Goal: Task Accomplishment & Management: Complete application form

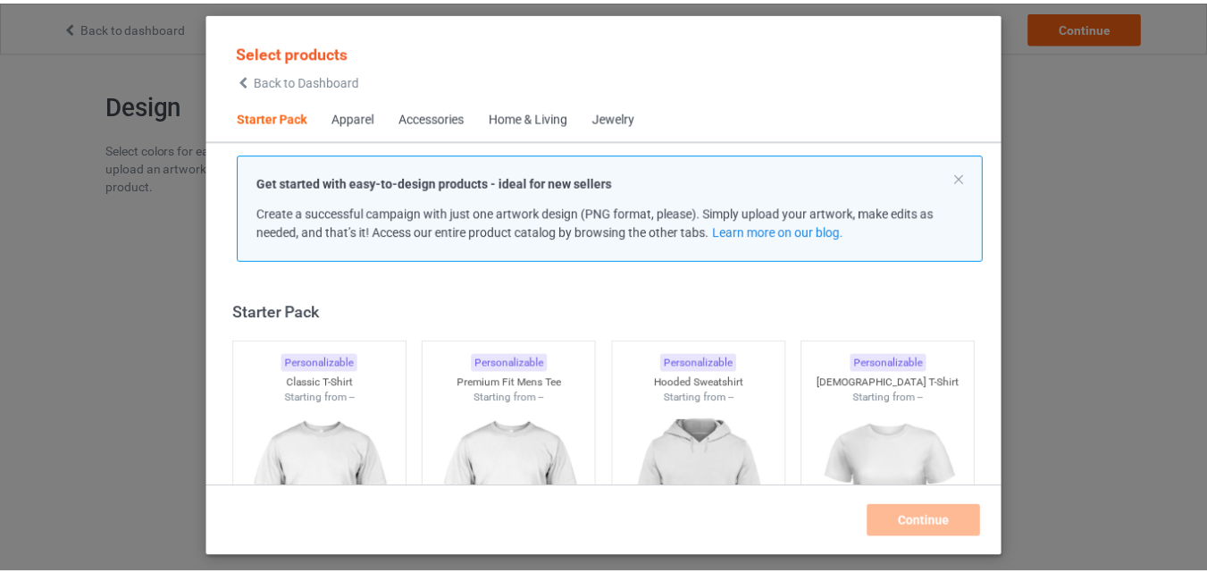
scroll to position [23, 0]
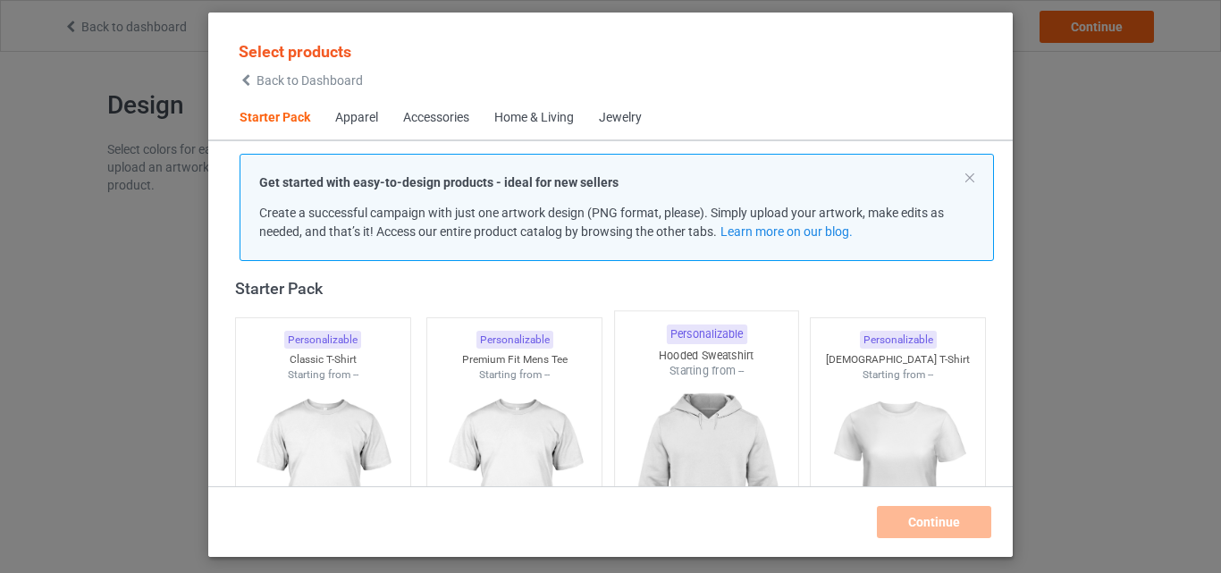
click at [327, 388] on img at bounding box center [323, 483] width 160 height 200
click at [500, 398] on img at bounding box center [514, 483] width 160 height 200
drag, startPoint x: 707, startPoint y: 415, endPoint x: 635, endPoint y: 361, distance: 90.1
click at [708, 415] on img at bounding box center [707, 483] width 160 height 200
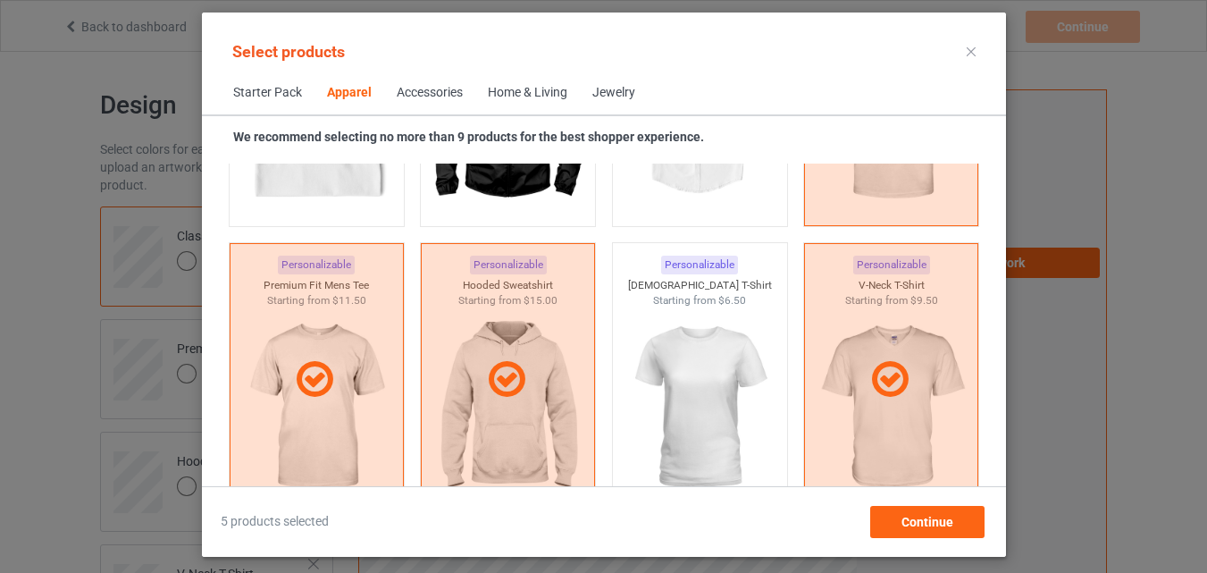
scroll to position [1185, 0]
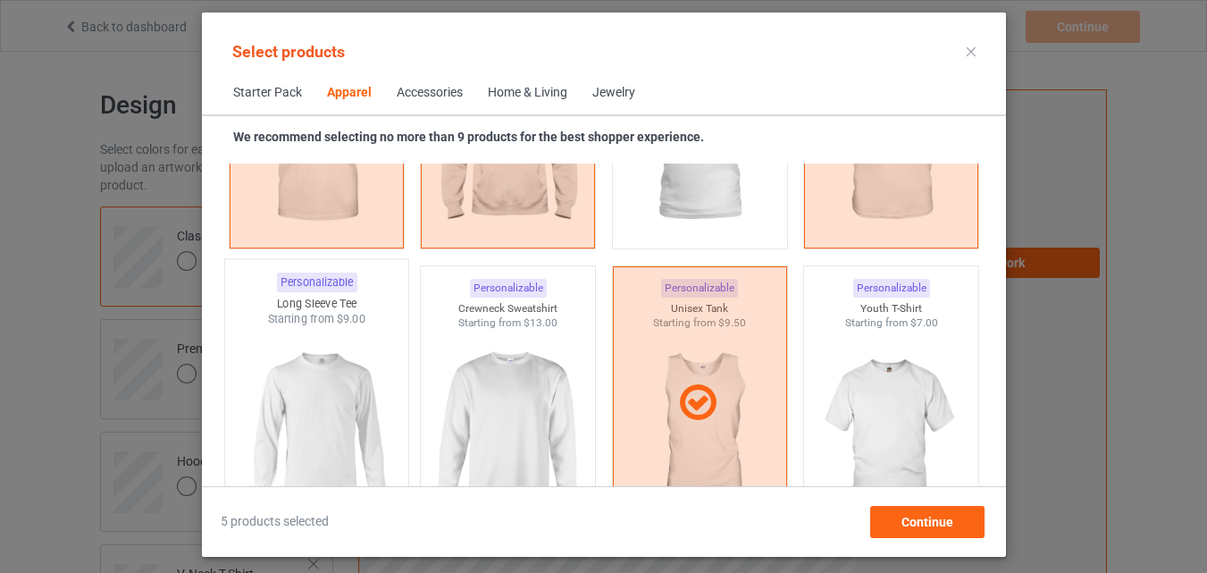
click at [359, 393] on img at bounding box center [316, 432] width 168 height 210
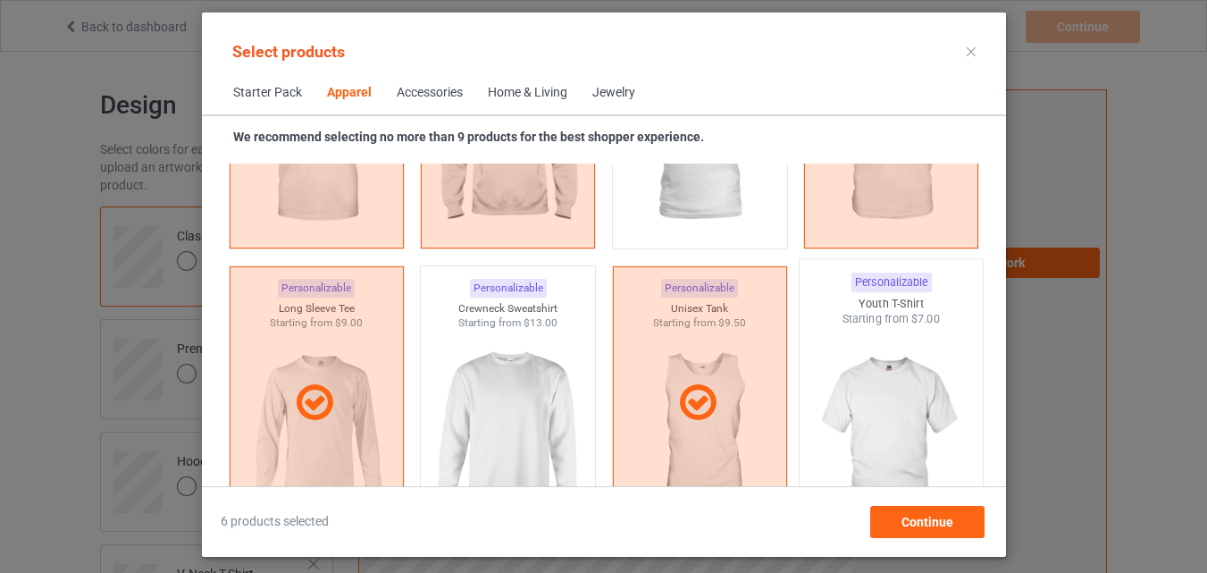
click at [483, 404] on img at bounding box center [508, 431] width 160 height 200
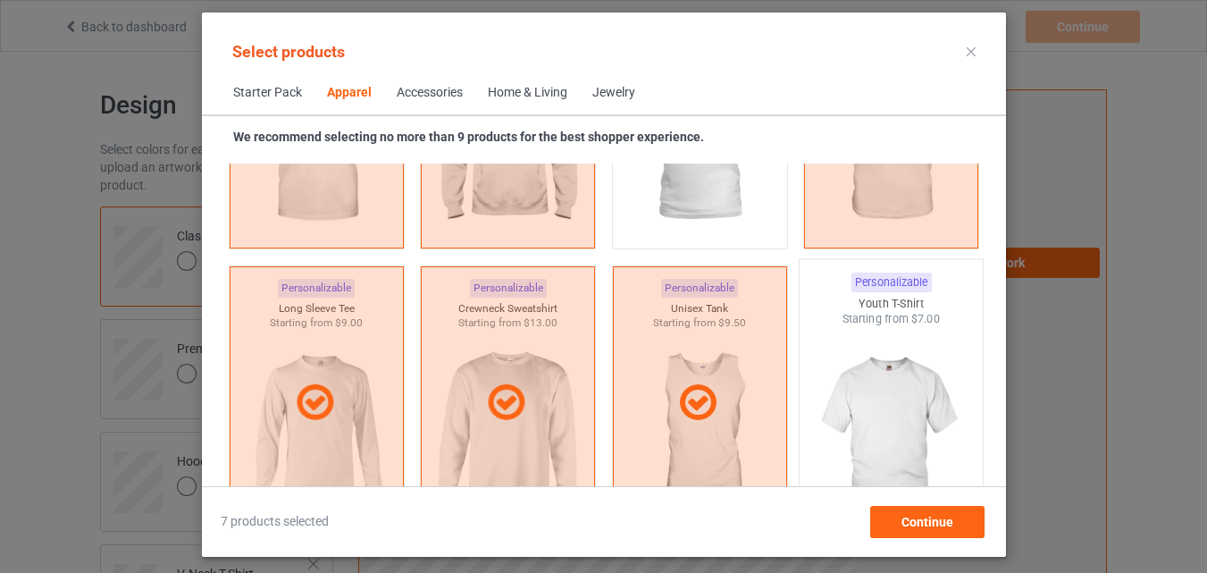
click at [848, 415] on img at bounding box center [891, 432] width 168 height 210
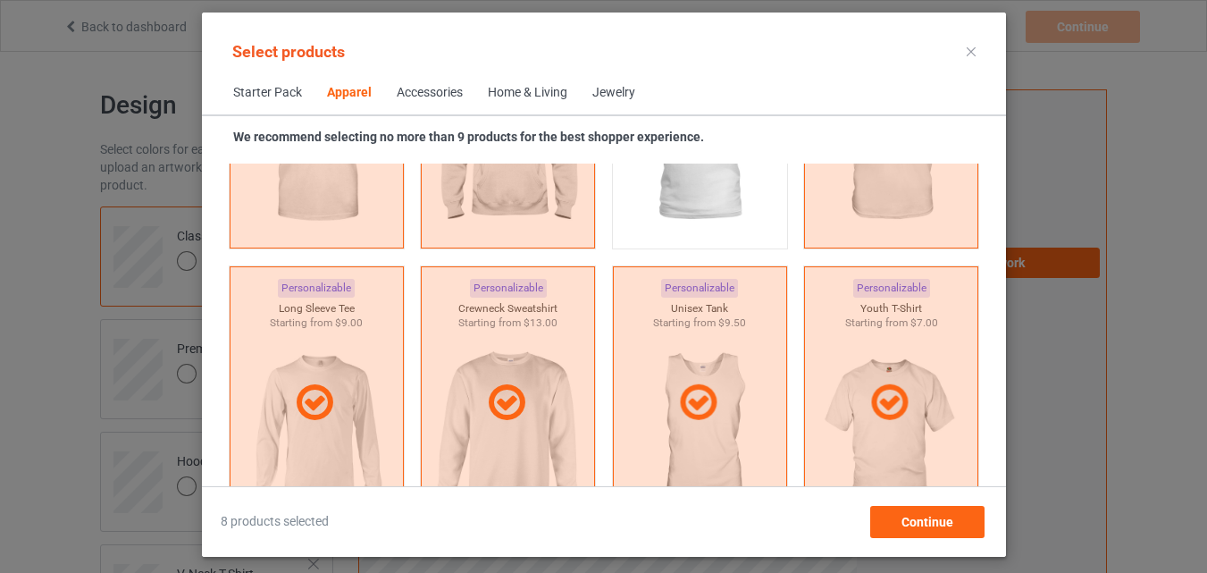
scroll to position [1632, 0]
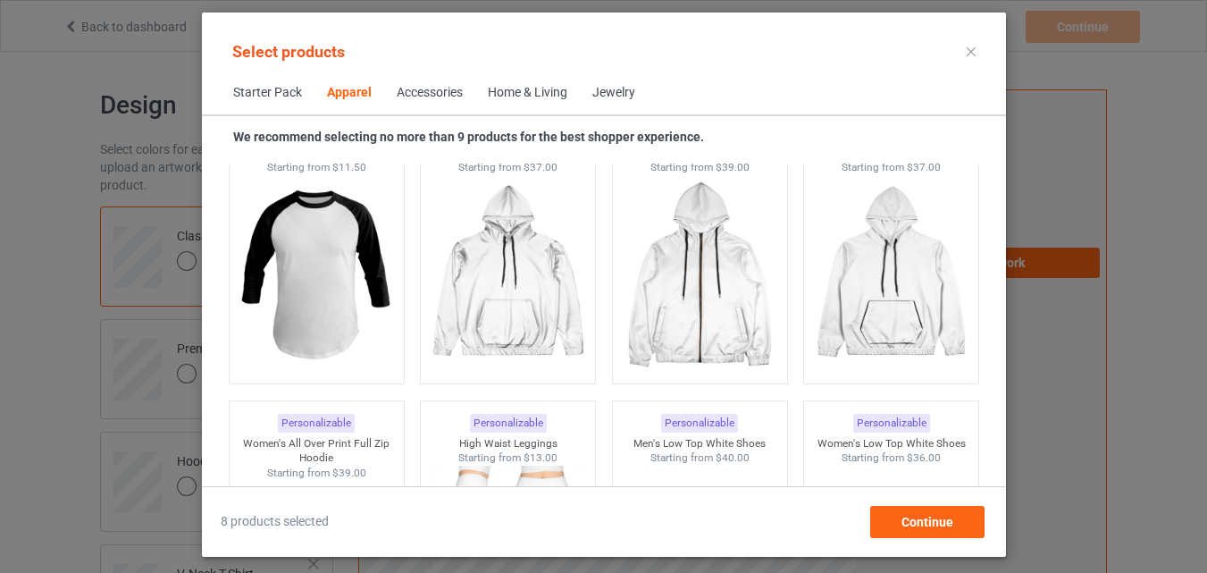
drag, startPoint x: 324, startPoint y: 308, endPoint x: 468, endPoint y: 113, distance: 243.5
click at [324, 307] on img at bounding box center [316, 274] width 160 height 200
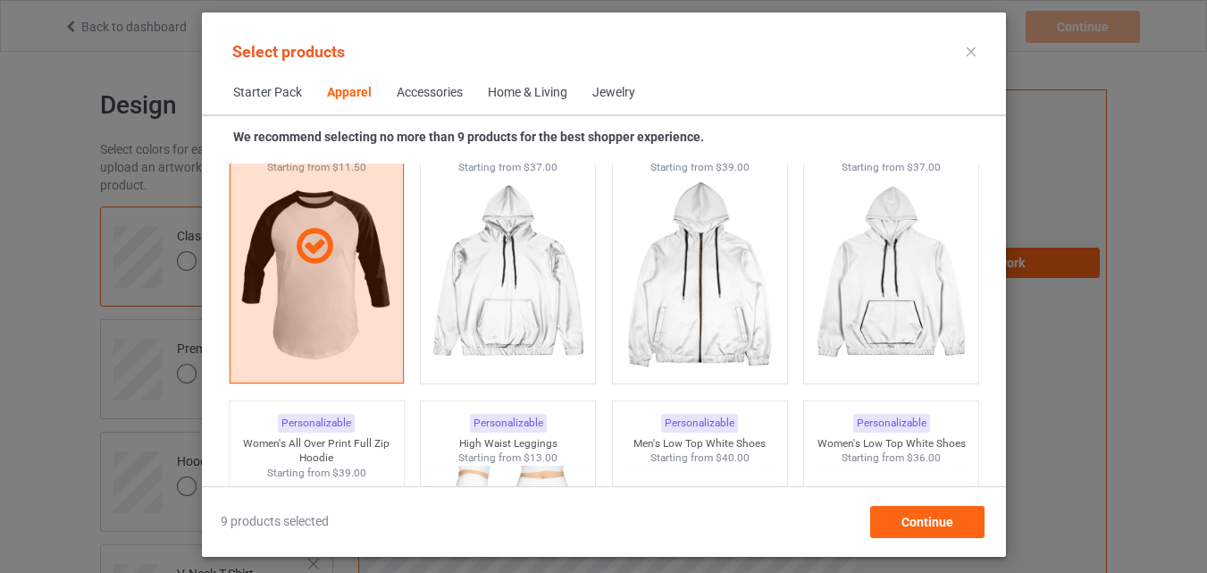
click at [511, 82] on span "Home & Living" at bounding box center [527, 92] width 105 height 43
click at [520, 92] on div "Home & Living" at bounding box center [527, 93] width 82 height 18
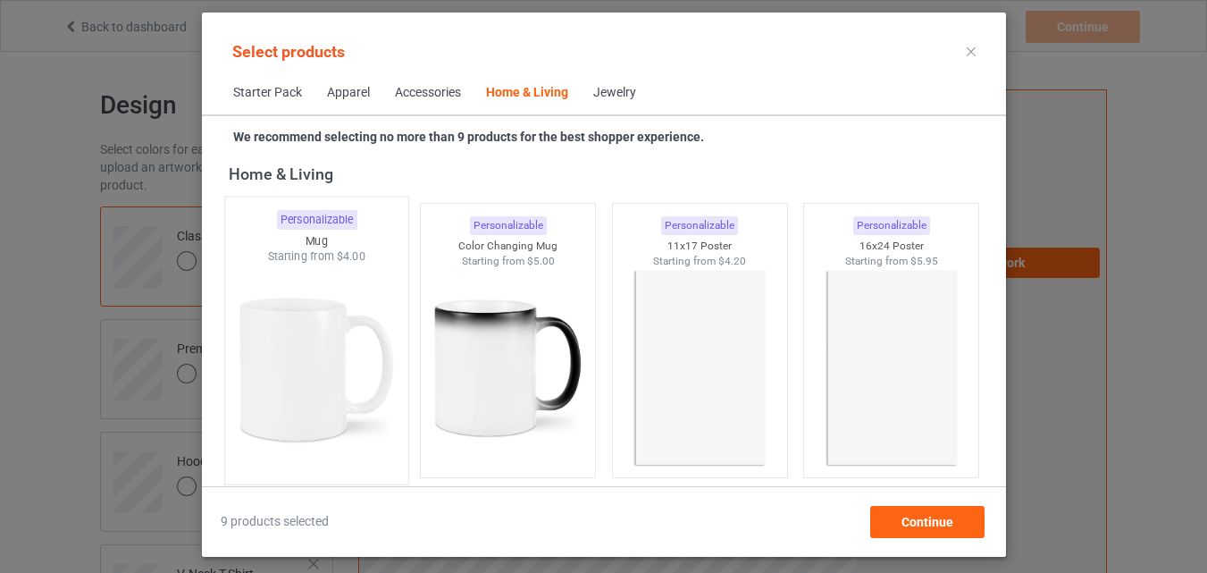
click at [353, 309] on img at bounding box center [316, 370] width 168 height 210
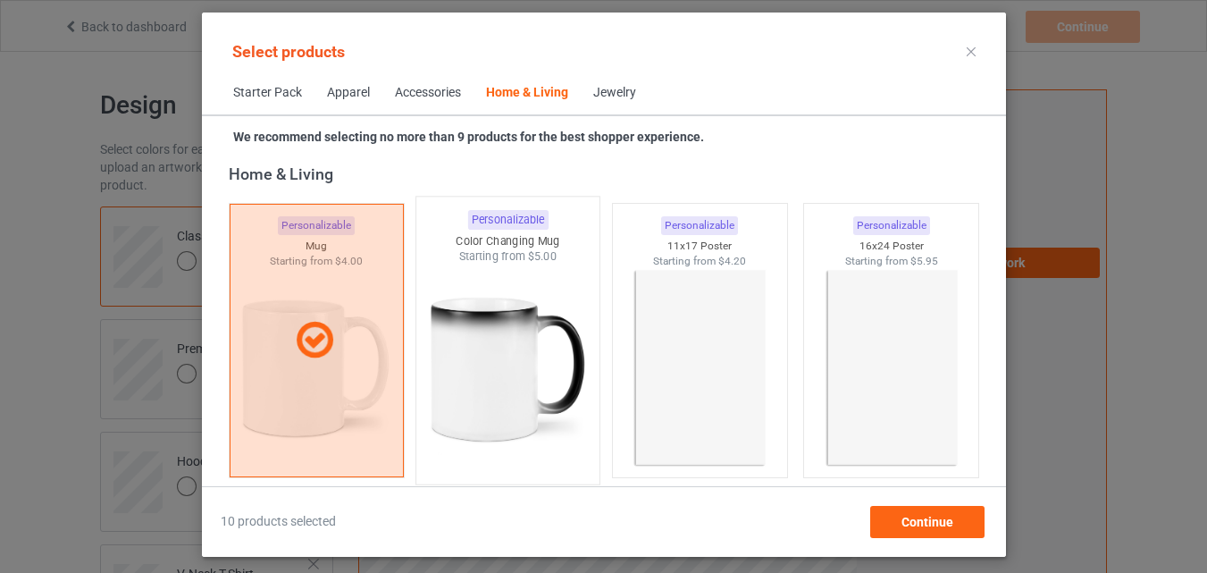
click at [484, 315] on img at bounding box center [508, 370] width 168 height 210
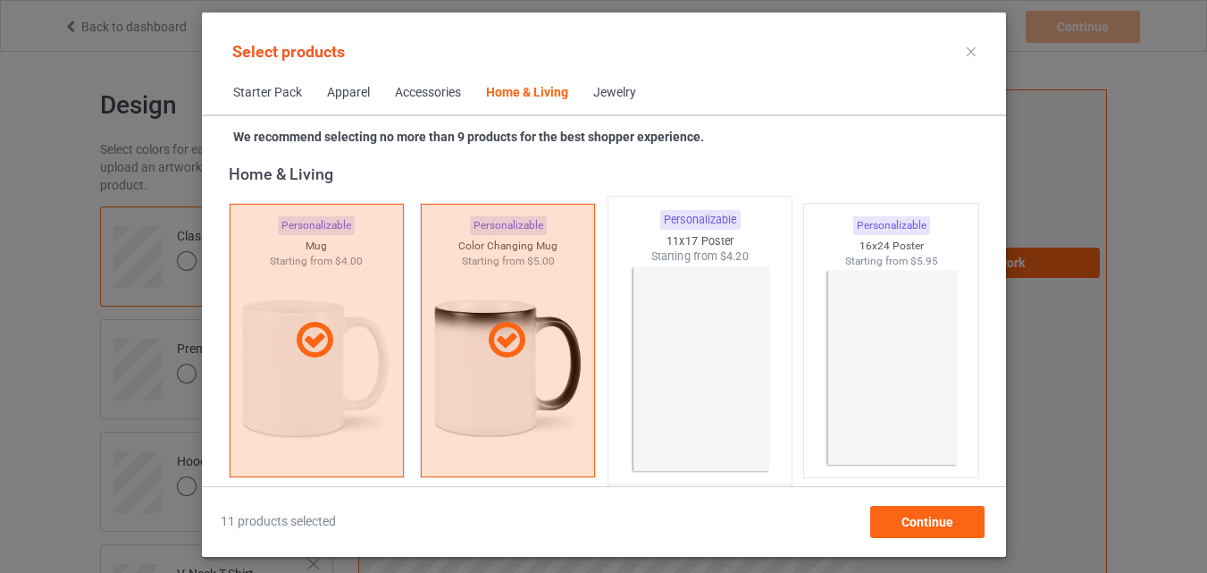
click at [761, 336] on img at bounding box center [700, 370] width 168 height 210
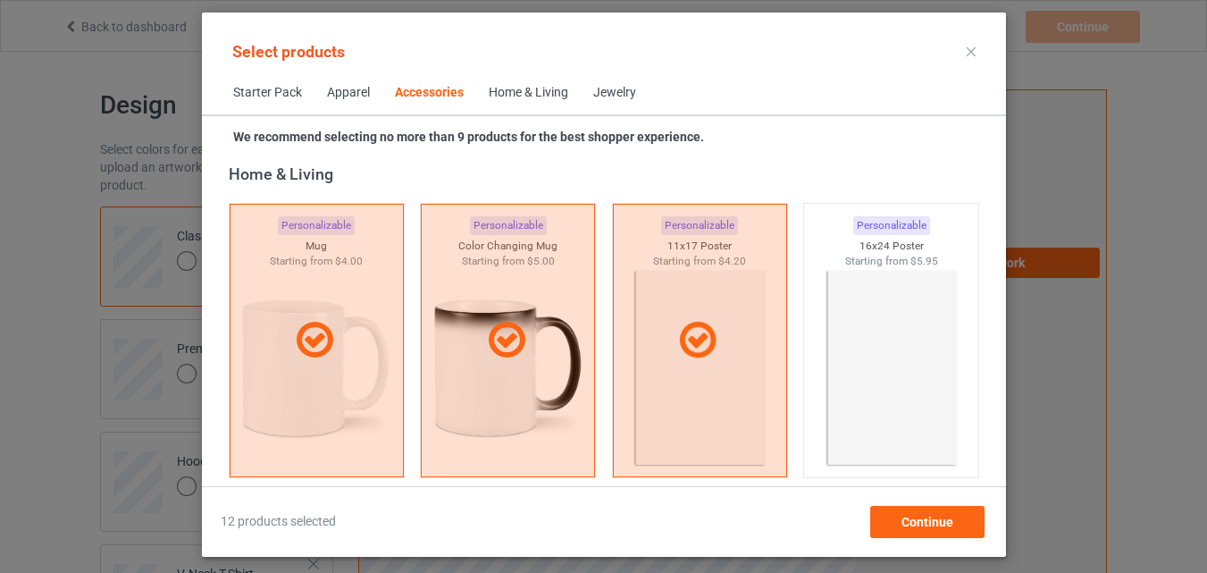
scroll to position [6720, 0]
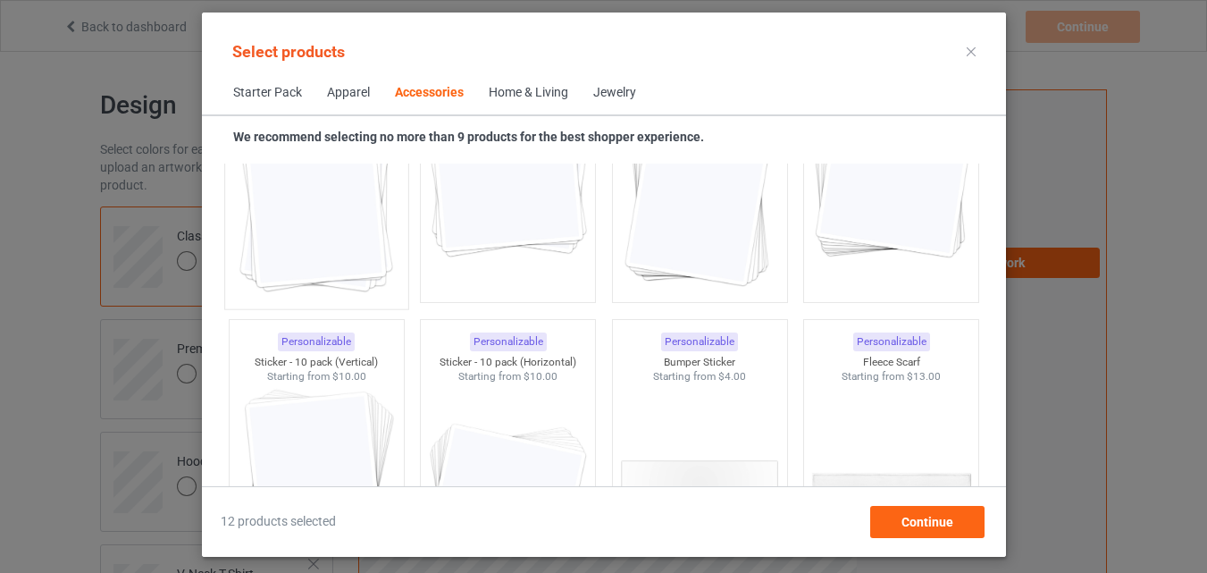
click at [363, 228] on img at bounding box center [316, 194] width 168 height 210
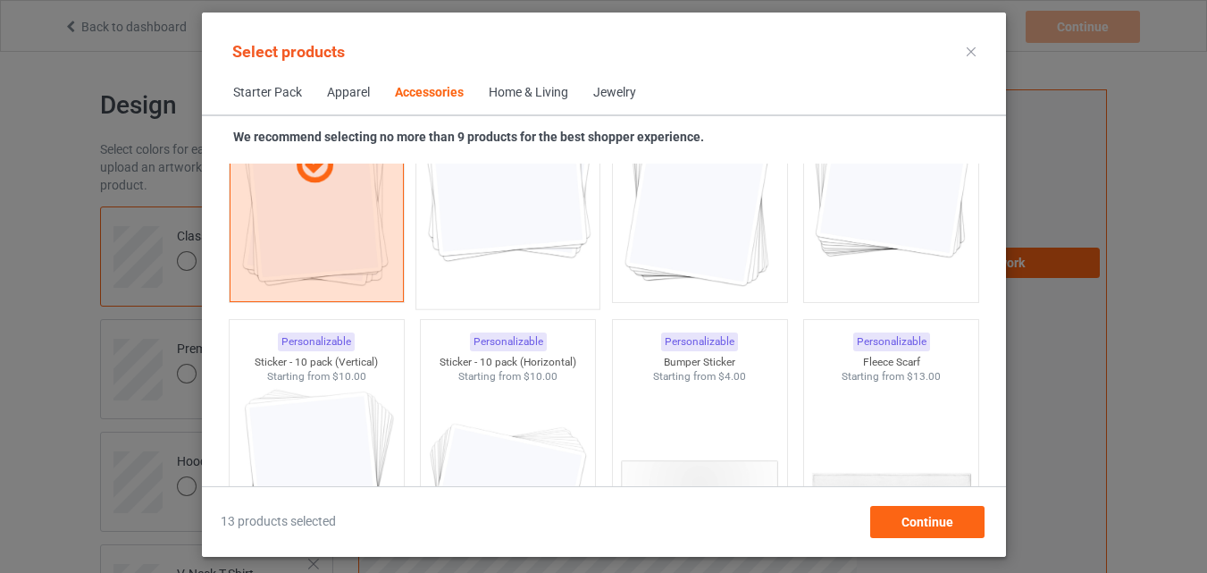
click at [482, 271] on img at bounding box center [508, 194] width 168 height 210
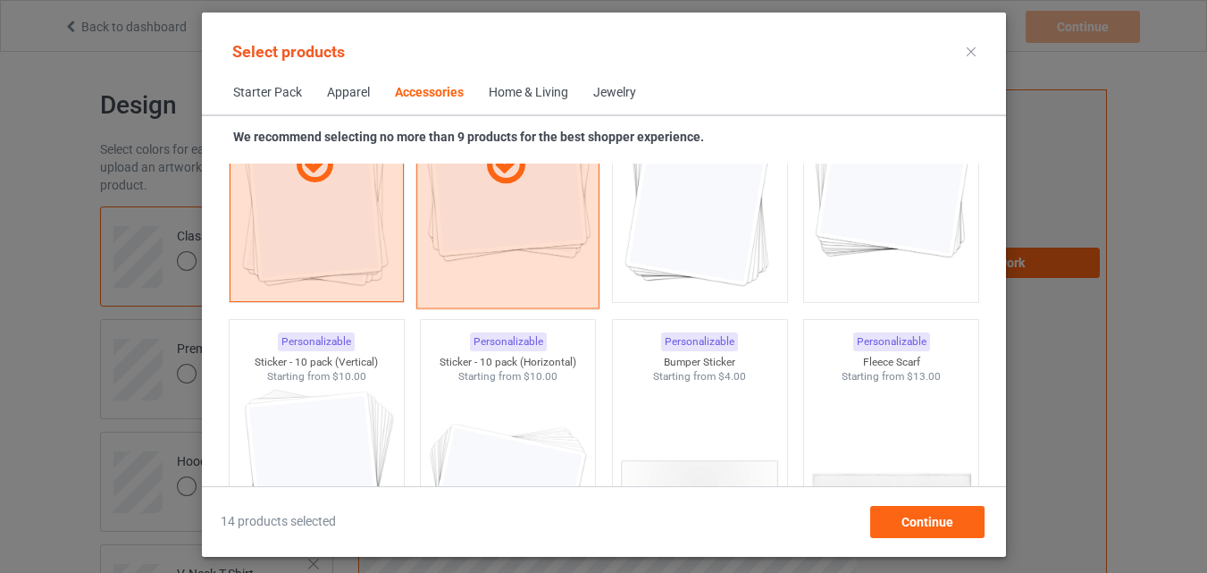
click at [476, 266] on div at bounding box center [507, 165] width 183 height 287
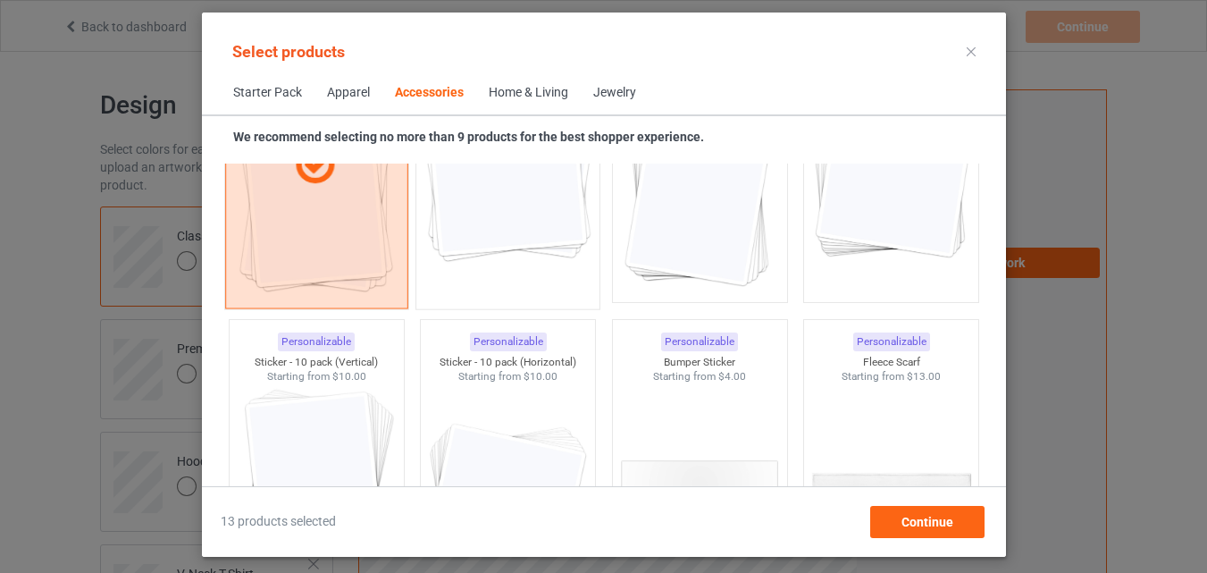
click at [396, 248] on div at bounding box center [315, 165] width 183 height 287
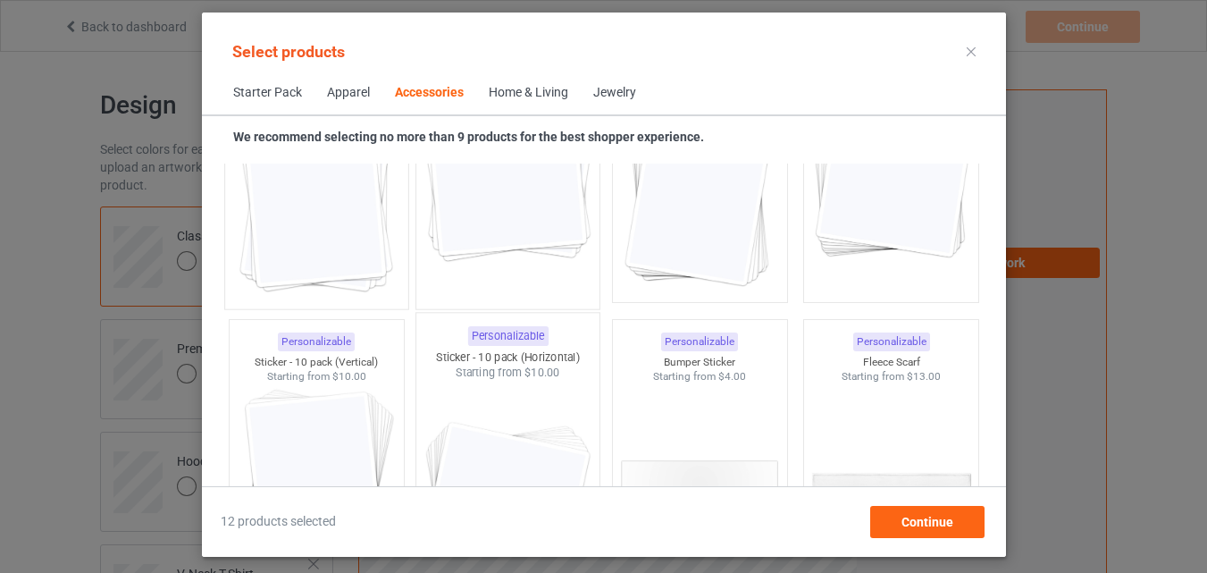
click at [375, 384] on img at bounding box center [316, 484] width 160 height 200
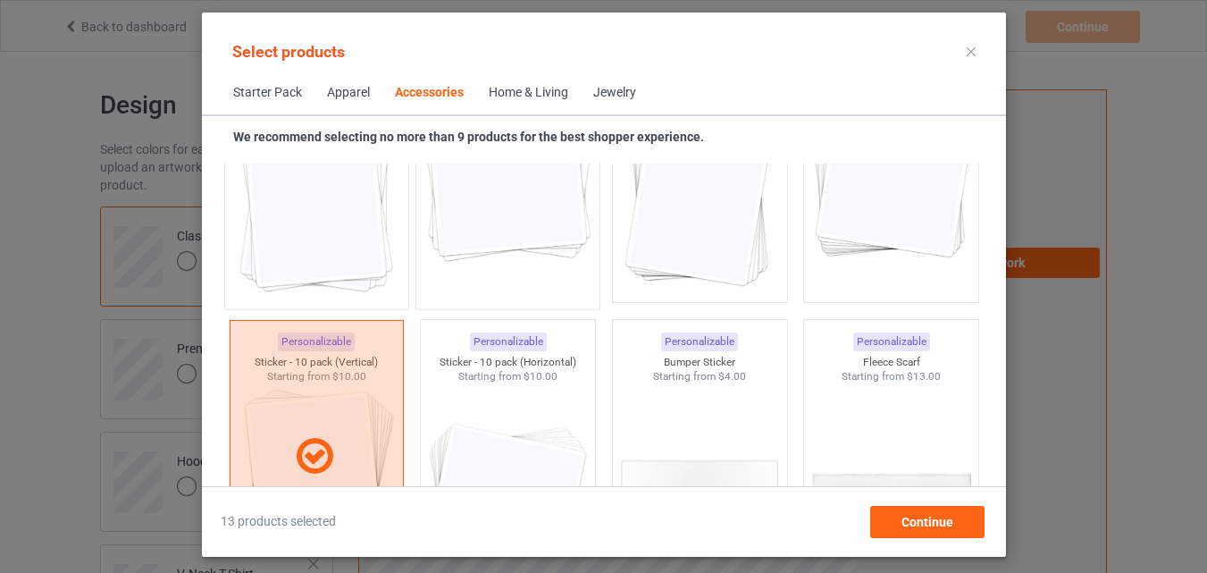
drag, startPoint x: 479, startPoint y: 401, endPoint x: 603, endPoint y: 414, distance: 124.9
click at [480, 401] on img at bounding box center [508, 484] width 160 height 200
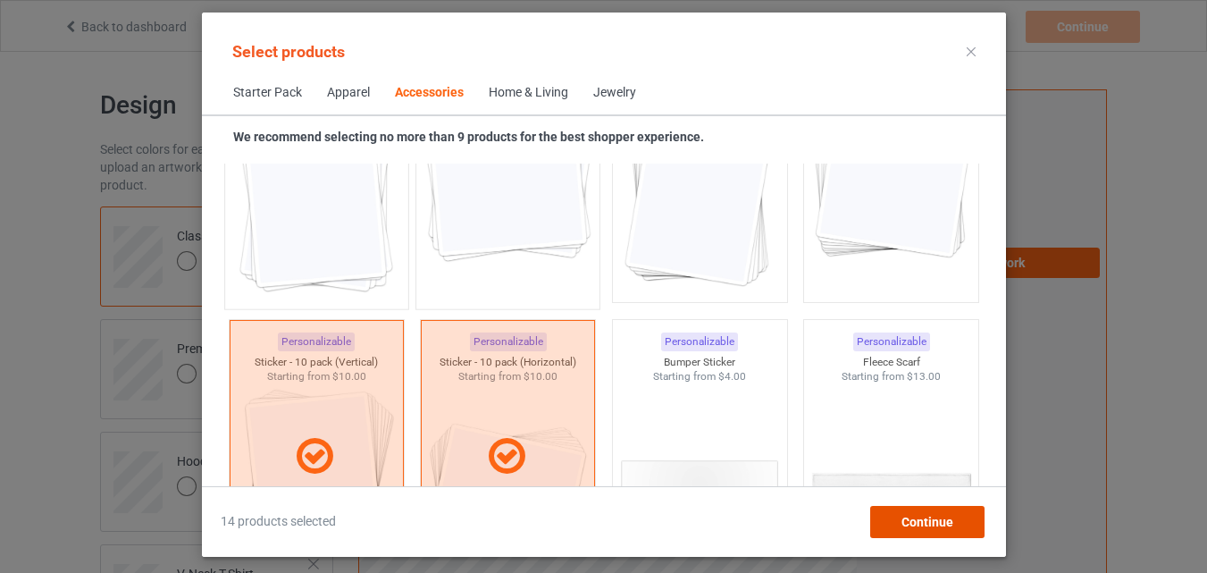
click at [922, 520] on span "Continue" at bounding box center [927, 522] width 52 height 14
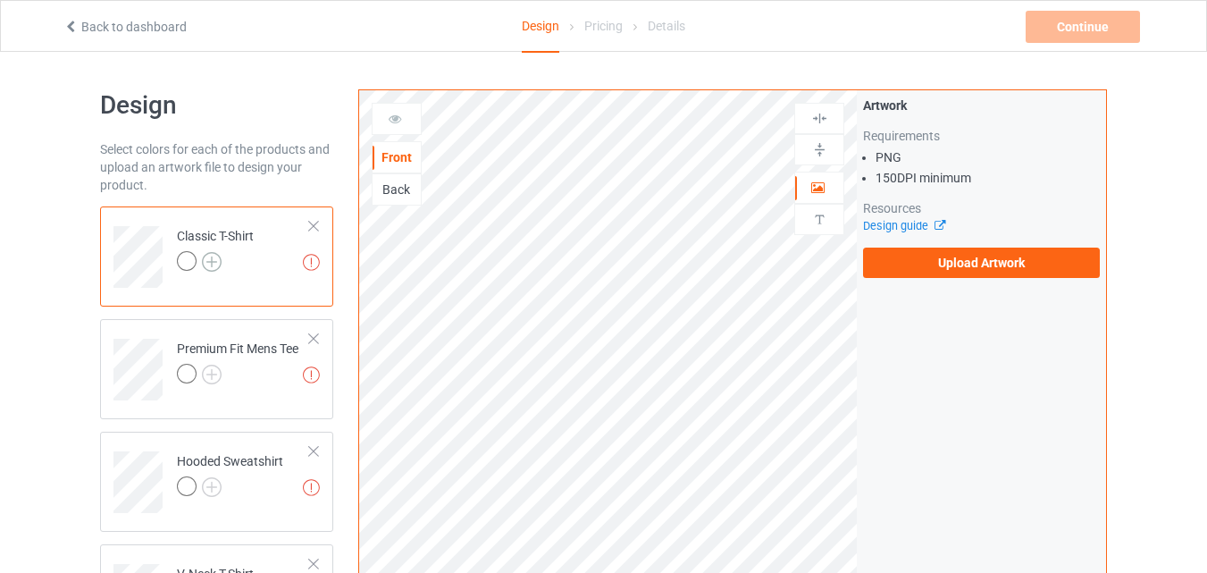
click at [215, 260] on img at bounding box center [212, 262] width 20 height 20
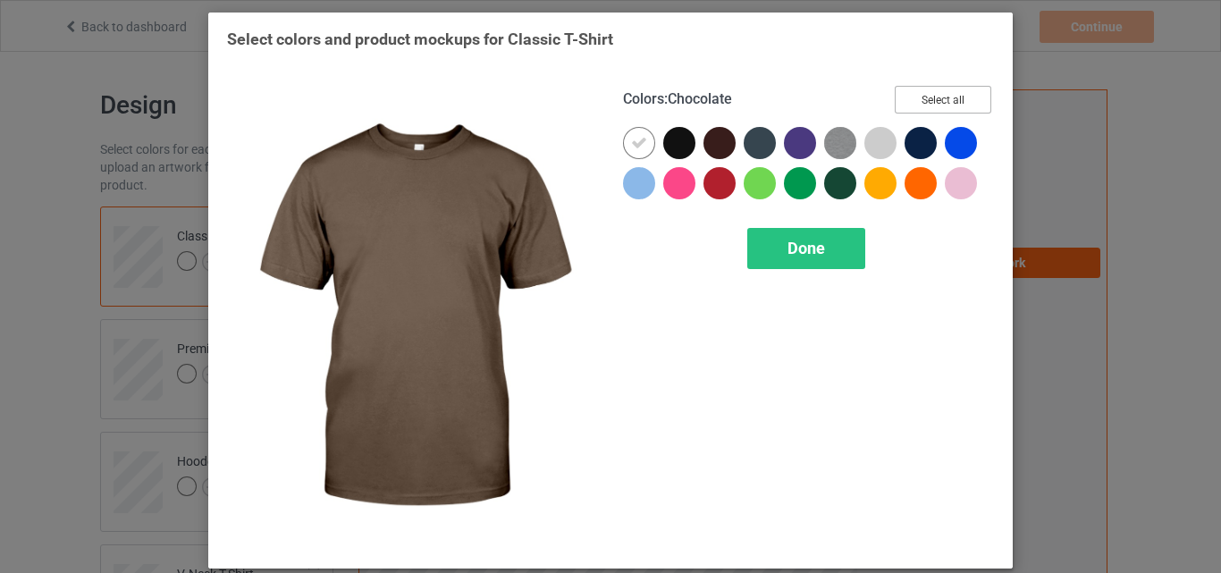
click at [918, 100] on button "Select all" at bounding box center [943, 100] width 97 height 28
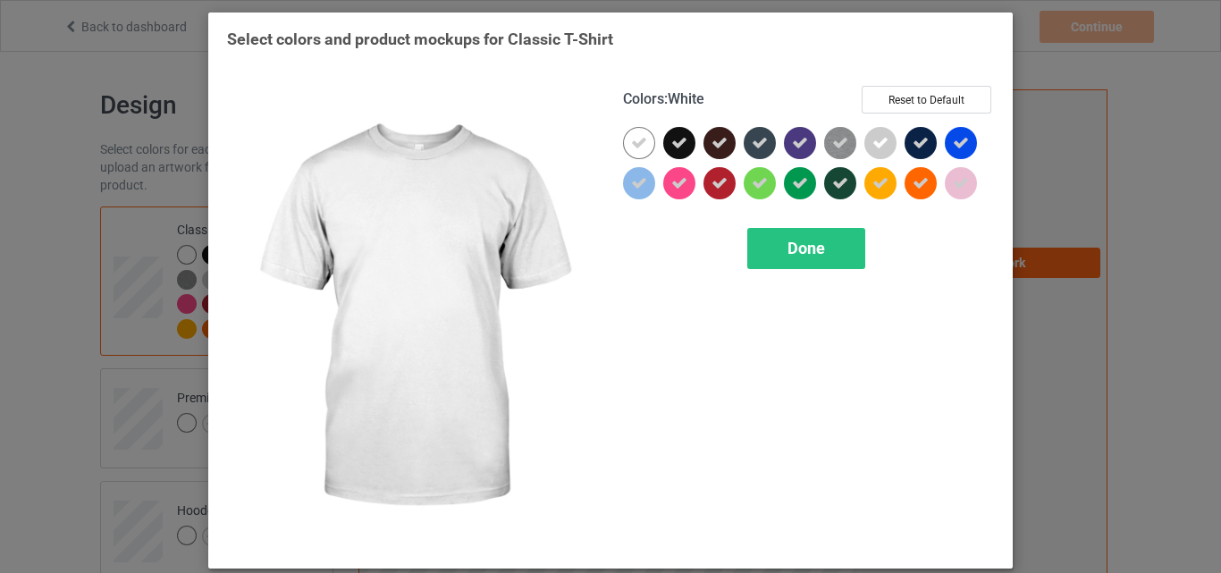
click at [640, 147] on icon at bounding box center [639, 143] width 16 height 16
click at [640, 147] on div at bounding box center [639, 143] width 32 height 32
click at [840, 249] on div "Done" at bounding box center [806, 248] width 118 height 41
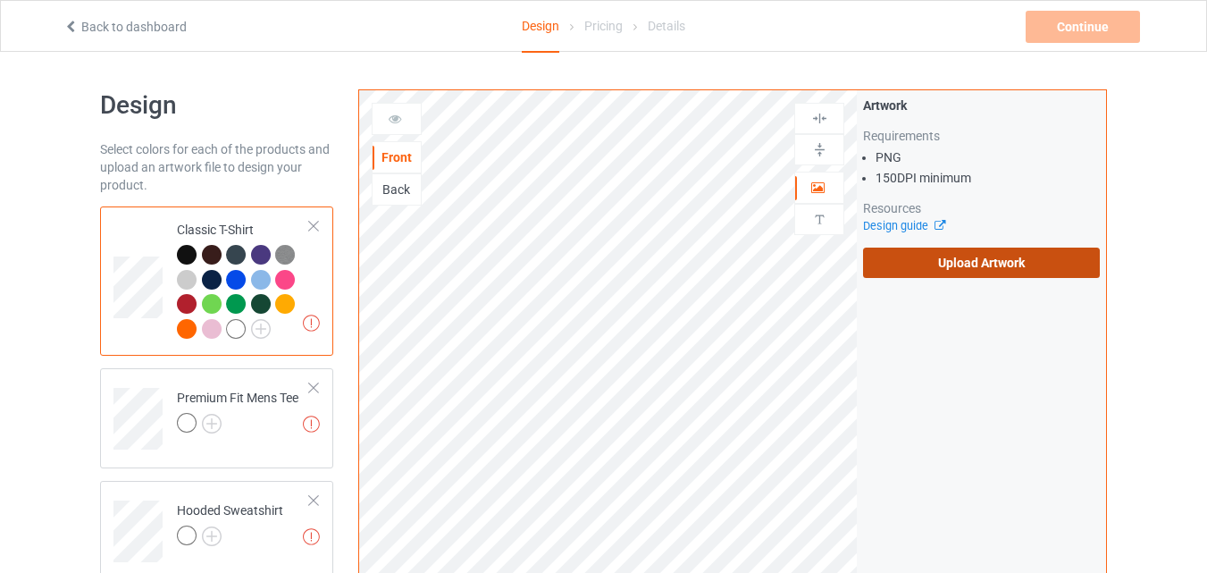
click at [940, 256] on label "Upload Artwork" at bounding box center [981, 263] width 237 height 30
click at [0, 0] on input "Upload Artwork" at bounding box center [0, 0] width 0 height 0
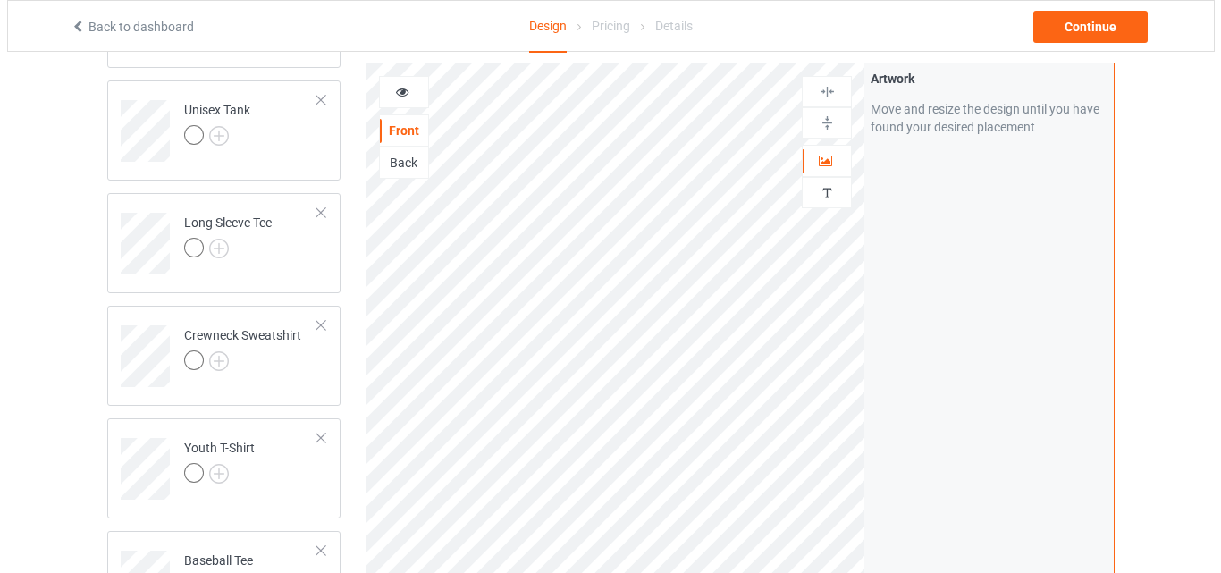
scroll to position [1369, 0]
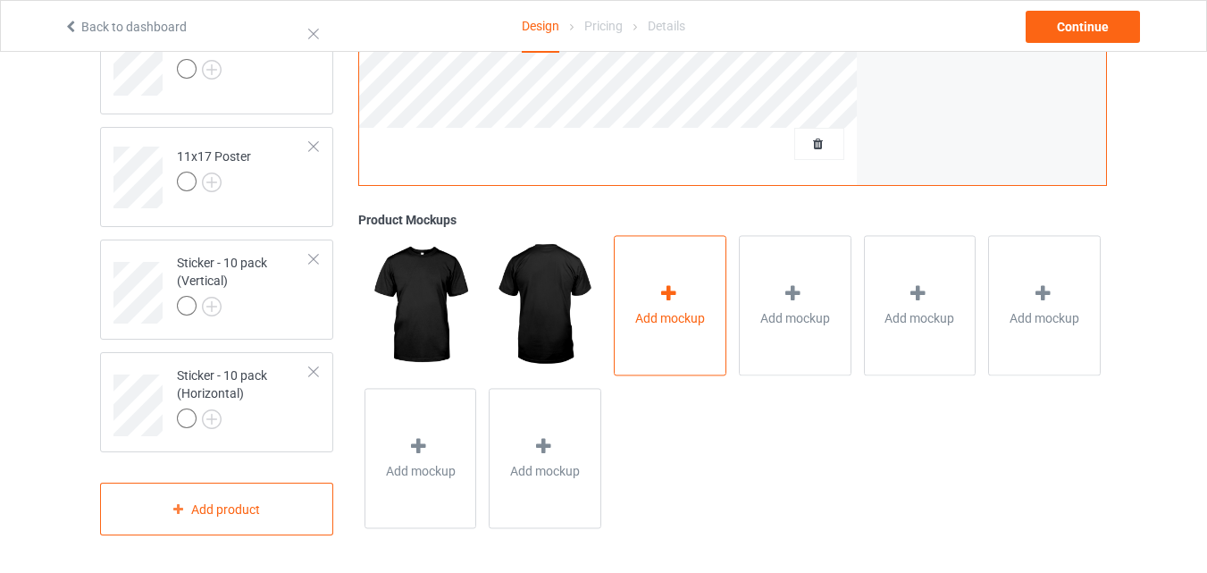
click at [689, 279] on div "Add mockup" at bounding box center [670, 306] width 113 height 140
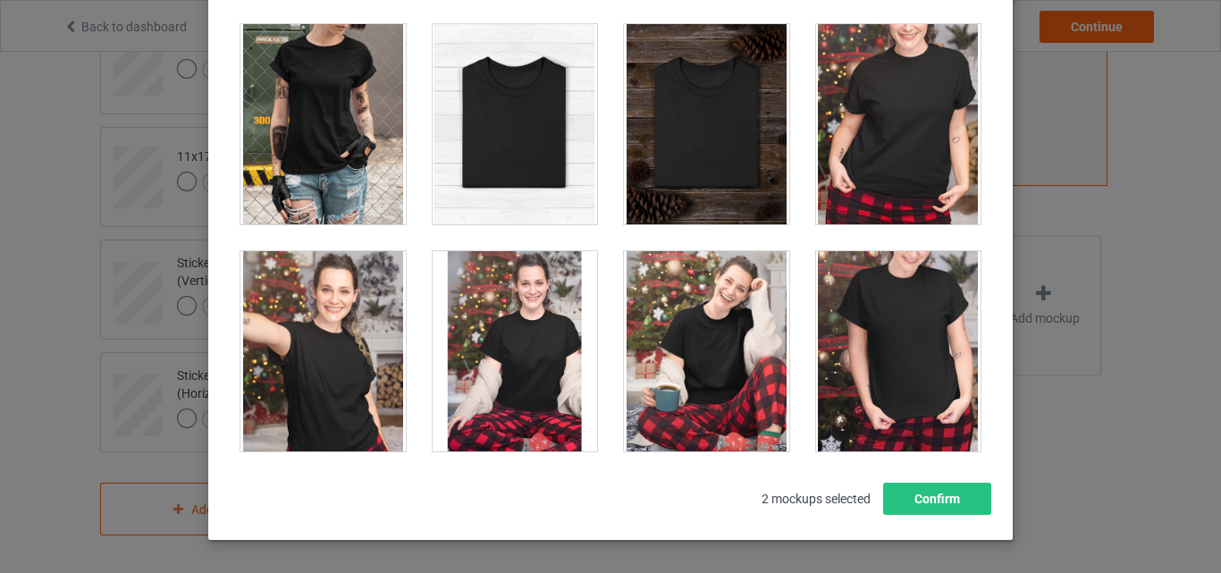
scroll to position [18149, 0]
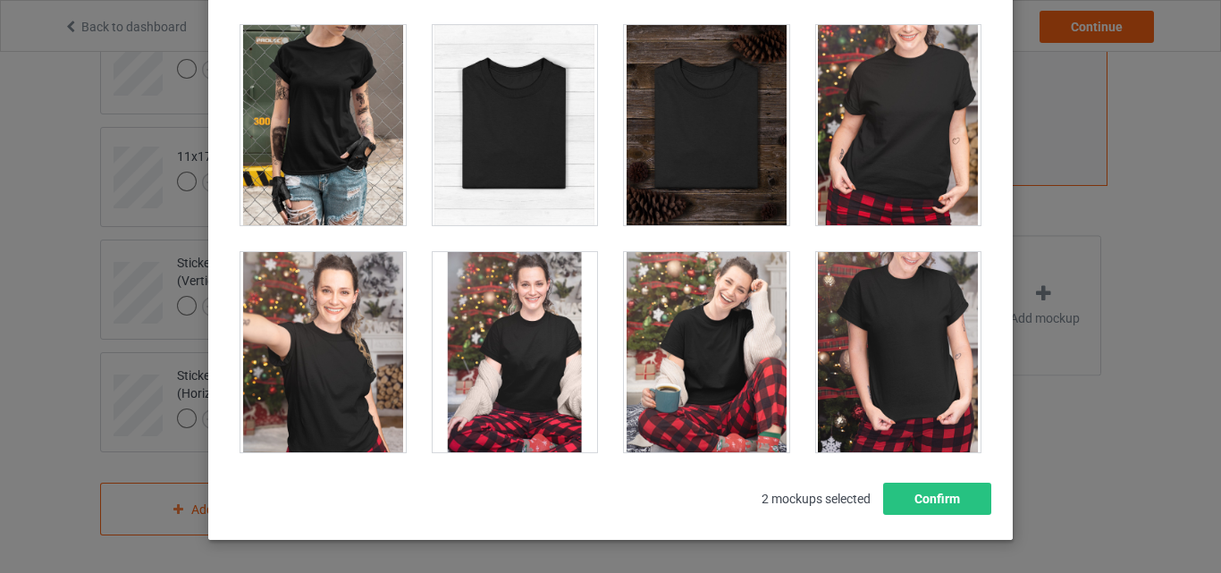
click at [514, 195] on div at bounding box center [515, 125] width 165 height 200
click at [702, 195] on div at bounding box center [706, 125] width 165 height 200
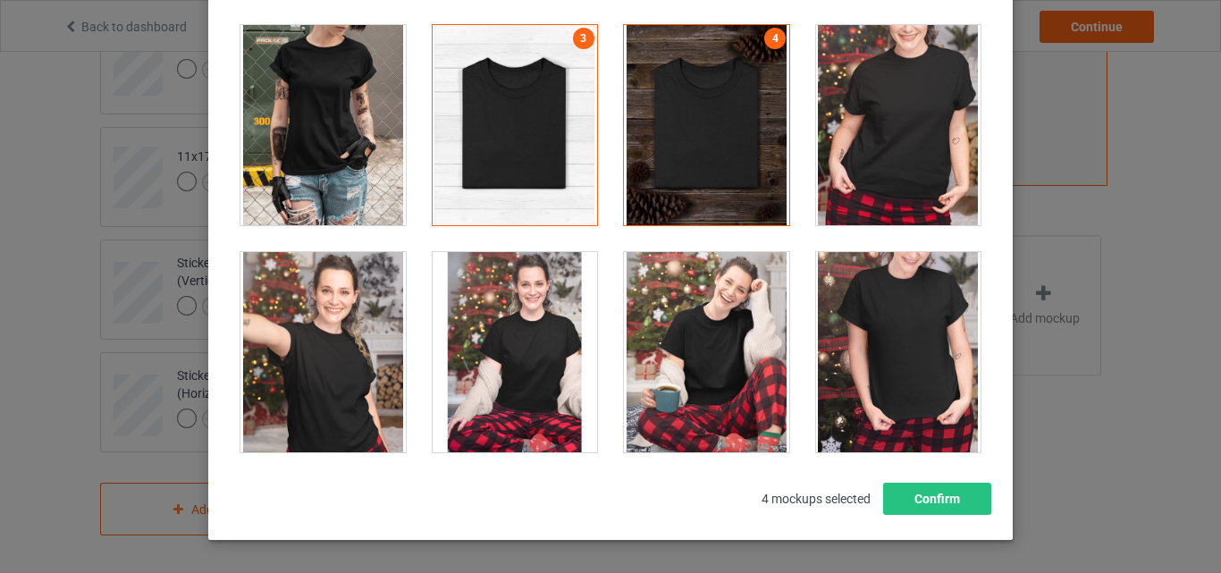
scroll to position [24932, 0]
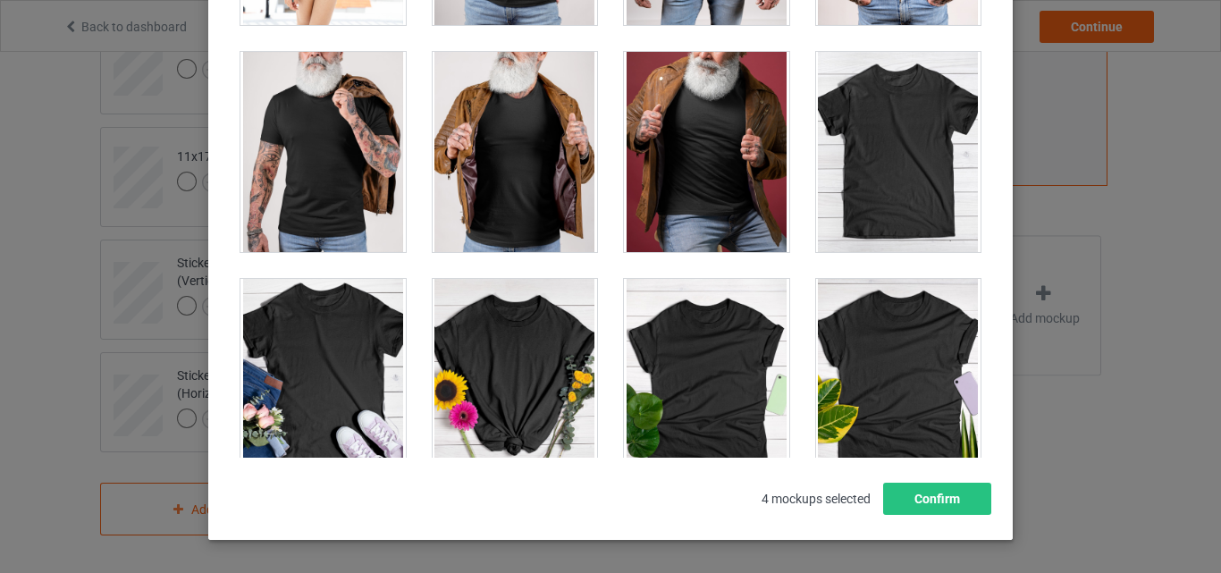
click at [894, 211] on div at bounding box center [898, 152] width 165 height 200
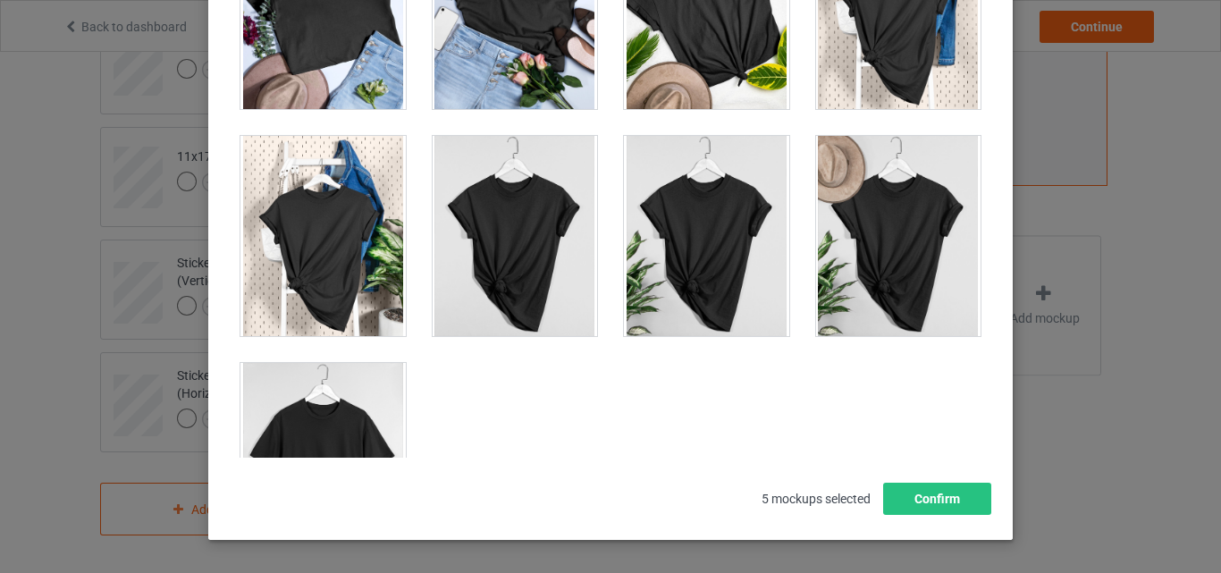
scroll to position [25558, 0]
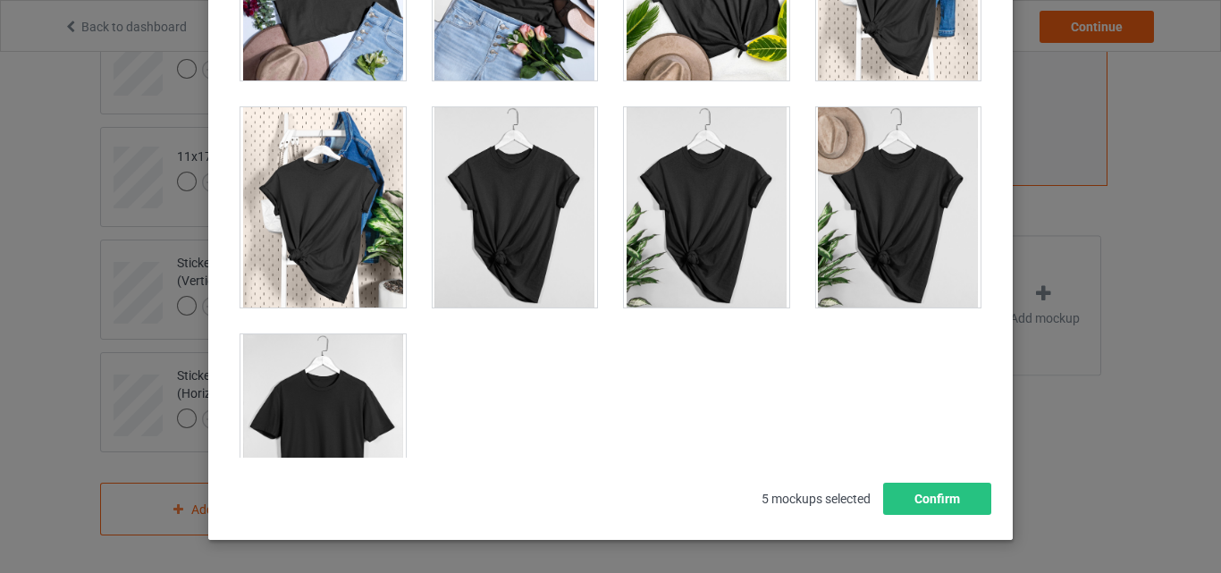
click at [298, 401] on div at bounding box center [322, 434] width 165 height 200
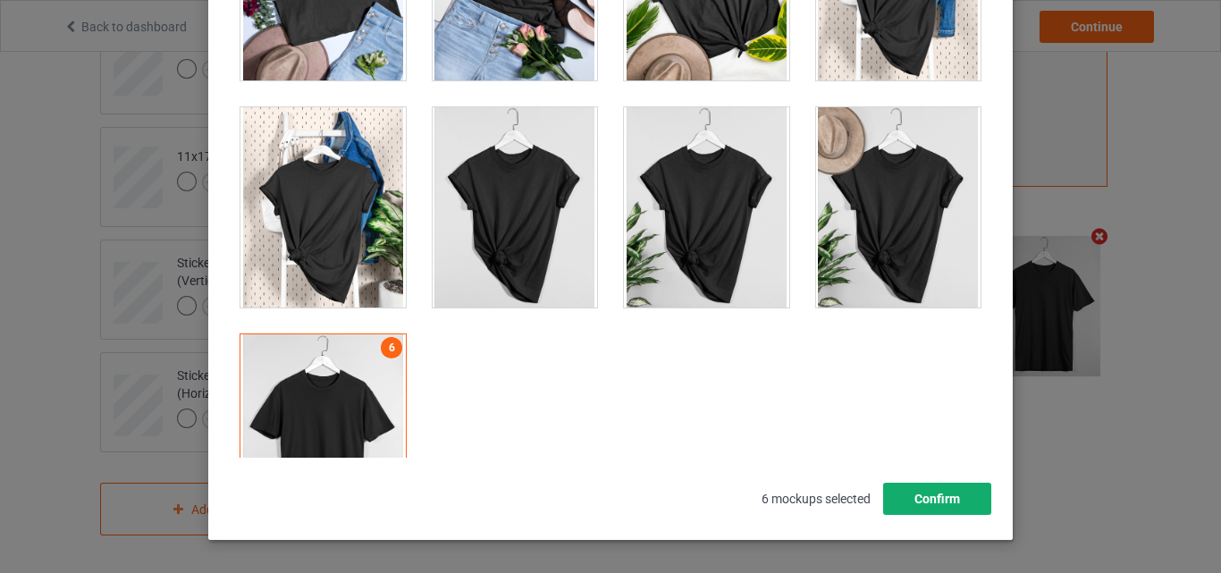
click at [904, 504] on button "Confirm" at bounding box center [937, 499] width 108 height 32
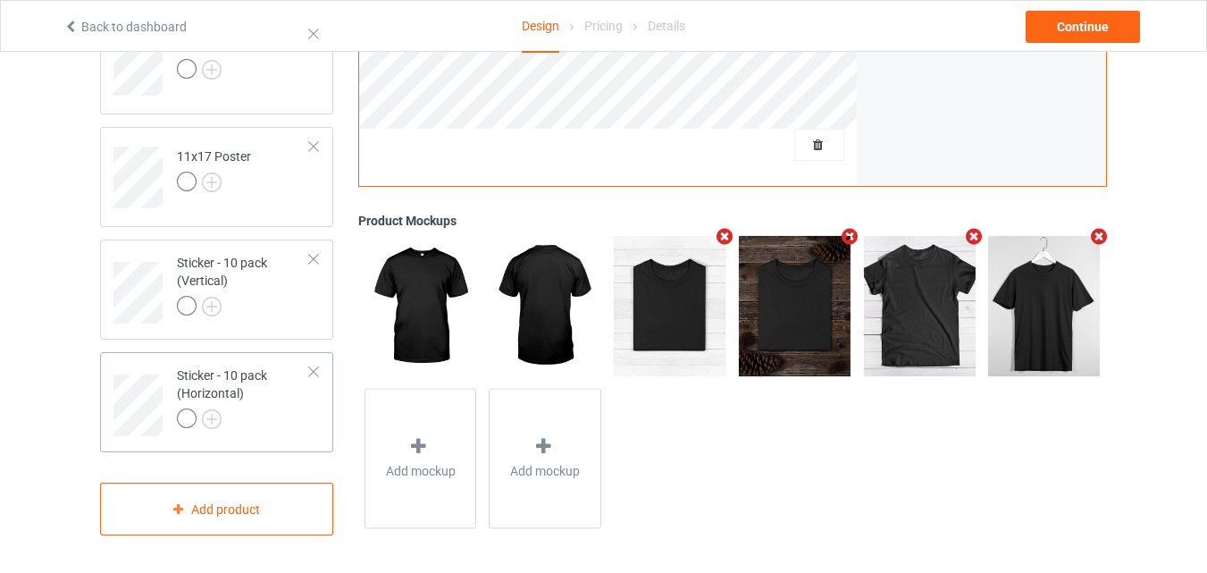
click at [261, 410] on div at bounding box center [243, 420] width 133 height 25
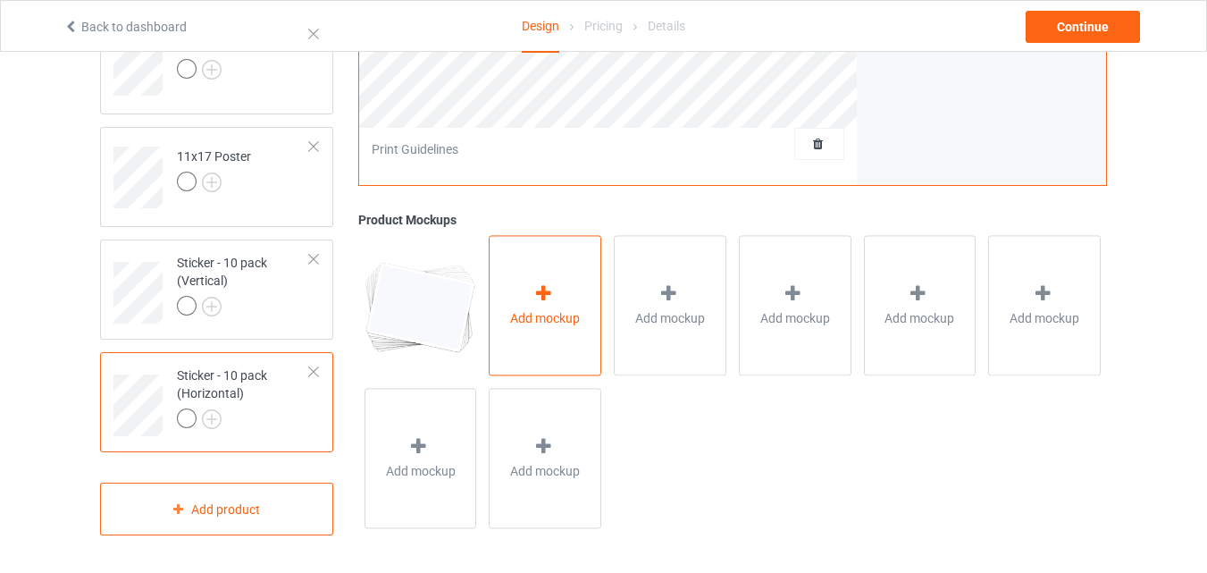
click at [536, 310] on span "Add mockup" at bounding box center [545, 319] width 70 height 18
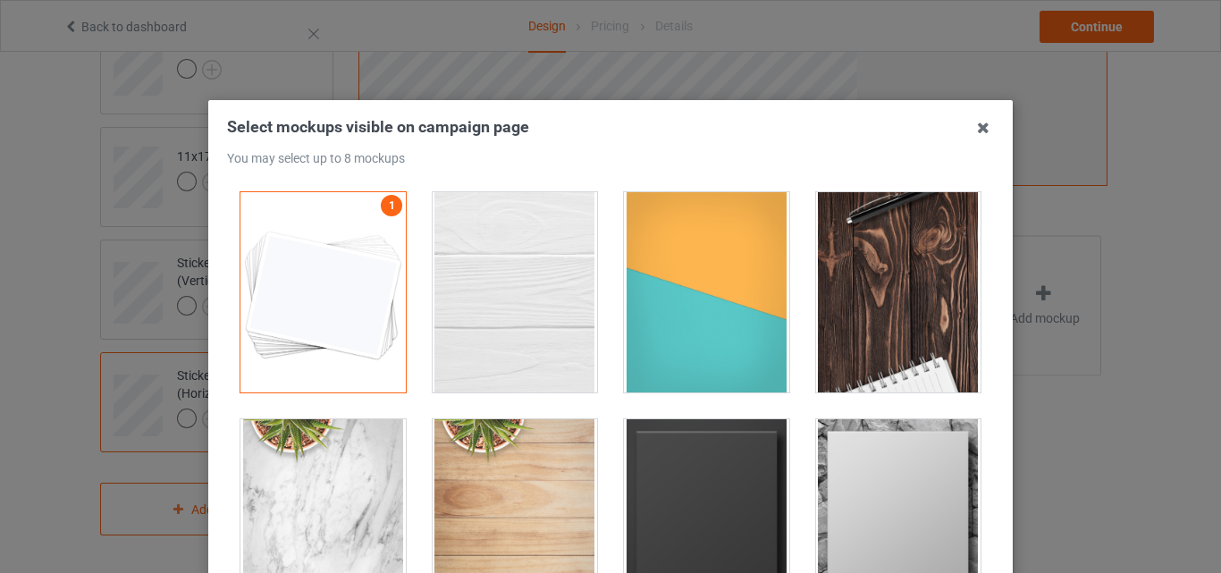
click at [529, 299] on div at bounding box center [515, 292] width 165 height 200
click at [685, 319] on div at bounding box center [706, 292] width 165 height 200
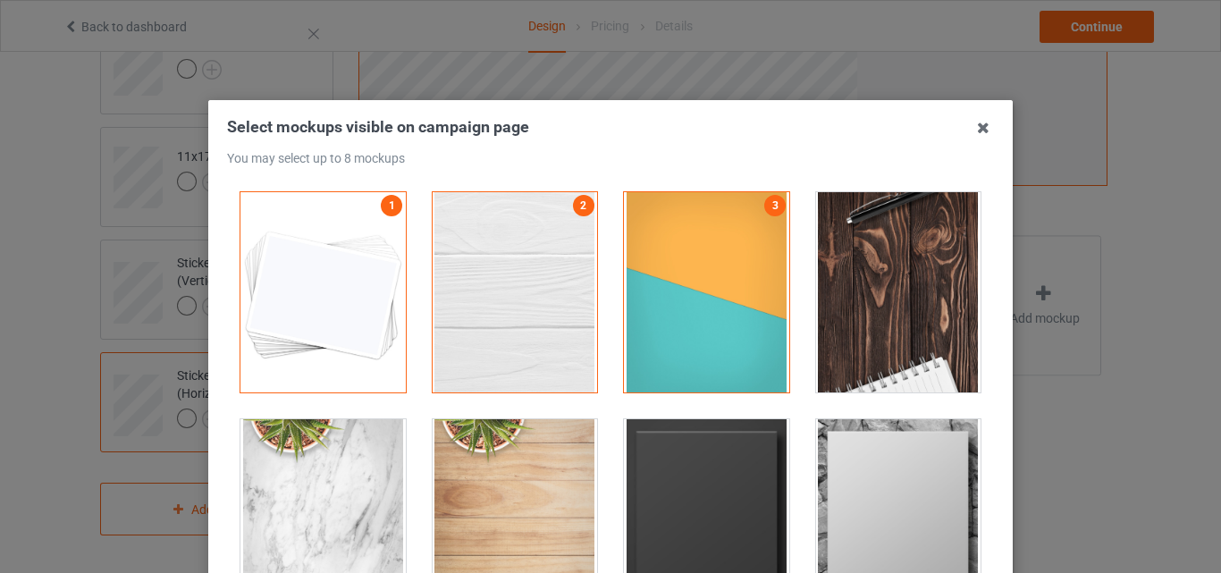
click at [904, 318] on div at bounding box center [898, 292] width 165 height 200
click at [732, 448] on div at bounding box center [706, 519] width 165 height 200
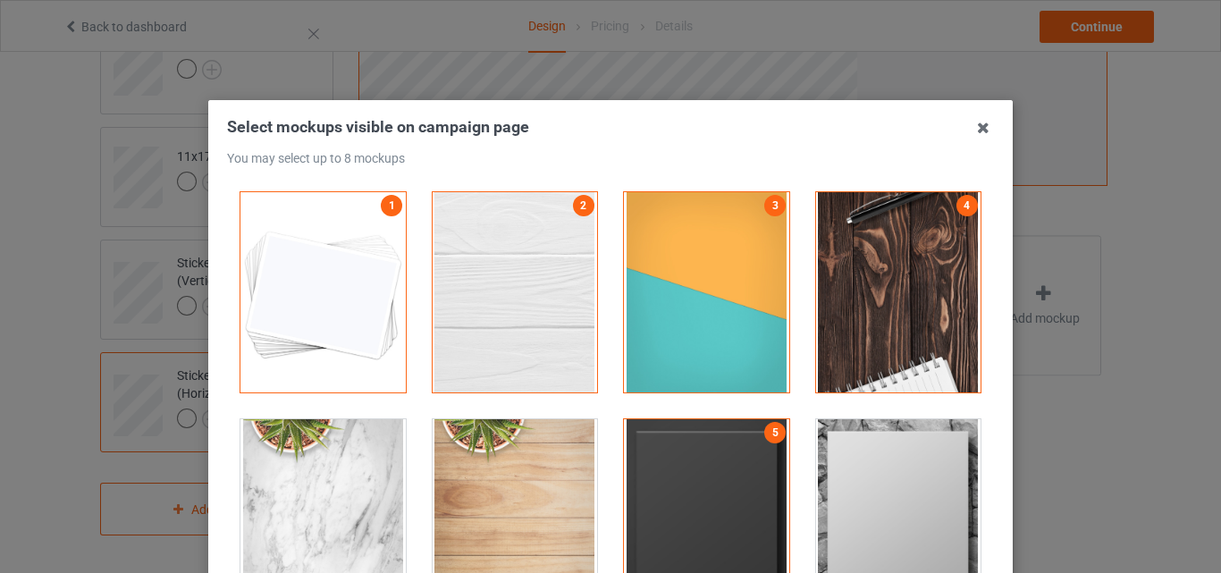
drag, startPoint x: 825, startPoint y: 472, endPoint x: 904, endPoint y: 439, distance: 85.3
click at [826, 472] on div at bounding box center [898, 519] width 165 height 200
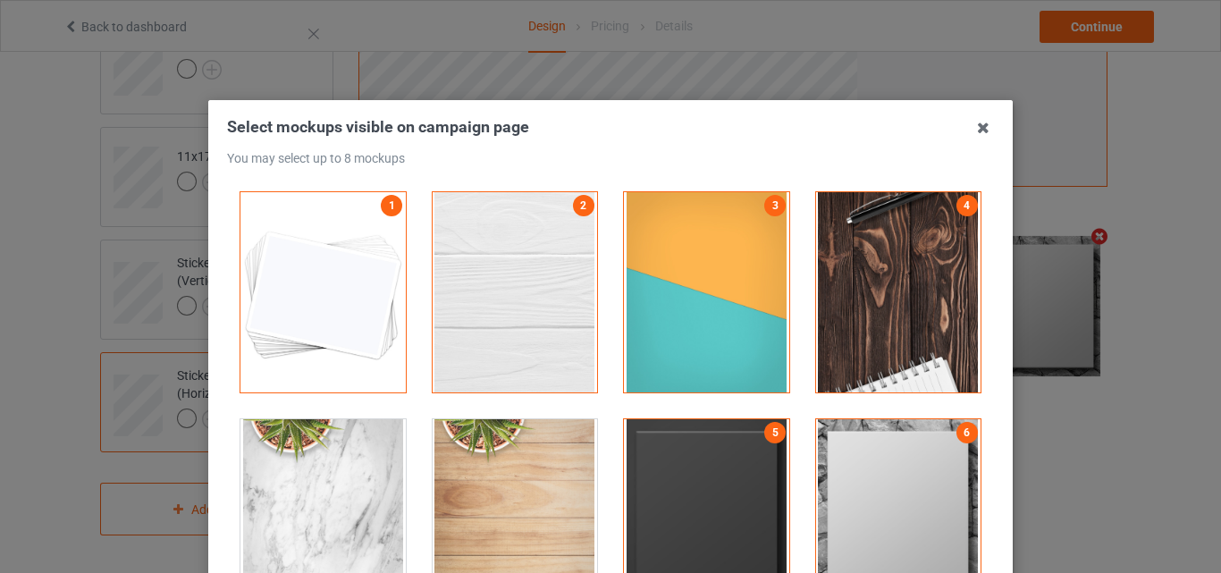
scroll to position [246, 0]
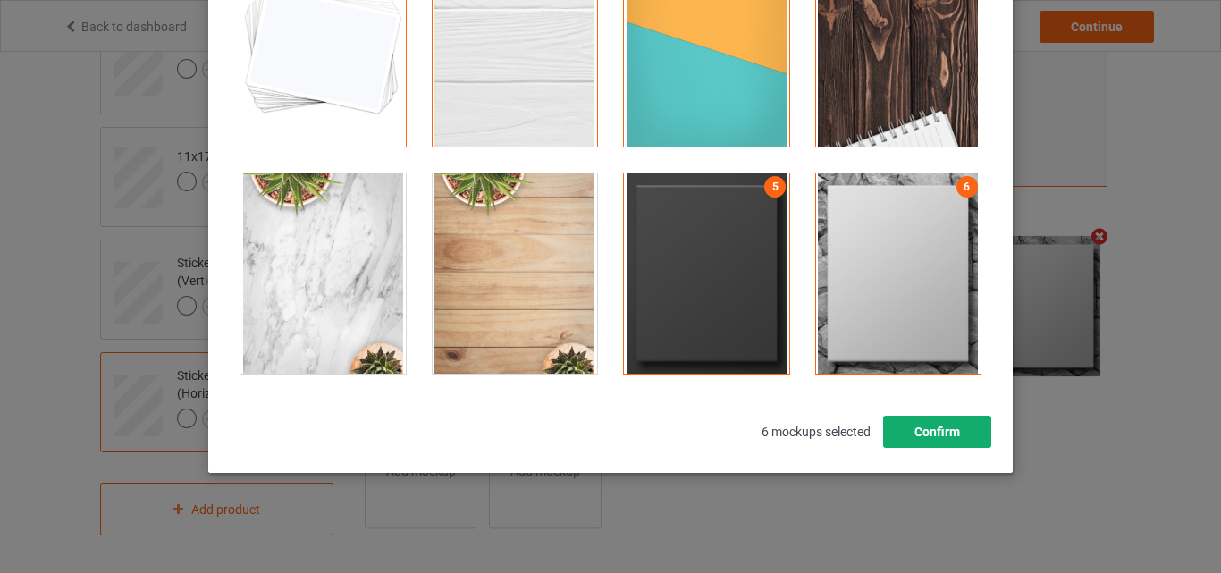
click at [931, 435] on button "Confirm" at bounding box center [937, 432] width 108 height 32
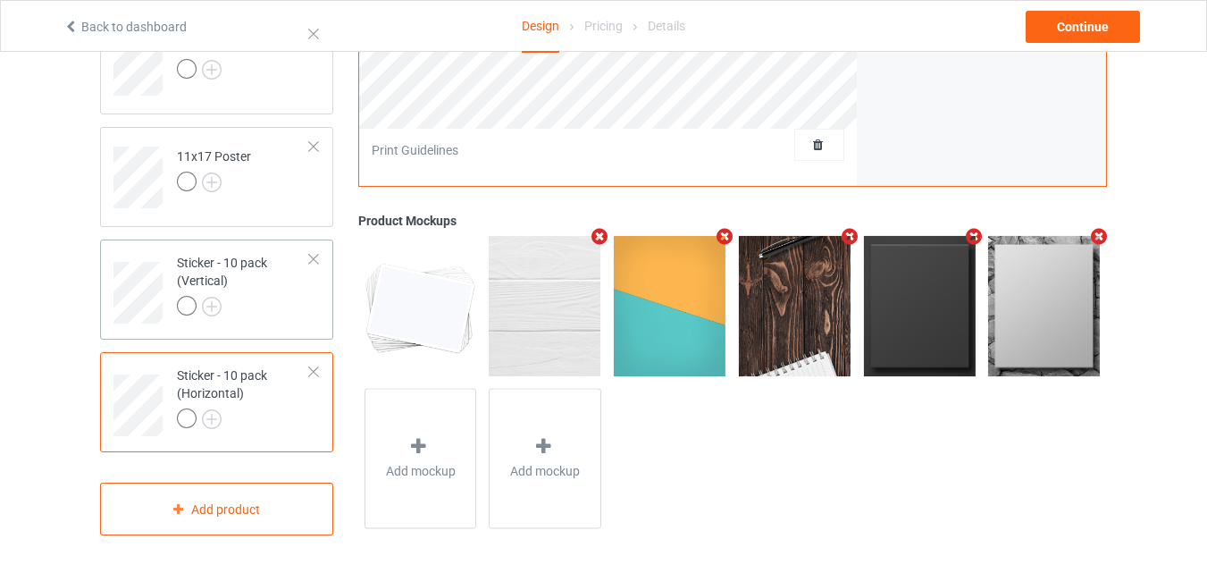
click at [267, 292] on div "Sticker - 10 pack (Vertical)" at bounding box center [243, 284] width 133 height 61
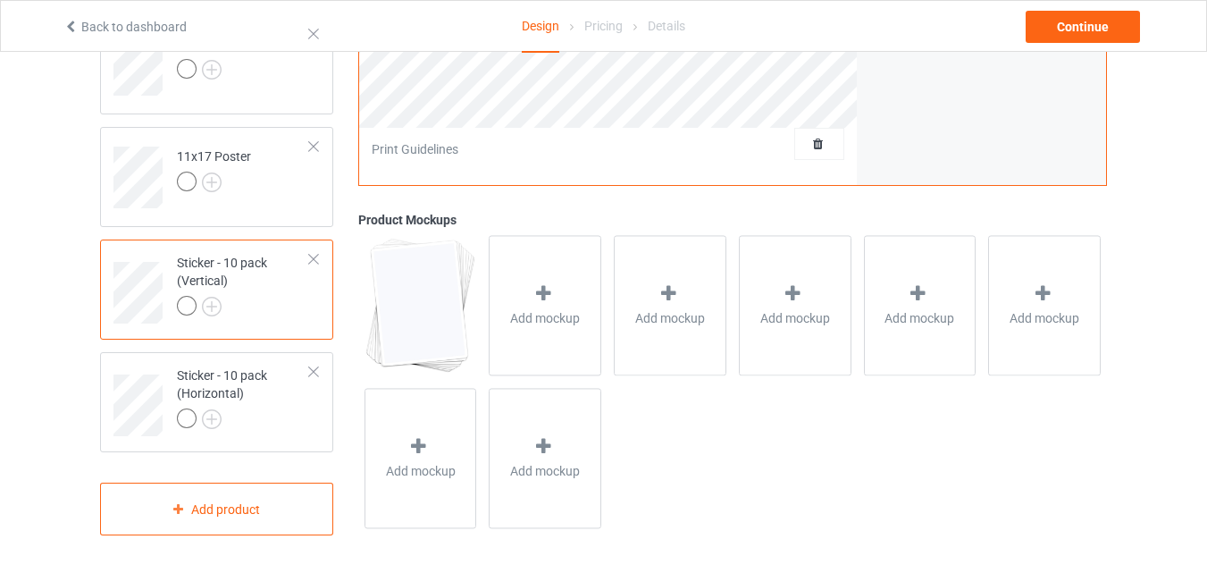
click at [524, 316] on span "Add mockup" at bounding box center [545, 319] width 70 height 18
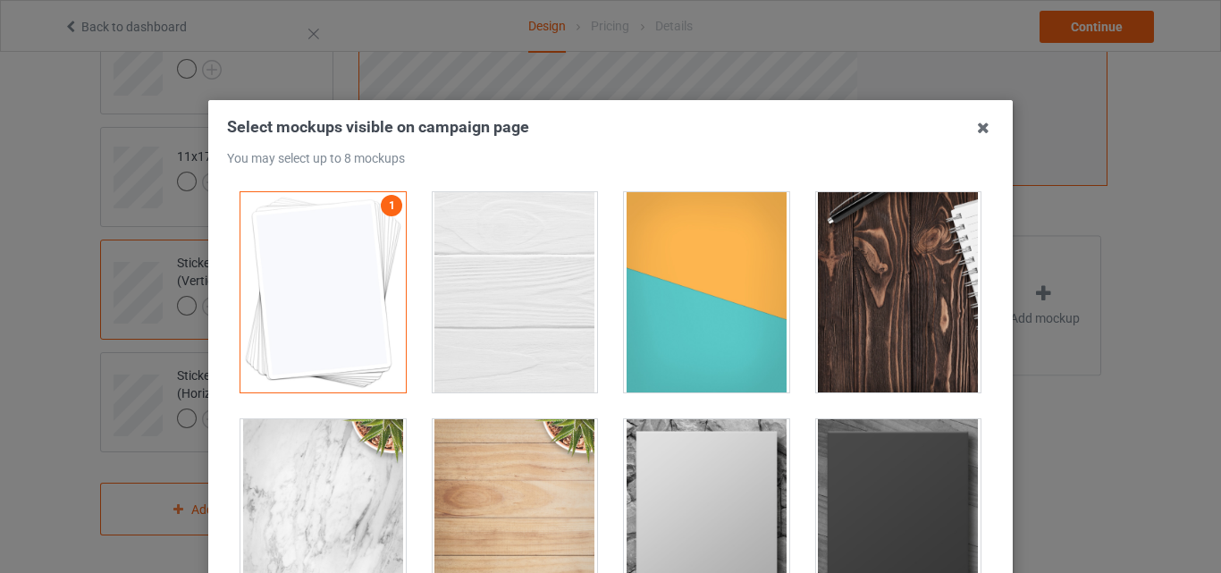
click at [495, 282] on div at bounding box center [515, 292] width 165 height 200
click at [681, 288] on div at bounding box center [706, 292] width 165 height 200
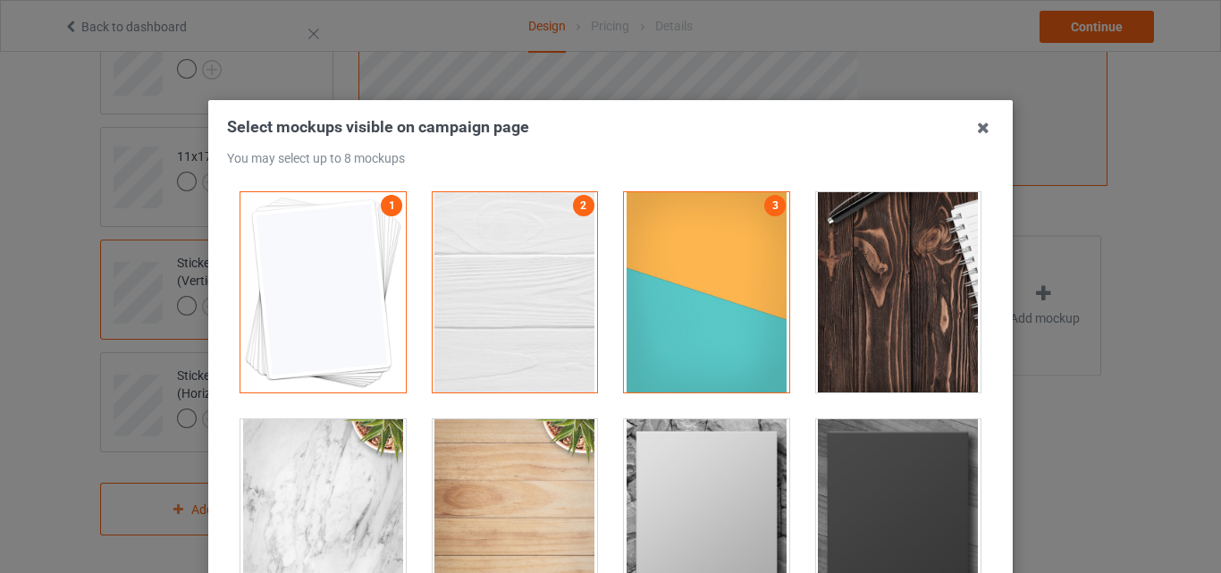
click at [865, 297] on div at bounding box center [898, 292] width 165 height 200
click at [736, 447] on div at bounding box center [706, 519] width 165 height 200
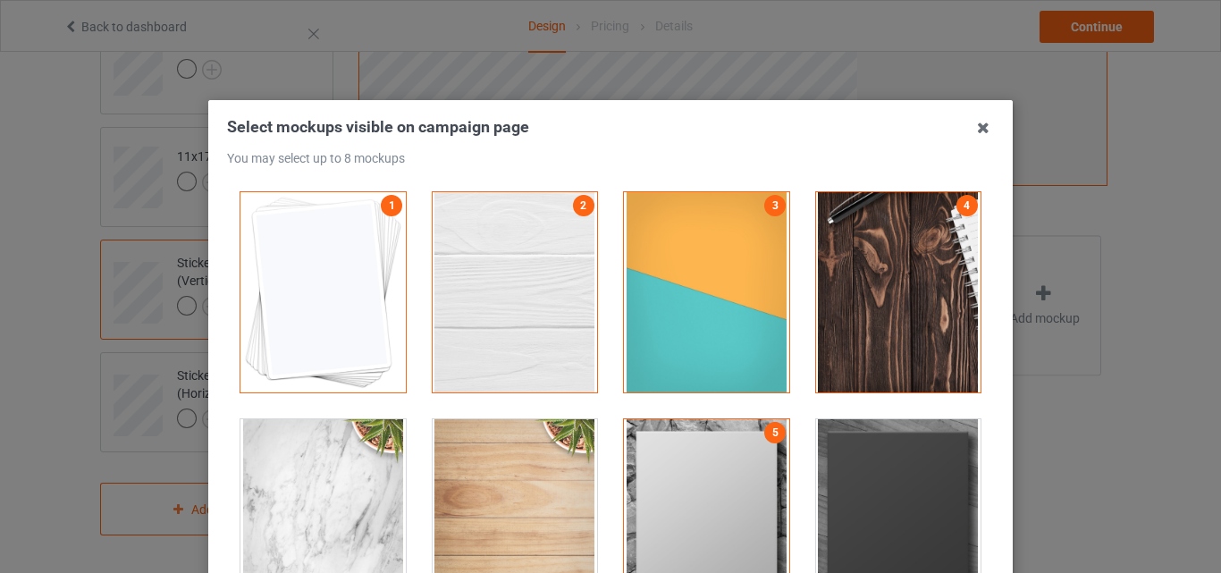
click at [862, 451] on div at bounding box center [898, 519] width 165 height 200
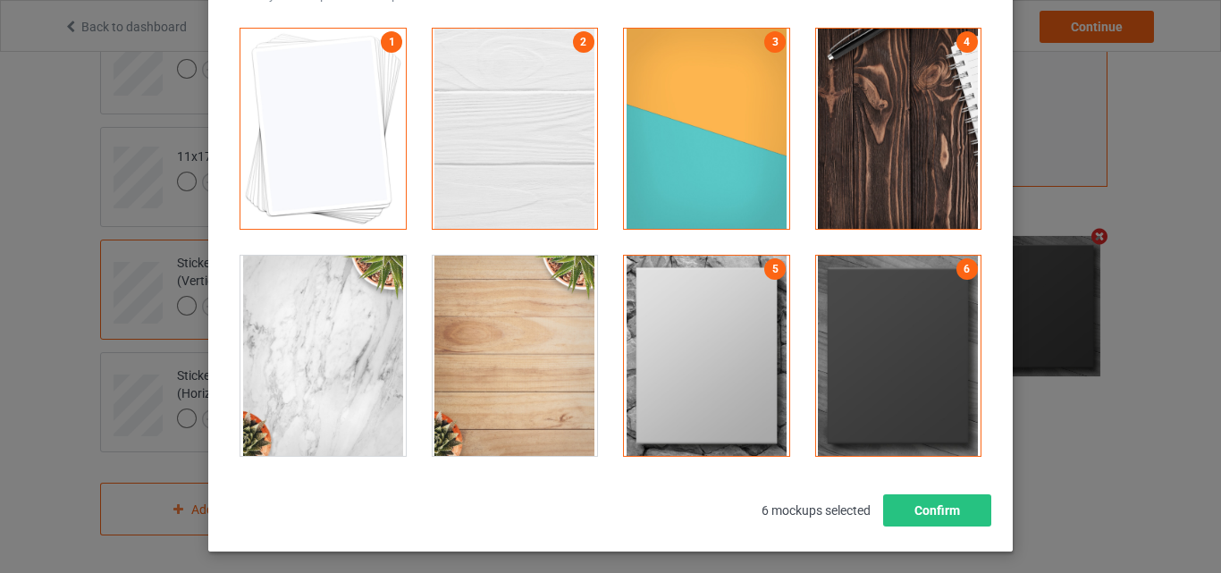
scroll to position [179, 0]
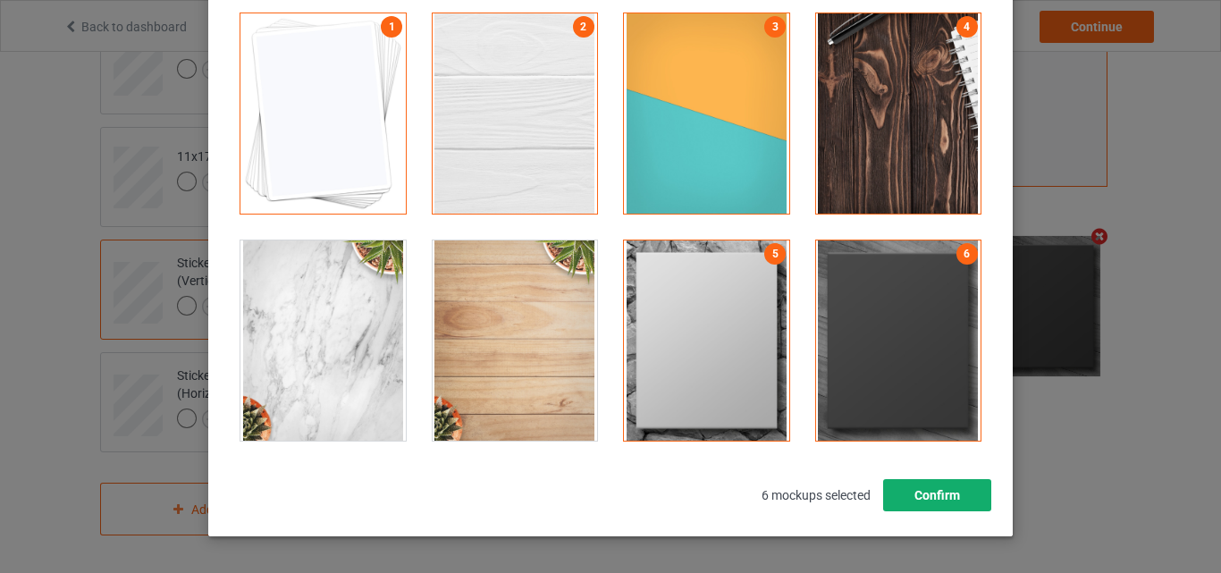
click at [929, 489] on button "Confirm" at bounding box center [937, 495] width 108 height 32
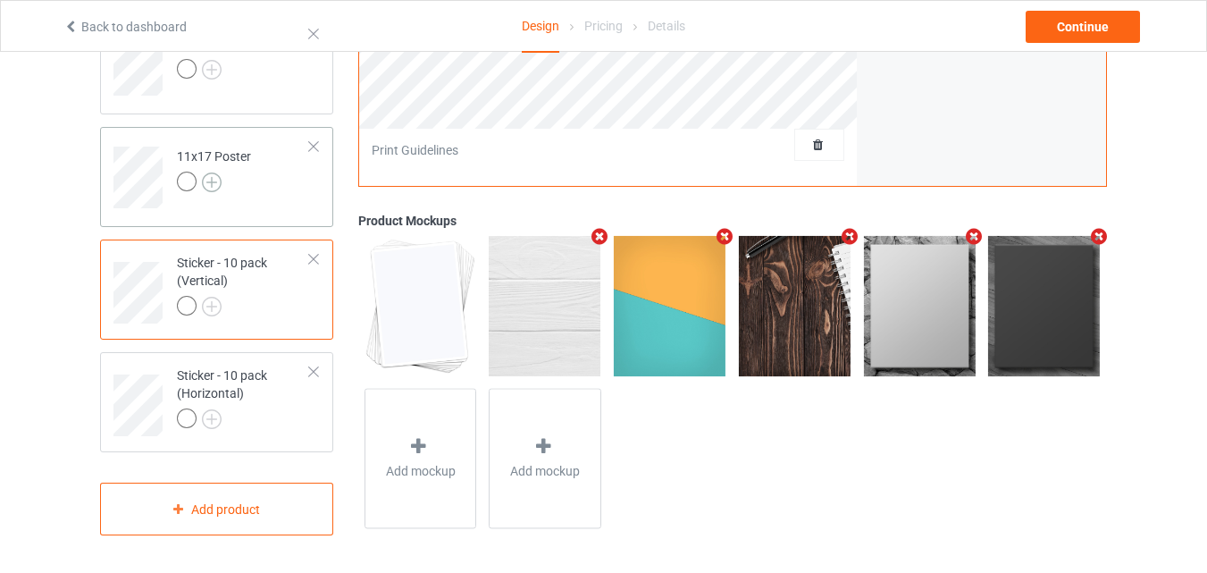
click at [212, 184] on img at bounding box center [212, 182] width 20 height 20
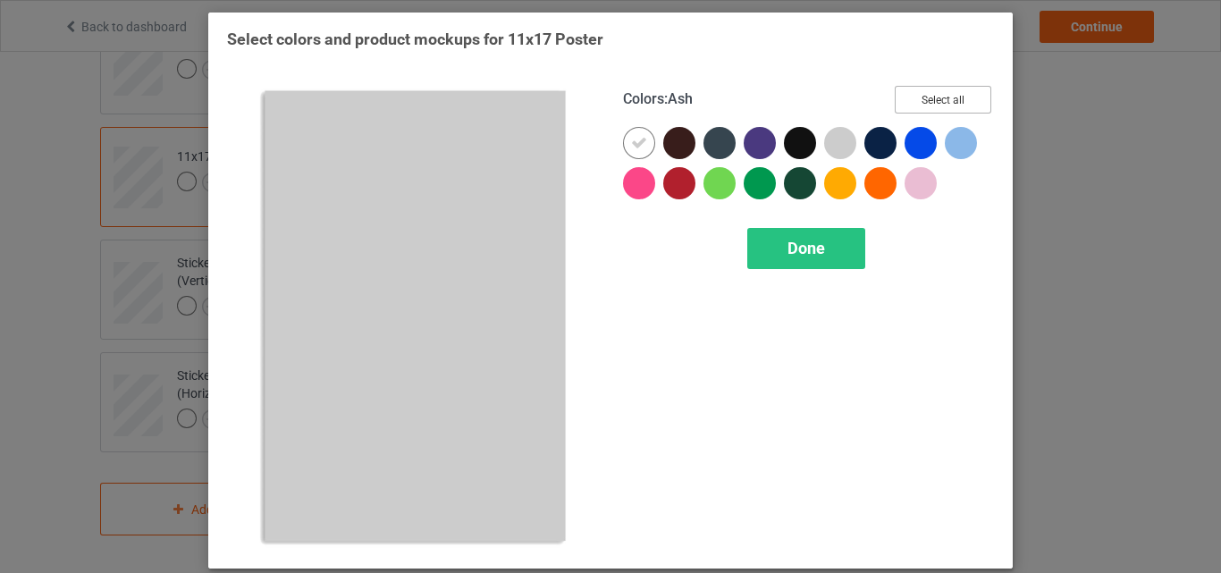
click at [929, 102] on button "Select all" at bounding box center [943, 100] width 97 height 28
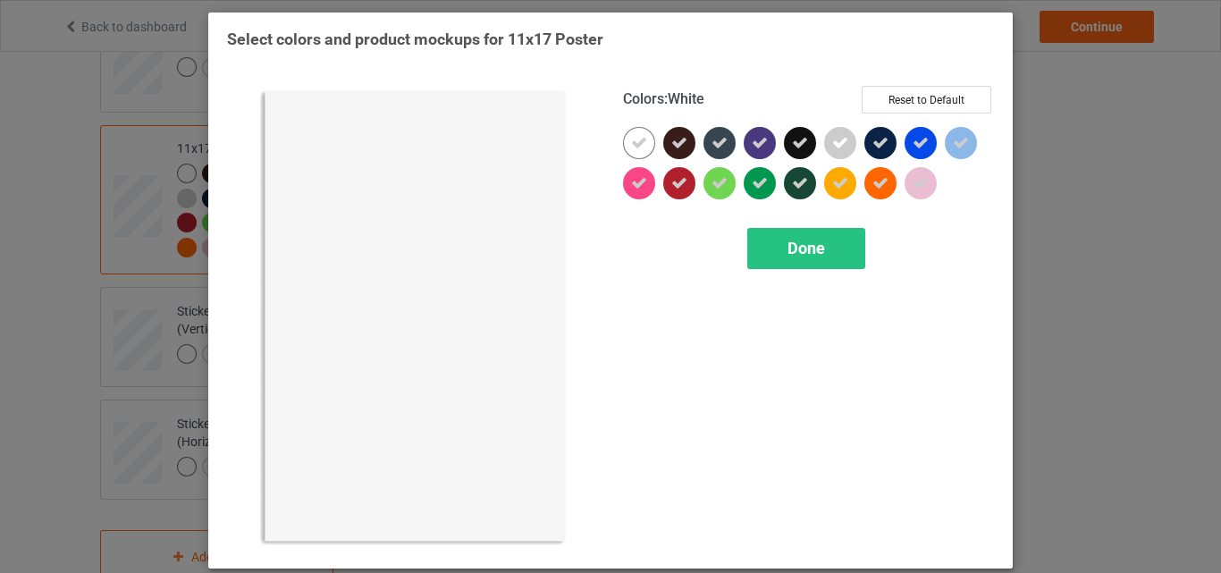
click at [635, 139] on icon at bounding box center [639, 143] width 16 height 16
click at [635, 139] on div at bounding box center [639, 143] width 32 height 32
click at [787, 248] on span "Done" at bounding box center [806, 248] width 38 height 19
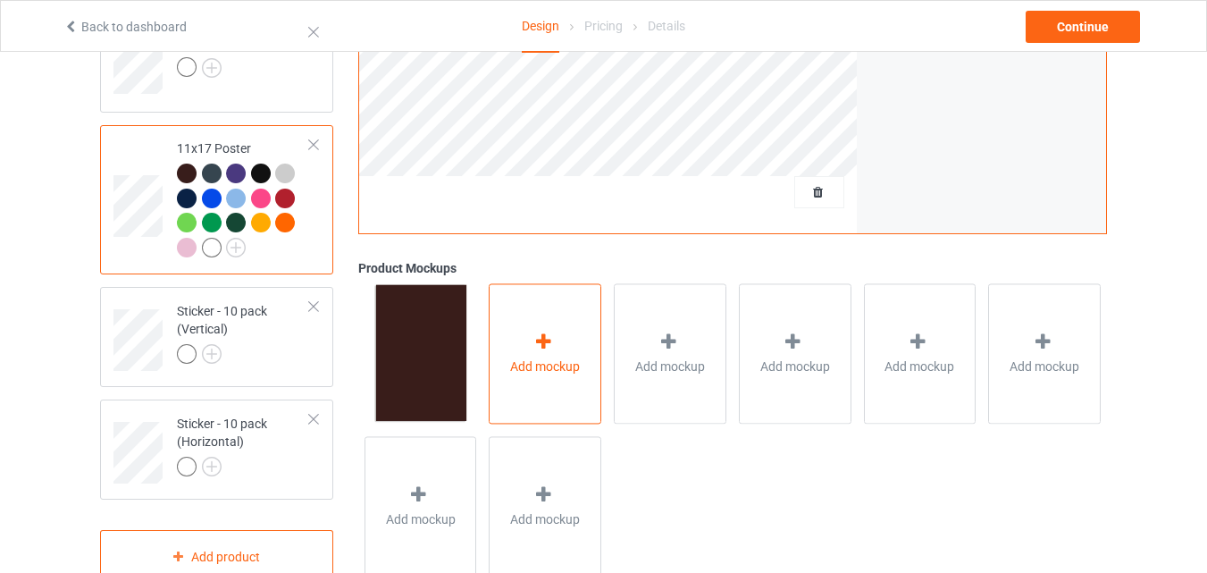
click at [509, 309] on div "Add mockup" at bounding box center [545, 353] width 113 height 140
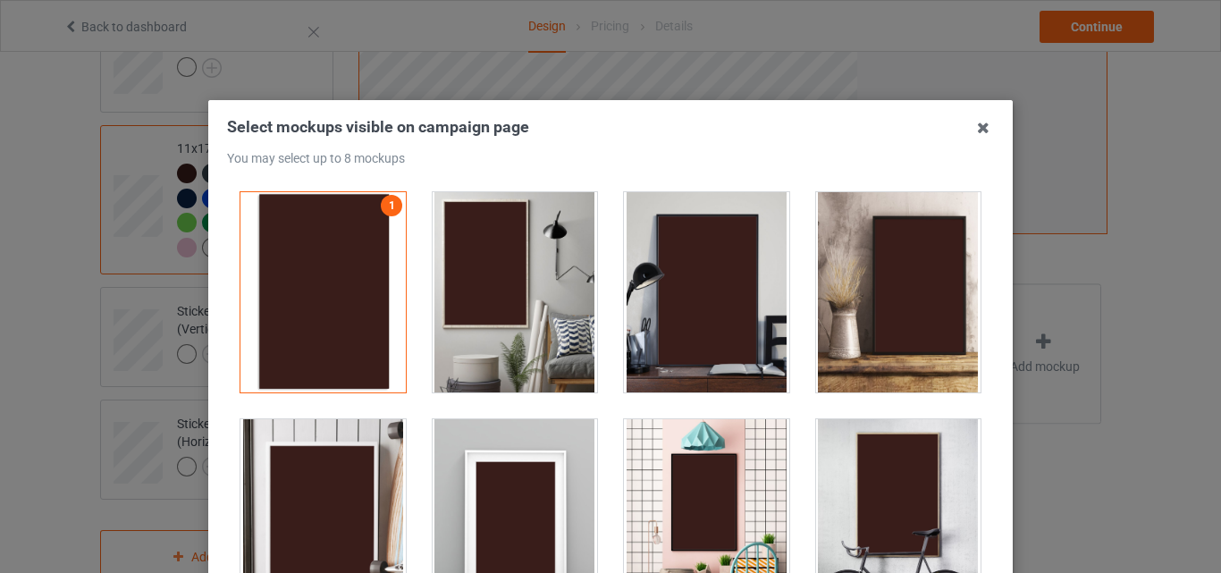
click at [518, 249] on div at bounding box center [515, 292] width 165 height 200
click at [624, 266] on div at bounding box center [706, 292] width 165 height 200
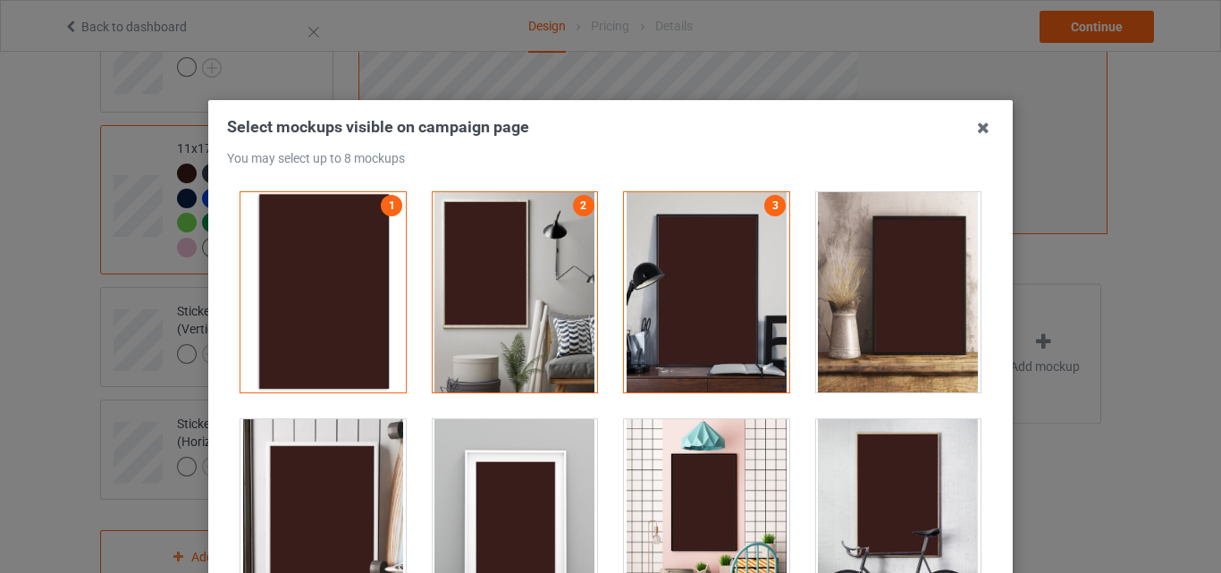
click at [523, 448] on div at bounding box center [515, 519] width 165 height 200
click at [729, 448] on div at bounding box center [706, 519] width 165 height 200
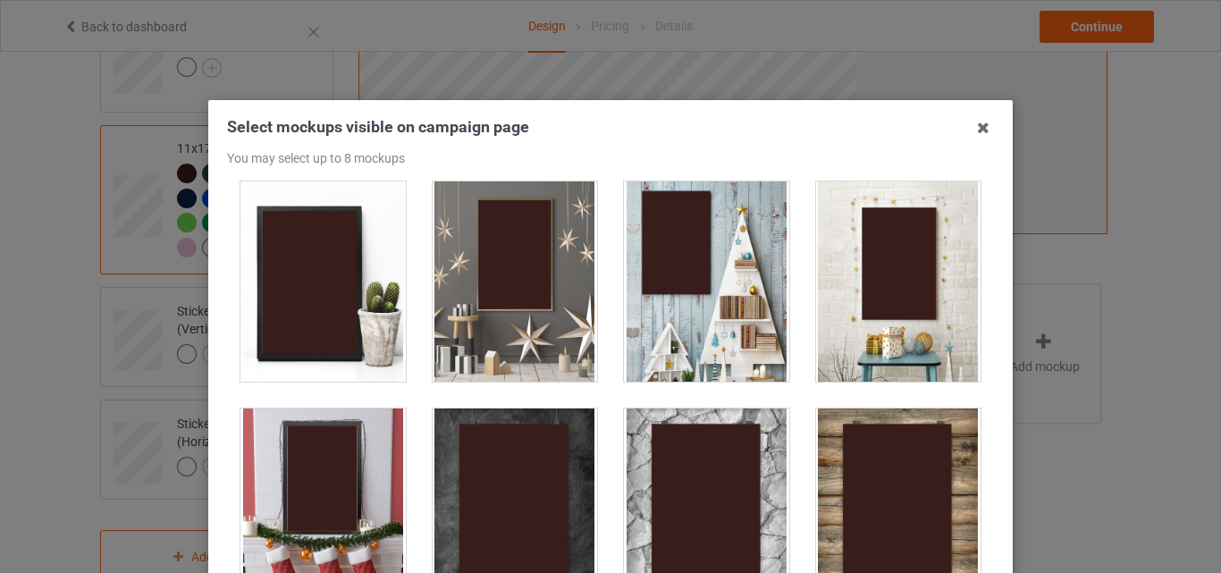
scroll to position [357, 0]
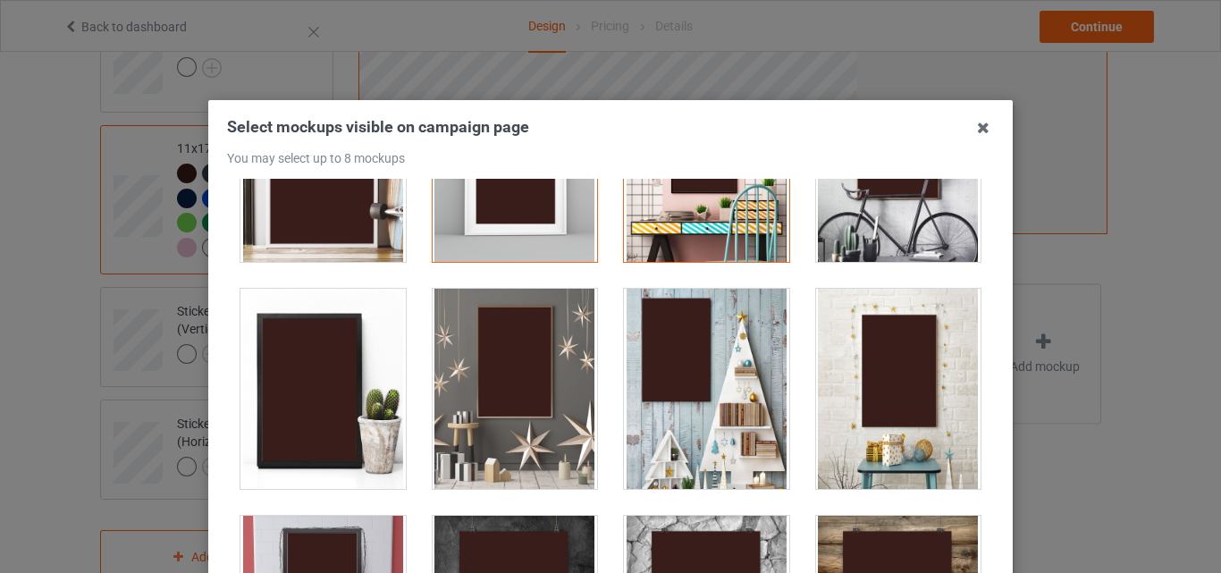
click at [525, 325] on div at bounding box center [515, 389] width 165 height 200
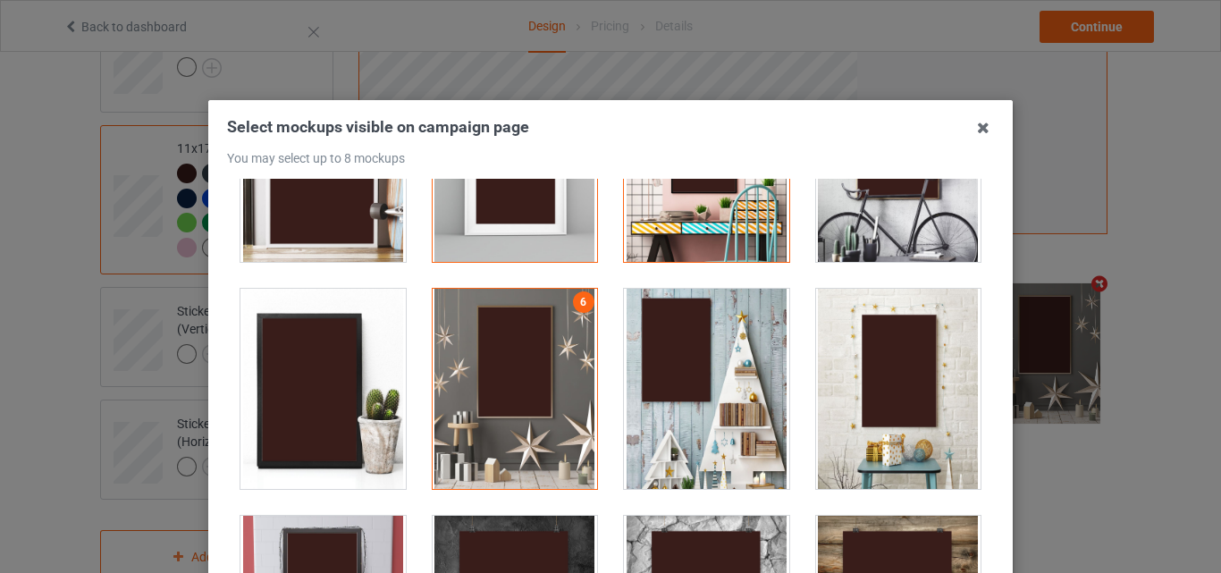
click at [654, 363] on div at bounding box center [706, 389] width 165 height 200
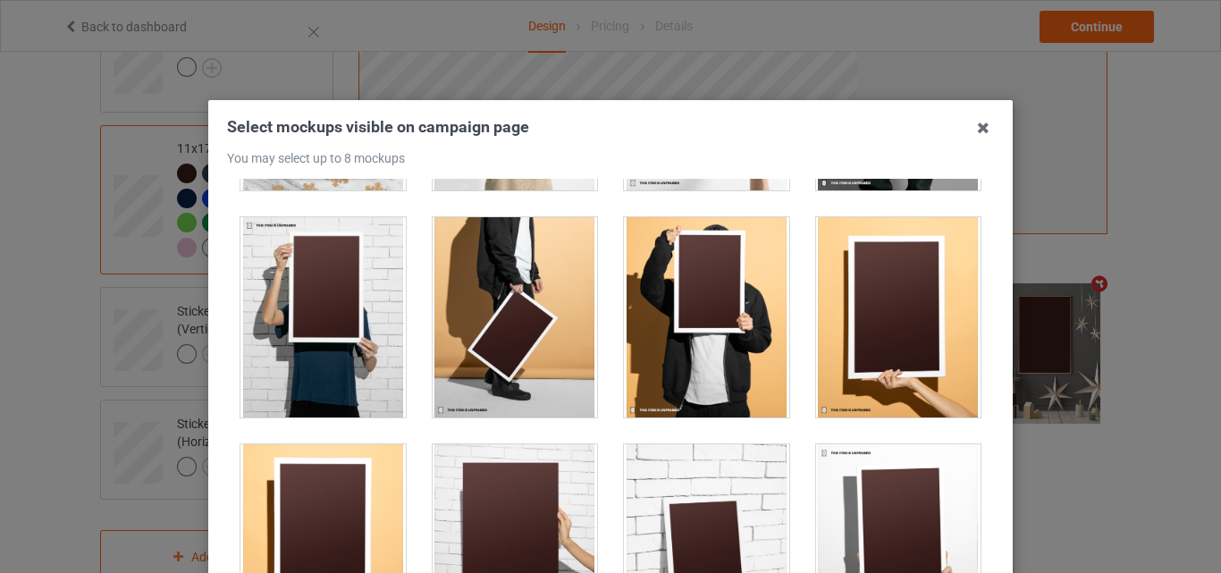
scroll to position [1698, 0]
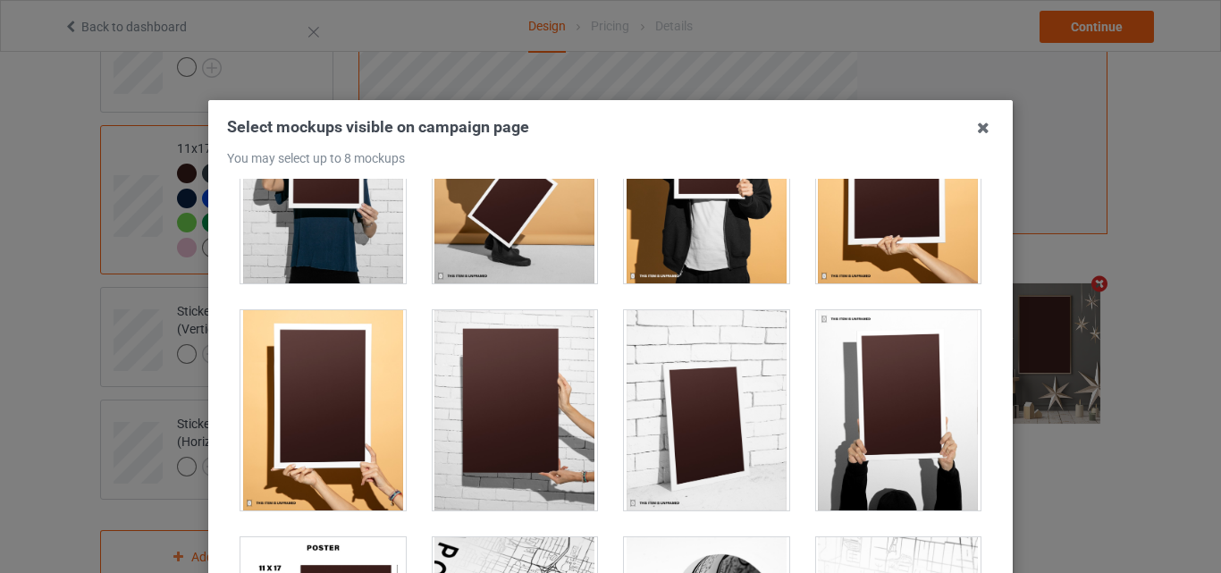
click at [507, 414] on div at bounding box center [515, 410] width 165 height 200
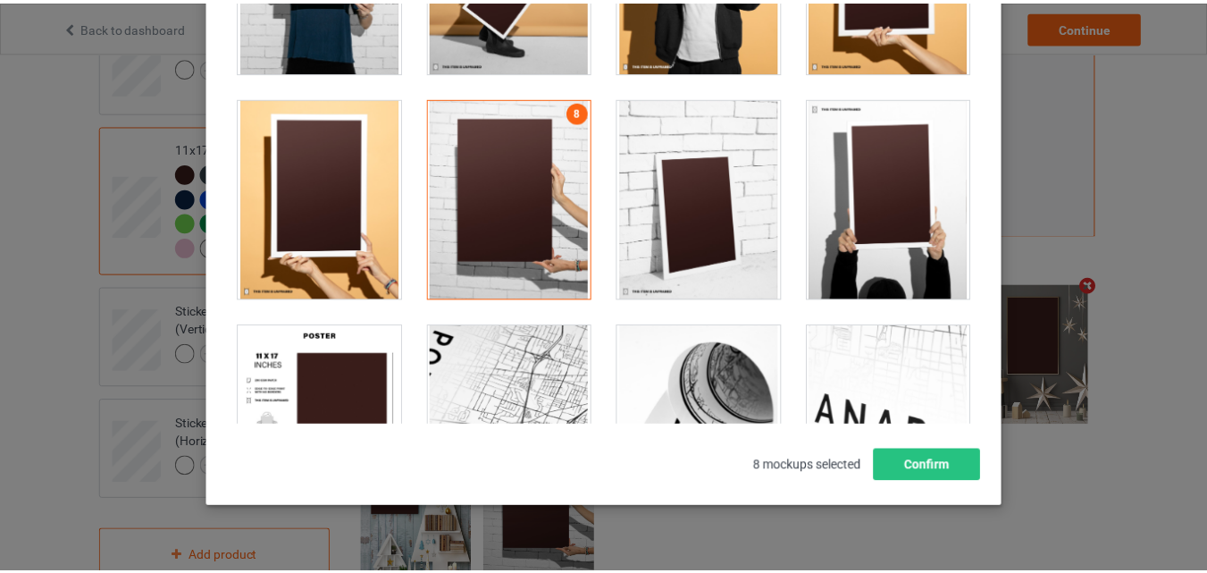
scroll to position [246, 0]
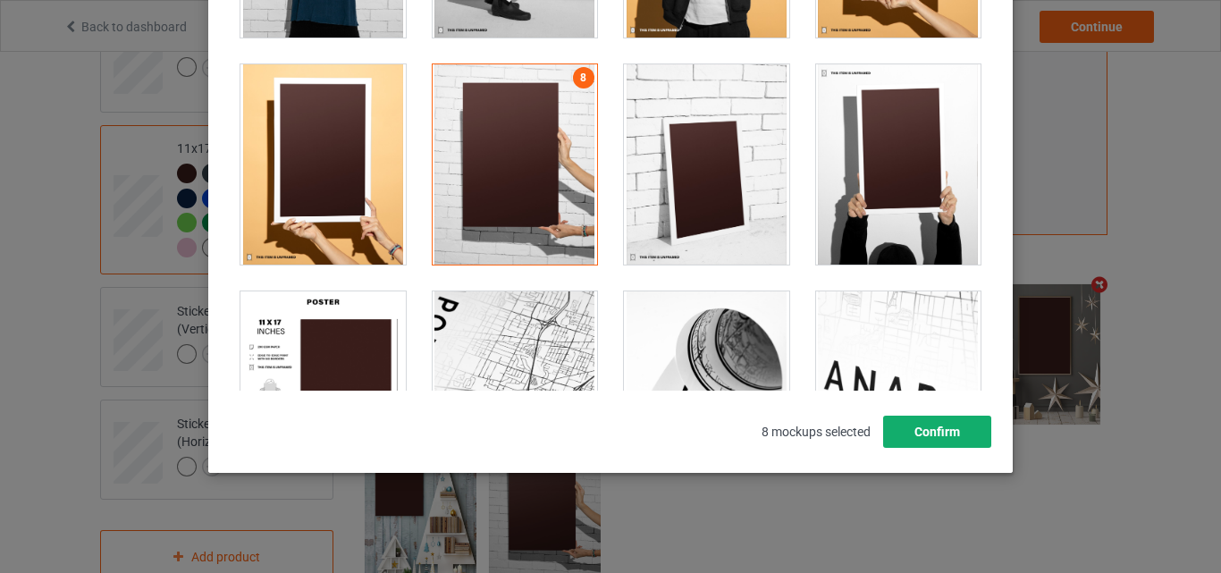
click at [951, 439] on button "Confirm" at bounding box center [937, 432] width 108 height 32
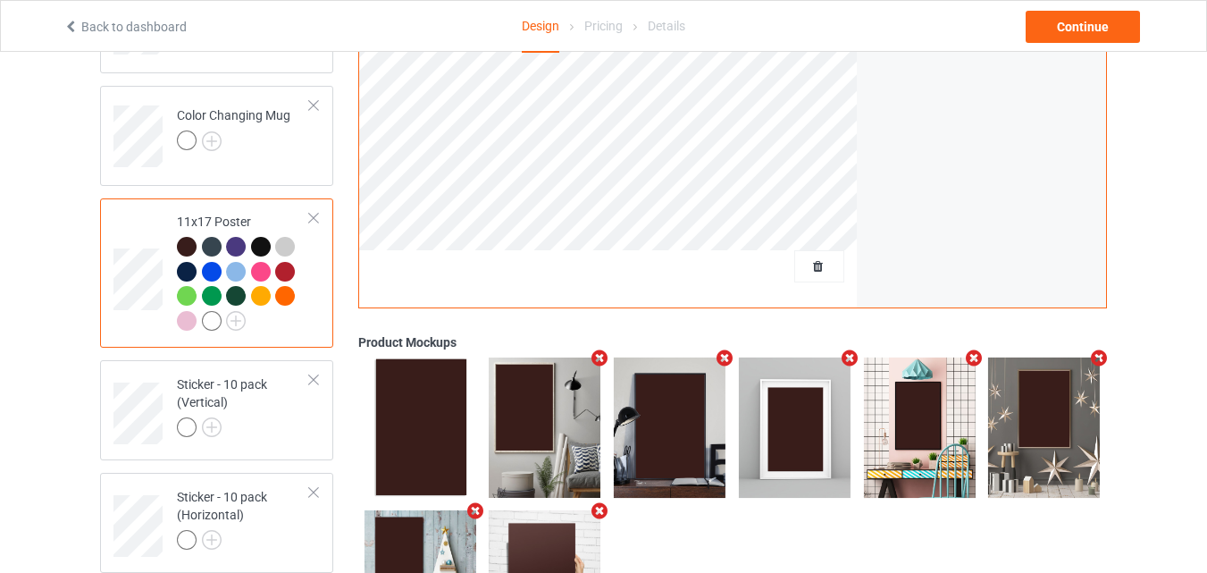
scroll to position [1190, 0]
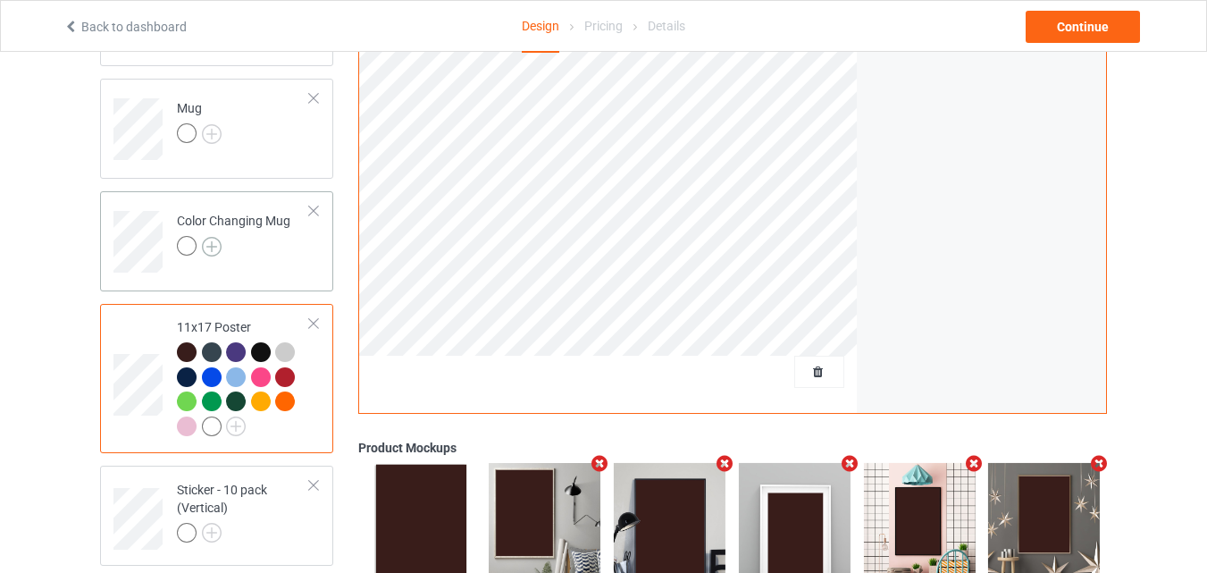
click at [214, 249] on img at bounding box center [212, 247] width 20 height 20
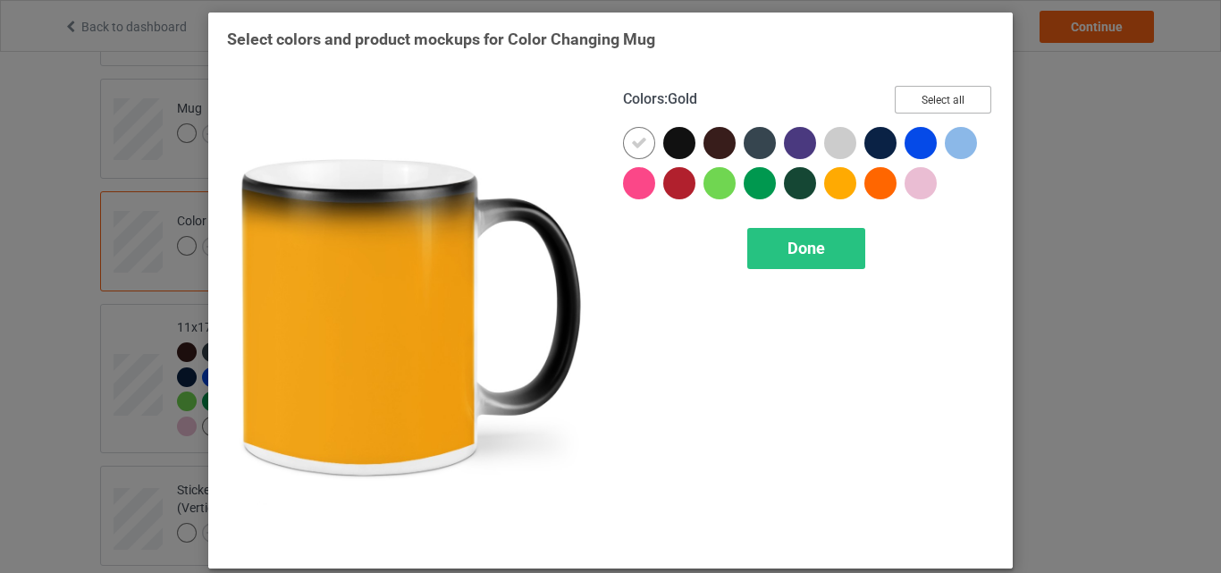
click at [928, 103] on button "Select all" at bounding box center [943, 100] width 97 height 28
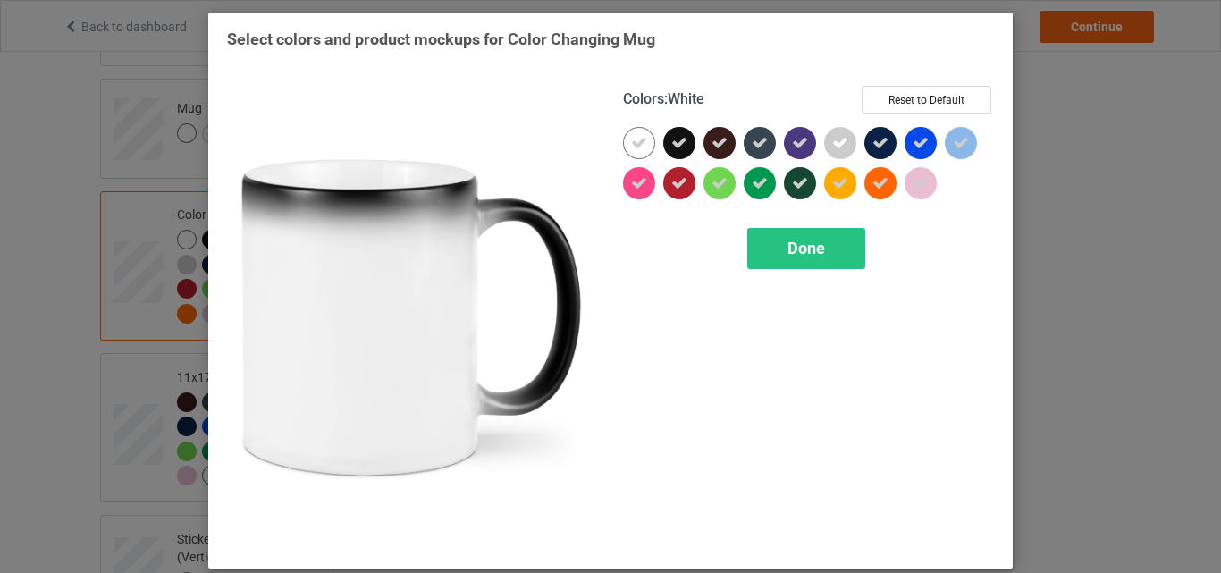
click at [636, 145] on icon at bounding box center [639, 143] width 16 height 16
click at [636, 145] on div at bounding box center [639, 143] width 32 height 32
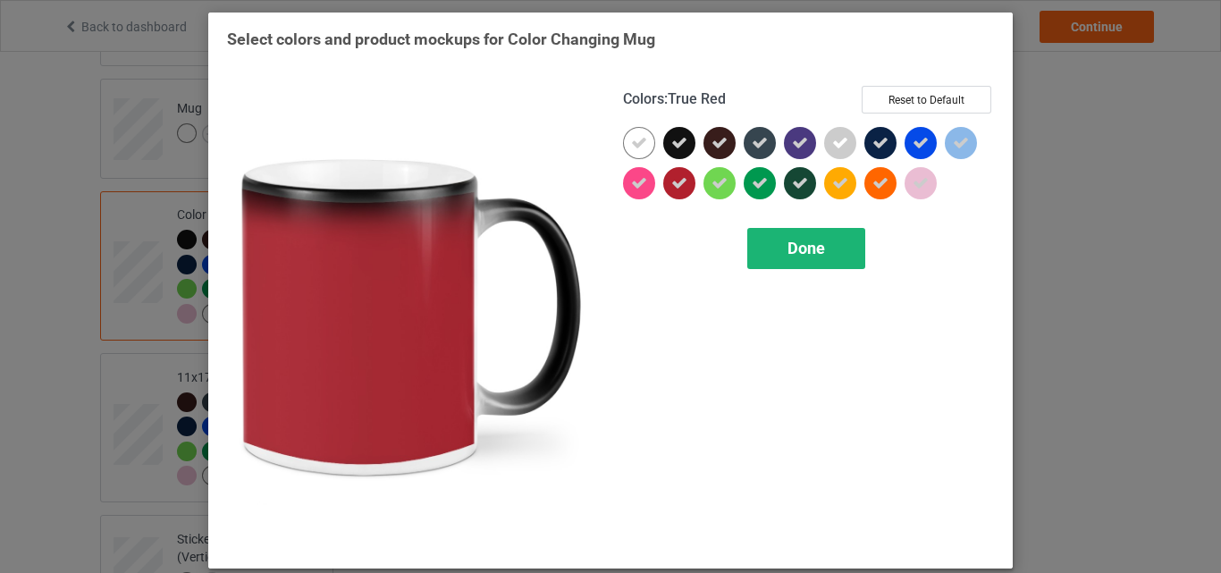
click at [786, 259] on div "Done" at bounding box center [806, 248] width 118 height 41
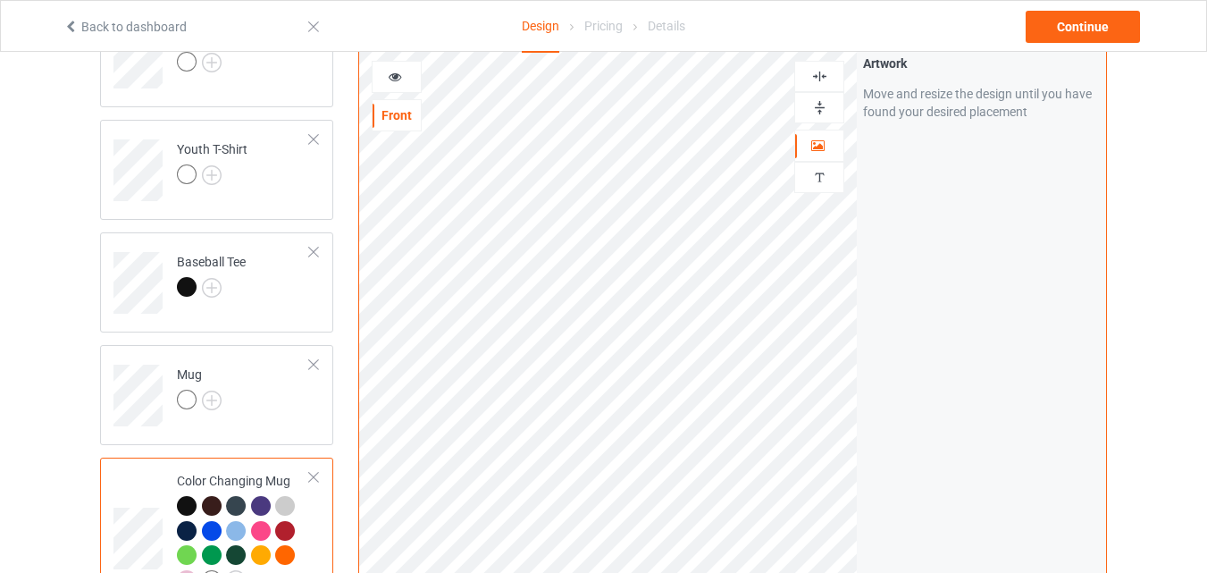
scroll to position [922, 0]
click at [833, 118] on div at bounding box center [819, 109] width 48 height 17
click at [404, 81] on div at bounding box center [397, 79] width 48 height 18
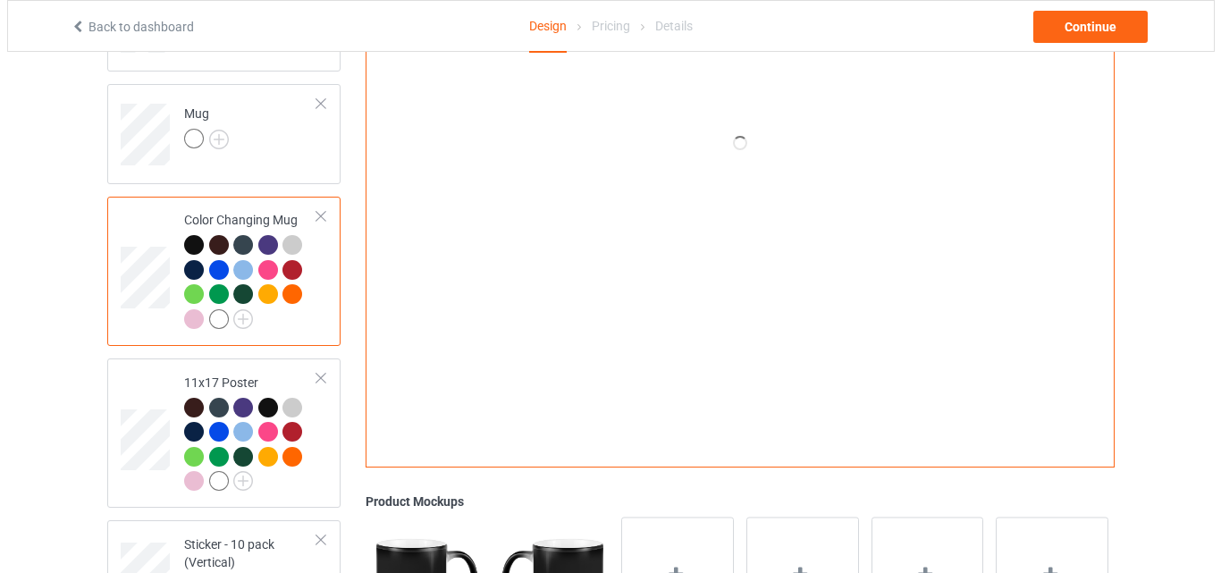
scroll to position [1190, 0]
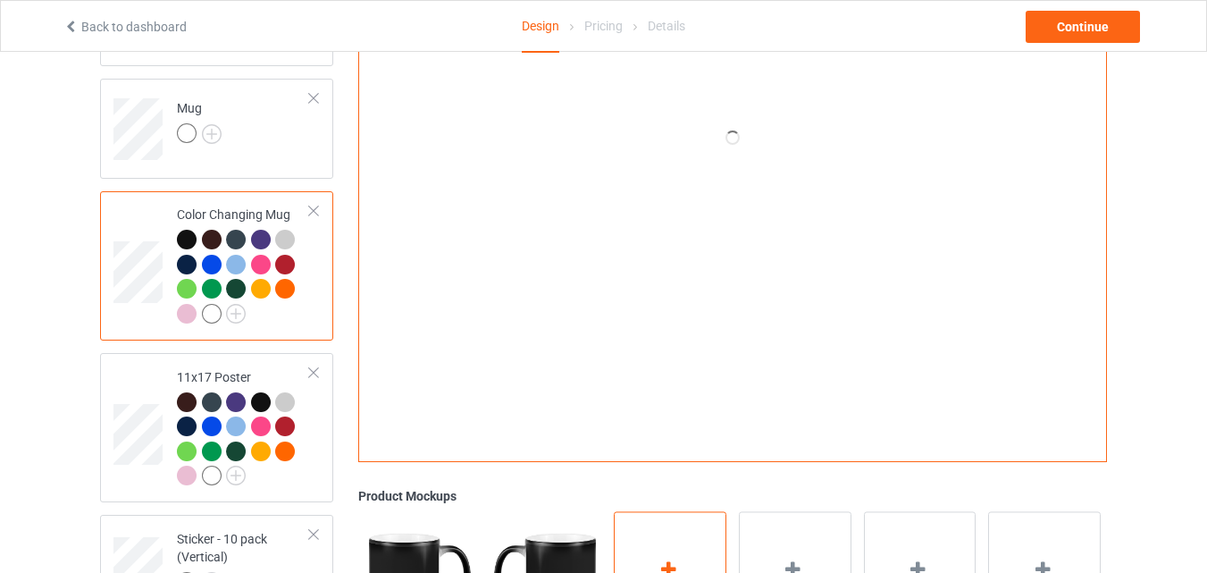
click at [653, 558] on div "Add mockup" at bounding box center [670, 581] width 113 height 140
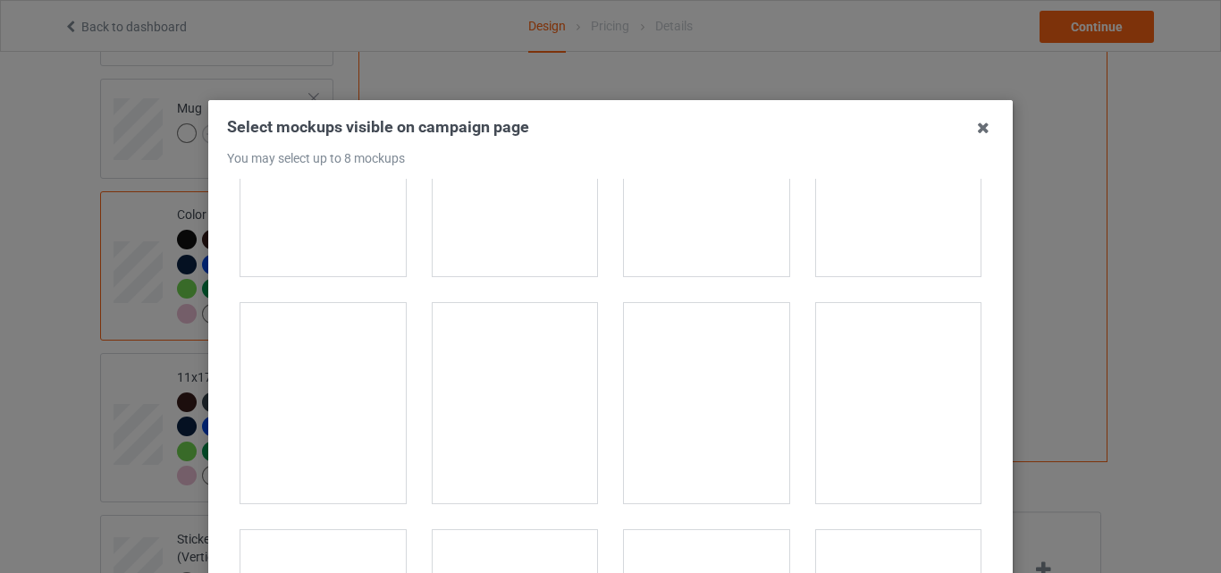
scroll to position [3396, 0]
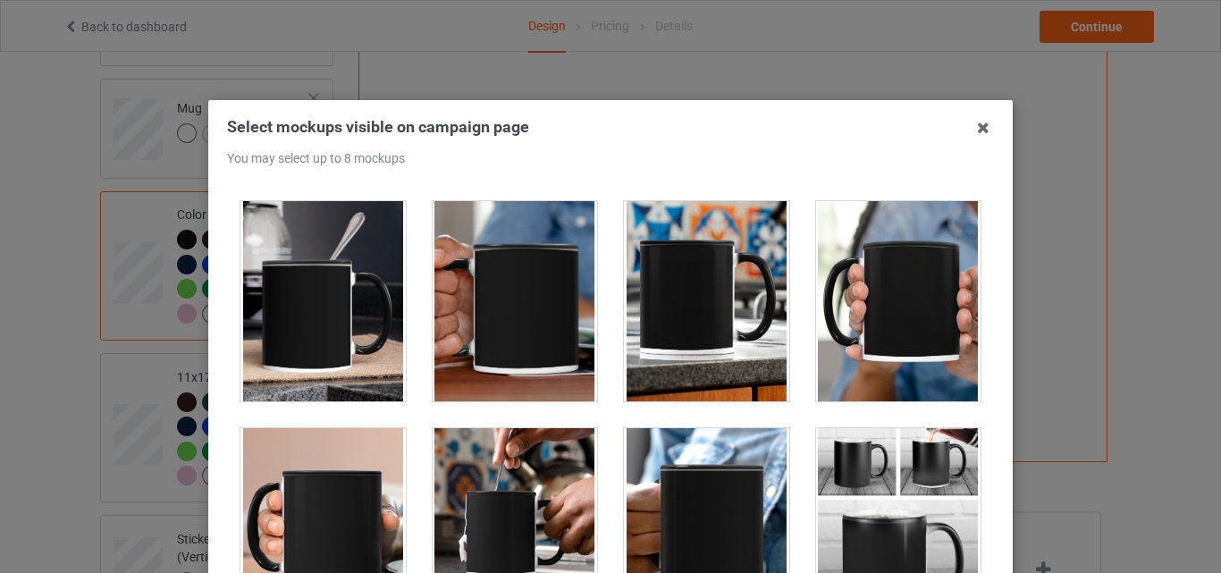
click at [343, 334] on div at bounding box center [322, 301] width 165 height 200
click at [507, 328] on div at bounding box center [515, 301] width 165 height 200
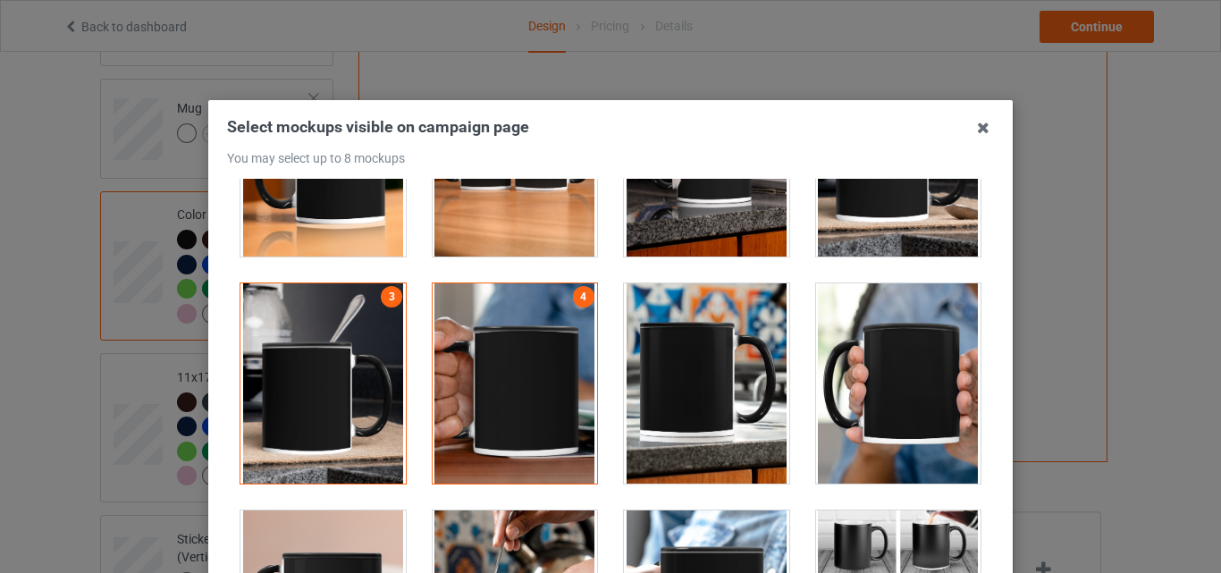
scroll to position [3128, 0]
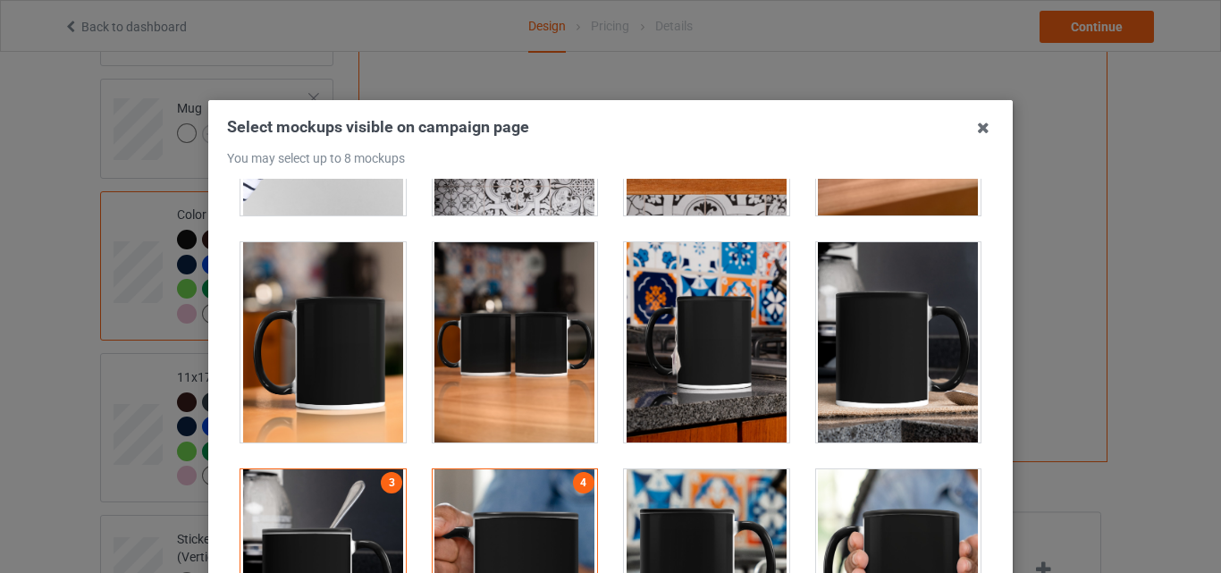
click at [328, 326] on div at bounding box center [322, 342] width 165 height 200
click at [526, 326] on div at bounding box center [515, 342] width 165 height 200
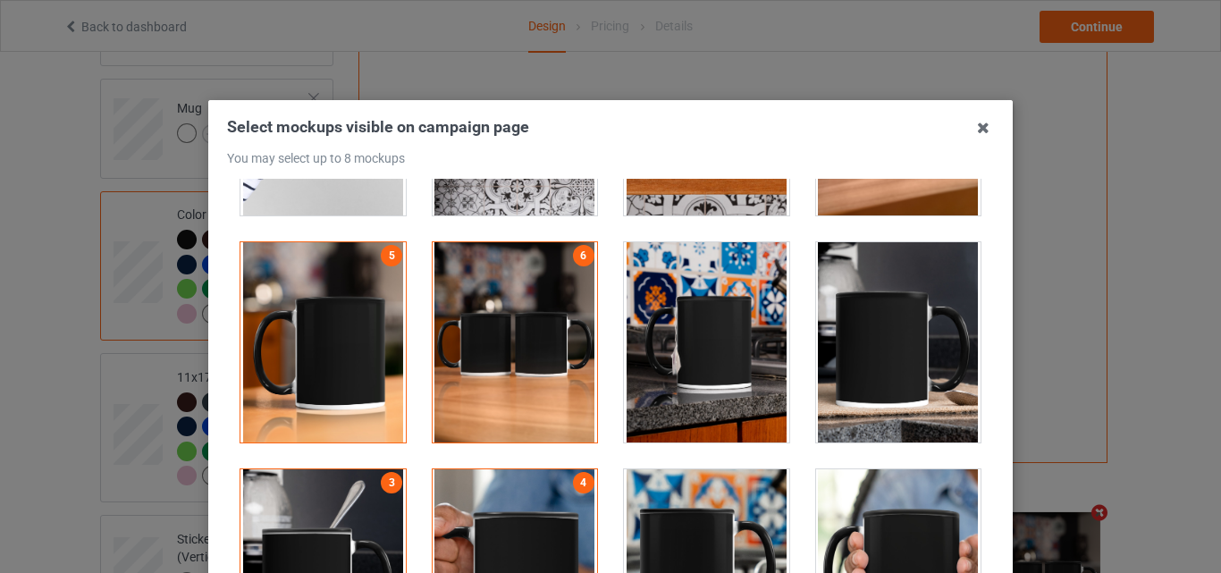
click at [668, 326] on div at bounding box center [706, 342] width 165 height 200
click at [847, 323] on div at bounding box center [898, 342] width 165 height 200
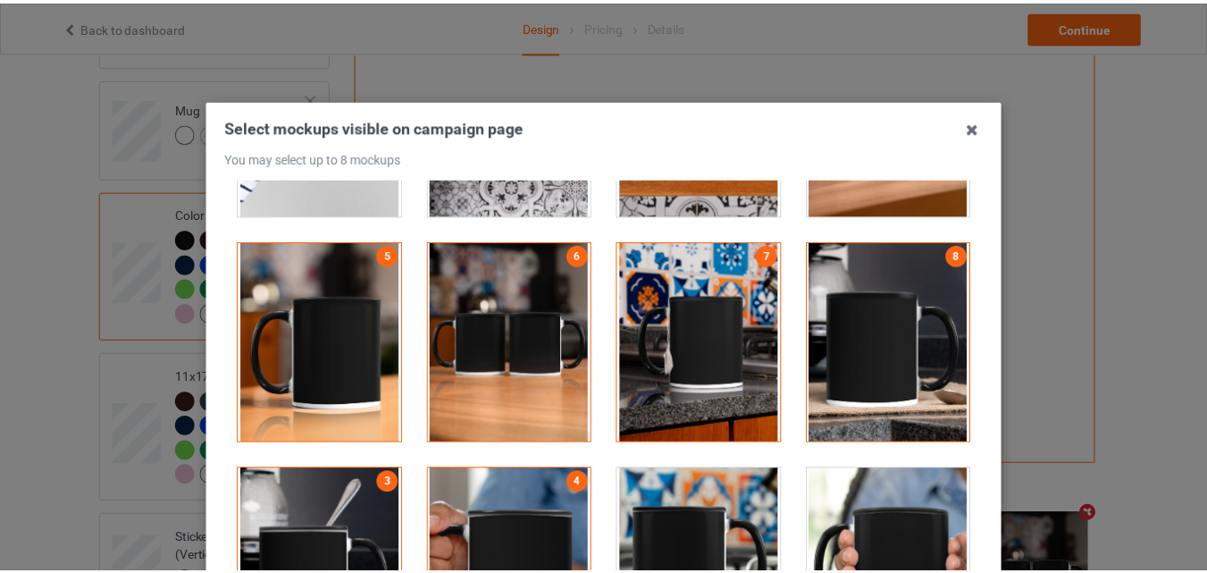
scroll to position [246, 0]
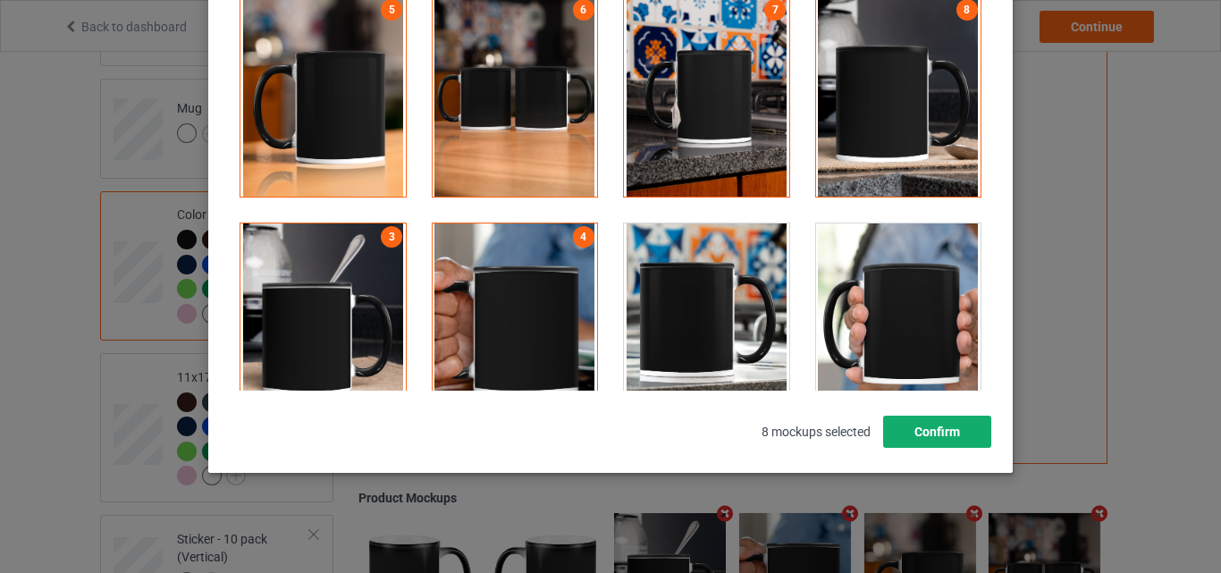
click at [939, 440] on button "Confirm" at bounding box center [937, 432] width 108 height 32
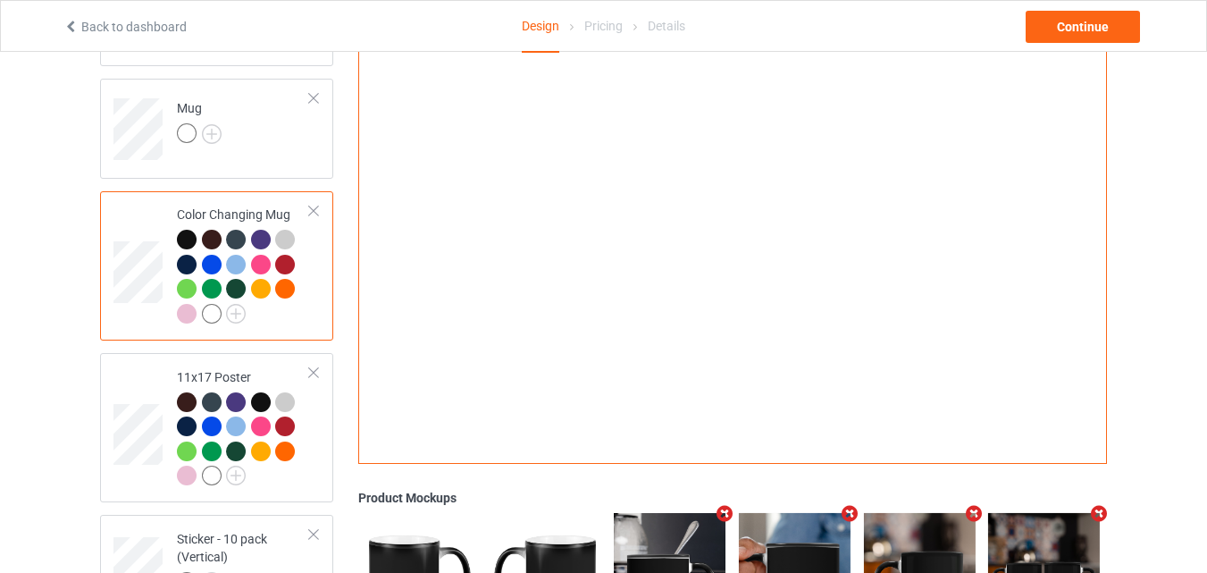
scroll to position [1101, 0]
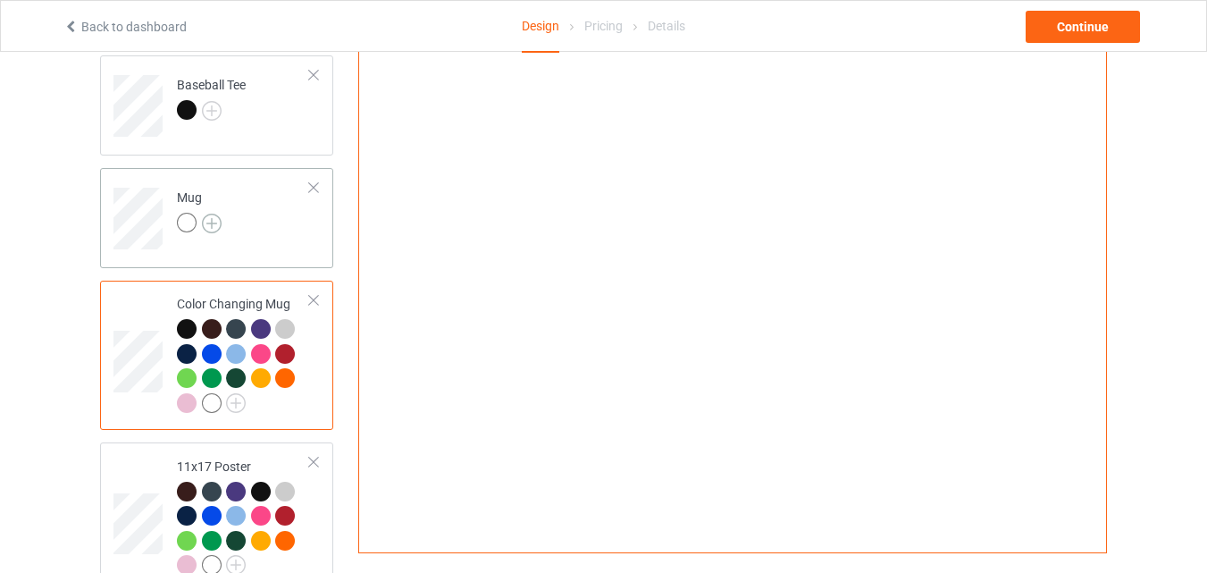
click at [213, 220] on img at bounding box center [212, 224] width 20 height 20
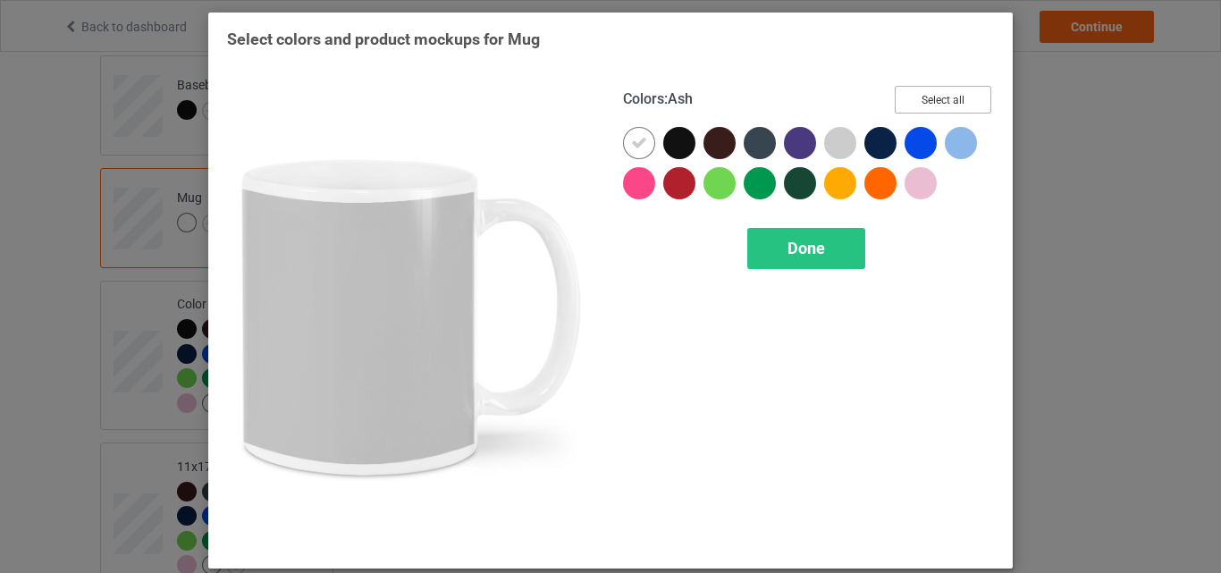
click at [934, 110] on button "Select all" at bounding box center [943, 100] width 97 height 28
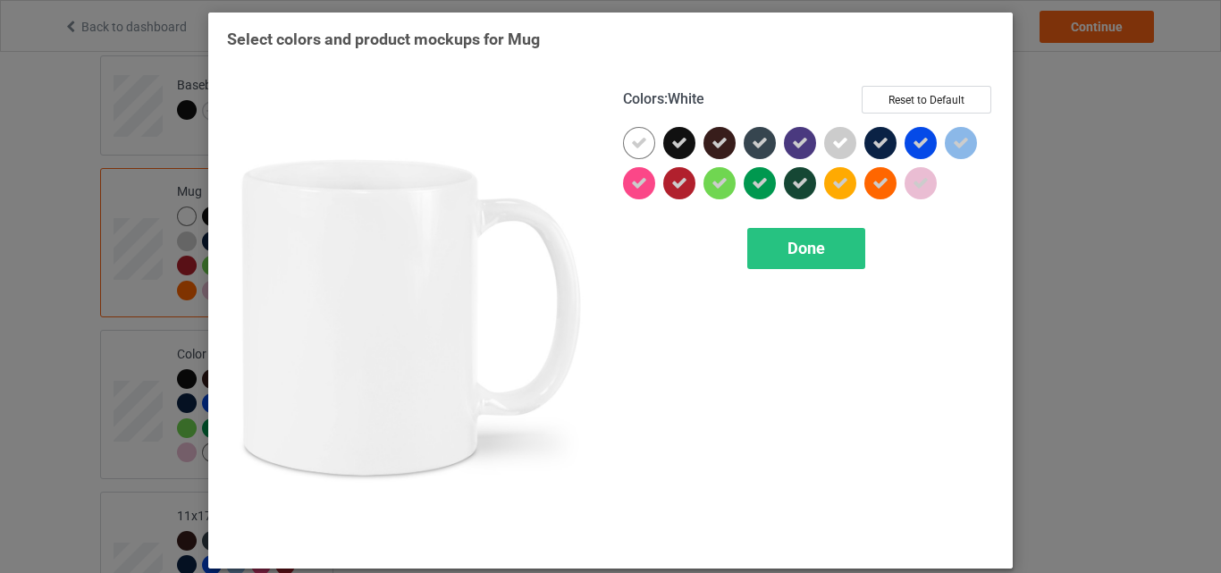
click at [646, 145] on div at bounding box center [639, 143] width 32 height 32
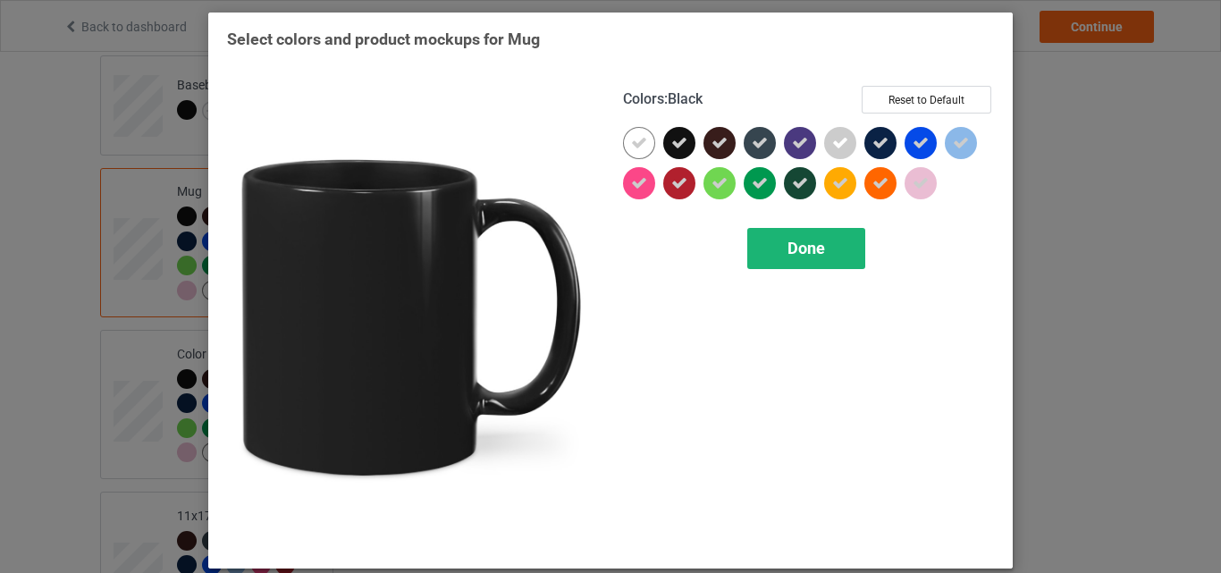
click at [802, 242] on span "Done" at bounding box center [806, 248] width 38 height 19
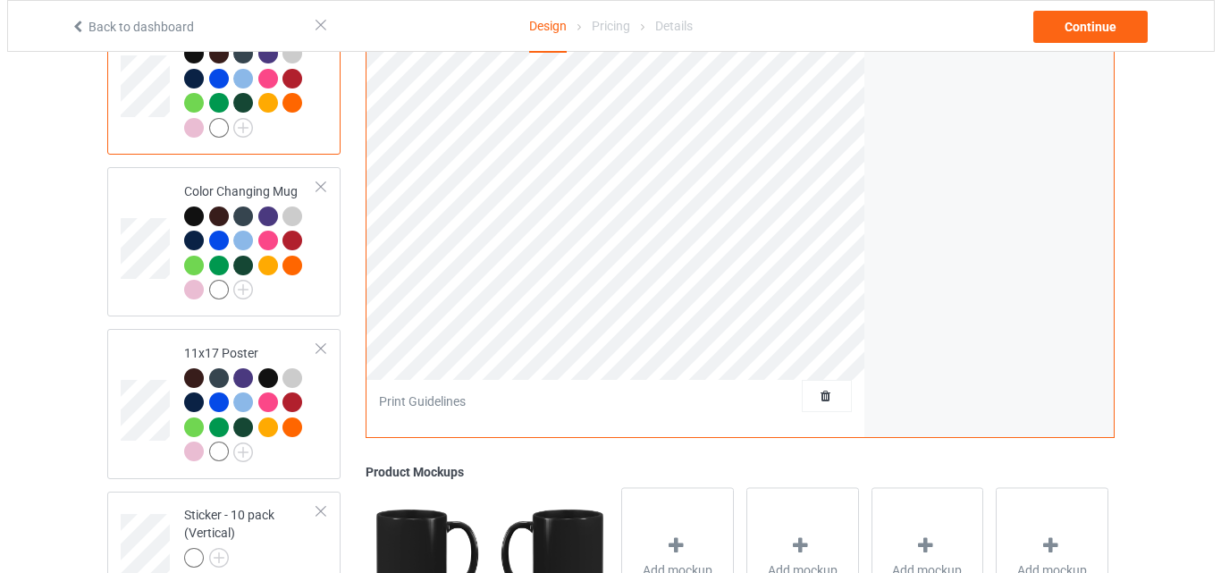
scroll to position [1519, 0]
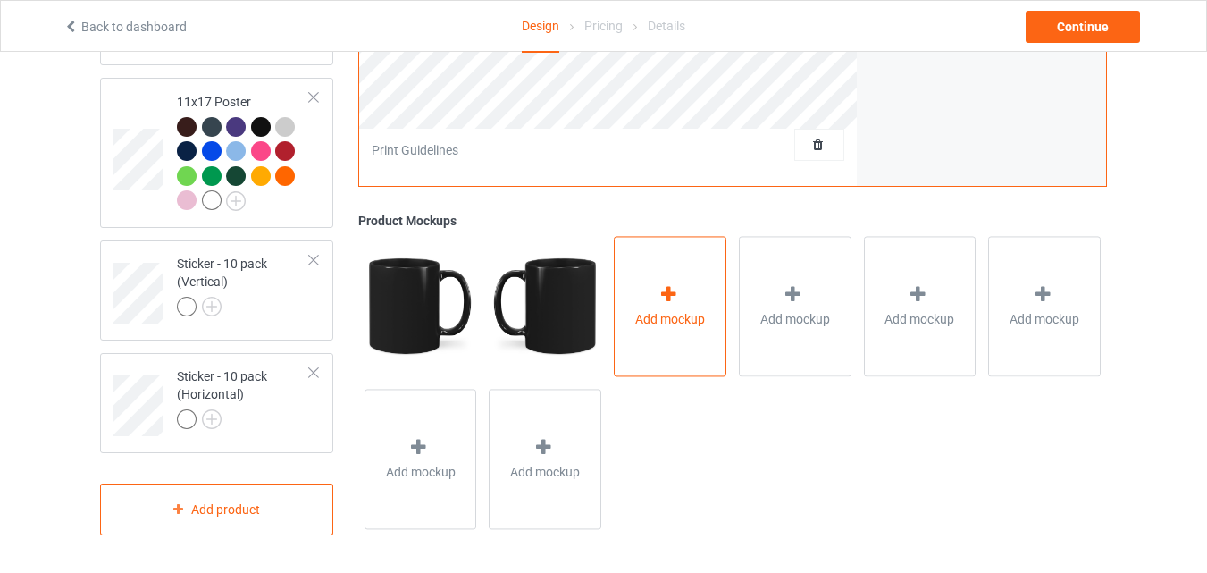
click at [669, 294] on icon at bounding box center [669, 294] width 22 height 19
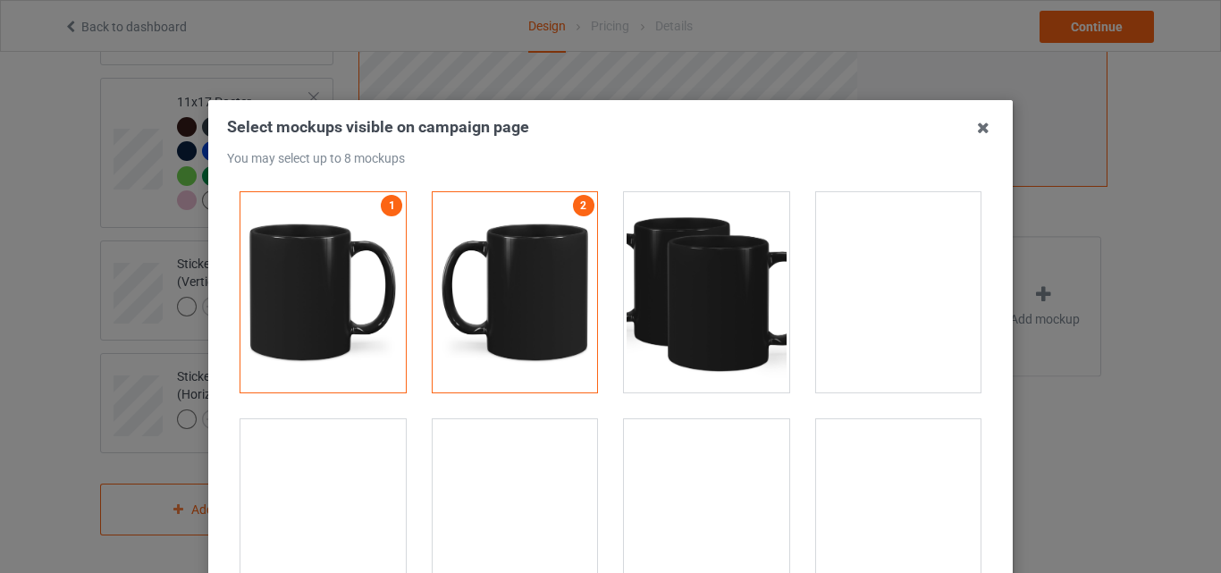
scroll to position [2949, 0]
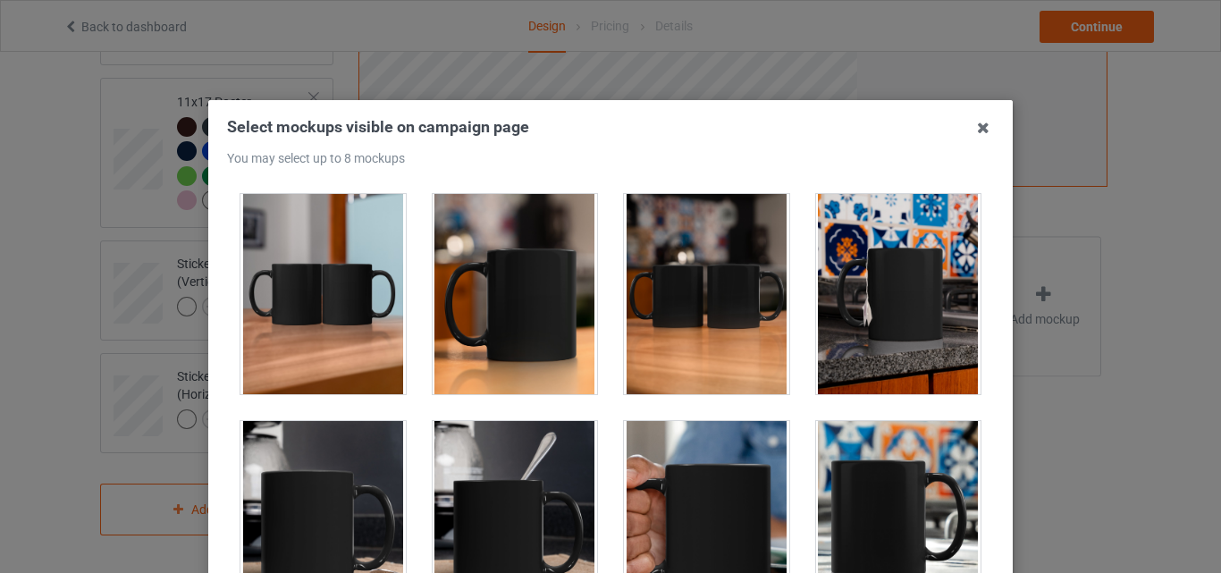
click at [374, 324] on div at bounding box center [322, 294] width 165 height 200
click at [526, 298] on div at bounding box center [515, 294] width 165 height 200
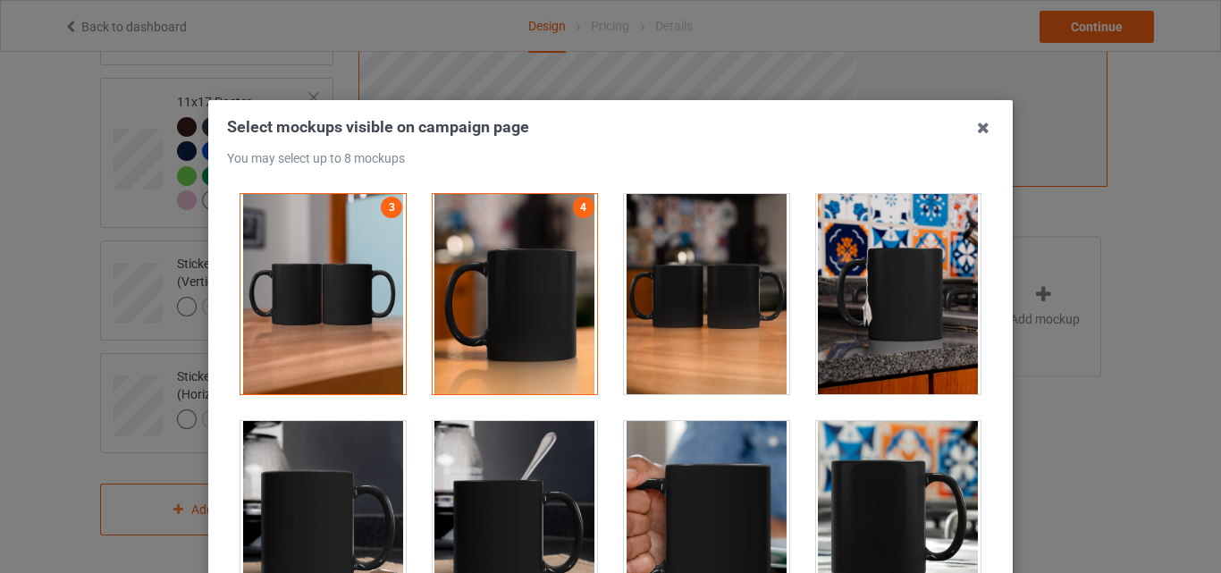
drag, startPoint x: 710, startPoint y: 298, endPoint x: 855, endPoint y: 294, distance: 145.7
click at [711, 298] on div at bounding box center [706, 294] width 165 height 200
click at [861, 292] on div at bounding box center [898, 294] width 165 height 200
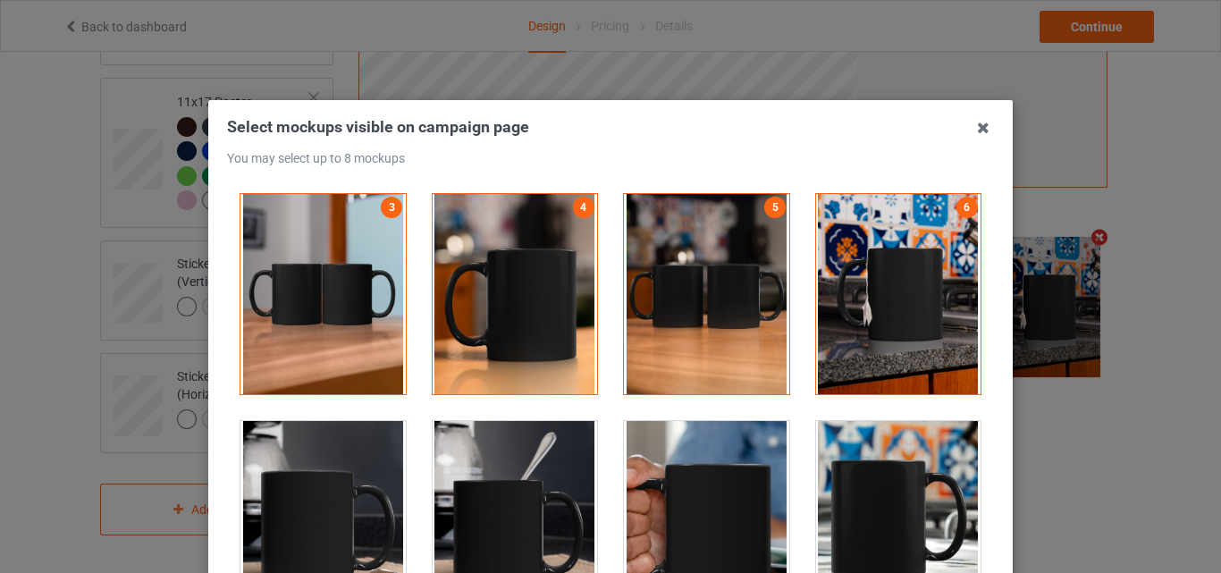
drag, startPoint x: 518, startPoint y: 469, endPoint x: 648, endPoint y: 463, distance: 129.7
click at [518, 470] on div at bounding box center [515, 521] width 165 height 200
click at [674, 460] on div at bounding box center [706, 521] width 165 height 200
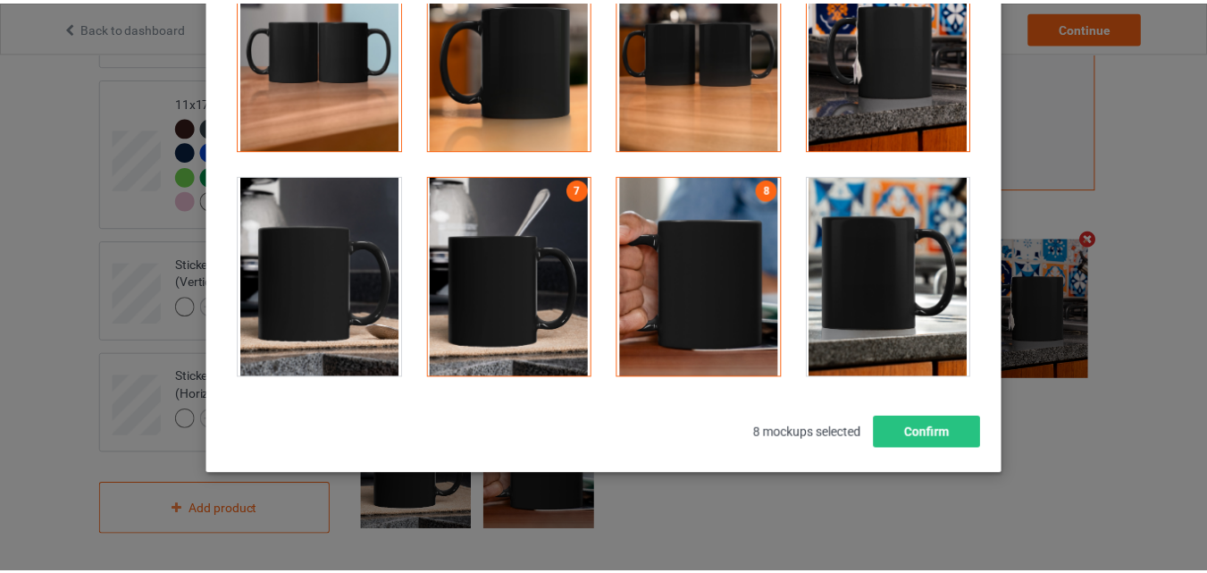
scroll to position [246, 0]
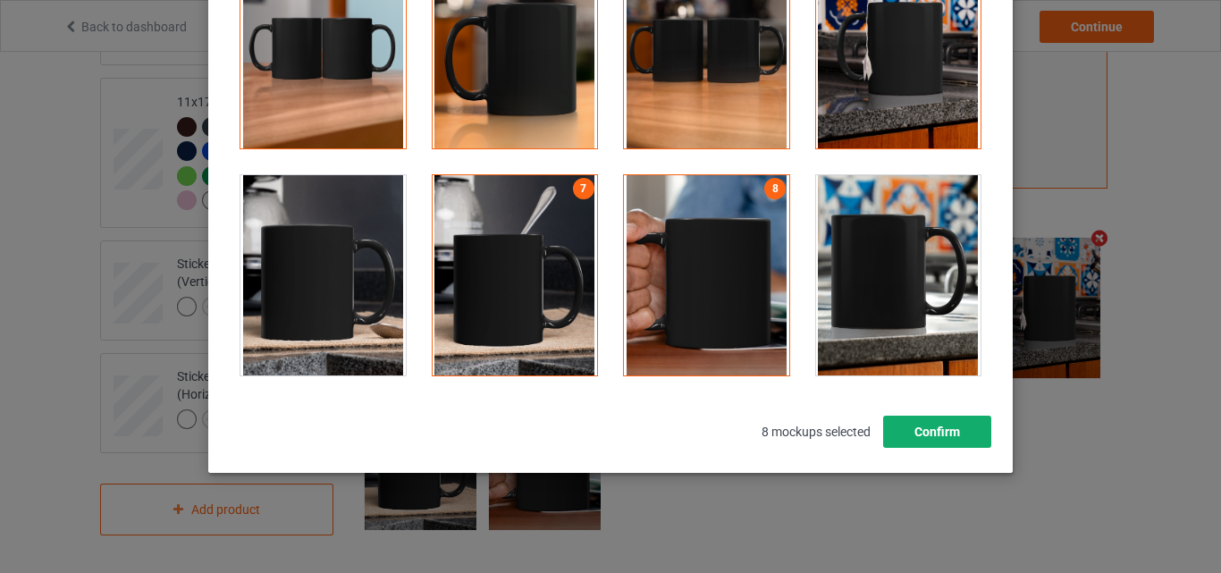
click at [942, 416] on button "Confirm" at bounding box center [937, 432] width 108 height 32
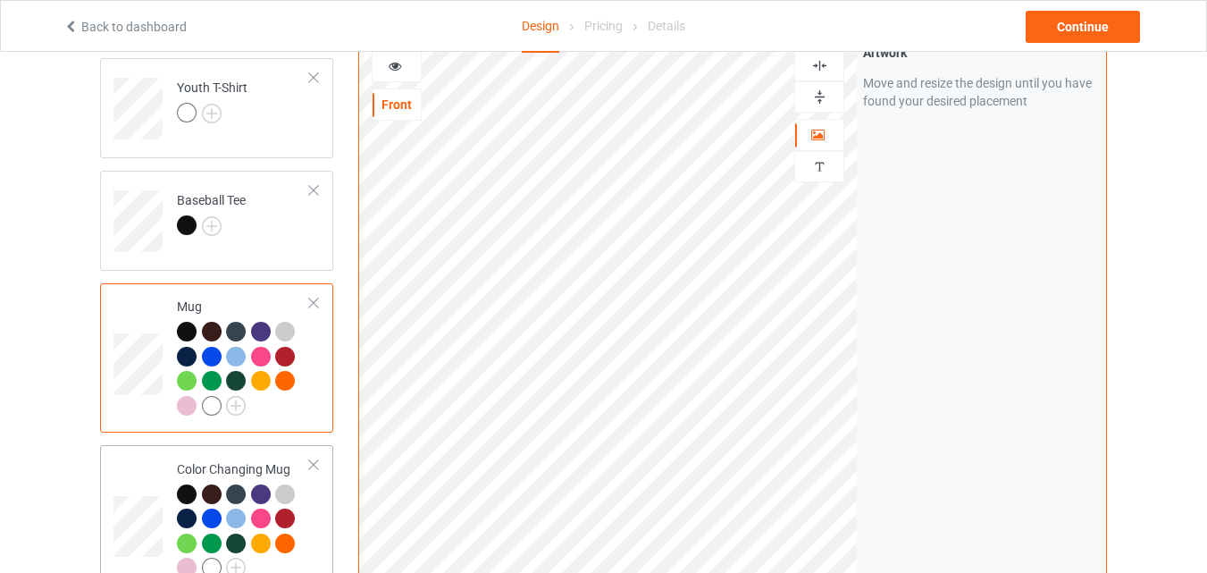
scroll to position [983, 0]
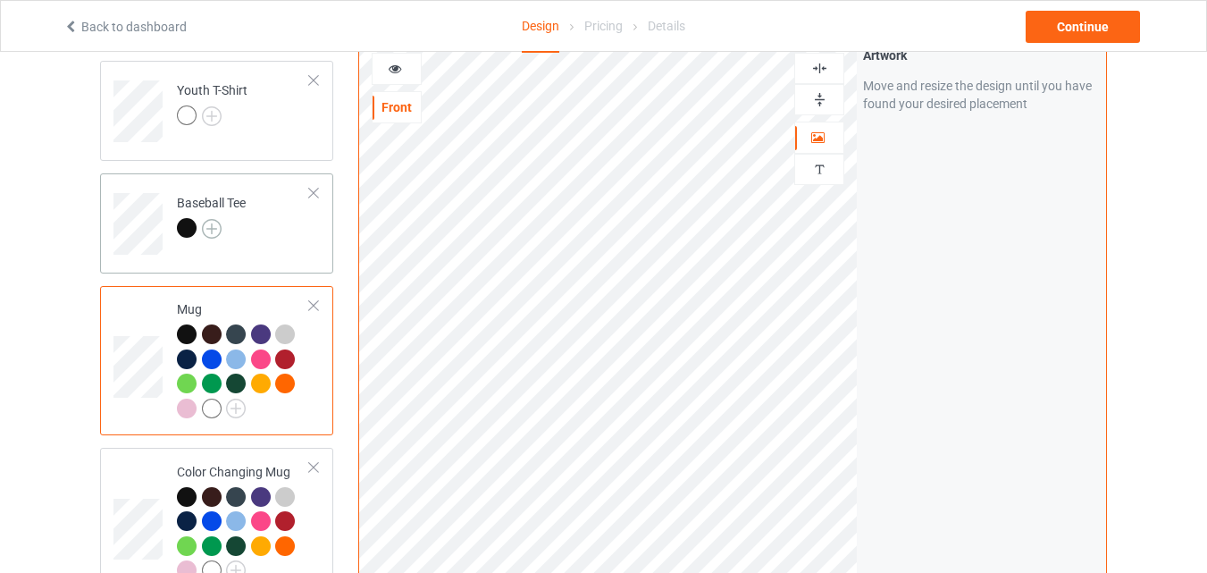
click at [216, 228] on img at bounding box center [212, 229] width 20 height 20
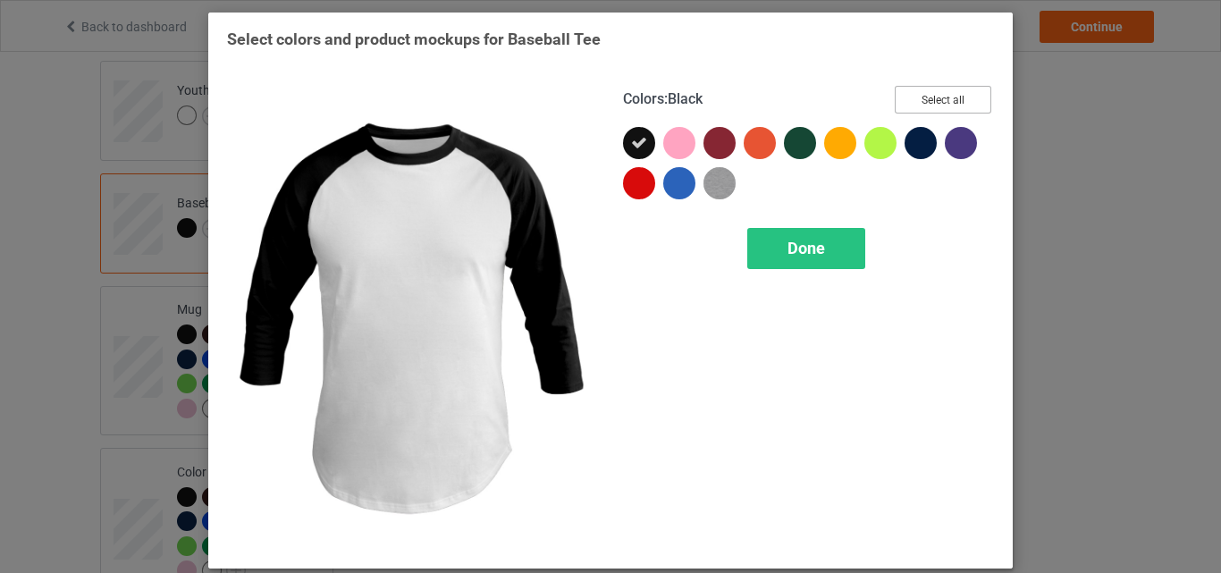
click at [905, 89] on button "Select all" at bounding box center [943, 100] width 97 height 28
click at [812, 231] on div "Done" at bounding box center [806, 248] width 118 height 41
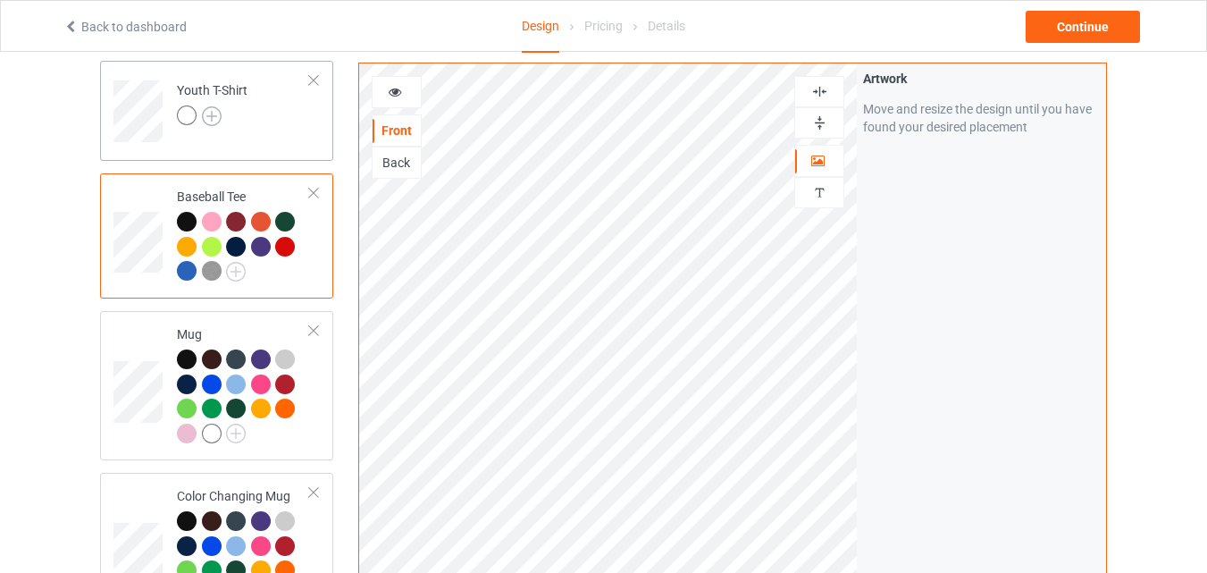
click at [213, 116] on img at bounding box center [212, 116] width 20 height 20
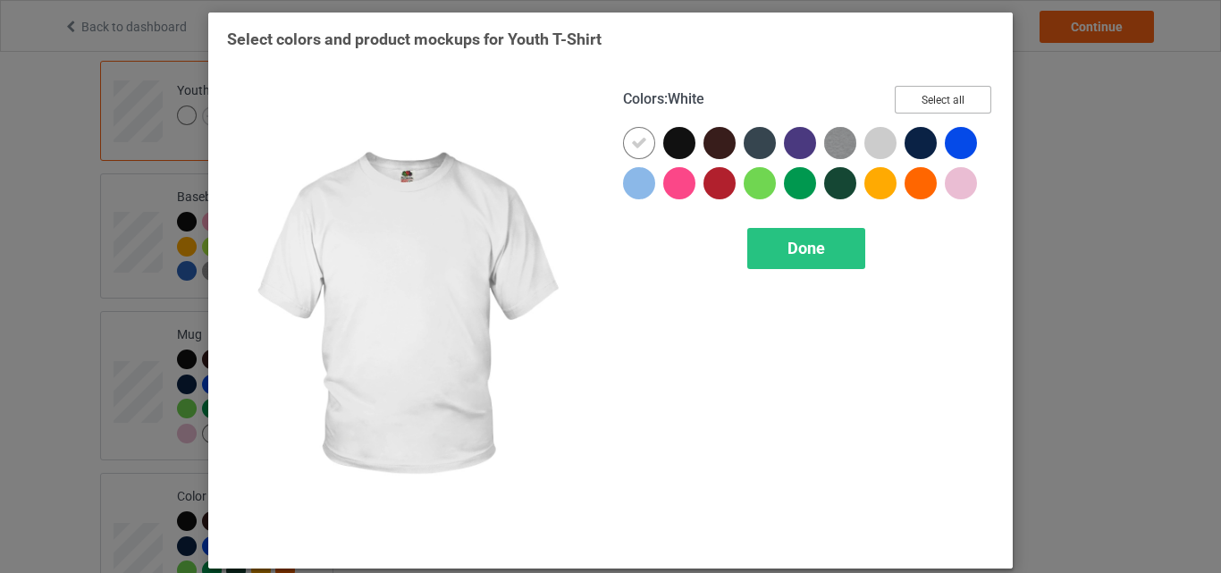
click at [907, 99] on button "Select all" at bounding box center [943, 100] width 97 height 28
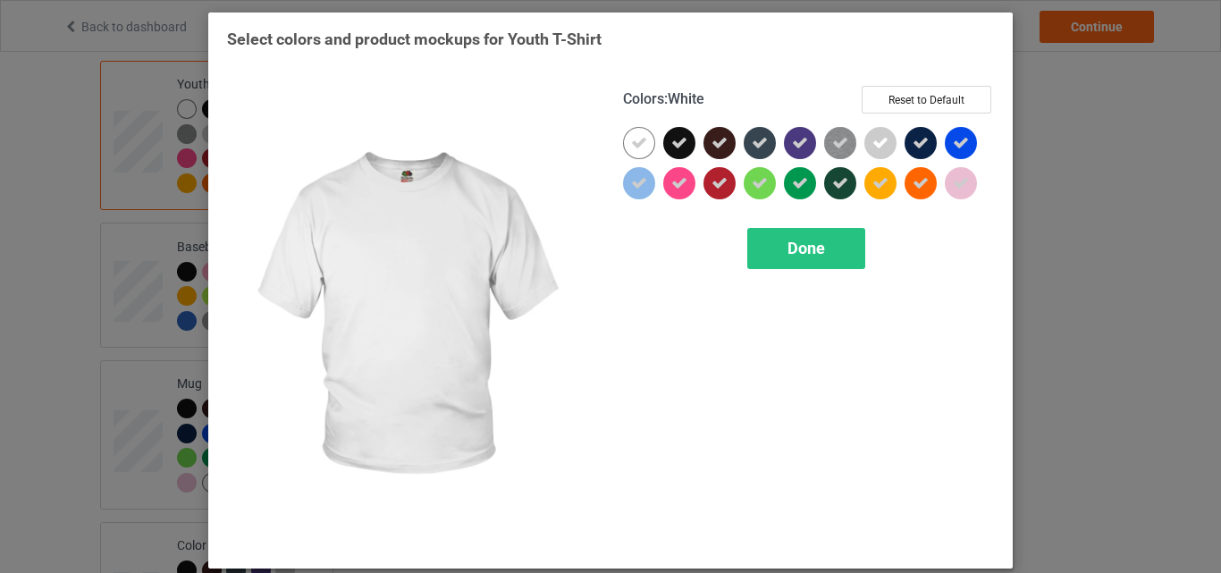
click at [634, 139] on icon at bounding box center [639, 143] width 16 height 16
click at [634, 139] on div at bounding box center [639, 143] width 32 height 32
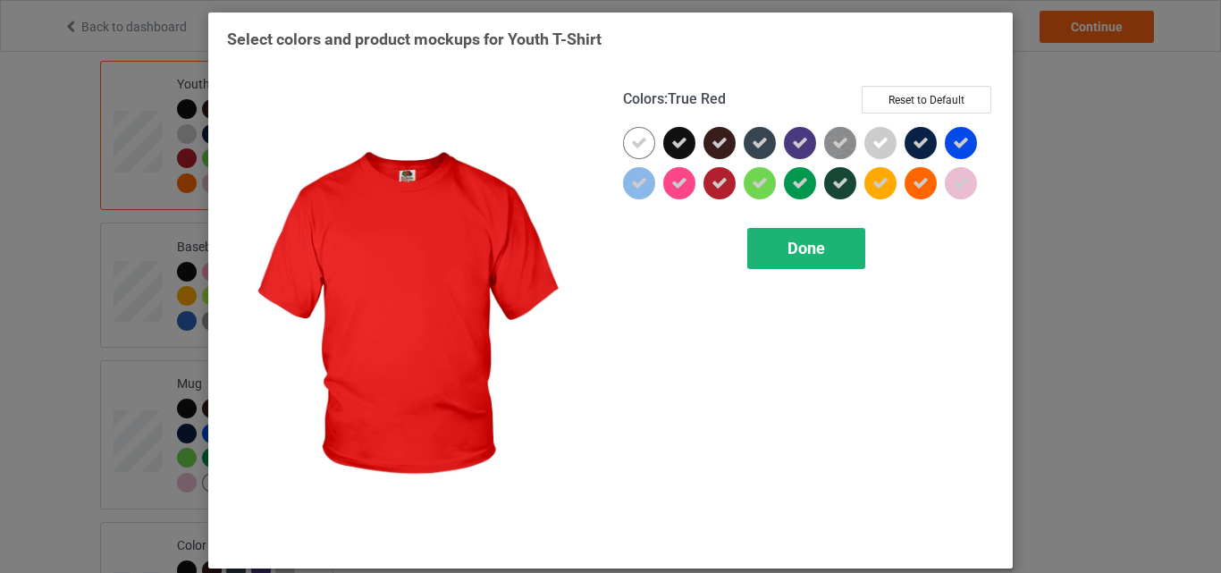
click at [787, 240] on span "Done" at bounding box center [806, 248] width 38 height 19
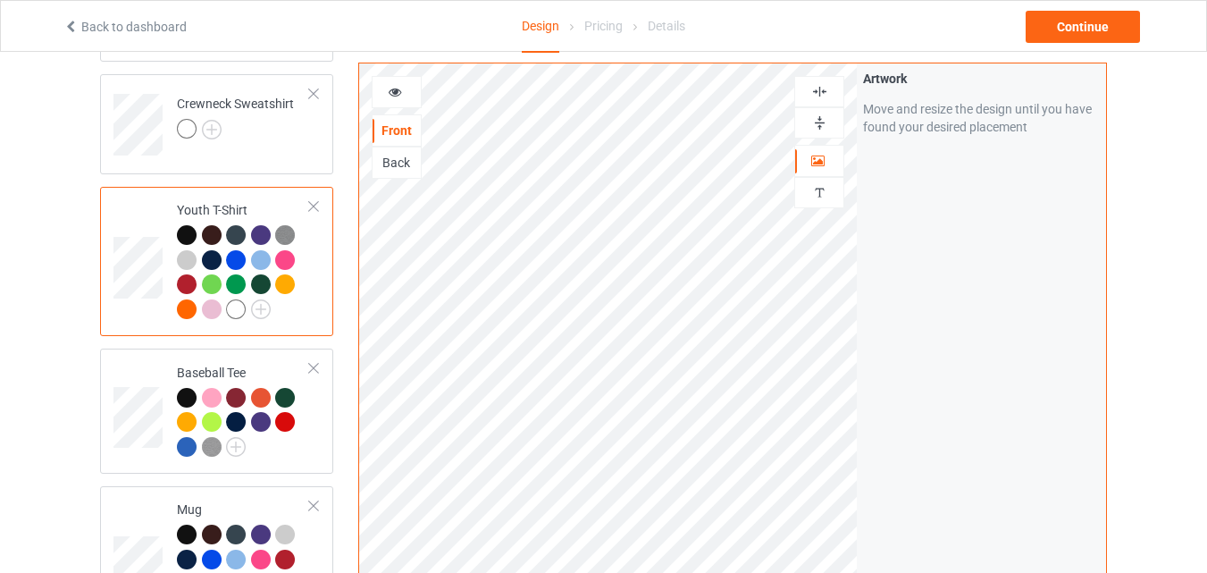
scroll to position [715, 0]
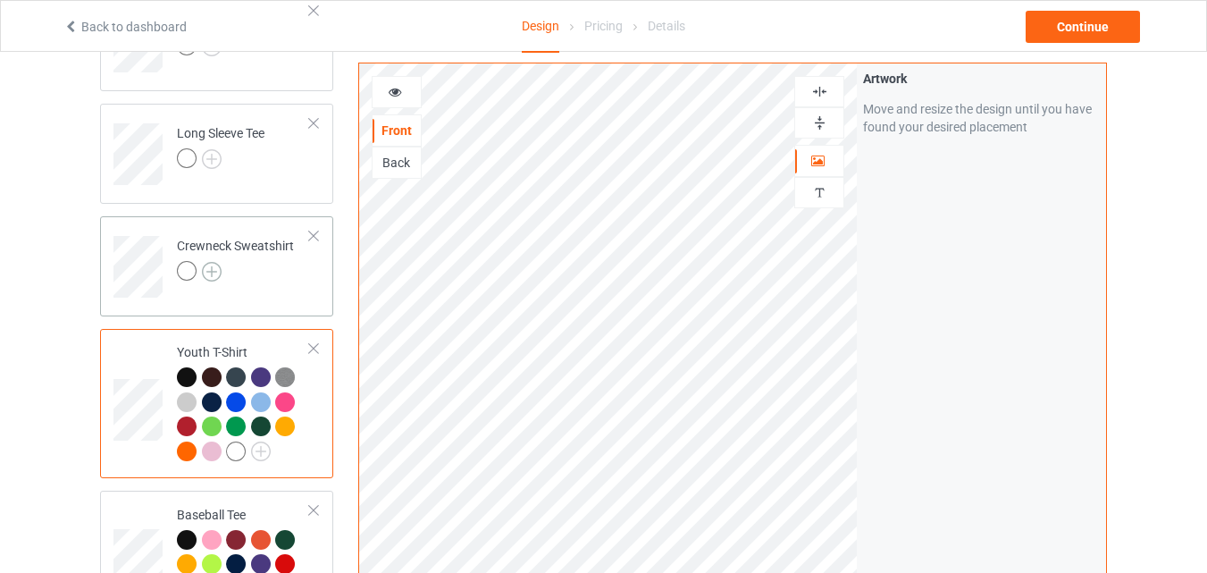
click at [214, 271] on img at bounding box center [212, 272] width 20 height 20
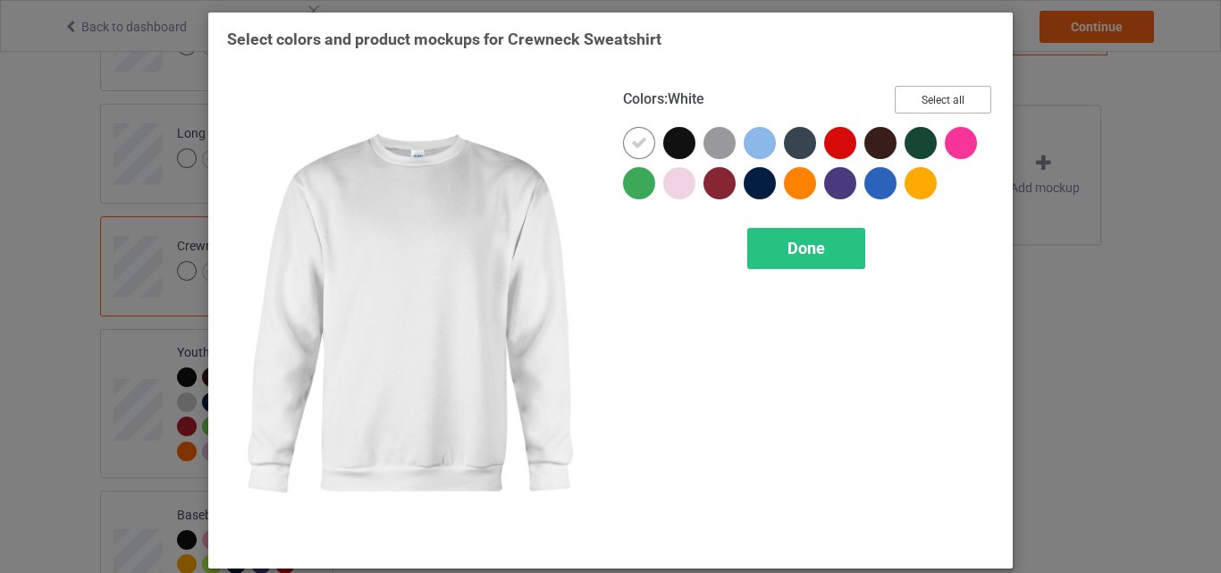
click at [902, 89] on button "Select all" at bounding box center [943, 100] width 97 height 28
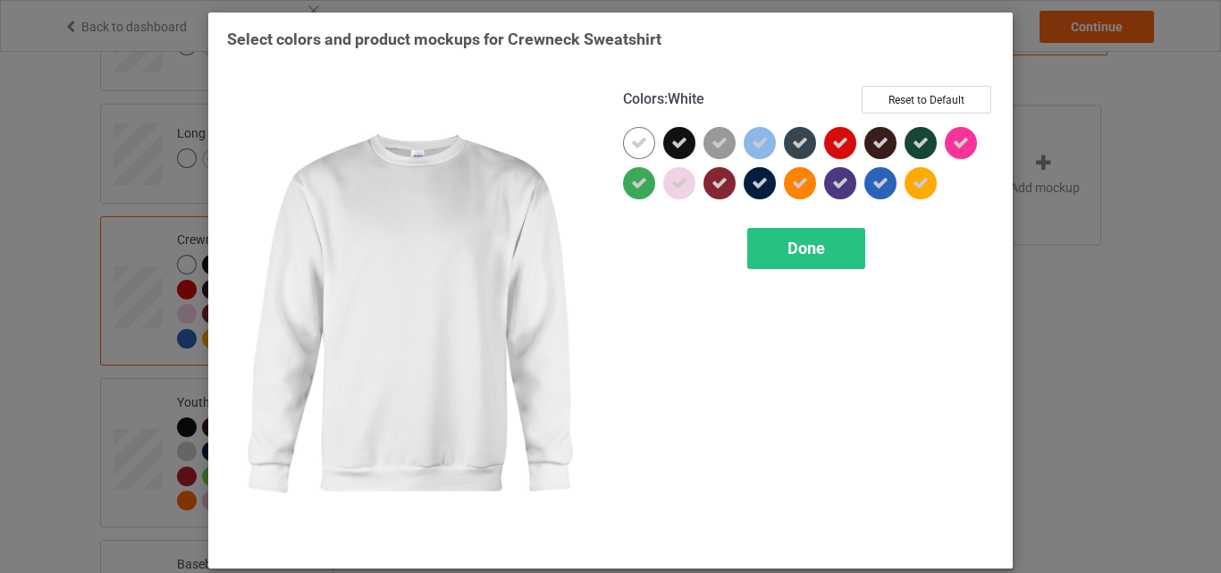
click at [632, 144] on icon at bounding box center [639, 143] width 16 height 16
click at [632, 144] on div at bounding box center [639, 143] width 32 height 32
click at [789, 249] on span "Done" at bounding box center [806, 248] width 38 height 19
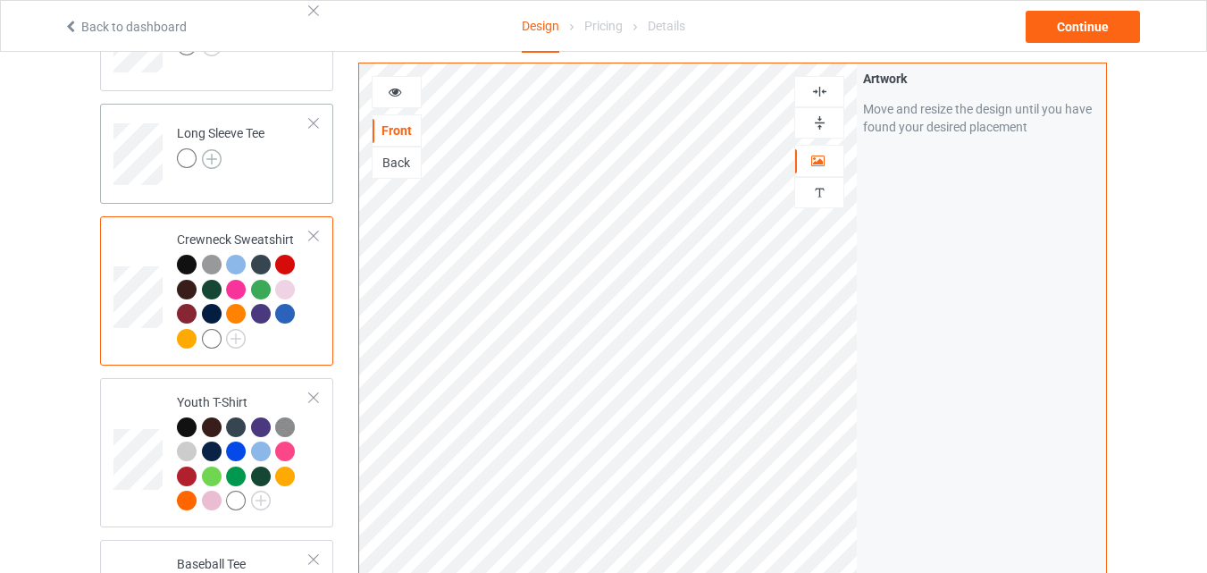
click at [210, 159] on img at bounding box center [212, 159] width 20 height 20
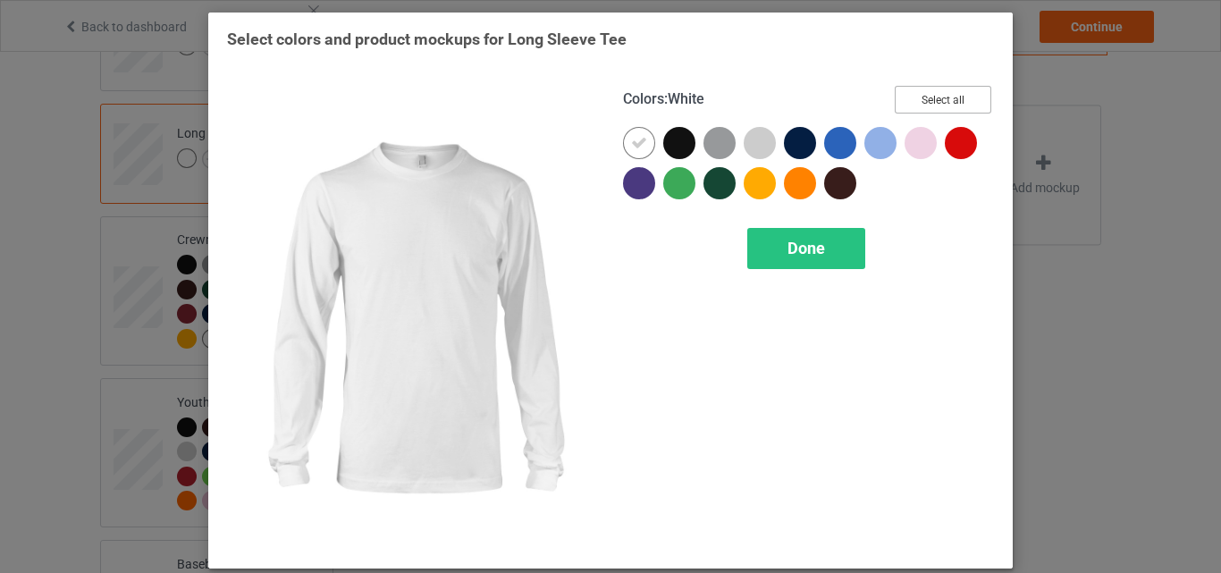
click at [925, 97] on button "Select all" at bounding box center [943, 100] width 97 height 28
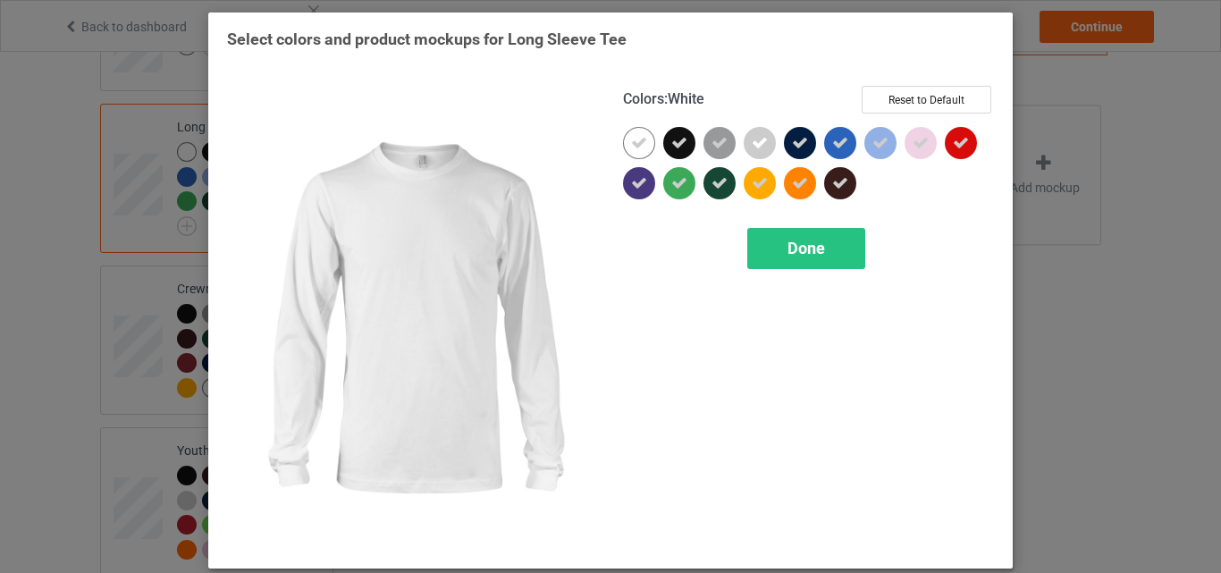
click at [631, 144] on icon at bounding box center [639, 143] width 16 height 16
click at [626, 144] on div at bounding box center [639, 143] width 32 height 32
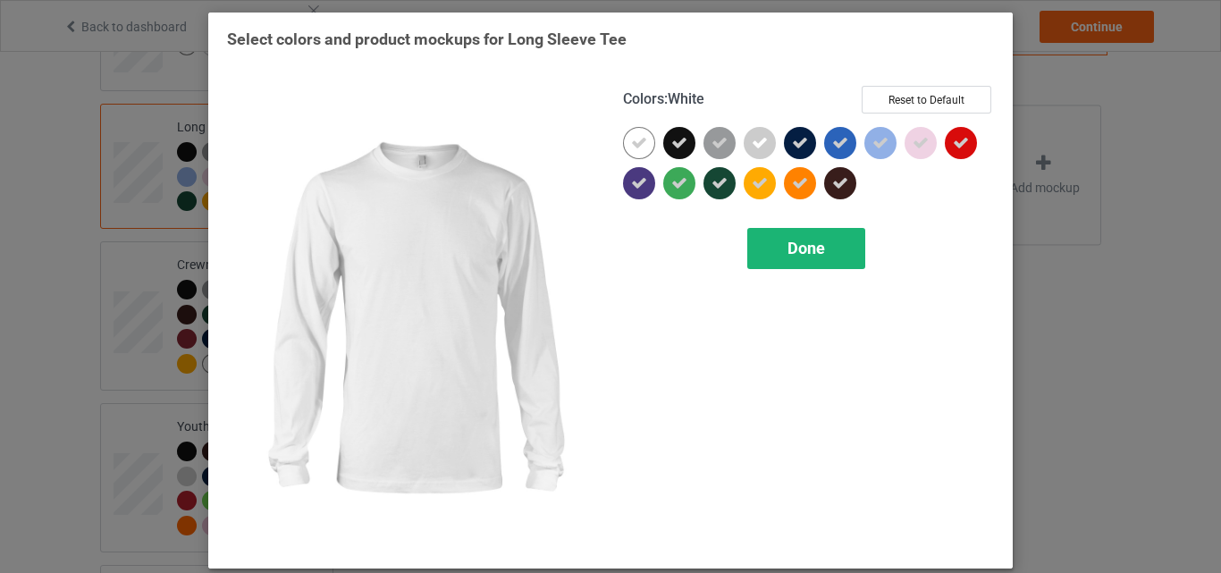
click at [765, 253] on div "Done" at bounding box center [806, 248] width 118 height 41
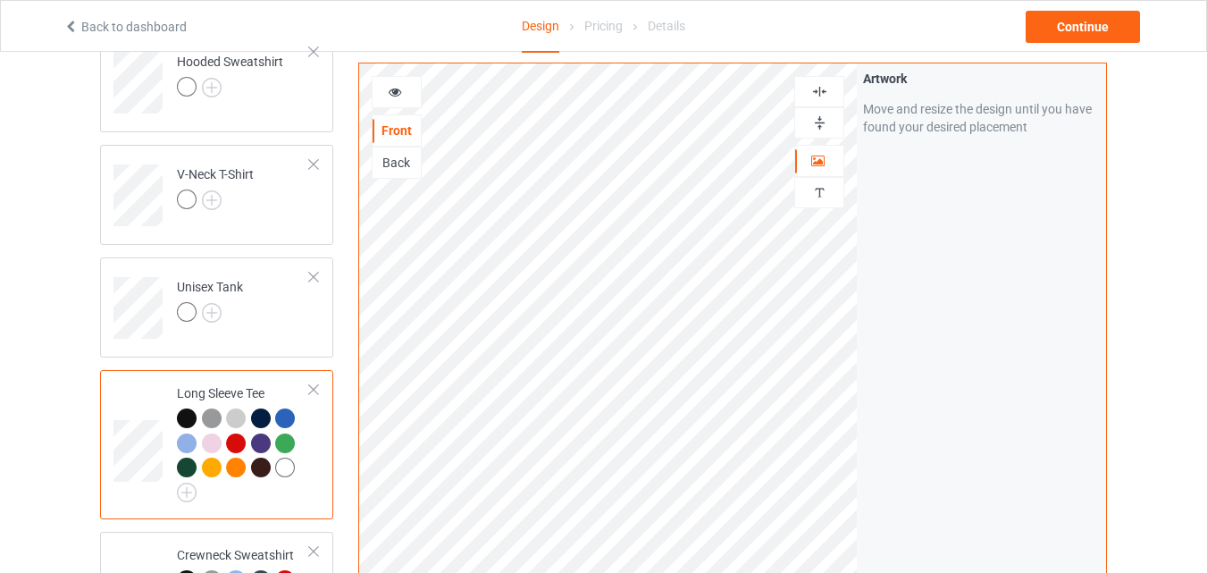
scroll to position [447, 0]
click at [206, 316] on img at bounding box center [212, 315] width 20 height 20
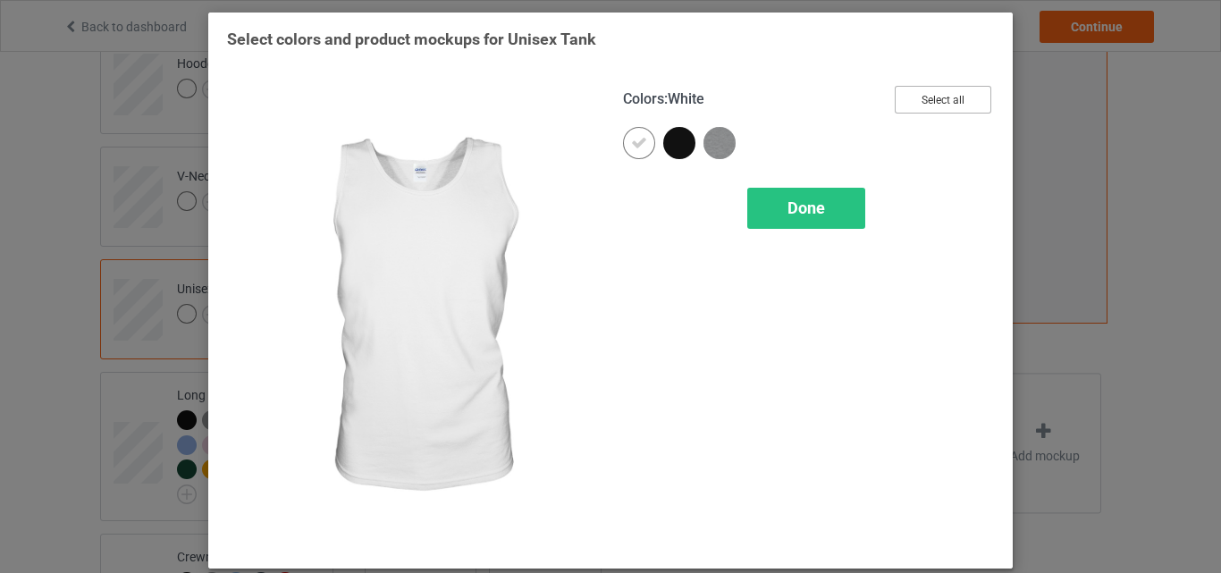
click at [917, 102] on button "Select all" at bounding box center [943, 100] width 97 height 28
drag, startPoint x: 627, startPoint y: 135, endPoint x: 789, endPoint y: 217, distance: 182.3
click at [631, 135] on icon at bounding box center [639, 143] width 16 height 16
click at [630, 135] on div at bounding box center [639, 143] width 32 height 32
click at [789, 217] on span "Done" at bounding box center [806, 207] width 38 height 19
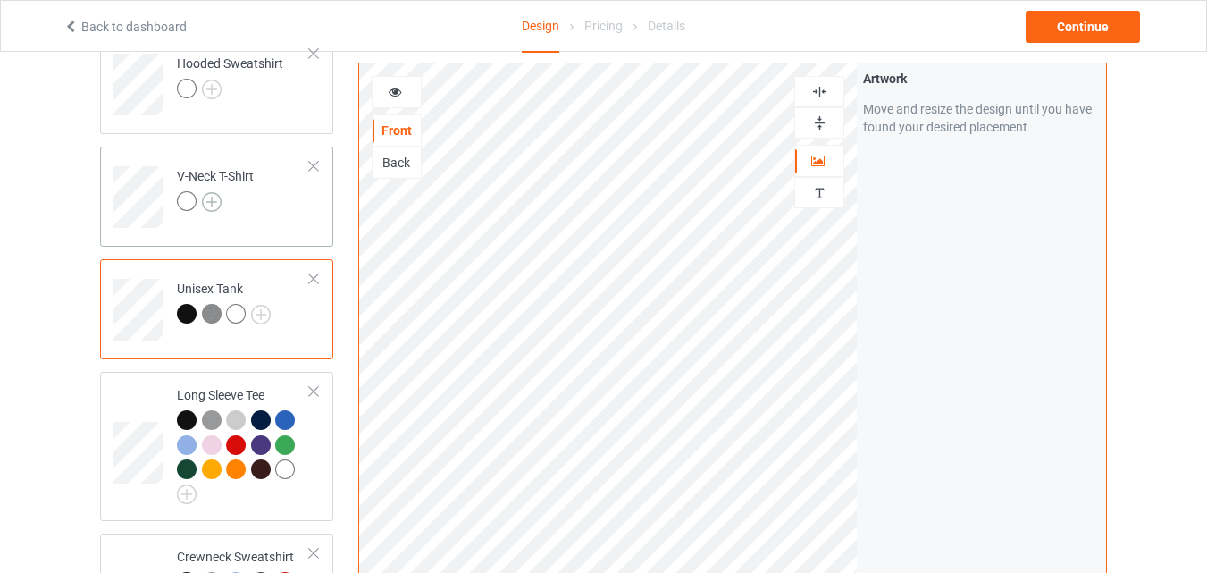
click at [206, 198] on img at bounding box center [212, 202] width 20 height 20
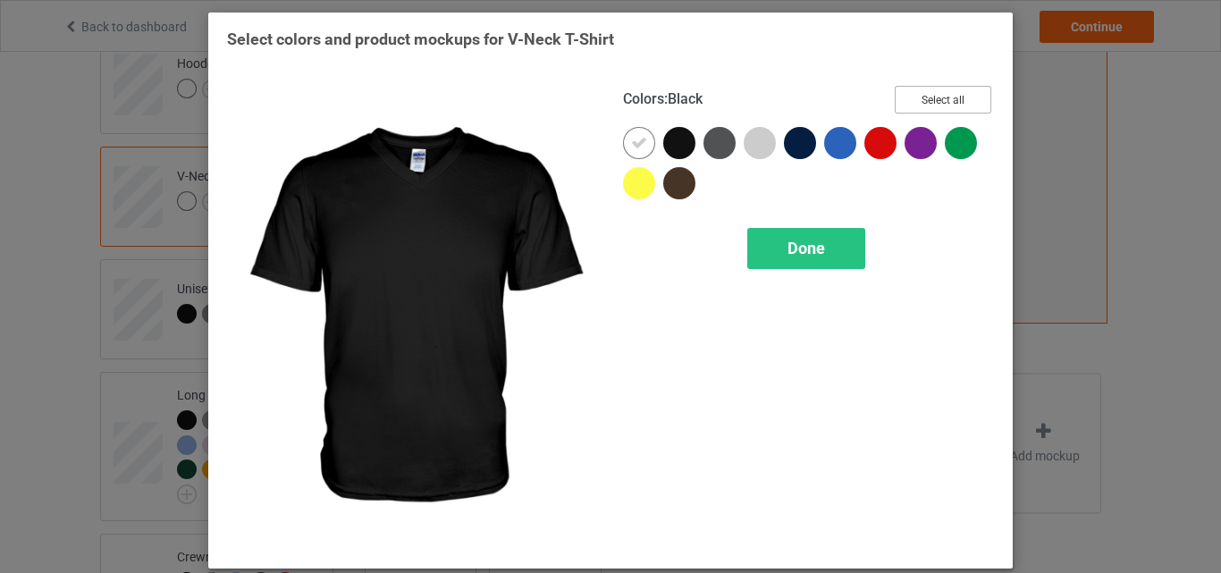
click at [900, 89] on button "Select all" at bounding box center [943, 100] width 97 height 28
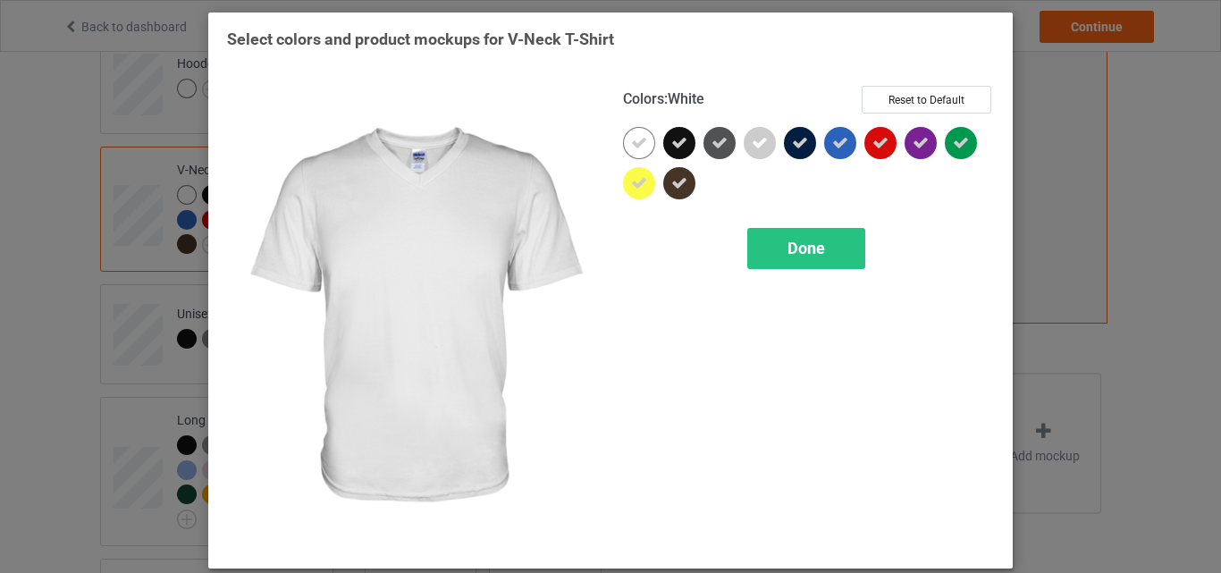
click at [635, 140] on icon at bounding box center [639, 143] width 16 height 16
click at [635, 140] on div at bounding box center [639, 143] width 32 height 32
click at [779, 241] on div "Done" at bounding box center [806, 248] width 118 height 41
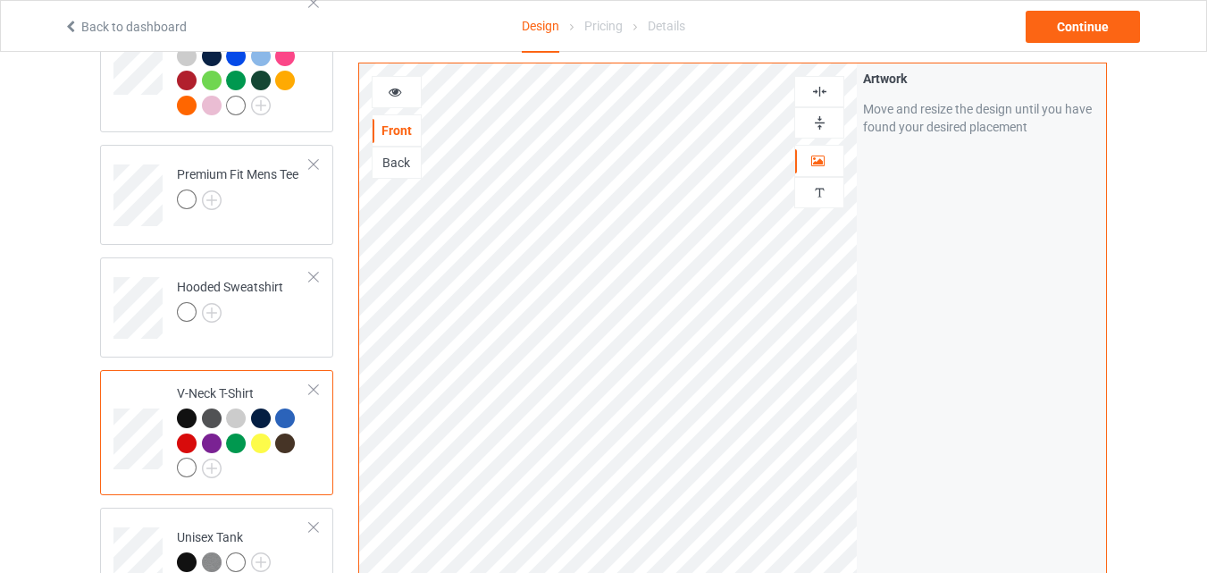
scroll to position [179, 0]
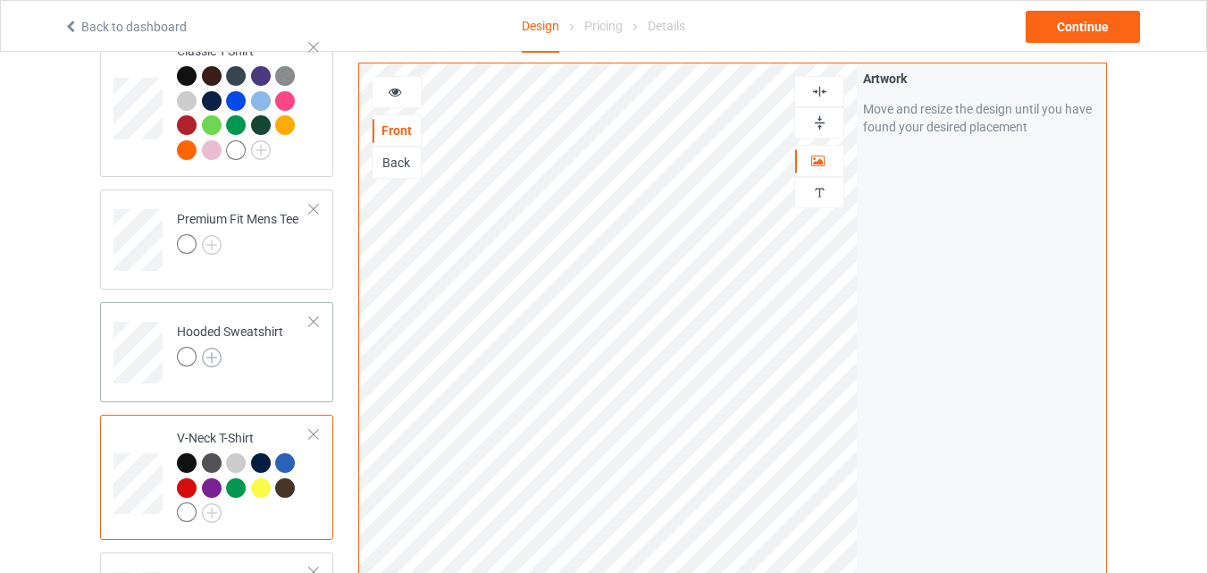
click at [214, 358] on img at bounding box center [212, 358] width 20 height 20
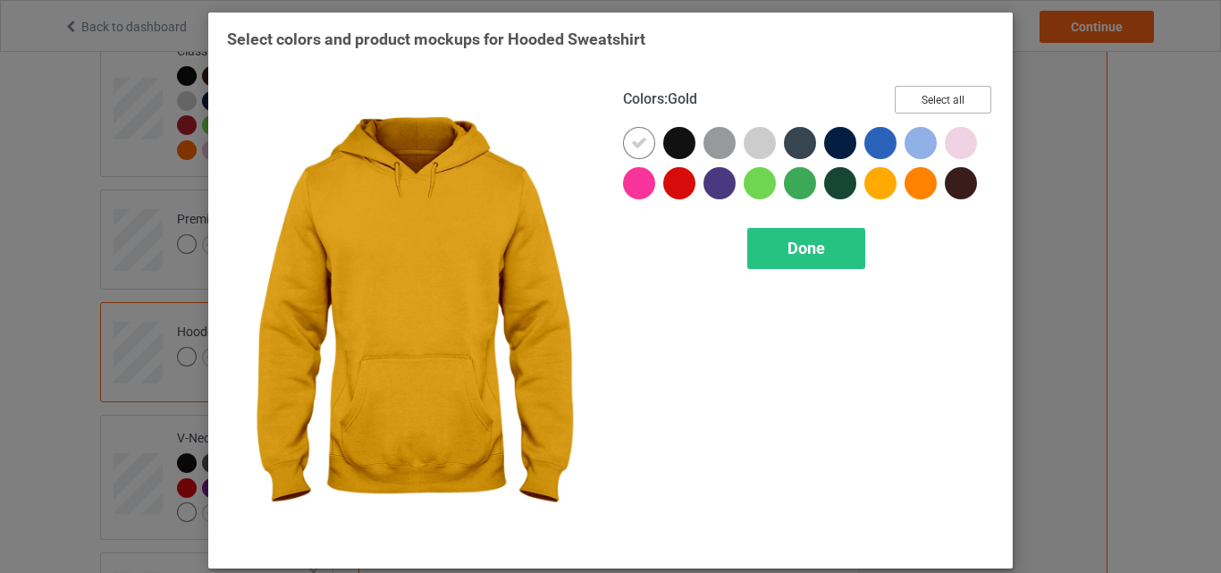
click at [916, 105] on button "Select all" at bounding box center [943, 100] width 97 height 28
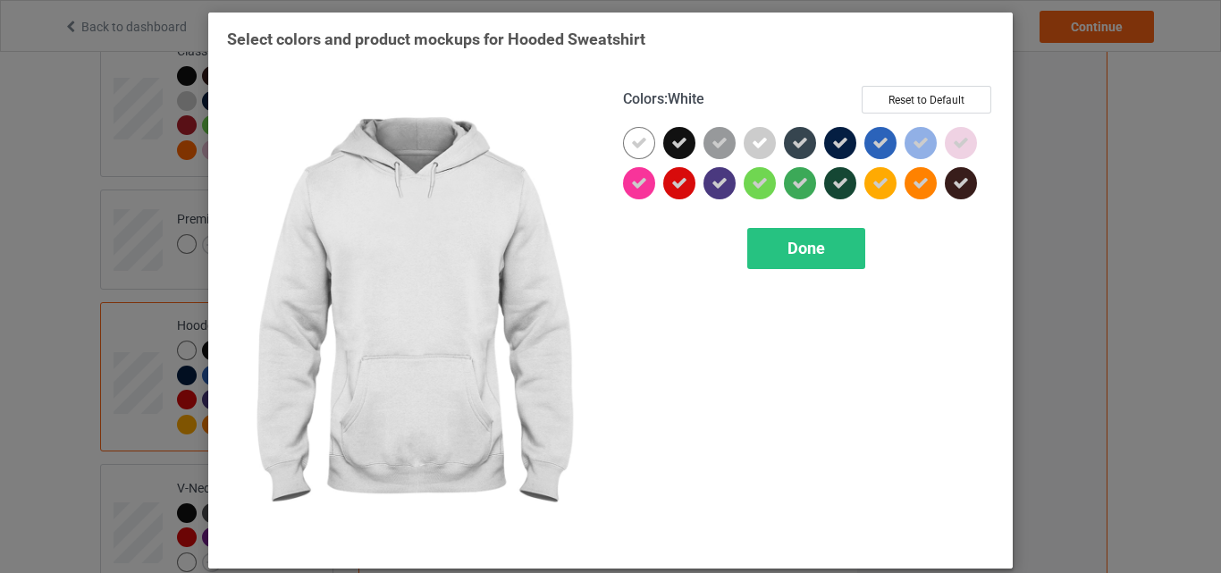
click at [638, 140] on icon at bounding box center [639, 143] width 16 height 16
click at [638, 140] on div at bounding box center [639, 143] width 32 height 32
click at [800, 260] on div "Done" at bounding box center [806, 248] width 118 height 41
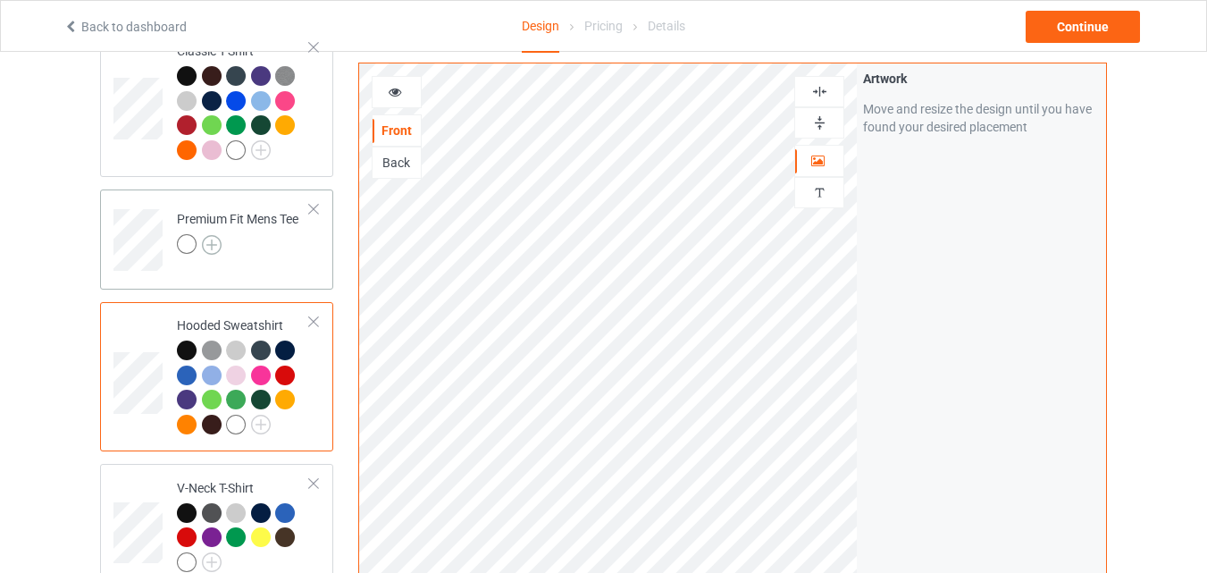
click at [218, 245] on img at bounding box center [212, 245] width 20 height 20
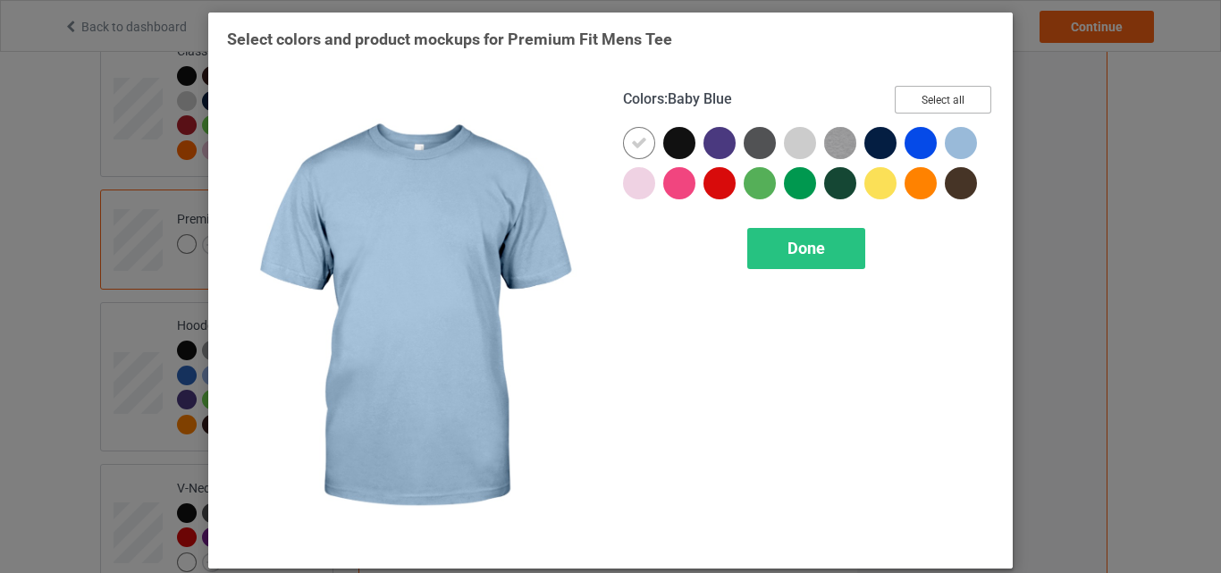
click at [961, 92] on button "Select all" at bounding box center [943, 100] width 97 height 28
click at [631, 137] on icon at bounding box center [639, 143] width 16 height 16
click at [631, 137] on div at bounding box center [639, 143] width 32 height 32
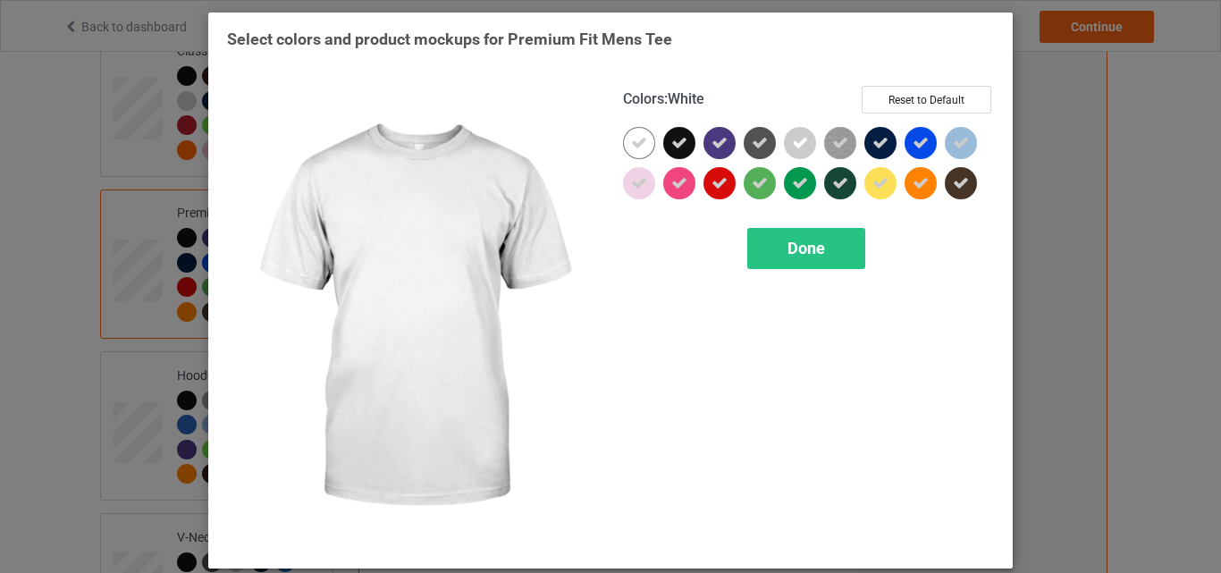
click at [808, 254] on span "Done" at bounding box center [806, 248] width 38 height 19
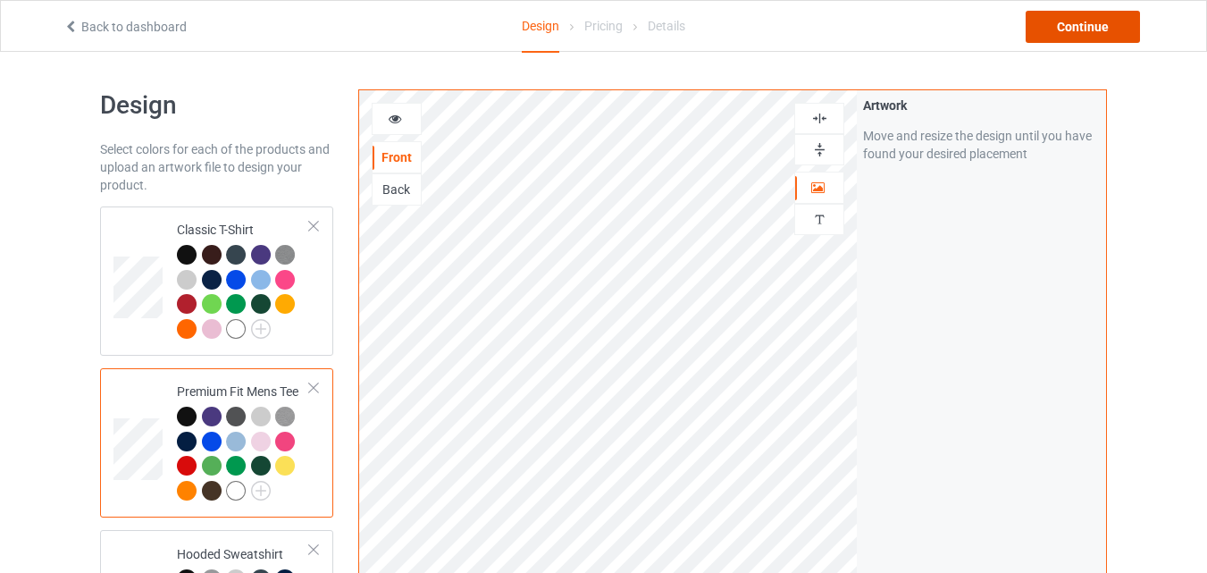
click at [1106, 29] on div "Continue" at bounding box center [1083, 27] width 114 height 32
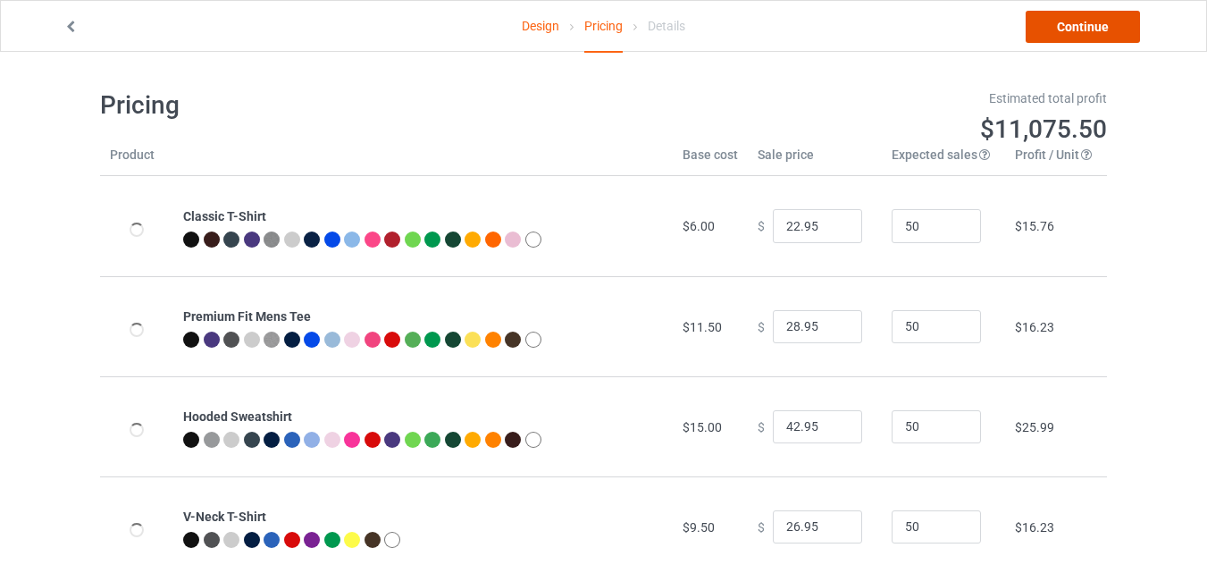
click at [1116, 21] on link "Continue" at bounding box center [1083, 27] width 114 height 32
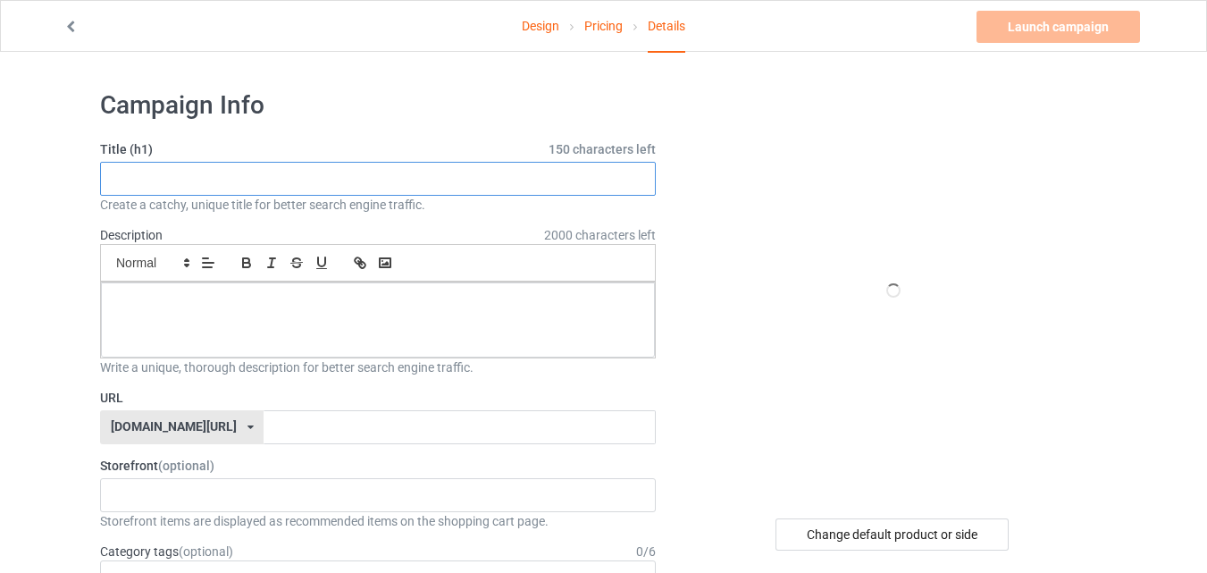
click at [305, 186] on input "text" at bounding box center [378, 179] width 556 height 34
click at [300, 175] on input "text" at bounding box center [378, 179] width 556 height 34
paste input "Cocky Vintage Rooster"
type input "Cocky Vintage Rooster"
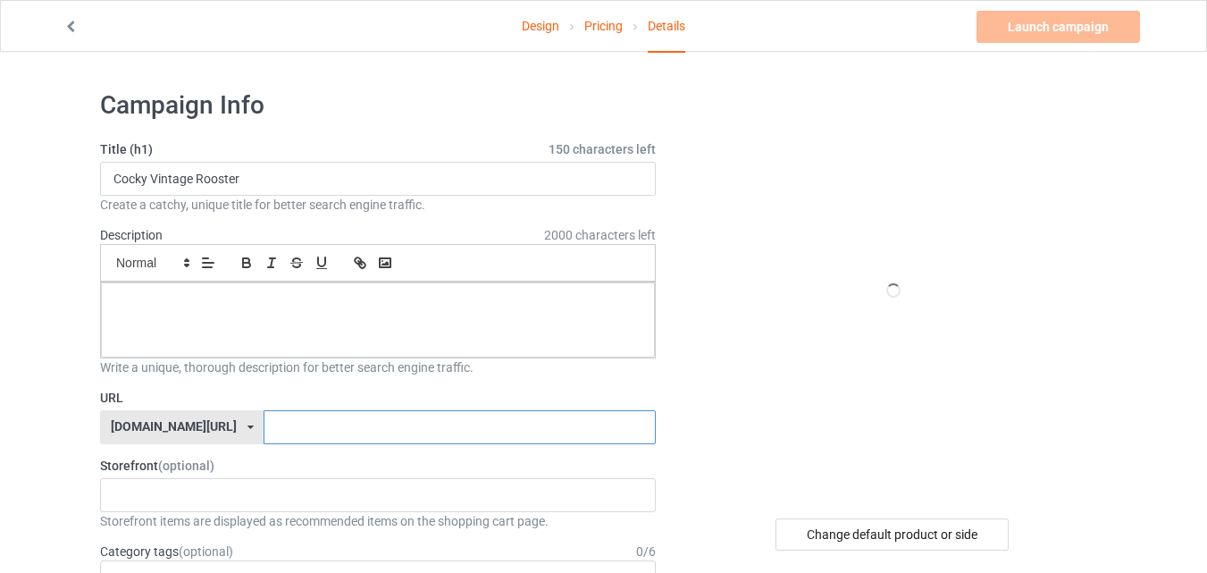
click at [289, 426] on input "text" at bounding box center [459, 427] width 391 height 34
type input "roosterloverx8"
click at [328, 503] on div "Sport Fashion 67f1b36daeea31002e90f20b" at bounding box center [378, 495] width 556 height 34
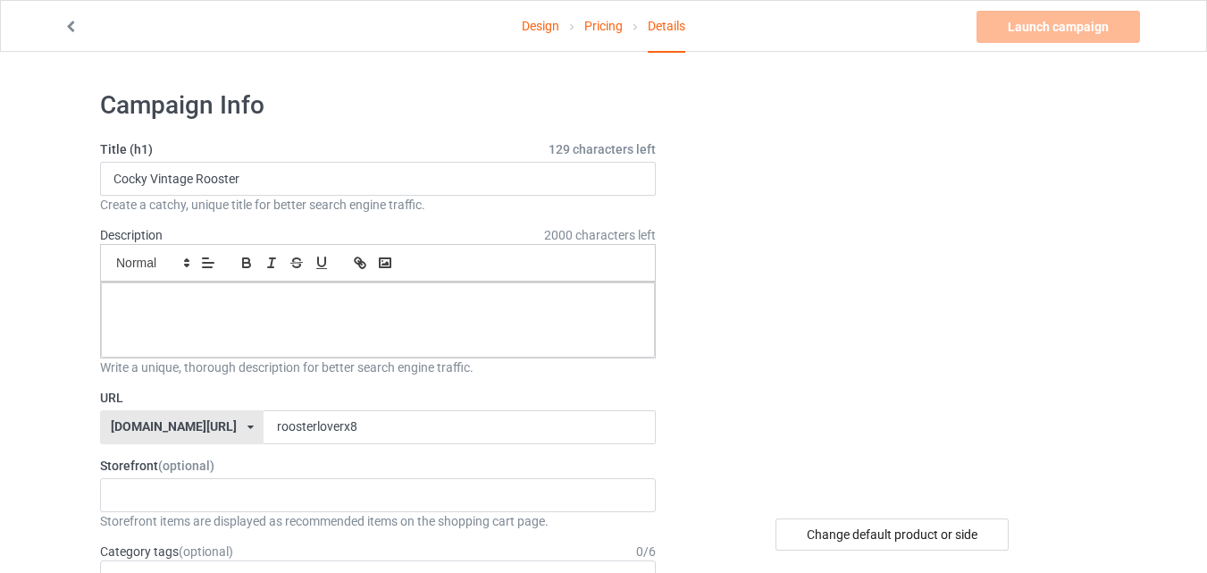
scroll to position [89, 0]
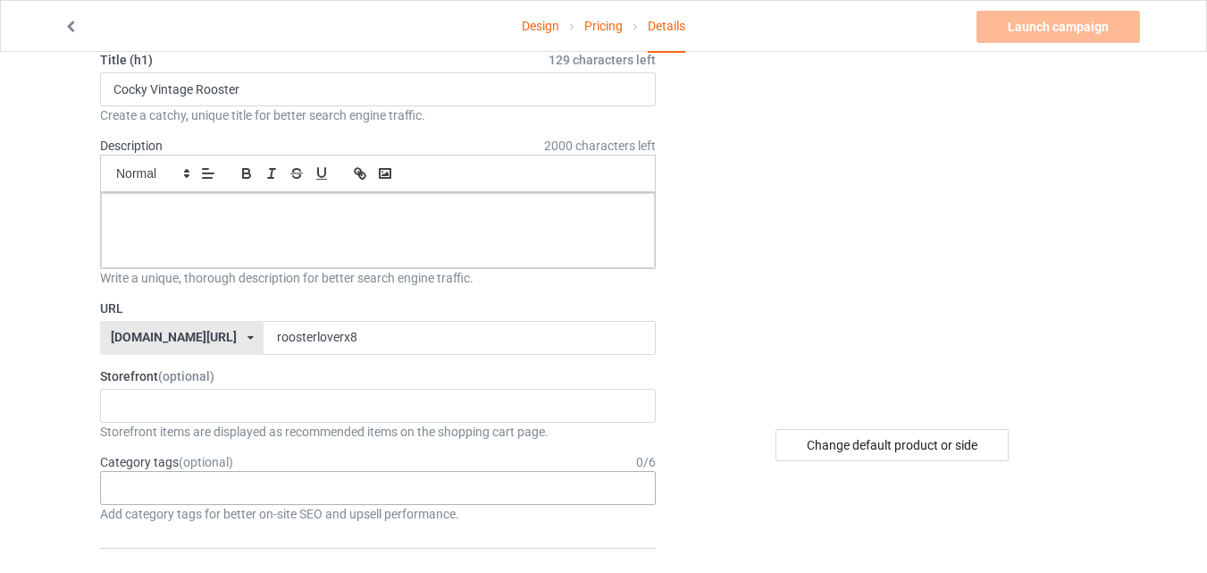
click at [470, 485] on div "Age > [DEMOGRAPHIC_DATA] > 1 Age > [DEMOGRAPHIC_DATA] Months > 1 Month Age > [D…" at bounding box center [378, 488] width 556 height 34
type input "rooster"
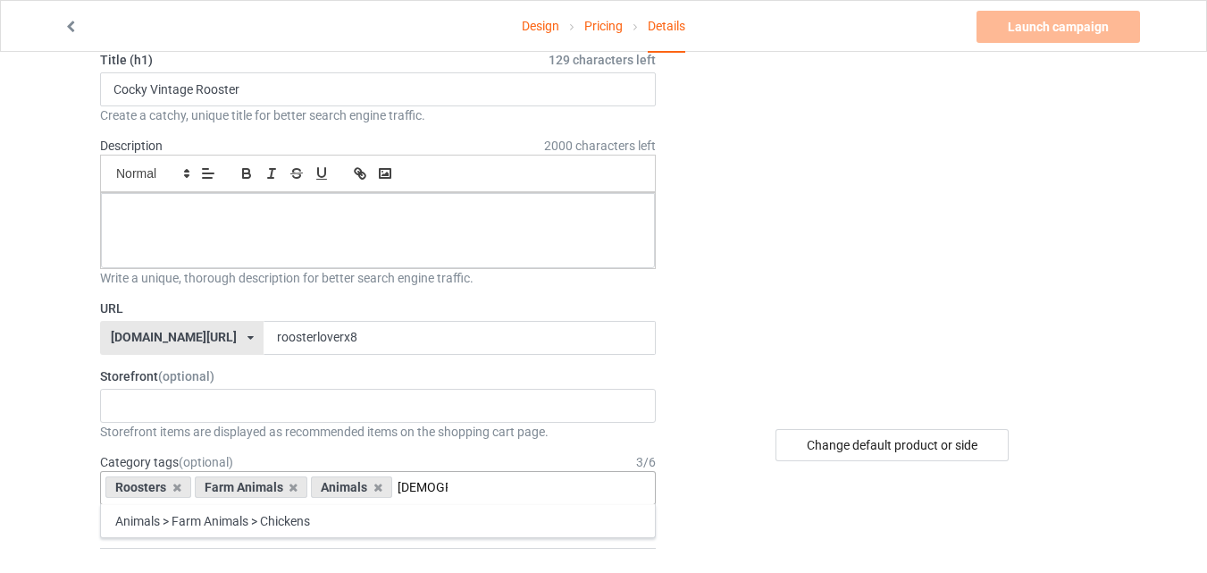
type input "[DEMOGRAPHIC_DATA]"
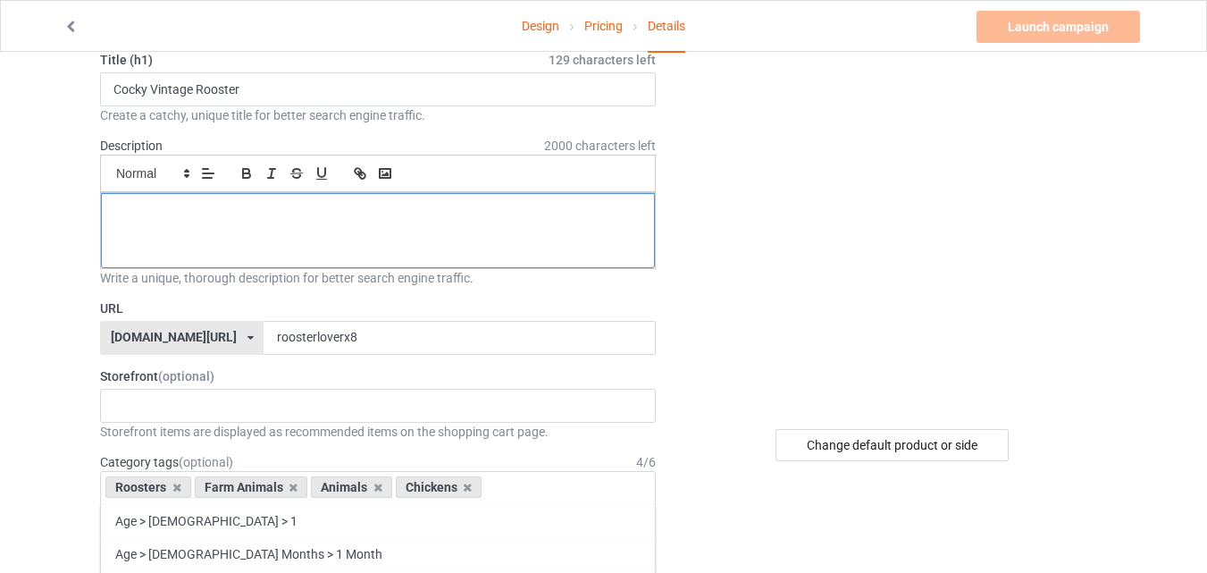
click at [349, 237] on div at bounding box center [378, 230] width 554 height 75
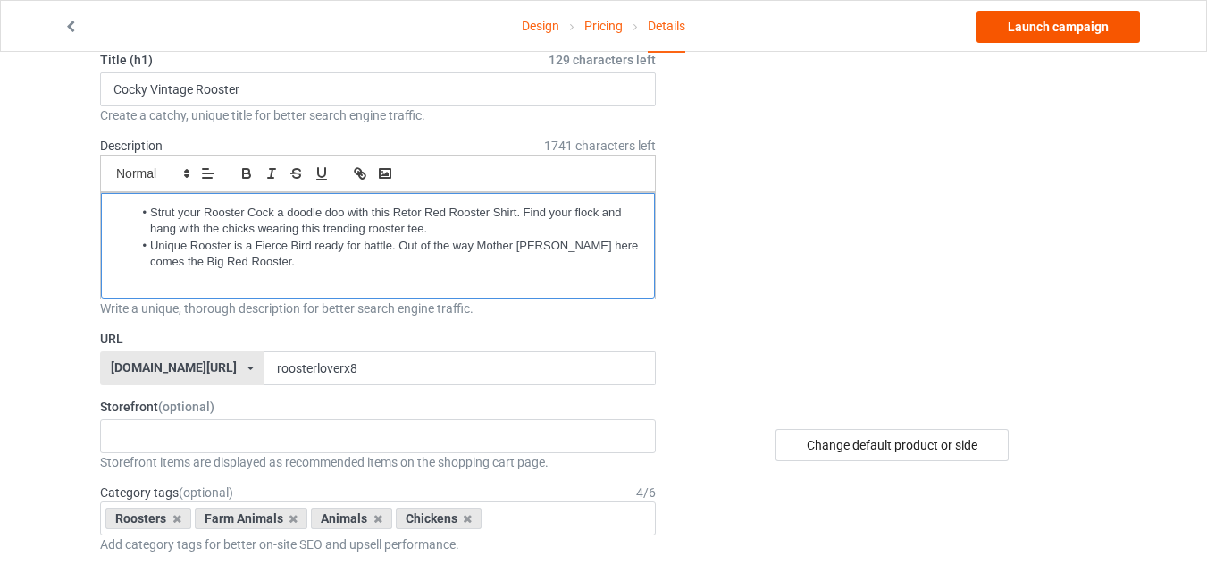
scroll to position [0, 0]
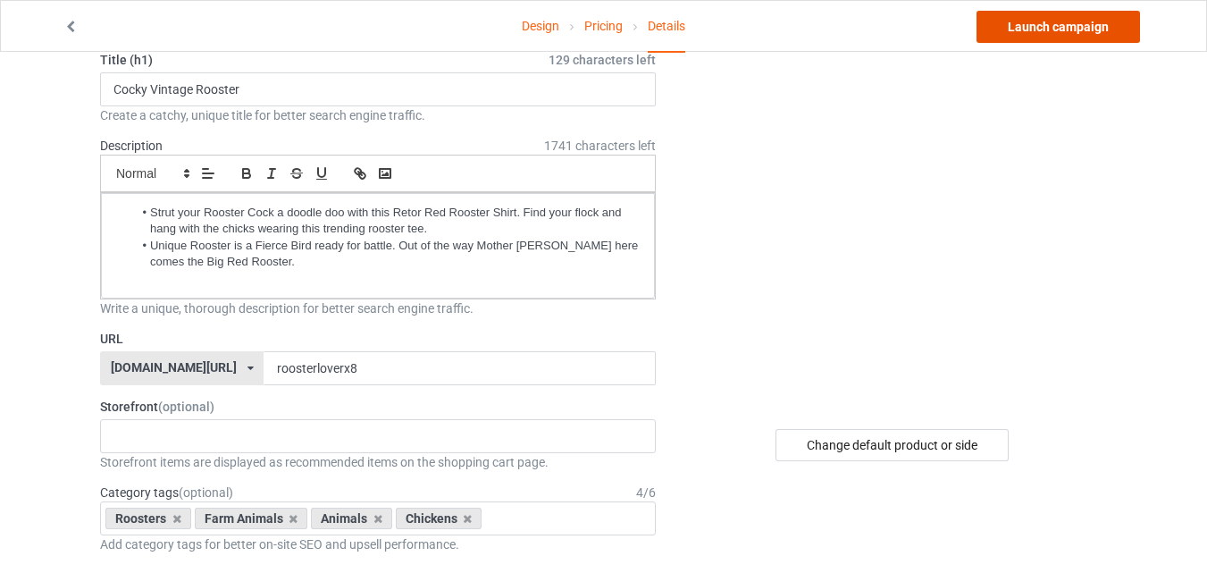
click at [1036, 28] on link "Launch campaign" at bounding box center [1059, 27] width 164 height 32
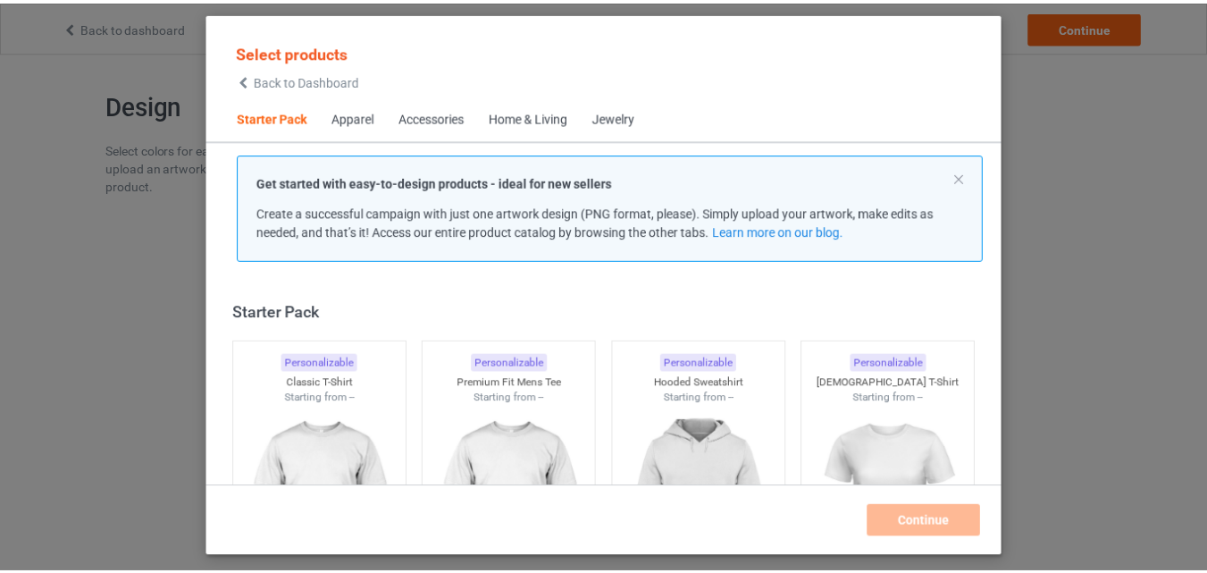
scroll to position [23, 0]
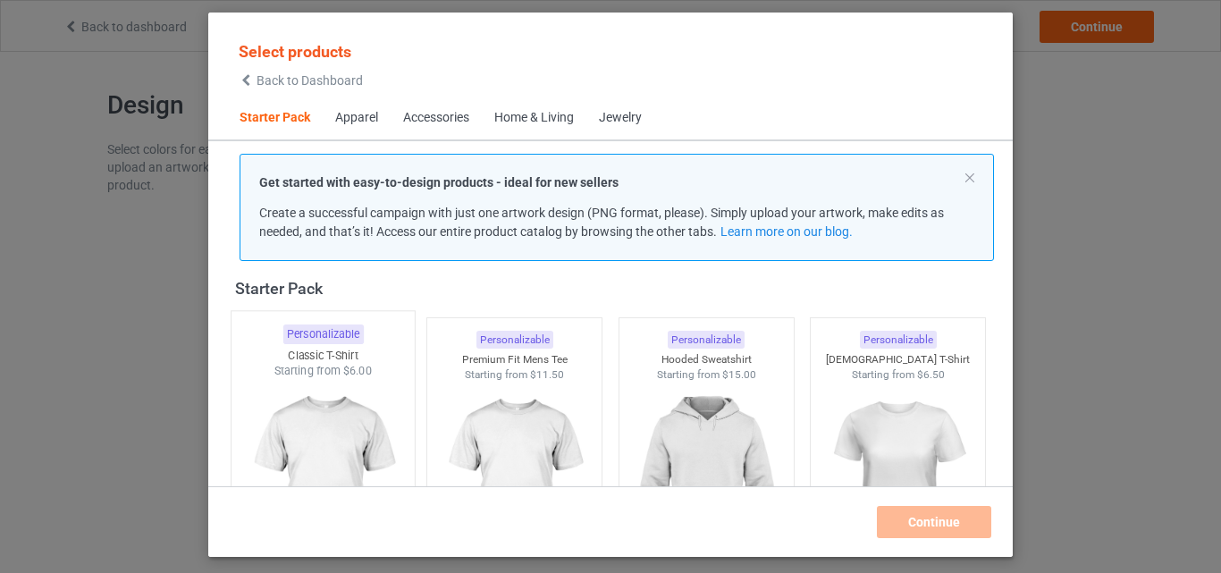
click at [321, 415] on img at bounding box center [323, 484] width 168 height 210
click at [483, 400] on img at bounding box center [514, 483] width 160 height 200
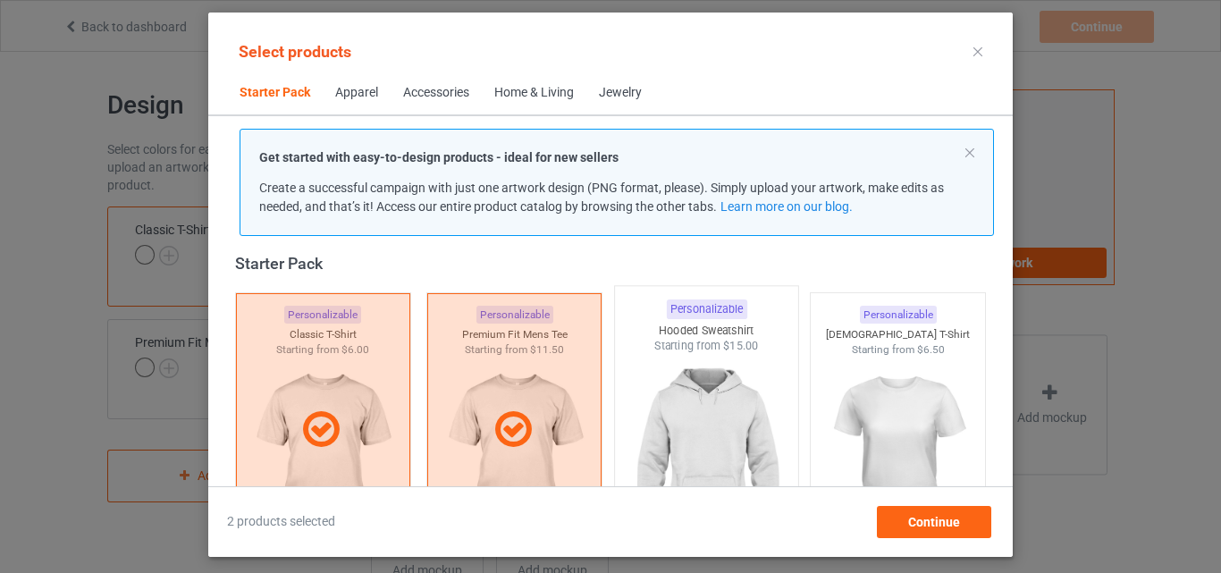
click at [680, 371] on img at bounding box center [706, 459] width 168 height 210
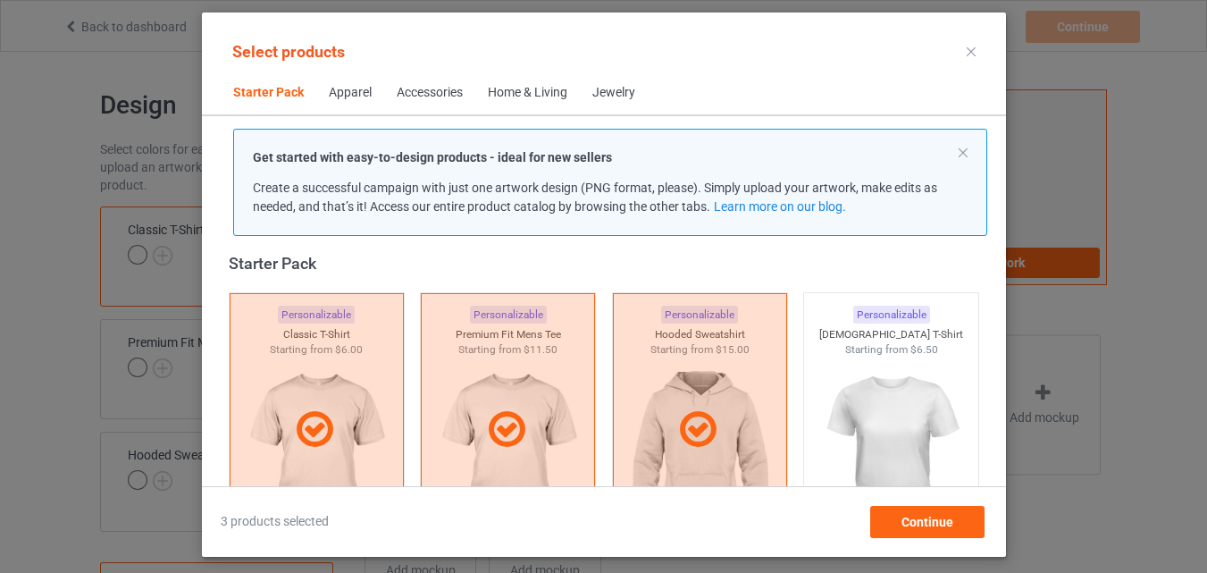
scroll to position [470, 0]
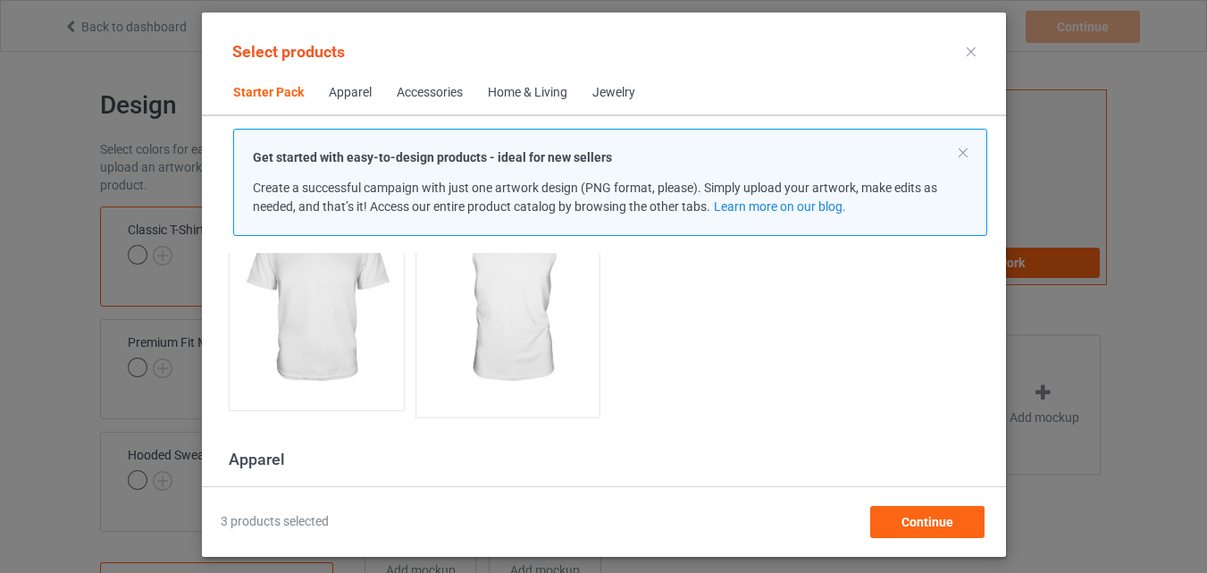
click at [343, 326] on img at bounding box center [316, 301] width 160 height 200
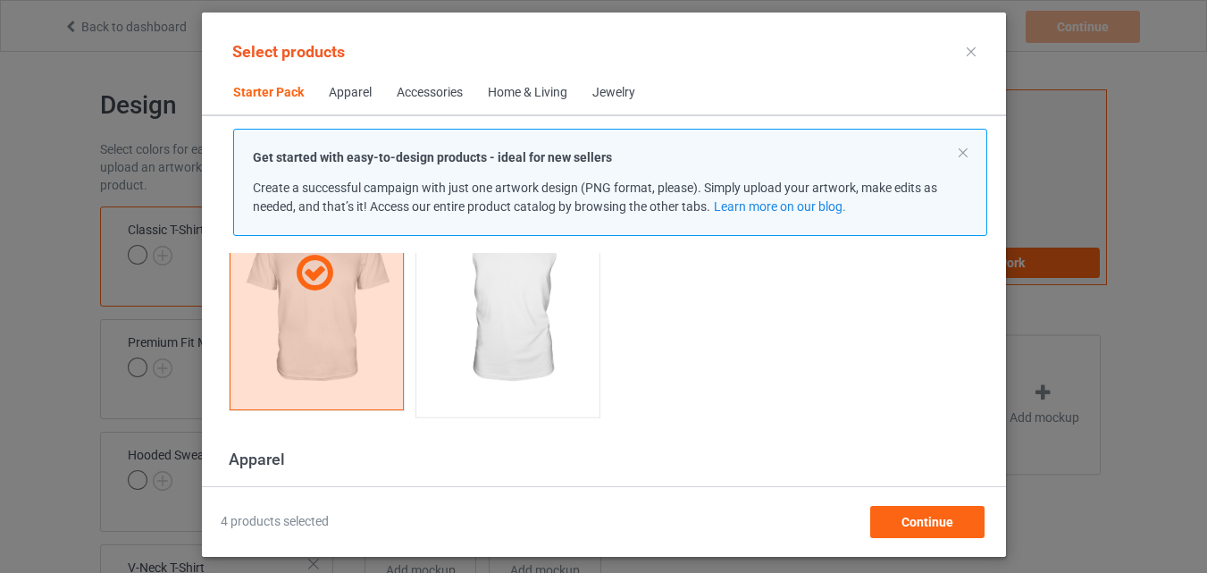
click at [466, 341] on img at bounding box center [508, 303] width 168 height 210
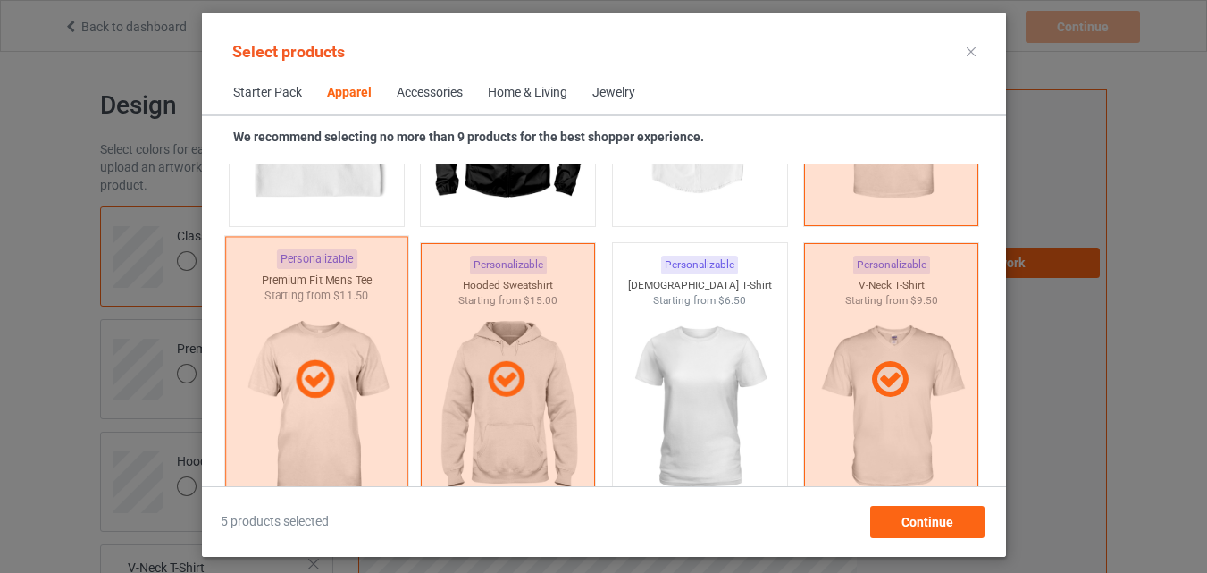
scroll to position [1096, 0]
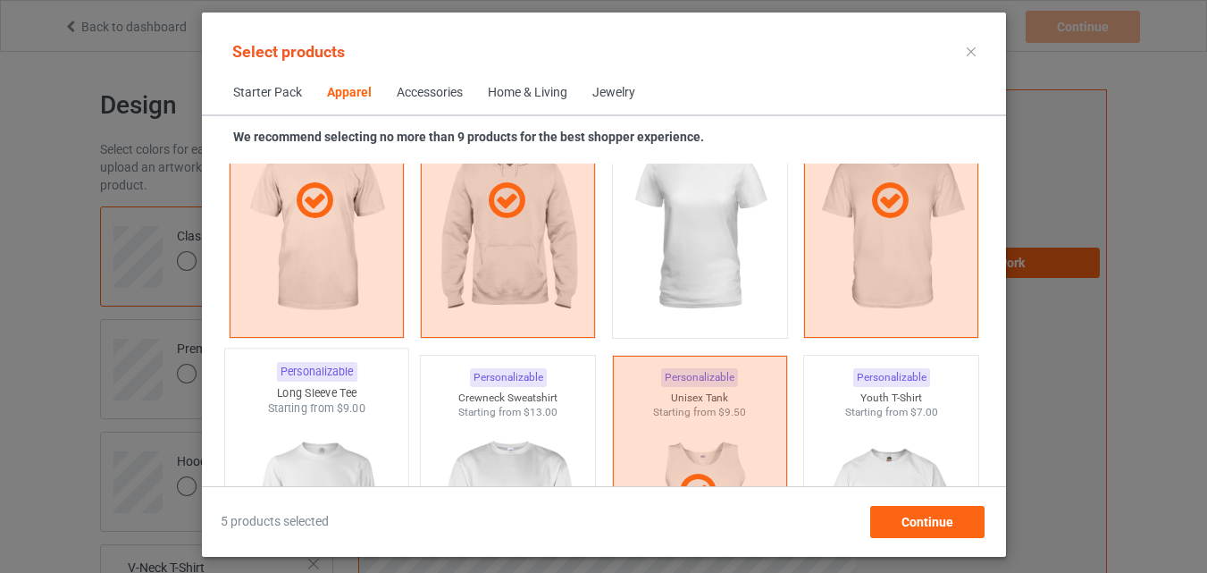
click at [353, 425] on img at bounding box center [316, 521] width 168 height 210
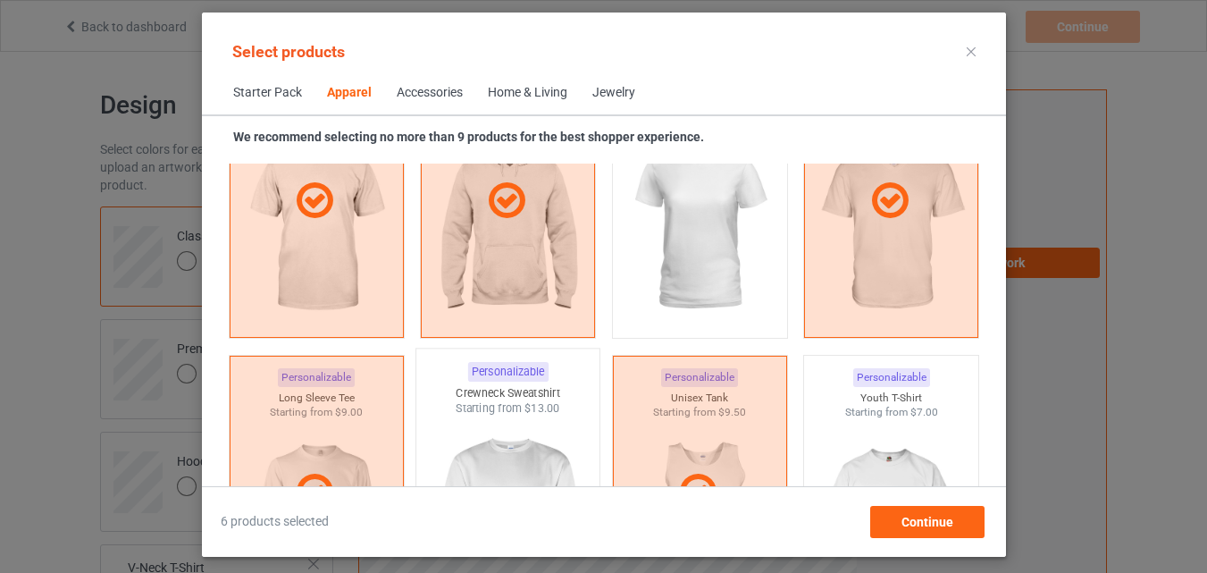
click at [471, 416] on div "Starting from $13.00" at bounding box center [507, 407] width 183 height 15
click at [825, 445] on img at bounding box center [891, 521] width 168 height 210
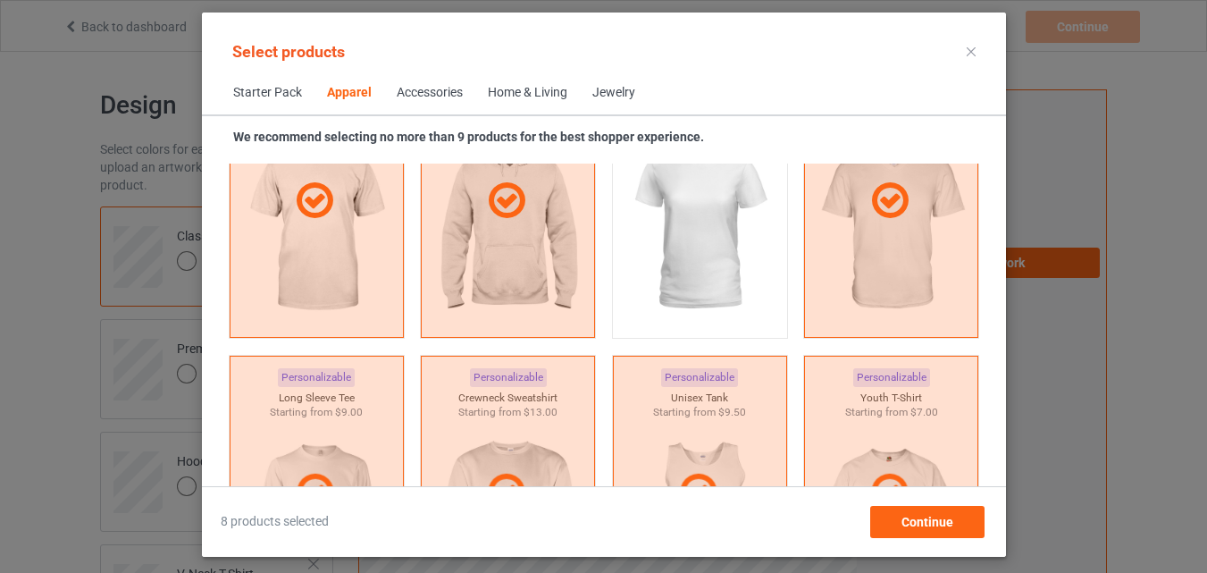
scroll to position [1453, 0]
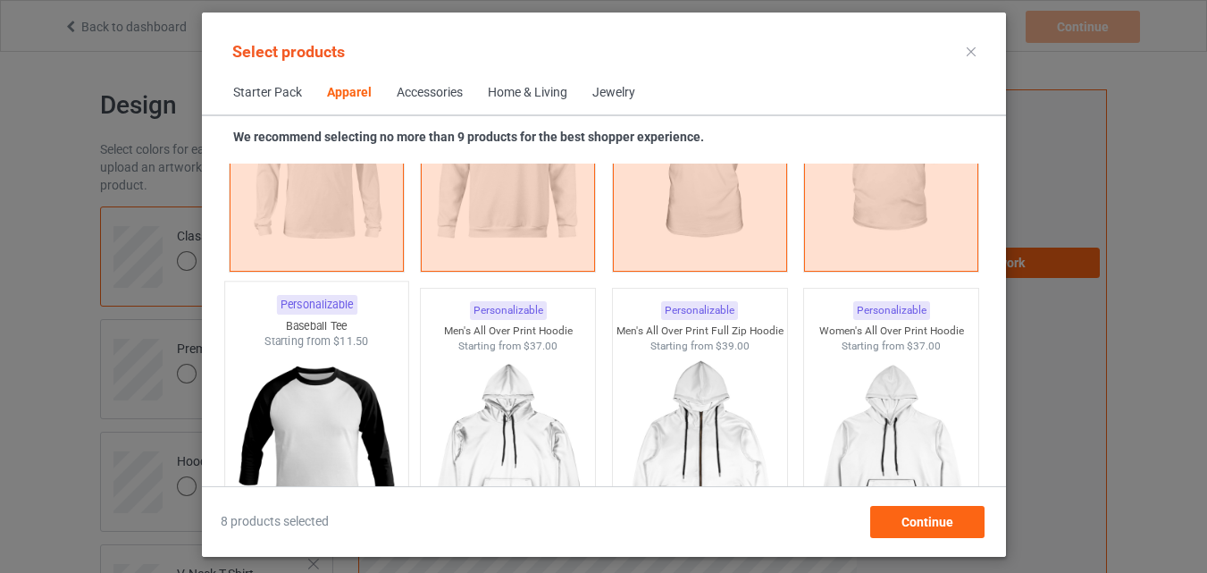
click at [351, 394] on img at bounding box center [316, 454] width 168 height 210
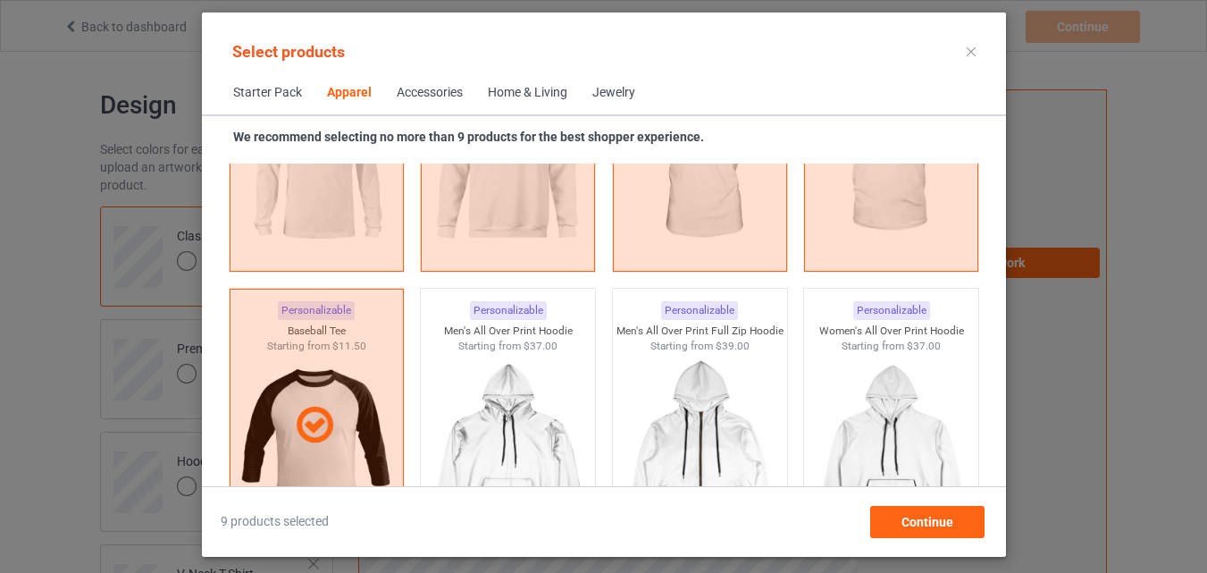
click at [521, 98] on div "Home & Living" at bounding box center [528, 93] width 80 height 18
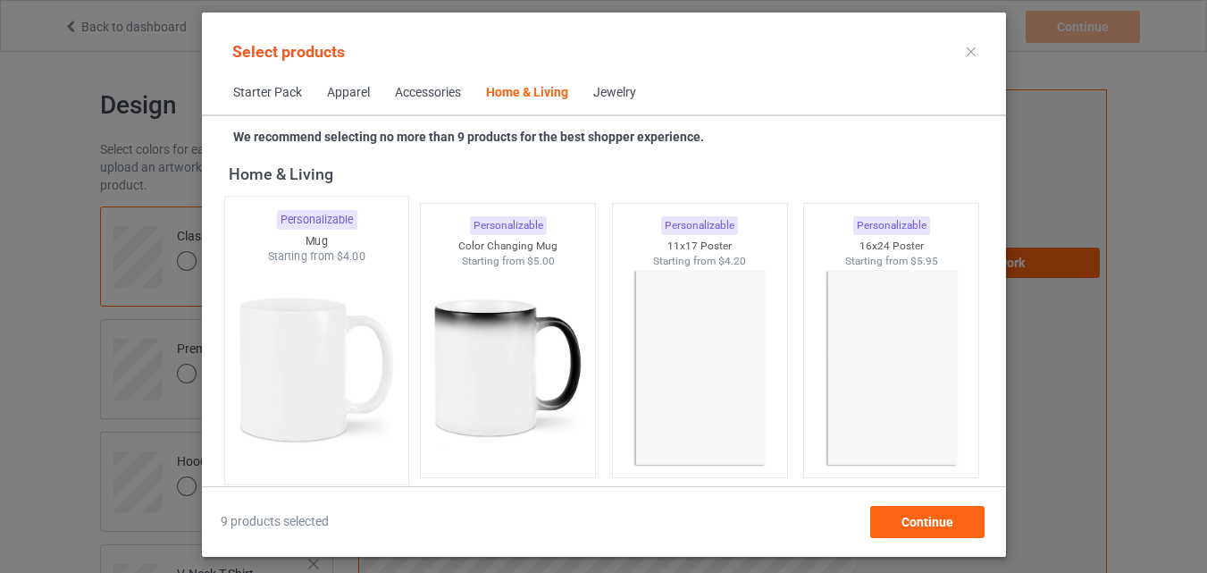
click at [350, 346] on img at bounding box center [316, 370] width 168 height 210
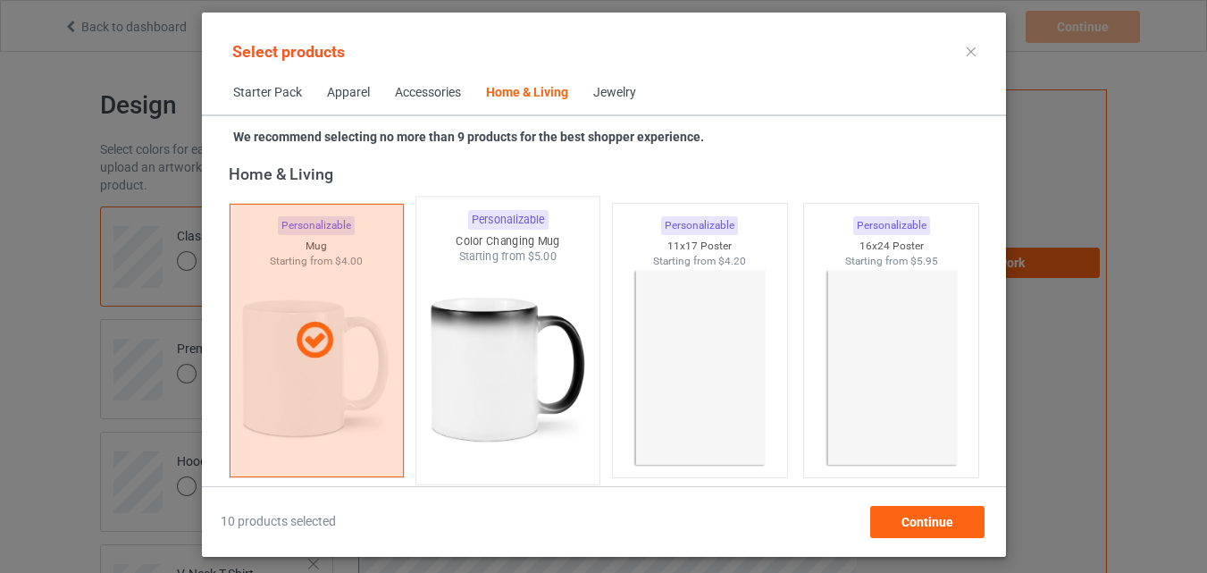
click at [509, 337] on img at bounding box center [508, 370] width 168 height 210
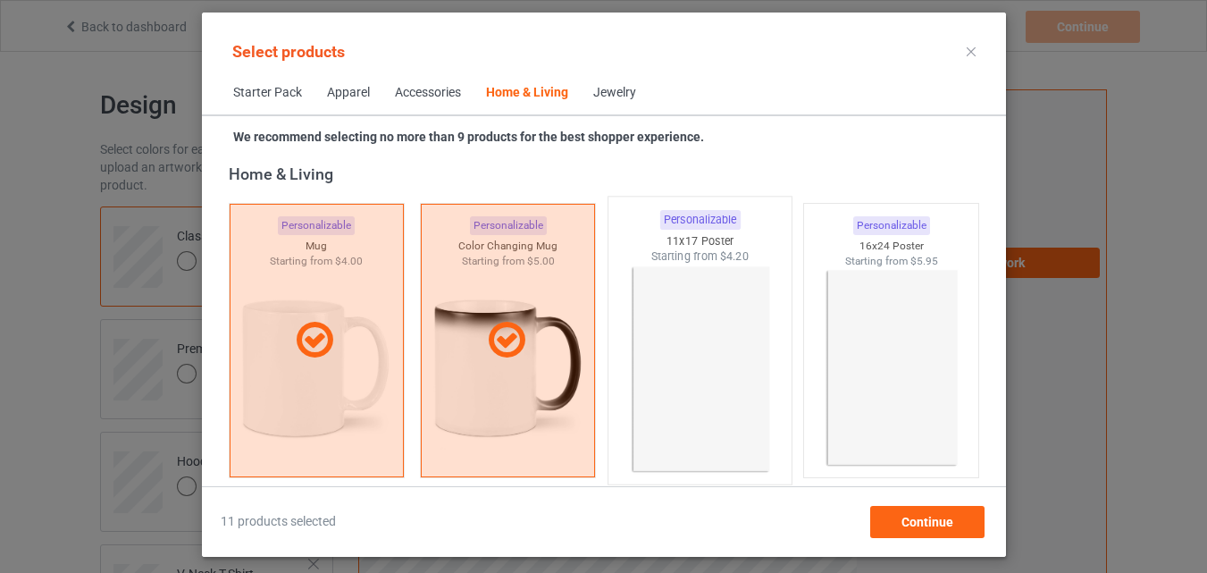
click at [707, 349] on img at bounding box center [700, 370] width 168 height 210
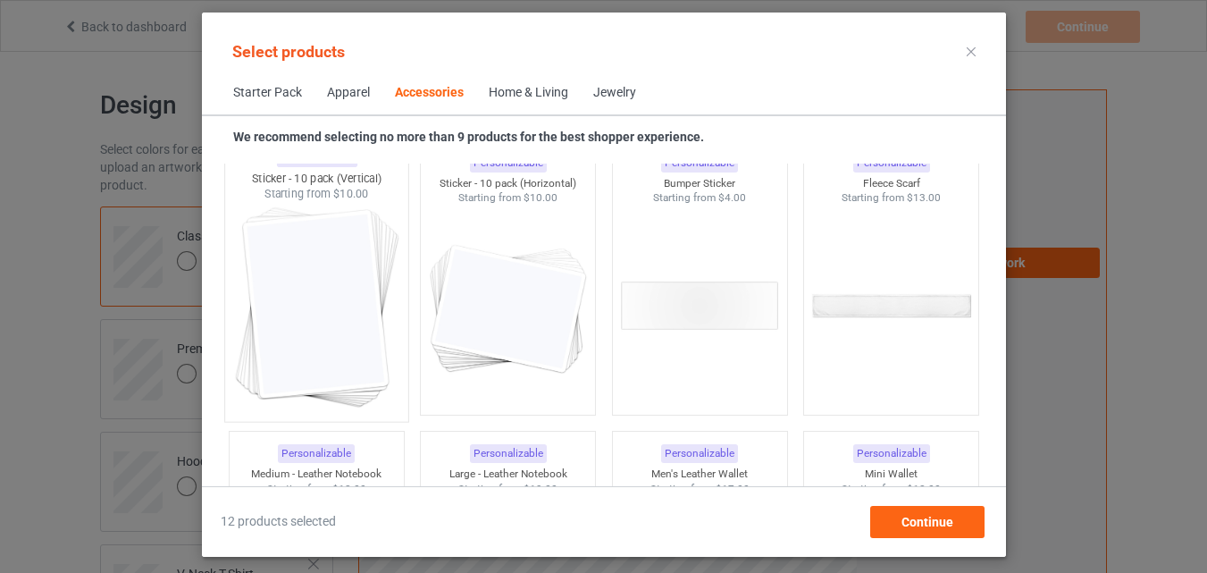
scroll to position [6988, 0]
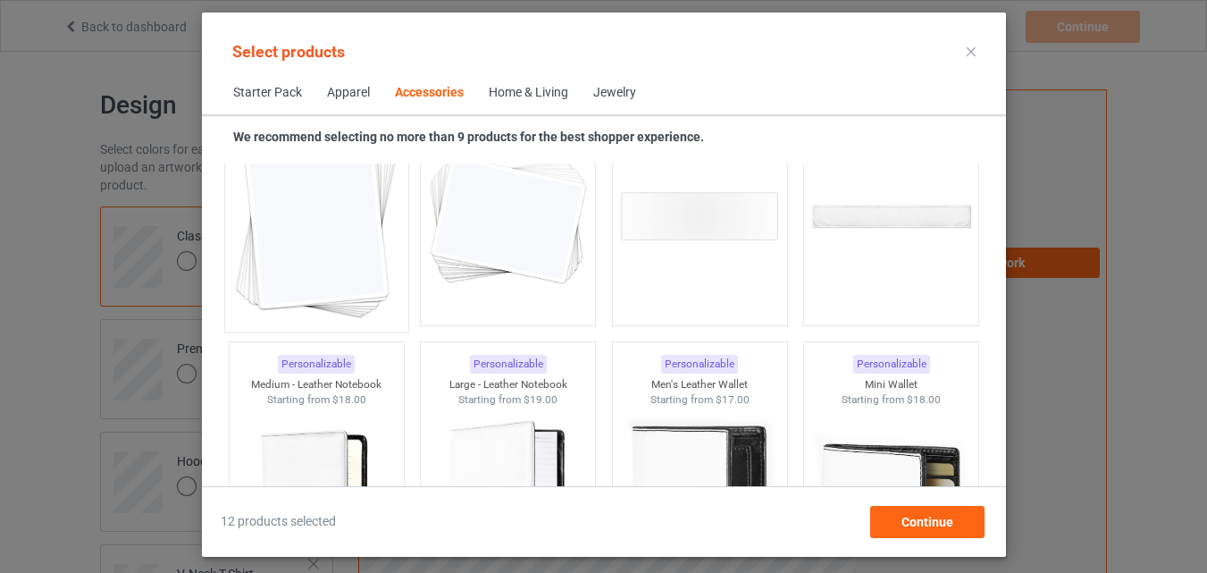
click at [339, 233] on img at bounding box center [316, 218] width 168 height 210
click at [486, 252] on img at bounding box center [508, 218] width 168 height 210
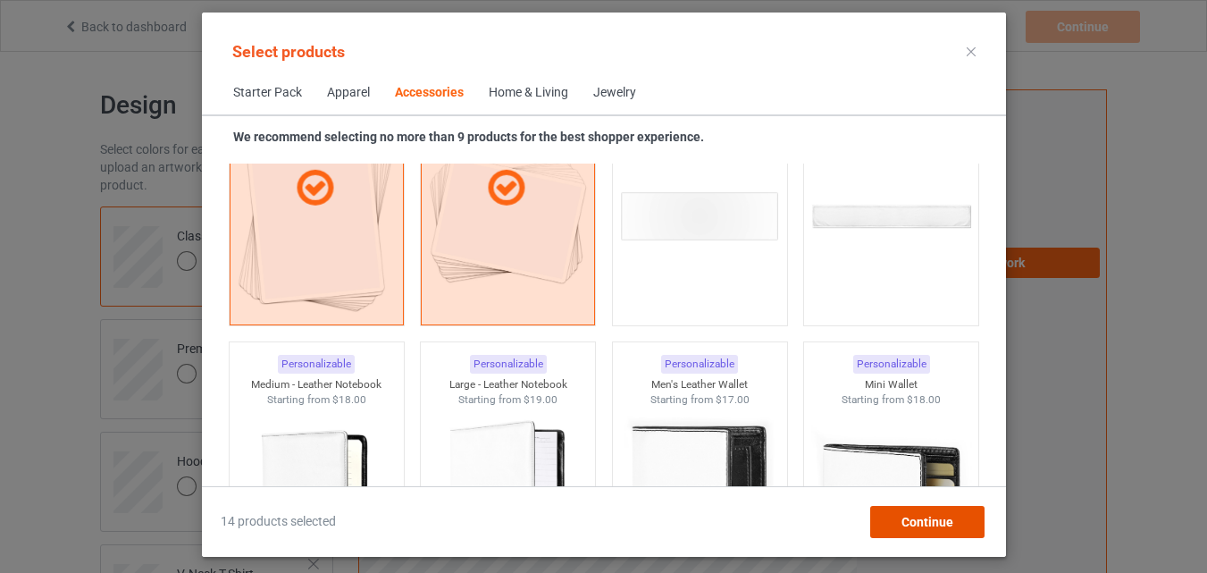
click at [949, 515] on span "Continue" at bounding box center [927, 522] width 52 height 14
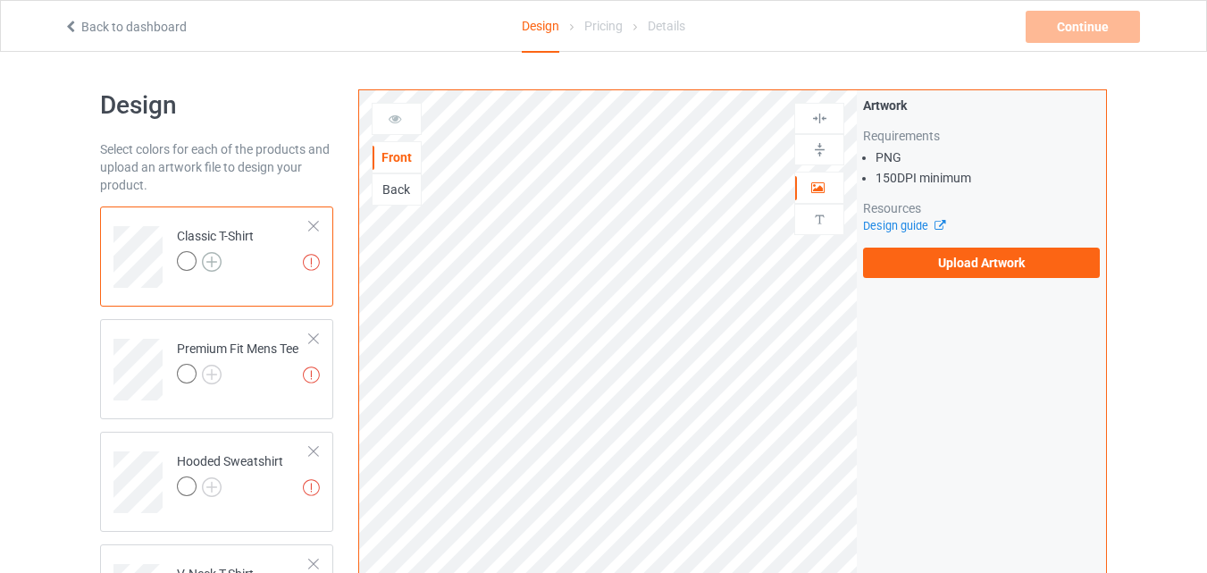
click at [211, 261] on img at bounding box center [212, 262] width 20 height 20
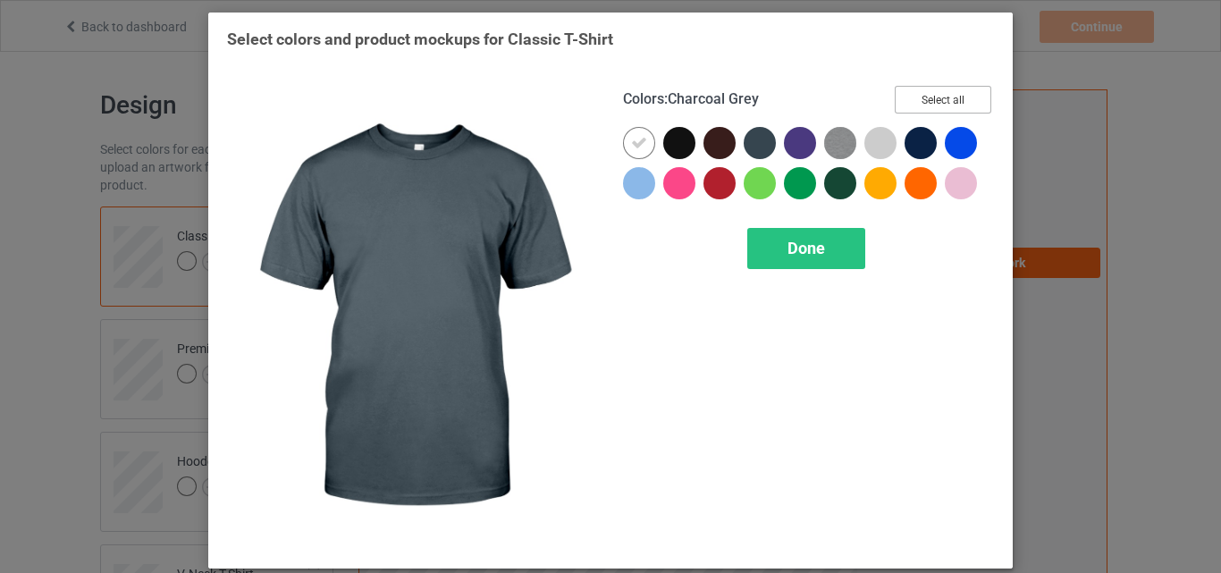
click at [916, 95] on button "Select all" at bounding box center [943, 100] width 97 height 28
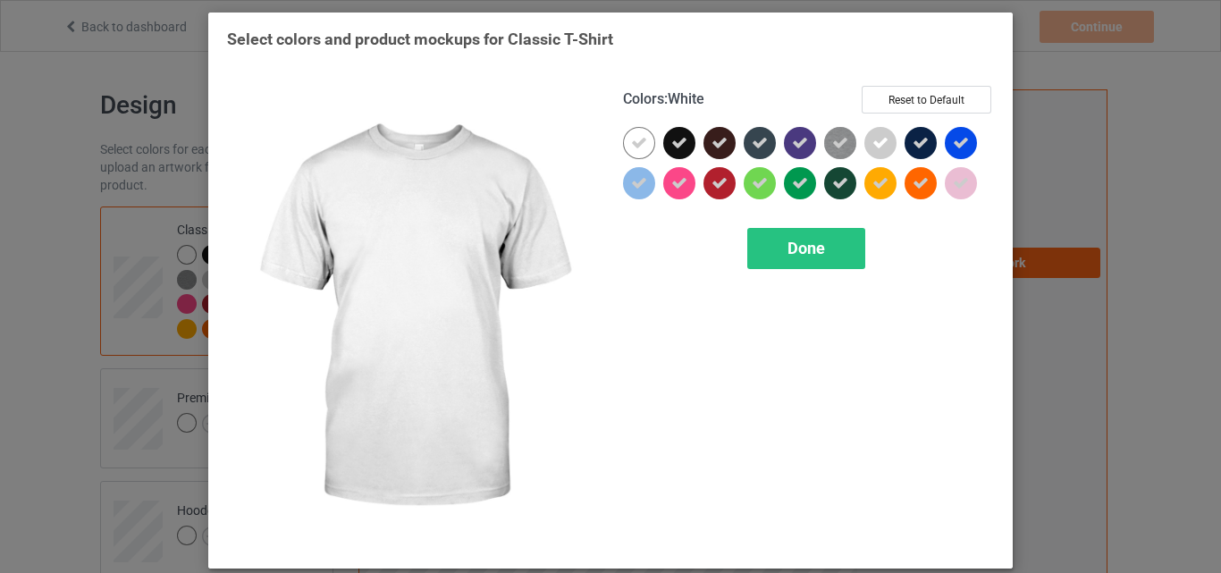
click at [638, 138] on icon at bounding box center [639, 143] width 16 height 16
click at [638, 138] on div at bounding box center [639, 143] width 32 height 32
click at [826, 233] on div "Done" at bounding box center [806, 248] width 118 height 41
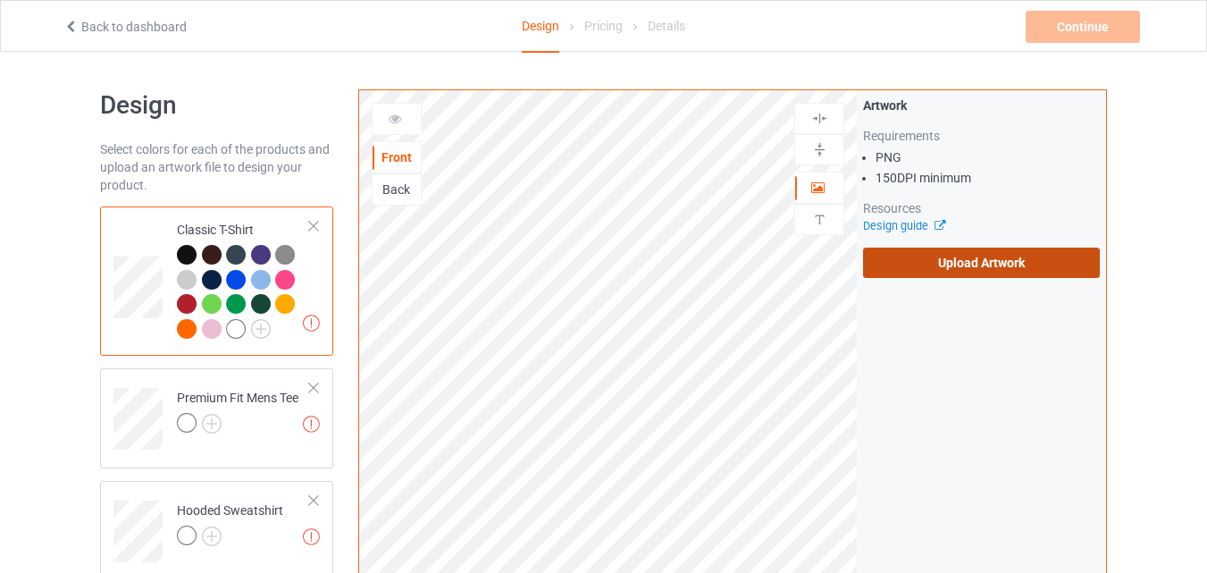
click at [999, 255] on label "Upload Artwork" at bounding box center [981, 263] width 237 height 30
click at [0, 0] on input "Upload Artwork" at bounding box center [0, 0] width 0 height 0
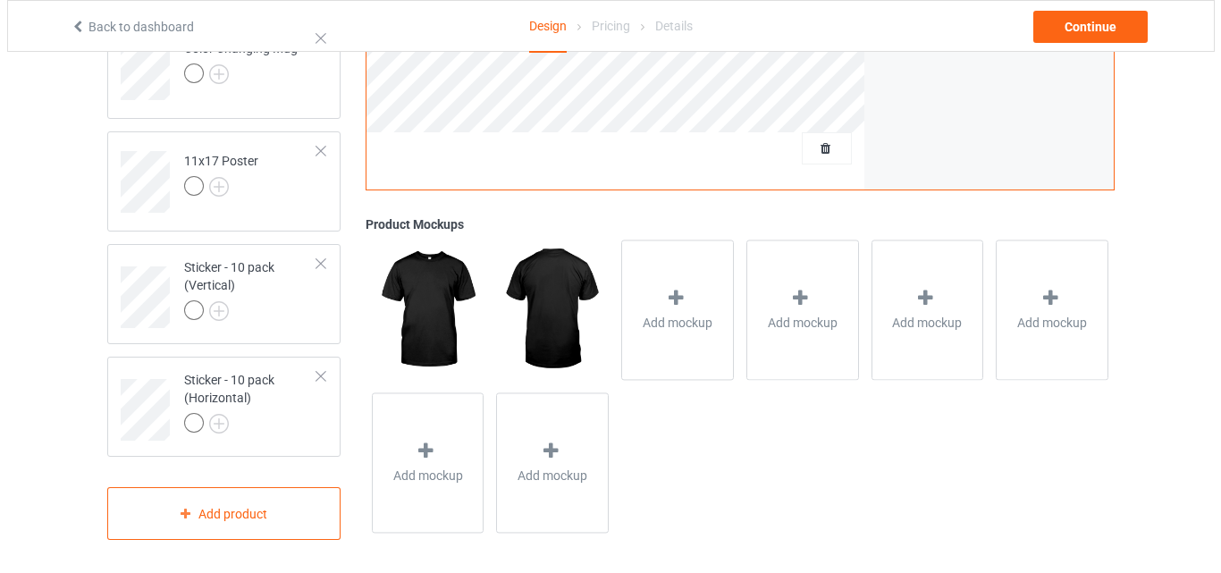
scroll to position [1369, 0]
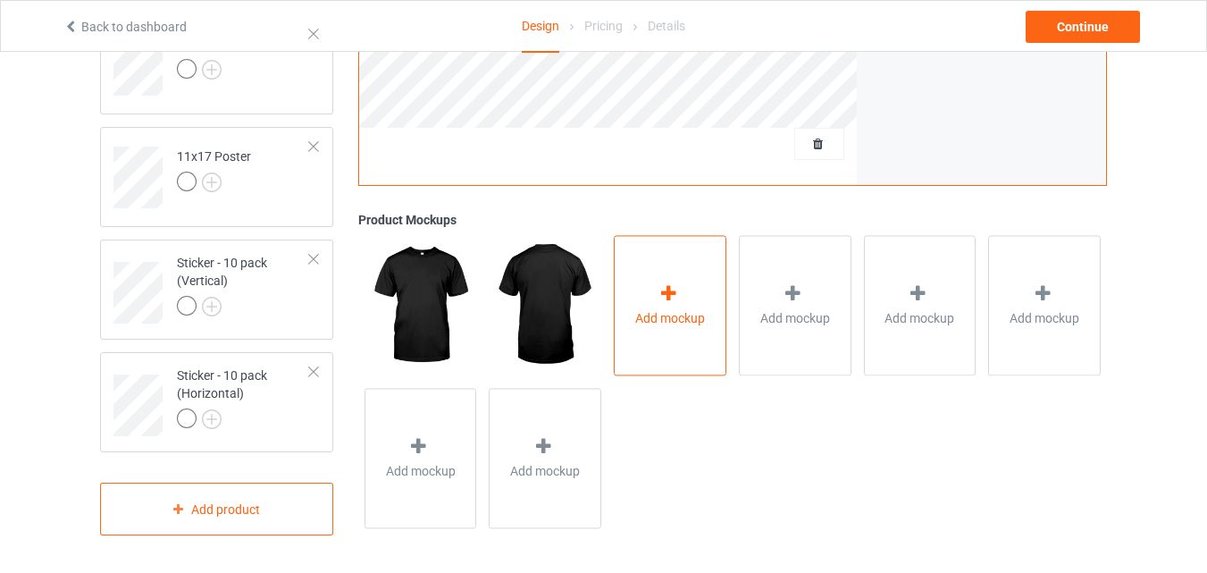
click at [682, 298] on div at bounding box center [670, 297] width 25 height 26
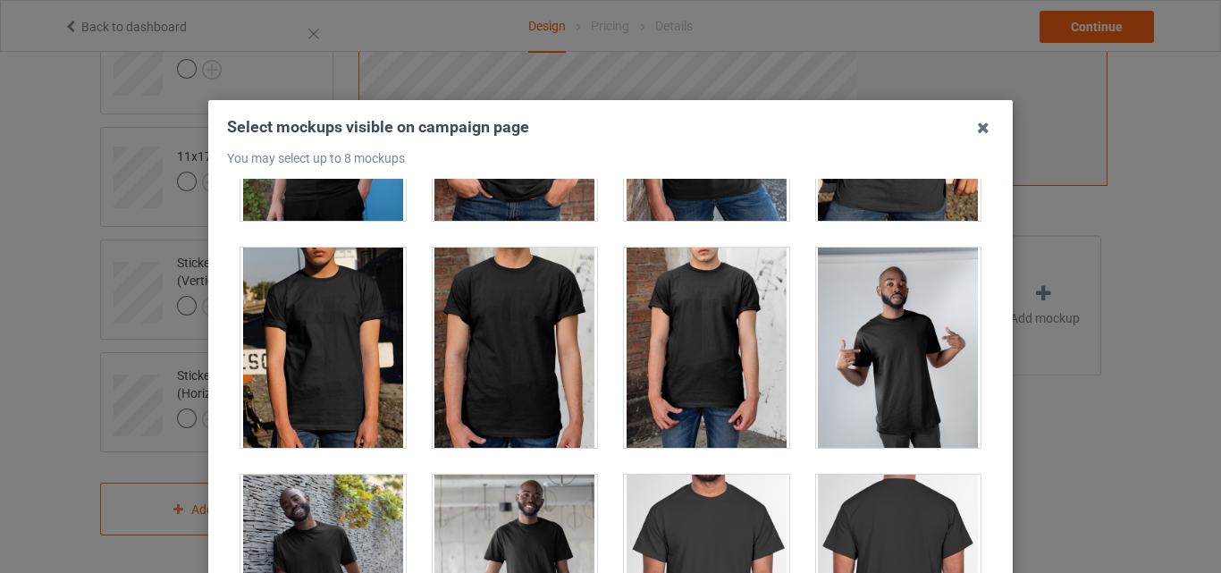
scroll to position [156, 0]
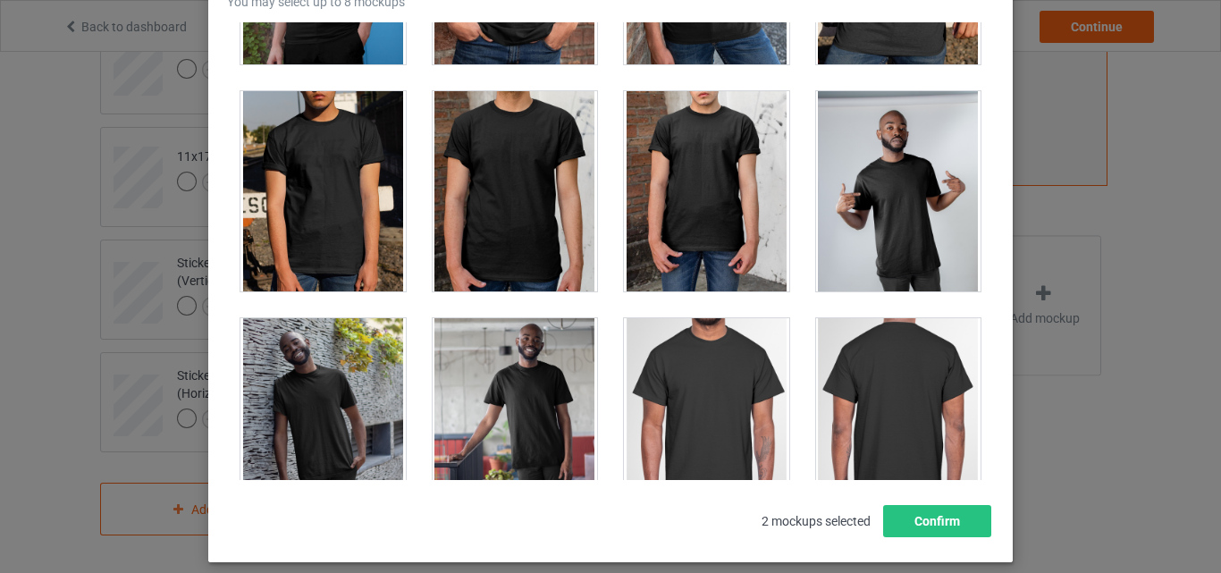
drag, startPoint x: 978, startPoint y: 56, endPoint x: 987, endPoint y: 332, distance: 275.4
click at [987, 332] on div "Select mockups visible on campaign page You may select up to 8 mockups 1 2 2 mo…" at bounding box center [610, 286] width 1221 height 573
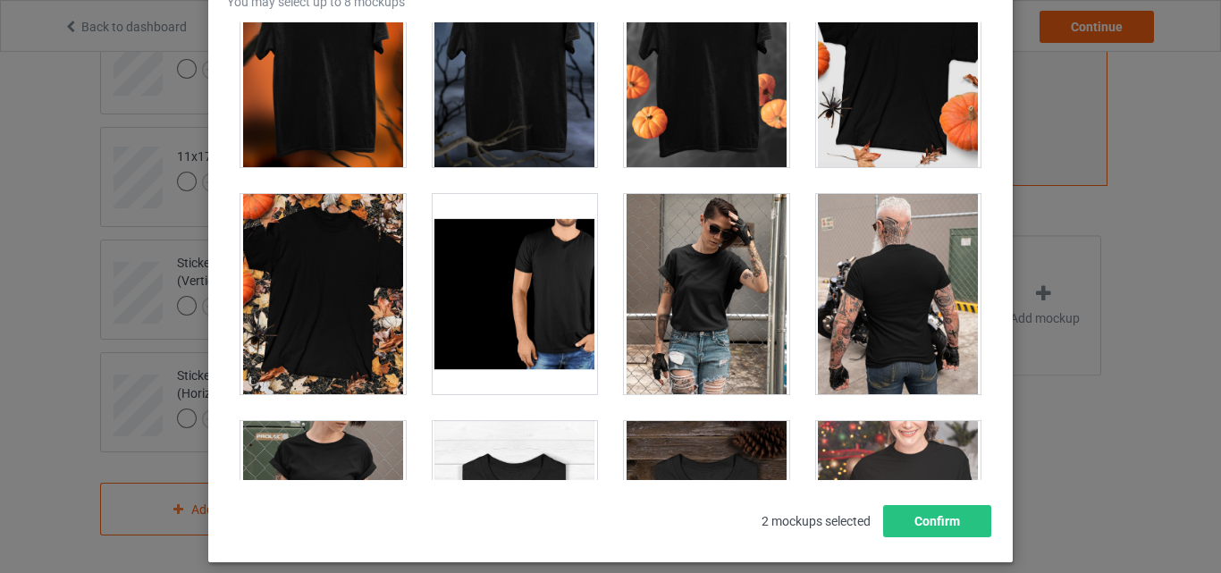
scroll to position [17903, 0]
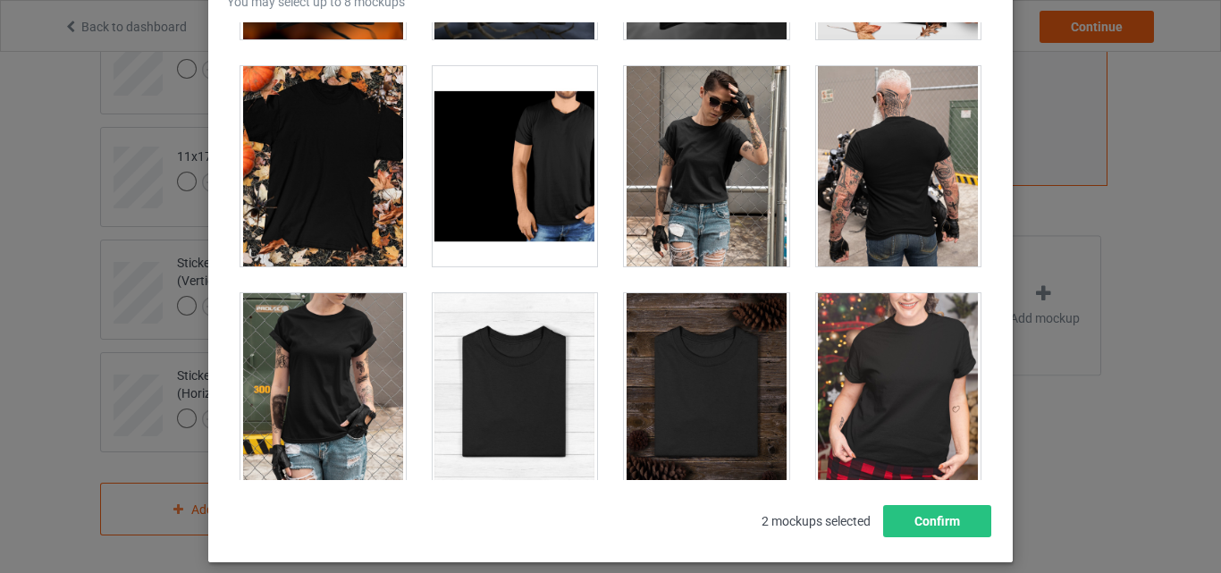
drag, startPoint x: 545, startPoint y: 350, endPoint x: 713, endPoint y: 370, distance: 169.2
click at [545, 351] on div at bounding box center [515, 393] width 165 height 200
click at [713, 370] on div at bounding box center [706, 393] width 165 height 200
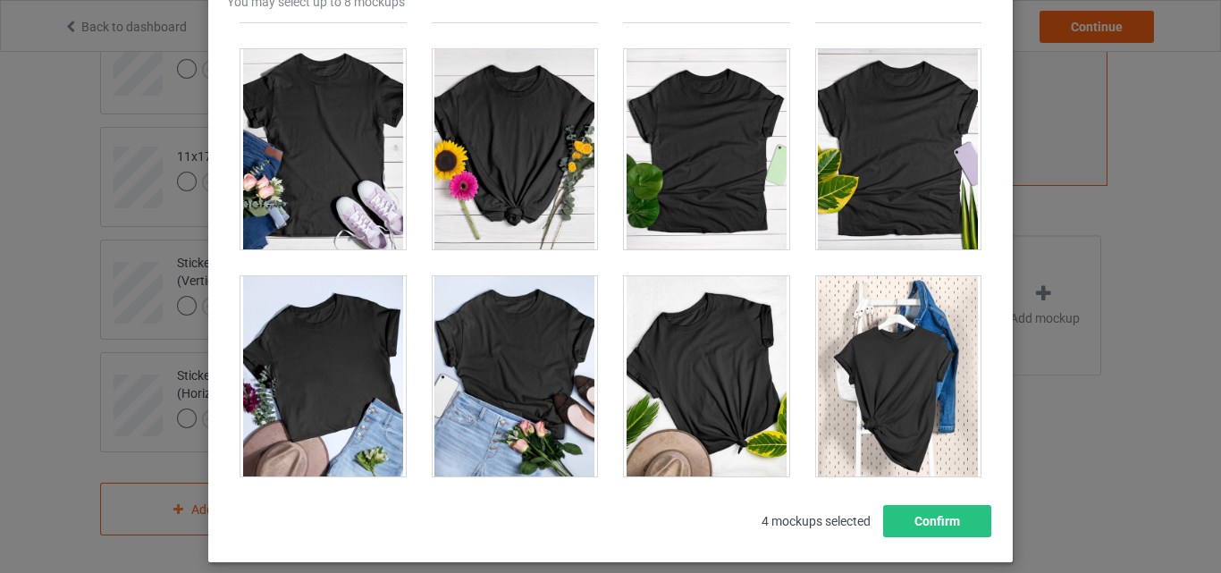
scroll to position [25111, 0]
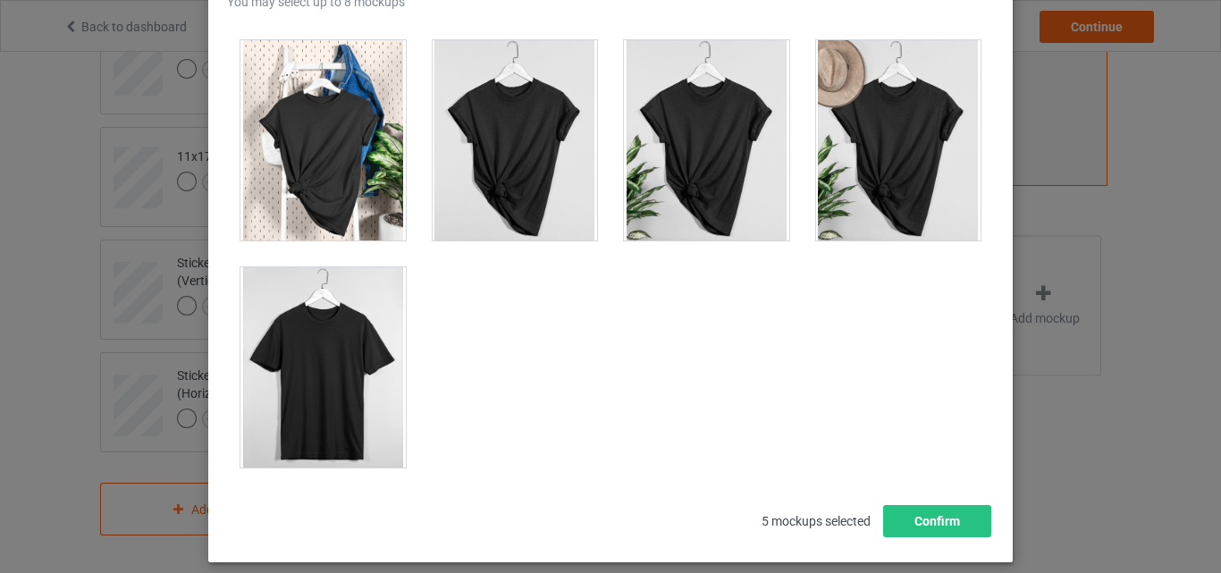
click at [345, 363] on div at bounding box center [322, 367] width 165 height 200
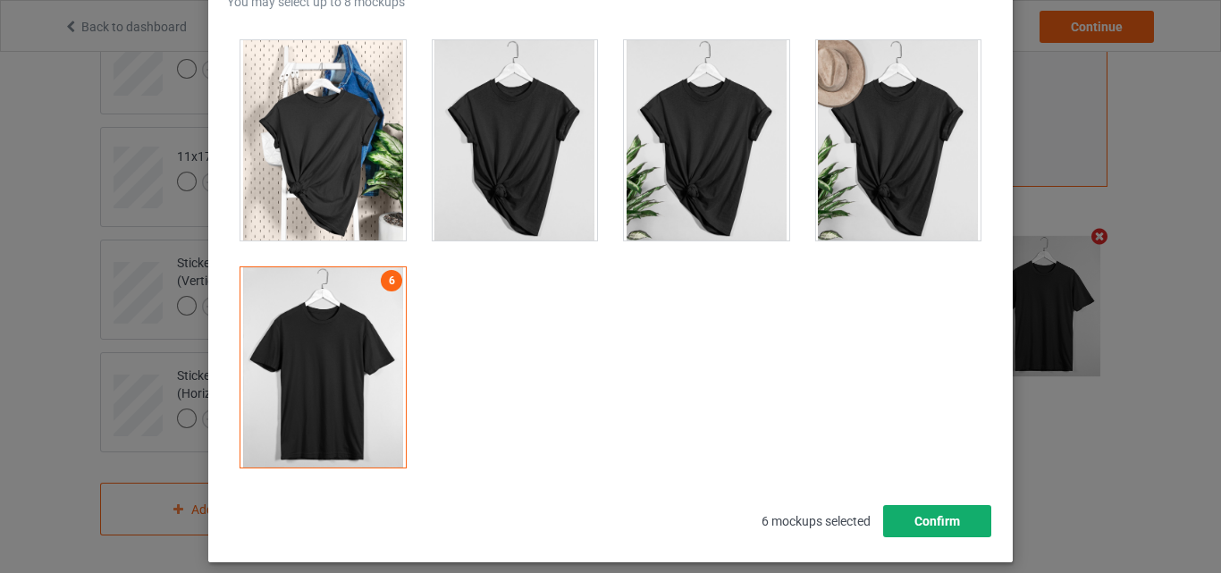
click at [929, 520] on button "Confirm" at bounding box center [937, 521] width 108 height 32
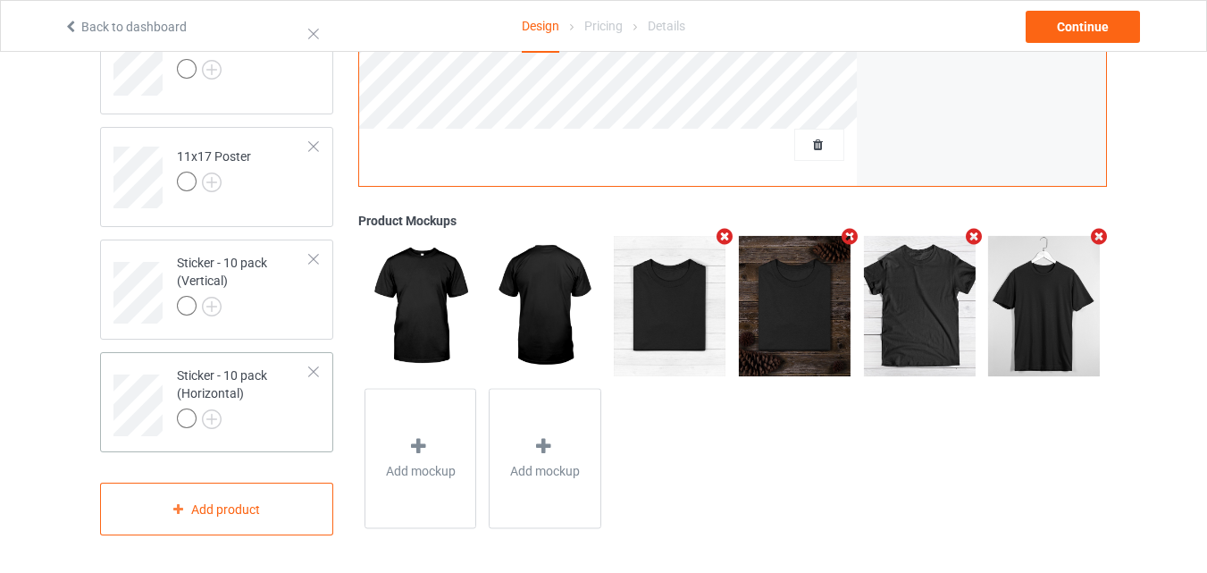
click at [262, 393] on div "Sticker - 10 pack (Horizontal)" at bounding box center [243, 396] width 133 height 61
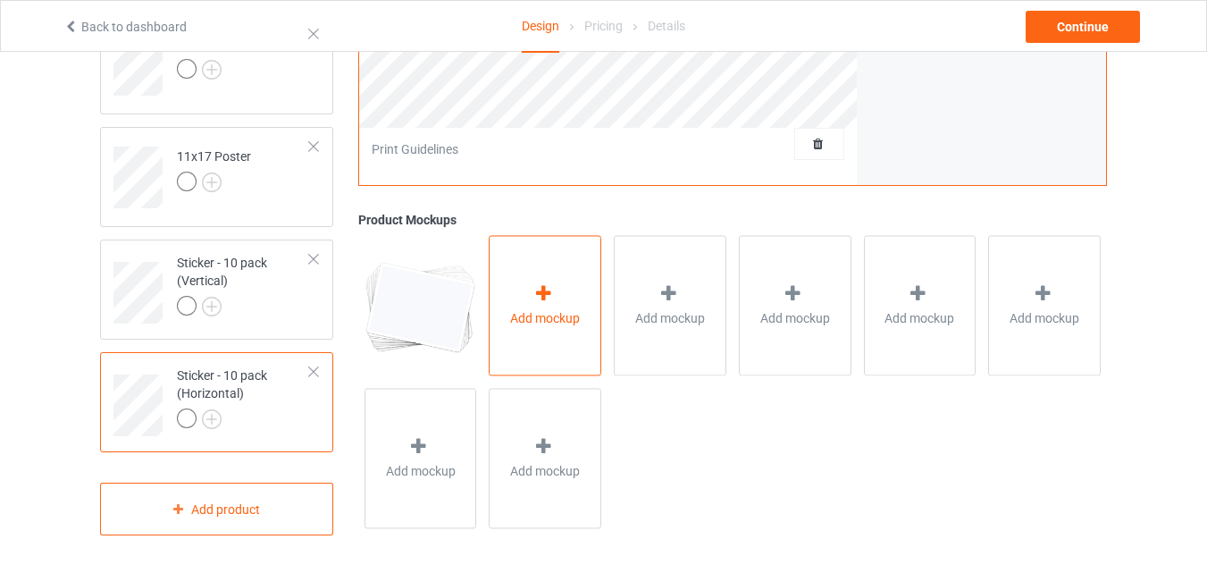
click at [546, 297] on icon at bounding box center [544, 294] width 22 height 19
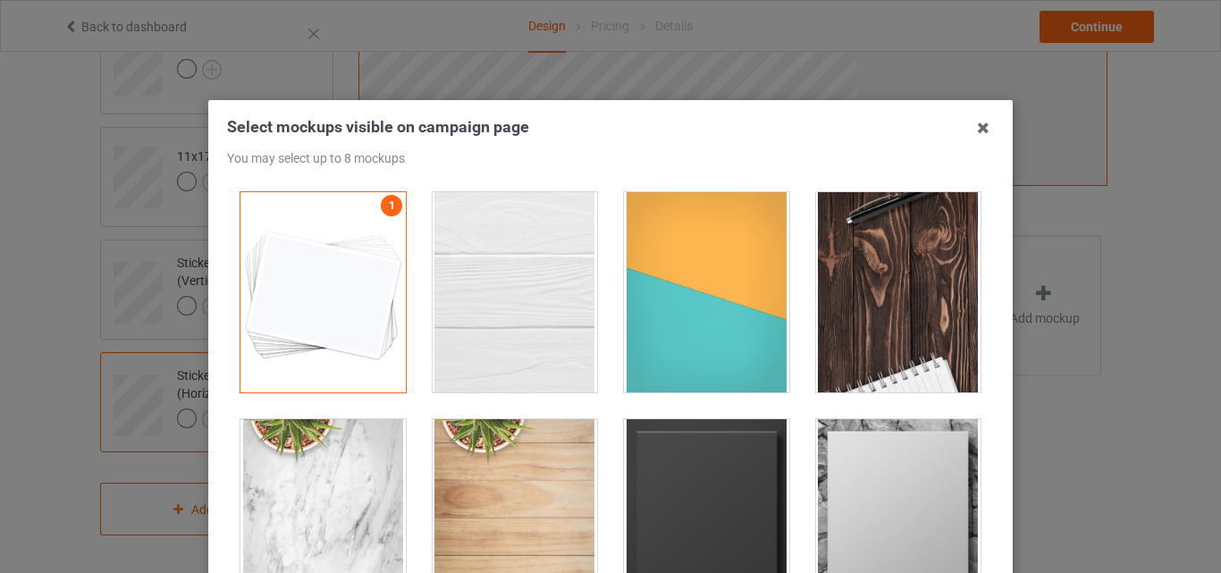
click at [506, 269] on div at bounding box center [515, 292] width 165 height 200
click at [674, 293] on div at bounding box center [706, 292] width 165 height 200
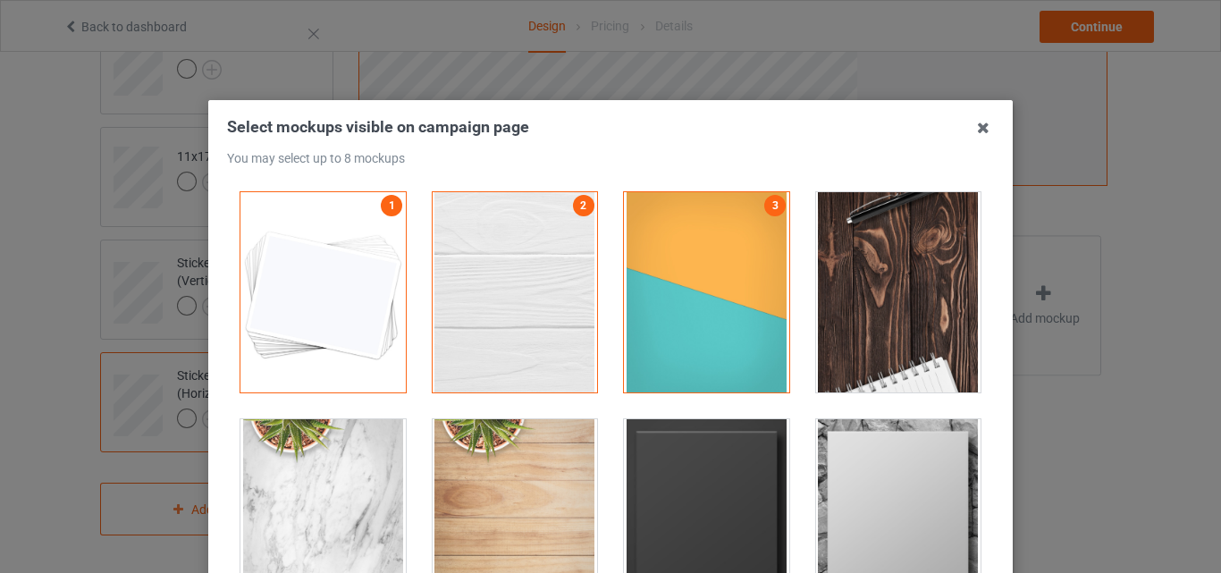
click at [904, 295] on div at bounding box center [898, 292] width 165 height 200
click at [700, 441] on div at bounding box center [706, 519] width 165 height 200
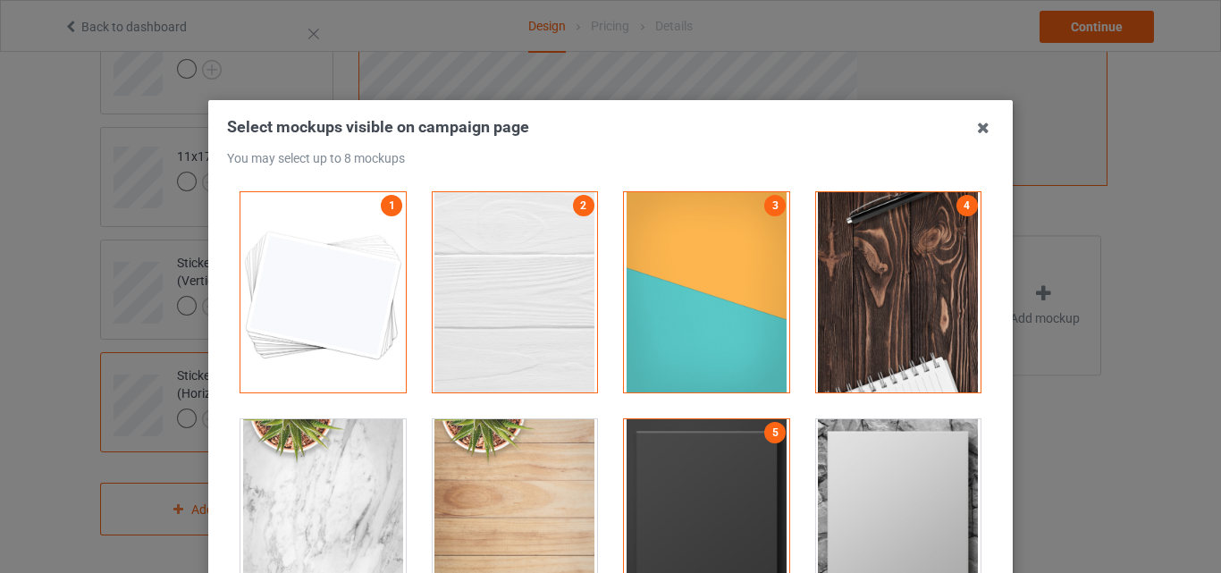
click at [862, 475] on div at bounding box center [898, 519] width 165 height 200
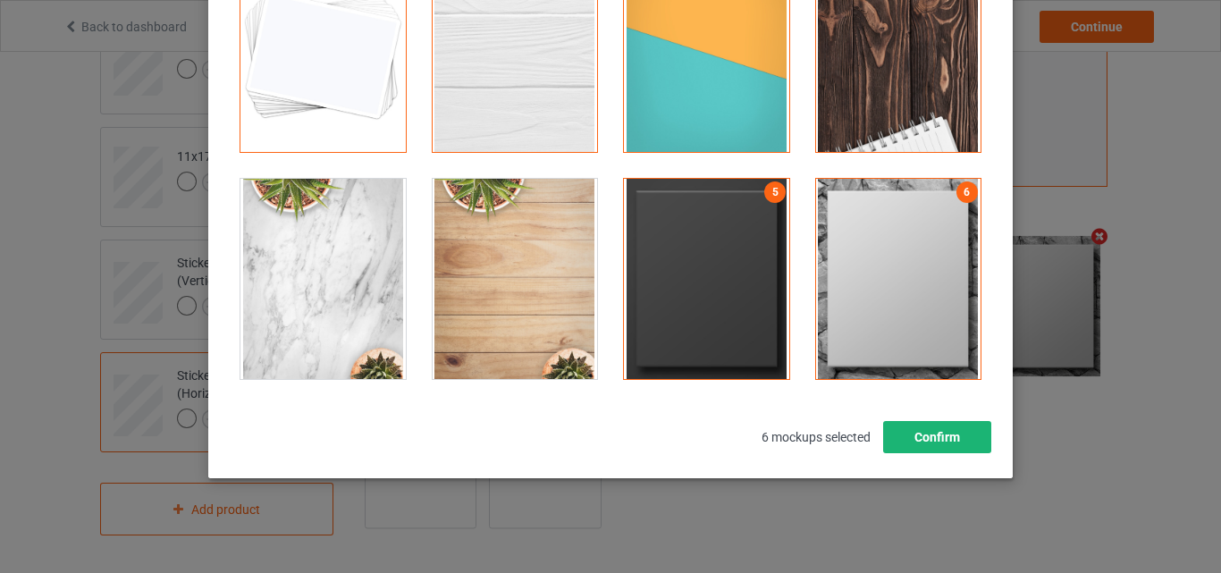
scroll to position [246, 0]
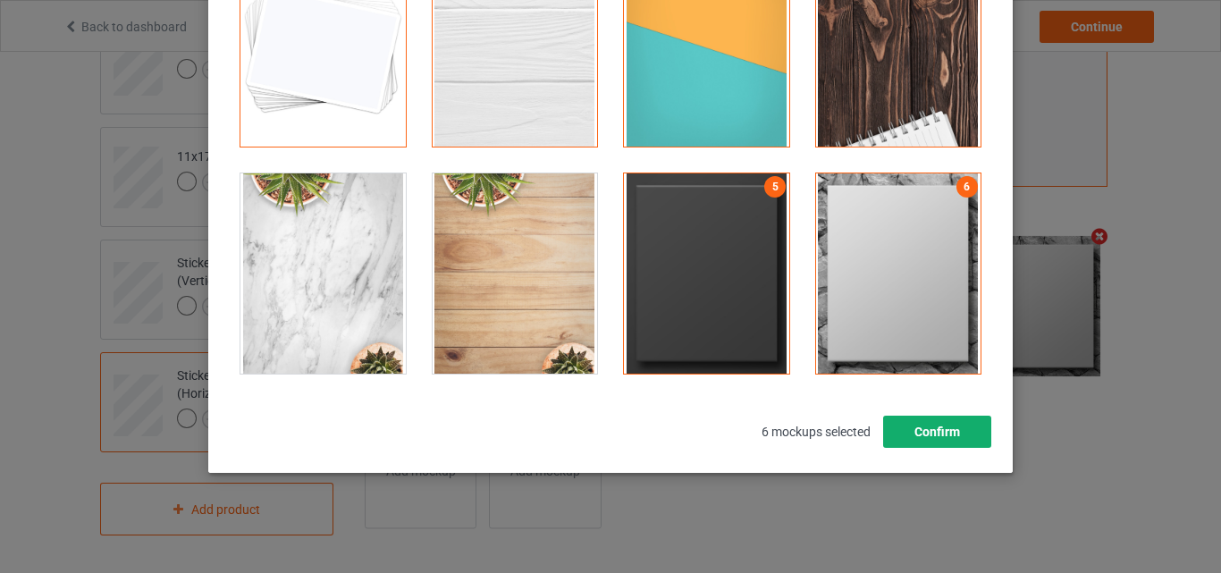
click at [923, 429] on button "Confirm" at bounding box center [937, 432] width 108 height 32
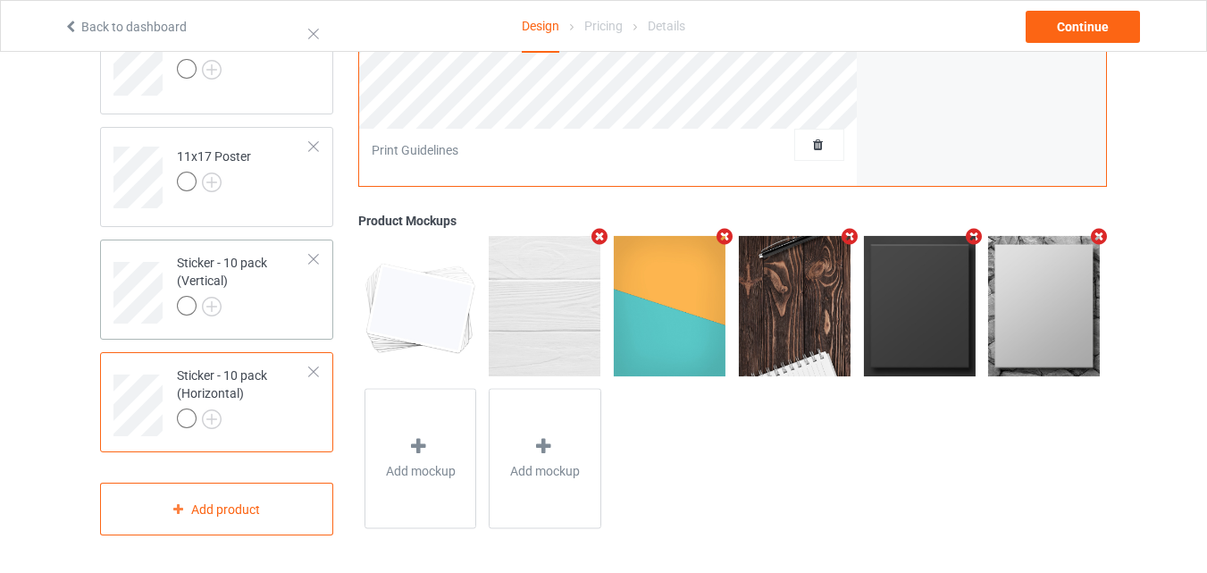
click at [254, 309] on div at bounding box center [243, 308] width 133 height 25
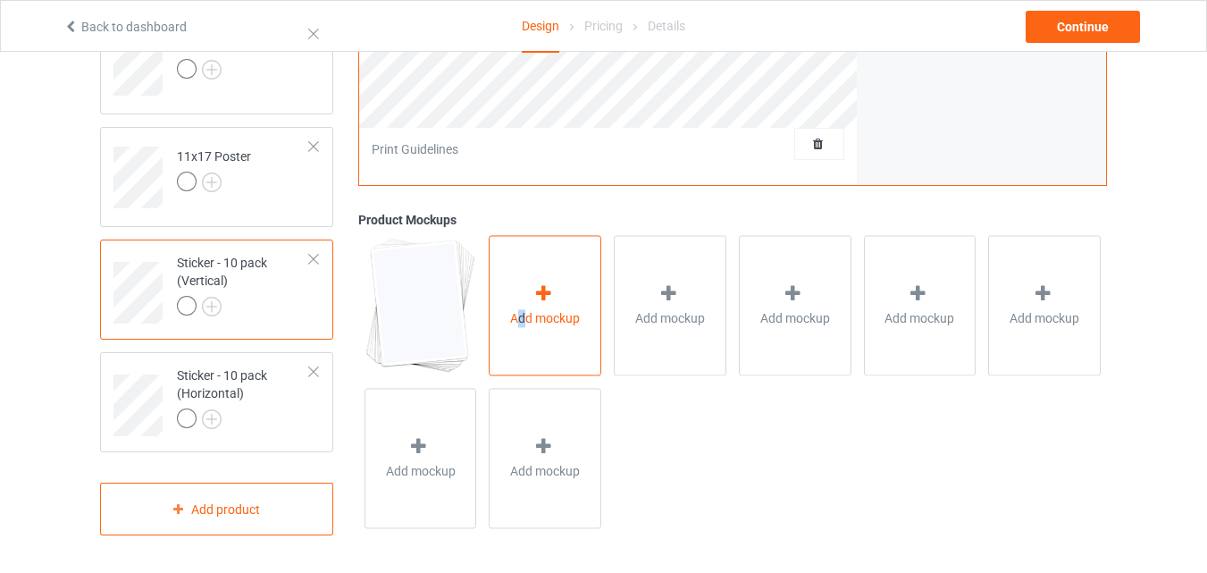
click at [523, 315] on span "Add mockup" at bounding box center [545, 319] width 70 height 18
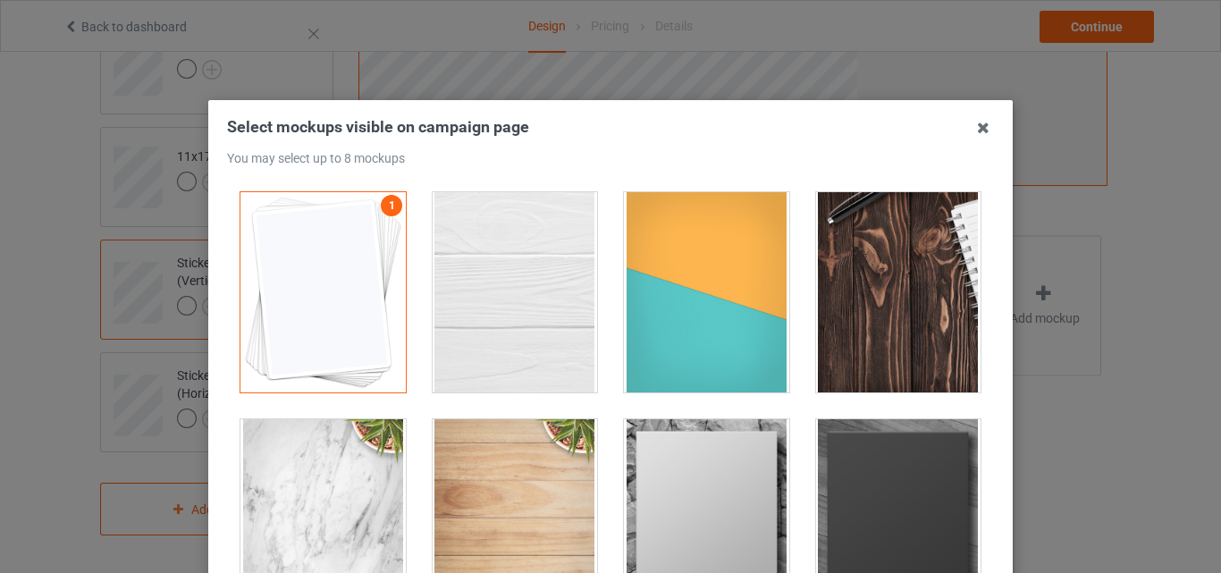
click at [541, 272] on div at bounding box center [515, 292] width 165 height 200
click at [677, 280] on div at bounding box center [706, 292] width 165 height 200
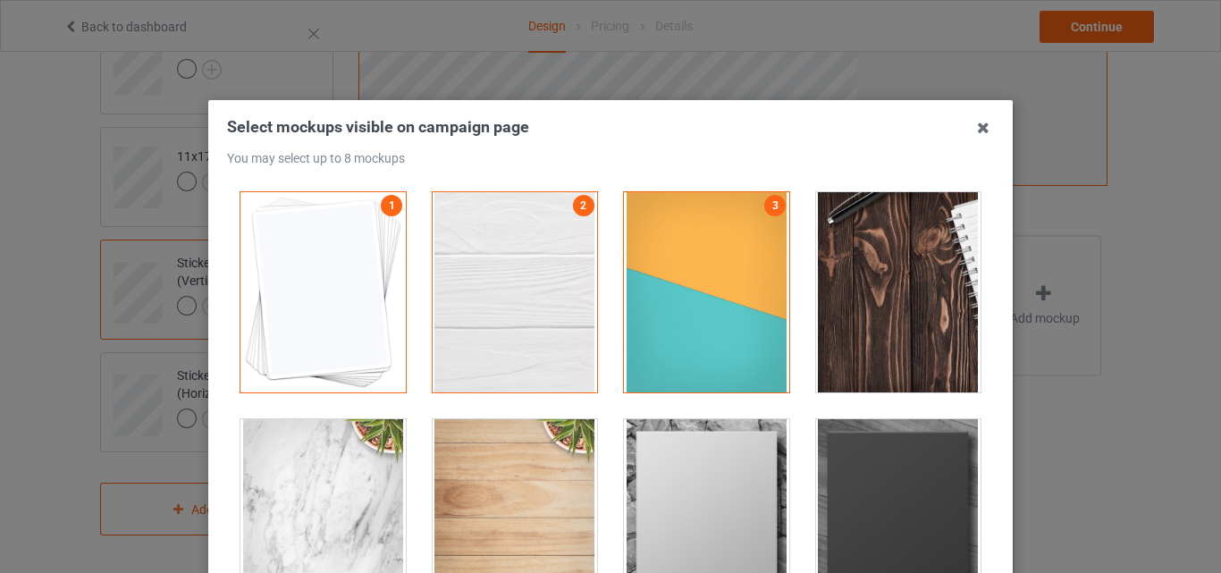
click at [947, 282] on div at bounding box center [898, 292] width 165 height 200
click at [731, 456] on div at bounding box center [706, 519] width 165 height 200
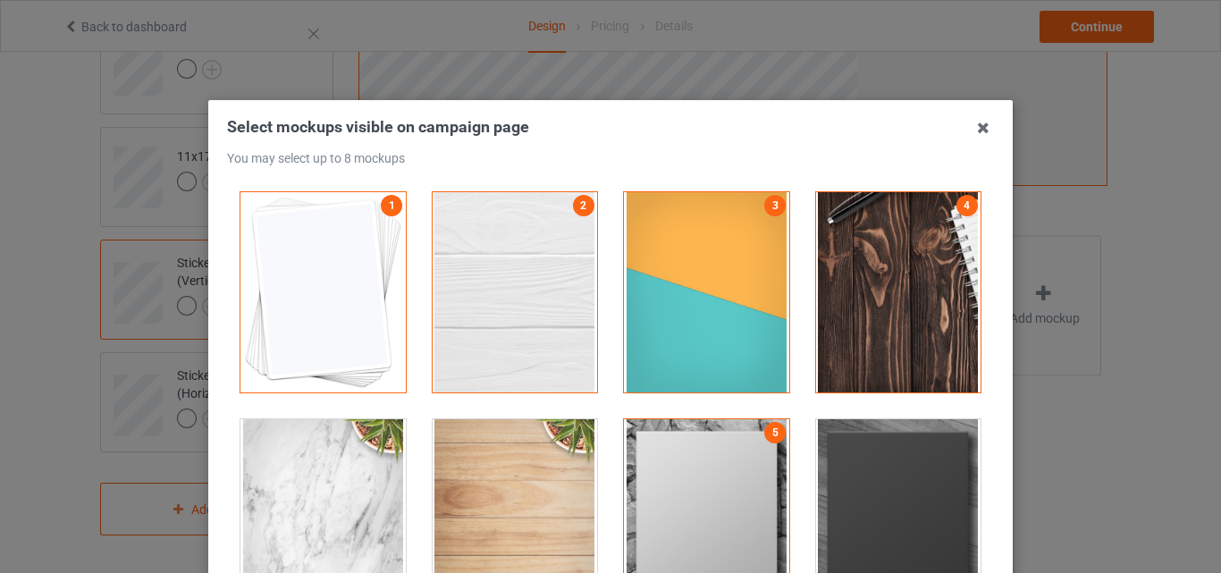
drag, startPoint x: 869, startPoint y: 465, endPoint x: 922, endPoint y: 463, distance: 53.7
click at [870, 465] on div at bounding box center [898, 519] width 165 height 200
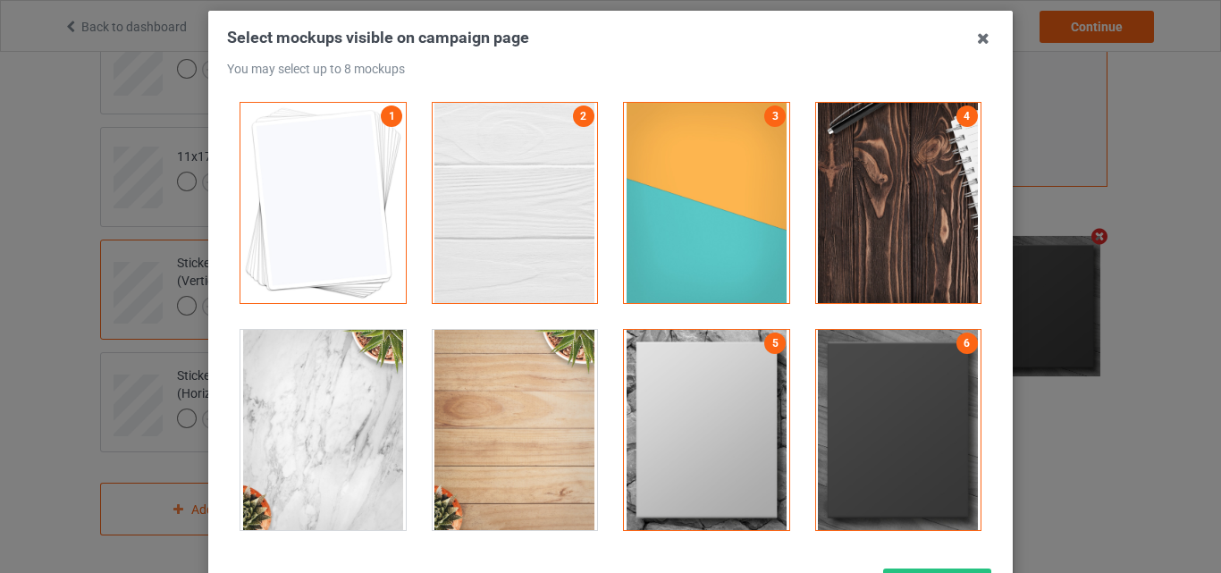
scroll to position [179, 0]
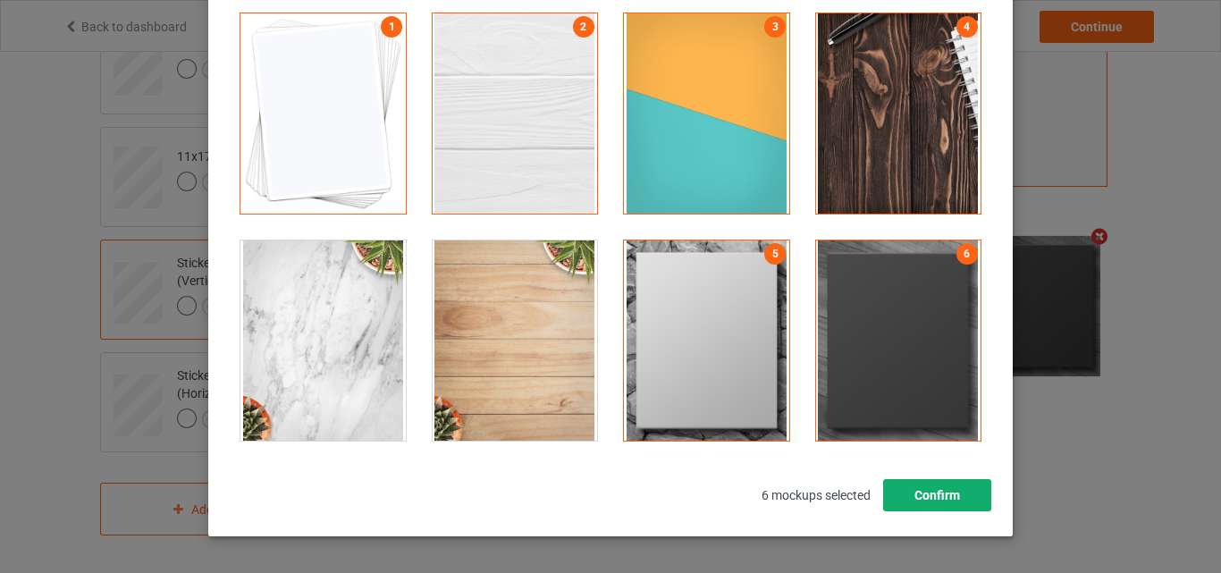
click at [954, 485] on button "Confirm" at bounding box center [937, 495] width 108 height 32
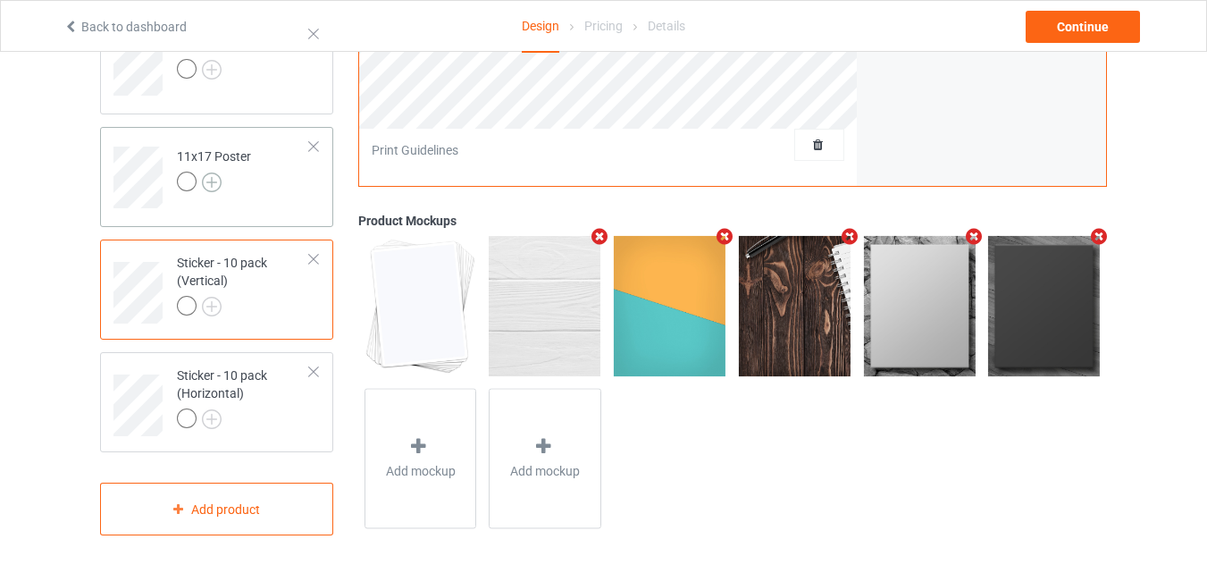
click at [216, 182] on img at bounding box center [212, 182] width 20 height 20
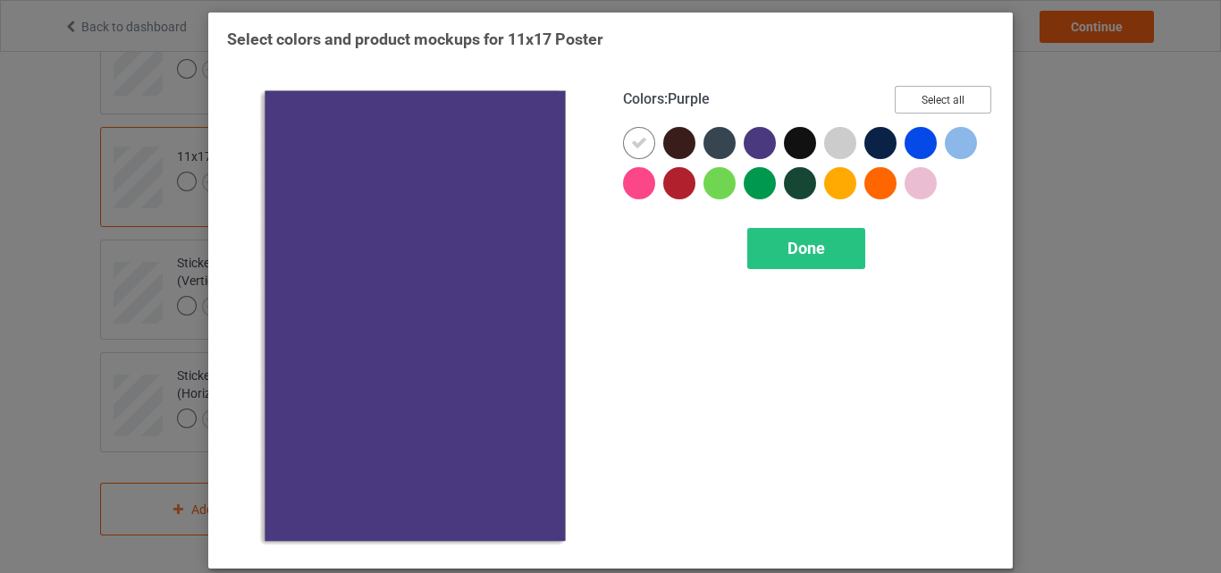
click at [949, 90] on button "Select all" at bounding box center [943, 100] width 97 height 28
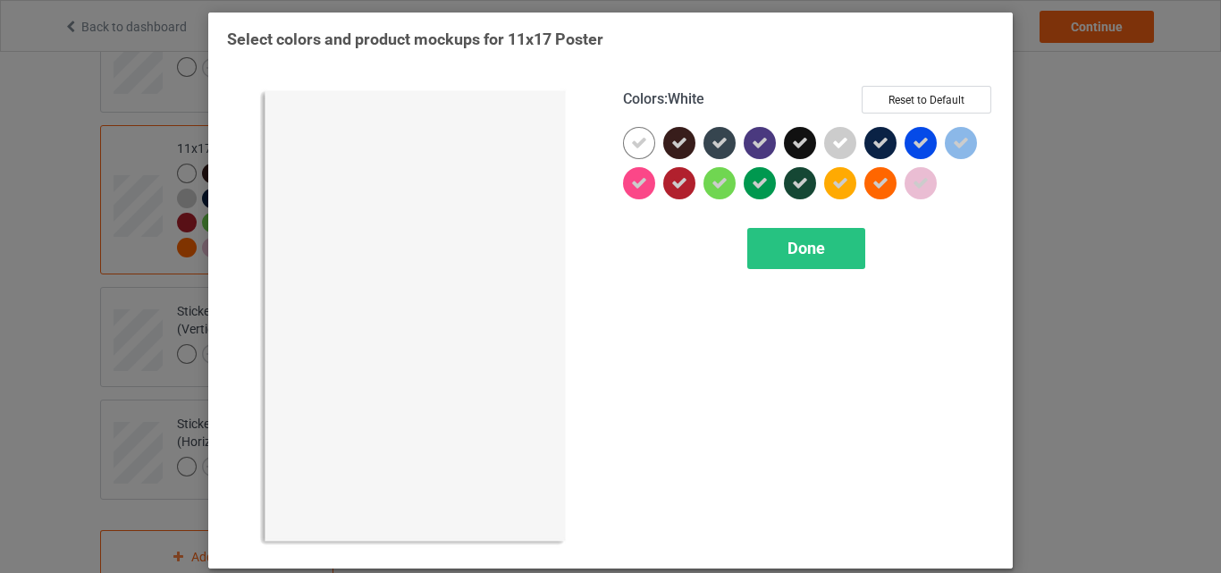
click at [637, 140] on icon at bounding box center [639, 143] width 16 height 16
click at [637, 140] on div at bounding box center [639, 143] width 32 height 32
click at [810, 253] on span "Done" at bounding box center [806, 248] width 38 height 19
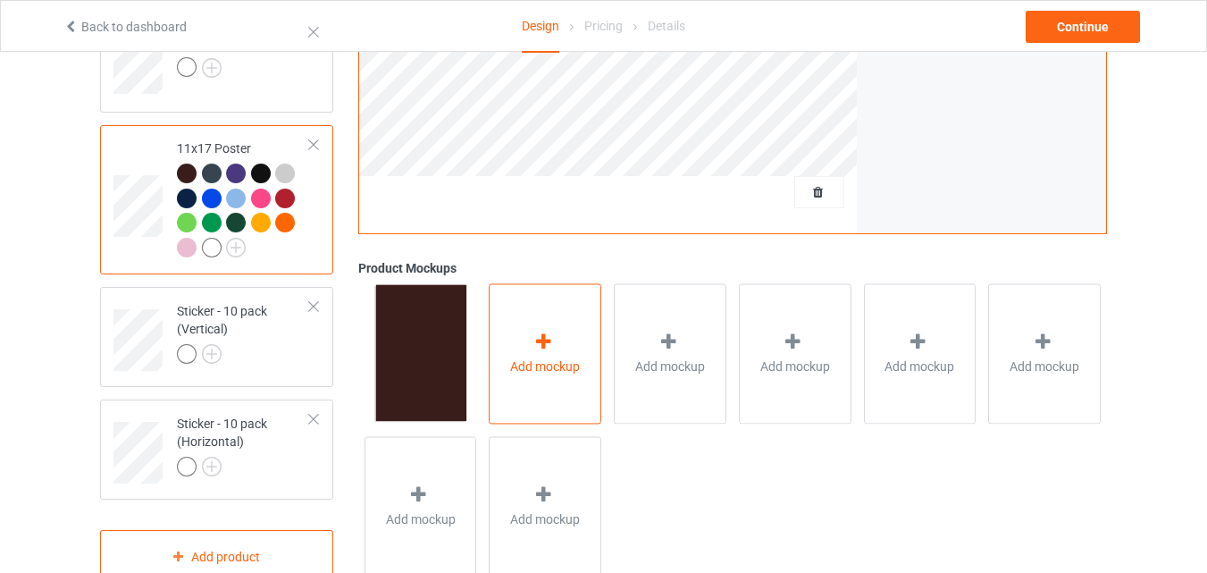
click at [514, 327] on div "Add mockup" at bounding box center [545, 353] width 113 height 140
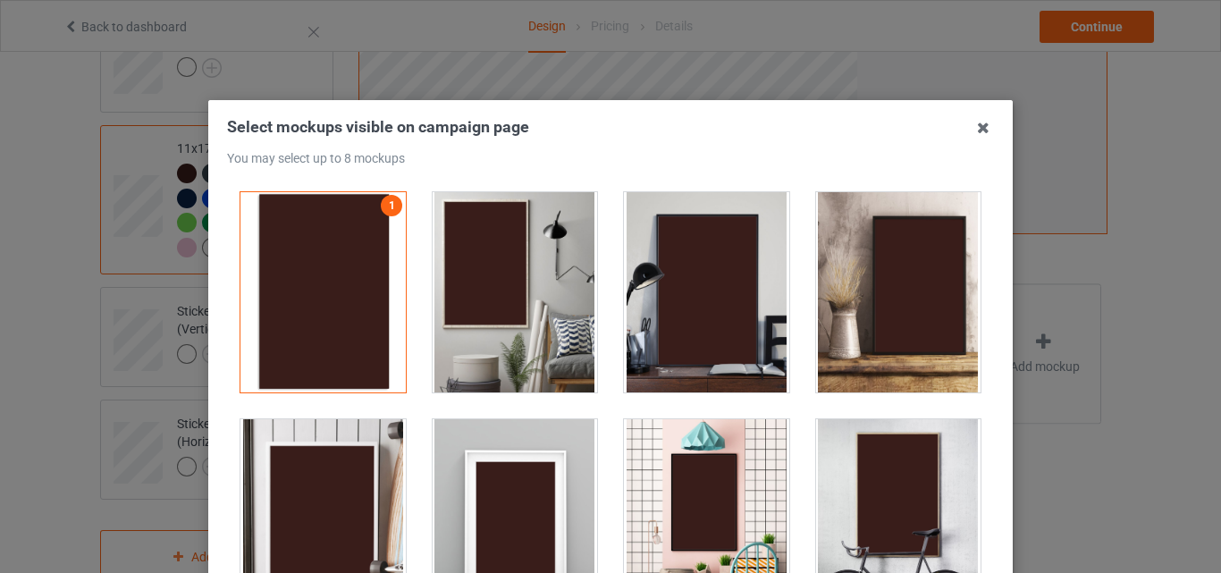
drag, startPoint x: 538, startPoint y: 277, endPoint x: 672, endPoint y: 282, distance: 134.1
click at [540, 277] on div at bounding box center [515, 292] width 165 height 200
click at [677, 282] on div at bounding box center [706, 292] width 165 height 200
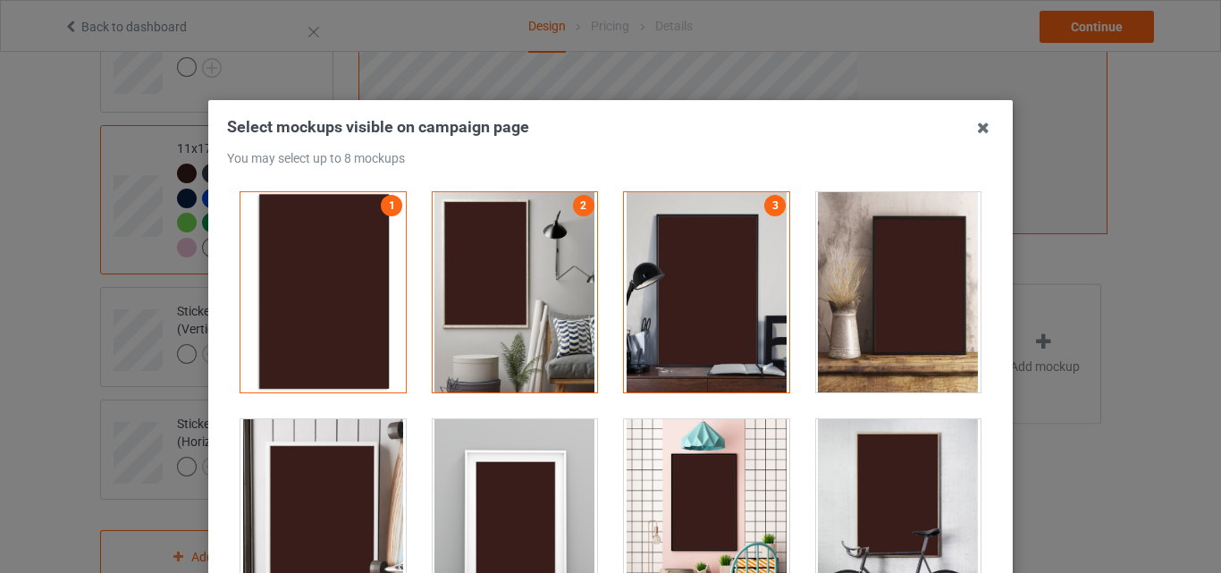
click at [865, 283] on div at bounding box center [898, 292] width 165 height 200
click at [526, 442] on div at bounding box center [515, 519] width 165 height 200
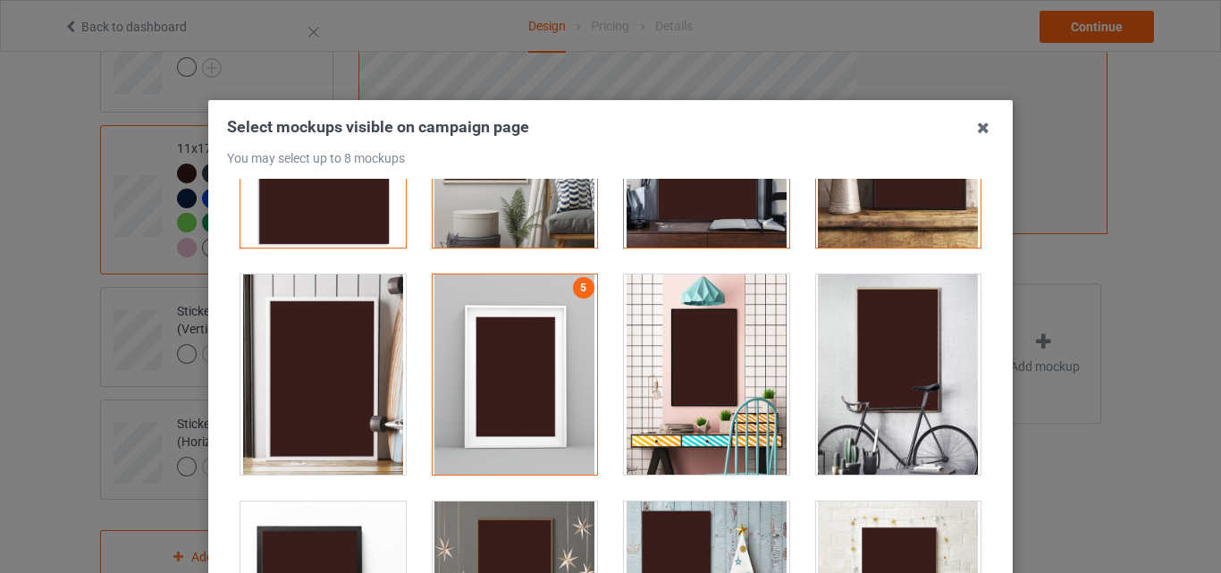
scroll to position [268, 0]
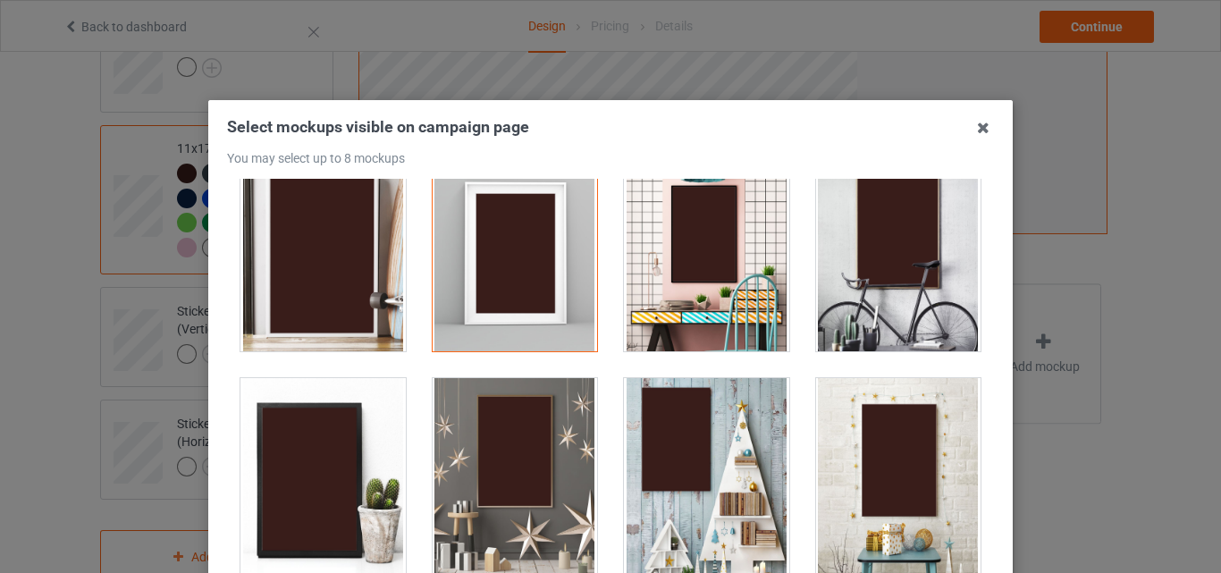
click at [560, 453] on div at bounding box center [515, 478] width 165 height 200
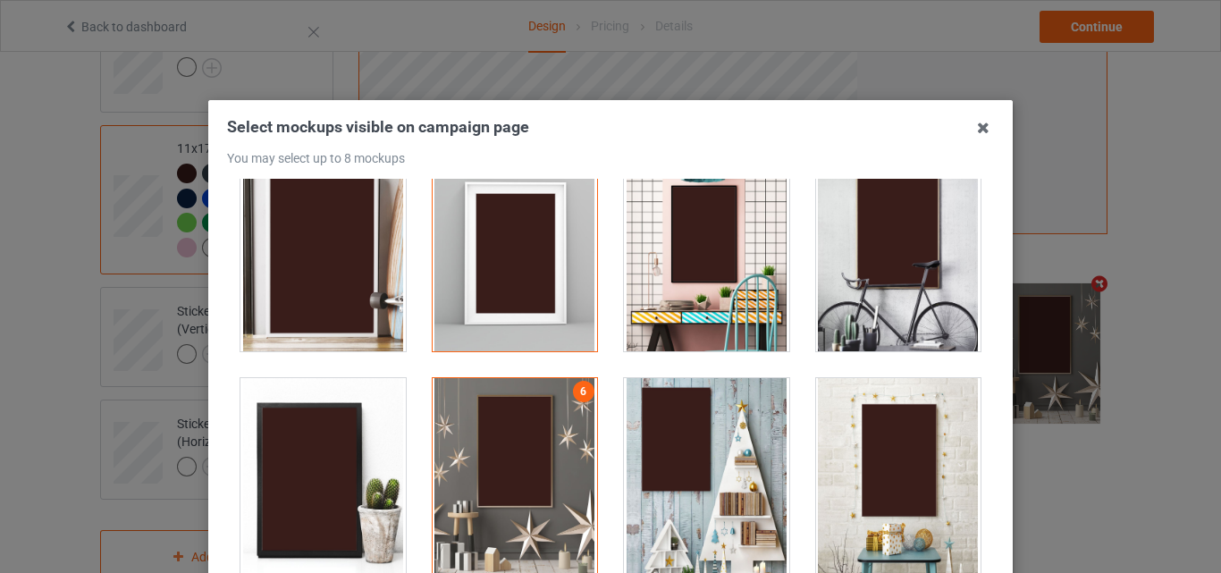
click at [656, 457] on div at bounding box center [706, 478] width 165 height 200
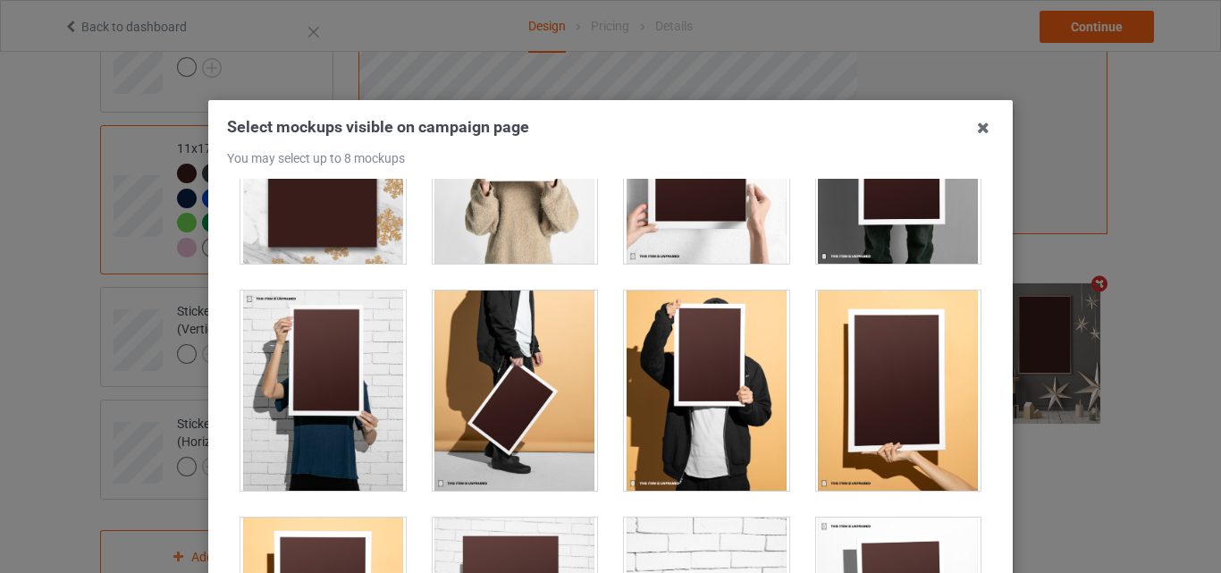
scroll to position [1519, 0]
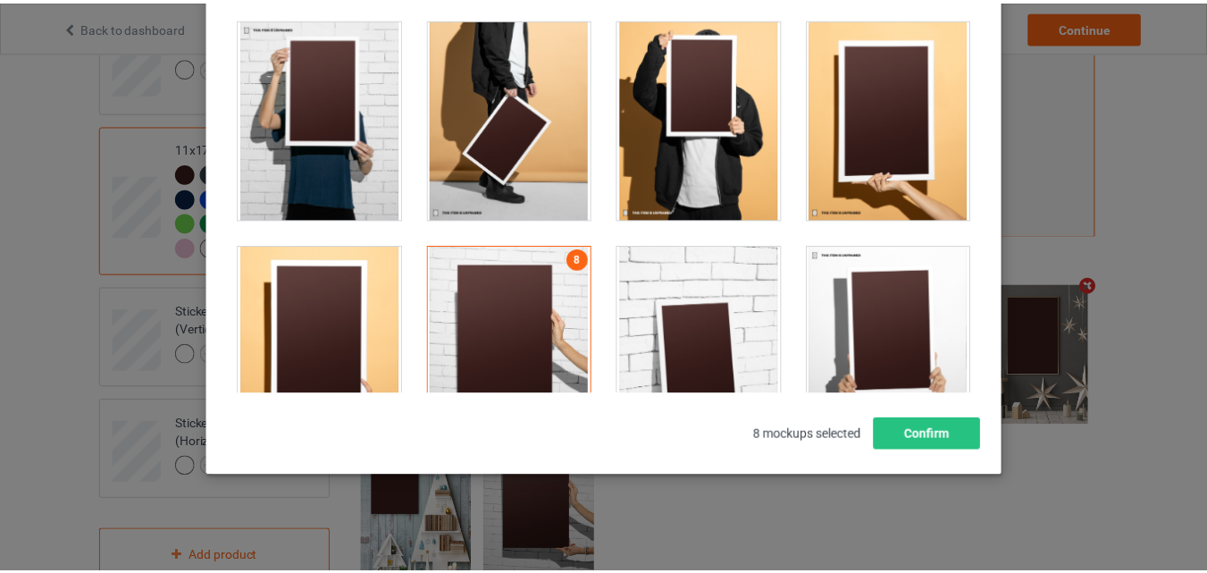
scroll to position [246, 0]
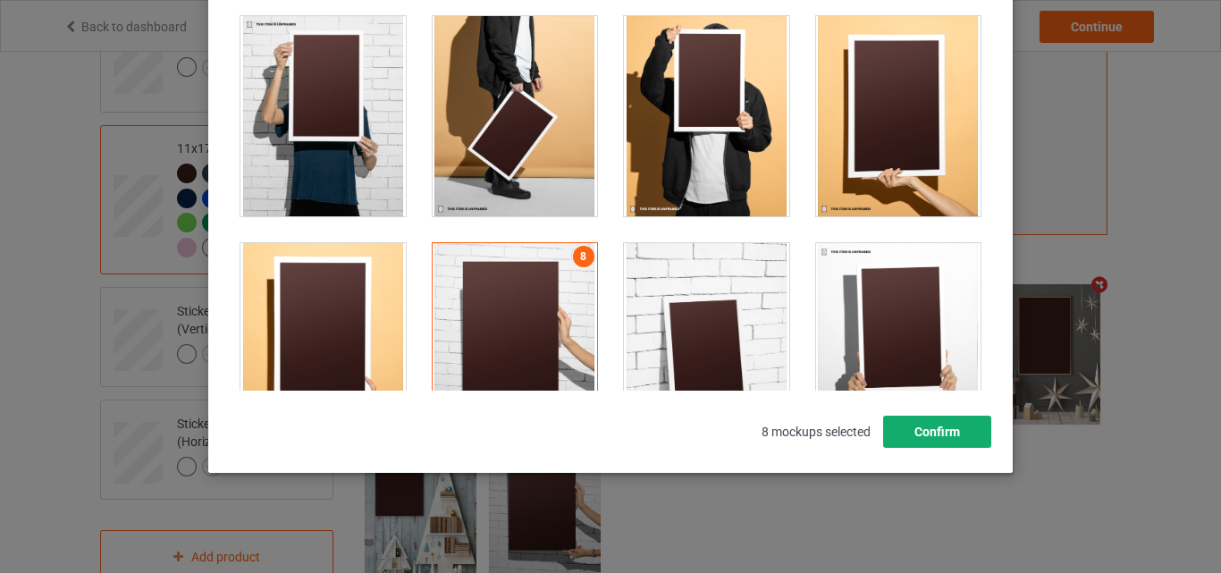
click at [936, 419] on button "Confirm" at bounding box center [937, 432] width 108 height 32
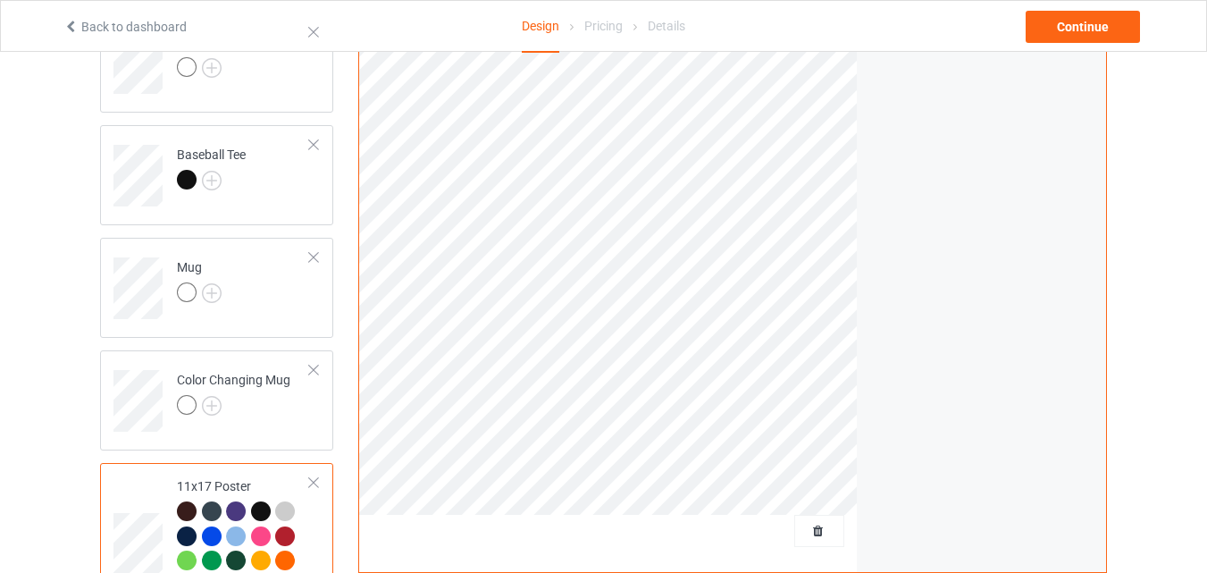
scroll to position [1012, 0]
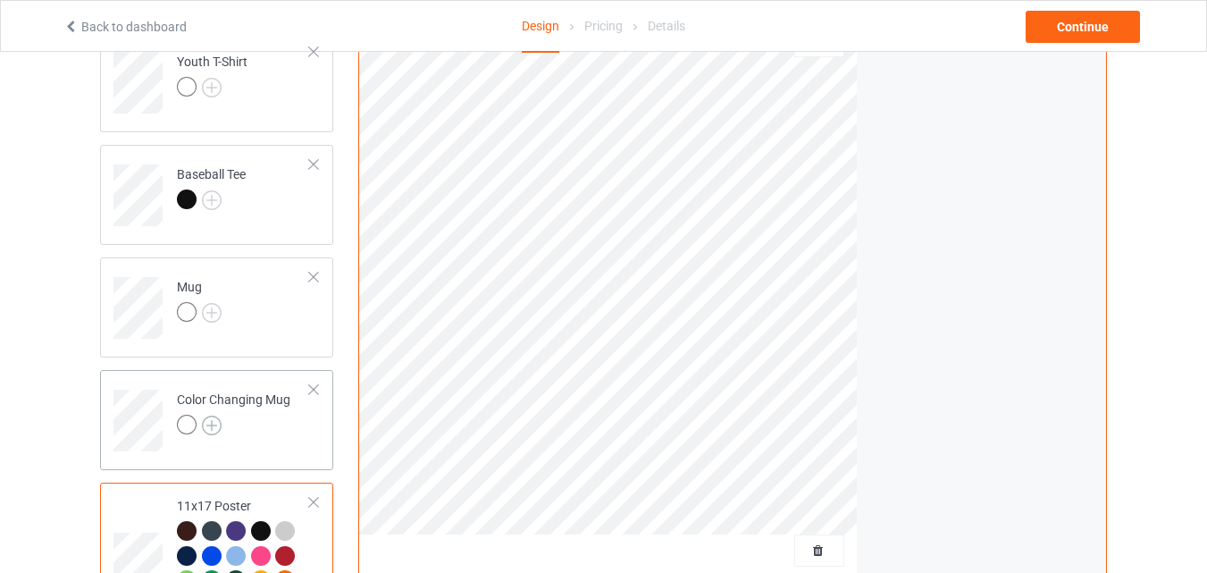
click at [211, 425] on img at bounding box center [212, 426] width 20 height 20
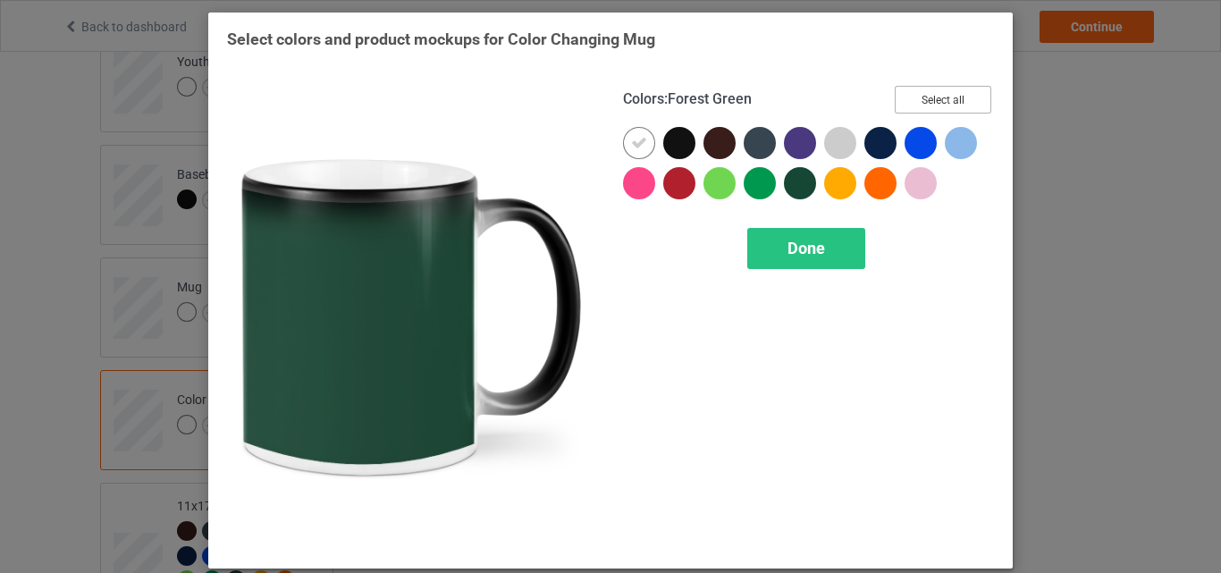
click at [911, 97] on button "Select all" at bounding box center [943, 100] width 97 height 28
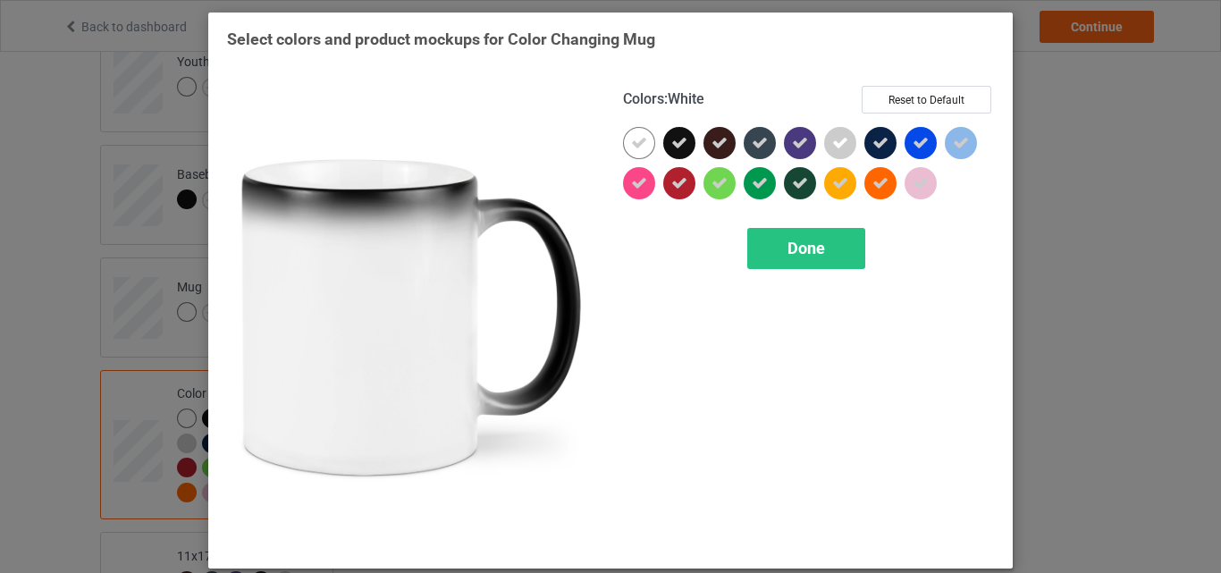
click at [636, 147] on icon at bounding box center [639, 143] width 16 height 16
click at [636, 147] on div at bounding box center [639, 143] width 32 height 32
click at [755, 240] on div "Done" at bounding box center [806, 248] width 118 height 41
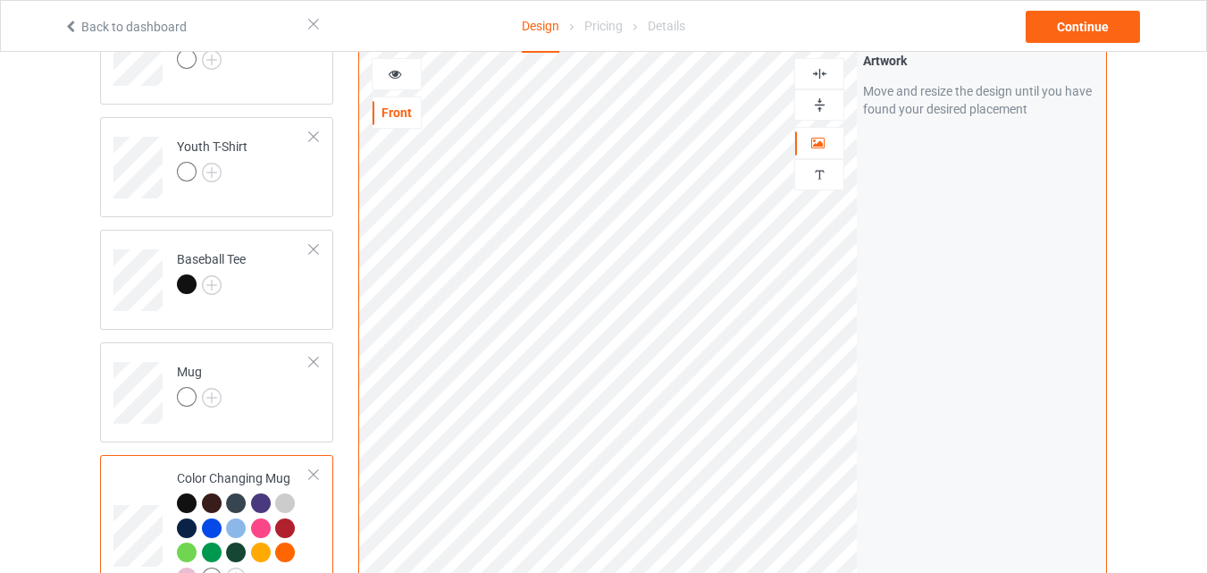
scroll to position [833, 0]
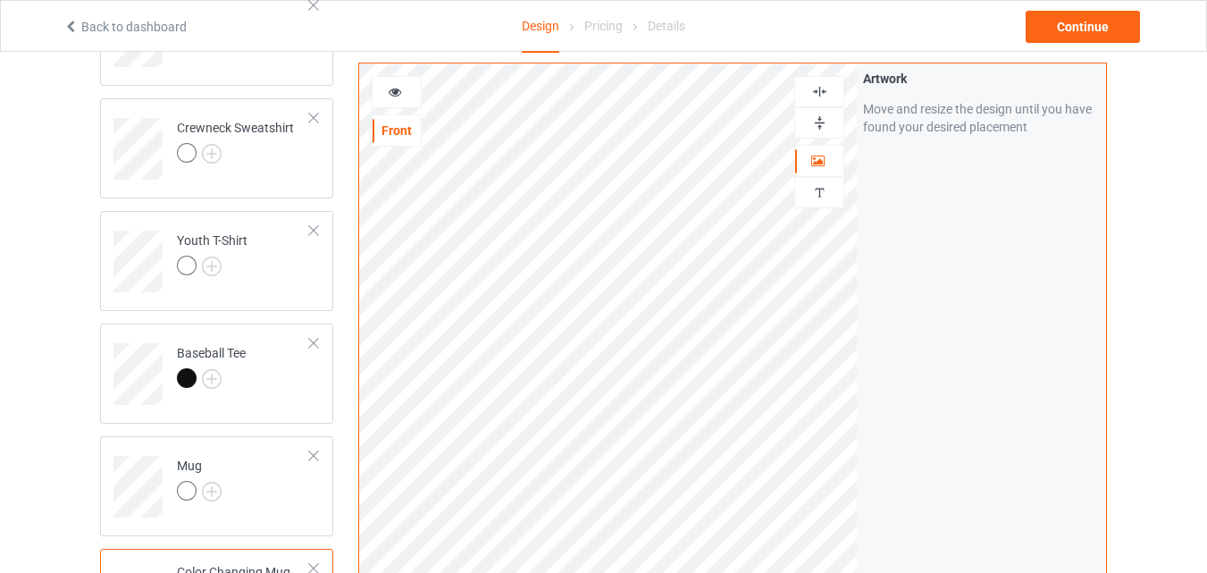
click at [810, 130] on div at bounding box center [819, 122] width 48 height 17
click at [397, 96] on icon at bounding box center [395, 89] width 15 height 13
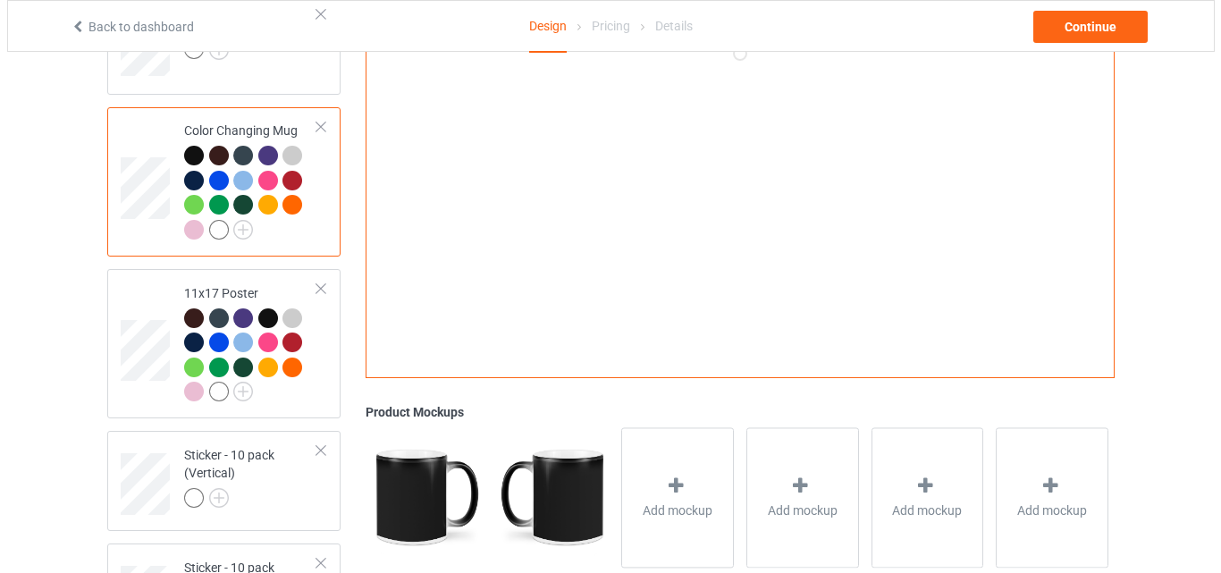
scroll to position [1369, 0]
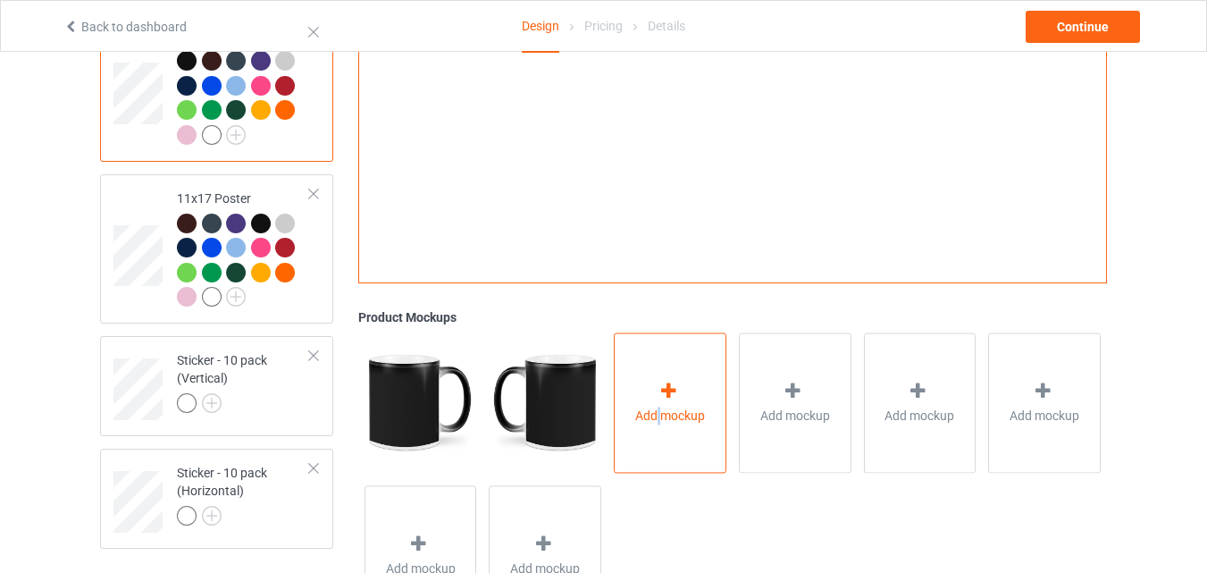
click at [660, 409] on span "Add mockup" at bounding box center [670, 416] width 70 height 18
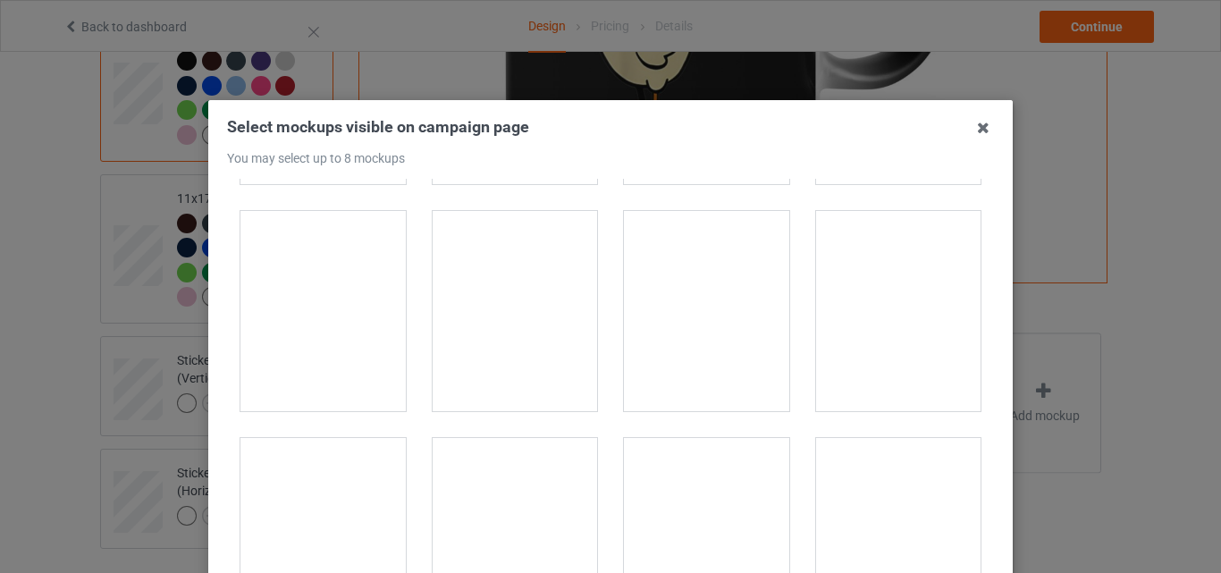
scroll to position [2949, 0]
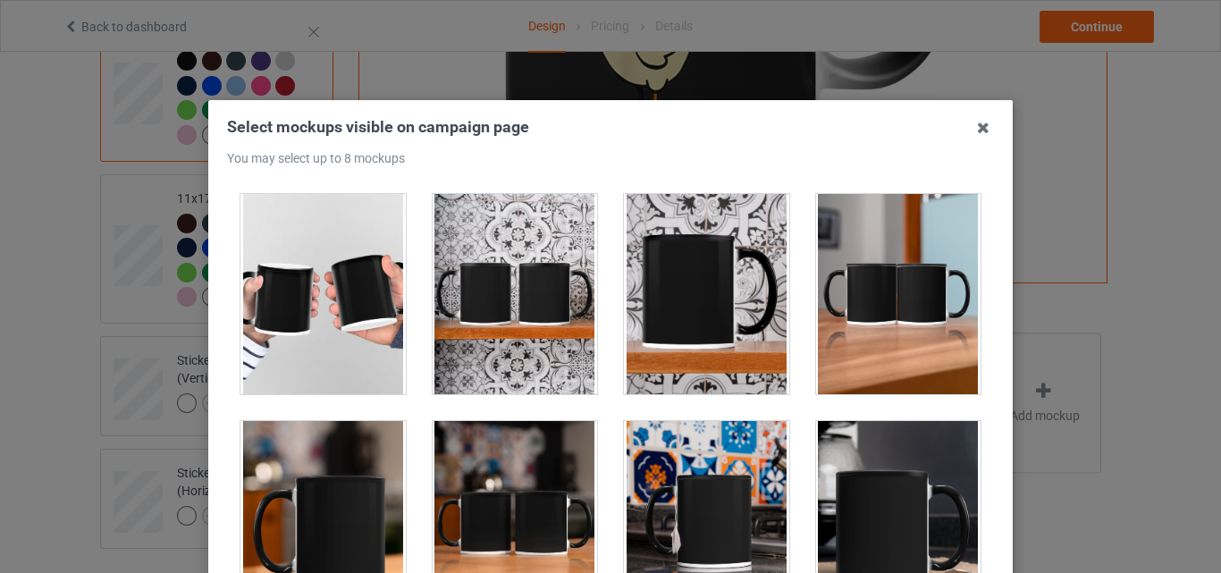
click at [319, 486] on div at bounding box center [322, 521] width 165 height 200
click at [489, 486] on div at bounding box center [515, 521] width 165 height 200
click at [769, 484] on div at bounding box center [706, 521] width 165 height 200
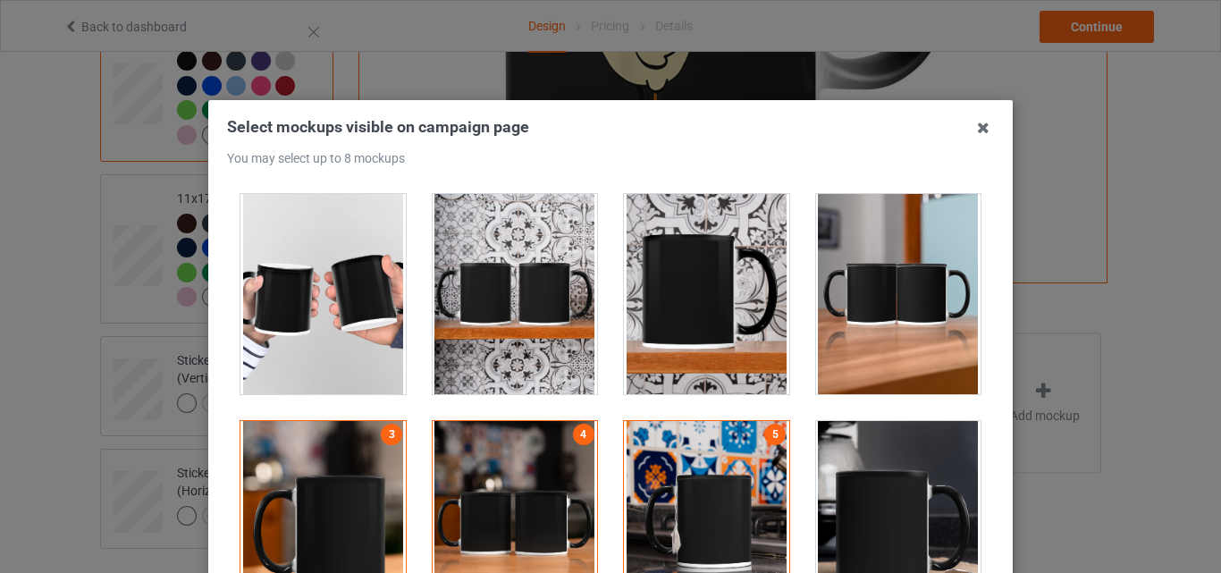
click at [831, 474] on div at bounding box center [898, 521] width 165 height 200
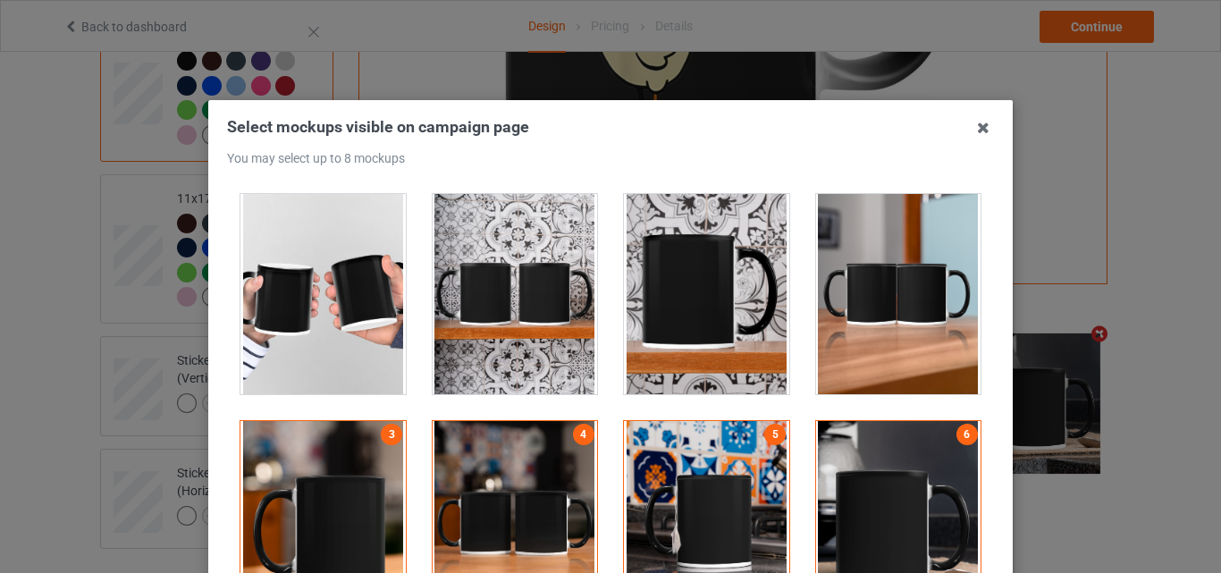
scroll to position [3307, 0]
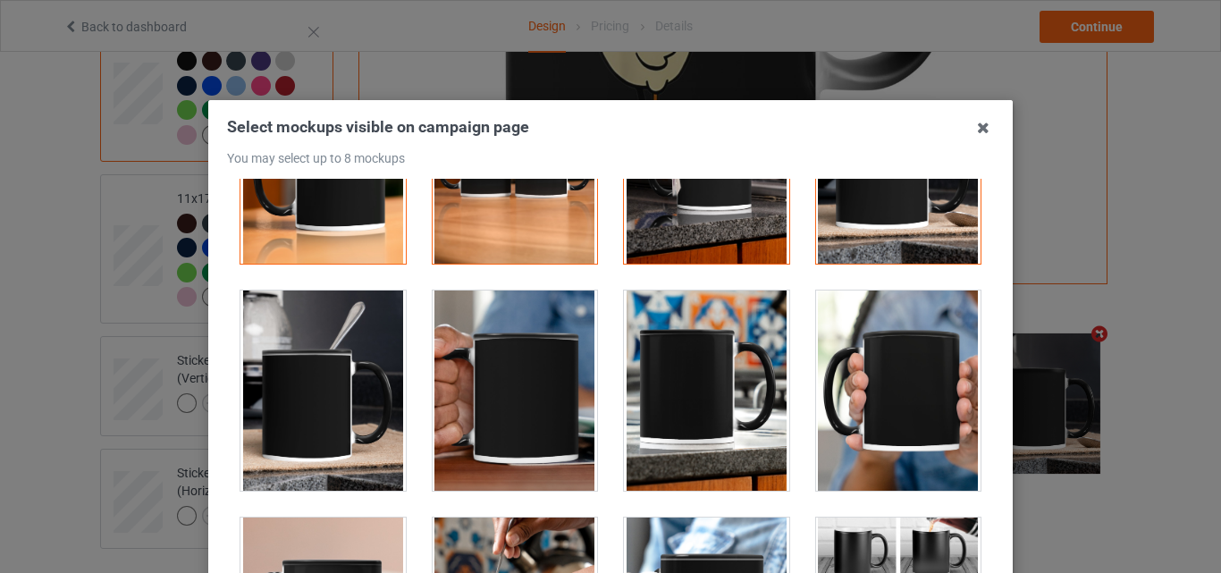
click at [361, 376] on div at bounding box center [322, 390] width 165 height 200
click at [861, 388] on div at bounding box center [898, 390] width 165 height 200
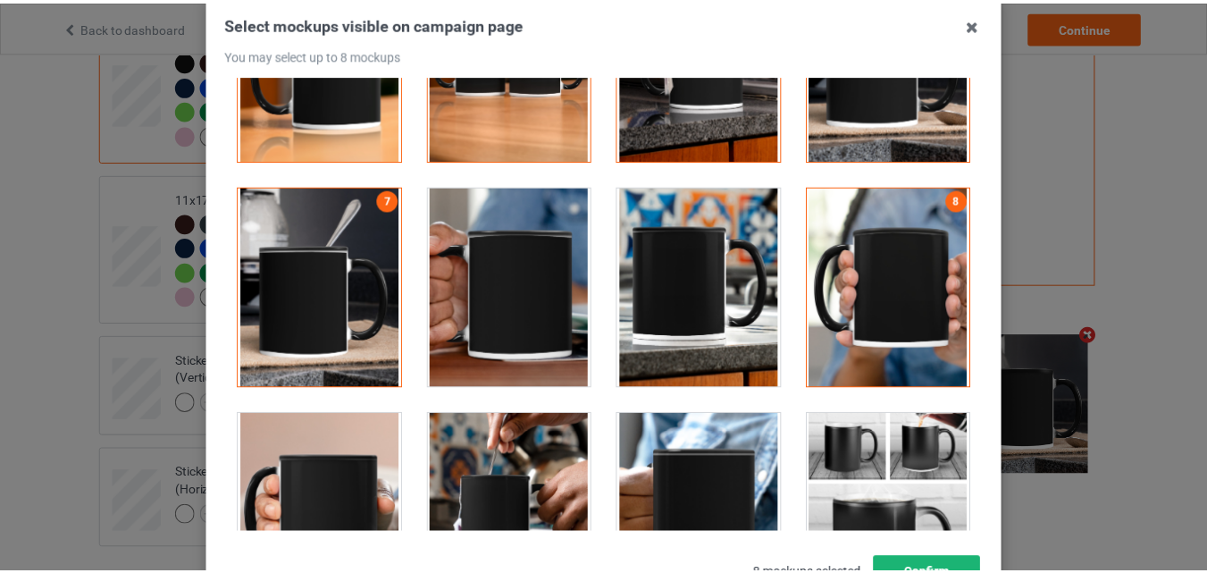
scroll to position [246, 0]
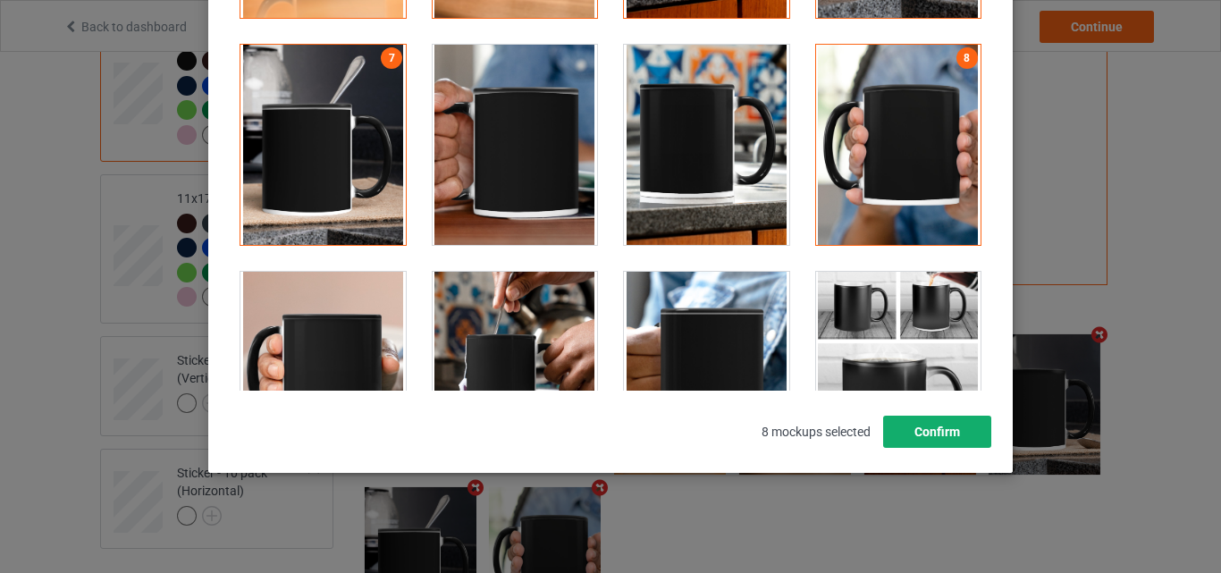
click at [932, 425] on button "Confirm" at bounding box center [937, 432] width 108 height 32
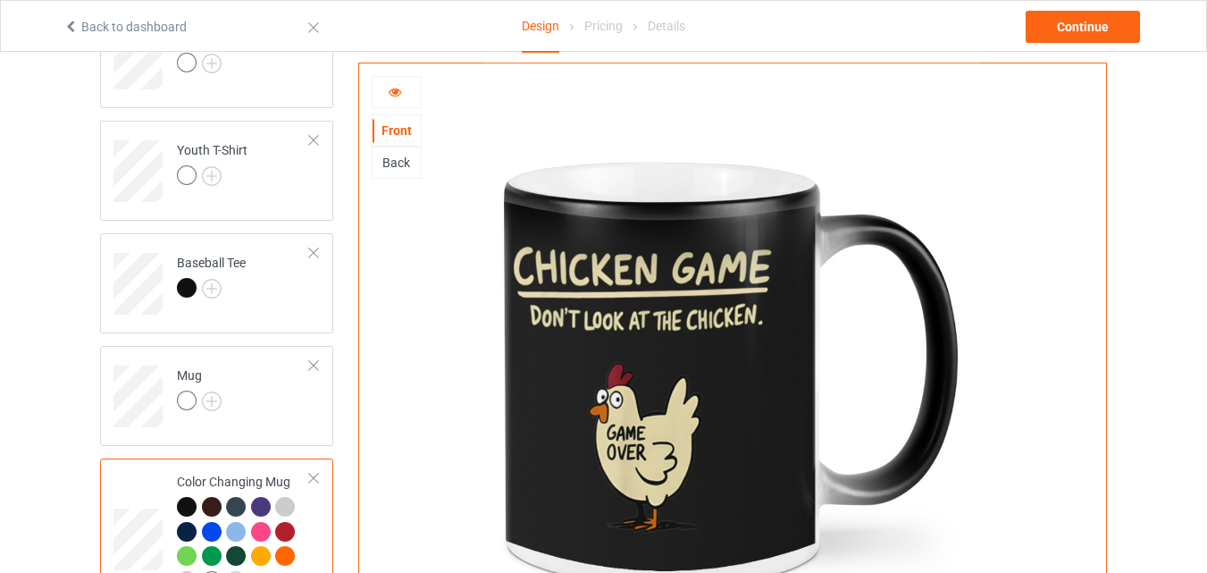
scroll to position [922, 0]
click at [212, 406] on img at bounding box center [212, 402] width 20 height 20
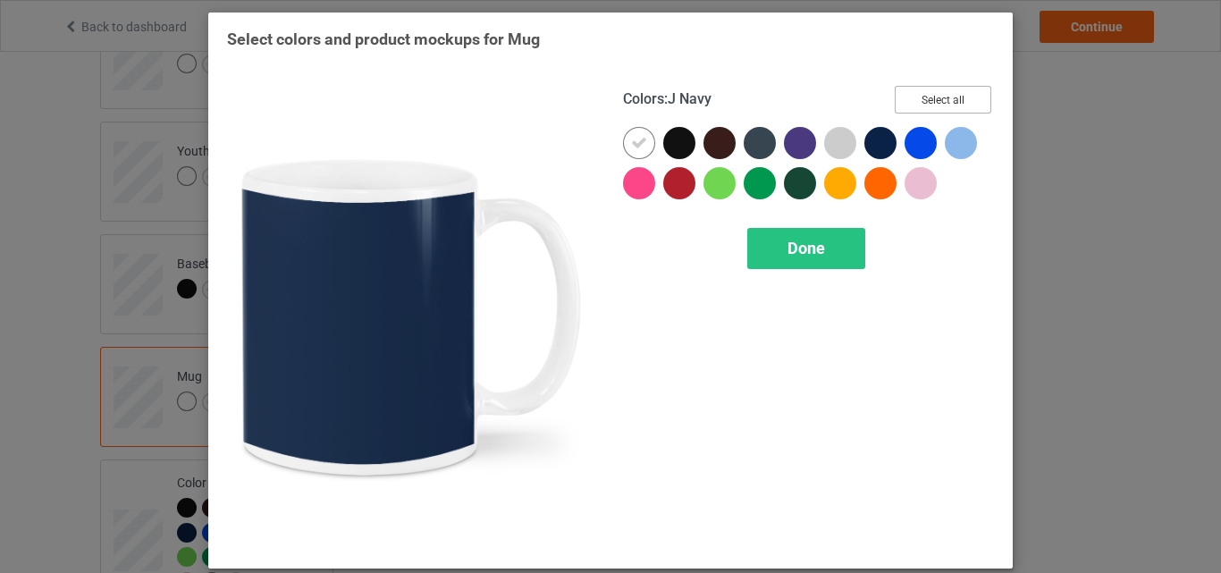
click at [932, 96] on button "Select all" at bounding box center [943, 100] width 97 height 28
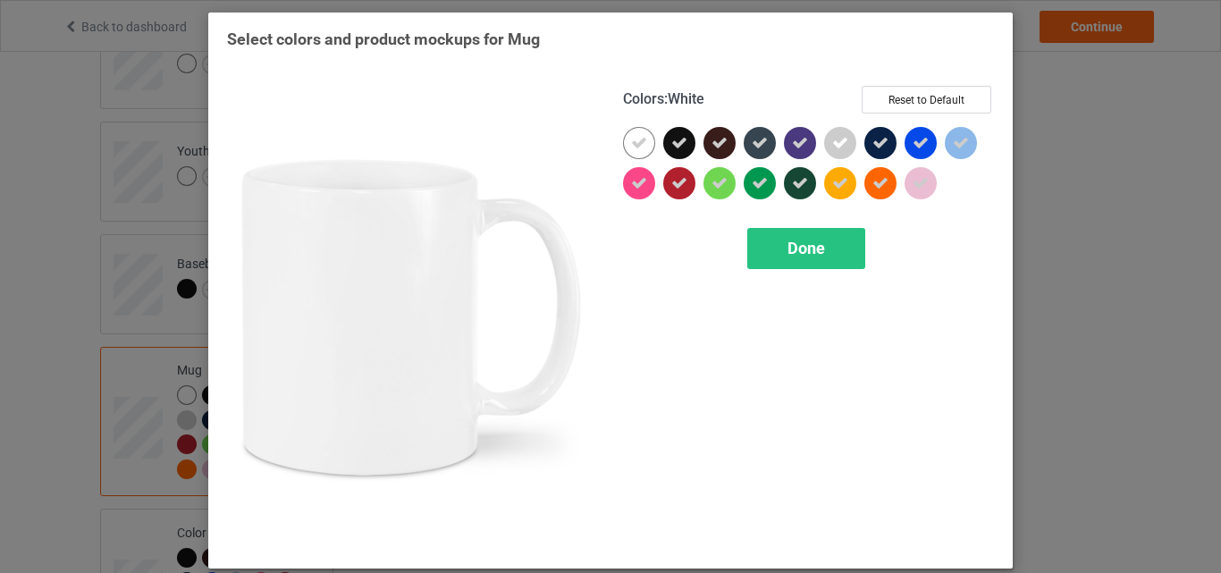
click at [642, 138] on div at bounding box center [639, 143] width 32 height 32
click at [797, 240] on span "Done" at bounding box center [806, 248] width 38 height 19
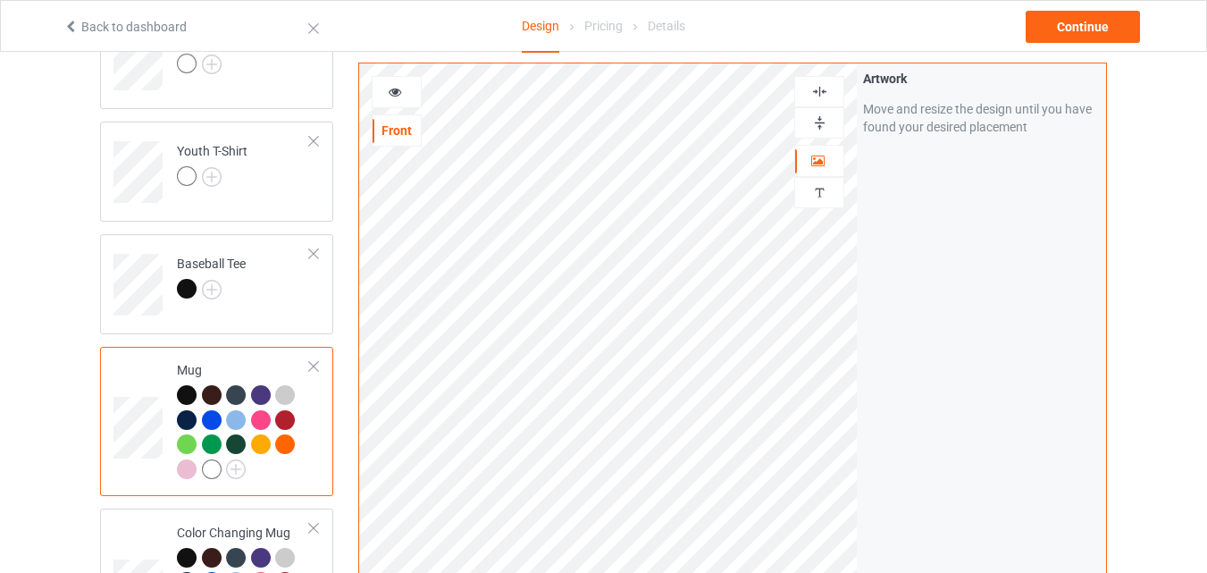
click at [835, 119] on div at bounding box center [819, 122] width 48 height 17
click at [392, 99] on div at bounding box center [397, 92] width 48 height 18
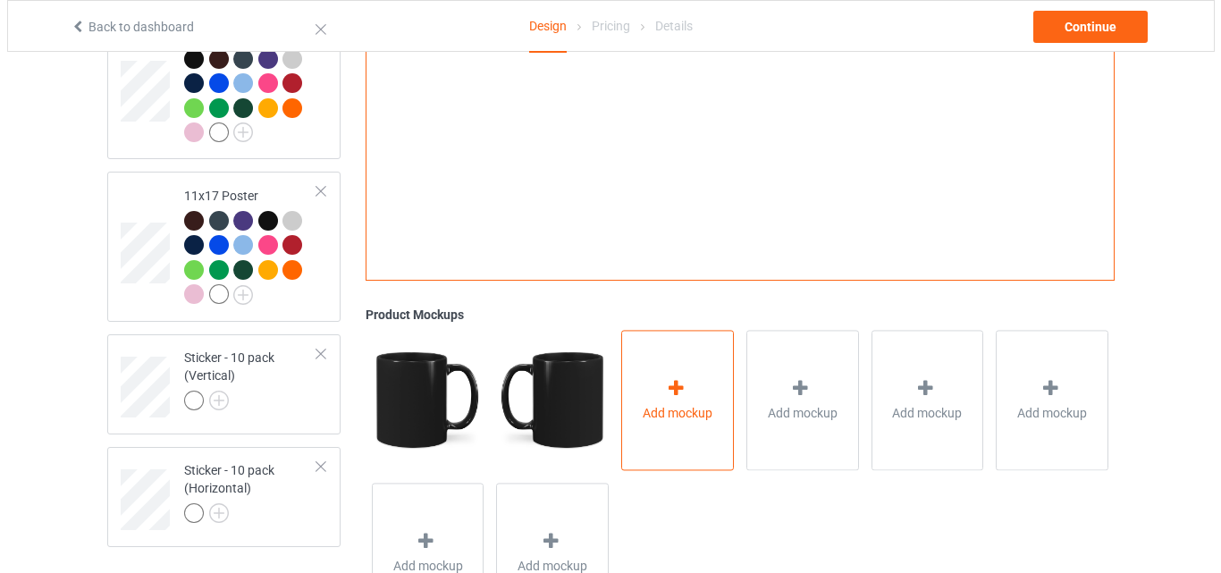
scroll to position [1459, 0]
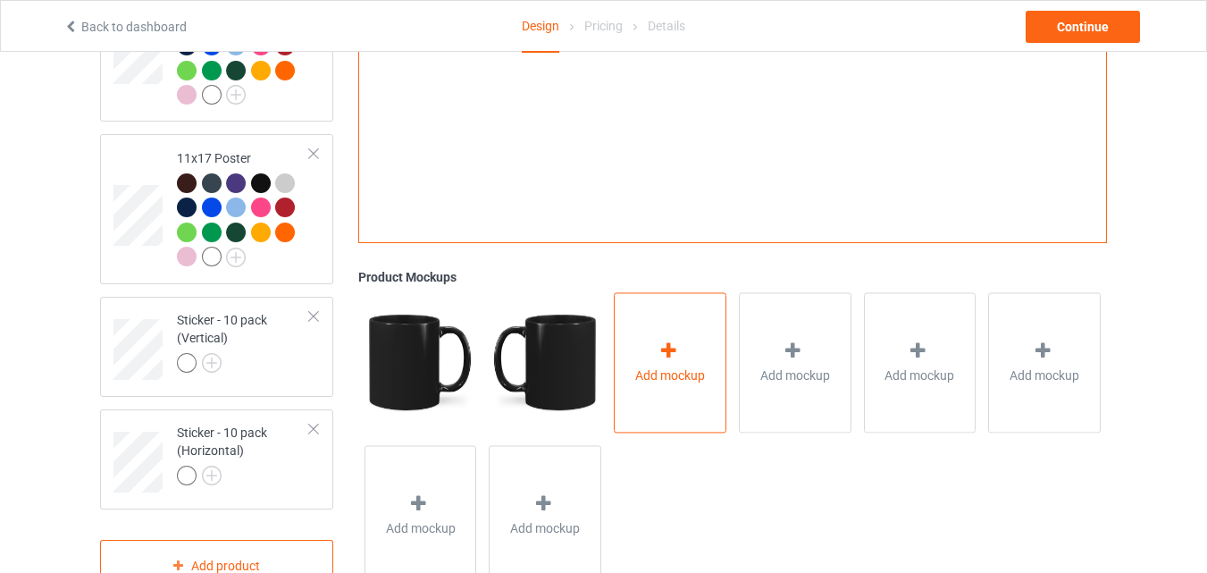
click at [643, 424] on div "Add mockup" at bounding box center [670, 362] width 113 height 140
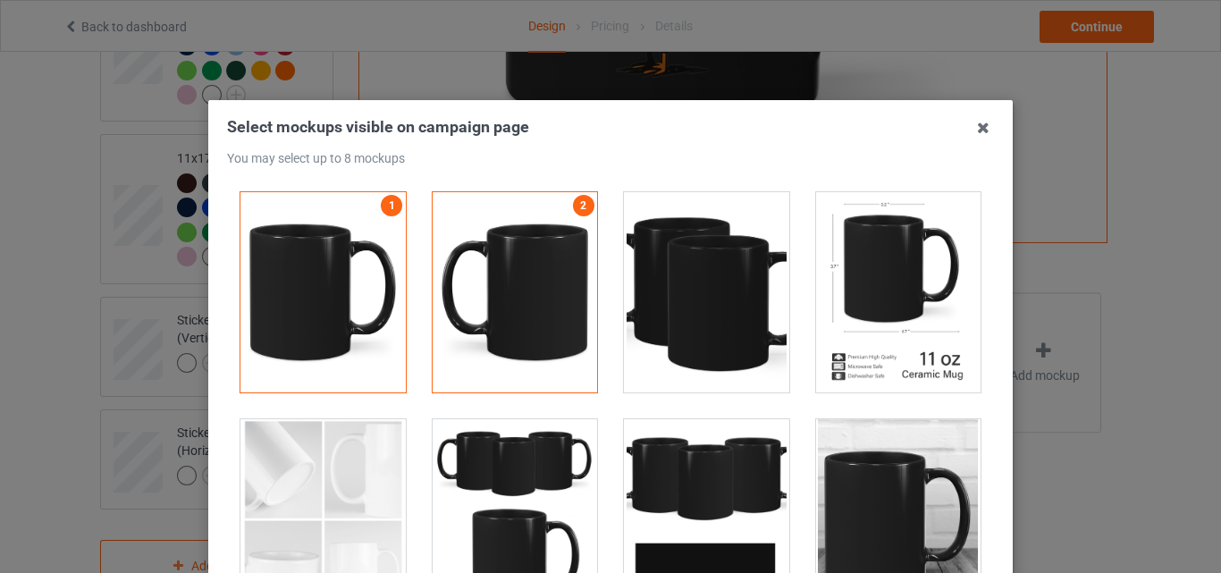
scroll to position [2860, 0]
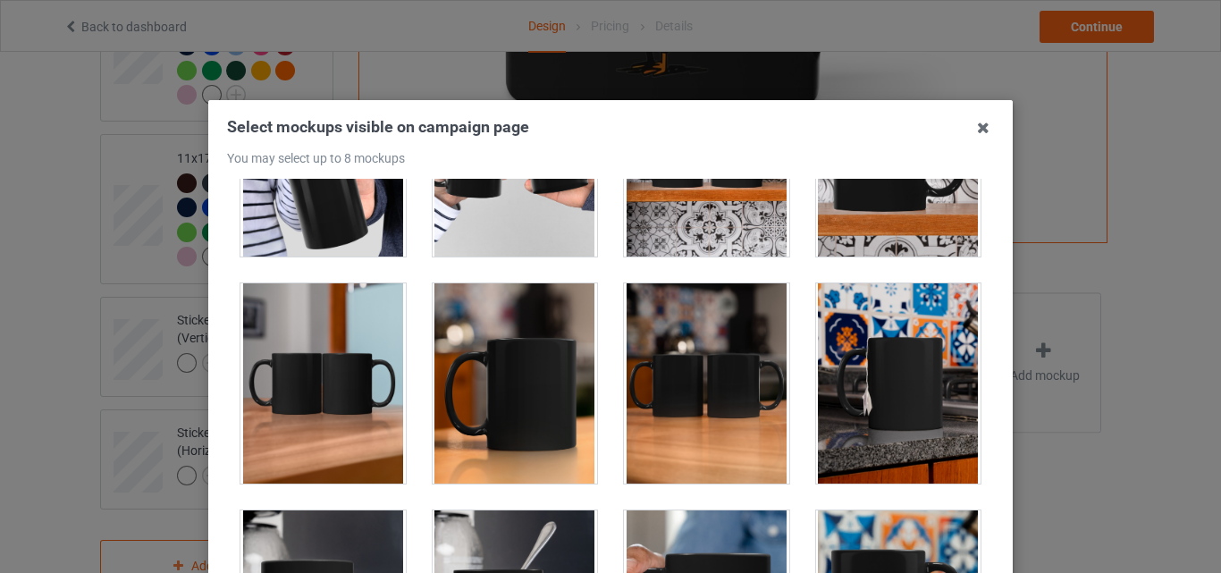
drag, startPoint x: 333, startPoint y: 366, endPoint x: 520, endPoint y: 349, distance: 187.6
click at [342, 366] on div at bounding box center [322, 383] width 165 height 200
drag, startPoint x: 520, startPoint y: 349, endPoint x: 585, endPoint y: 349, distance: 65.2
click at [522, 349] on div at bounding box center [515, 383] width 165 height 200
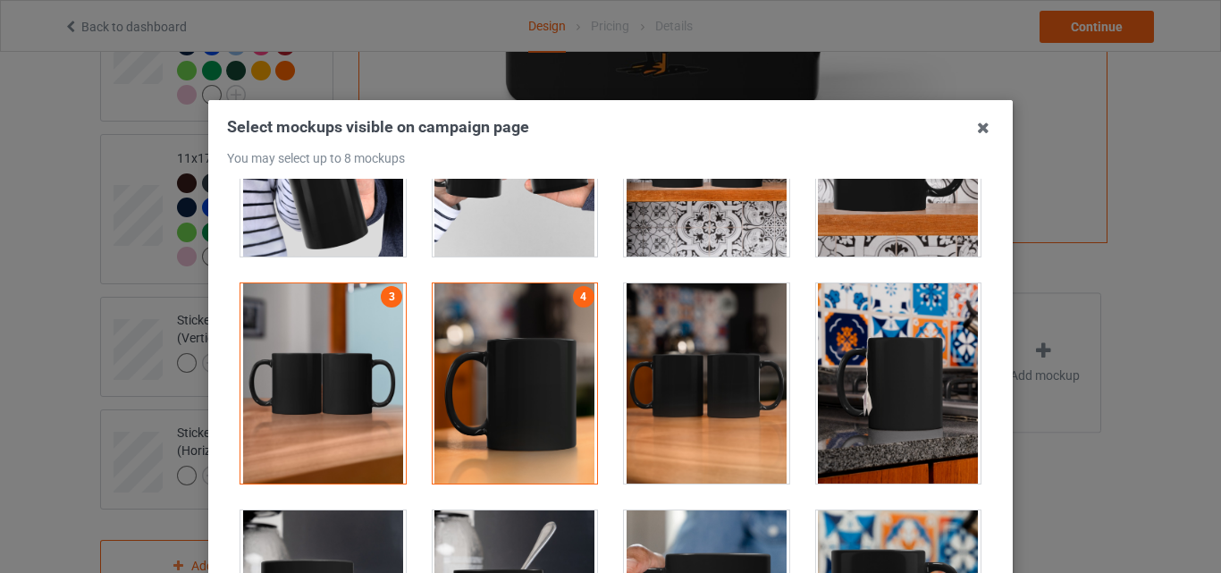
click at [657, 357] on div at bounding box center [706, 383] width 165 height 200
click at [887, 362] on div at bounding box center [898, 383] width 165 height 200
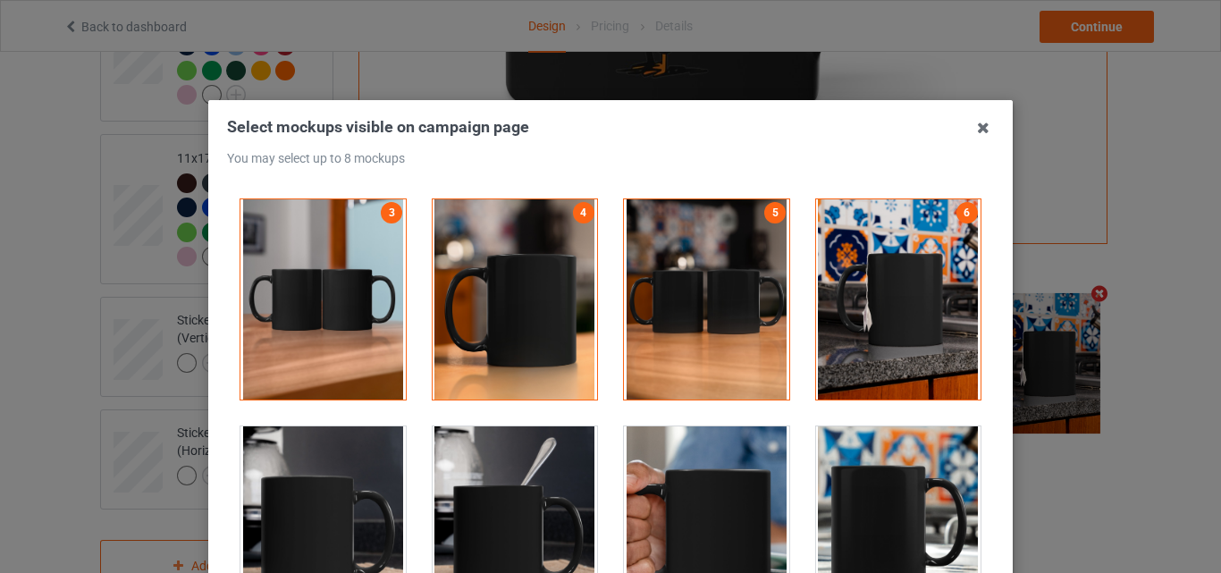
scroll to position [3039, 0]
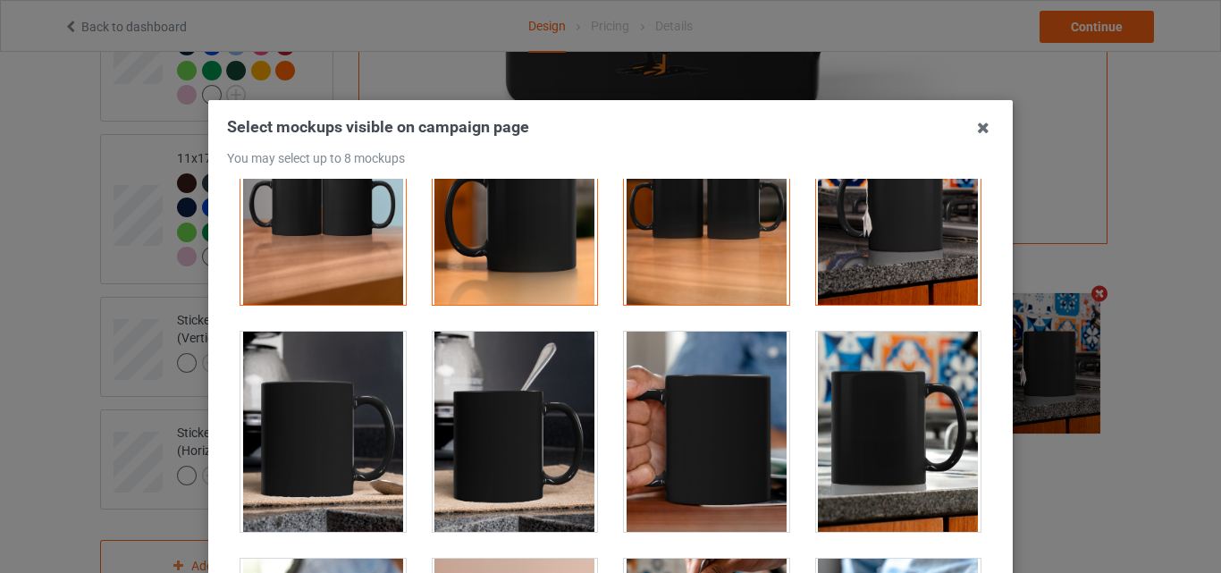
click at [507, 406] on div at bounding box center [515, 432] width 165 height 200
click at [881, 422] on div at bounding box center [898, 432] width 165 height 200
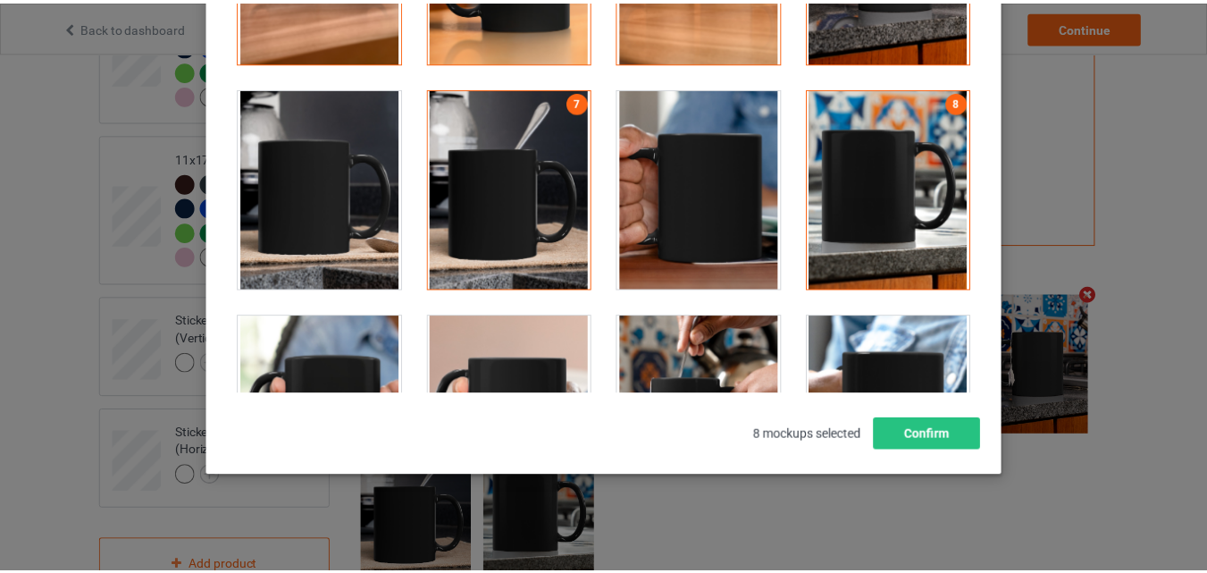
scroll to position [246, 0]
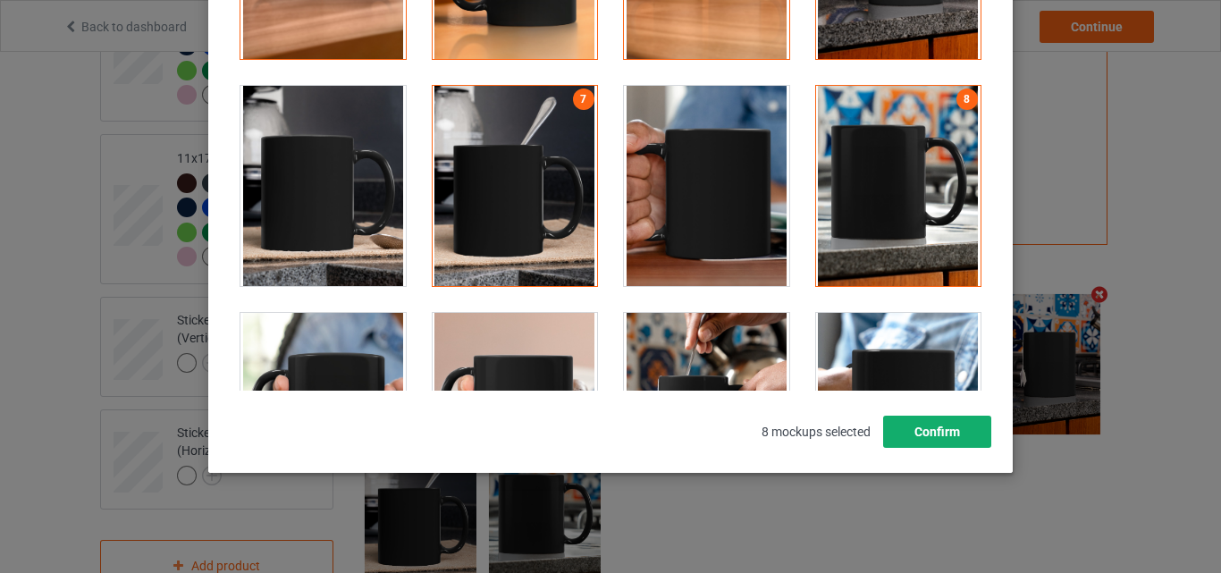
click at [965, 433] on button "Confirm" at bounding box center [937, 432] width 108 height 32
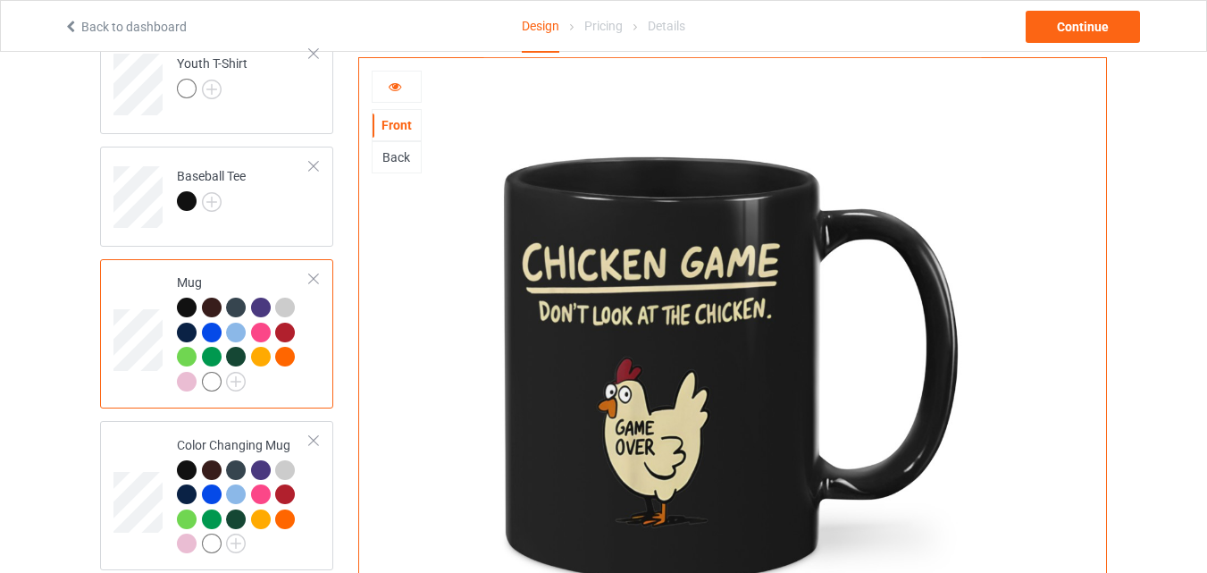
scroll to position [833, 0]
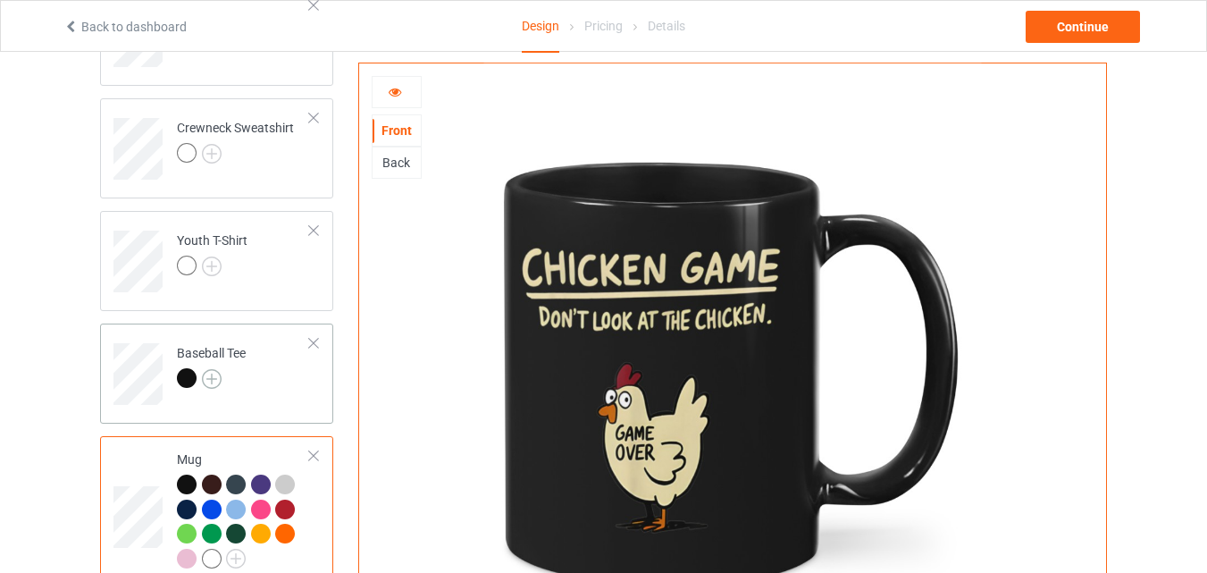
click at [216, 385] on img at bounding box center [212, 379] width 20 height 20
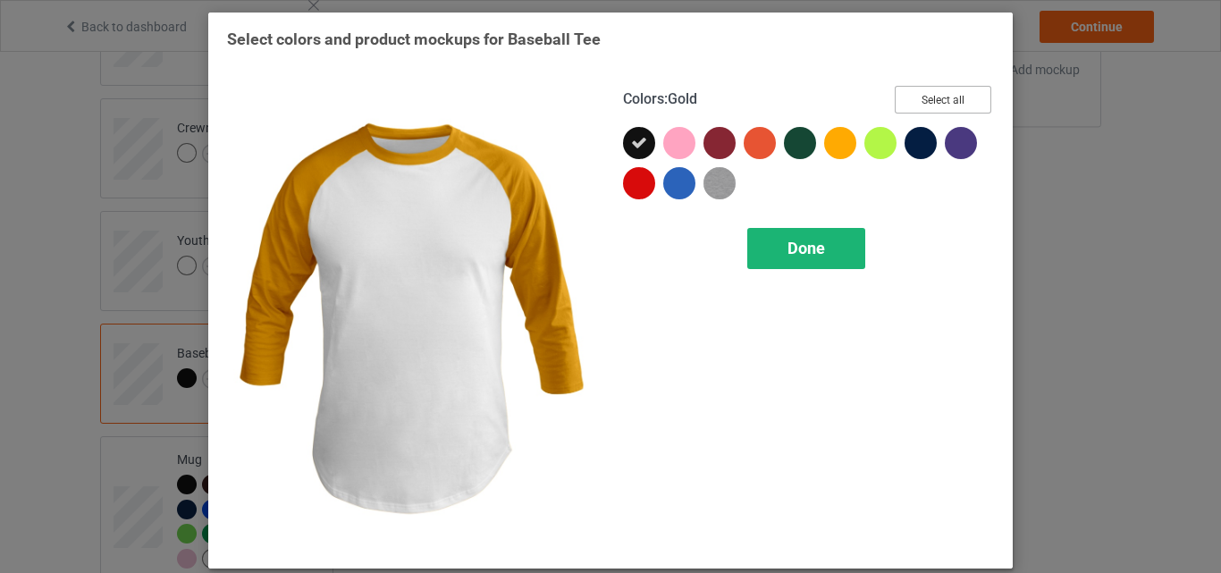
drag, startPoint x: 941, startPoint y: 97, endPoint x: 830, endPoint y: 241, distance: 182.3
click at [940, 96] on button "Select all" at bounding box center [943, 100] width 97 height 28
click at [829, 241] on div "Done" at bounding box center [806, 248] width 118 height 41
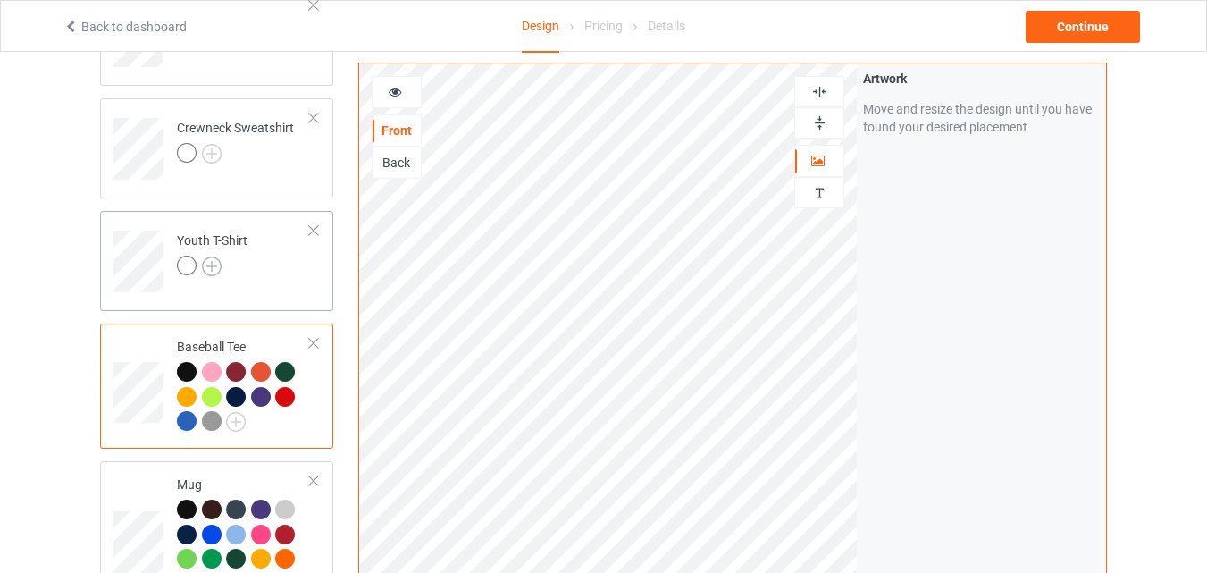
click at [219, 264] on img at bounding box center [212, 266] width 20 height 20
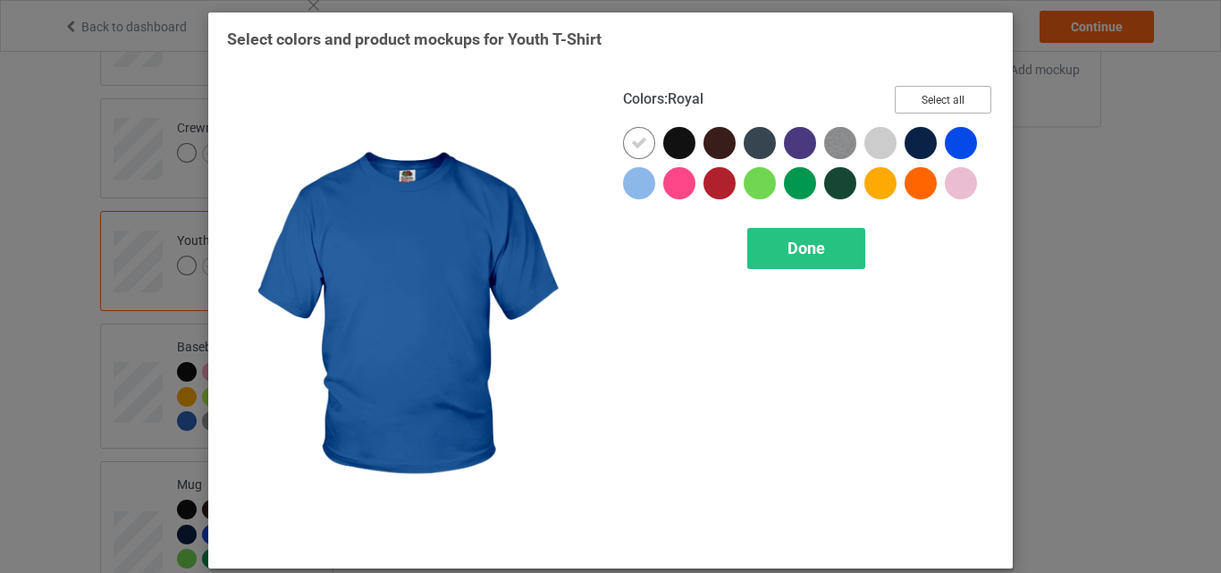
click at [942, 97] on button "Select all" at bounding box center [943, 100] width 97 height 28
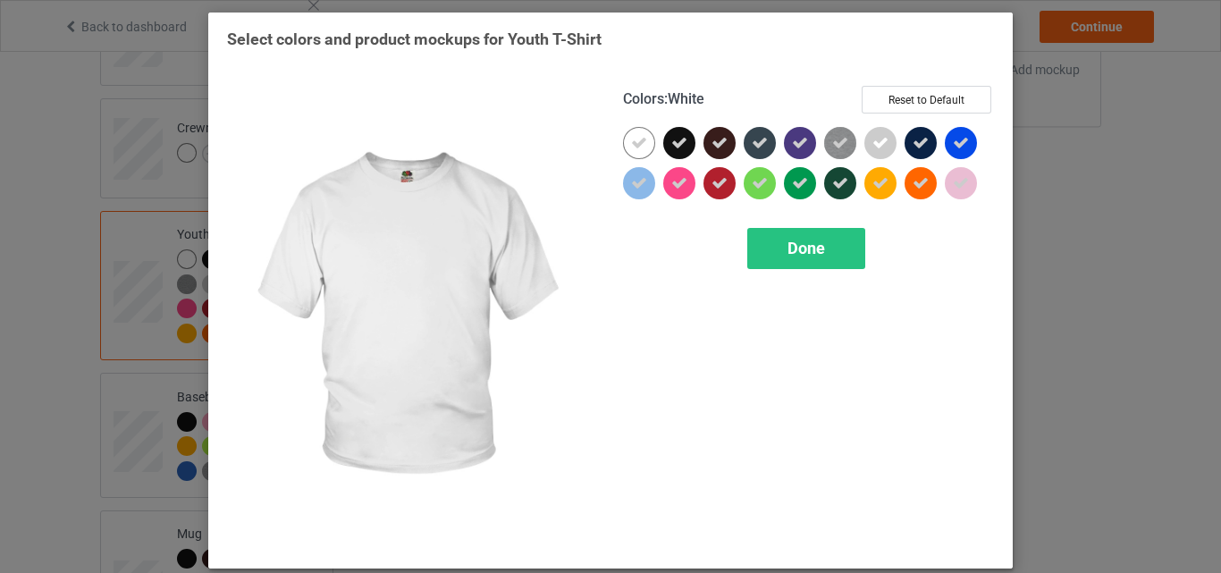
click at [624, 141] on div at bounding box center [639, 143] width 32 height 32
click at [791, 250] on span "Done" at bounding box center [806, 248] width 38 height 19
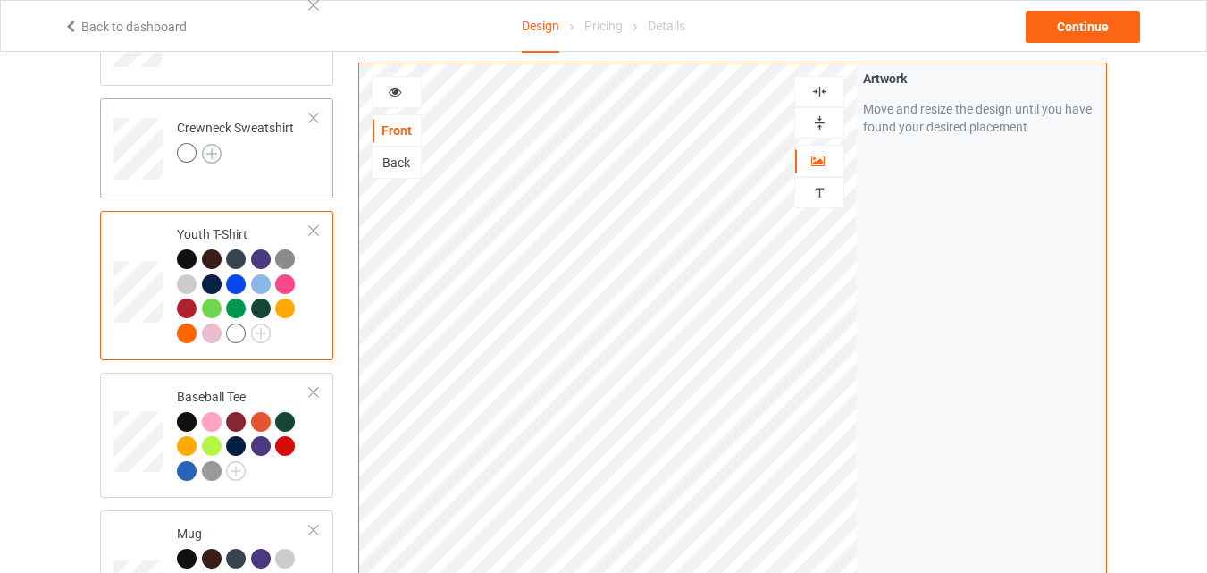
click at [219, 157] on img at bounding box center [212, 154] width 20 height 20
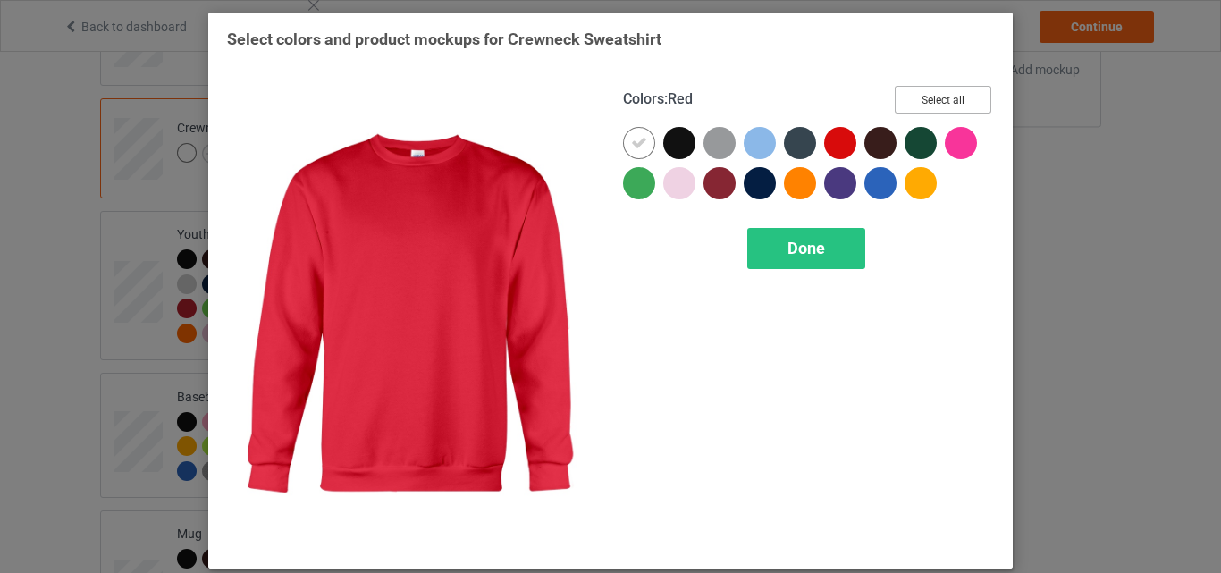
click at [945, 100] on button "Select all" at bounding box center [943, 100] width 97 height 28
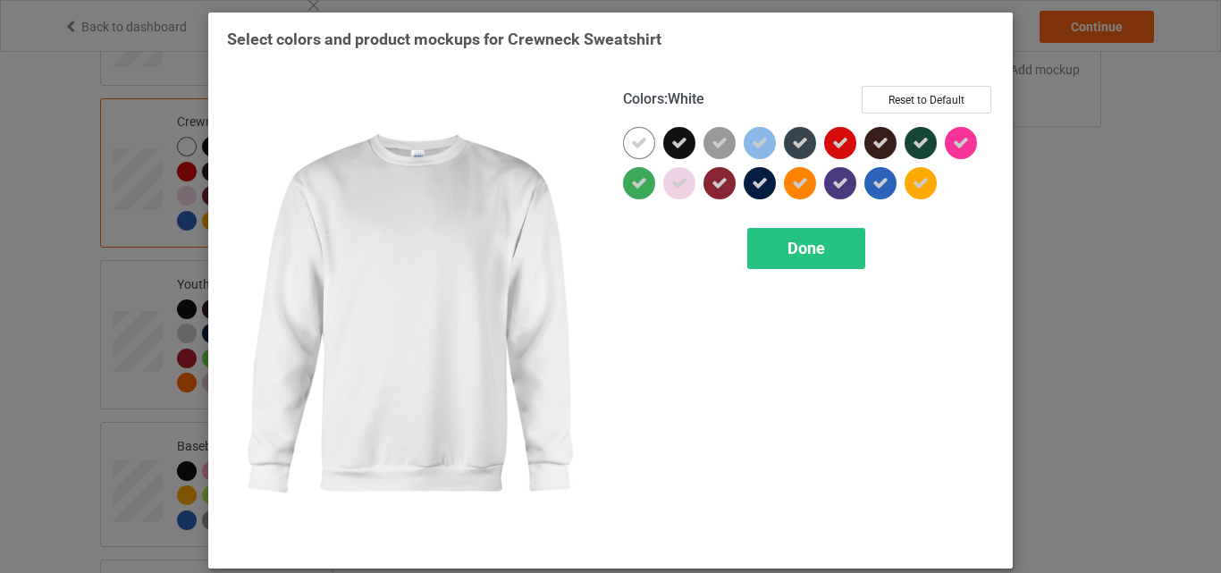
click at [636, 140] on icon at bounding box center [639, 143] width 16 height 16
click at [636, 140] on div at bounding box center [639, 143] width 32 height 32
click at [787, 241] on span "Done" at bounding box center [806, 248] width 38 height 19
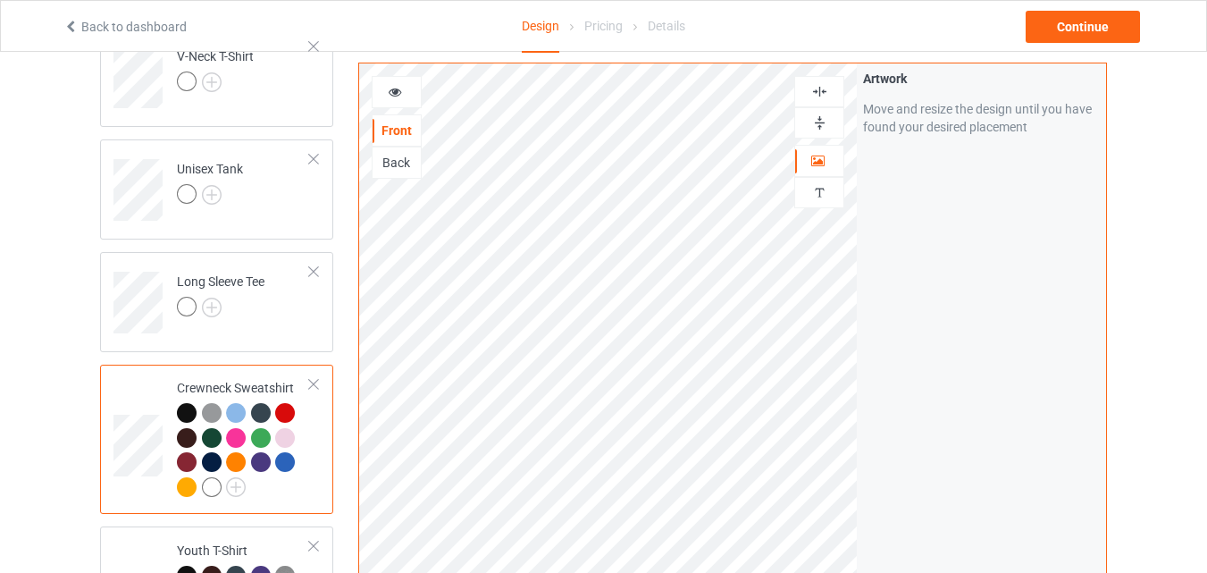
scroll to position [565, 0]
click at [217, 312] on img at bounding box center [212, 309] width 20 height 20
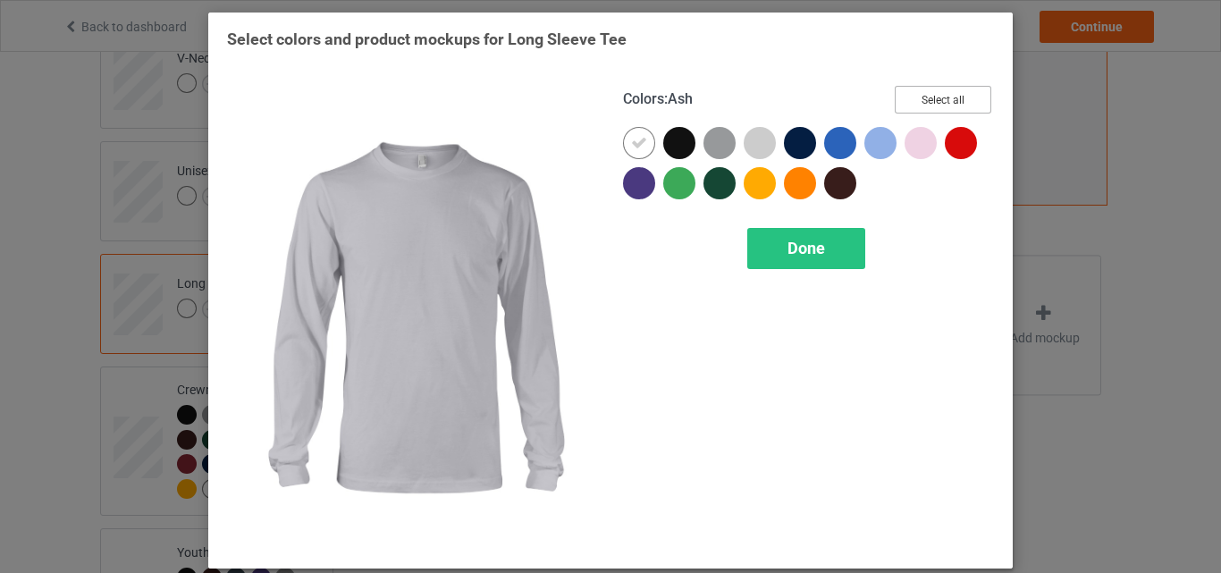
click at [917, 93] on button "Select all" at bounding box center [943, 100] width 97 height 28
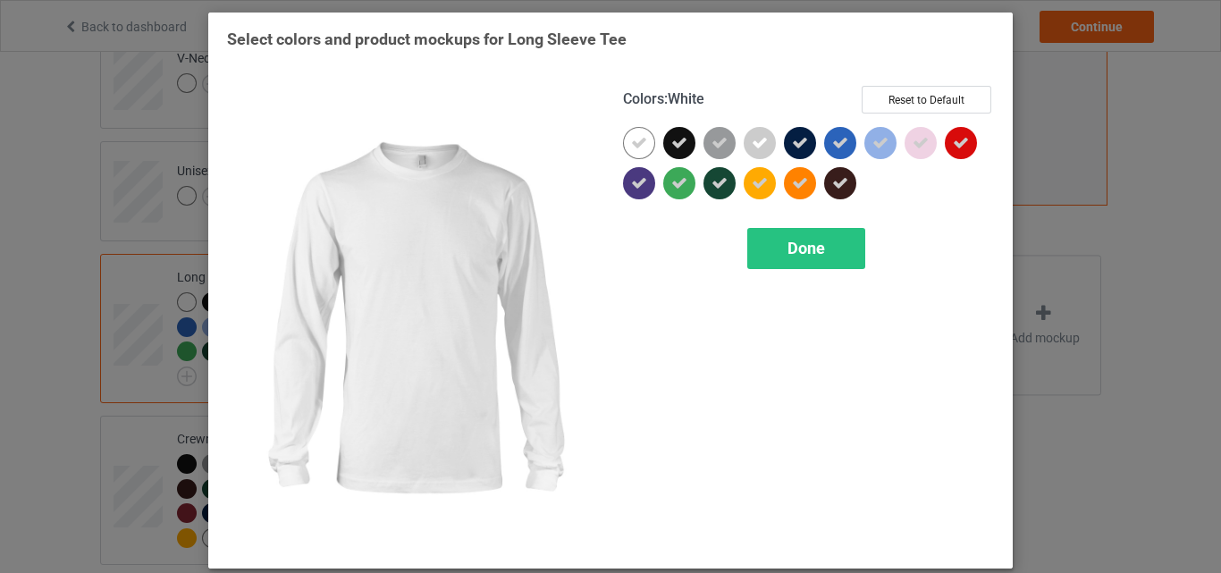
click at [634, 138] on icon at bounding box center [639, 143] width 16 height 16
click at [634, 138] on div at bounding box center [639, 143] width 32 height 32
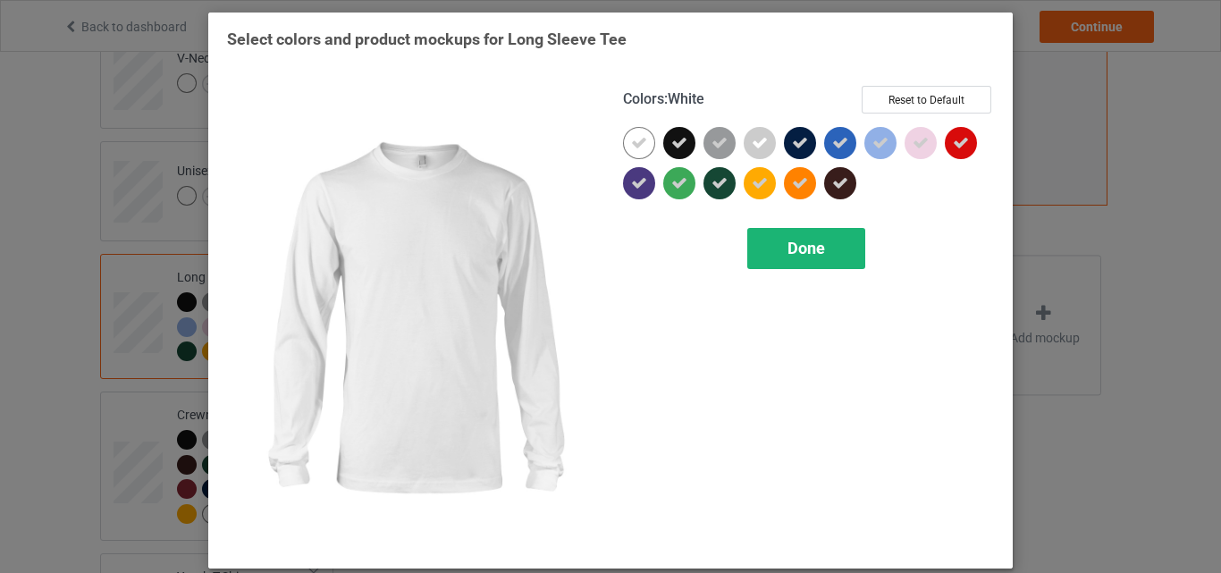
click at [767, 230] on div "Done" at bounding box center [806, 248] width 118 height 41
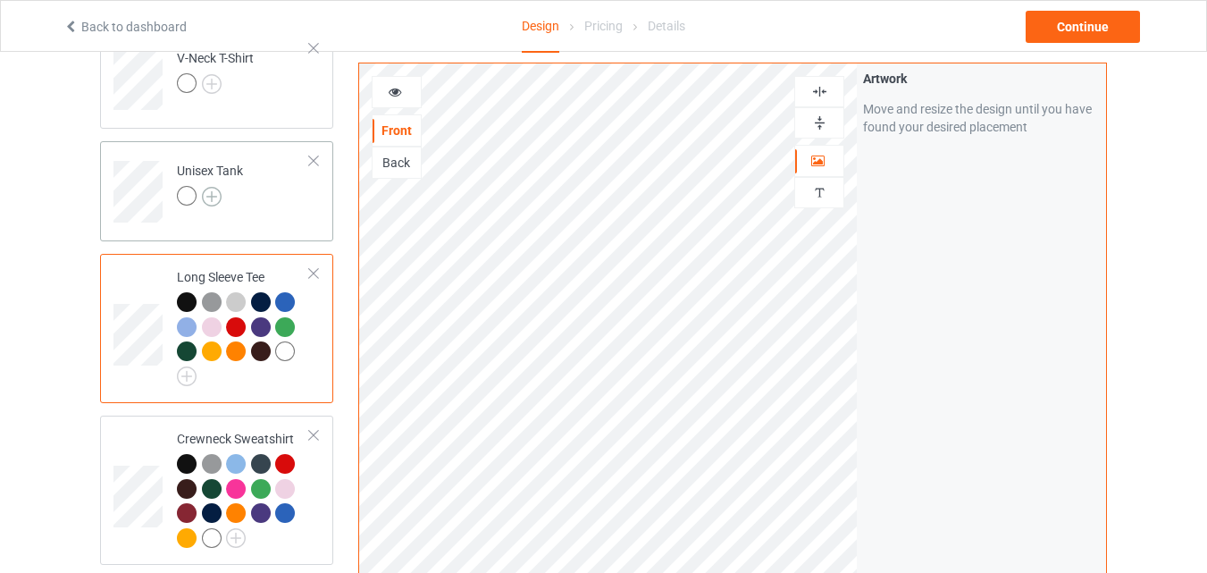
click at [215, 195] on img at bounding box center [212, 197] width 20 height 20
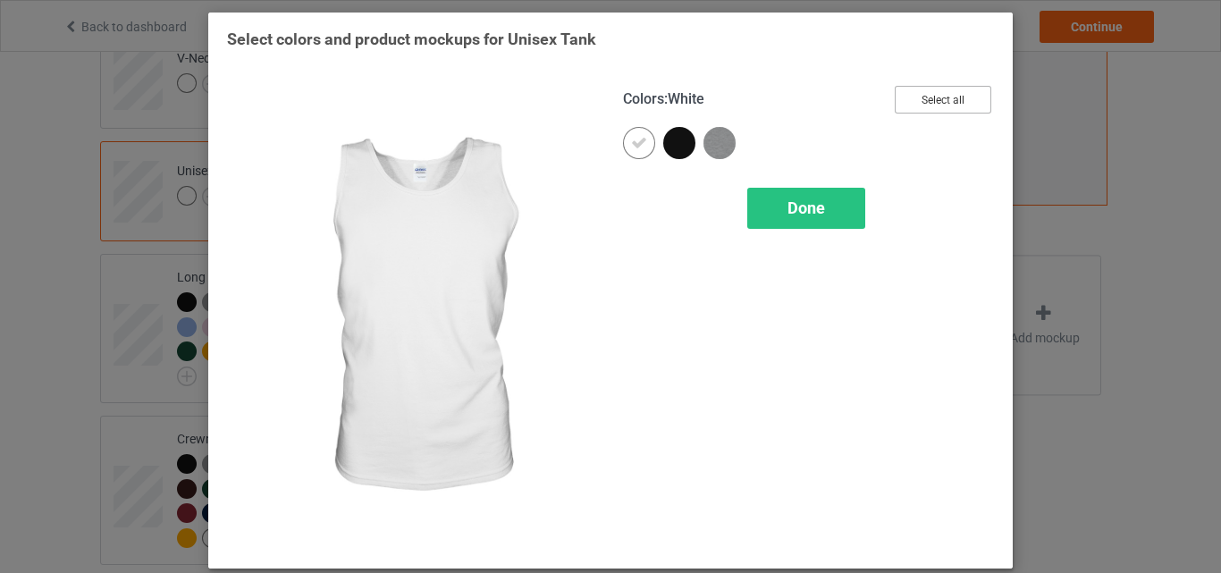
click at [926, 97] on button "Select all" at bounding box center [943, 100] width 97 height 28
click at [633, 144] on icon at bounding box center [639, 143] width 16 height 16
click at [633, 144] on div at bounding box center [639, 143] width 32 height 32
click at [787, 212] on span "Done" at bounding box center [806, 207] width 38 height 19
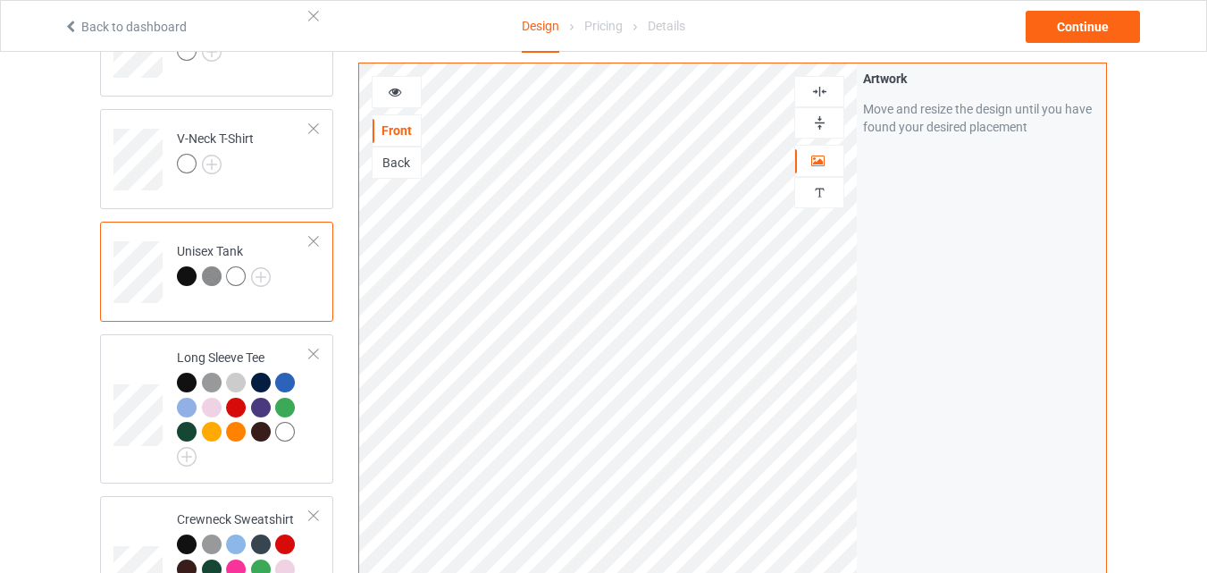
scroll to position [386, 0]
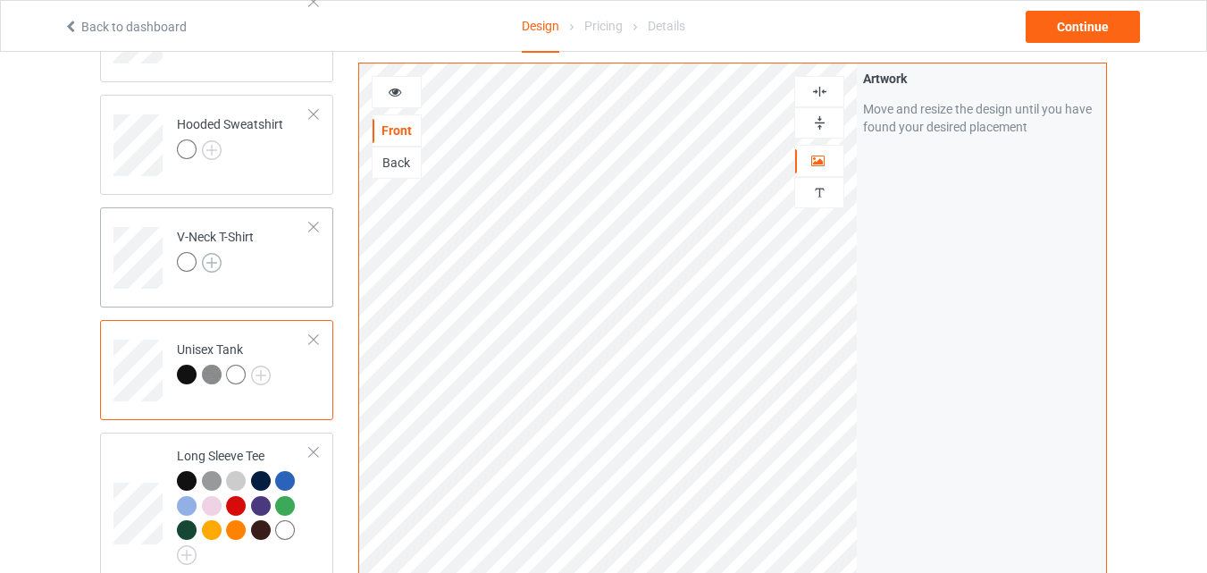
click at [207, 261] on img at bounding box center [212, 263] width 20 height 20
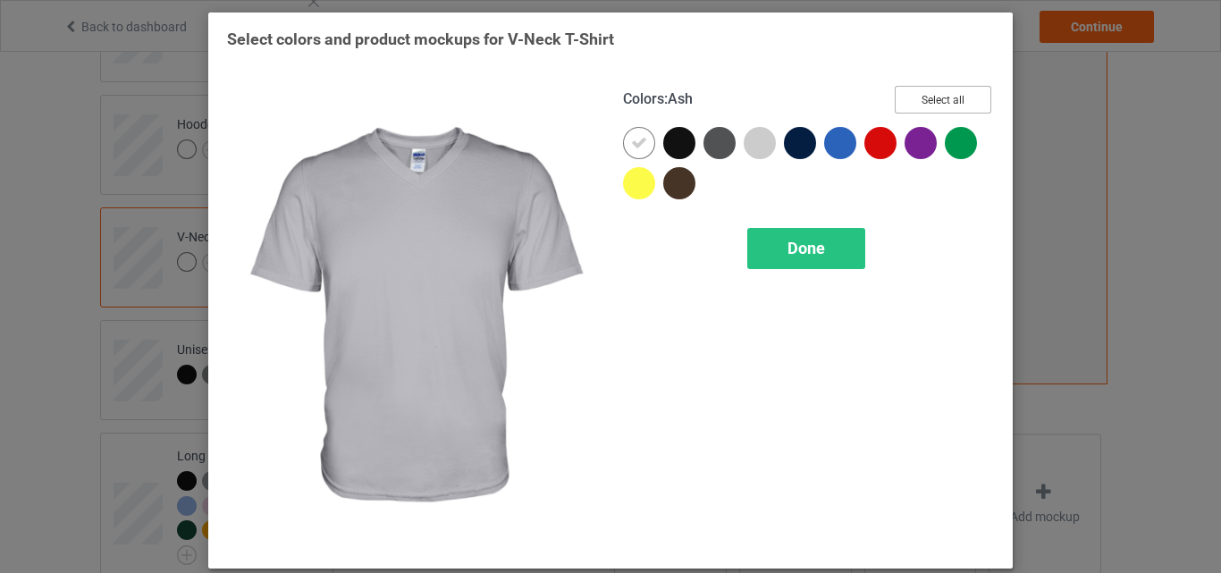
click at [911, 105] on button "Select all" at bounding box center [943, 100] width 97 height 28
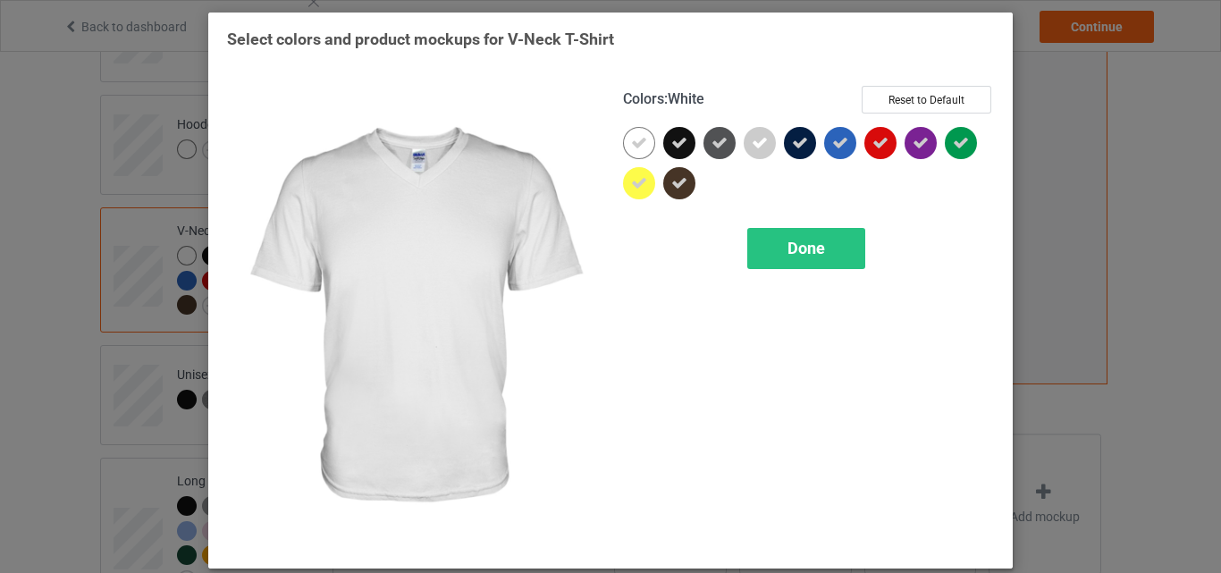
click at [643, 146] on div at bounding box center [639, 143] width 32 height 32
click at [775, 250] on div "Done" at bounding box center [806, 248] width 118 height 41
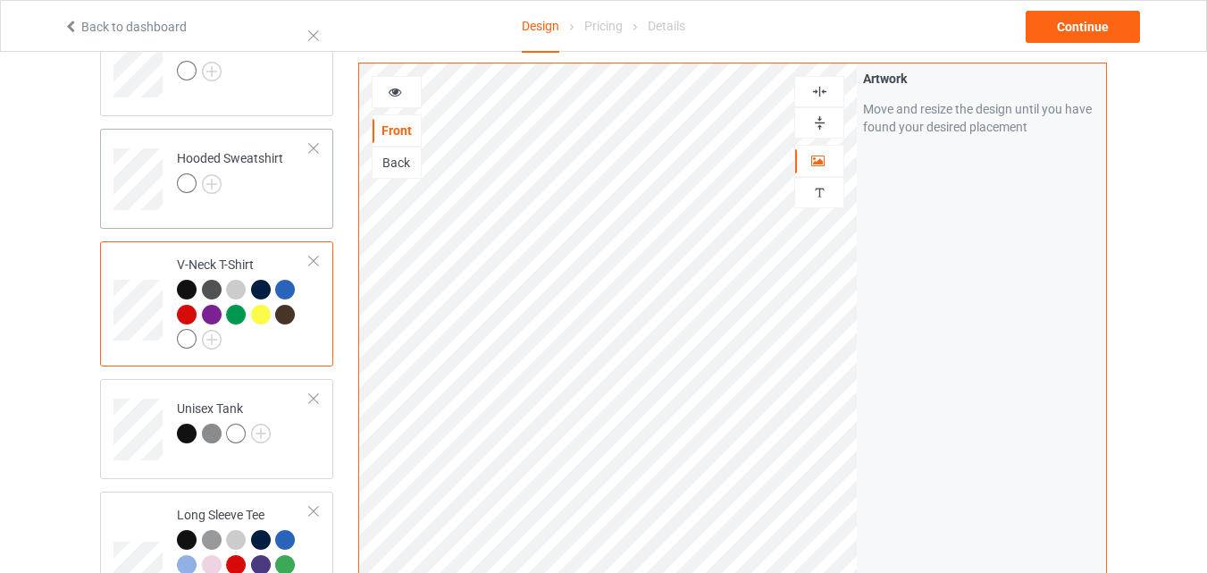
scroll to position [297, 0]
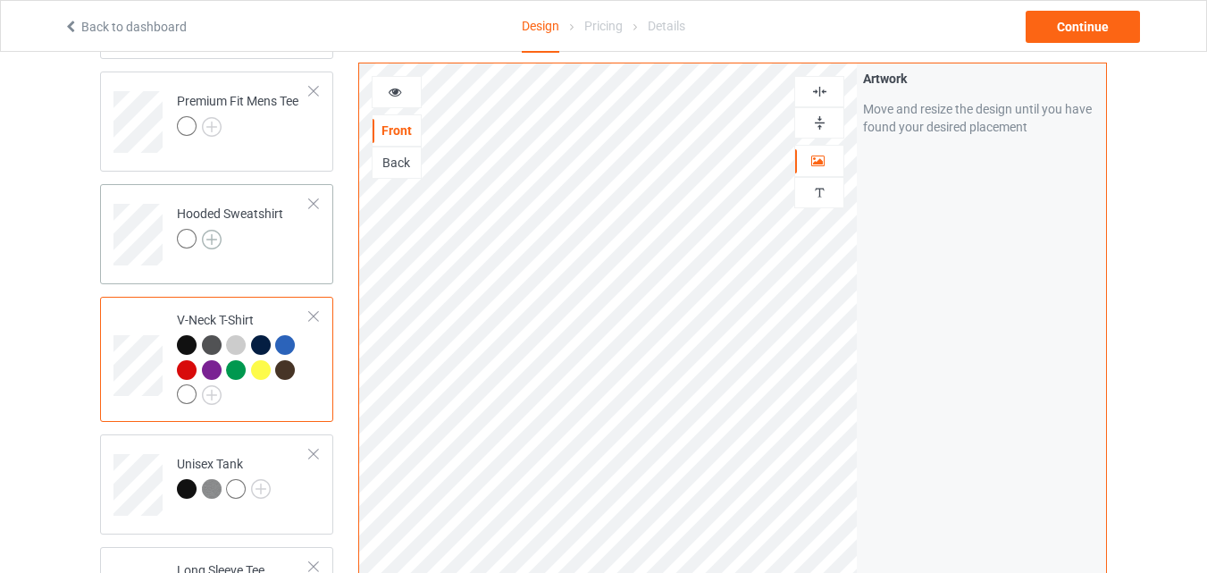
click at [210, 246] on img at bounding box center [212, 240] width 20 height 20
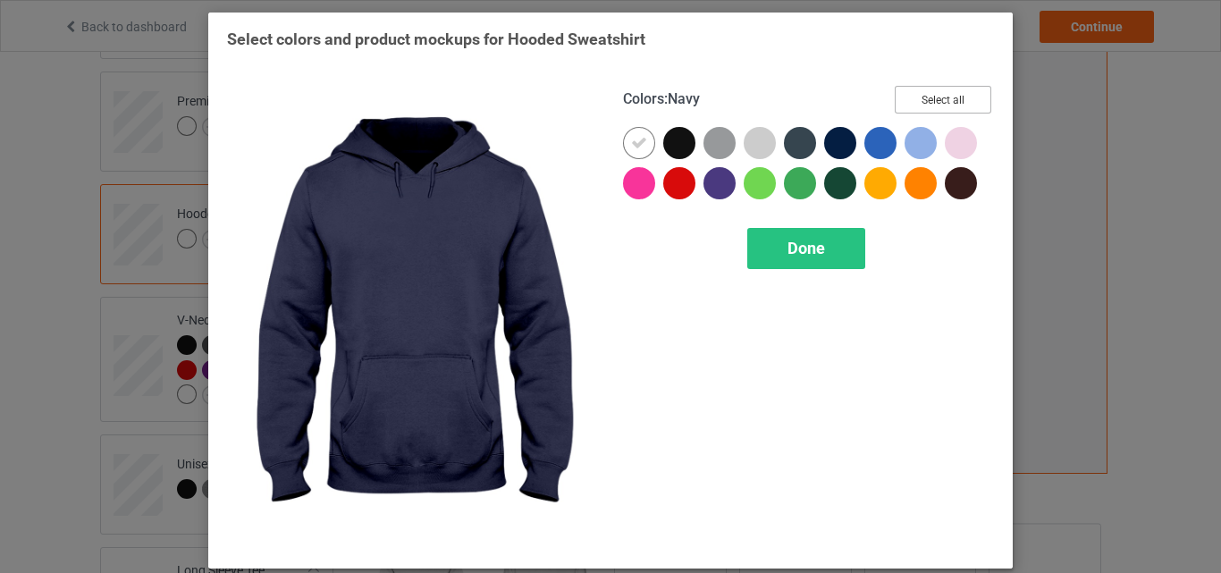
click at [923, 102] on button "Select all" at bounding box center [943, 100] width 97 height 28
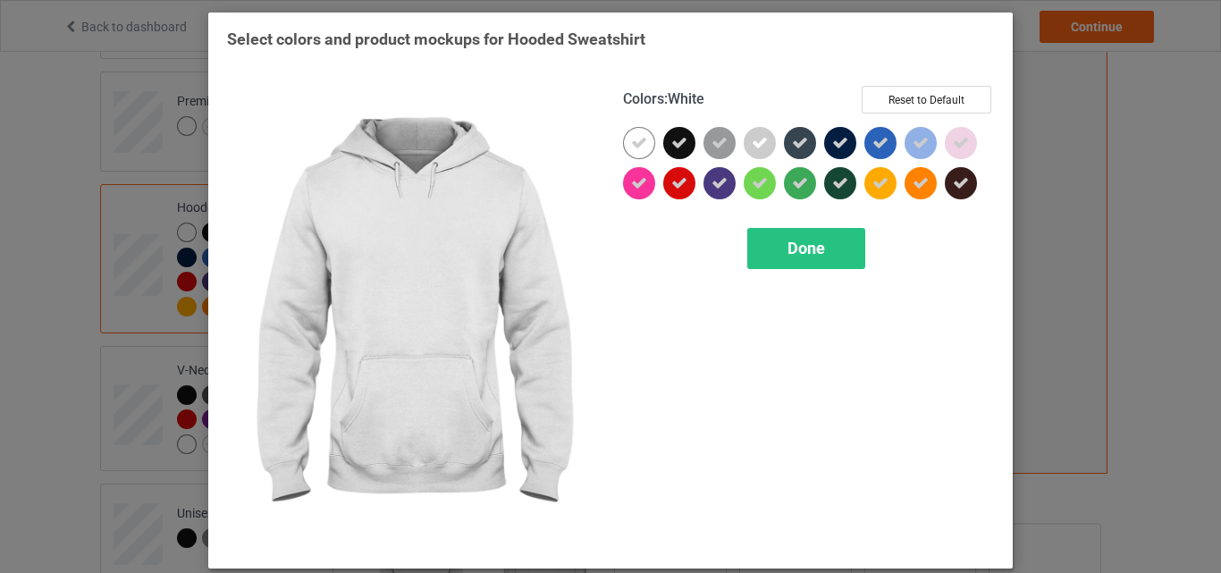
click at [635, 141] on icon at bounding box center [639, 143] width 16 height 16
click at [635, 141] on div at bounding box center [639, 143] width 32 height 32
click at [791, 259] on div "Done" at bounding box center [806, 248] width 118 height 41
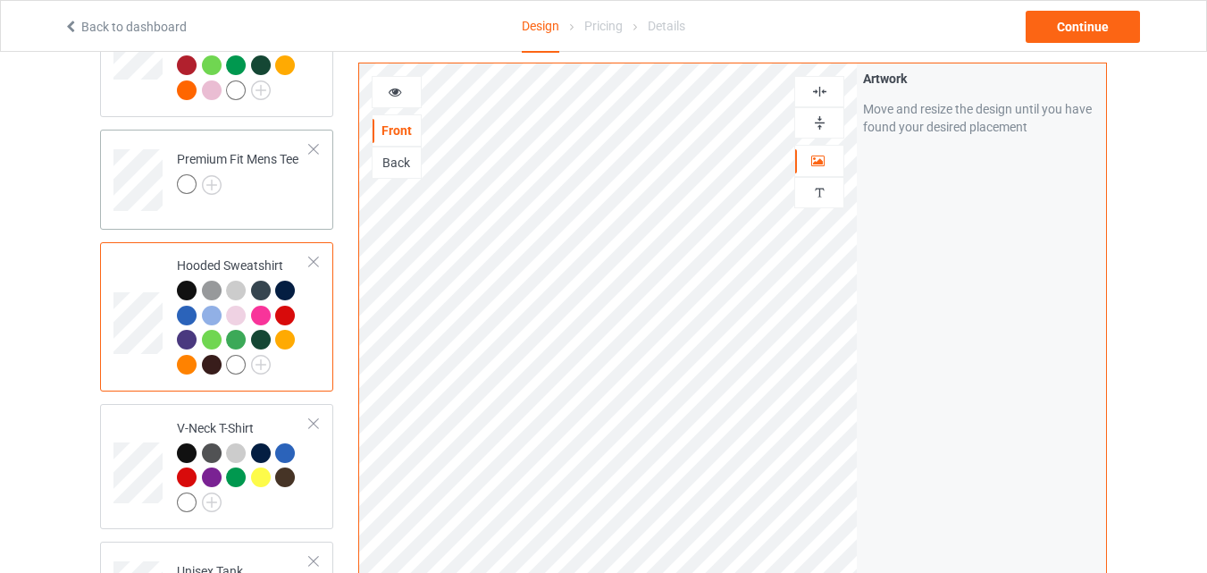
scroll to position [207, 0]
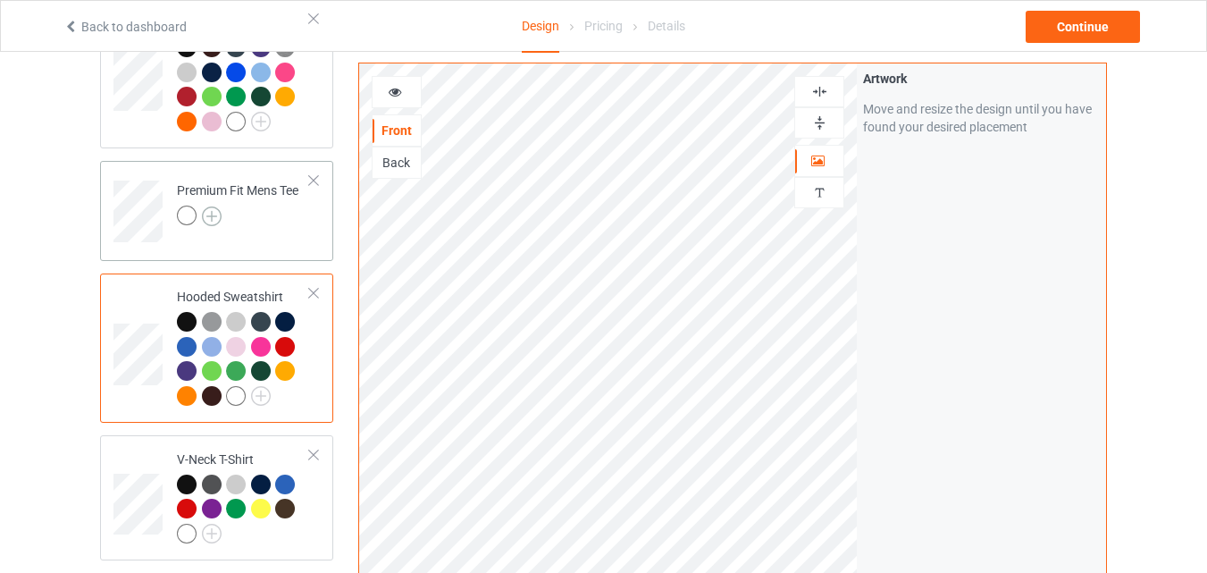
click at [210, 221] on img at bounding box center [212, 216] width 20 height 20
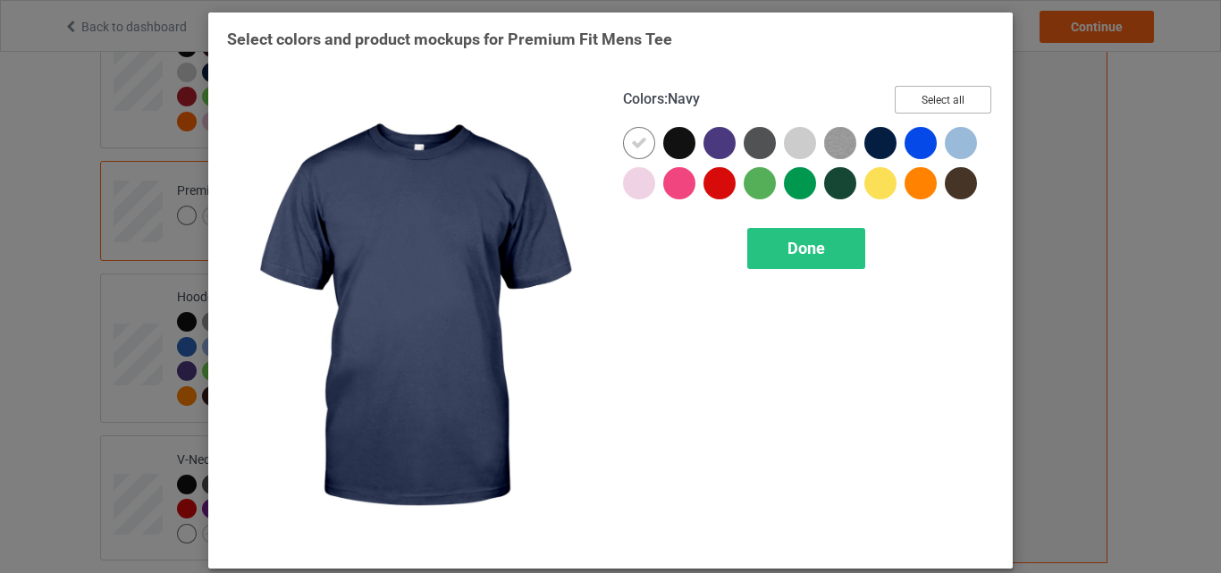
click at [914, 105] on button "Select all" at bounding box center [943, 100] width 97 height 28
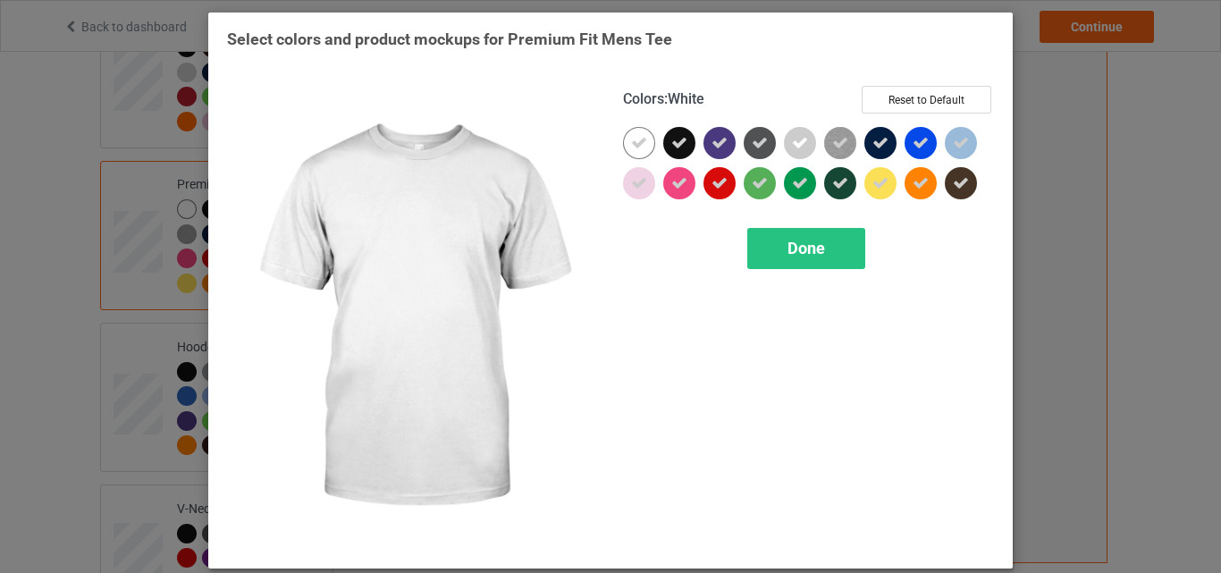
click at [642, 140] on div at bounding box center [639, 143] width 32 height 32
click at [782, 238] on div "Done" at bounding box center [806, 248] width 118 height 41
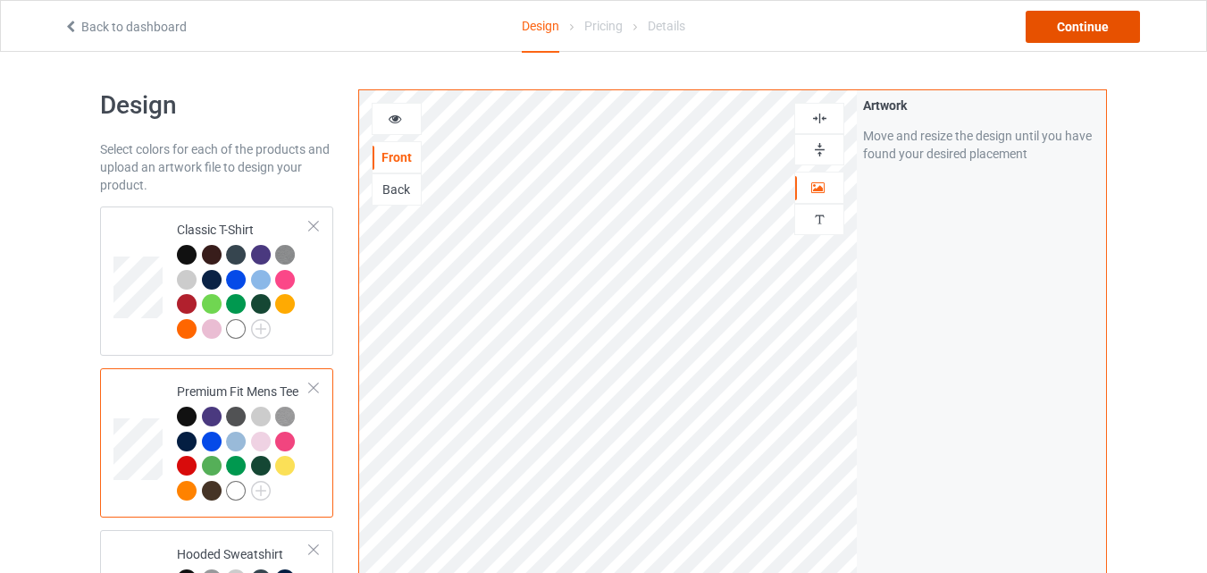
drag, startPoint x: 1064, startPoint y: 30, endPoint x: 1023, endPoint y: 43, distance: 43.0
click at [1065, 30] on div "Continue" at bounding box center [1083, 27] width 114 height 32
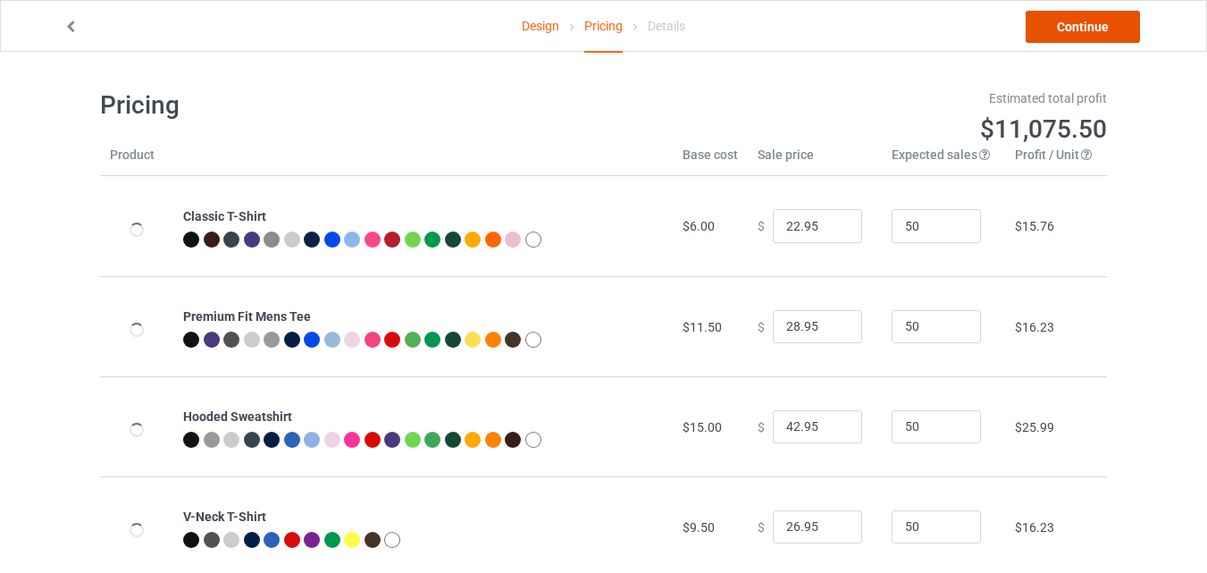
click at [1072, 33] on link "Continue" at bounding box center [1083, 27] width 114 height 32
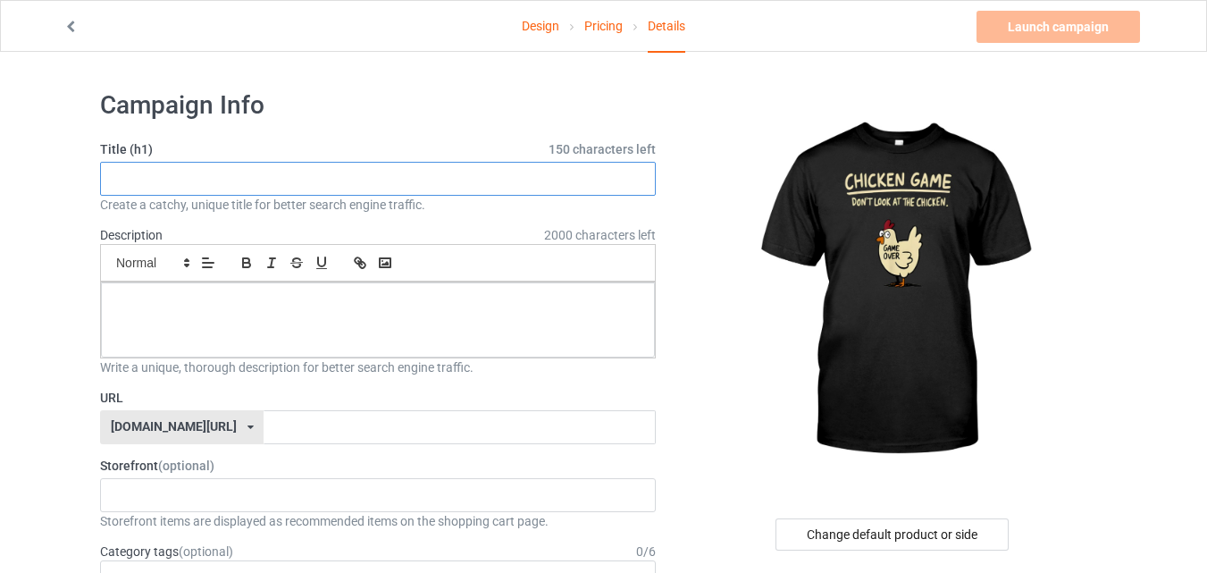
click at [309, 171] on input "text" at bounding box center [378, 179] width 556 height 34
paste input "Chicken Game Don't Look At The Chicken"
type input "Chicken Game Don't Look At The Chicken"
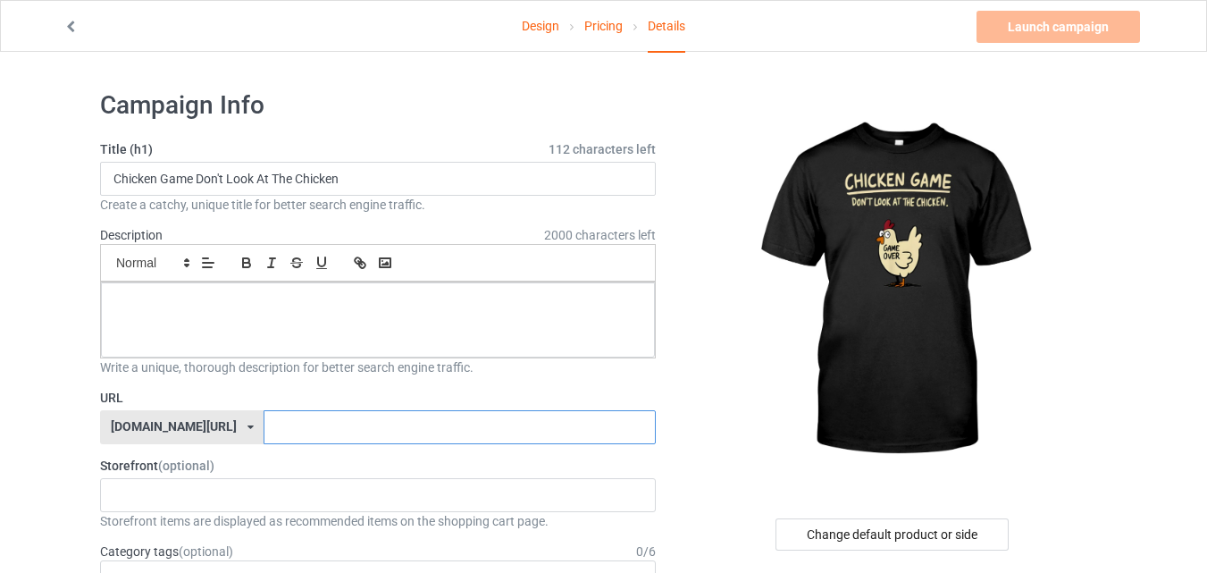
click at [264, 417] on input "text" at bounding box center [459, 427] width 391 height 34
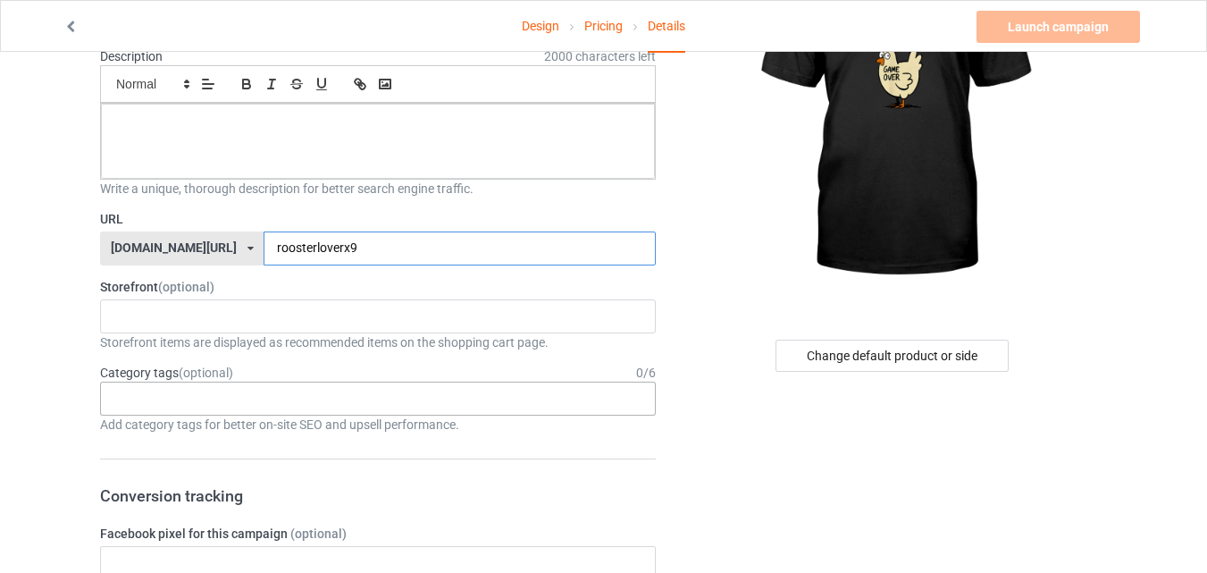
type input "roosterloverx9"
click at [356, 402] on div "Age > [DEMOGRAPHIC_DATA] > 1 Age > [DEMOGRAPHIC_DATA] Months > 1 Month Age > [D…" at bounding box center [378, 399] width 556 height 34
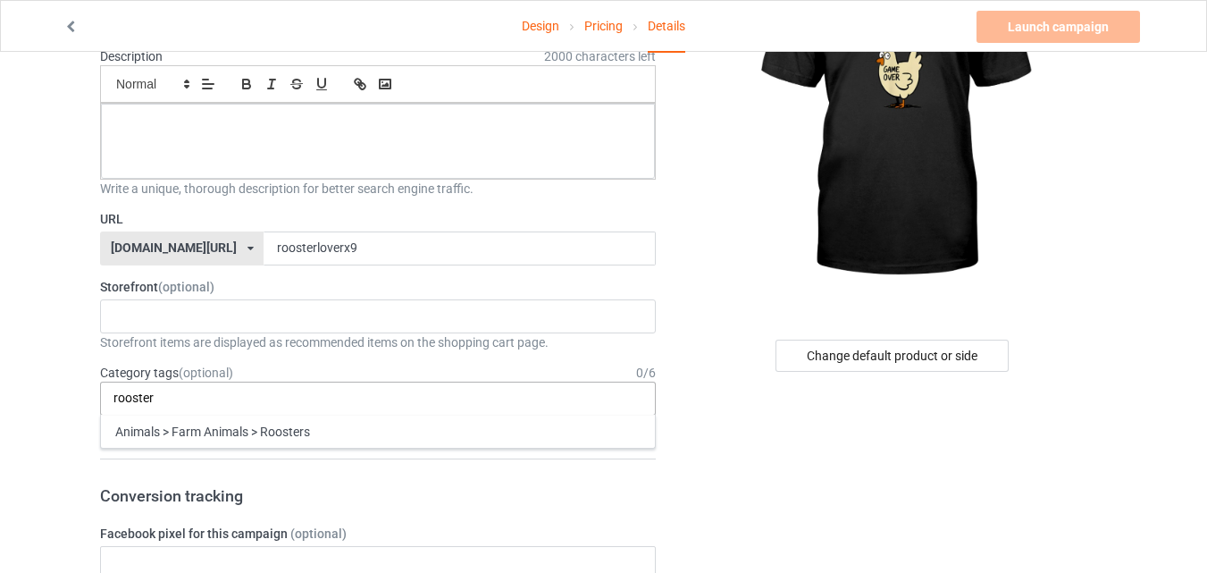
type input "rooster"
type input "[DEMOGRAPHIC_DATA]"
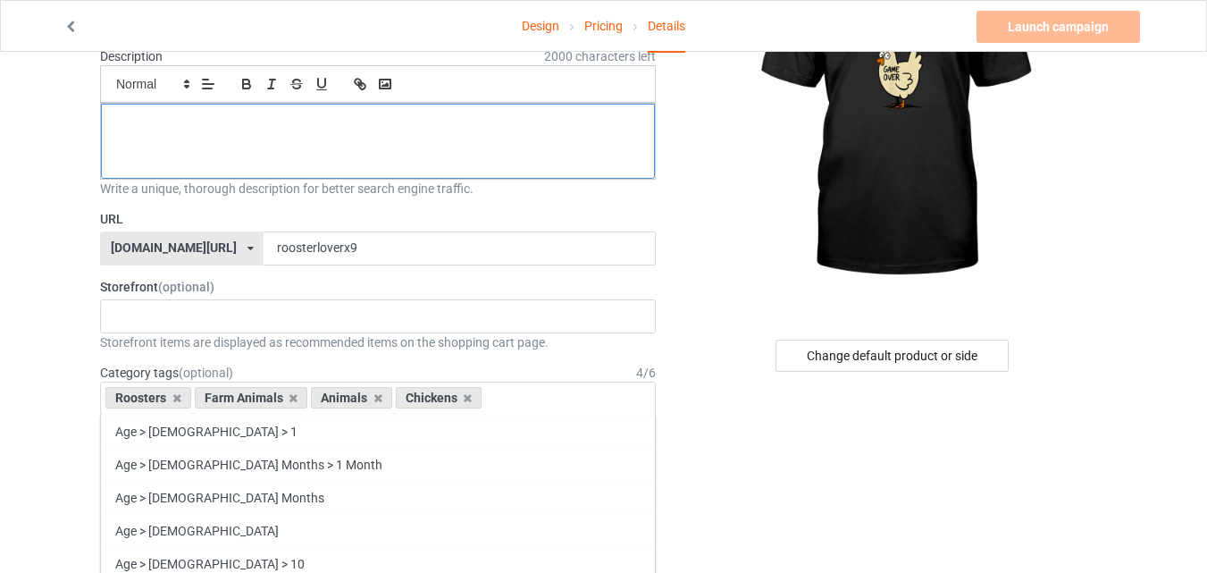
click at [344, 148] on div at bounding box center [378, 141] width 554 height 75
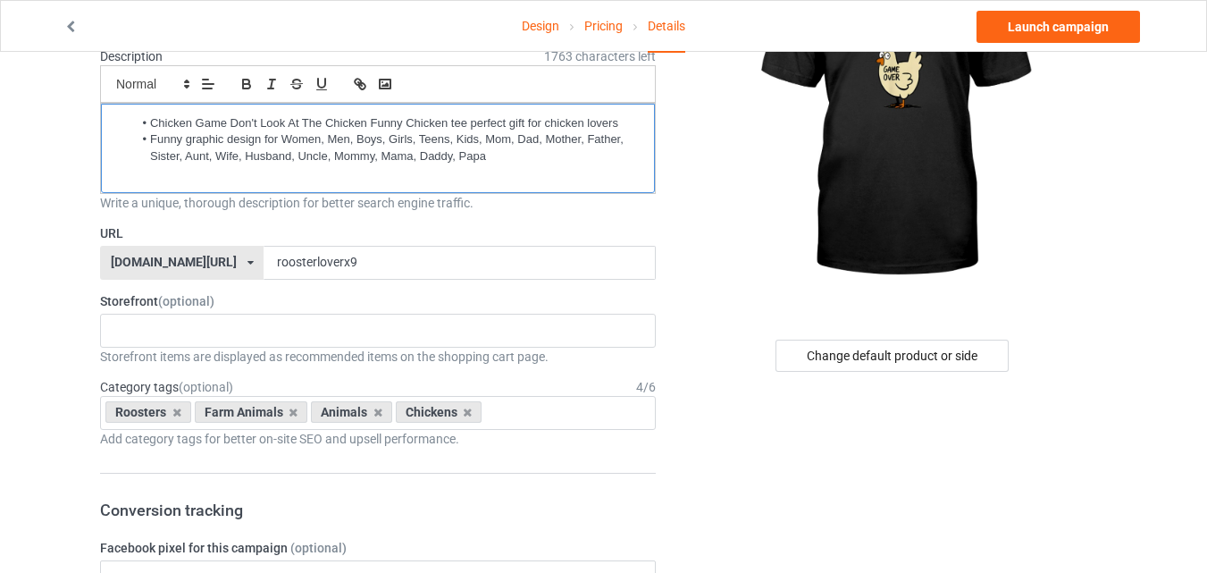
scroll to position [0, 0]
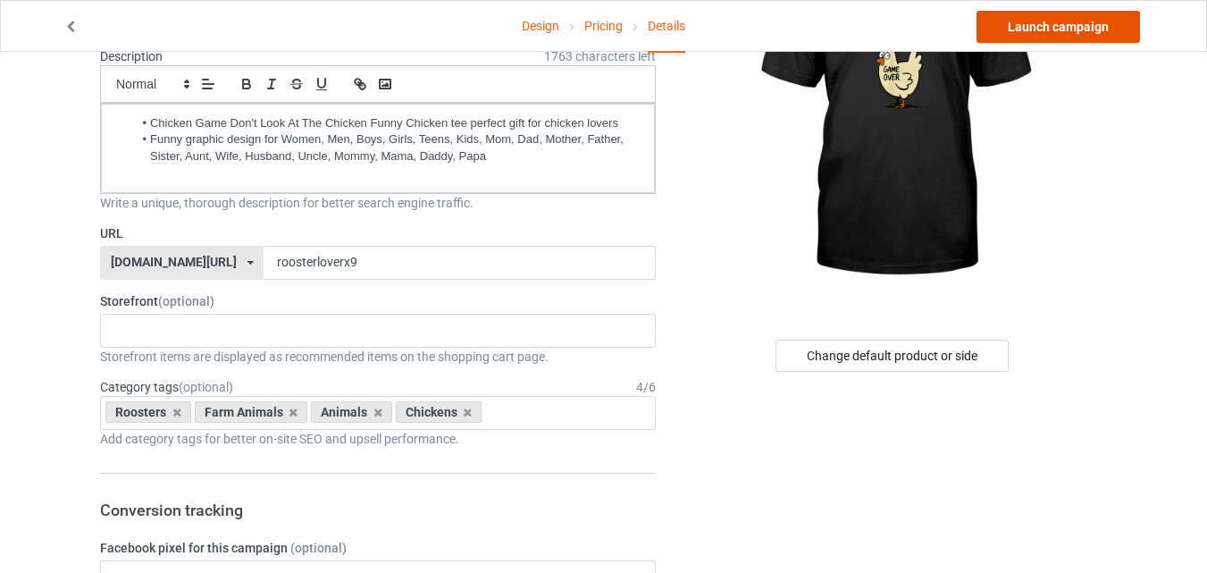
click at [1035, 15] on link "Launch campaign" at bounding box center [1059, 27] width 164 height 32
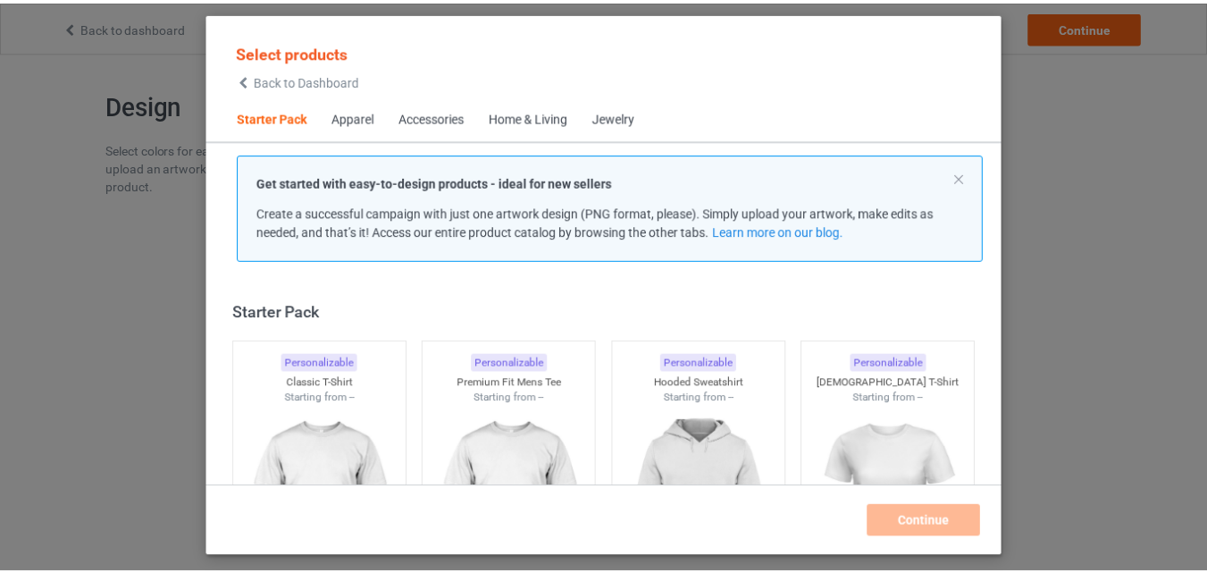
scroll to position [23, 0]
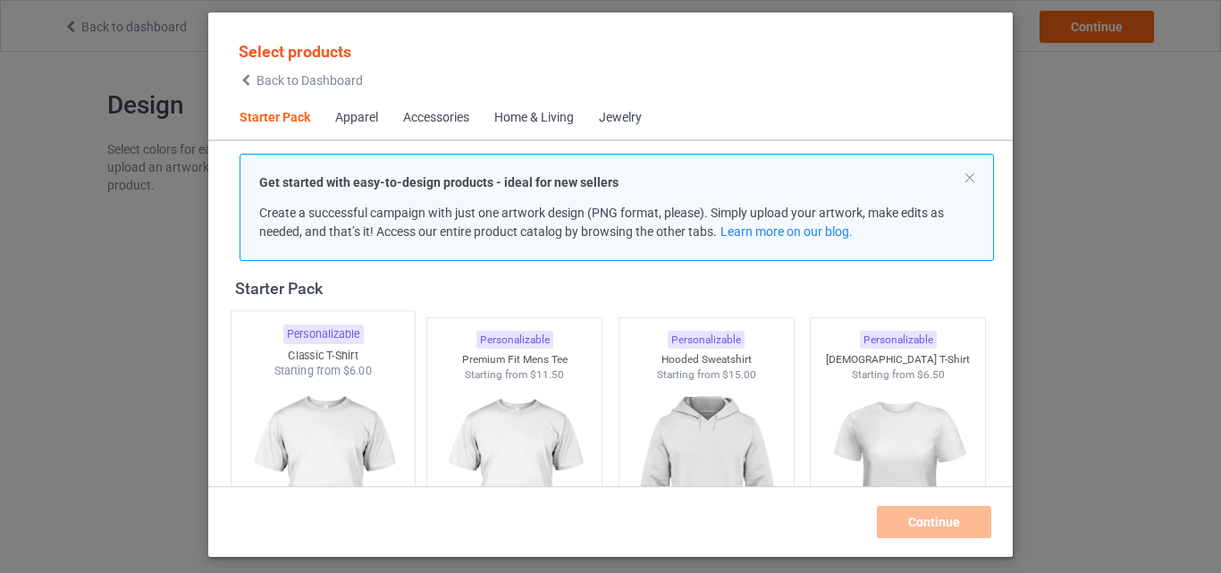
click at [308, 363] on div "Classic T-Shirt" at bounding box center [322, 355] width 183 height 15
click at [432, 379] on img at bounding box center [515, 484] width 168 height 210
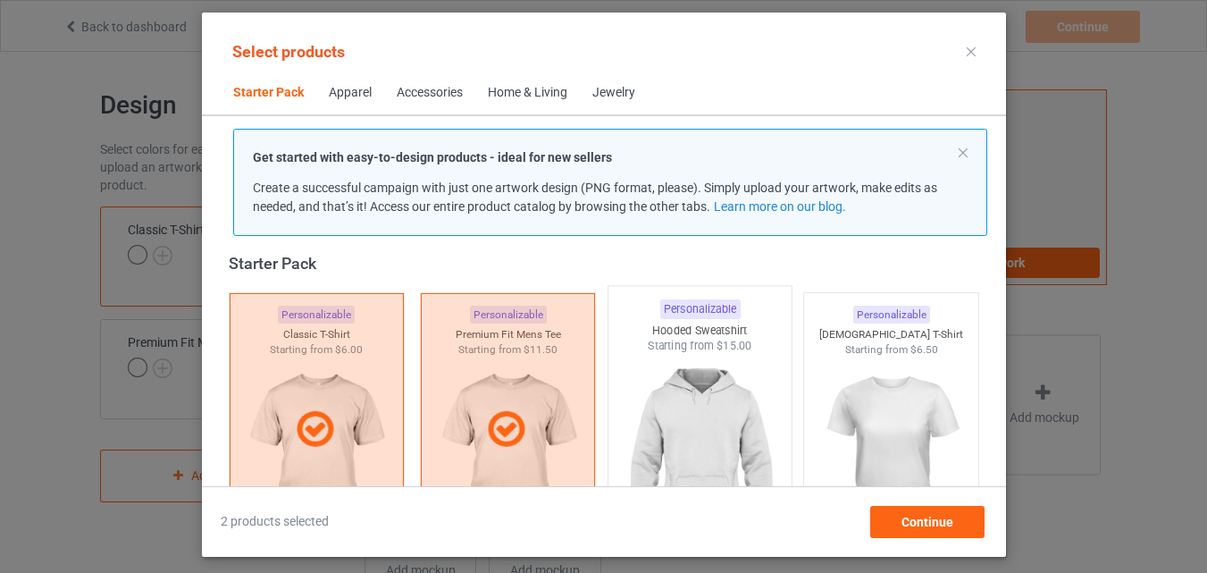
click at [640, 370] on img at bounding box center [700, 459] width 168 height 210
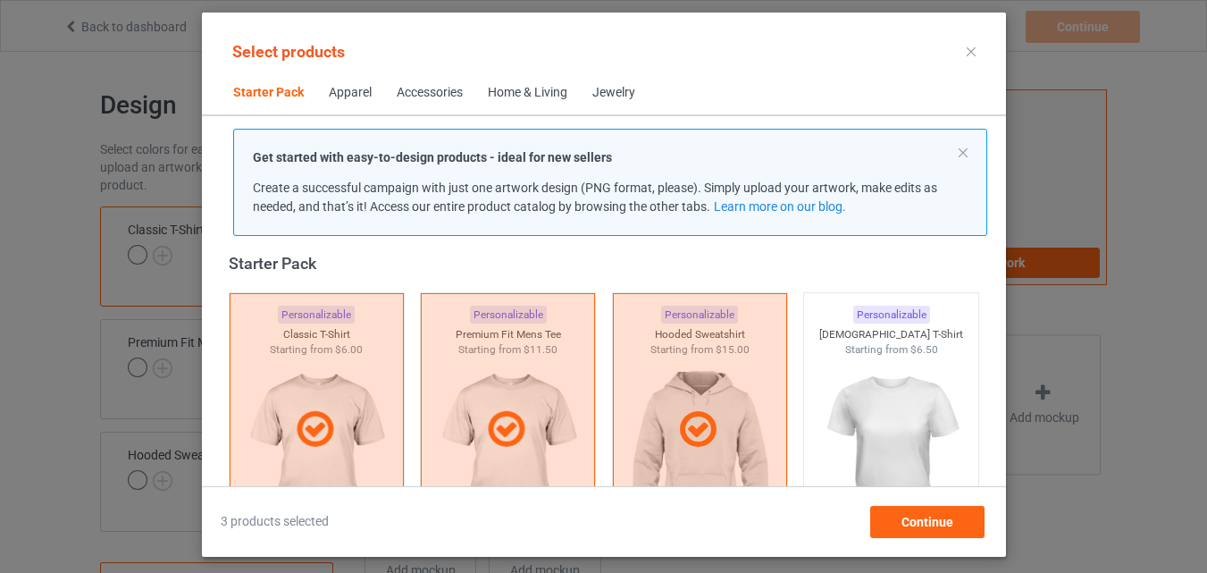
scroll to position [381, 0]
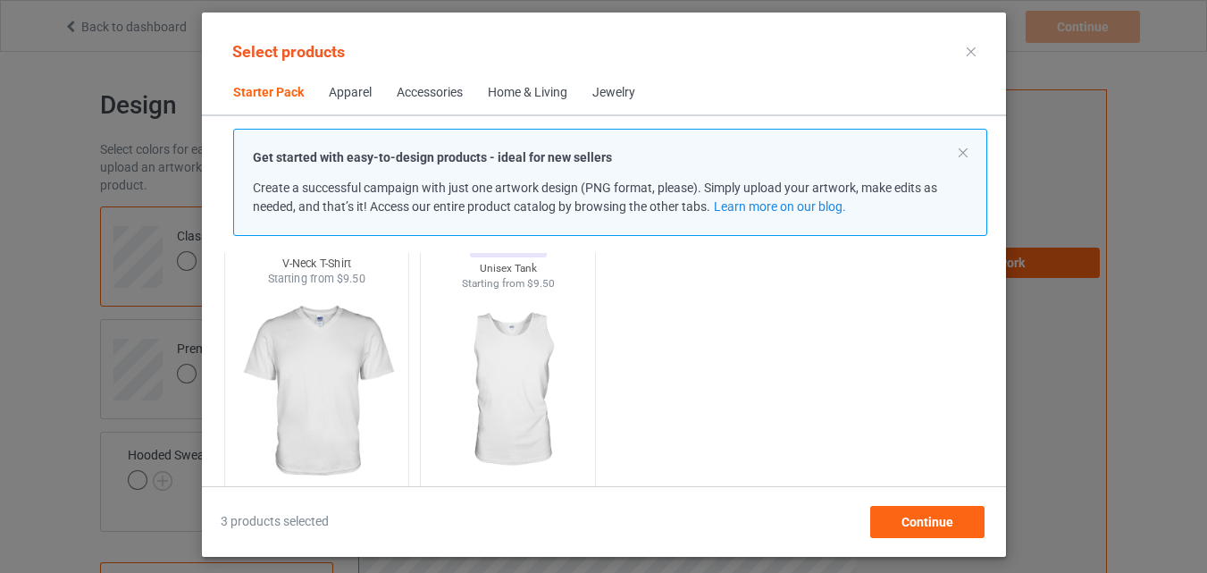
click at [315, 348] on img at bounding box center [316, 392] width 168 height 210
click at [467, 351] on img at bounding box center [508, 392] width 168 height 210
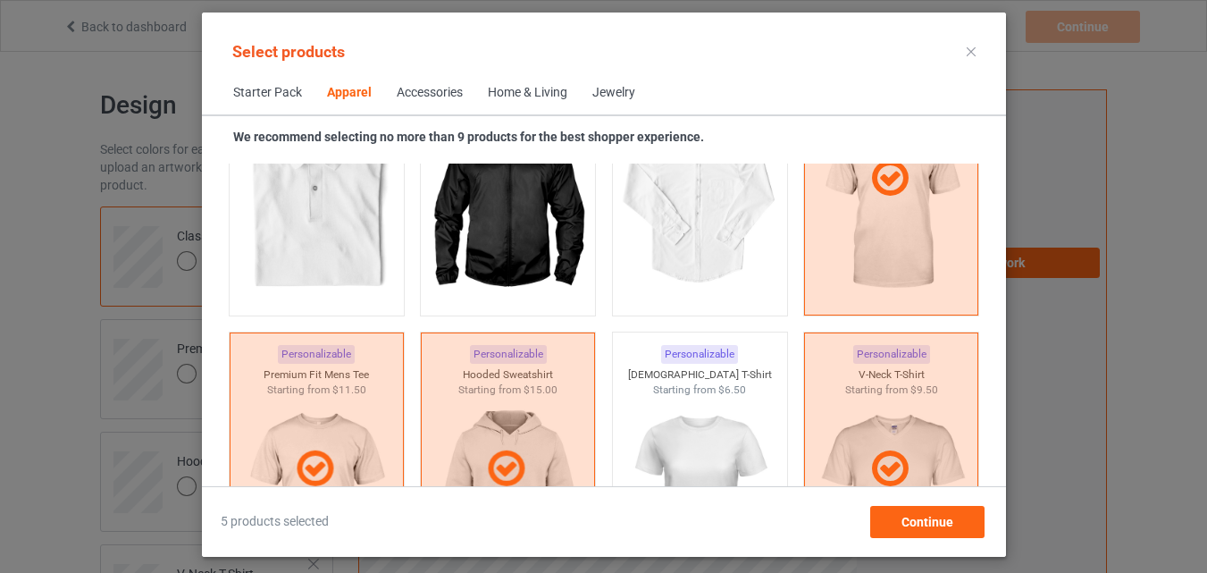
scroll to position [1096, 0]
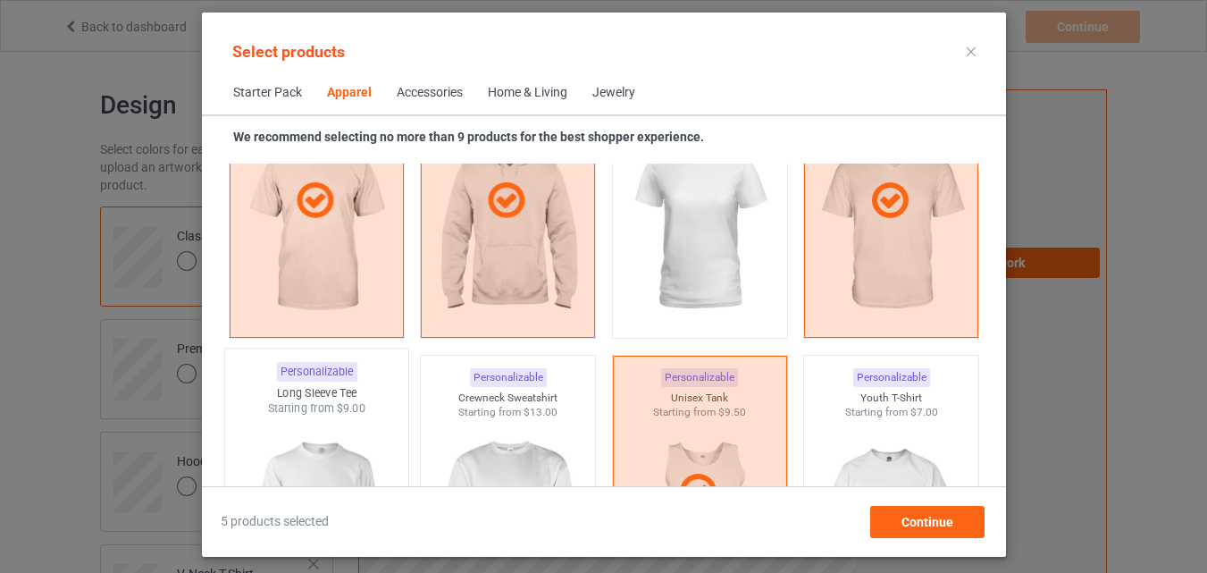
click at [367, 402] on div "Starting from $9.00" at bounding box center [315, 407] width 183 height 15
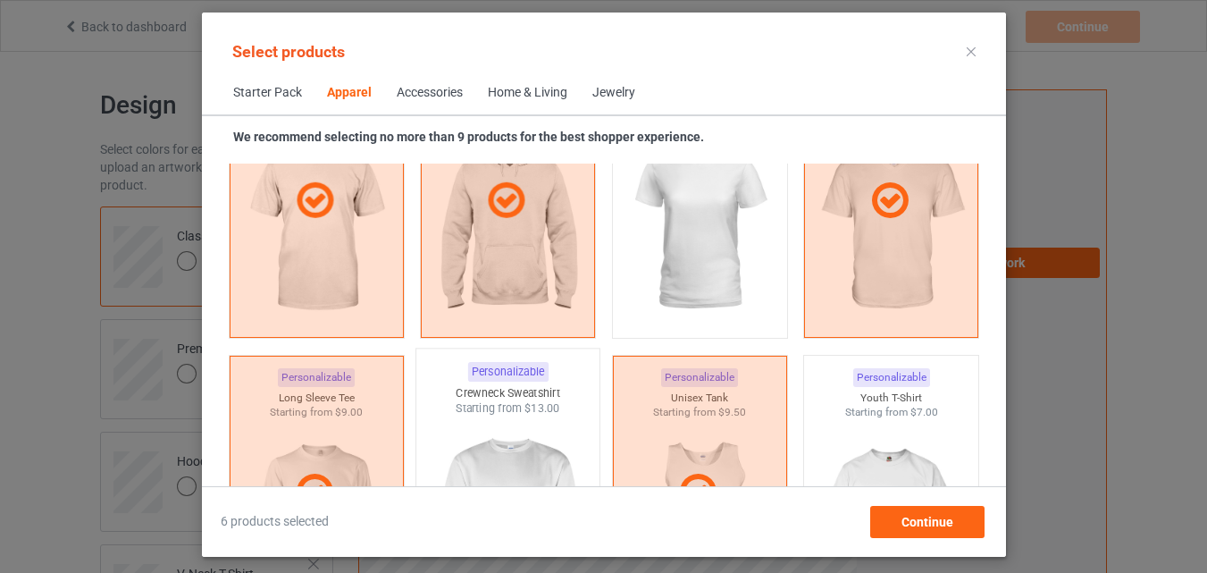
click at [551, 411] on span "$13.00" at bounding box center [543, 407] width 36 height 13
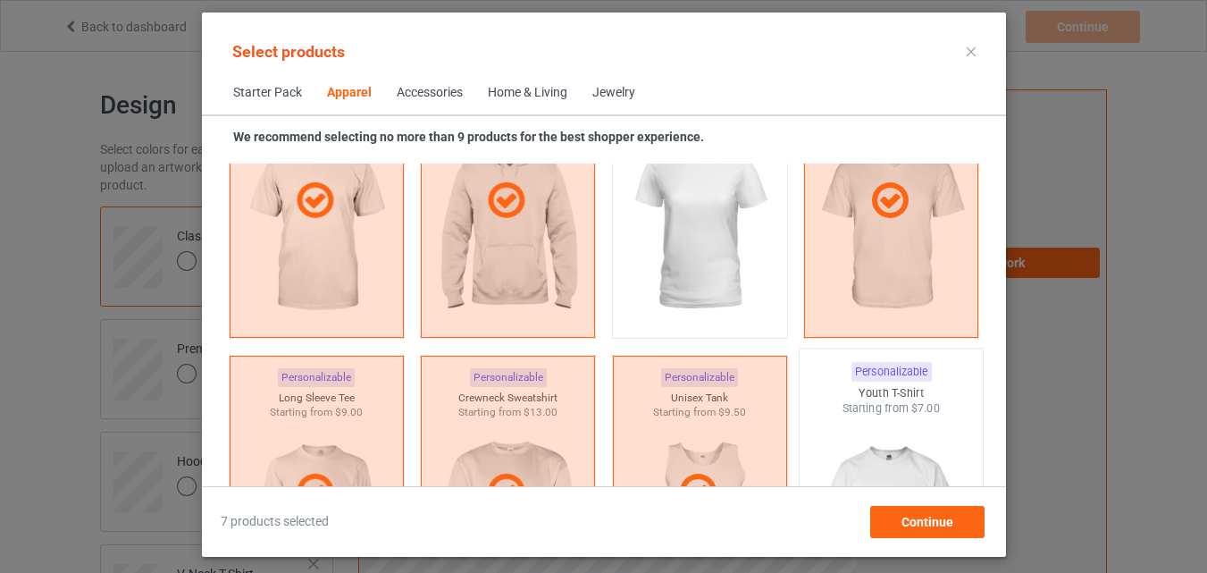
click at [814, 426] on img at bounding box center [891, 521] width 168 height 210
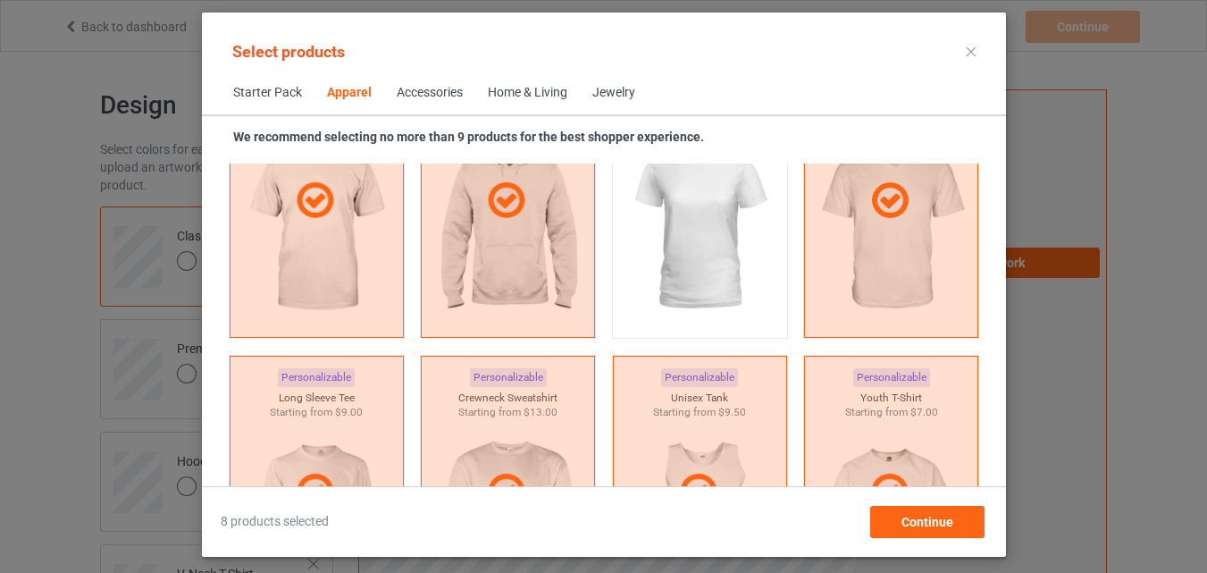
scroll to position [1364, 0]
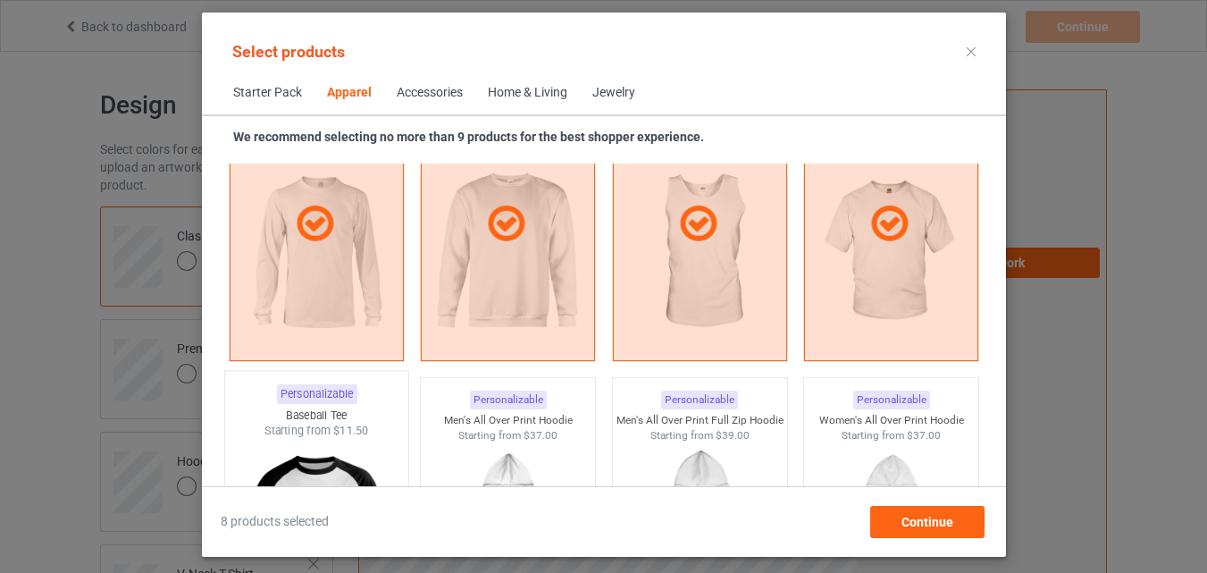
click at [319, 414] on div "Baseball Tee" at bounding box center [315, 415] width 183 height 15
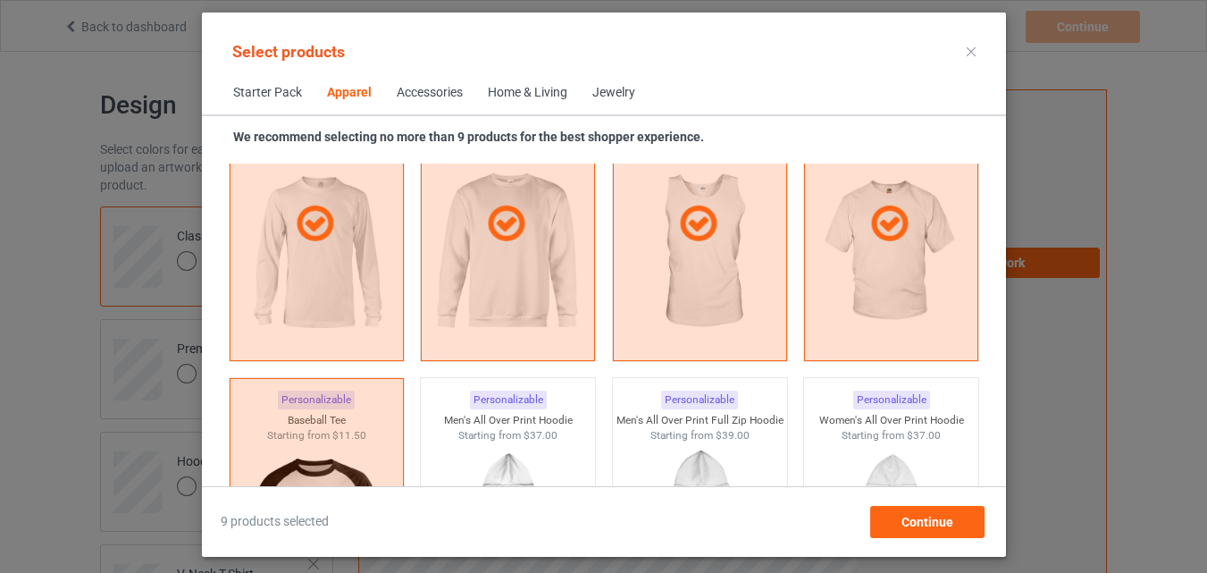
click at [509, 87] on div "Home & Living" at bounding box center [528, 93] width 80 height 18
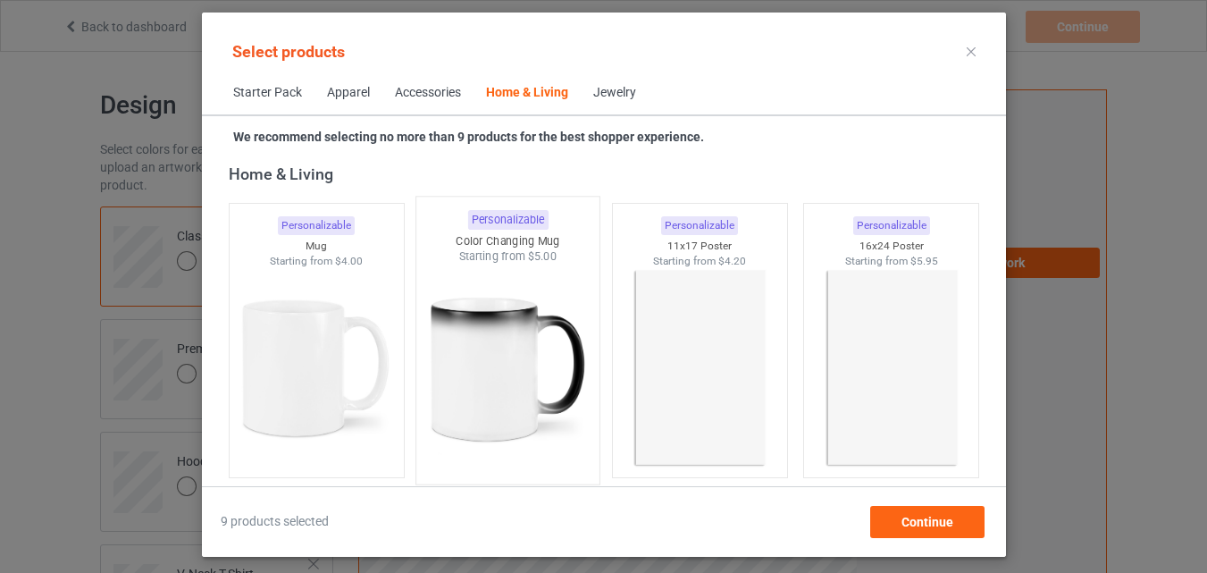
click at [356, 413] on img at bounding box center [316, 368] width 160 height 200
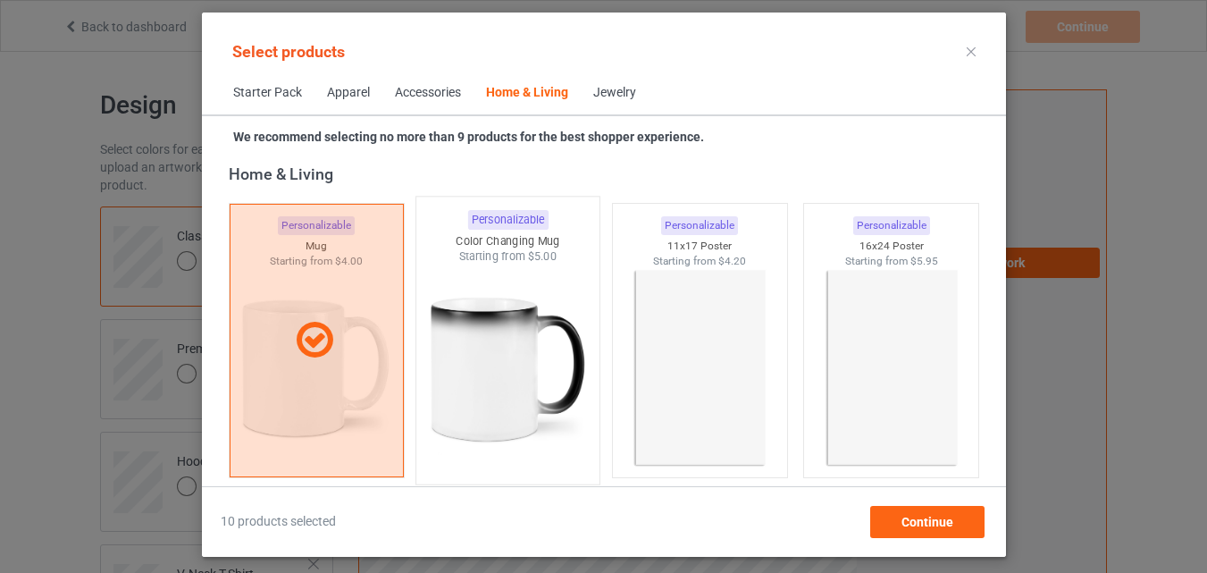
click at [466, 393] on img at bounding box center [508, 370] width 168 height 210
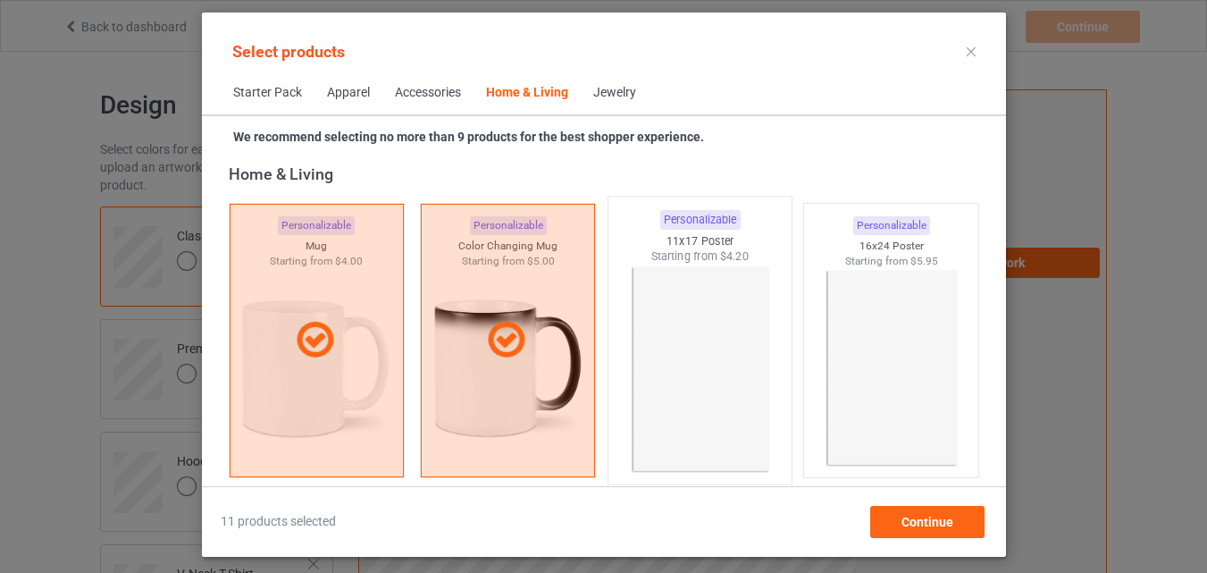
click at [652, 384] on img at bounding box center [700, 370] width 168 height 210
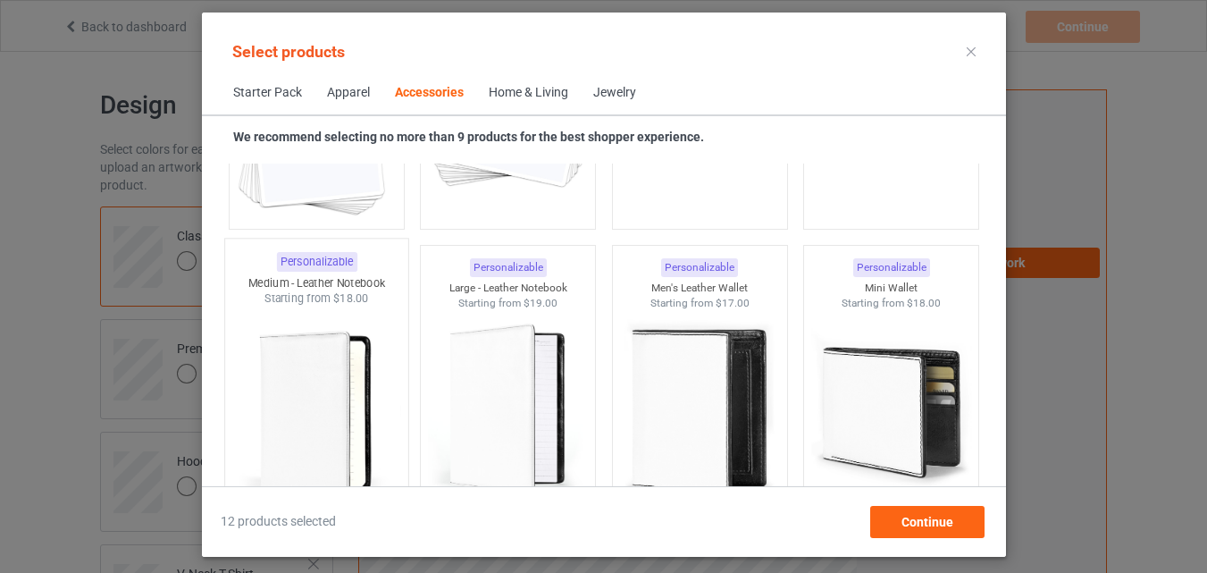
scroll to position [6899, 0]
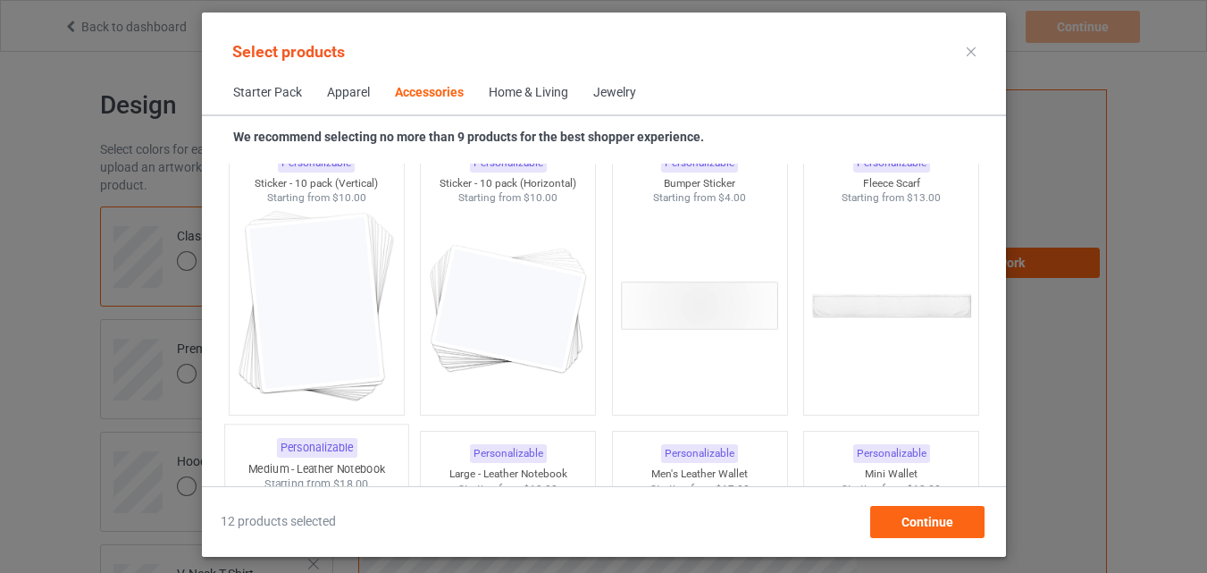
click at [329, 232] on img at bounding box center [316, 306] width 160 height 200
click at [469, 271] on img at bounding box center [508, 306] width 160 height 200
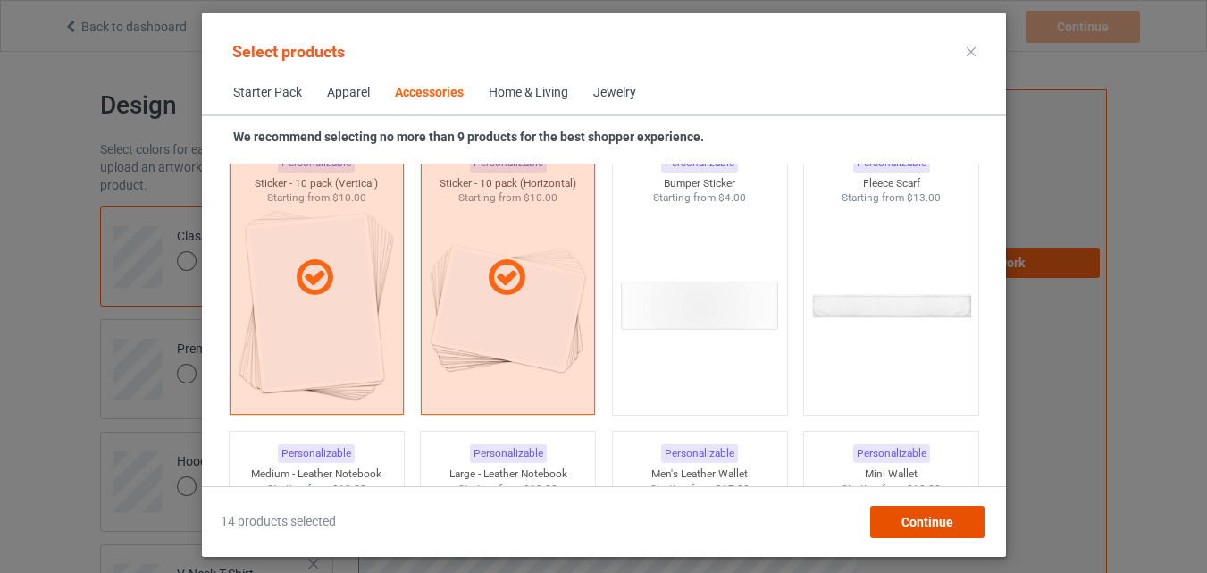
click at [895, 515] on div "Continue" at bounding box center [927, 522] width 114 height 32
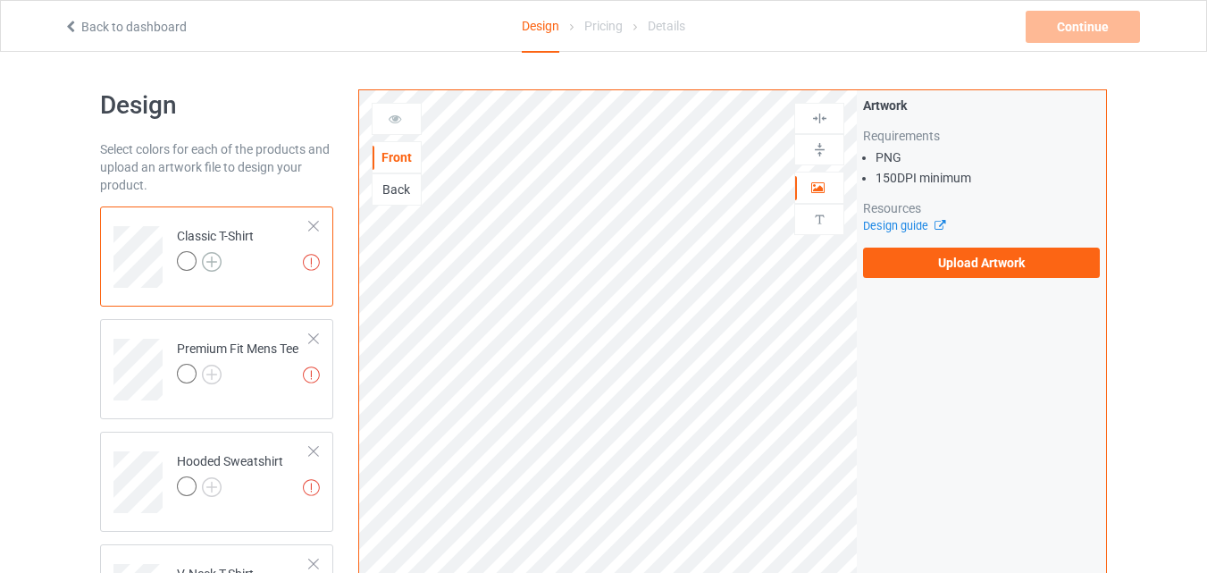
click at [214, 256] on img at bounding box center [212, 262] width 20 height 20
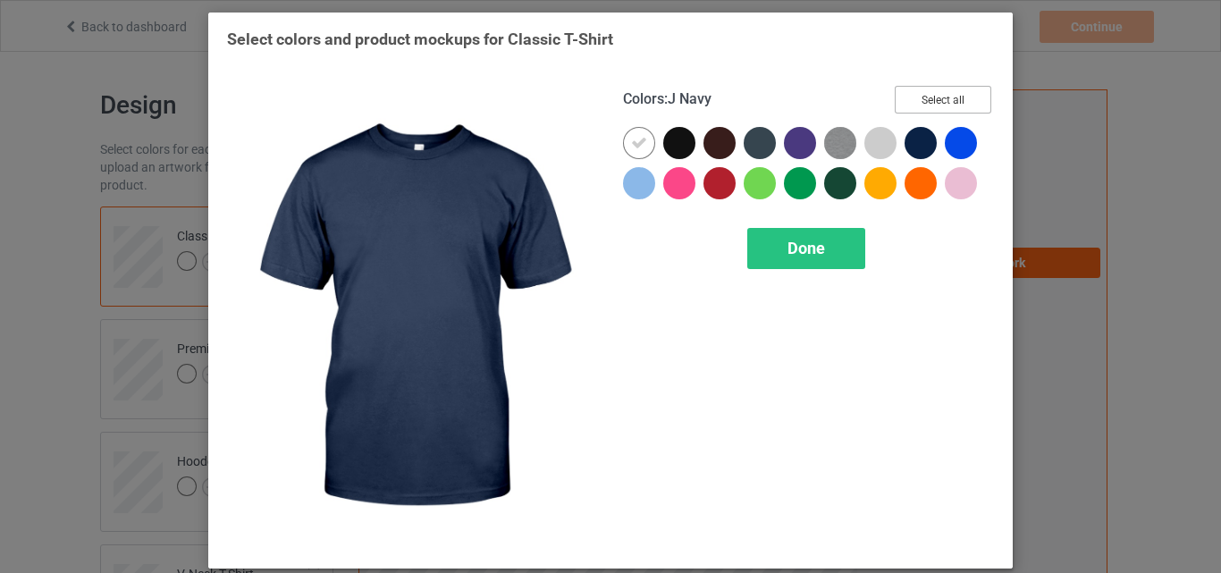
click at [940, 97] on button "Select all" at bounding box center [943, 100] width 97 height 28
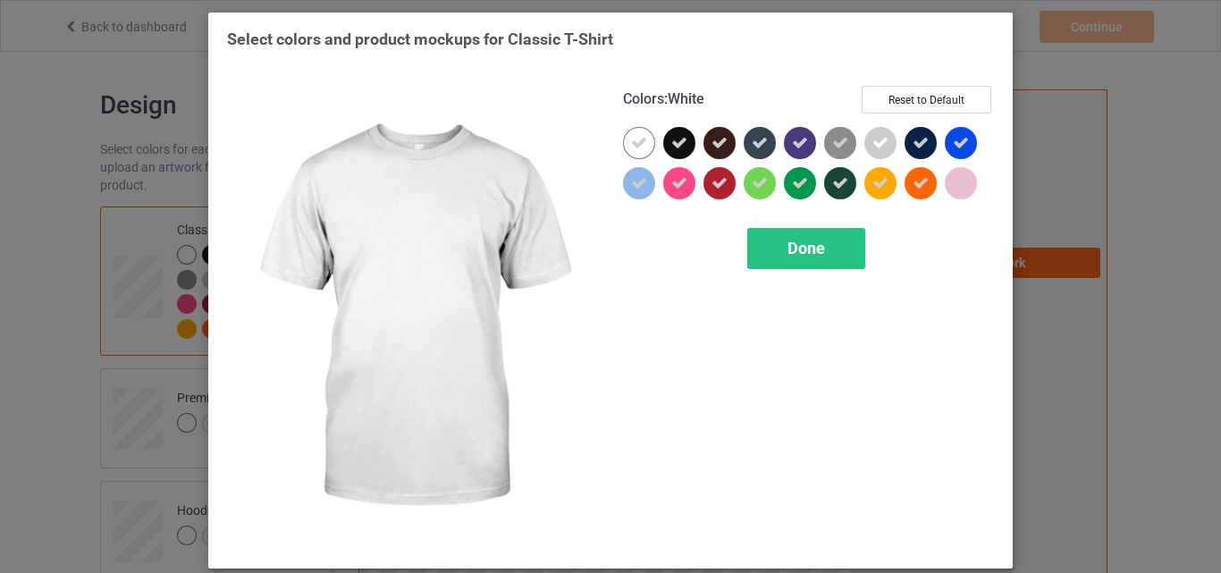
click at [637, 140] on icon at bounding box center [639, 143] width 16 height 16
click at [637, 140] on div at bounding box center [639, 143] width 32 height 32
click at [844, 255] on div "Done" at bounding box center [806, 248] width 118 height 41
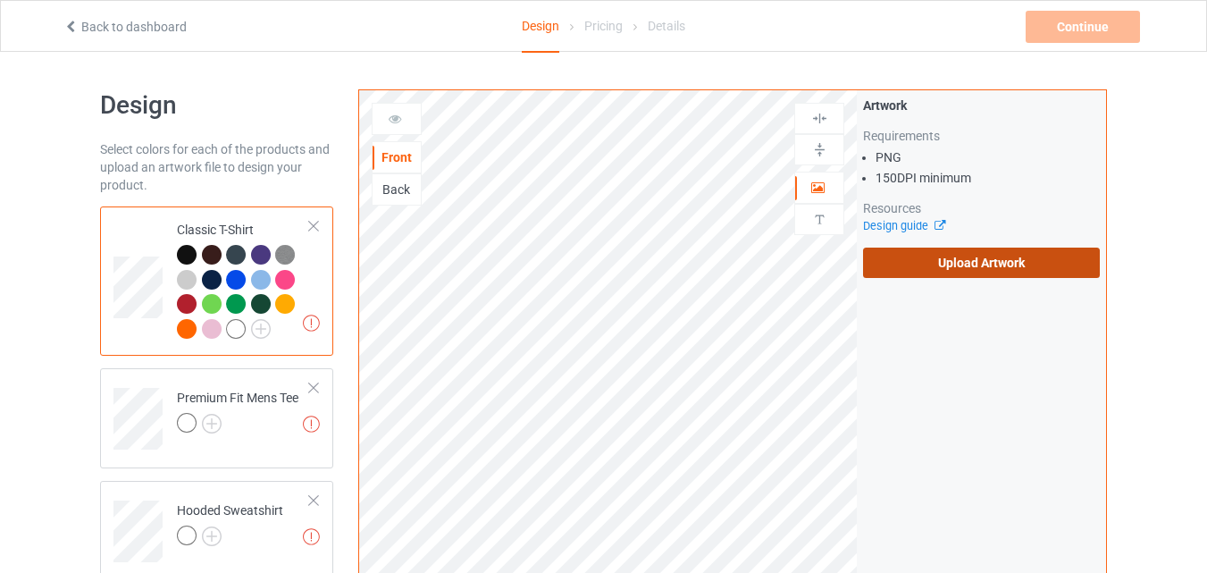
click at [935, 271] on label "Upload Artwork" at bounding box center [981, 263] width 237 height 30
click at [0, 0] on input "Upload Artwork" at bounding box center [0, 0] width 0 height 0
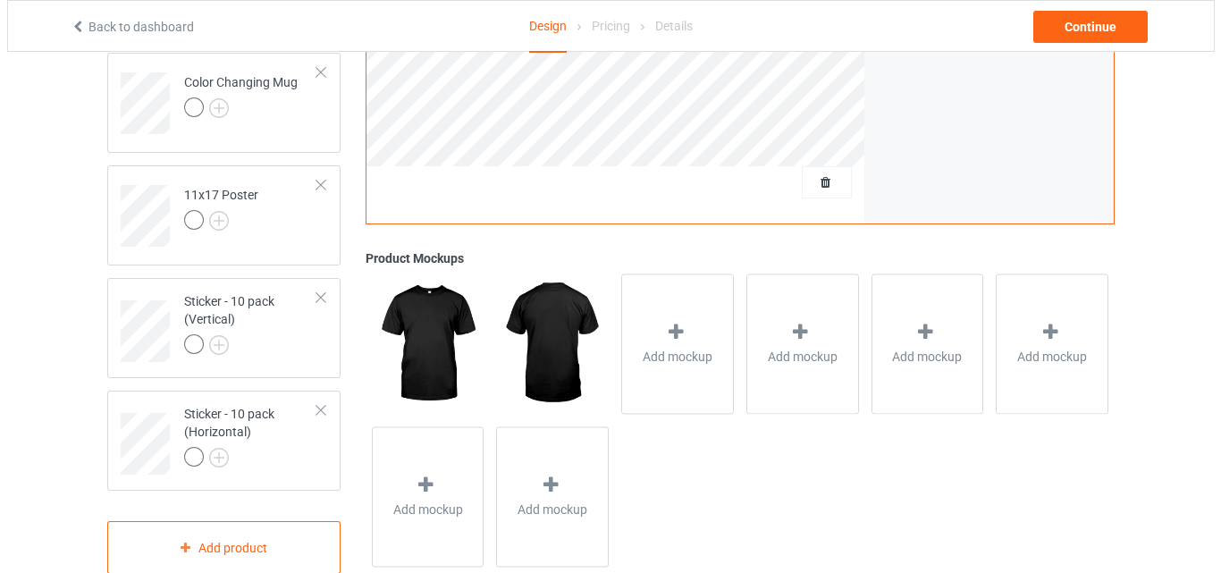
scroll to position [1369, 0]
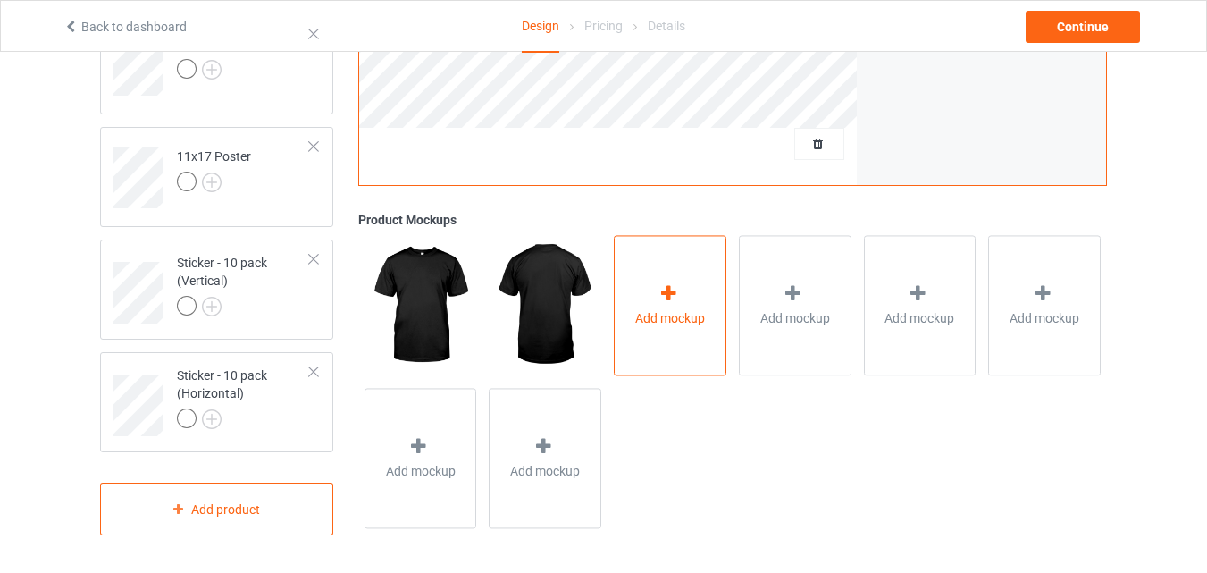
click at [660, 325] on span "Add mockup" at bounding box center [670, 319] width 70 height 18
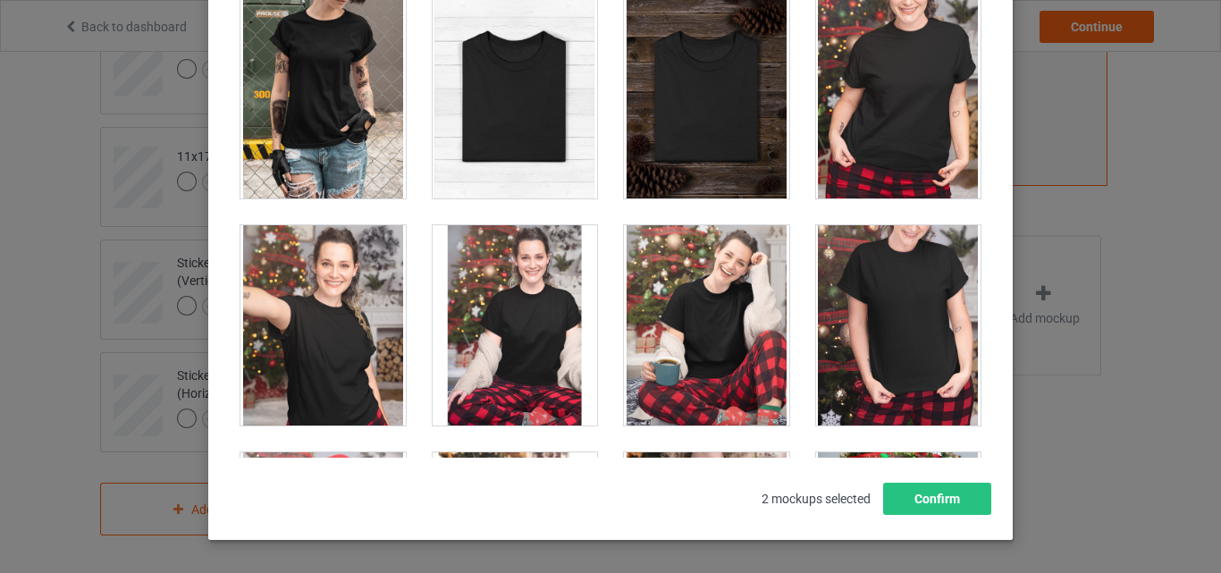
scroll to position [18037, 0]
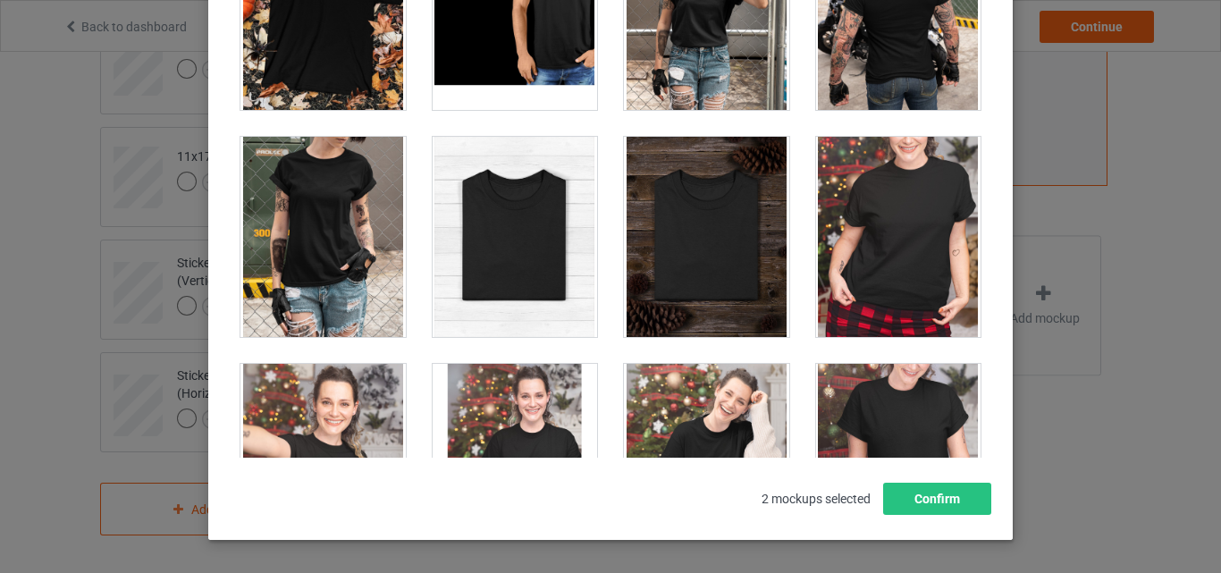
click at [527, 277] on div at bounding box center [515, 237] width 165 height 200
click at [647, 274] on div at bounding box center [706, 237] width 165 height 200
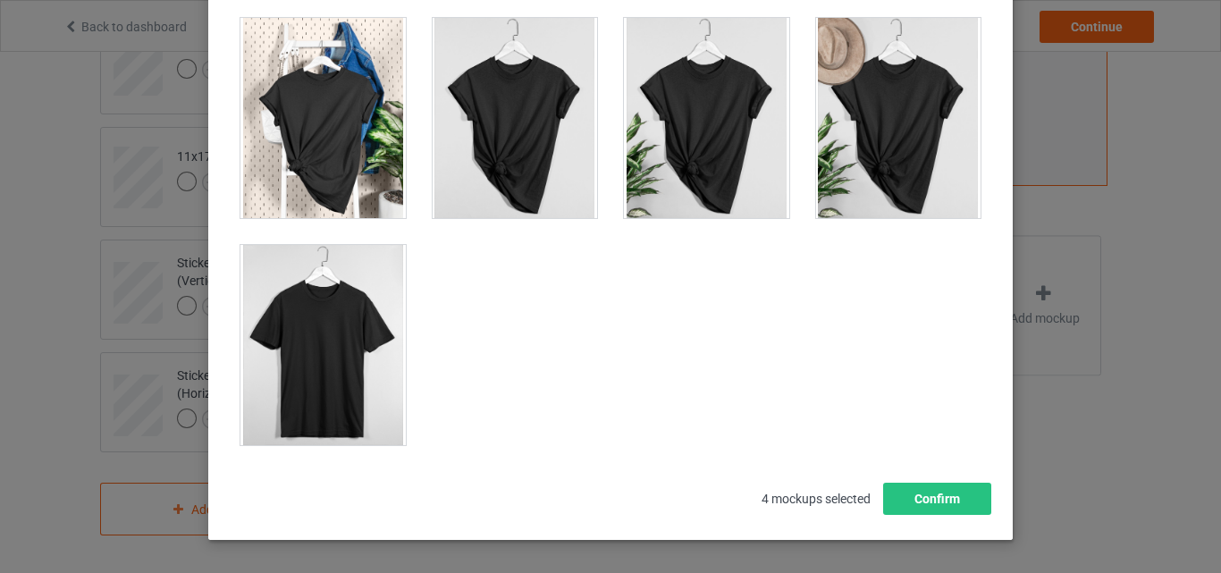
scroll to position [25111, 0]
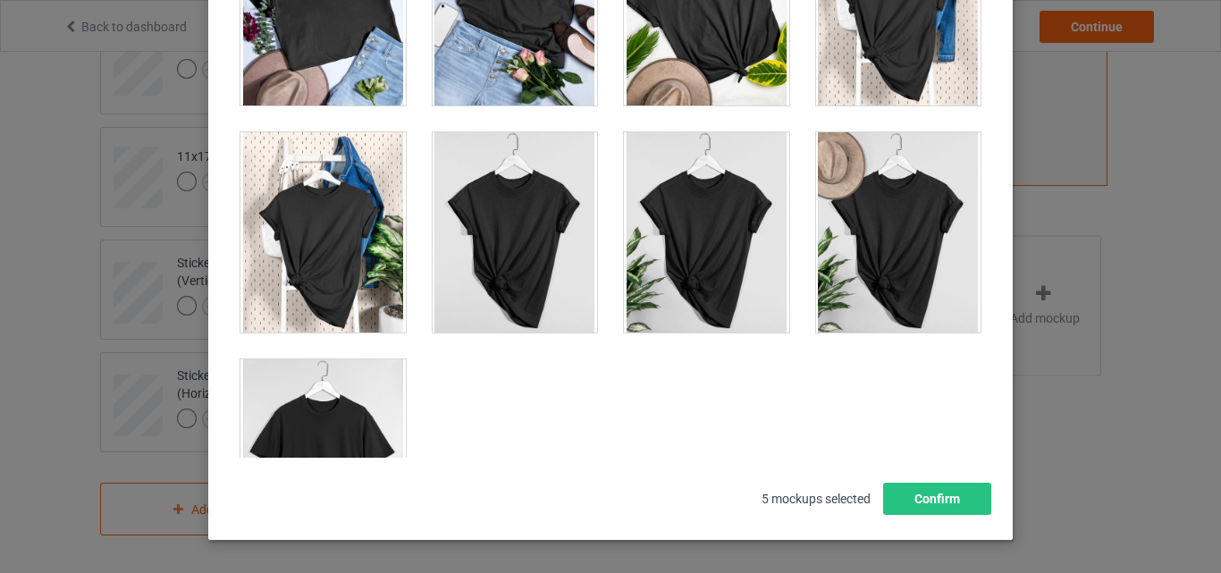
scroll to position [25647, 0]
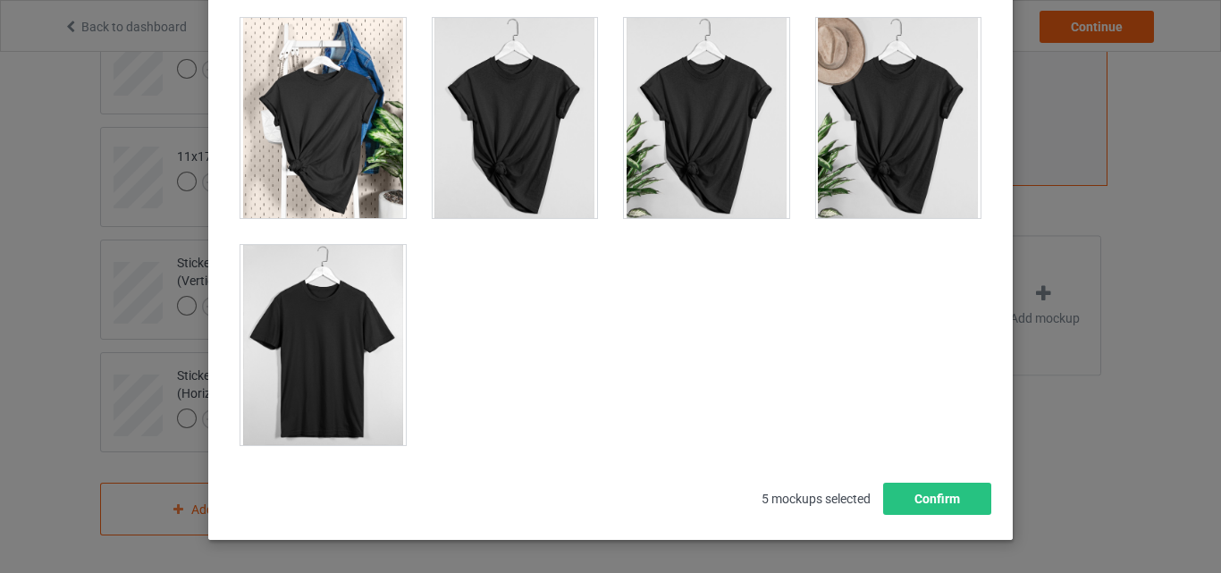
click at [372, 349] on div at bounding box center [322, 345] width 165 height 200
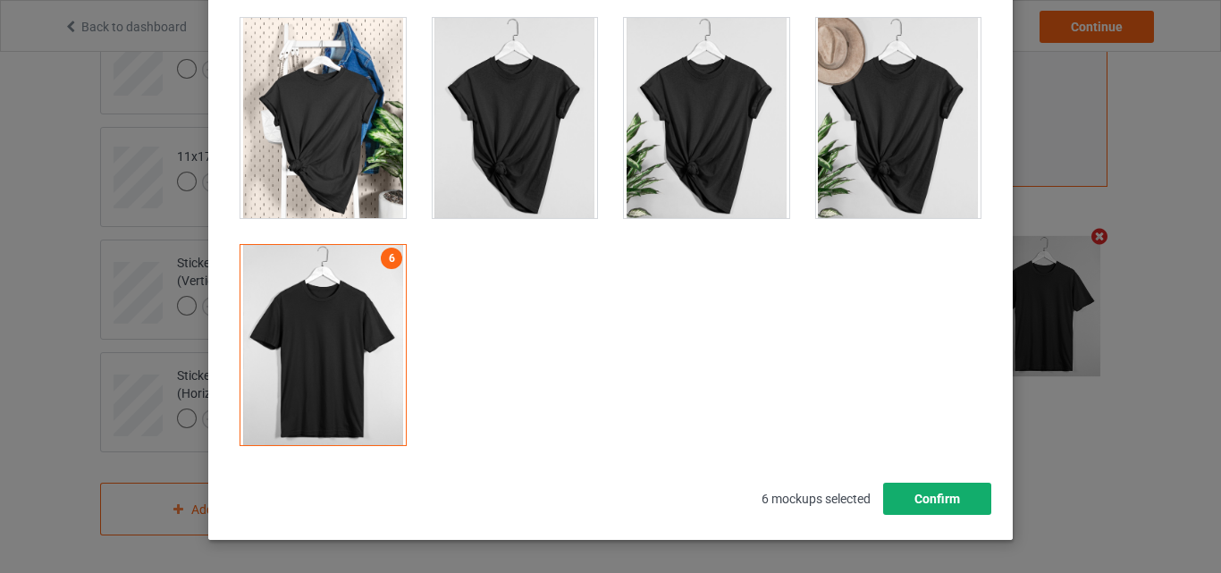
click at [958, 500] on button "Confirm" at bounding box center [937, 499] width 108 height 32
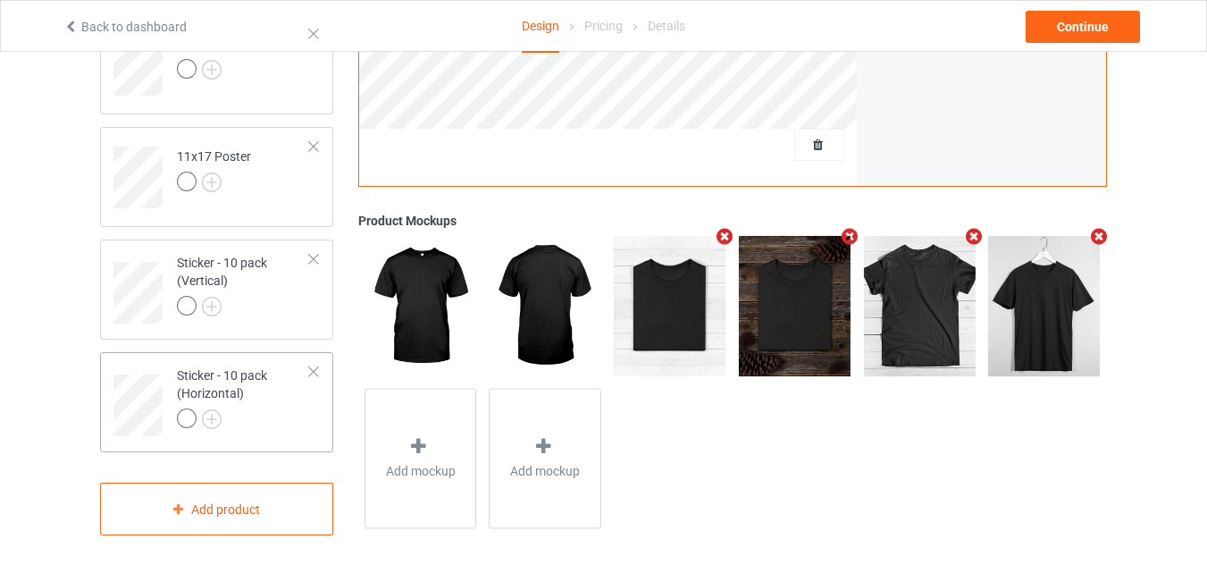
click at [265, 418] on div at bounding box center [243, 420] width 133 height 25
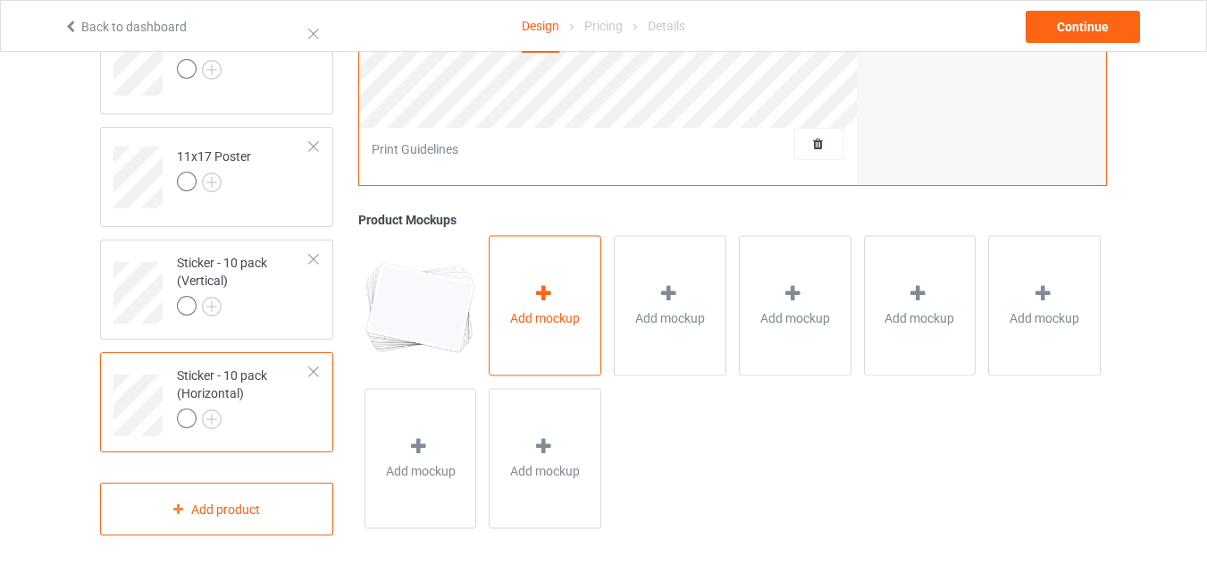
click at [574, 298] on div "Add mockup" at bounding box center [545, 306] width 113 height 140
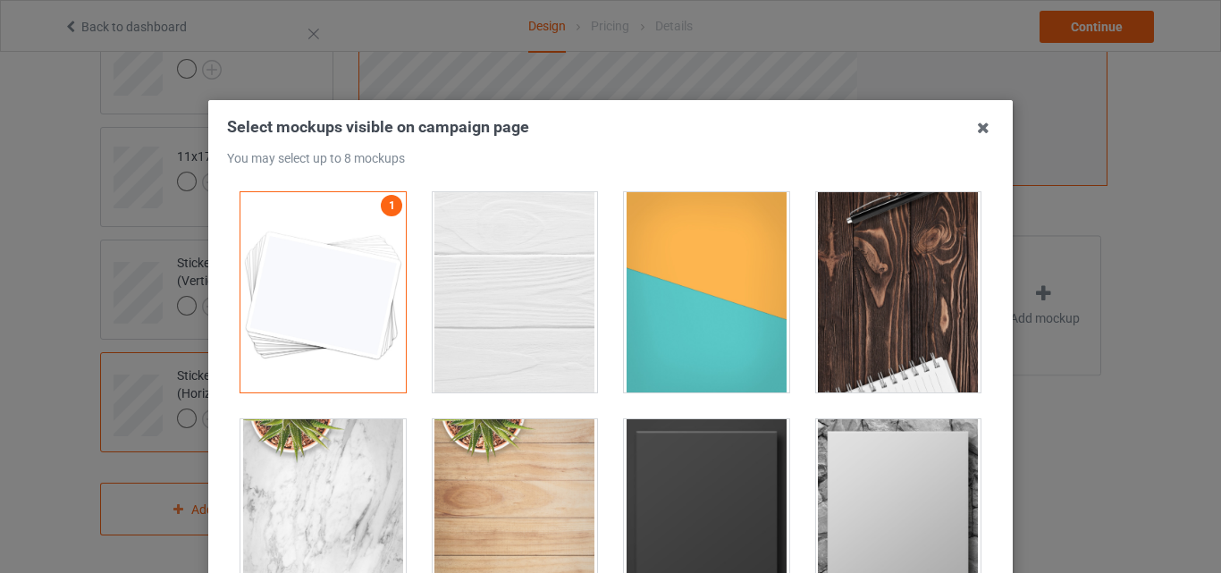
click at [557, 299] on div at bounding box center [515, 292] width 165 height 200
click at [643, 309] on div at bounding box center [706, 292] width 165 height 200
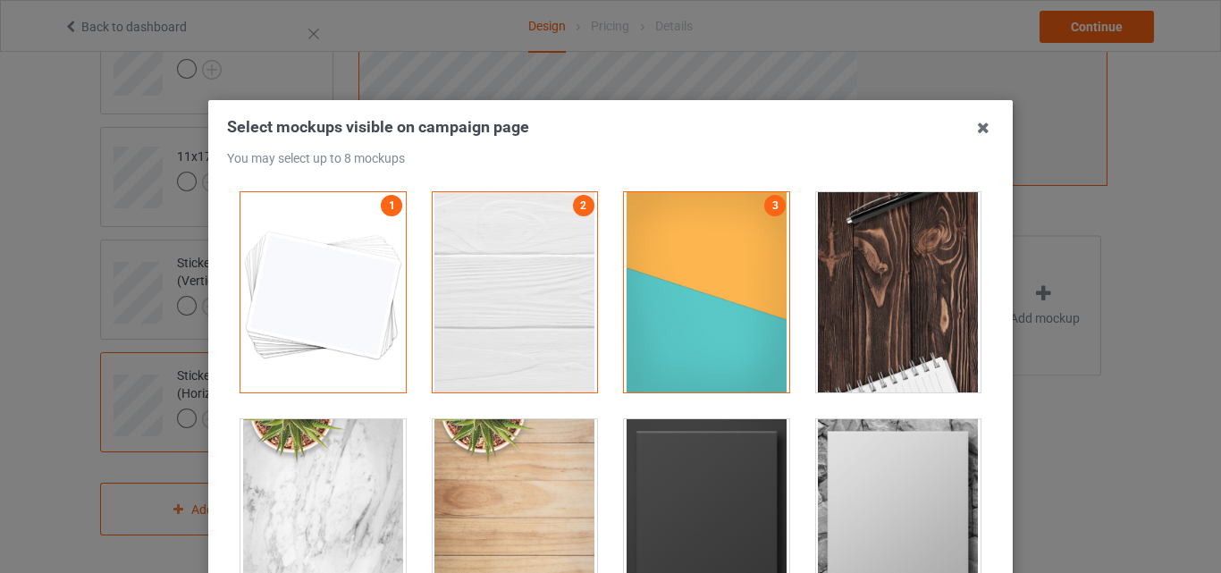
click at [828, 307] on div at bounding box center [898, 292] width 165 height 200
click at [752, 449] on div at bounding box center [706, 519] width 165 height 200
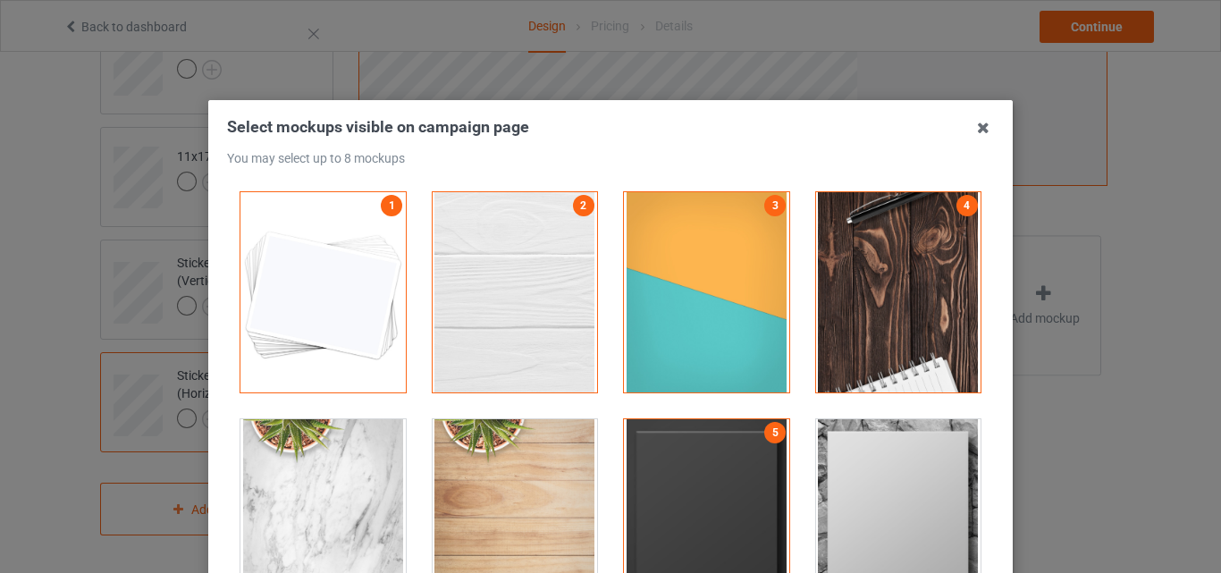
click at [842, 453] on div at bounding box center [898, 519] width 165 height 200
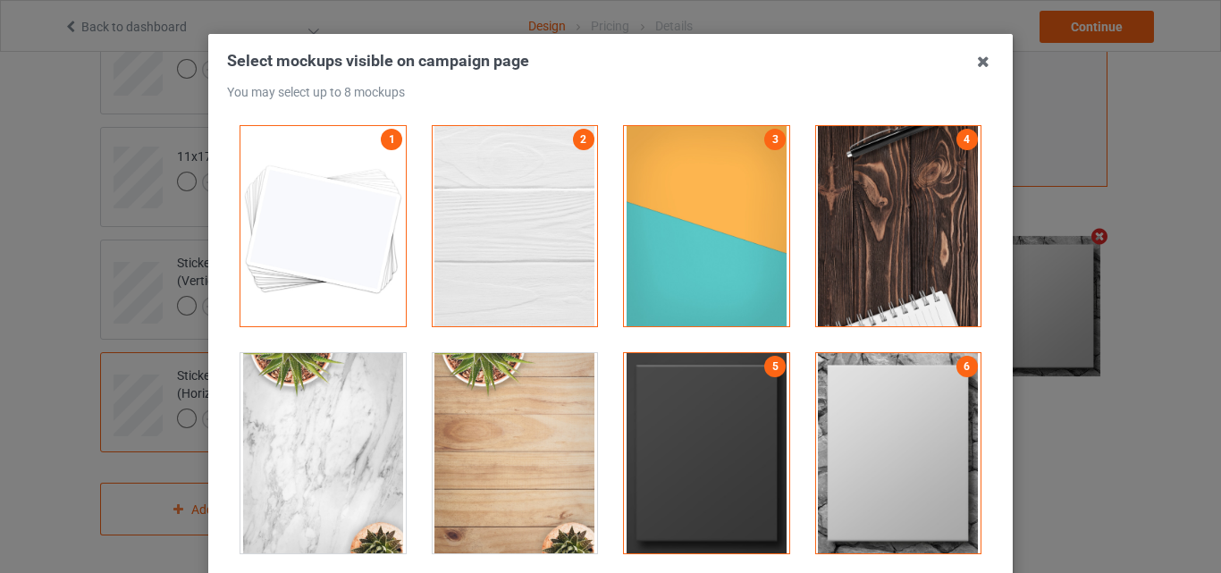
scroll to position [246, 0]
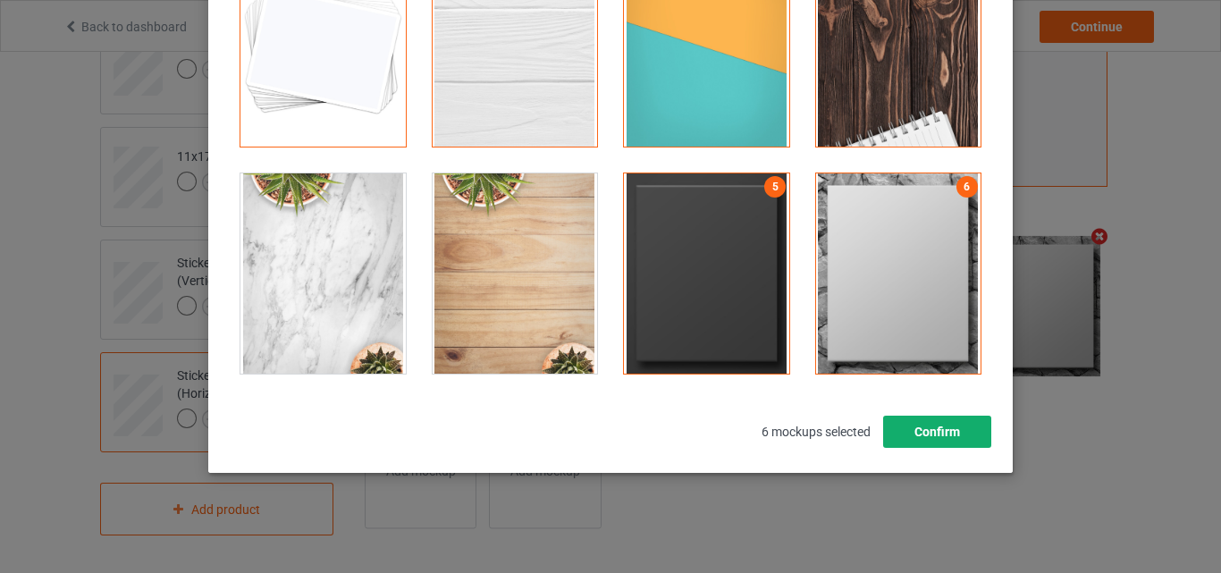
click at [949, 433] on button "Confirm" at bounding box center [937, 432] width 108 height 32
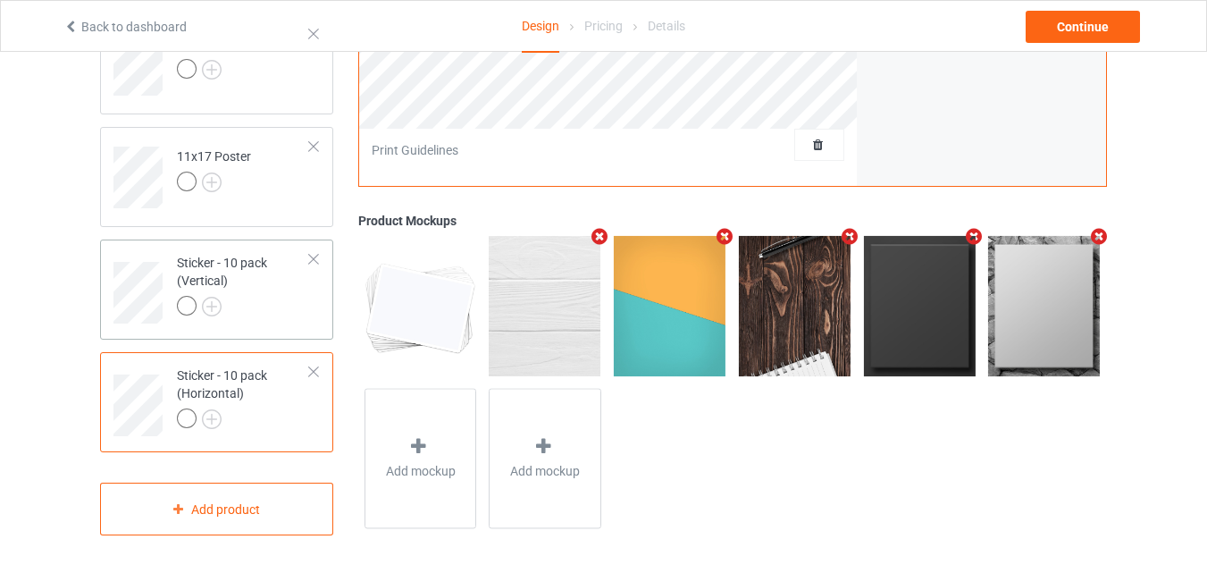
click at [257, 303] on div at bounding box center [243, 308] width 133 height 25
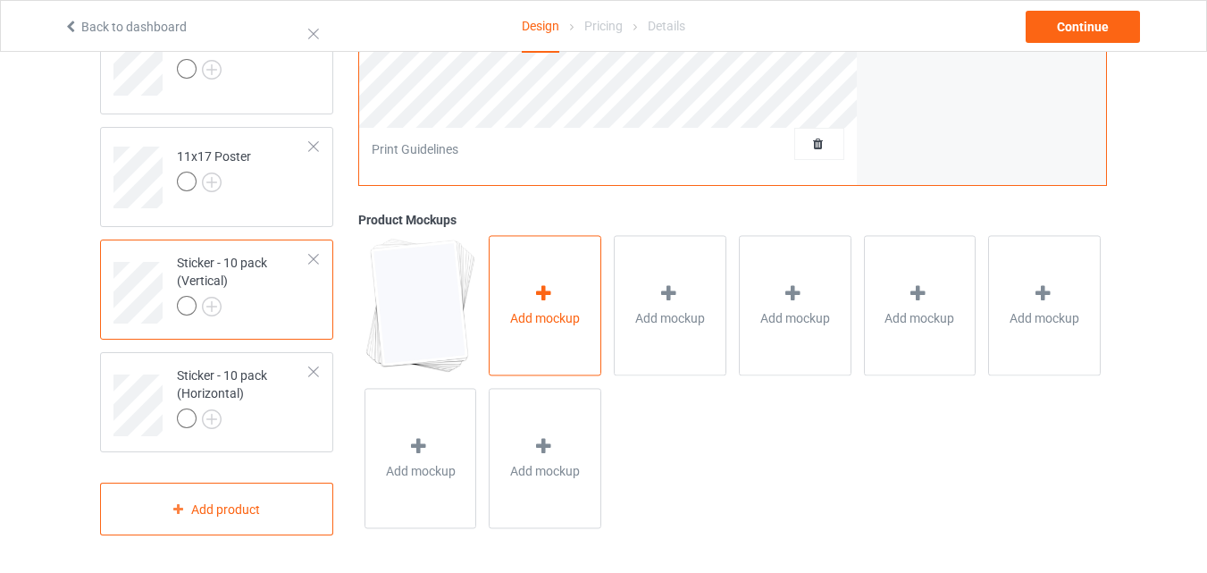
click at [531, 306] on div "Add mockup" at bounding box center [545, 306] width 113 height 140
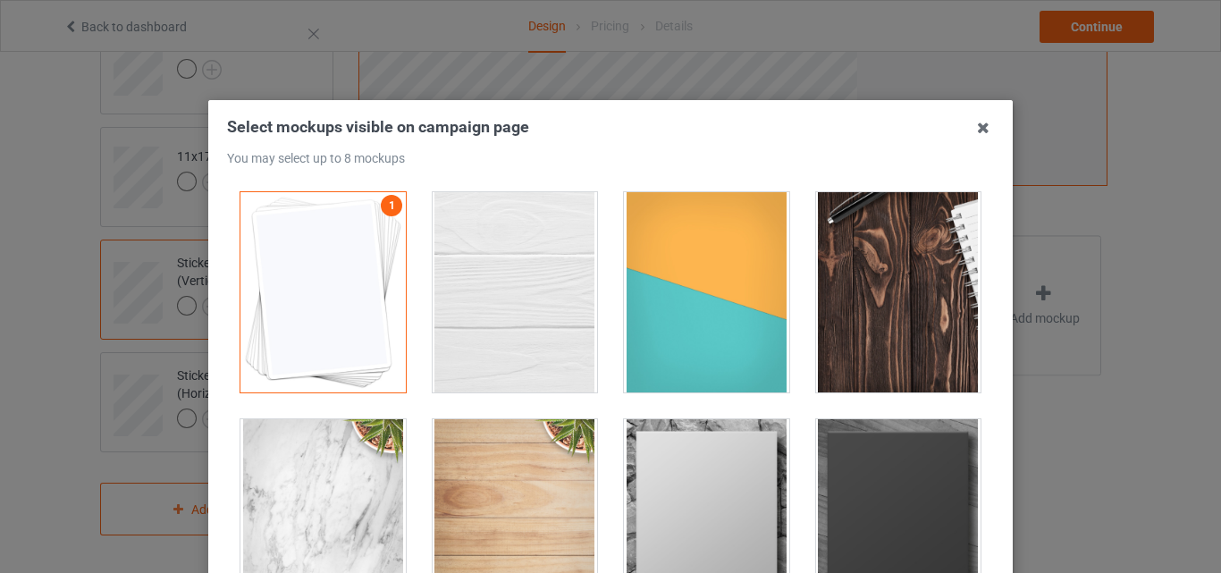
click at [528, 261] on div at bounding box center [515, 292] width 165 height 200
click at [726, 261] on div at bounding box center [706, 292] width 165 height 200
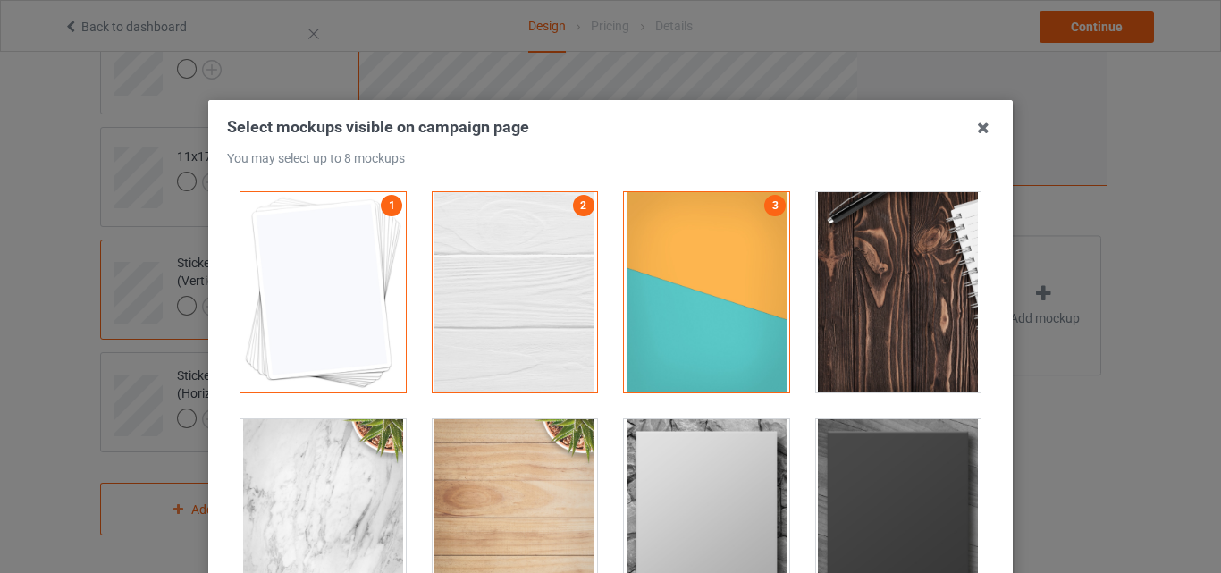
click at [847, 256] on div at bounding box center [898, 292] width 165 height 200
click at [695, 455] on div at bounding box center [706, 519] width 165 height 200
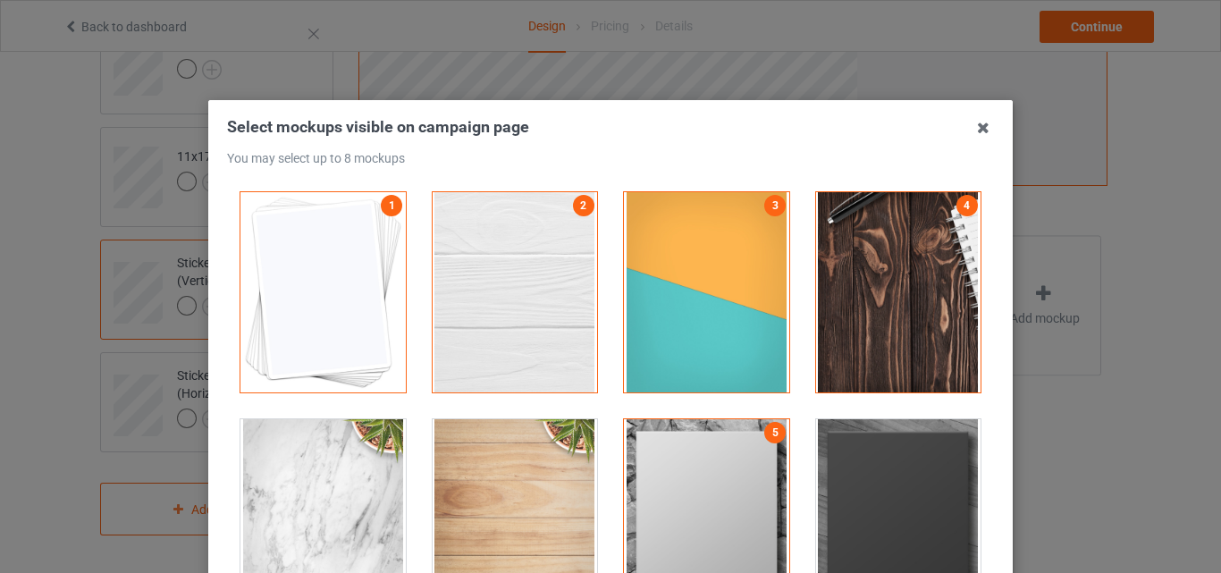
click at [1015, 467] on div "Select mockups visible on campaign page You may select up to 8 mockups 1 2 3 4 …" at bounding box center [610, 286] width 1221 height 573
click at [927, 465] on div at bounding box center [898, 519] width 165 height 200
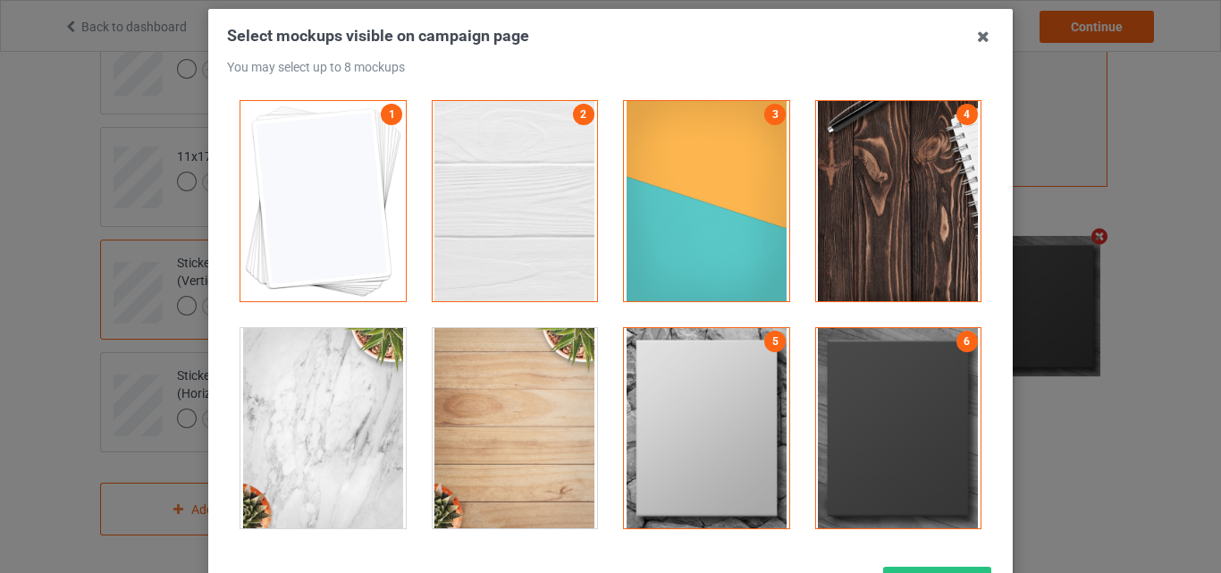
scroll to position [242, 0]
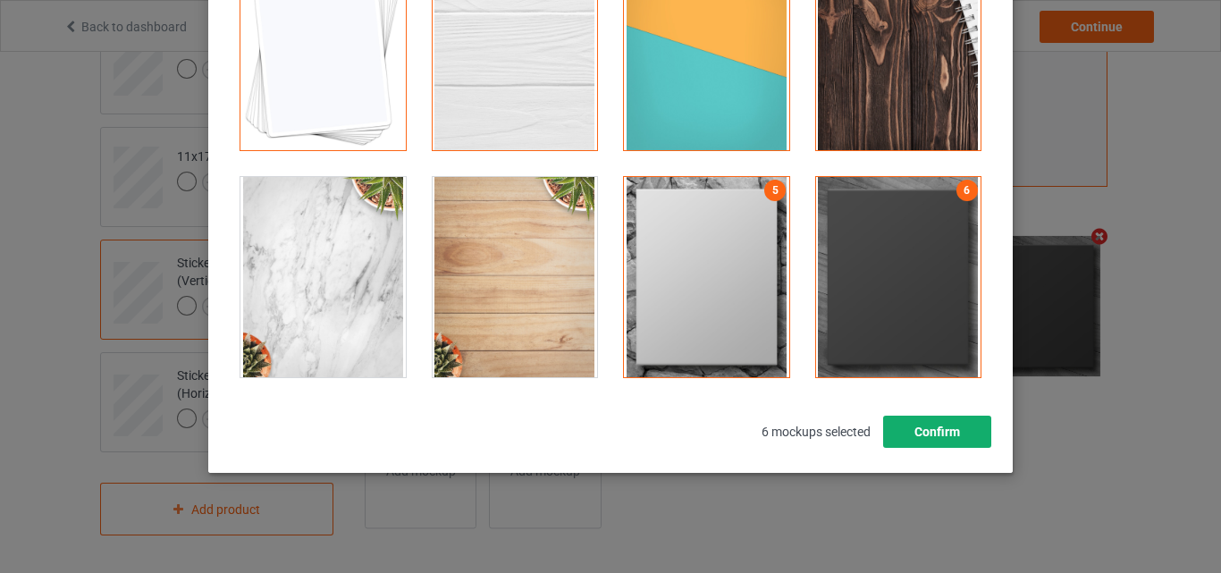
click at [941, 420] on button "Confirm" at bounding box center [937, 432] width 108 height 32
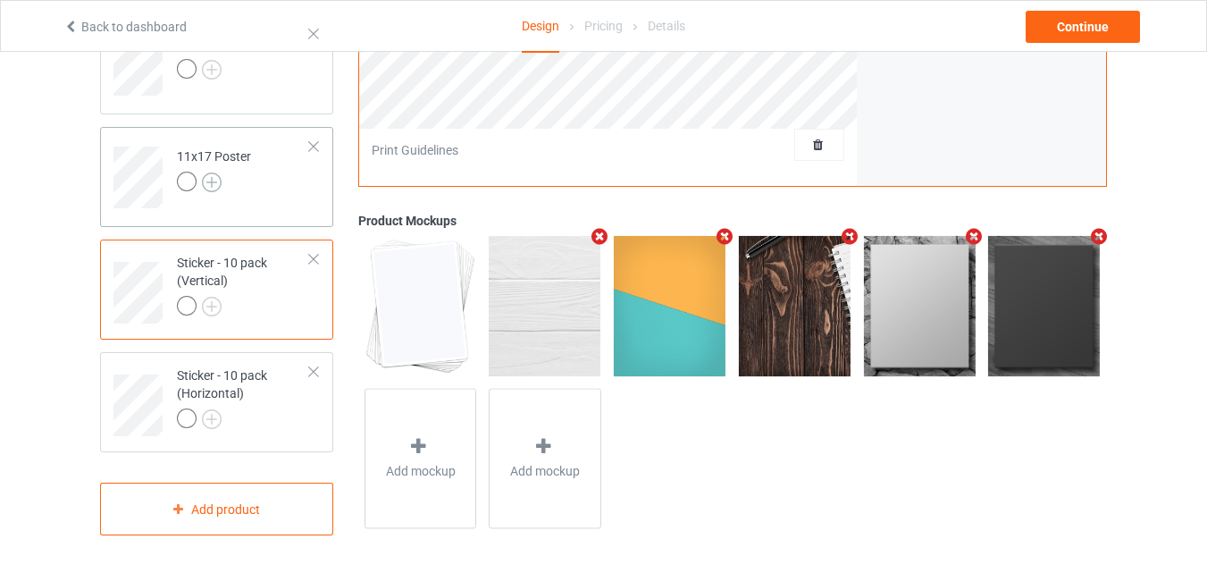
click at [214, 181] on img at bounding box center [212, 182] width 20 height 20
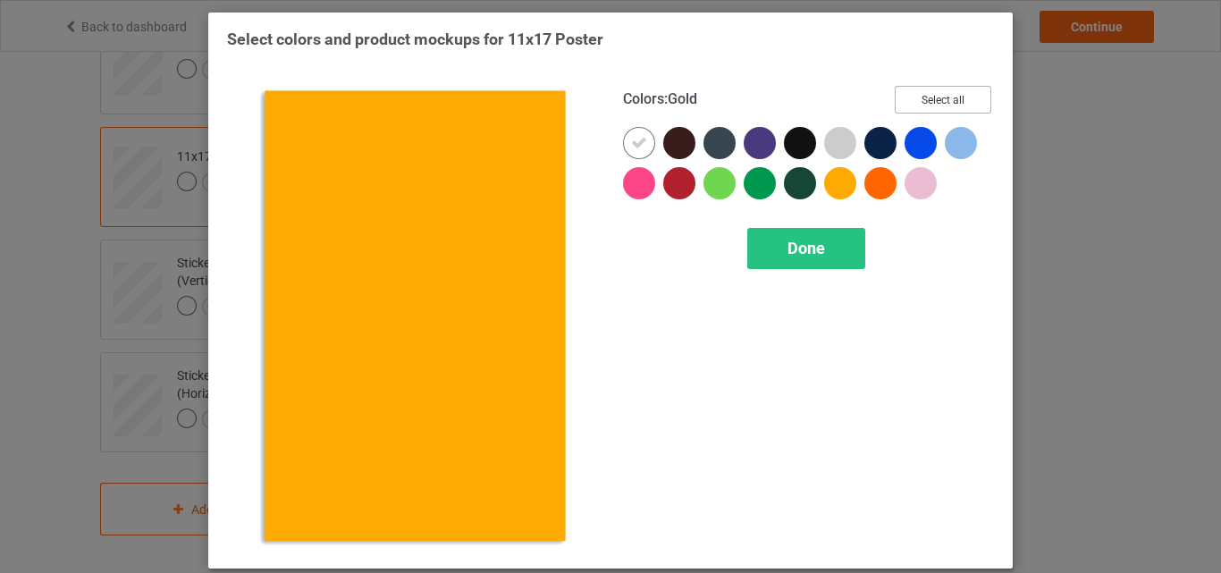
click at [924, 97] on button "Select all" at bounding box center [943, 100] width 97 height 28
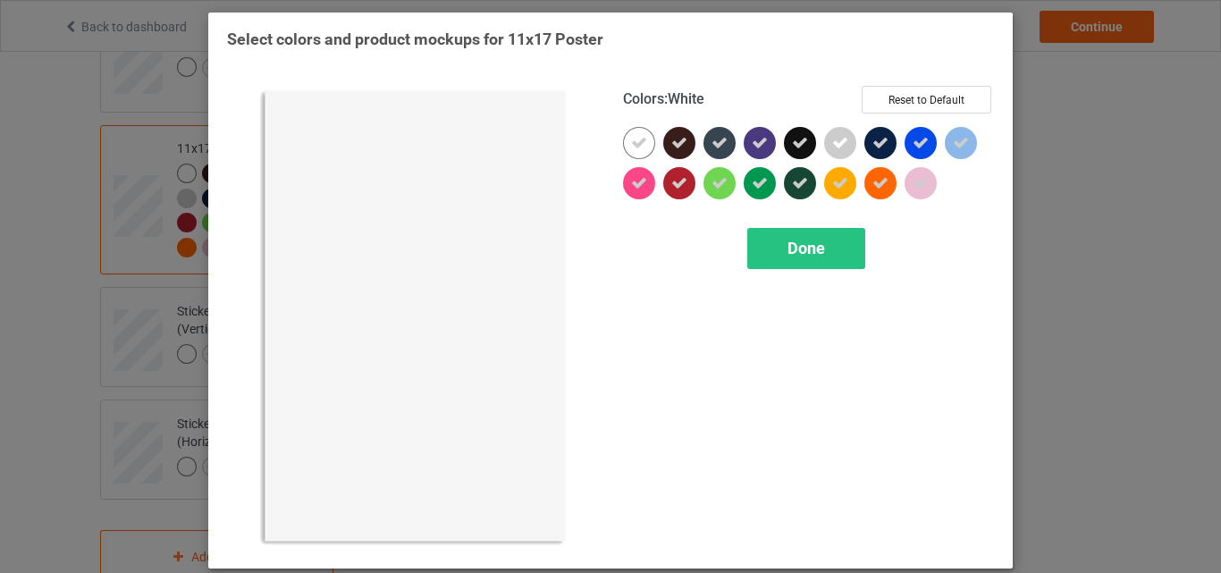
click at [635, 134] on div at bounding box center [639, 143] width 32 height 32
click at [794, 244] on span "Done" at bounding box center [806, 248] width 38 height 19
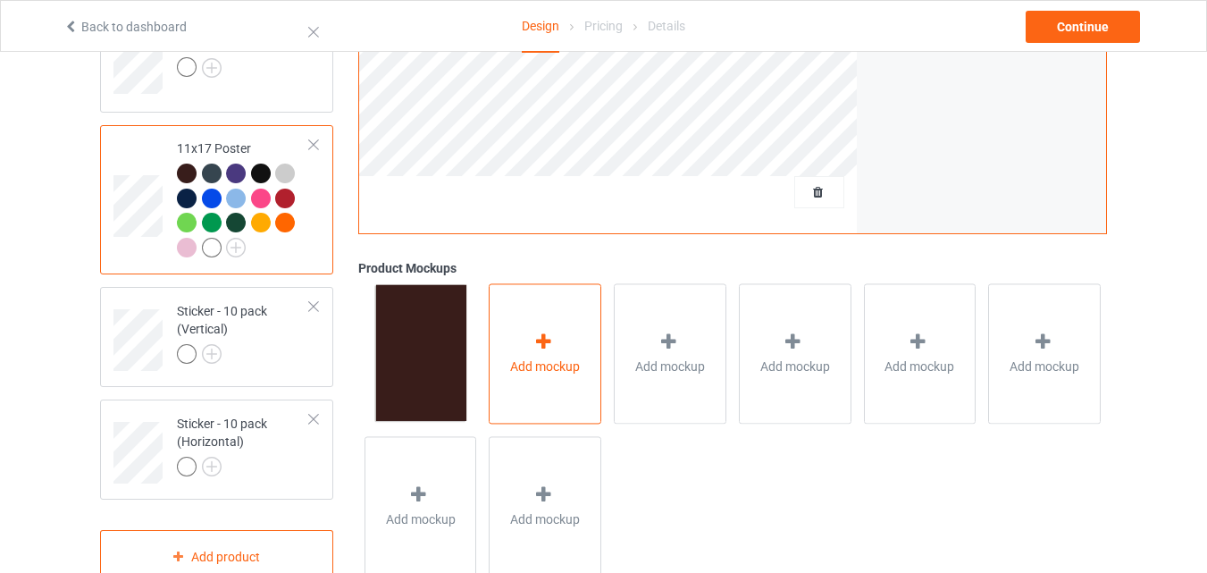
click at [512, 320] on div "Add mockup" at bounding box center [545, 353] width 113 height 140
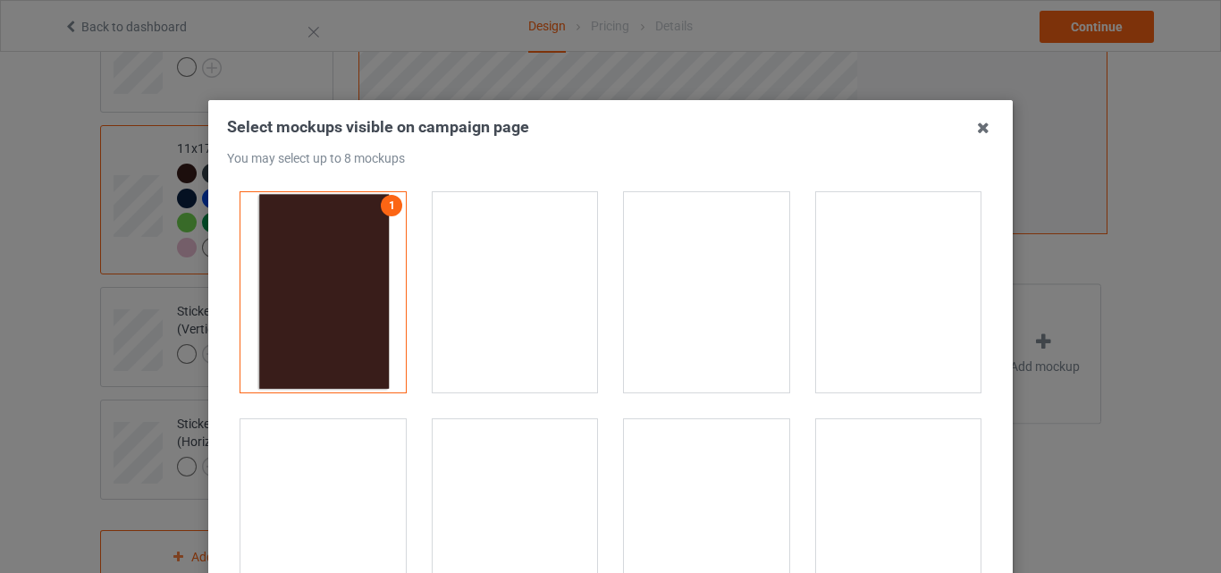
drag, startPoint x: 491, startPoint y: 278, endPoint x: 625, endPoint y: 283, distance: 134.2
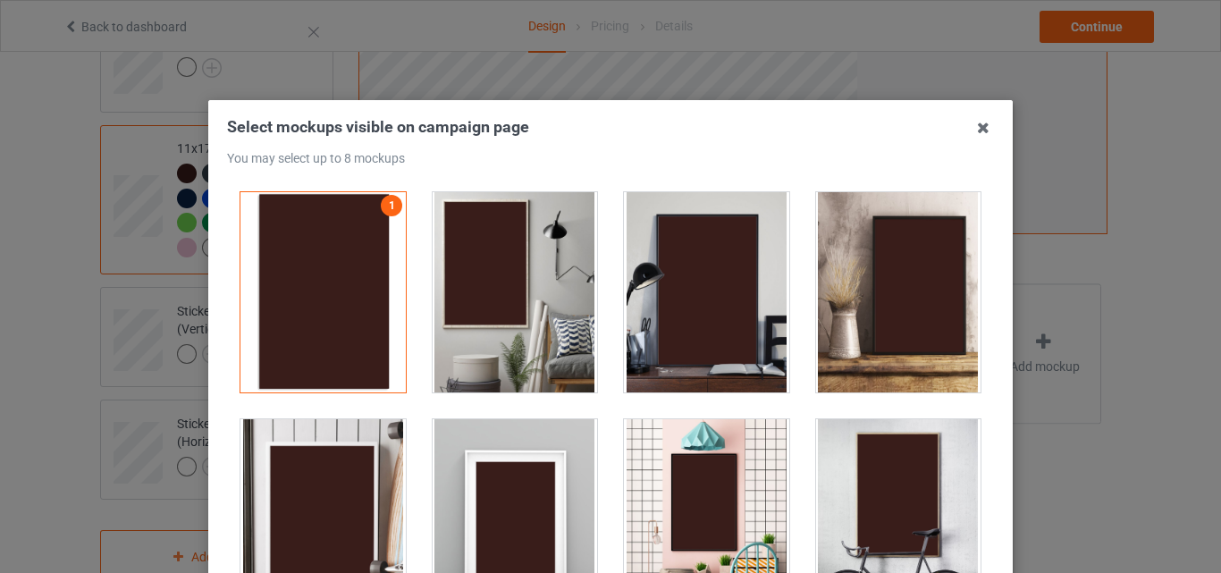
click at [492, 278] on div at bounding box center [515, 292] width 165 height 200
click at [644, 283] on div at bounding box center [706, 292] width 165 height 200
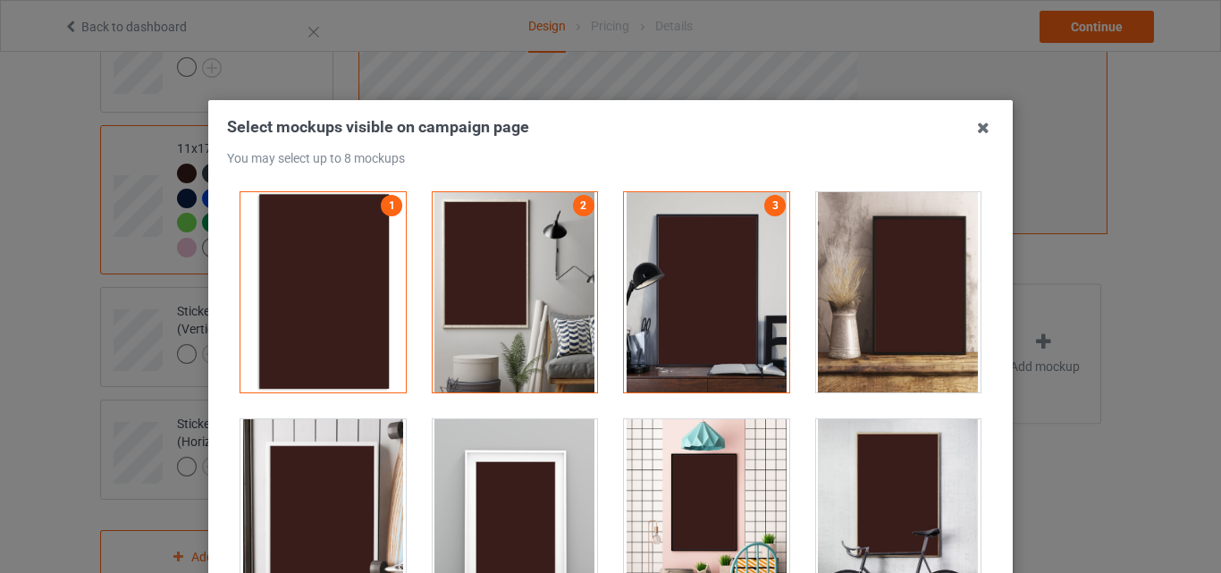
click at [540, 436] on div at bounding box center [515, 519] width 165 height 200
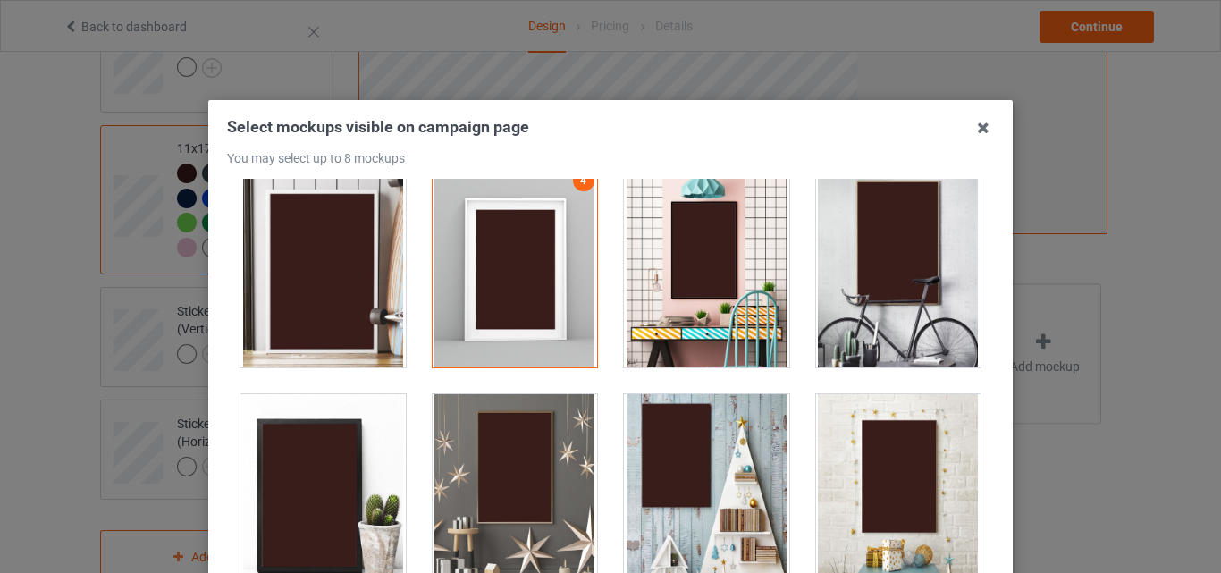
scroll to position [357, 0]
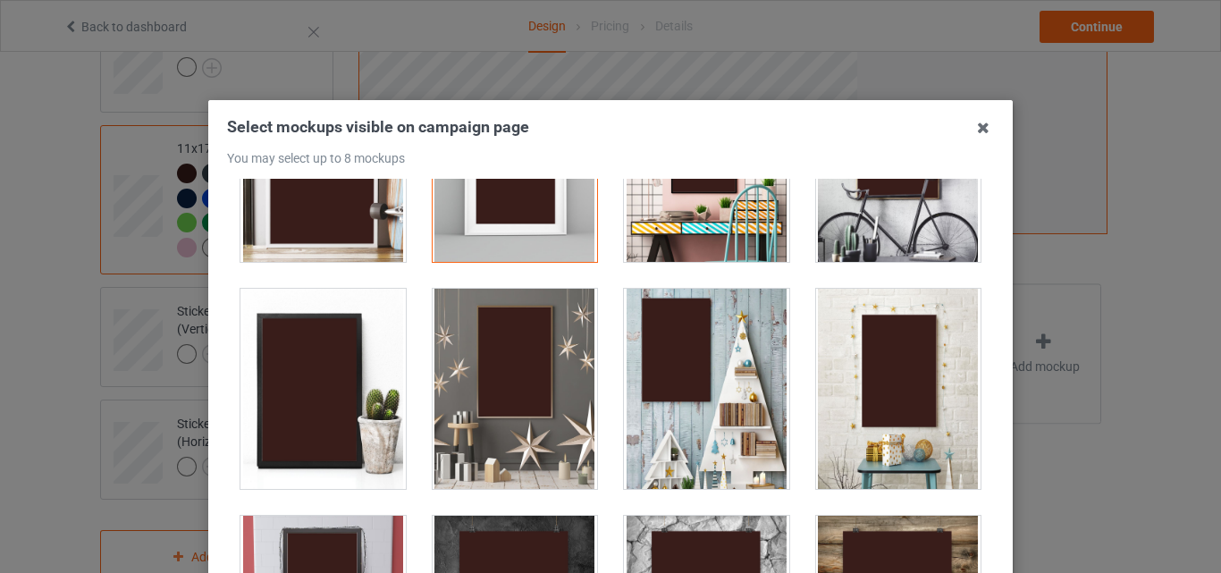
drag, startPoint x: 507, startPoint y: 395, endPoint x: 655, endPoint y: 396, distance: 148.4
click at [509, 394] on div at bounding box center [515, 389] width 165 height 200
click at [657, 396] on div at bounding box center [706, 389] width 165 height 200
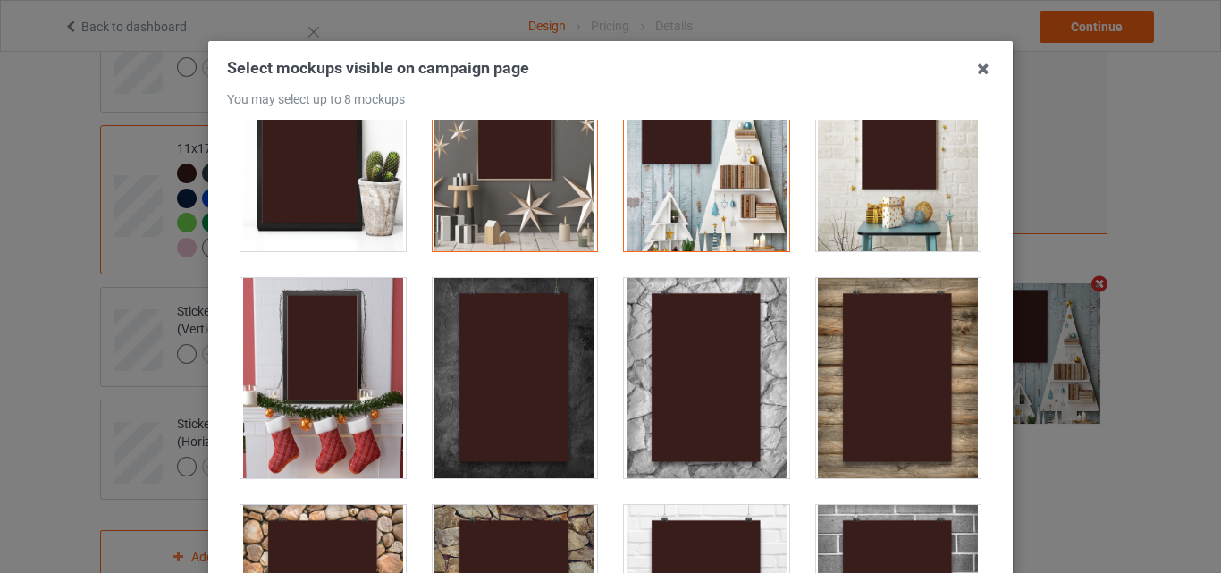
scroll to position [89, 0]
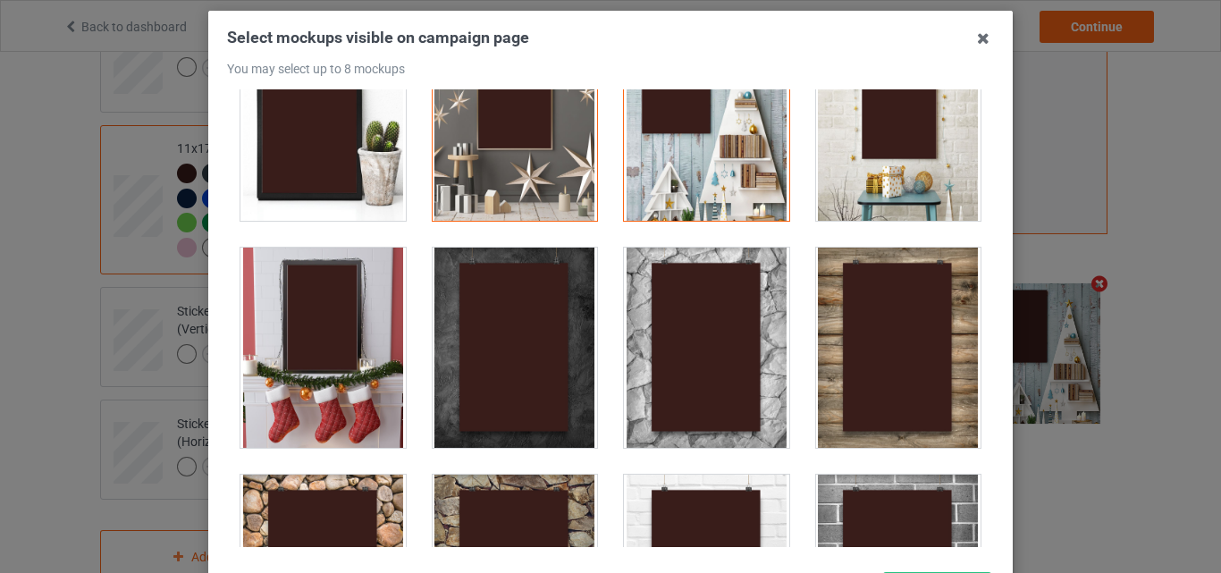
click at [719, 356] on div at bounding box center [706, 348] width 165 height 200
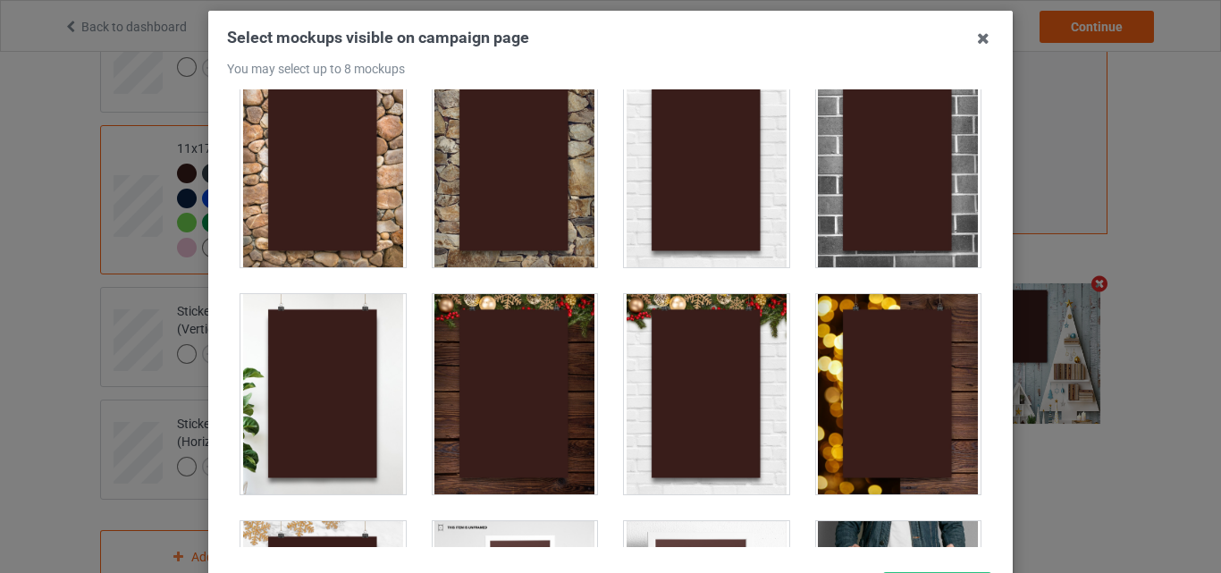
scroll to position [804, 0]
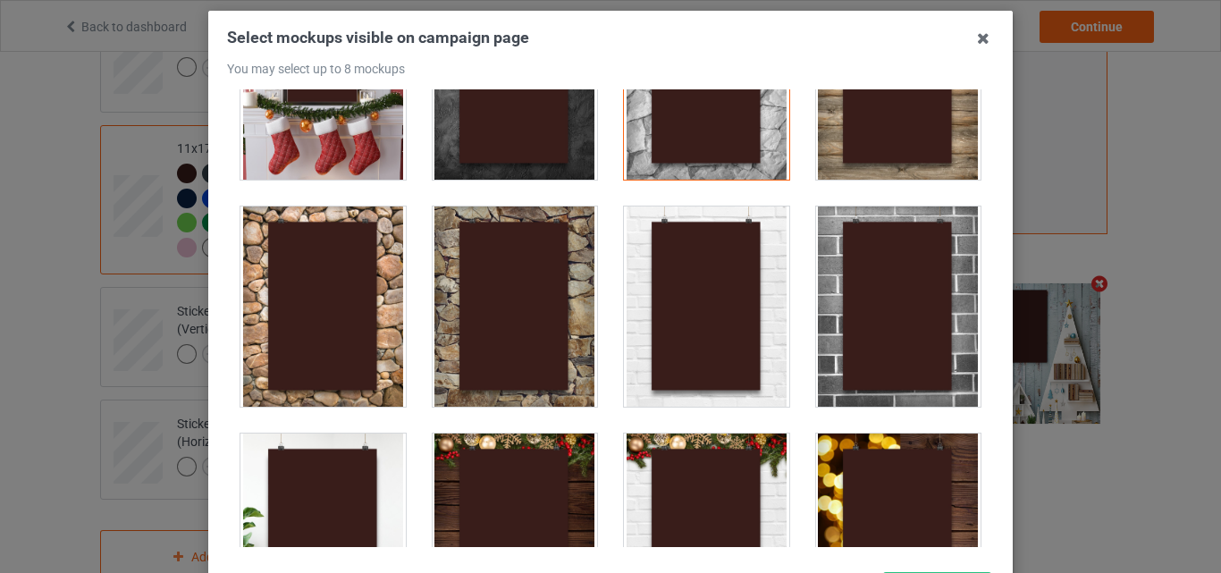
drag, startPoint x: 885, startPoint y: 328, endPoint x: 874, endPoint y: 299, distance: 30.5
click at [886, 328] on div at bounding box center [898, 306] width 165 height 200
click at [708, 121] on div at bounding box center [706, 79] width 165 height 200
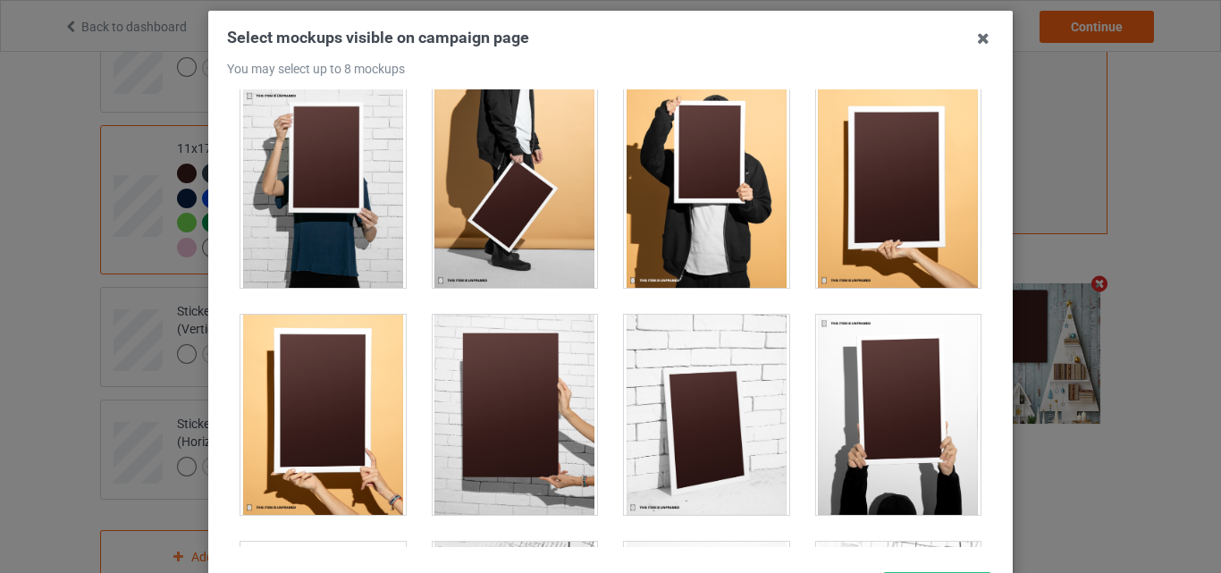
scroll to position [1609, 0]
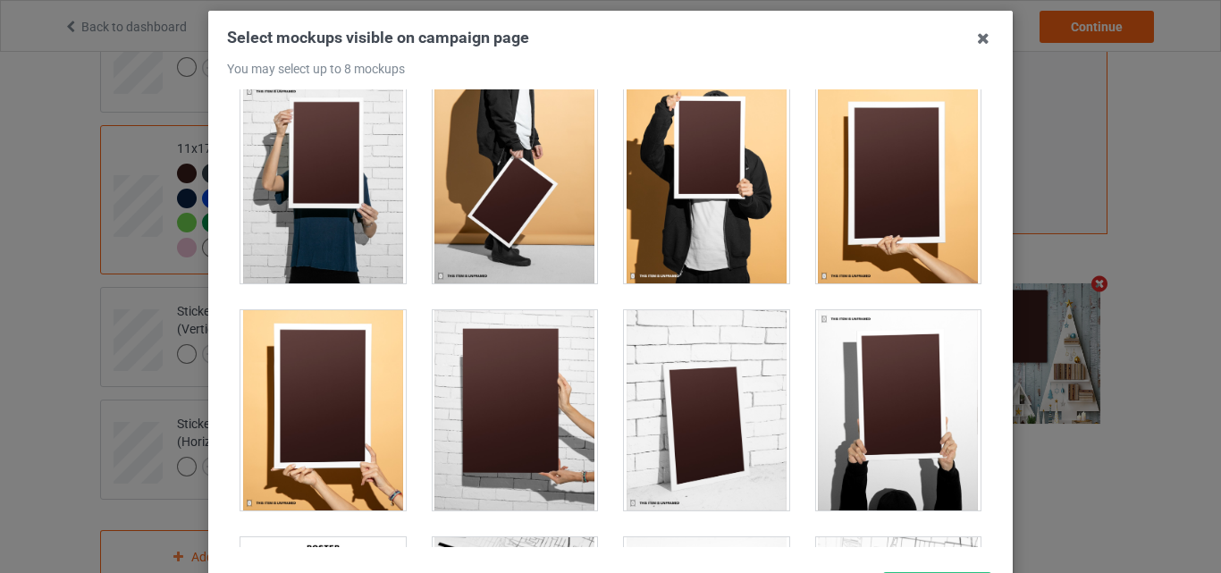
drag, startPoint x: 460, startPoint y: 370, endPoint x: 581, endPoint y: 372, distance: 120.7
click at [461, 370] on div at bounding box center [515, 410] width 165 height 200
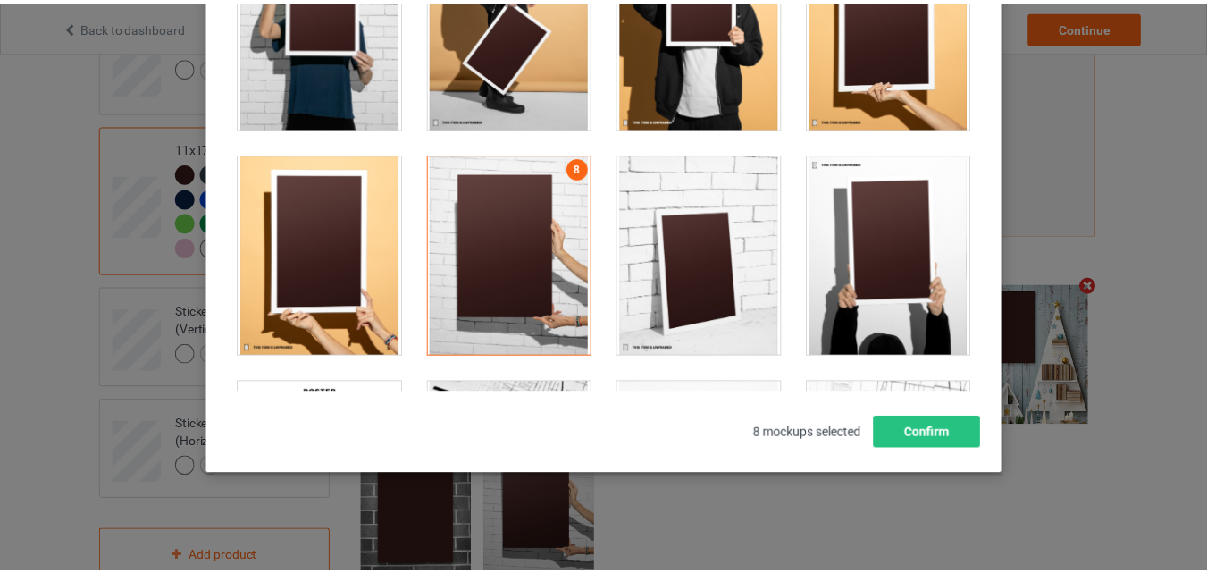
scroll to position [246, 0]
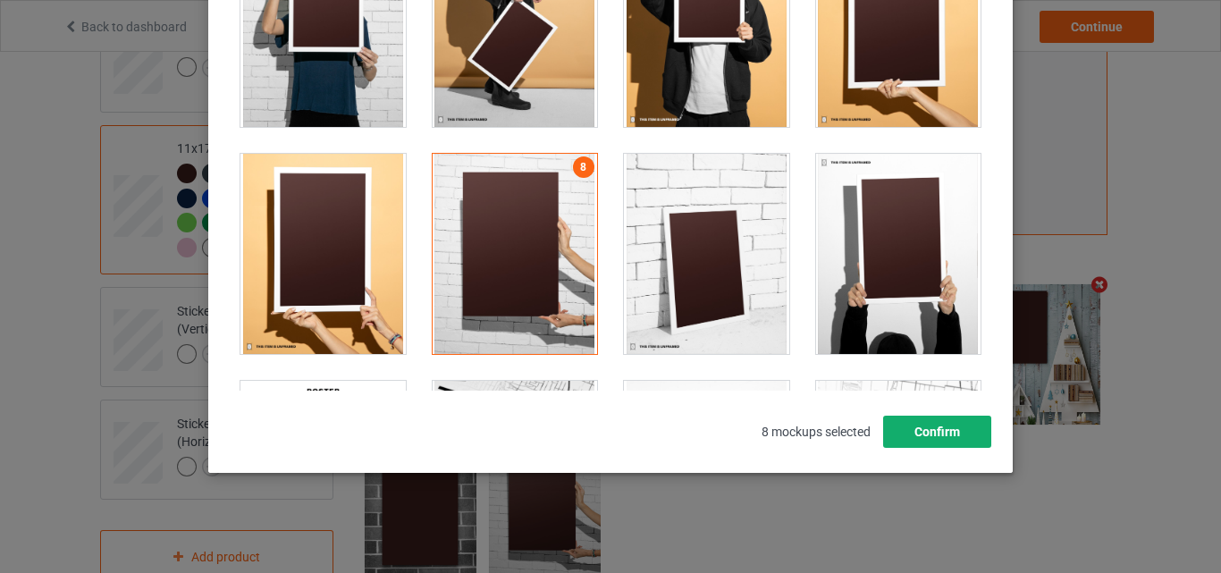
click at [961, 429] on button "Confirm" at bounding box center [937, 432] width 108 height 32
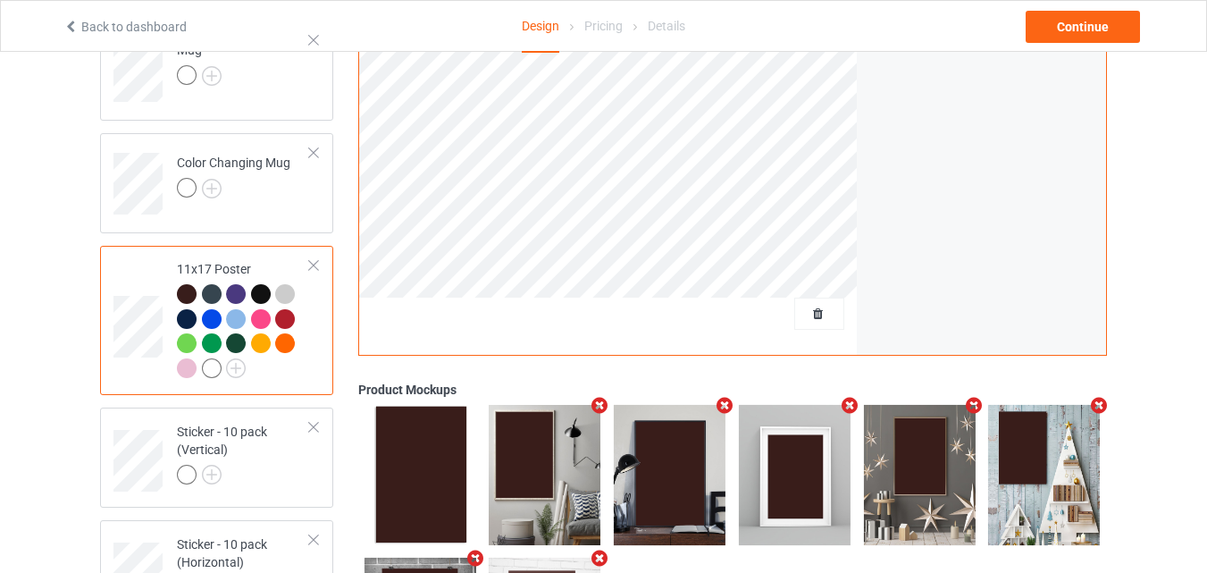
scroll to position [1101, 0]
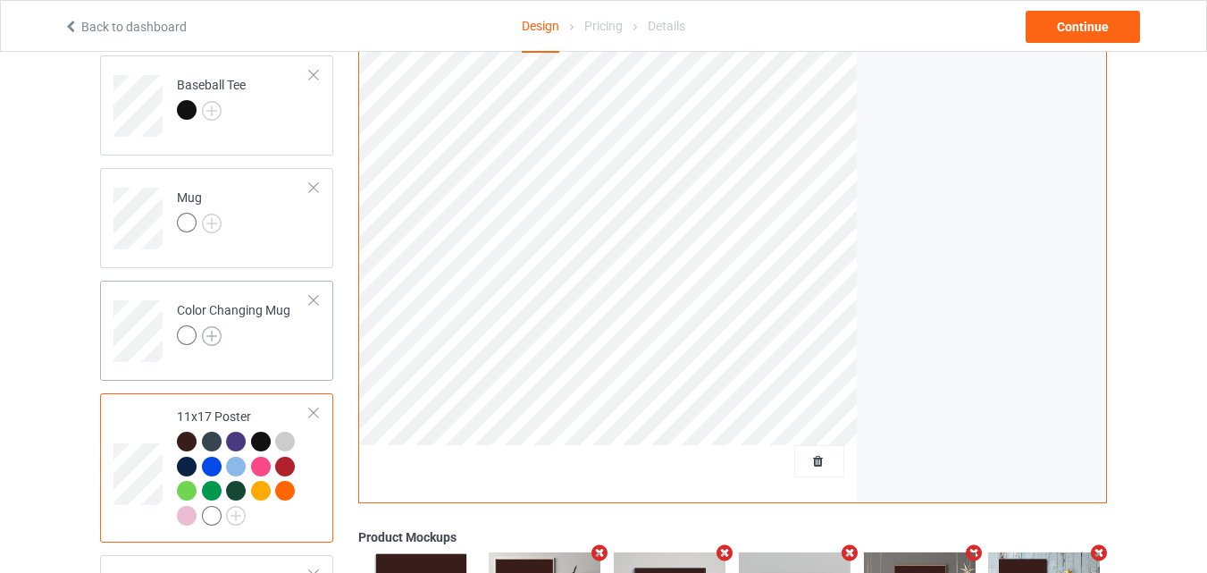
click at [215, 343] on img at bounding box center [212, 336] width 20 height 20
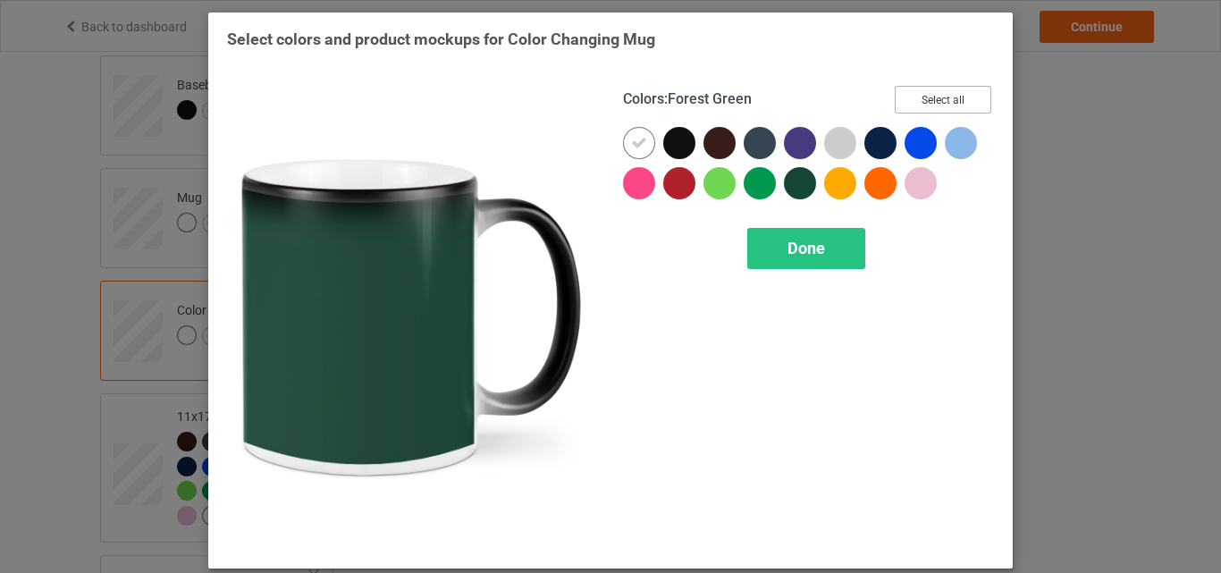
click at [936, 103] on button "Select all" at bounding box center [943, 100] width 97 height 28
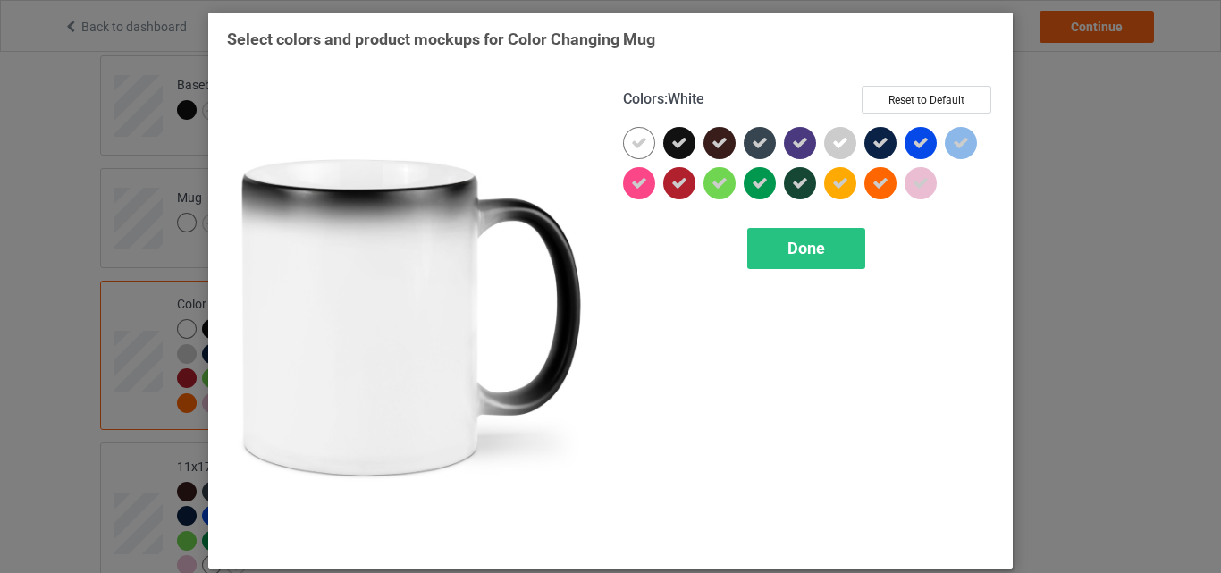
click at [639, 144] on icon at bounding box center [639, 143] width 16 height 16
click at [639, 144] on div at bounding box center [639, 143] width 32 height 32
click at [780, 263] on div "Done" at bounding box center [806, 248] width 118 height 41
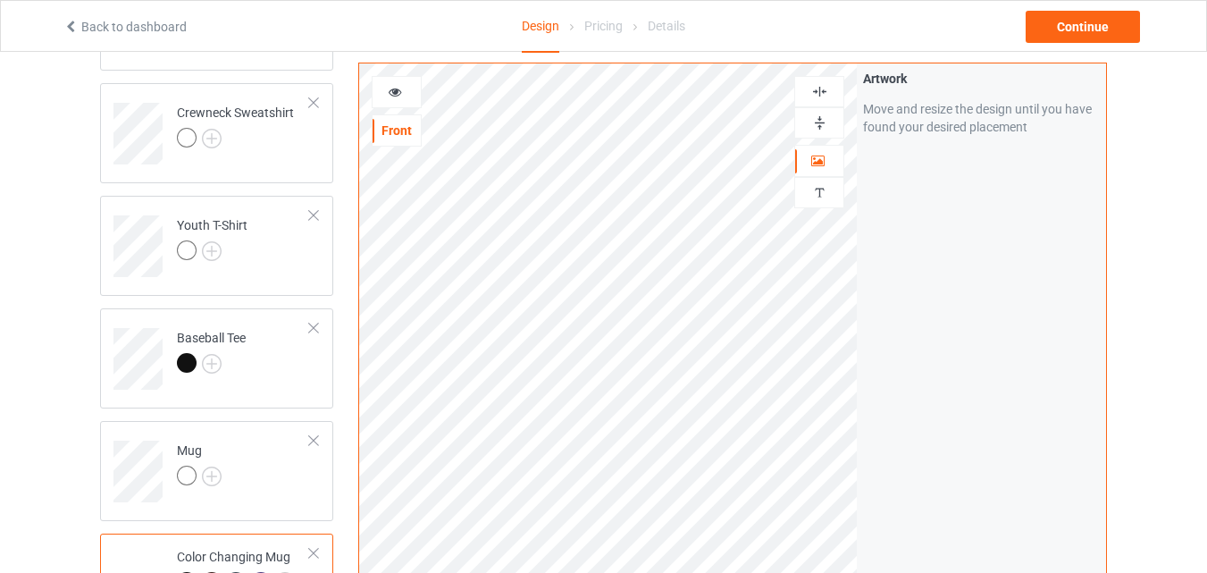
scroll to position [833, 0]
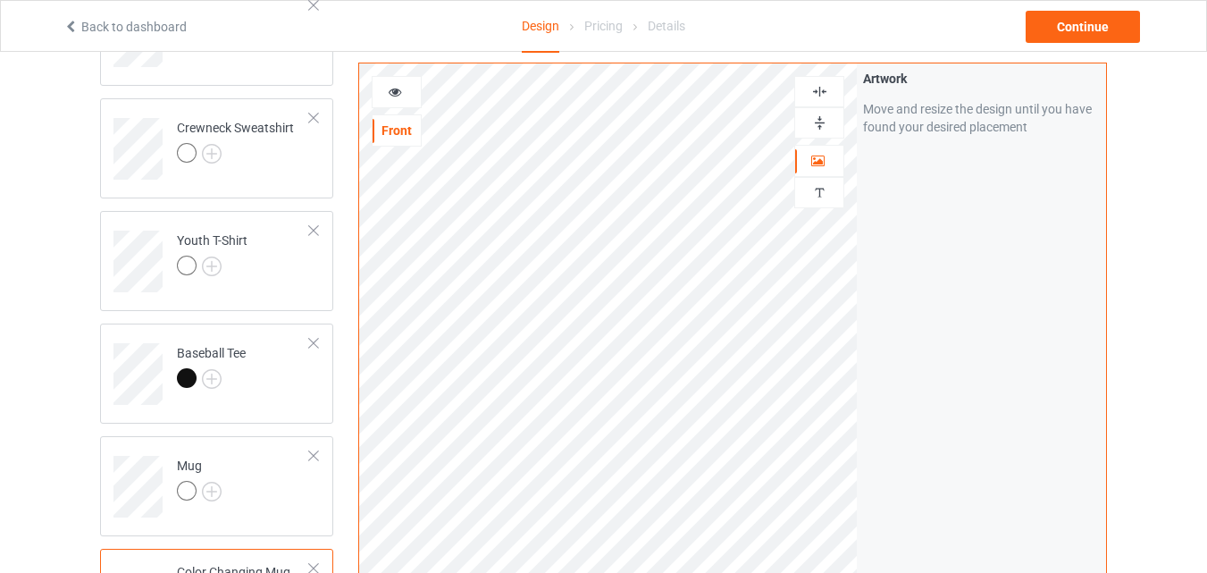
click at [829, 123] on div at bounding box center [819, 122] width 48 height 17
click at [392, 90] on icon at bounding box center [395, 89] width 15 height 13
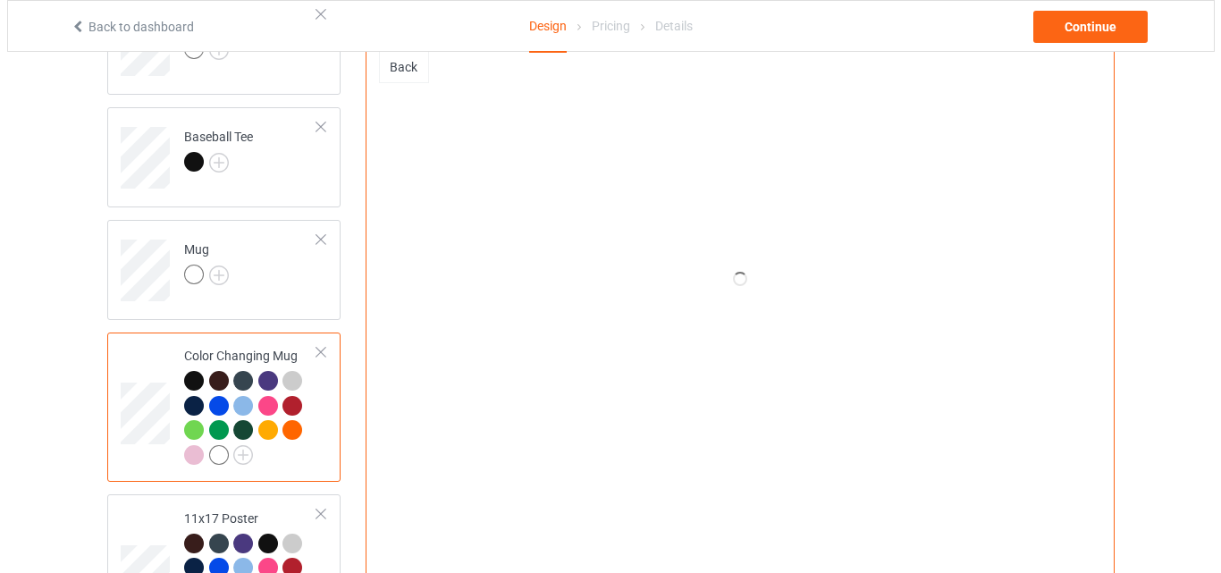
scroll to position [1369, 0]
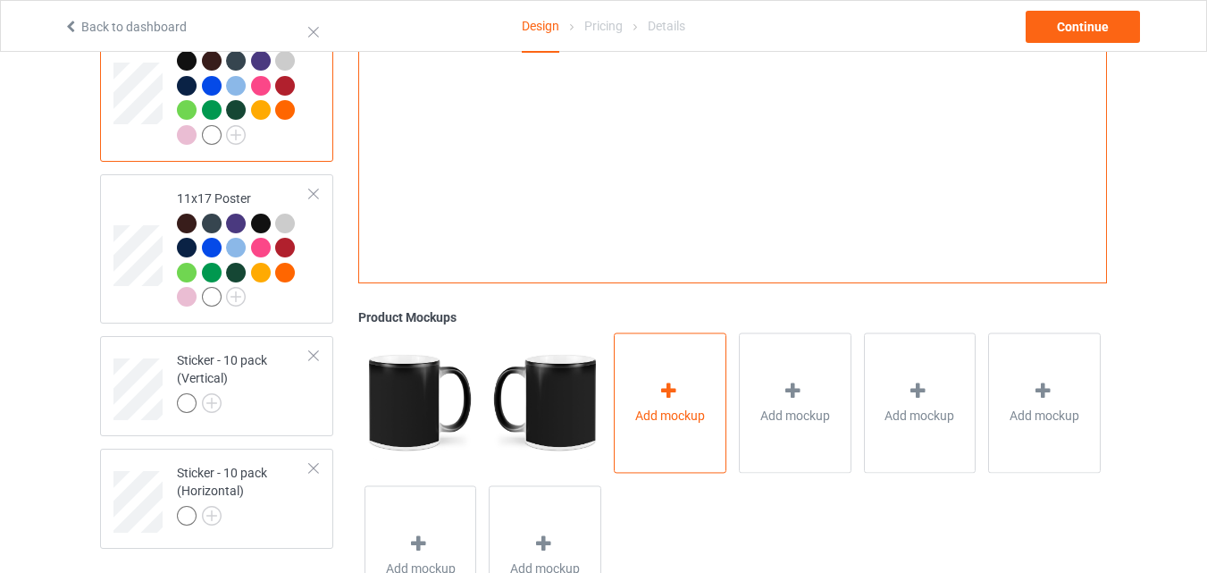
click at [656, 388] on div "Add mockup" at bounding box center [670, 402] width 113 height 140
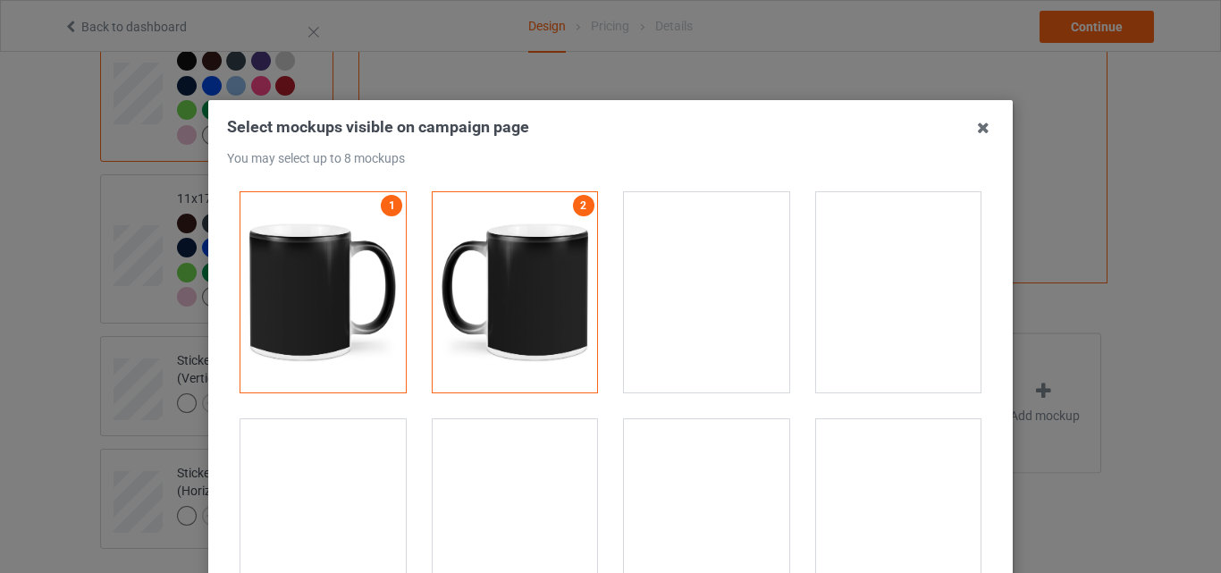
scroll to position [3307, 0]
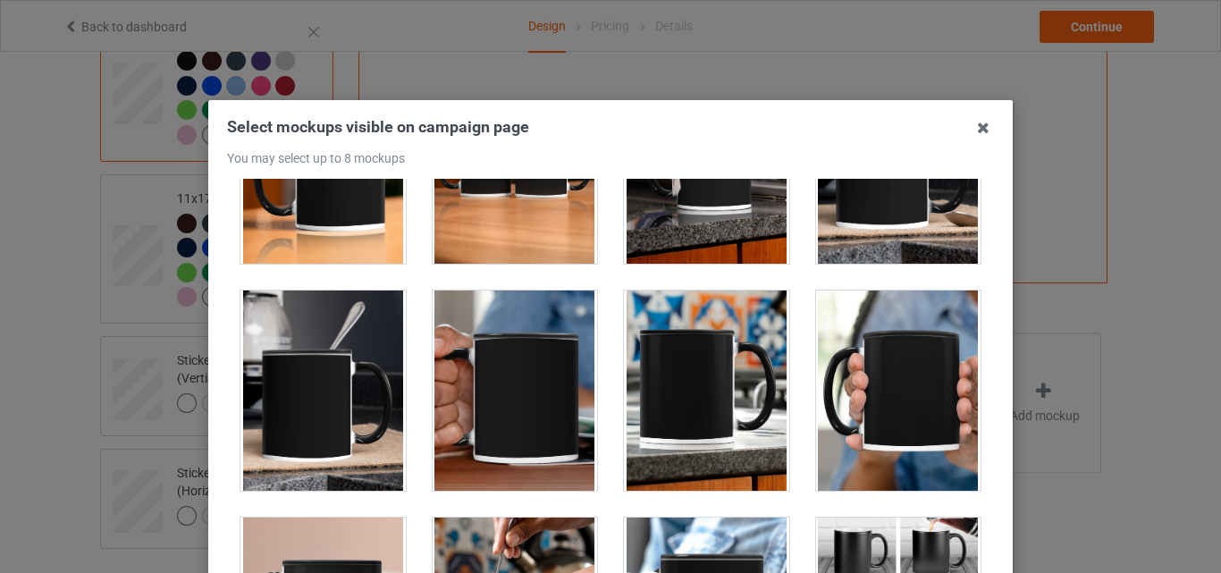
click at [395, 218] on div at bounding box center [322, 163] width 165 height 200
click at [518, 218] on div at bounding box center [515, 163] width 165 height 200
click at [634, 215] on div at bounding box center [706, 163] width 165 height 200
click at [816, 211] on div at bounding box center [898, 163] width 165 height 200
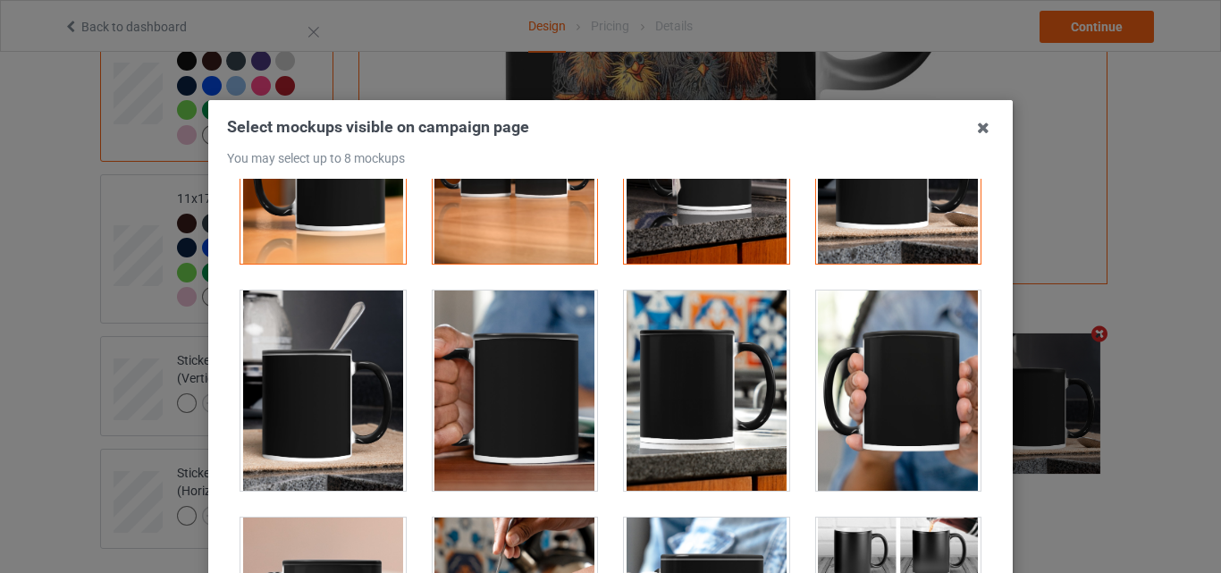
click at [858, 373] on div at bounding box center [898, 390] width 165 height 200
click at [330, 383] on div at bounding box center [322, 390] width 165 height 200
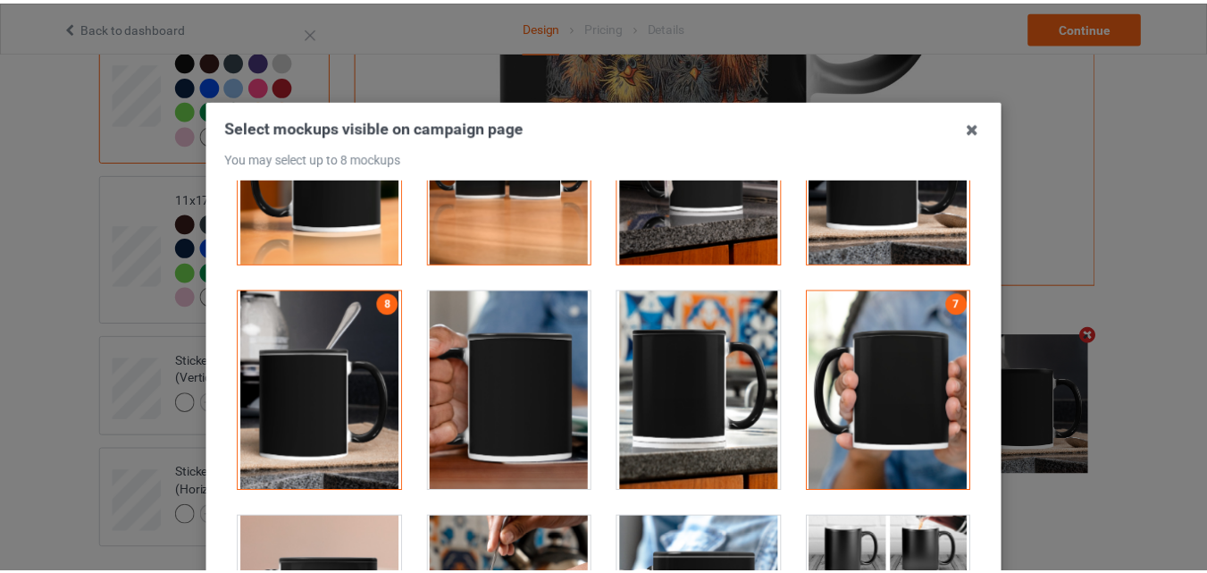
scroll to position [179, 0]
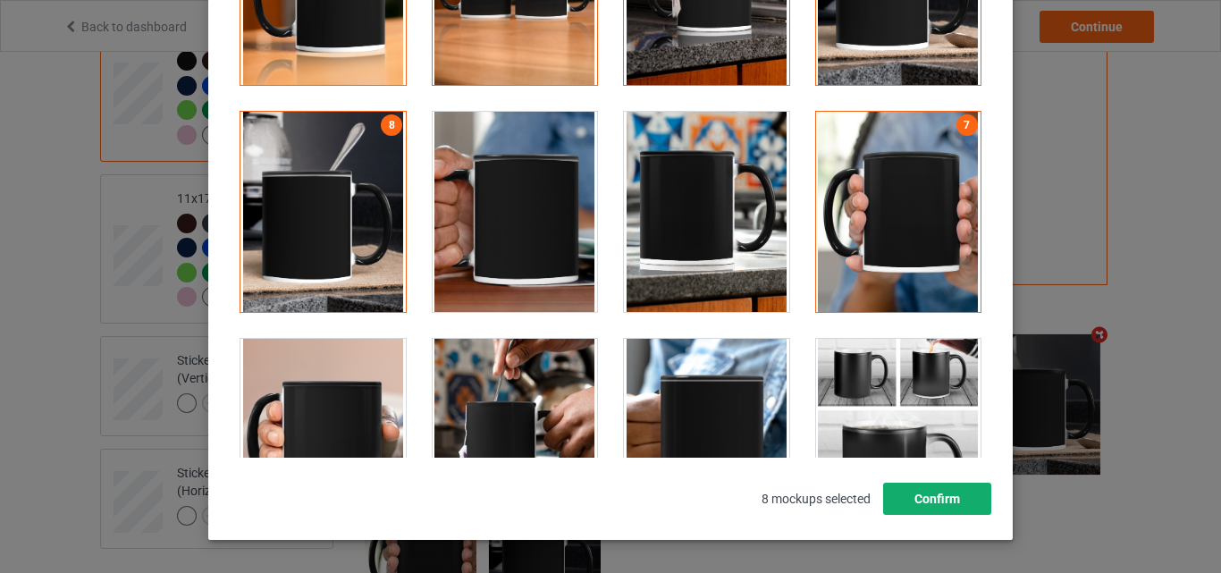
click at [921, 492] on button "Confirm" at bounding box center [937, 499] width 108 height 32
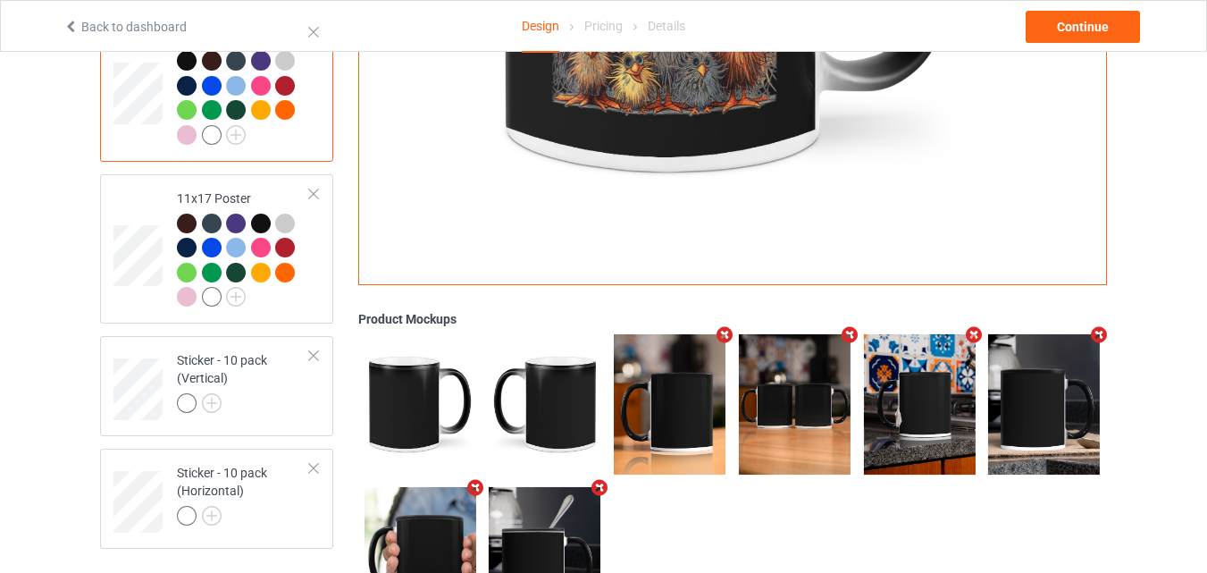
scroll to position [1101, 0]
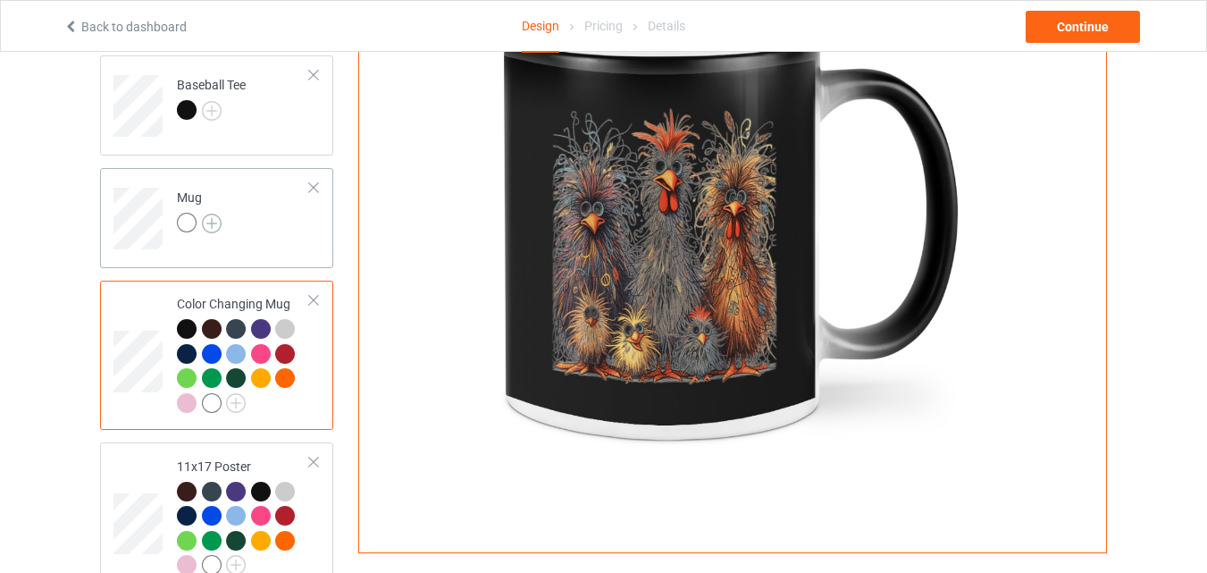
click at [212, 226] on img at bounding box center [212, 224] width 20 height 20
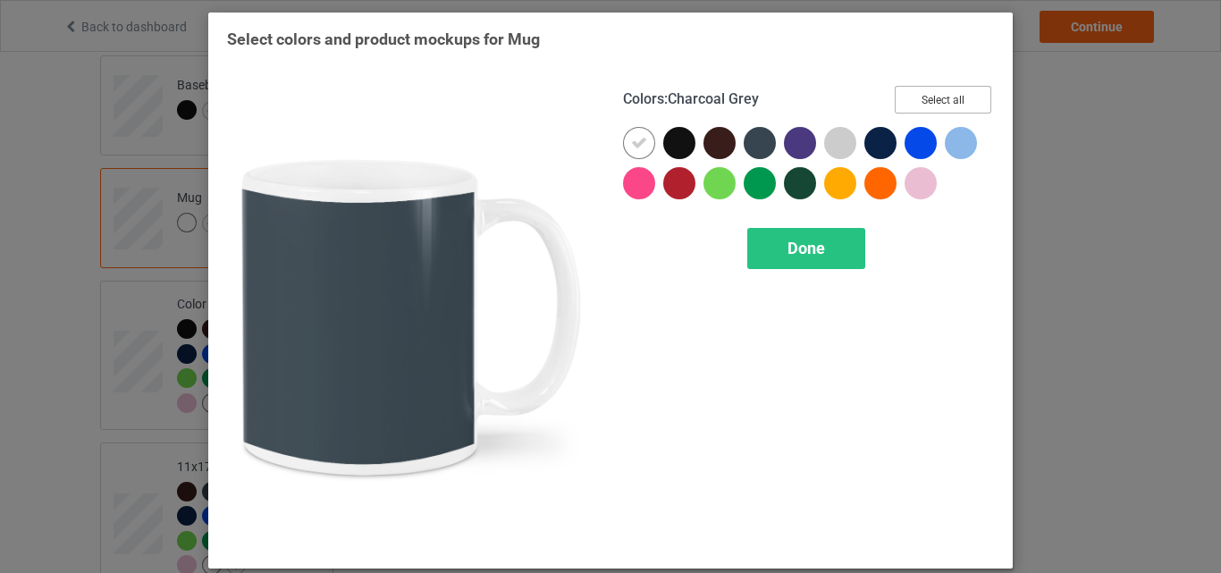
click at [977, 86] on button "Select all" at bounding box center [943, 100] width 97 height 28
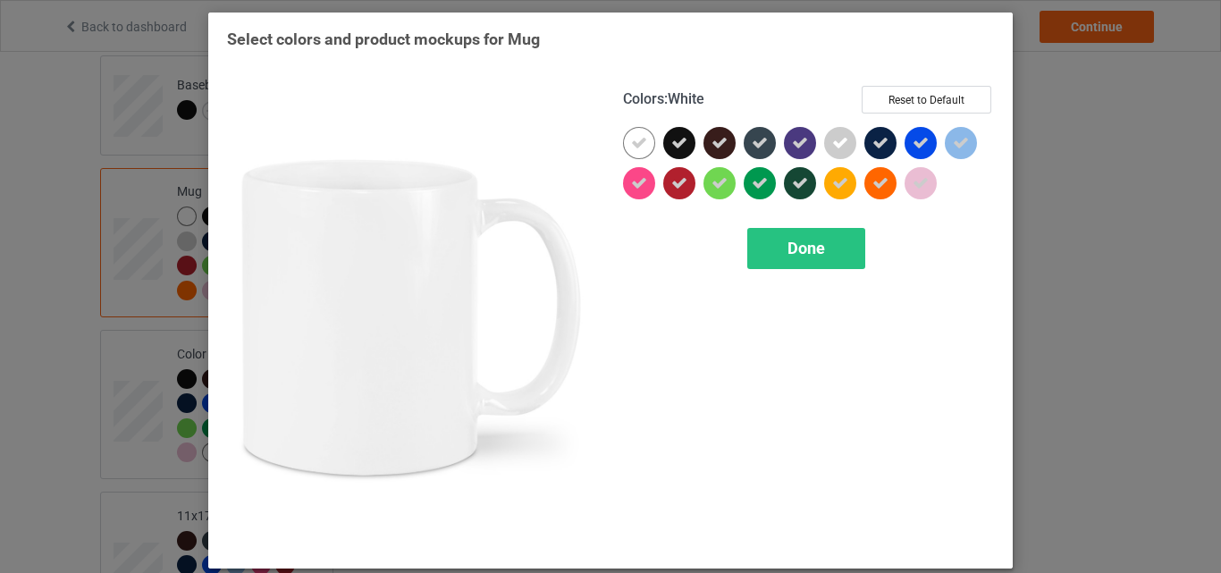
click at [641, 134] on div at bounding box center [639, 143] width 32 height 32
click at [841, 255] on div "Done" at bounding box center [806, 248] width 118 height 41
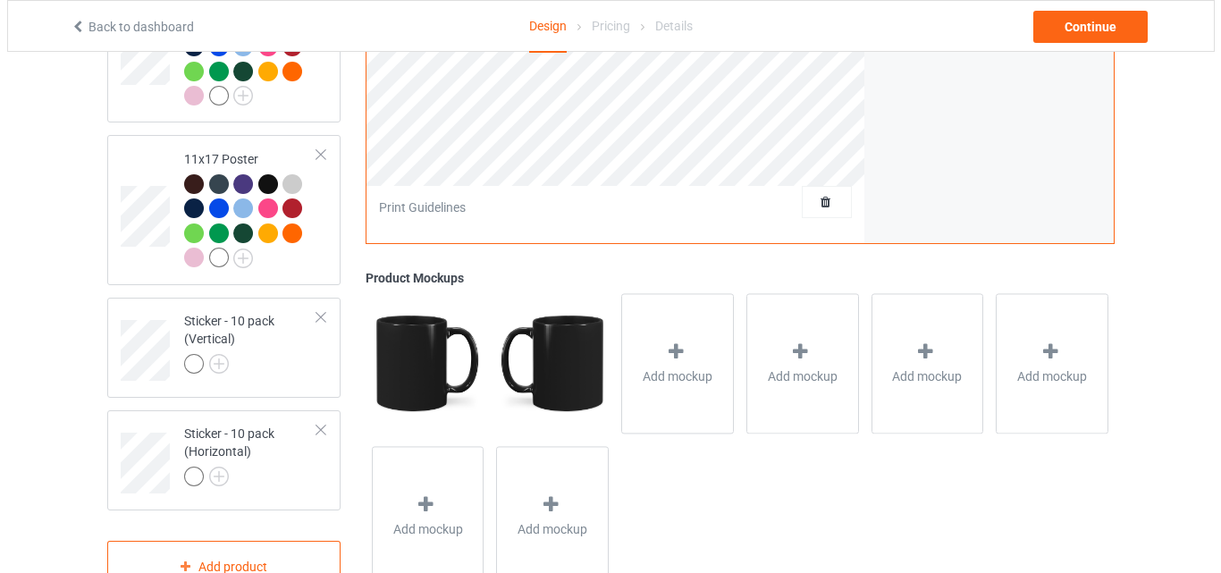
scroll to position [1459, 0]
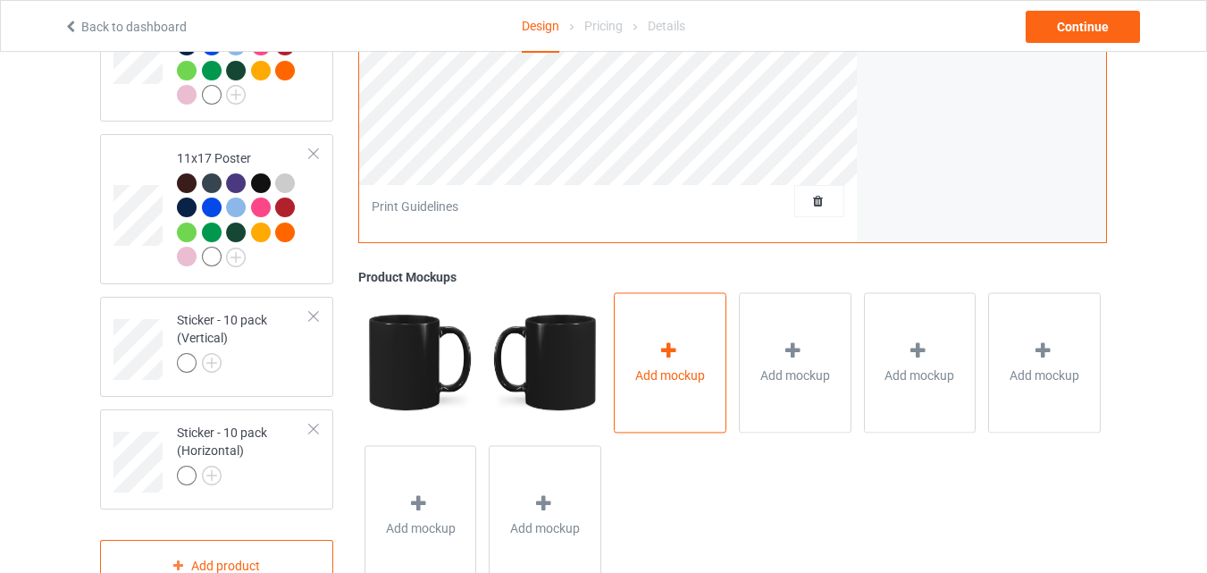
click at [702, 348] on div "Add mockup" at bounding box center [670, 362] width 113 height 140
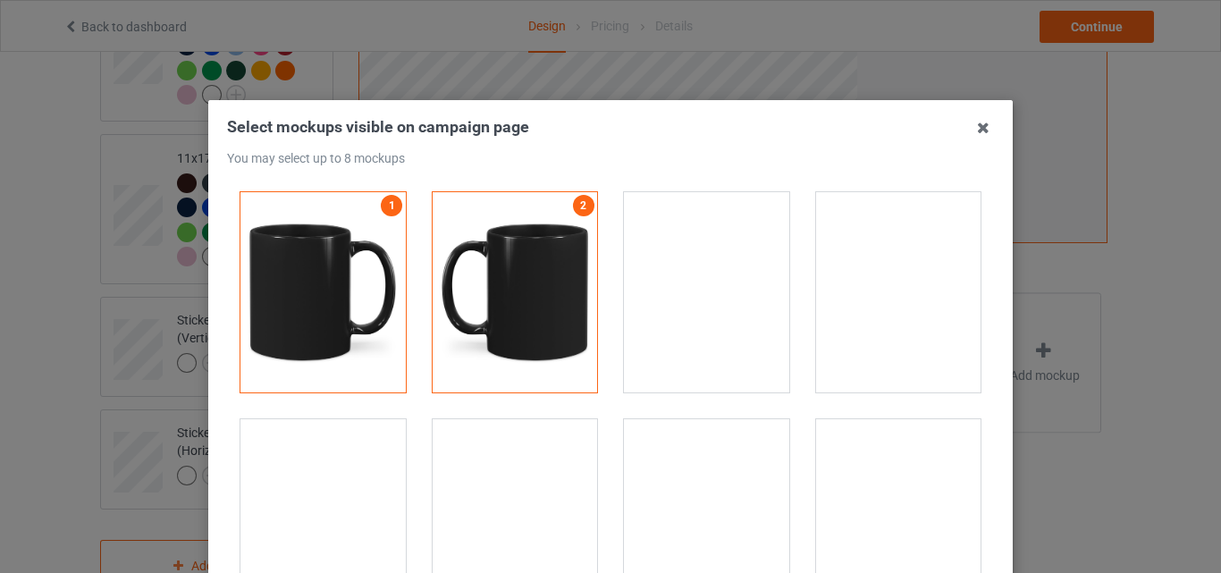
scroll to position [3039, 0]
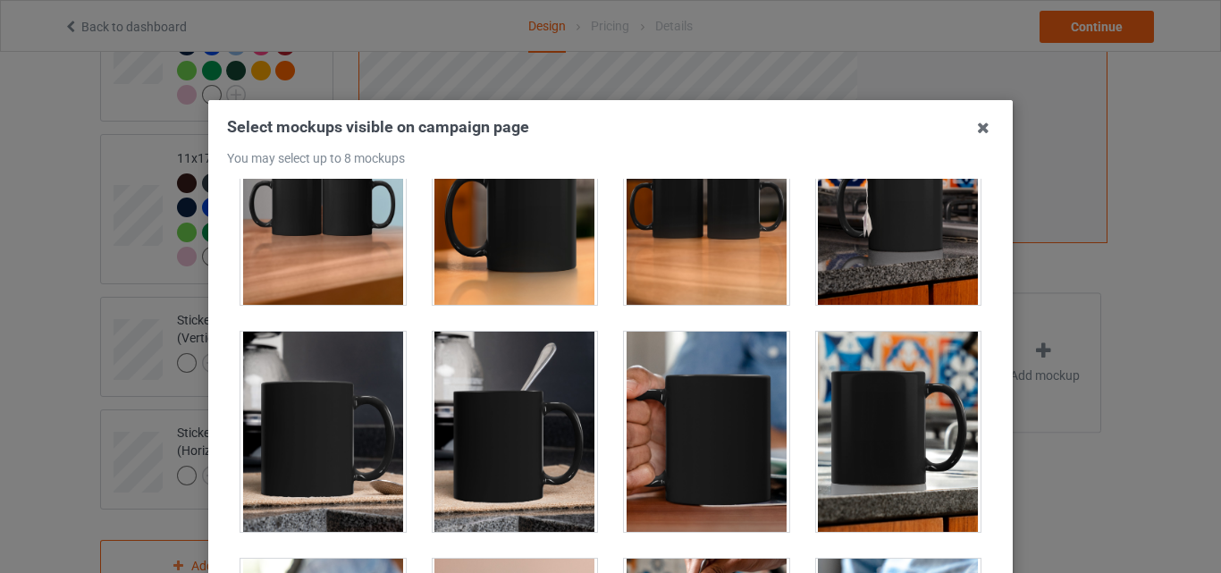
drag, startPoint x: 385, startPoint y: 241, endPoint x: 459, endPoint y: 240, distance: 74.2
click at [384, 241] on div at bounding box center [322, 205] width 165 height 200
click at [461, 240] on div at bounding box center [515, 205] width 165 height 200
click at [722, 244] on div at bounding box center [706, 205] width 165 height 200
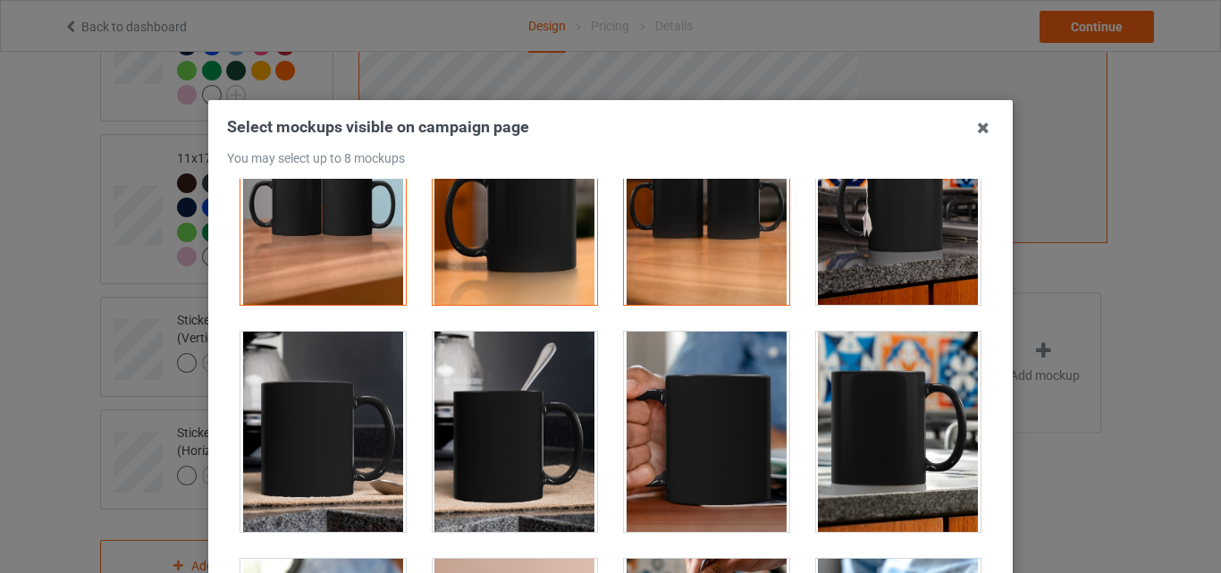
click at [866, 236] on div at bounding box center [898, 205] width 165 height 200
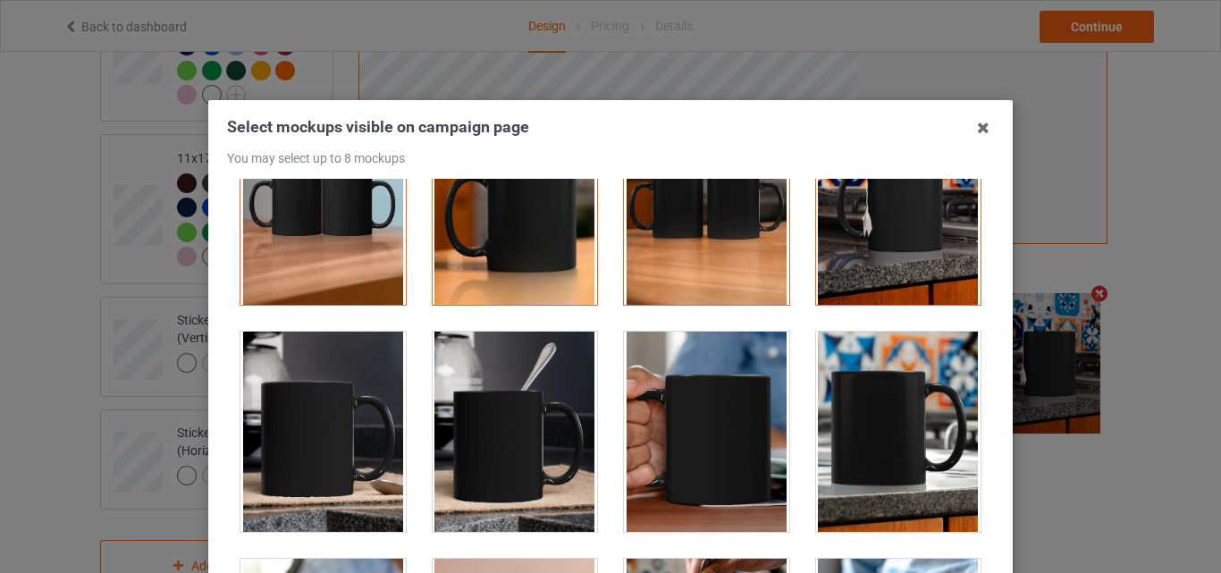
click at [523, 432] on div at bounding box center [515, 432] width 165 height 200
click at [855, 422] on div at bounding box center [898, 432] width 165 height 200
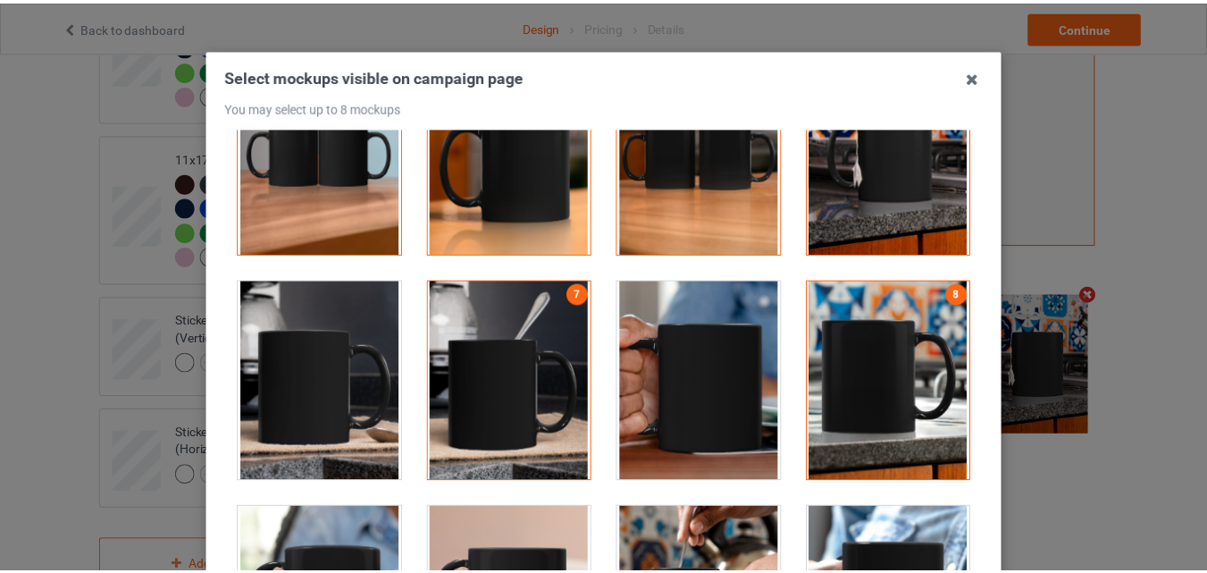
scroll to position [246, 0]
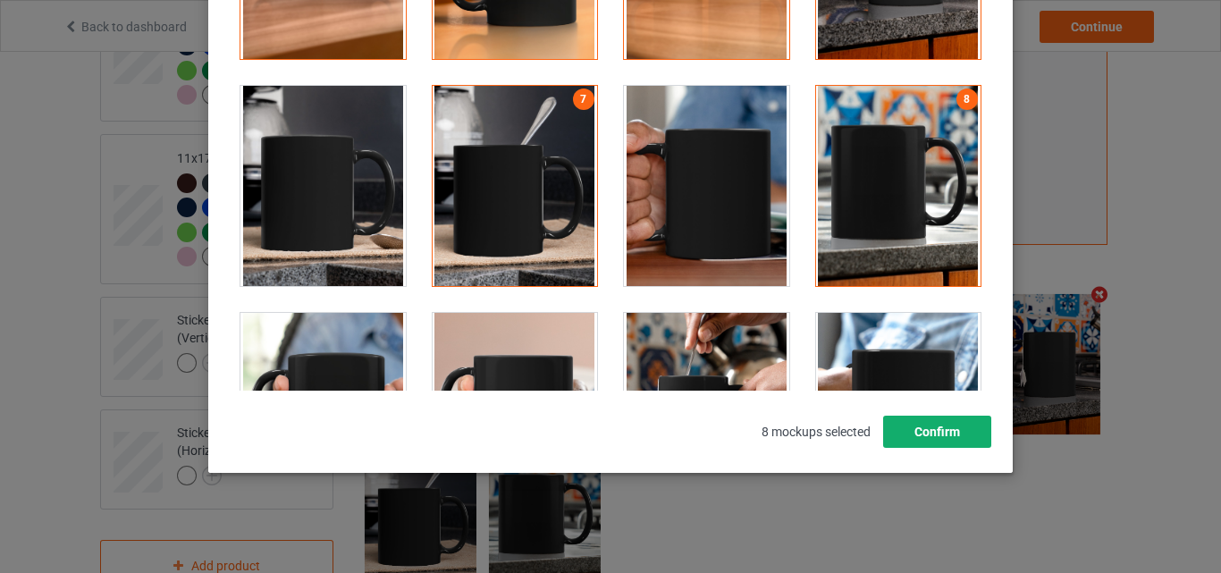
click at [925, 435] on button "Confirm" at bounding box center [937, 432] width 108 height 32
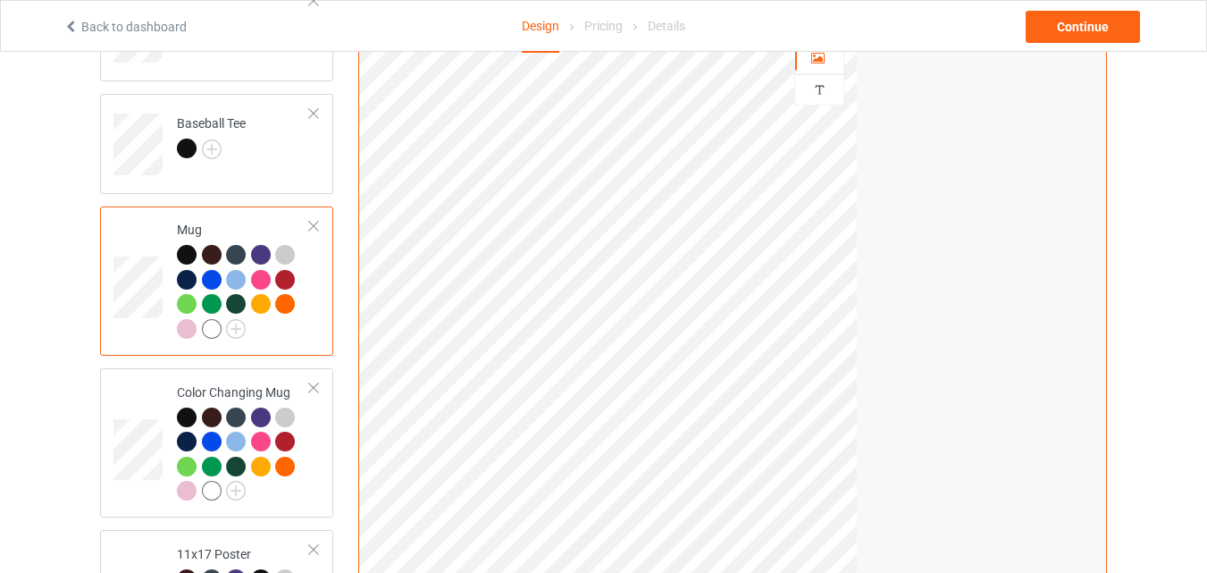
scroll to position [1012, 0]
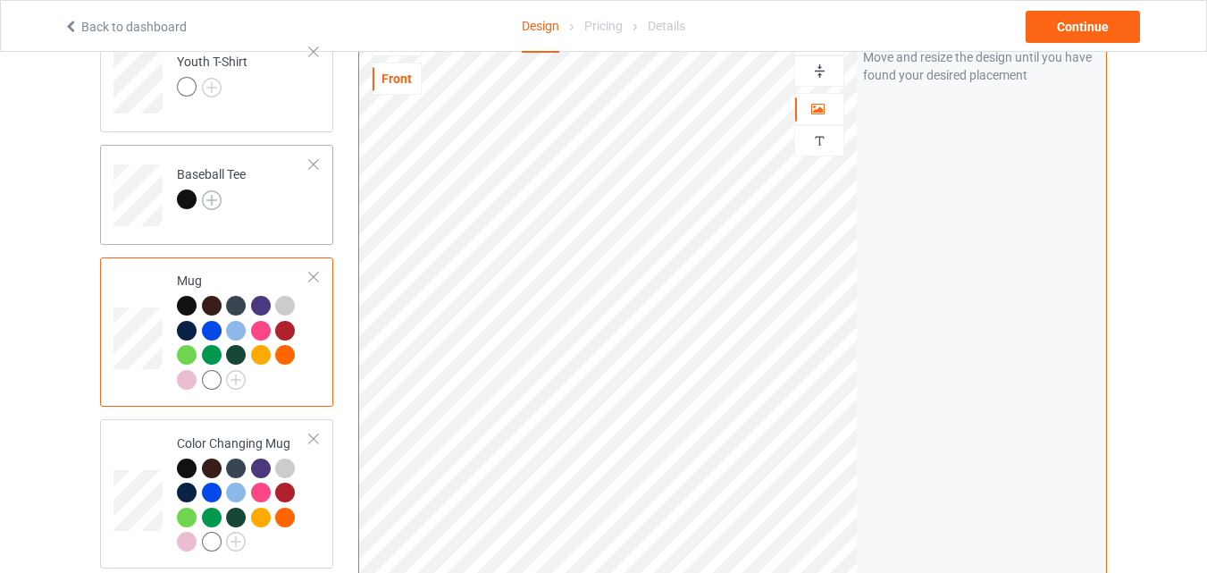
click at [217, 197] on img at bounding box center [212, 200] width 20 height 20
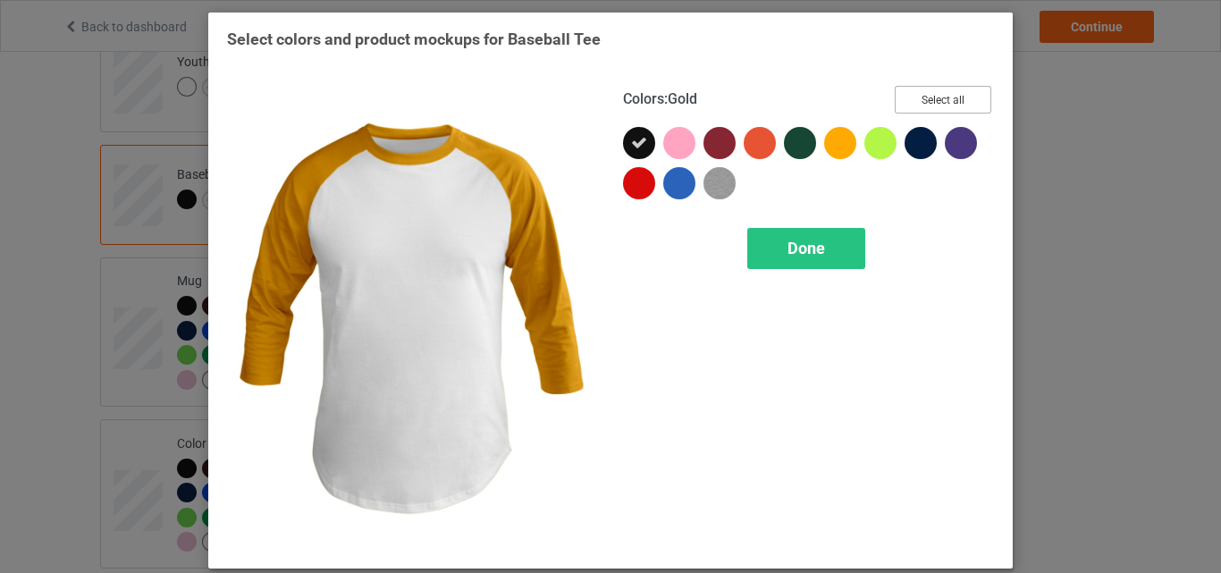
click at [927, 92] on button "Select all" at bounding box center [943, 100] width 97 height 28
click at [772, 236] on div "Done" at bounding box center [806, 248] width 118 height 41
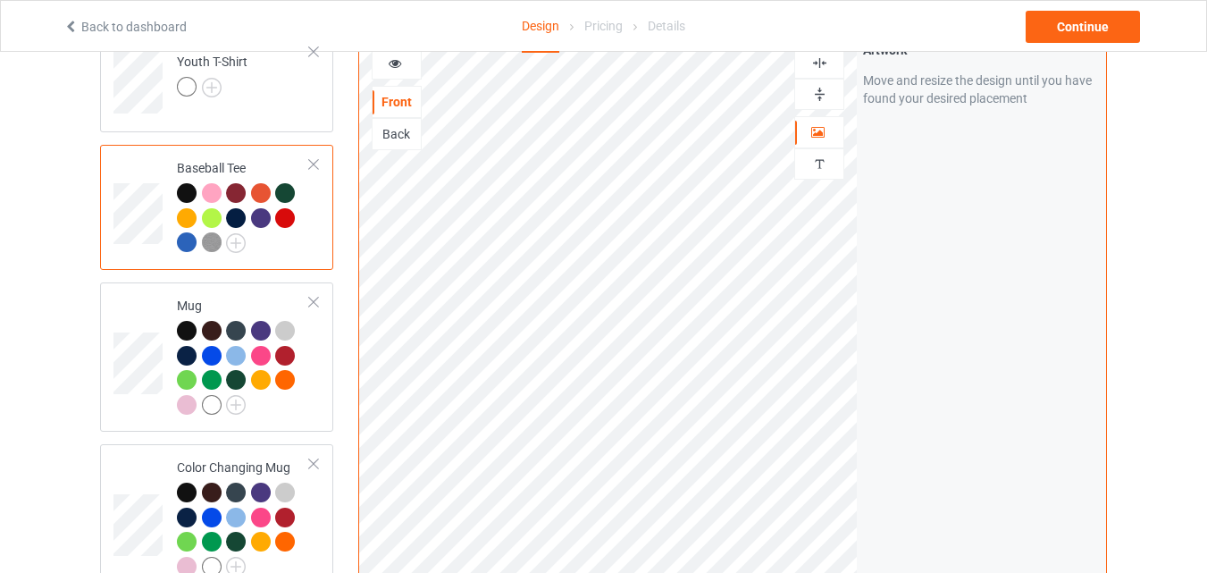
scroll to position [744, 0]
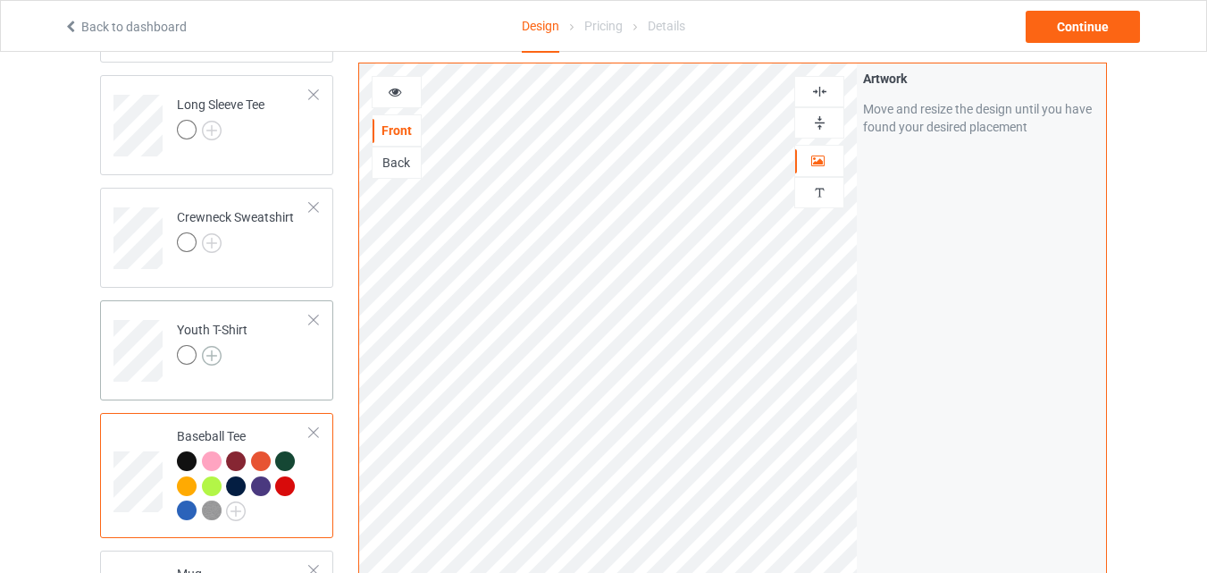
click at [215, 357] on img at bounding box center [212, 356] width 20 height 20
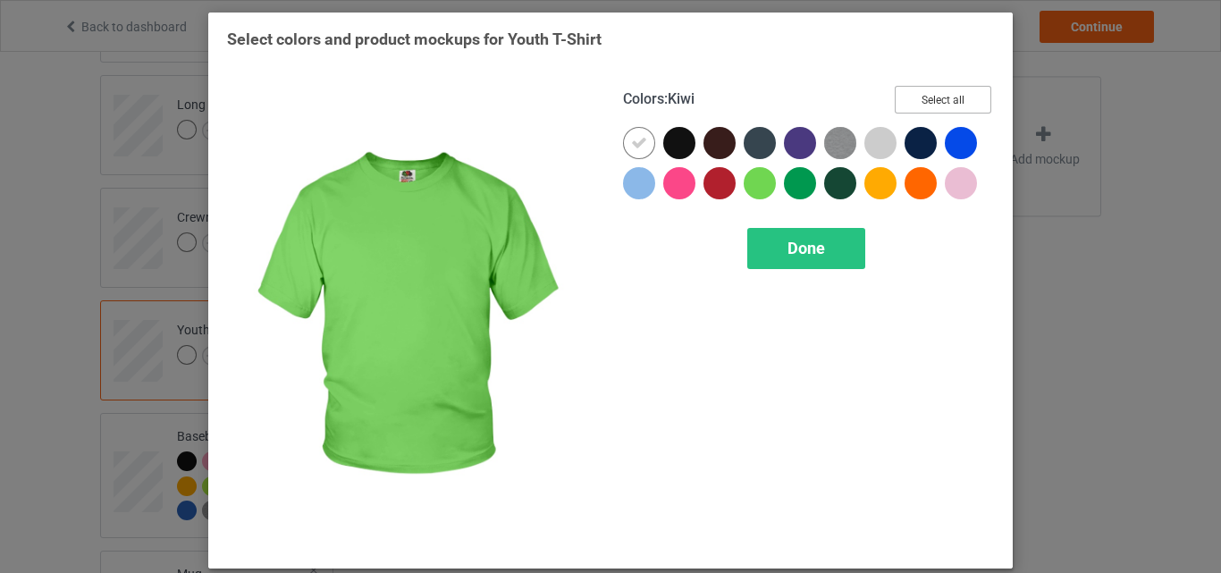
click at [929, 101] on button "Select all" at bounding box center [943, 100] width 97 height 28
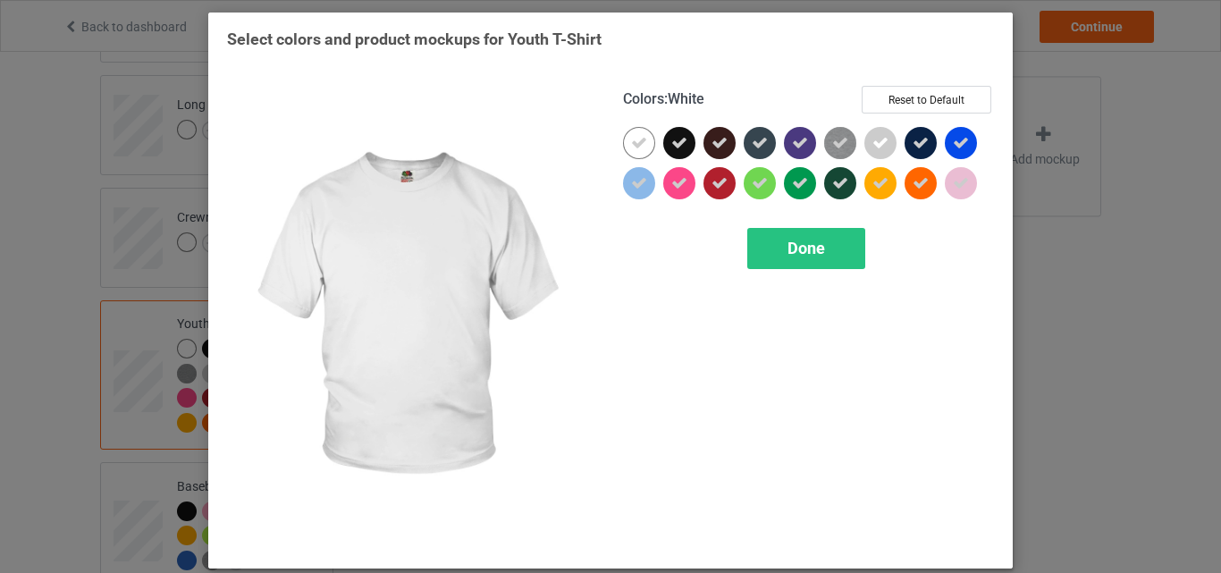
click at [639, 145] on icon at bounding box center [639, 143] width 16 height 16
click at [639, 145] on div at bounding box center [639, 143] width 32 height 32
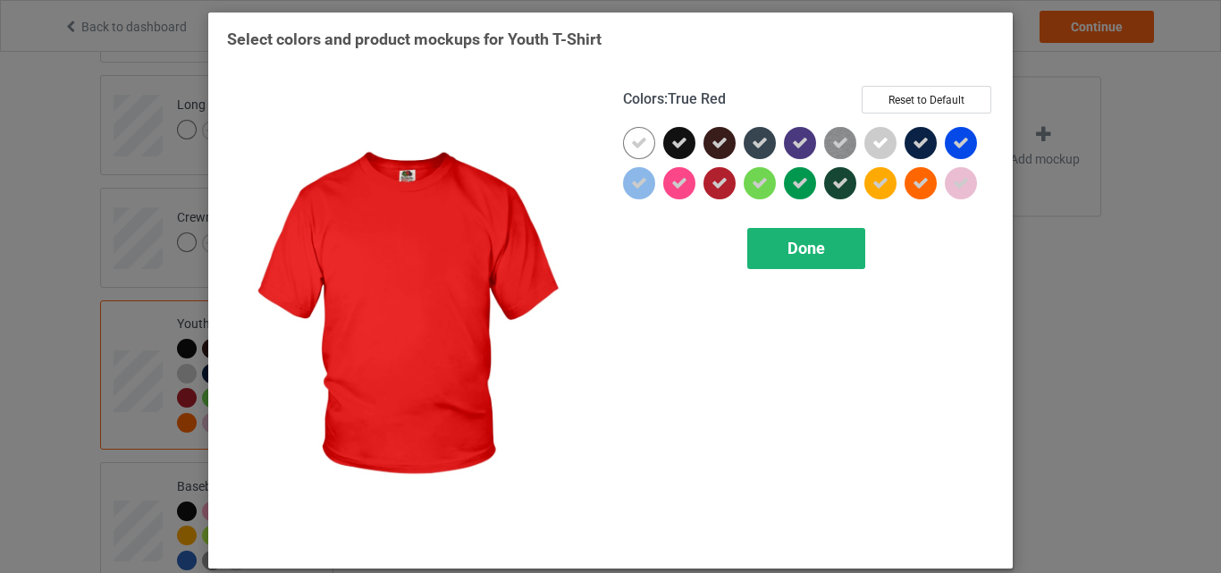
click at [799, 247] on span "Done" at bounding box center [806, 248] width 38 height 19
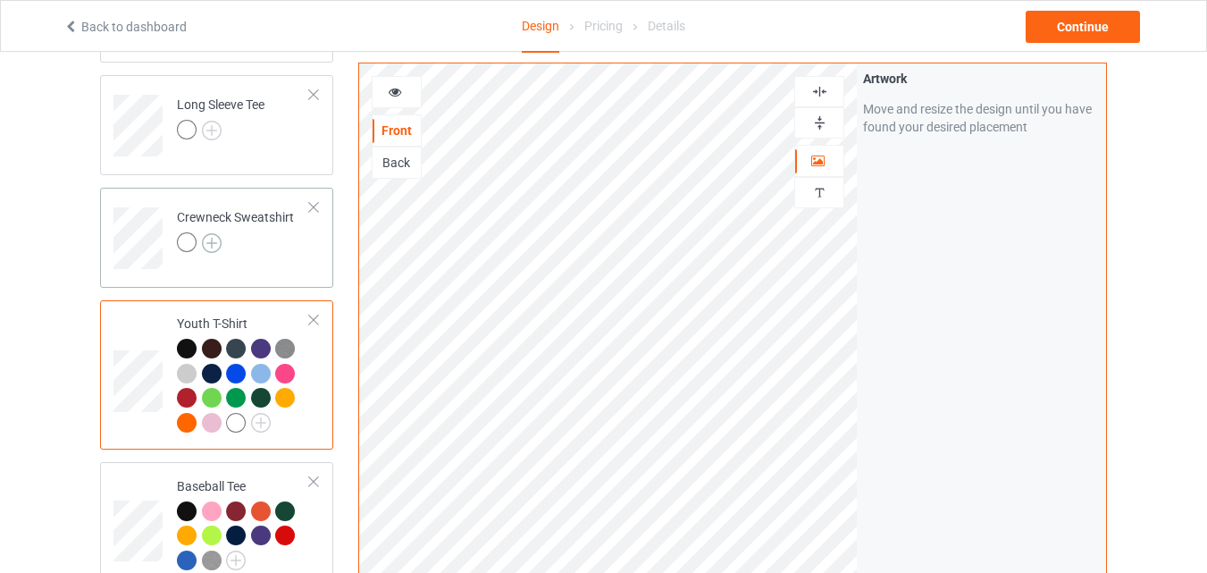
click at [214, 249] on img at bounding box center [212, 243] width 20 height 20
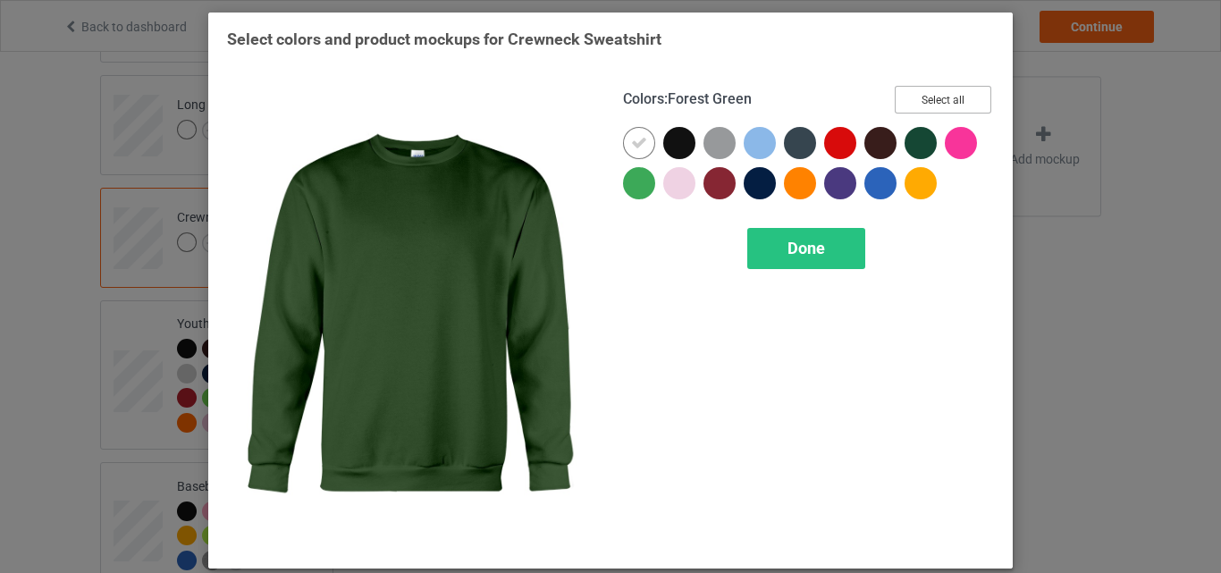
click at [919, 99] on button "Select all" at bounding box center [943, 100] width 97 height 28
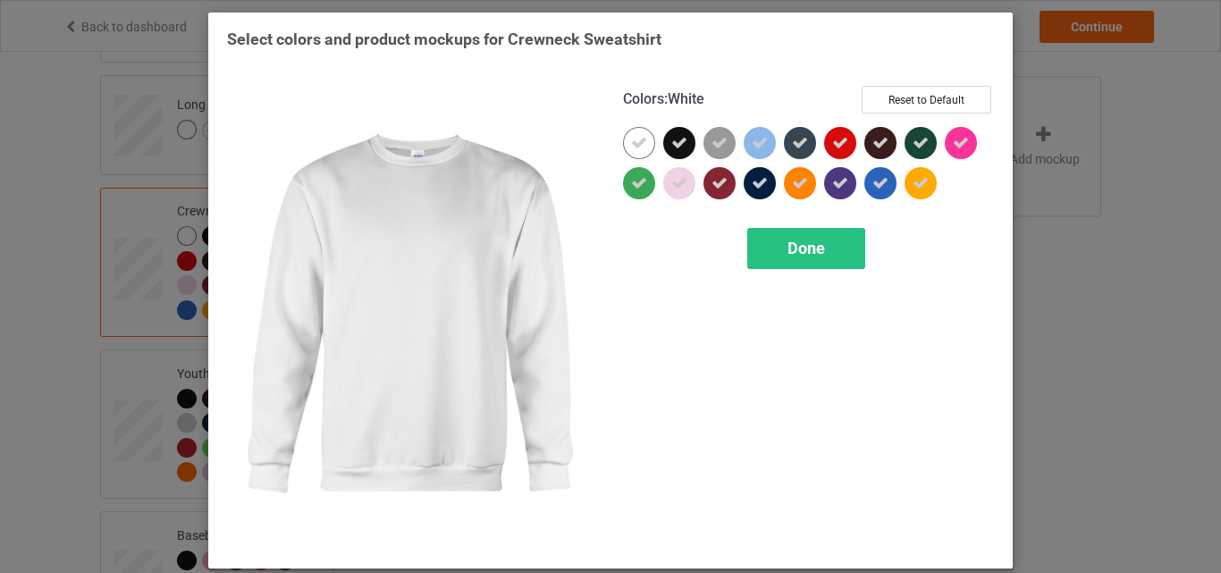
click at [631, 145] on icon at bounding box center [639, 143] width 16 height 16
click at [625, 145] on div at bounding box center [639, 143] width 32 height 32
click at [787, 238] on div "Done" at bounding box center [806, 248] width 118 height 41
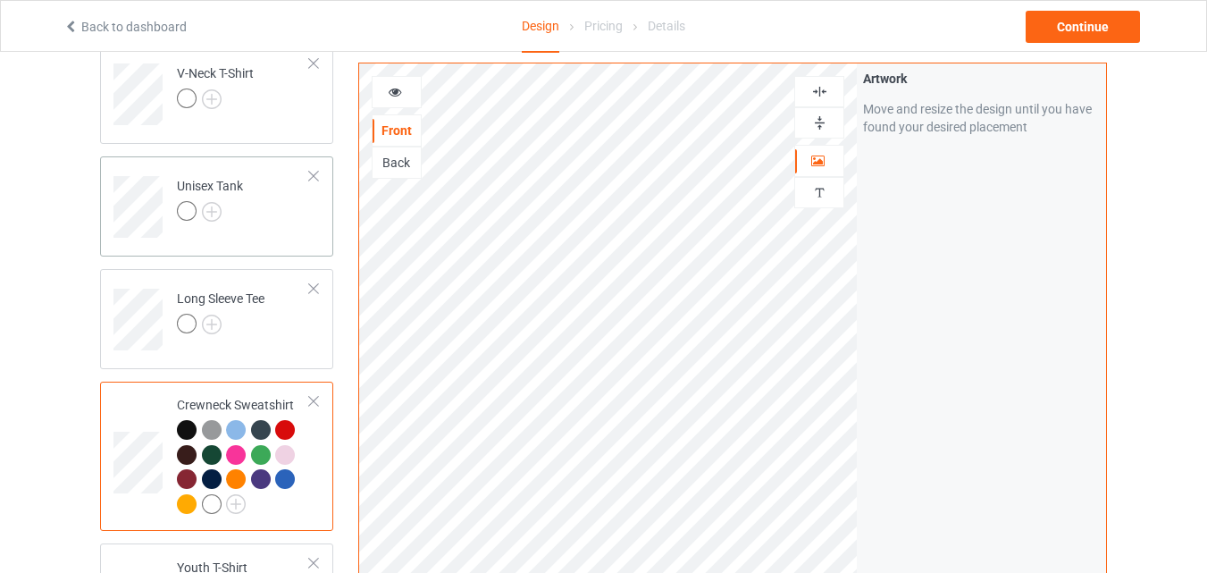
scroll to position [475, 0]
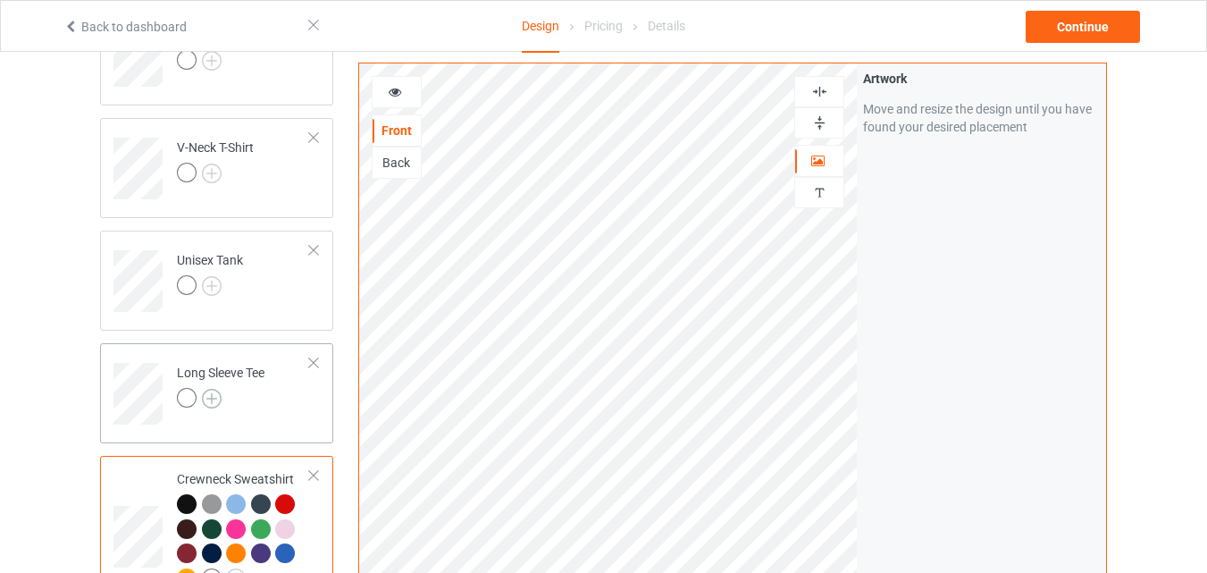
click at [211, 398] on img at bounding box center [212, 399] width 20 height 20
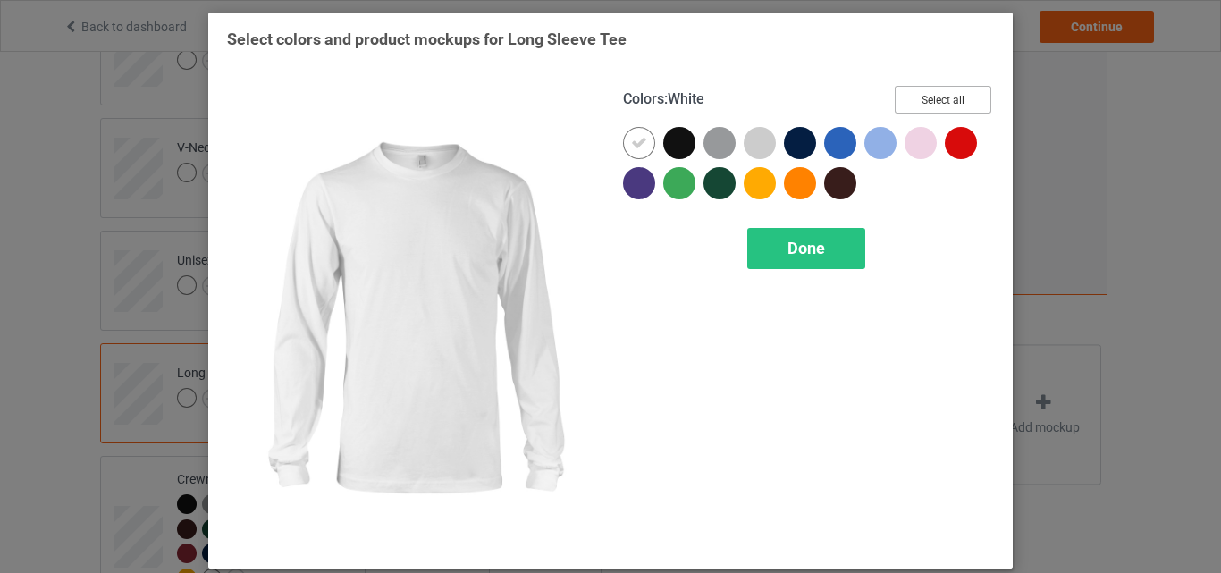
click at [961, 88] on button "Select all" at bounding box center [943, 100] width 97 height 28
click at [631, 143] on icon at bounding box center [639, 143] width 16 height 16
click at [631, 143] on div at bounding box center [639, 143] width 32 height 32
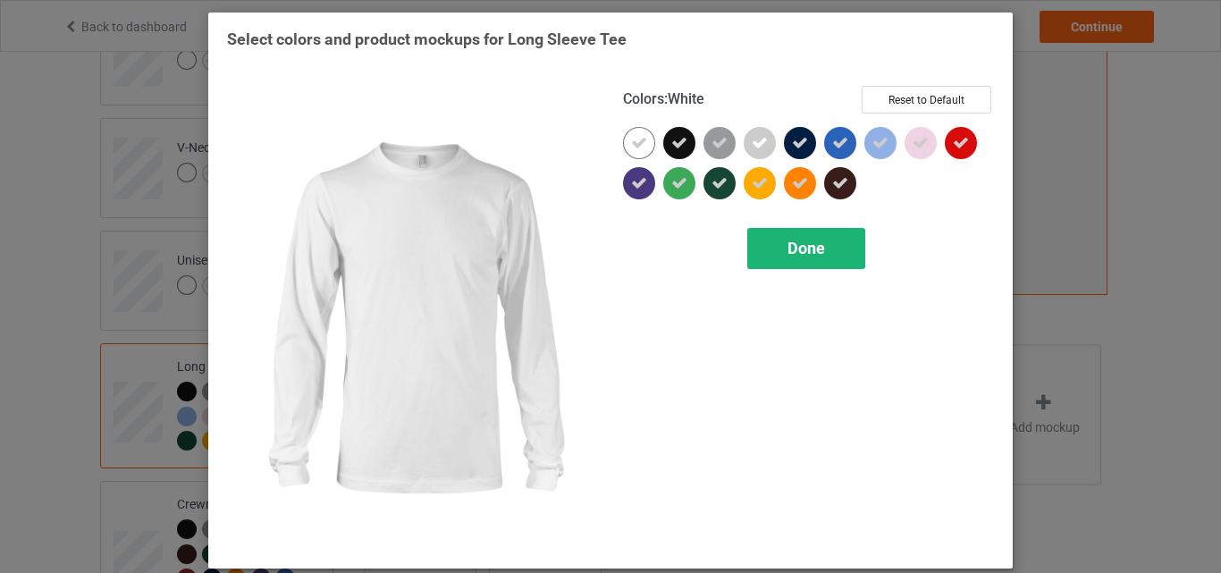
click at [807, 242] on span "Done" at bounding box center [806, 248] width 38 height 19
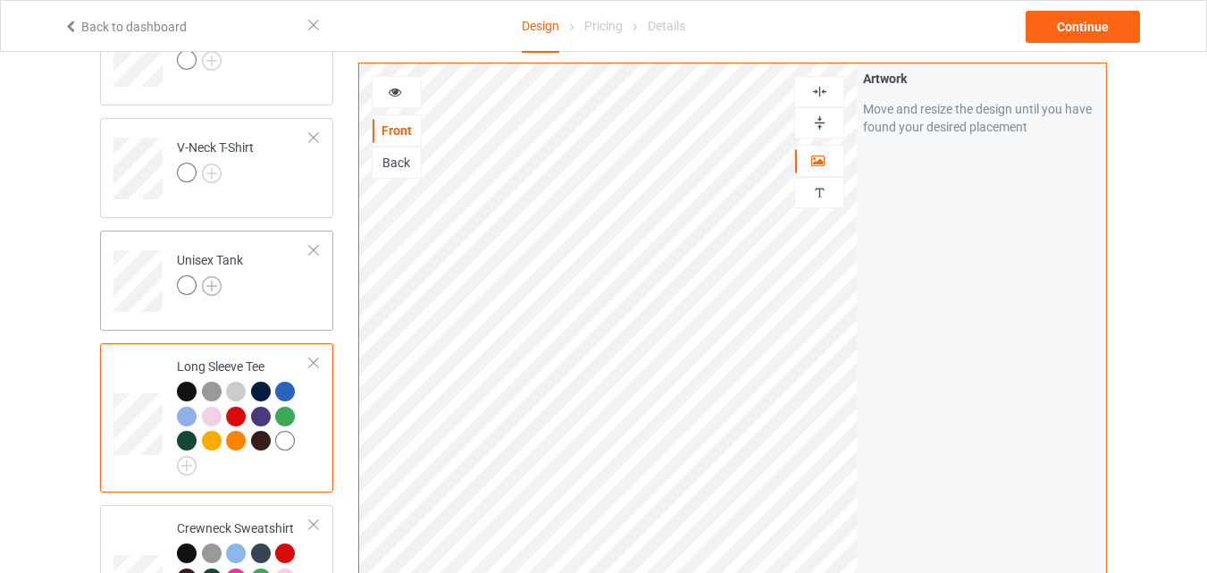
click at [214, 282] on img at bounding box center [212, 286] width 20 height 20
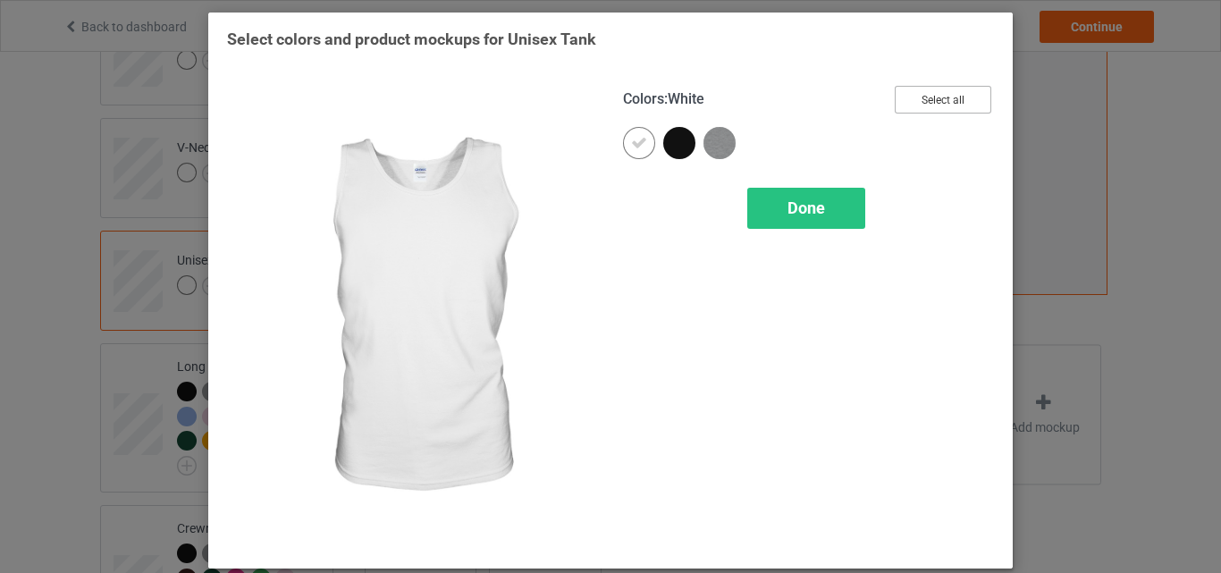
drag, startPoint x: 898, startPoint y: 105, endPoint x: 716, endPoint y: 163, distance: 191.1
click at [899, 105] on button "Select all" at bounding box center [943, 100] width 97 height 28
click at [623, 137] on div at bounding box center [639, 143] width 32 height 32
drag, startPoint x: 623, startPoint y: 137, endPoint x: 795, endPoint y: 223, distance: 191.8
click at [625, 137] on div at bounding box center [639, 143] width 32 height 32
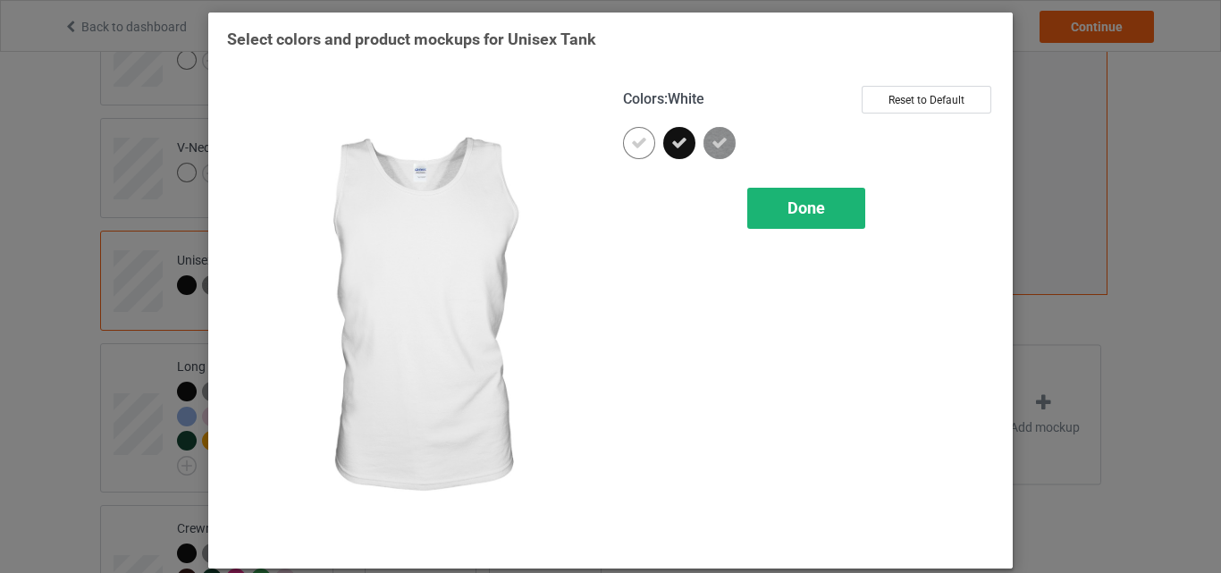
click at [795, 223] on div "Done" at bounding box center [806, 208] width 118 height 41
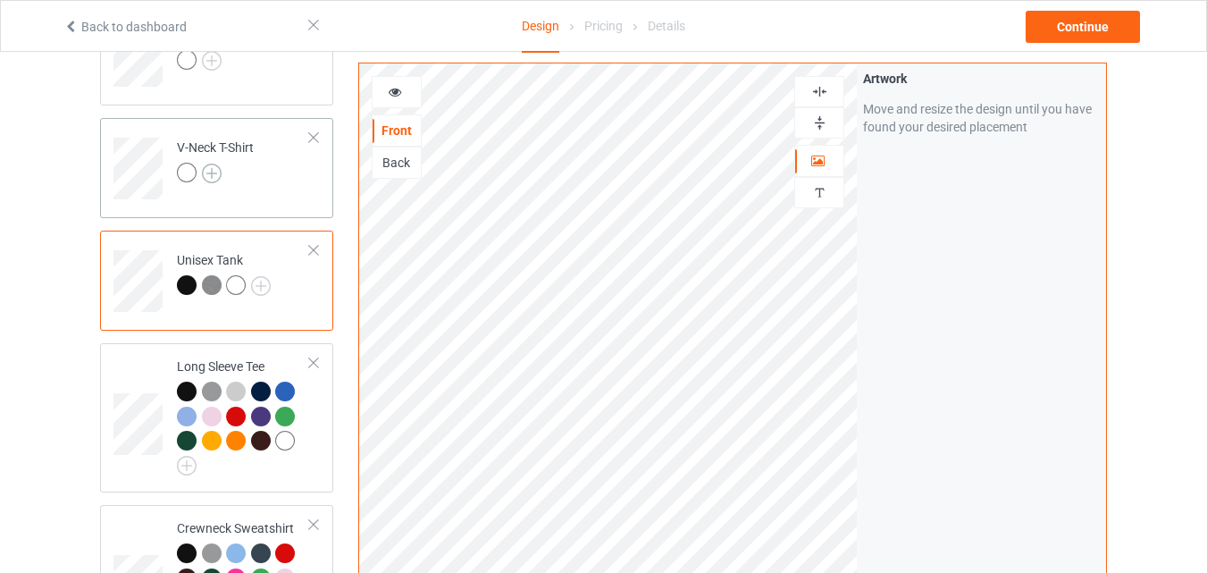
click at [219, 172] on img at bounding box center [212, 174] width 20 height 20
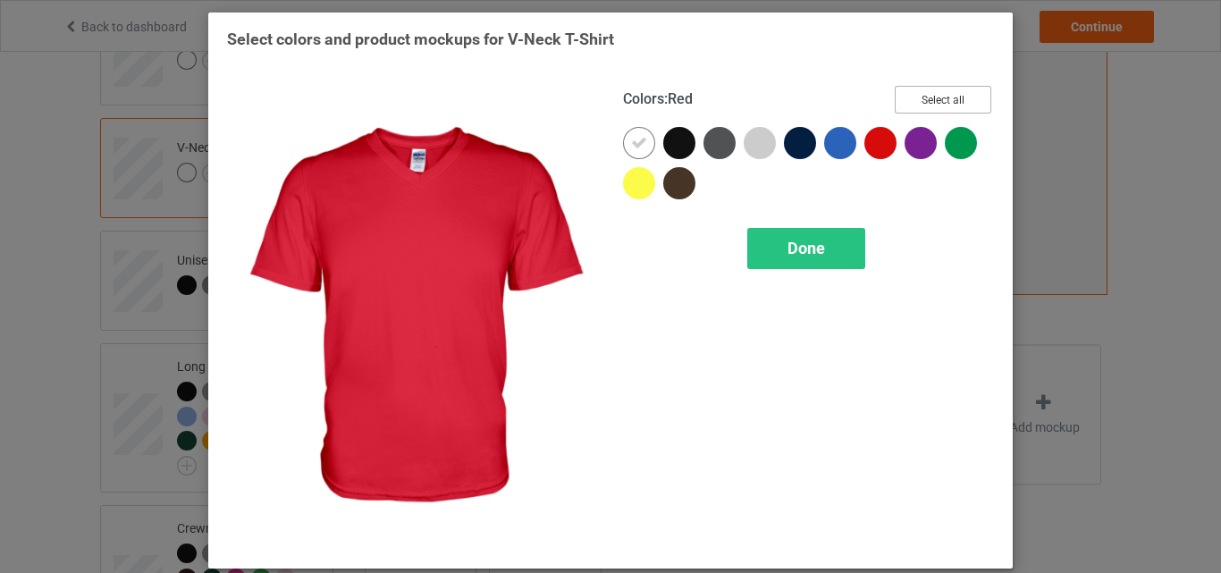
click at [958, 96] on button "Select all" at bounding box center [943, 100] width 97 height 28
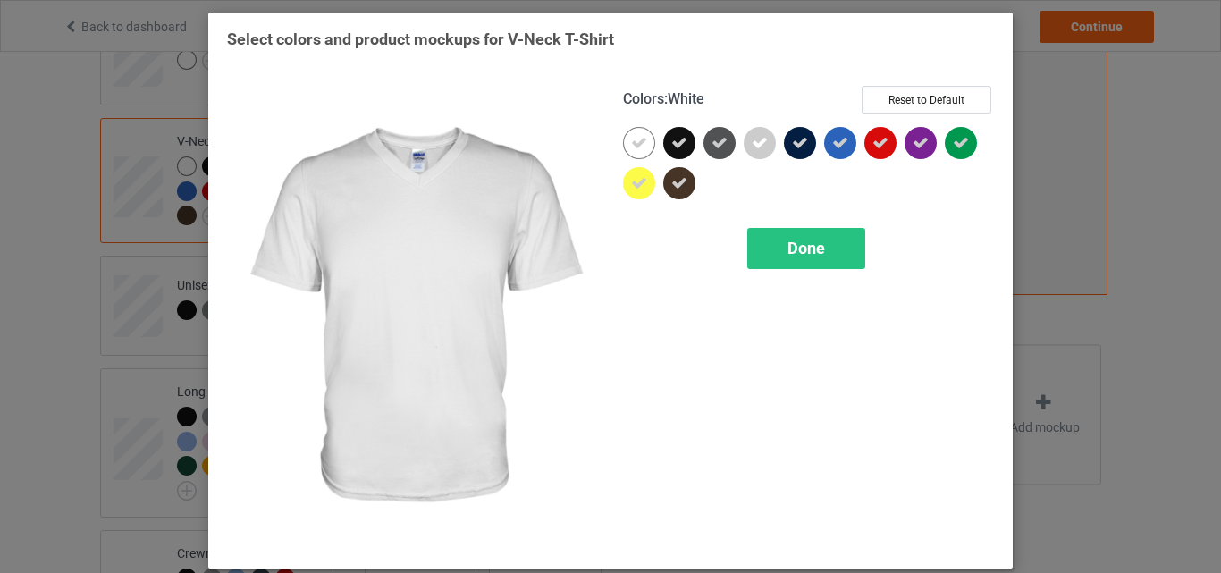
click at [631, 141] on icon at bounding box center [639, 143] width 16 height 16
click at [631, 141] on div at bounding box center [639, 143] width 32 height 32
click at [773, 233] on div "Done" at bounding box center [806, 248] width 118 height 41
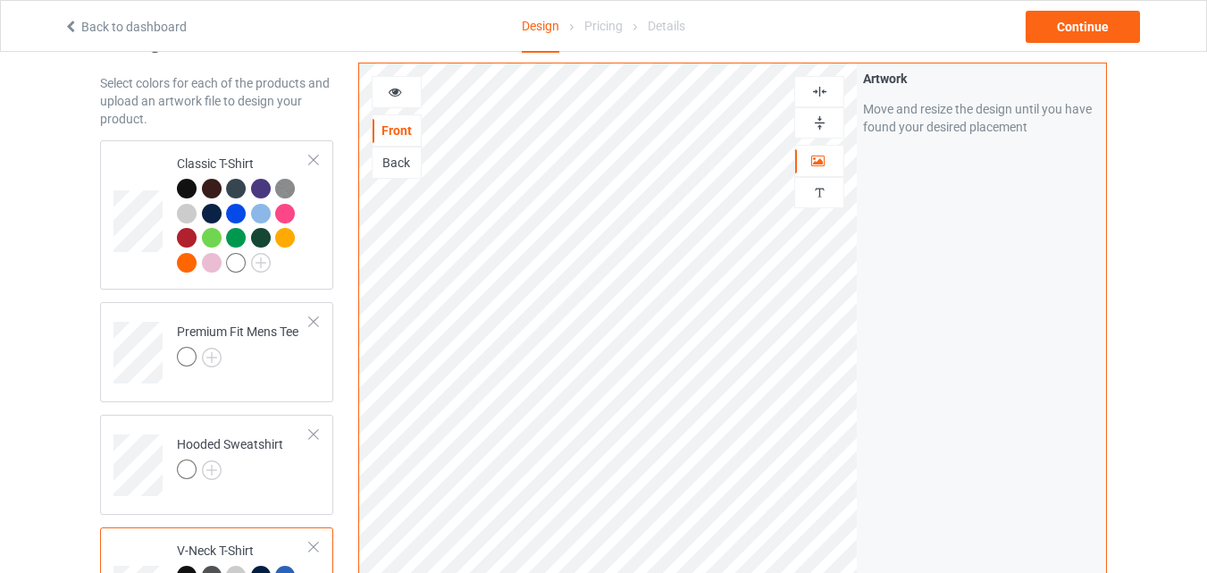
scroll to position [29, 0]
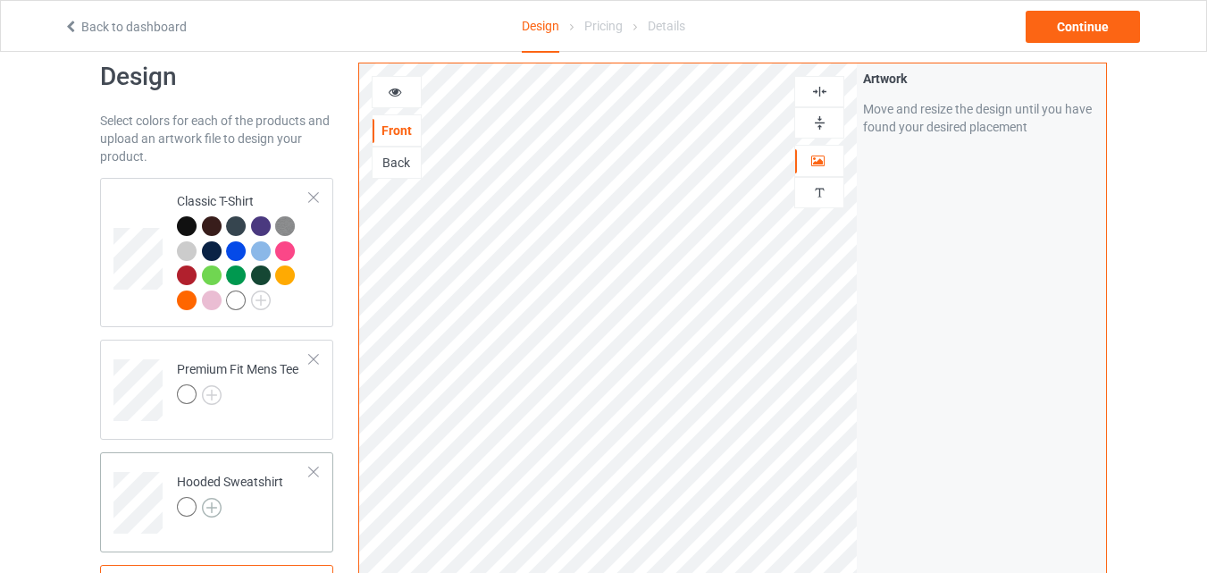
click at [207, 510] on img at bounding box center [212, 508] width 20 height 20
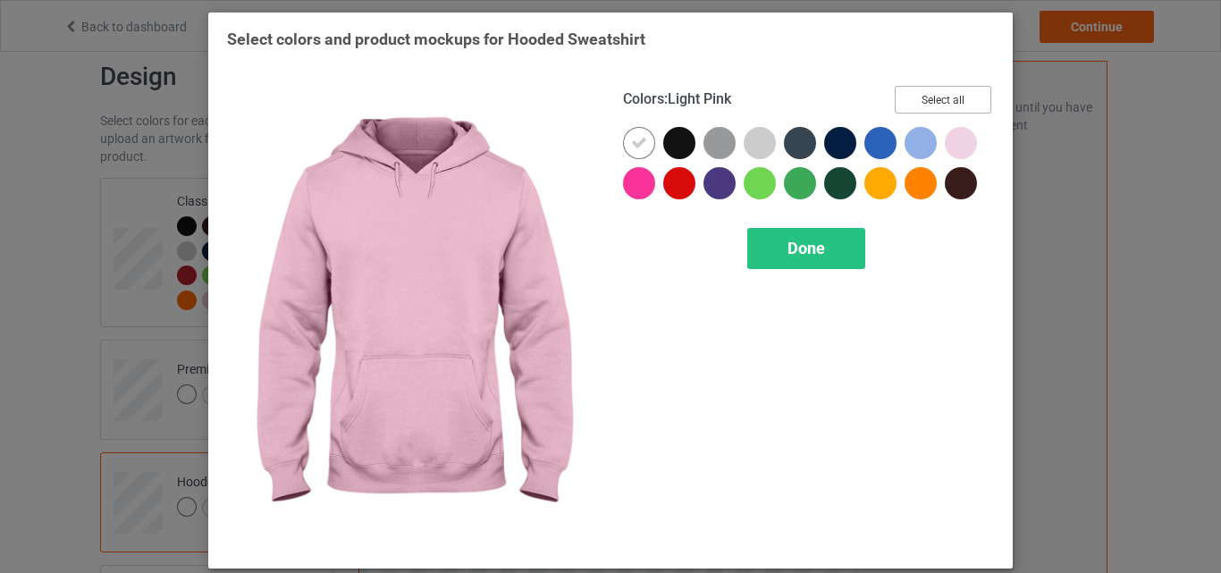
click at [956, 109] on button "Select all" at bounding box center [943, 100] width 97 height 28
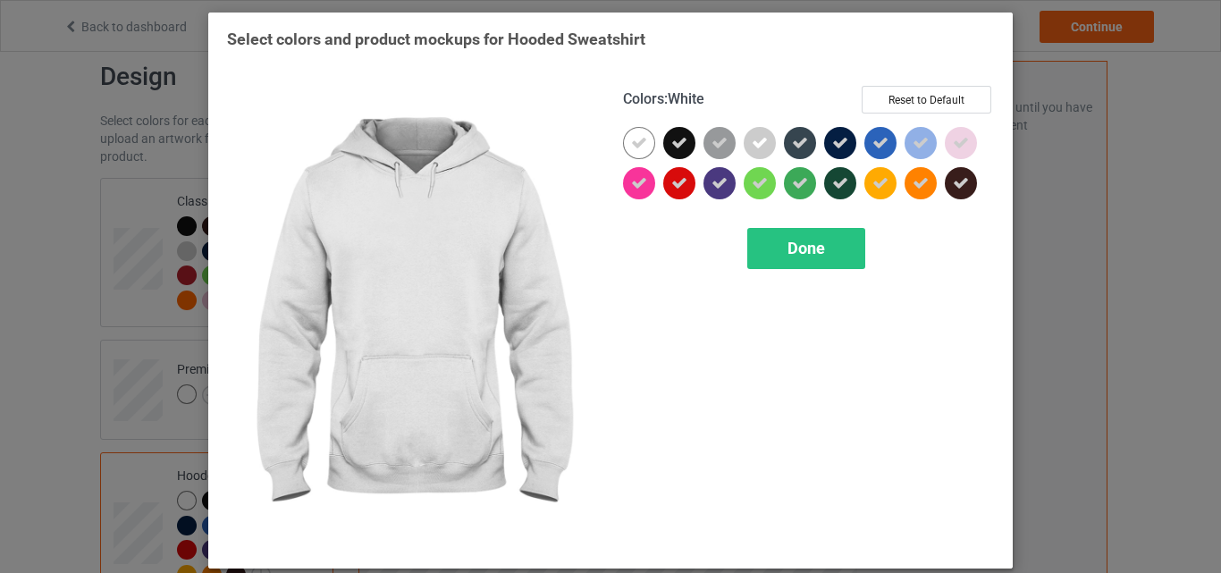
click at [631, 135] on icon at bounding box center [639, 143] width 16 height 16
click at [631, 135] on div at bounding box center [639, 143] width 32 height 32
click at [825, 270] on div "Colors : White Reset to Default Done" at bounding box center [808, 317] width 396 height 489
click at [797, 245] on span "Done" at bounding box center [806, 248] width 38 height 19
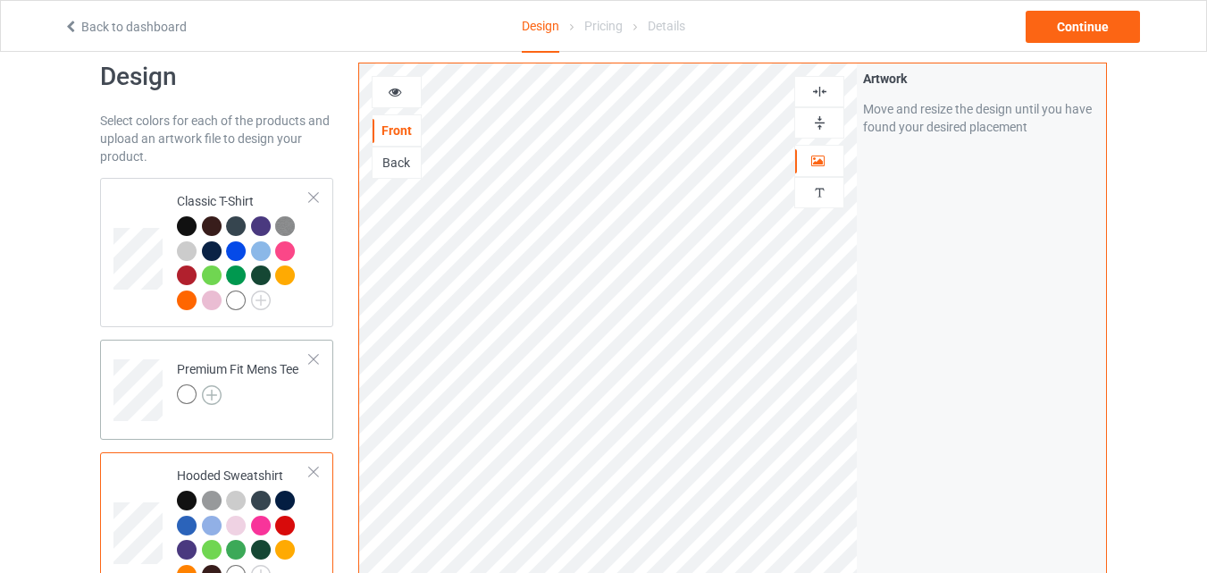
click at [211, 395] on img at bounding box center [212, 395] width 20 height 20
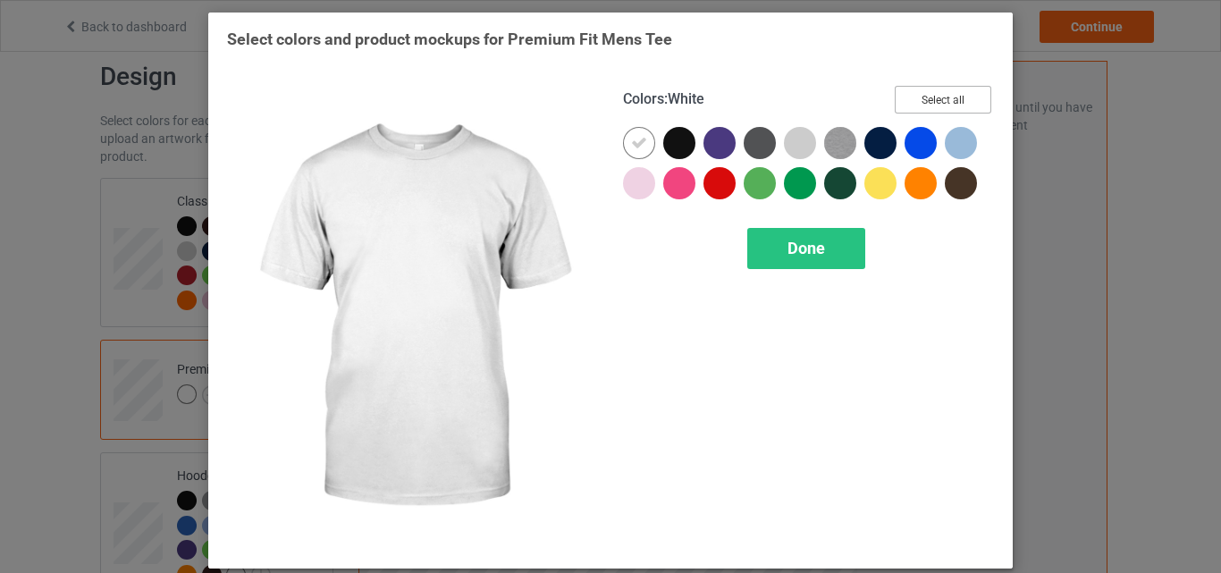
click at [968, 94] on button "Select all" at bounding box center [943, 100] width 97 height 28
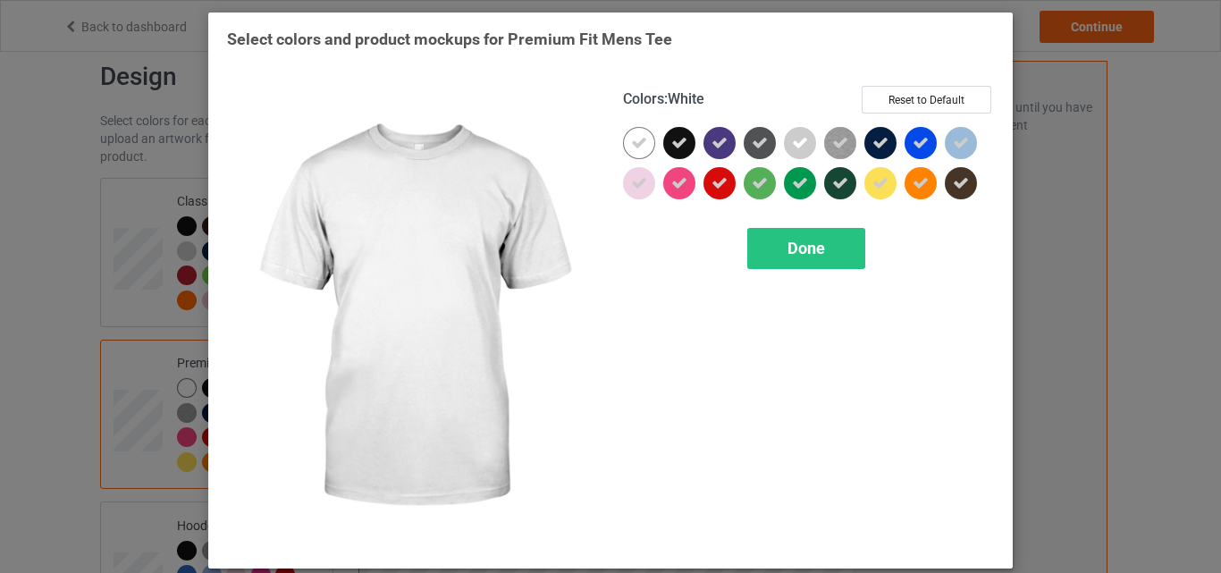
click at [624, 136] on div at bounding box center [639, 143] width 32 height 32
click at [828, 256] on div "Done" at bounding box center [806, 248] width 118 height 41
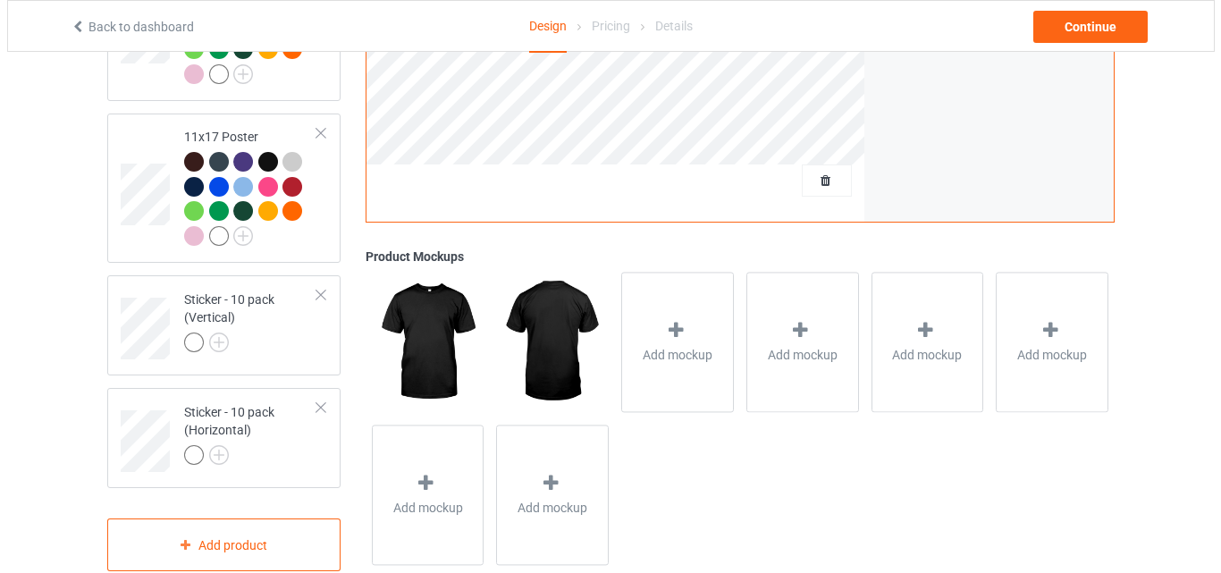
scroll to position [1821, 0]
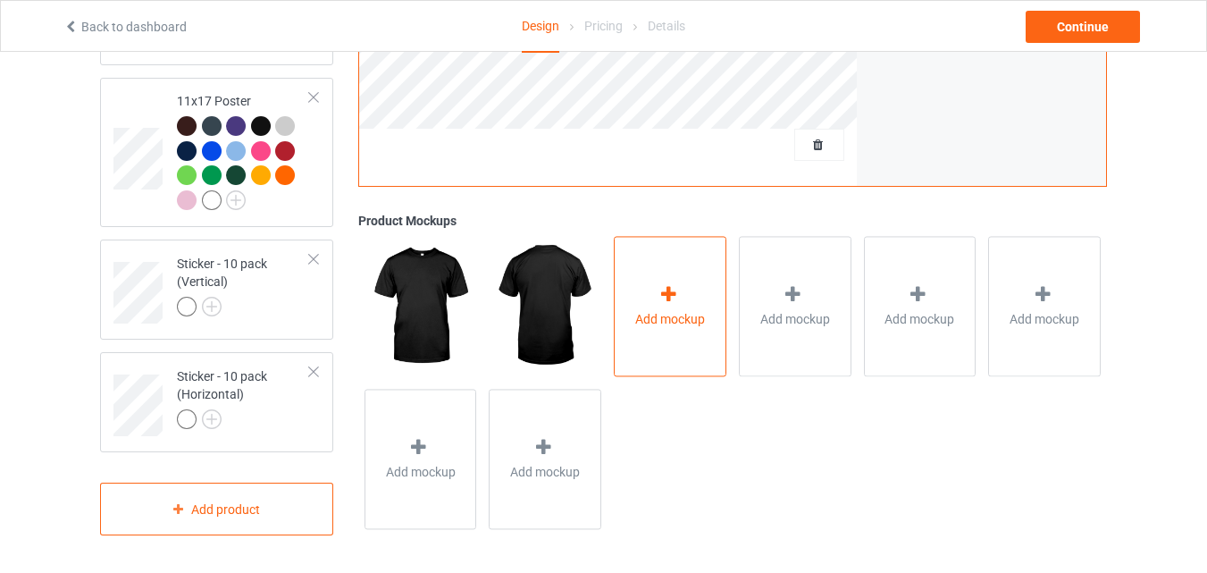
click at [672, 259] on div "Add mockup" at bounding box center [670, 306] width 113 height 140
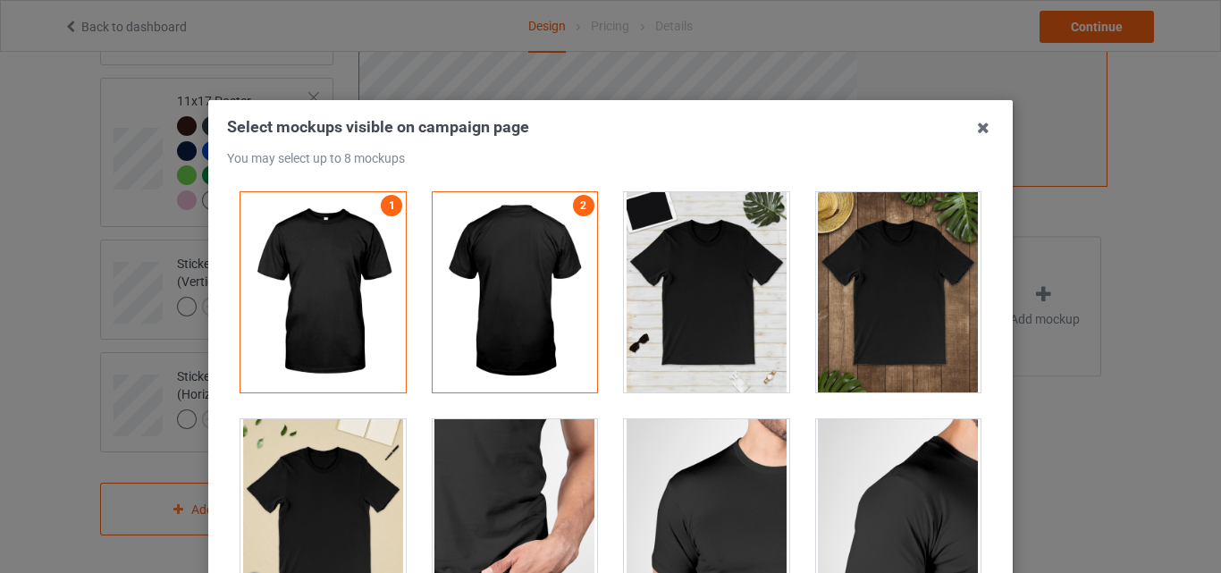
click at [732, 265] on div at bounding box center [706, 292] width 165 height 200
click at [857, 277] on div at bounding box center [898, 292] width 165 height 200
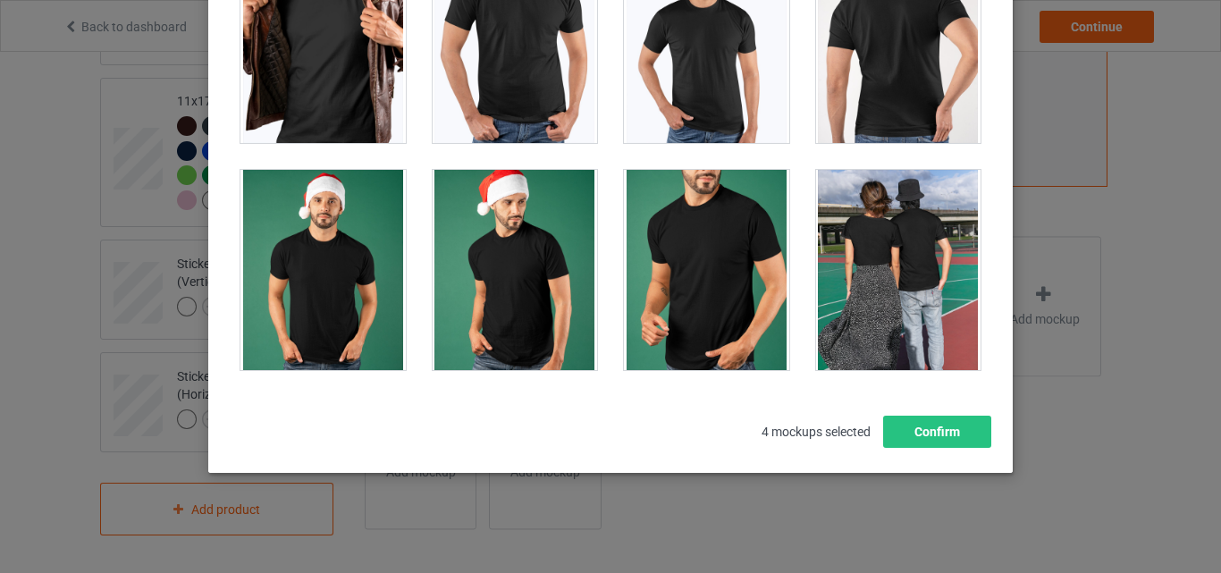
scroll to position [894, 0]
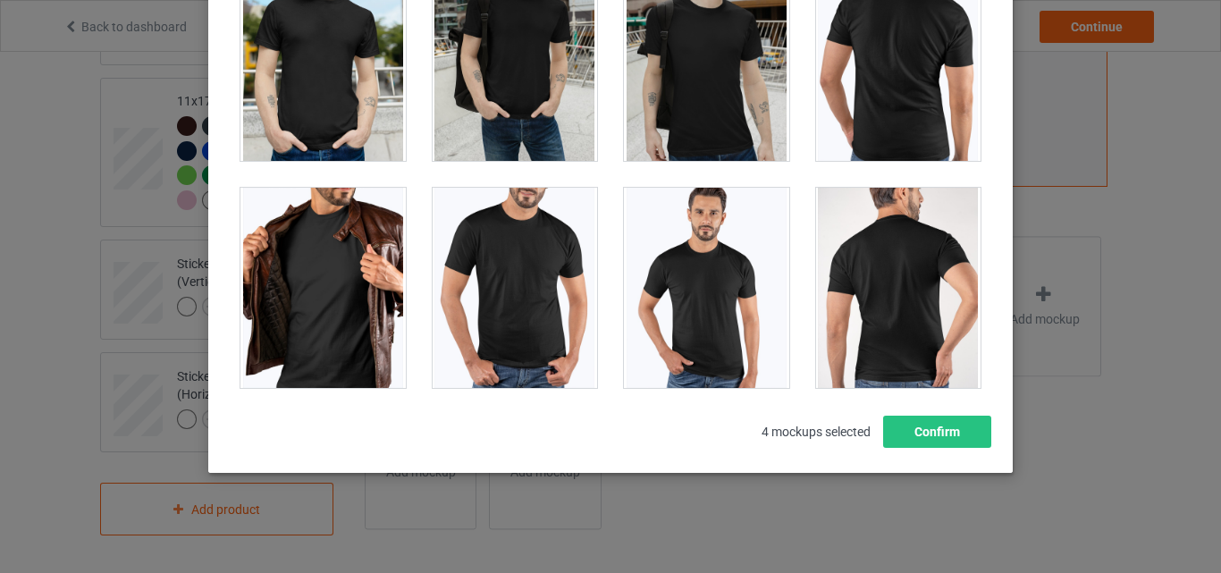
click at [276, 281] on div at bounding box center [322, 288] width 165 height 200
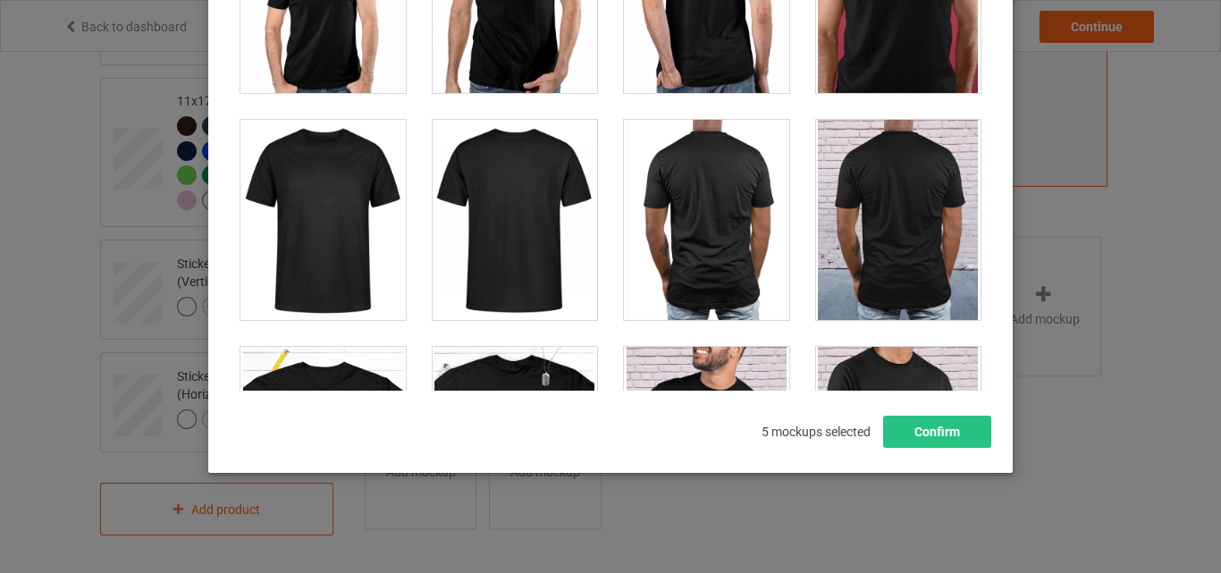
scroll to position [1966, 0]
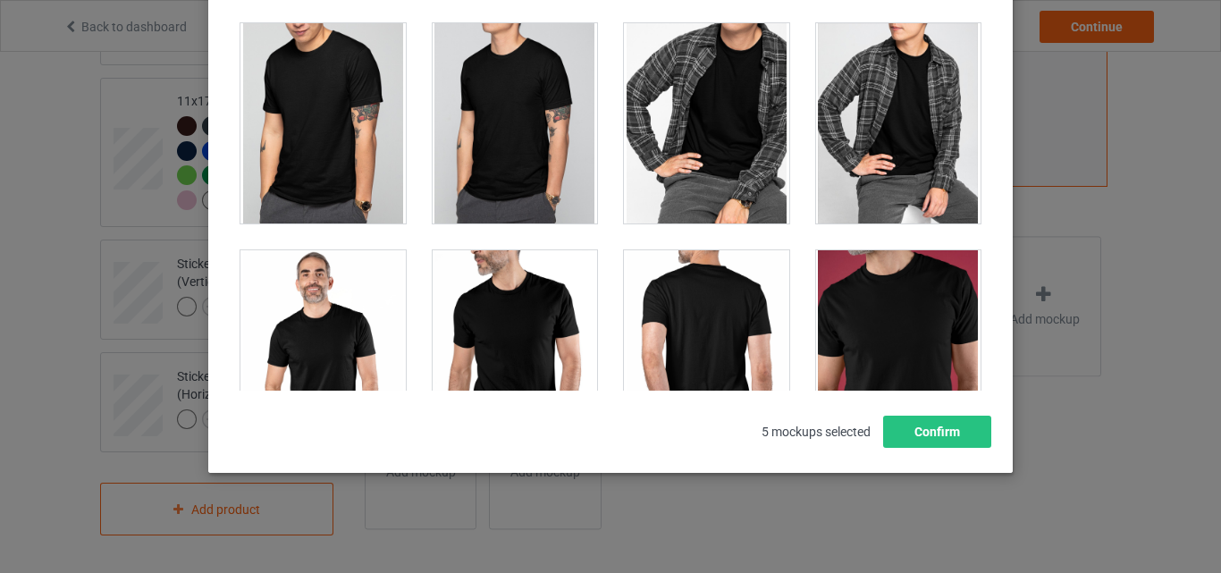
click at [722, 171] on div at bounding box center [706, 123] width 165 height 200
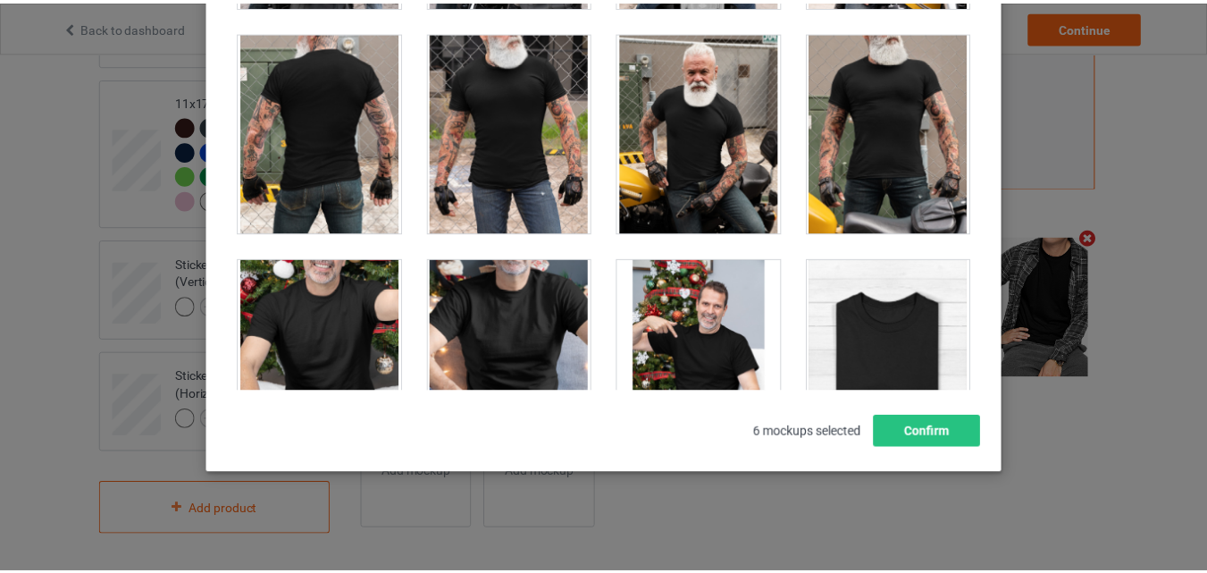
scroll to position [5671, 0]
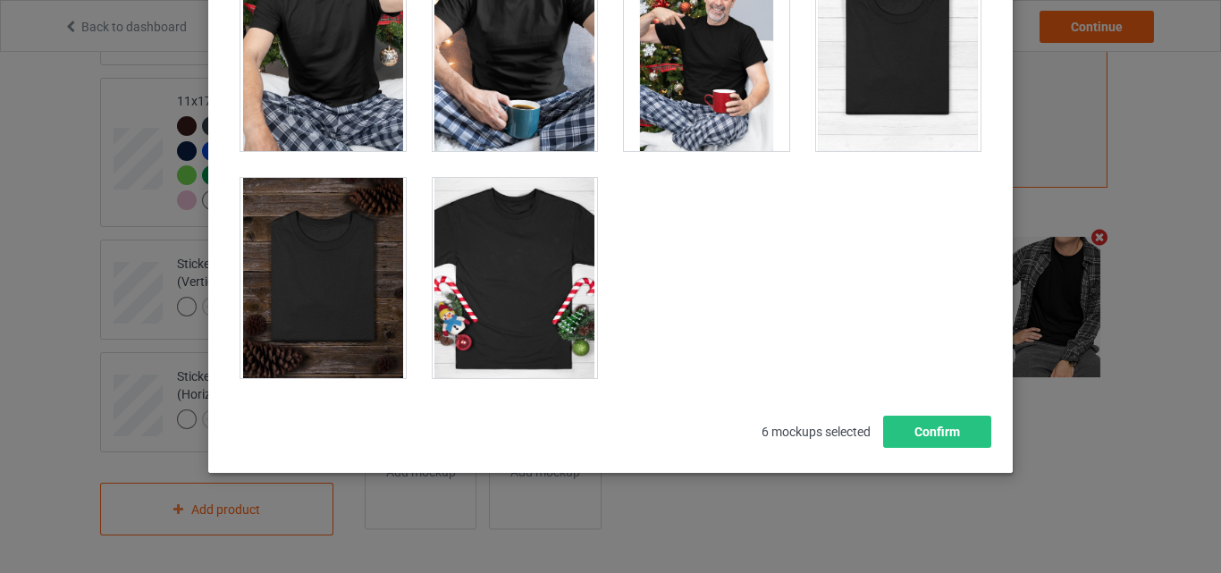
click at [854, 90] on div at bounding box center [898, 51] width 165 height 200
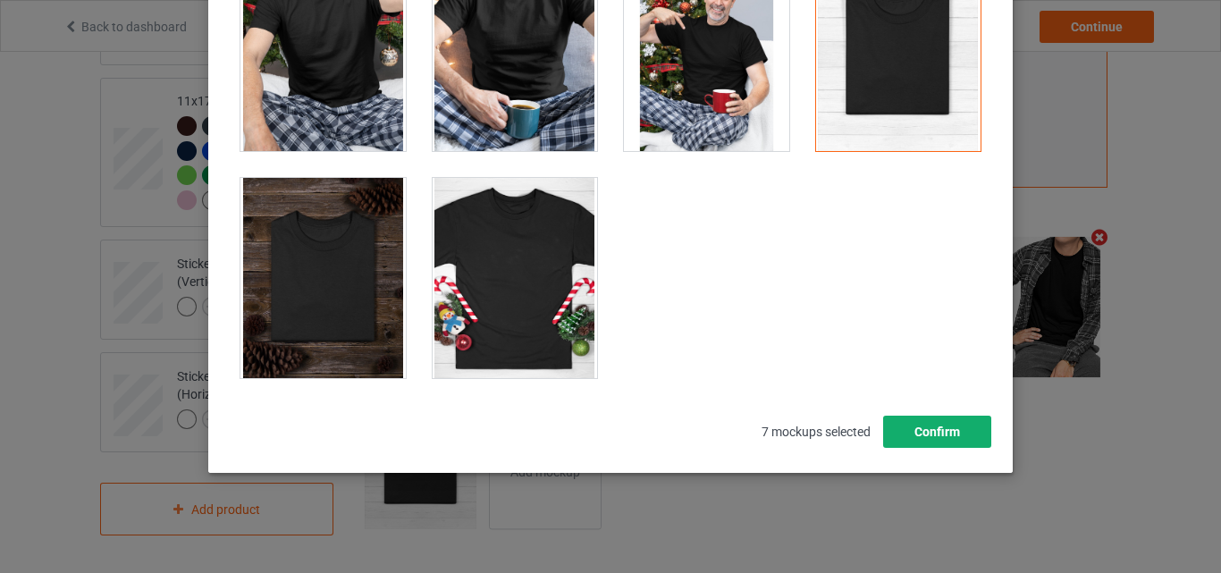
click at [914, 424] on button "Confirm" at bounding box center [937, 432] width 108 height 32
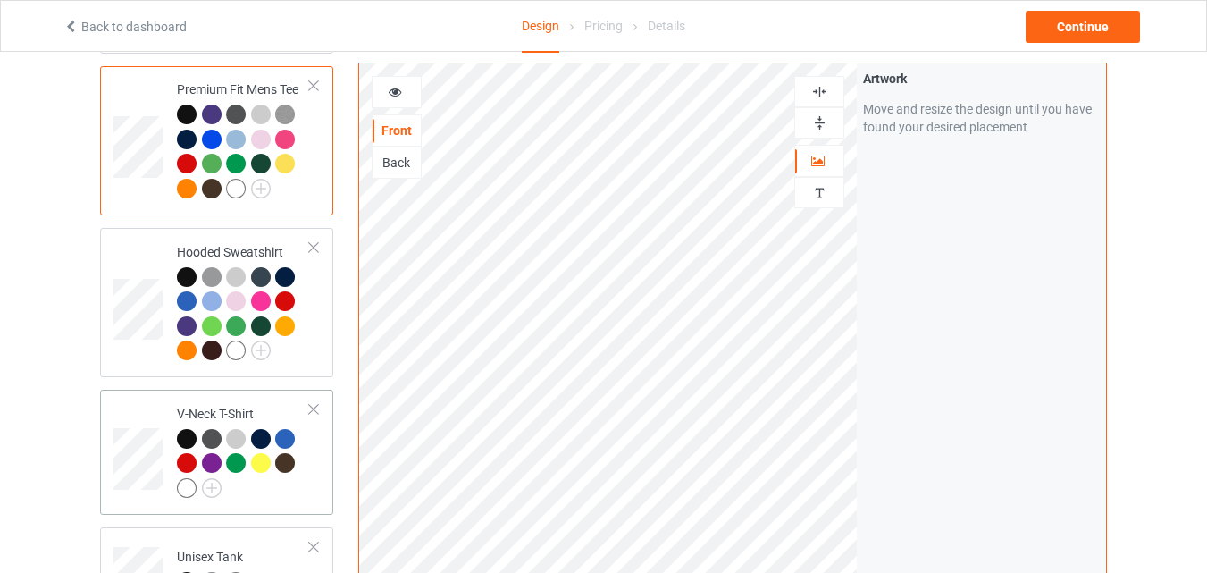
scroll to position [0, 0]
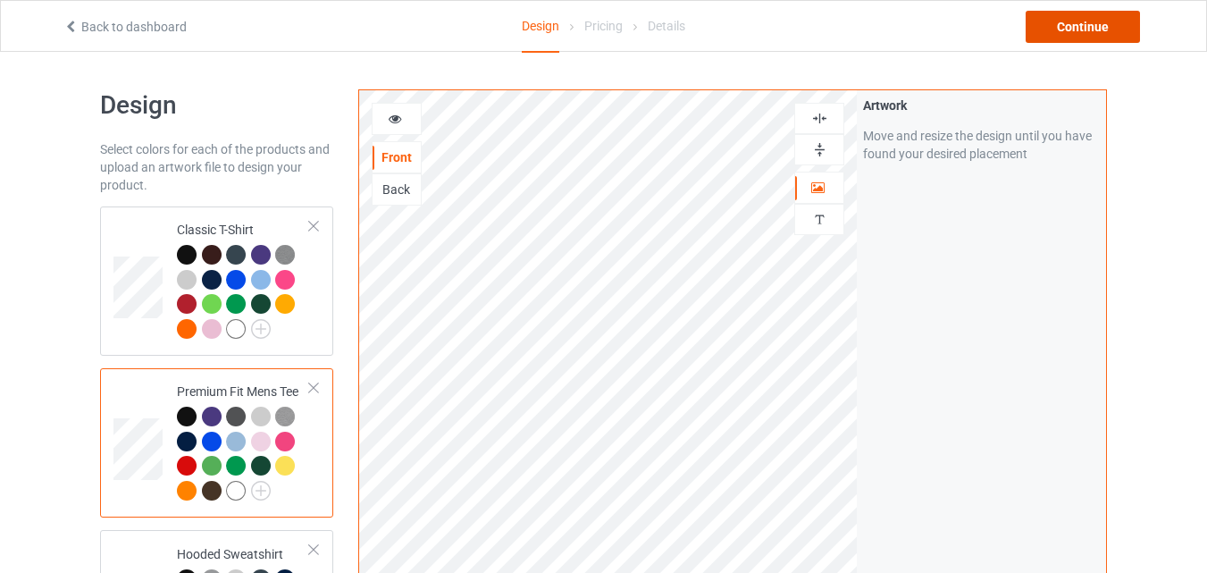
click at [1033, 22] on div "Continue" at bounding box center [1083, 27] width 114 height 32
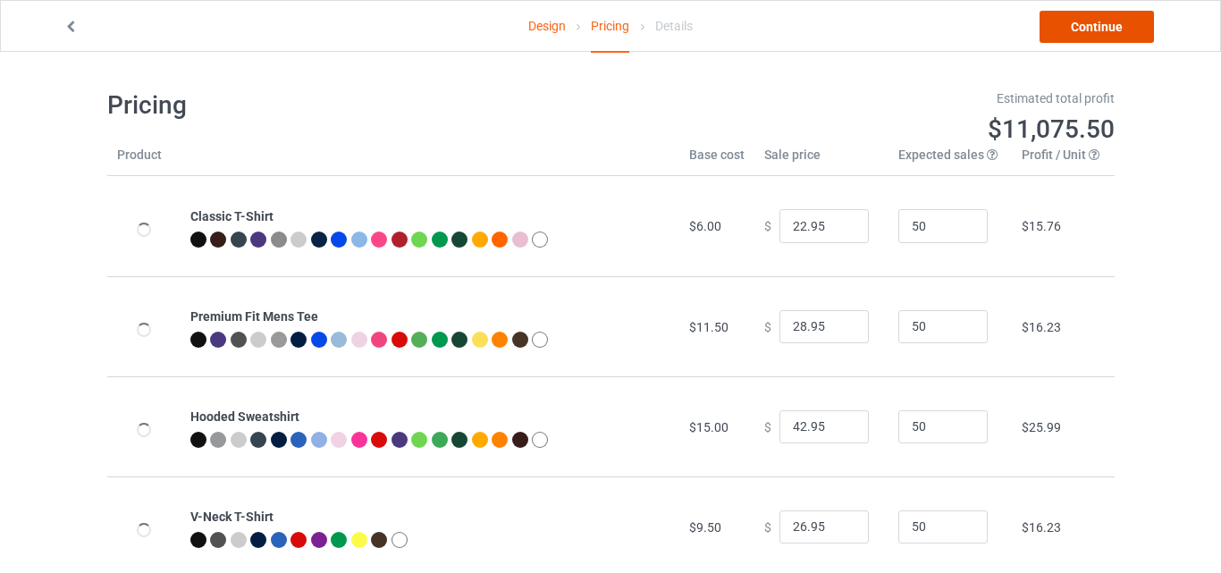
click at [1067, 28] on link "Continue" at bounding box center [1096, 27] width 114 height 32
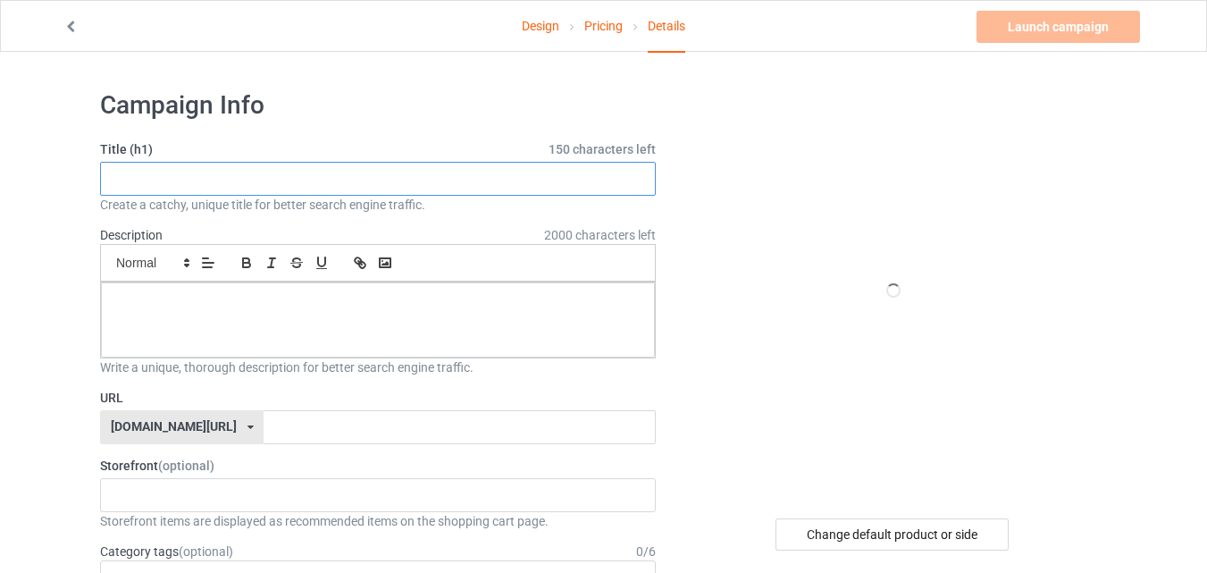
click at [226, 184] on input "text" at bounding box center [378, 179] width 556 height 34
paste input "Placeholder (buyer-uploaded) images"
type input "Placeholder (buyer-uploaded) images"
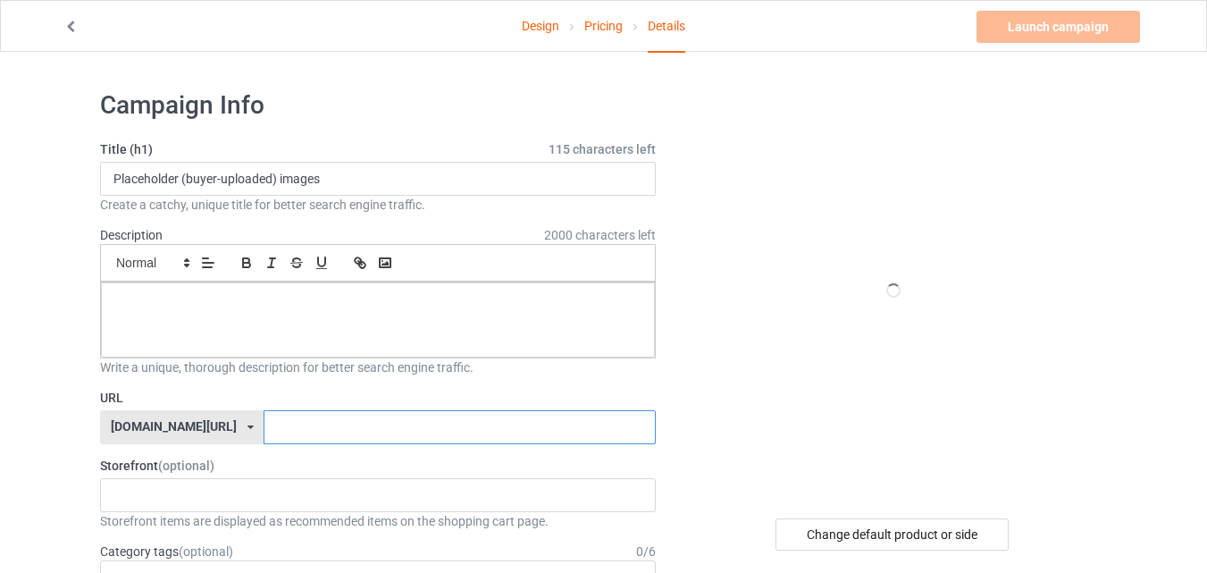
click at [268, 442] on input "text" at bounding box center [459, 427] width 391 height 34
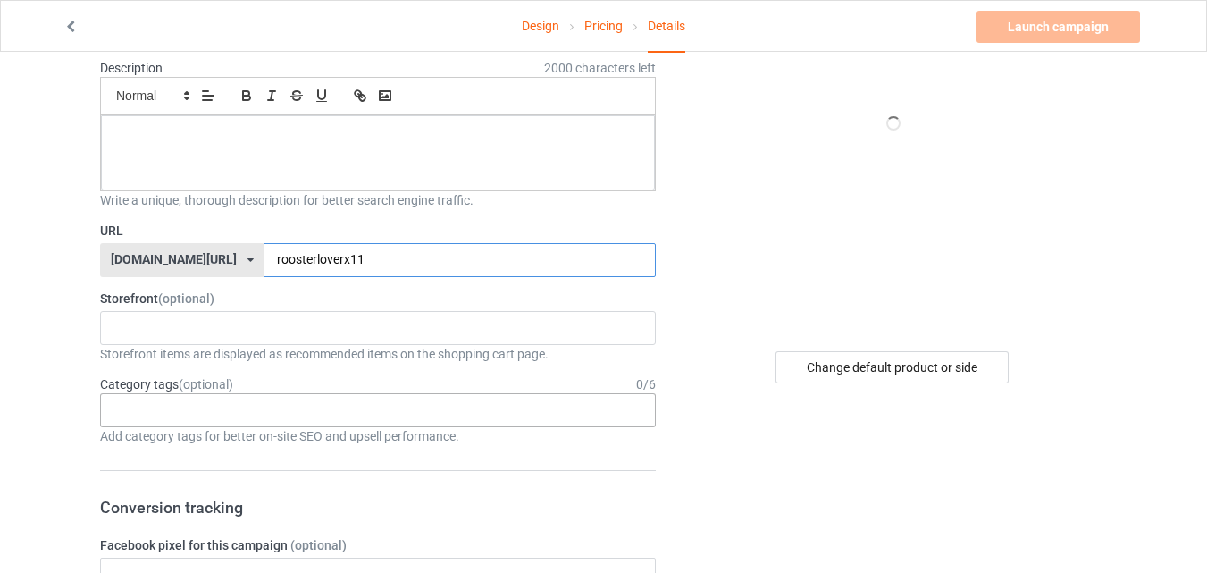
scroll to position [179, 0]
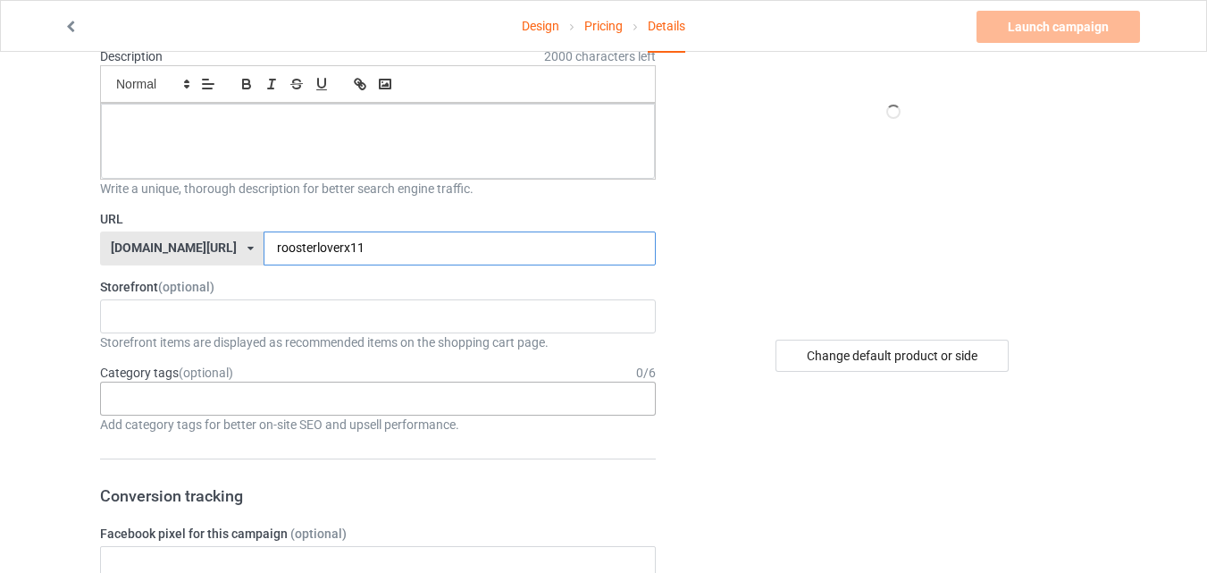
type input "roosterloverx11"
click at [301, 410] on div "Age > [DEMOGRAPHIC_DATA] > 1 Age > [DEMOGRAPHIC_DATA] Months > 1 Month Age > [D…" at bounding box center [378, 399] width 556 height 34
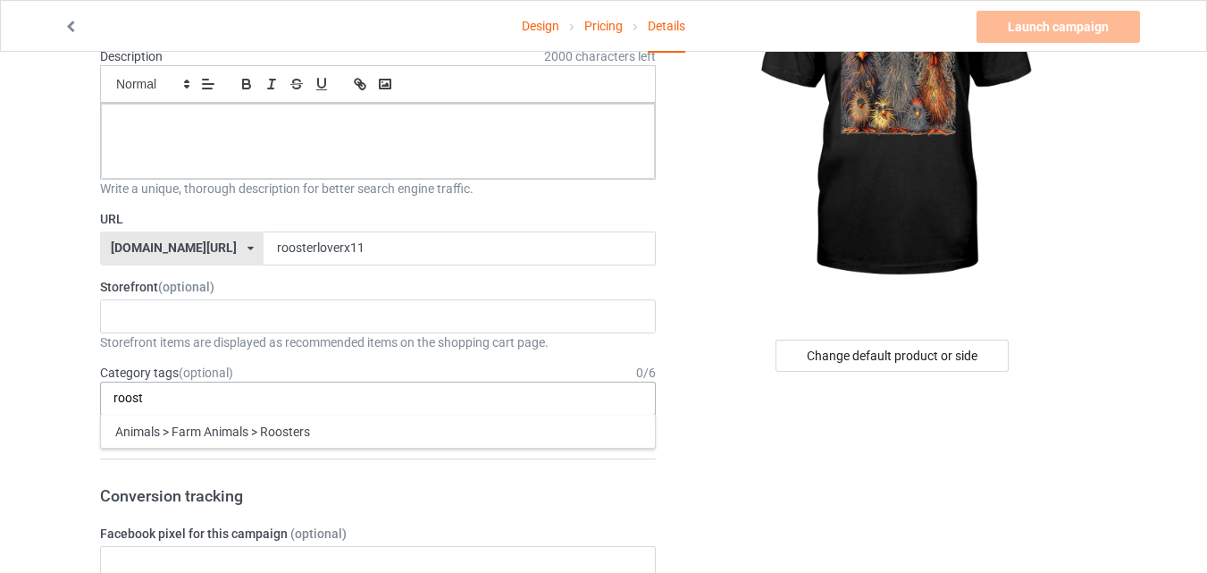
type input "roost"
type input "[DEMOGRAPHIC_DATA]"
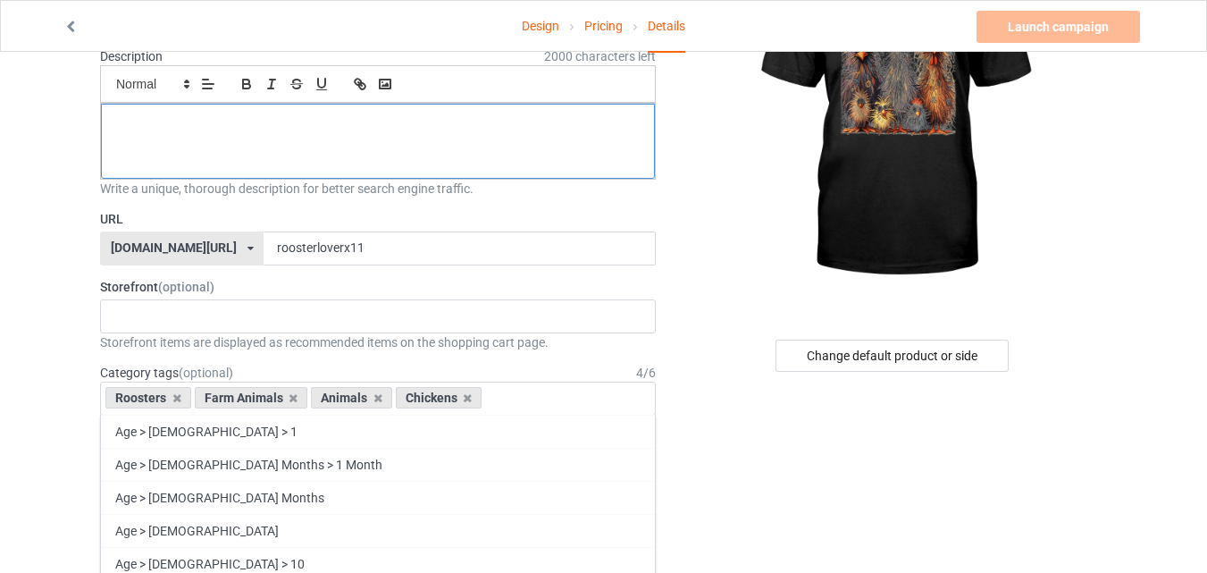
click at [314, 162] on div at bounding box center [378, 141] width 554 height 75
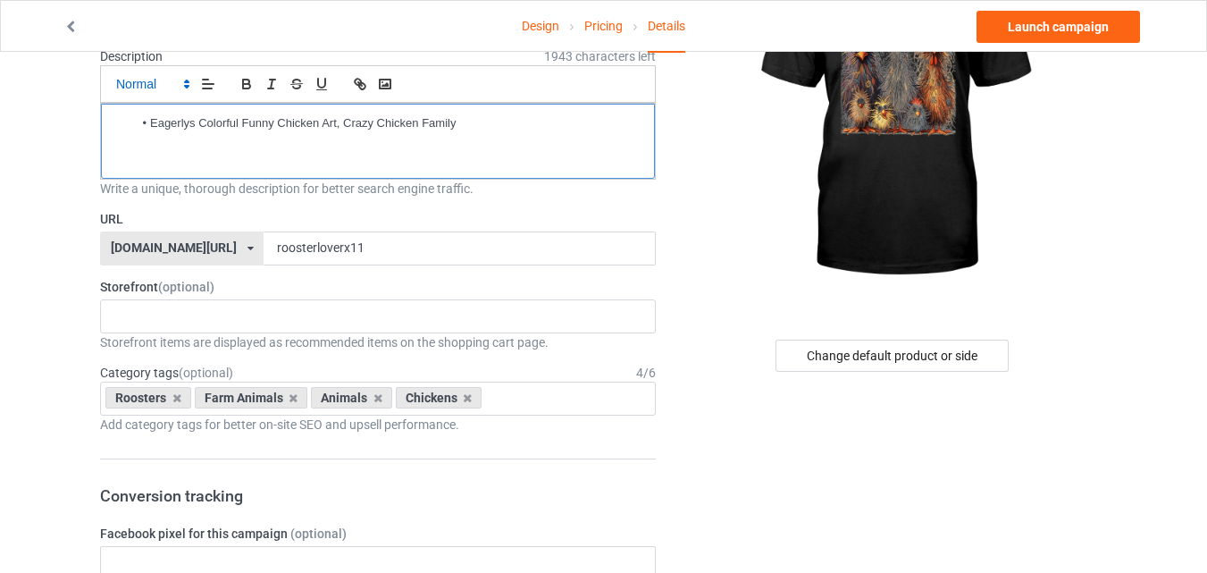
scroll to position [0, 0]
drag, startPoint x: 147, startPoint y: 123, endPoint x: 73, endPoint y: 112, distance: 75.1
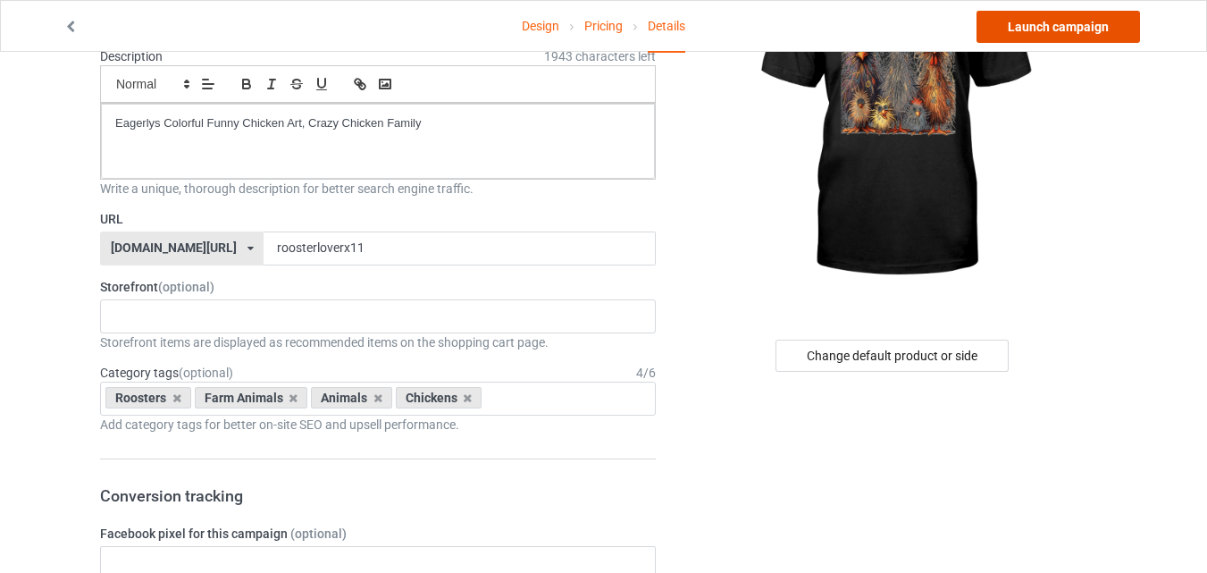
click at [1118, 28] on link "Launch campaign" at bounding box center [1059, 27] width 164 height 32
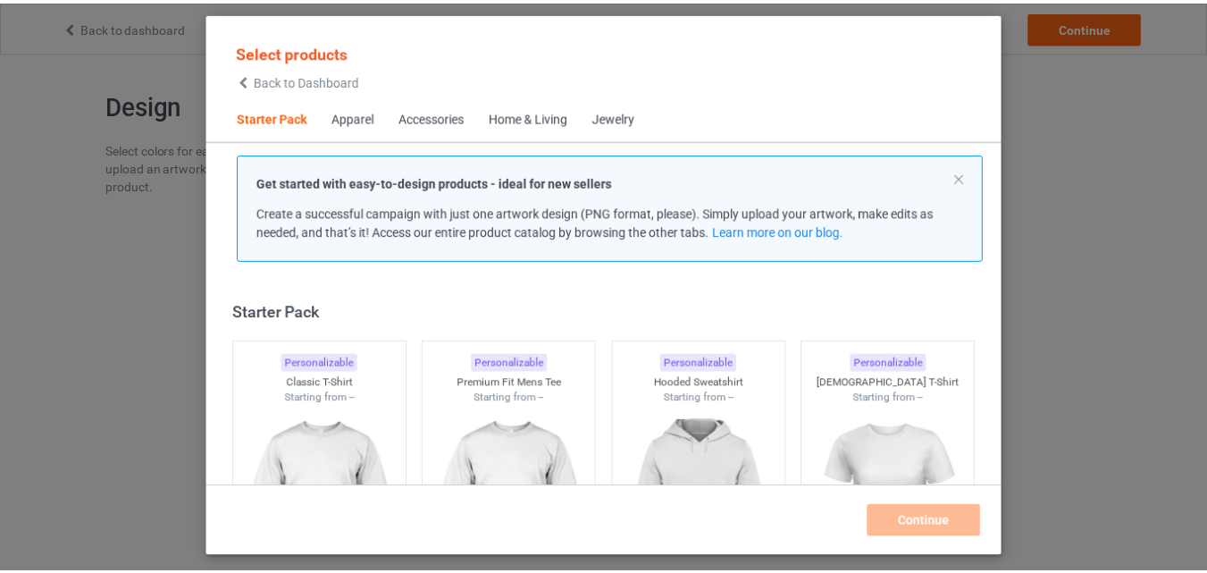
scroll to position [23, 0]
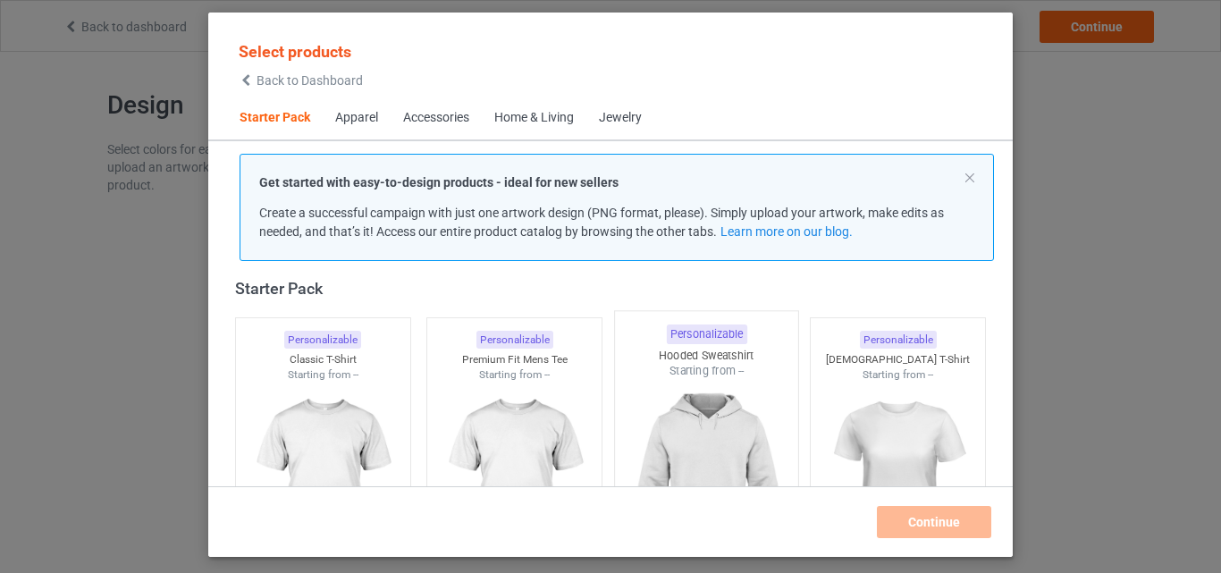
click at [316, 357] on div "Classic T-Shirt" at bounding box center [323, 359] width 174 height 15
click at [571, 412] on img at bounding box center [514, 483] width 160 height 200
click at [701, 385] on img at bounding box center [706, 484] width 168 height 210
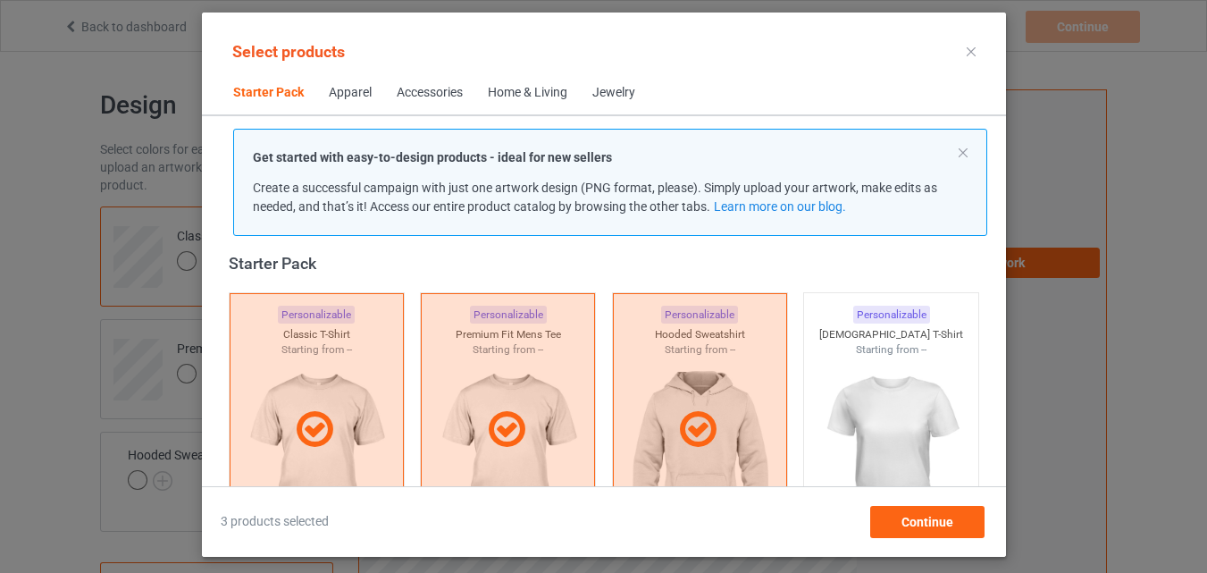
scroll to position [381, 0]
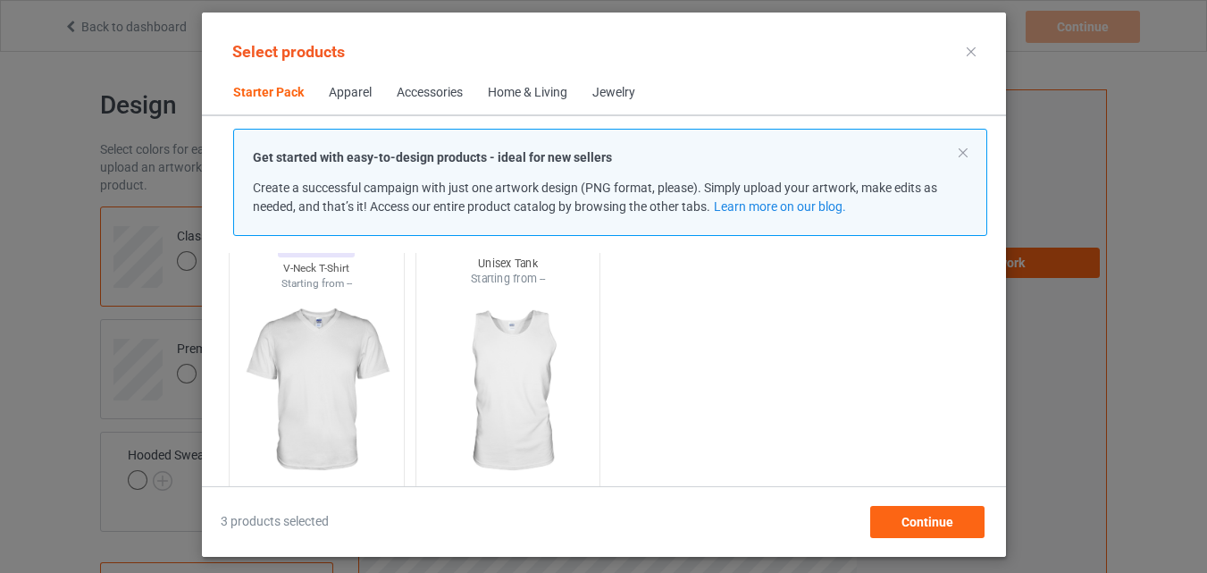
click at [349, 310] on img at bounding box center [316, 390] width 160 height 200
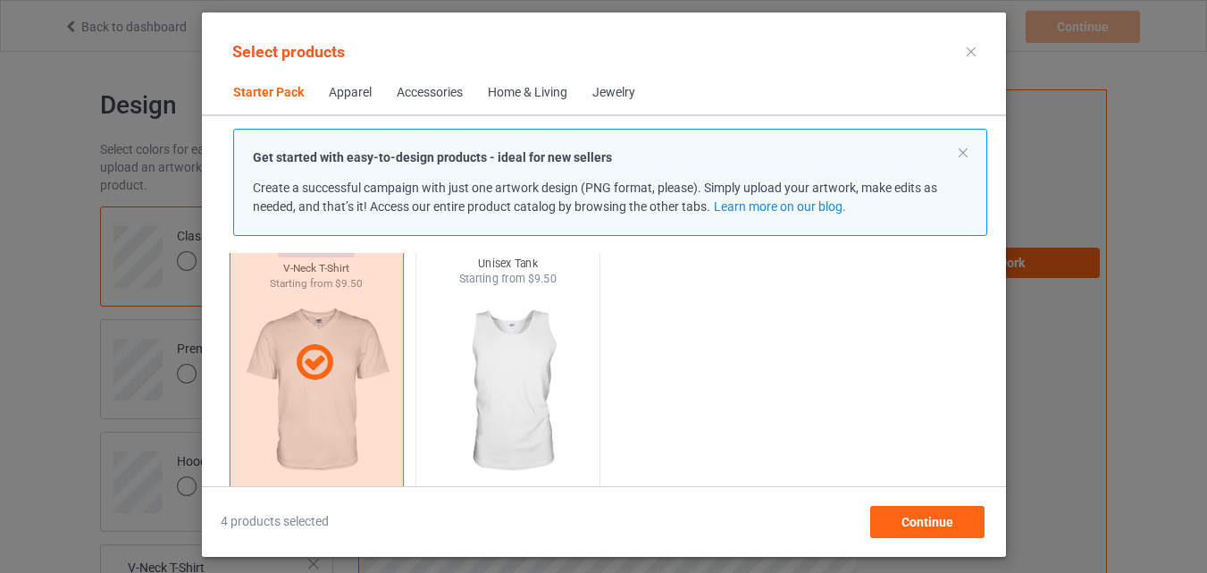
click at [480, 325] on img at bounding box center [508, 392] width 168 height 210
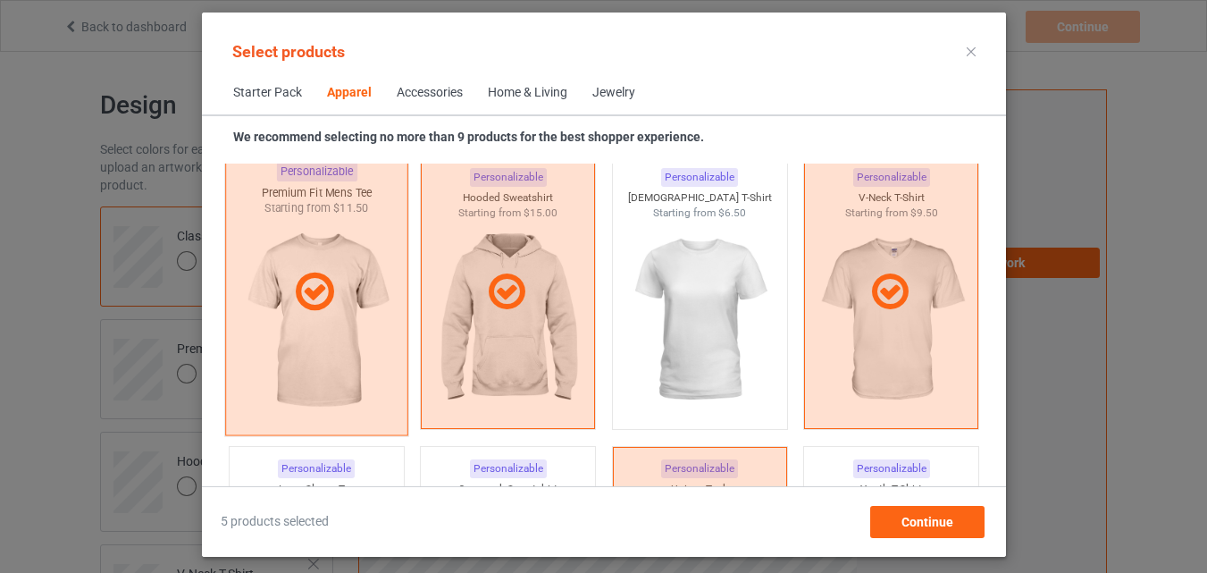
scroll to position [1096, 0]
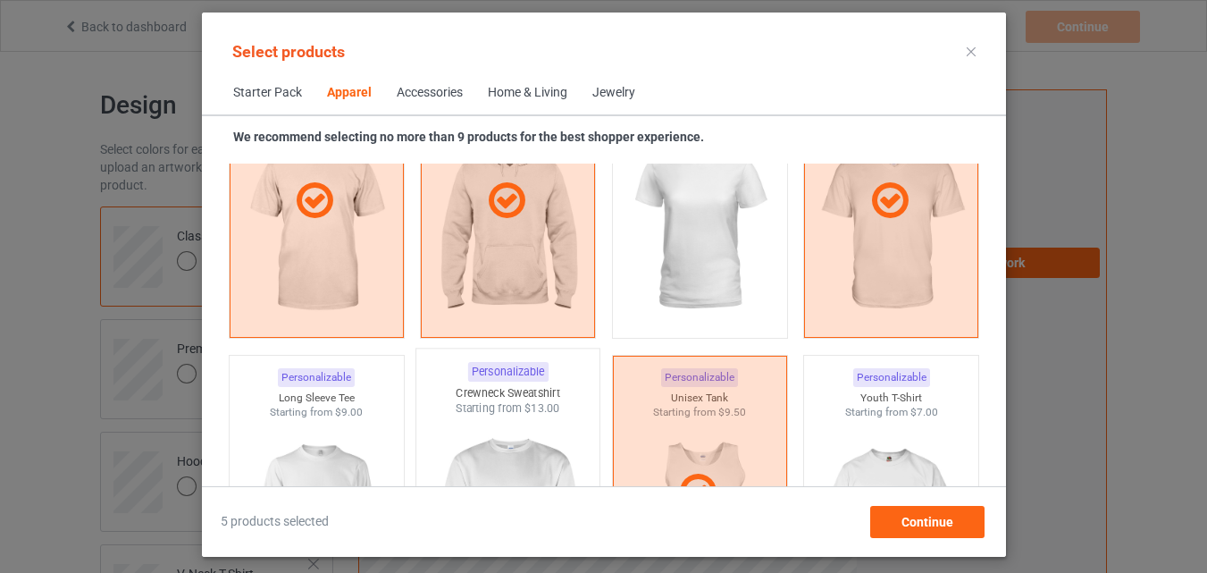
drag, startPoint x: 343, startPoint y: 431, endPoint x: 483, endPoint y: 439, distance: 139.7
click at [344, 431] on img at bounding box center [316, 520] width 160 height 200
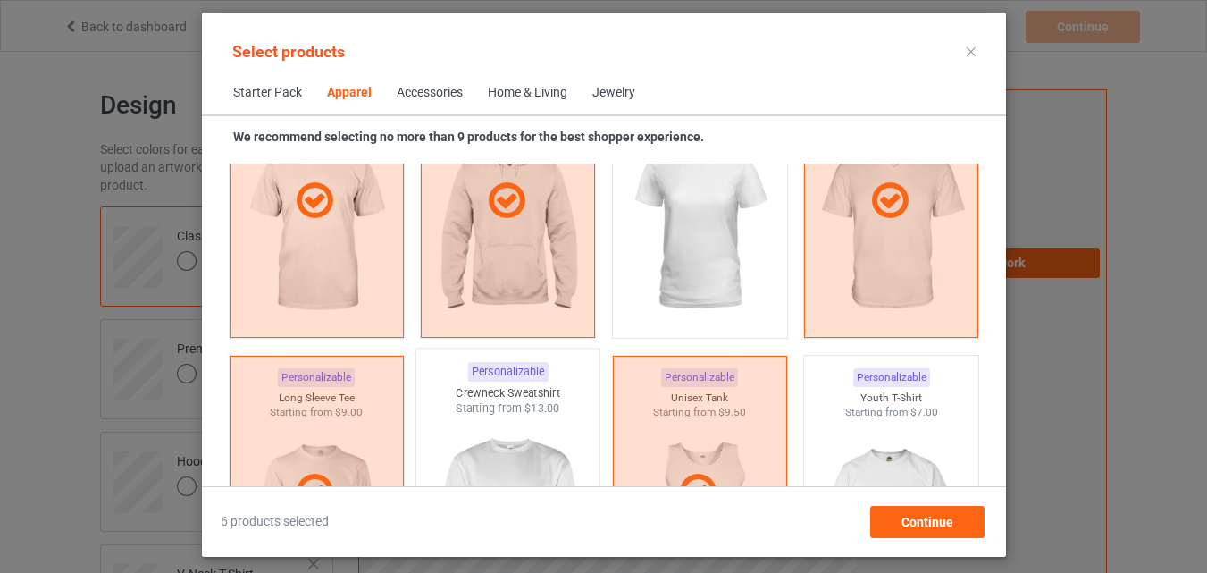
click at [483, 439] on img at bounding box center [508, 521] width 168 height 210
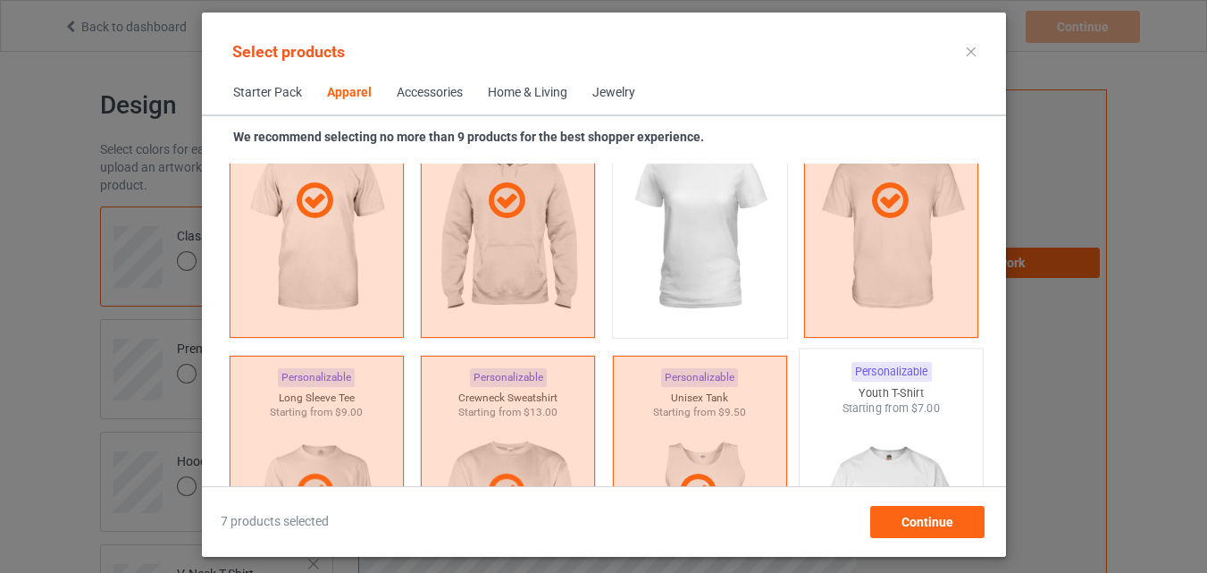
click at [886, 415] on div "Starting from $7.00" at bounding box center [891, 407] width 183 height 15
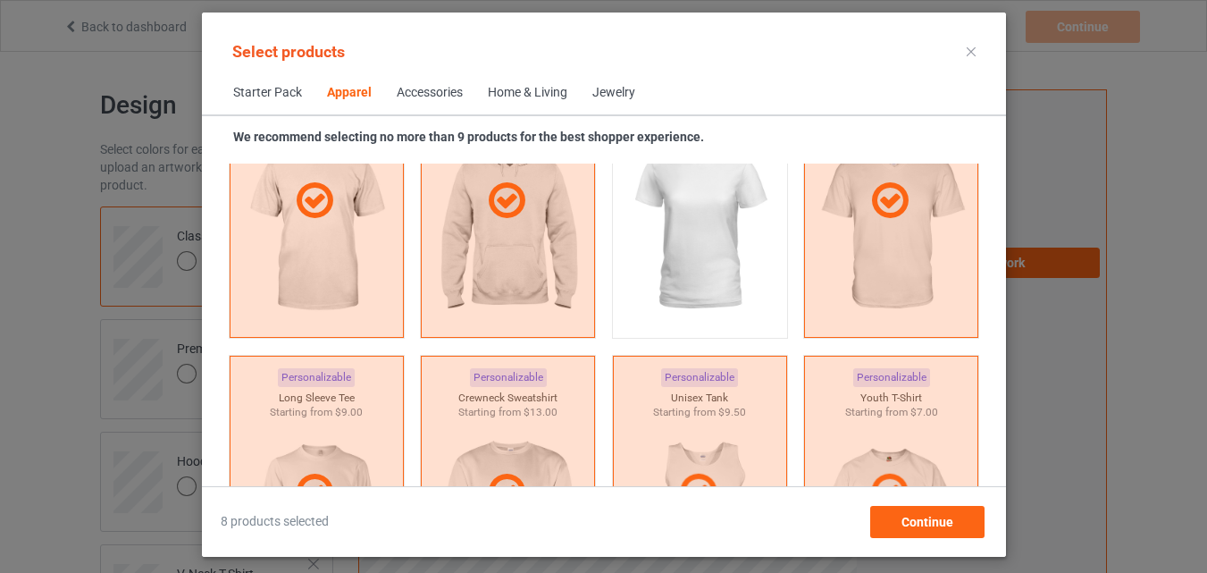
scroll to position [1364, 0]
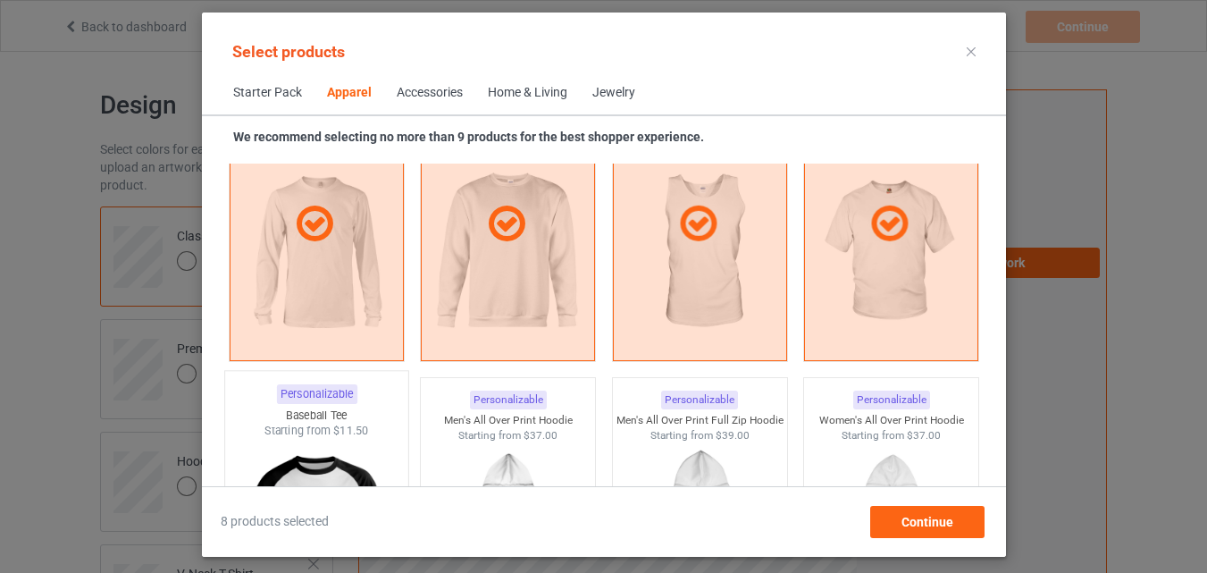
click at [329, 440] on img at bounding box center [316, 544] width 168 height 210
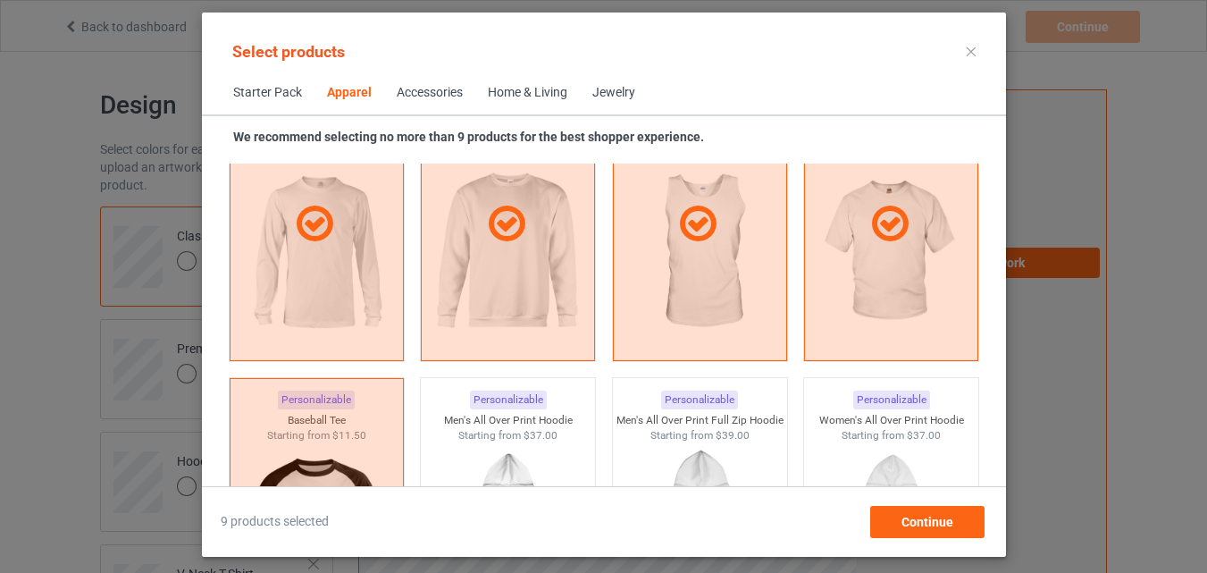
click at [534, 80] on span "Home & Living" at bounding box center [527, 92] width 105 height 43
click at [537, 89] on div "Home & Living" at bounding box center [528, 93] width 80 height 18
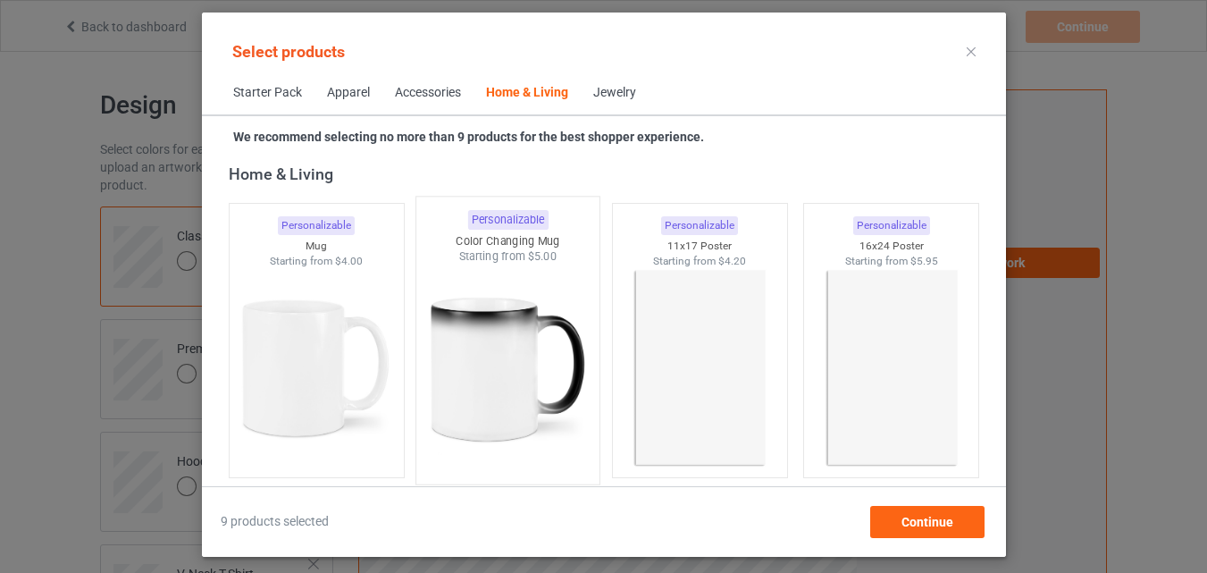
click at [350, 299] on img at bounding box center [316, 368] width 160 height 200
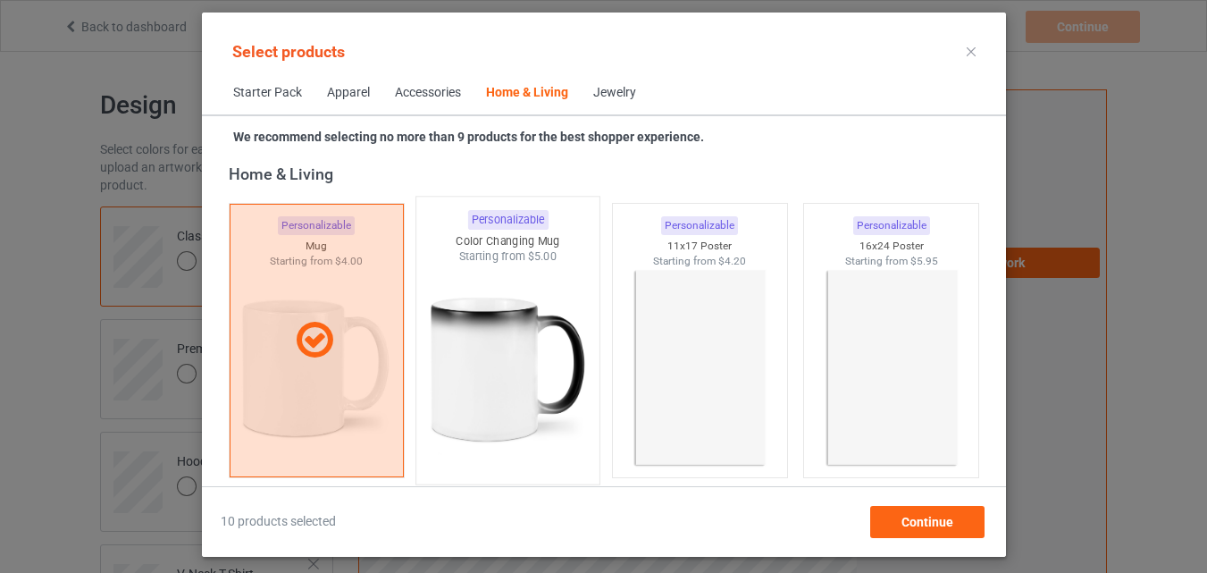
click at [472, 319] on img at bounding box center [508, 370] width 168 height 210
click at [711, 340] on img at bounding box center [700, 370] width 168 height 210
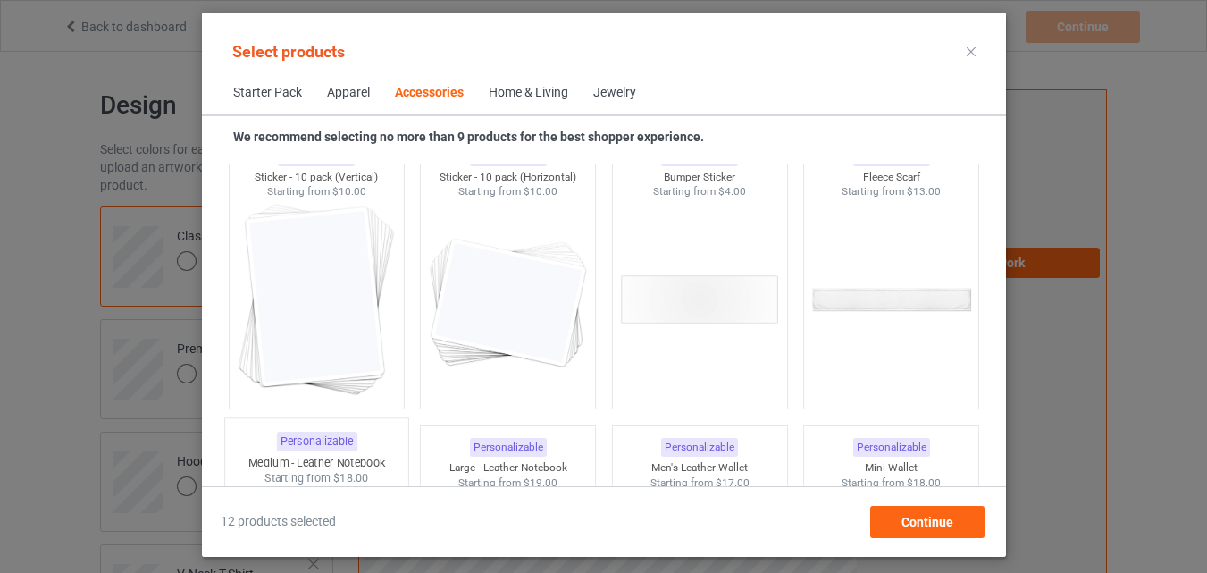
scroll to position [6809, 0]
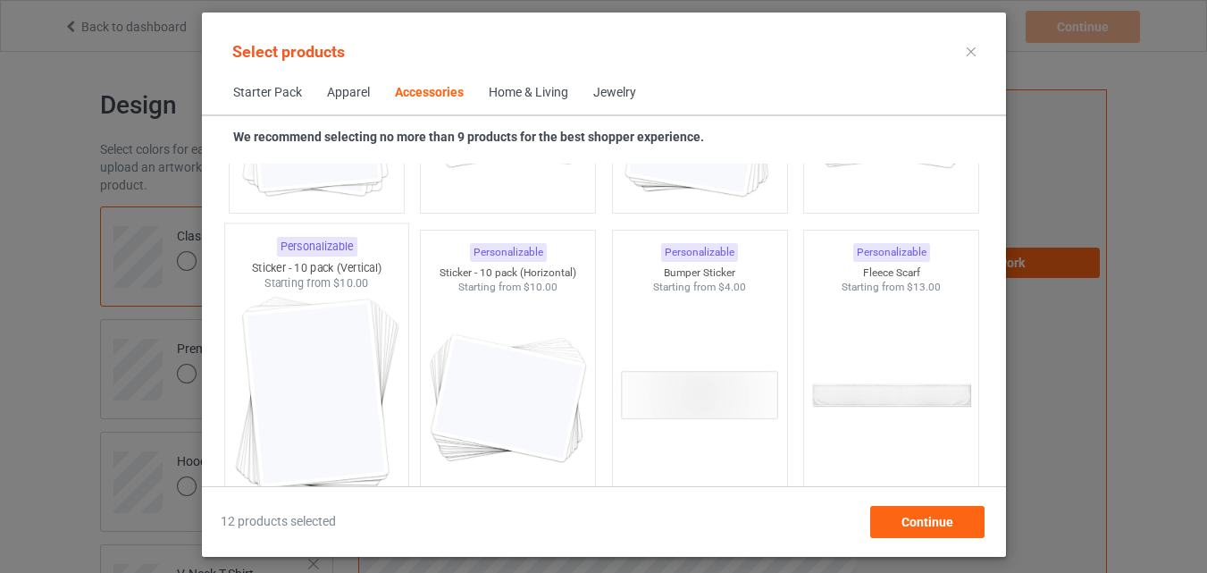
click at [328, 315] on img at bounding box center [316, 396] width 168 height 210
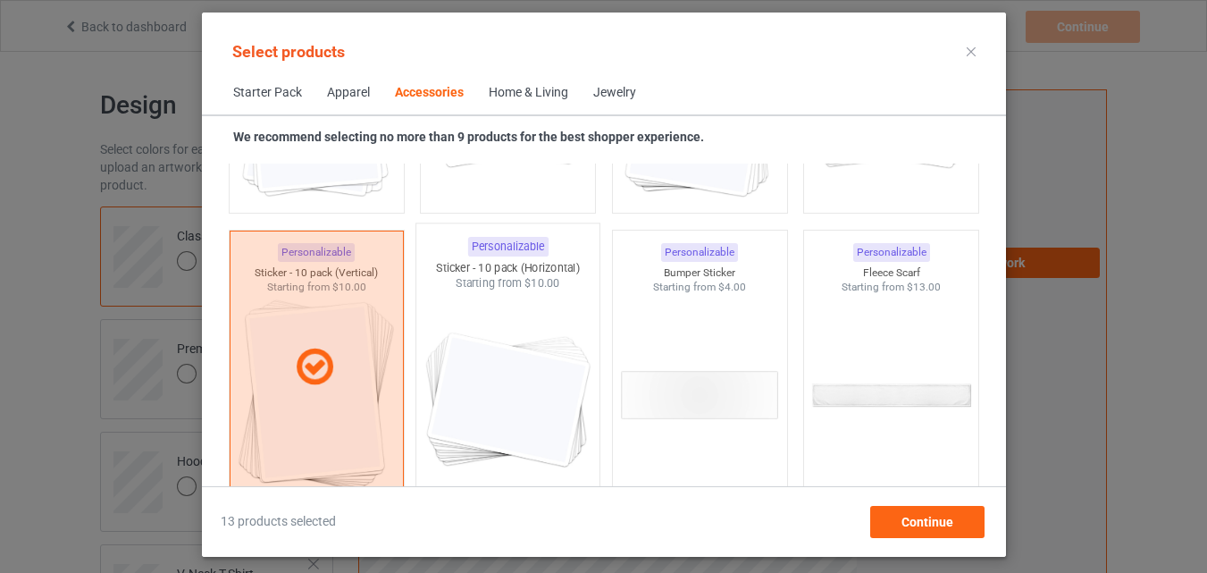
click at [470, 330] on img at bounding box center [508, 396] width 168 height 210
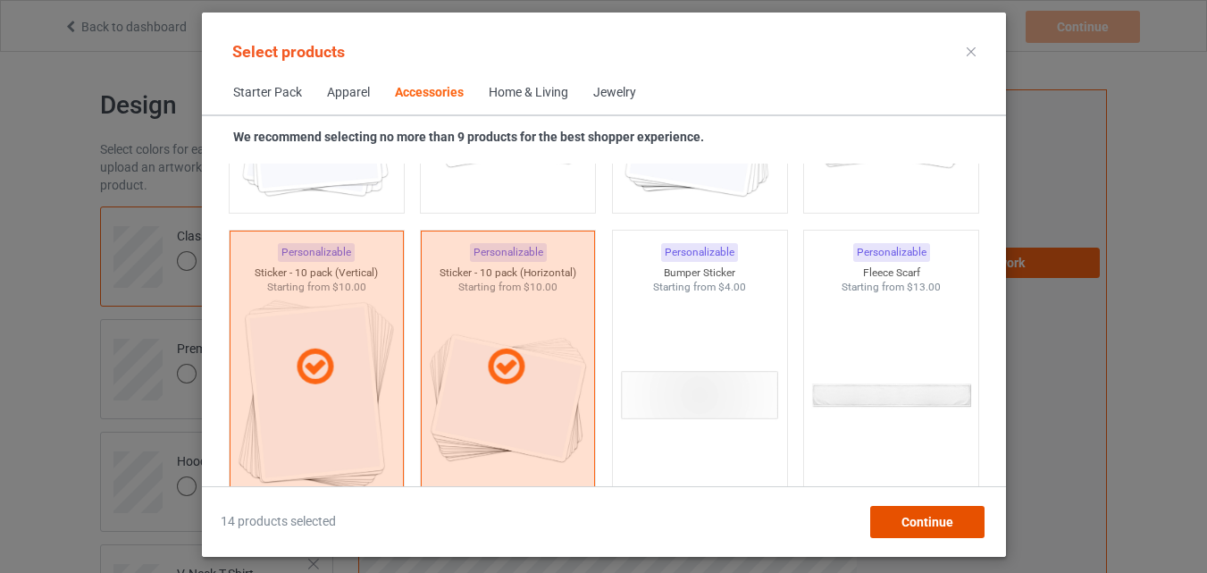
click at [931, 517] on span "Continue" at bounding box center [927, 522] width 52 height 14
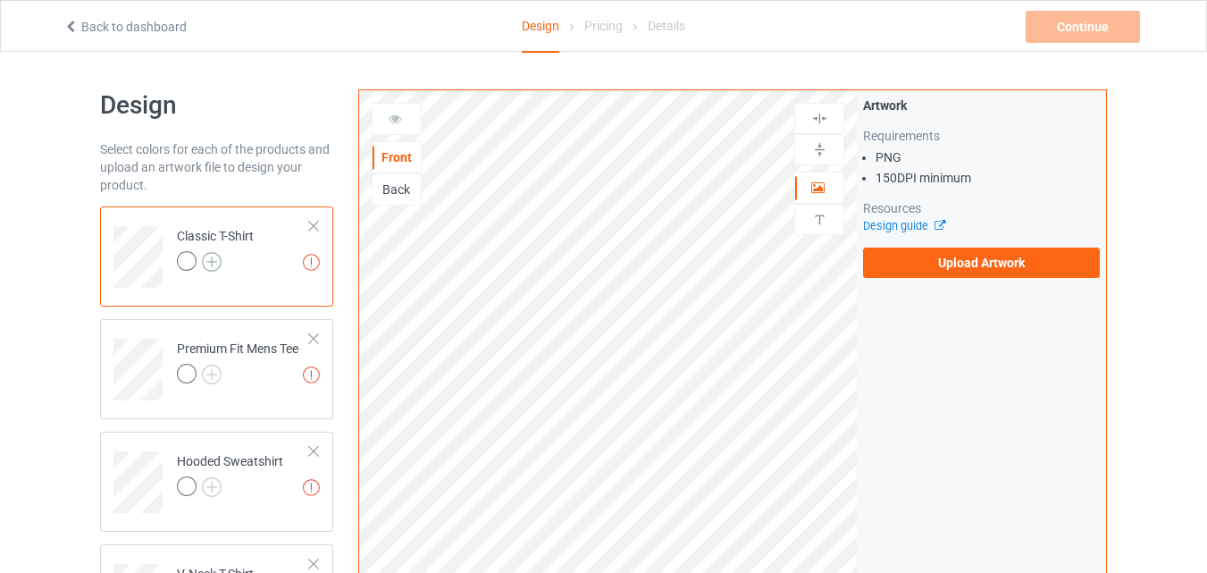
click at [216, 259] on img at bounding box center [212, 262] width 20 height 20
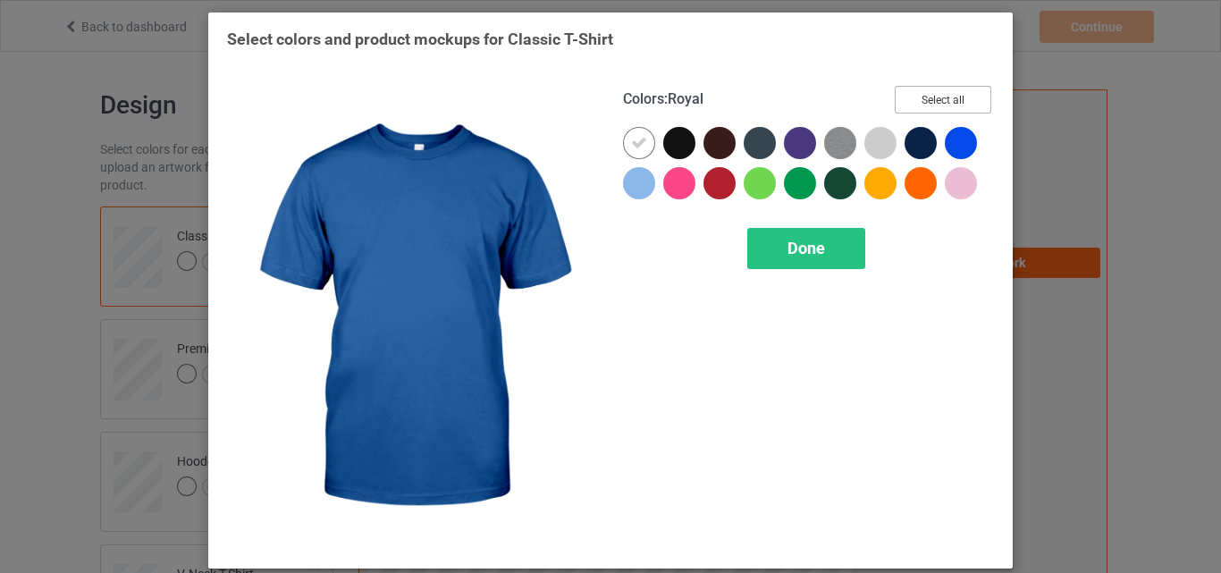
click at [960, 105] on button "Select all" at bounding box center [943, 100] width 97 height 28
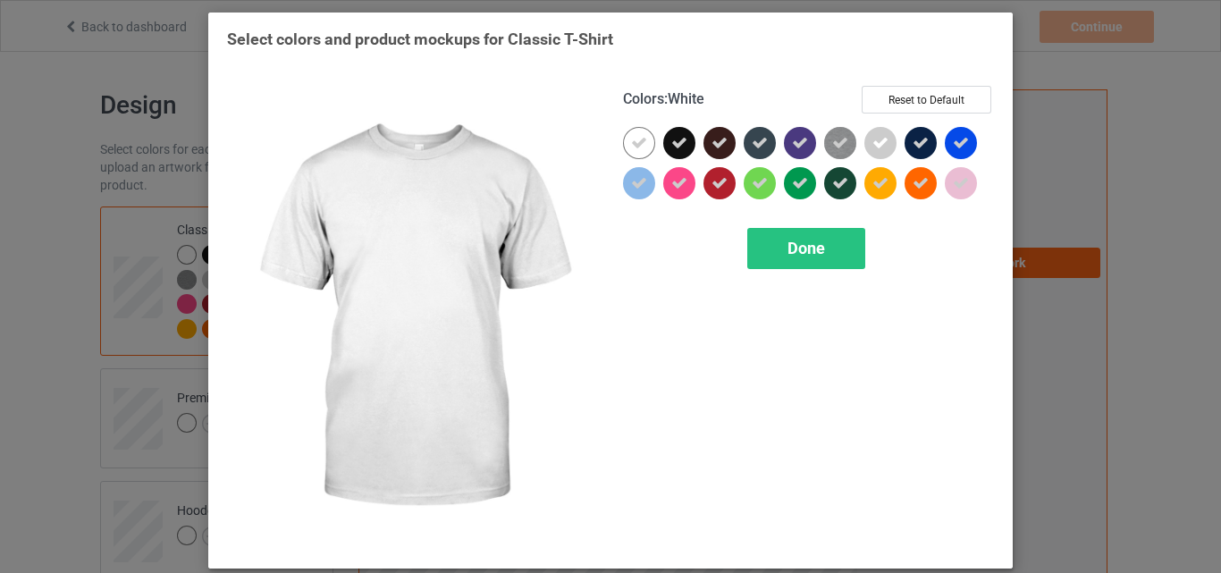
click at [635, 139] on icon at bounding box center [639, 143] width 16 height 16
click at [635, 139] on div at bounding box center [639, 143] width 32 height 32
click at [811, 263] on div "Done" at bounding box center [806, 248] width 118 height 41
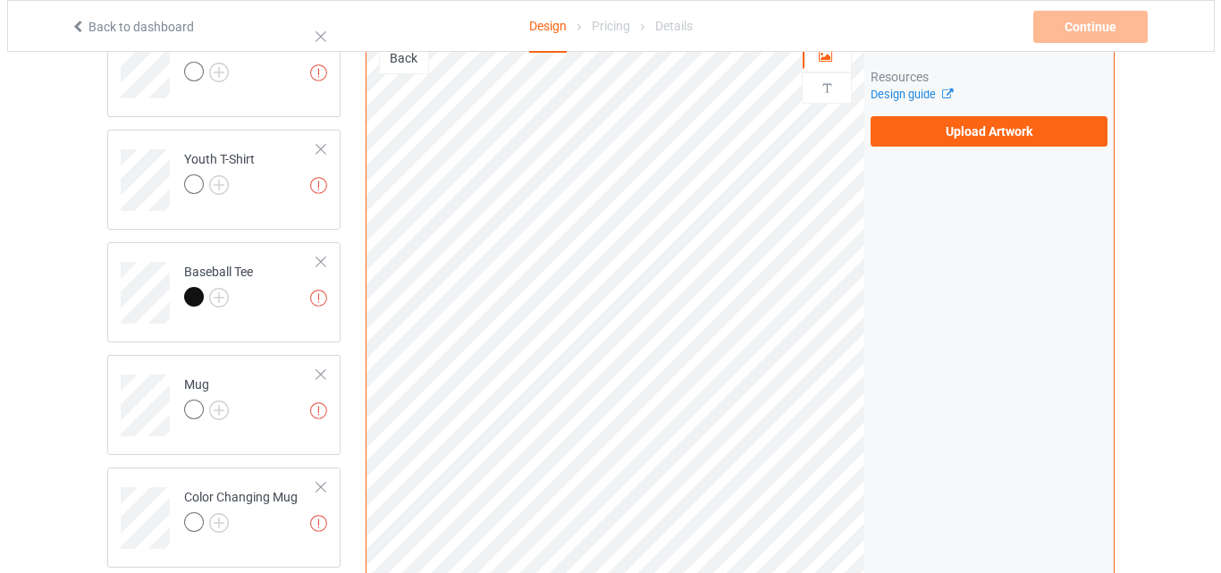
scroll to position [1369, 0]
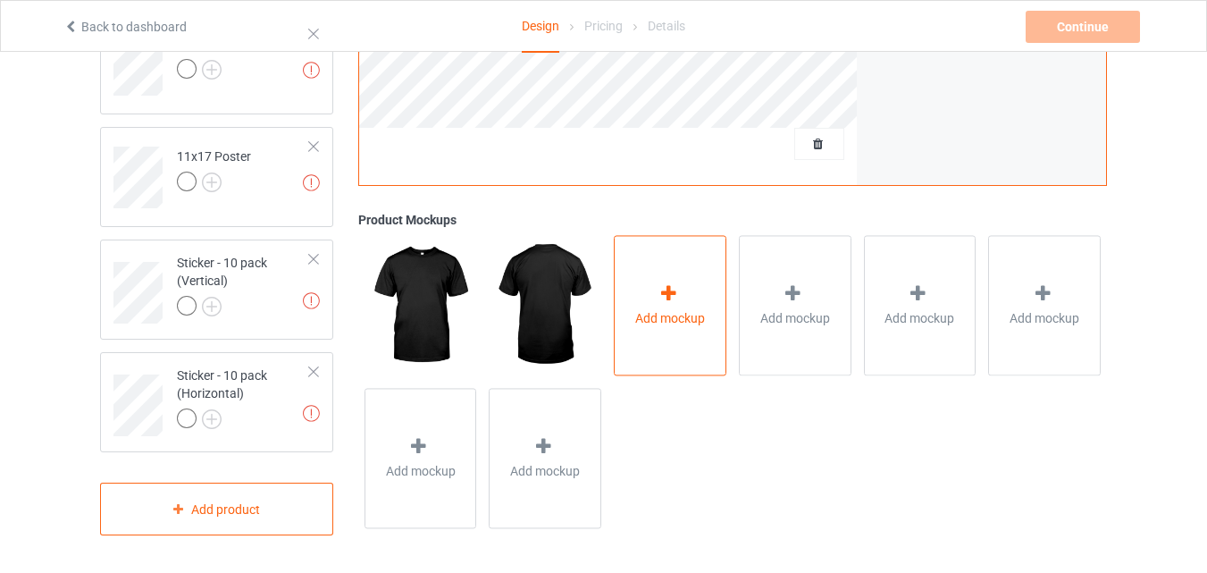
click at [682, 301] on div at bounding box center [670, 297] width 25 height 26
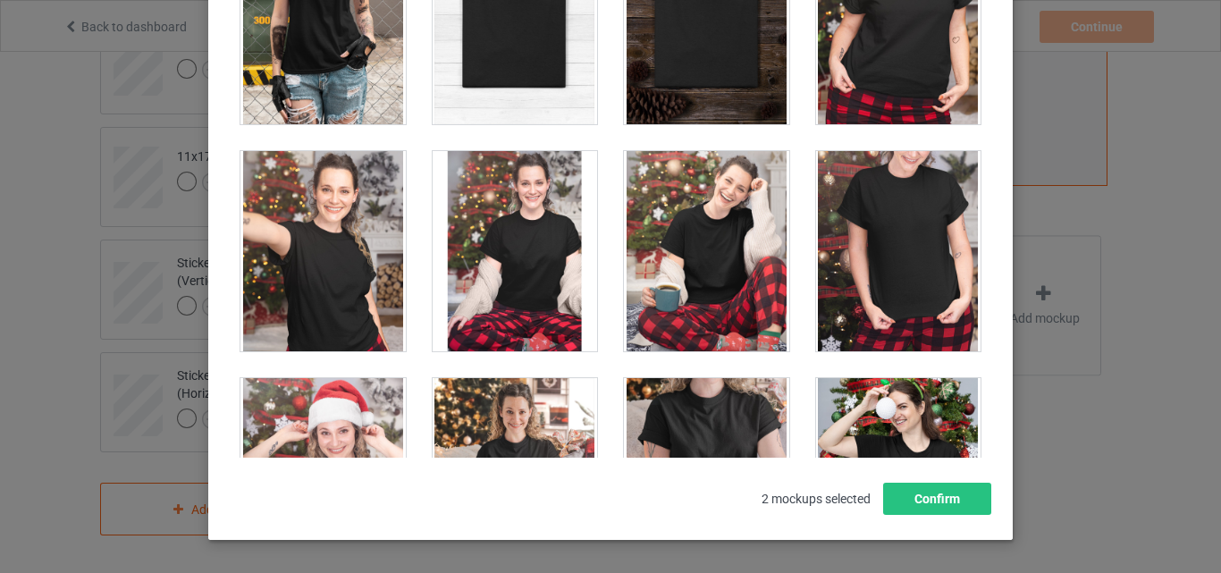
scroll to position [18238, 0]
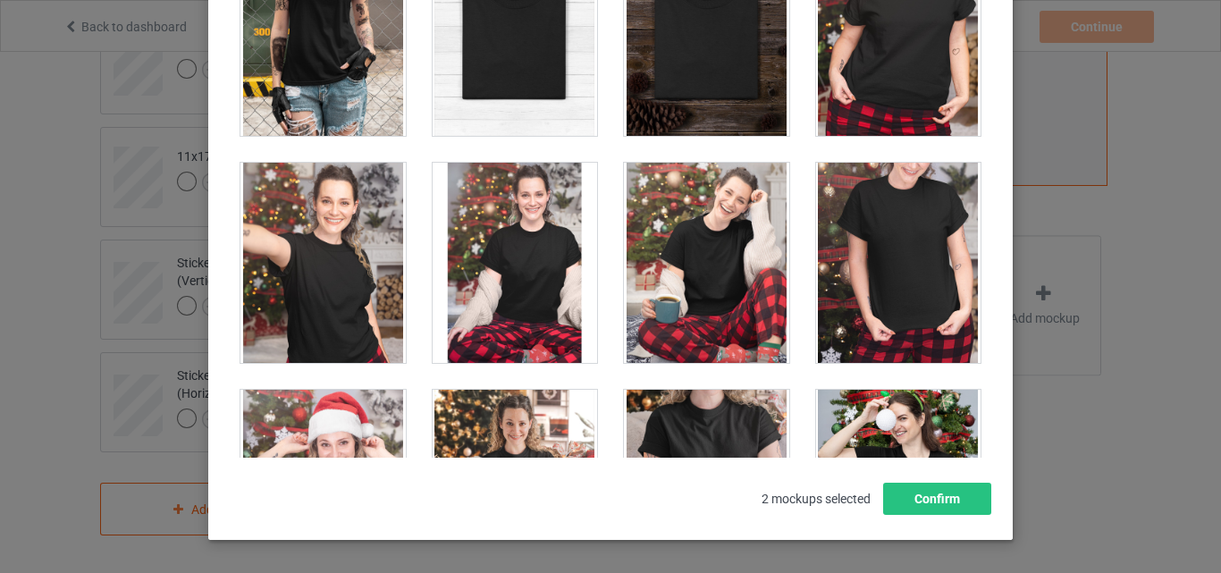
click at [559, 33] on div at bounding box center [515, 36] width 165 height 200
click at [629, 60] on div at bounding box center [706, 36] width 165 height 200
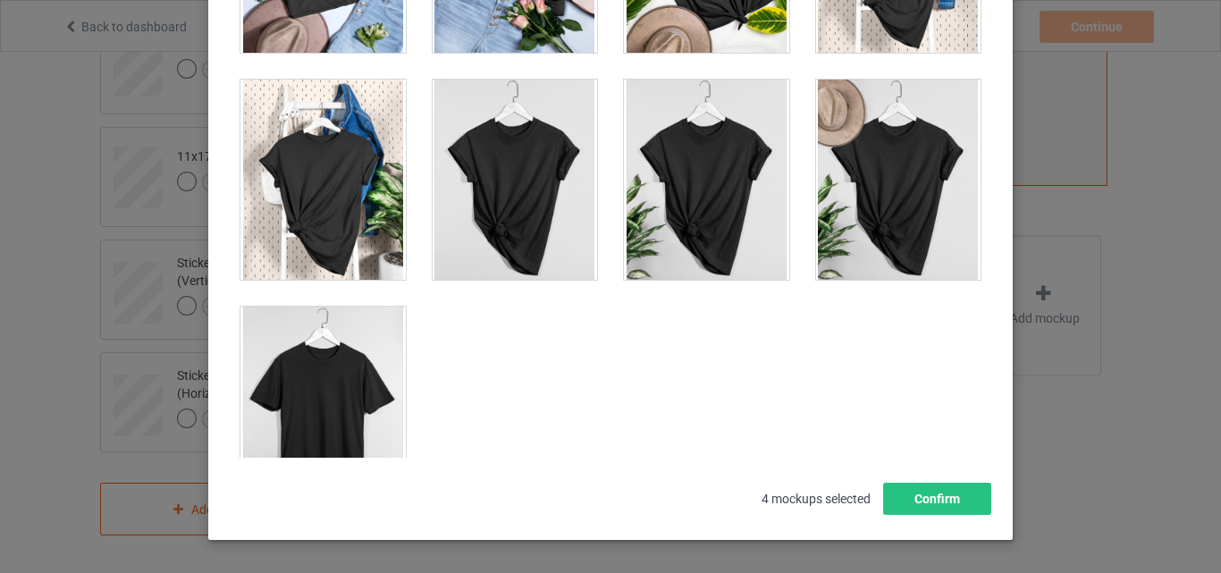
scroll to position [25111, 0]
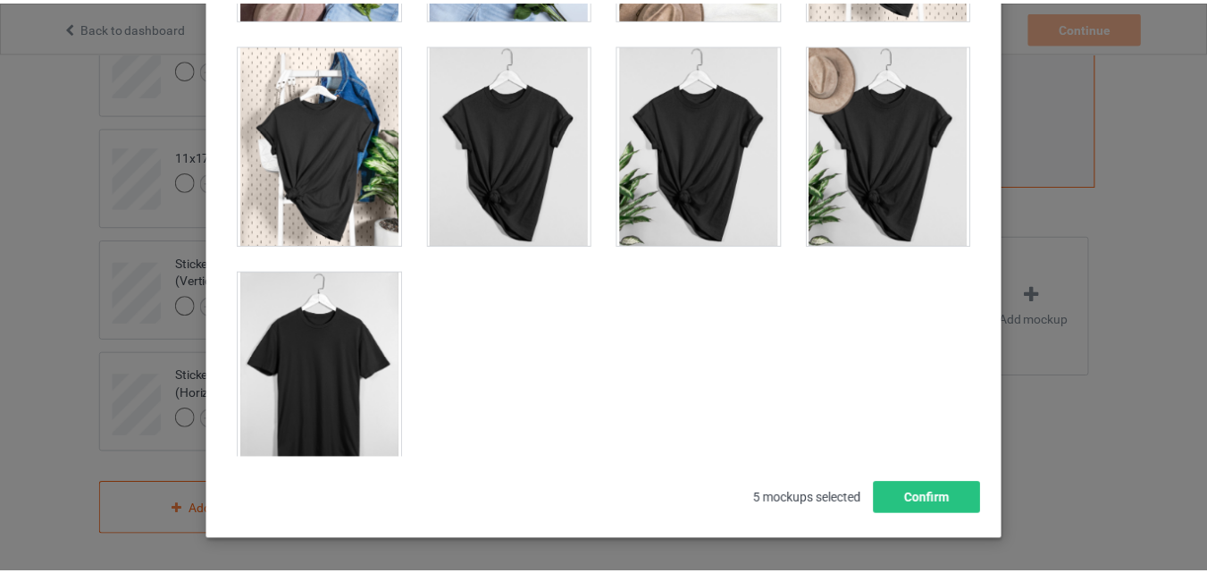
scroll to position [25647, 0]
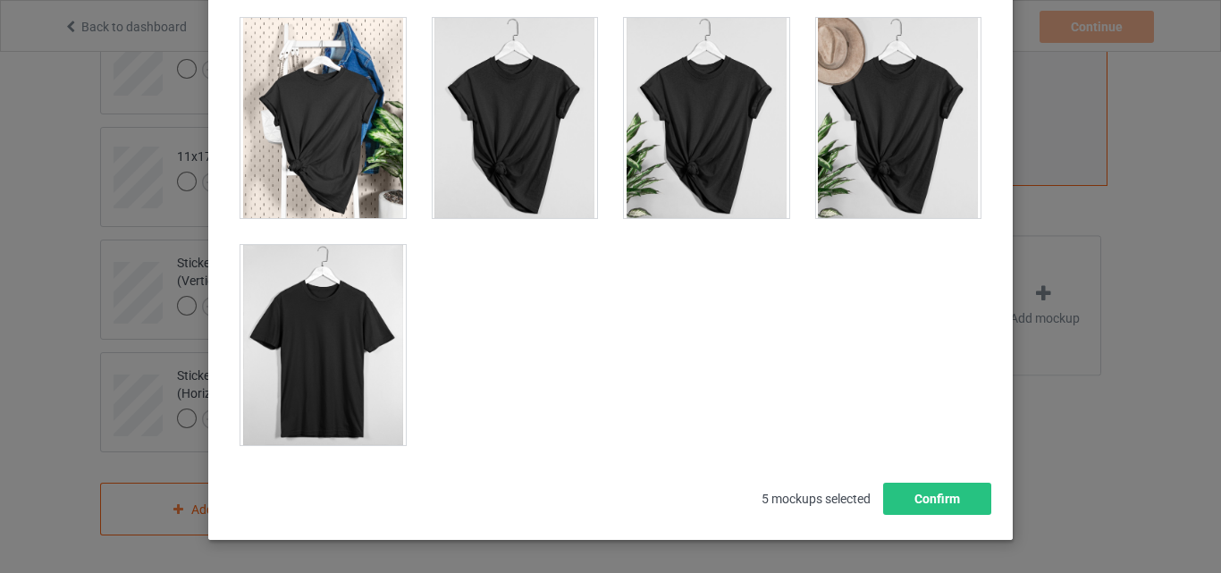
click at [341, 323] on div at bounding box center [322, 345] width 165 height 200
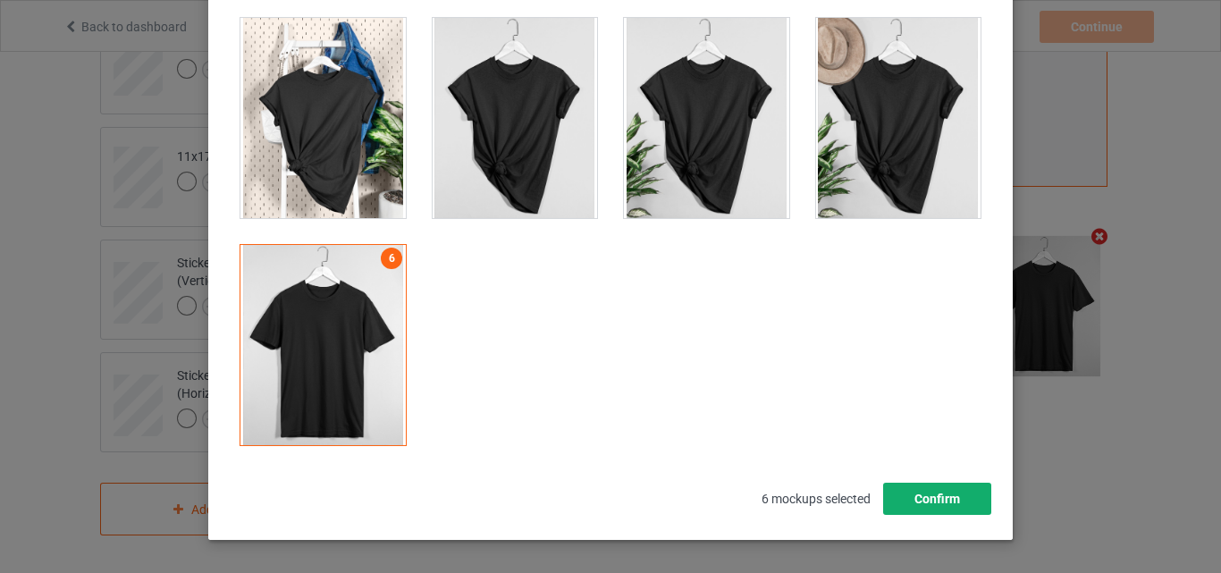
click at [971, 509] on button "Confirm" at bounding box center [937, 499] width 108 height 32
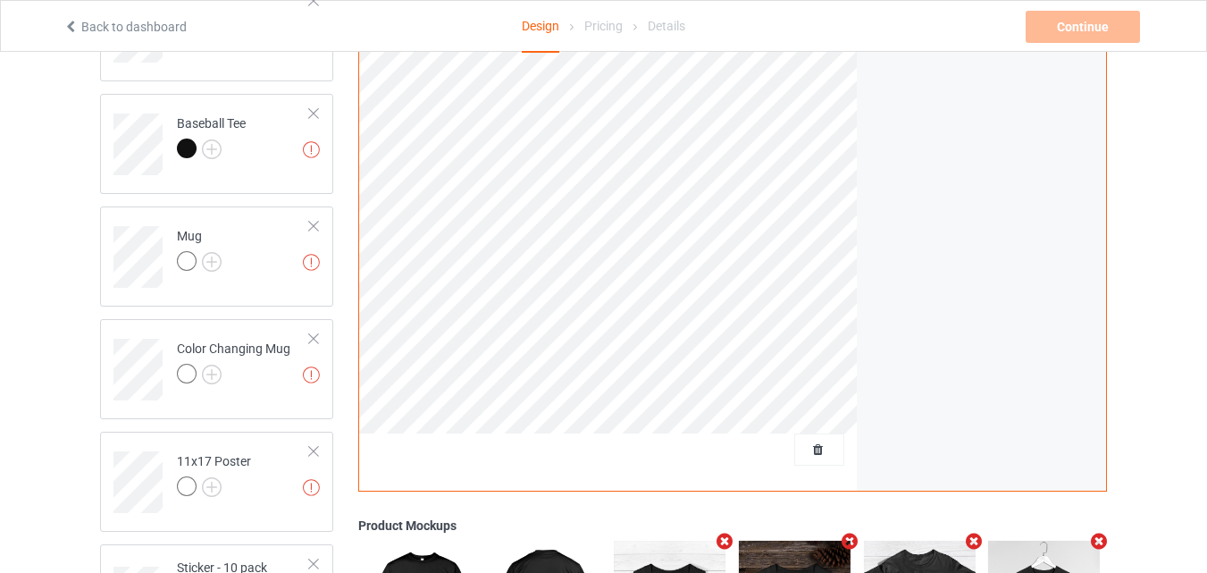
scroll to position [922, 0]
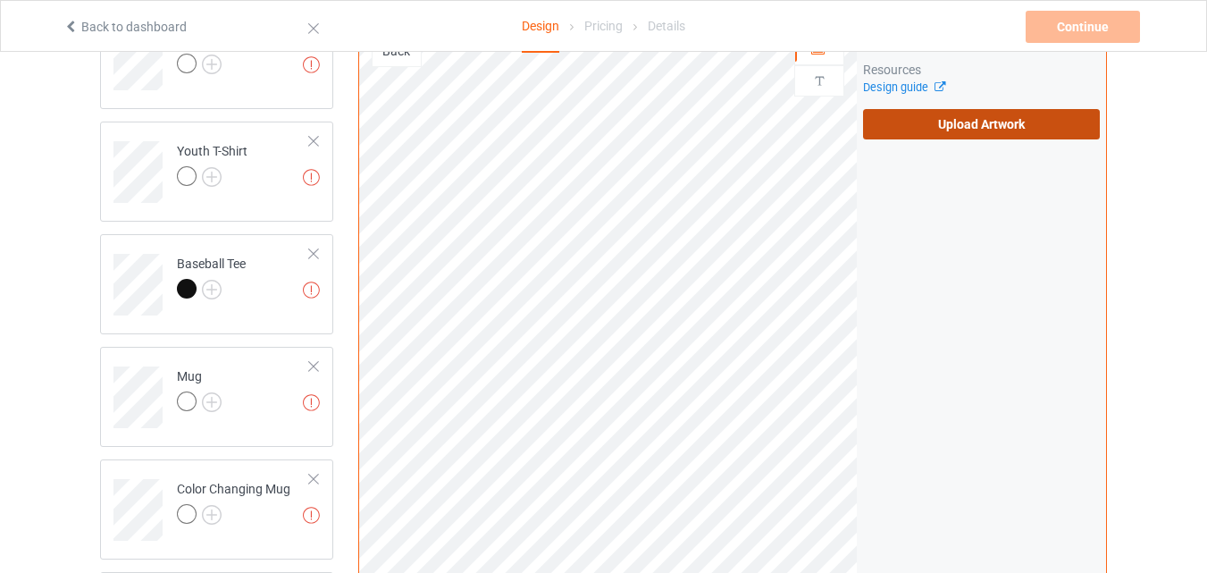
click at [965, 130] on label "Upload Artwork" at bounding box center [981, 124] width 237 height 30
click at [0, 0] on input "Upload Artwork" at bounding box center [0, 0] width 0 height 0
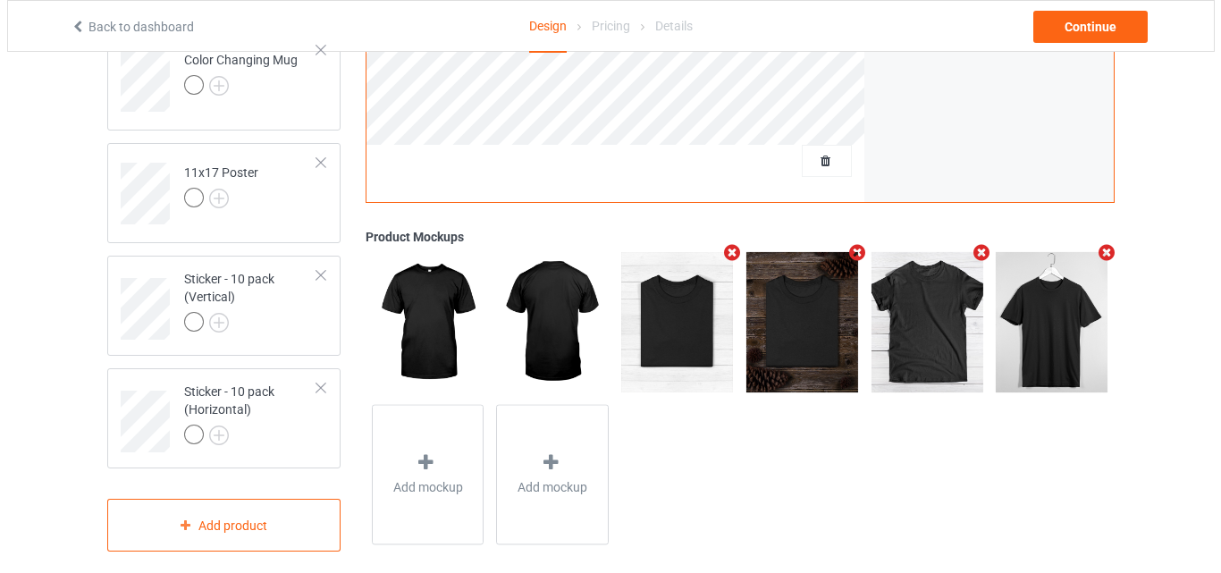
scroll to position [1369, 0]
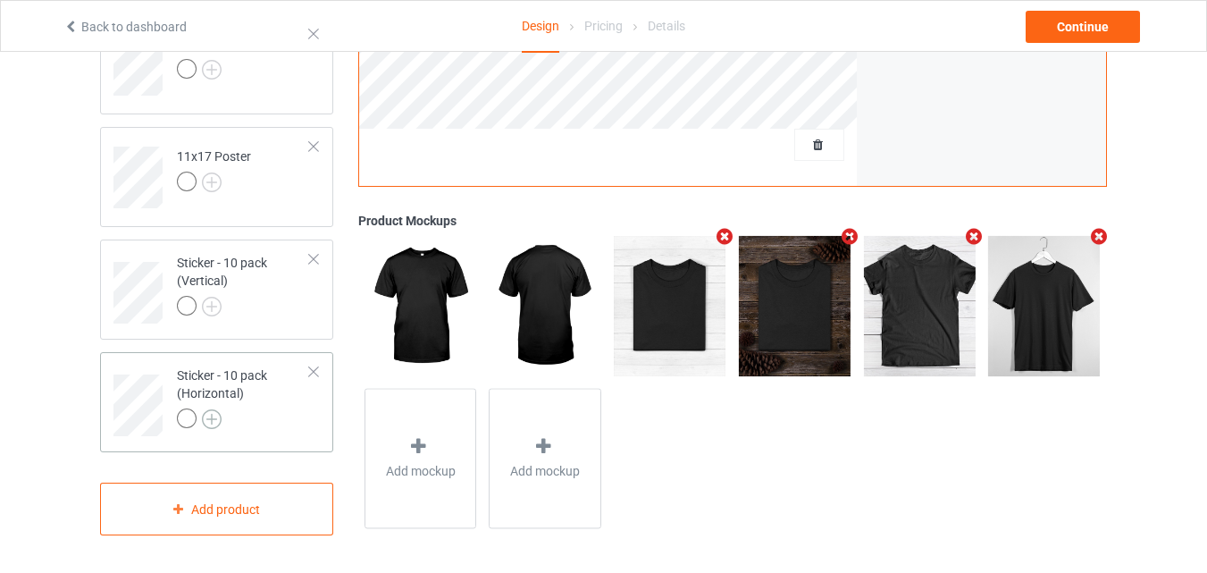
click at [214, 420] on img at bounding box center [212, 419] width 20 height 20
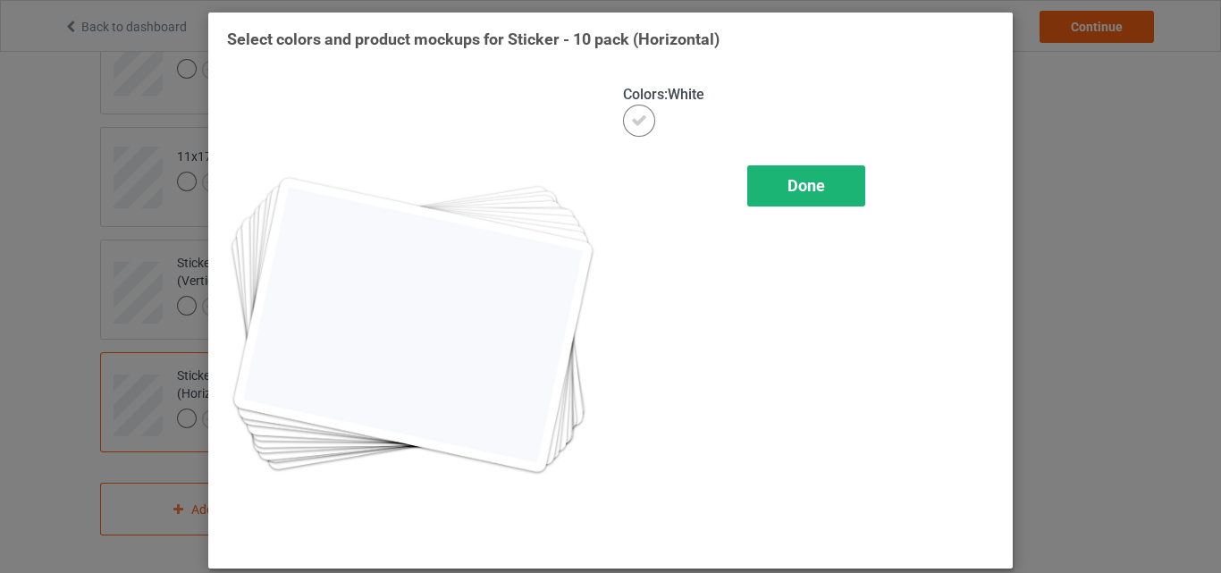
click at [810, 185] on span "Done" at bounding box center [806, 185] width 38 height 19
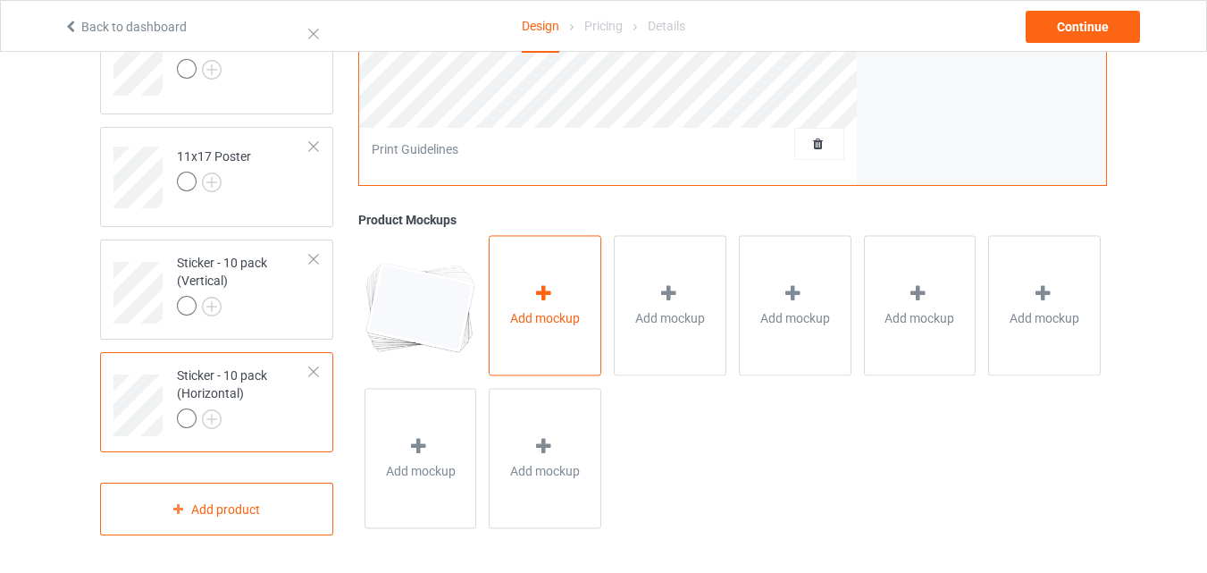
click at [533, 323] on span "Add mockup" at bounding box center [545, 319] width 70 height 18
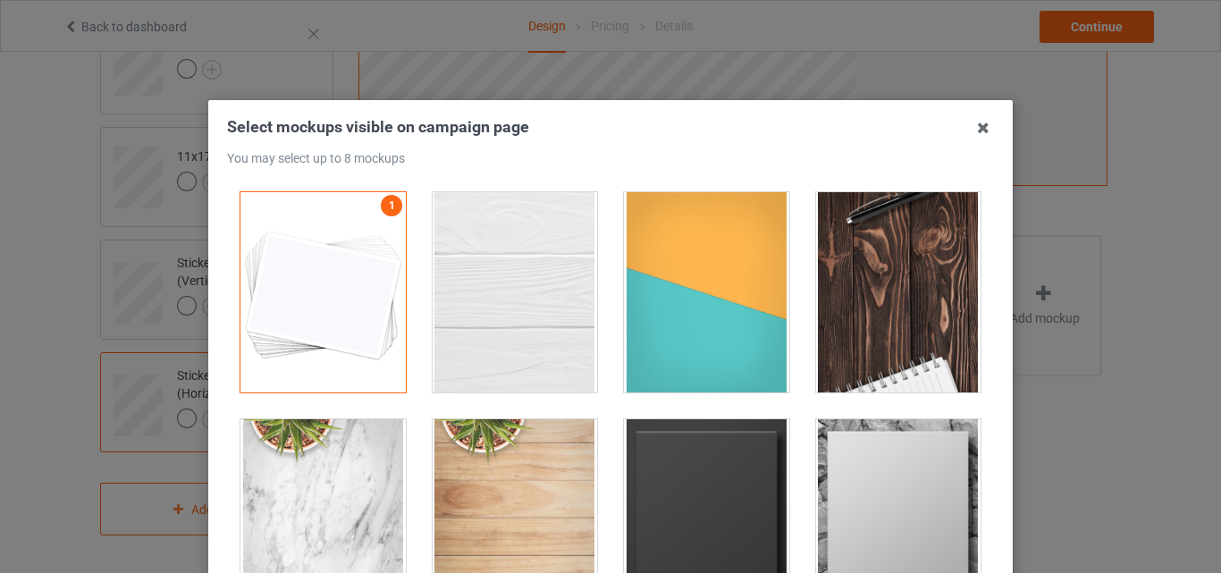
click at [526, 303] on div at bounding box center [515, 292] width 165 height 200
click at [754, 336] on div at bounding box center [706, 292] width 165 height 200
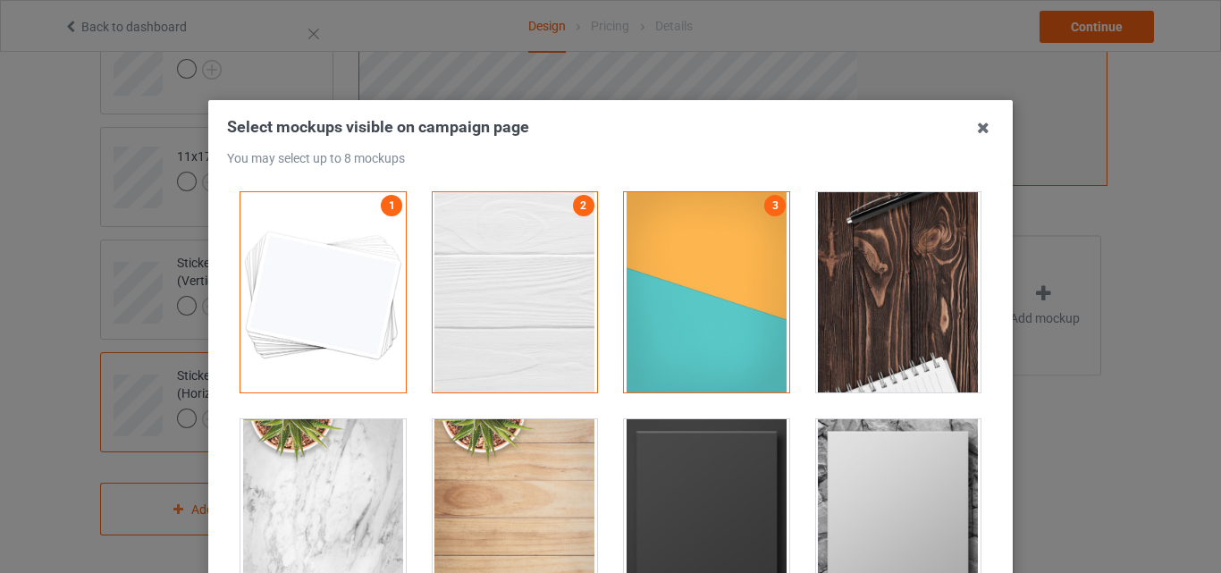
click at [820, 315] on div at bounding box center [898, 292] width 165 height 200
drag, startPoint x: 674, startPoint y: 486, endPoint x: 906, endPoint y: 490, distance: 232.4
click at [675, 486] on div at bounding box center [706, 519] width 165 height 200
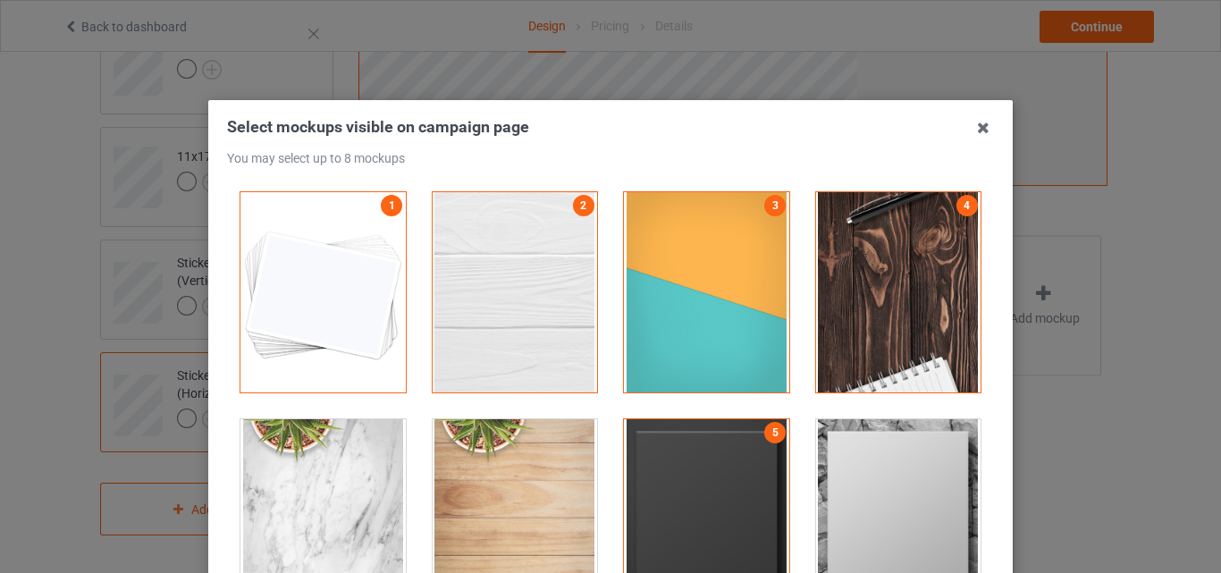
click at [906, 490] on div at bounding box center [898, 519] width 165 height 200
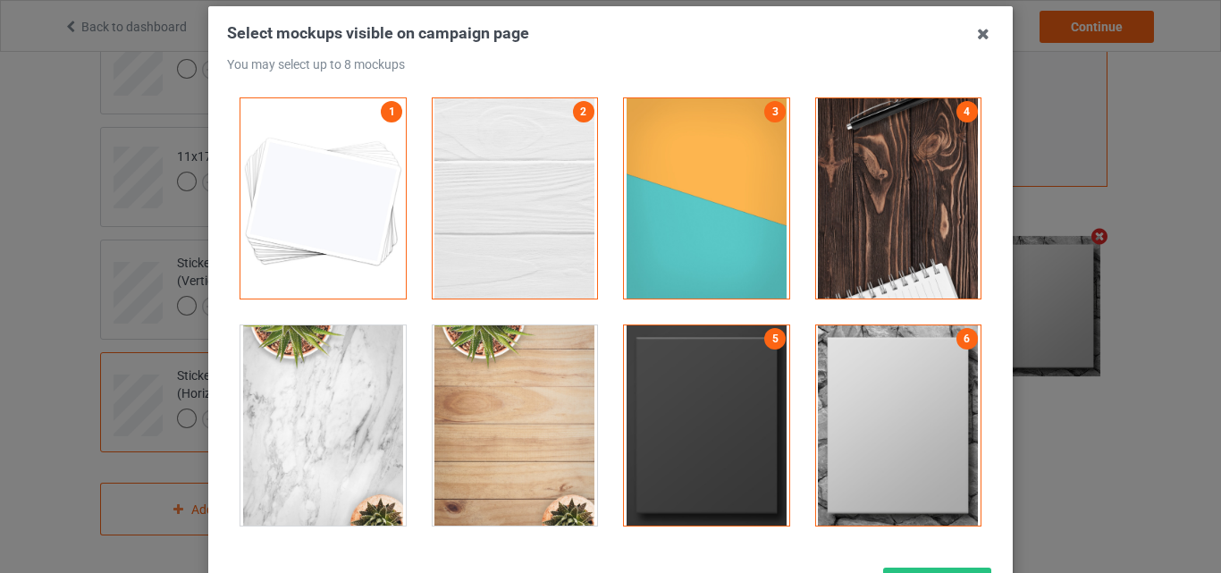
scroll to position [179, 0]
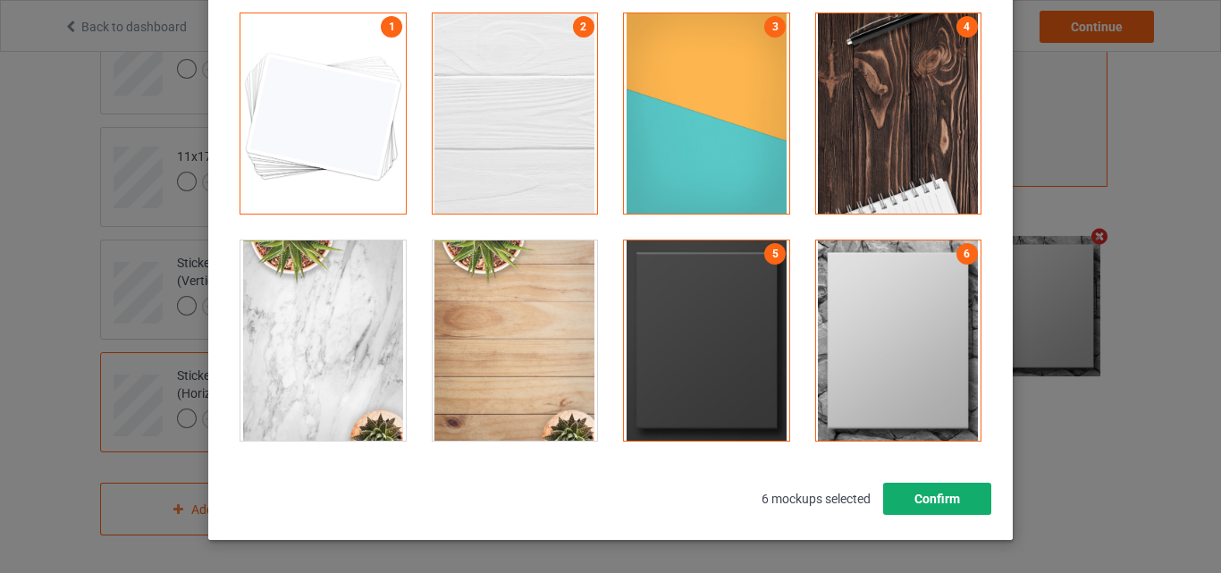
click at [923, 499] on button "Confirm" at bounding box center [937, 499] width 108 height 32
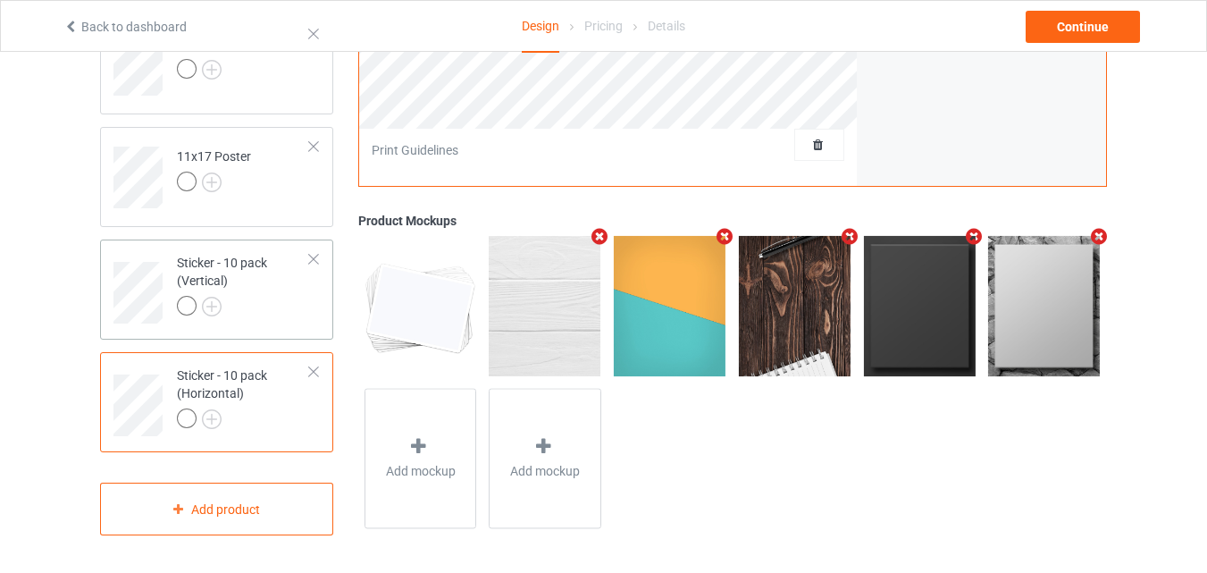
click at [275, 299] on div at bounding box center [243, 308] width 133 height 25
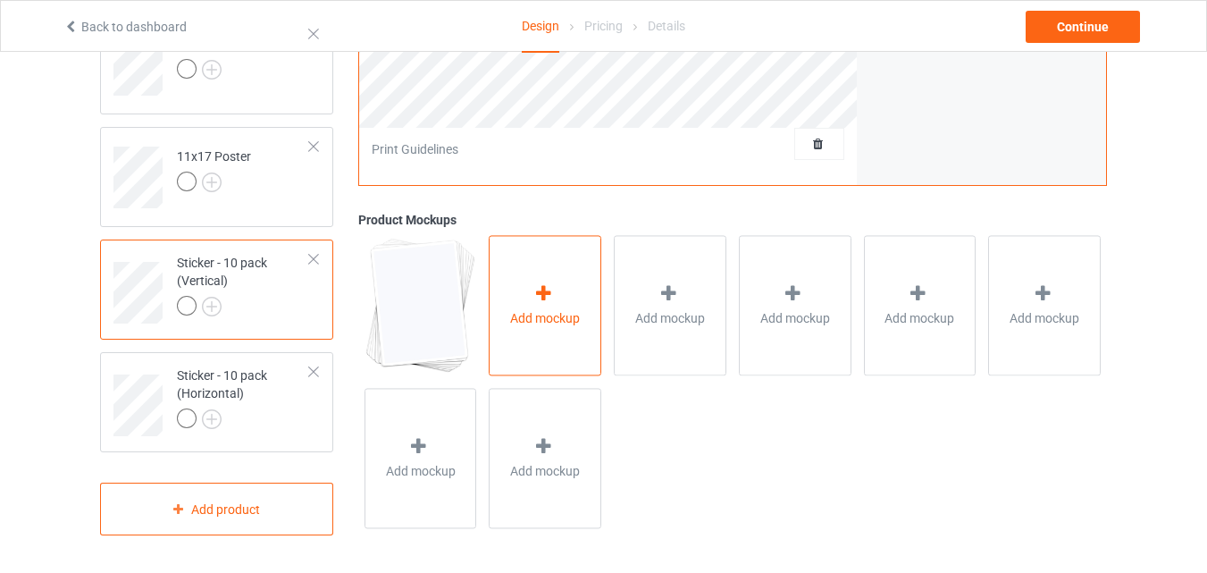
click at [531, 324] on span "Add mockup" at bounding box center [545, 319] width 70 height 18
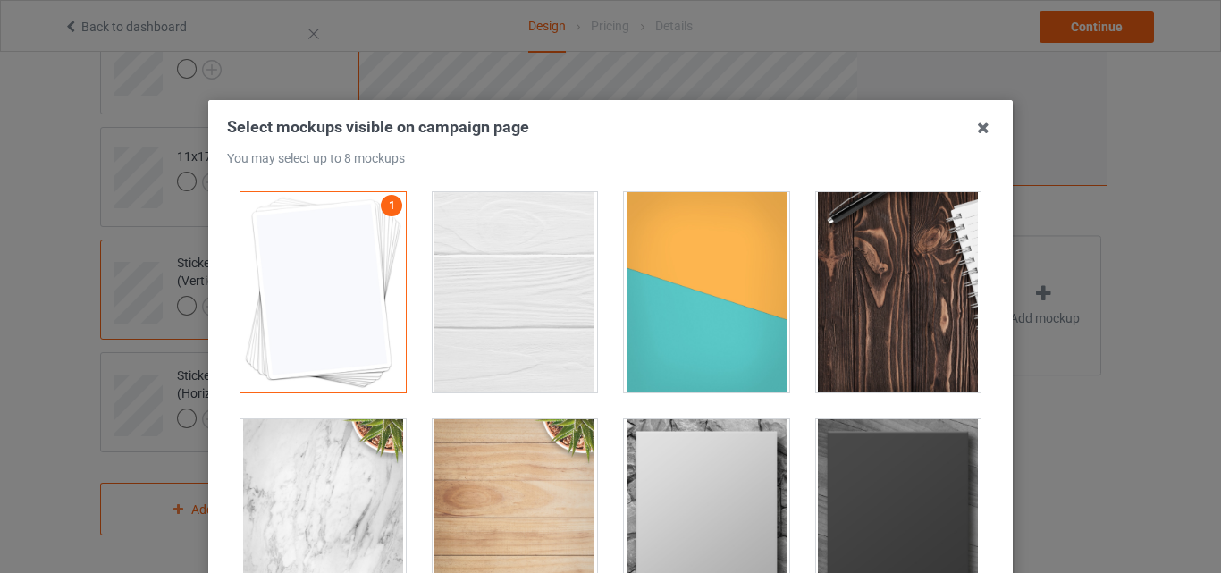
click at [535, 296] on div at bounding box center [515, 292] width 165 height 200
click at [752, 310] on div at bounding box center [706, 292] width 165 height 200
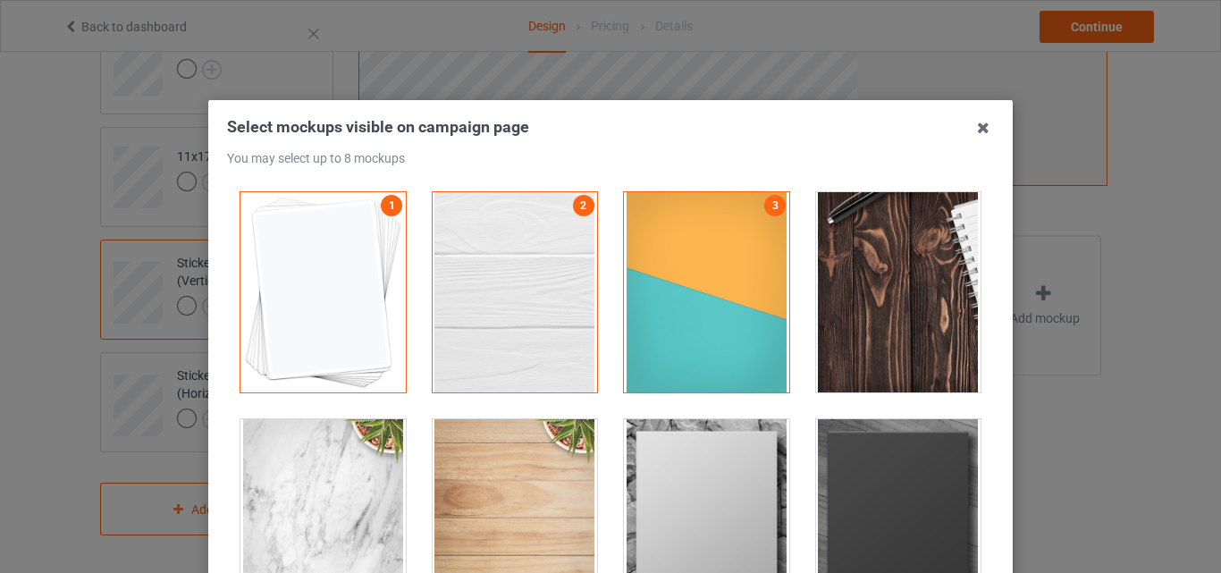
click at [929, 328] on div at bounding box center [898, 292] width 165 height 200
drag, startPoint x: 685, startPoint y: 515, endPoint x: 833, endPoint y: 499, distance: 149.2
click at [687, 515] on div at bounding box center [706, 519] width 165 height 200
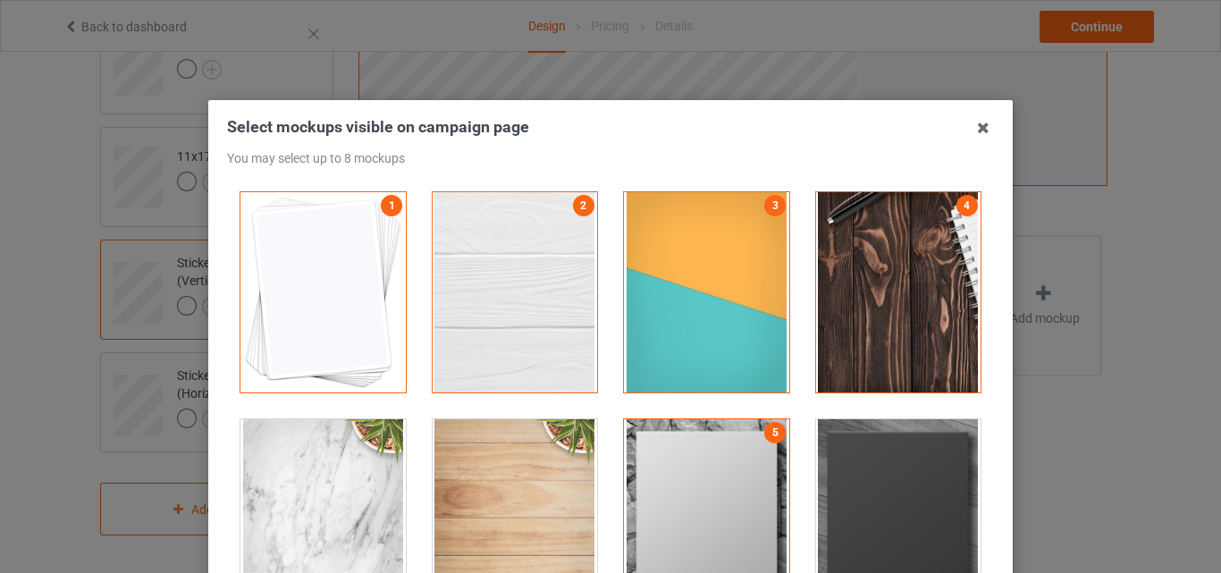
click at [833, 499] on div at bounding box center [898, 519] width 165 height 200
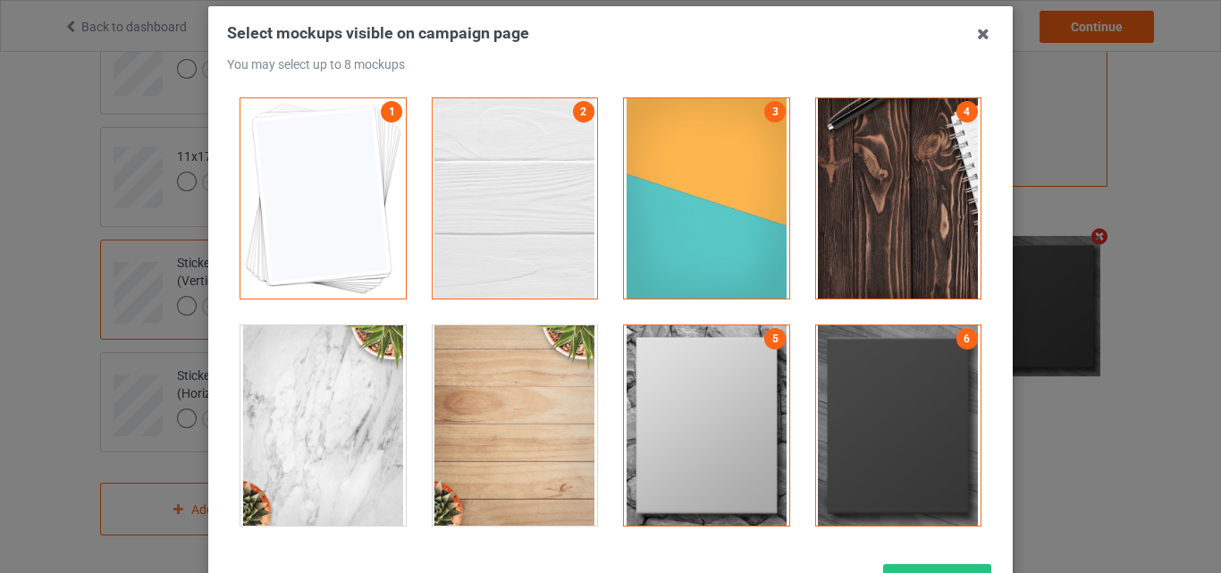
scroll to position [242, 0]
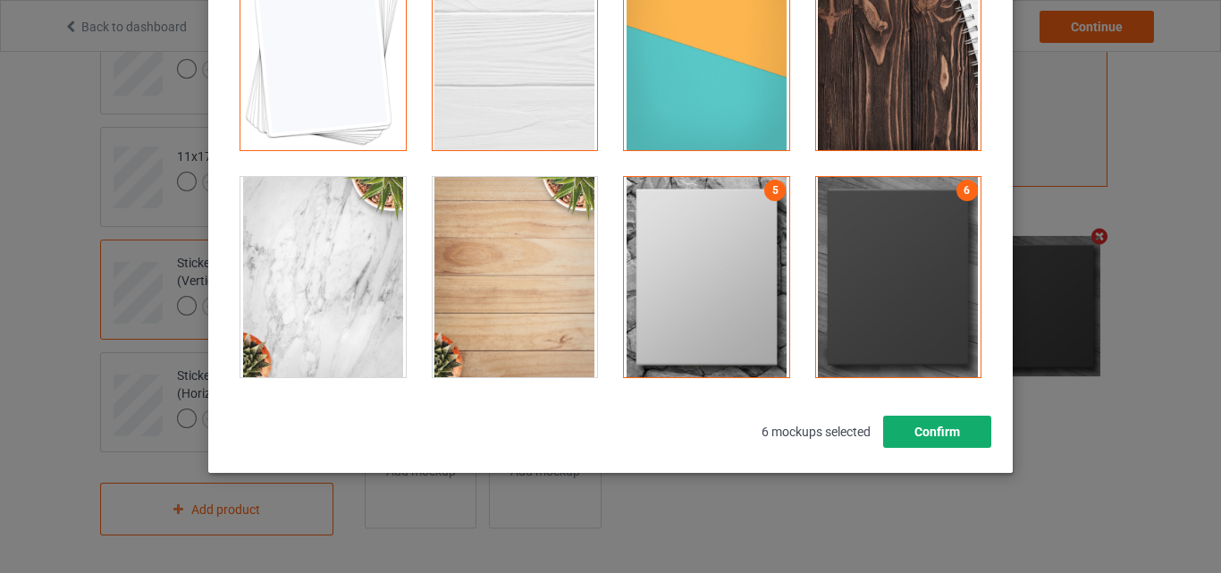
click at [907, 432] on button "Confirm" at bounding box center [937, 432] width 108 height 32
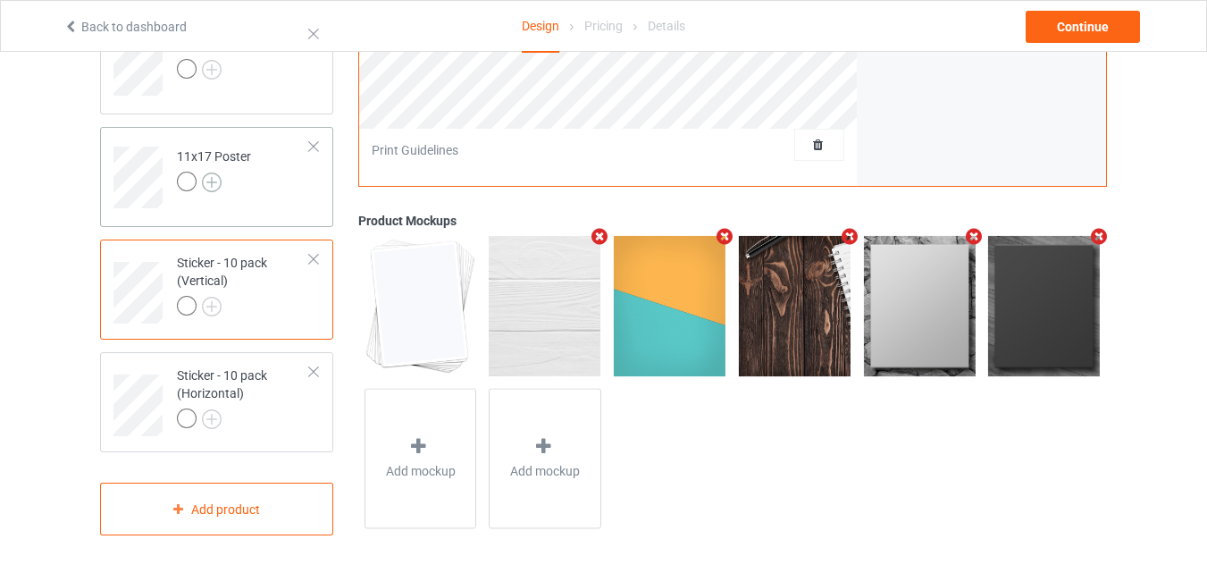
click at [220, 174] on img at bounding box center [212, 182] width 20 height 20
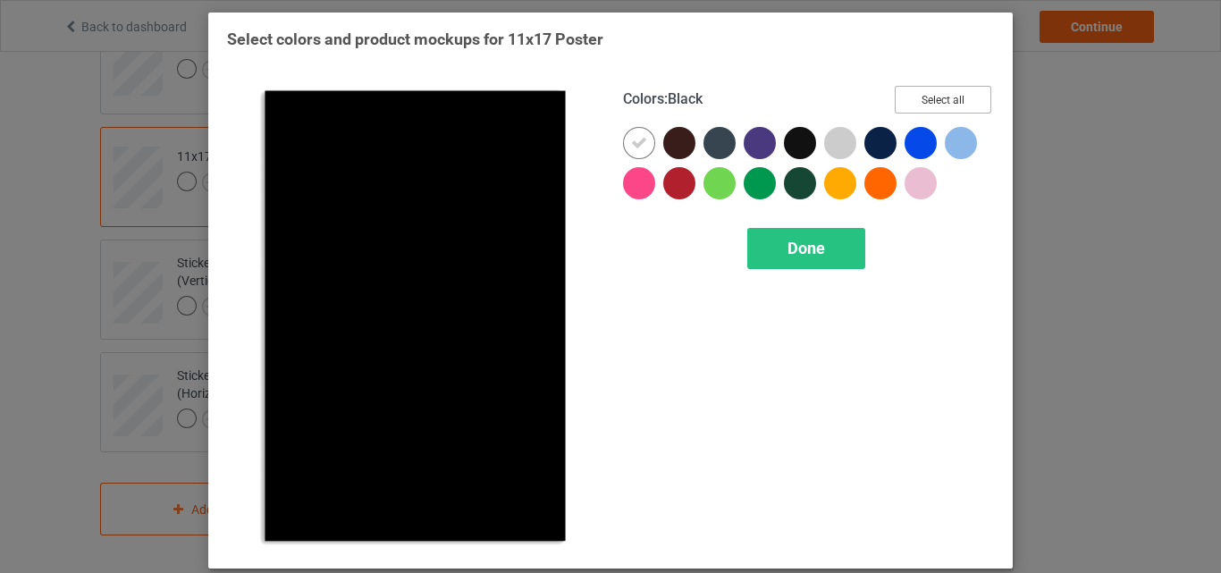
click at [930, 108] on button "Select all" at bounding box center [943, 100] width 97 height 28
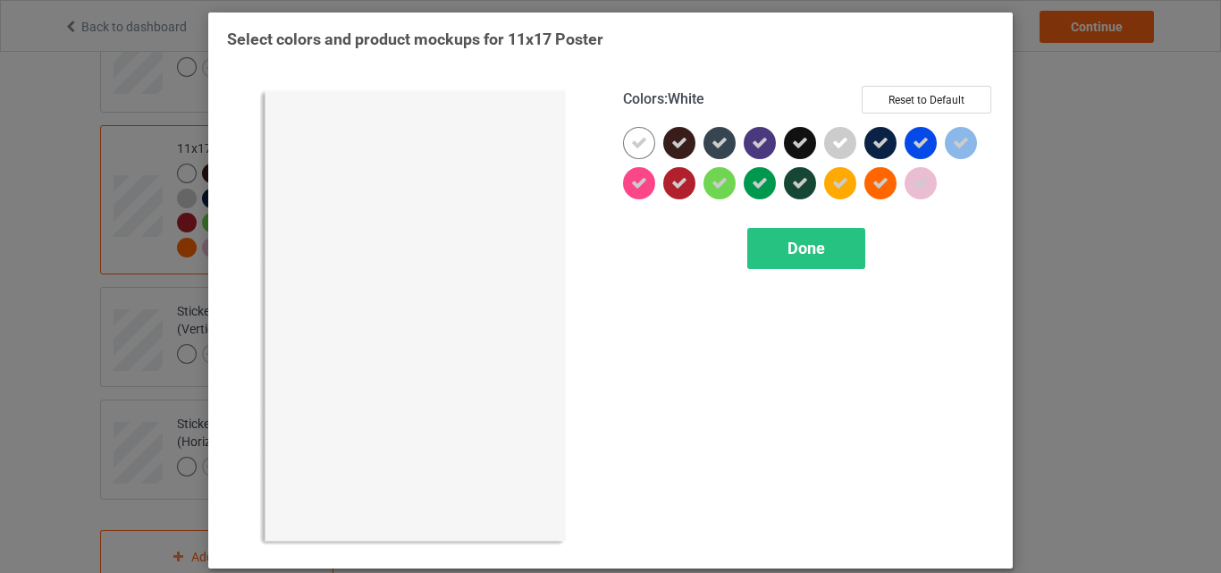
click at [634, 143] on icon at bounding box center [639, 143] width 16 height 16
click at [634, 143] on div at bounding box center [639, 143] width 32 height 32
click at [771, 237] on div "Done" at bounding box center [806, 248] width 118 height 41
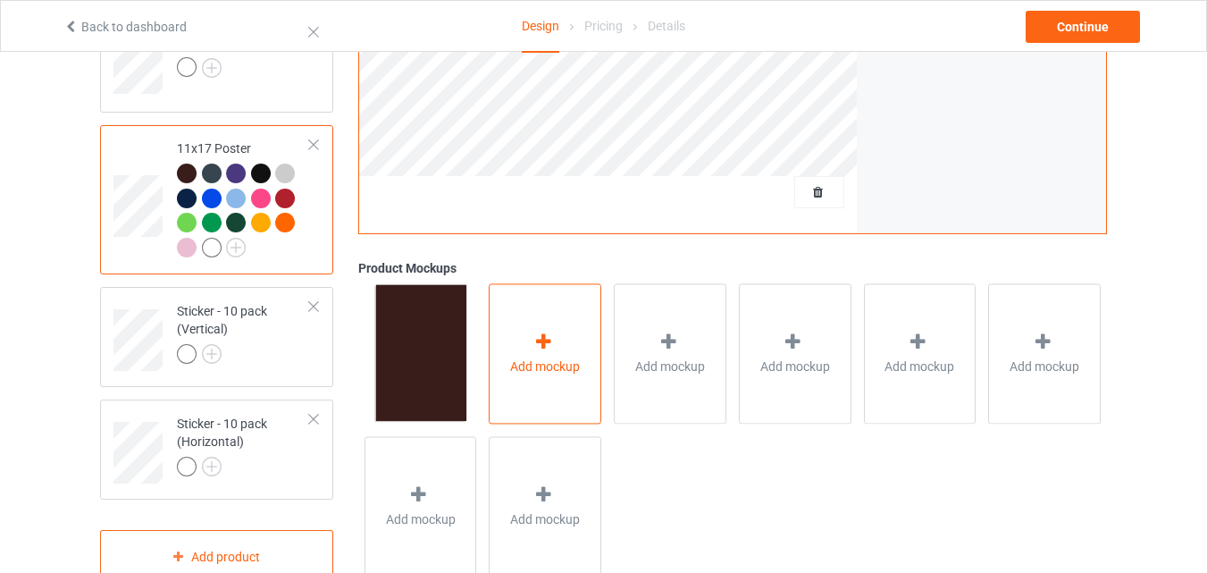
click at [503, 313] on div "Add mockup" at bounding box center [545, 353] width 113 height 140
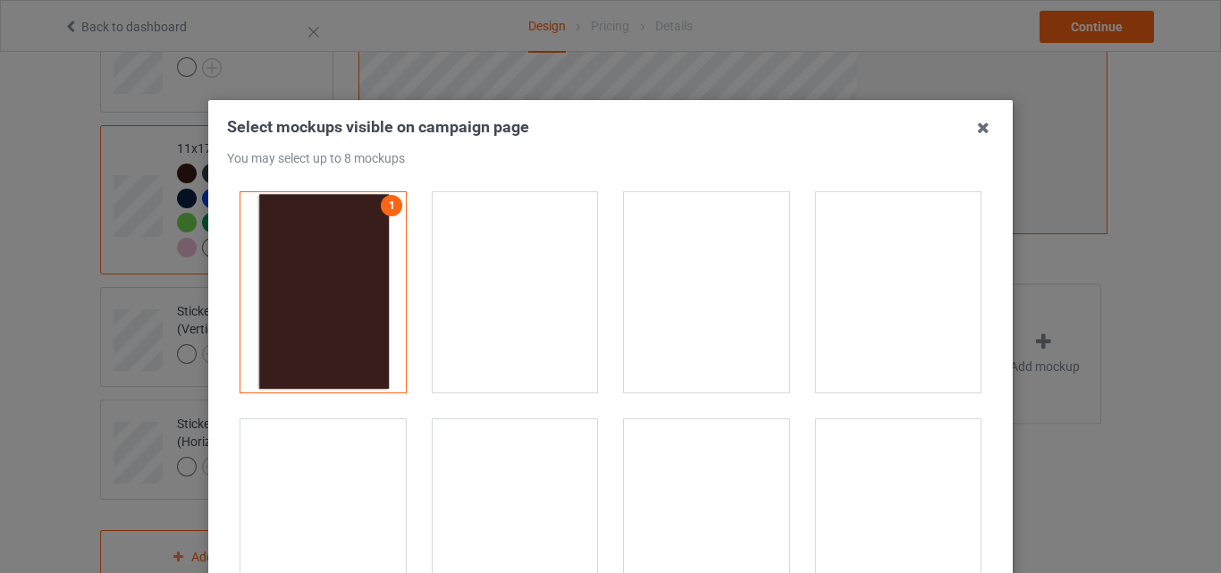
click at [491, 279] on div at bounding box center [515, 292] width 165 height 200
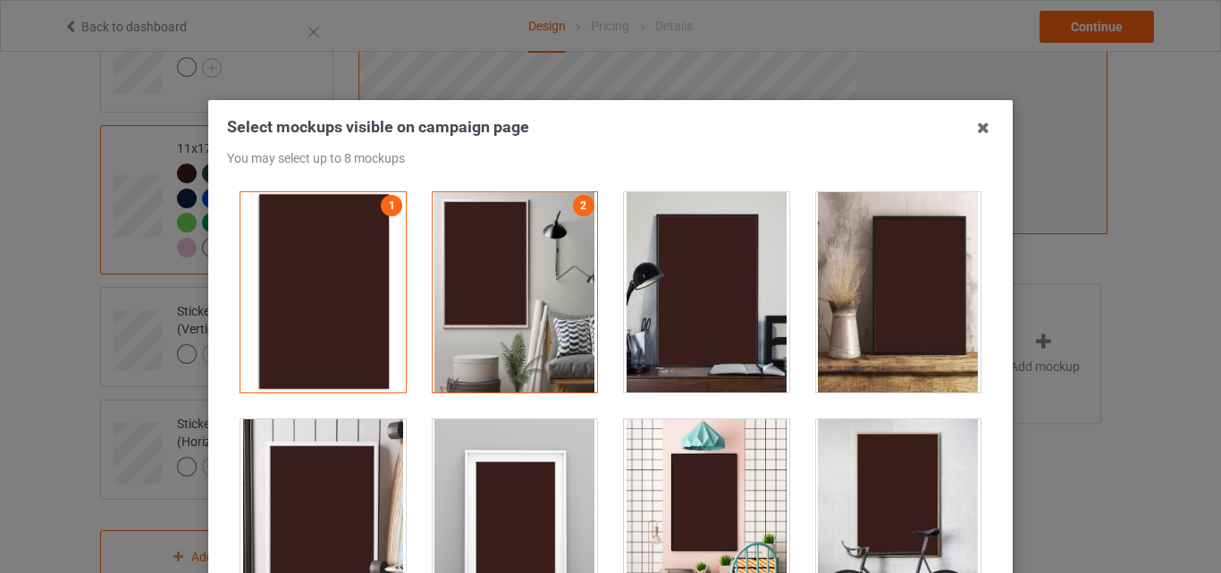
click at [652, 294] on div at bounding box center [706, 292] width 165 height 200
click at [553, 434] on div at bounding box center [515, 519] width 165 height 200
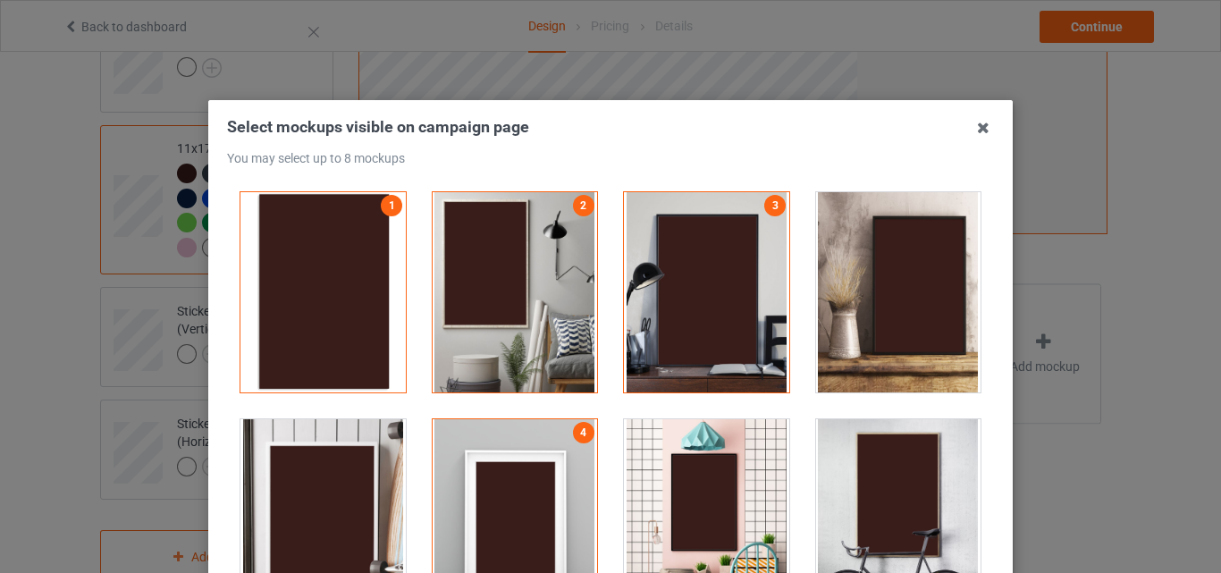
click at [841, 330] on div at bounding box center [898, 292] width 165 height 200
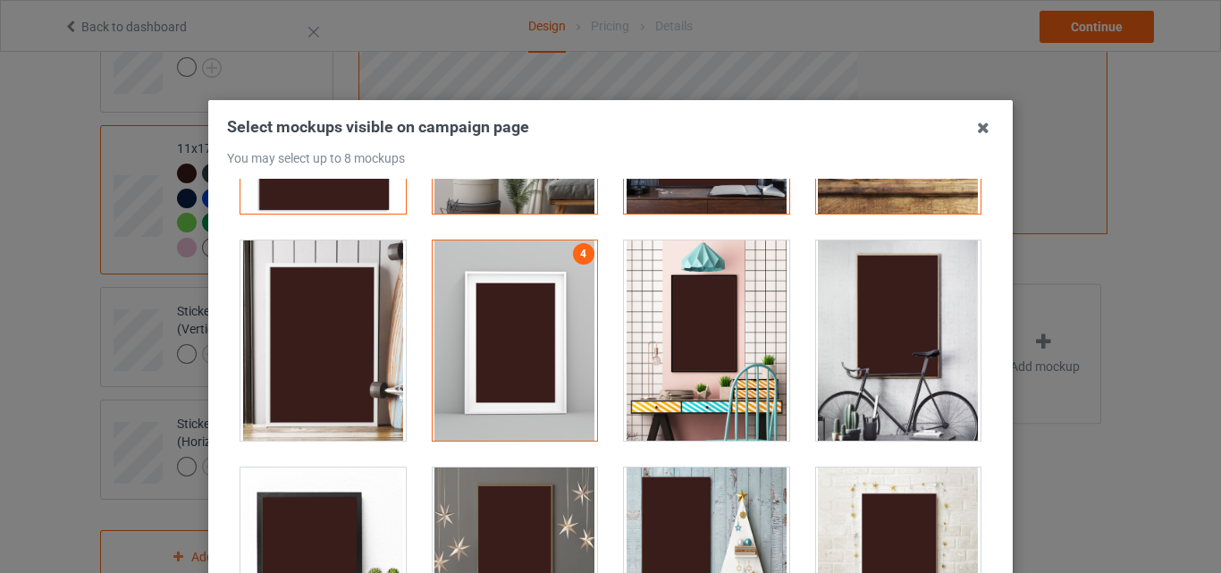
scroll to position [268, 0]
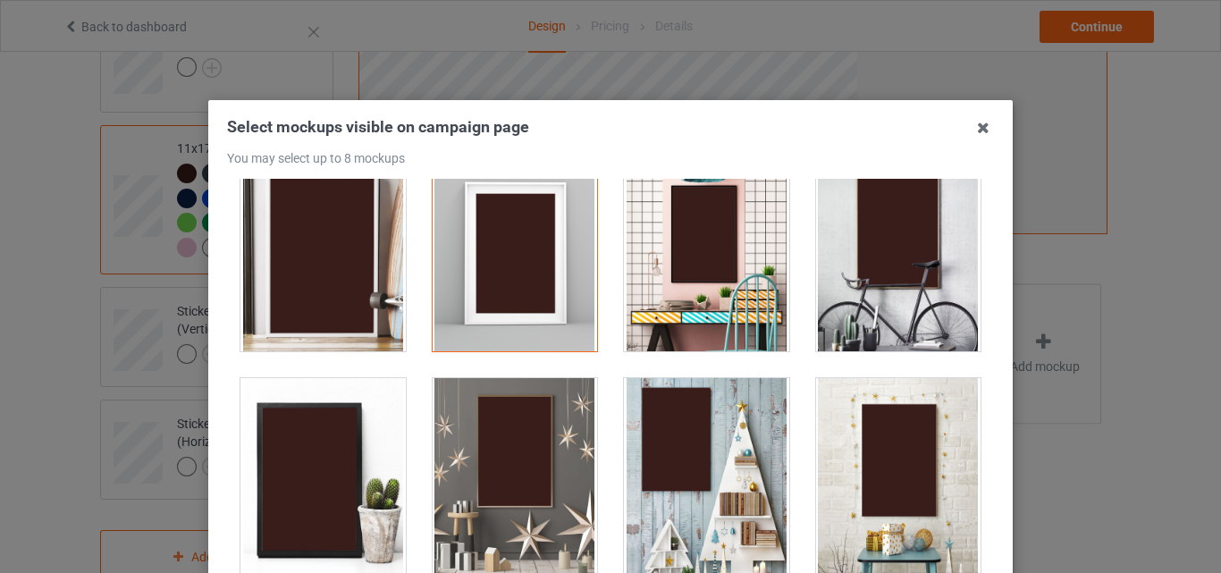
click at [533, 460] on div at bounding box center [515, 478] width 165 height 200
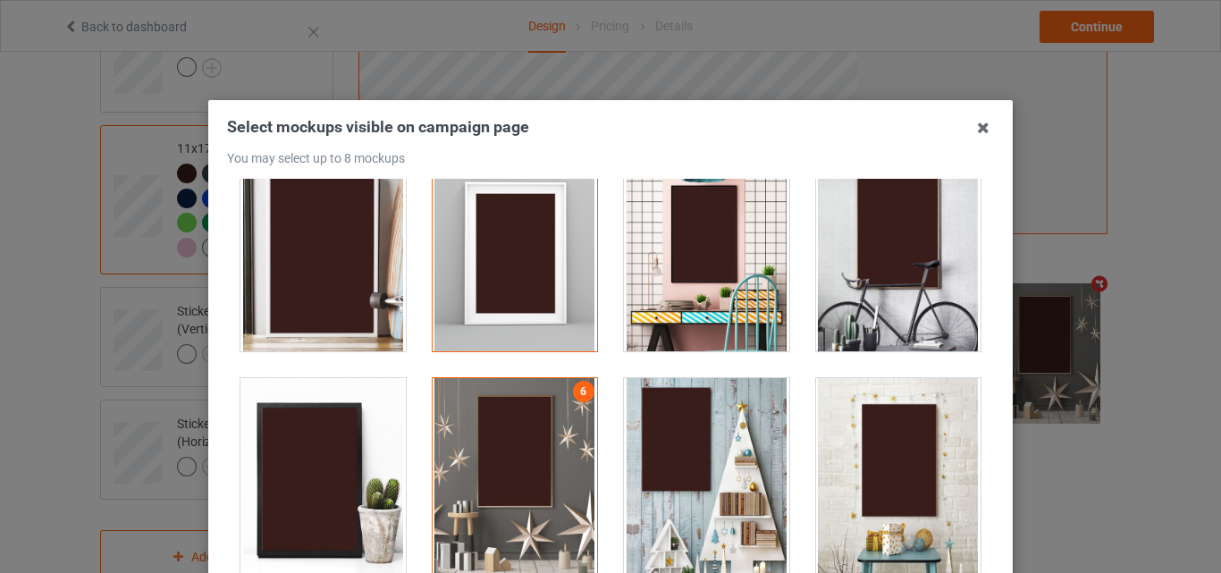
click at [656, 456] on div at bounding box center [706, 478] width 165 height 200
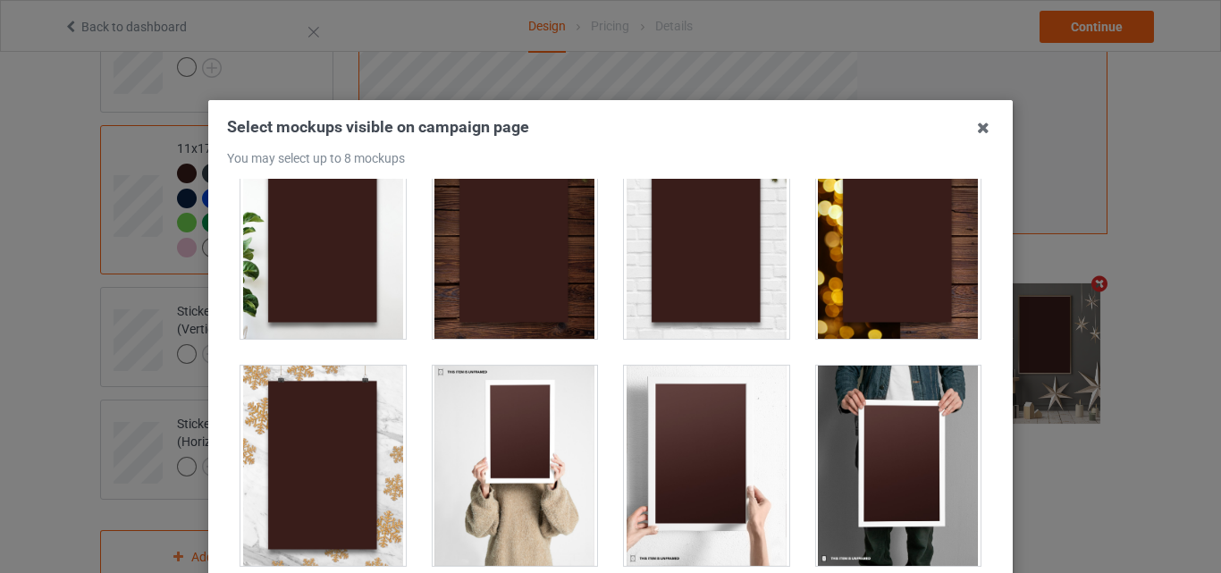
scroll to position [1072, 0]
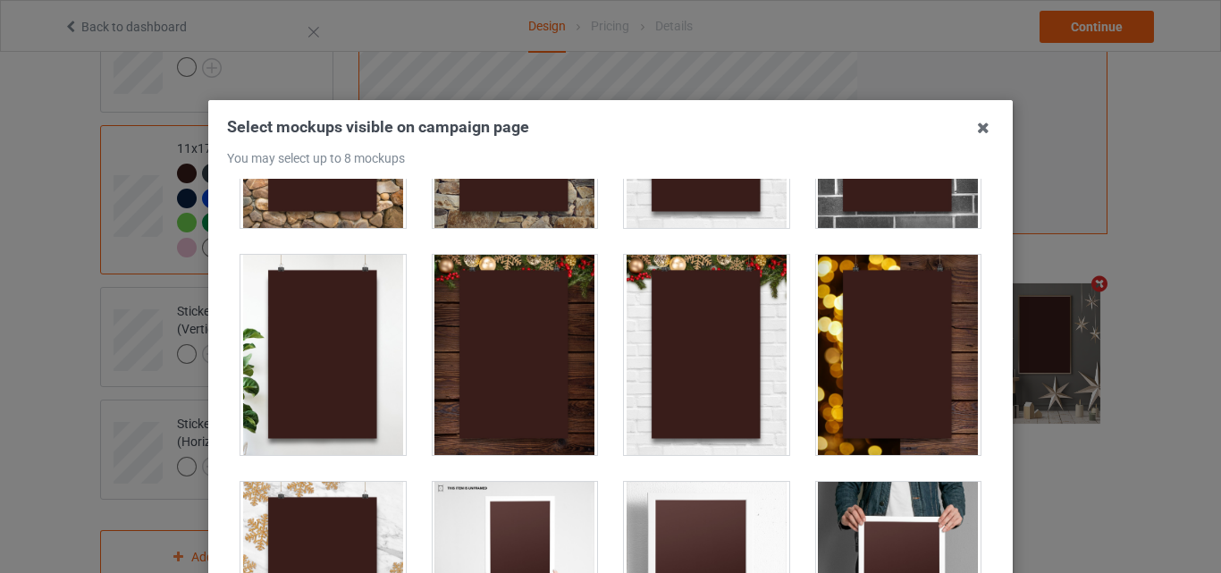
click at [870, 220] on div at bounding box center [898, 128] width 165 height 200
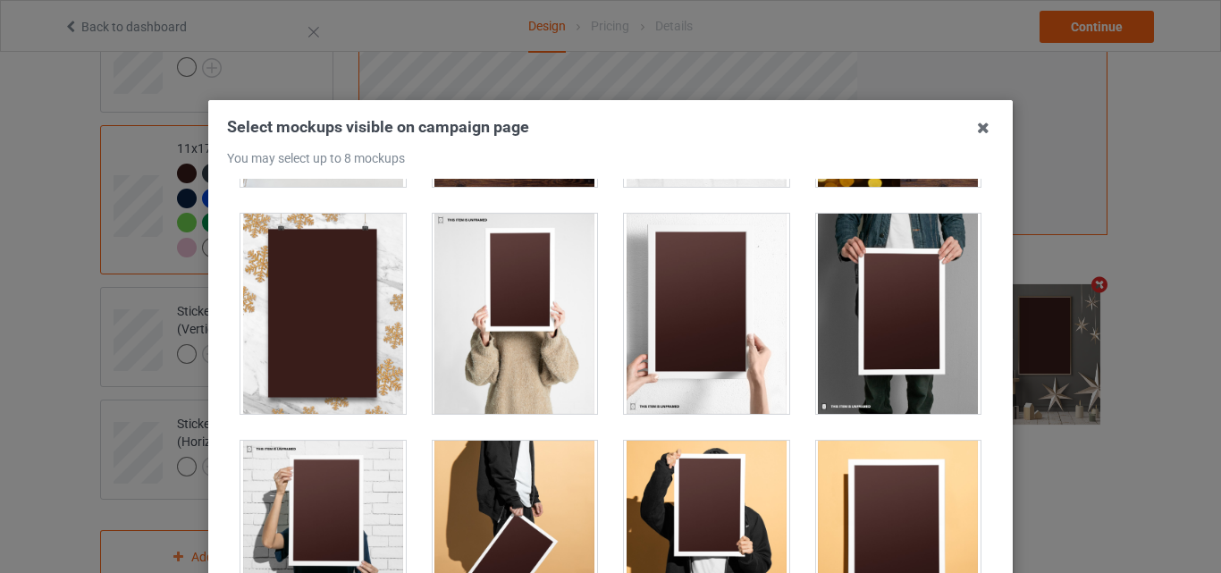
scroll to position [1519, 0]
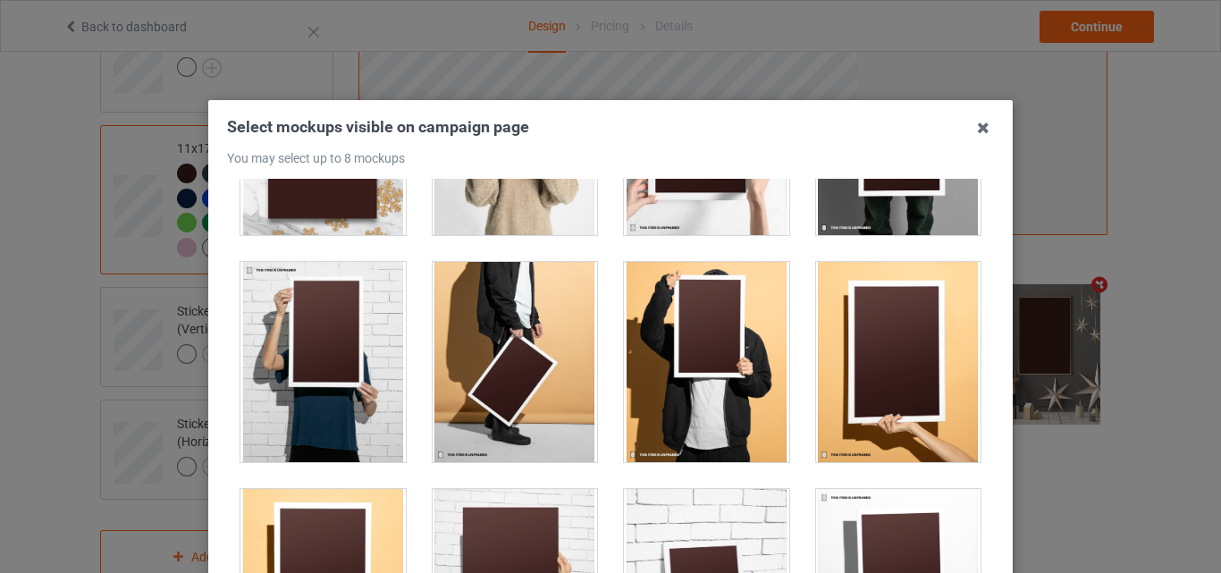
click at [319, 383] on div at bounding box center [322, 362] width 165 height 200
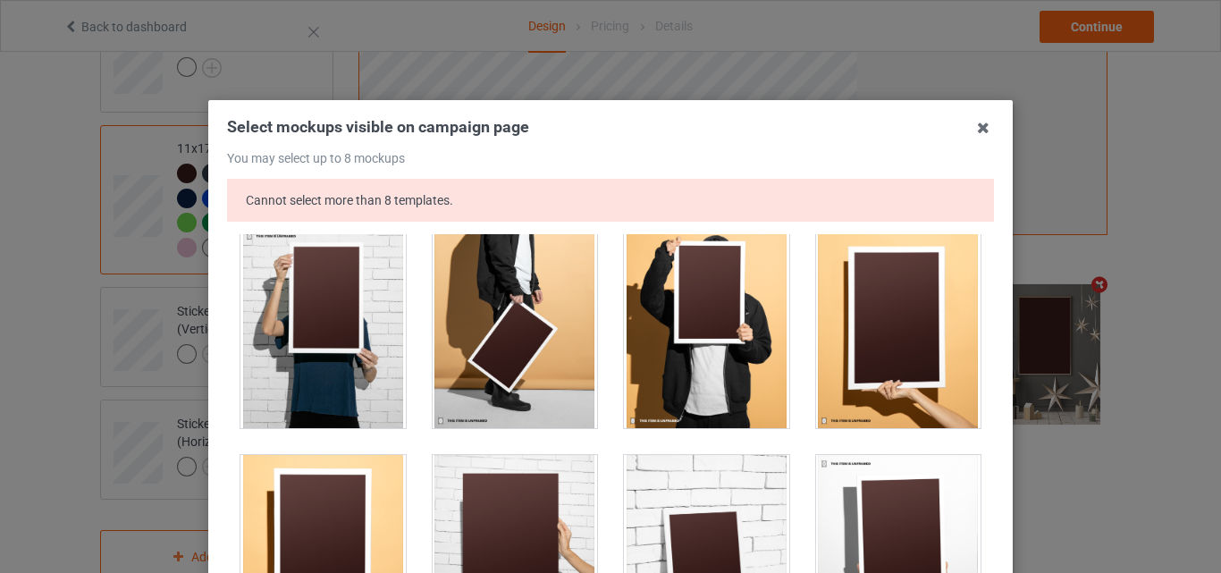
scroll to position [1698, 0]
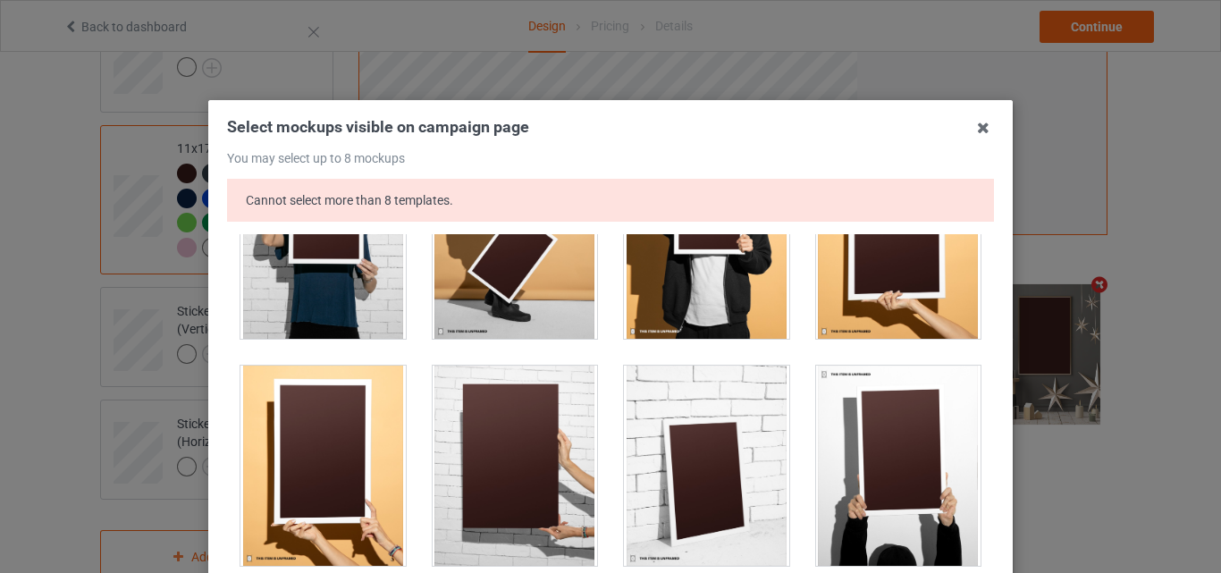
click at [484, 465] on div at bounding box center [515, 466] width 165 height 200
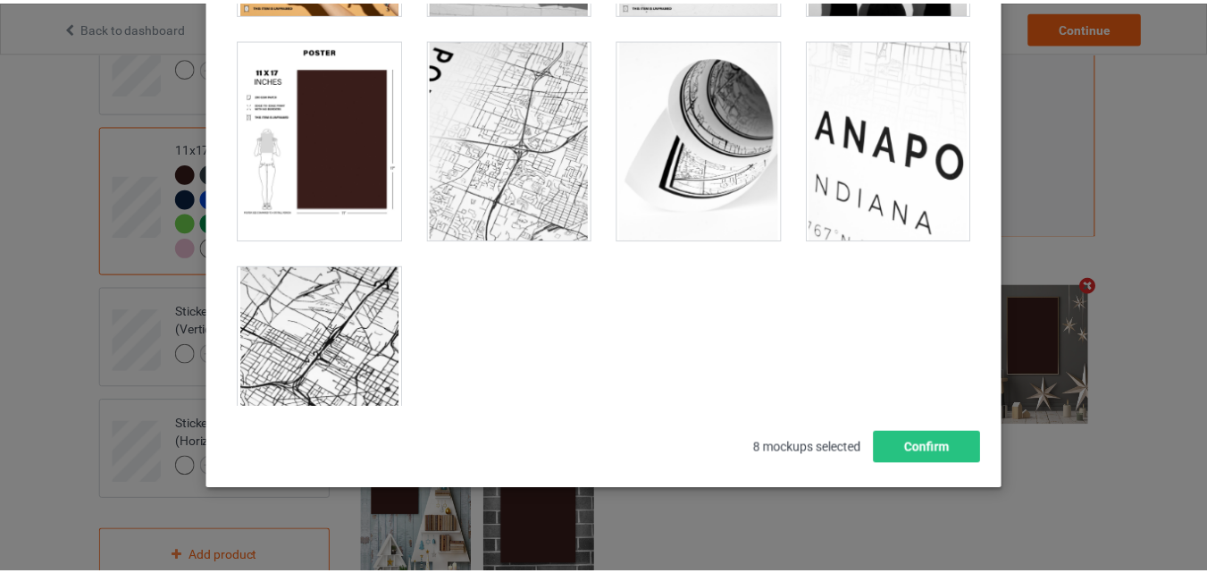
scroll to position [301, 0]
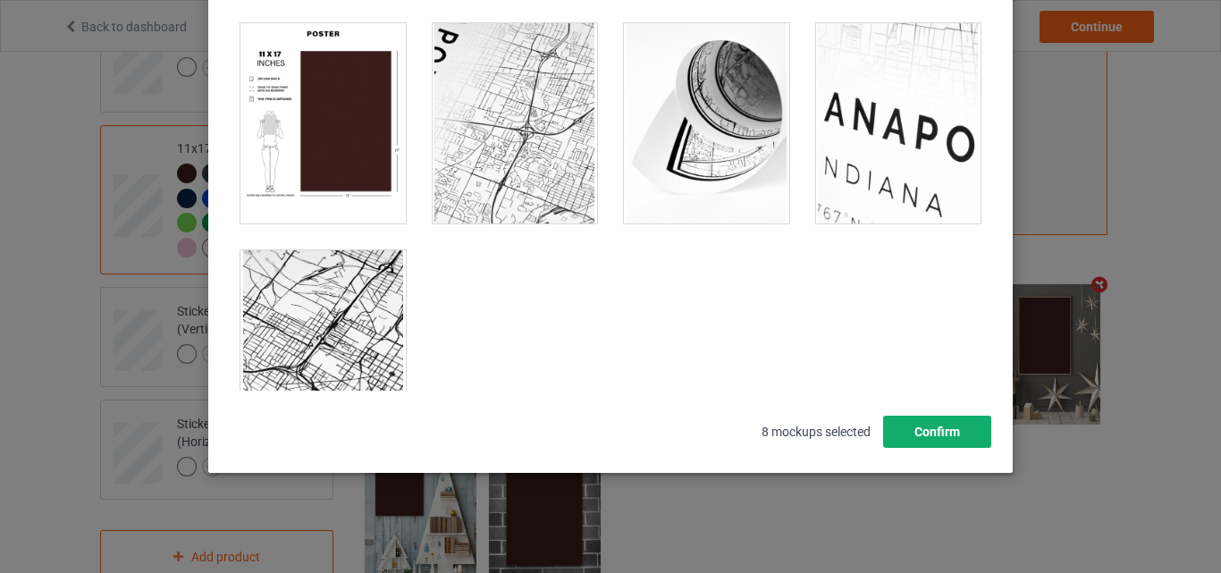
click at [929, 425] on button "Confirm" at bounding box center [937, 432] width 108 height 32
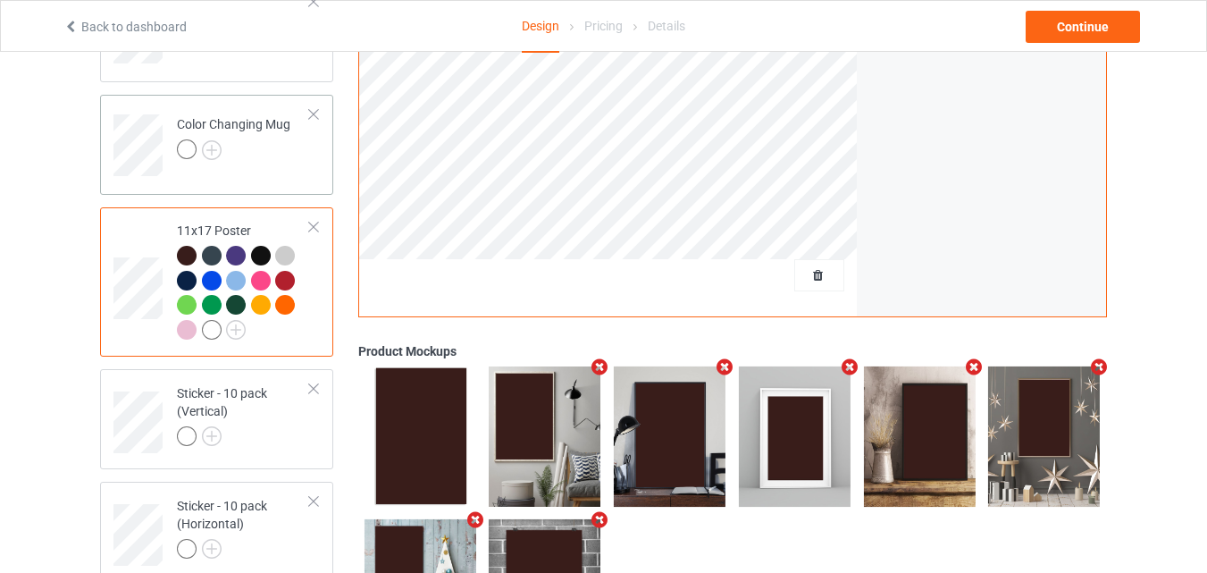
scroll to position [1280, 0]
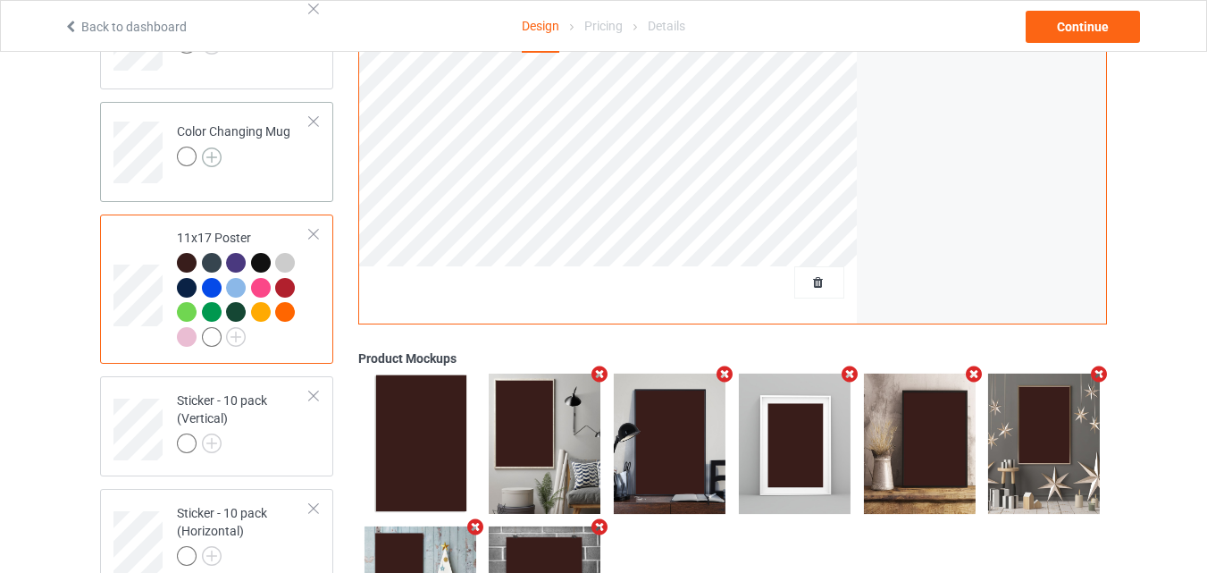
click at [206, 165] on img at bounding box center [212, 157] width 20 height 20
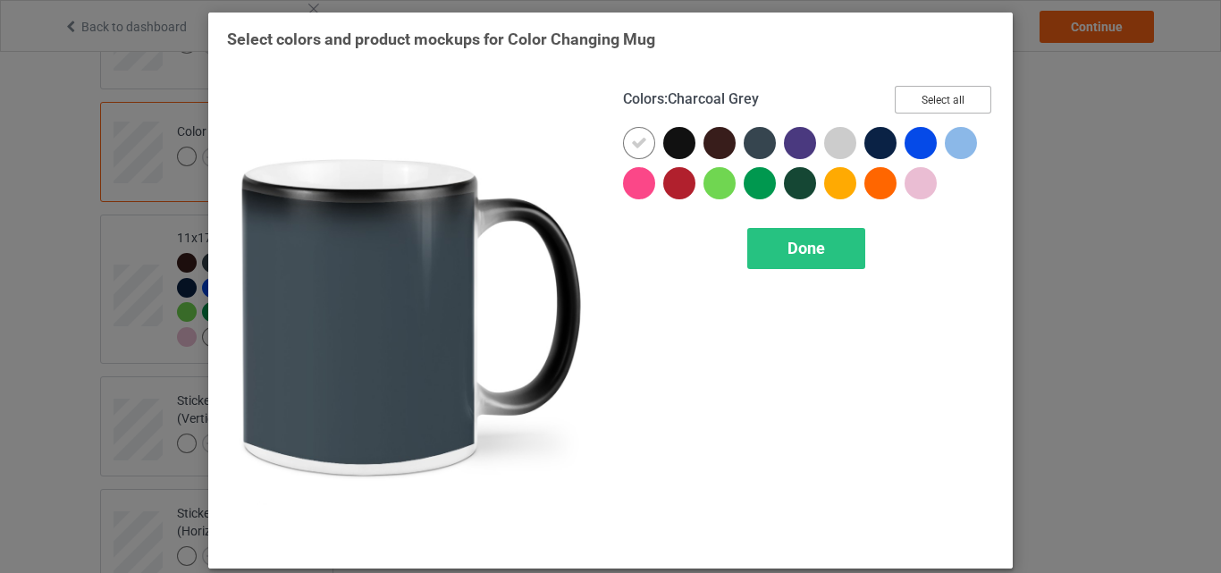
click at [902, 96] on button "Select all" at bounding box center [943, 100] width 97 height 28
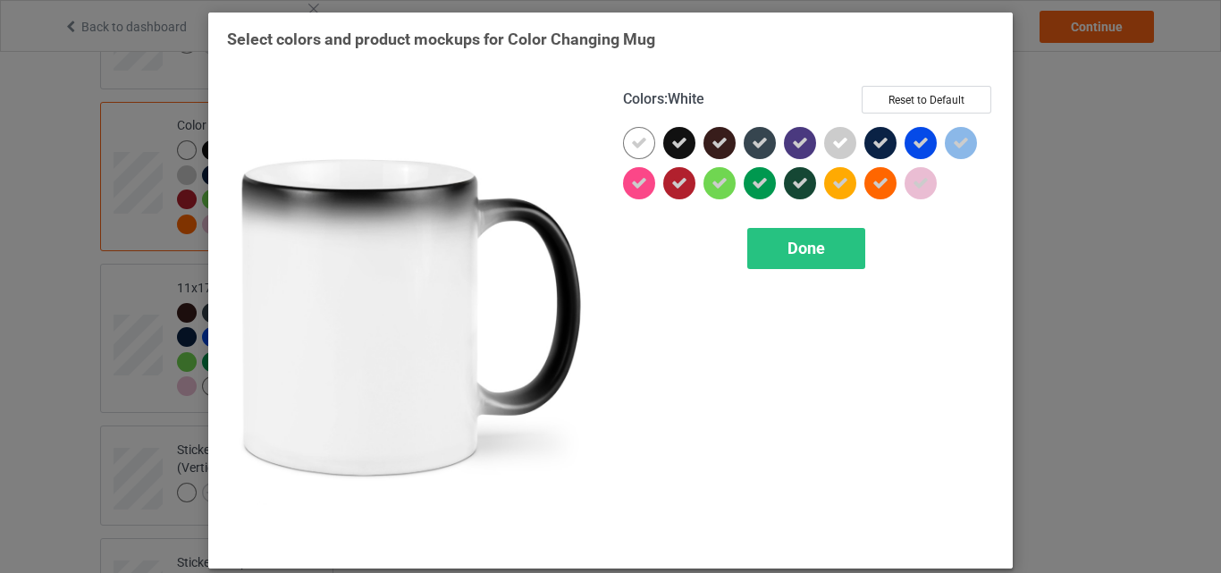
click at [633, 137] on icon at bounding box center [639, 143] width 16 height 16
click at [633, 137] on div at bounding box center [639, 143] width 32 height 32
click at [763, 254] on div "Done" at bounding box center [806, 248] width 118 height 41
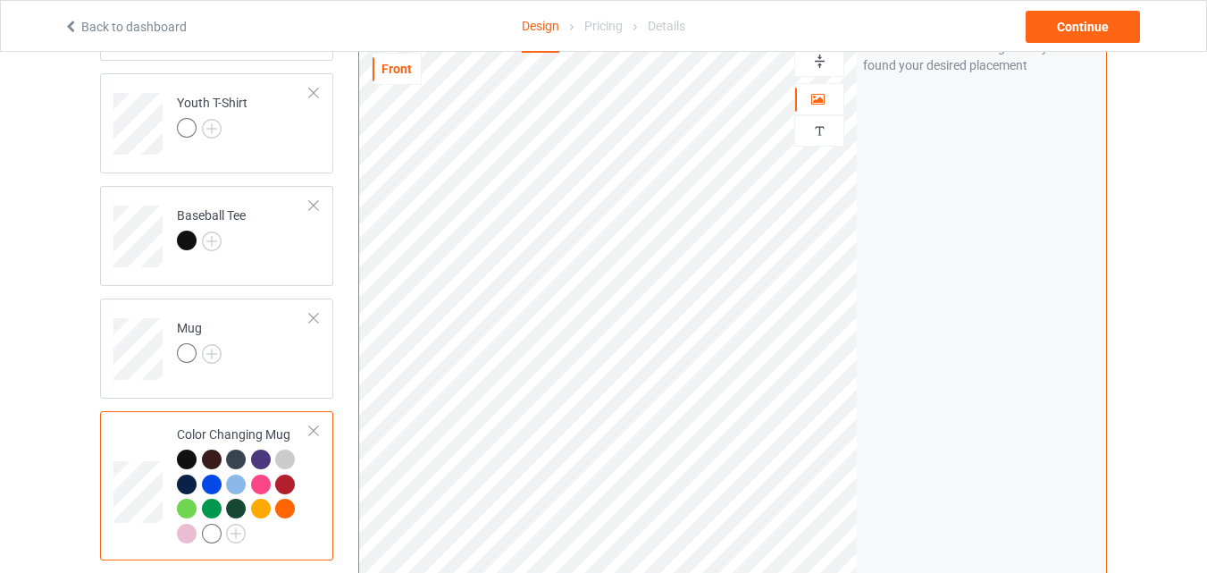
scroll to position [833, 0]
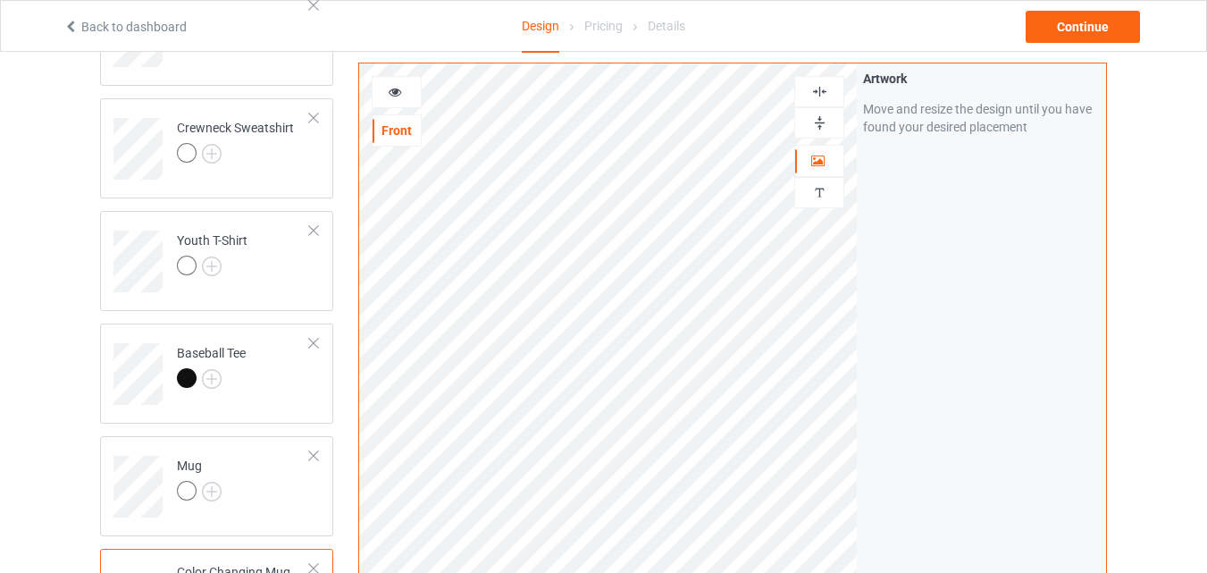
click at [819, 122] on img at bounding box center [820, 122] width 17 height 17
click at [385, 96] on div at bounding box center [397, 92] width 48 height 18
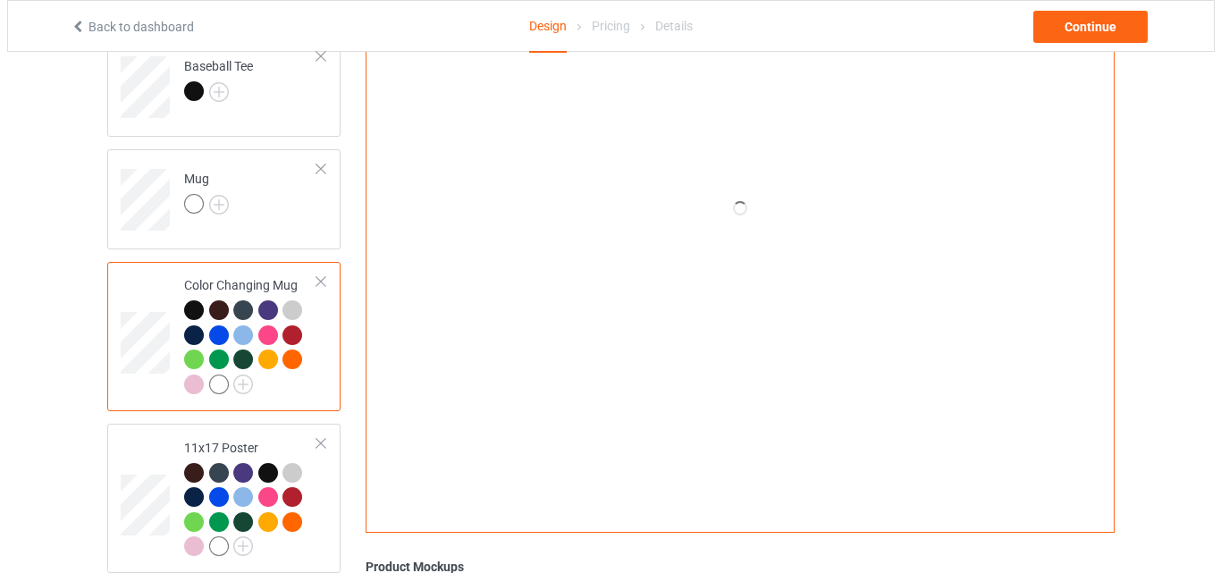
scroll to position [1280, 0]
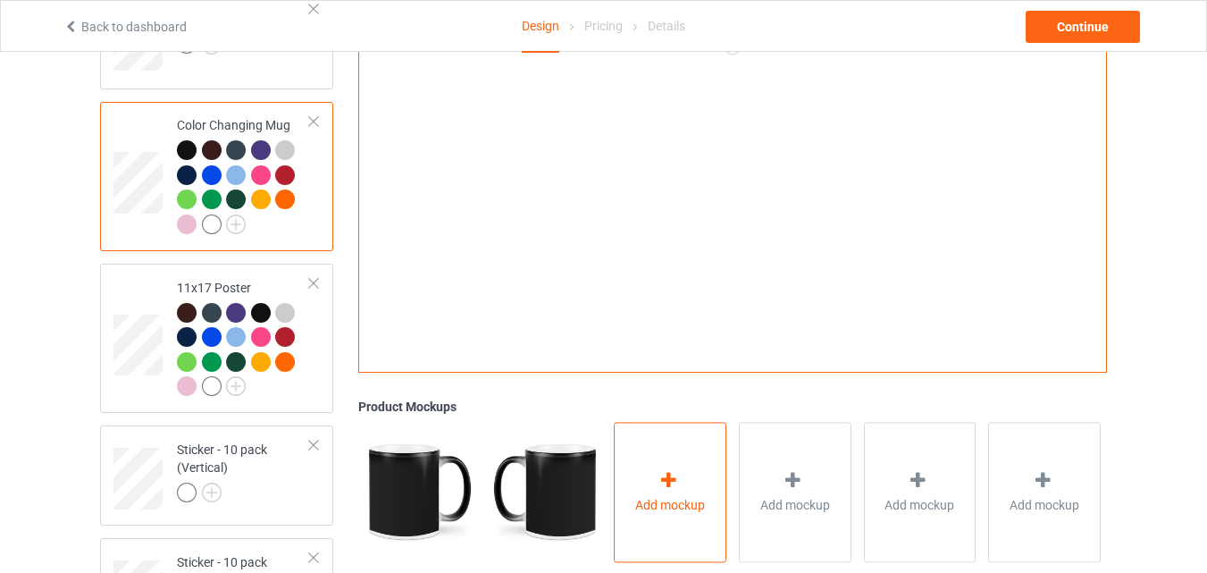
click at [662, 450] on div "Add mockup" at bounding box center [670, 492] width 113 height 140
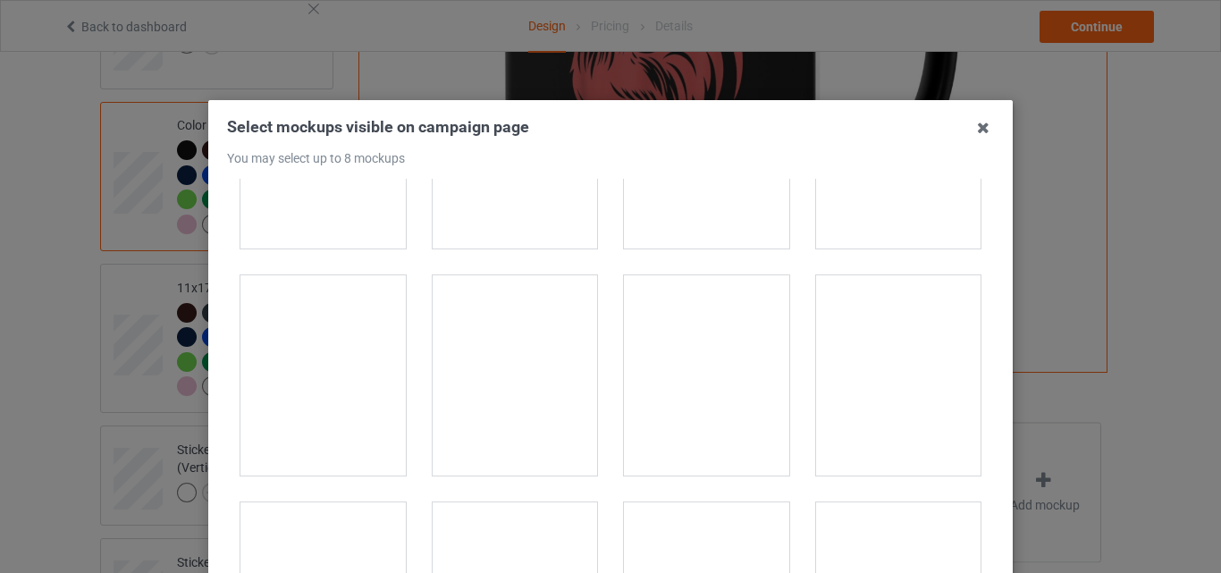
scroll to position [3039, 0]
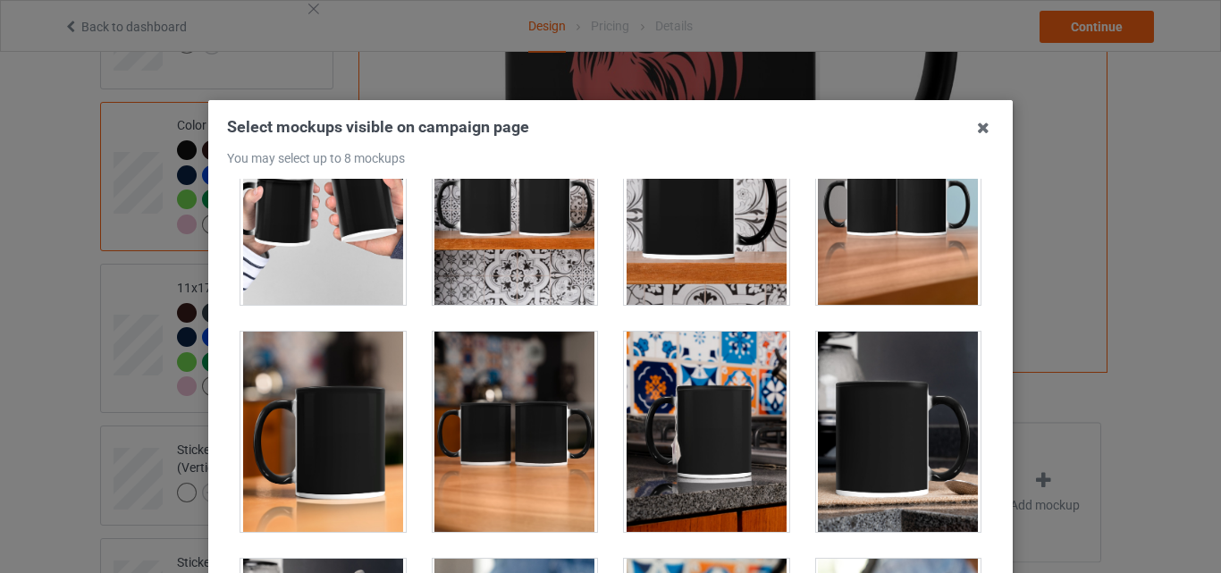
click at [362, 374] on div at bounding box center [322, 432] width 165 height 200
click at [475, 389] on div at bounding box center [515, 432] width 165 height 200
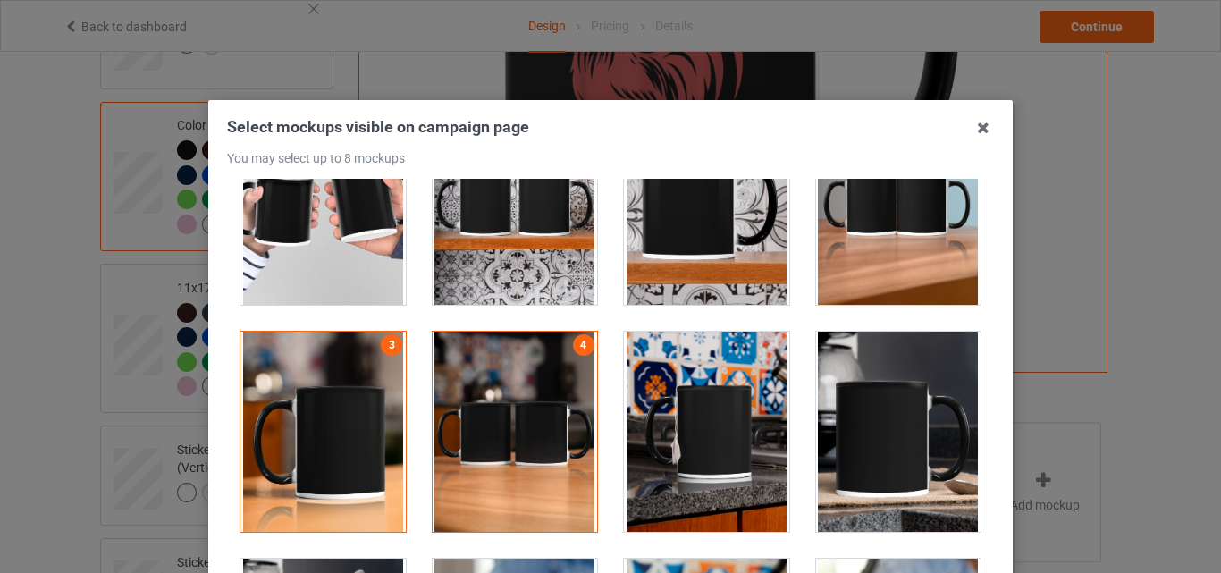
click at [657, 397] on div at bounding box center [706, 432] width 165 height 200
click at [822, 389] on div at bounding box center [898, 432] width 165 height 200
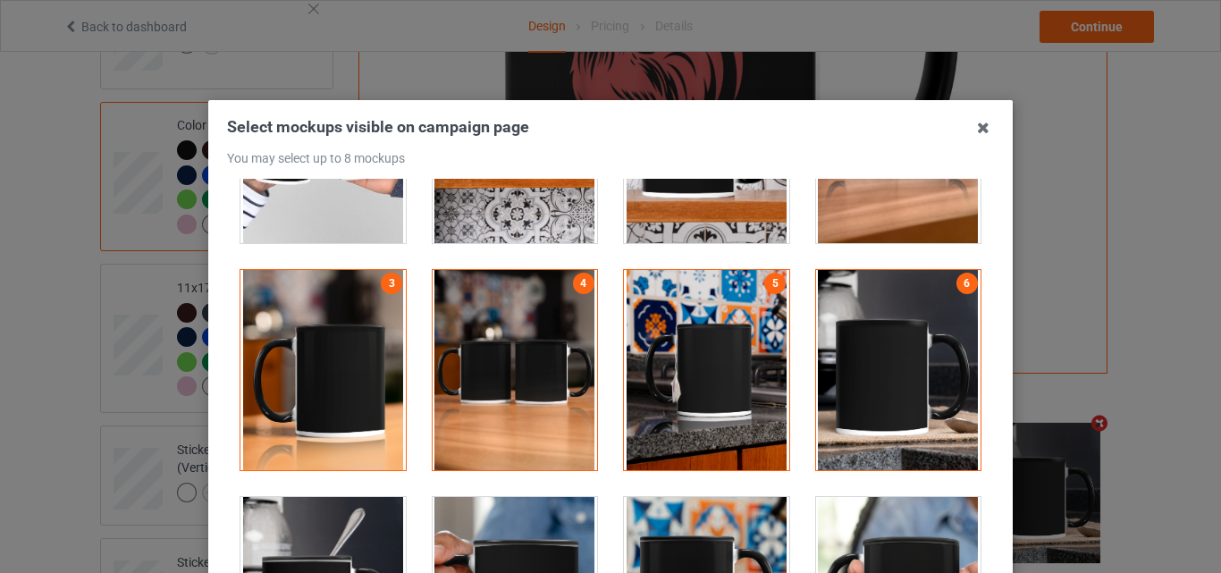
scroll to position [3128, 0]
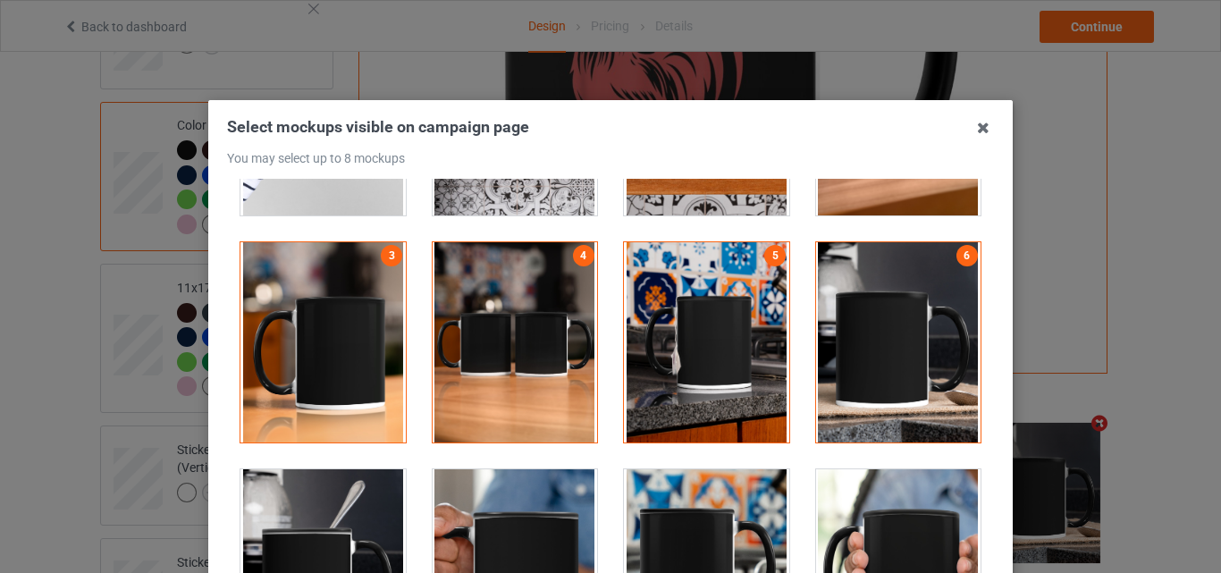
click at [371, 509] on div at bounding box center [322, 569] width 165 height 200
click at [490, 515] on div at bounding box center [515, 569] width 165 height 200
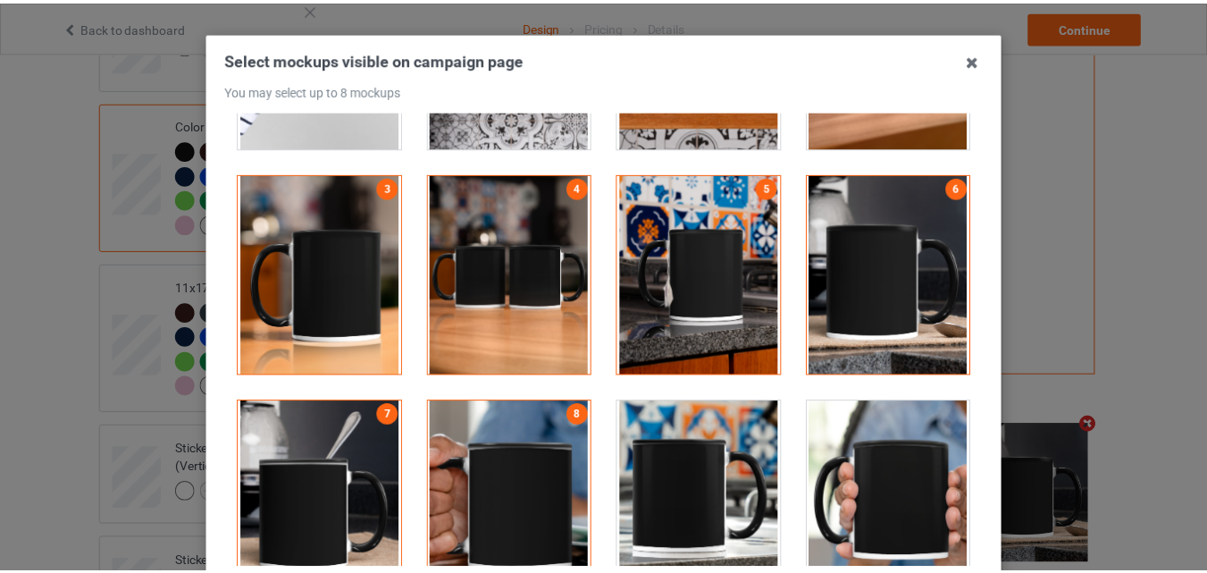
scroll to position [179, 0]
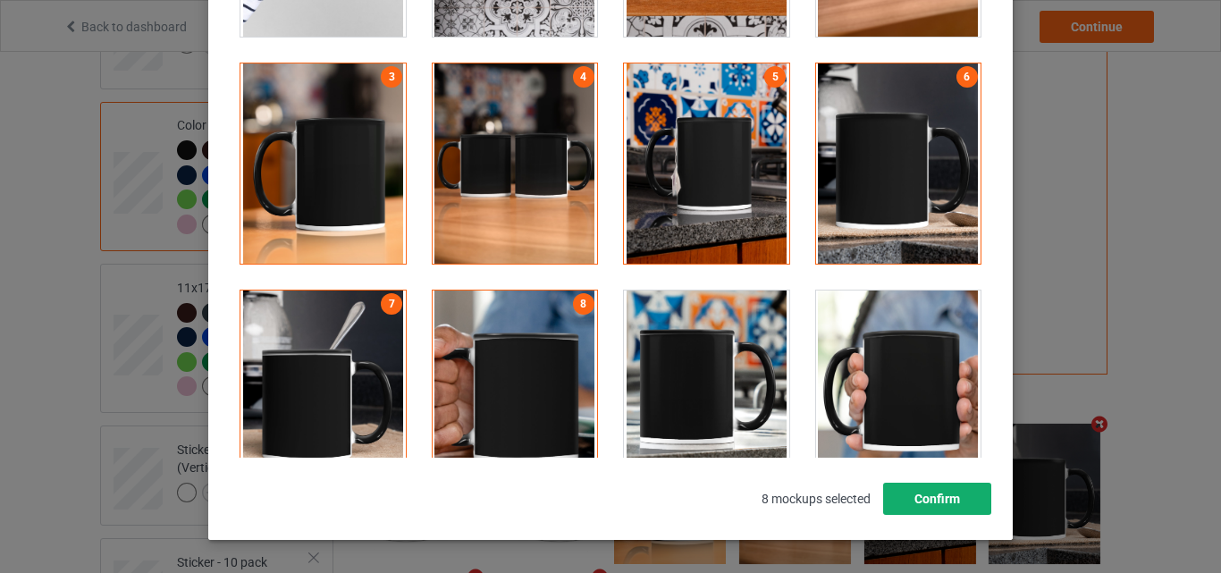
click at [909, 494] on button "Confirm" at bounding box center [937, 499] width 108 height 32
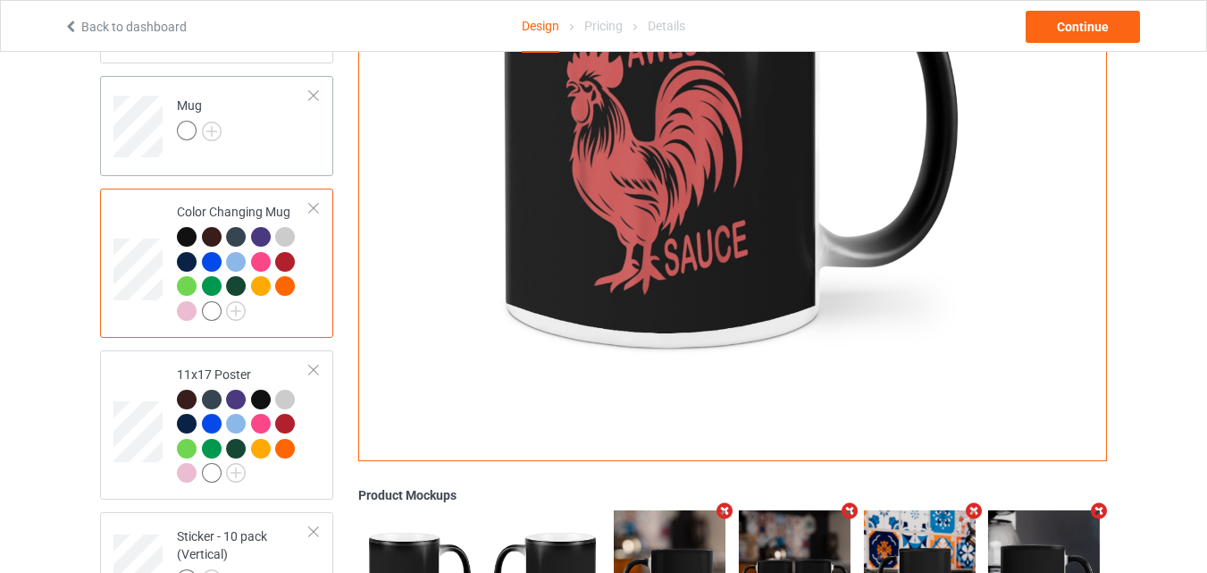
scroll to position [1101, 0]
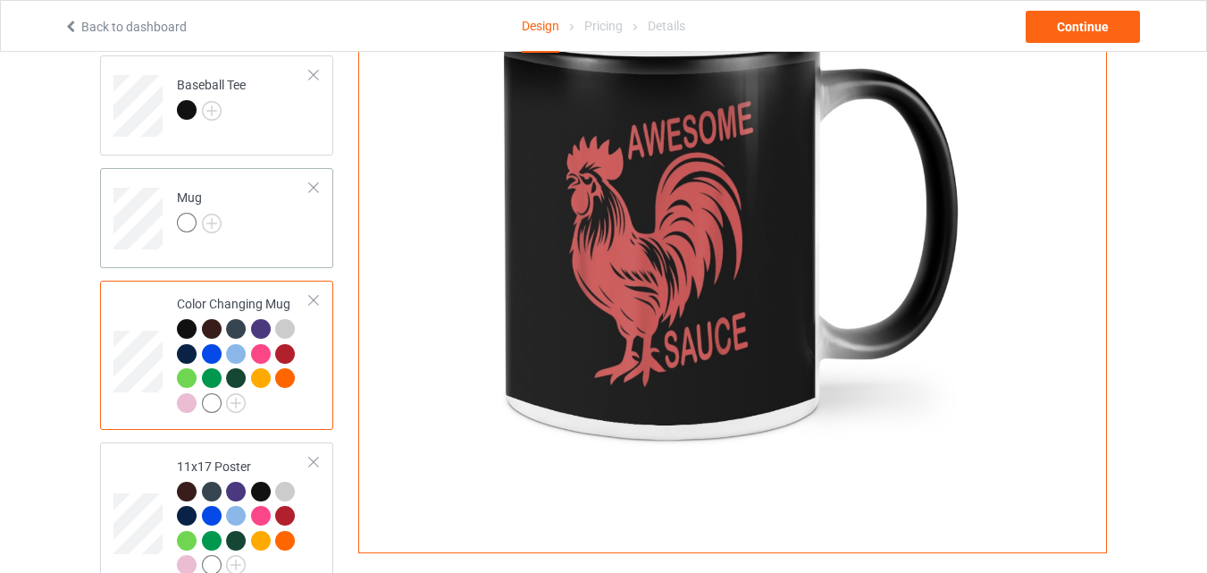
click at [209, 234] on div at bounding box center [199, 225] width 45 height 25
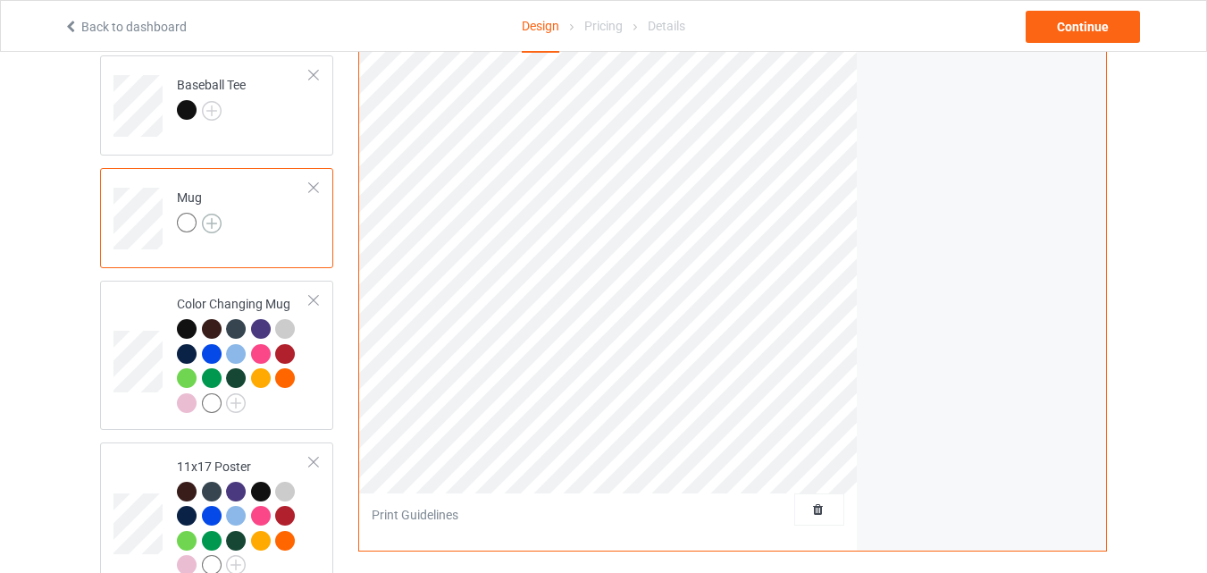
click at [219, 221] on img at bounding box center [212, 224] width 20 height 20
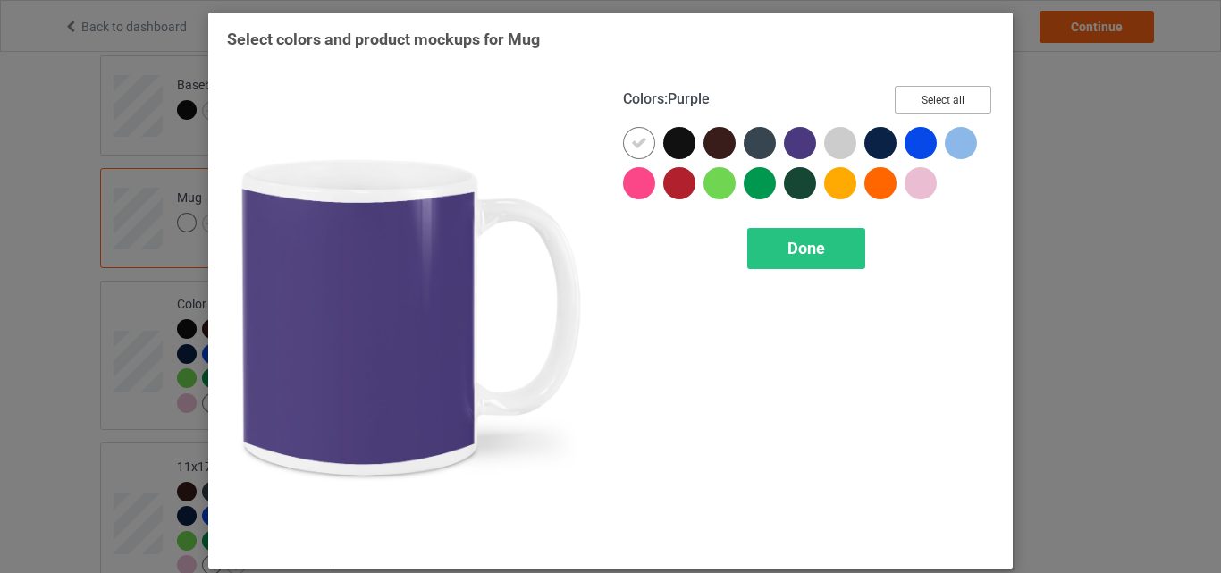
drag, startPoint x: 219, startPoint y: 221, endPoint x: 560, endPoint y: 183, distance: 343.5
click at [895, 102] on button "Select all" at bounding box center [943, 100] width 97 height 28
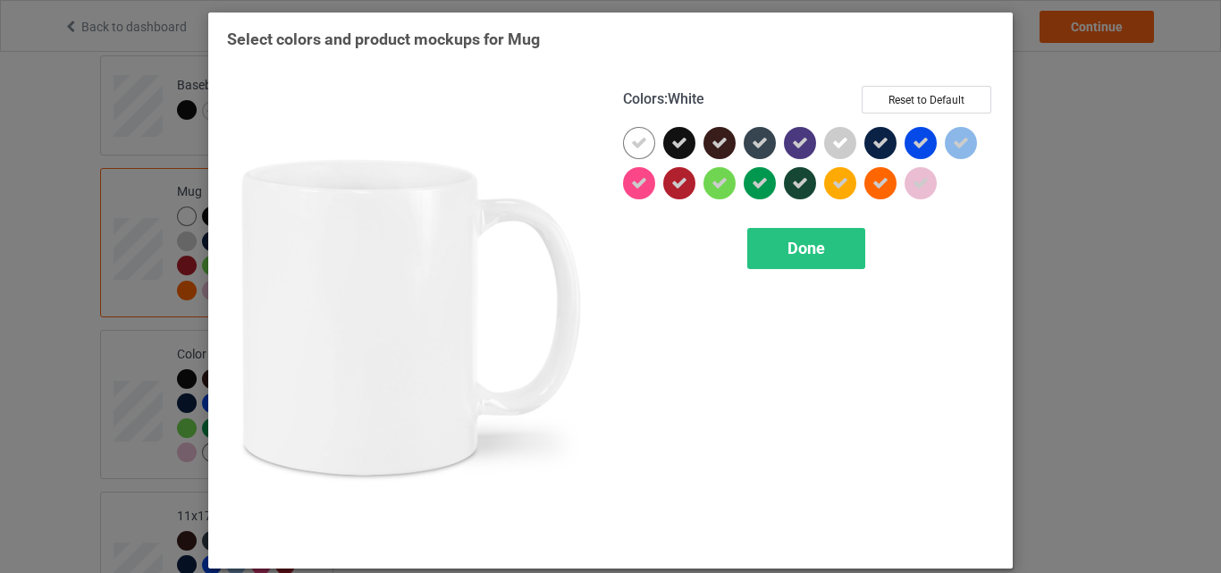
click at [631, 144] on icon at bounding box center [639, 143] width 16 height 16
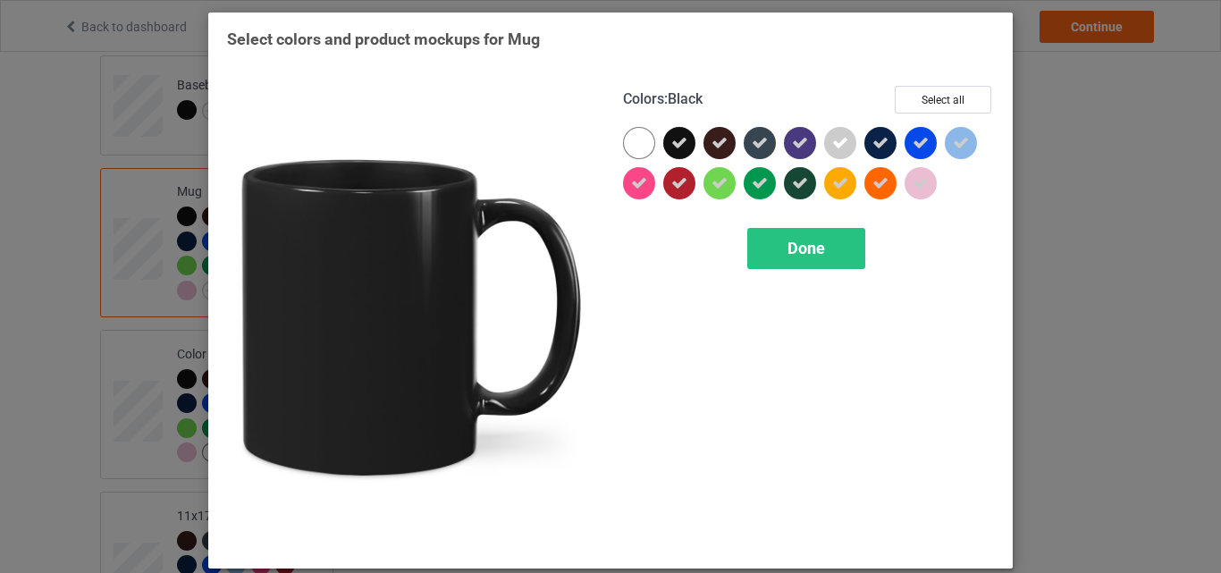
click at [623, 134] on div at bounding box center [639, 143] width 32 height 32
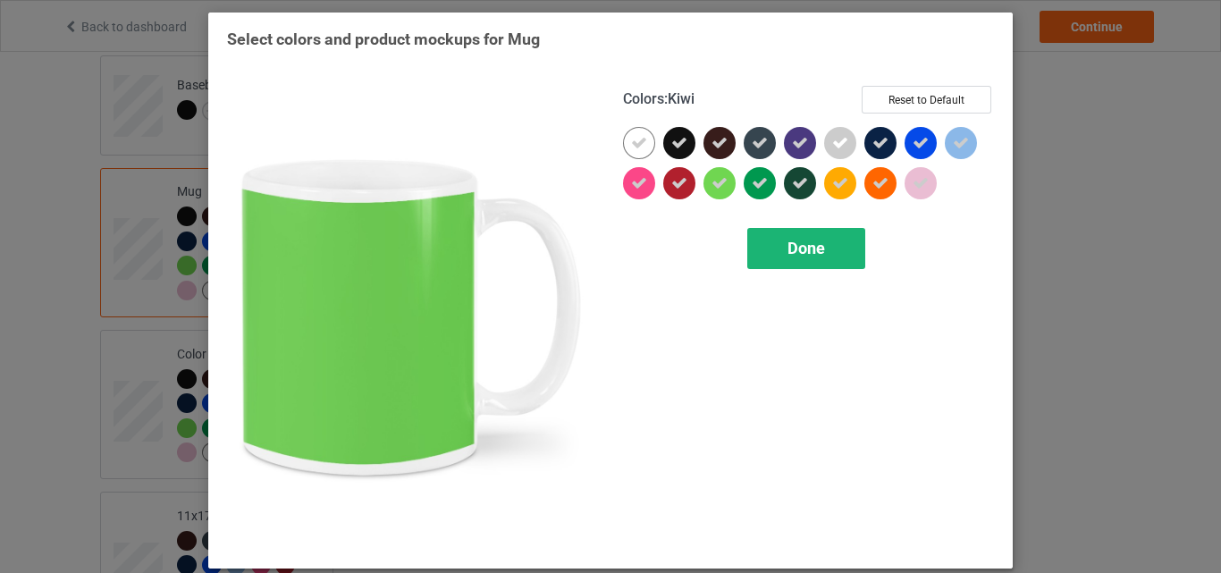
click at [774, 247] on div "Done" at bounding box center [806, 248] width 118 height 41
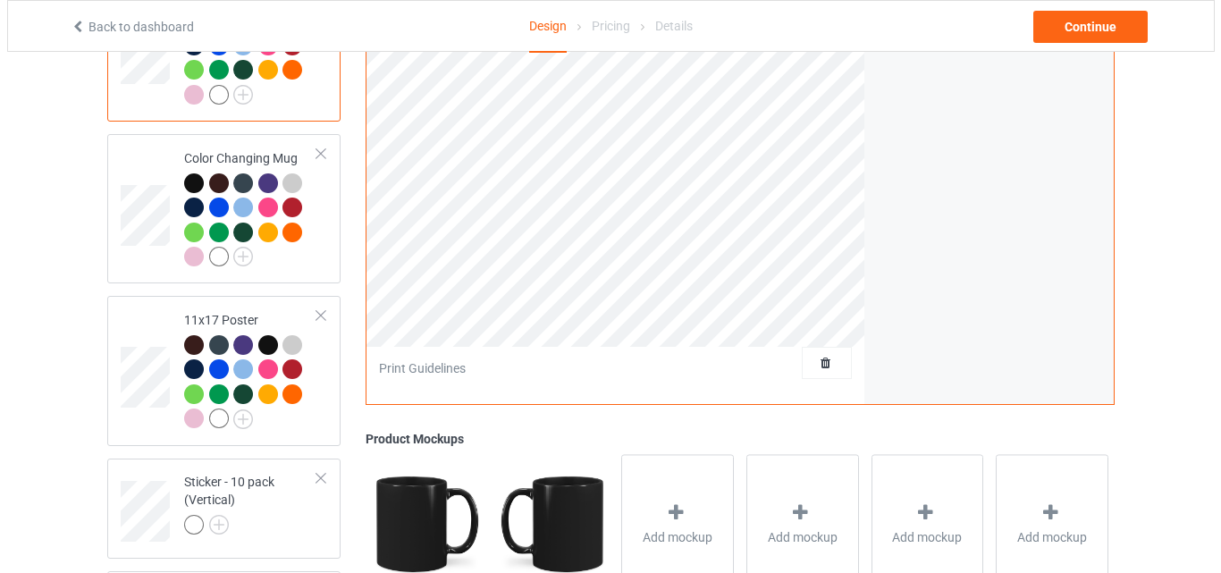
scroll to position [1369, 0]
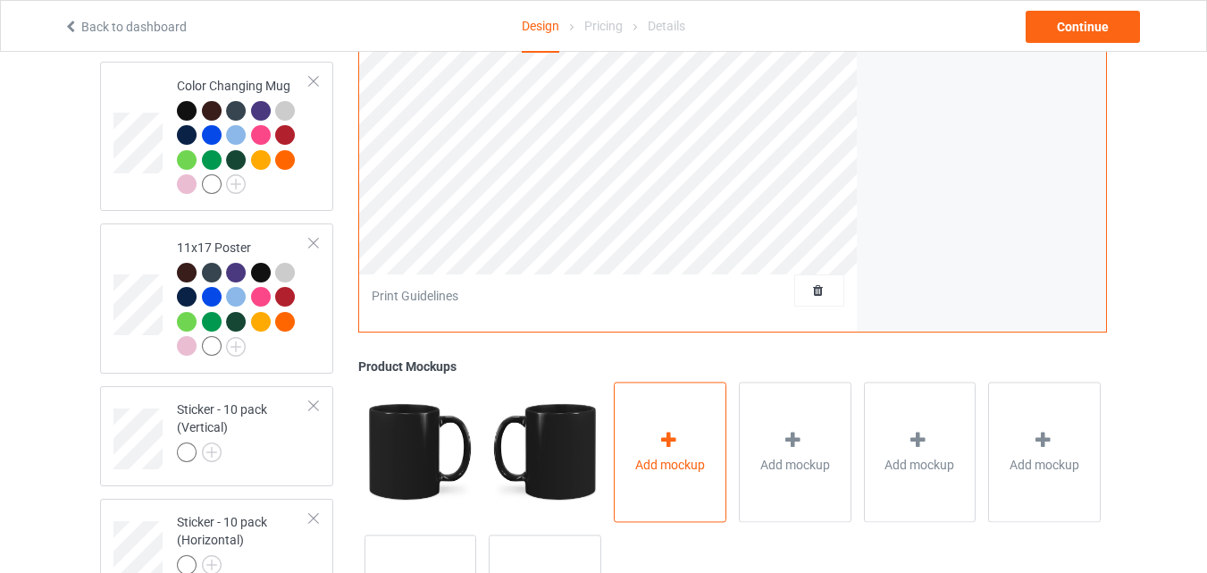
click at [660, 439] on icon at bounding box center [669, 440] width 22 height 19
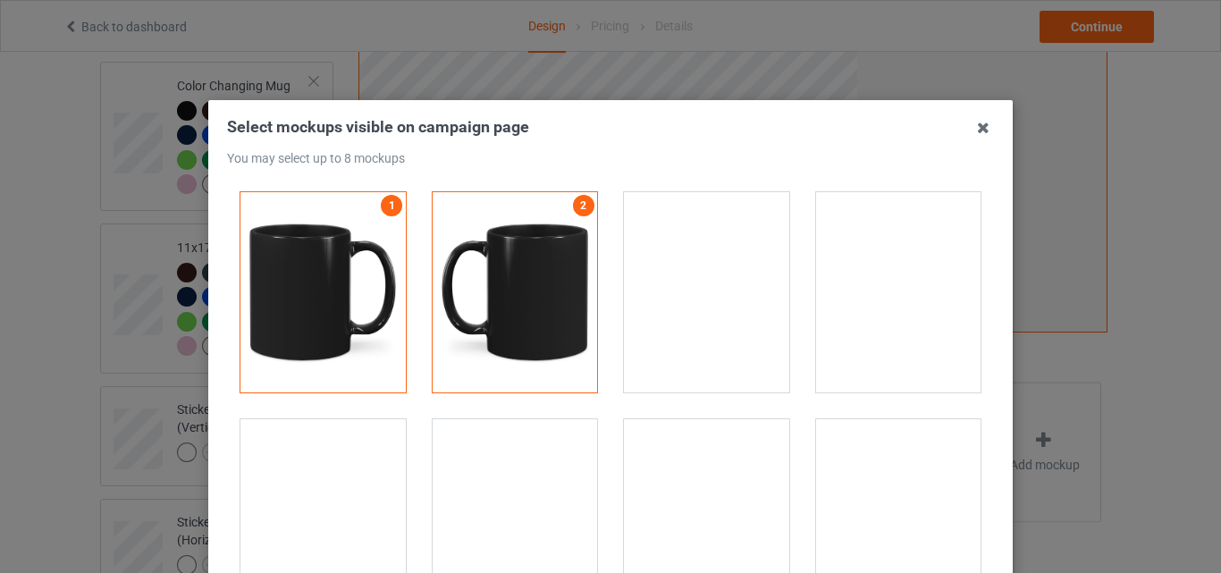
scroll to position [3039, 0]
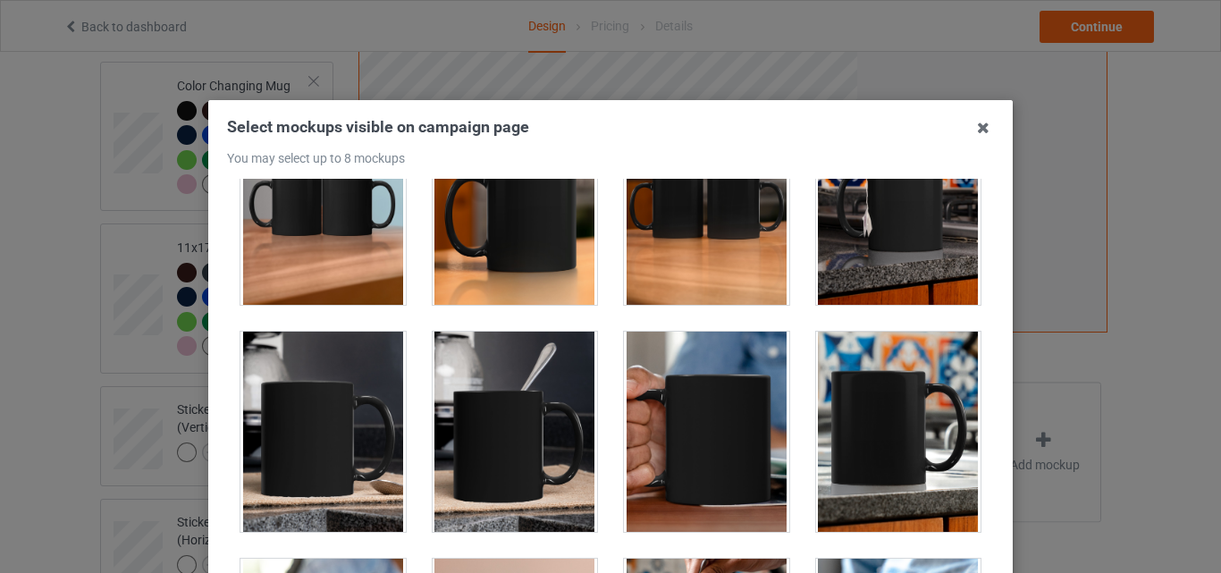
click at [350, 254] on div at bounding box center [322, 205] width 165 height 200
click at [480, 260] on div at bounding box center [515, 205] width 165 height 200
click at [770, 253] on div at bounding box center [706, 205] width 165 height 200
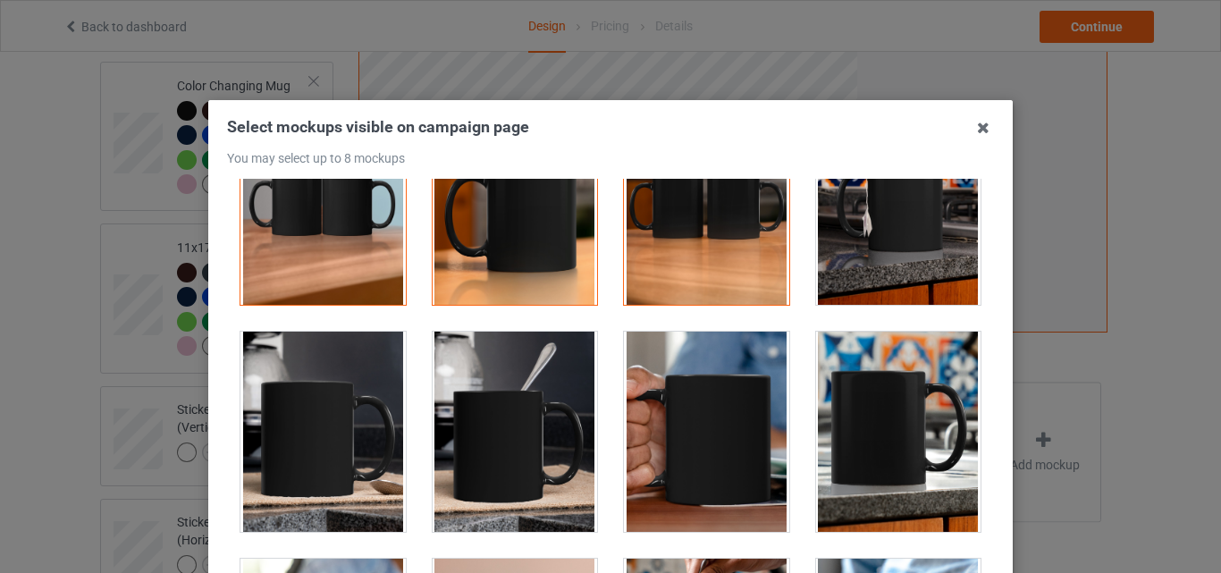
click at [861, 248] on div at bounding box center [898, 205] width 165 height 200
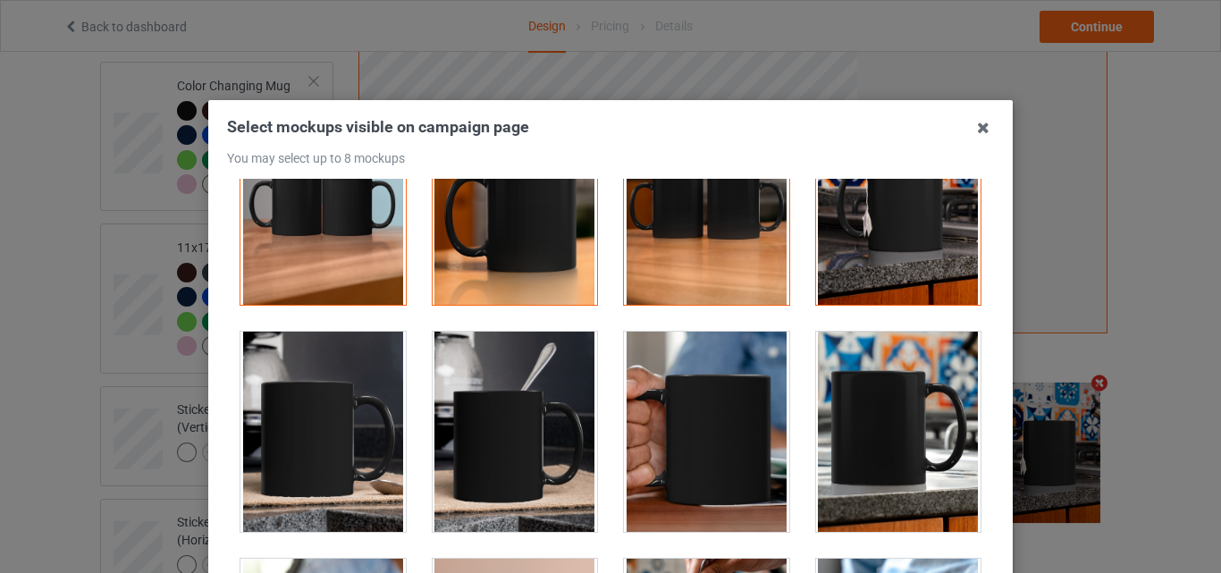
click at [513, 459] on div at bounding box center [515, 432] width 165 height 200
click at [834, 446] on div at bounding box center [898, 432] width 165 height 200
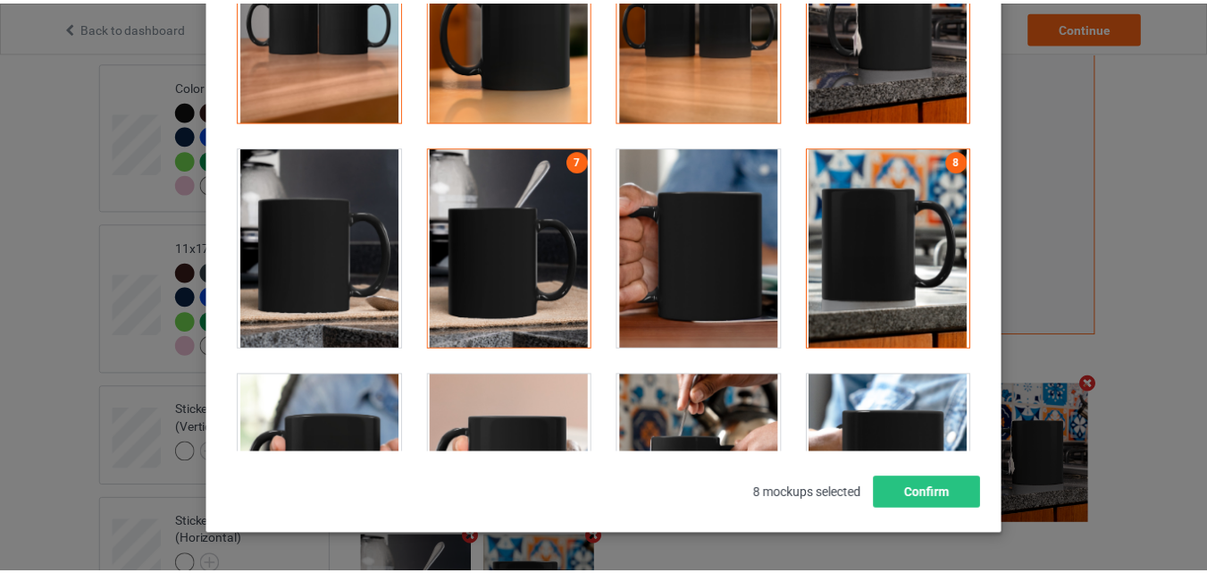
scroll to position [246, 0]
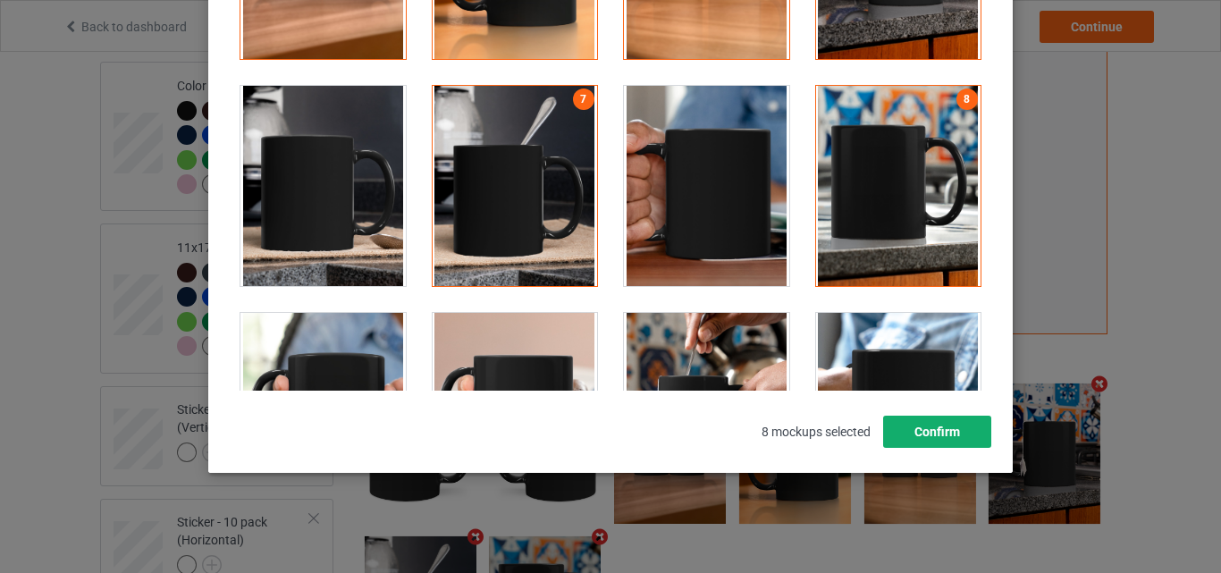
click at [943, 432] on button "Confirm" at bounding box center [937, 432] width 108 height 32
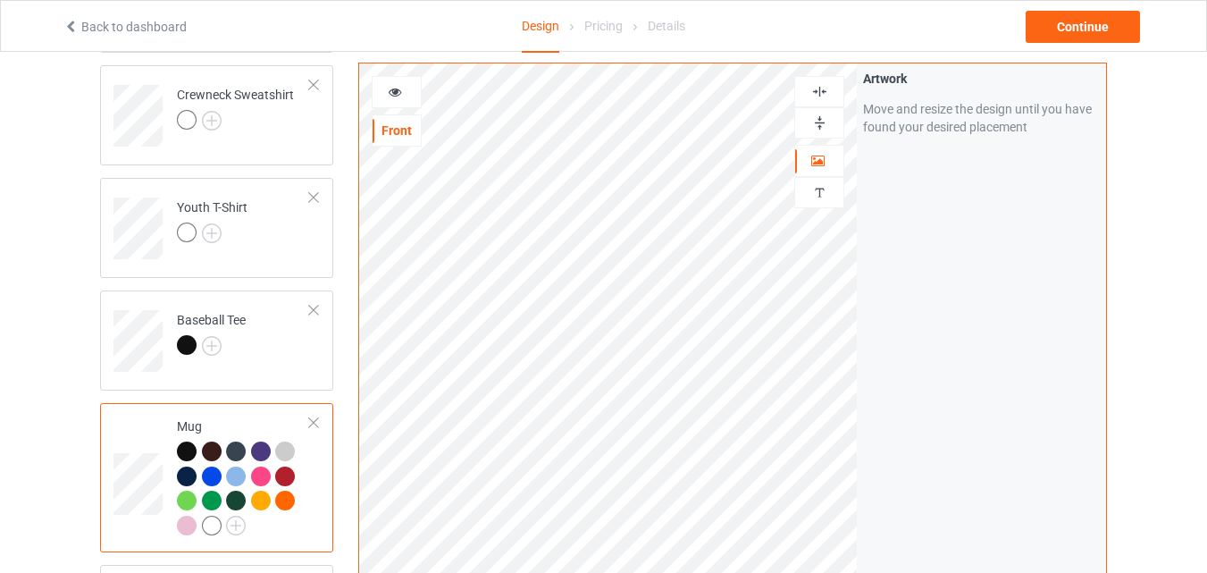
scroll to position [833, 0]
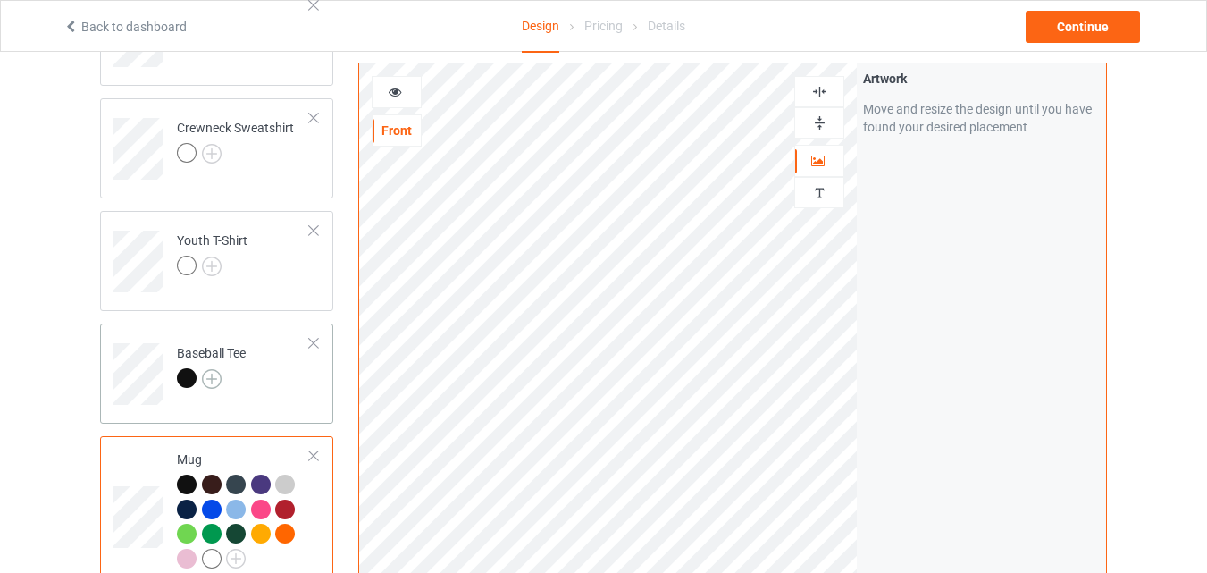
click at [214, 383] on img at bounding box center [212, 379] width 20 height 20
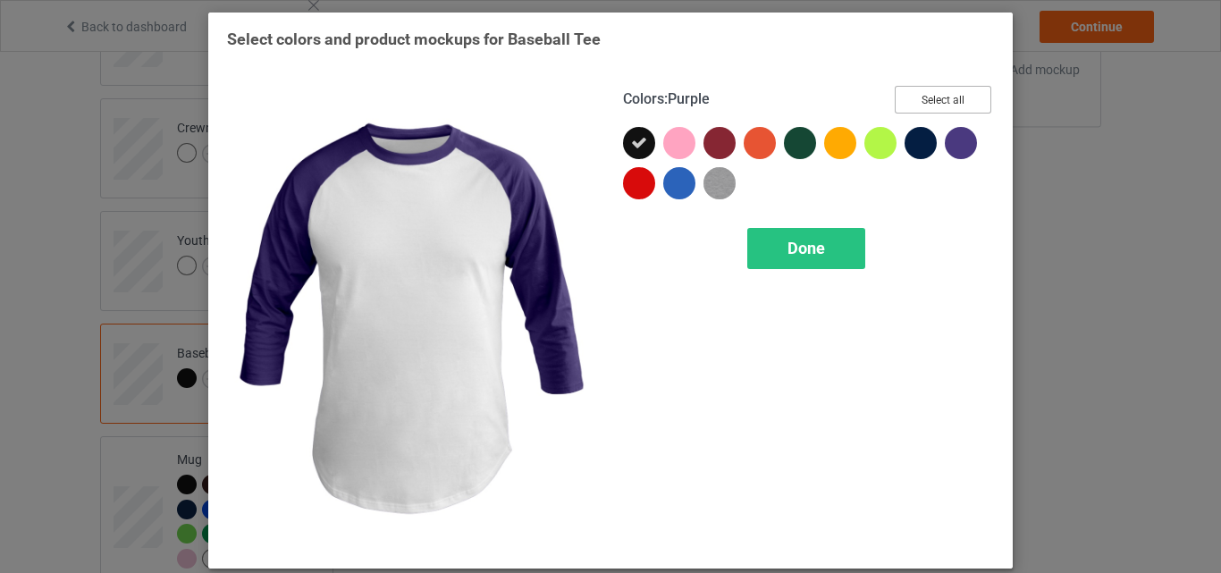
click at [931, 102] on button "Select all" at bounding box center [943, 100] width 97 height 28
click at [793, 248] on span "Done" at bounding box center [806, 248] width 38 height 19
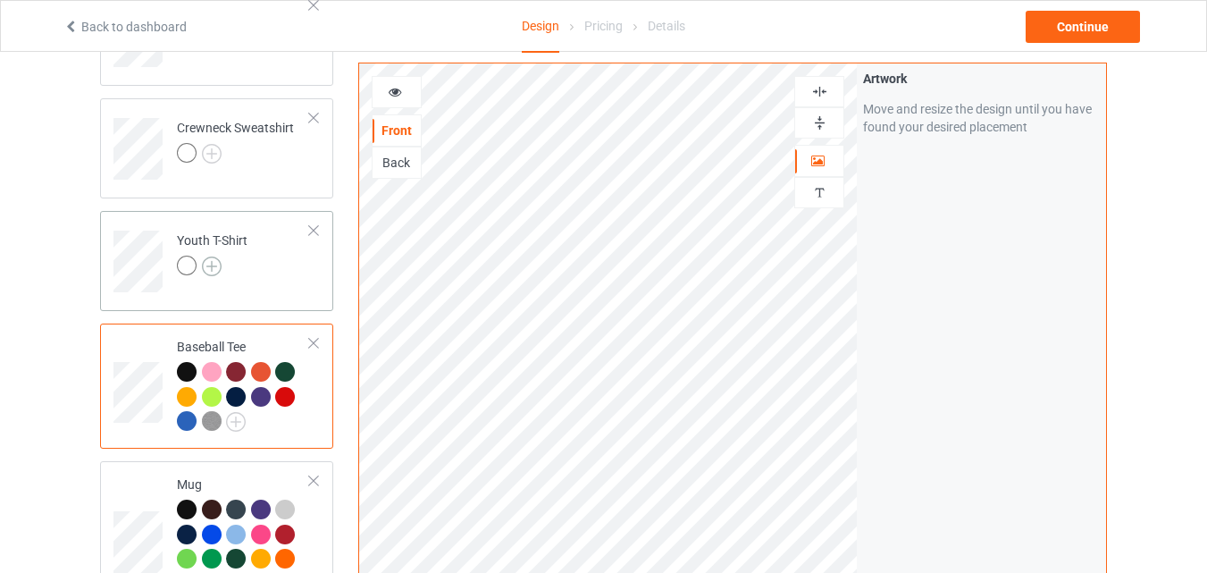
click at [211, 260] on img at bounding box center [212, 266] width 20 height 20
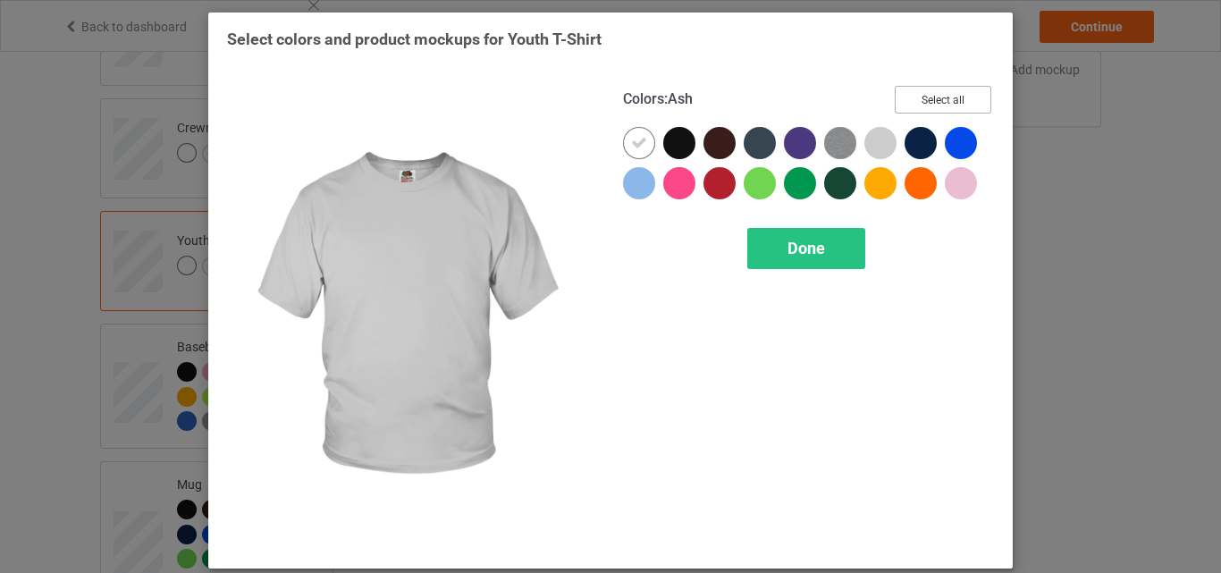
click at [947, 103] on button "Select all" at bounding box center [943, 100] width 97 height 28
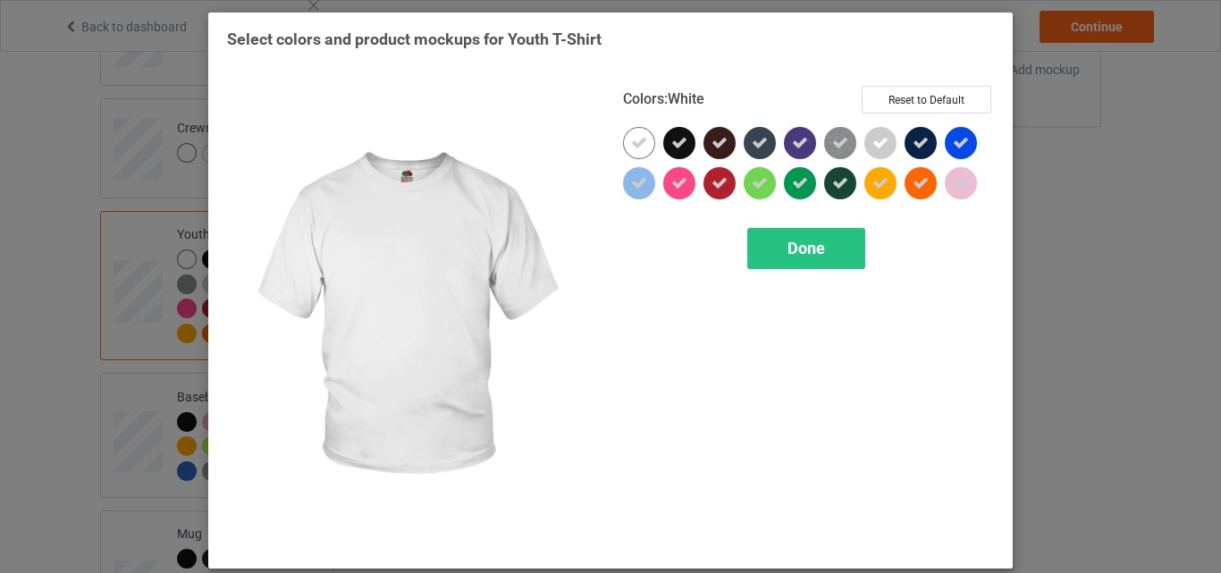
click at [631, 140] on icon at bounding box center [639, 143] width 16 height 16
click at [631, 140] on div at bounding box center [639, 143] width 32 height 32
click at [802, 251] on span "Done" at bounding box center [806, 248] width 38 height 19
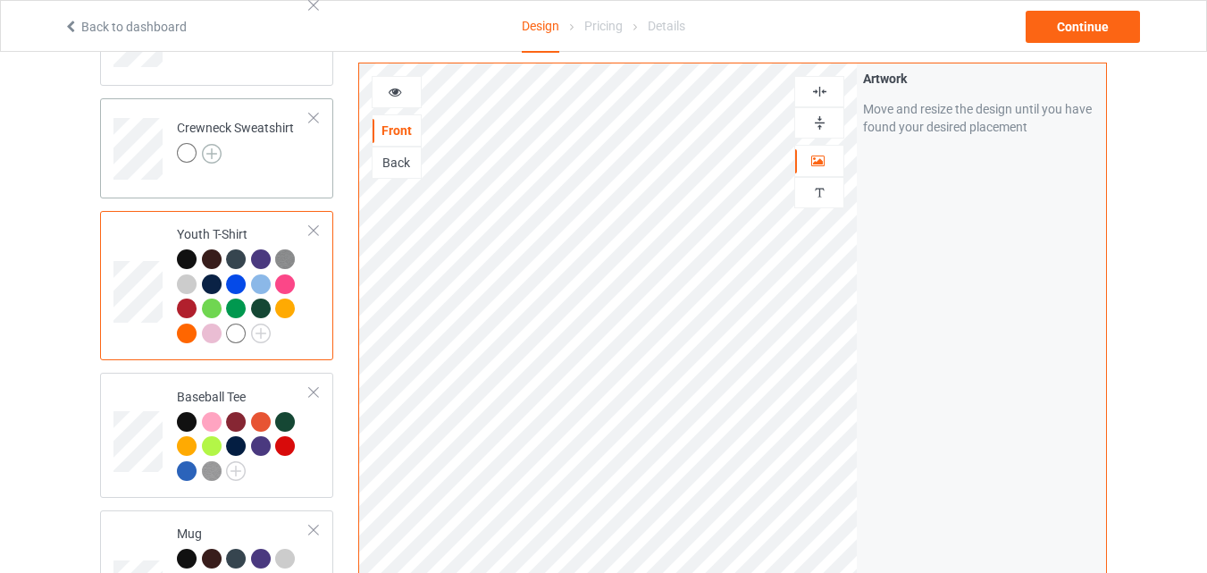
click at [207, 150] on img at bounding box center [212, 154] width 20 height 20
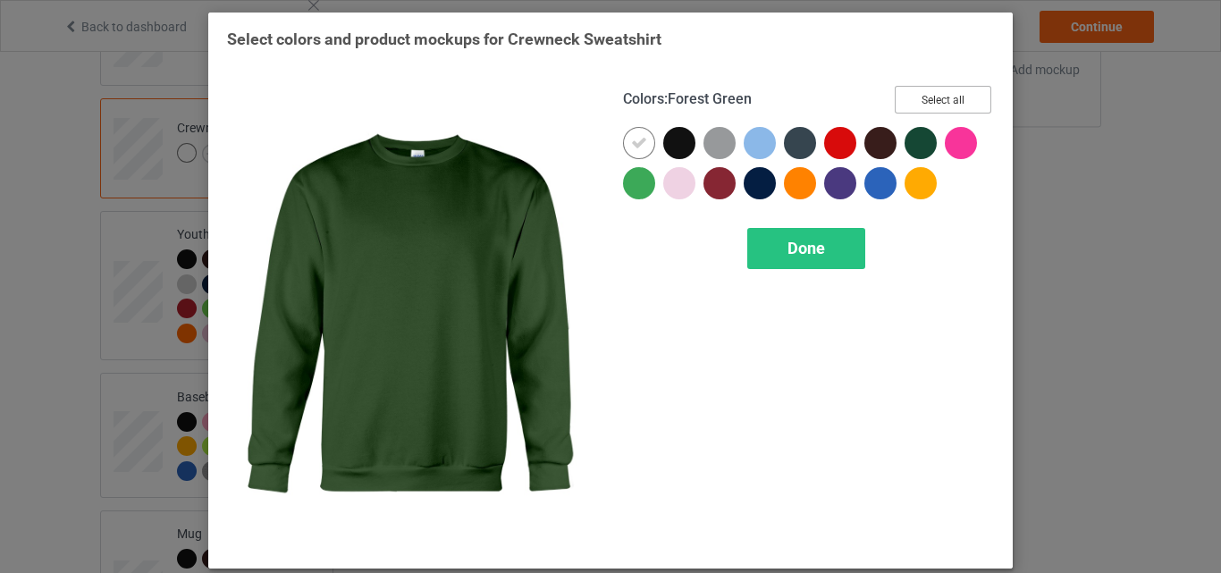
click at [946, 97] on button "Select all" at bounding box center [943, 100] width 97 height 28
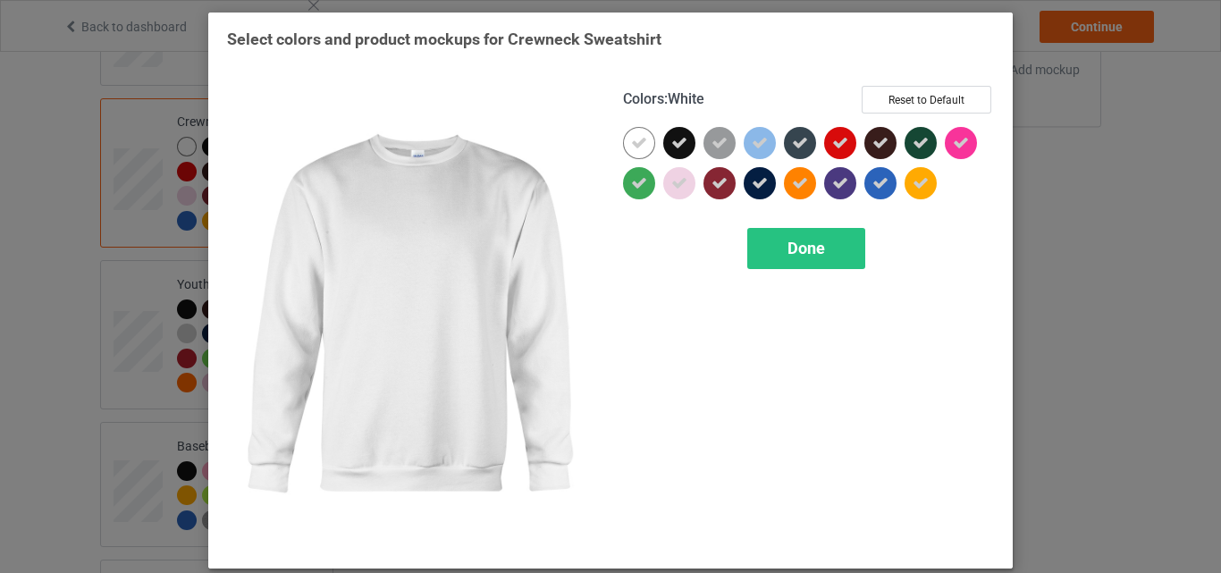
click at [631, 139] on icon at bounding box center [639, 143] width 16 height 16
click at [627, 139] on div at bounding box center [639, 143] width 32 height 32
click at [819, 248] on span "Done" at bounding box center [806, 248] width 38 height 19
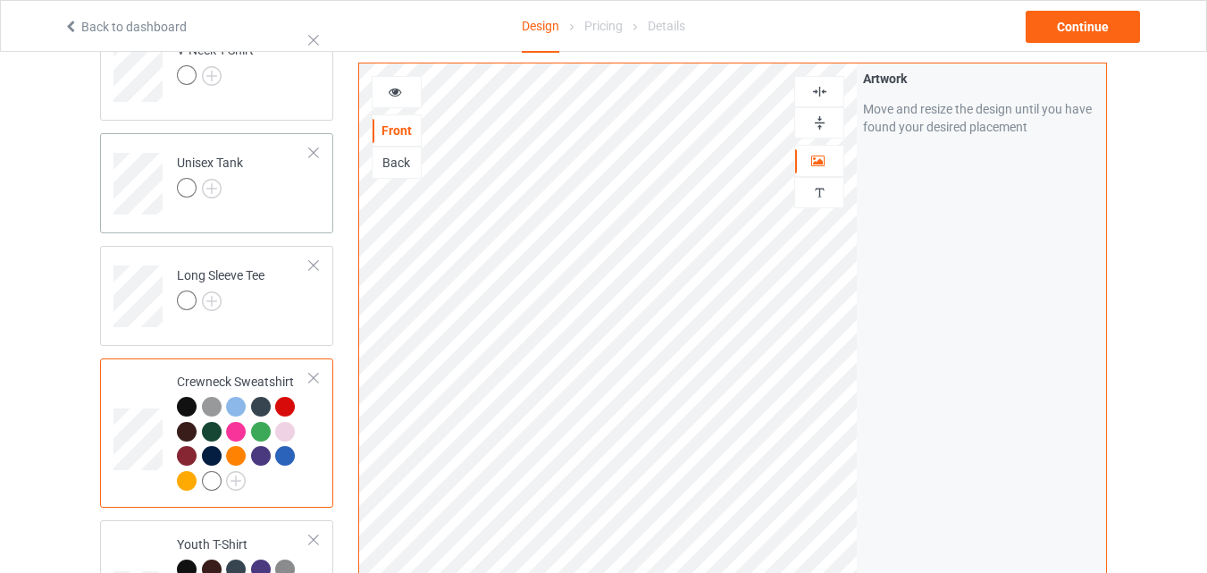
scroll to position [565, 0]
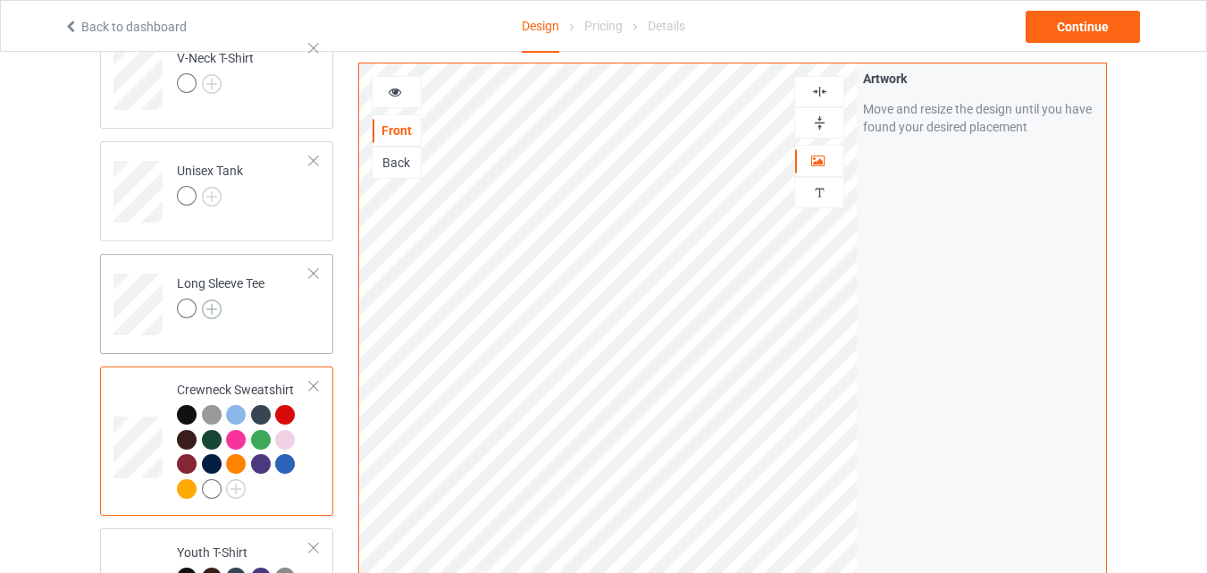
click at [209, 313] on img at bounding box center [212, 309] width 20 height 20
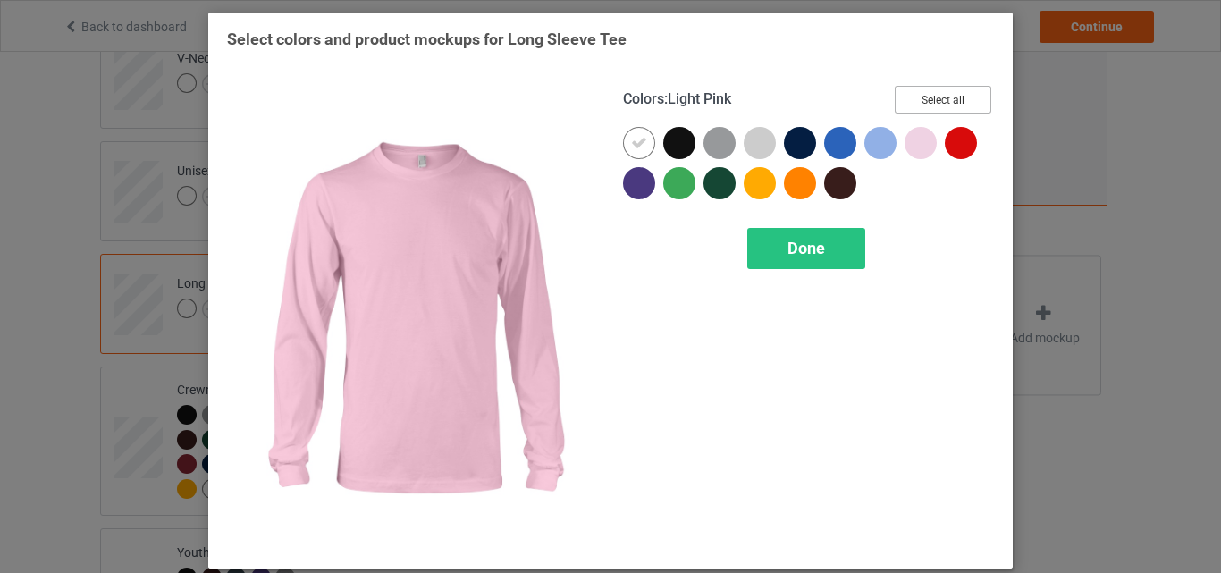
click at [948, 98] on button "Select all" at bounding box center [943, 100] width 97 height 28
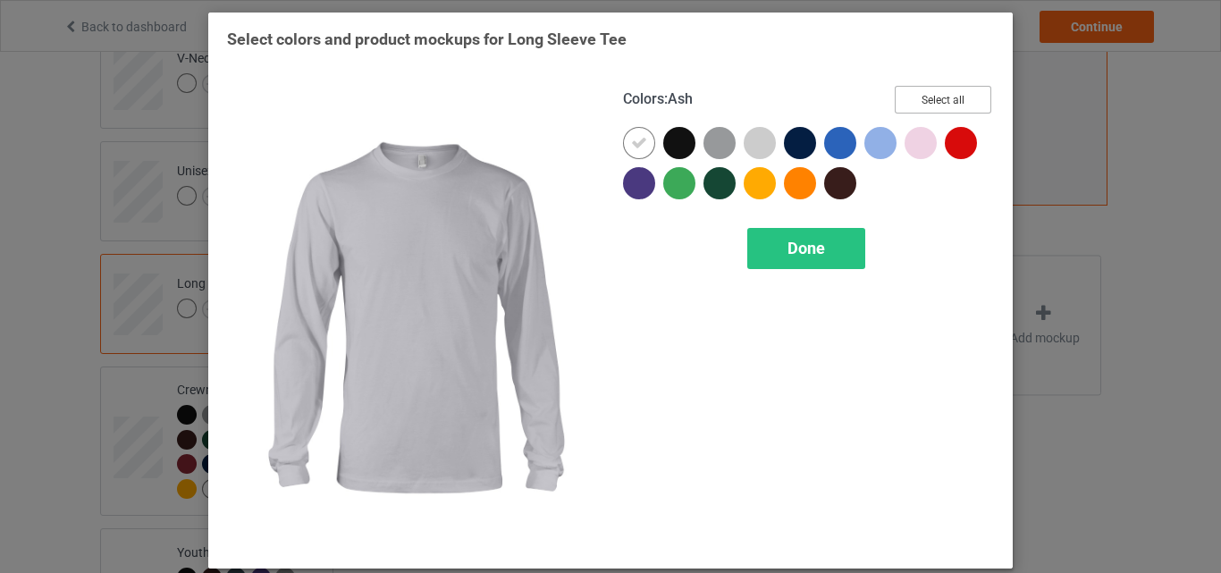
click at [903, 97] on button "Select all" at bounding box center [943, 100] width 97 height 28
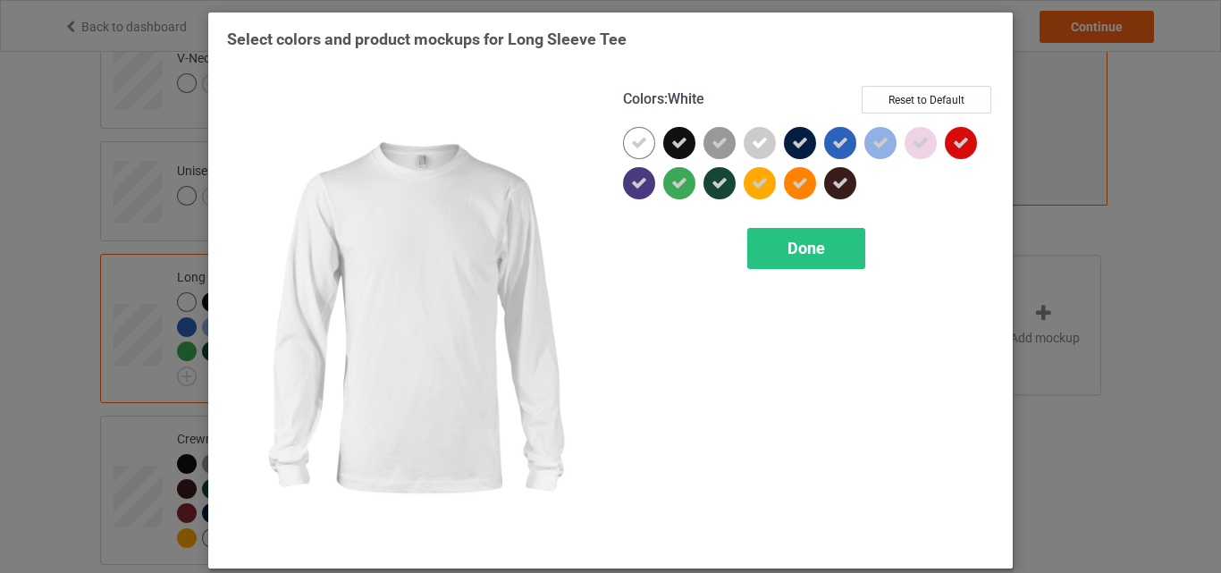
click at [635, 147] on icon at bounding box center [639, 143] width 16 height 16
click at [635, 147] on div at bounding box center [639, 143] width 32 height 32
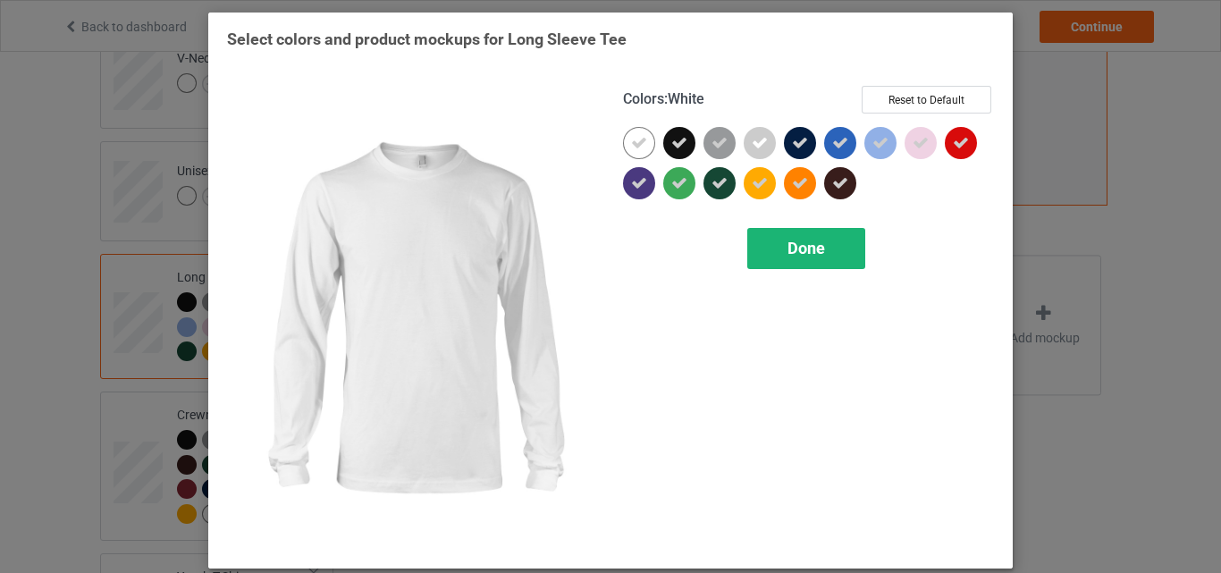
click at [801, 253] on span "Done" at bounding box center [806, 248] width 38 height 19
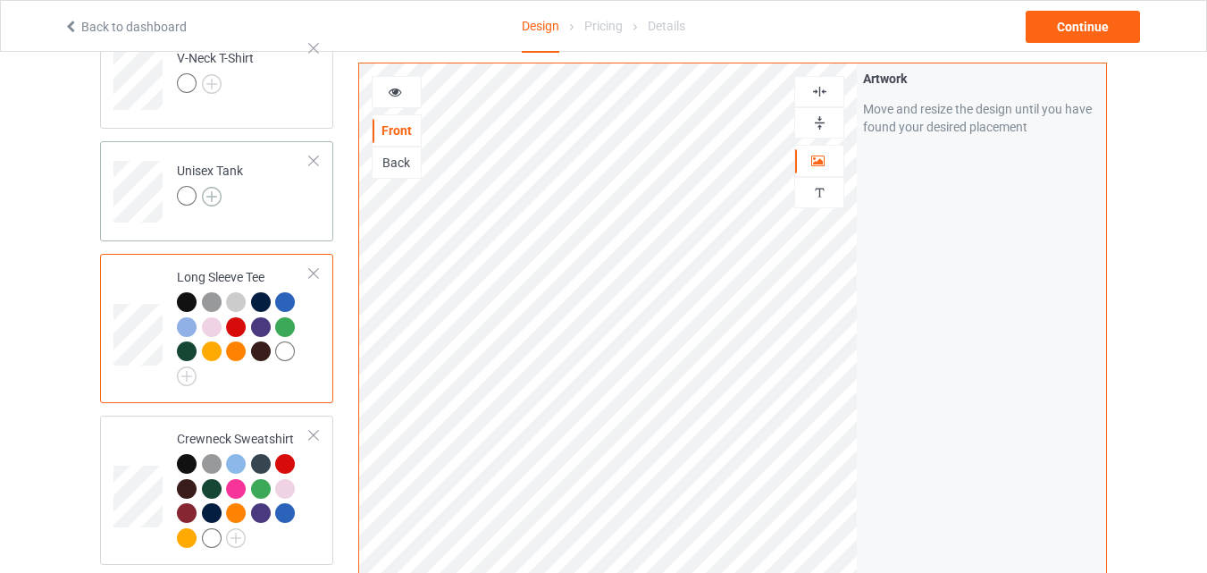
click at [215, 200] on img at bounding box center [212, 197] width 20 height 20
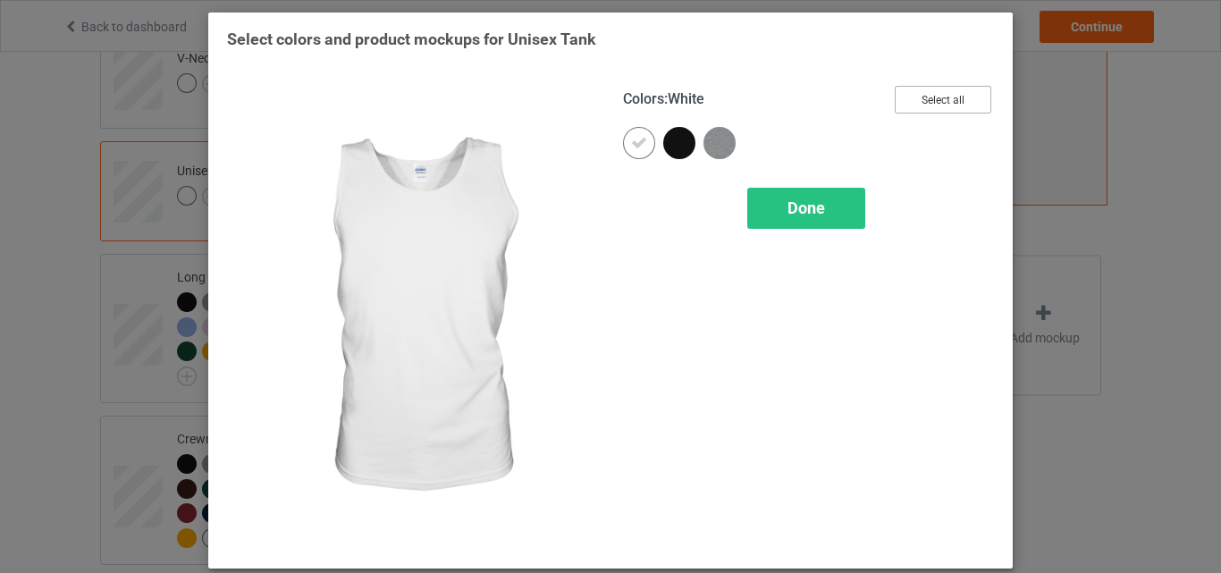
click at [939, 91] on button "Select all" at bounding box center [943, 100] width 97 height 28
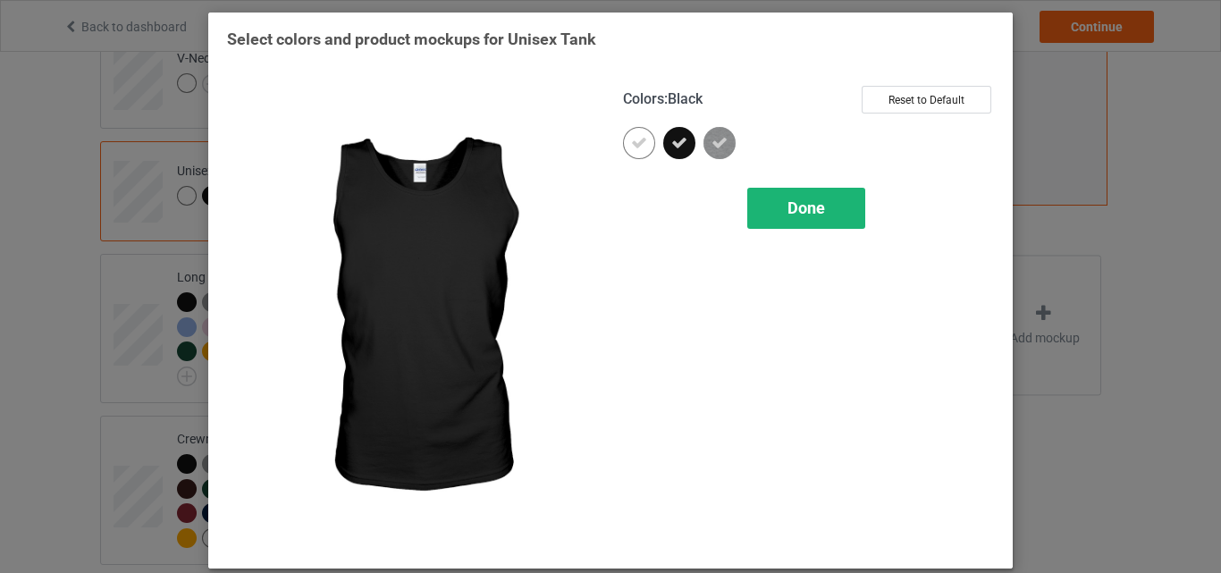
click at [637, 148] on icon at bounding box center [639, 143] width 16 height 16
click at [637, 148] on div at bounding box center [639, 143] width 32 height 32
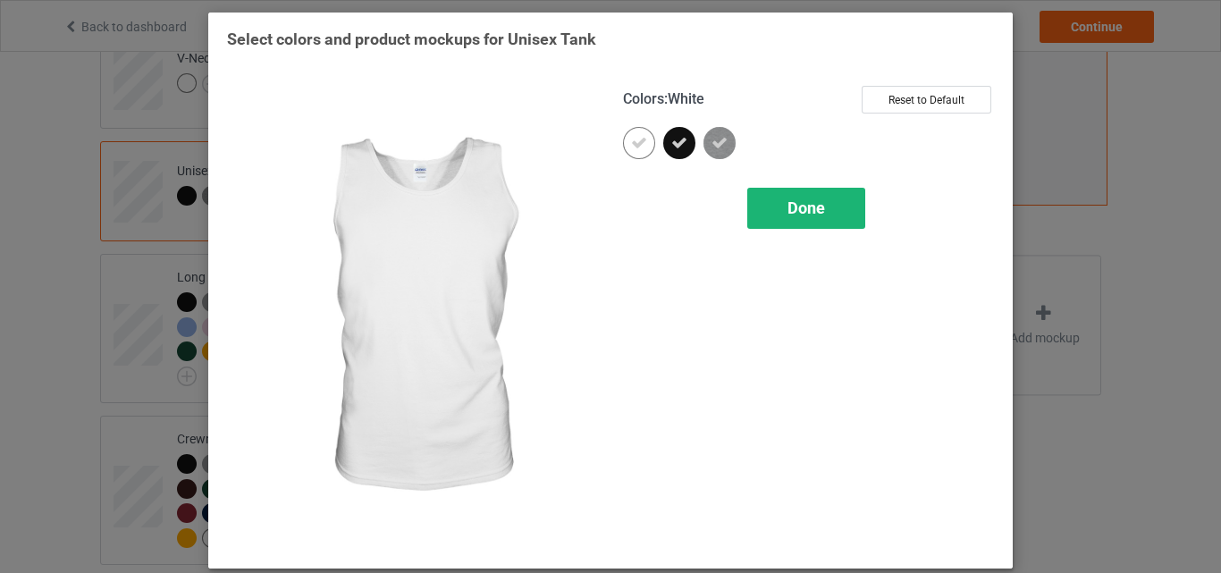
click at [823, 207] on div "Done" at bounding box center [806, 208] width 118 height 41
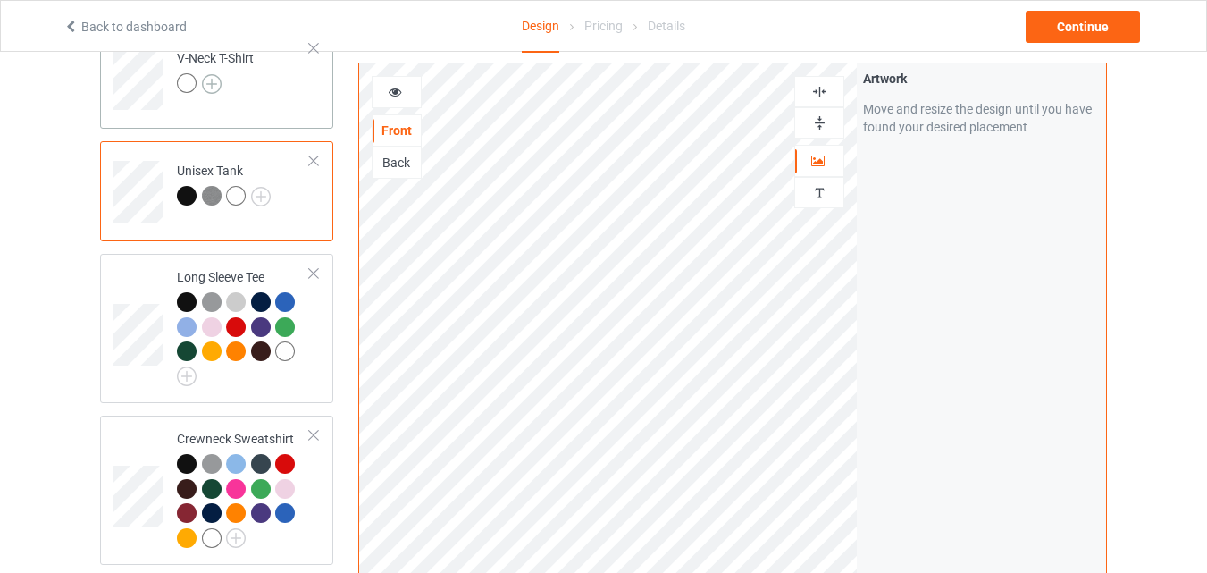
click at [209, 83] on img at bounding box center [212, 84] width 20 height 20
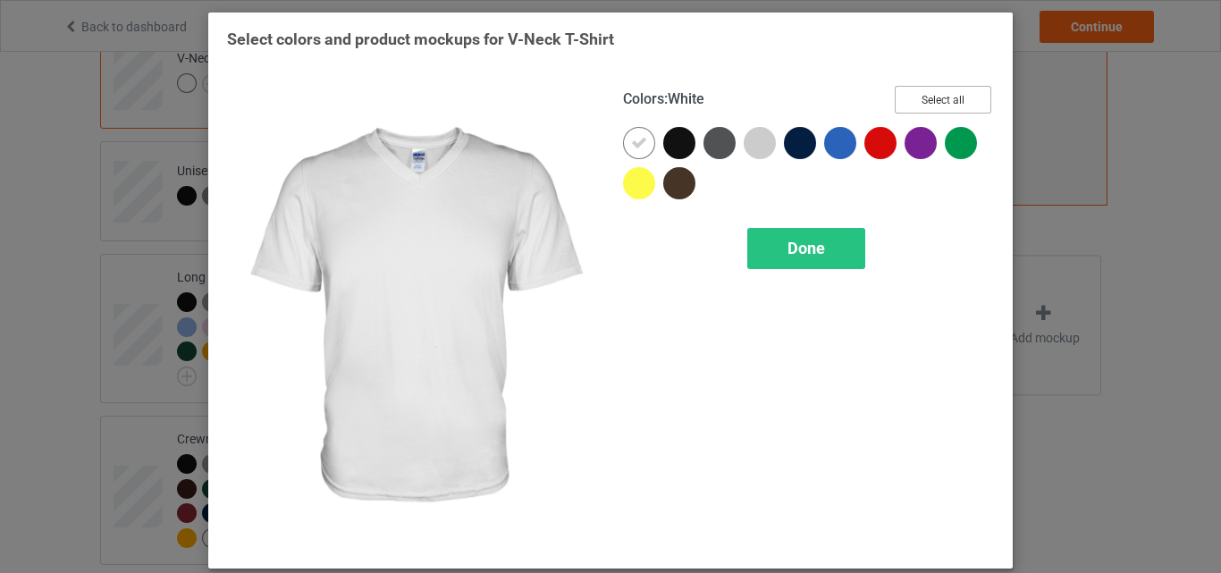
click at [960, 92] on button "Select all" at bounding box center [943, 100] width 97 height 28
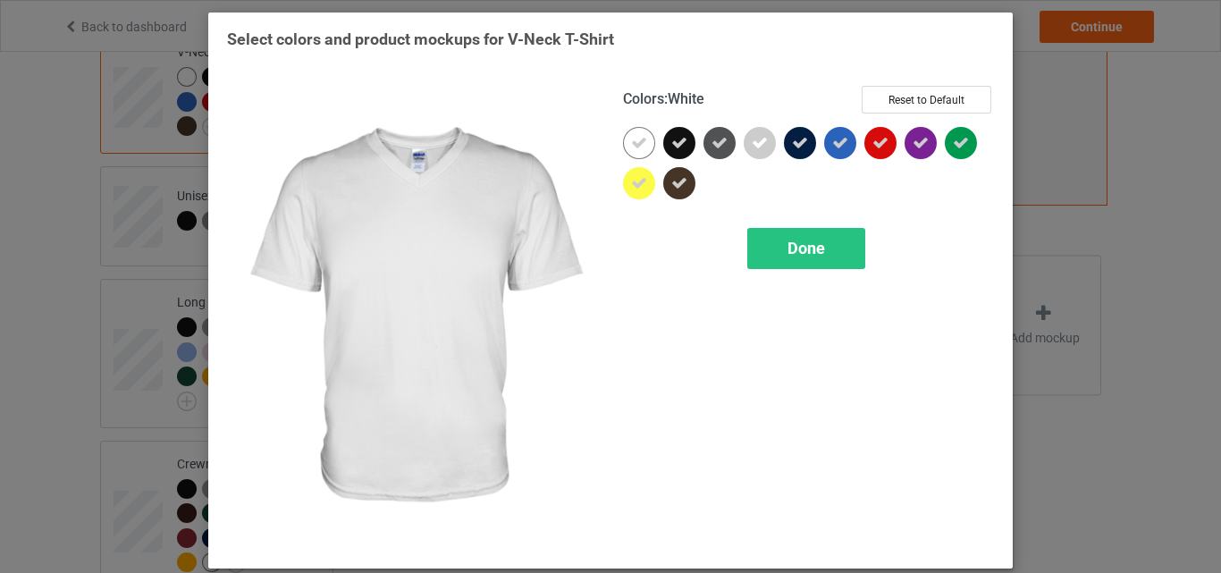
click at [642, 130] on div at bounding box center [639, 143] width 32 height 32
click at [796, 240] on span "Done" at bounding box center [806, 248] width 38 height 19
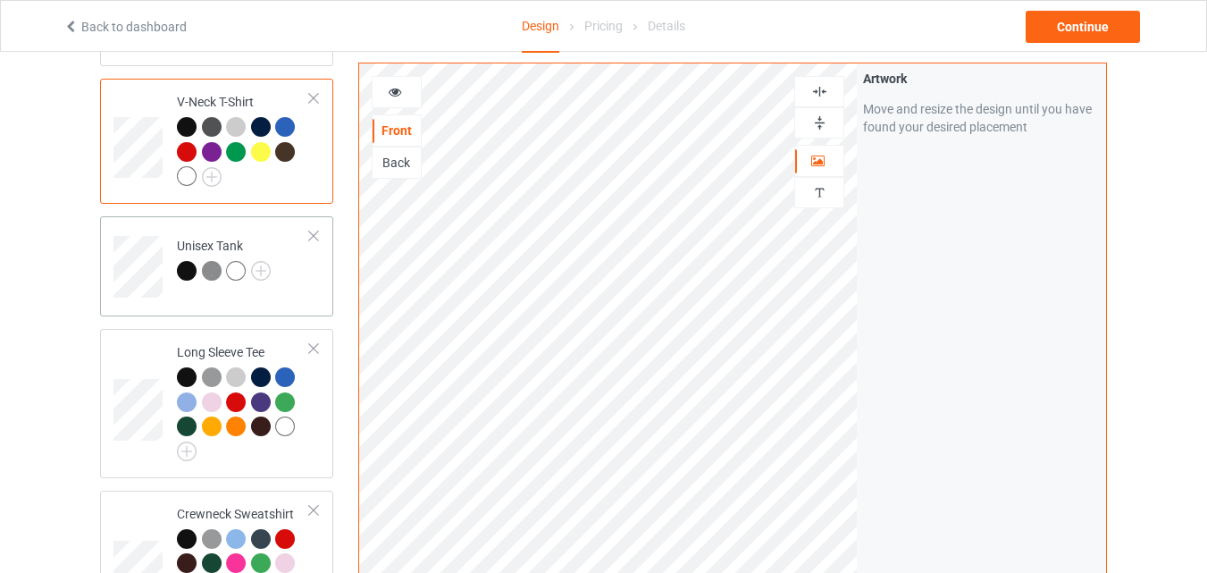
scroll to position [386, 0]
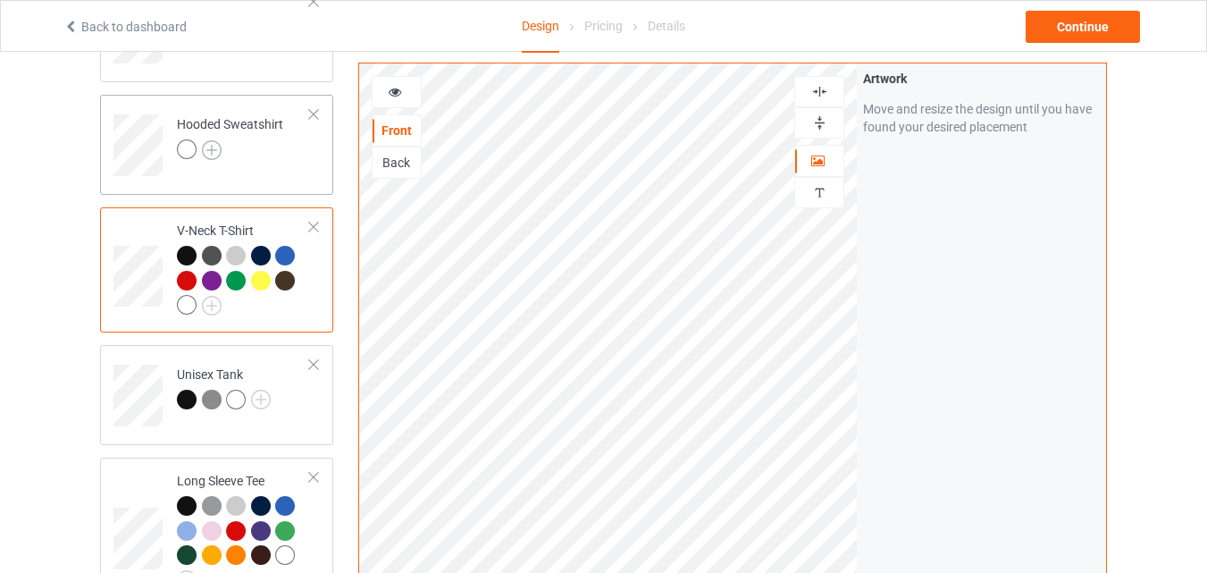
click at [220, 150] on img at bounding box center [212, 150] width 20 height 20
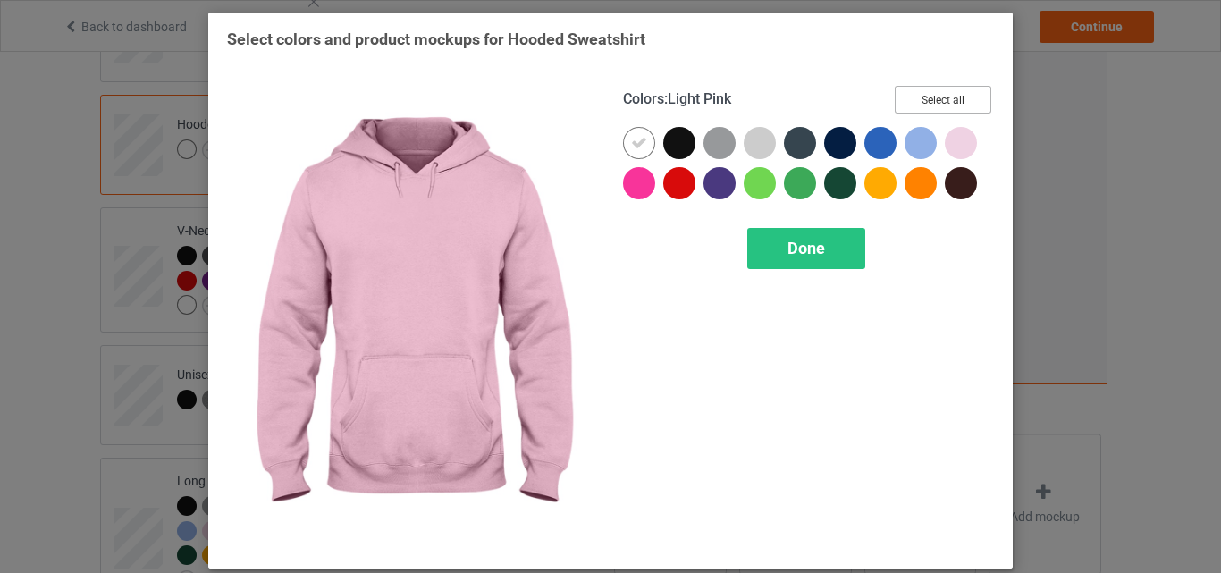
click at [954, 95] on button "Select all" at bounding box center [943, 100] width 97 height 28
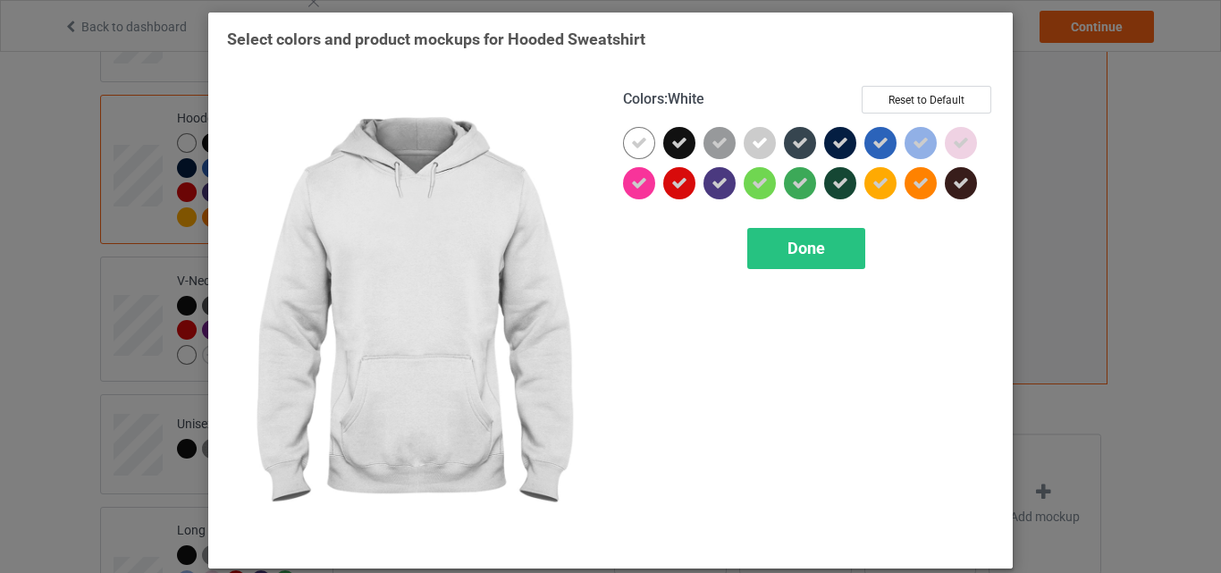
click at [640, 142] on icon at bounding box center [639, 143] width 16 height 16
click at [640, 142] on div at bounding box center [639, 143] width 32 height 32
click at [764, 256] on div "Done" at bounding box center [806, 248] width 118 height 41
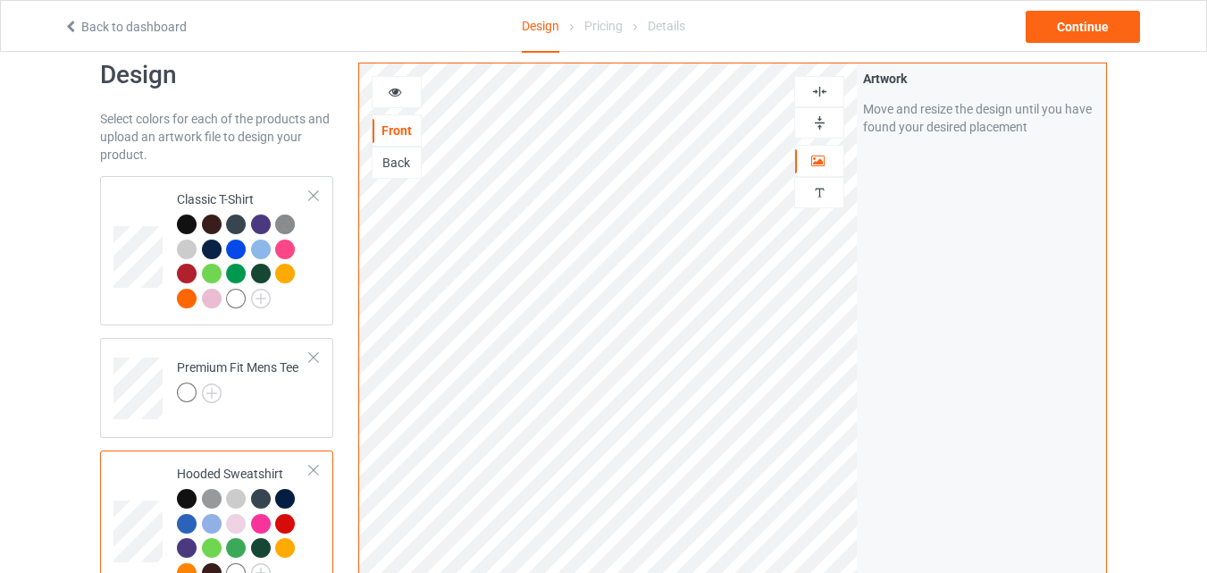
scroll to position [29, 0]
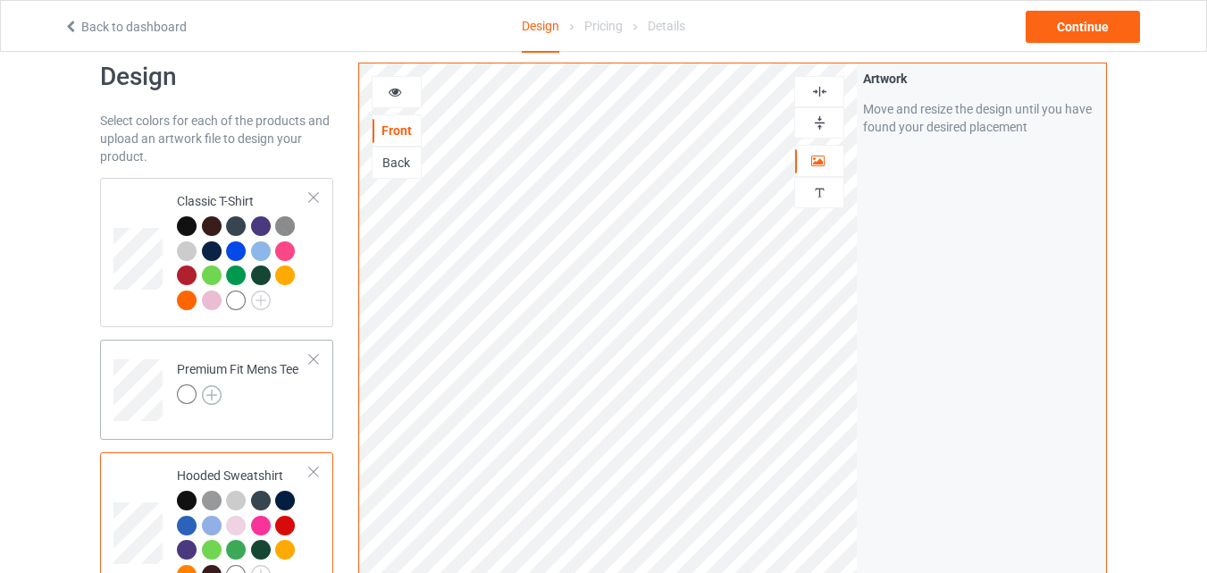
click at [218, 393] on img at bounding box center [212, 395] width 20 height 20
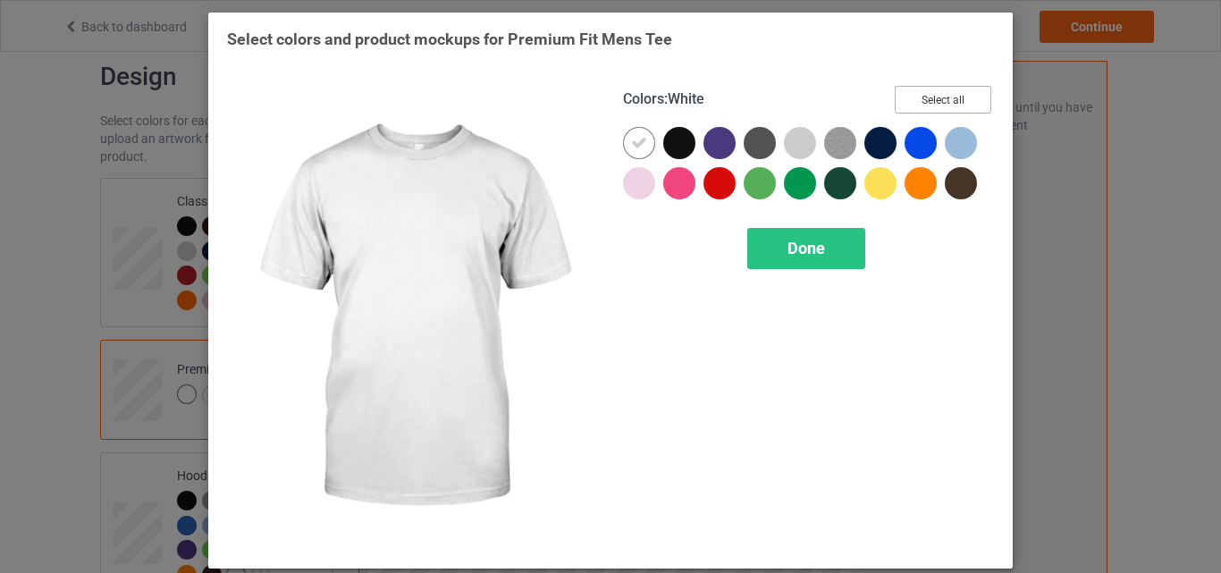
click at [928, 98] on button "Select all" at bounding box center [943, 100] width 97 height 28
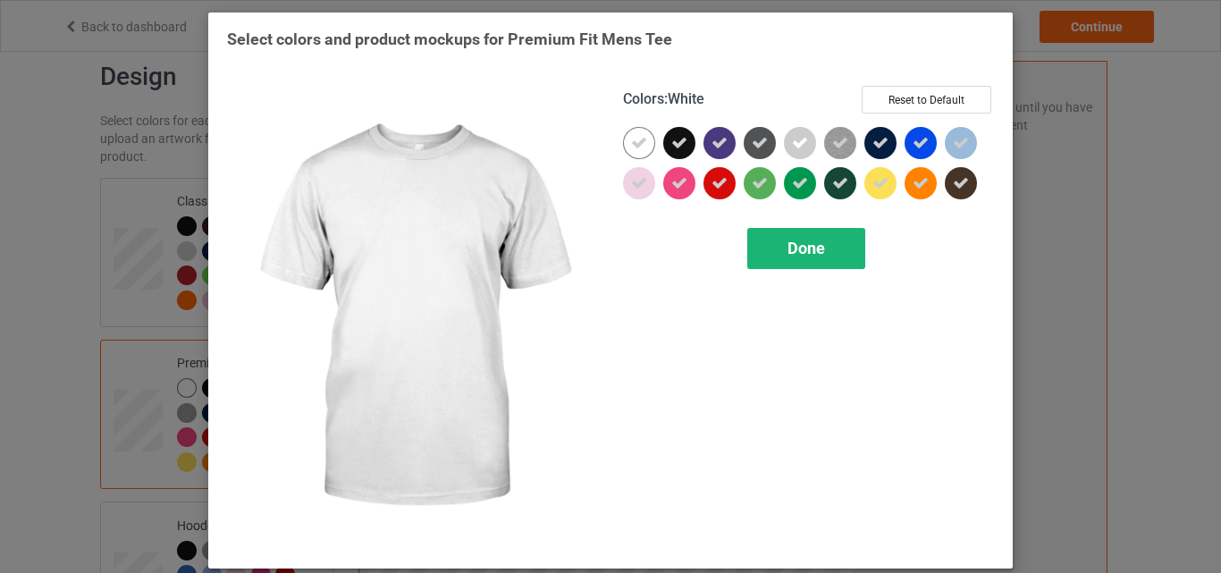
click at [631, 135] on icon at bounding box center [639, 143] width 16 height 16
click at [626, 135] on div at bounding box center [639, 143] width 32 height 32
click at [779, 243] on div "Done" at bounding box center [806, 248] width 118 height 41
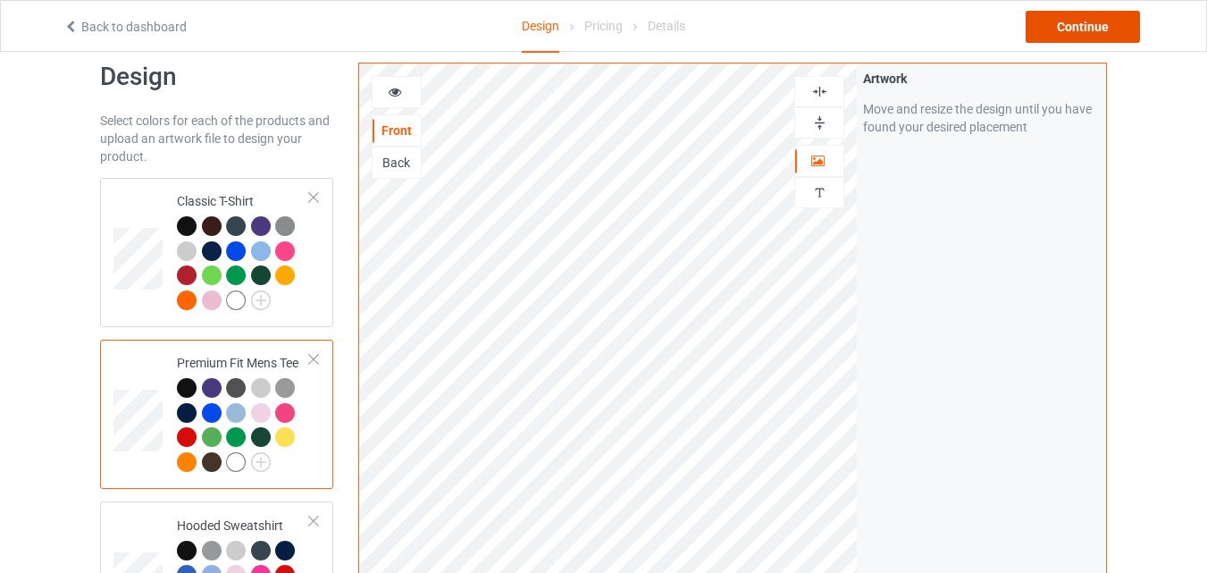
click at [1059, 30] on div "Continue" at bounding box center [1083, 27] width 114 height 32
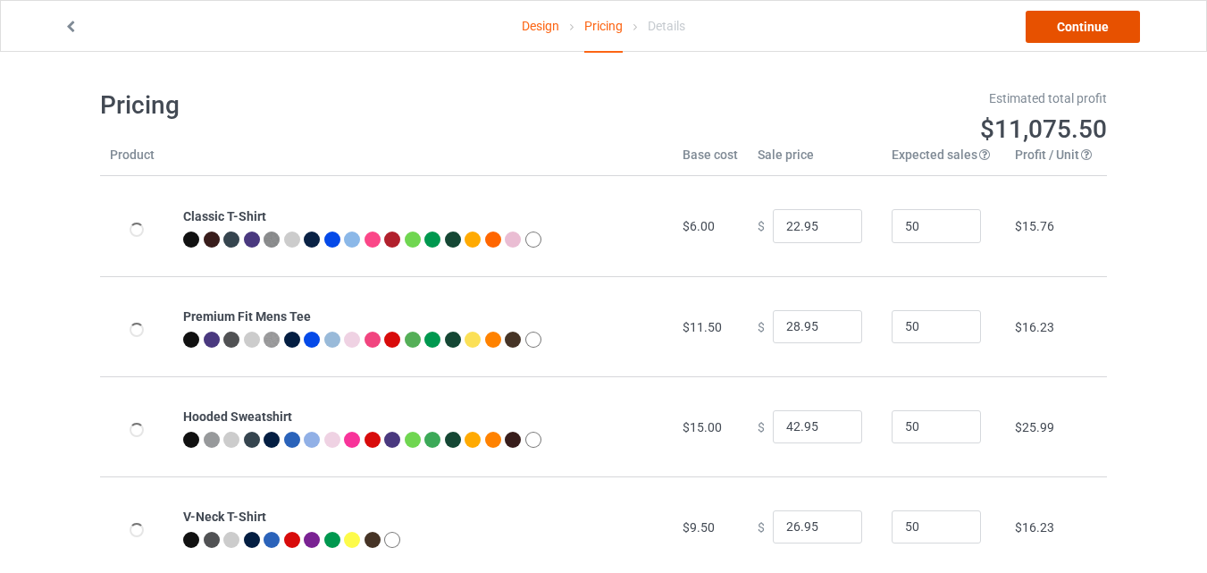
click at [1107, 26] on link "Continue" at bounding box center [1083, 27] width 114 height 32
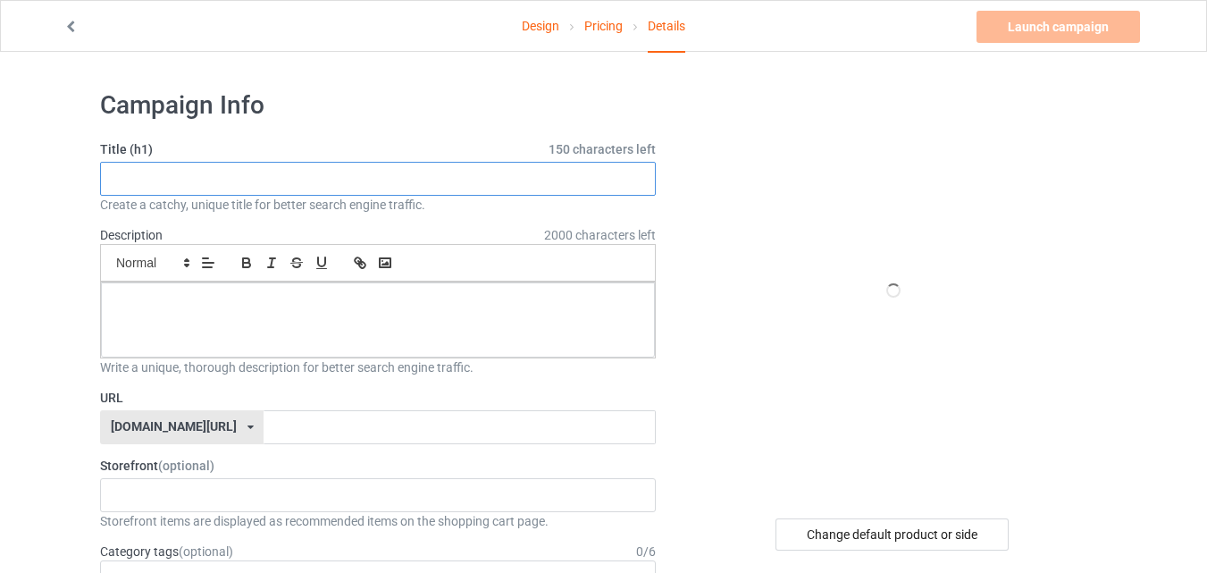
click at [269, 188] on input "text" at bounding box center [378, 179] width 556 height 34
paste input "Awesome Sauce with Picture of Rooster"
type input "Awesome Sauce with Picture of Rooster"
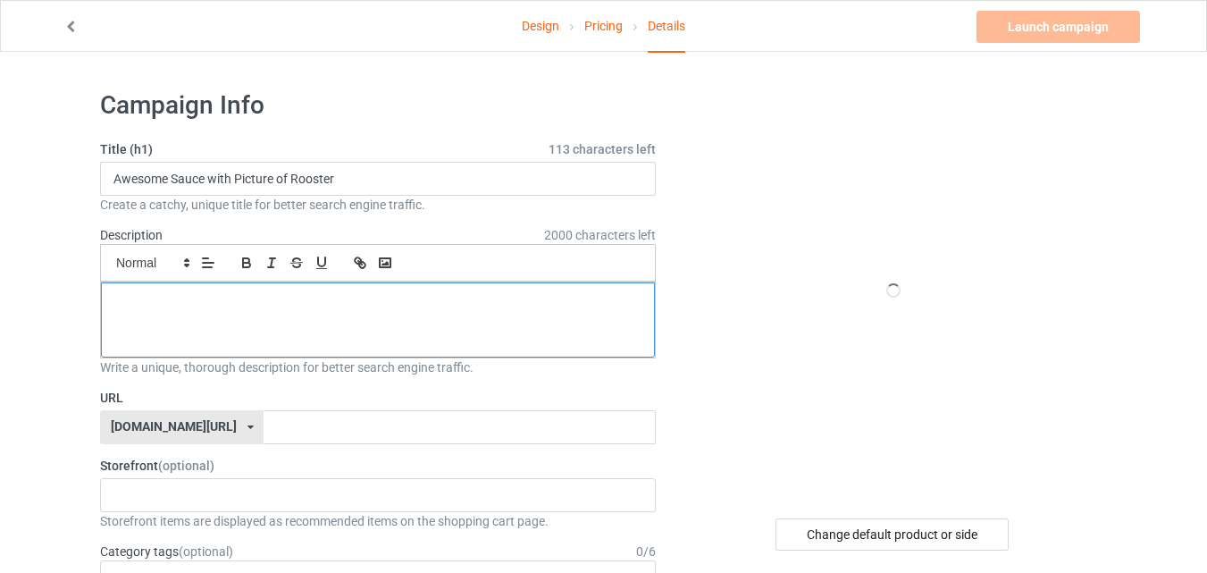
click at [295, 297] on p at bounding box center [378, 302] width 526 height 17
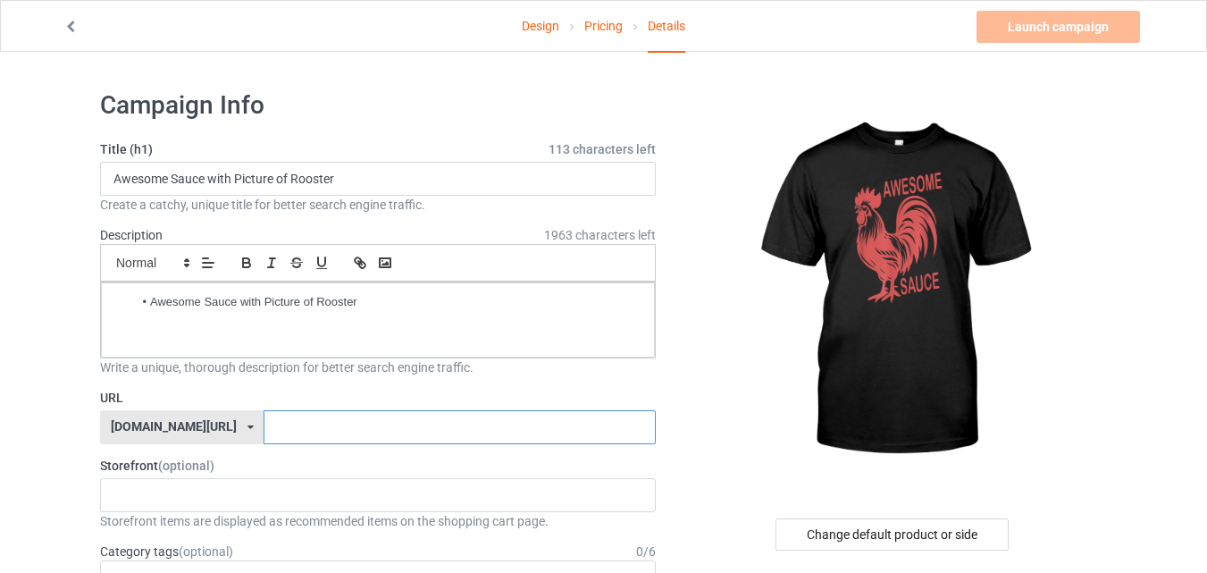
click at [264, 425] on input "text" at bounding box center [459, 427] width 391 height 34
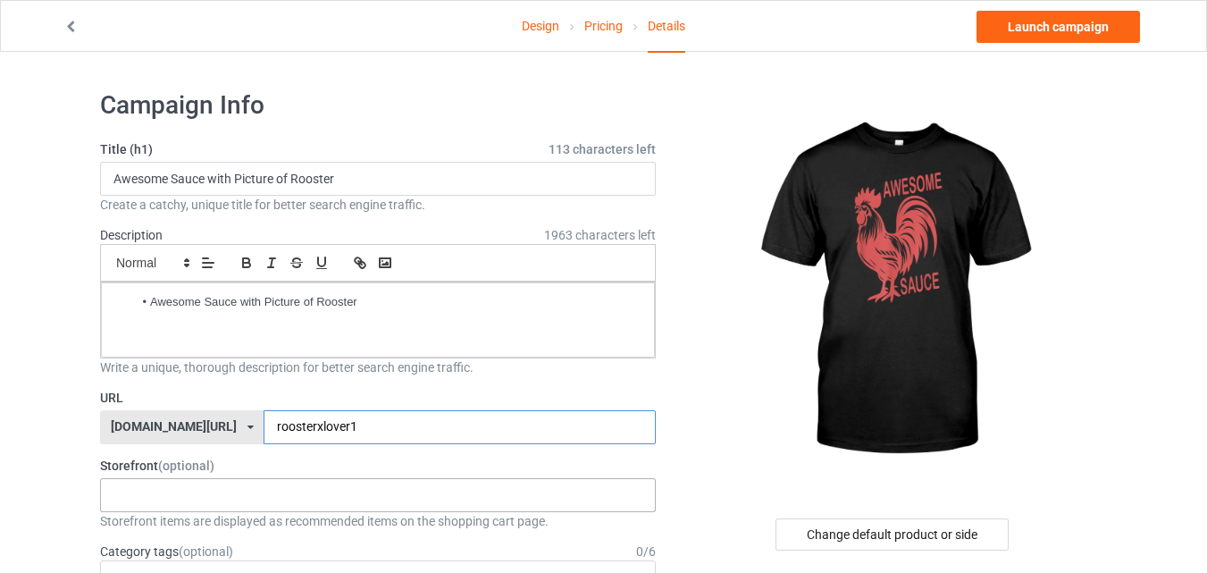
type input "roosterxlover1"
click at [336, 499] on div "Sport Fashion 67f1b36daeea31002e90f20b" at bounding box center [378, 495] width 556 height 34
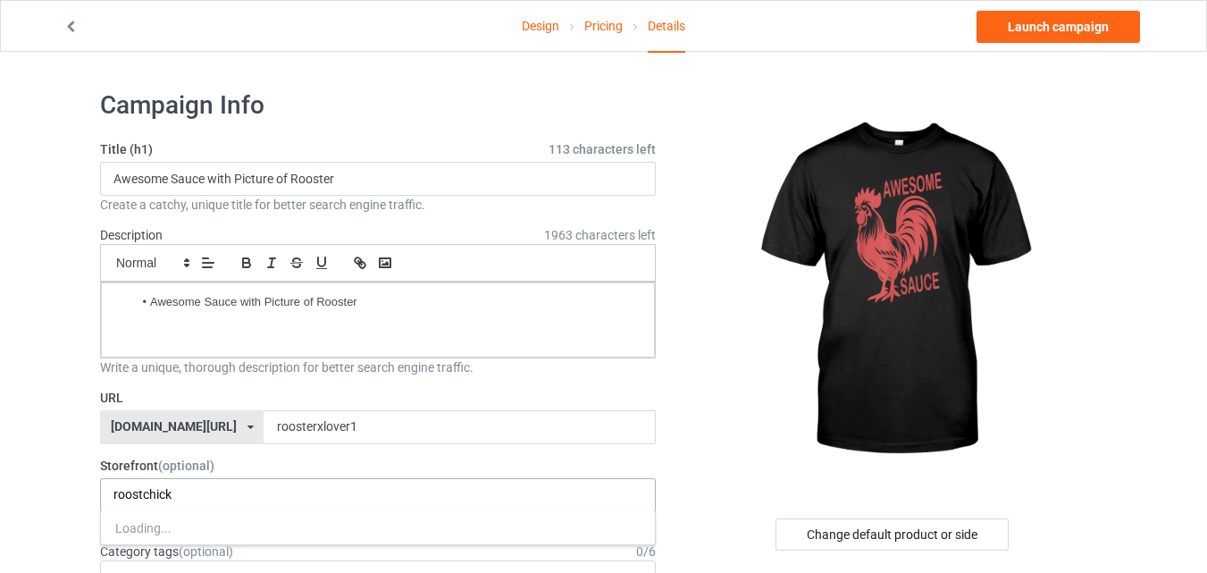
type input "roostchick"
click at [336, 499] on div "roostchick Loading..." at bounding box center [378, 495] width 556 height 34
drag, startPoint x: 344, startPoint y: 500, endPoint x: 94, endPoint y: 481, distance: 251.0
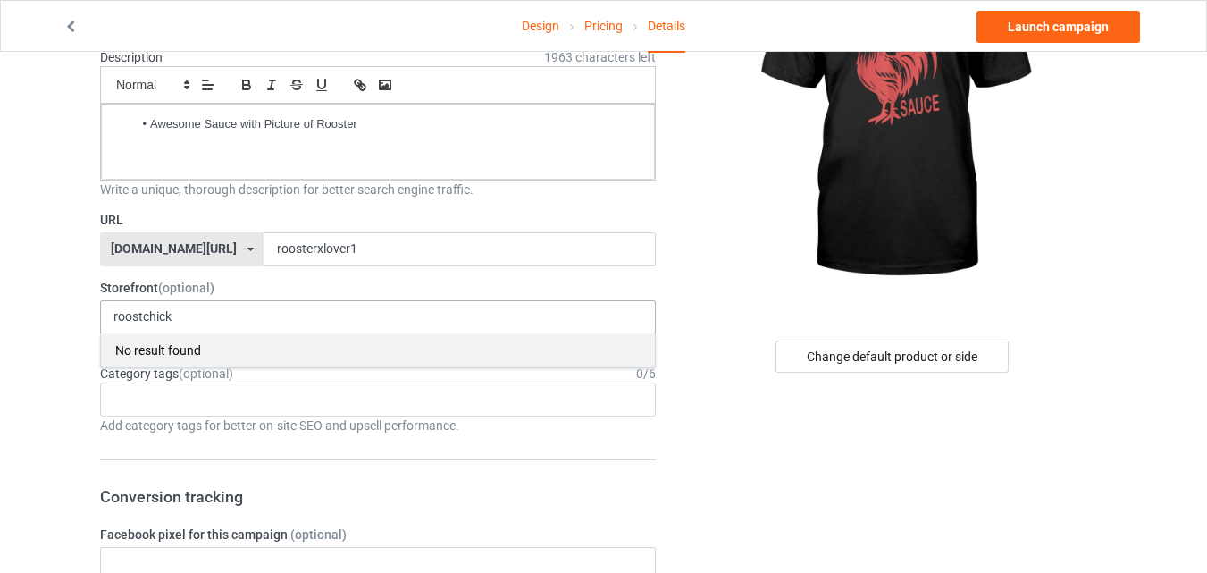
scroll to position [179, 0]
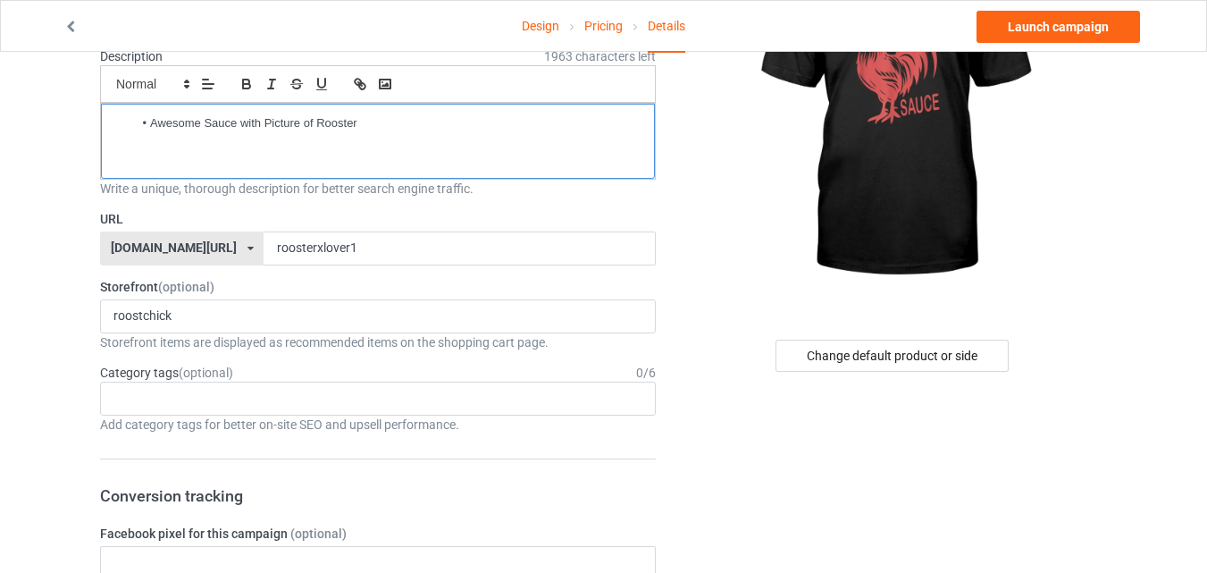
drag, startPoint x: 150, startPoint y: 122, endPoint x: 84, endPoint y: 122, distance: 66.1
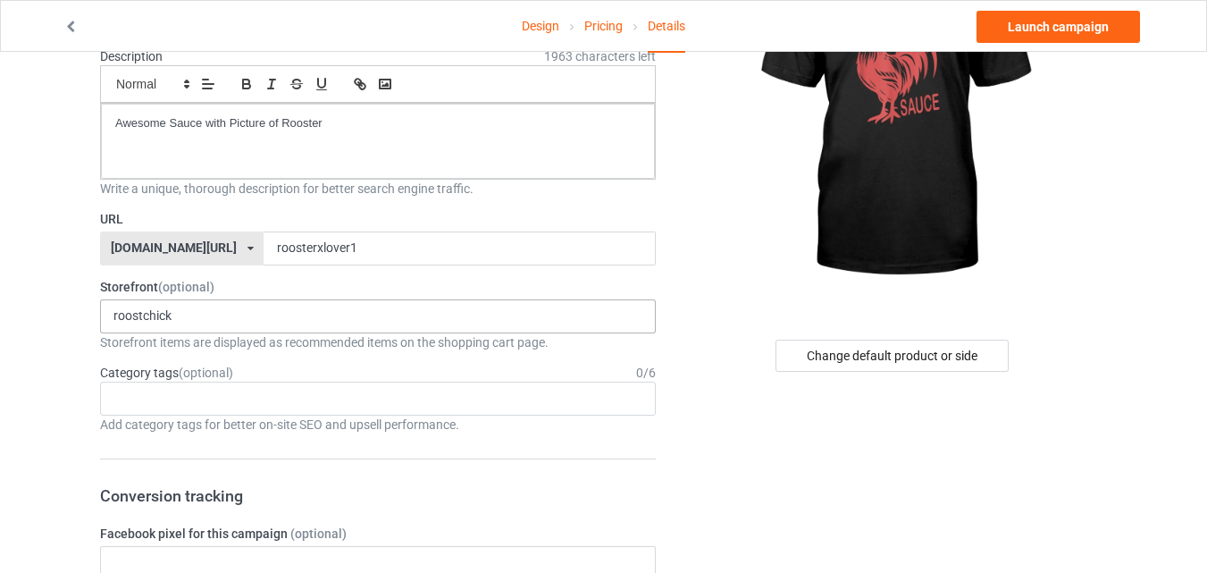
click at [213, 317] on div "roostchick No result found" at bounding box center [378, 316] width 556 height 34
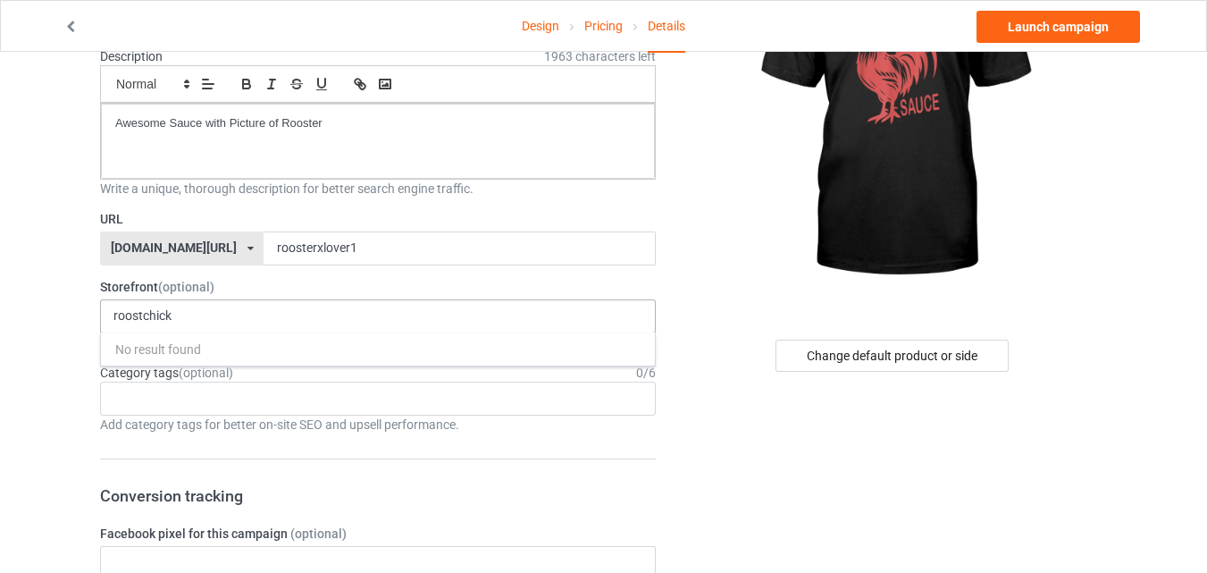
click at [213, 317] on div "roostchick No result found" at bounding box center [378, 316] width 556 height 34
drag, startPoint x: 213, startPoint y: 317, endPoint x: 45, endPoint y: 295, distance: 169.5
click at [183, 328] on div "roostchick No result found" at bounding box center [378, 316] width 556 height 34
drag, startPoint x: 185, startPoint y: 322, endPoint x: 62, endPoint y: 303, distance: 124.8
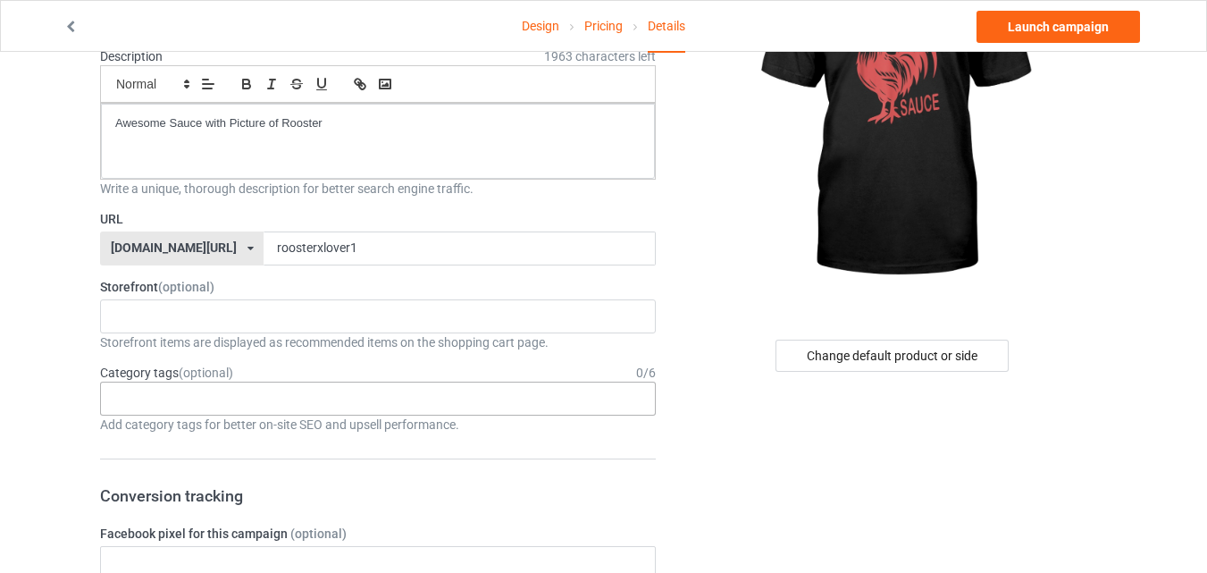
click at [188, 391] on div "Age > [DEMOGRAPHIC_DATA] > 1 Age > [DEMOGRAPHIC_DATA] Months > 1 Month Age > [D…" at bounding box center [378, 399] width 556 height 34
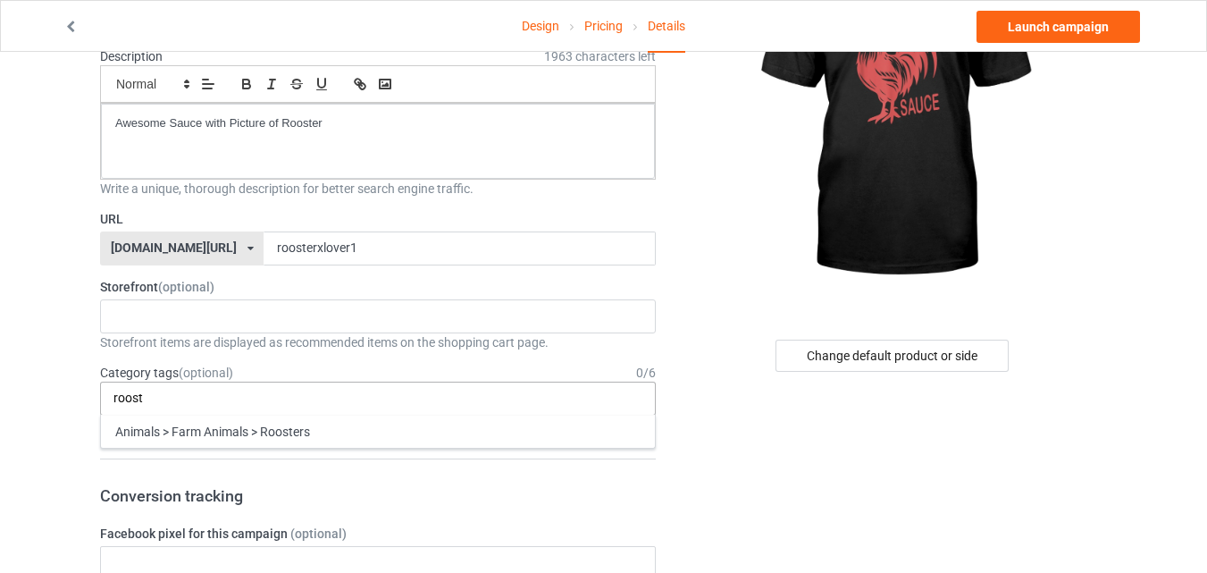
type input "roost"
type input "[DEMOGRAPHIC_DATA]"
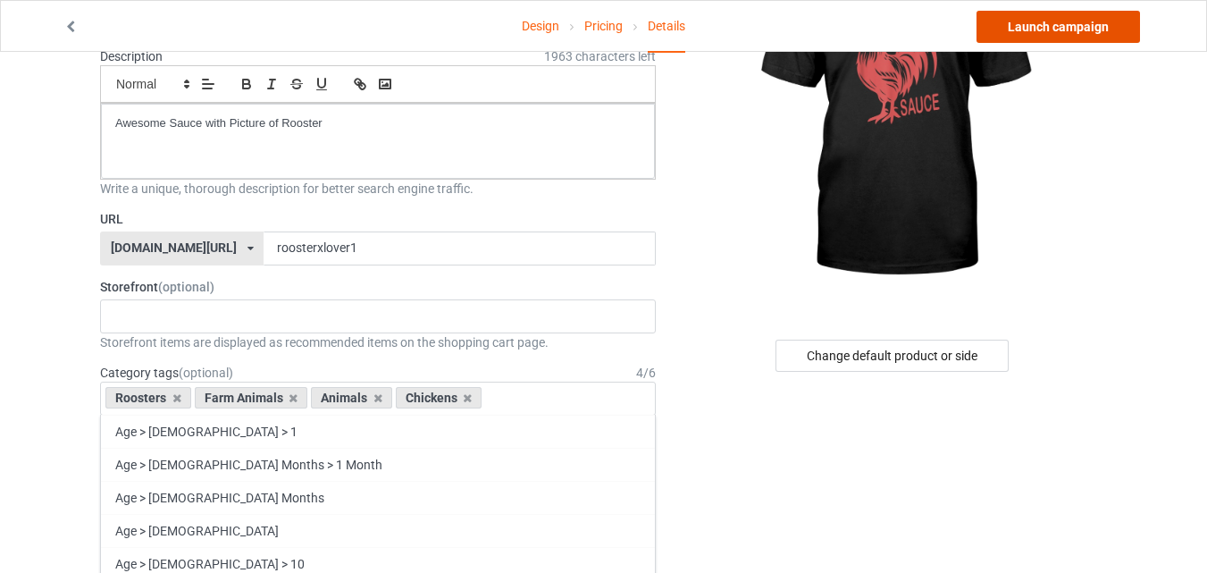
click at [1021, 24] on link "Launch campaign" at bounding box center [1059, 27] width 164 height 32
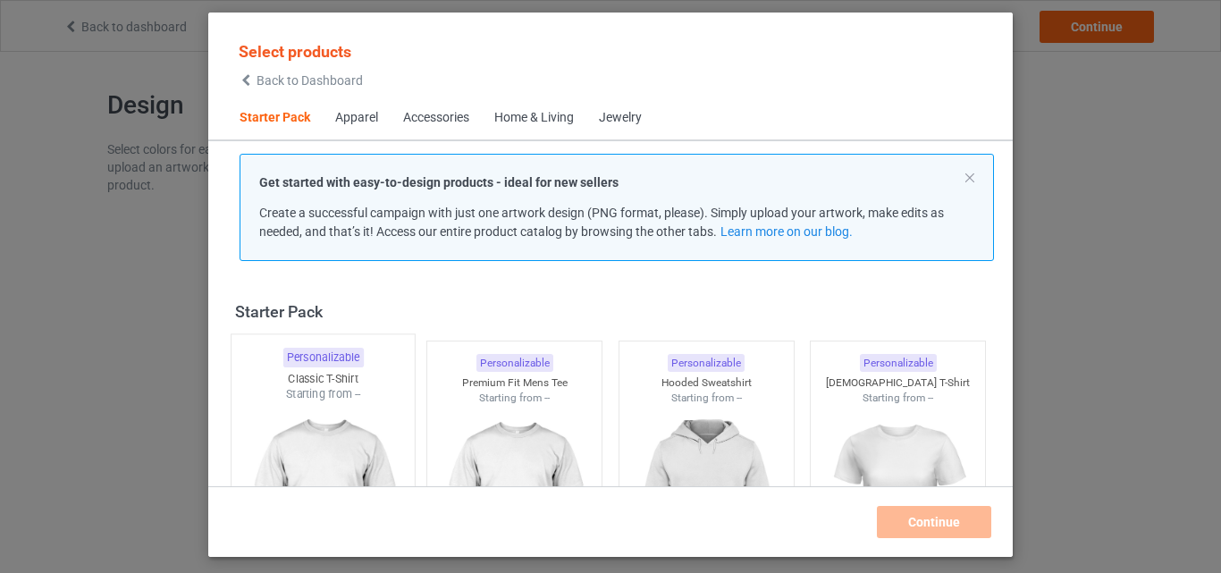
click at [347, 402] on img at bounding box center [323, 507] width 168 height 210
click at [521, 406] on img at bounding box center [514, 506] width 160 height 200
click at [803, 442] on div "Personalizable [DEMOGRAPHIC_DATA] T-Shirt Starting from --" at bounding box center [899, 477] width 192 height 291
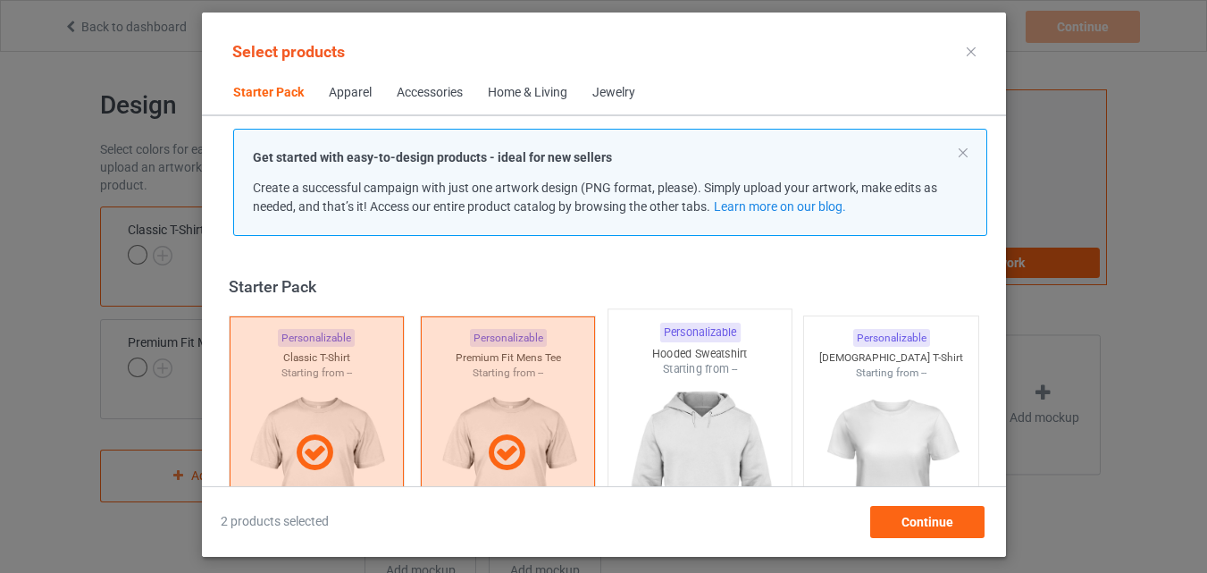
scroll to position [23, 0]
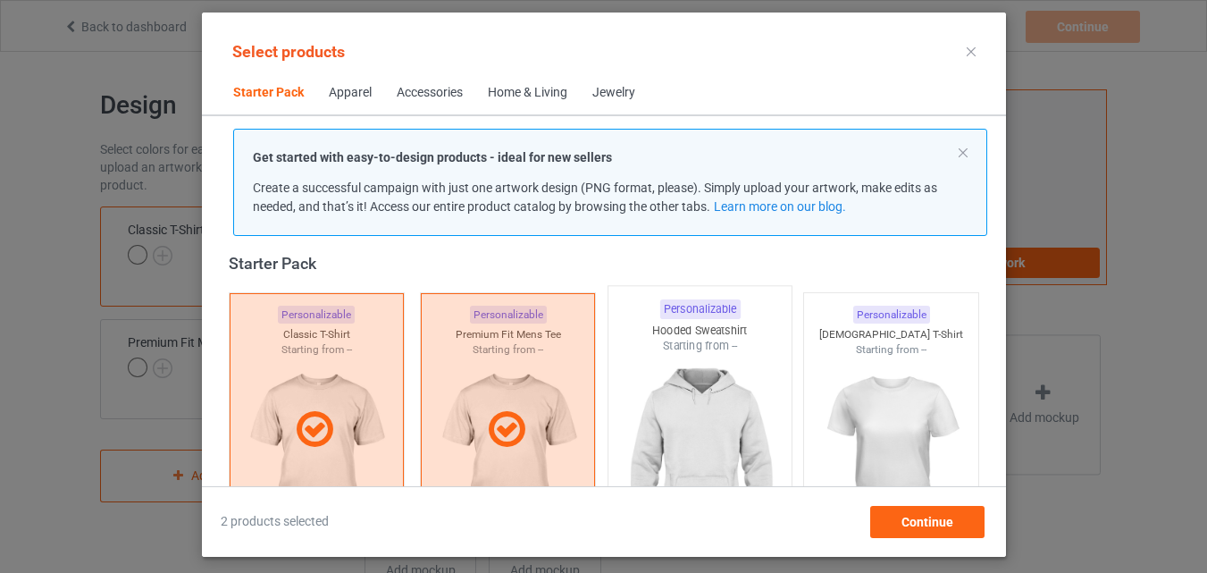
click at [754, 346] on div "Starting from --" at bounding box center [699, 345] width 183 height 15
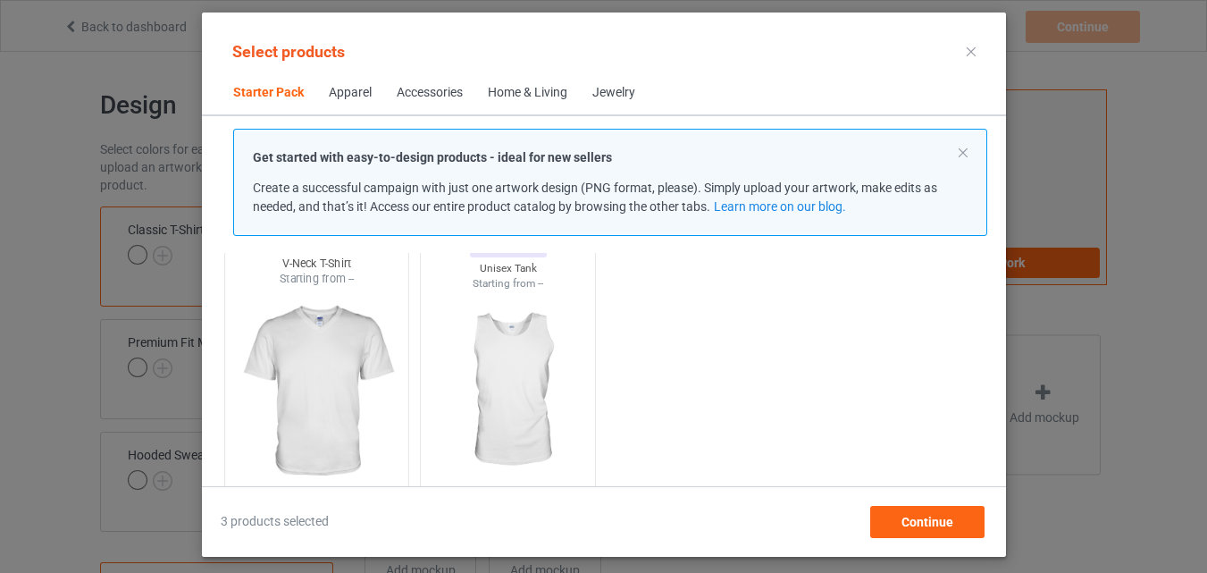
scroll to position [0, 0]
click at [347, 364] on img at bounding box center [316, 392] width 168 height 210
click at [484, 378] on img at bounding box center [508, 392] width 168 height 210
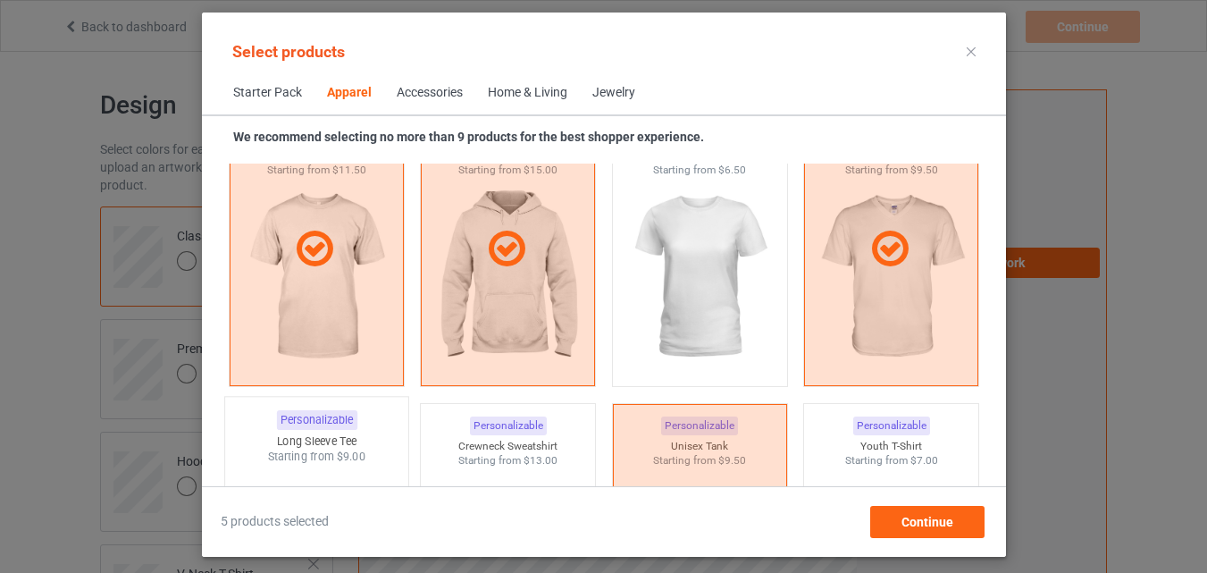
scroll to position [1274, 0]
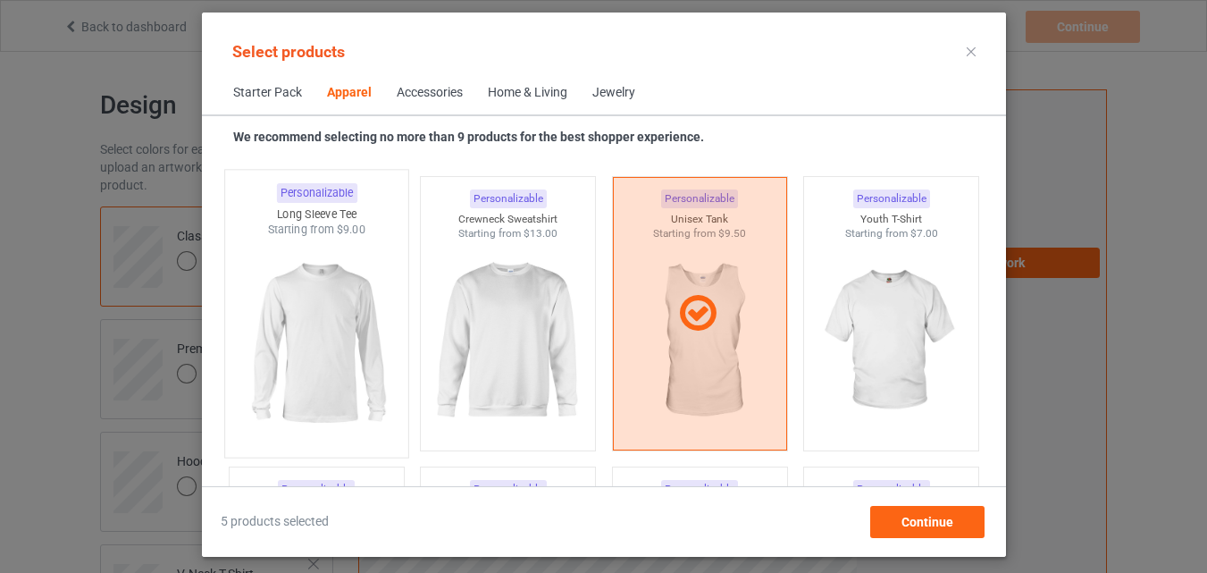
click at [332, 314] on img at bounding box center [316, 343] width 168 height 210
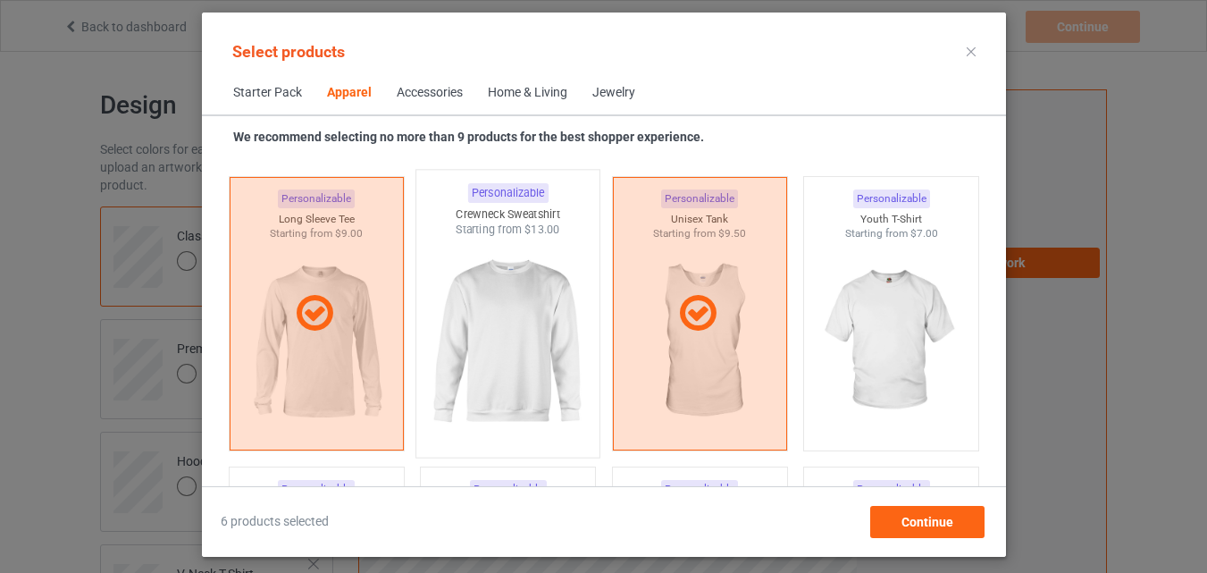
click at [581, 341] on img at bounding box center [508, 343] width 168 height 210
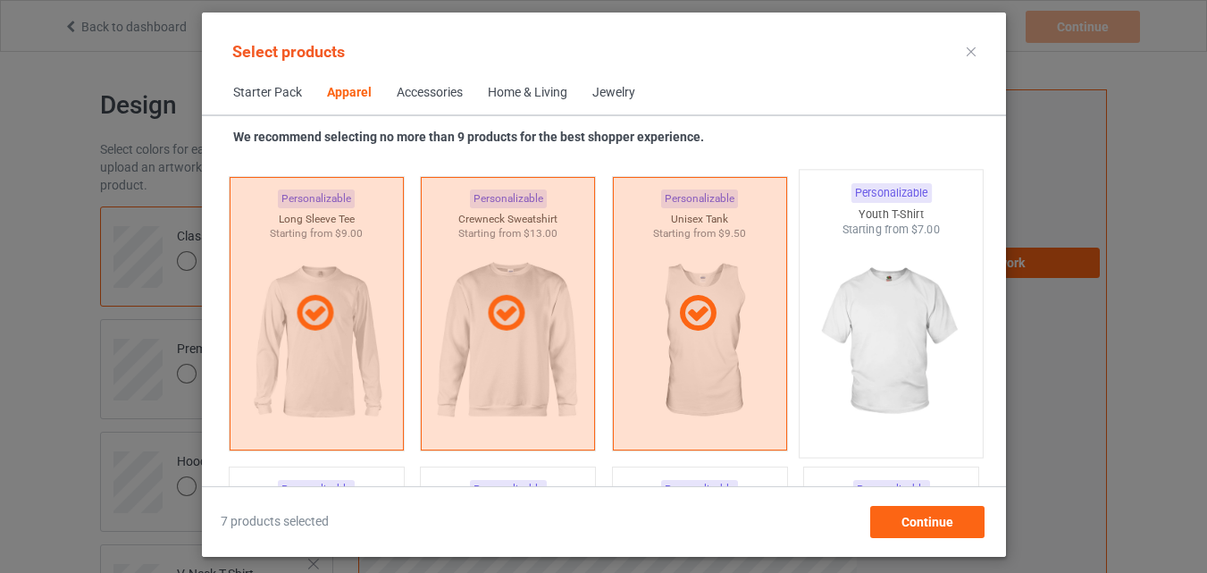
click at [953, 361] on img at bounding box center [891, 343] width 168 height 210
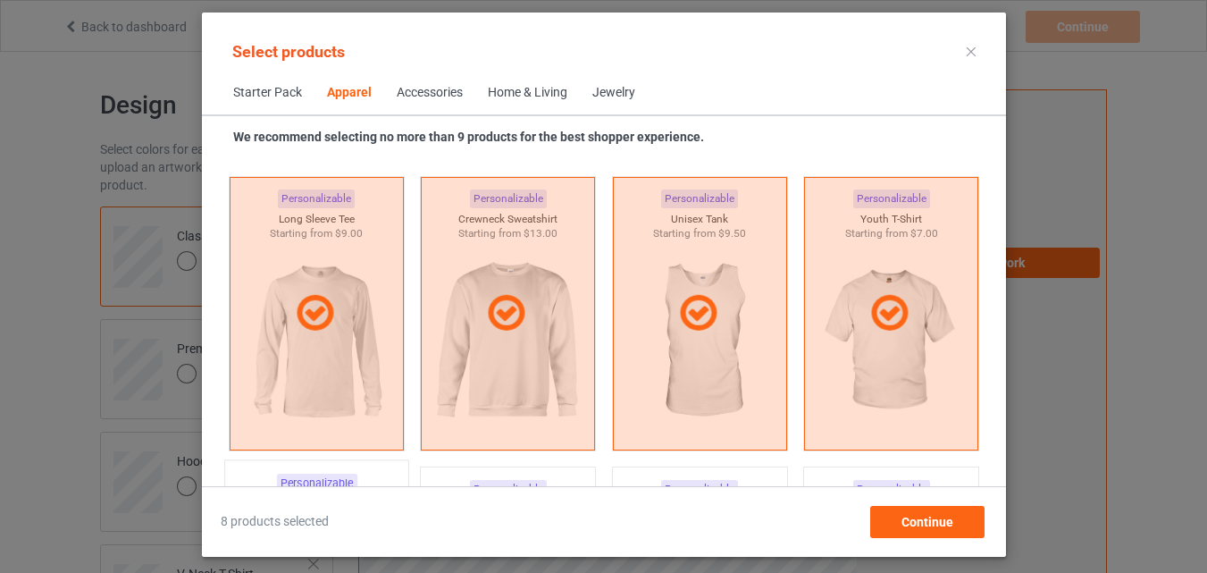
click at [315, 479] on div "Personalizable" at bounding box center [316, 484] width 80 height 20
click at [511, 96] on div "Home & Living" at bounding box center [528, 93] width 80 height 18
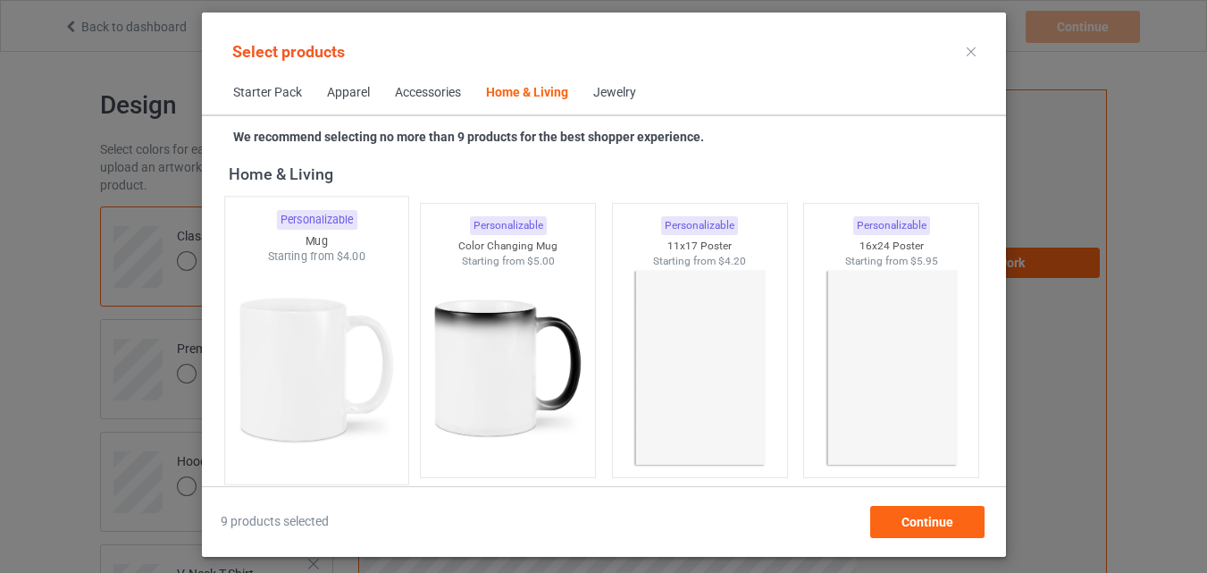
click at [334, 334] on img at bounding box center [316, 370] width 168 height 210
click at [522, 378] on img at bounding box center [508, 368] width 160 height 200
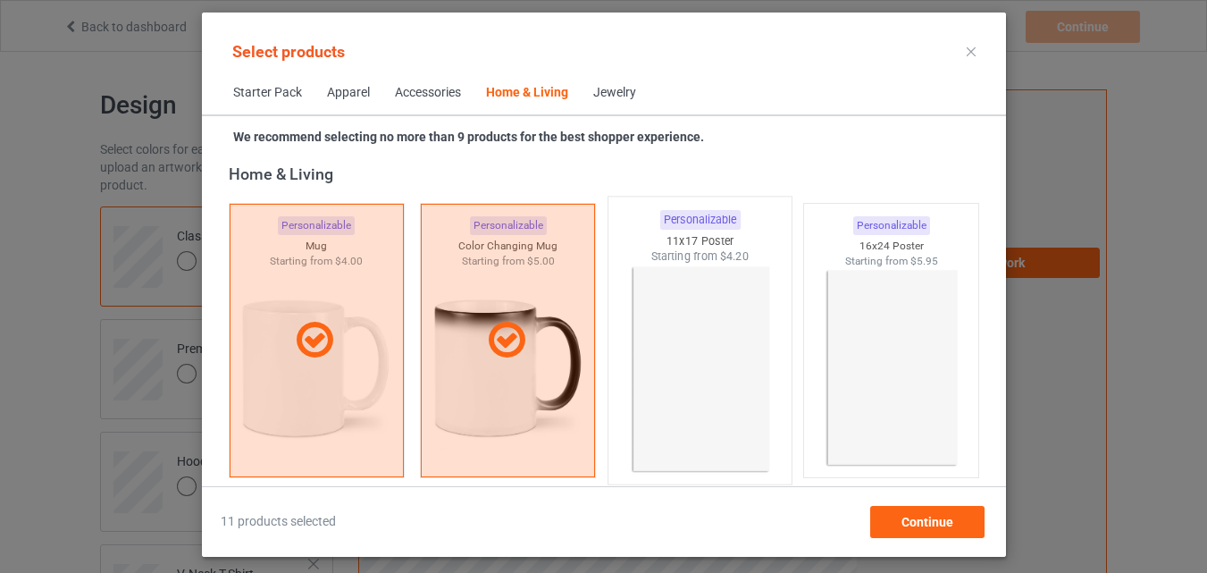
click at [659, 365] on img at bounding box center [700, 370] width 168 height 210
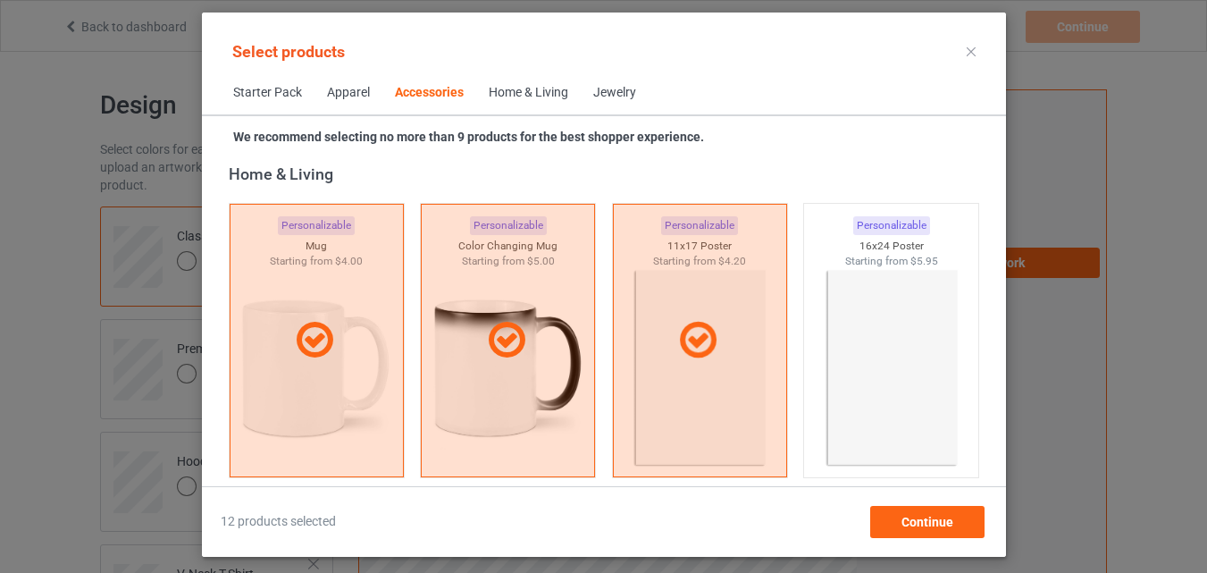
scroll to position [6899, 0]
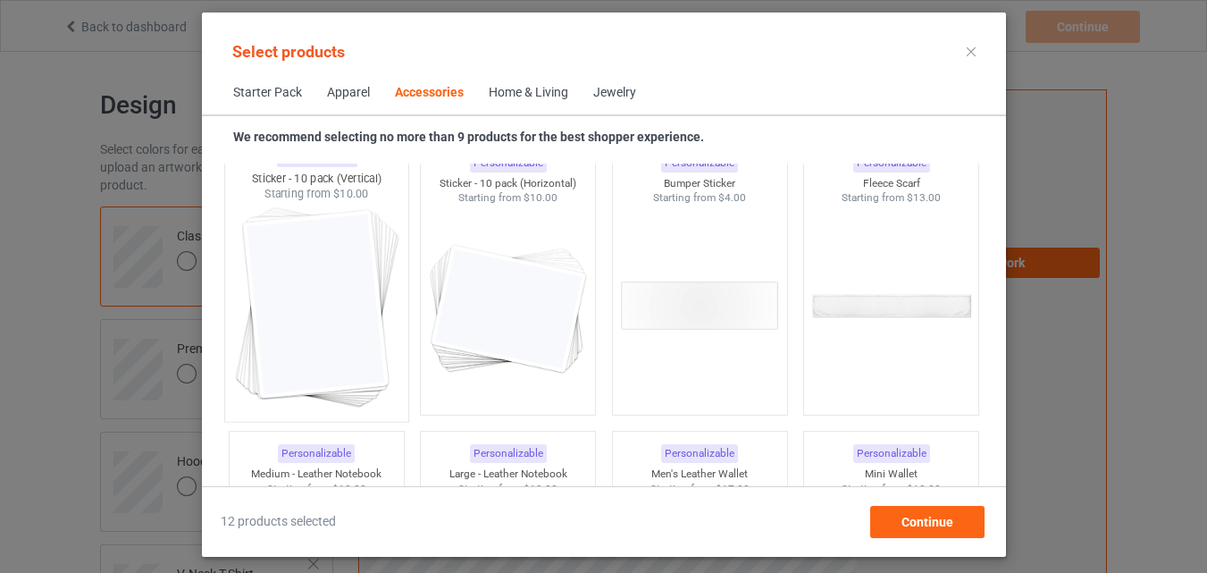
click at [316, 236] on img at bounding box center [316, 307] width 168 height 210
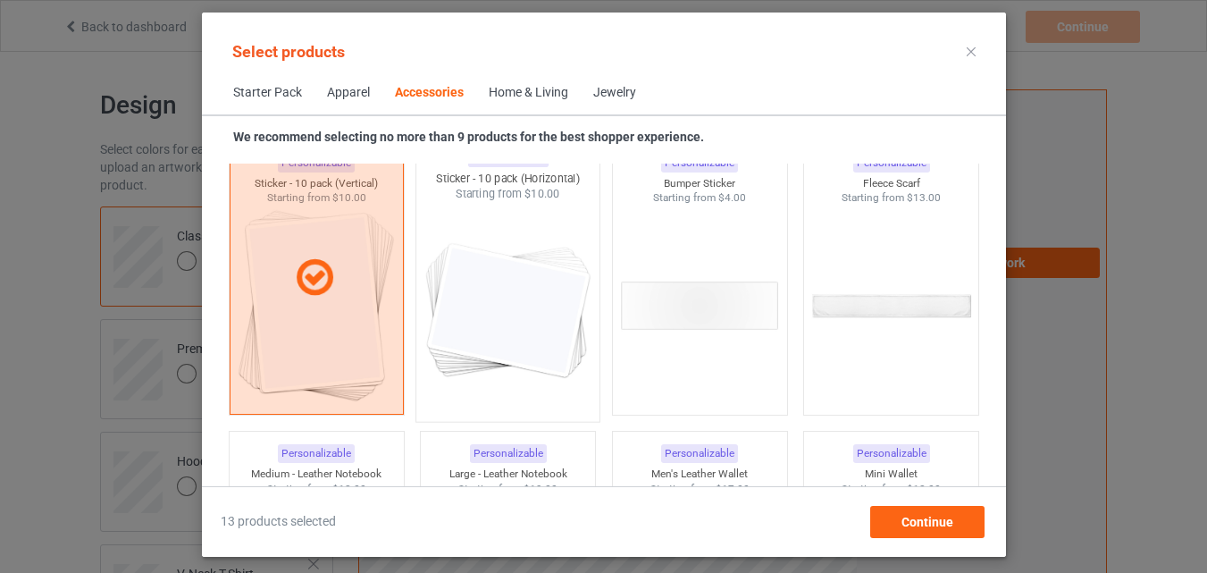
click at [473, 265] on img at bounding box center [508, 307] width 168 height 210
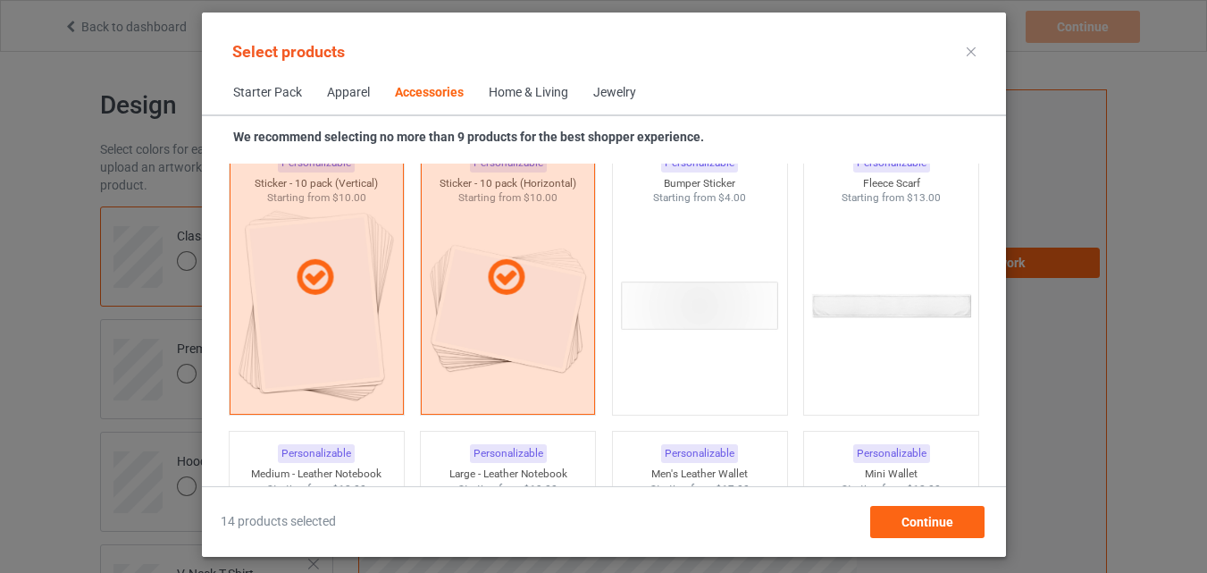
scroll to position [7256, 0]
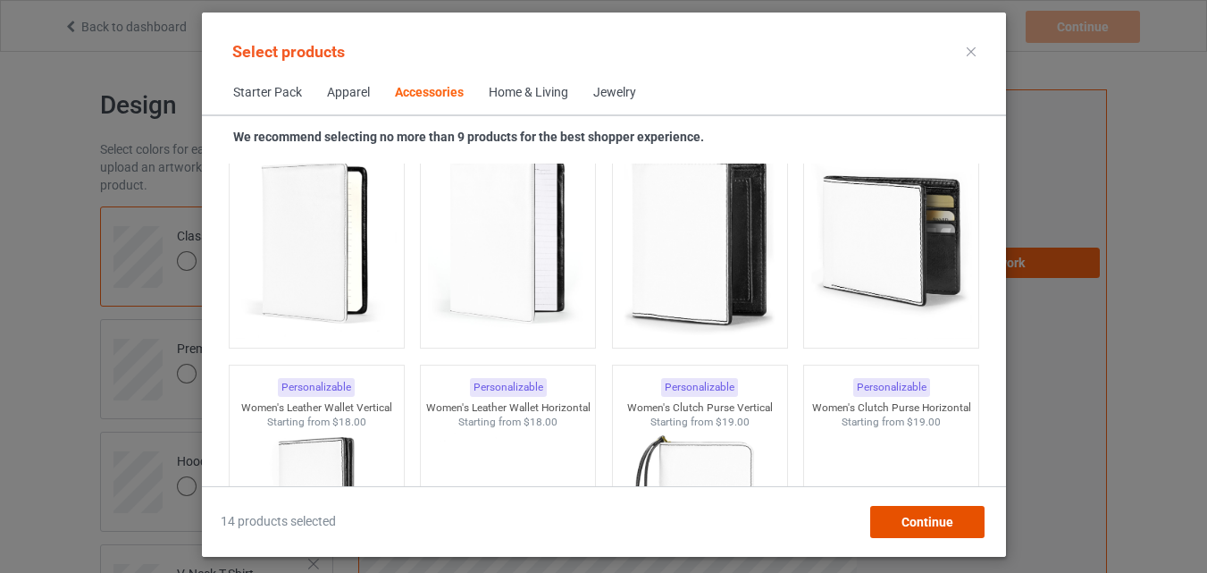
click at [916, 515] on span "Continue" at bounding box center [927, 522] width 52 height 14
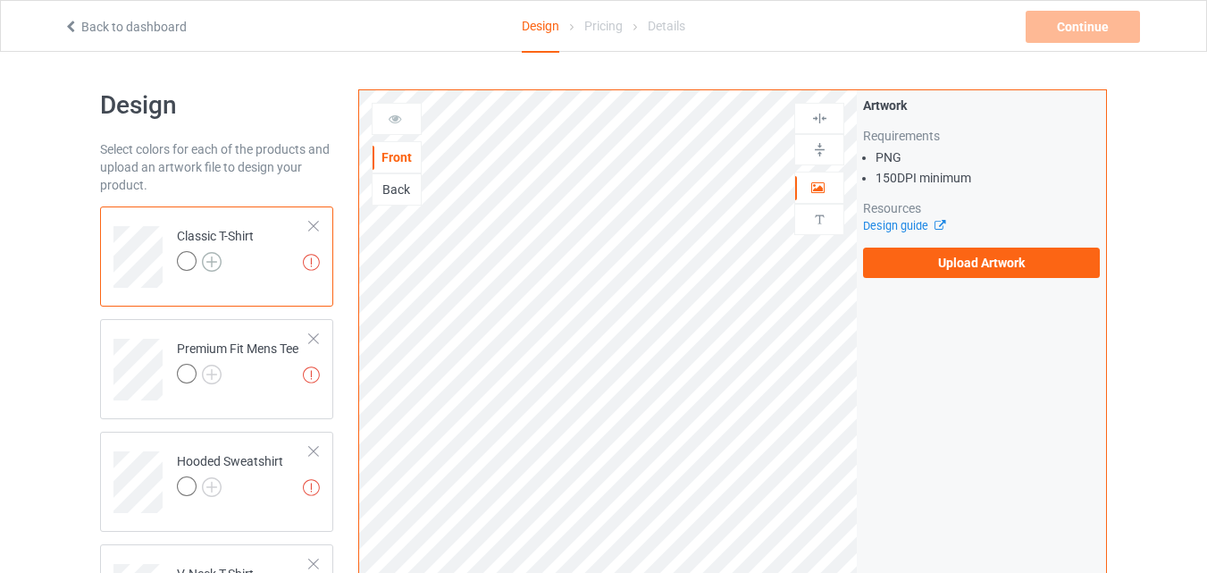
click at [213, 262] on img at bounding box center [212, 262] width 20 height 20
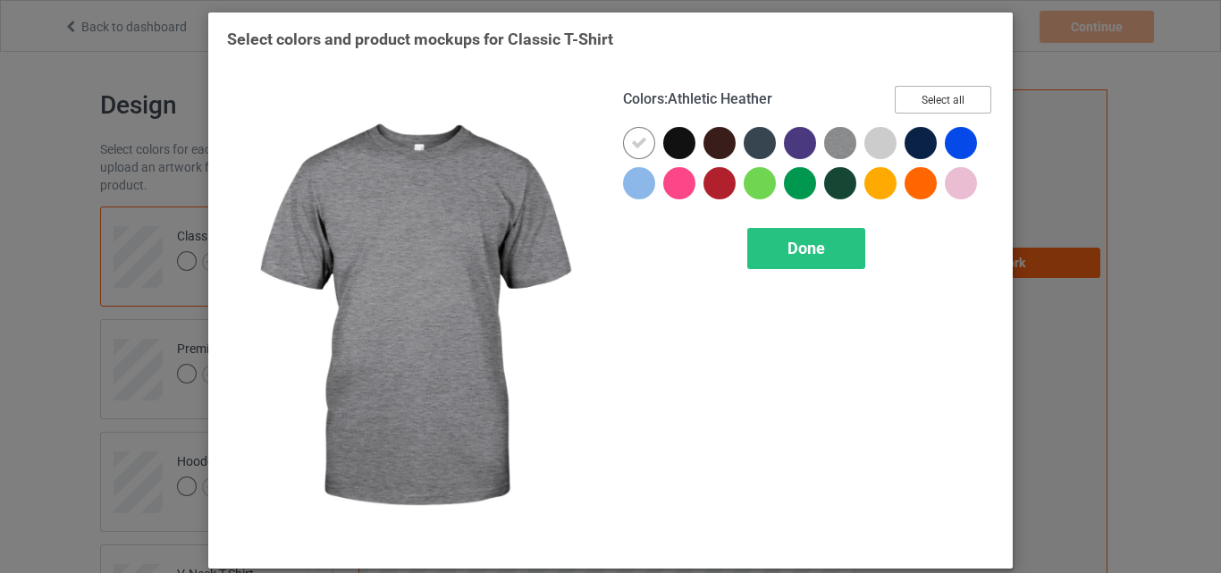
click at [952, 99] on button "Select all" at bounding box center [943, 100] width 97 height 28
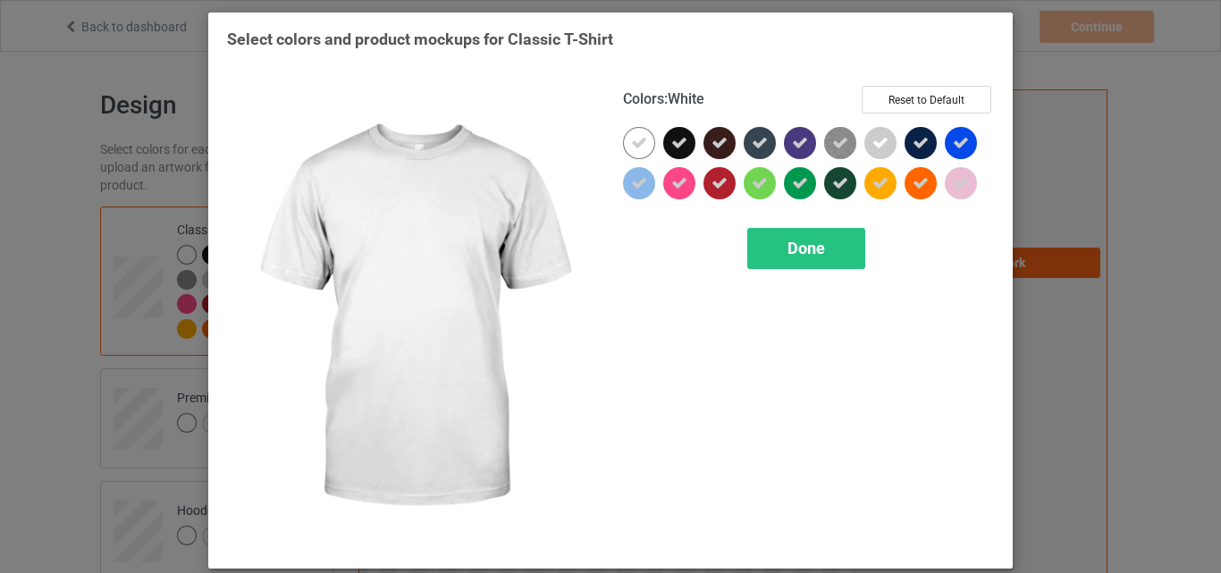
click at [635, 143] on icon at bounding box center [639, 143] width 16 height 16
click at [635, 143] on div at bounding box center [639, 143] width 32 height 32
click at [771, 251] on div "Done" at bounding box center [806, 248] width 118 height 41
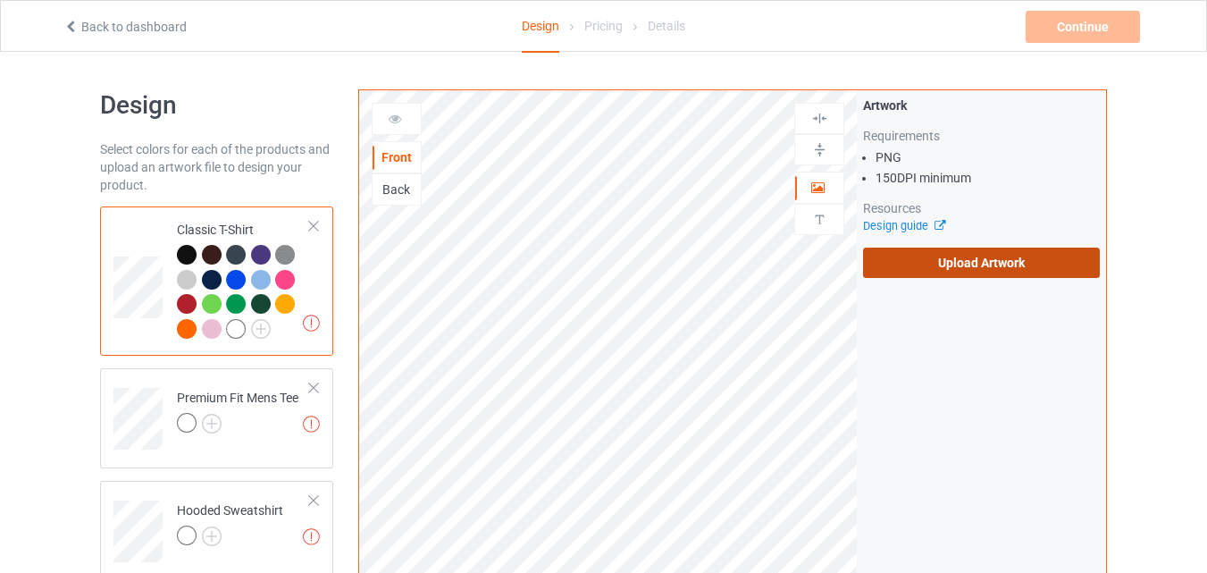
click at [1012, 256] on label "Upload Artwork" at bounding box center [981, 263] width 237 height 30
click at [0, 0] on input "Upload Artwork" at bounding box center [0, 0] width 0 height 0
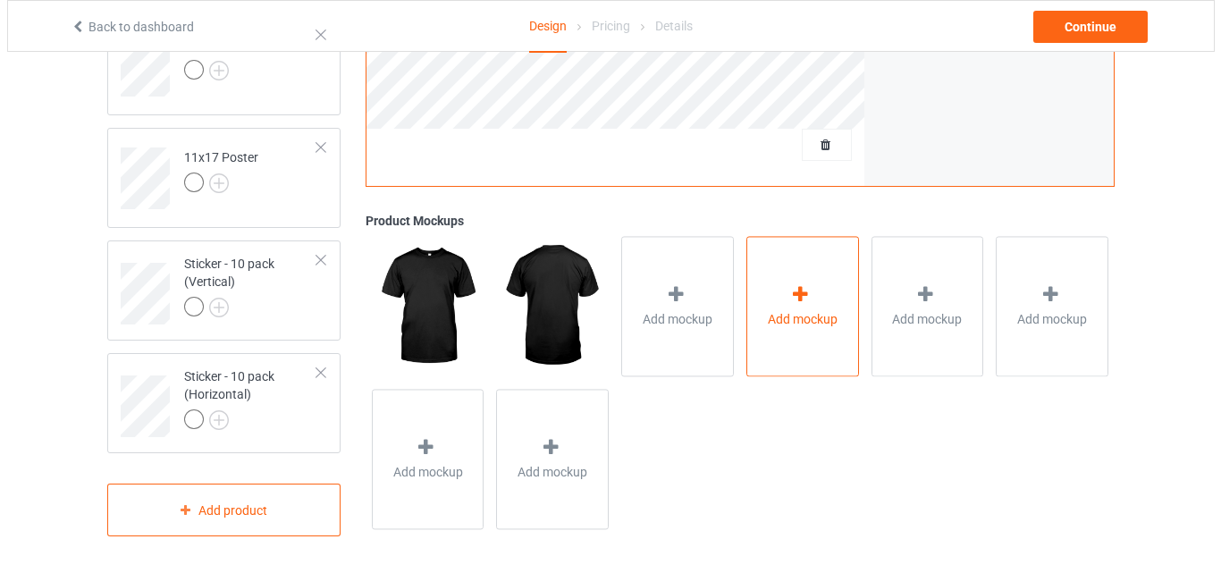
scroll to position [1369, 0]
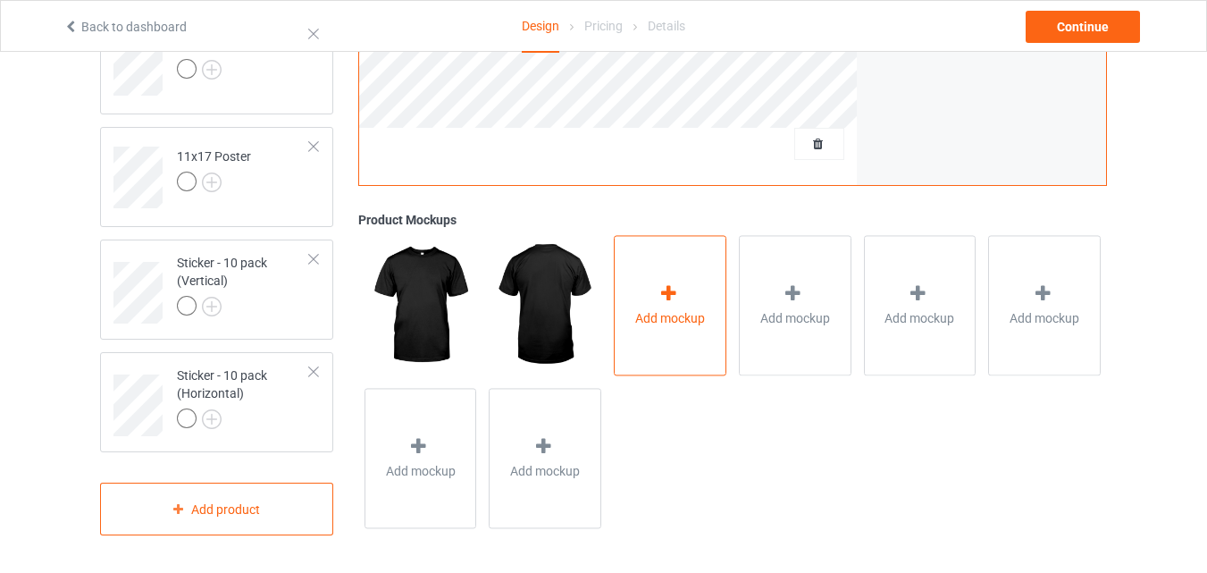
click at [697, 251] on div "Add mockup" at bounding box center [670, 306] width 113 height 140
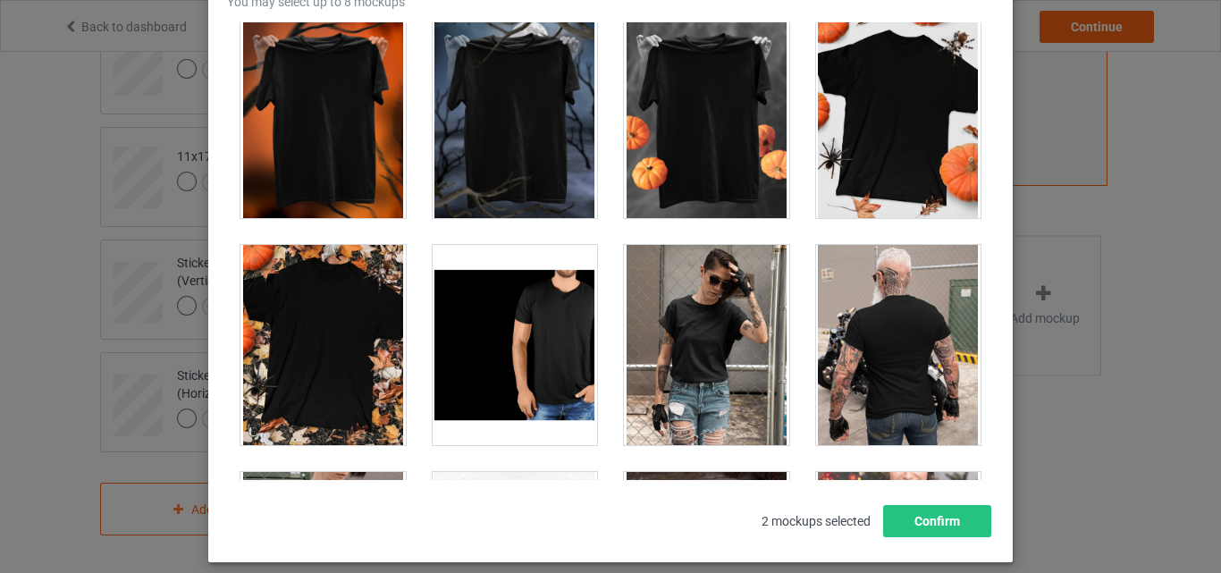
scroll to position [17814, 0]
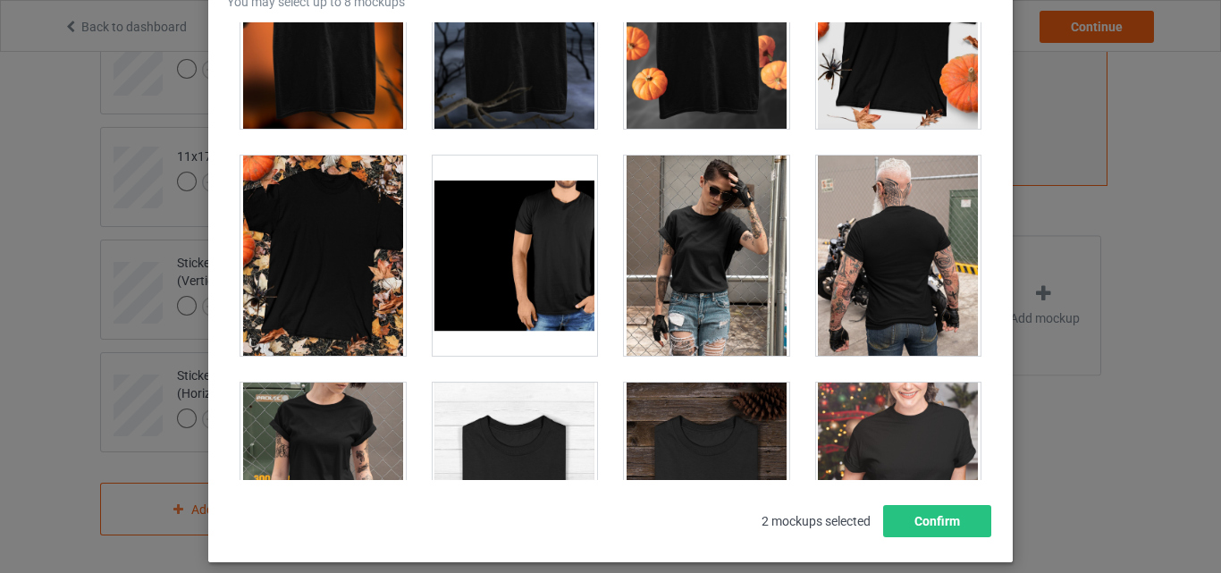
click at [500, 467] on div at bounding box center [515, 483] width 165 height 200
drag, startPoint x: 626, startPoint y: 410, endPoint x: 979, endPoint y: 455, distance: 355.8
click at [627, 410] on div at bounding box center [706, 483] width 165 height 200
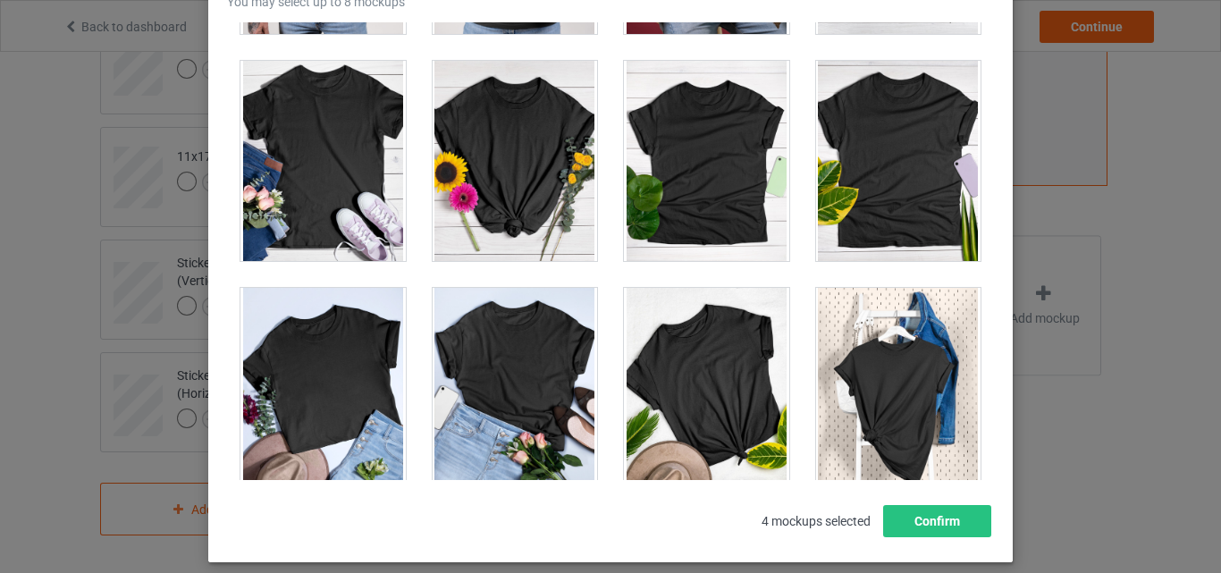
scroll to position [25111, 0]
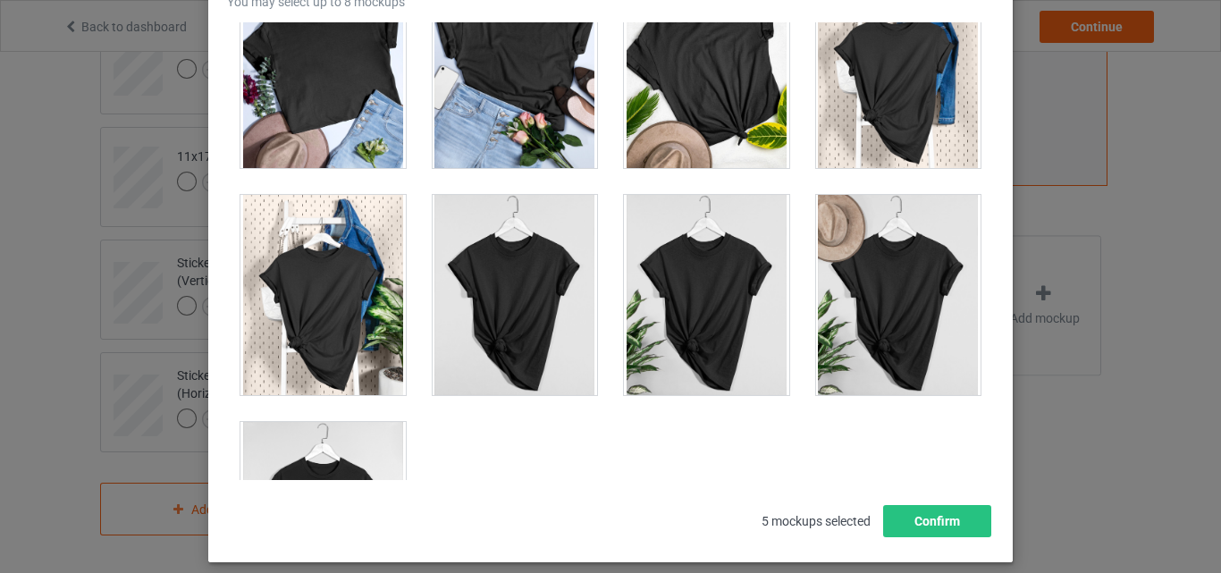
scroll to position [25647, 0]
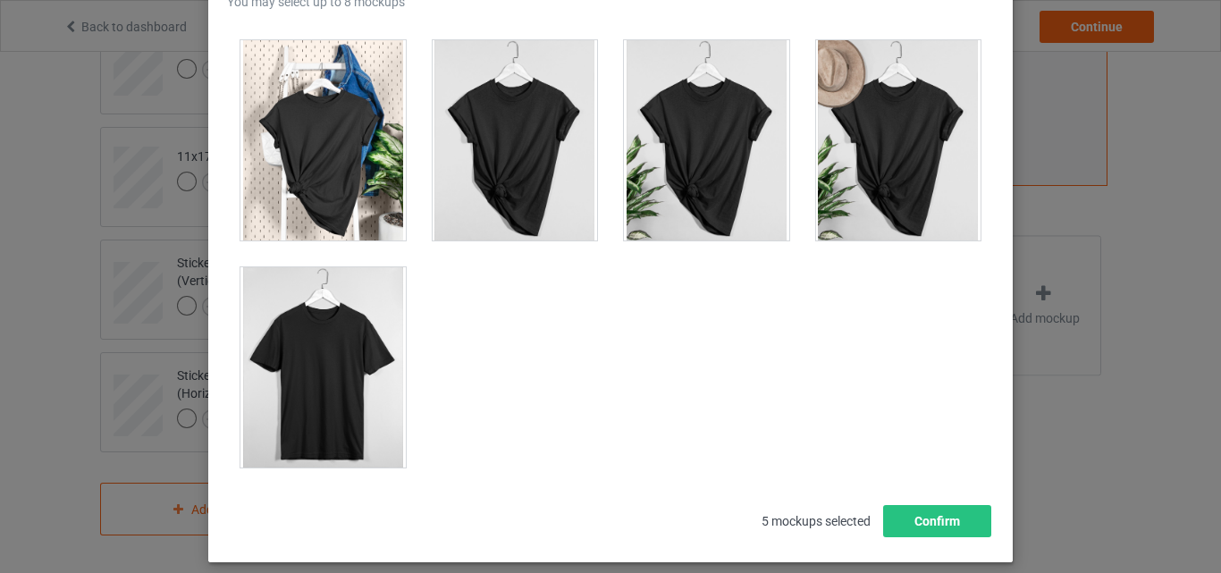
click at [369, 366] on div at bounding box center [322, 367] width 165 height 200
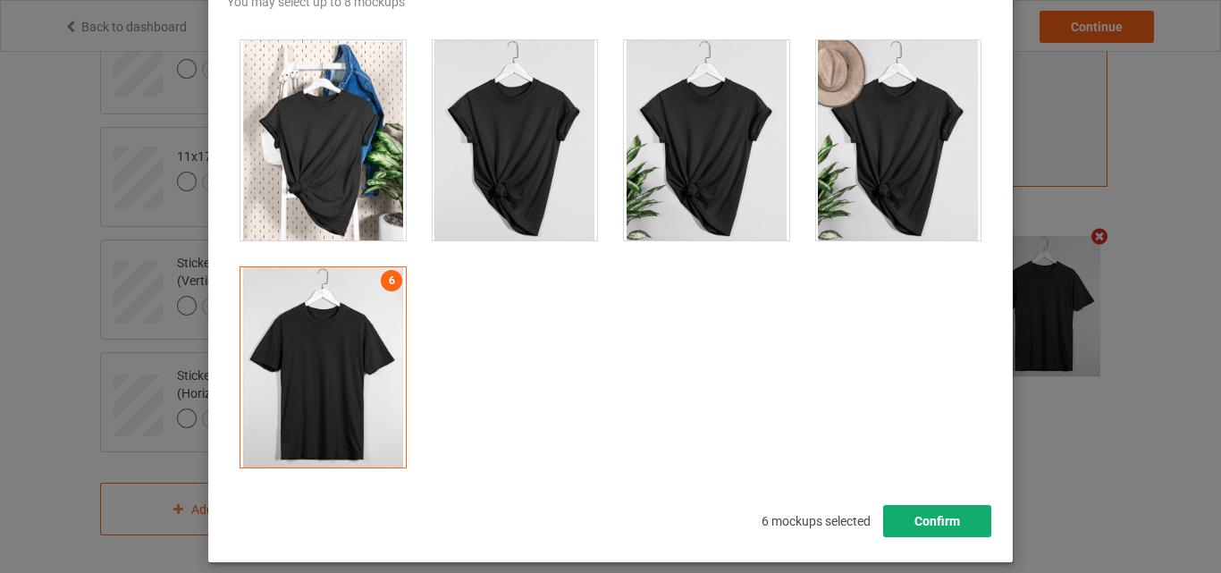
click at [957, 520] on button "Confirm" at bounding box center [937, 521] width 108 height 32
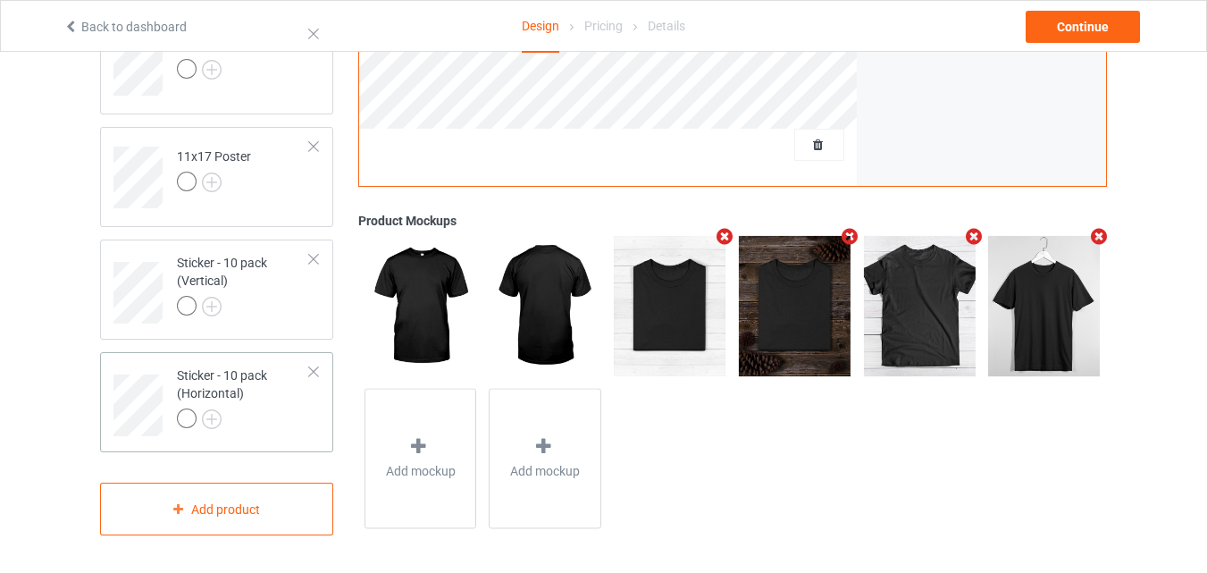
click at [250, 399] on div "Sticker - 10 pack (Horizontal)" at bounding box center [243, 396] width 133 height 61
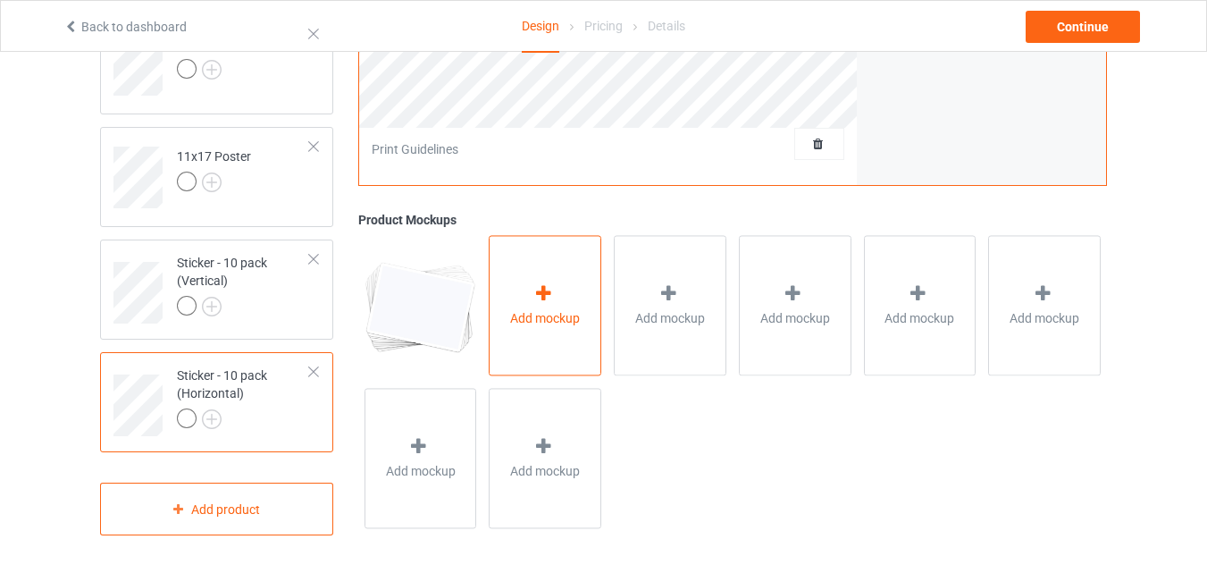
click at [562, 248] on div "Add mockup" at bounding box center [545, 306] width 113 height 140
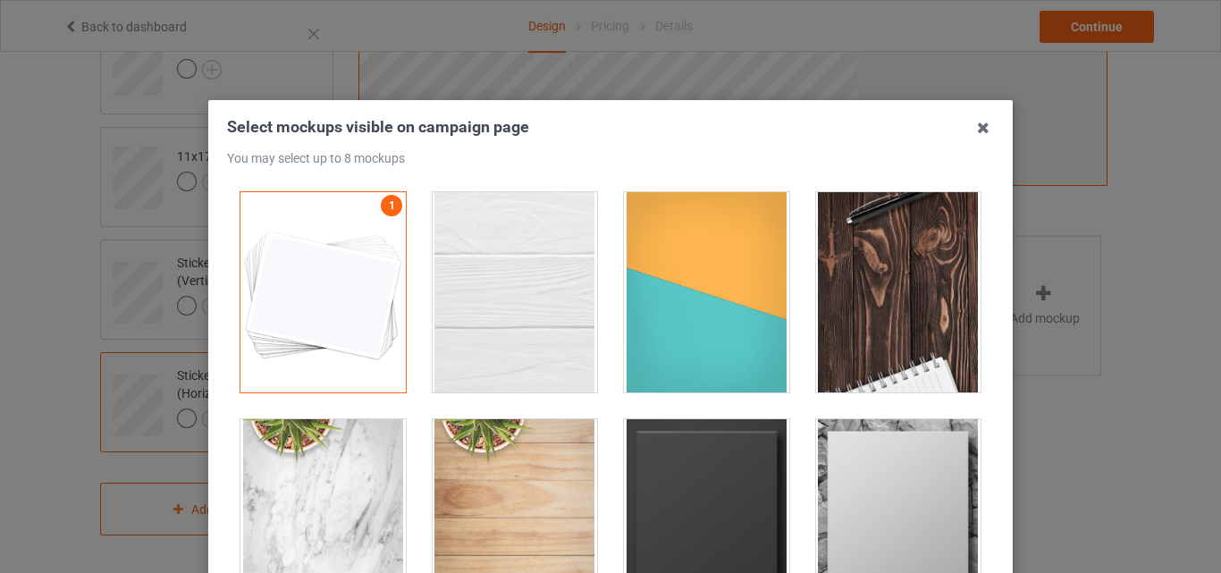
click at [503, 278] on div at bounding box center [515, 292] width 165 height 200
click at [672, 286] on div at bounding box center [706, 292] width 165 height 200
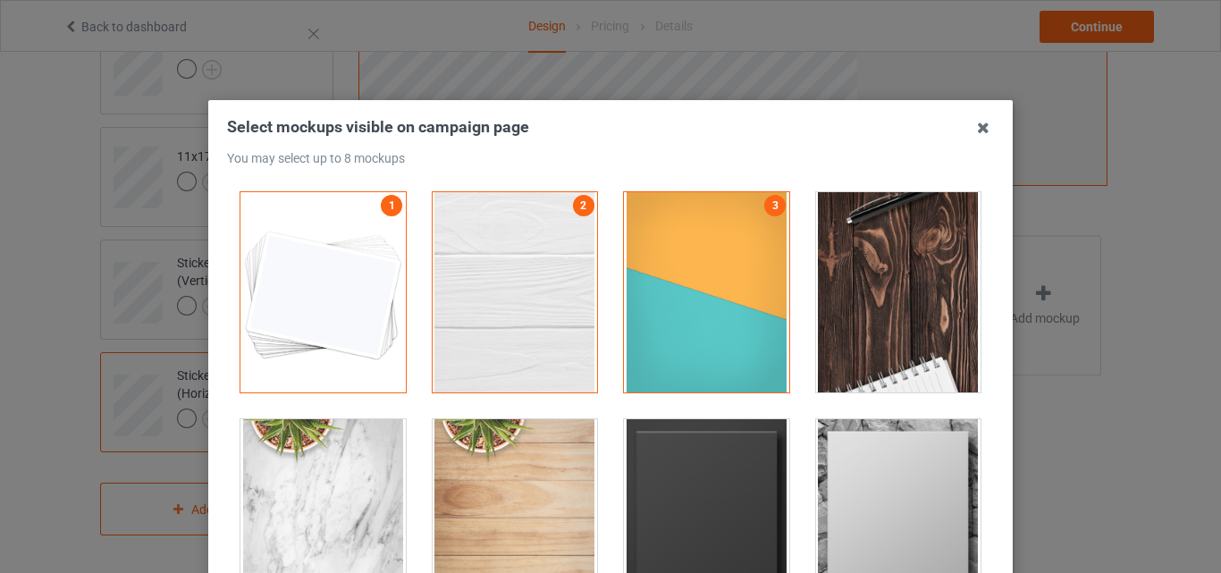
click at [1028, 282] on div "Select mockups visible on campaign page You may select up to 8 mockups 1 2 3 3 …" at bounding box center [610, 286] width 1221 height 573
click at [879, 308] on div at bounding box center [898, 292] width 165 height 200
click at [709, 461] on div at bounding box center [706, 519] width 165 height 200
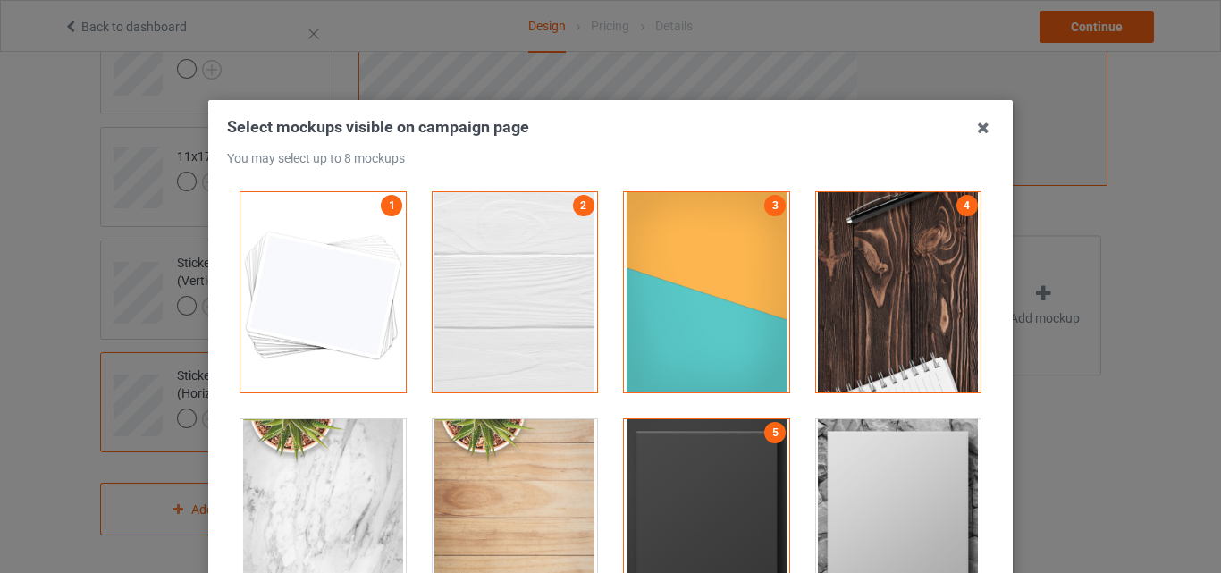
click at [854, 478] on div at bounding box center [898, 519] width 165 height 200
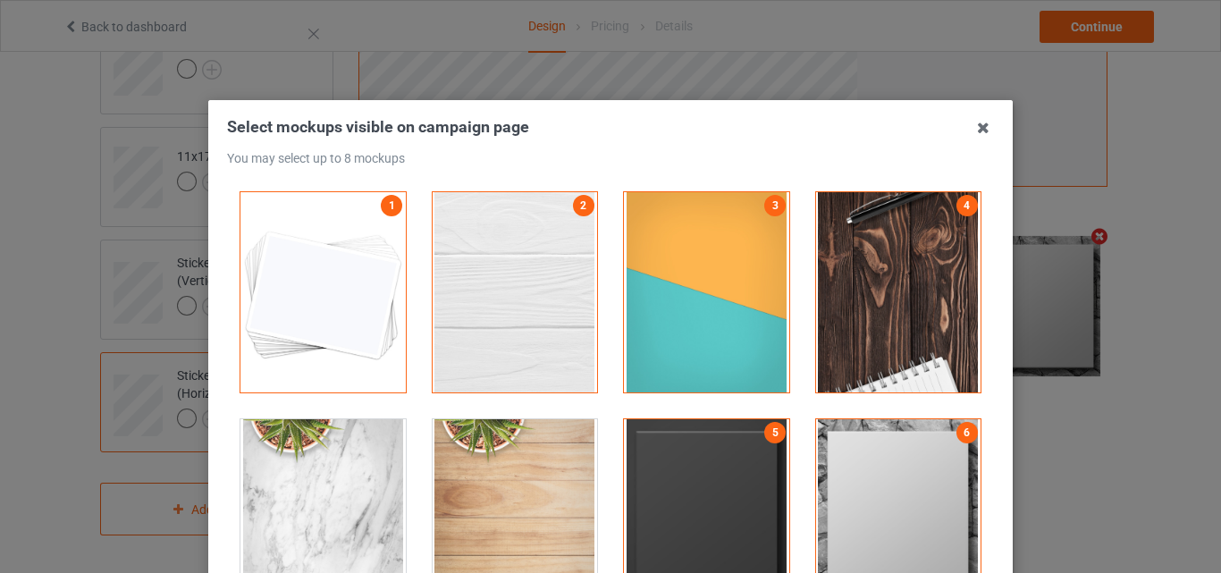
scroll to position [179, 0]
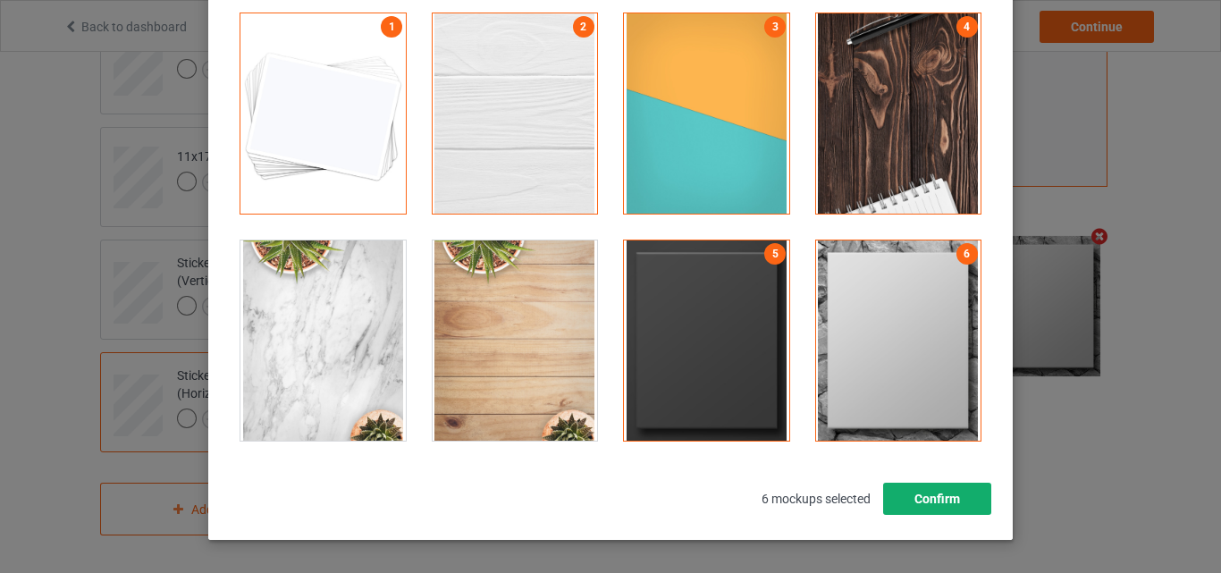
click at [951, 484] on button "Confirm" at bounding box center [937, 499] width 108 height 32
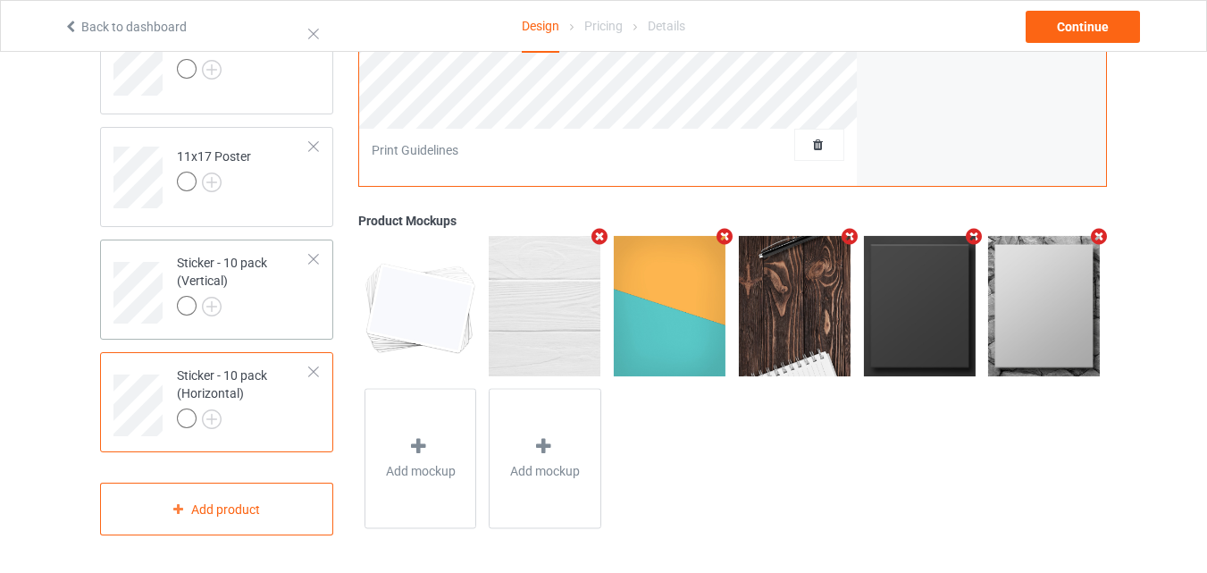
click at [286, 278] on div "Sticker - 10 pack (Vertical)" at bounding box center [243, 284] width 133 height 61
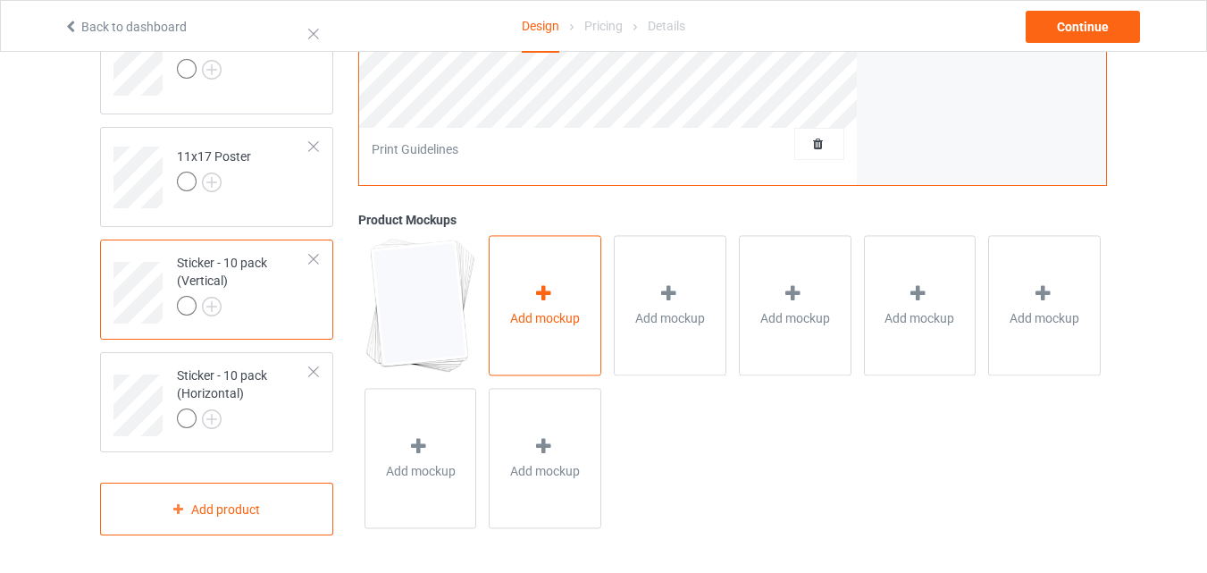
click at [538, 304] on div at bounding box center [545, 297] width 25 height 26
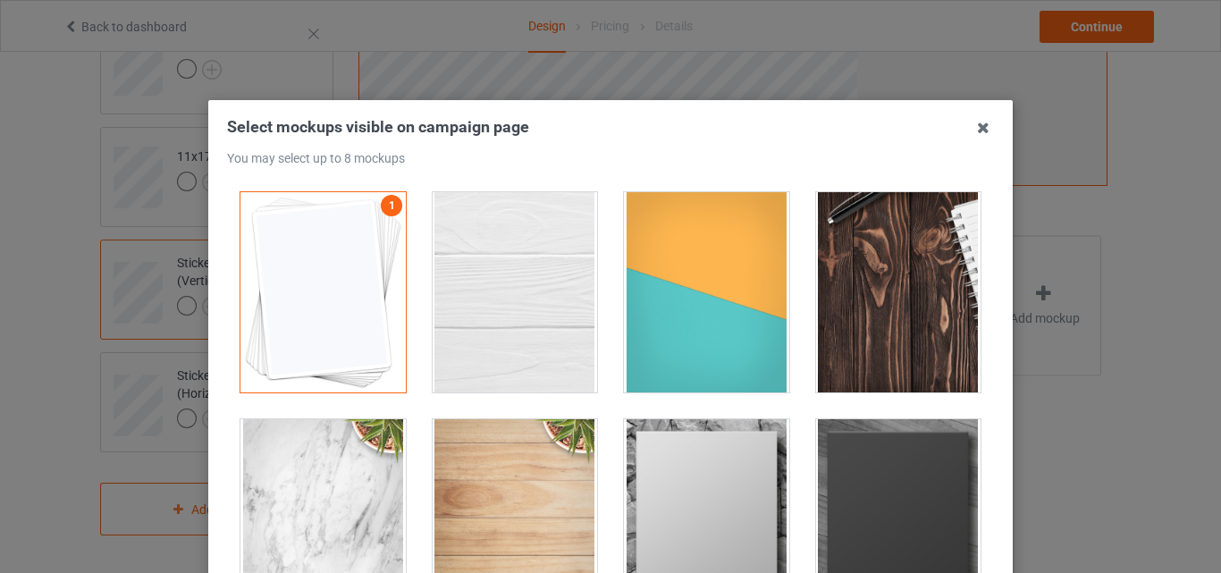
drag, startPoint x: 531, startPoint y: 273, endPoint x: 719, endPoint y: 278, distance: 188.7
click at [544, 276] on div at bounding box center [515, 292] width 165 height 200
click at [719, 278] on div at bounding box center [706, 292] width 165 height 200
click at [863, 259] on div at bounding box center [898, 292] width 165 height 200
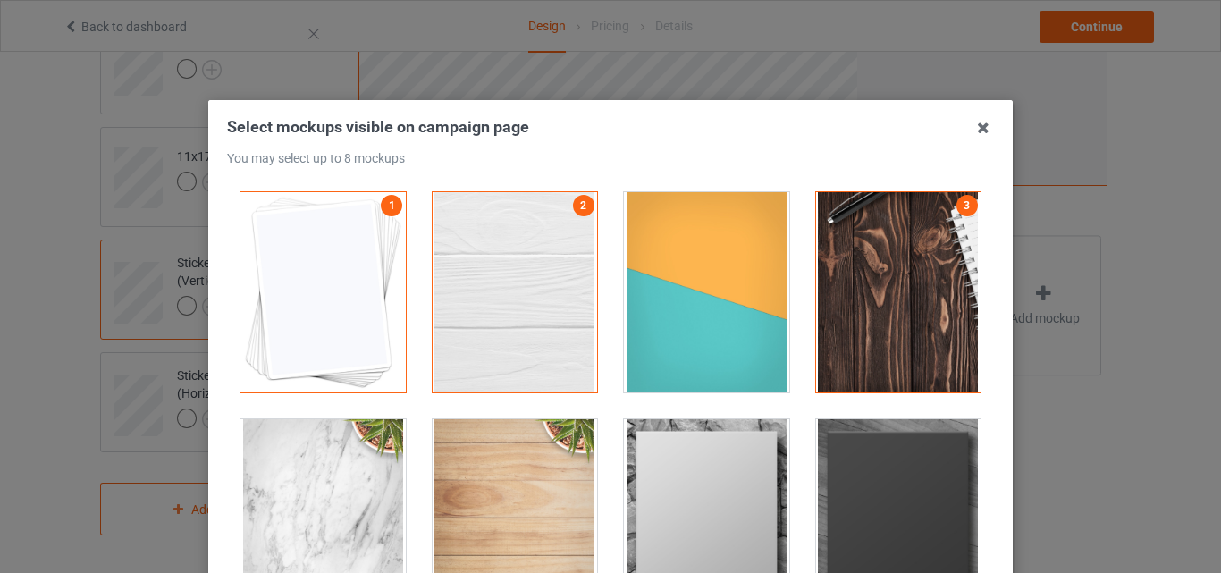
drag, startPoint x: 717, startPoint y: 449, endPoint x: 856, endPoint y: 469, distance: 140.9
click at [719, 449] on div at bounding box center [706, 519] width 165 height 200
click at [860, 471] on div at bounding box center [898, 519] width 165 height 200
drag, startPoint x: 711, startPoint y: 299, endPoint x: 959, endPoint y: 408, distance: 270.5
click at [713, 299] on div at bounding box center [706, 292] width 165 height 200
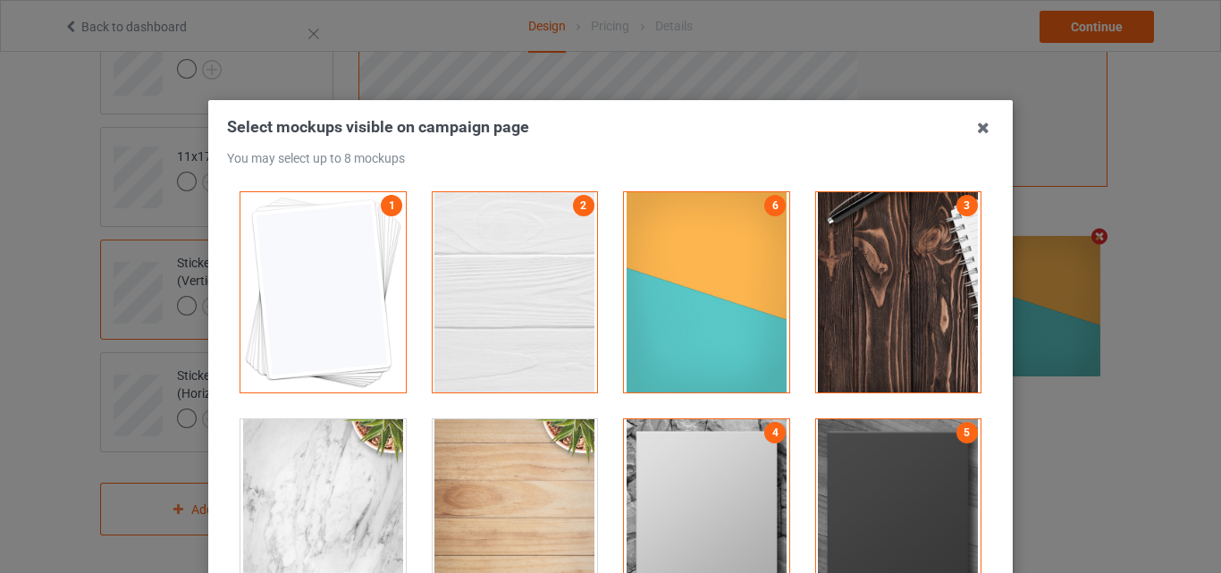
scroll to position [242, 0]
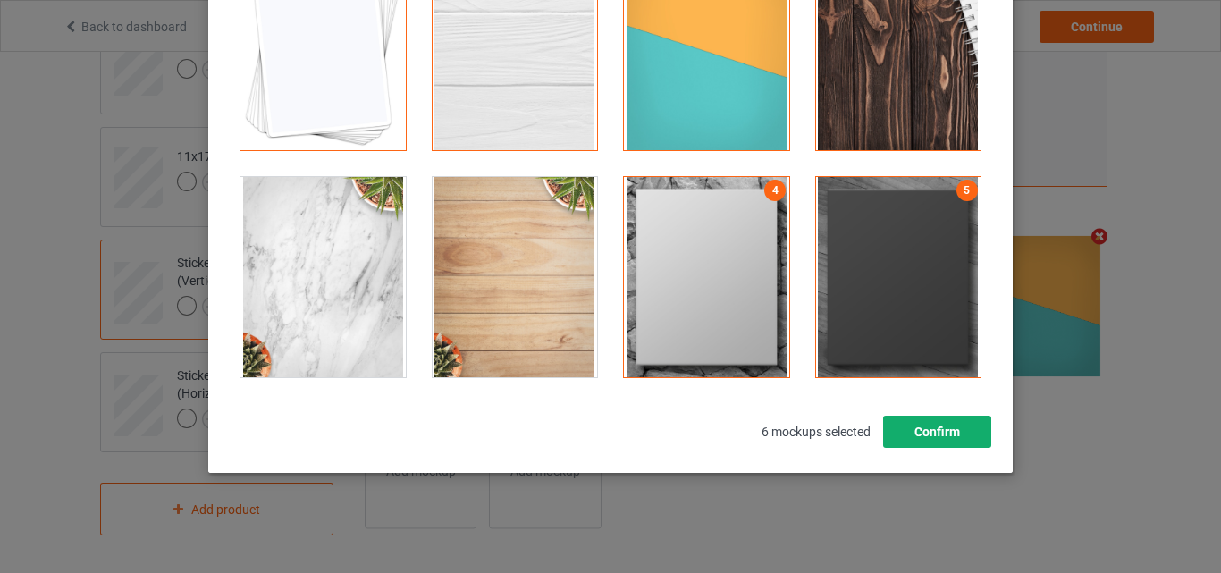
click at [965, 433] on button "Confirm" at bounding box center [937, 432] width 108 height 32
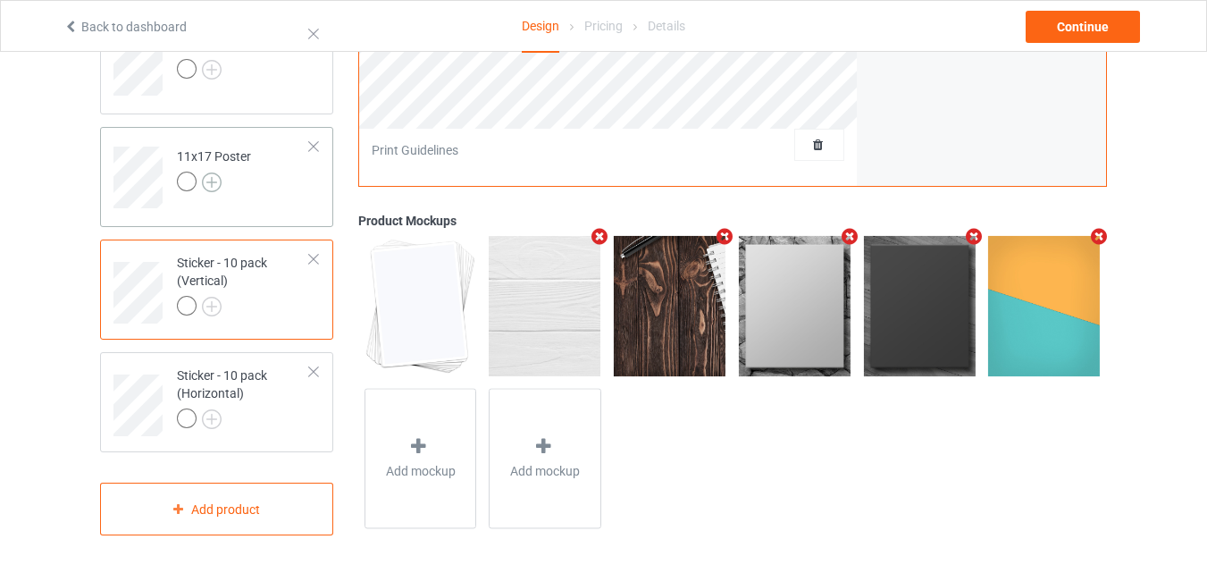
click at [219, 175] on img at bounding box center [212, 182] width 20 height 20
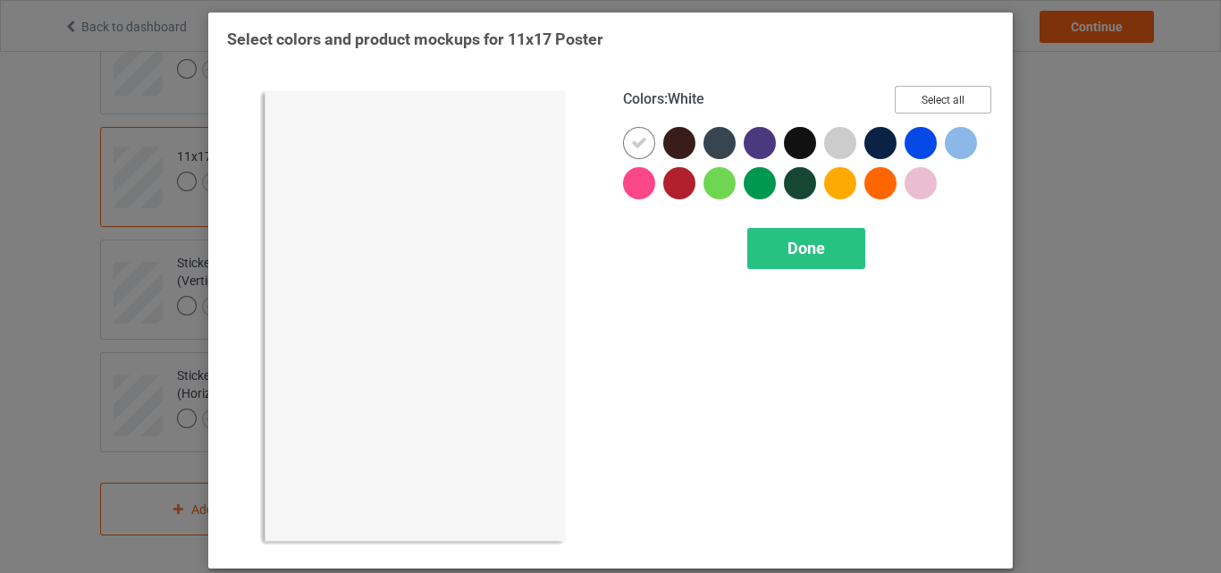
click at [900, 96] on button "Select all" at bounding box center [943, 100] width 97 height 28
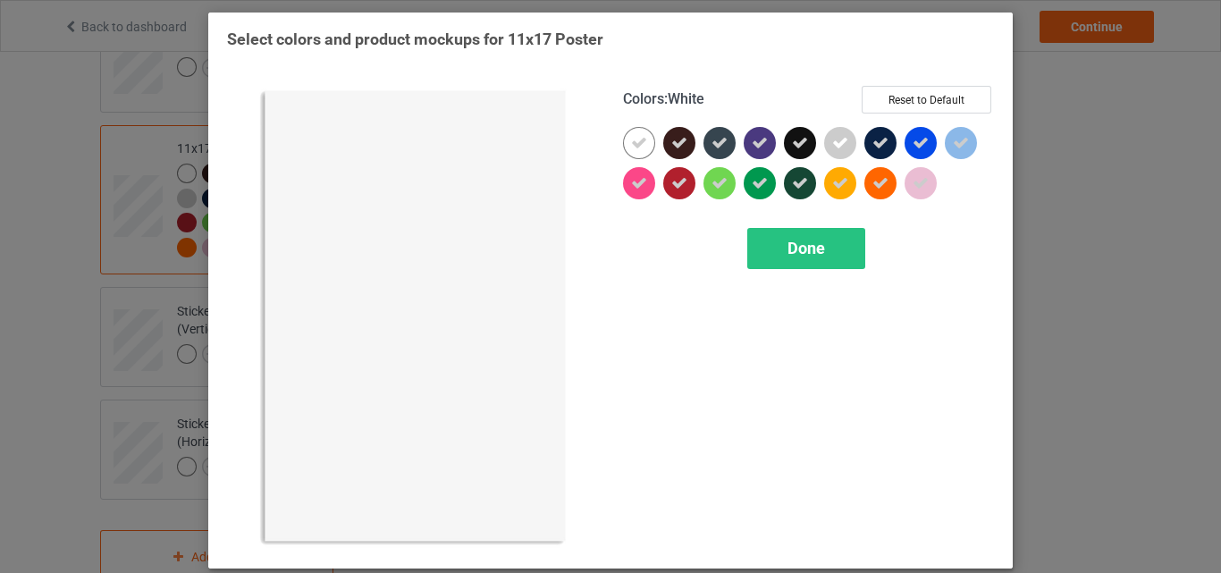
click at [643, 143] on div at bounding box center [639, 143] width 32 height 32
click at [868, 262] on div "Done" at bounding box center [808, 248] width 371 height 41
click at [787, 256] on span "Done" at bounding box center [806, 248] width 38 height 19
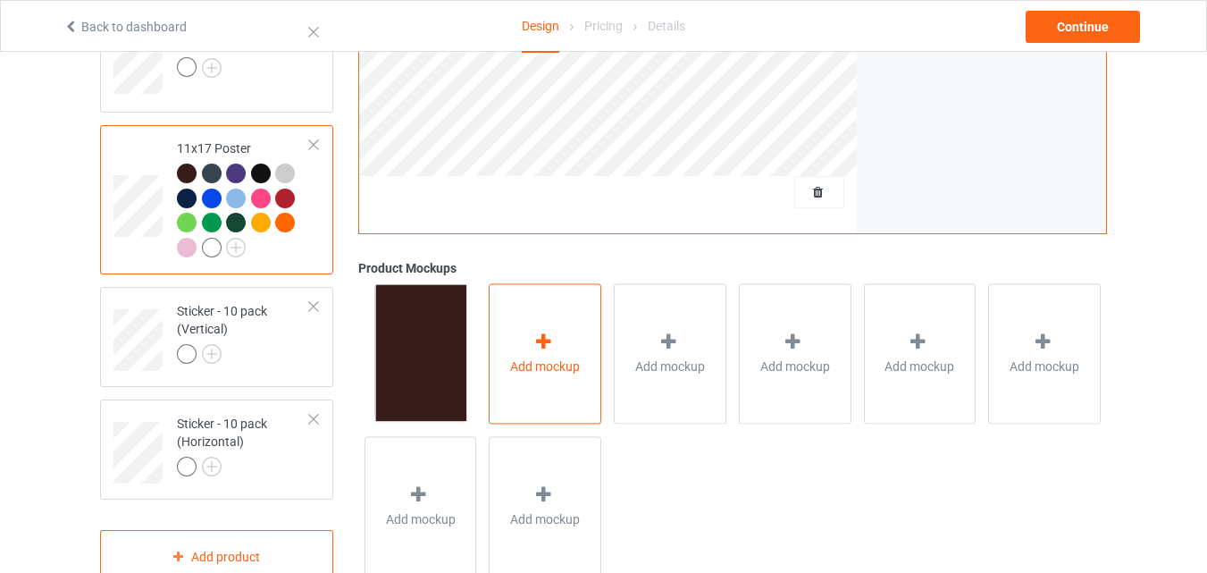
click at [544, 362] on span "Add mockup" at bounding box center [545, 366] width 70 height 18
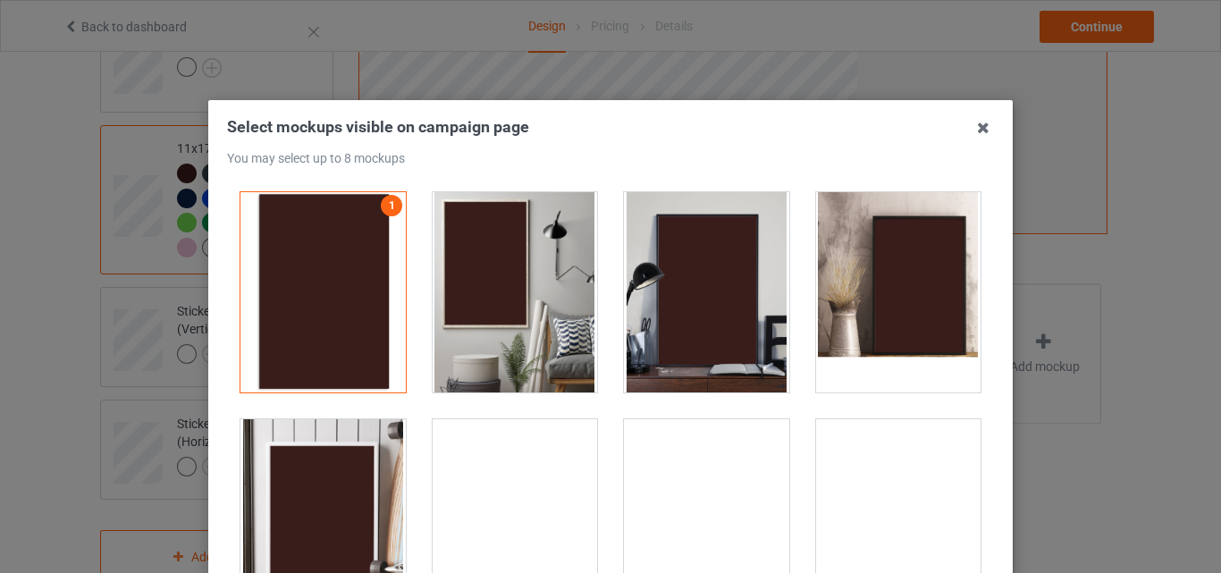
click at [546, 224] on div at bounding box center [515, 292] width 165 height 200
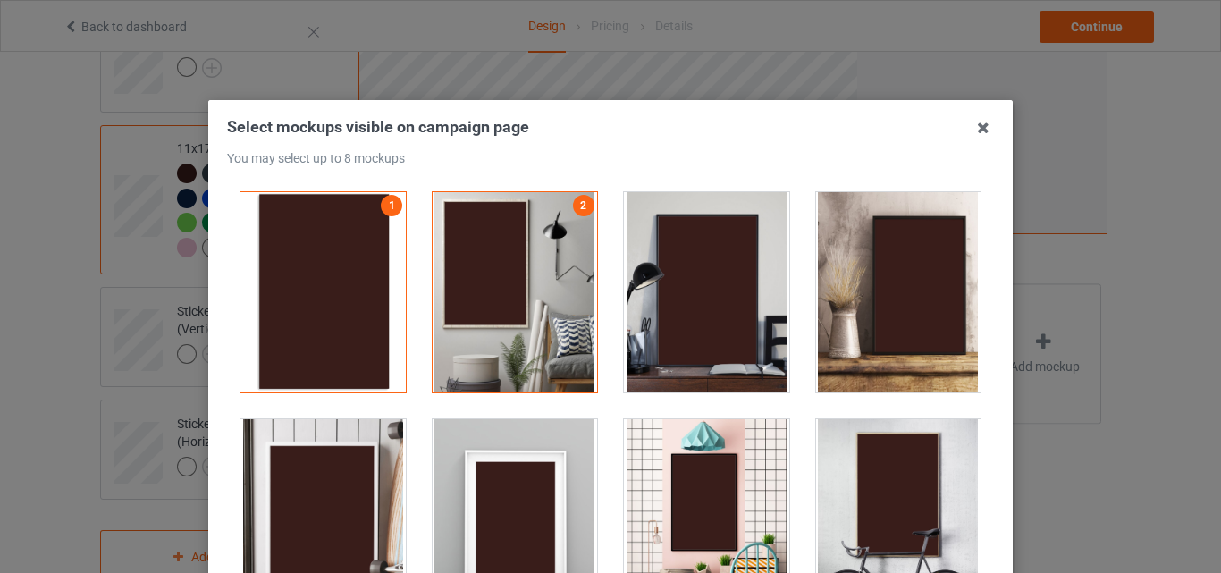
drag, startPoint x: 651, startPoint y: 239, endPoint x: 508, endPoint y: 446, distance: 251.9
click at [652, 239] on div at bounding box center [706, 292] width 165 height 200
click at [506, 456] on div at bounding box center [515, 519] width 165 height 200
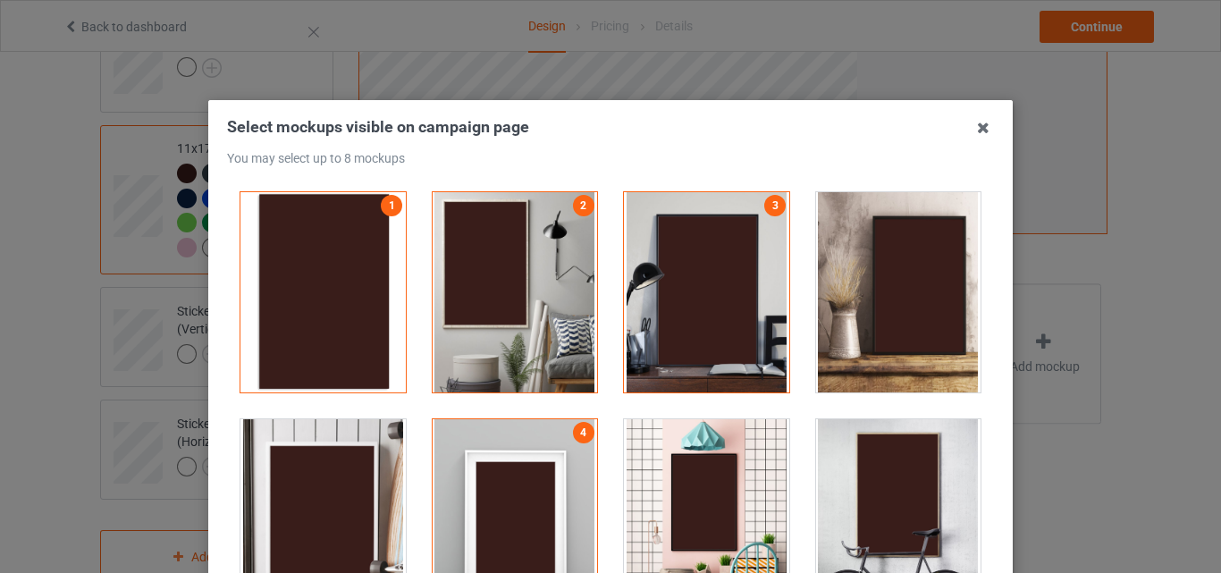
scroll to position [357, 0]
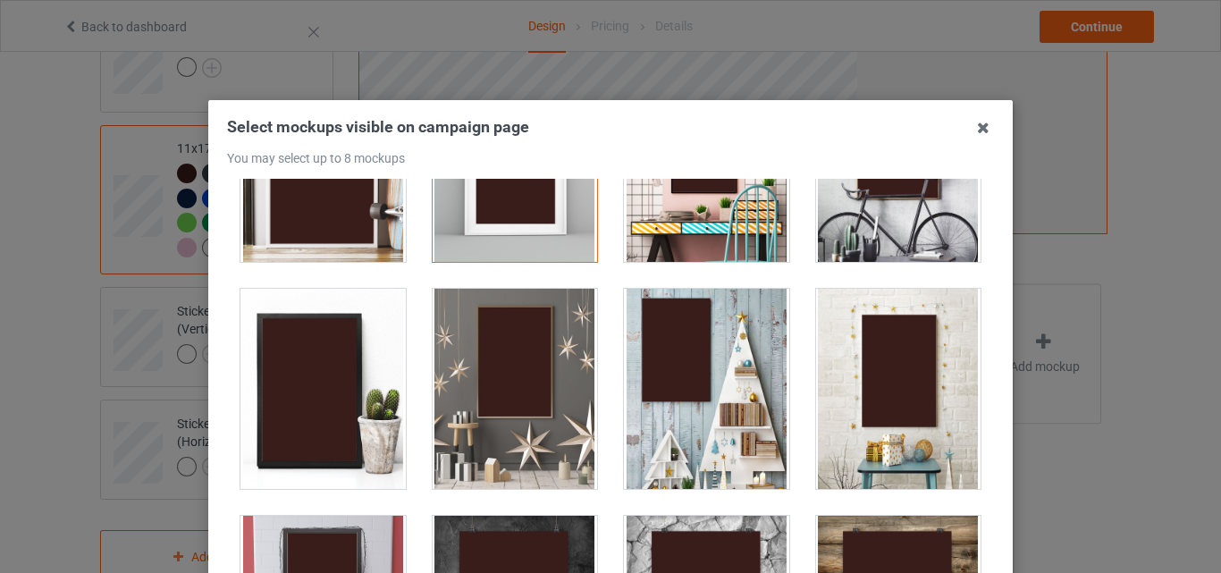
click at [524, 363] on div at bounding box center [515, 389] width 165 height 200
click at [628, 362] on div at bounding box center [706, 389] width 165 height 200
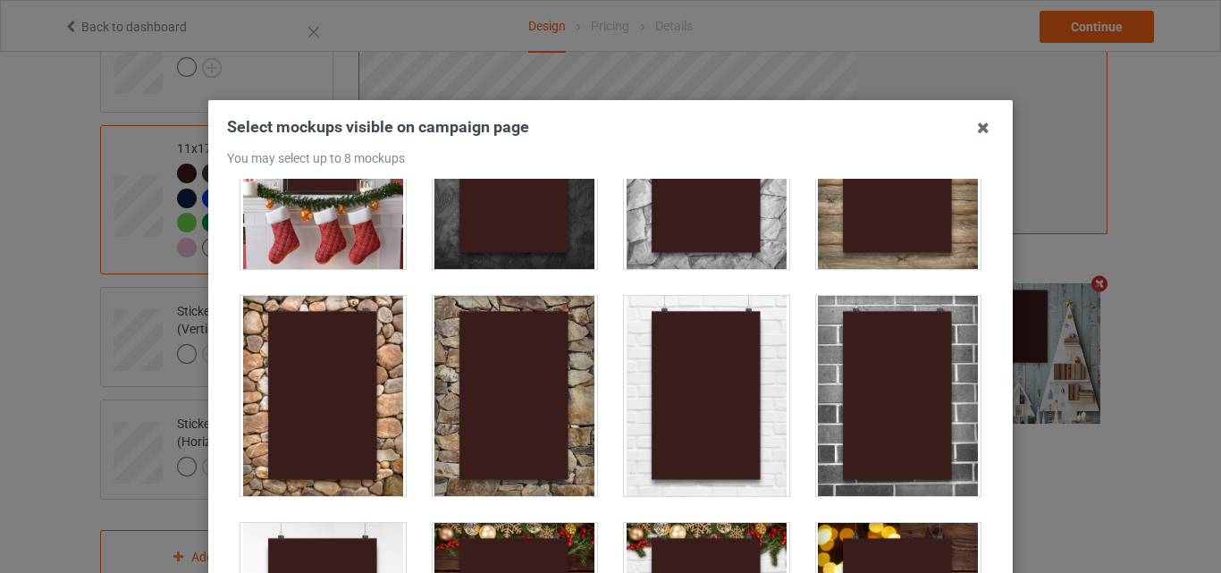
drag, startPoint x: 847, startPoint y: 350, endPoint x: 811, endPoint y: 358, distance: 37.5
click at [848, 350] on div at bounding box center [898, 396] width 165 height 200
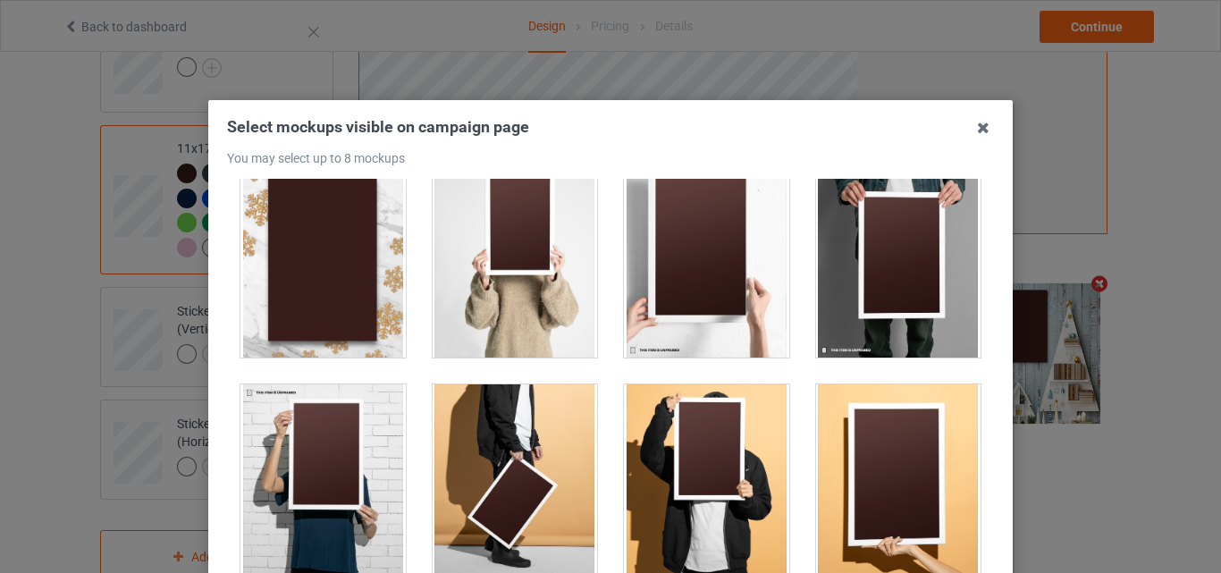
scroll to position [1787, 0]
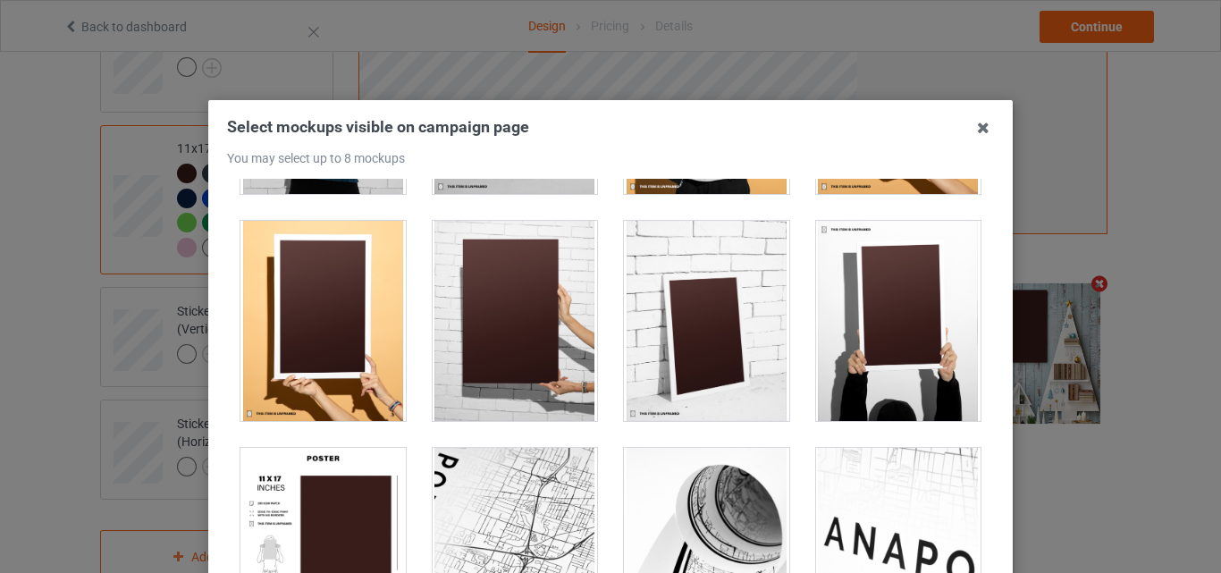
click at [484, 332] on div at bounding box center [515, 321] width 165 height 200
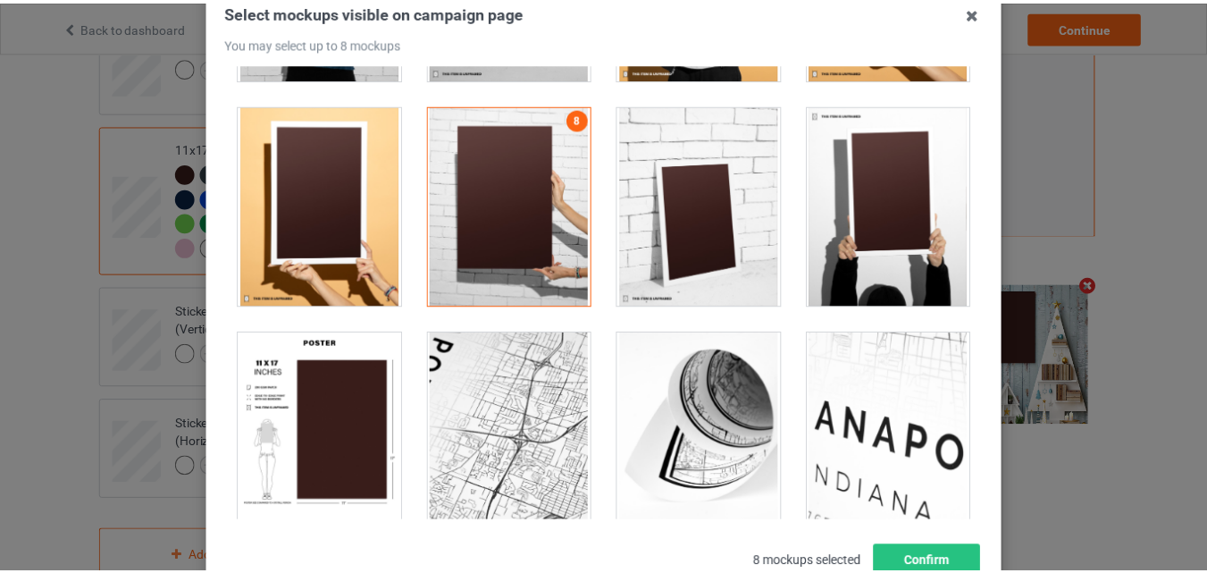
scroll to position [246, 0]
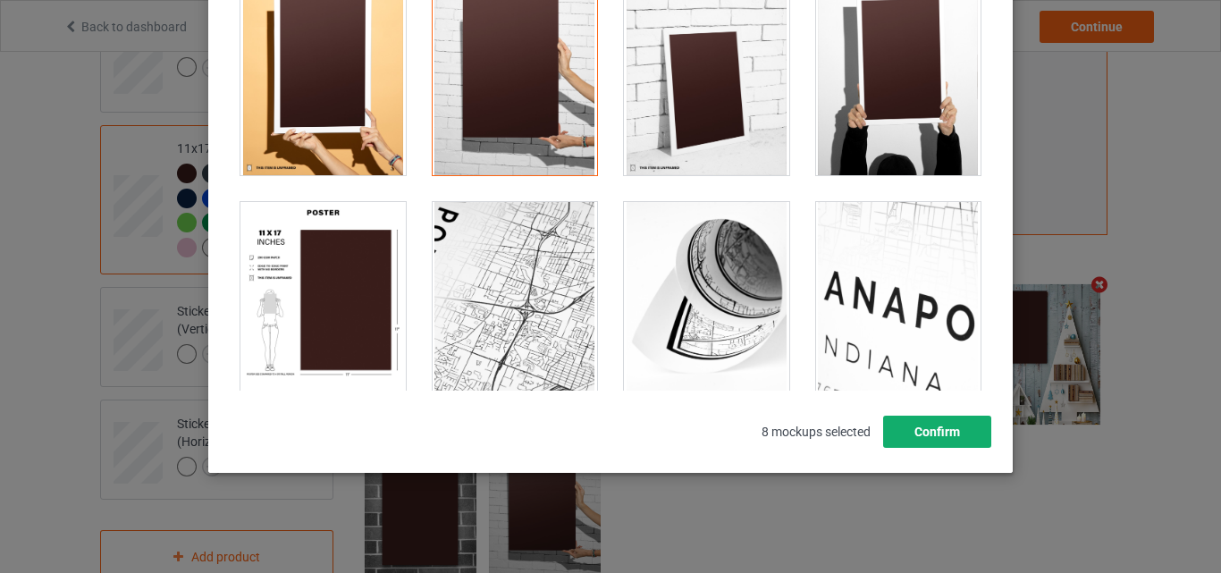
click at [937, 435] on button "Confirm" at bounding box center [937, 432] width 108 height 32
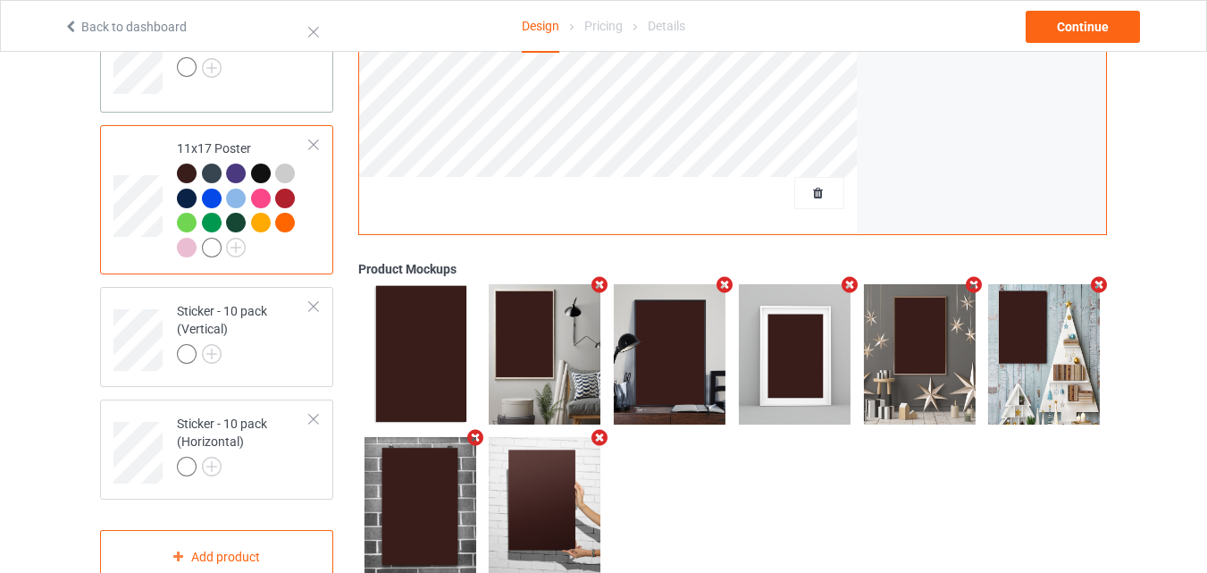
scroll to position [1190, 0]
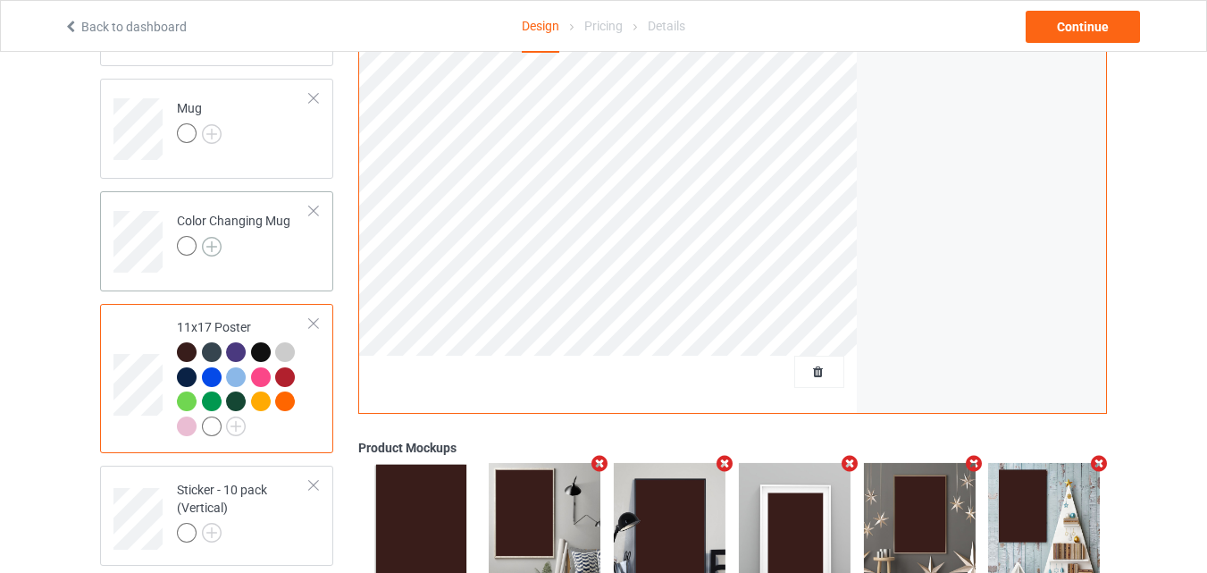
click at [206, 245] on img at bounding box center [212, 247] width 20 height 20
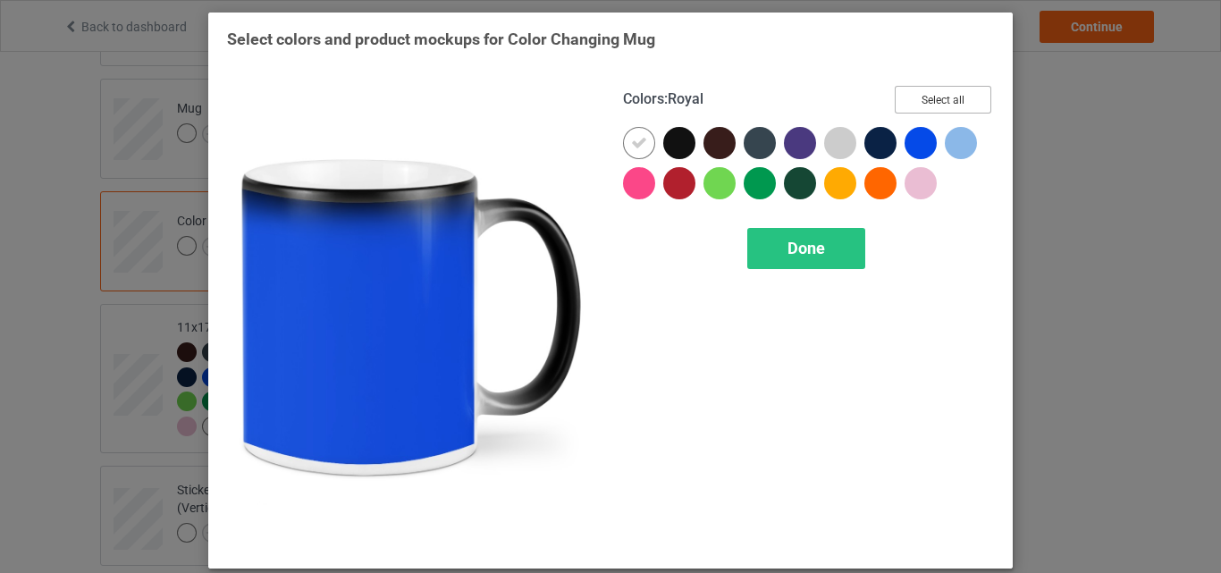
click at [928, 92] on button "Select all" at bounding box center [943, 100] width 97 height 28
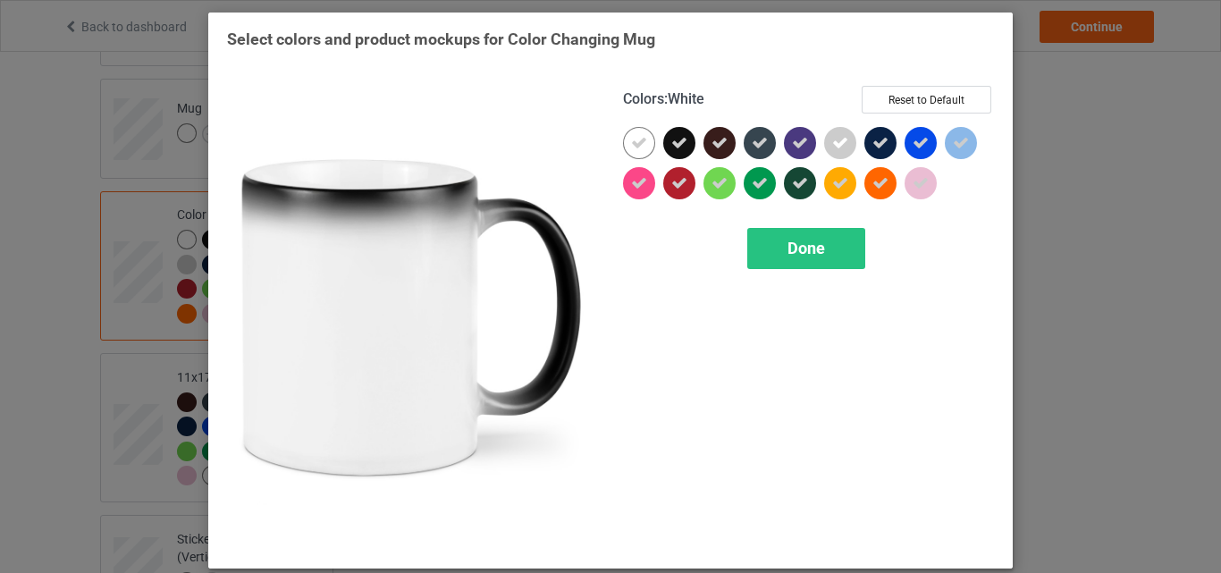
click at [636, 139] on icon at bounding box center [639, 143] width 16 height 16
click at [636, 139] on div at bounding box center [639, 143] width 32 height 32
click at [814, 245] on span "Done" at bounding box center [806, 248] width 38 height 19
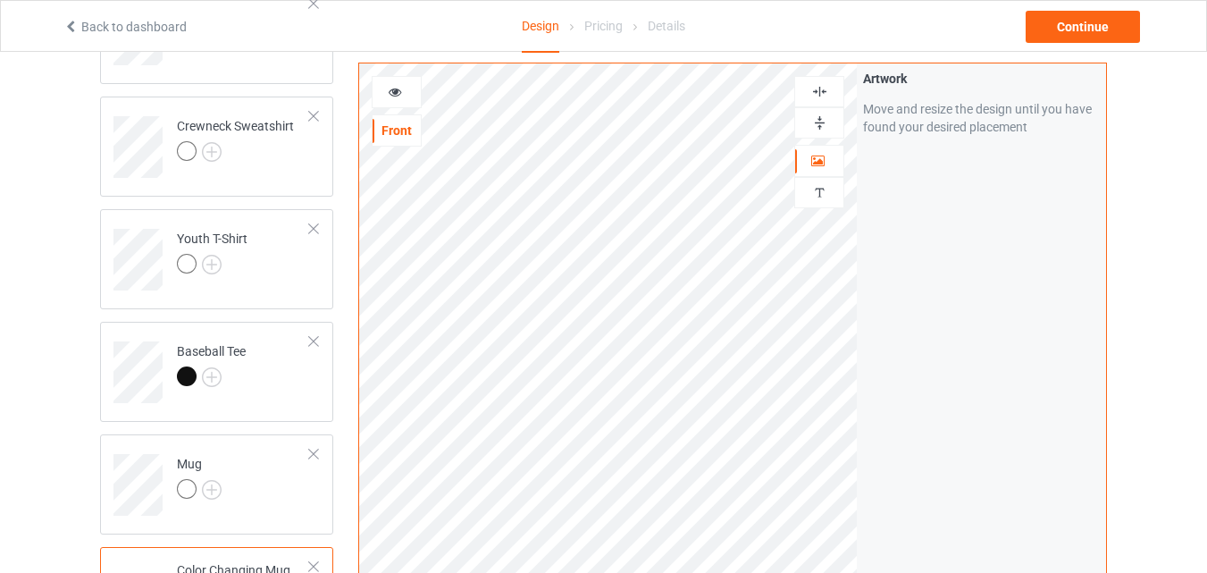
scroll to position [833, 0]
click at [808, 125] on div at bounding box center [819, 122] width 48 height 17
click at [392, 94] on icon at bounding box center [395, 89] width 15 height 13
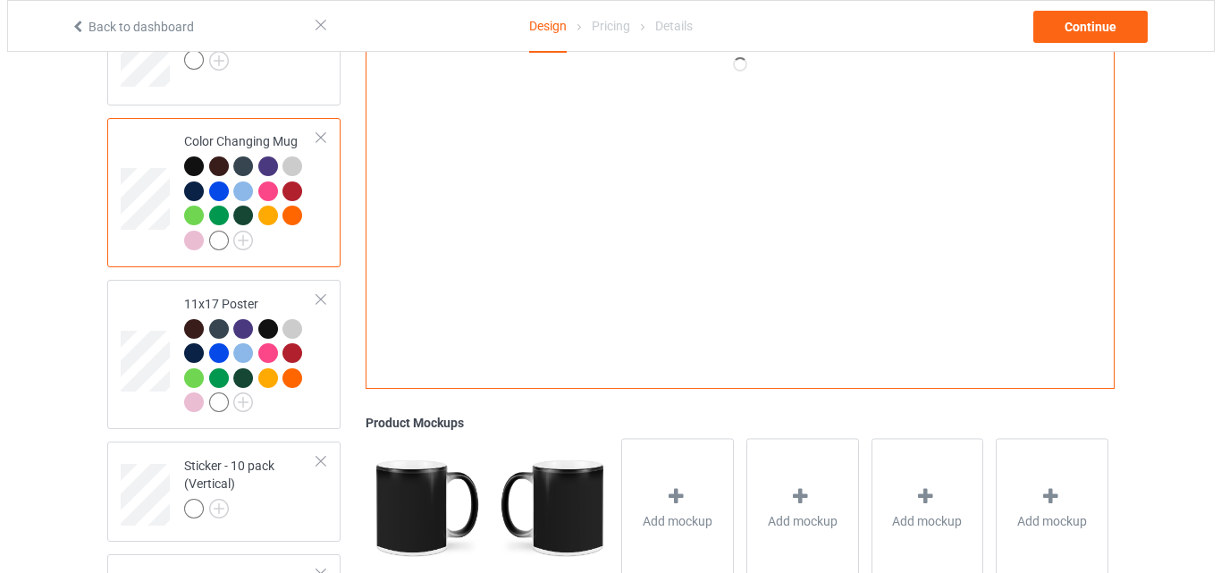
scroll to position [1280, 0]
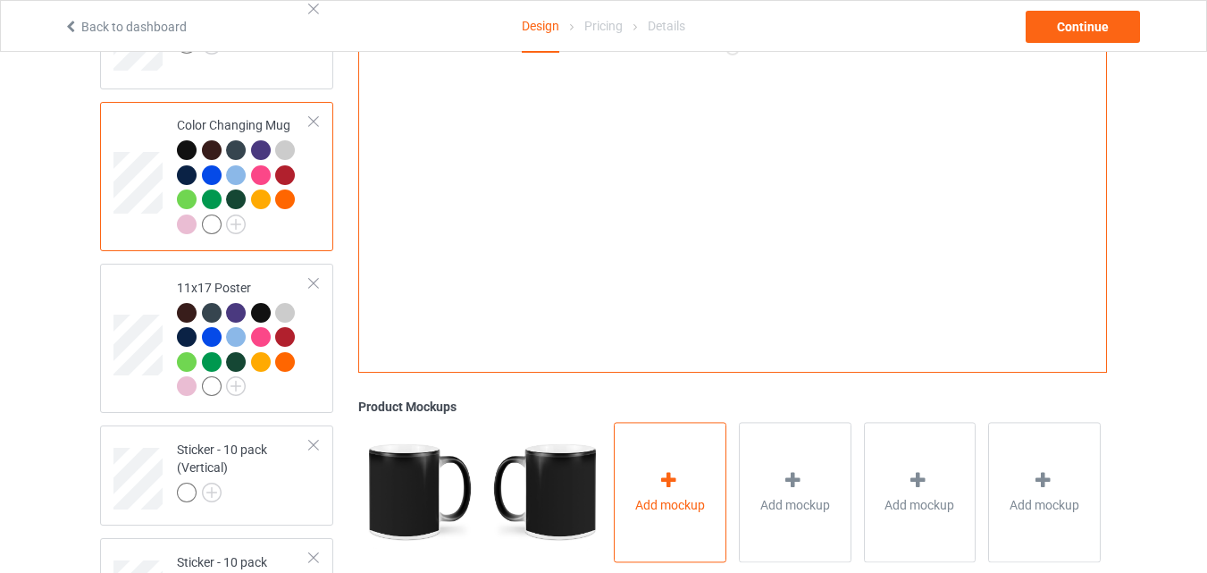
click at [656, 483] on div "Add mockup" at bounding box center [670, 492] width 113 height 140
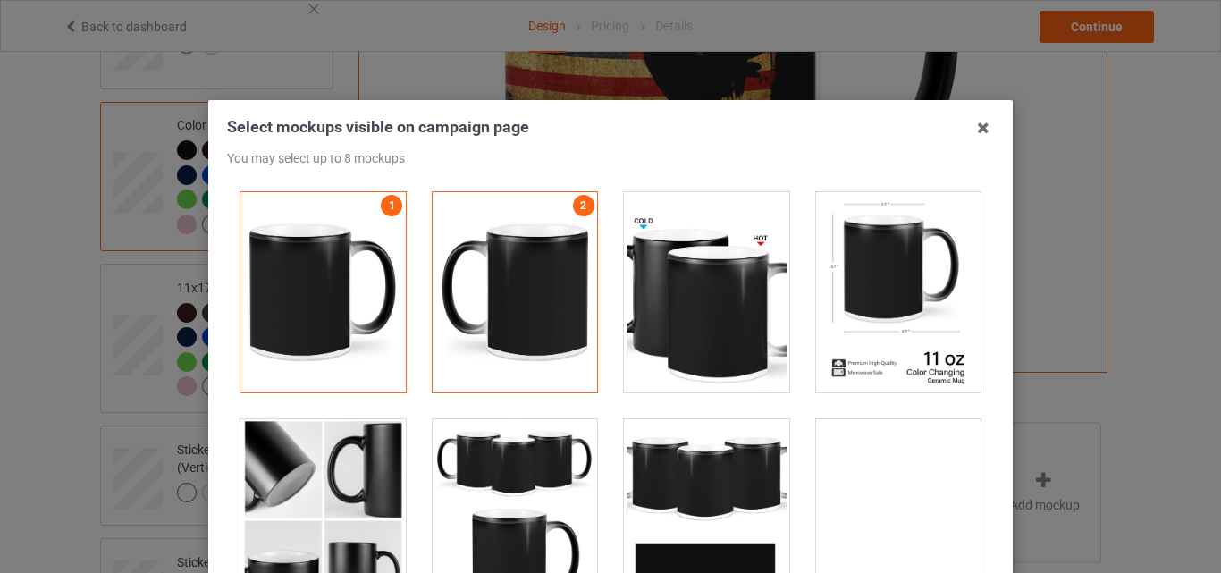
scroll to position [3039, 0]
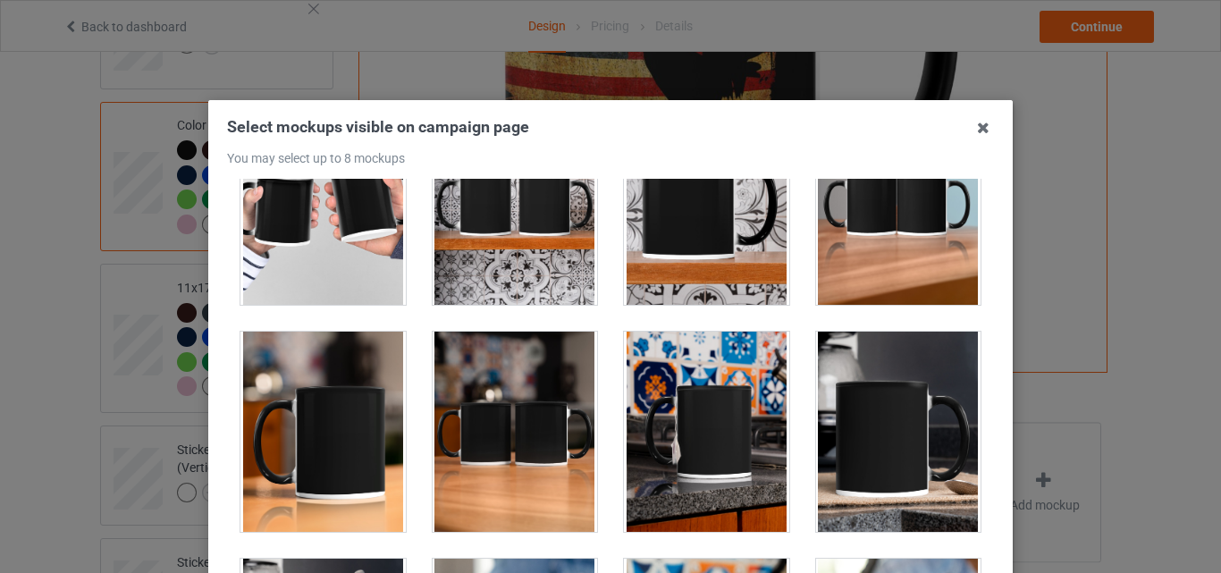
click at [362, 374] on div at bounding box center [322, 432] width 165 height 200
click at [465, 408] on div at bounding box center [515, 432] width 165 height 200
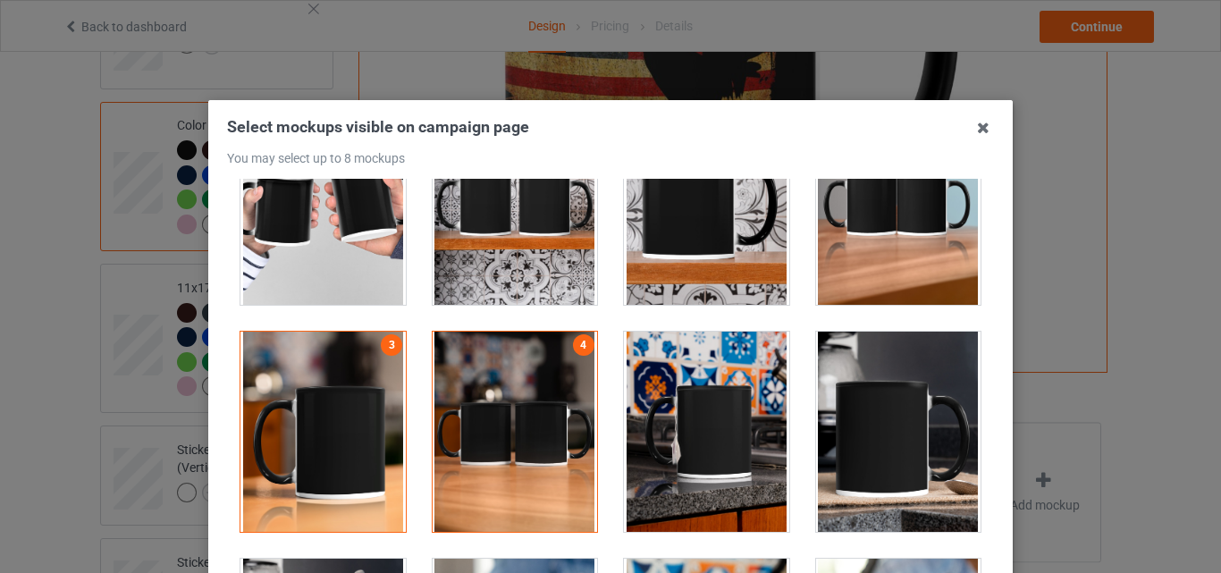
click at [733, 416] on div at bounding box center [706, 432] width 165 height 200
click at [803, 411] on div at bounding box center [899, 431] width 192 height 227
click at [818, 403] on div at bounding box center [898, 432] width 165 height 200
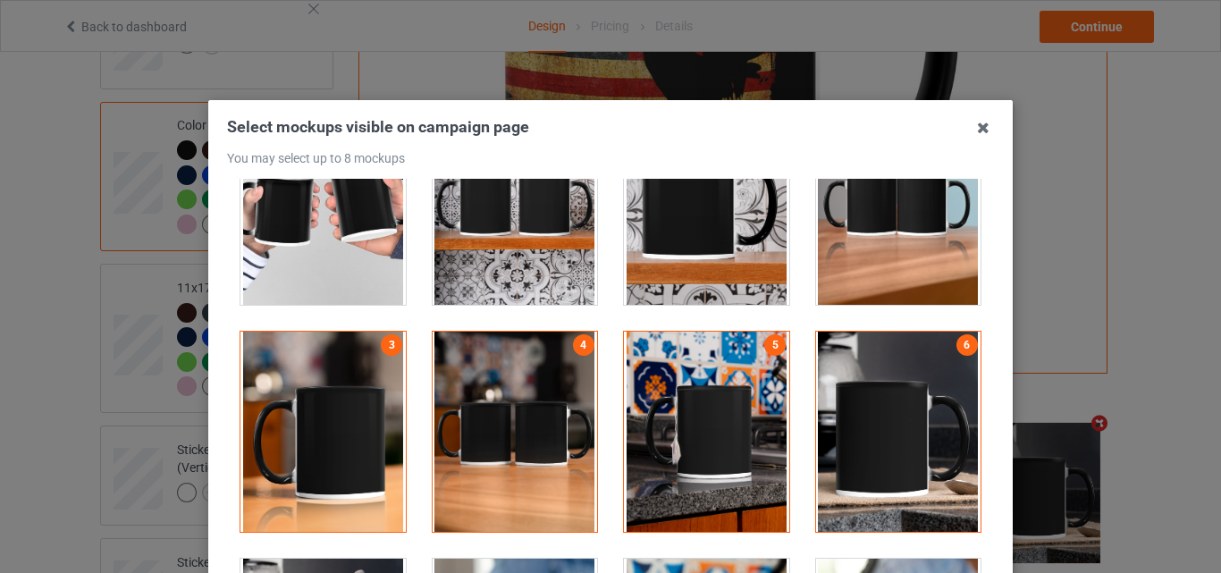
click at [523, 227] on div at bounding box center [515, 205] width 165 height 200
drag, startPoint x: 628, startPoint y: 251, endPoint x: 840, endPoint y: 318, distance: 222.2
click at [630, 252] on div at bounding box center [706, 205] width 165 height 200
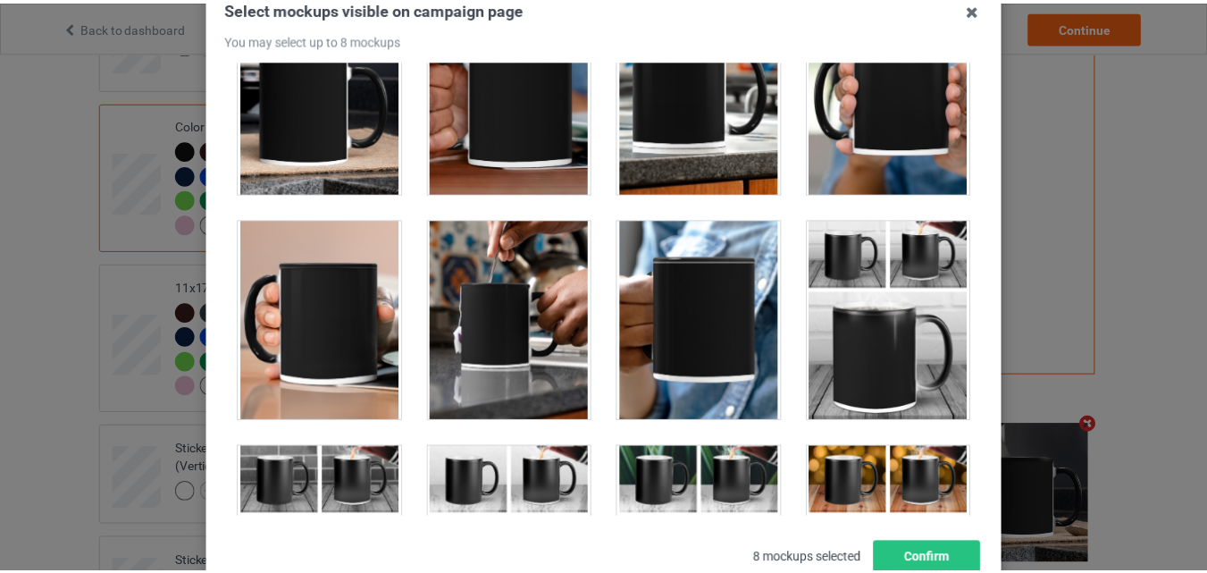
scroll to position [246, 0]
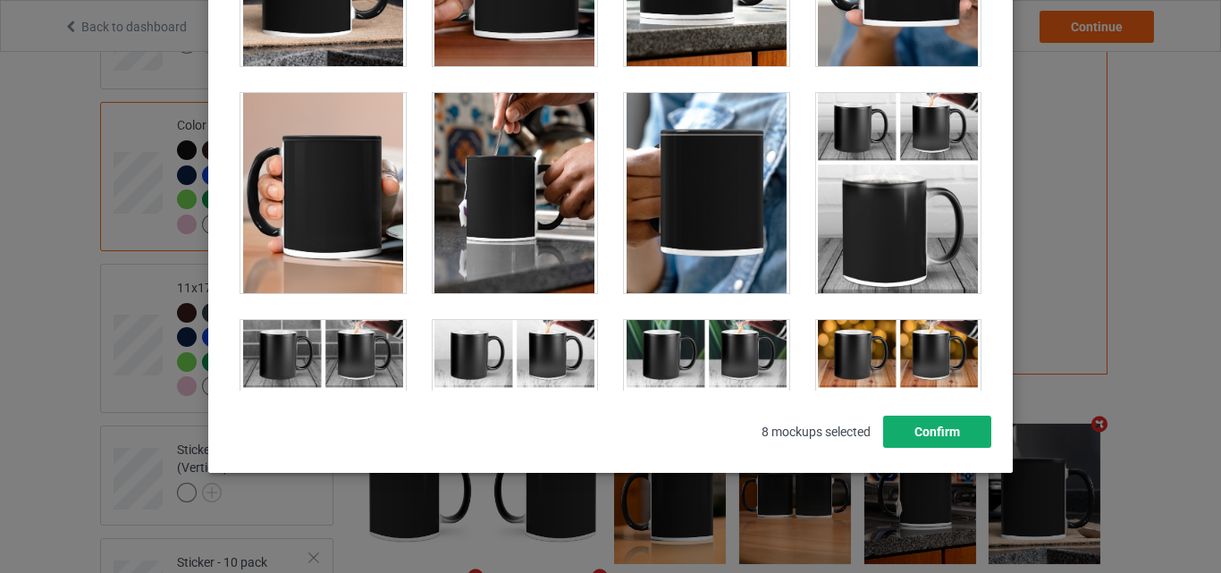
click at [927, 416] on button "Confirm" at bounding box center [937, 432] width 108 height 32
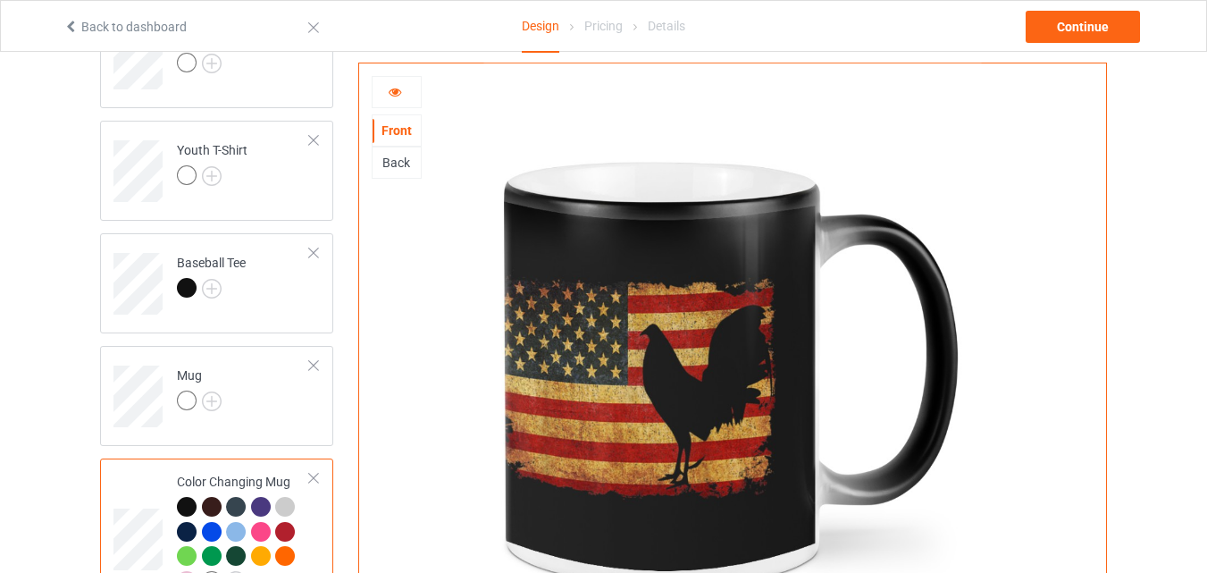
scroll to position [922, 0]
click at [215, 401] on img at bounding box center [212, 402] width 20 height 20
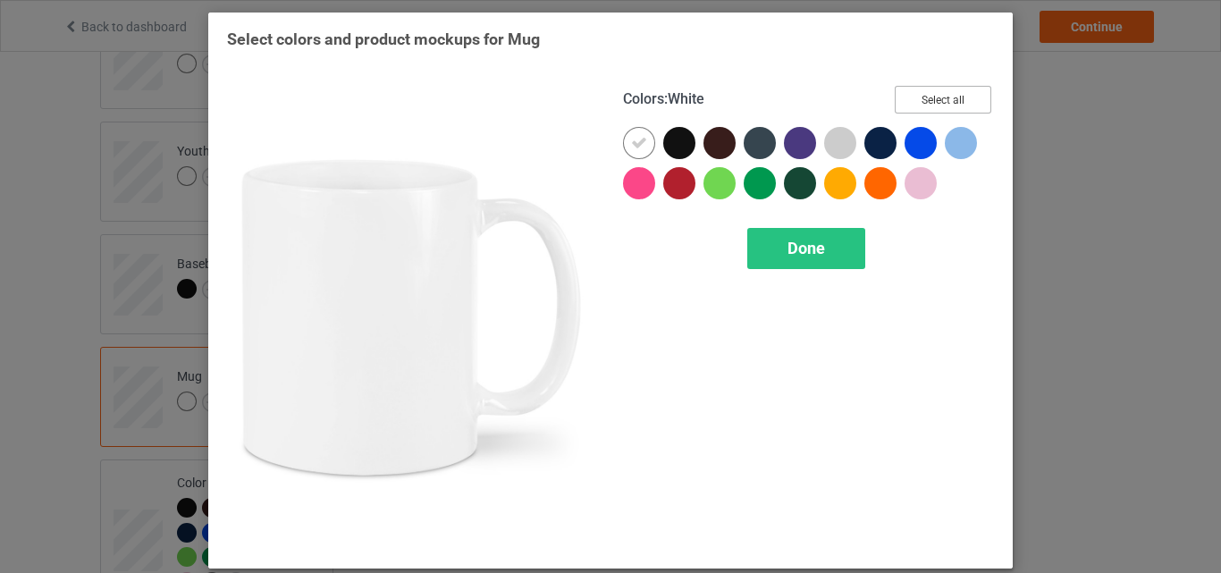
click at [944, 101] on button "Select all" at bounding box center [943, 100] width 97 height 28
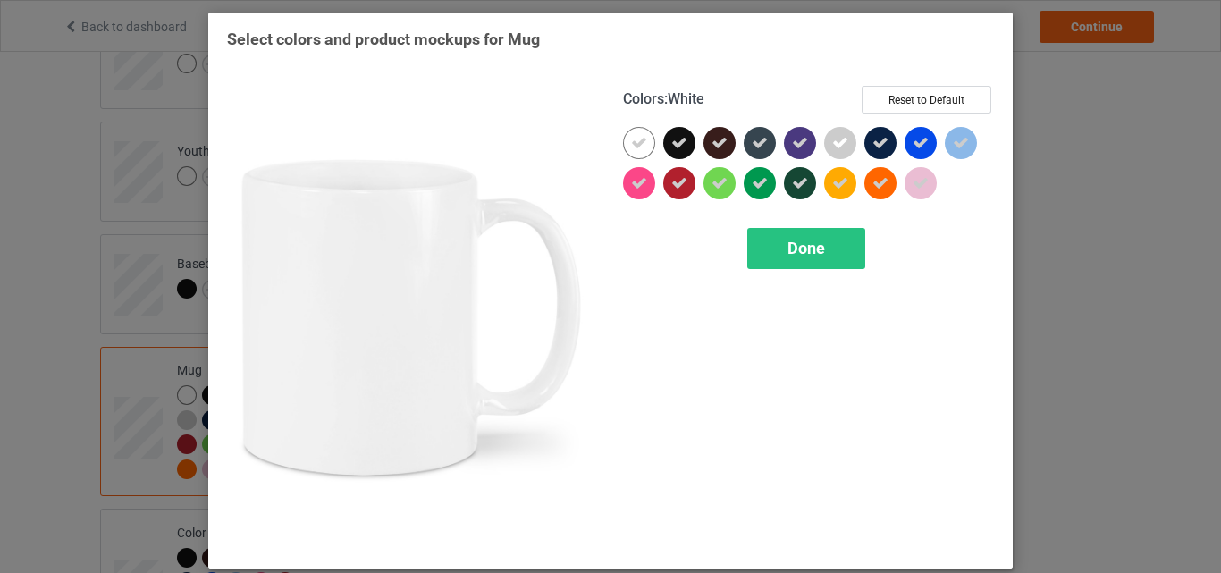
click at [635, 139] on icon at bounding box center [639, 143] width 16 height 16
click at [635, 139] on div at bounding box center [639, 143] width 32 height 32
click at [803, 254] on span "Done" at bounding box center [806, 248] width 38 height 19
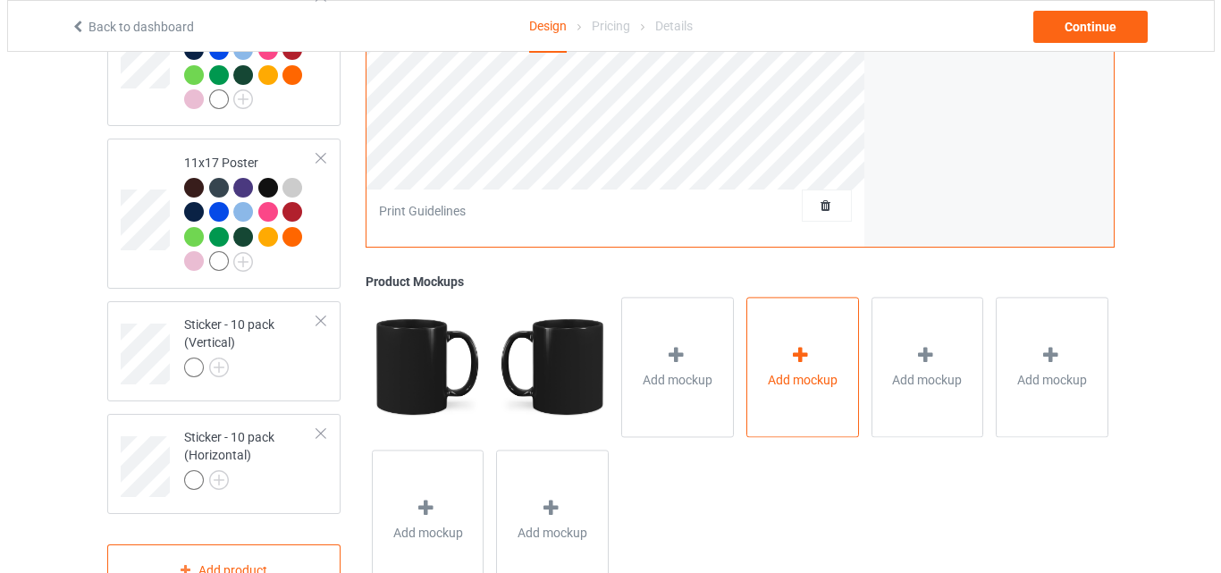
scroll to position [1459, 0]
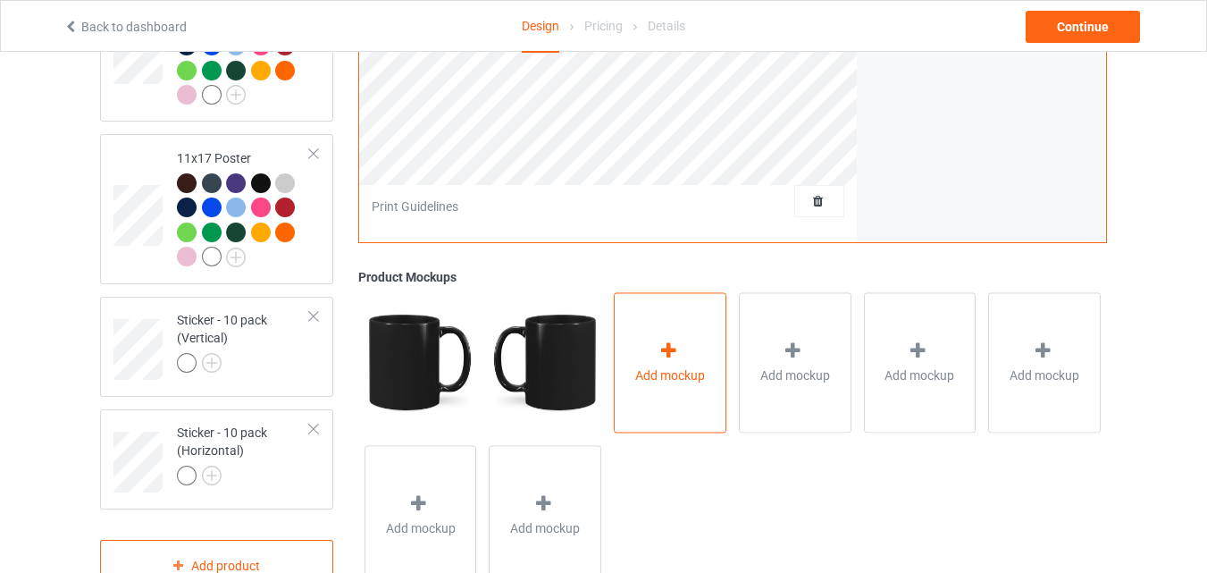
click at [672, 384] on span "Add mockup" at bounding box center [670, 375] width 70 height 18
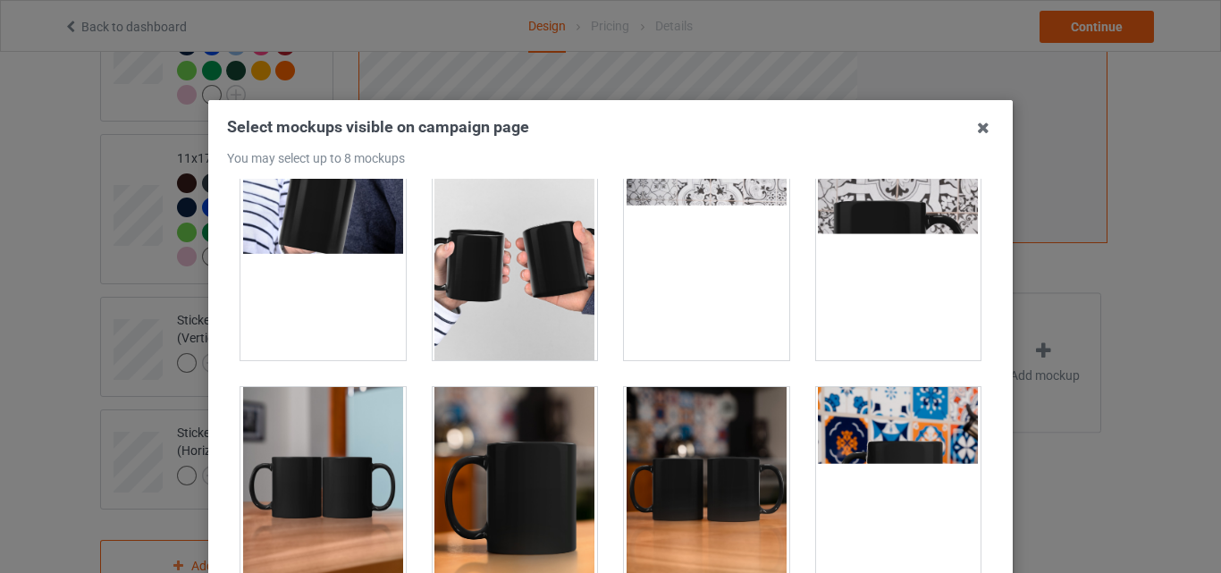
scroll to position [2949, 0]
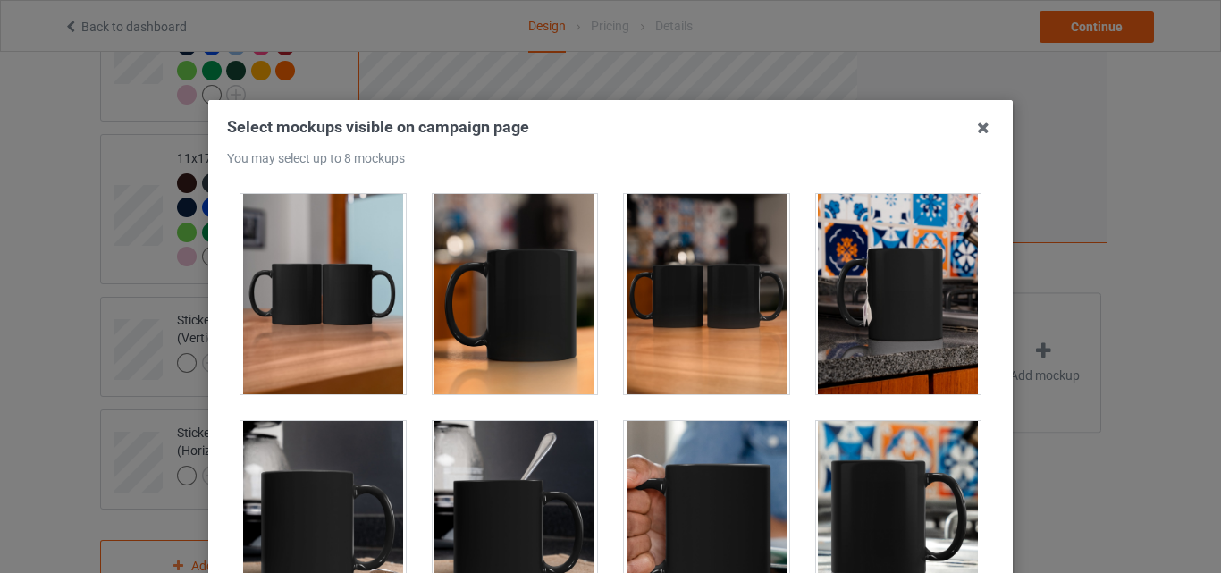
click at [353, 301] on div at bounding box center [322, 294] width 165 height 200
click at [528, 306] on div at bounding box center [515, 294] width 165 height 200
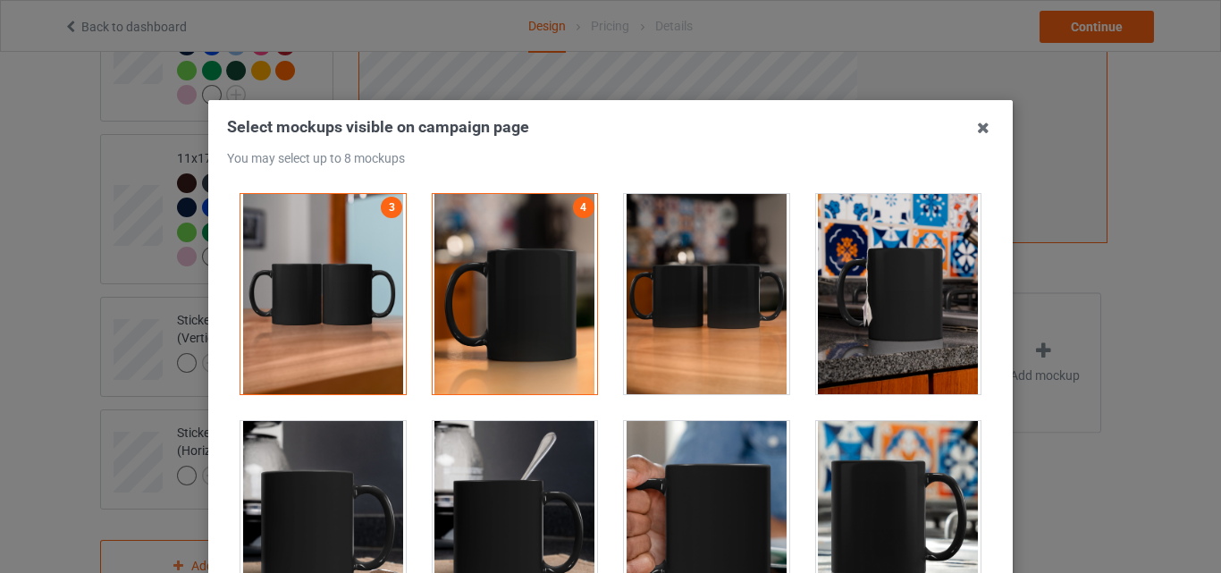
click at [669, 315] on div at bounding box center [706, 294] width 165 height 200
click at [856, 318] on div at bounding box center [898, 294] width 165 height 200
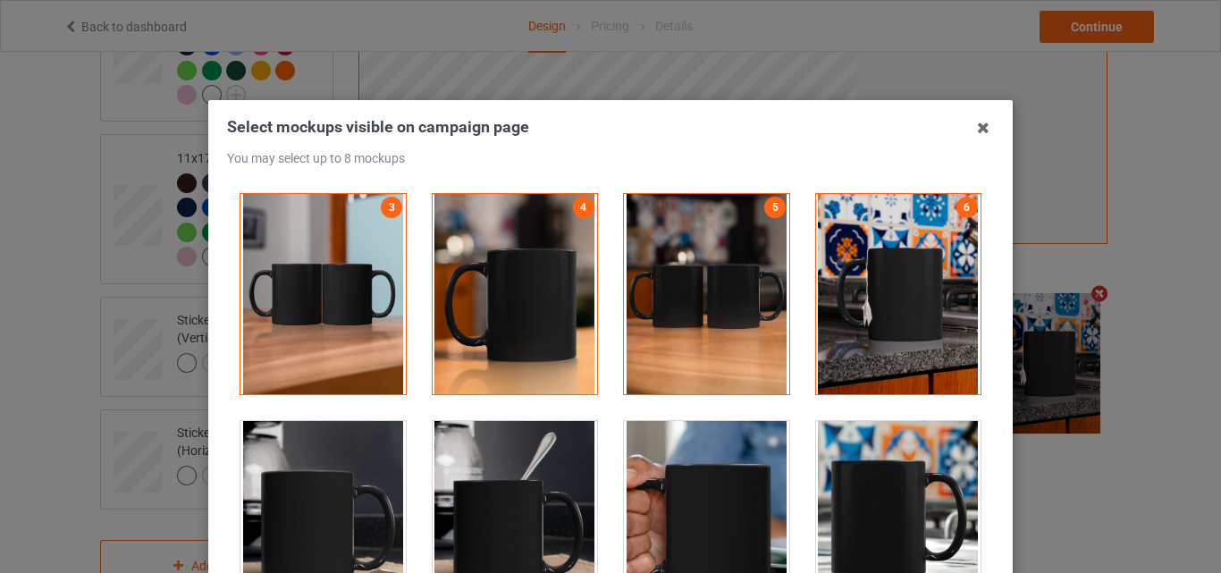
click at [506, 456] on div at bounding box center [515, 521] width 165 height 200
click at [852, 463] on div at bounding box center [898, 521] width 165 height 200
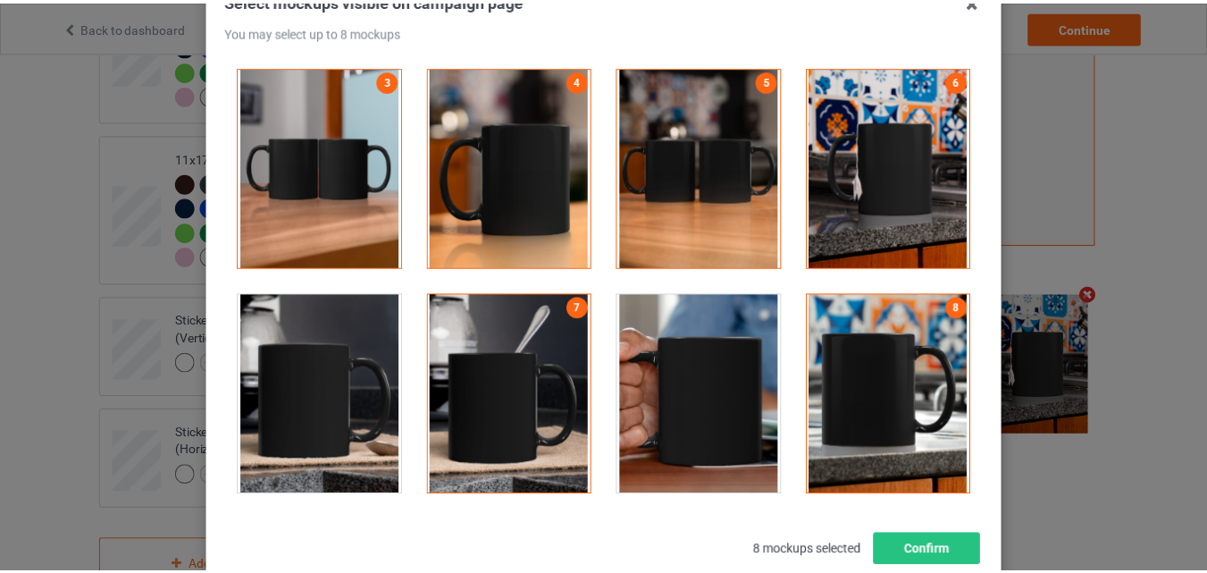
scroll to position [246, 0]
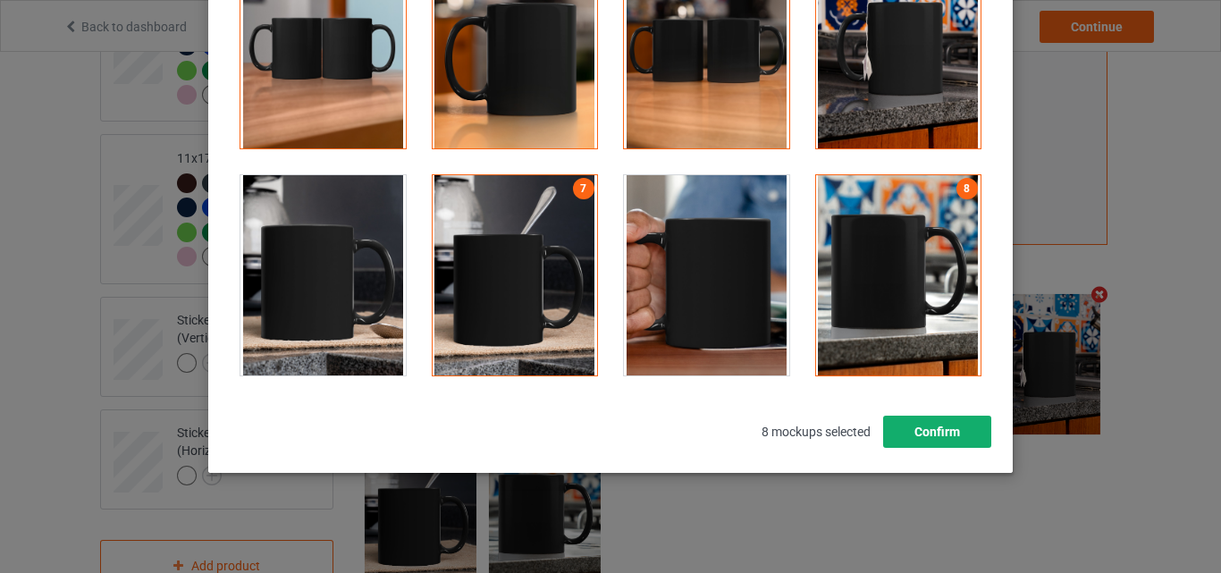
click at [932, 440] on button "Confirm" at bounding box center [937, 432] width 108 height 32
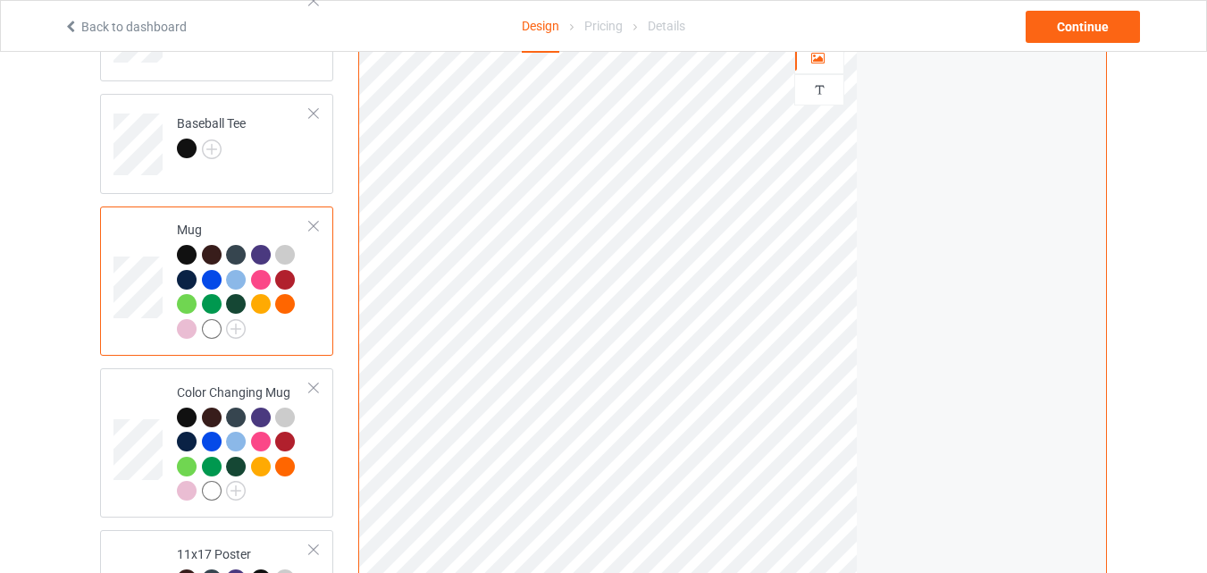
scroll to position [922, 0]
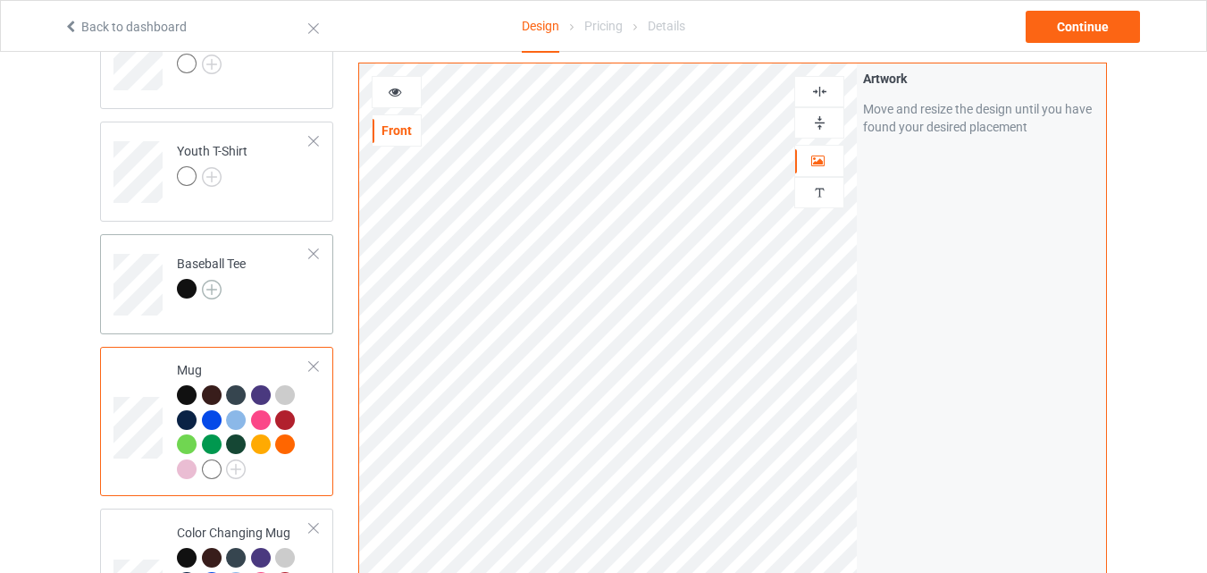
click at [214, 288] on img at bounding box center [212, 290] width 20 height 20
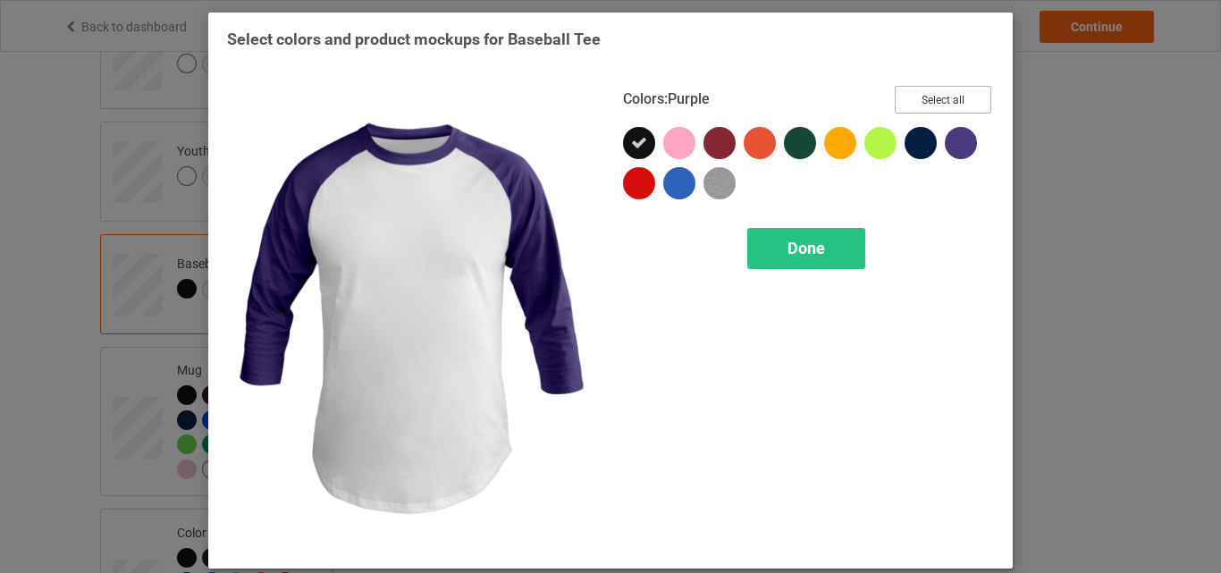
click at [958, 89] on button "Select all" at bounding box center [943, 100] width 97 height 28
click at [780, 261] on div "Done" at bounding box center [806, 248] width 118 height 41
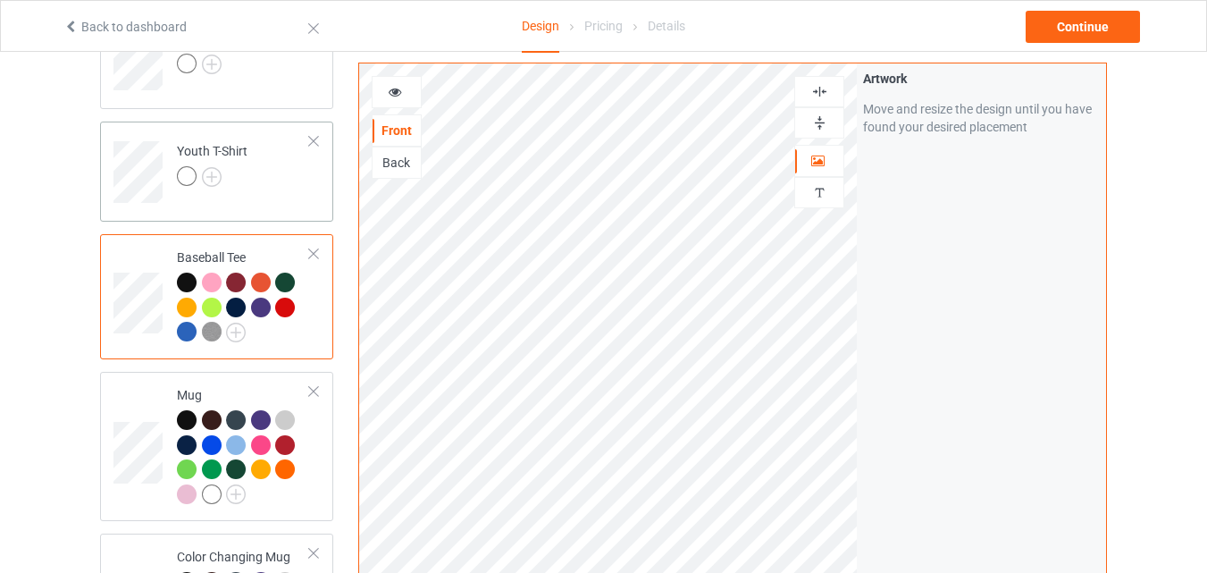
click at [223, 176] on div at bounding box center [212, 178] width 71 height 25
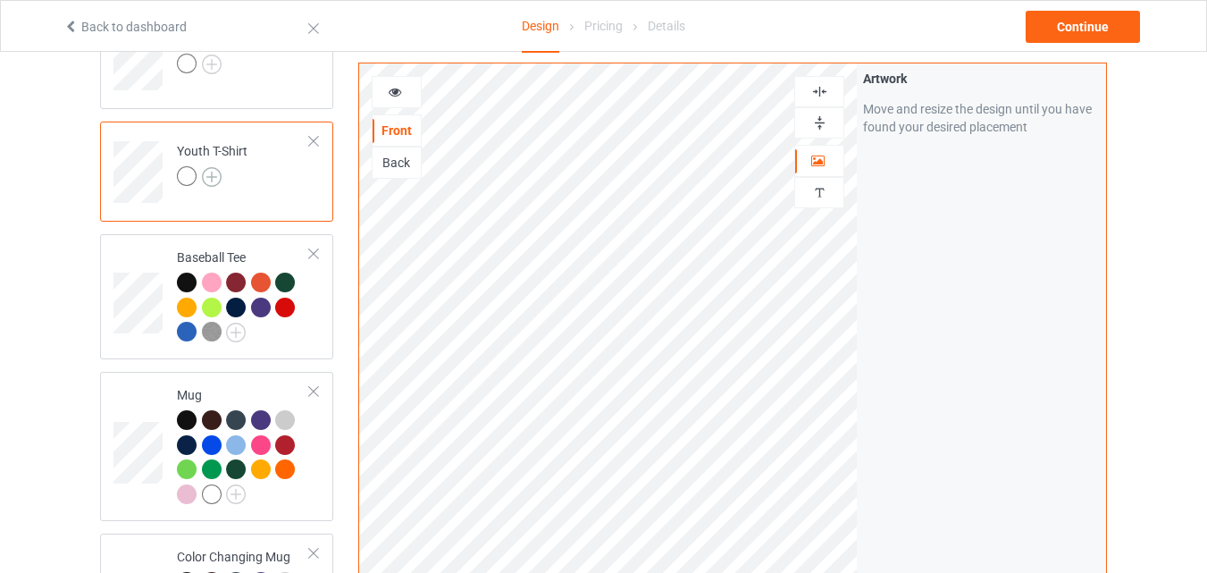
click at [217, 174] on img at bounding box center [212, 177] width 20 height 20
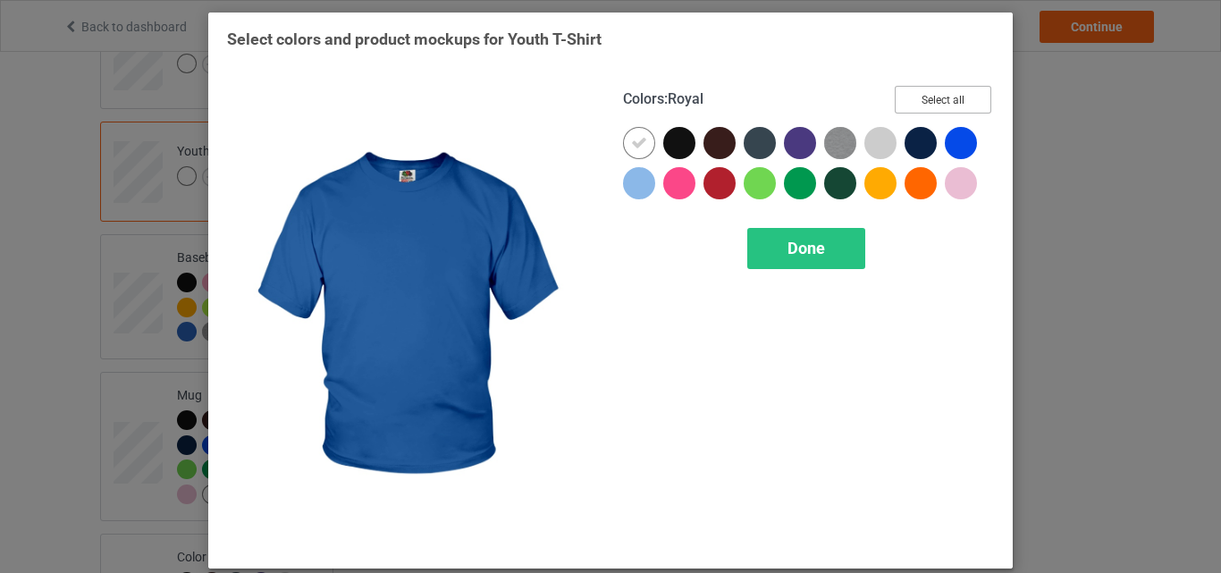
click at [948, 102] on button "Select all" at bounding box center [943, 100] width 97 height 28
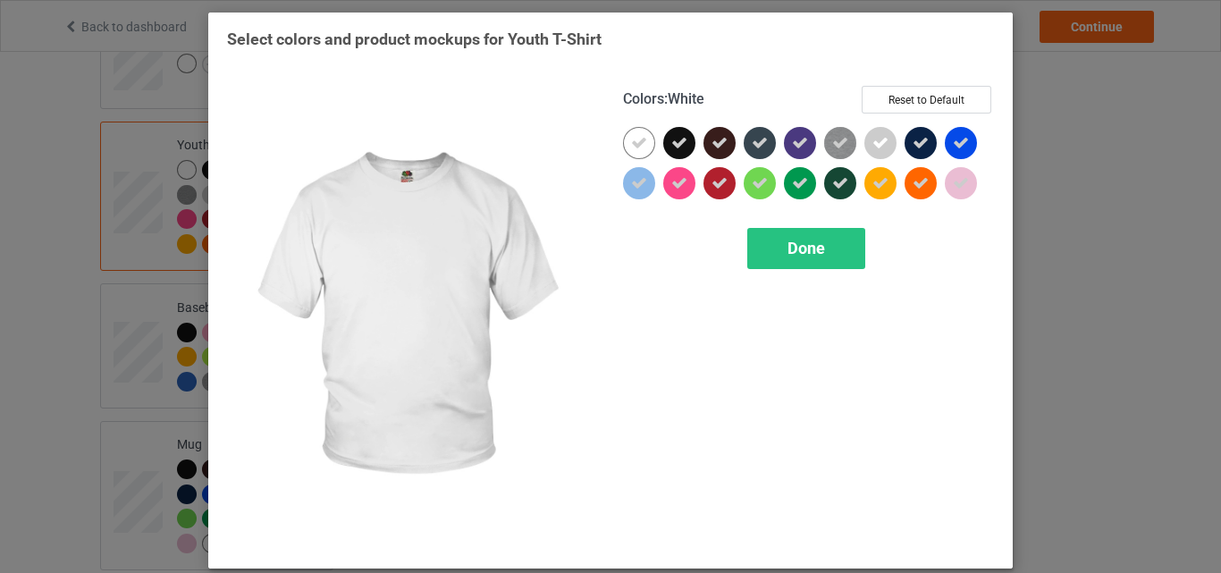
click at [635, 140] on icon at bounding box center [639, 143] width 16 height 16
click at [634, 140] on div at bounding box center [639, 143] width 32 height 32
click at [791, 241] on span "Done" at bounding box center [806, 248] width 38 height 19
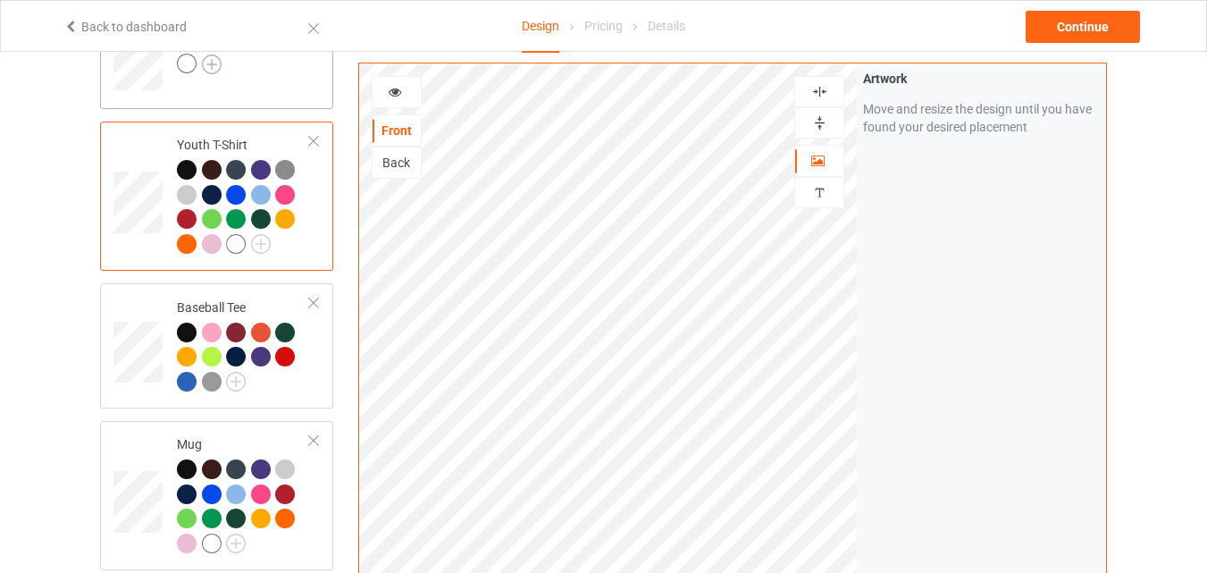
click at [211, 66] on img at bounding box center [212, 65] width 20 height 20
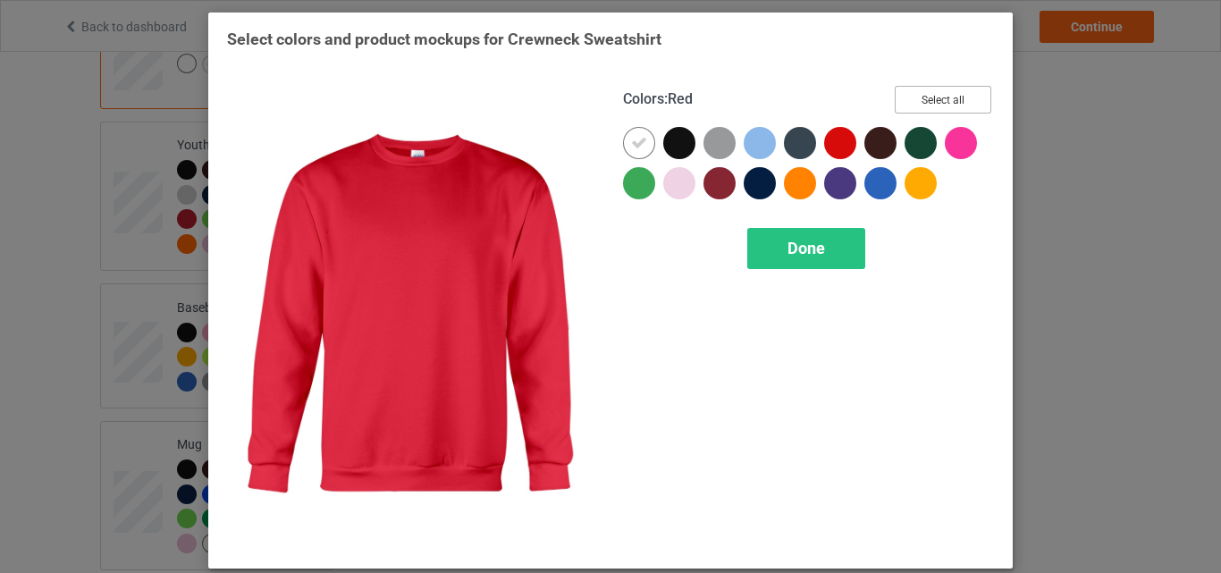
click at [923, 103] on button "Select all" at bounding box center [943, 100] width 97 height 28
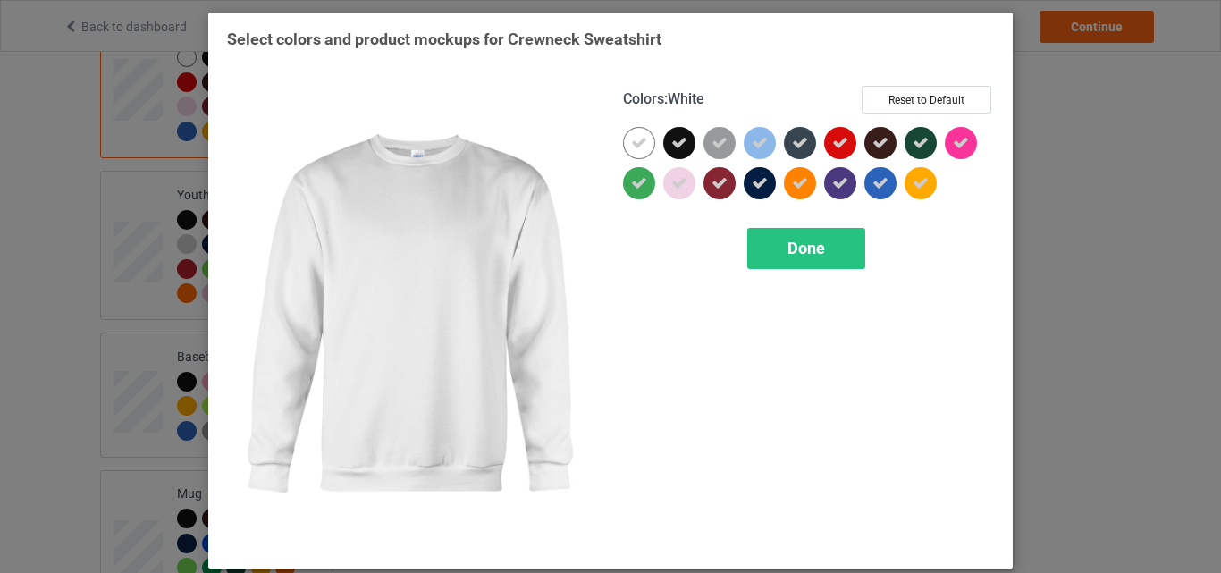
click at [631, 144] on icon at bounding box center [639, 143] width 16 height 16
click at [631, 144] on div at bounding box center [639, 143] width 32 height 32
click at [793, 256] on span "Done" at bounding box center [806, 248] width 38 height 19
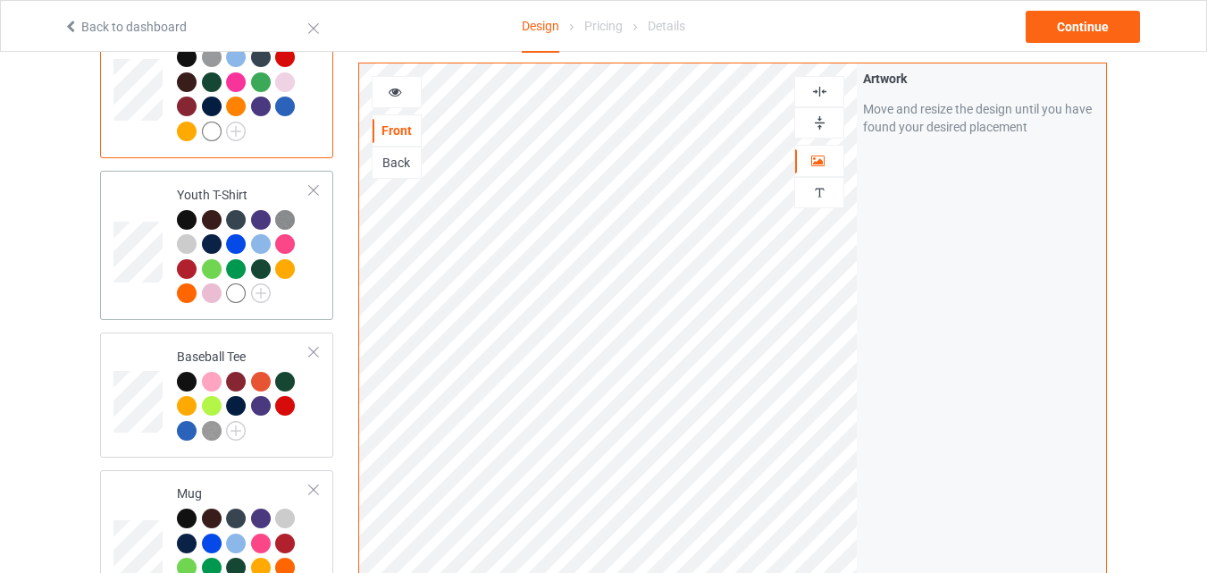
scroll to position [565, 0]
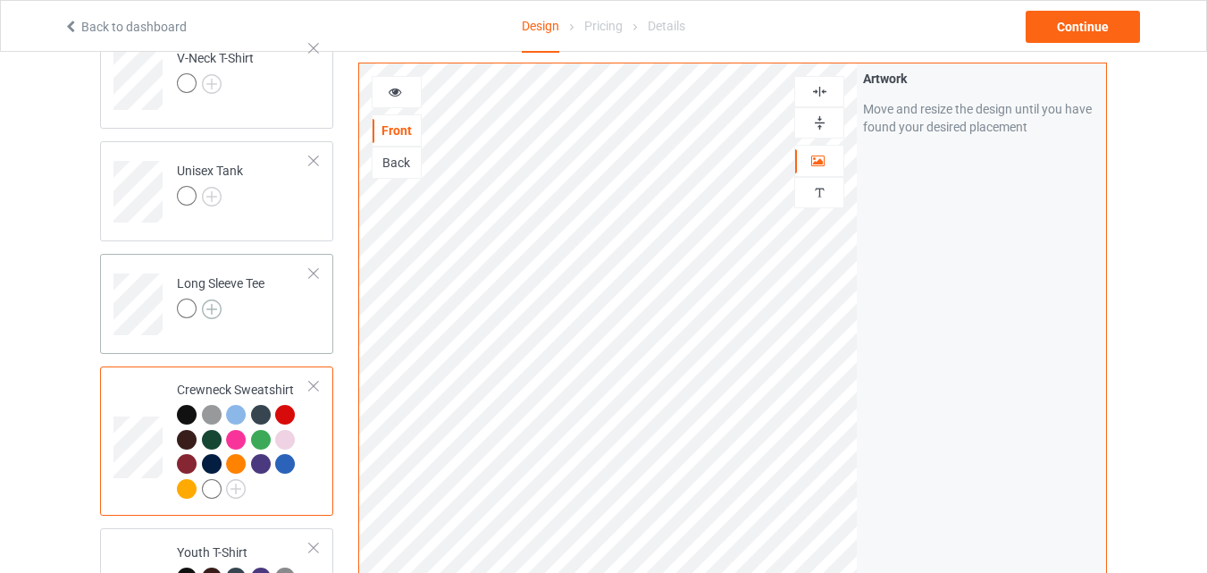
click at [206, 311] on img at bounding box center [212, 309] width 20 height 20
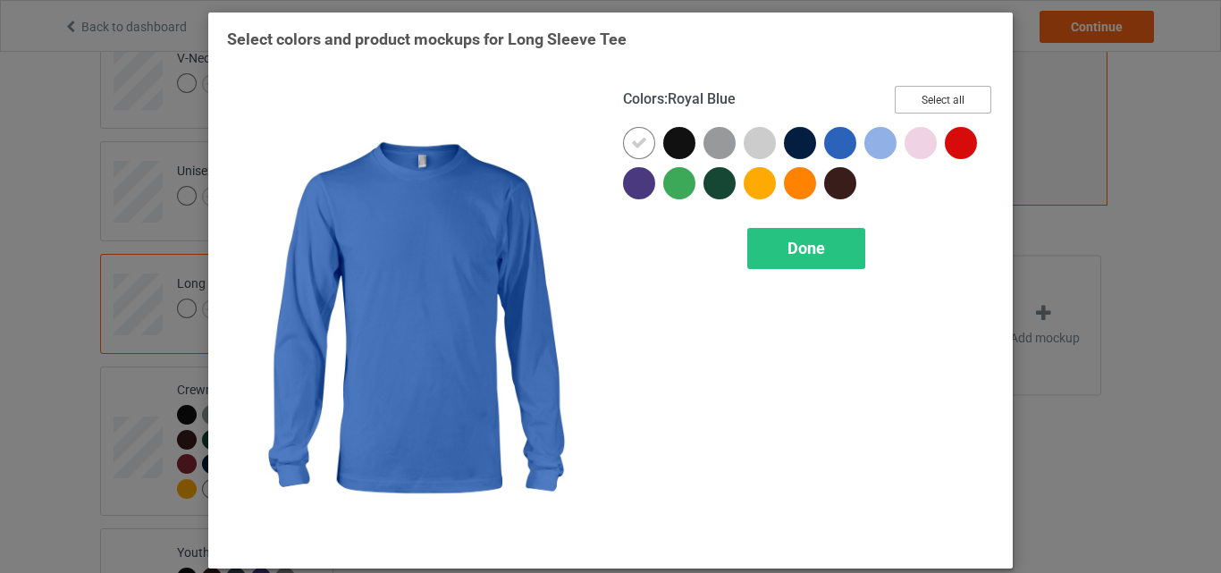
click at [954, 103] on button "Select all" at bounding box center [943, 100] width 97 height 28
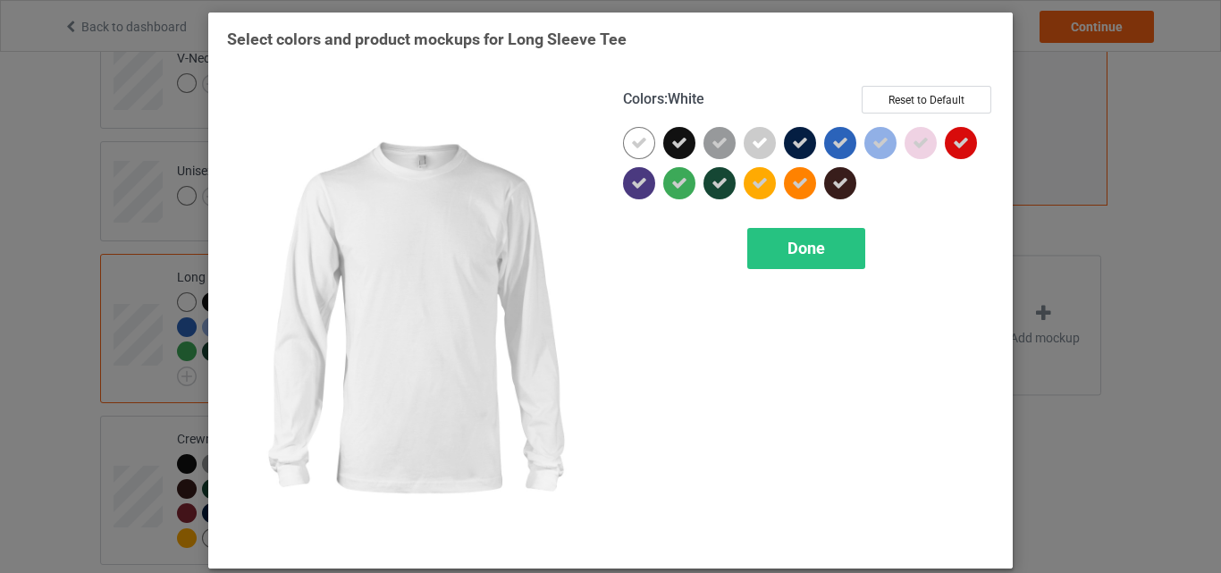
click at [642, 144] on div at bounding box center [639, 143] width 32 height 32
click at [811, 243] on span "Done" at bounding box center [806, 248] width 38 height 19
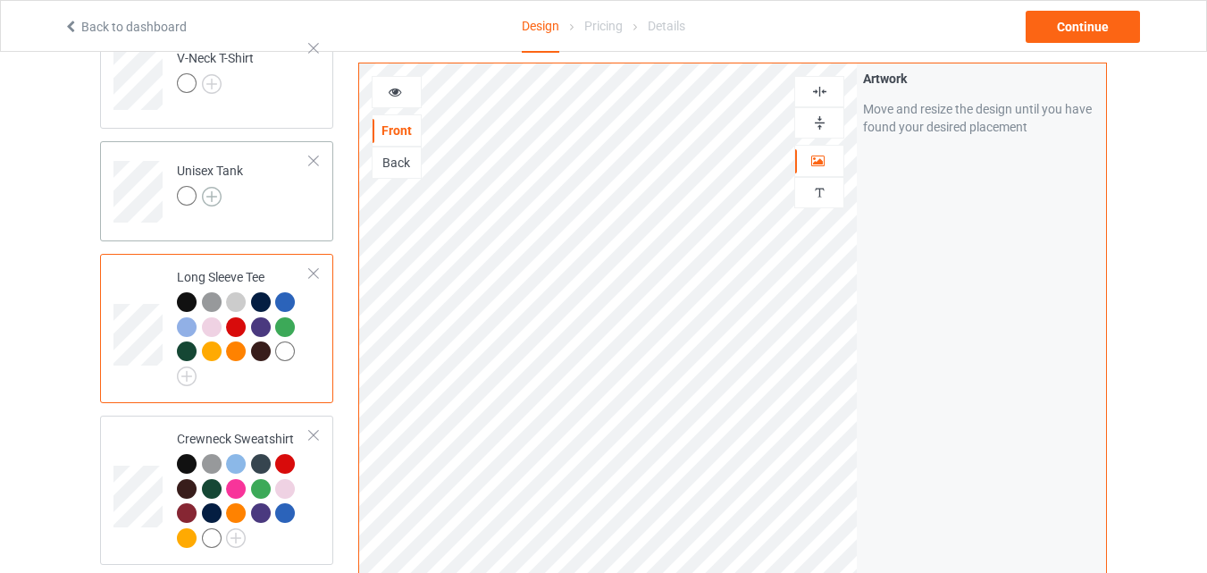
click at [207, 199] on img at bounding box center [212, 197] width 20 height 20
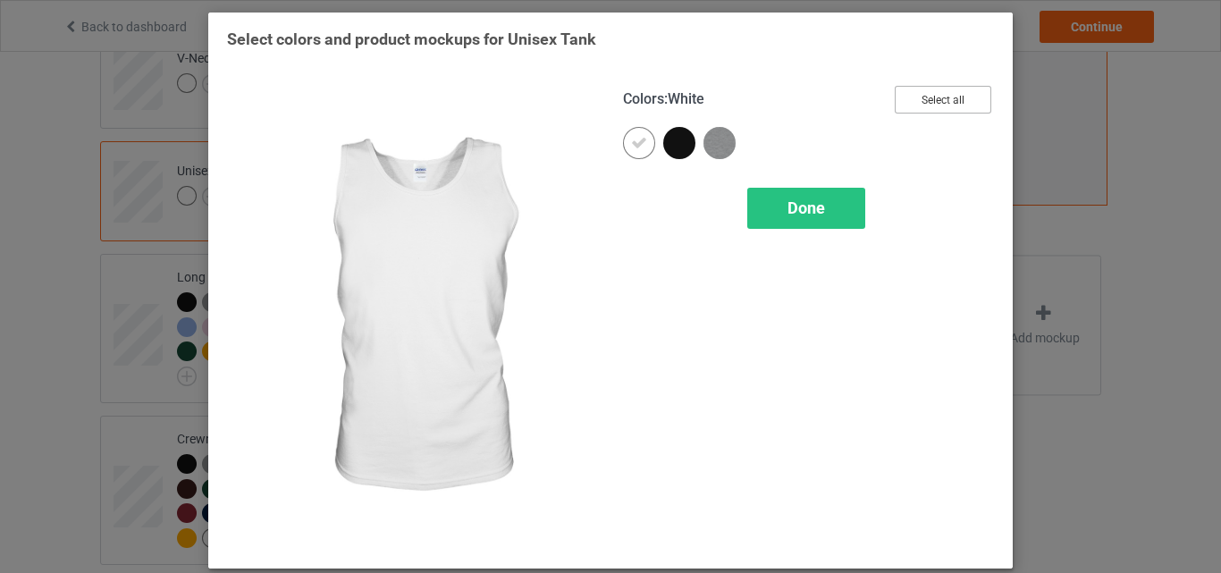
click at [980, 95] on button "Select all" at bounding box center [943, 100] width 97 height 28
click at [640, 141] on icon at bounding box center [639, 143] width 16 height 16
click at [640, 141] on div at bounding box center [639, 143] width 32 height 32
click at [757, 199] on div "Done" at bounding box center [806, 208] width 118 height 41
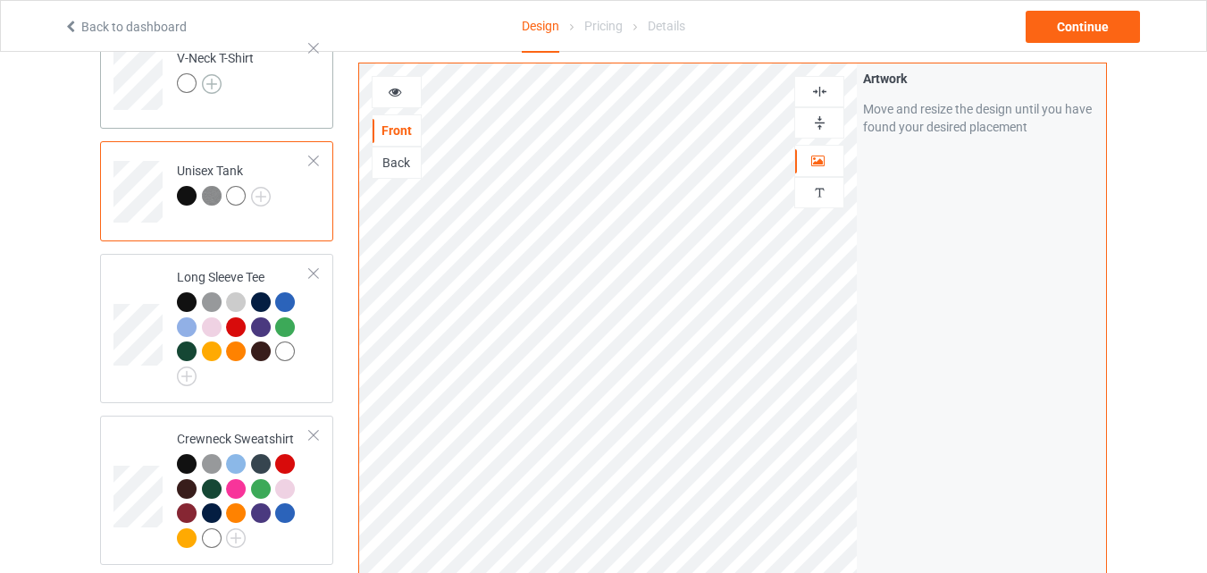
click at [211, 82] on img at bounding box center [212, 84] width 20 height 20
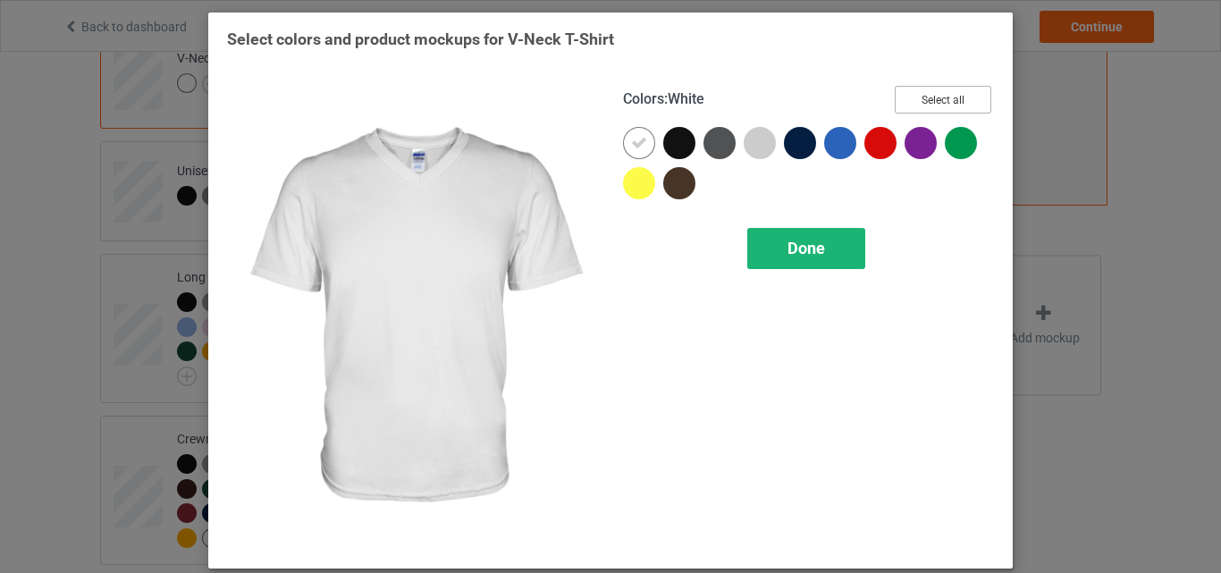
click at [945, 91] on button "Select all" at bounding box center [943, 100] width 97 height 28
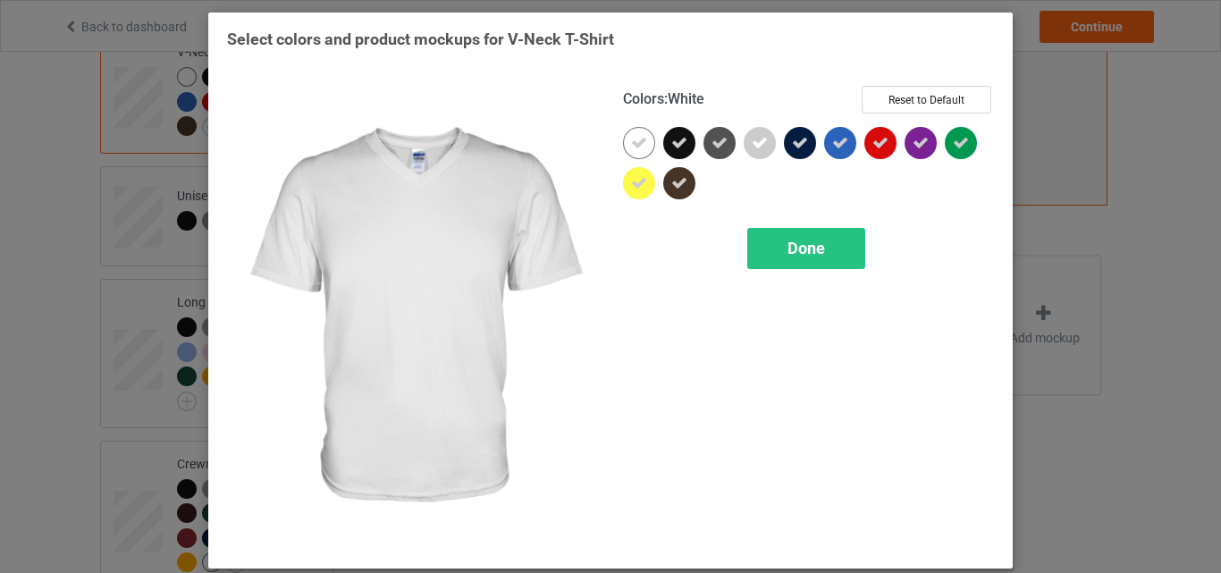
click at [641, 144] on div at bounding box center [639, 143] width 32 height 32
click at [813, 254] on span "Done" at bounding box center [806, 248] width 38 height 19
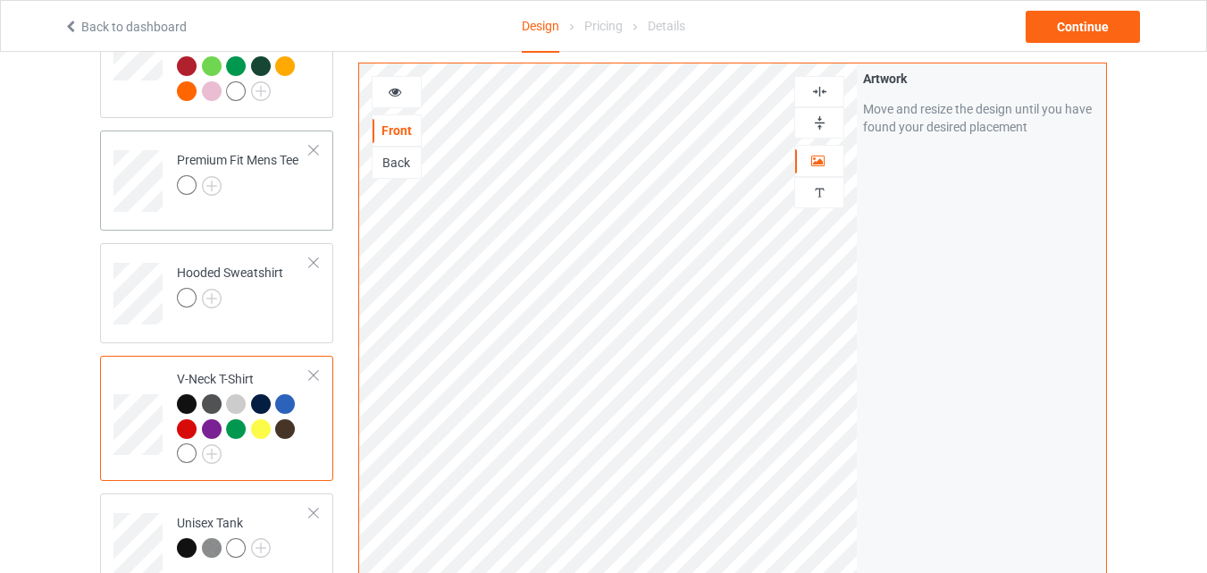
scroll to position [207, 0]
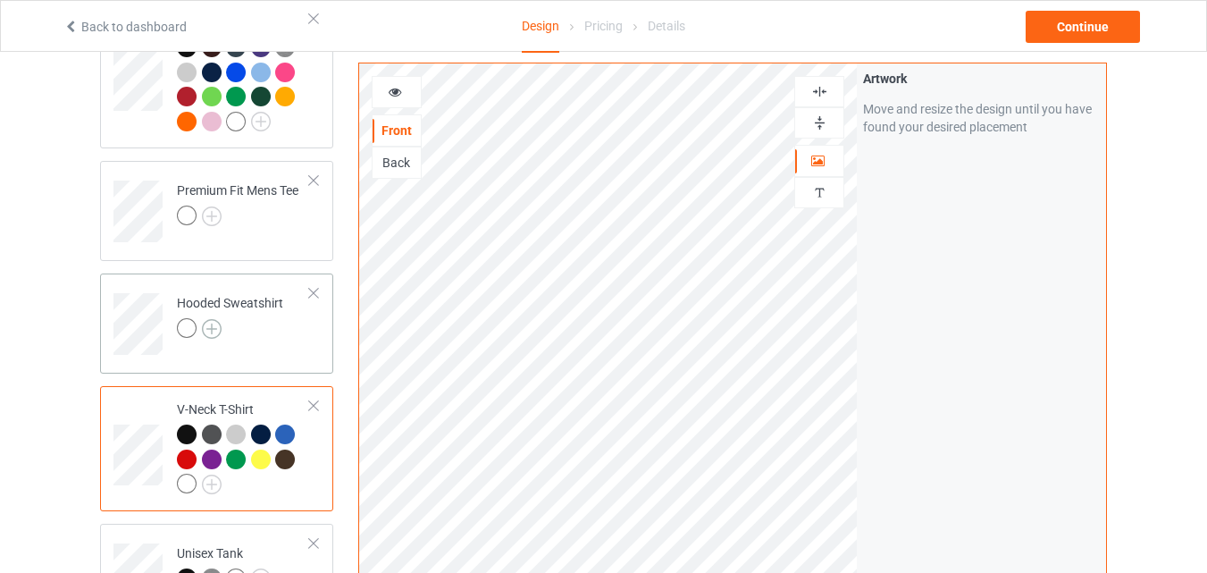
click at [206, 331] on img at bounding box center [212, 329] width 20 height 20
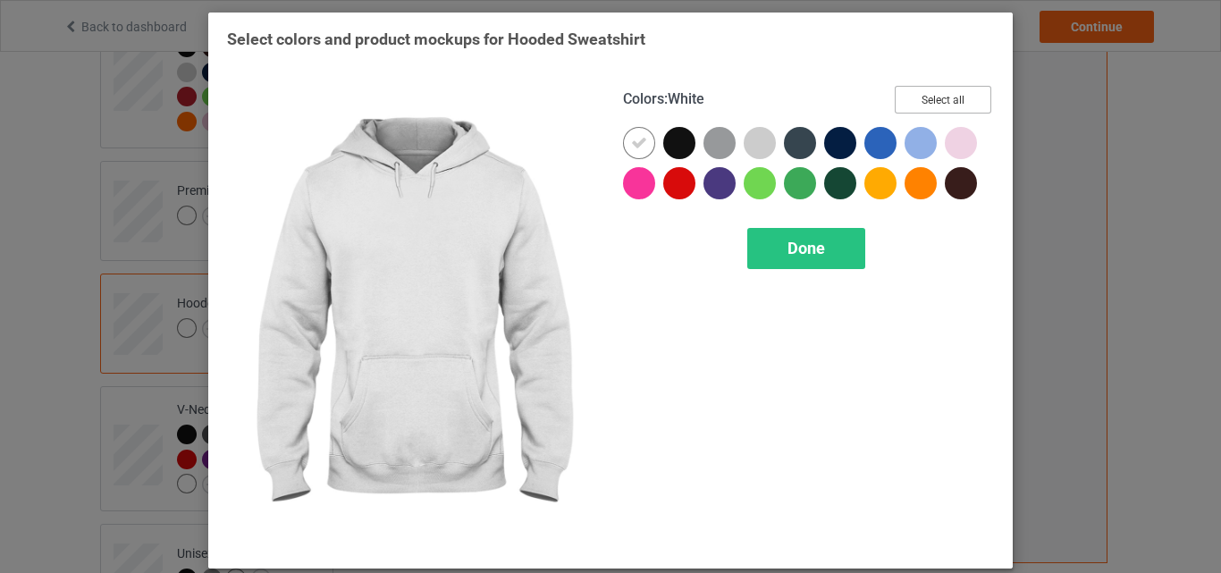
click at [973, 100] on button "Select all" at bounding box center [943, 100] width 97 height 28
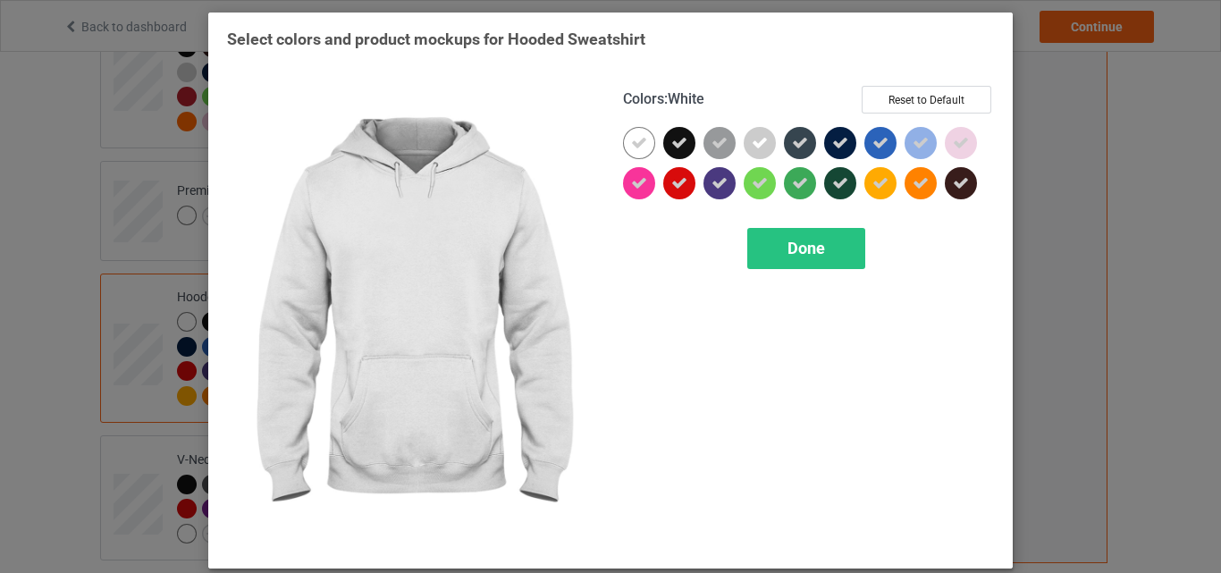
click at [623, 141] on div at bounding box center [639, 143] width 32 height 32
drag, startPoint x: 623, startPoint y: 141, endPoint x: 769, endPoint y: 257, distance: 187.0
click at [624, 141] on div at bounding box center [639, 143] width 32 height 32
click at [770, 256] on div "Done" at bounding box center [806, 248] width 118 height 41
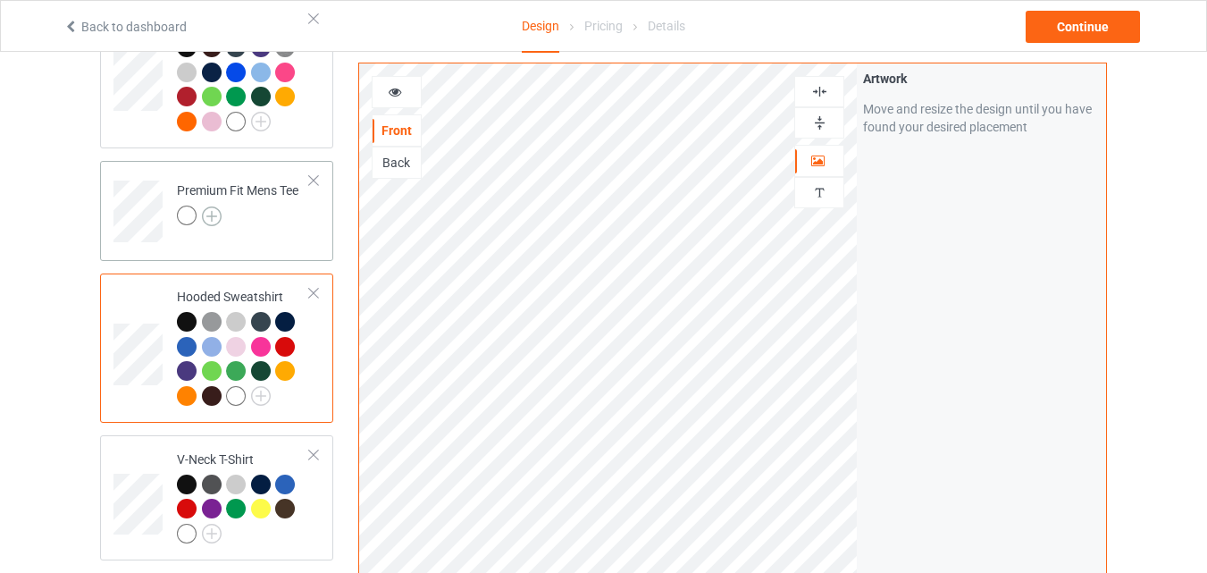
click at [215, 214] on img at bounding box center [212, 216] width 20 height 20
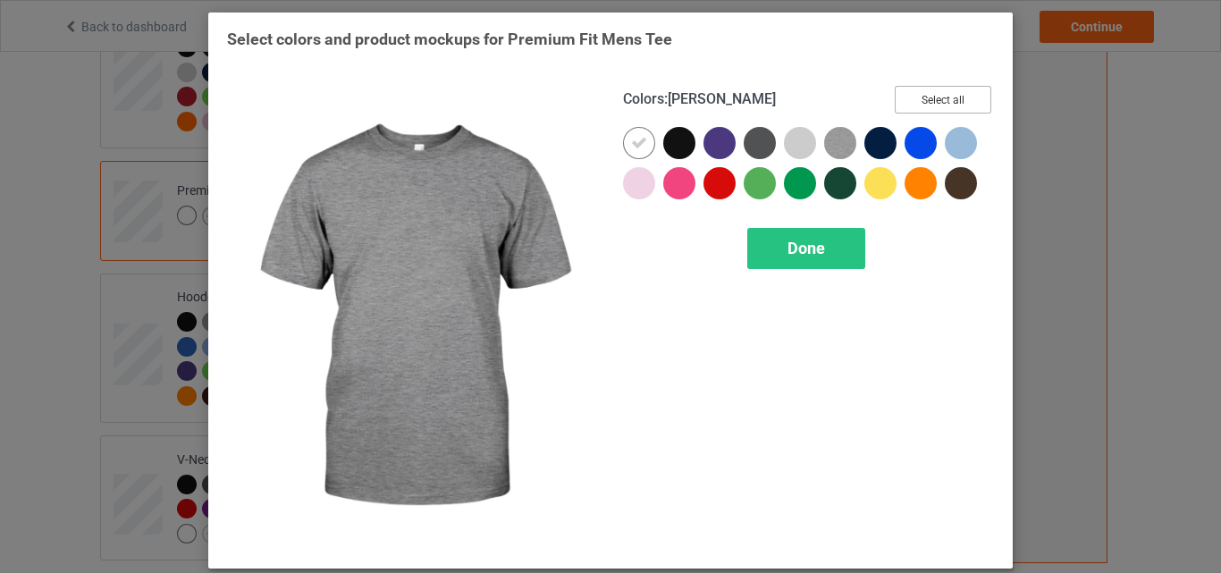
click at [911, 104] on button "Select all" at bounding box center [943, 100] width 97 height 28
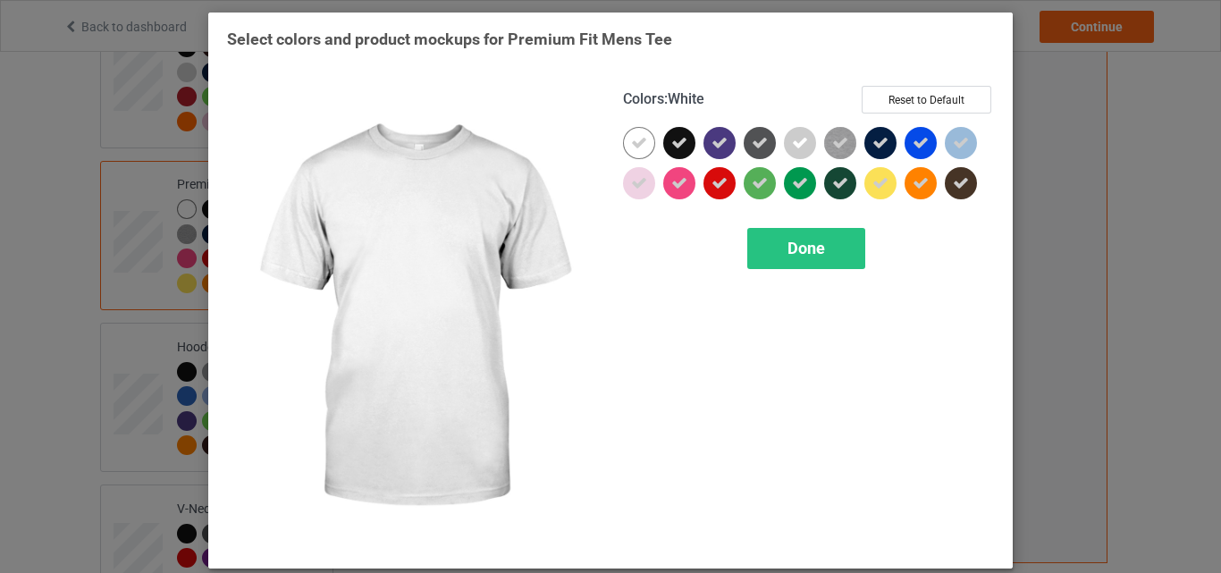
drag, startPoint x: 634, startPoint y: 129, endPoint x: 862, endPoint y: 256, distance: 261.6
click at [633, 129] on div at bounding box center [639, 143] width 32 height 32
click at [827, 248] on div "Done" at bounding box center [806, 248] width 118 height 41
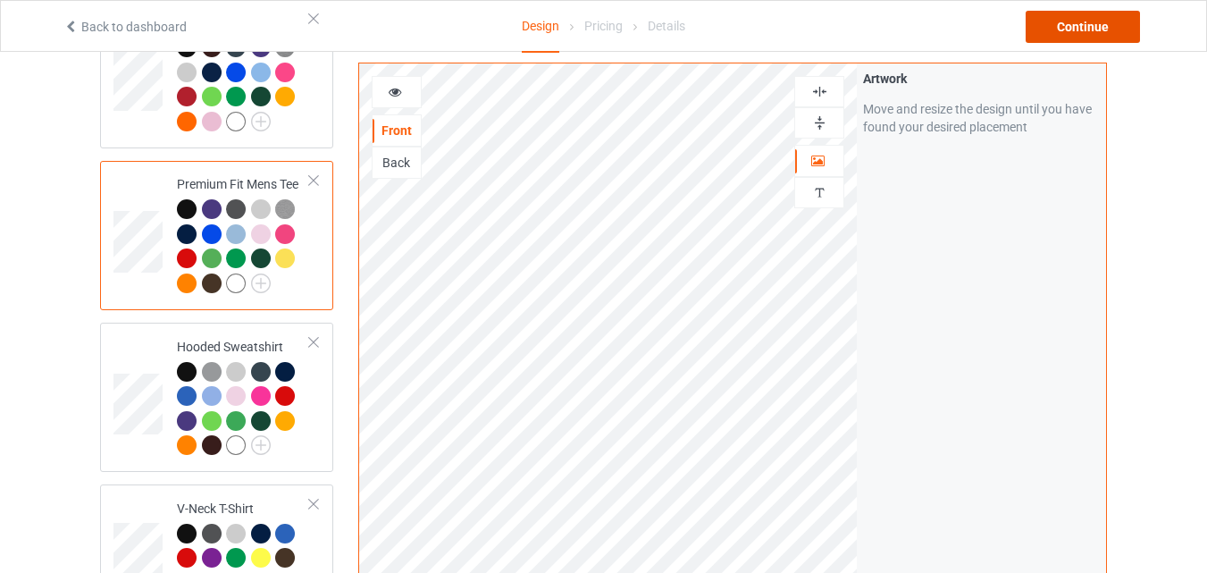
click at [1089, 19] on div "Continue" at bounding box center [1083, 27] width 114 height 32
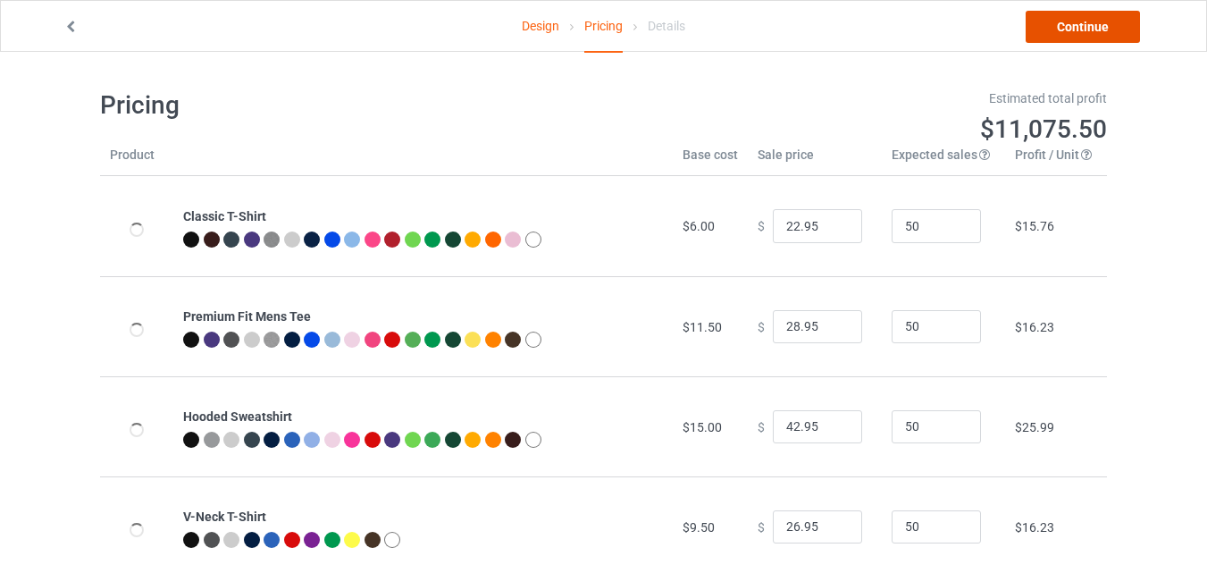
click at [1081, 27] on link "Continue" at bounding box center [1083, 27] width 114 height 32
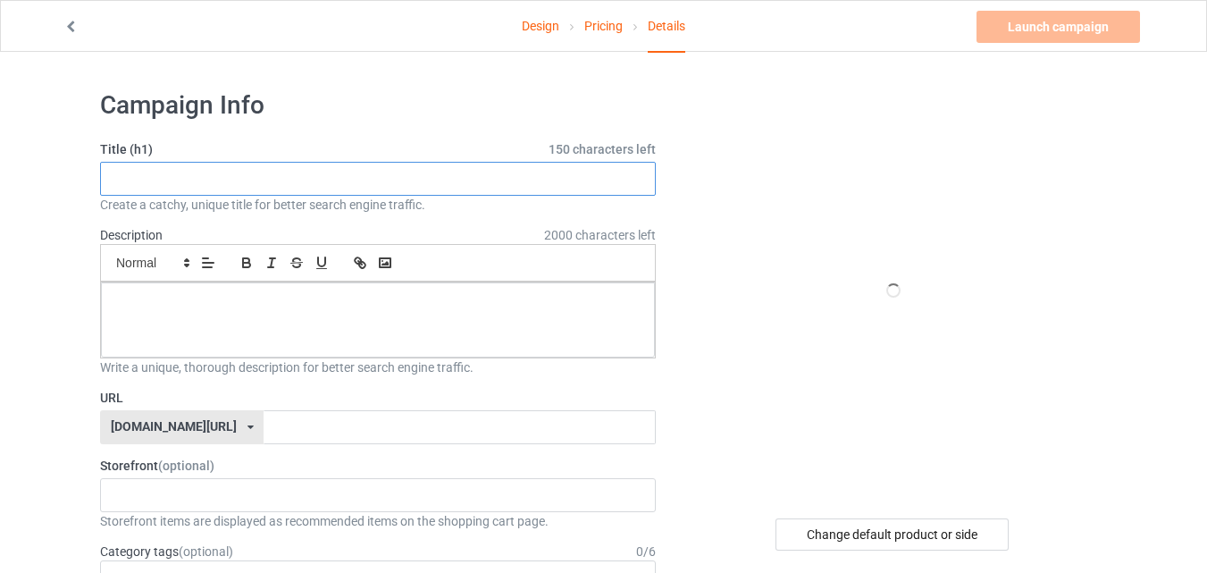
click at [270, 168] on input "text" at bounding box center [378, 179] width 556 height 34
paste input "Vintage US Flag Cock Fight"
type input "Vintage US Flag Cock Fight"
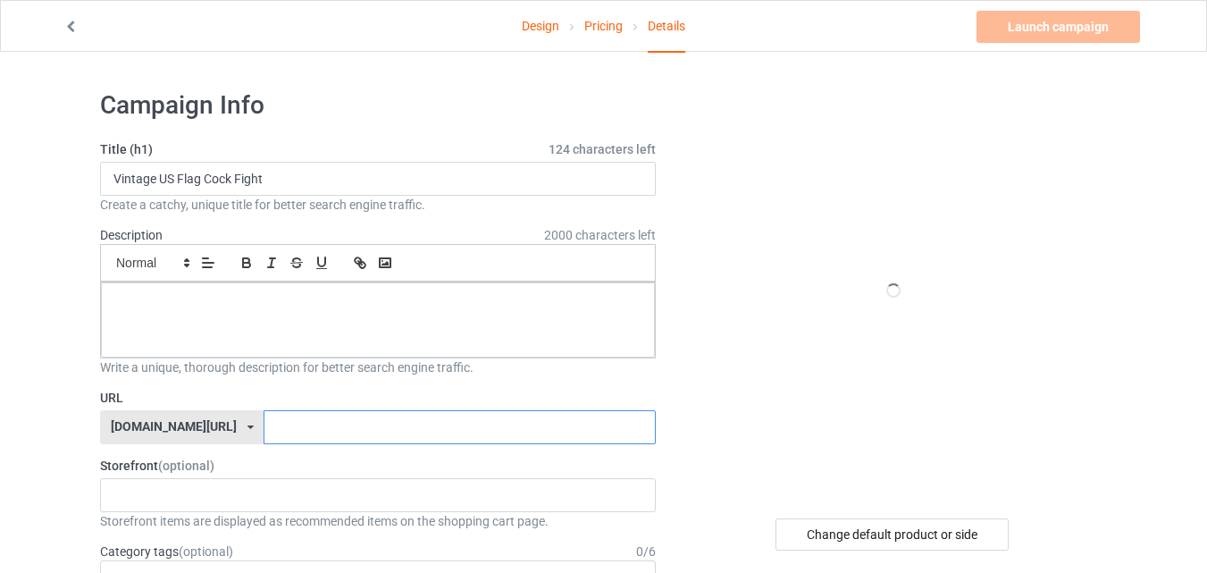
click at [264, 433] on input "text" at bounding box center [459, 427] width 391 height 34
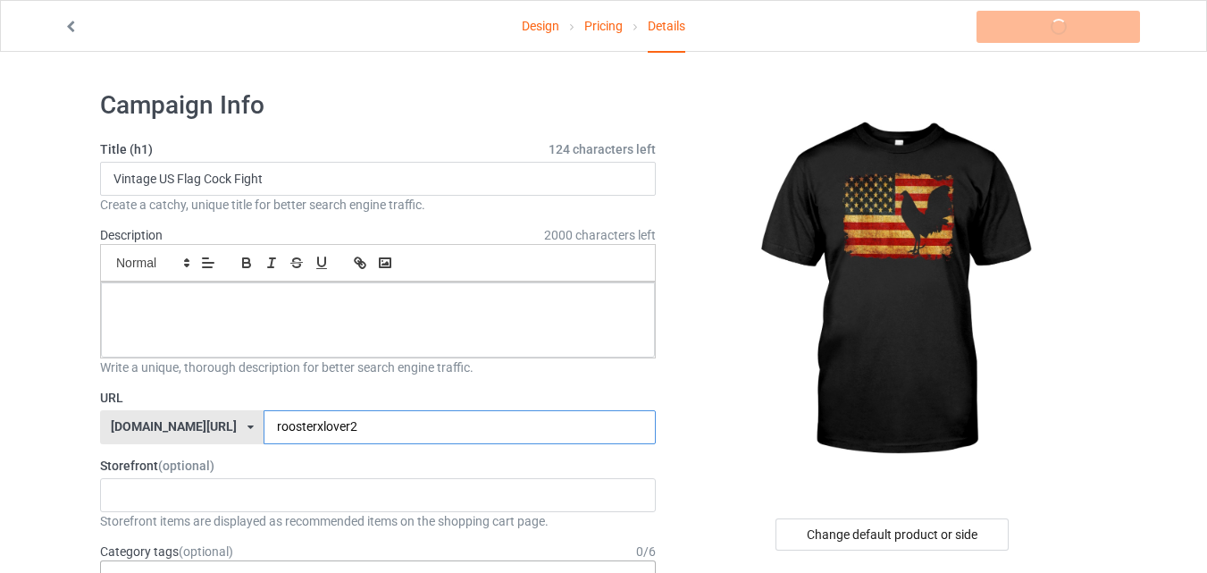
scroll to position [268, 0]
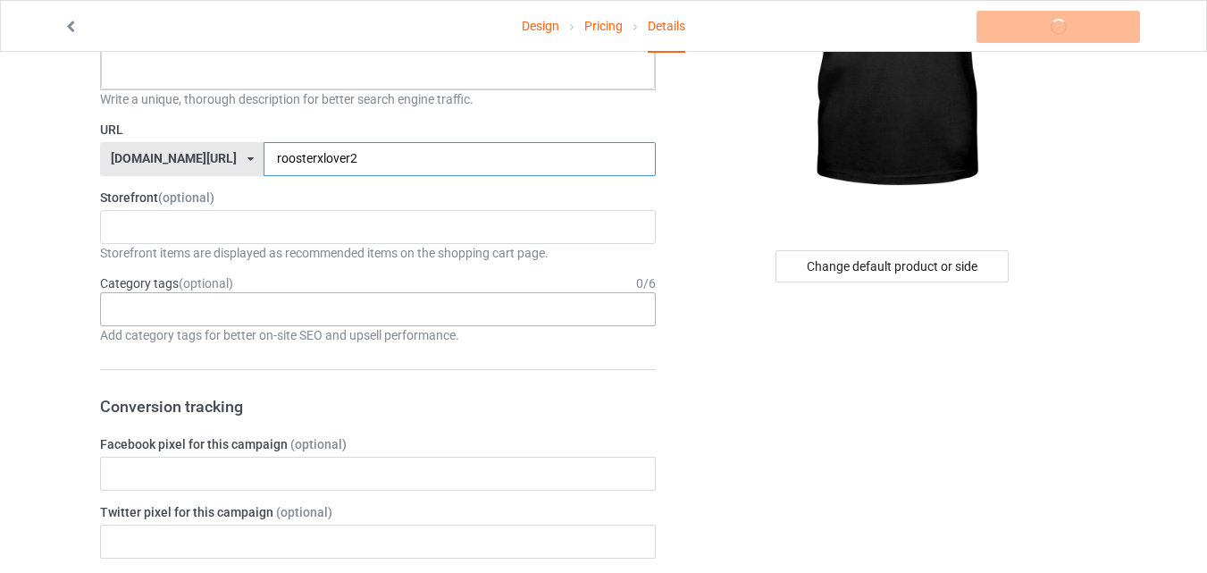
type input "roosterxlover2"
click at [282, 298] on div "Age > [DEMOGRAPHIC_DATA] > 1 Age > [DEMOGRAPHIC_DATA] Months > 1 Month Age > [D…" at bounding box center [378, 309] width 556 height 34
type input "roost"
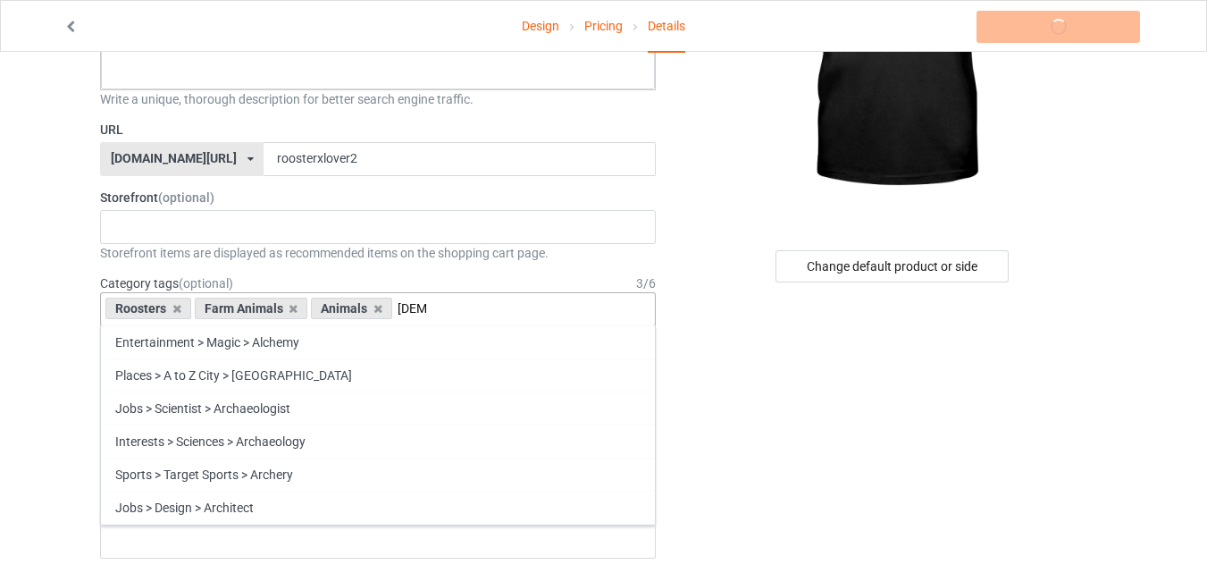
type input "[DEMOGRAPHIC_DATA]"
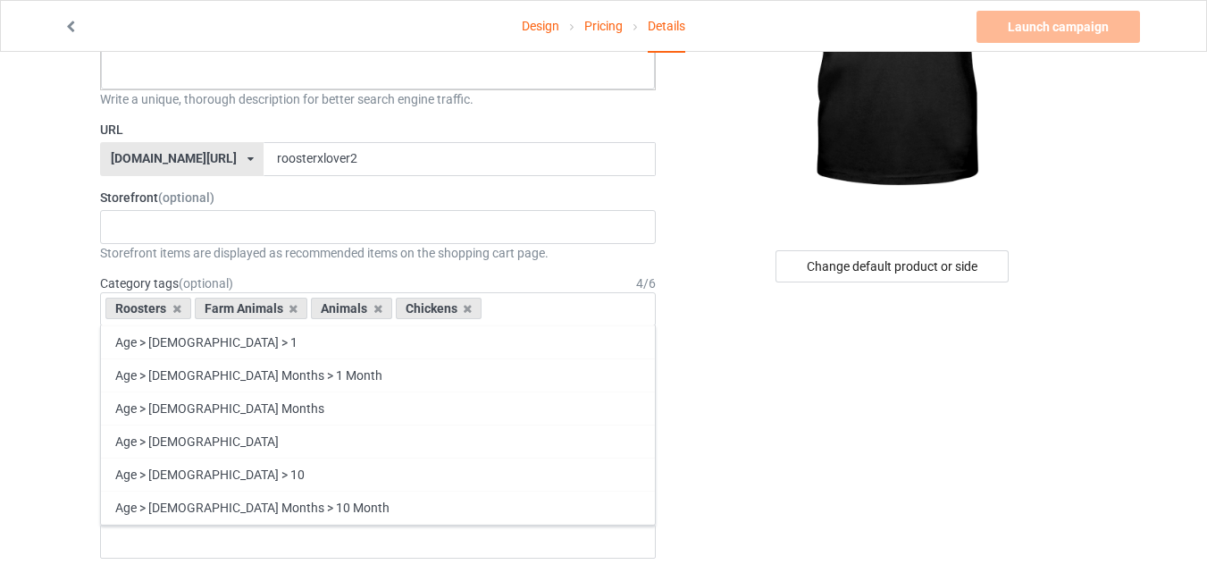
scroll to position [0, 0]
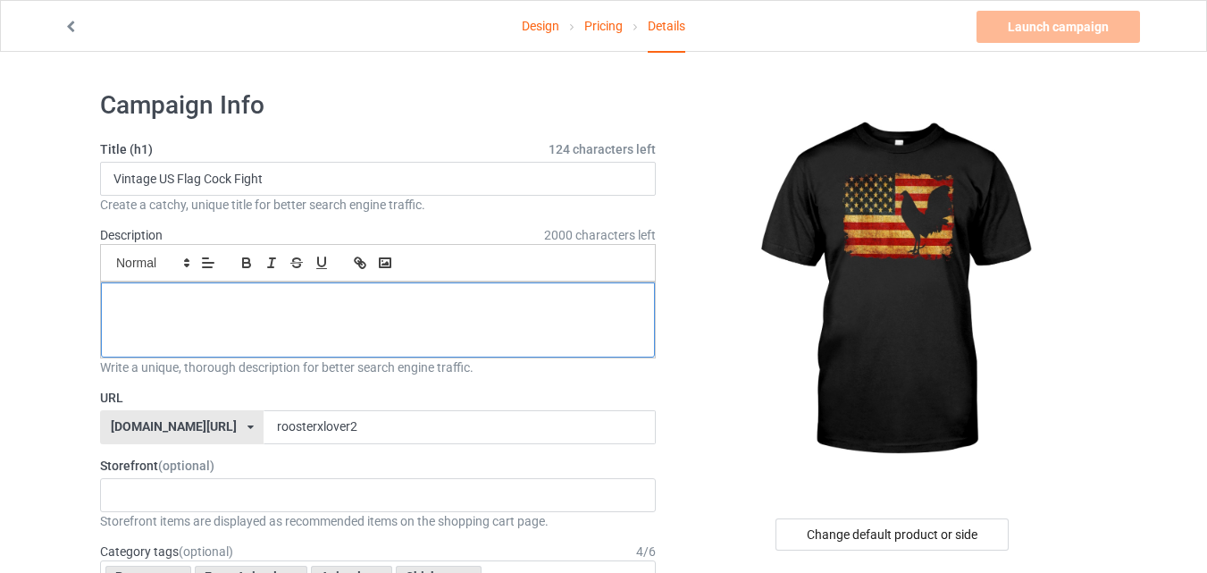
click at [464, 294] on p at bounding box center [378, 302] width 526 height 17
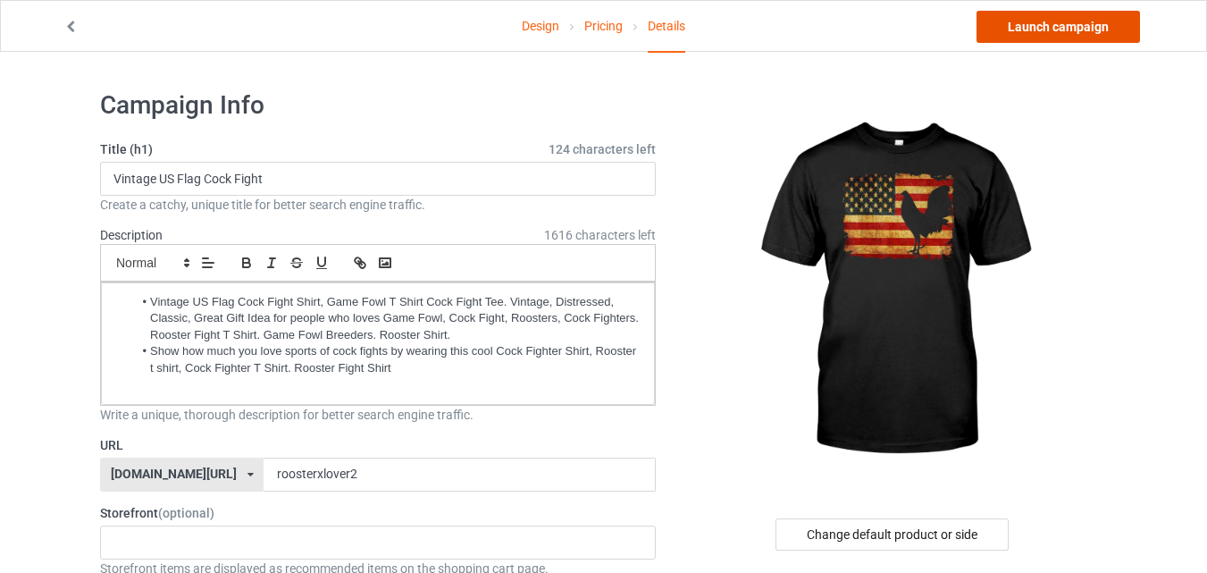
click at [1086, 18] on link "Launch campaign" at bounding box center [1059, 27] width 164 height 32
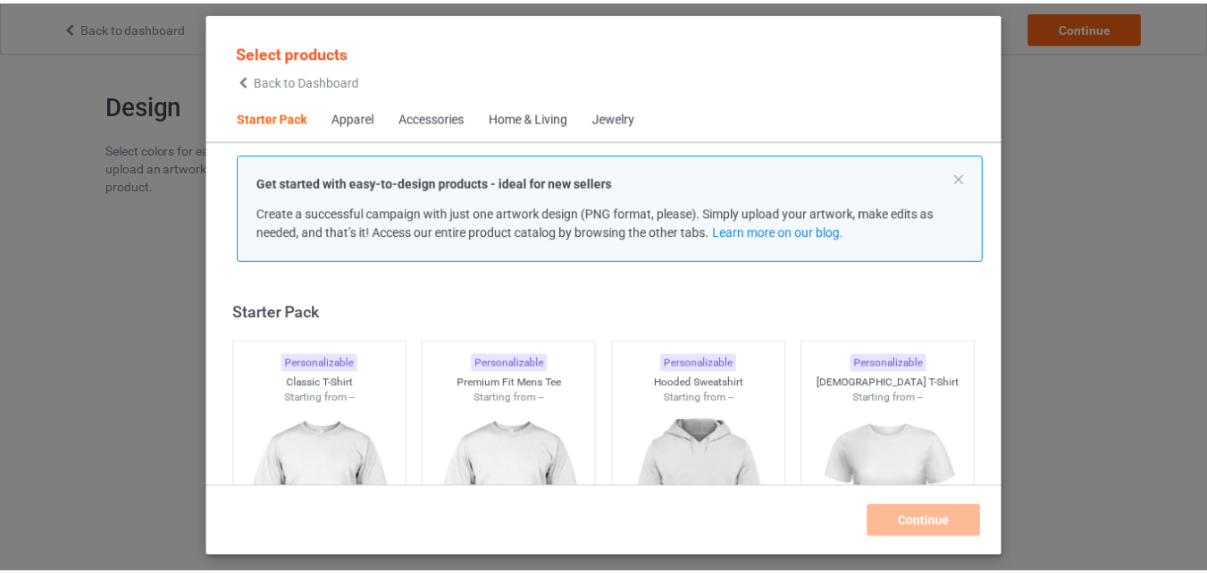
scroll to position [23, 0]
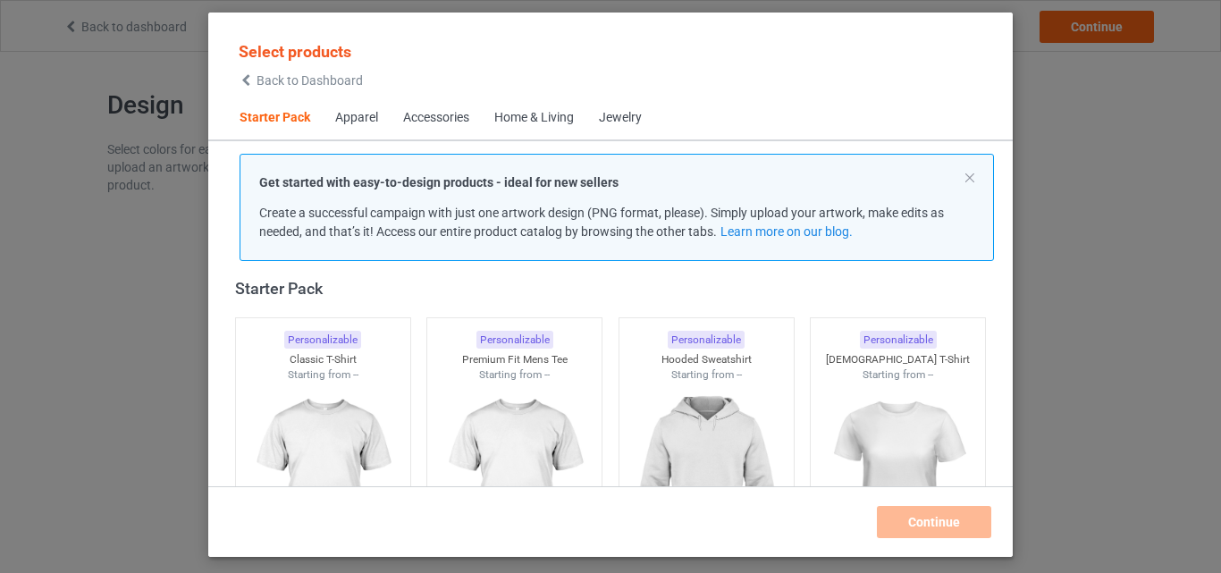
click at [345, 384] on img at bounding box center [323, 483] width 160 height 200
click at [526, 411] on img at bounding box center [514, 483] width 160 height 200
click at [666, 412] on img at bounding box center [707, 483] width 160 height 200
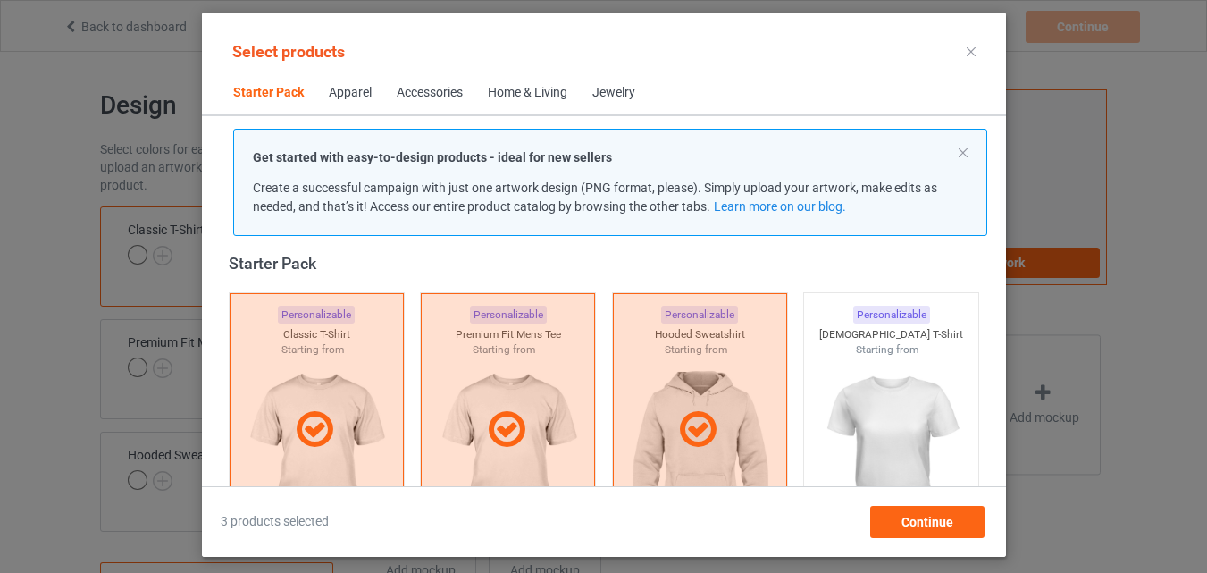
scroll to position [559, 0]
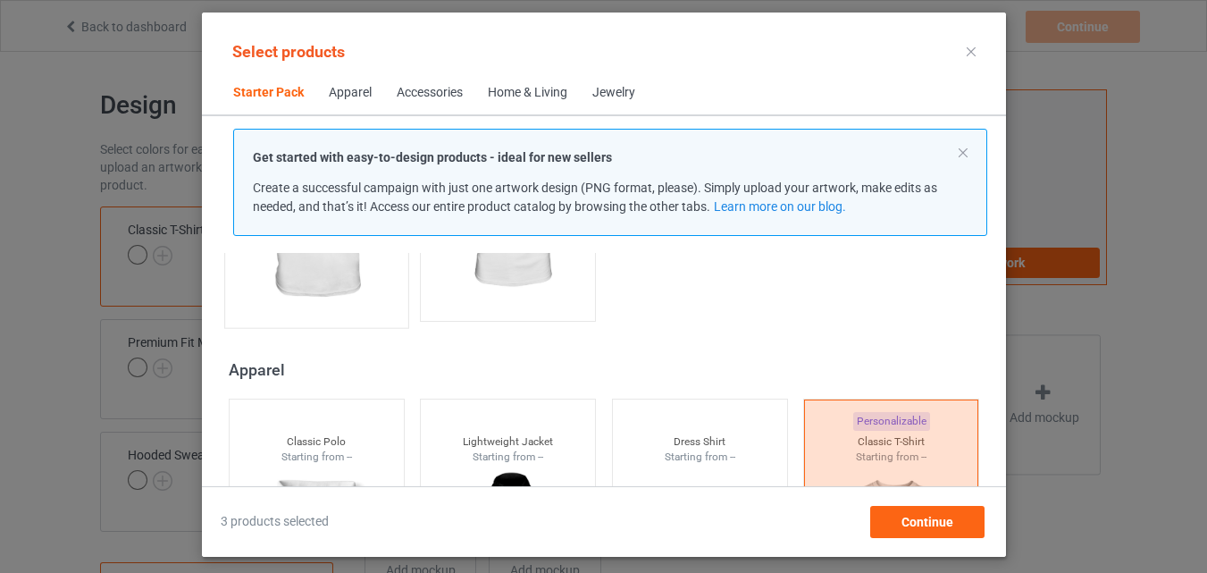
click at [339, 265] on img at bounding box center [316, 213] width 168 height 210
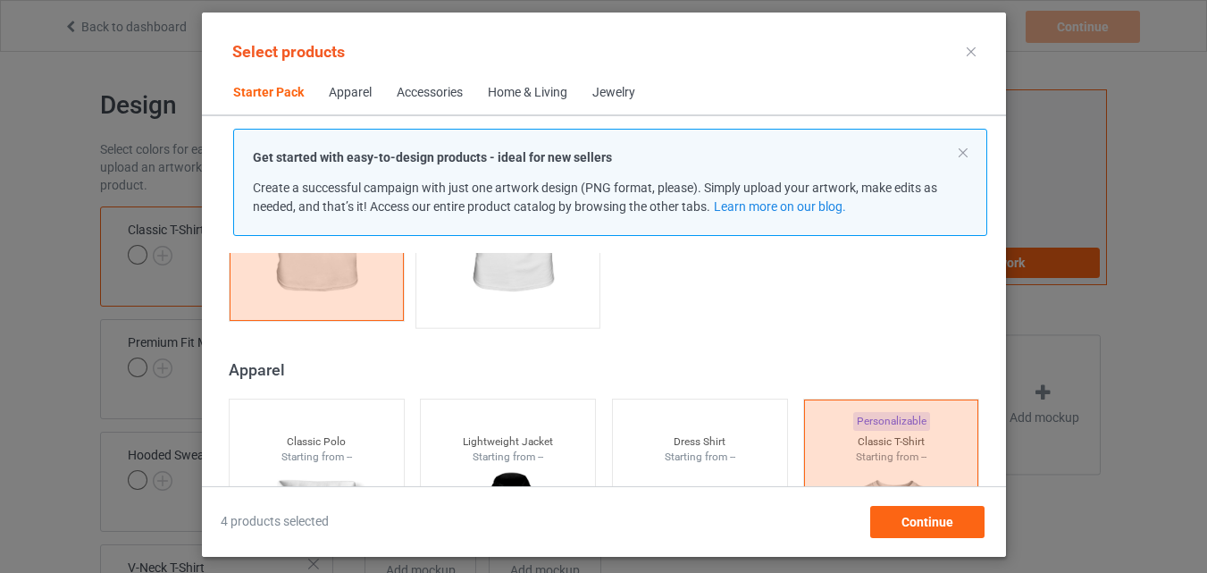
click at [442, 302] on img at bounding box center [508, 213] width 168 height 210
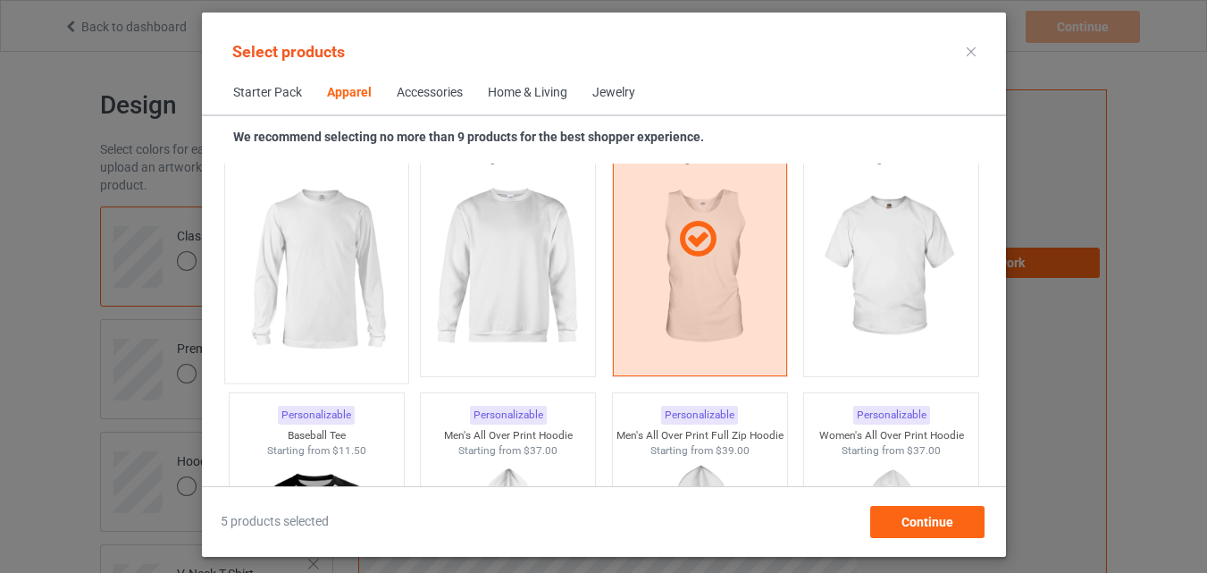
scroll to position [1364, 0]
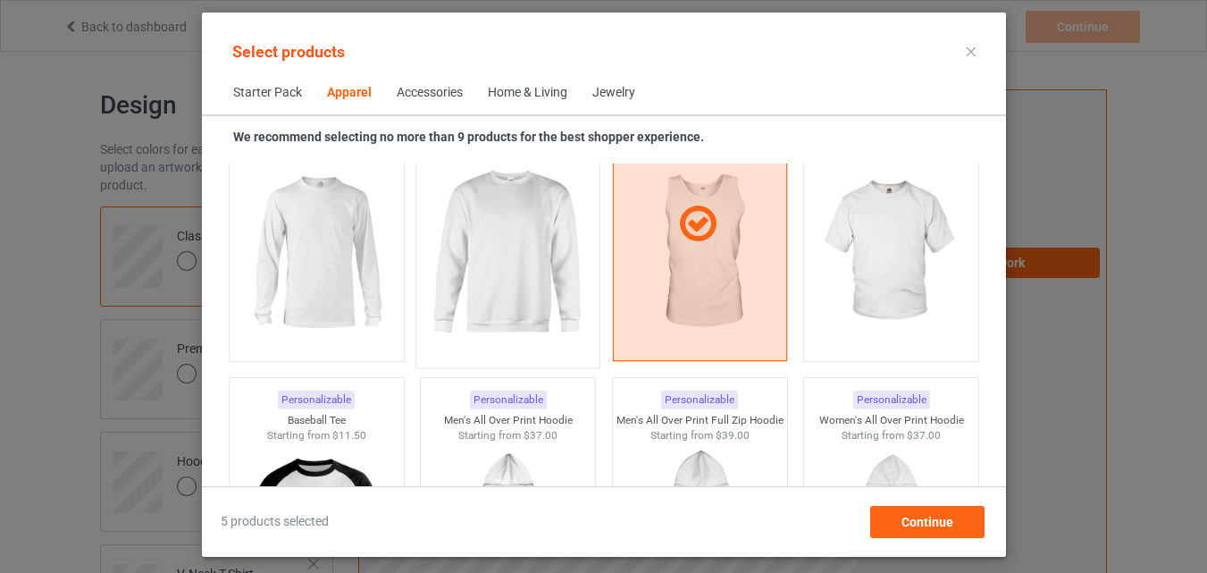
drag, startPoint x: 349, startPoint y: 320, endPoint x: 445, endPoint y: 334, distance: 97.6
click at [349, 319] on img at bounding box center [316, 252] width 160 height 200
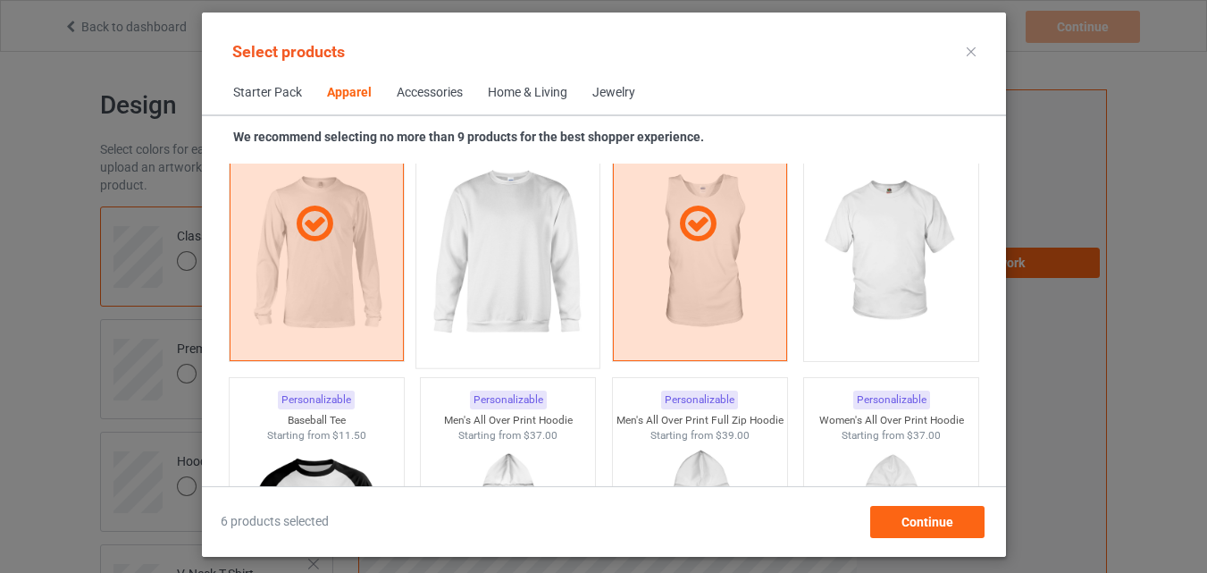
click at [445, 334] on img at bounding box center [508, 253] width 168 height 210
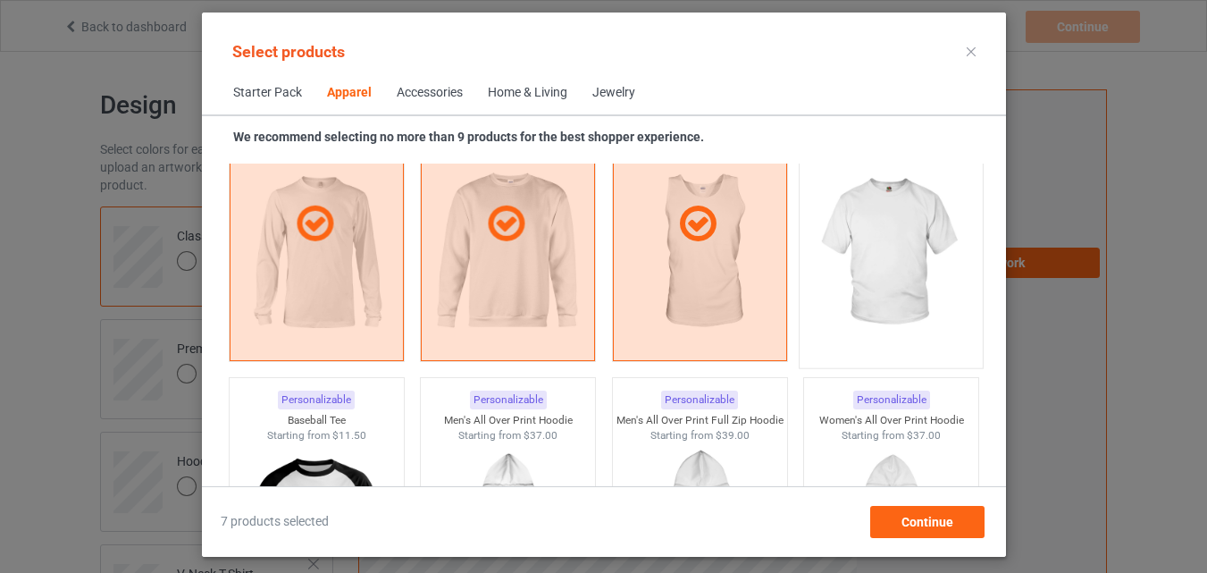
click at [878, 282] on img at bounding box center [891, 253] width 168 height 210
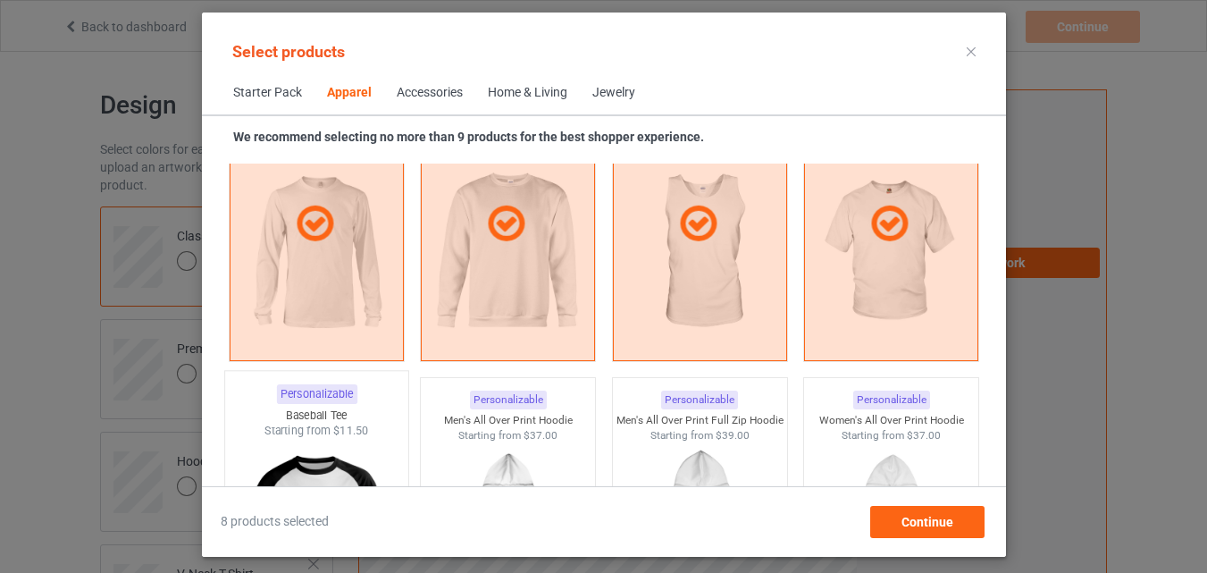
click at [324, 453] on img at bounding box center [316, 544] width 168 height 210
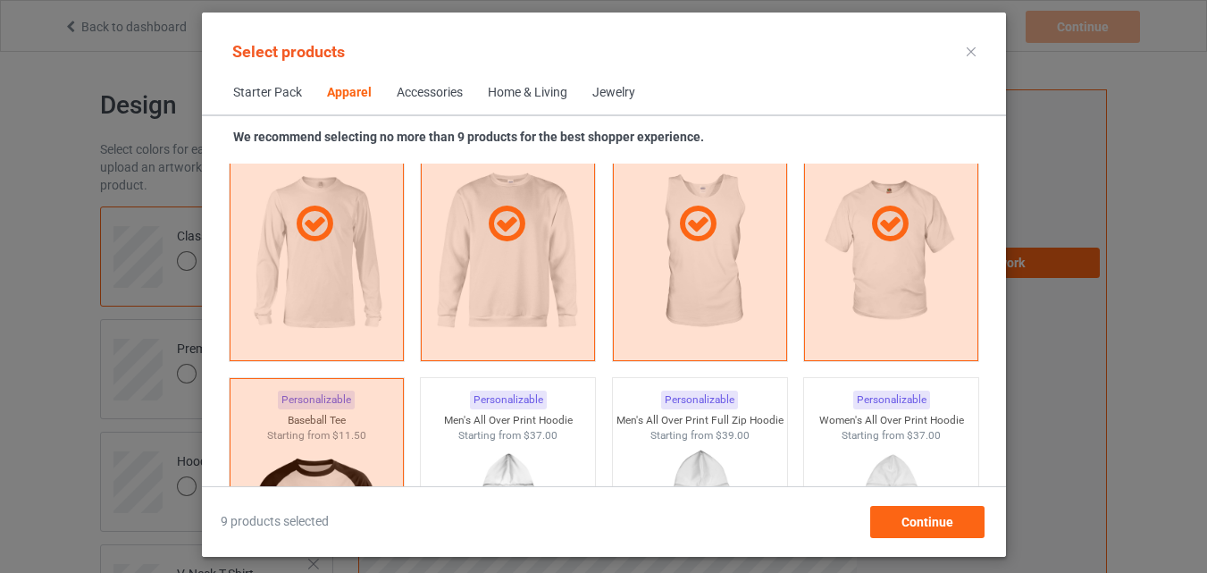
click at [526, 93] on div "Home & Living" at bounding box center [528, 93] width 80 height 18
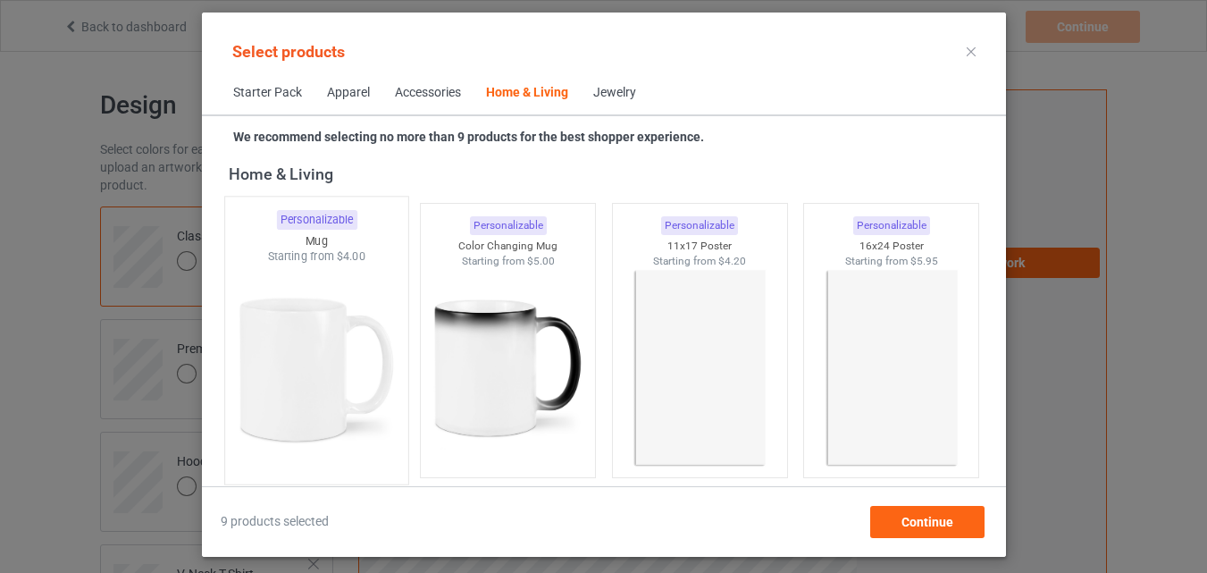
click at [349, 347] on img at bounding box center [316, 370] width 168 height 210
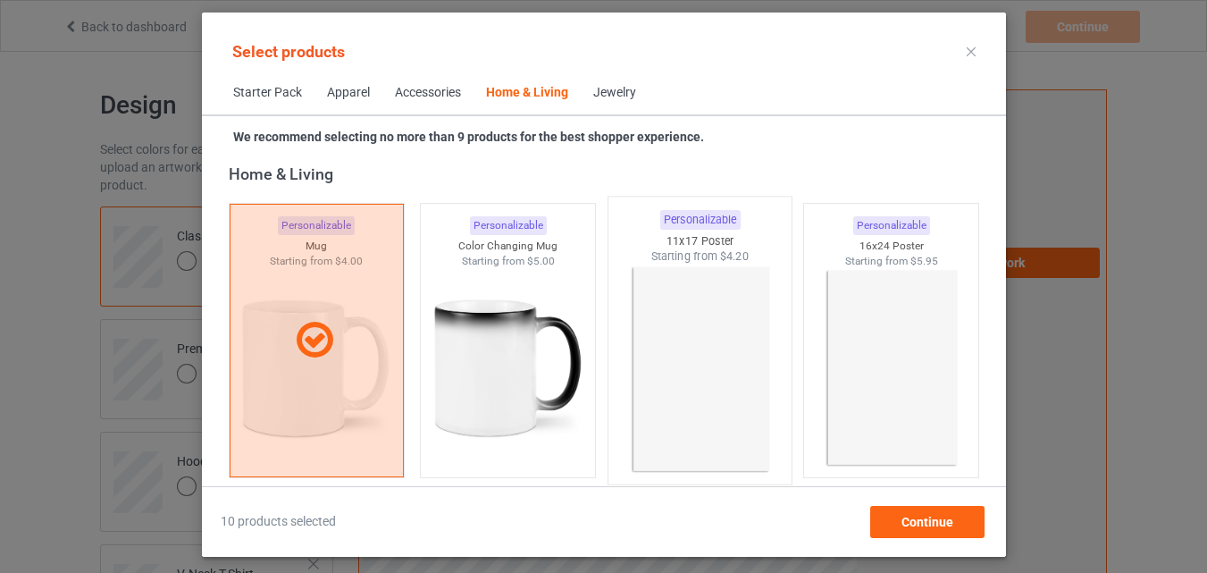
drag, startPoint x: 442, startPoint y: 358, endPoint x: 694, endPoint y: 340, distance: 251.8
click at [445, 358] on img at bounding box center [508, 368] width 160 height 200
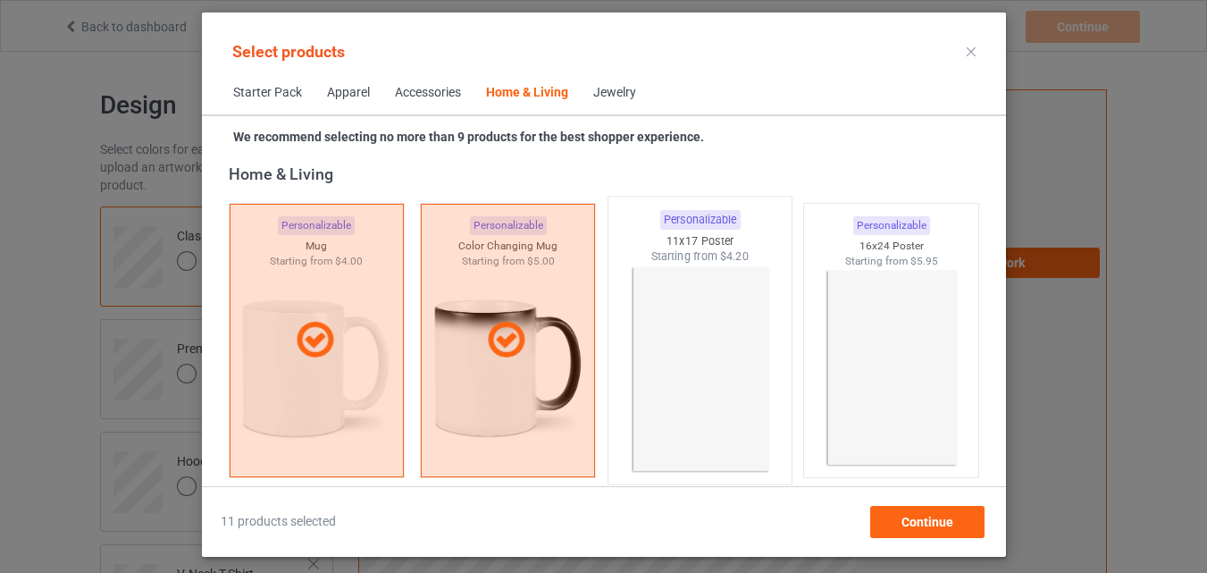
click at [694, 340] on img at bounding box center [700, 370] width 168 height 210
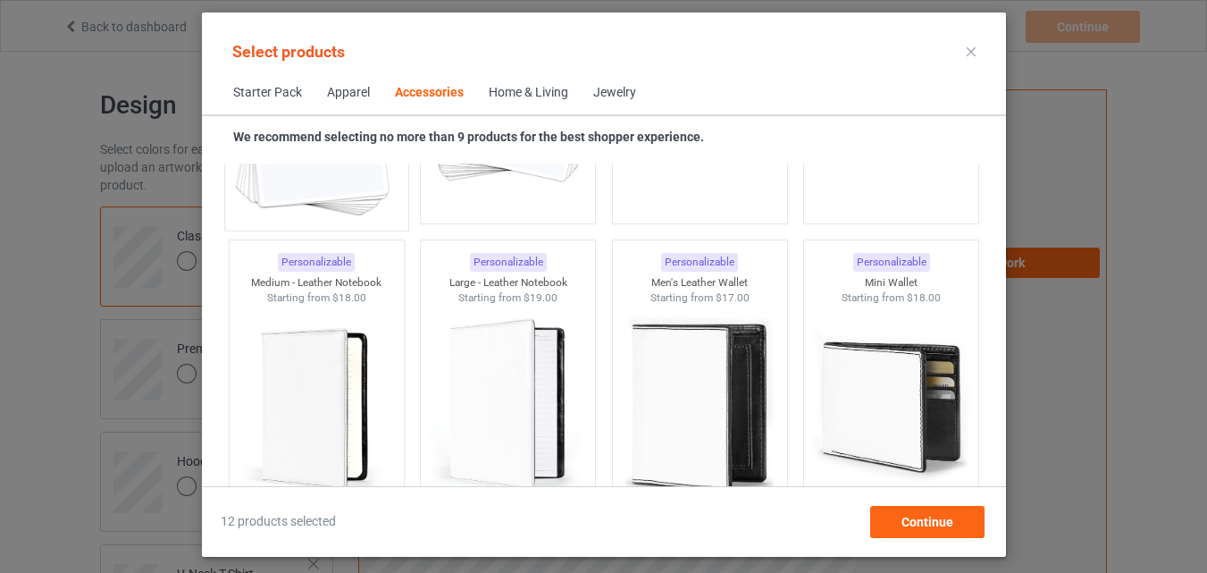
scroll to position [6988, 0]
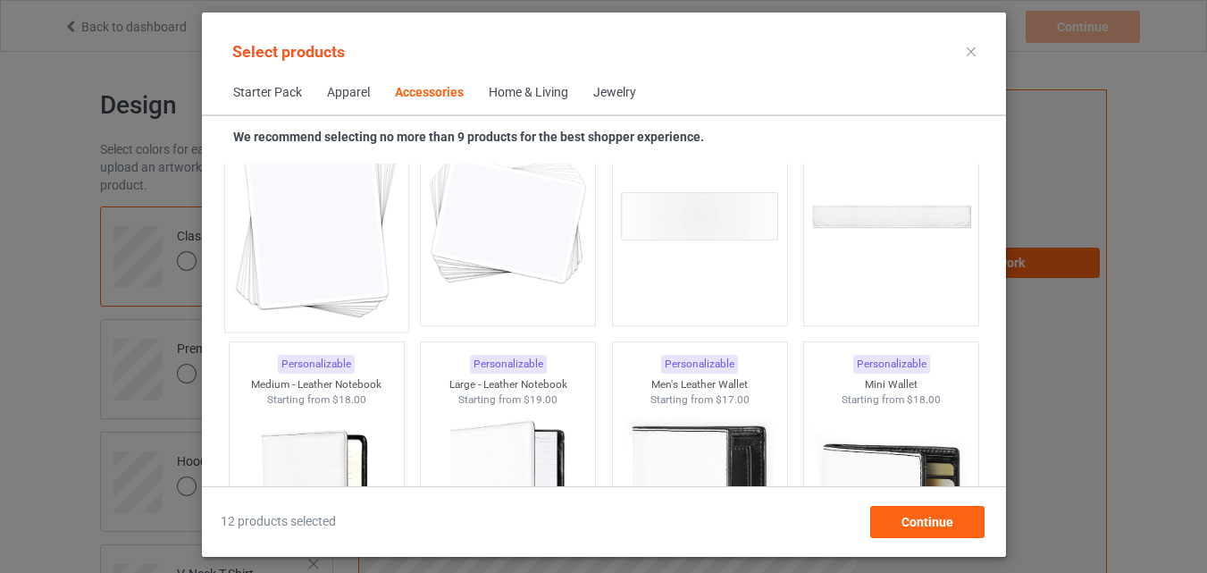
click at [312, 221] on img at bounding box center [316, 218] width 168 height 210
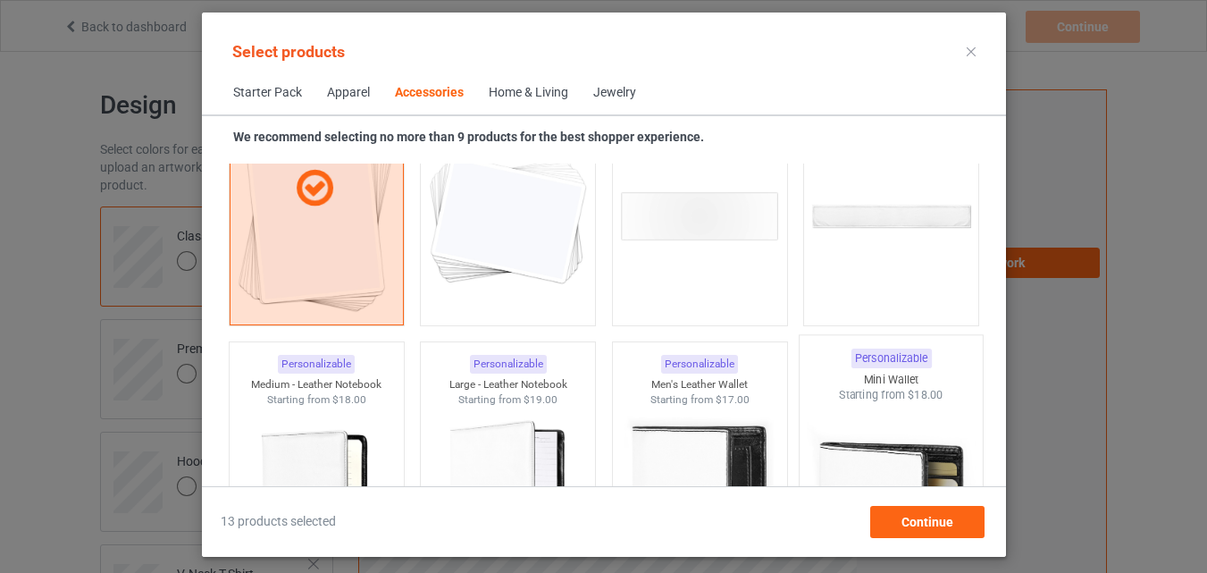
click at [472, 253] on img at bounding box center [508, 216] width 160 height 200
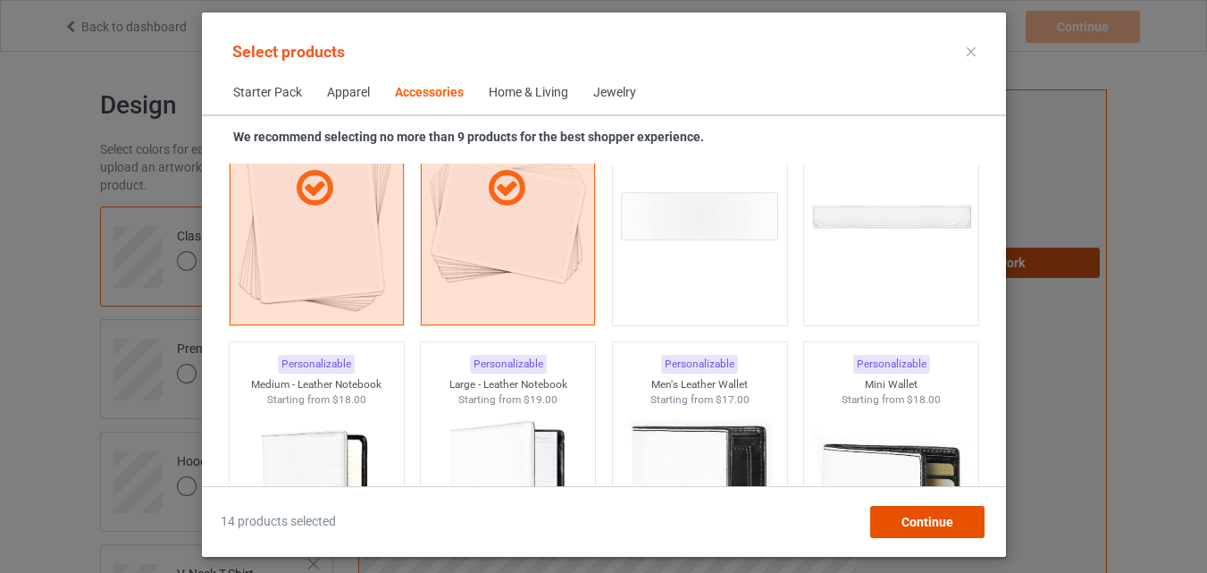
click at [912, 523] on span "Continue" at bounding box center [927, 522] width 52 height 14
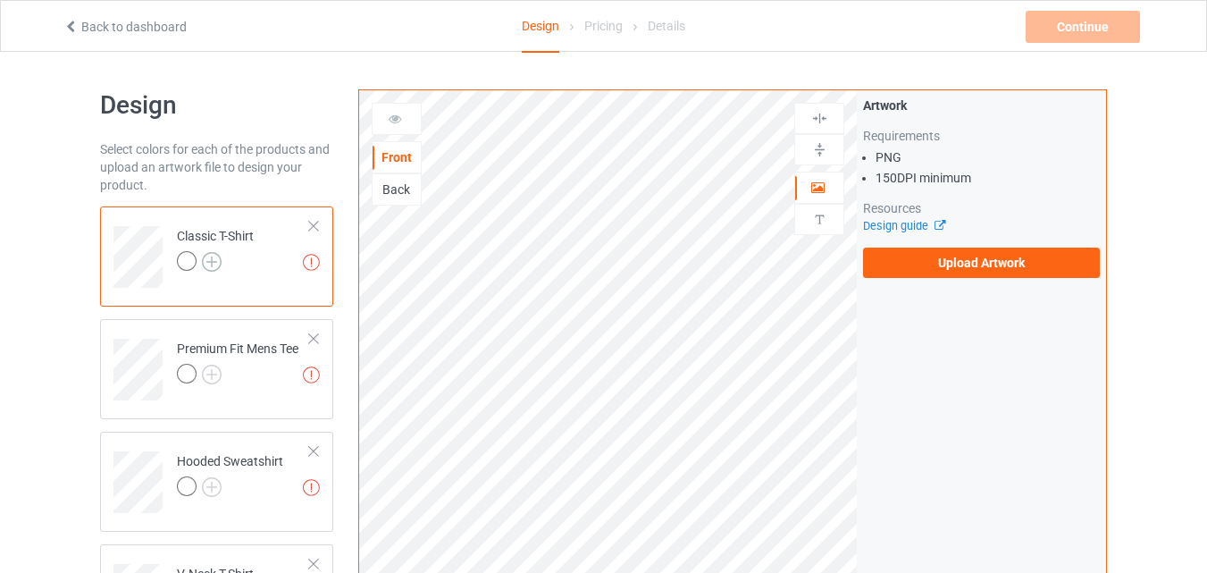
click at [211, 253] on img at bounding box center [212, 262] width 20 height 20
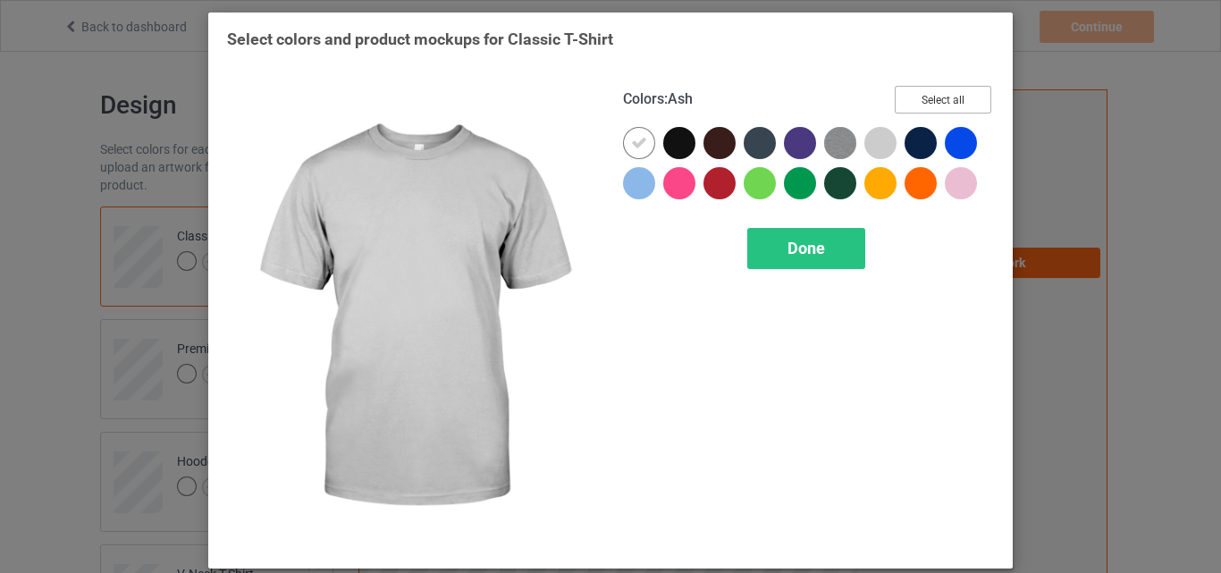
click at [921, 105] on button "Select all" at bounding box center [943, 100] width 97 height 28
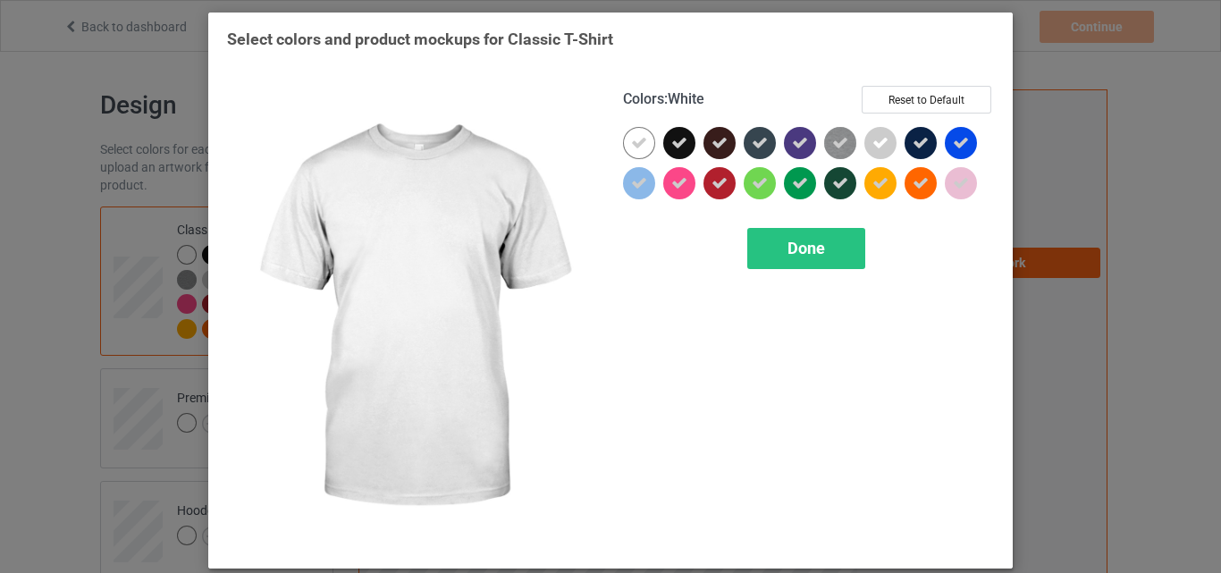
click at [645, 140] on div at bounding box center [639, 143] width 32 height 32
click at [808, 254] on span "Done" at bounding box center [806, 248] width 38 height 19
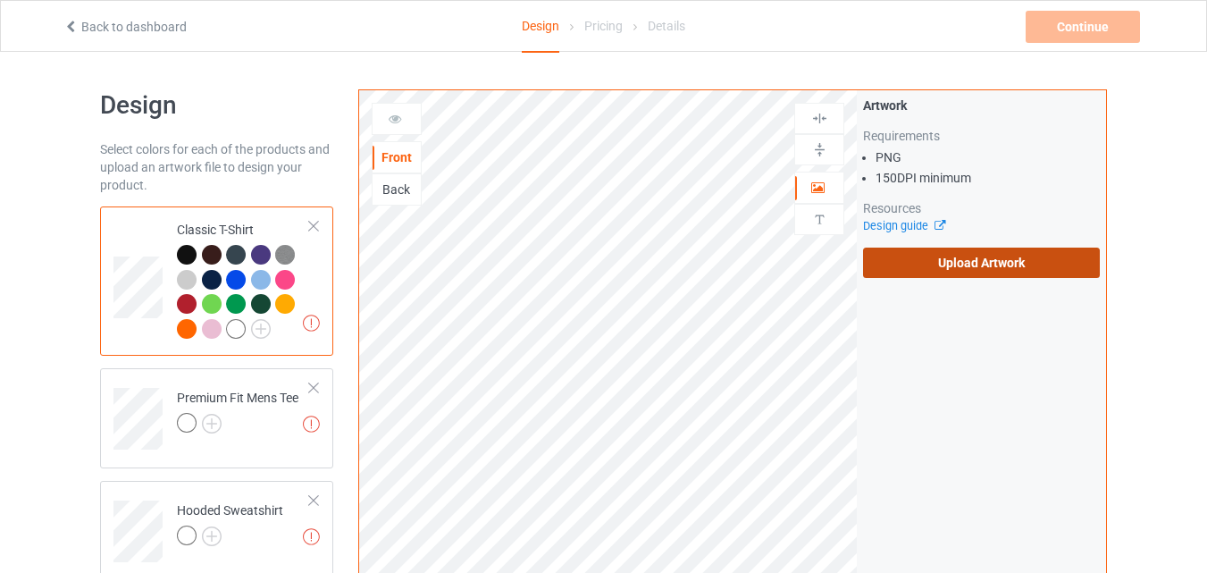
click at [1020, 256] on label "Upload Artwork" at bounding box center [981, 263] width 237 height 30
click at [0, 0] on input "Upload Artwork" at bounding box center [0, 0] width 0 height 0
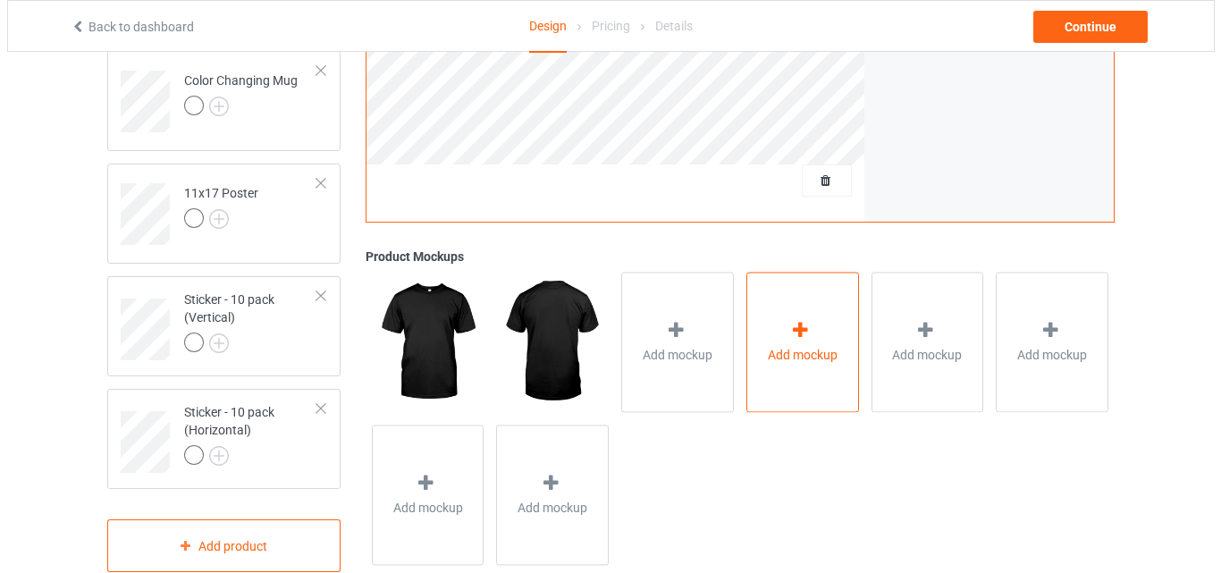
scroll to position [1369, 0]
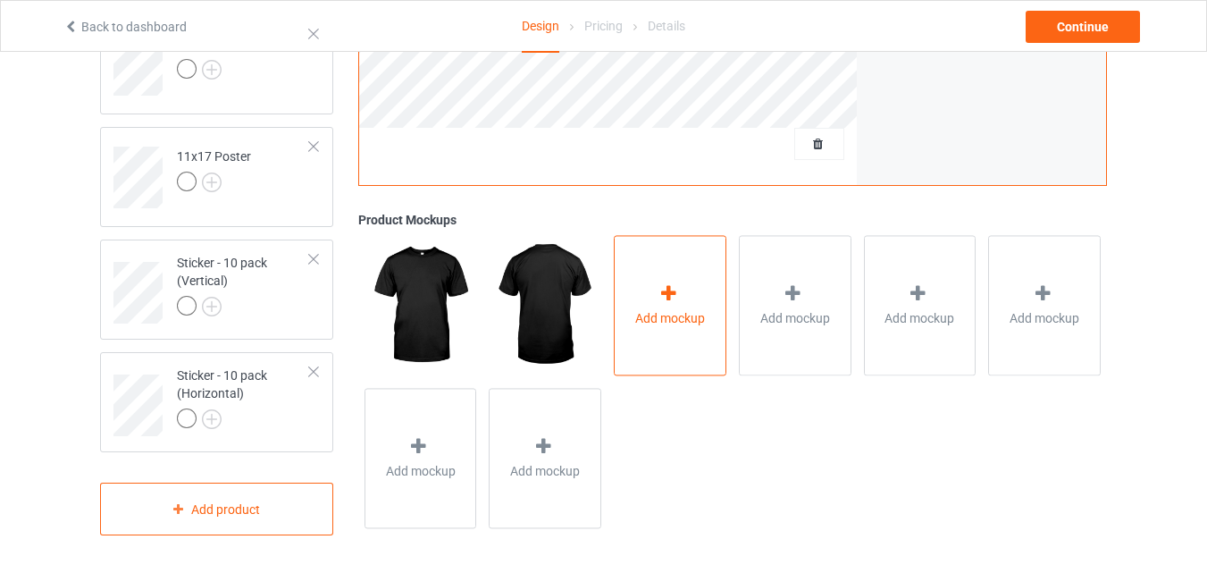
click at [696, 316] on span "Add mockup" at bounding box center [670, 319] width 70 height 18
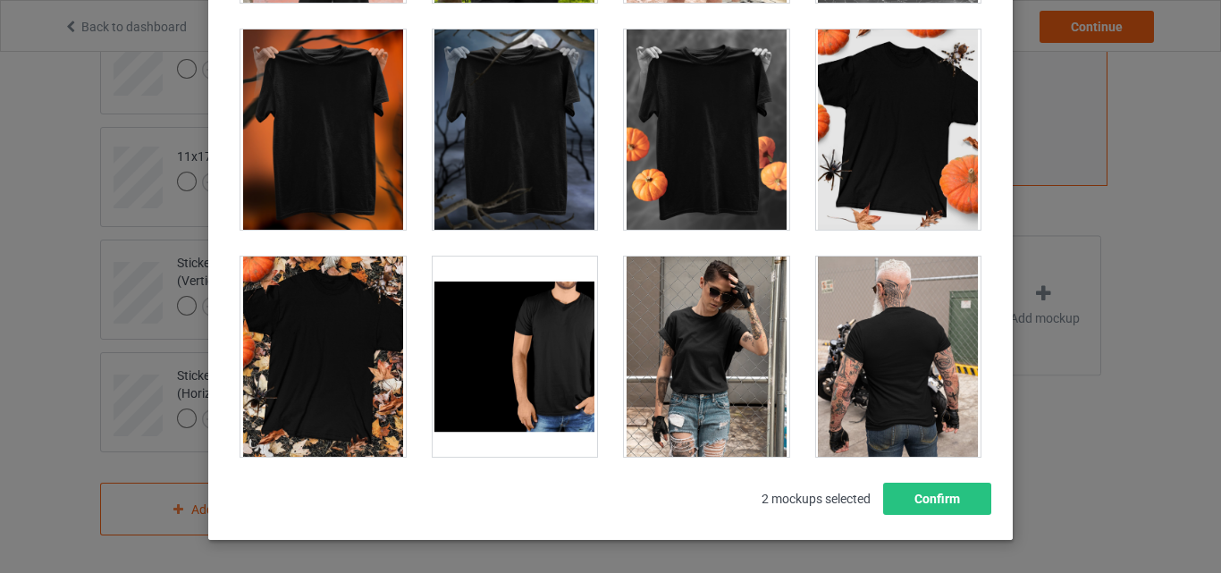
scroll to position [18048, 0]
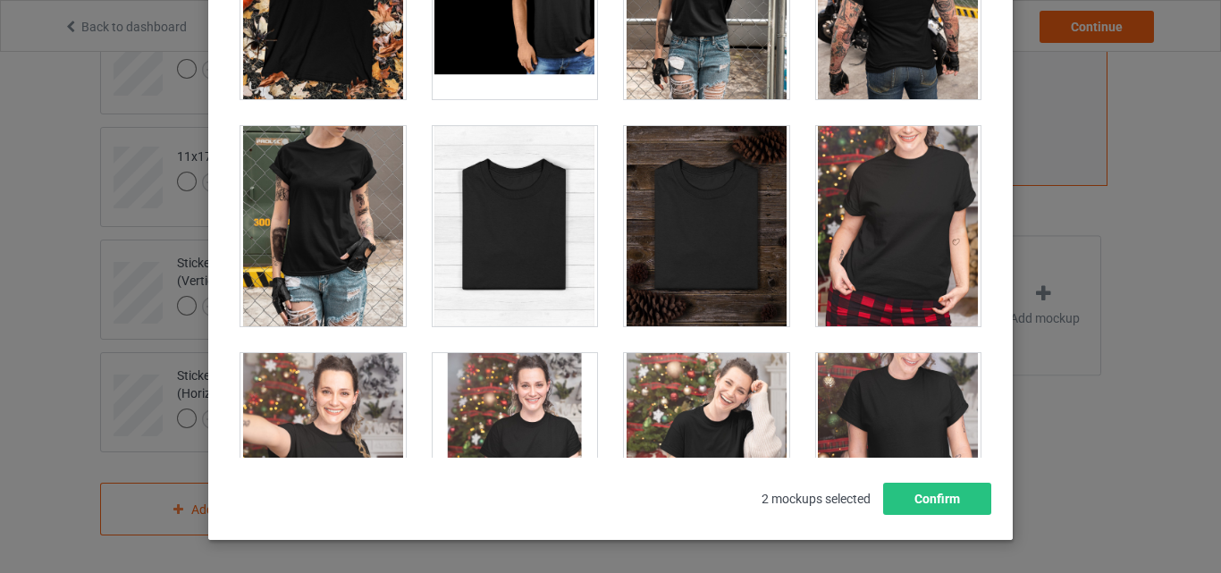
click at [500, 219] on div at bounding box center [515, 226] width 165 height 200
click at [734, 239] on div at bounding box center [706, 226] width 165 height 200
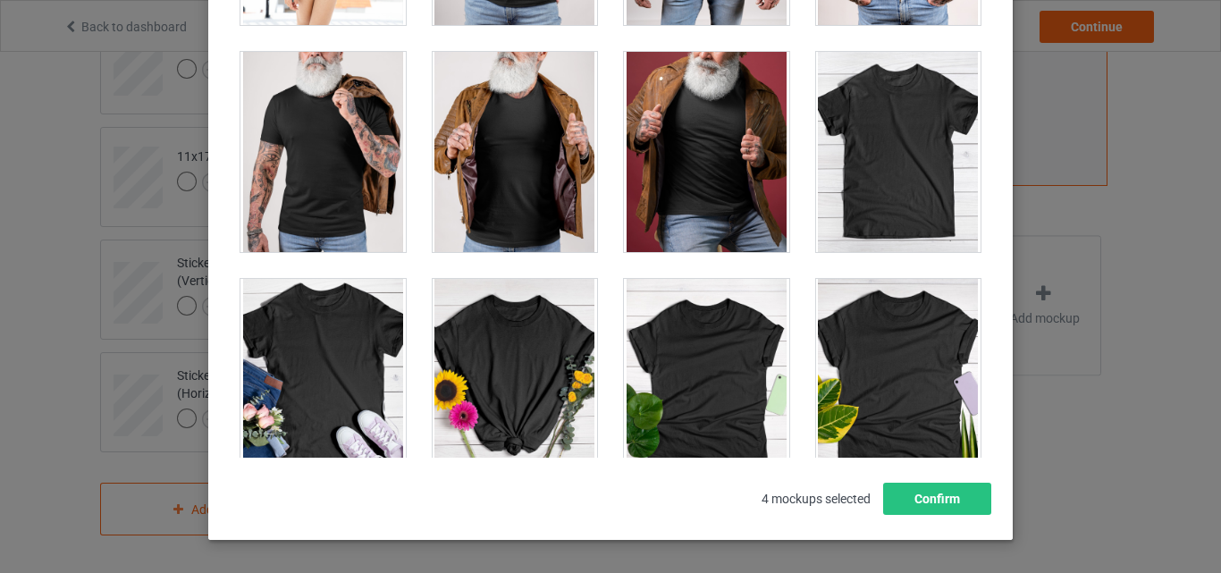
scroll to position [24843, 0]
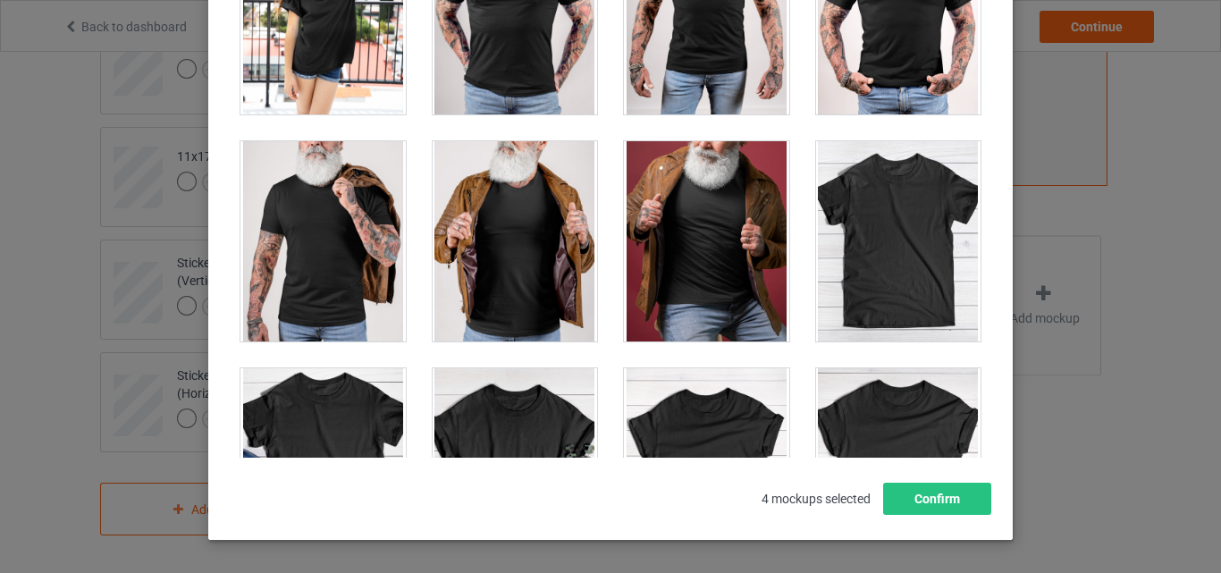
click at [898, 236] on div at bounding box center [898, 241] width 165 height 200
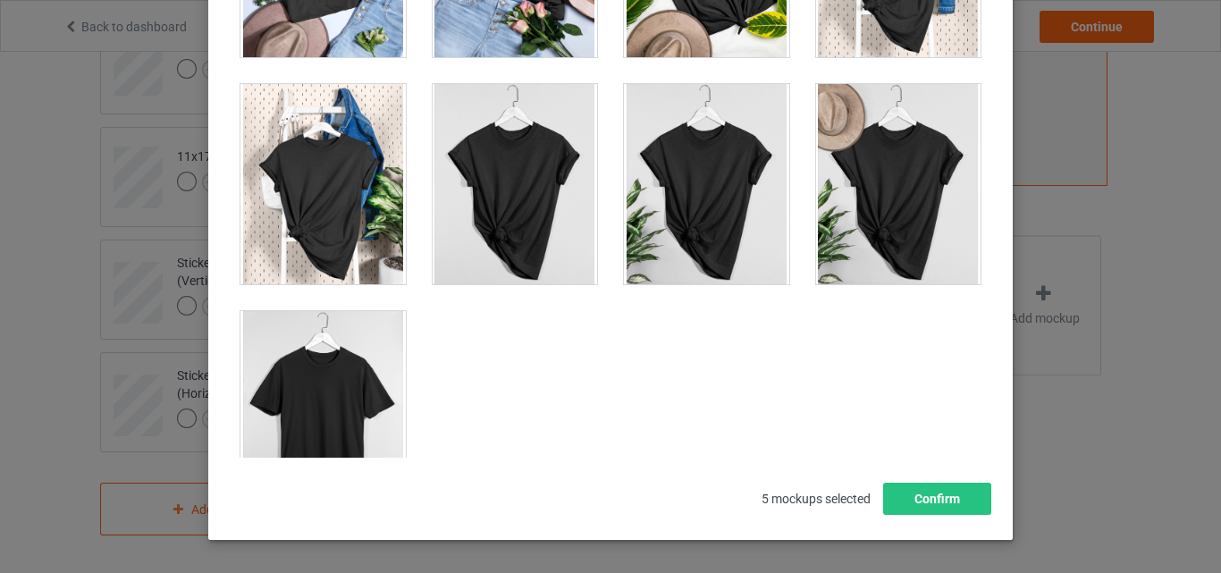
scroll to position [25647, 0]
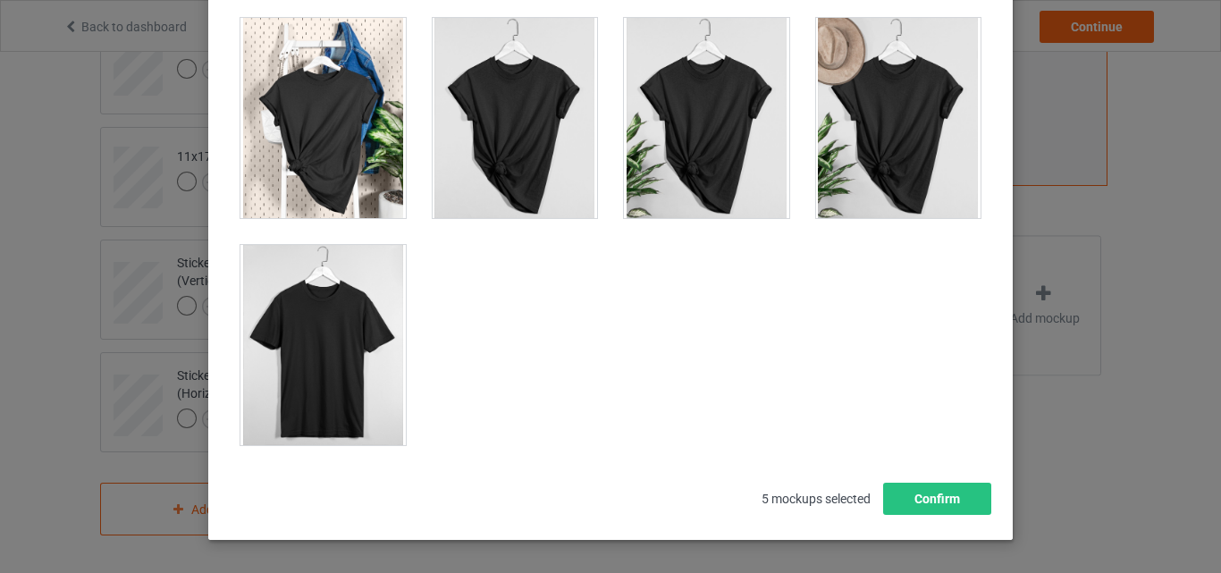
drag, startPoint x: 251, startPoint y: 382, endPoint x: 870, endPoint y: 486, distance: 628.1
click at [255, 383] on div at bounding box center [322, 345] width 165 height 200
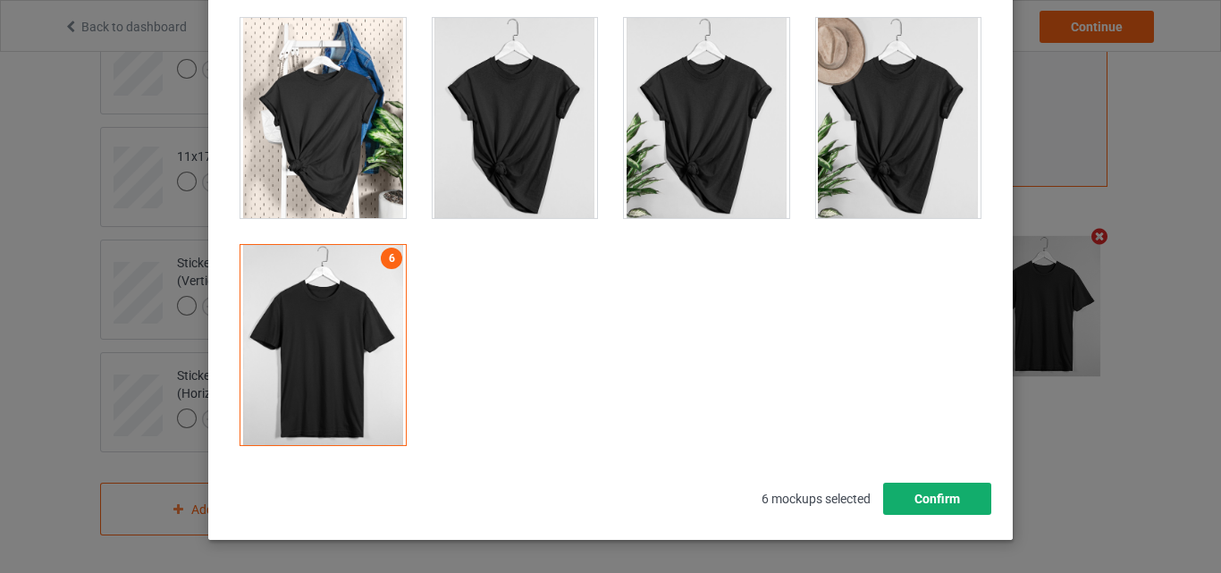
click at [888, 492] on button "Confirm" at bounding box center [937, 499] width 108 height 32
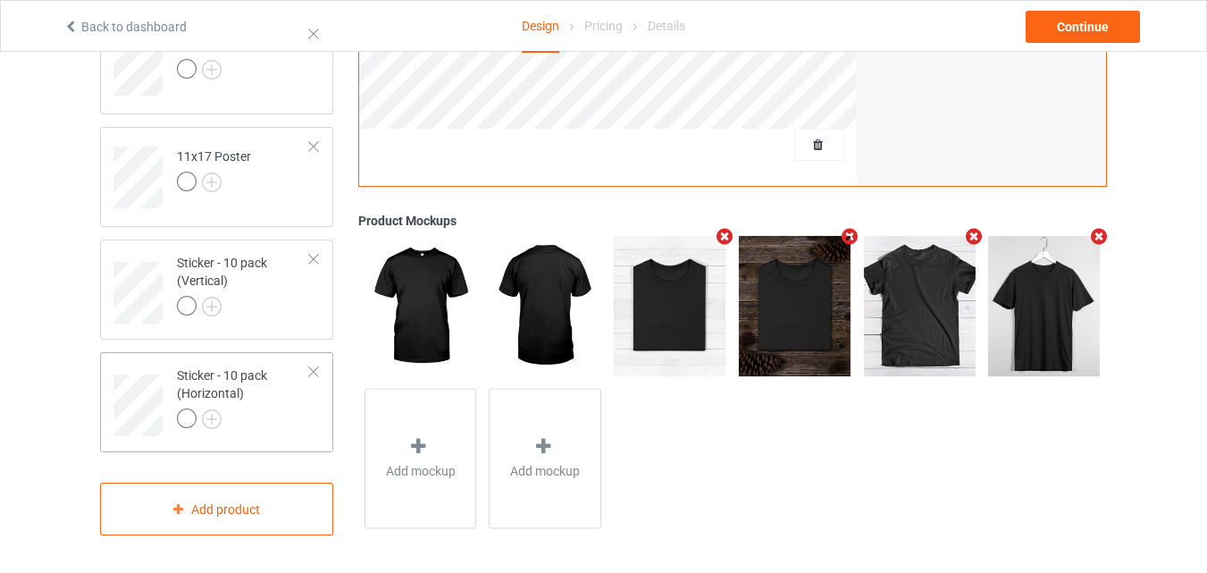
click at [291, 402] on div "Sticker - 10 pack (Horizontal)" at bounding box center [243, 396] width 133 height 61
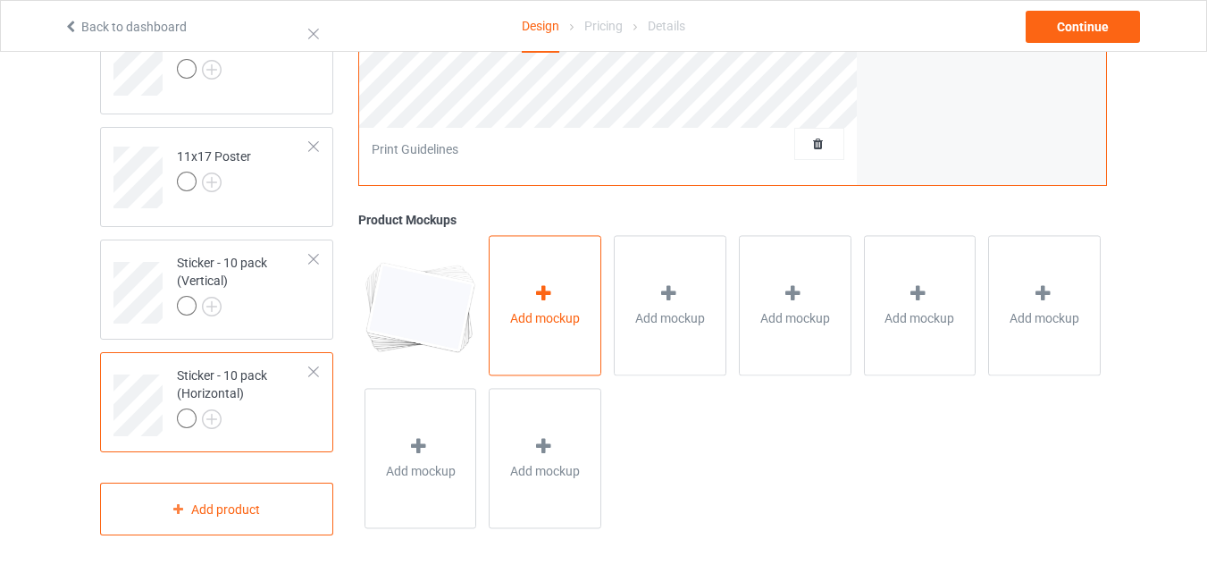
click at [542, 316] on span "Add mockup" at bounding box center [545, 319] width 70 height 18
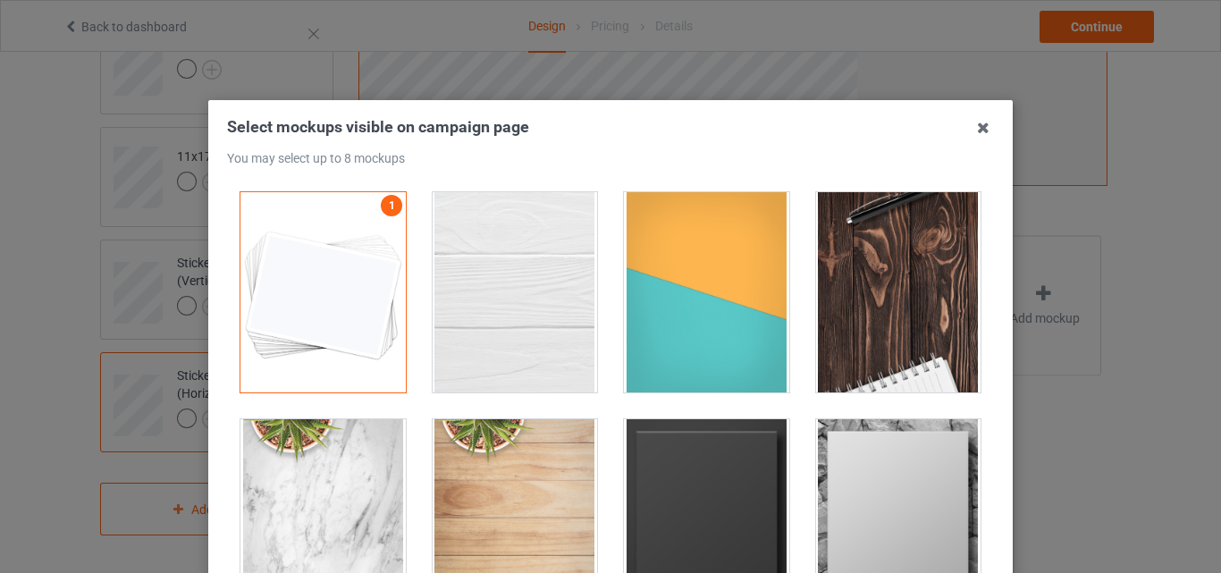
click at [489, 260] on div at bounding box center [515, 292] width 165 height 200
click at [728, 298] on div at bounding box center [706, 292] width 165 height 200
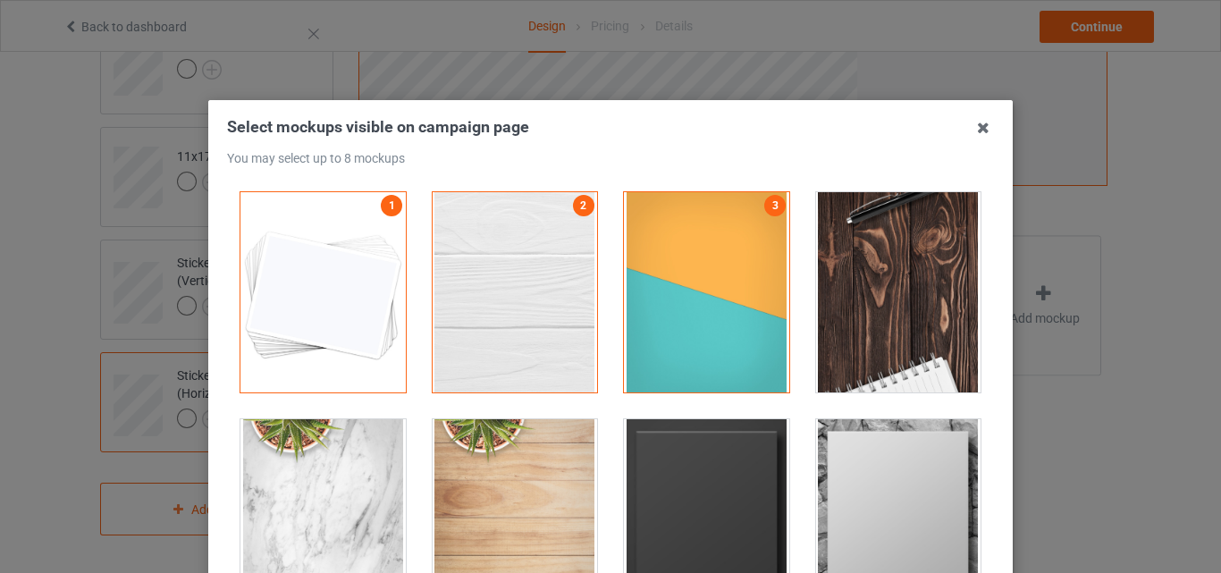
click at [924, 299] on div at bounding box center [898, 292] width 165 height 200
click at [712, 474] on div at bounding box center [706, 519] width 165 height 200
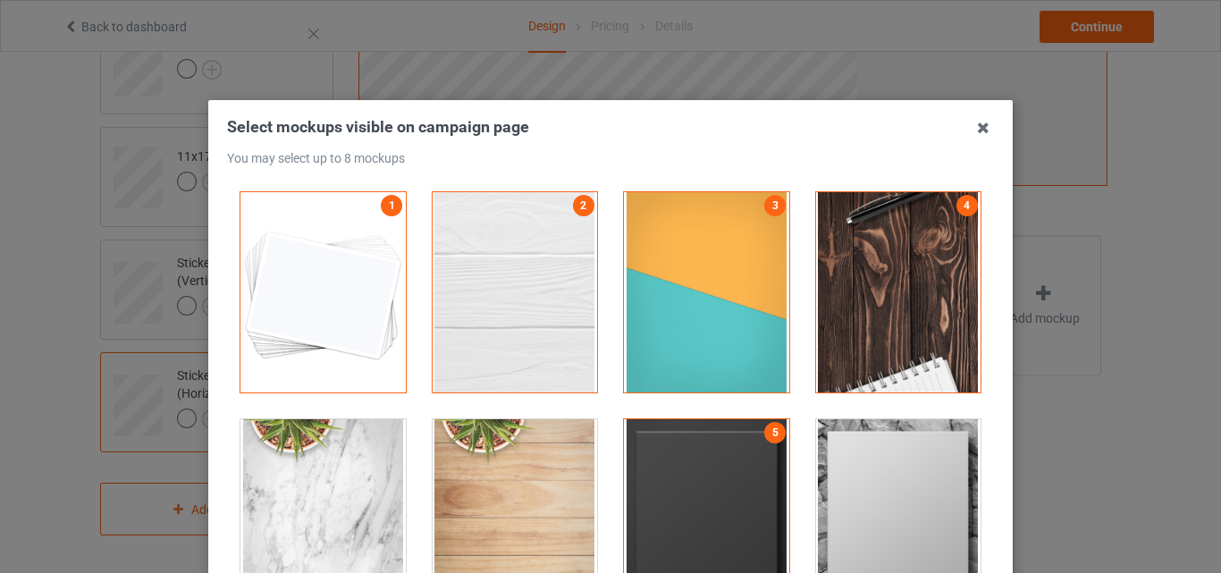
click at [845, 471] on div at bounding box center [898, 519] width 165 height 200
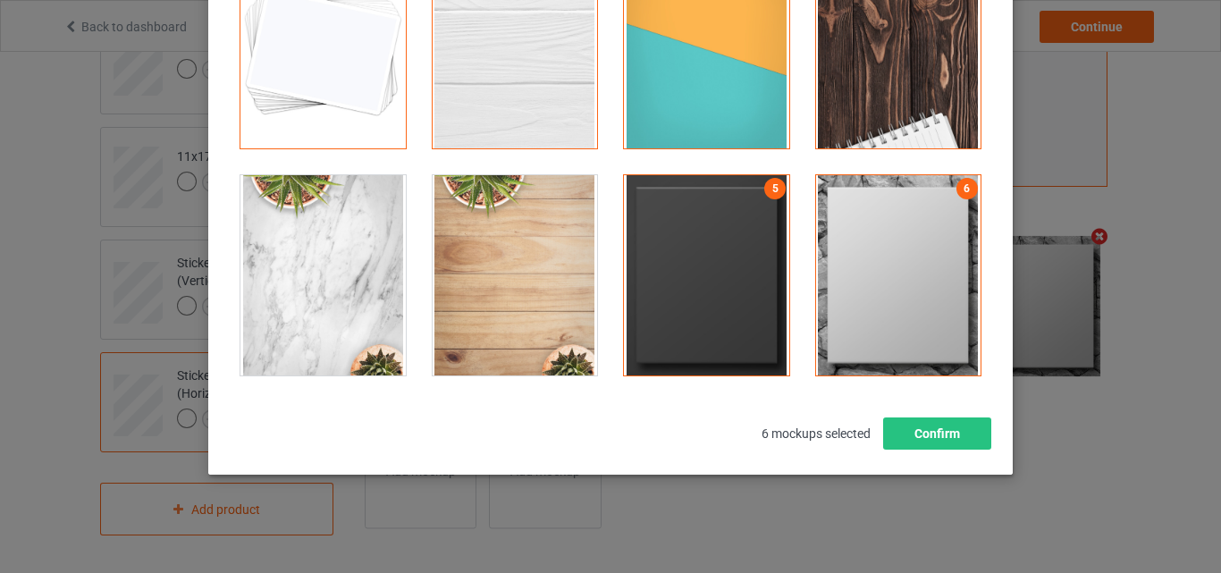
scroll to position [246, 0]
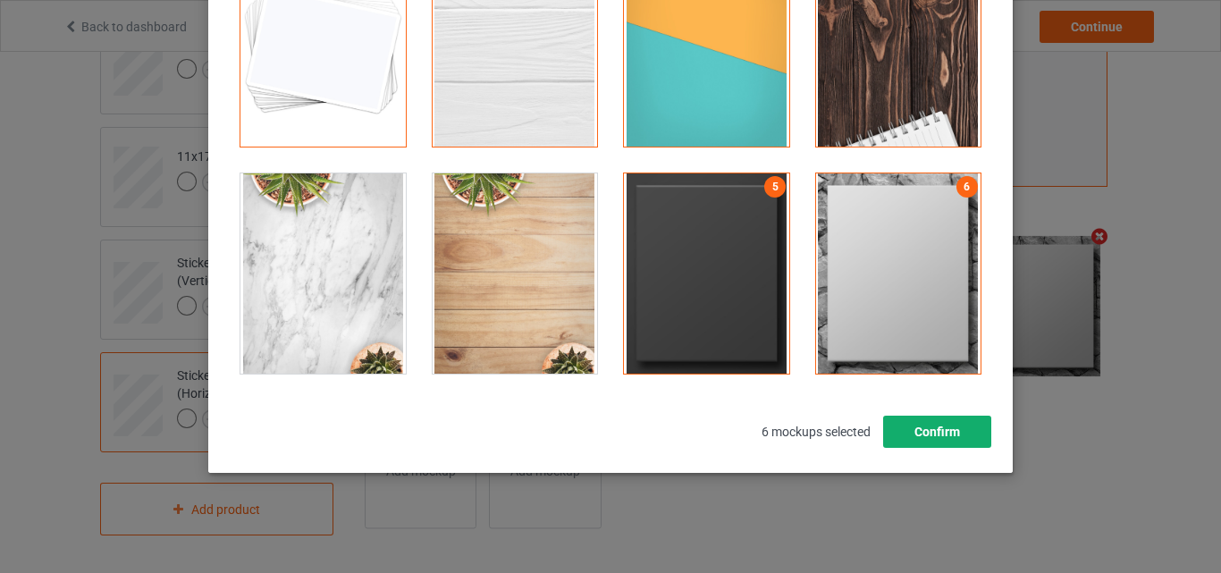
click at [952, 443] on button "Confirm" at bounding box center [937, 432] width 108 height 32
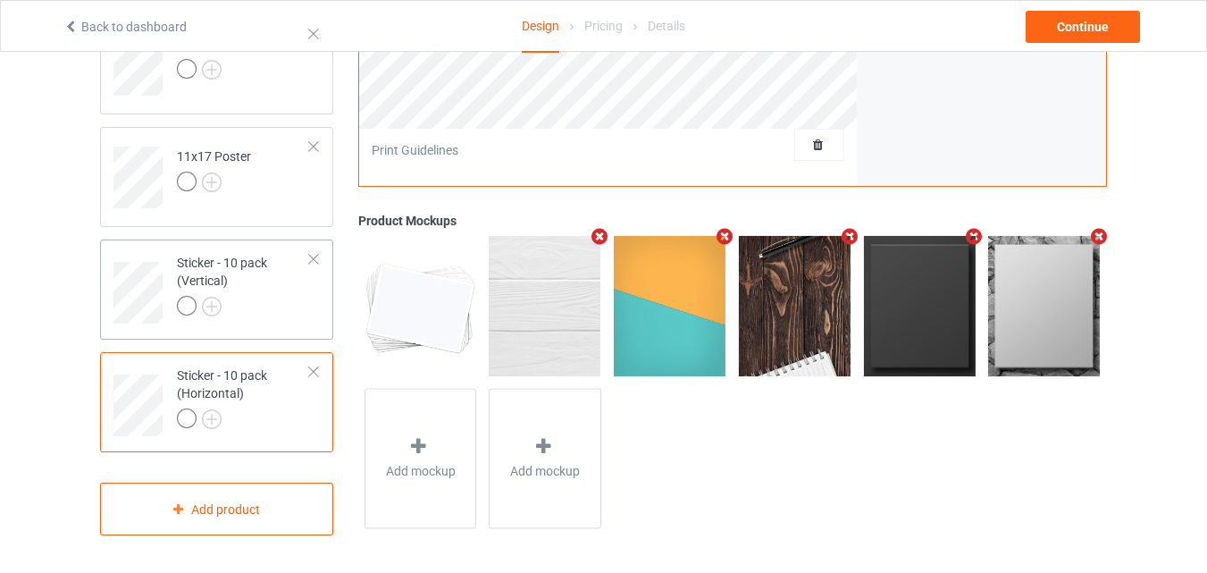
click at [295, 315] on div at bounding box center [243, 308] width 133 height 25
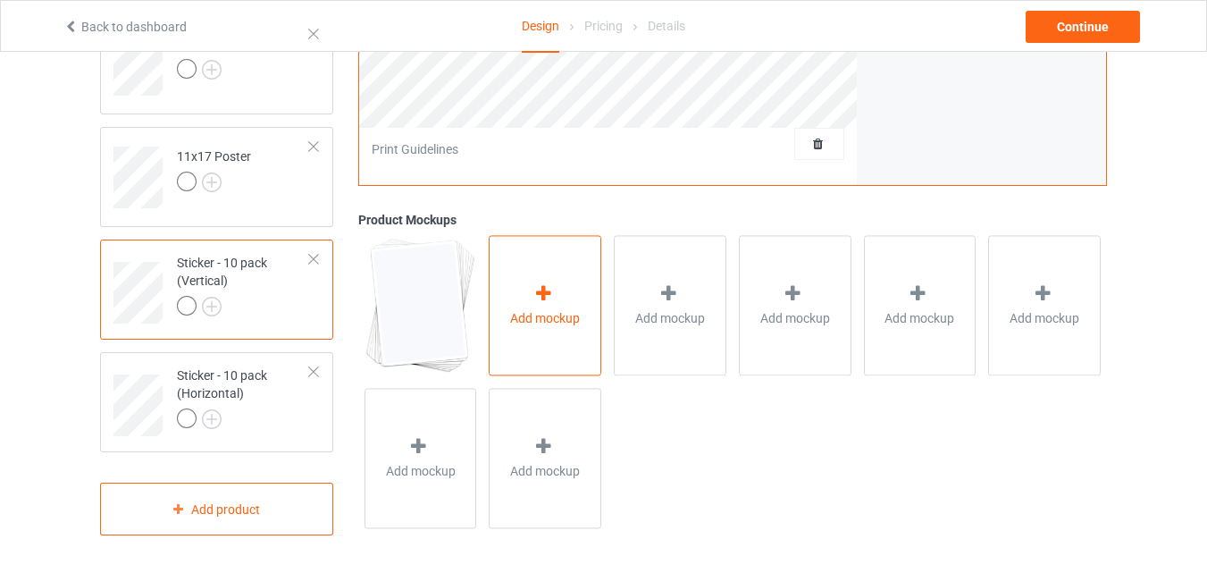
click at [559, 305] on div "Add mockup" at bounding box center [545, 306] width 113 height 140
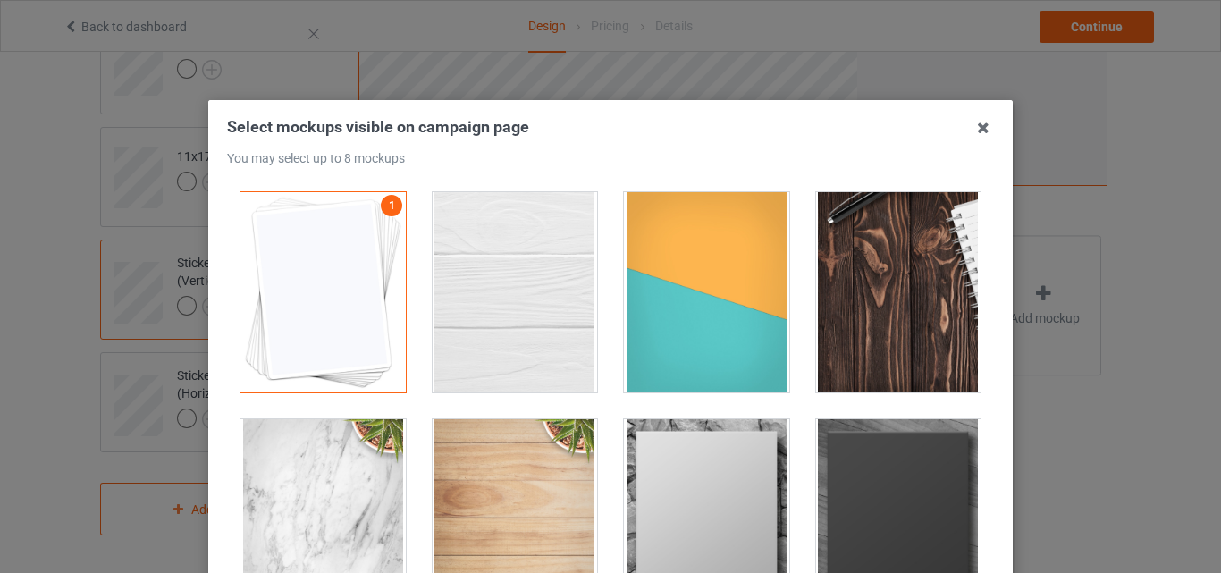
click at [475, 324] on div at bounding box center [515, 292] width 165 height 200
click at [662, 325] on div at bounding box center [706, 292] width 165 height 200
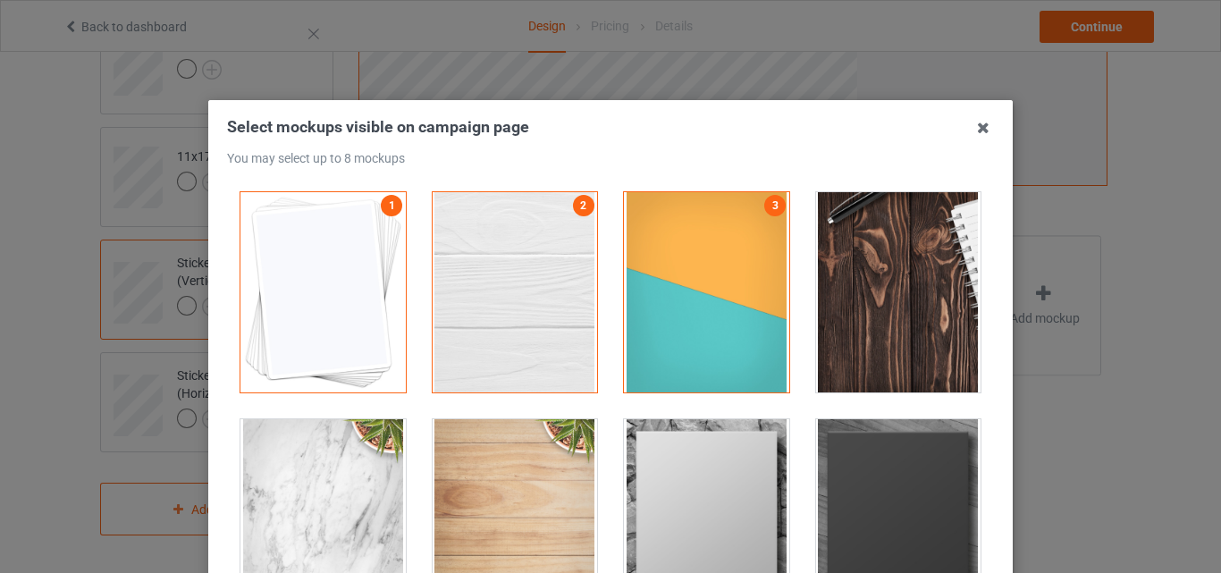
click at [897, 307] on div at bounding box center [898, 292] width 165 height 200
click at [731, 502] on div at bounding box center [706, 519] width 165 height 200
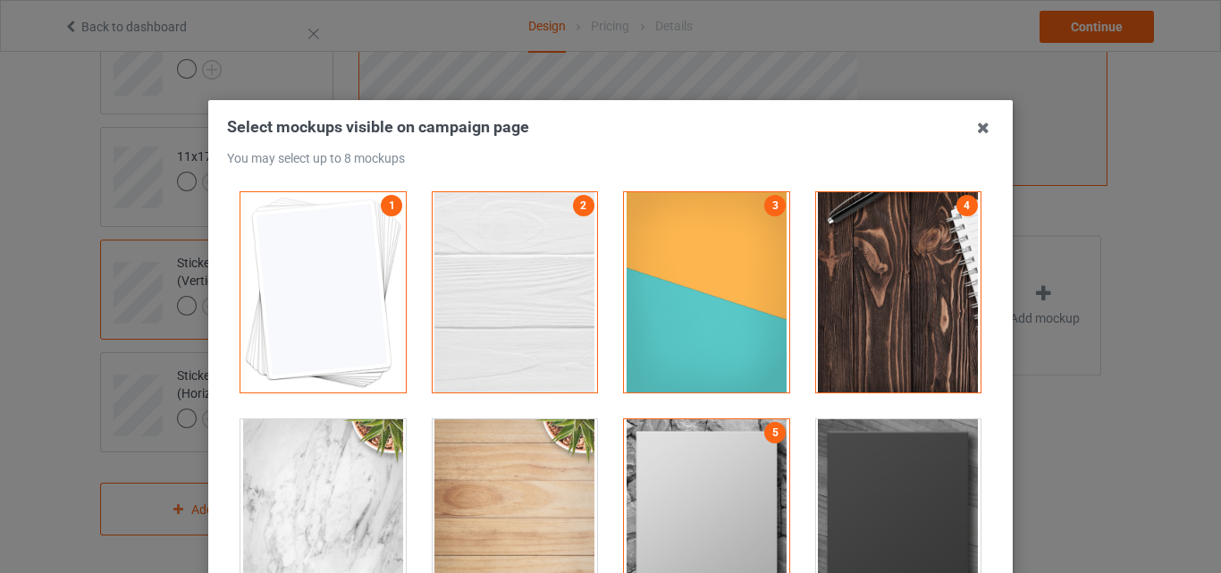
click at [893, 480] on div at bounding box center [898, 519] width 165 height 200
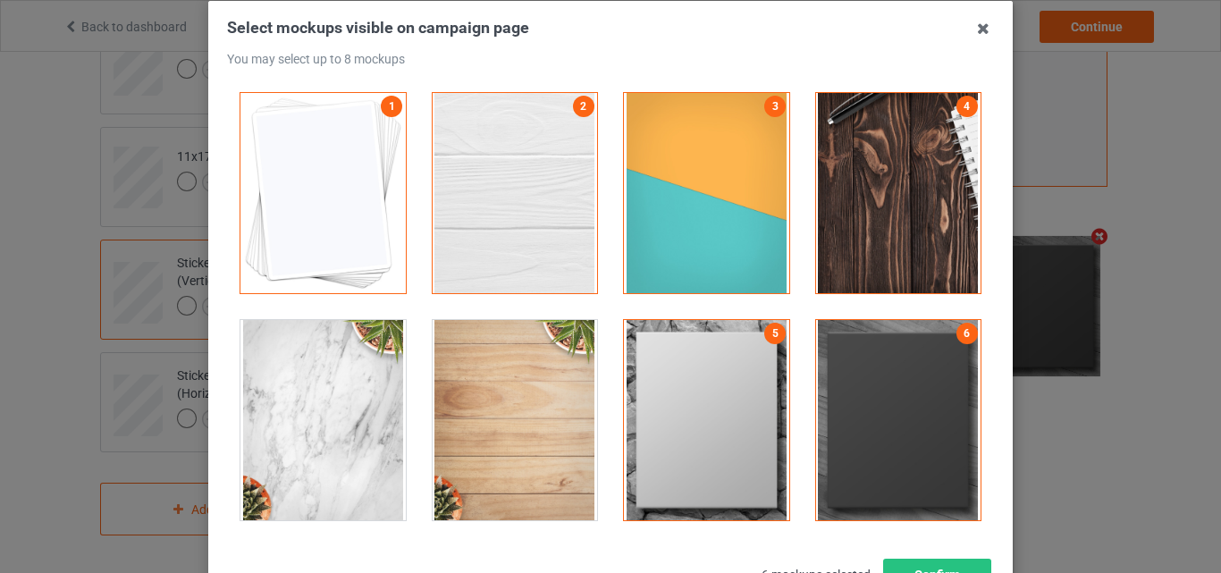
scroll to position [242, 0]
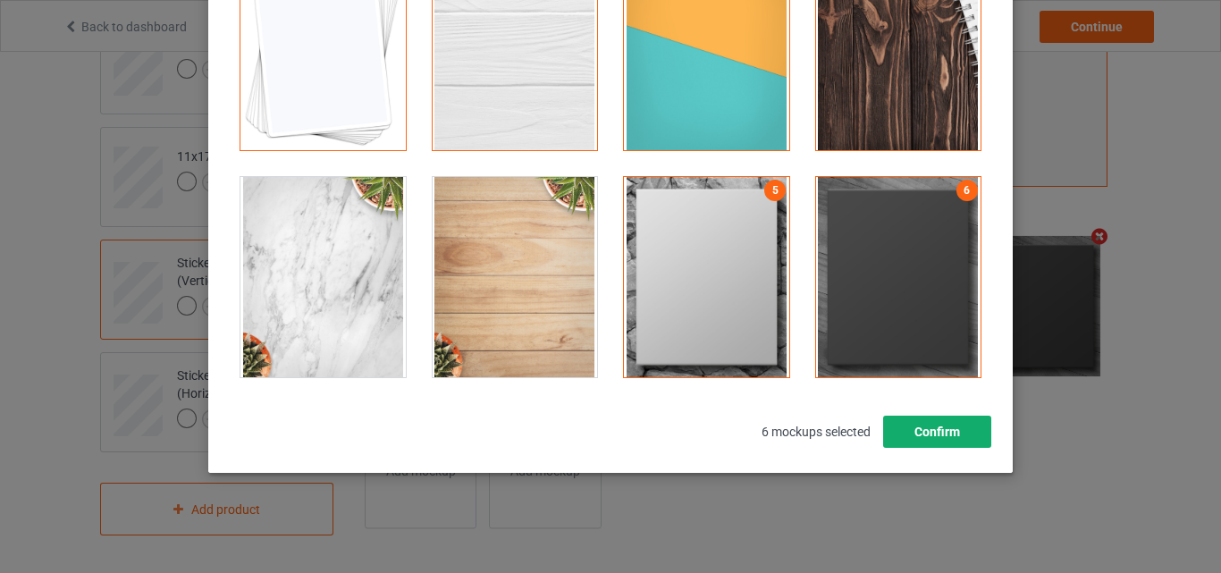
click at [918, 442] on button "Confirm" at bounding box center [937, 432] width 108 height 32
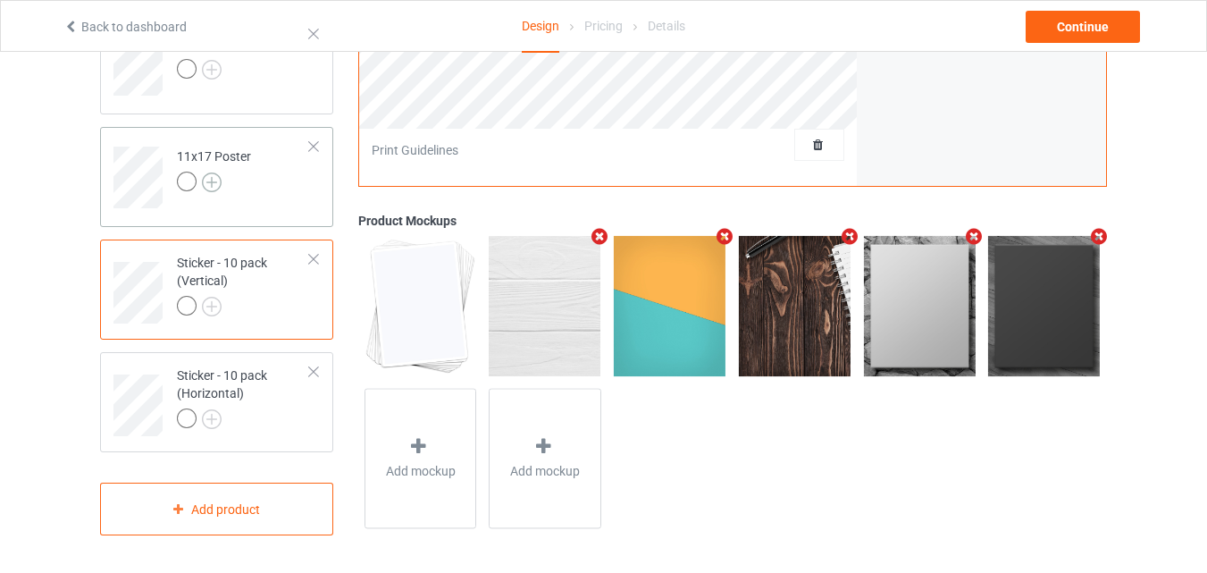
click at [208, 180] on img at bounding box center [212, 182] width 20 height 20
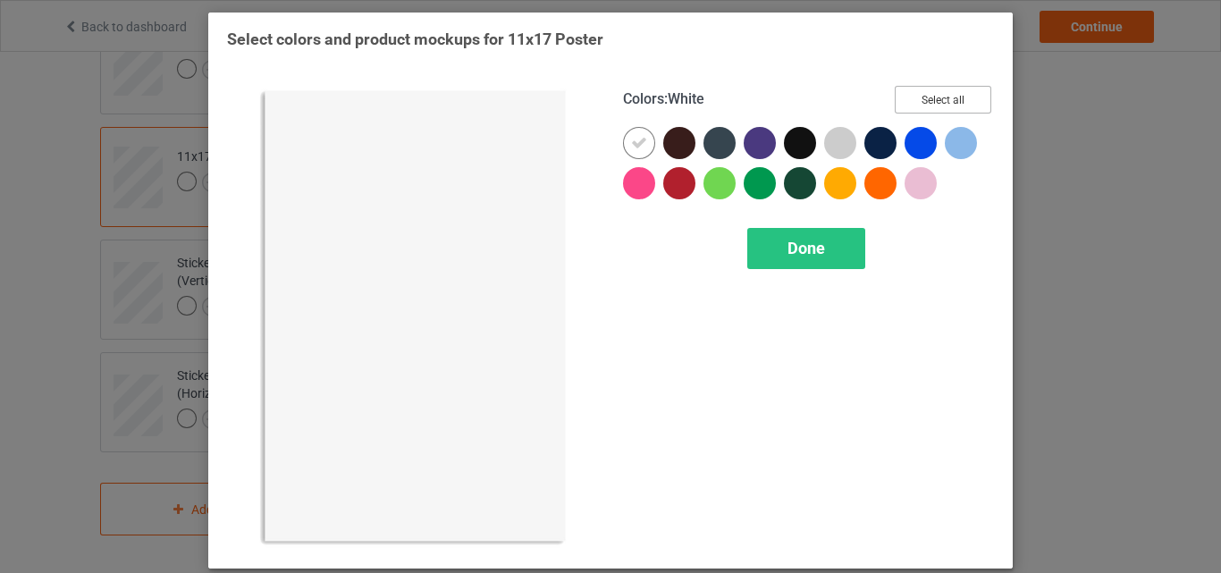
click at [926, 103] on button "Select all" at bounding box center [943, 100] width 97 height 28
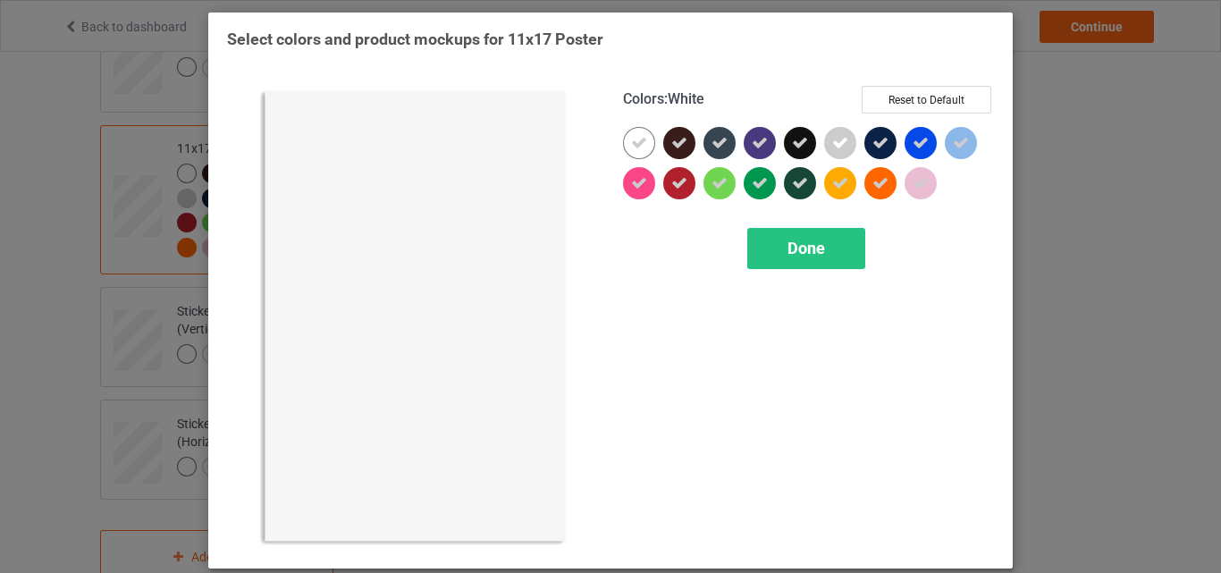
click at [631, 146] on icon at bounding box center [639, 143] width 16 height 16
click at [630, 146] on div at bounding box center [639, 143] width 32 height 32
click at [803, 259] on div "Done" at bounding box center [806, 248] width 118 height 41
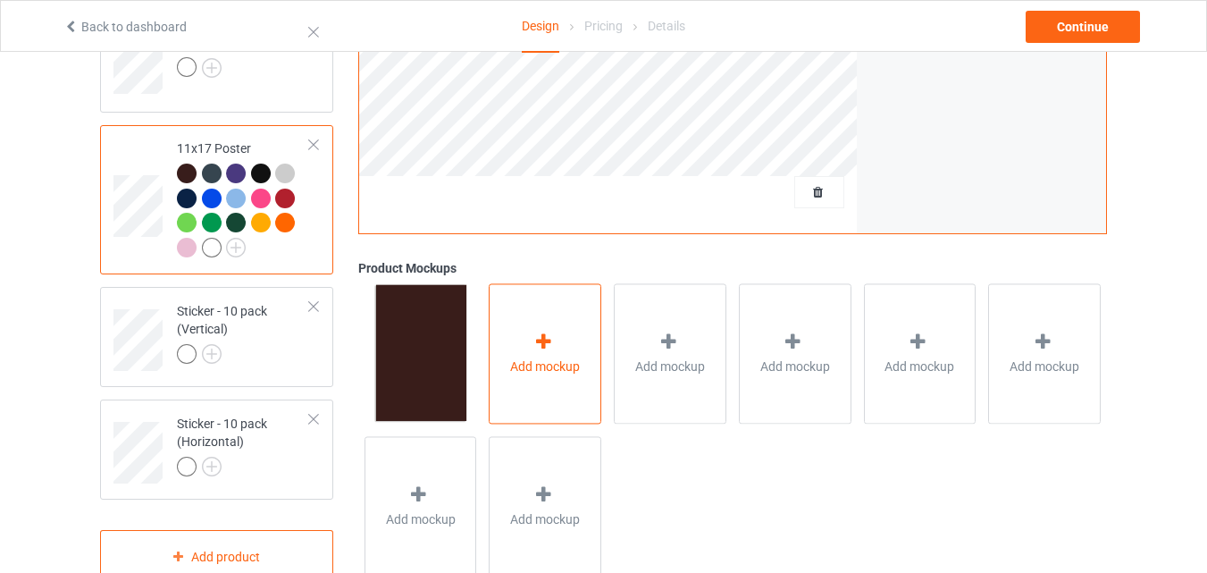
click at [551, 351] on icon at bounding box center [544, 341] width 22 height 19
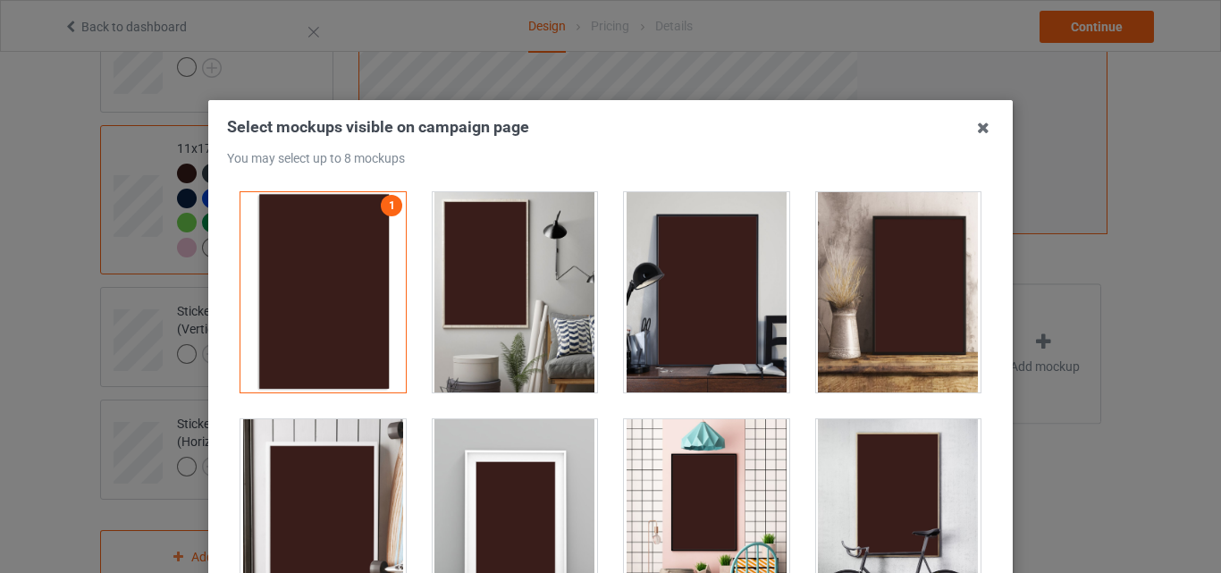
click at [551, 275] on div at bounding box center [515, 292] width 165 height 200
click at [737, 299] on div at bounding box center [706, 292] width 165 height 200
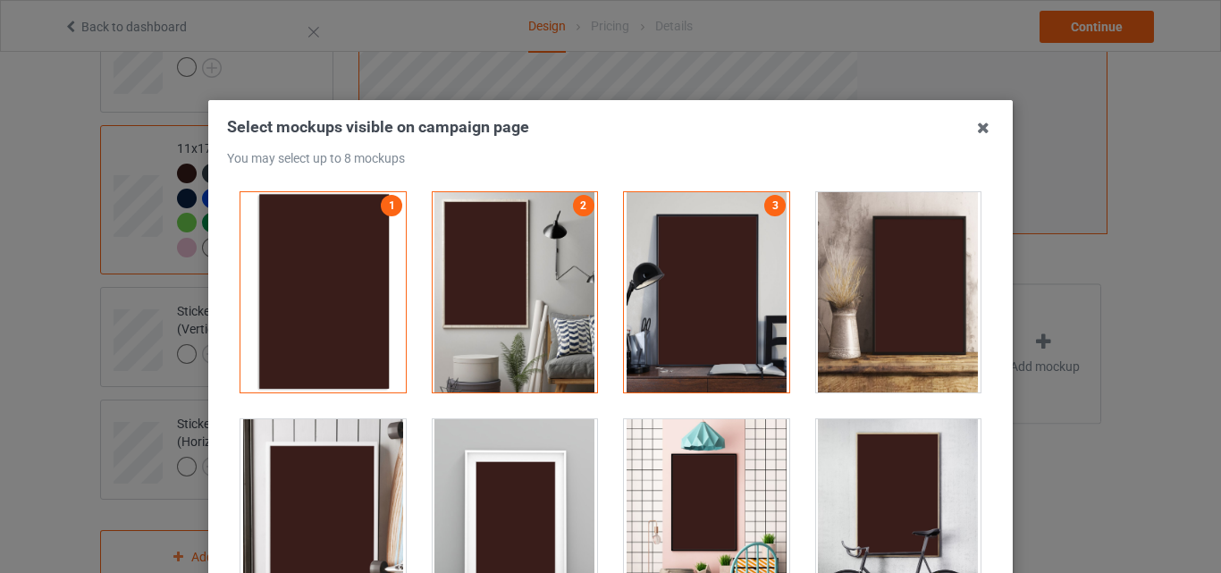
drag, startPoint x: 497, startPoint y: 461, endPoint x: 729, endPoint y: 459, distance: 232.4
click at [504, 461] on div at bounding box center [515, 519] width 165 height 200
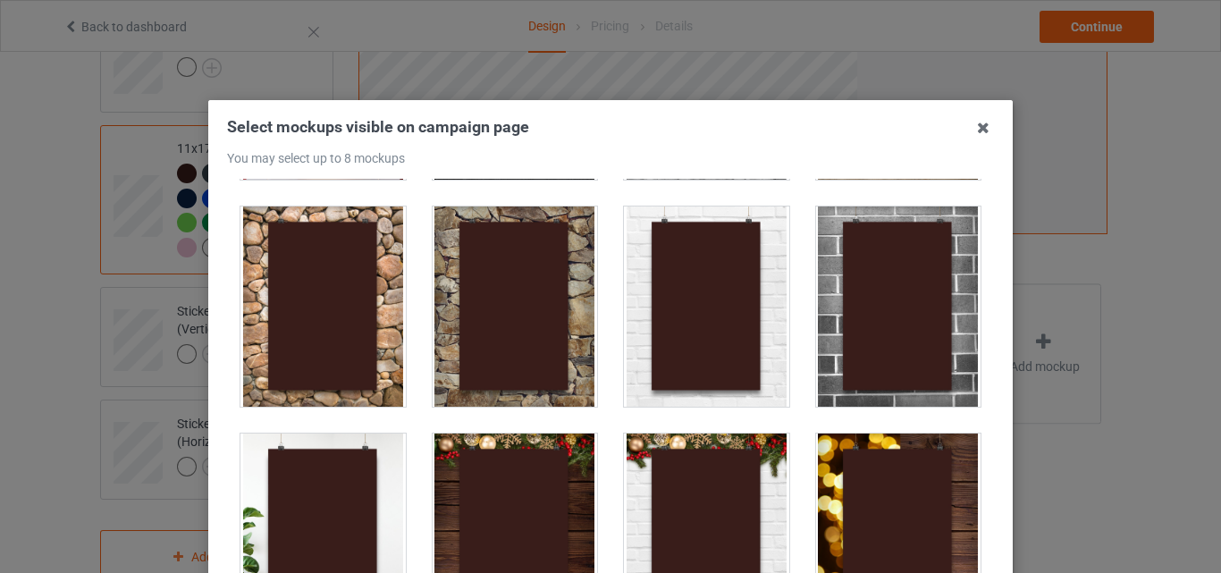
scroll to position [447, 0]
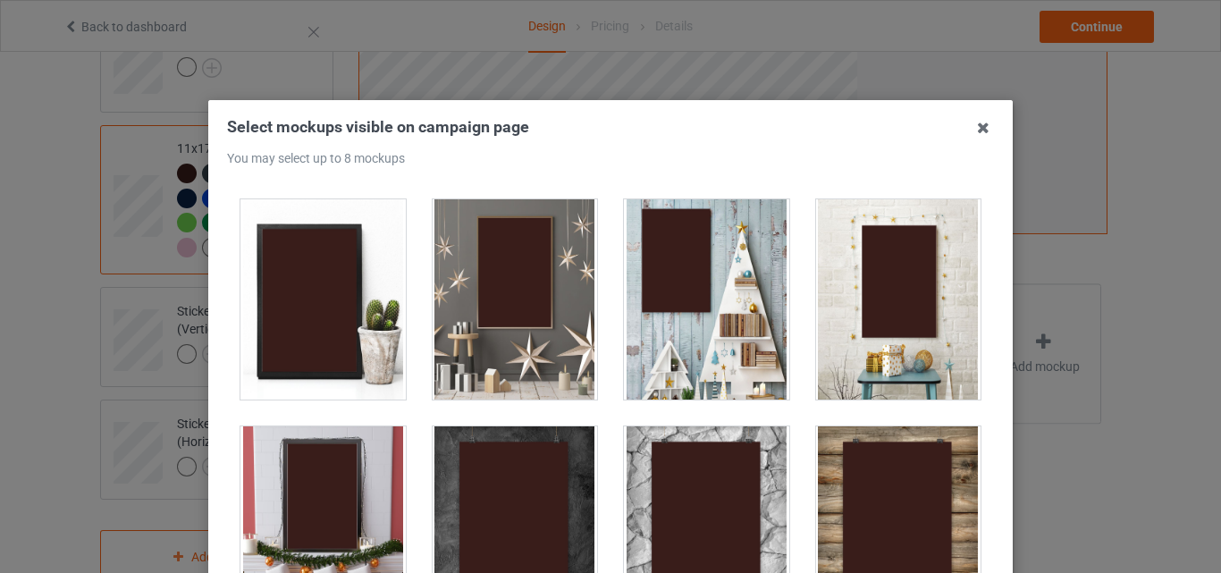
click at [537, 327] on div at bounding box center [515, 299] width 165 height 200
click at [699, 324] on div at bounding box center [706, 299] width 165 height 200
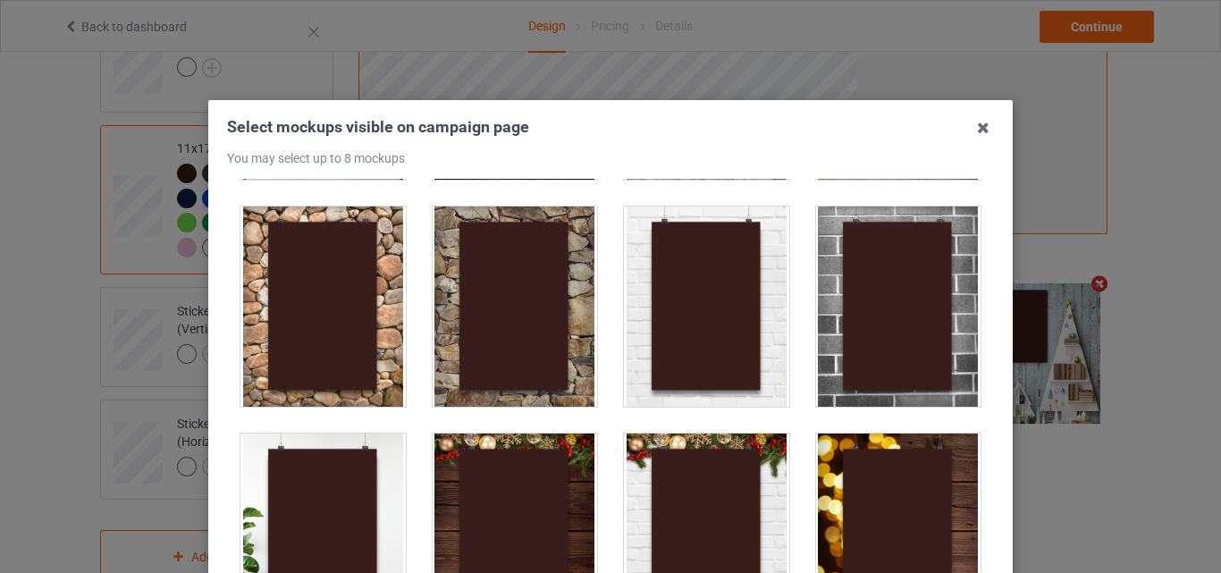
click at [885, 332] on div at bounding box center [898, 306] width 165 height 200
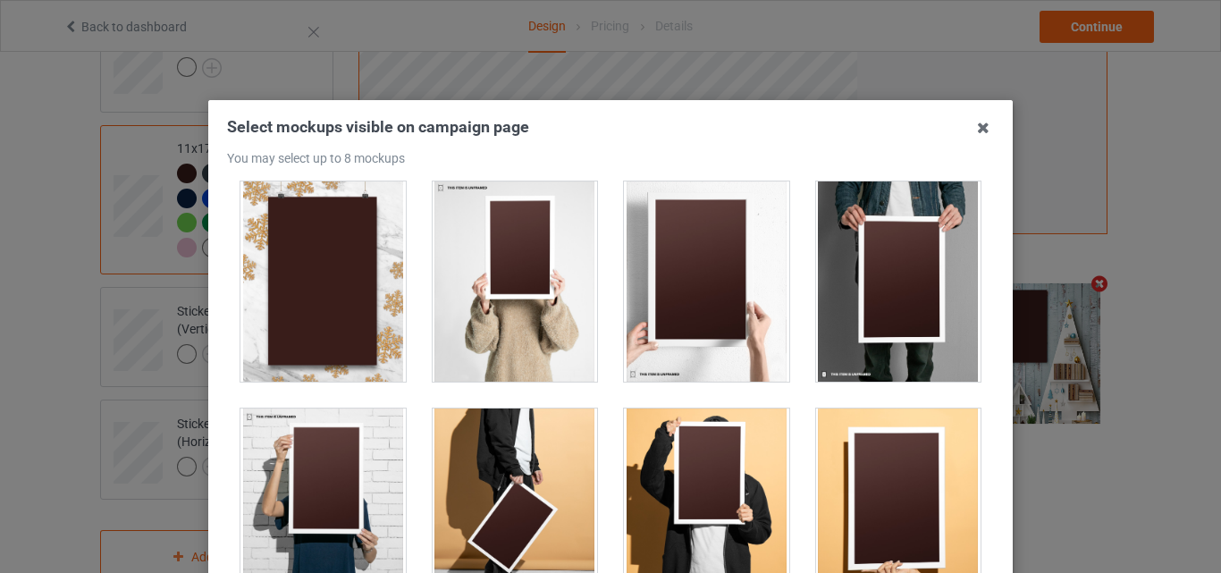
scroll to position [1519, 0]
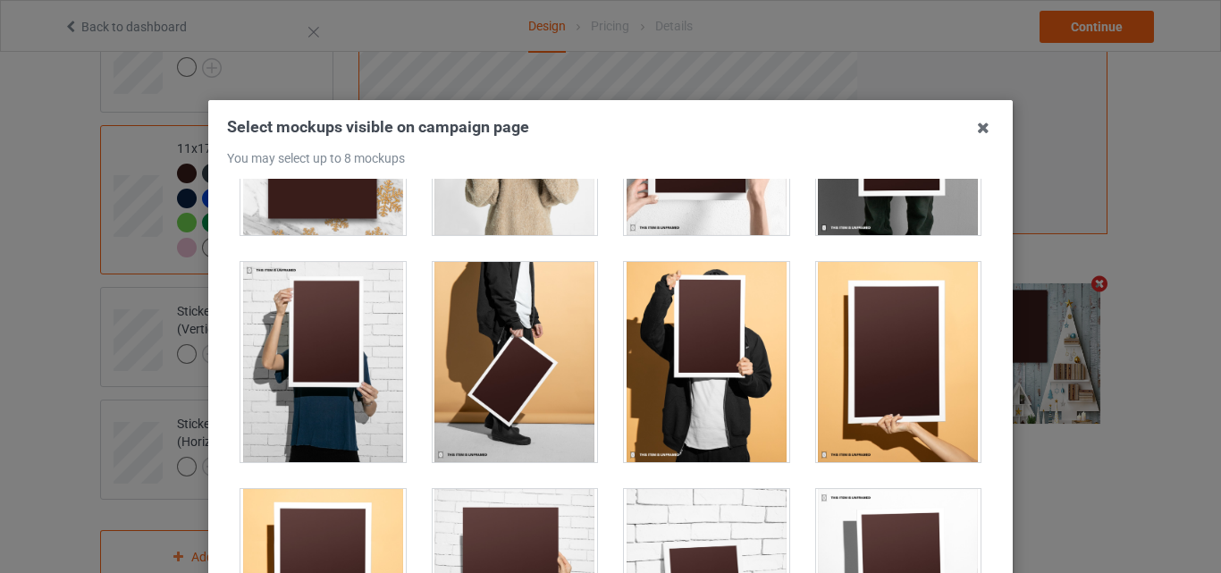
drag, startPoint x: 508, startPoint y: 515, endPoint x: 1154, endPoint y: 467, distance: 648.0
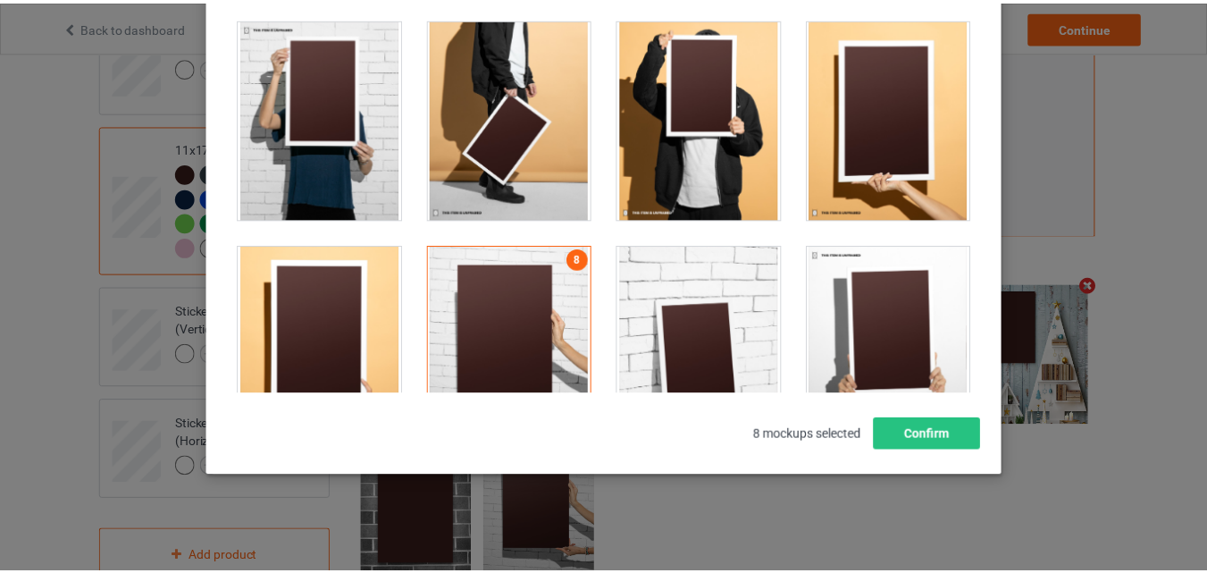
scroll to position [246, 0]
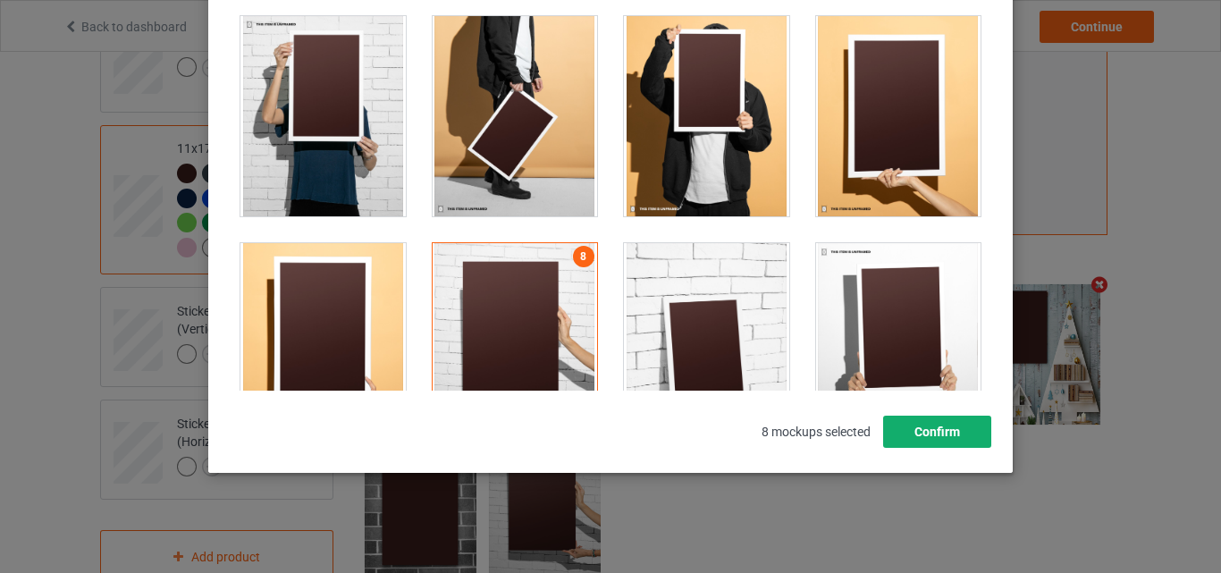
click at [963, 422] on button "Confirm" at bounding box center [937, 432] width 108 height 32
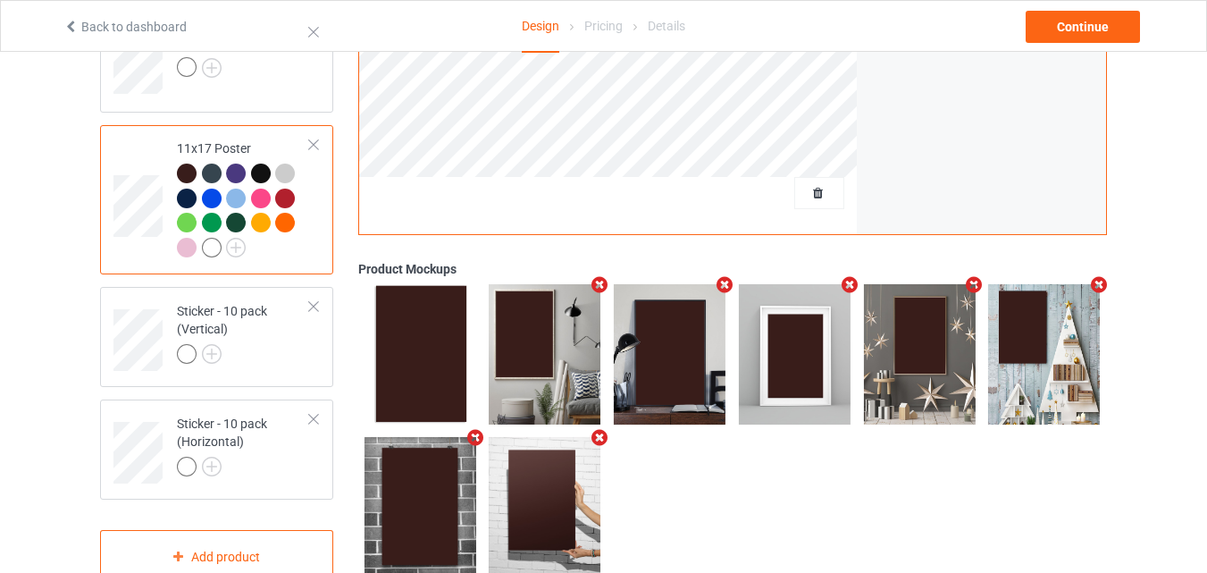
scroll to position [1101, 0]
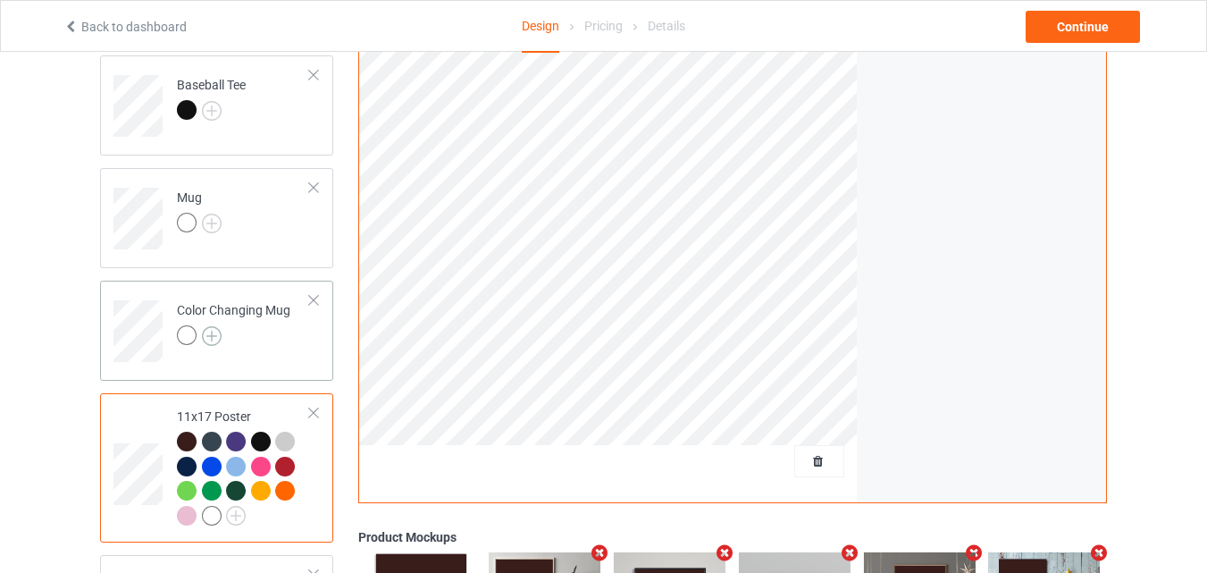
click at [208, 342] on img at bounding box center [212, 336] width 20 height 20
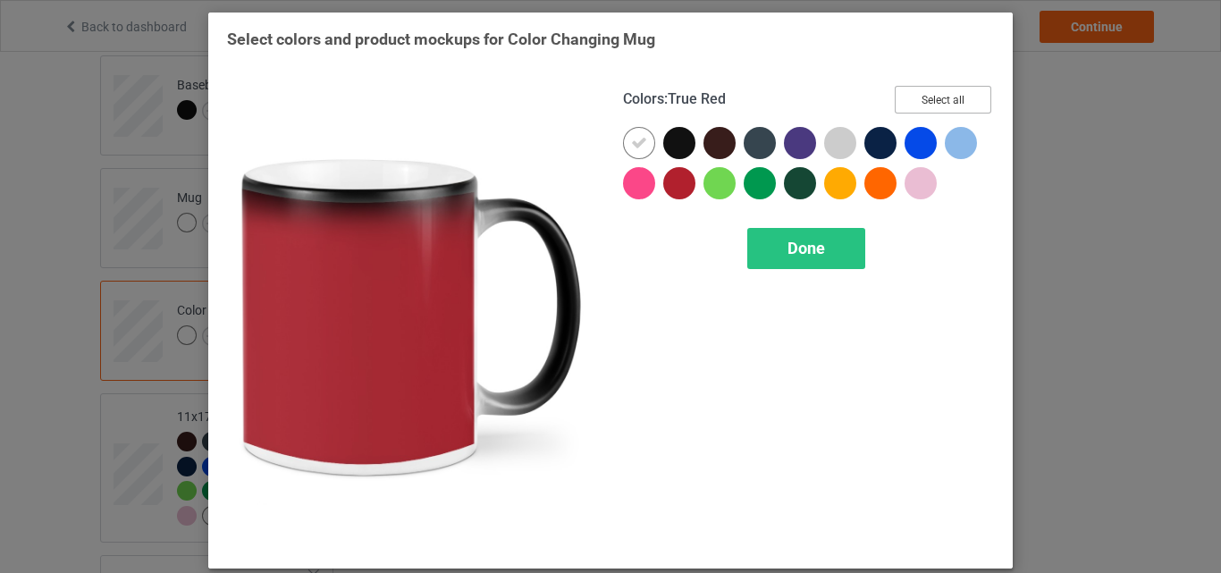
click at [934, 103] on button "Select all" at bounding box center [943, 100] width 97 height 28
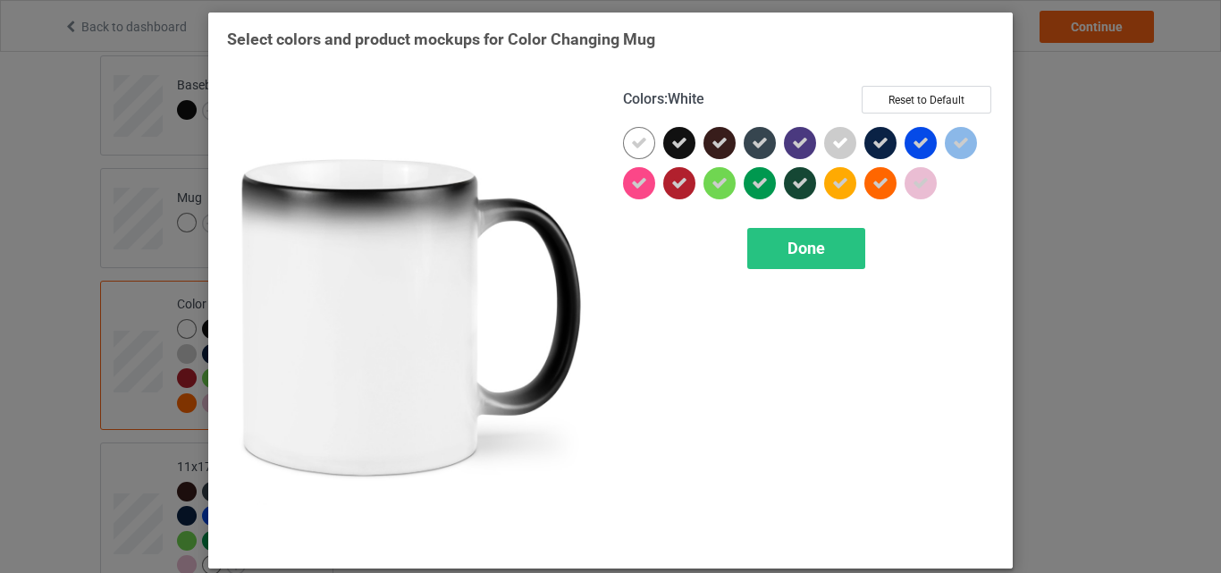
click at [643, 150] on div at bounding box center [639, 143] width 32 height 32
click at [773, 232] on div "Done" at bounding box center [806, 248] width 118 height 41
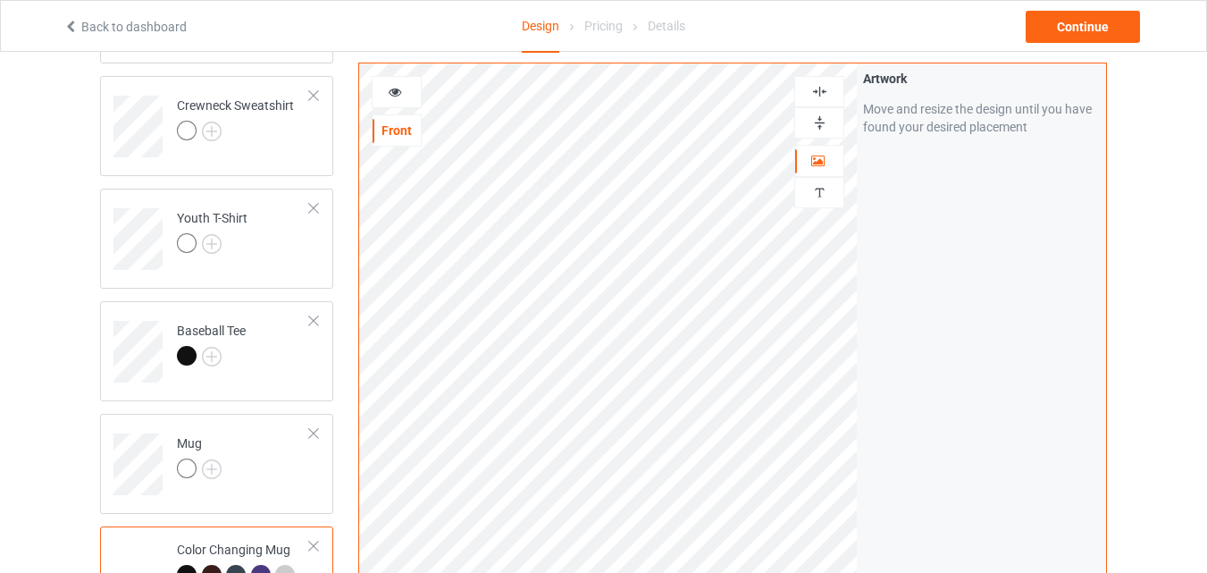
scroll to position [744, 0]
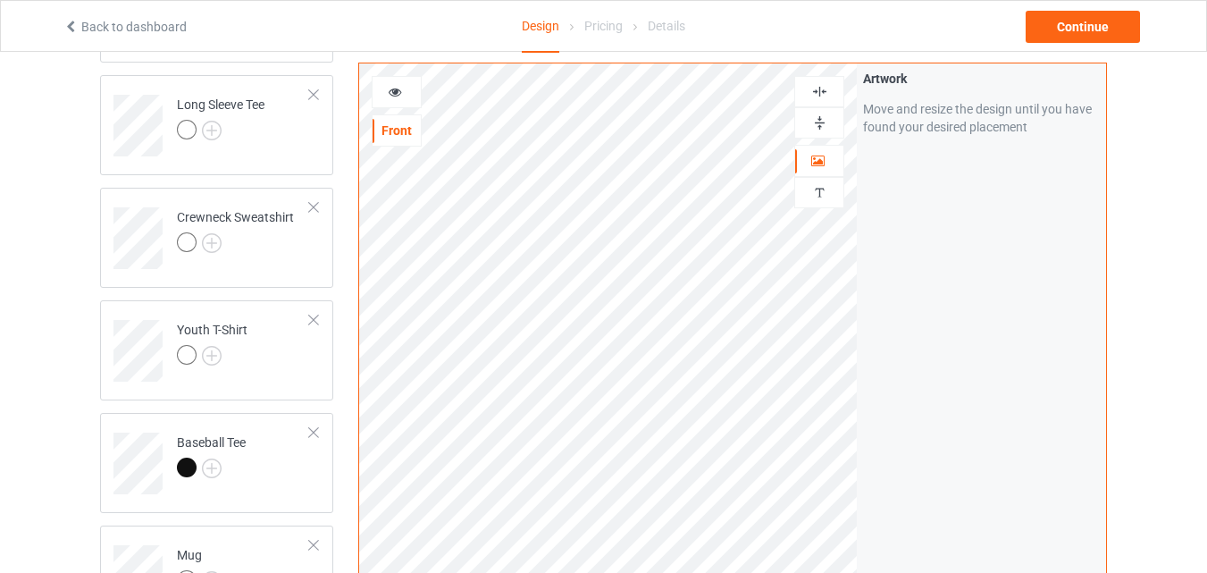
click at [796, 117] on div at bounding box center [819, 122] width 48 height 17
click at [406, 80] on div at bounding box center [397, 92] width 50 height 32
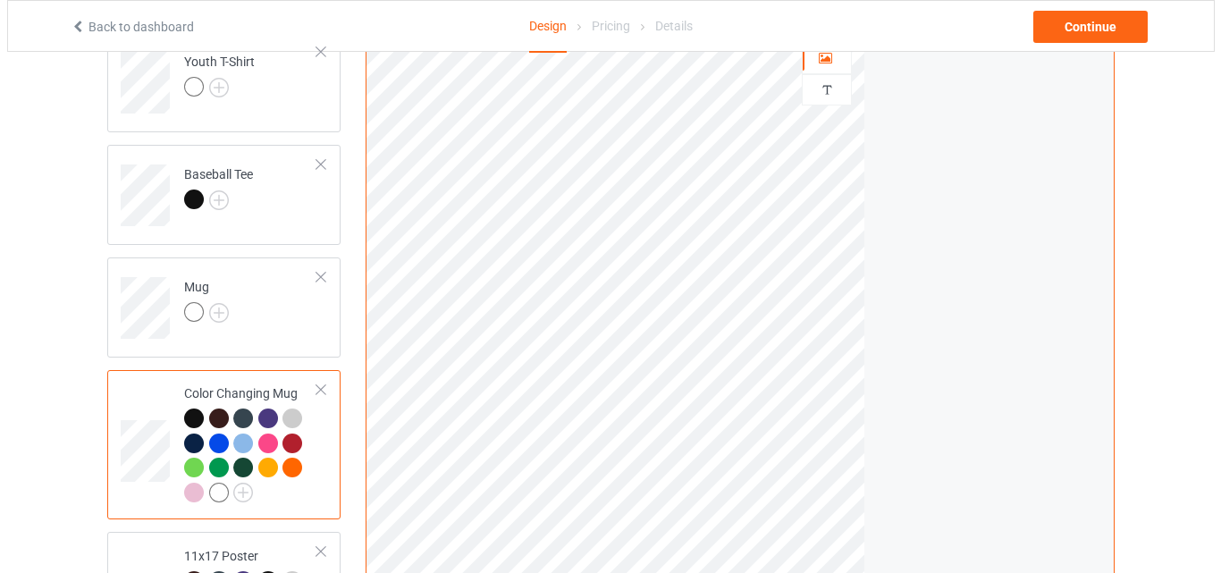
scroll to position [1280, 0]
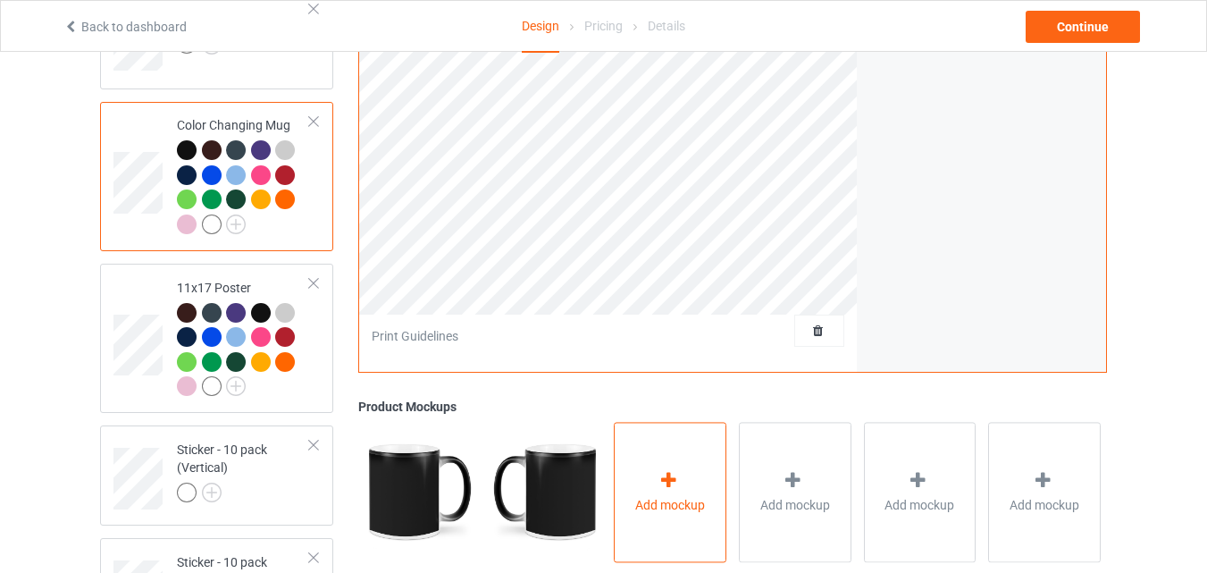
click at [631, 446] on div "Add mockup" at bounding box center [670, 492] width 113 height 140
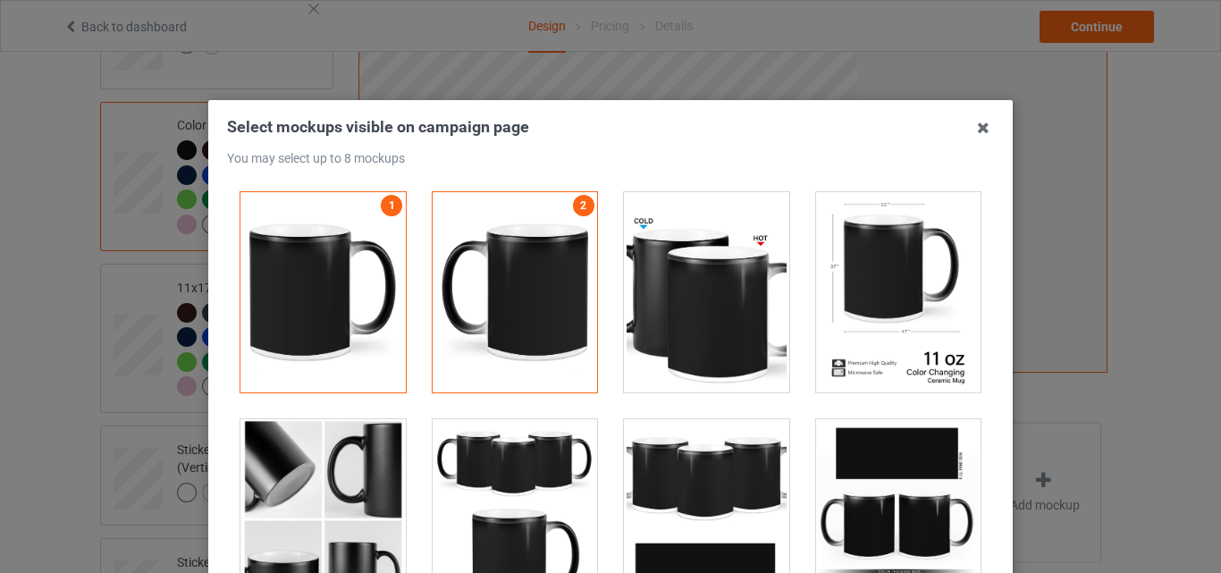
scroll to position [51, 0]
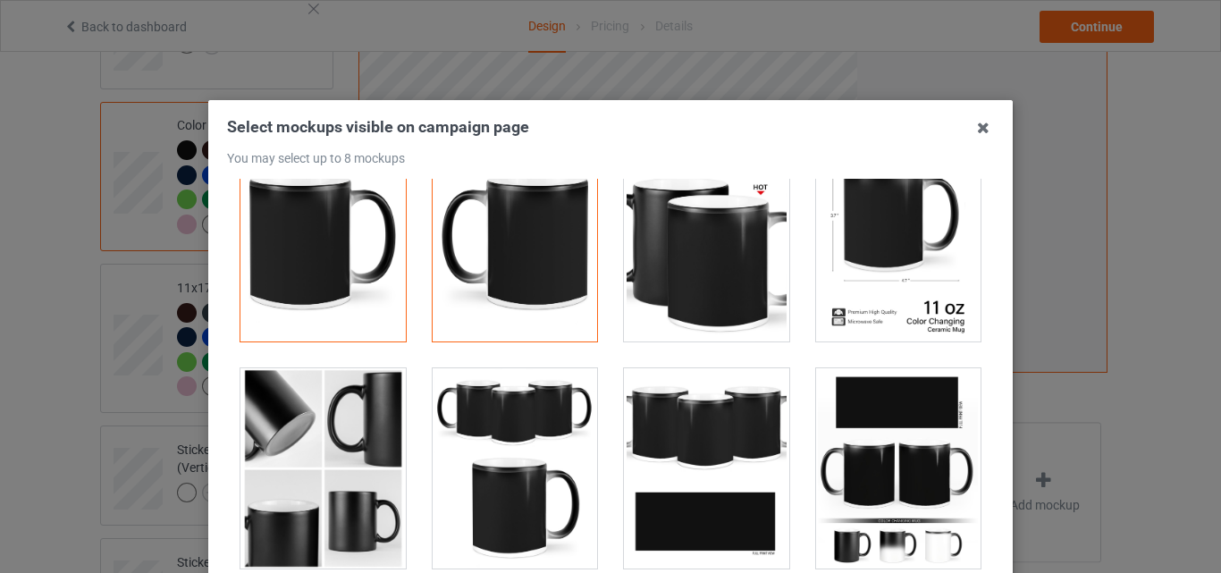
drag, startPoint x: 871, startPoint y: 276, endPoint x: 867, endPoint y: 313, distance: 36.9
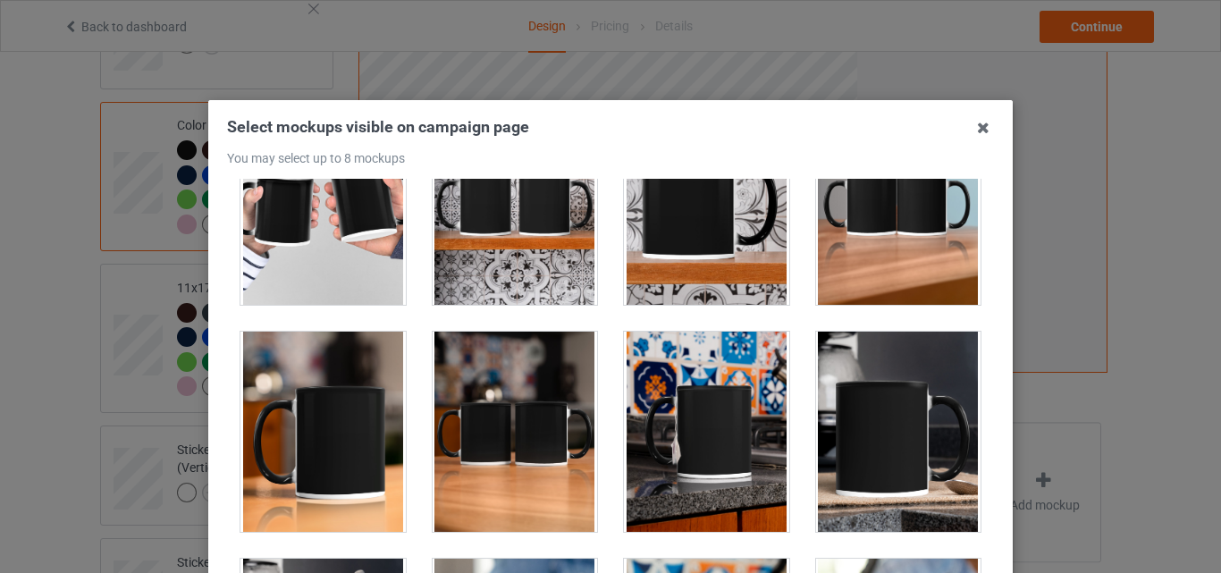
click at [343, 408] on div at bounding box center [322, 432] width 165 height 200
click at [513, 403] on div at bounding box center [515, 432] width 165 height 200
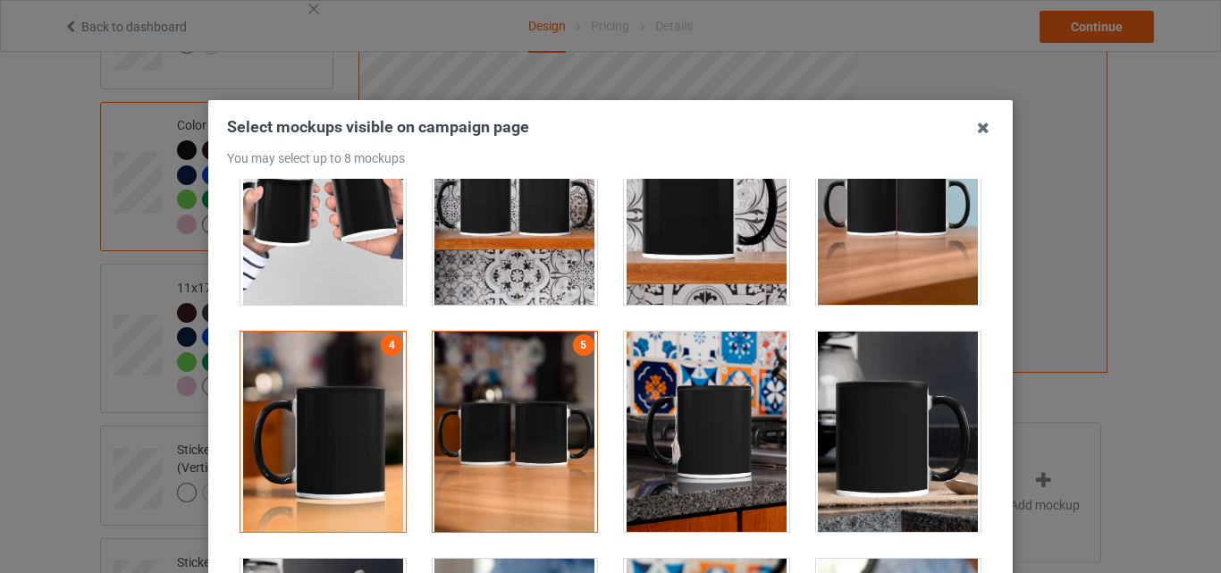
click at [625, 403] on div at bounding box center [706, 432] width 165 height 200
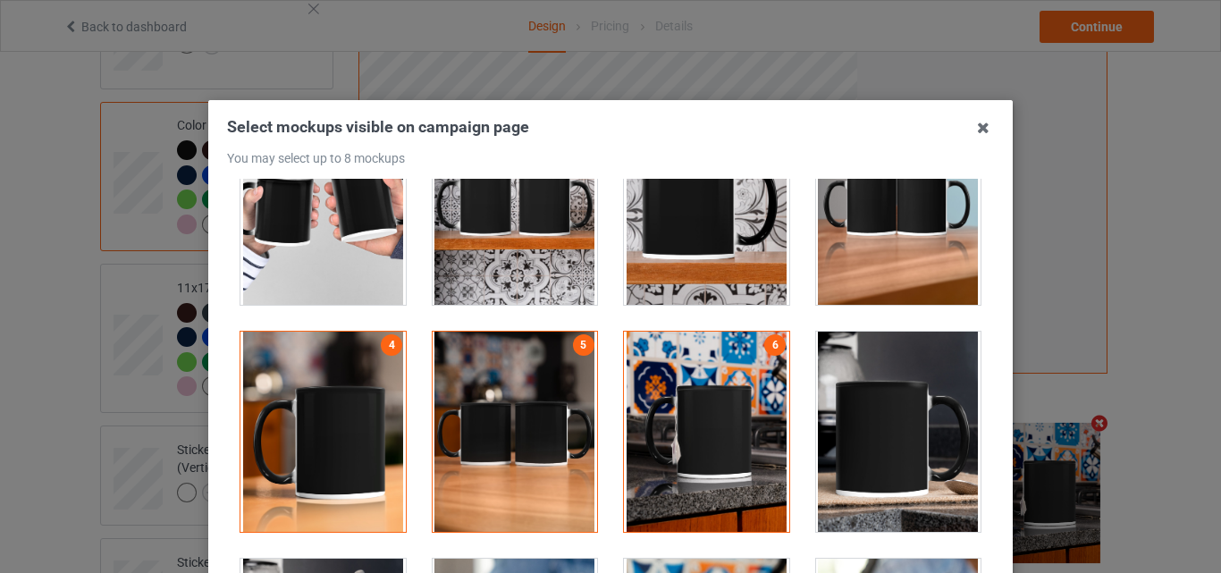
click at [908, 426] on div at bounding box center [898, 432] width 165 height 200
click at [540, 256] on div at bounding box center [515, 205] width 165 height 200
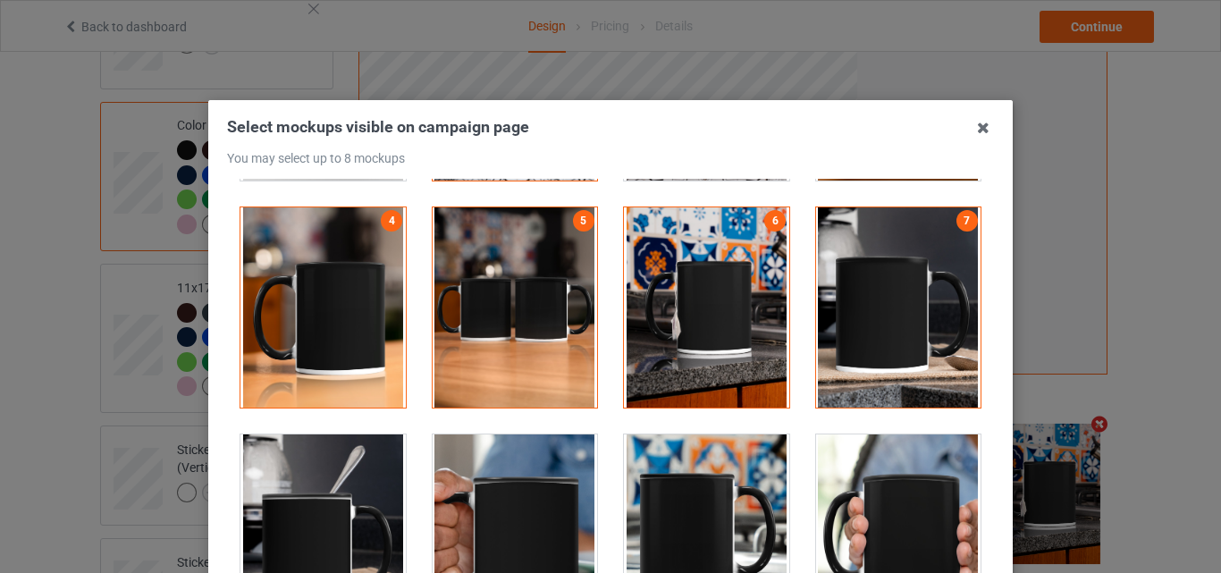
scroll to position [3396, 0]
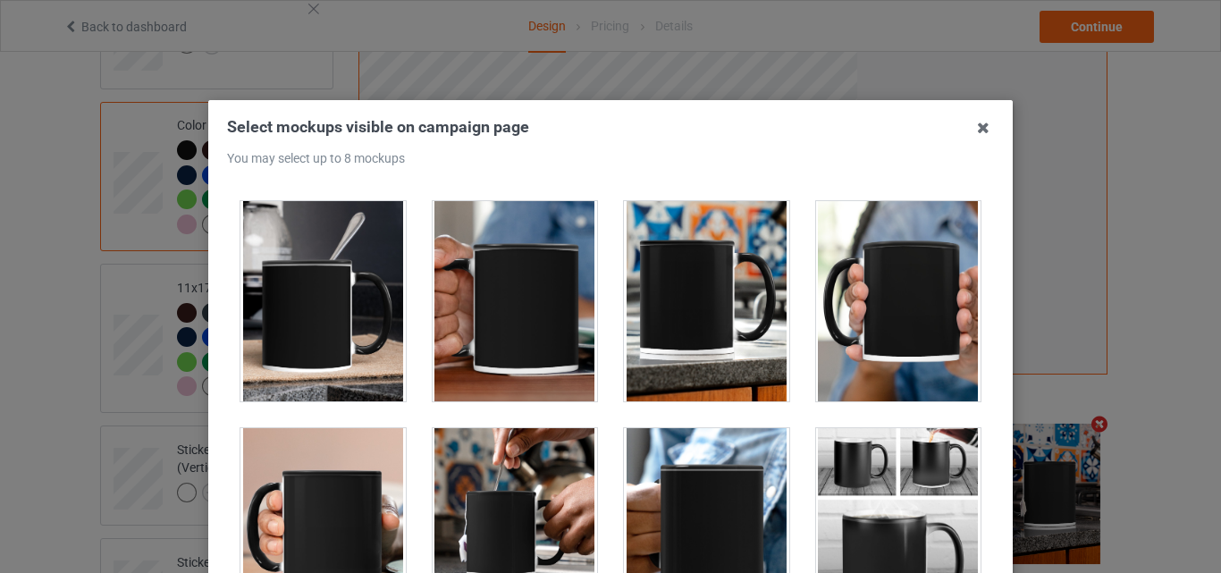
click at [883, 332] on div at bounding box center [898, 301] width 165 height 200
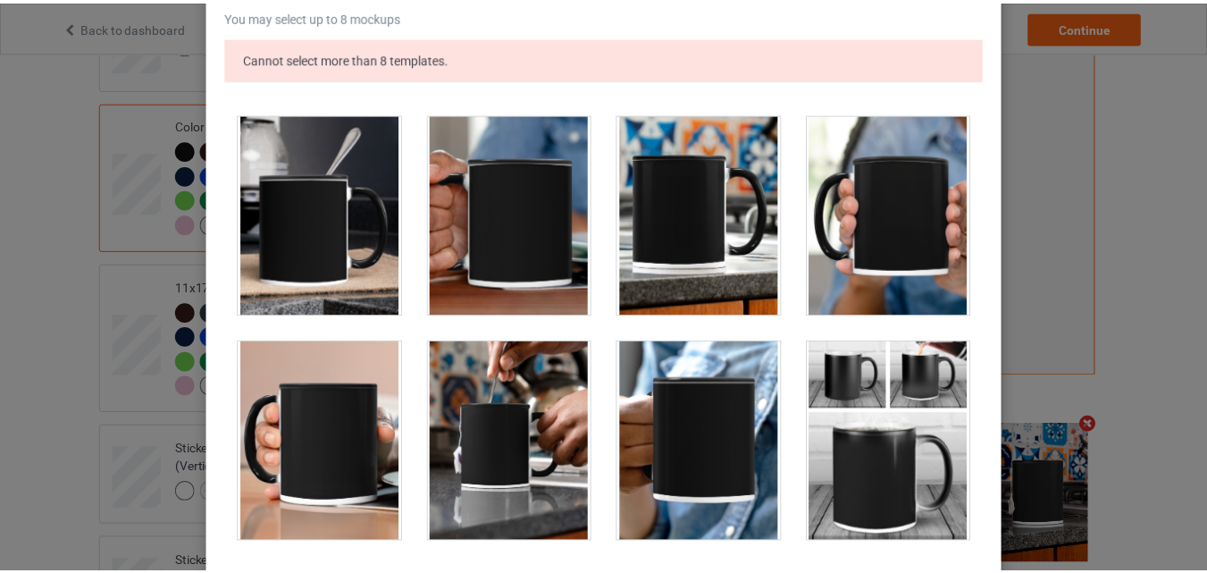
scroll to position [301, 0]
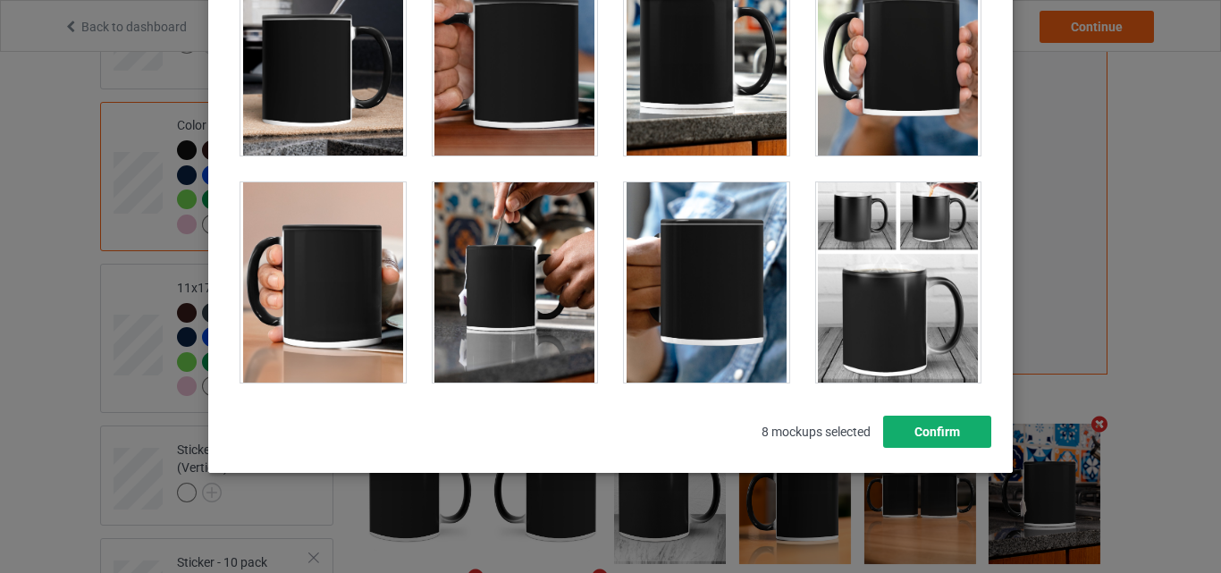
click at [947, 433] on button "Confirm" at bounding box center [937, 432] width 108 height 32
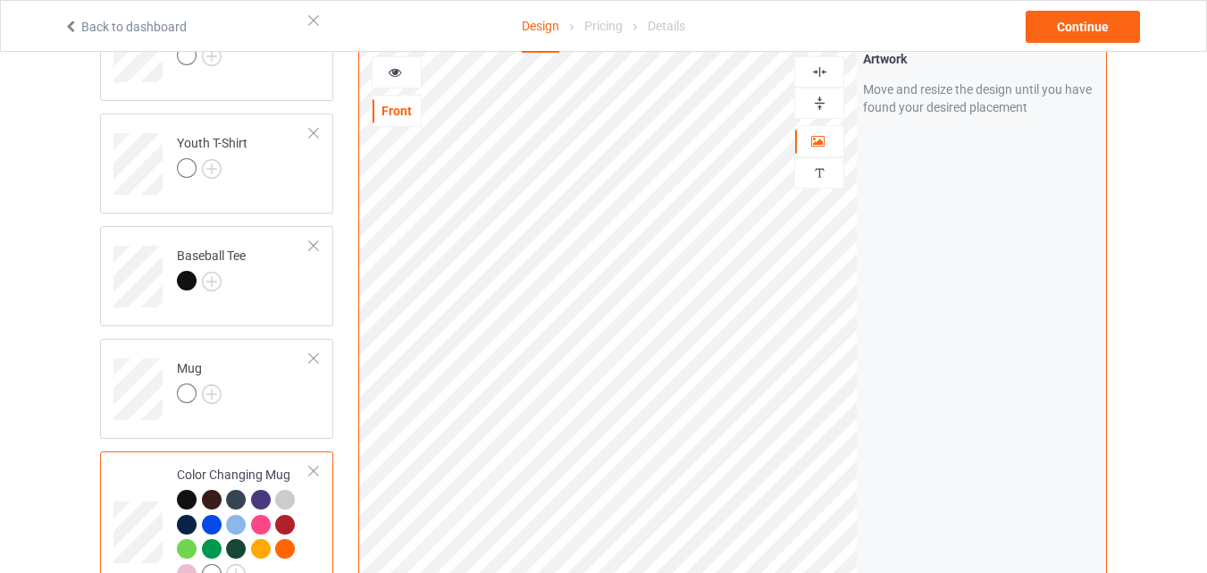
scroll to position [922, 0]
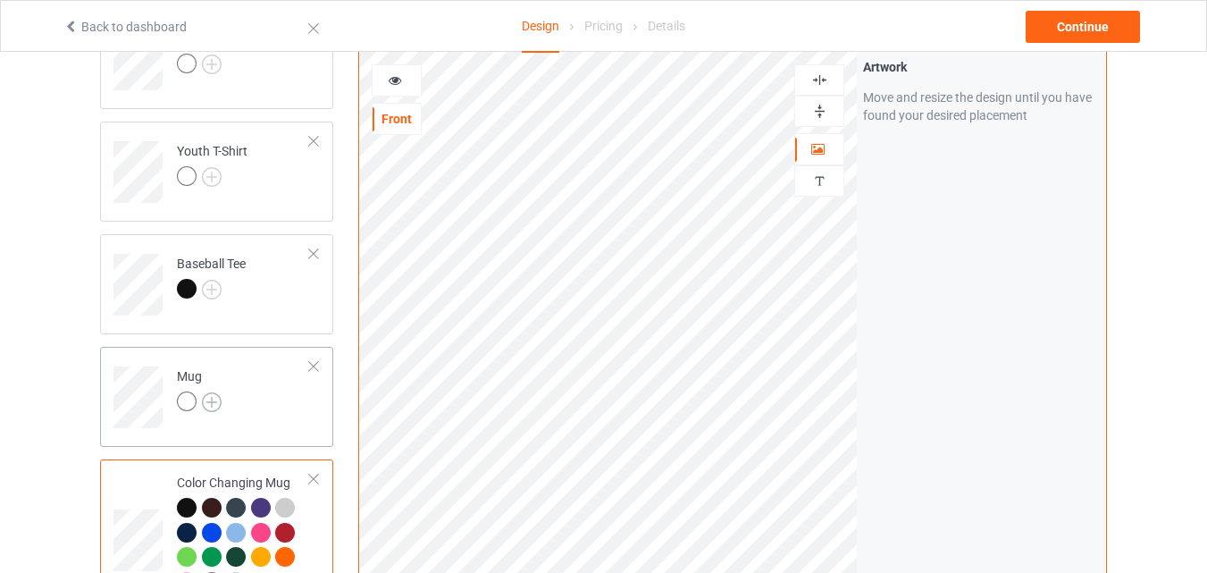
click at [214, 402] on img at bounding box center [212, 402] width 20 height 20
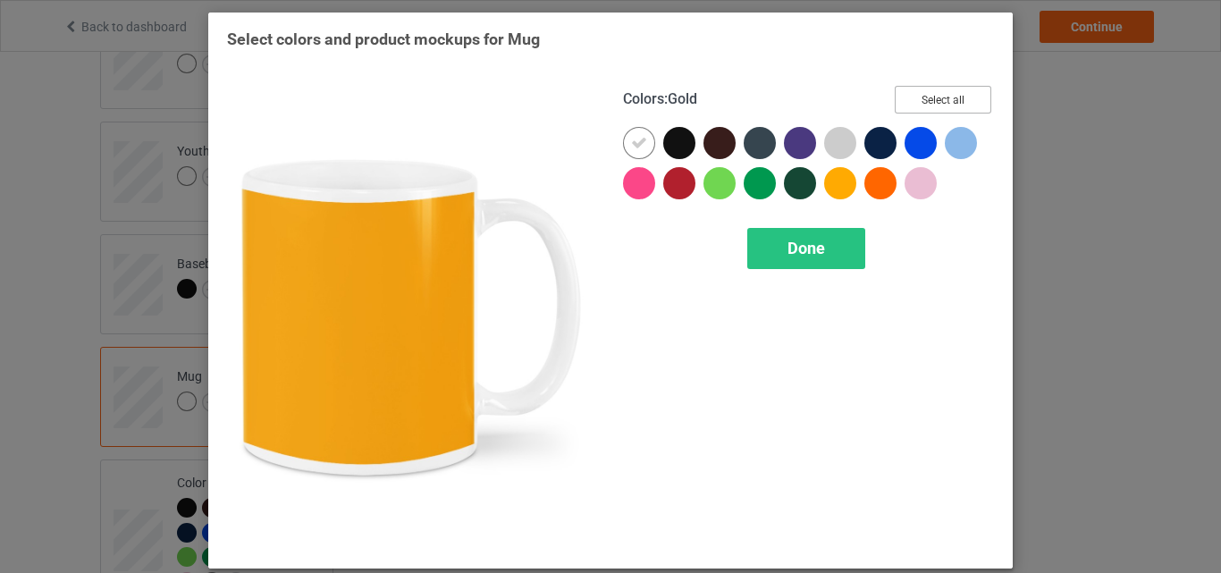
click at [930, 109] on button "Select all" at bounding box center [943, 100] width 97 height 28
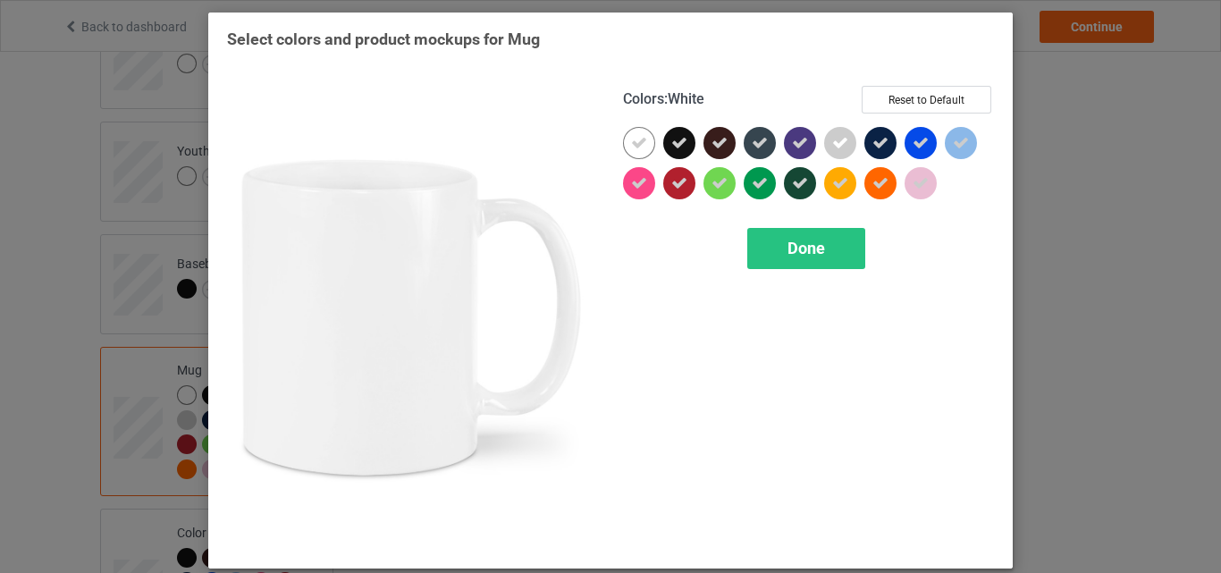
click at [635, 137] on icon at bounding box center [639, 143] width 16 height 16
click at [635, 137] on div at bounding box center [639, 143] width 32 height 32
click at [791, 232] on div "Done" at bounding box center [806, 248] width 118 height 41
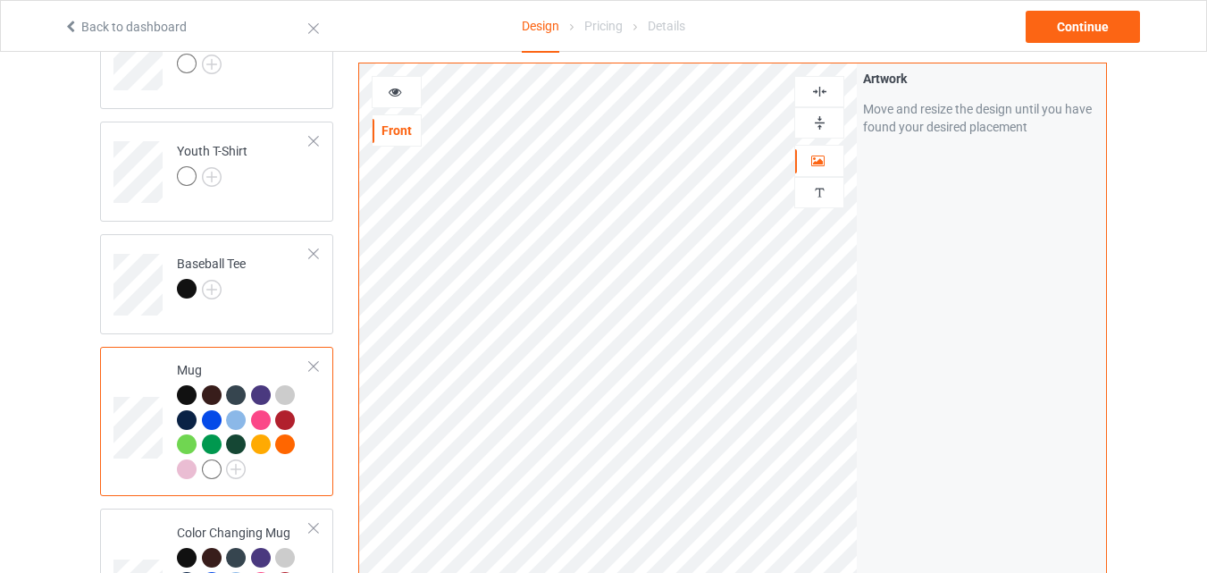
click at [399, 92] on icon at bounding box center [395, 89] width 15 height 13
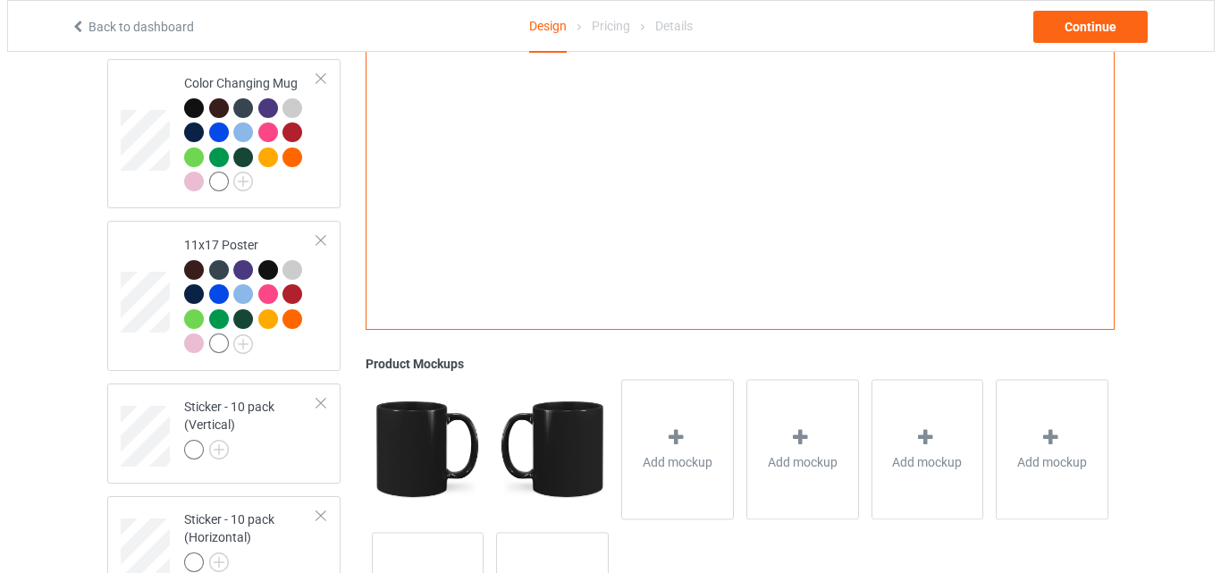
scroll to position [1459, 0]
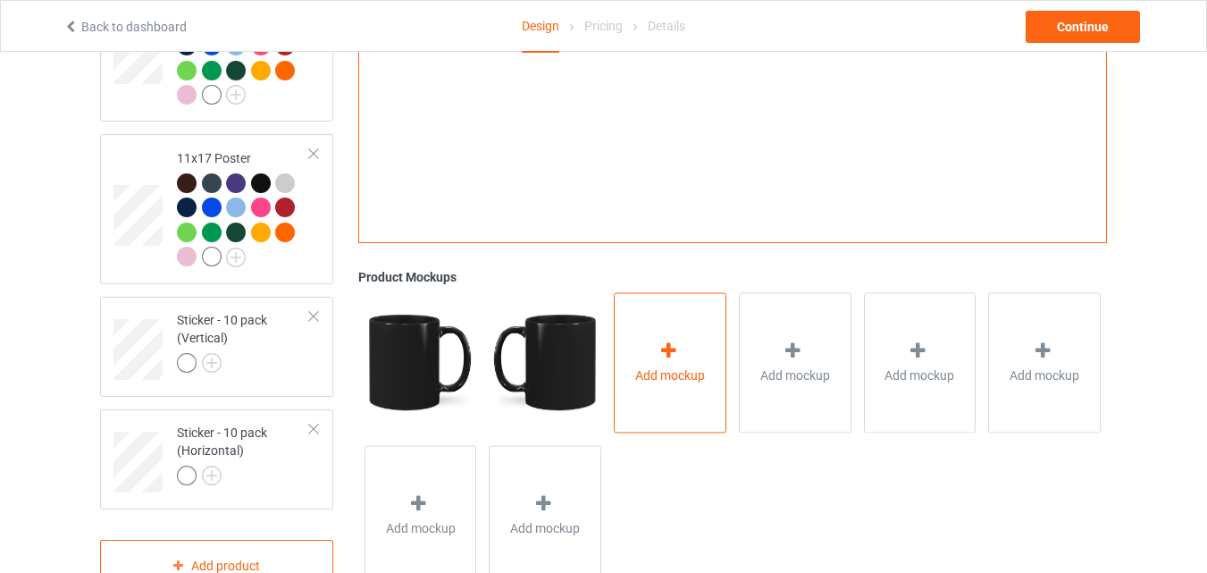
click at [665, 353] on icon at bounding box center [669, 350] width 22 height 19
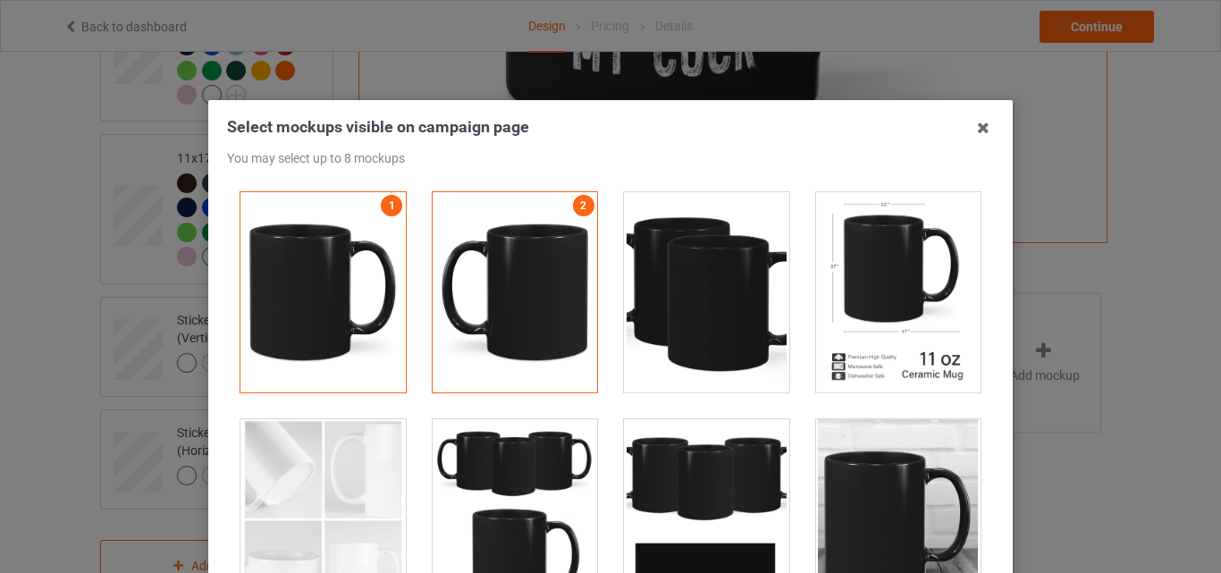
scroll to position [3128, 0]
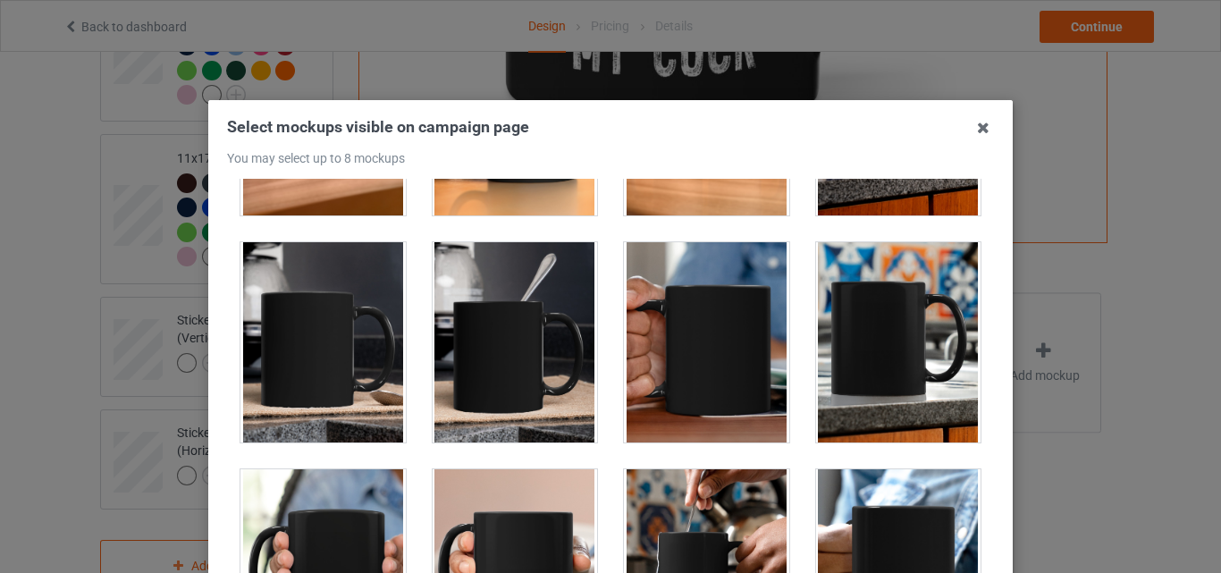
drag, startPoint x: 347, startPoint y: 332, endPoint x: 525, endPoint y: 342, distance: 178.2
click at [348, 332] on div at bounding box center [322, 342] width 165 height 200
drag, startPoint x: 525, startPoint y: 342, endPoint x: 681, endPoint y: 340, distance: 156.4
click at [526, 342] on div at bounding box center [515, 342] width 165 height 200
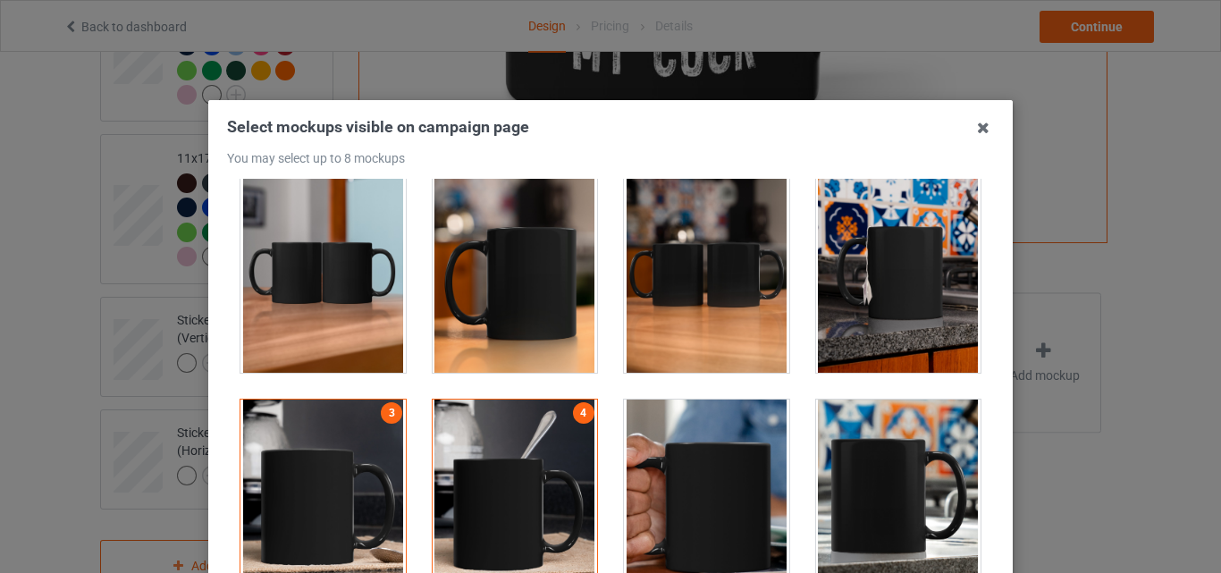
scroll to position [2771, 0]
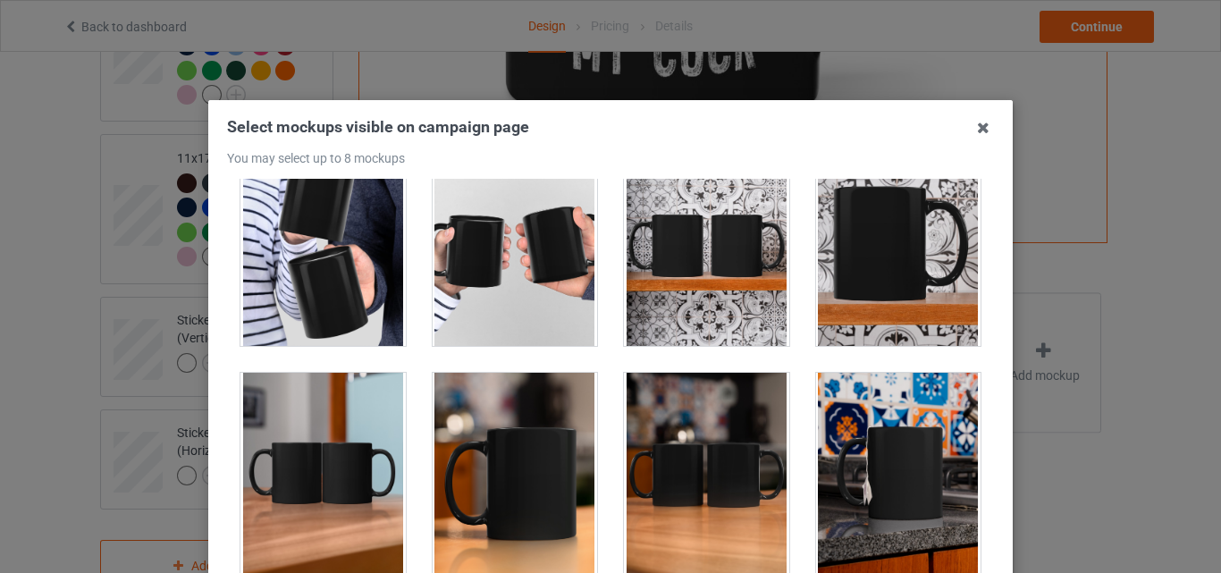
click at [723, 429] on div at bounding box center [706, 473] width 165 height 200
drag, startPoint x: 845, startPoint y: 430, endPoint x: 754, endPoint y: 306, distance: 153.6
click at [845, 430] on div at bounding box center [898, 473] width 165 height 200
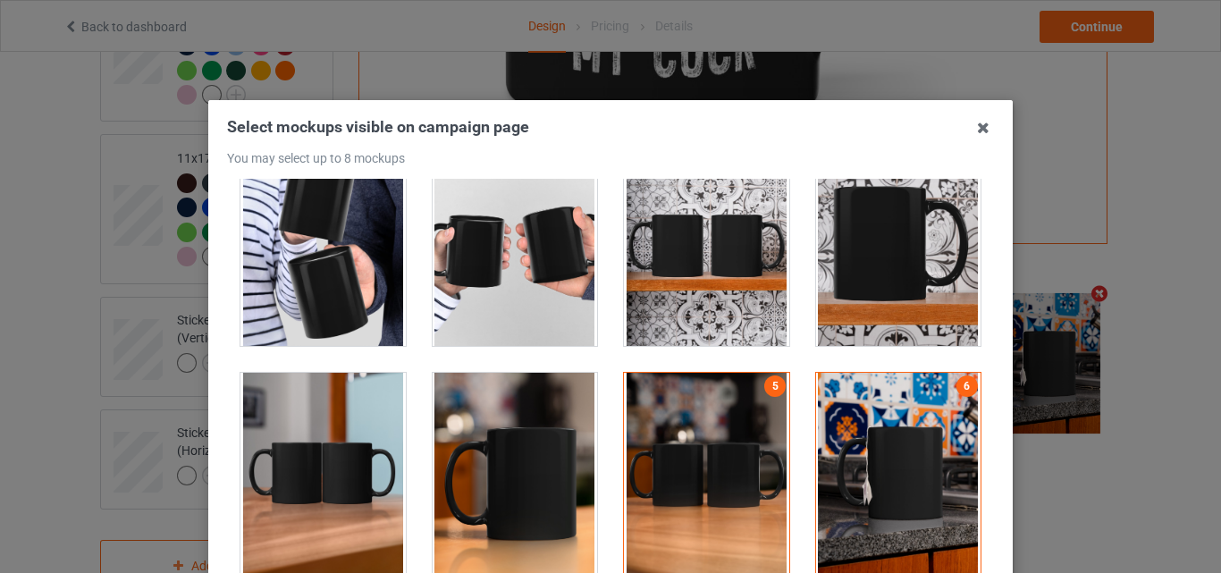
click at [527, 260] on div at bounding box center [515, 246] width 165 height 200
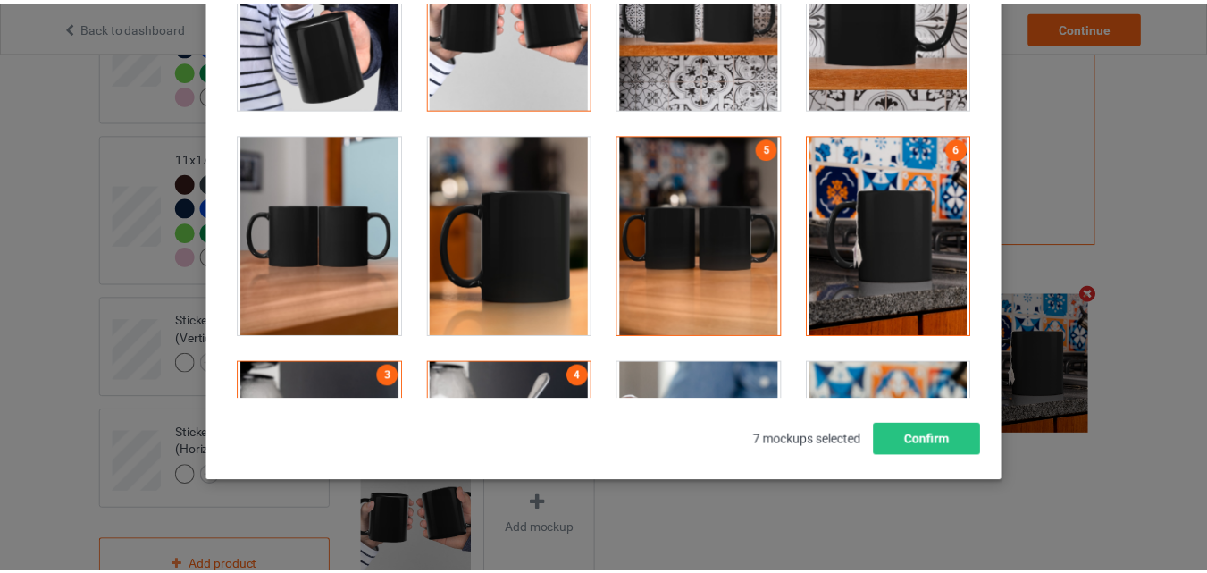
scroll to position [246, 0]
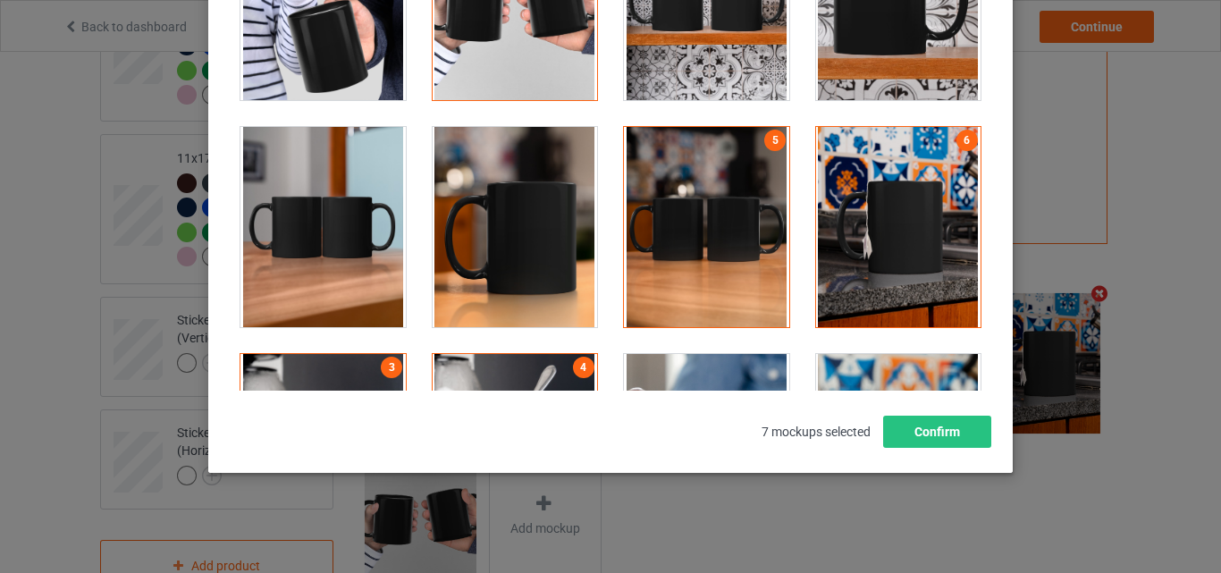
click at [471, 284] on div at bounding box center [515, 227] width 165 height 200
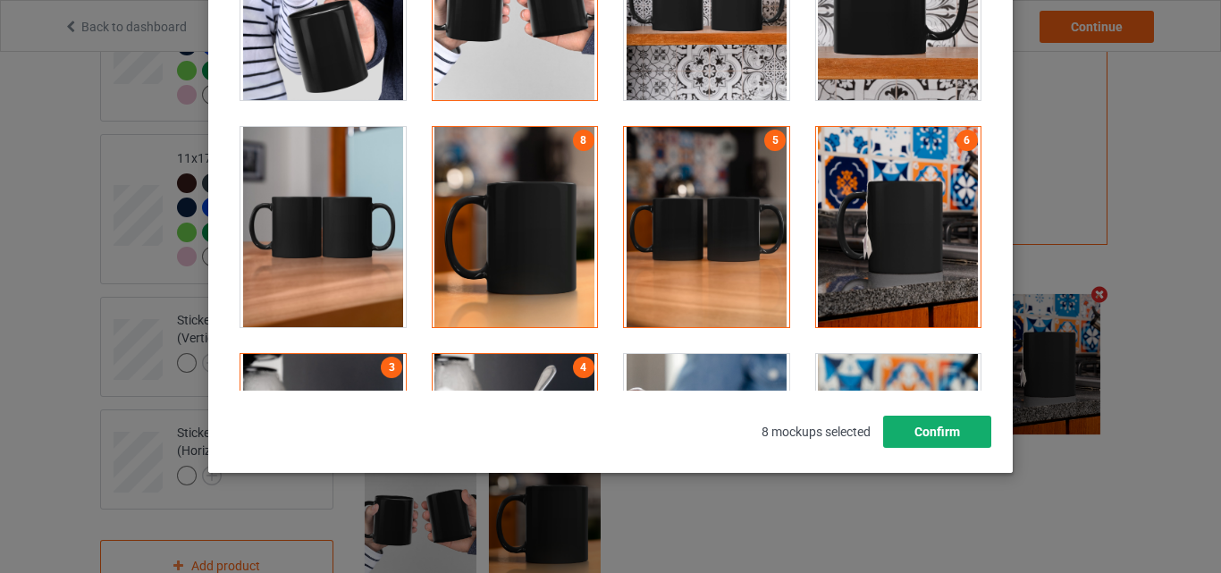
click at [912, 433] on button "Confirm" at bounding box center [937, 432] width 108 height 32
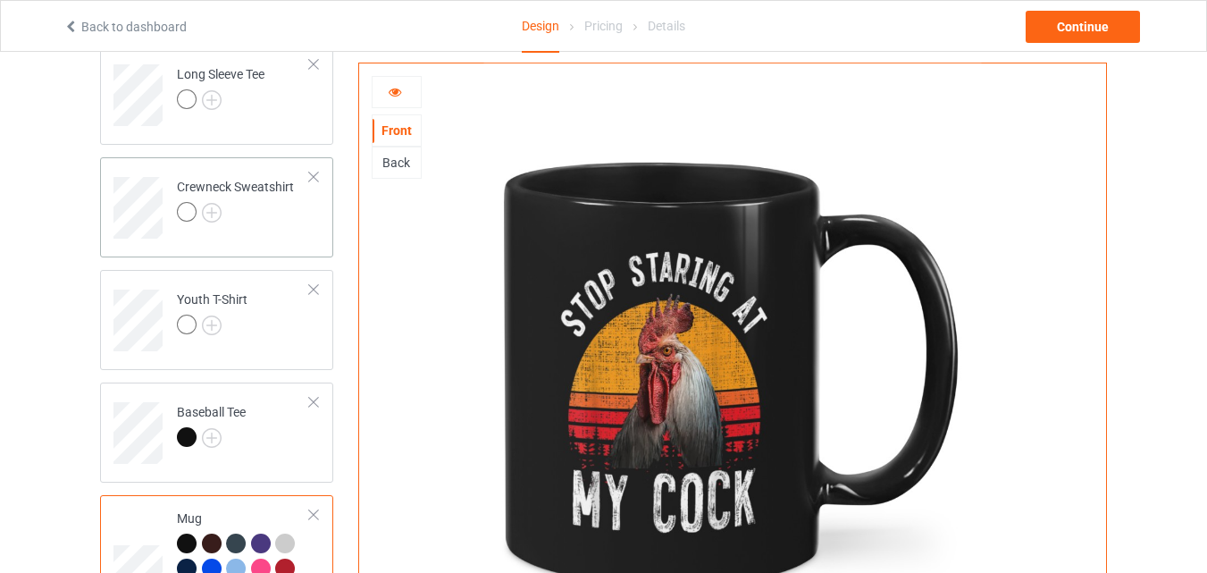
scroll to position [744, 0]
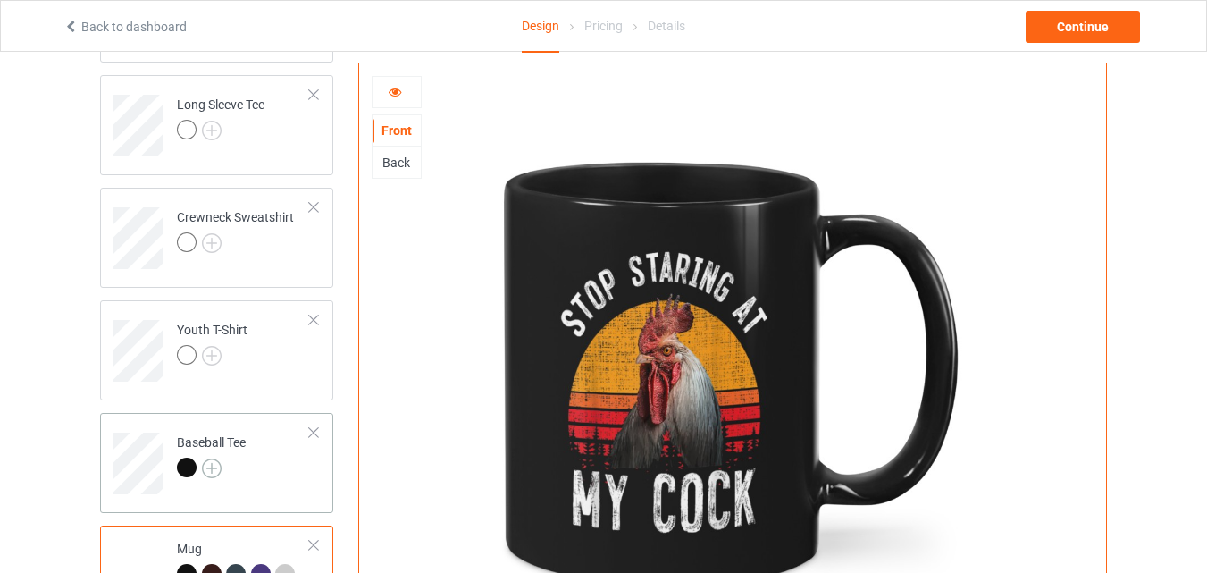
click at [210, 470] on img at bounding box center [212, 468] width 20 height 20
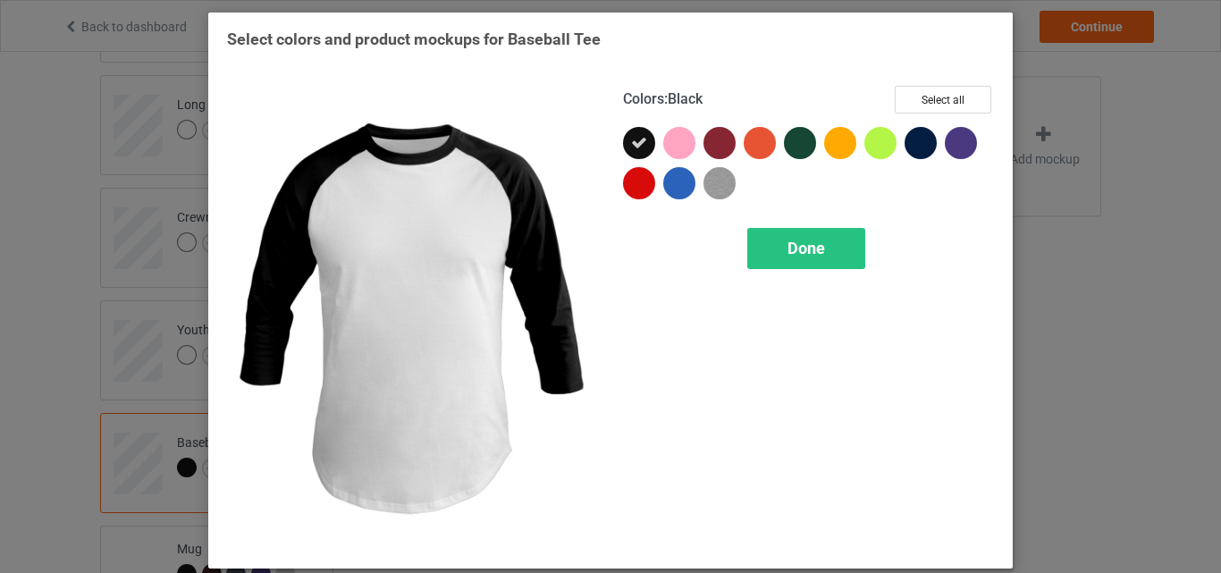
drag, startPoint x: 210, startPoint y: 470, endPoint x: 921, endPoint y: 122, distance: 792.2
click at [921, 122] on div "Colors : Black Select all" at bounding box center [808, 106] width 371 height 41
click at [920, 98] on button "Select all" at bounding box center [943, 100] width 97 height 28
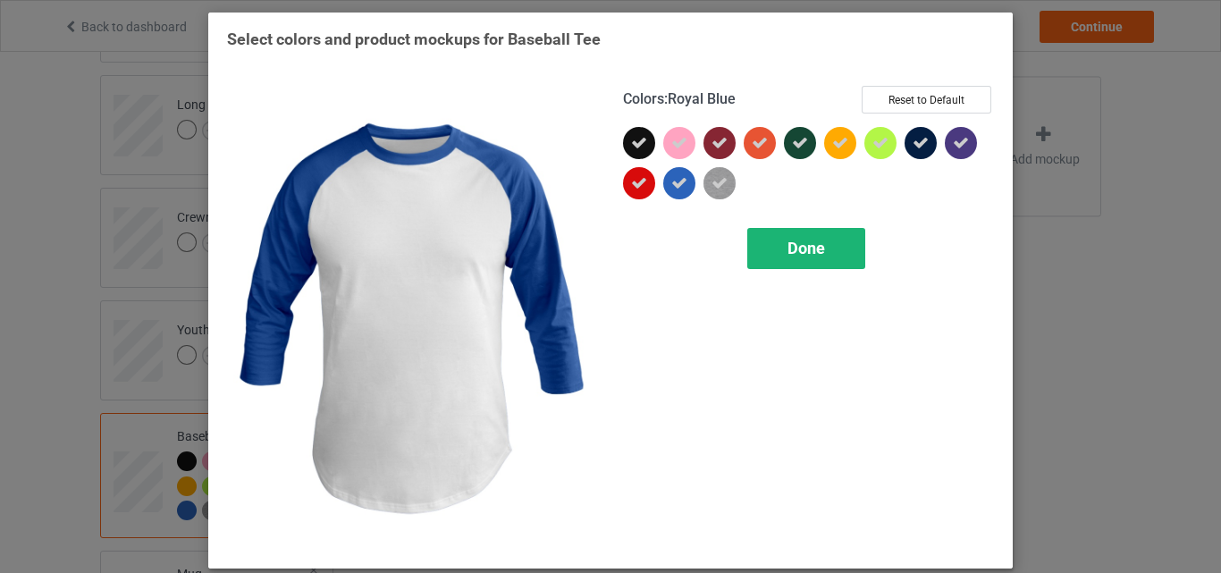
click at [758, 250] on div "Done" at bounding box center [806, 248] width 118 height 41
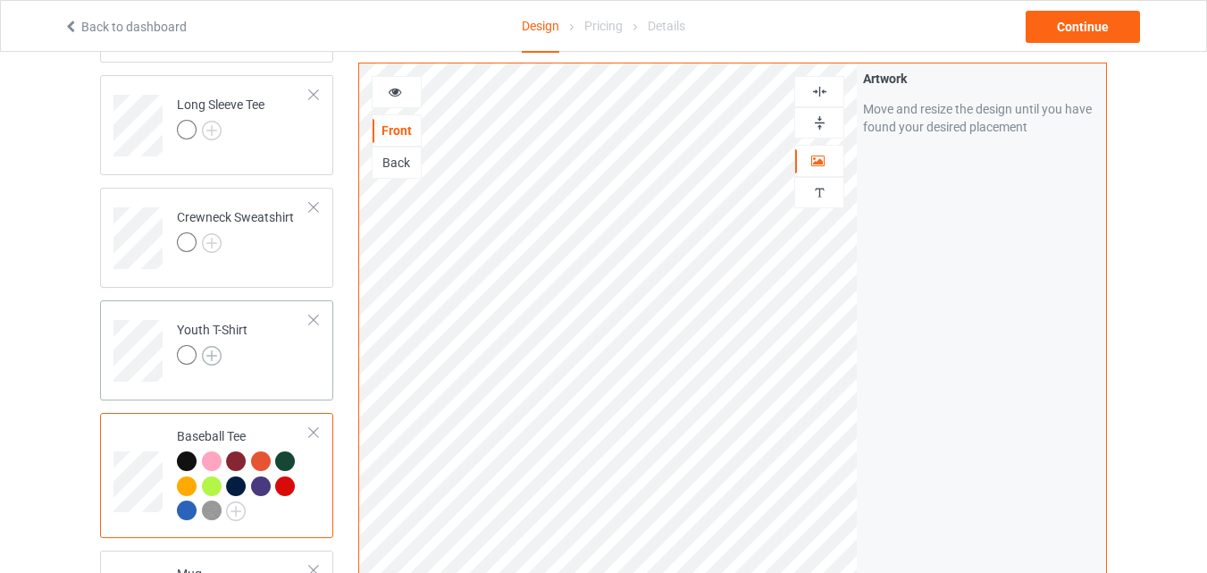
click at [210, 354] on img at bounding box center [212, 356] width 20 height 20
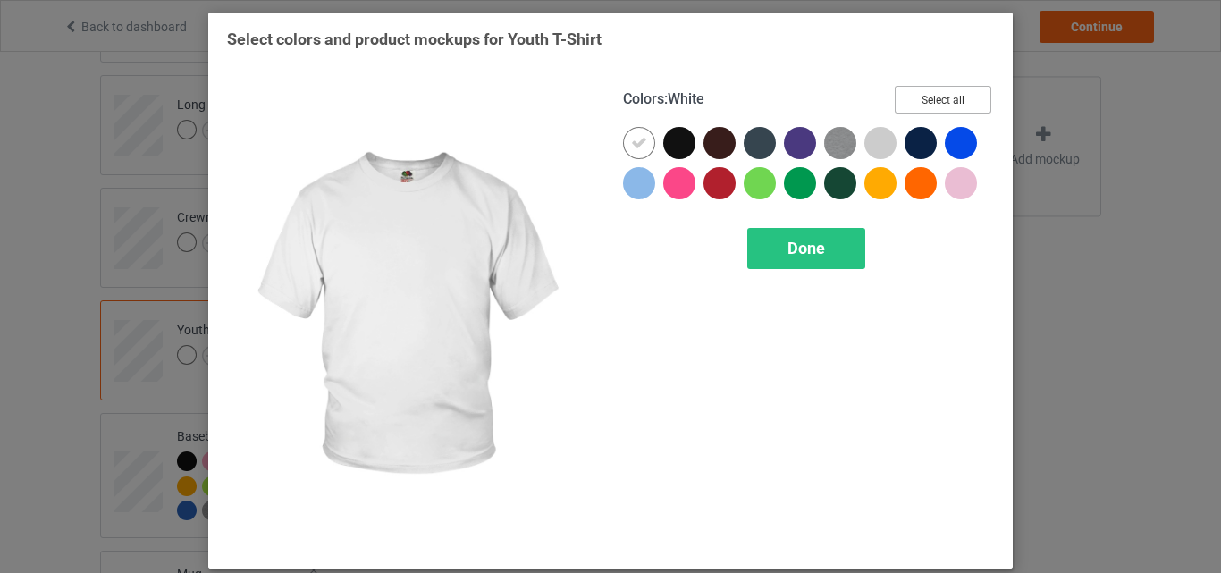
click at [945, 105] on button "Select all" at bounding box center [943, 100] width 97 height 28
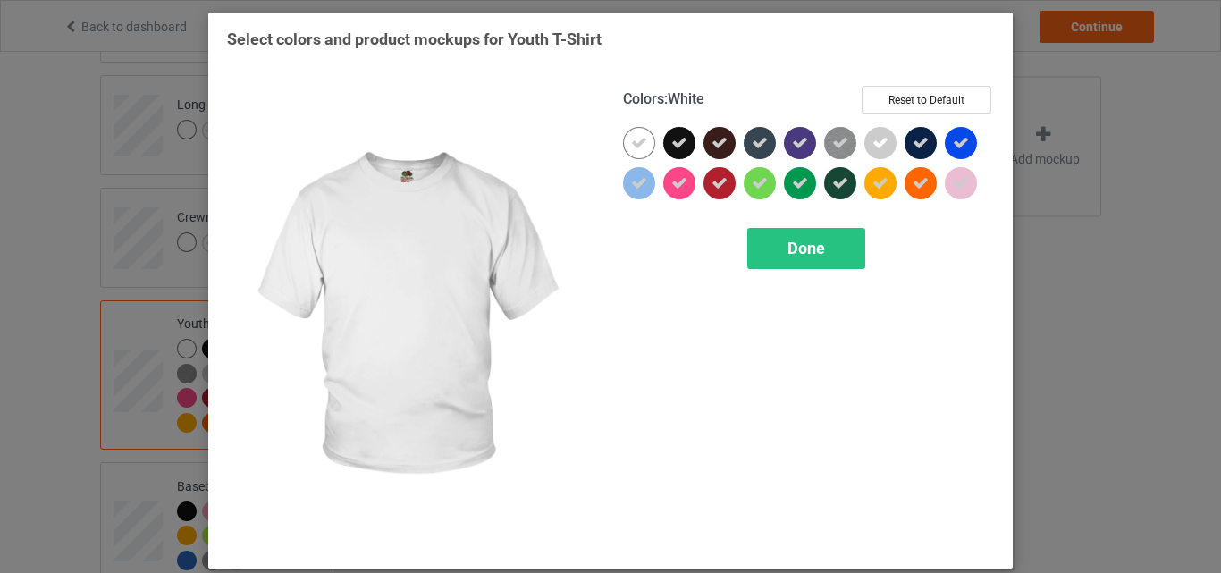
click at [632, 135] on icon at bounding box center [639, 143] width 16 height 16
drag, startPoint x: 632, startPoint y: 135, endPoint x: 804, endPoint y: 256, distance: 210.5
click at [631, 136] on div at bounding box center [639, 143] width 32 height 32
click at [804, 246] on span "Done" at bounding box center [806, 248] width 38 height 19
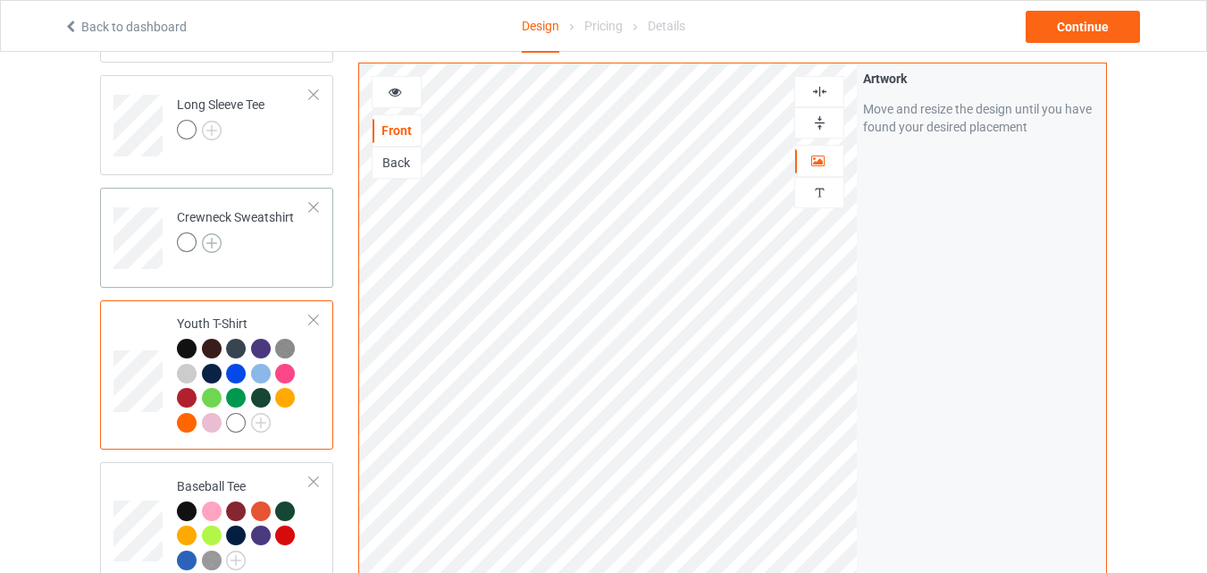
click at [214, 244] on img at bounding box center [212, 243] width 20 height 20
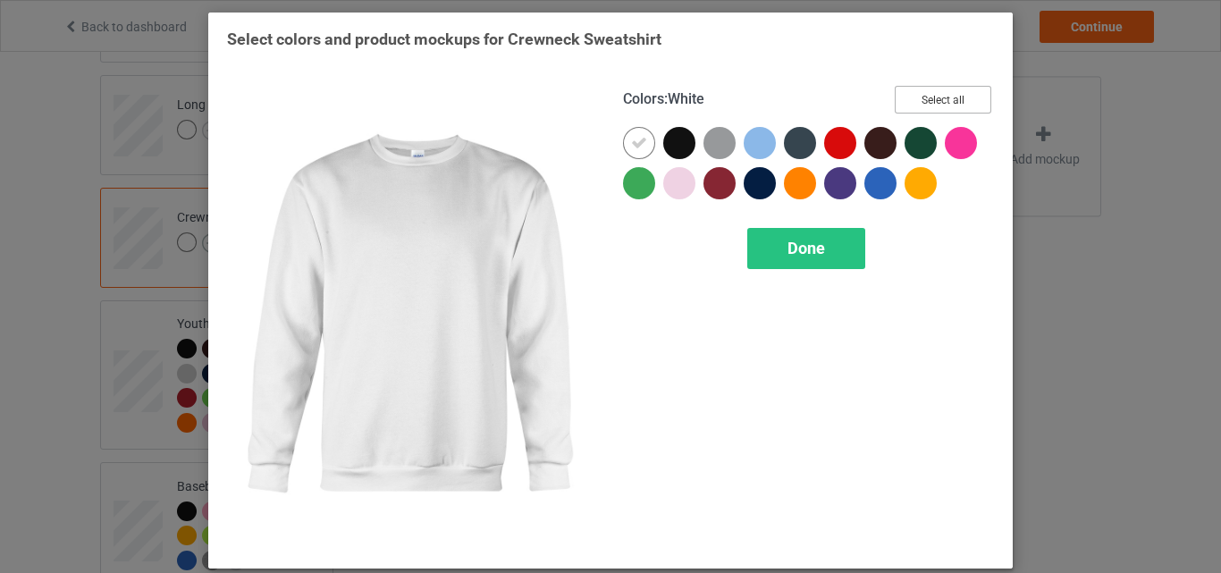
click at [971, 94] on button "Select all" at bounding box center [943, 100] width 97 height 28
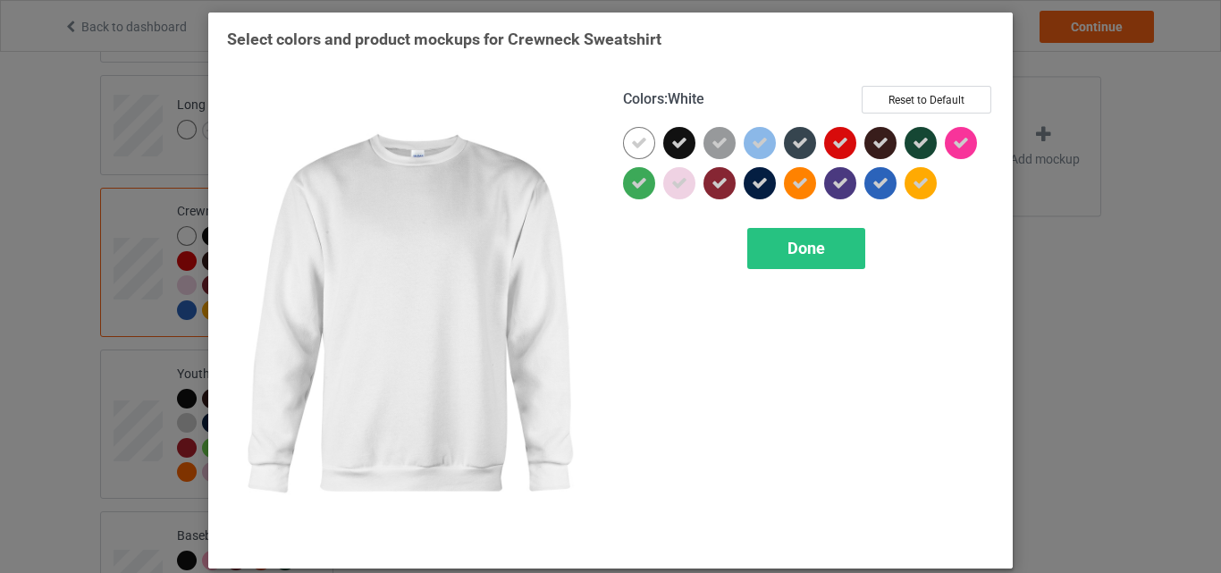
click at [634, 147] on icon at bounding box center [639, 143] width 16 height 16
click at [634, 147] on div at bounding box center [639, 143] width 32 height 32
click at [810, 249] on span "Done" at bounding box center [806, 248] width 38 height 19
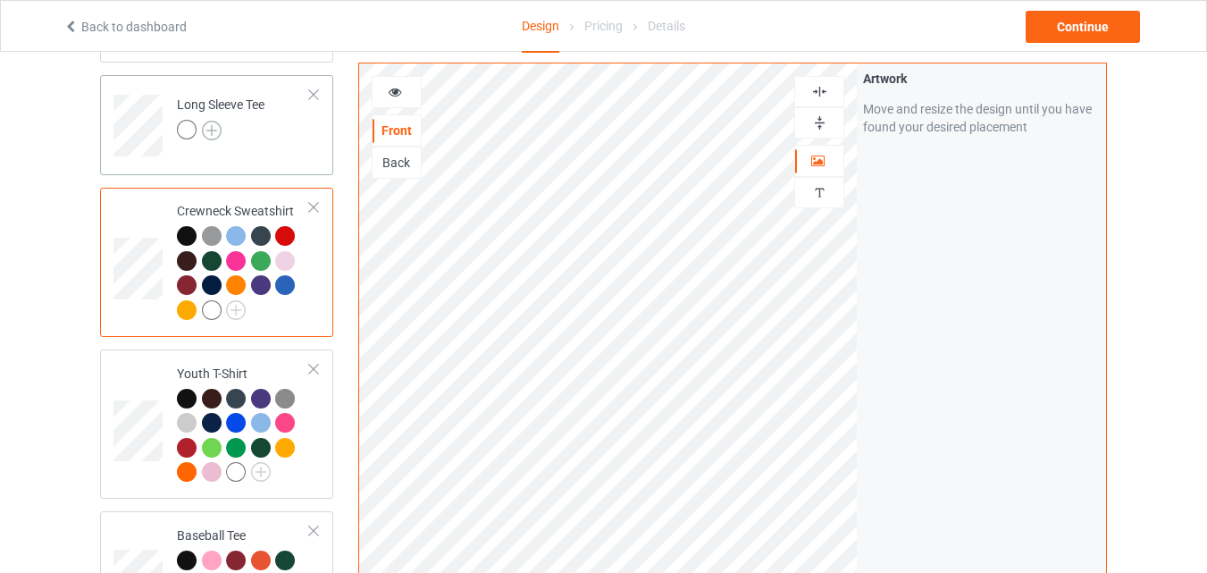
click at [211, 129] on img at bounding box center [212, 131] width 20 height 20
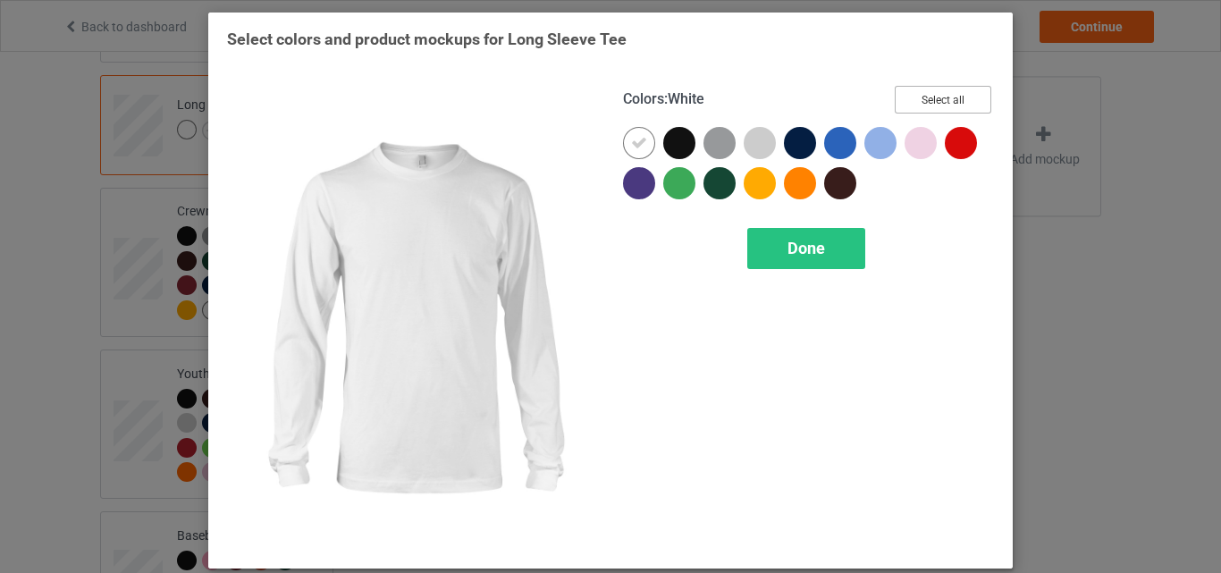
click at [906, 99] on button "Select all" at bounding box center [943, 100] width 97 height 28
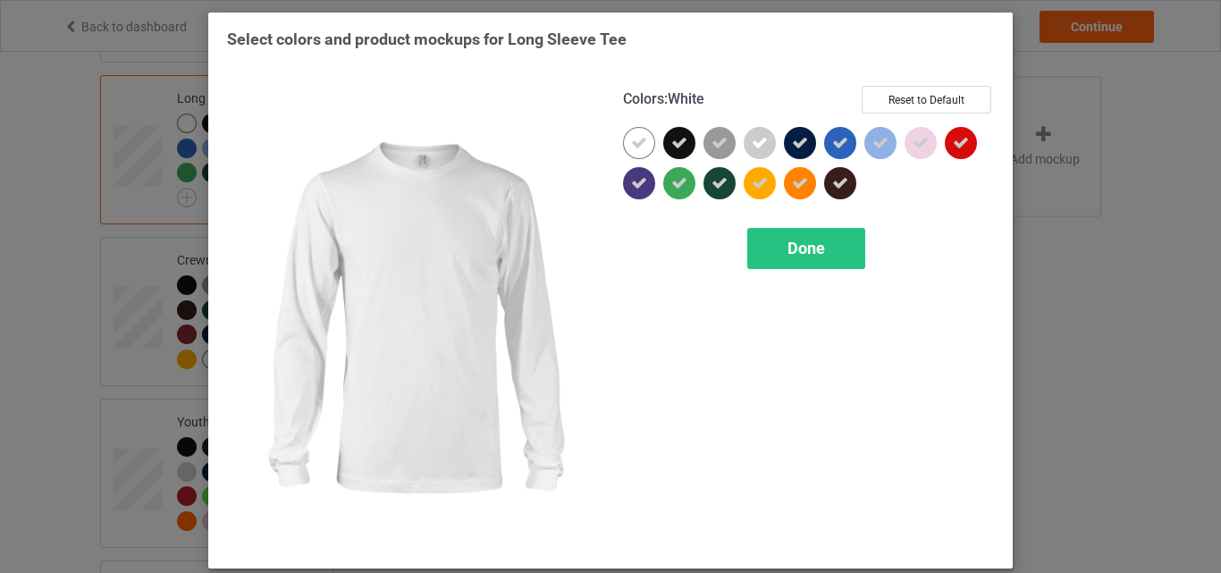
click at [636, 134] on div at bounding box center [639, 143] width 32 height 32
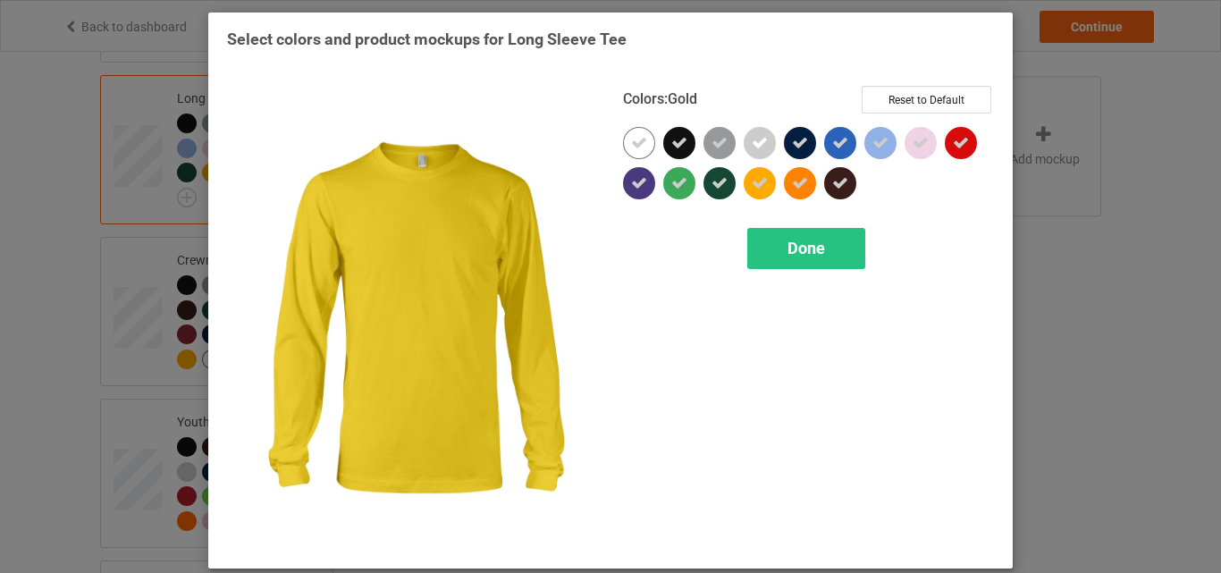
click at [760, 248] on div "Done" at bounding box center [806, 248] width 118 height 41
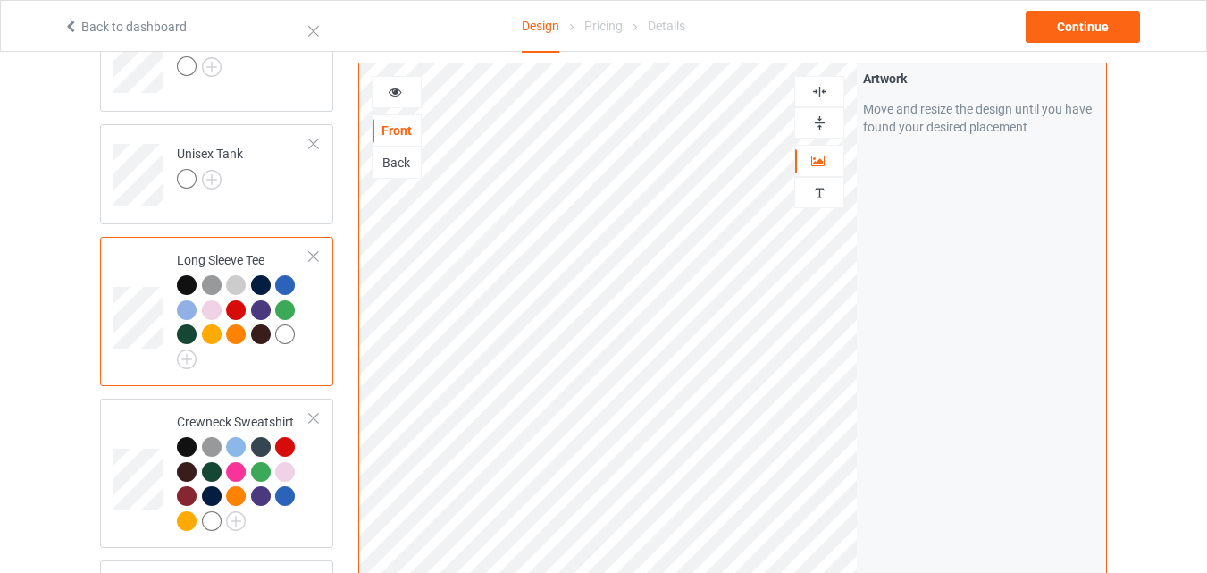
scroll to position [475, 0]
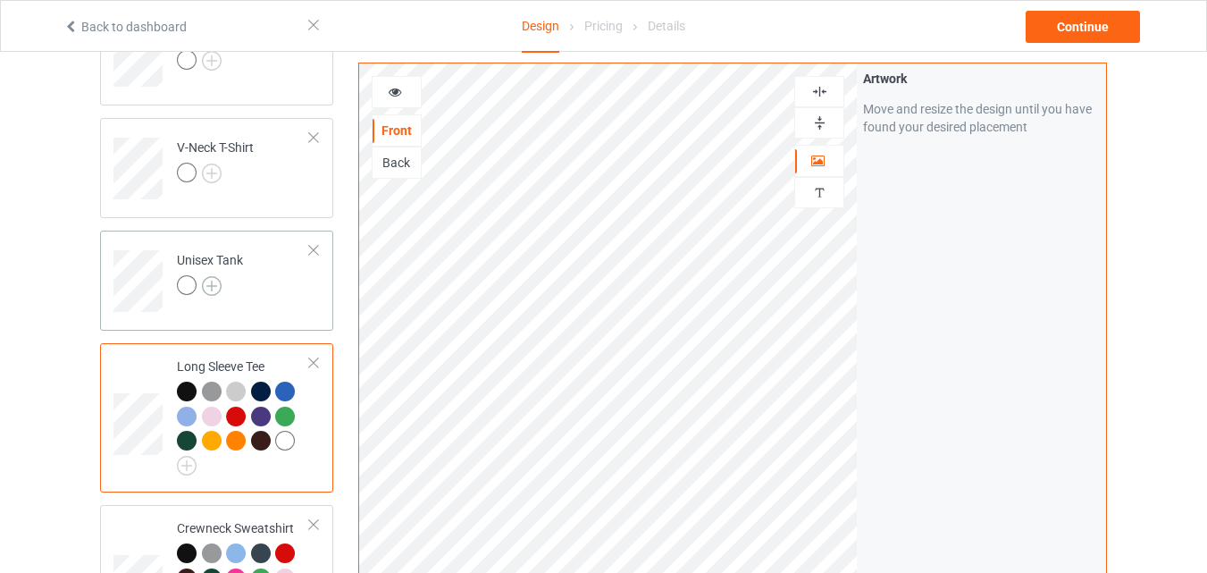
click at [208, 283] on img at bounding box center [212, 286] width 20 height 20
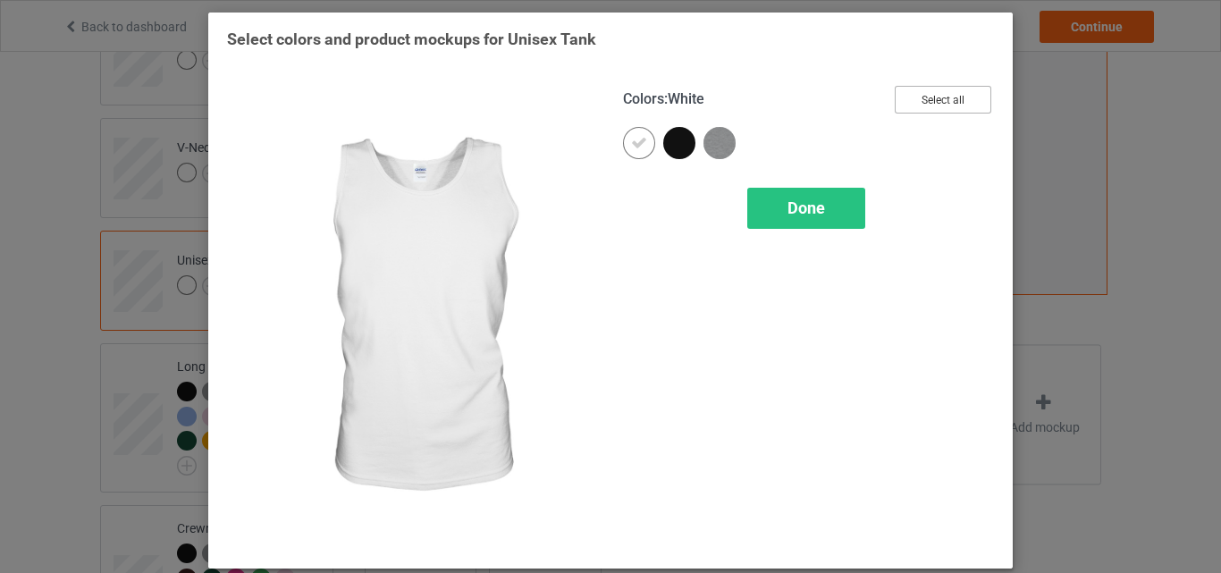
click at [939, 112] on button "Select all" at bounding box center [943, 100] width 97 height 28
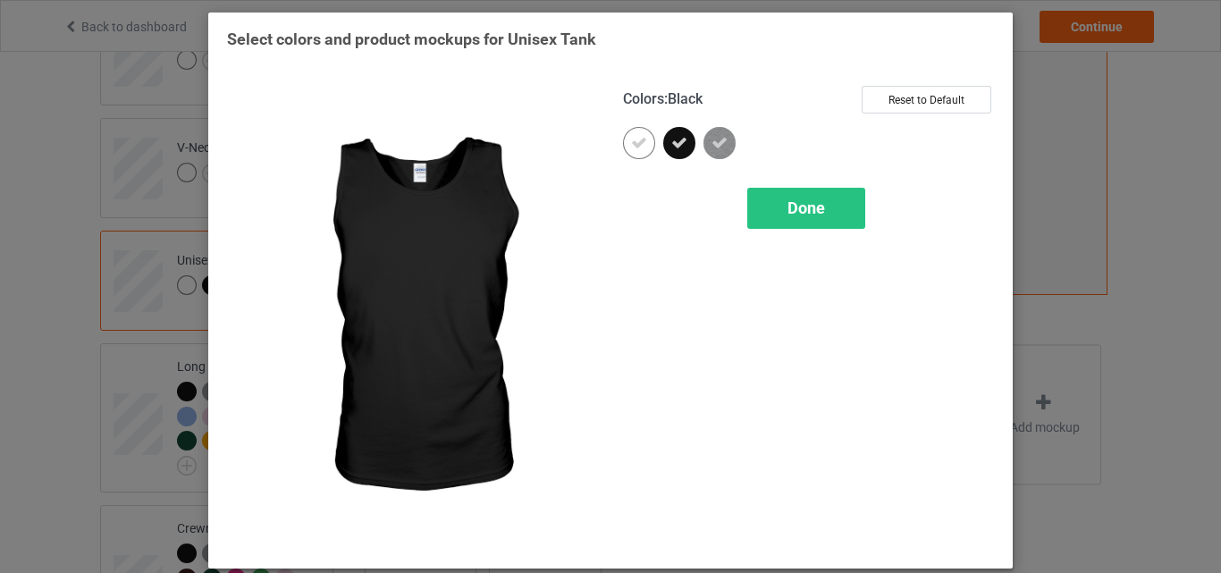
click at [635, 147] on icon at bounding box center [639, 143] width 16 height 16
click at [635, 147] on div at bounding box center [639, 143] width 32 height 32
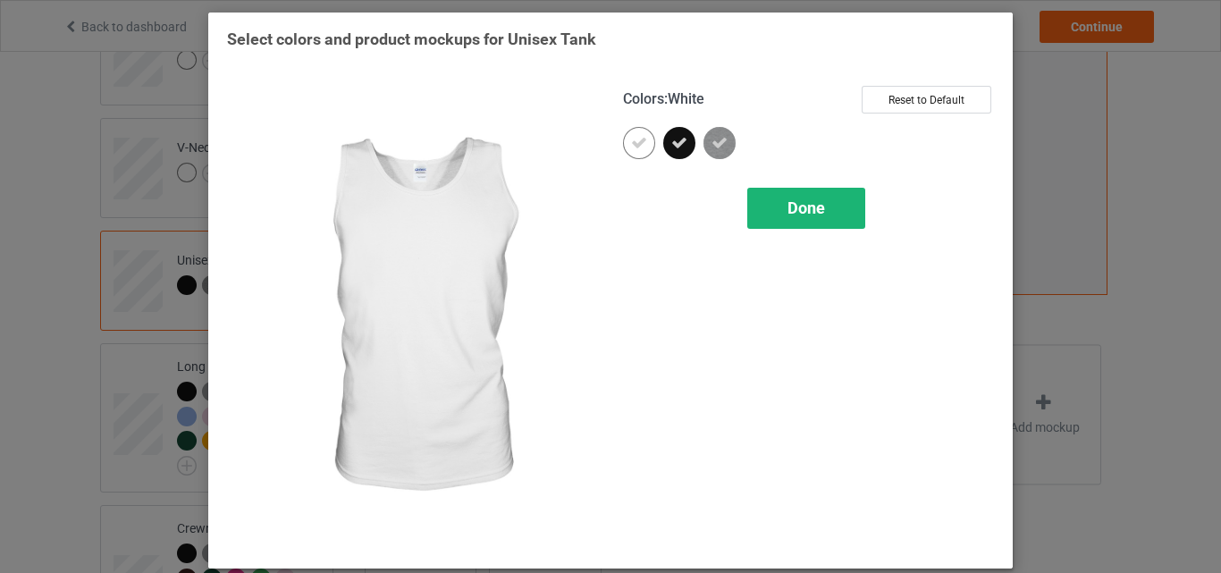
click at [818, 209] on span "Done" at bounding box center [806, 207] width 38 height 19
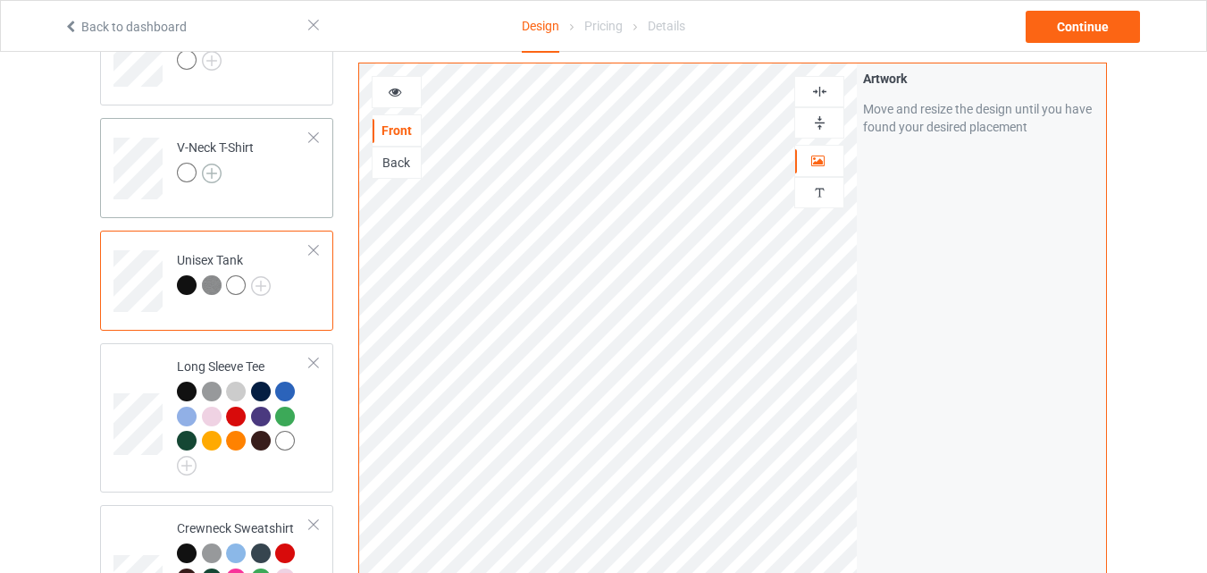
click at [210, 172] on img at bounding box center [212, 174] width 20 height 20
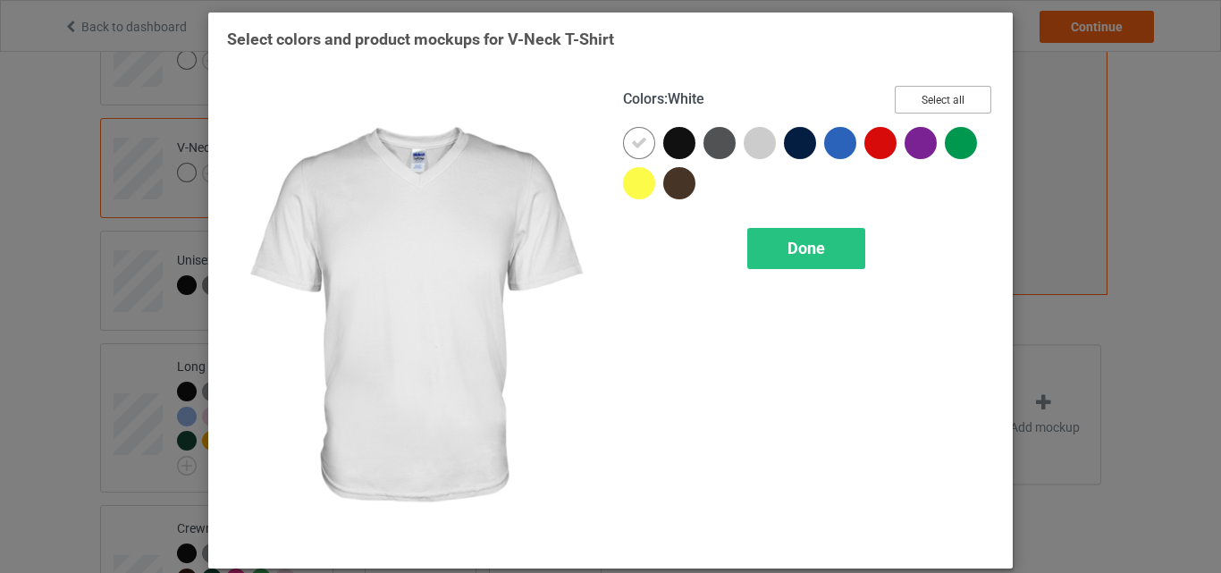
click at [941, 90] on button "Select all" at bounding box center [943, 100] width 97 height 28
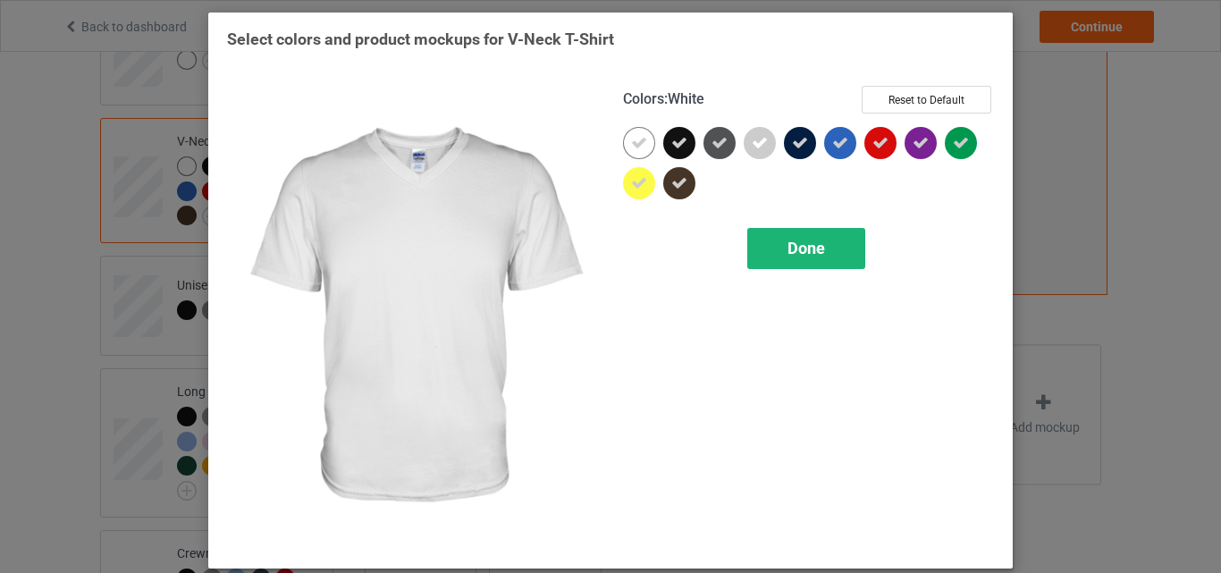
click at [626, 130] on div at bounding box center [639, 143] width 32 height 32
click at [807, 241] on span "Done" at bounding box center [806, 248] width 38 height 19
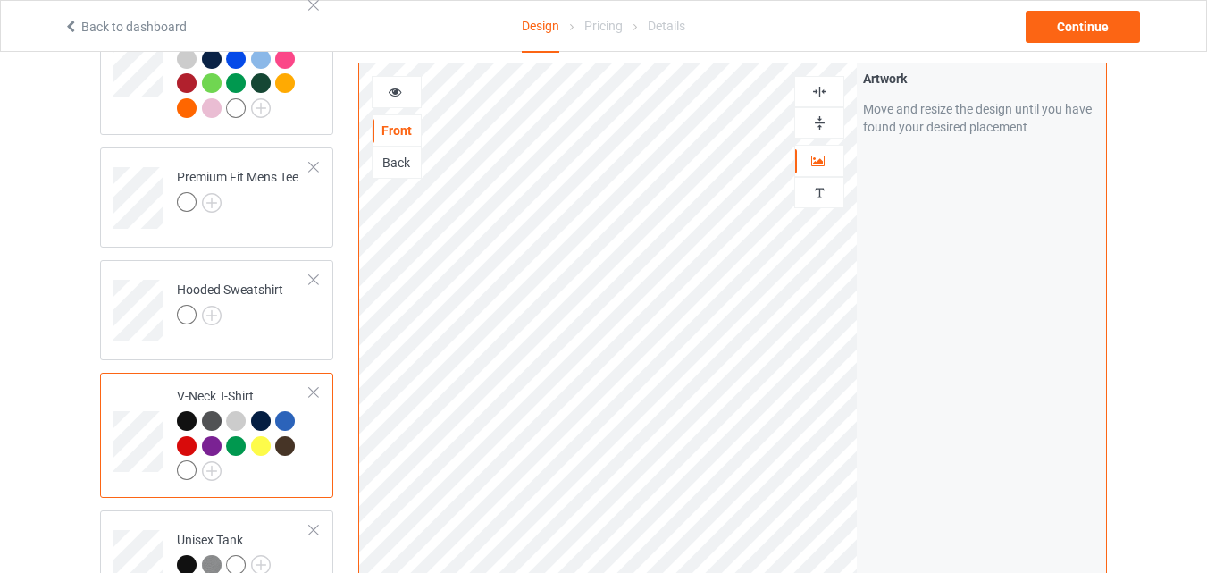
scroll to position [207, 0]
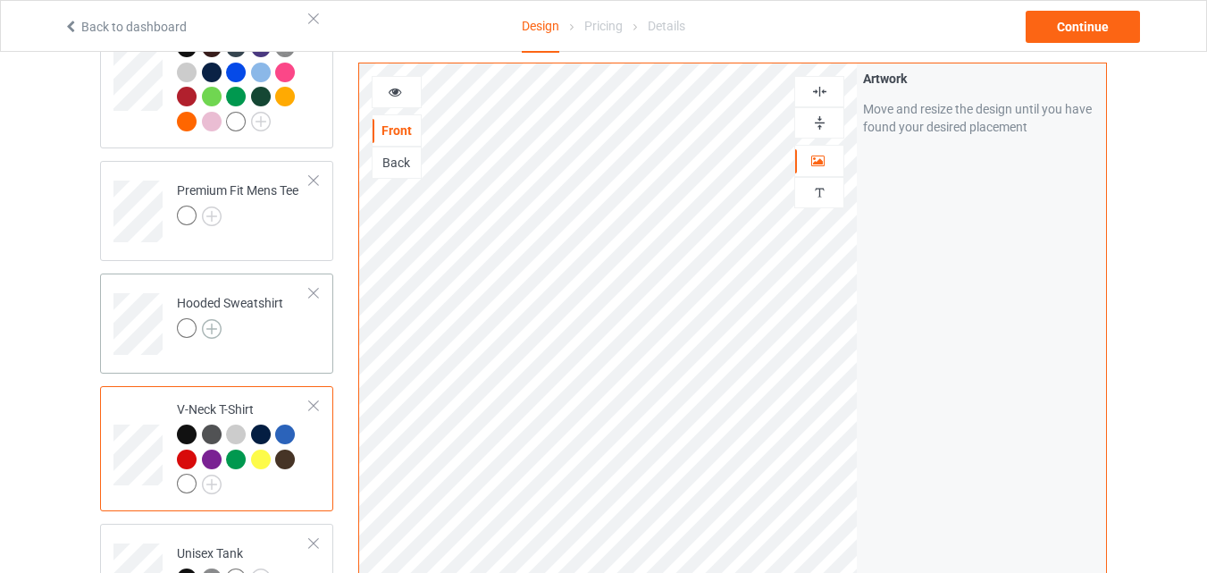
click at [208, 323] on img at bounding box center [212, 329] width 20 height 20
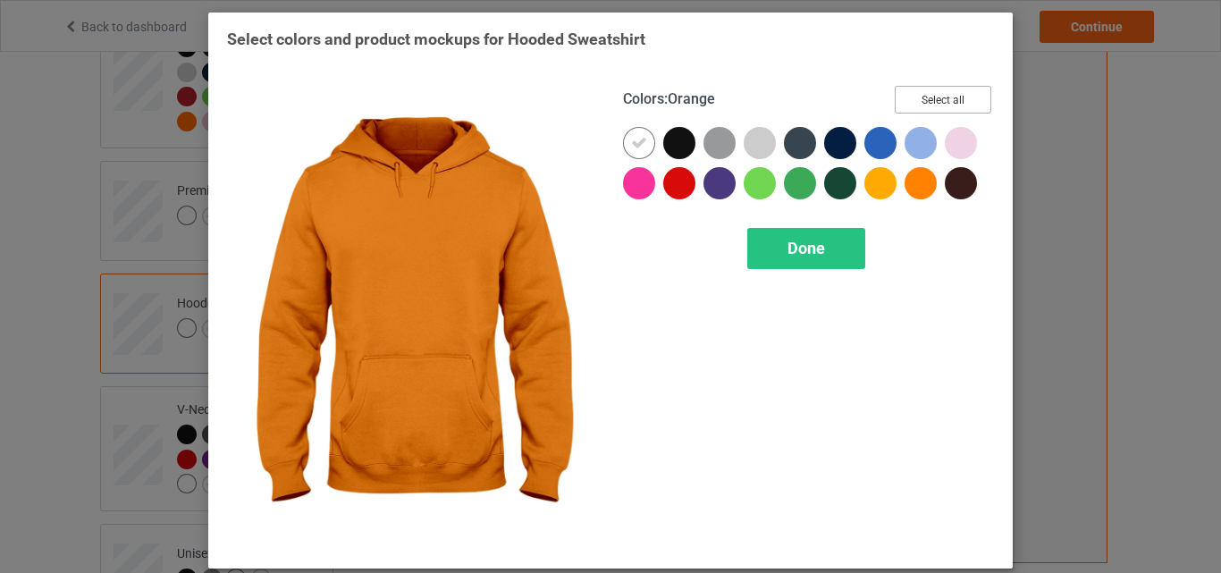
click at [912, 102] on button "Select all" at bounding box center [943, 100] width 97 height 28
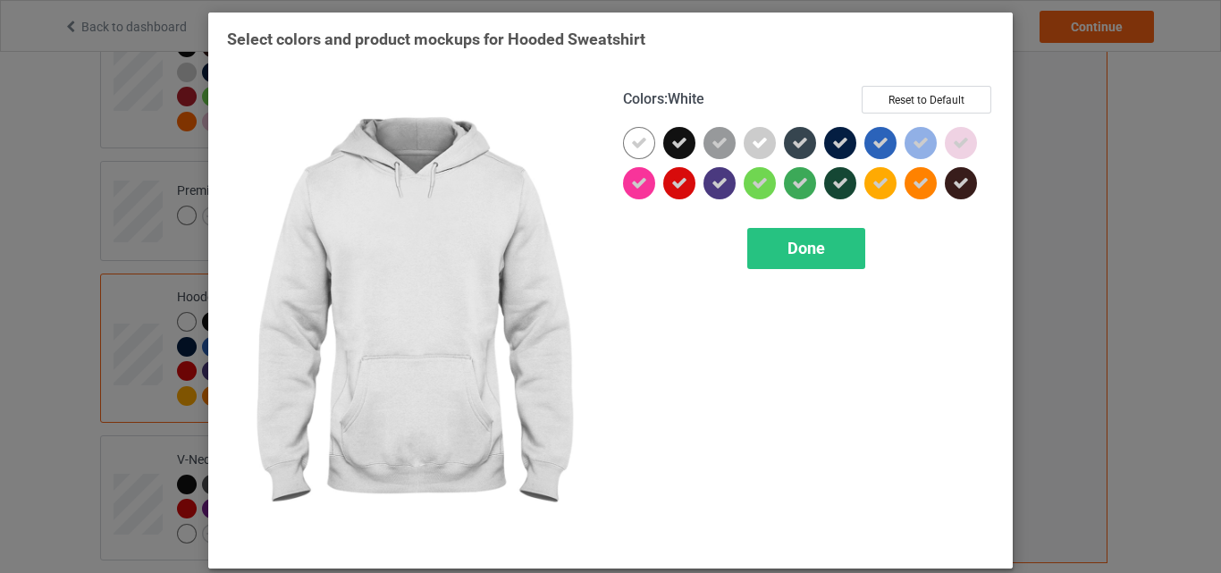
click at [636, 136] on icon at bounding box center [639, 143] width 16 height 16
click at [636, 136] on div at bounding box center [639, 143] width 32 height 32
click at [796, 240] on span "Done" at bounding box center [806, 248] width 38 height 19
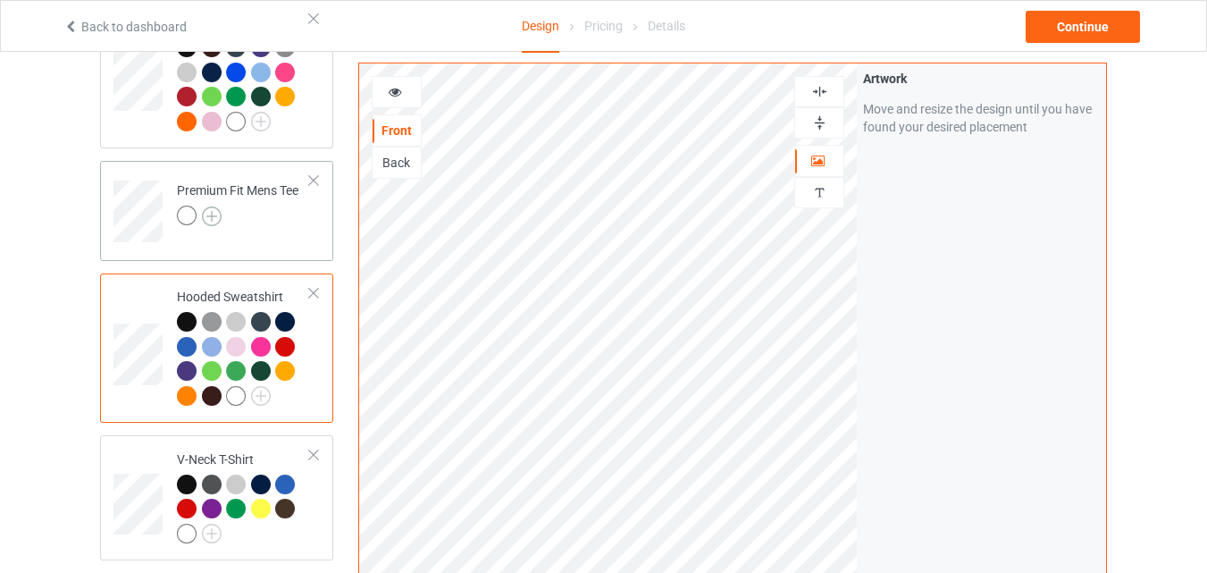
click at [206, 209] on img at bounding box center [212, 216] width 20 height 20
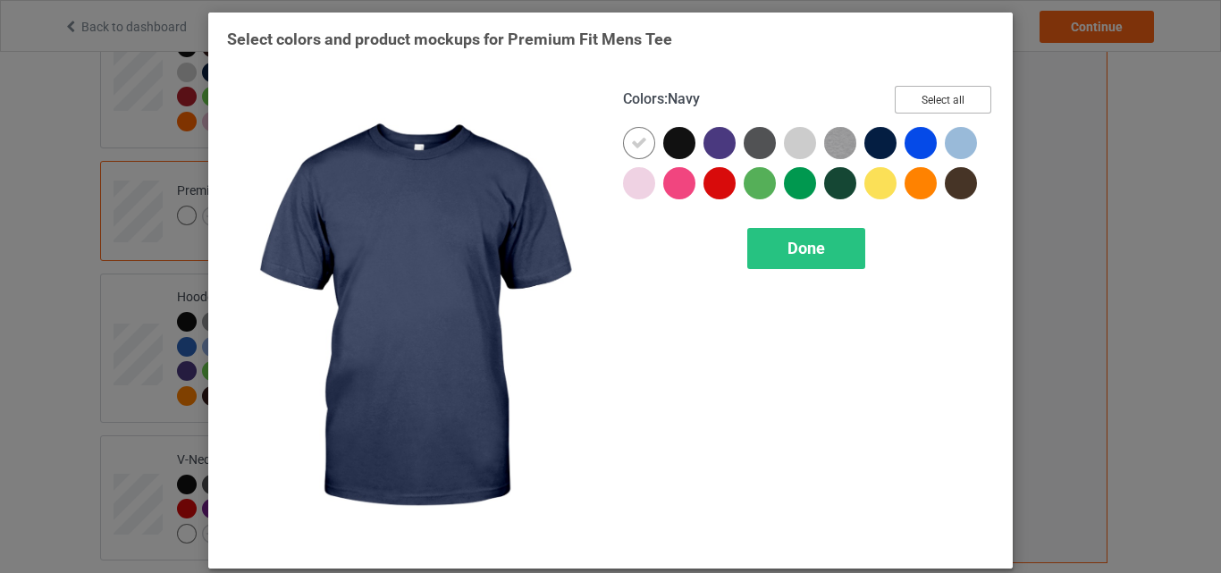
click at [961, 97] on button "Select all" at bounding box center [943, 100] width 97 height 28
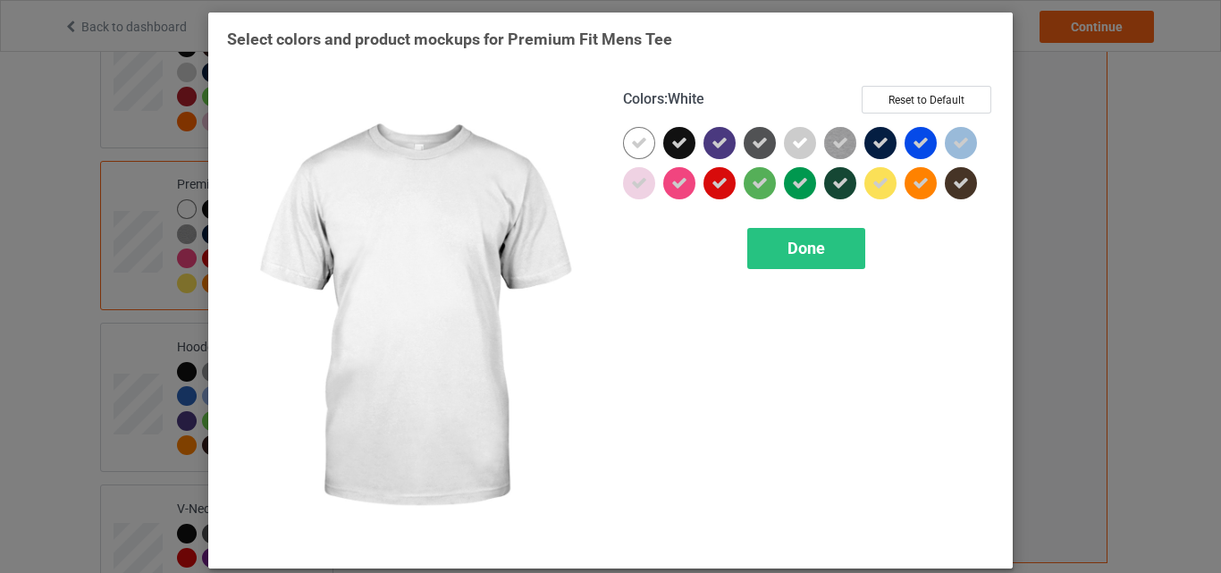
click at [636, 131] on div at bounding box center [639, 143] width 32 height 32
click at [629, 146] on div at bounding box center [639, 143] width 32 height 32
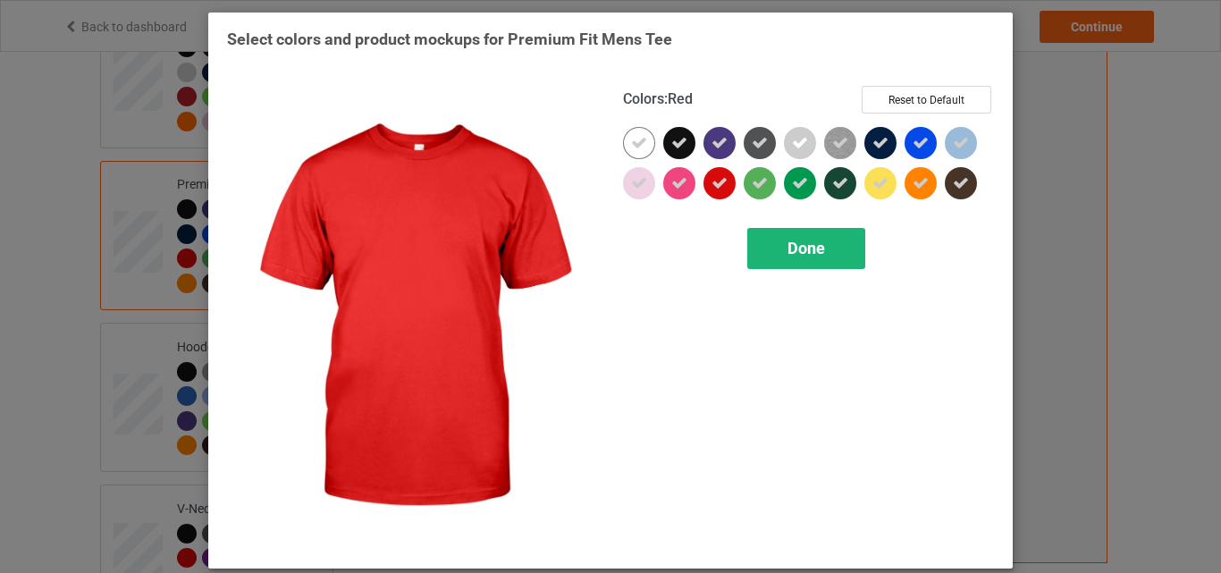
click at [777, 240] on div "Done" at bounding box center [806, 248] width 118 height 41
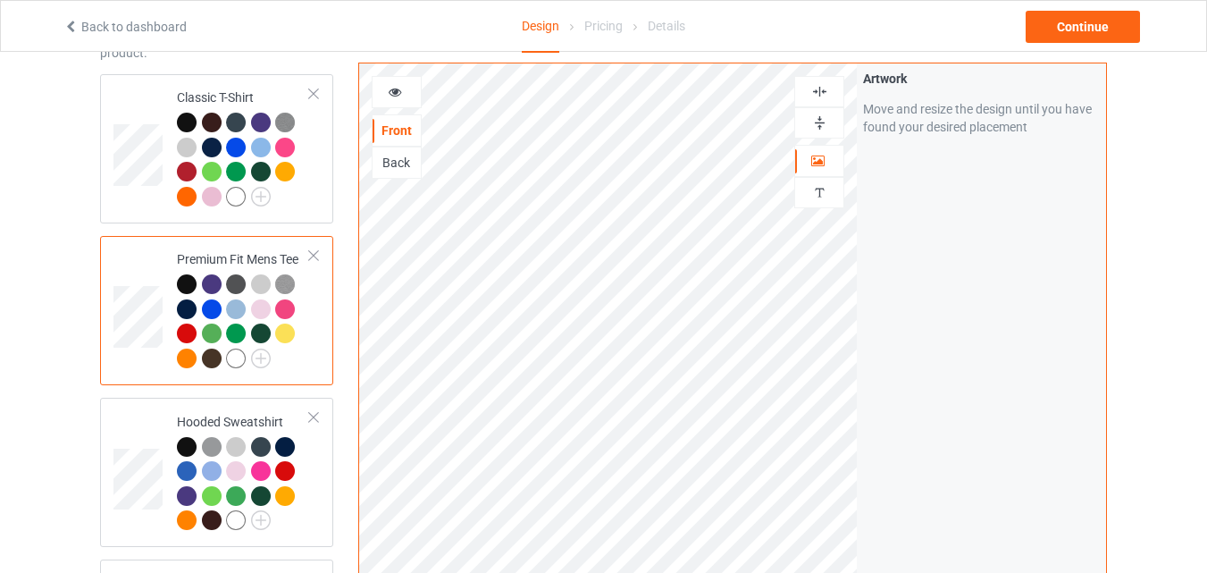
scroll to position [29, 0]
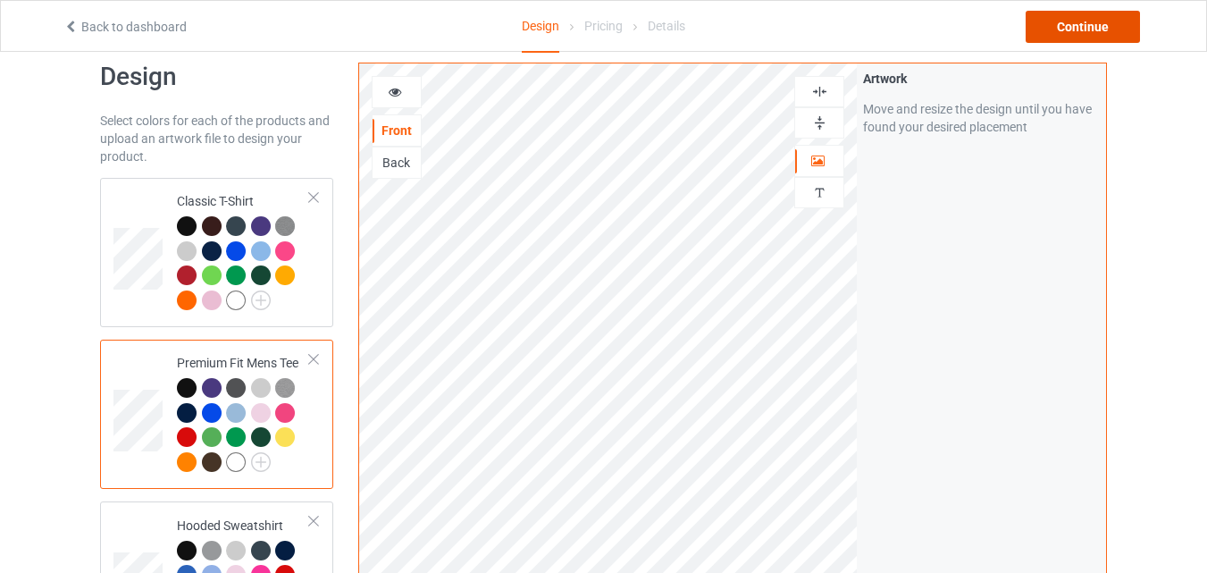
click at [1064, 25] on div "Continue" at bounding box center [1083, 27] width 114 height 32
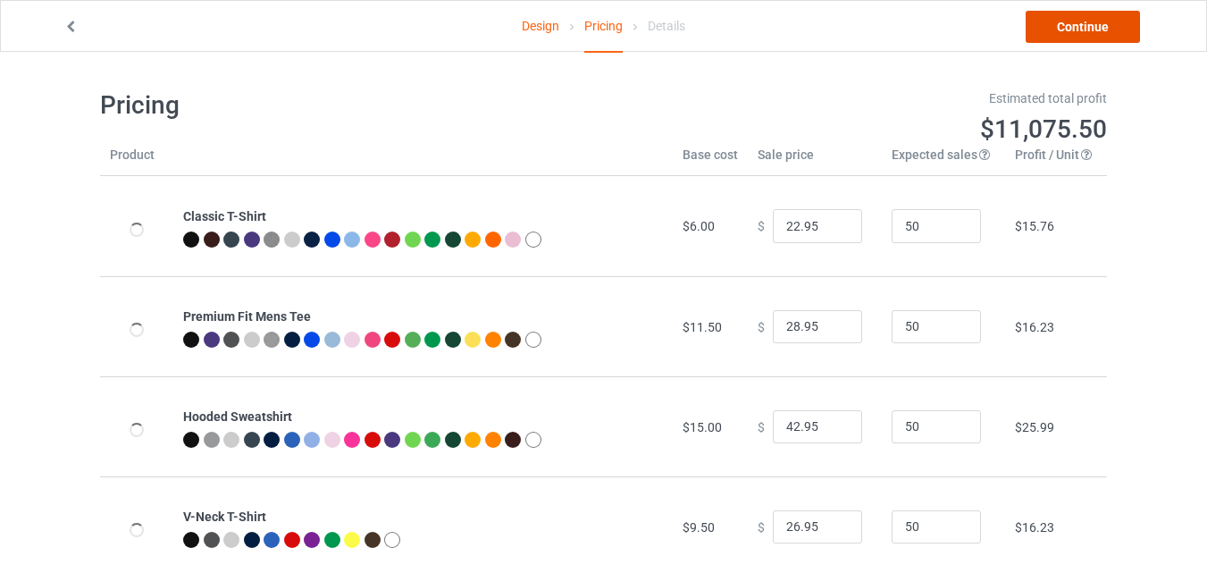
click at [1111, 33] on link "Continue" at bounding box center [1083, 27] width 114 height 32
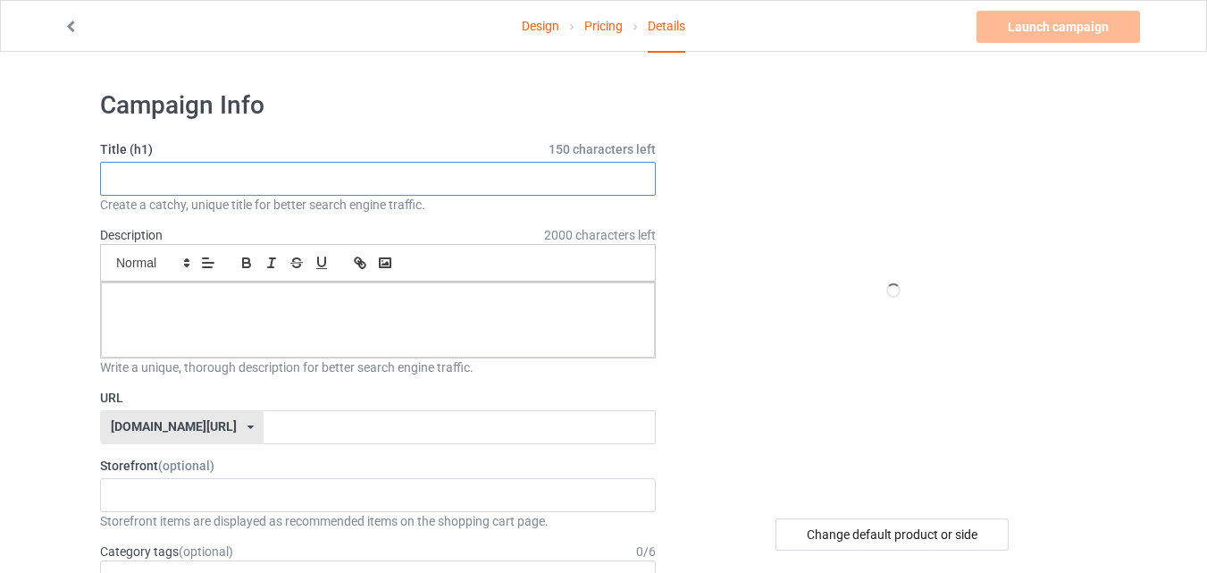
click at [341, 170] on input "text" at bounding box center [378, 179] width 556 height 34
paste input "Rooster Stop Staring At My Cock"
type input "Rooster Stop Staring At My Cock"
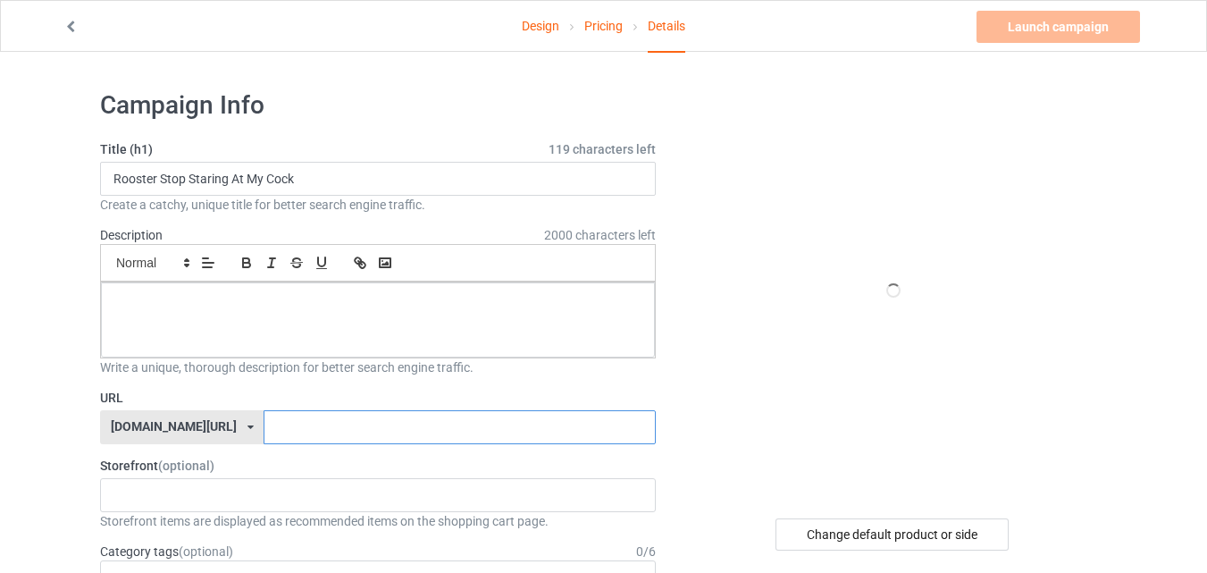
click at [281, 430] on input "text" at bounding box center [459, 427] width 391 height 34
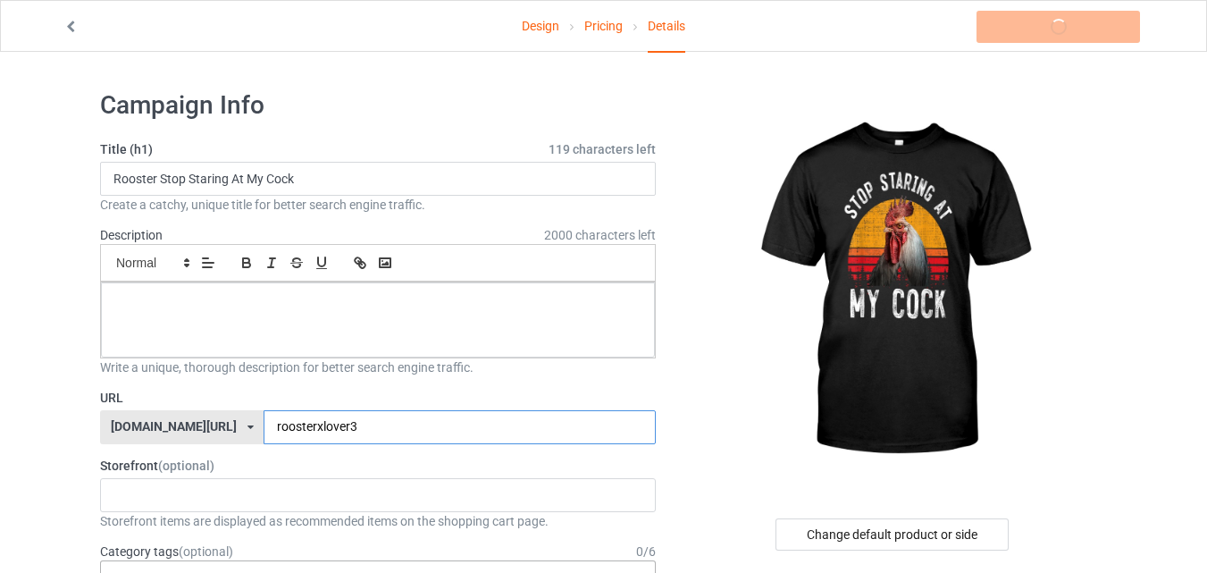
type input "roosterxlover3"
click at [399, 560] on div "Age > [DEMOGRAPHIC_DATA] > 1 Age > [DEMOGRAPHIC_DATA] Months > 1 Month Age > [D…" at bounding box center [378, 577] width 556 height 34
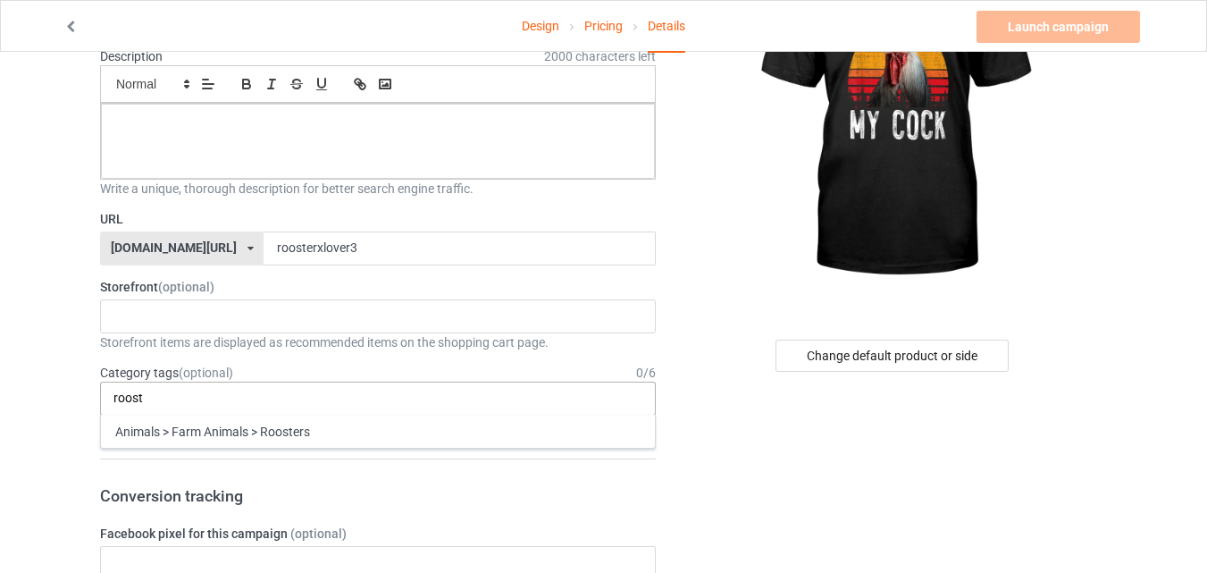
type input "roost"
type input "[DEMOGRAPHIC_DATA]"
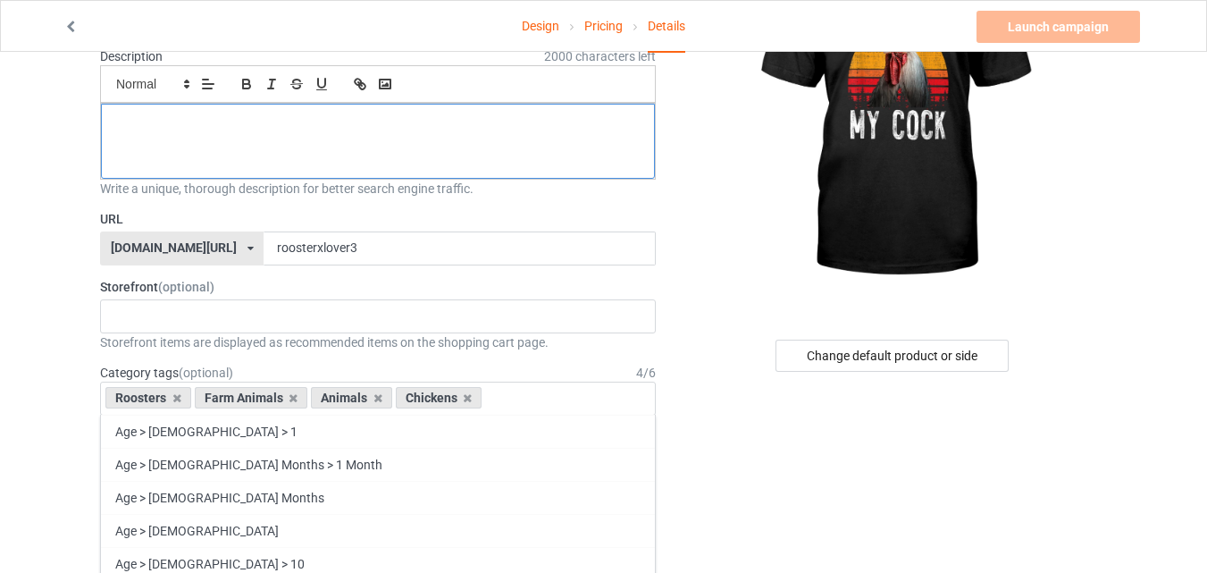
click at [346, 124] on p at bounding box center [378, 123] width 526 height 17
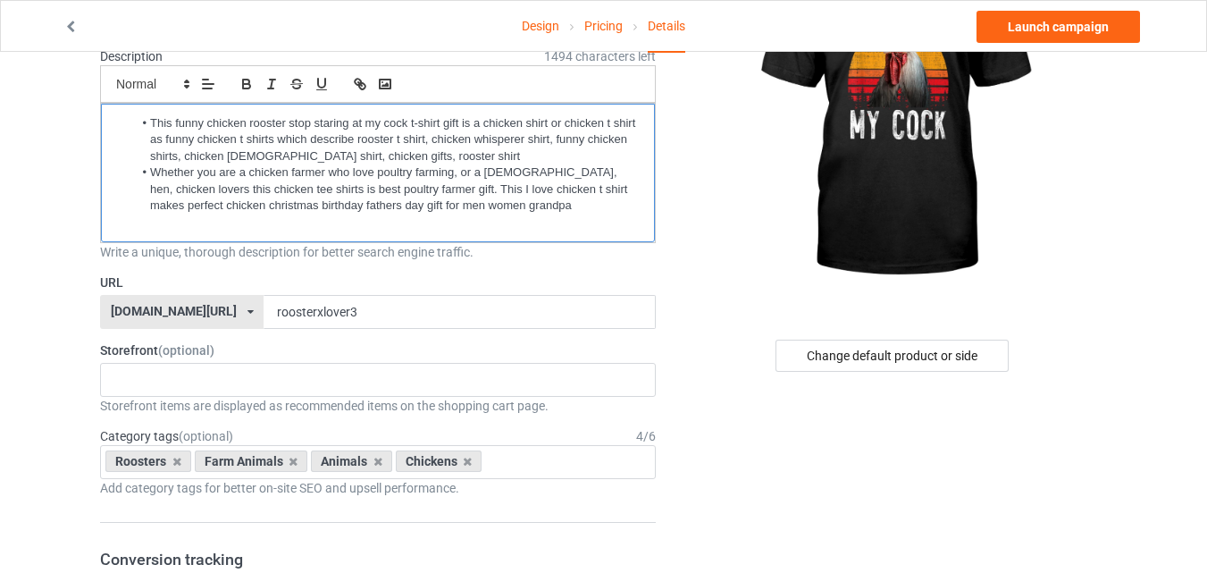
scroll to position [0, 0]
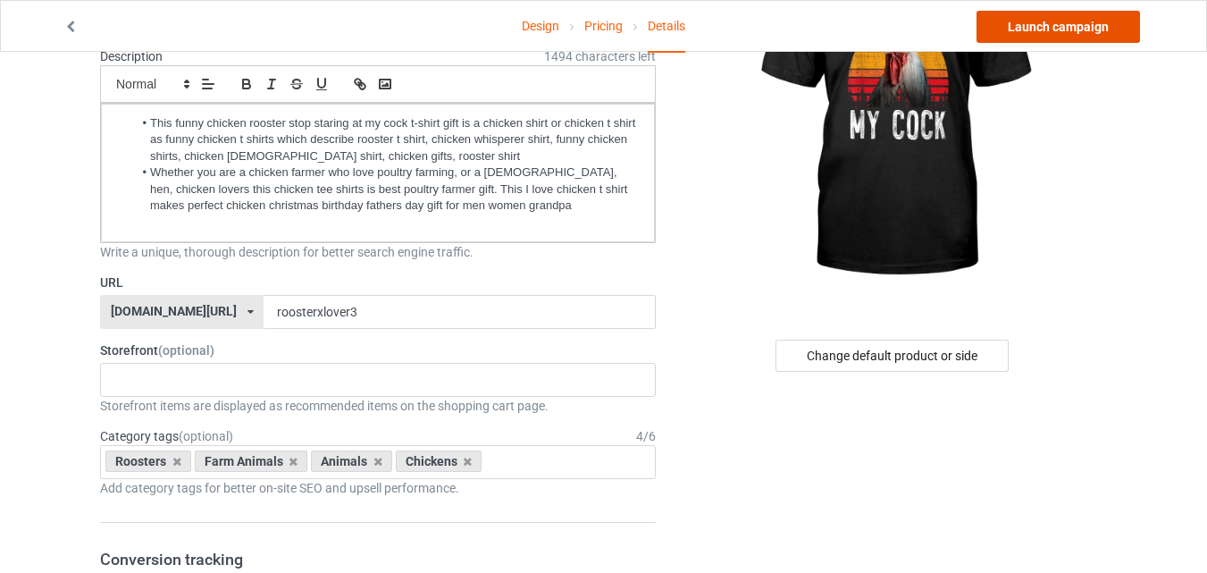
click at [1064, 37] on link "Launch campaign" at bounding box center [1059, 27] width 164 height 32
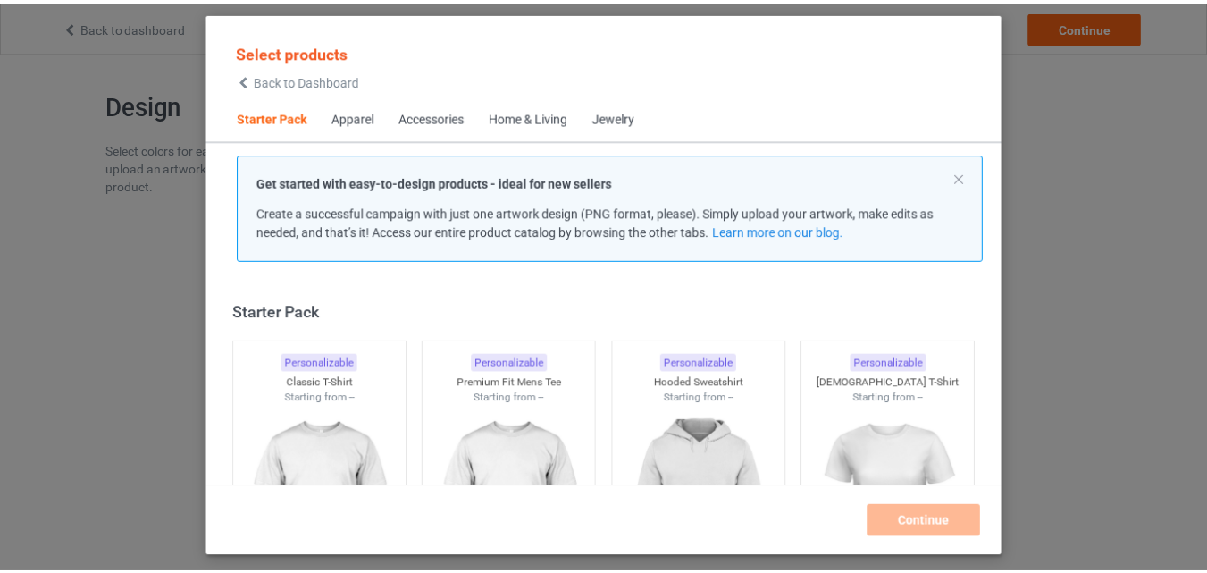
scroll to position [23, 0]
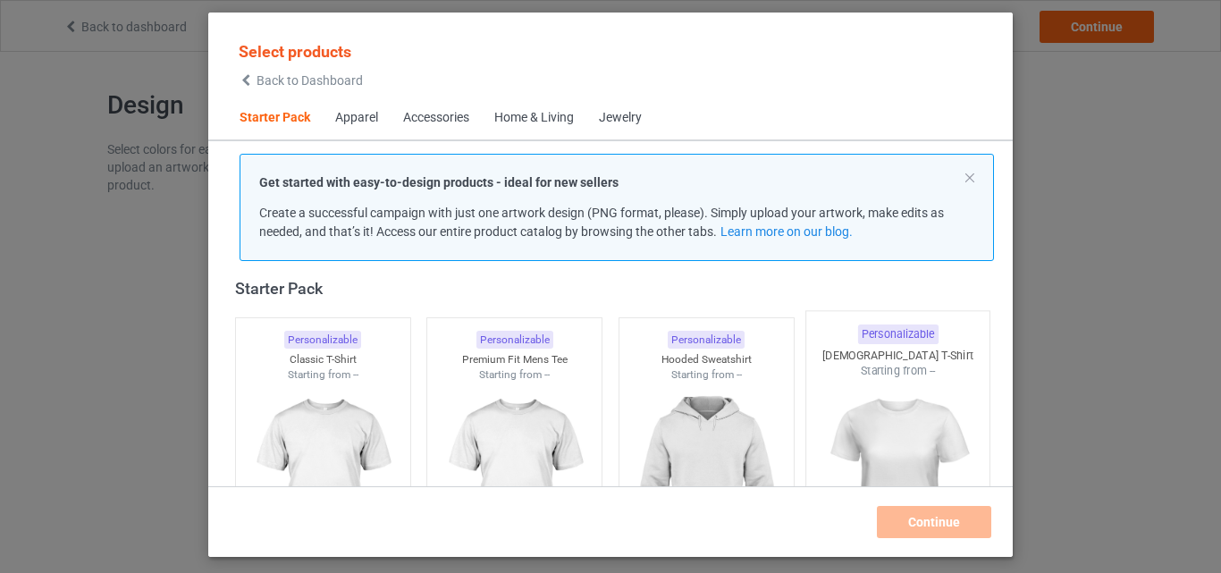
drag, startPoint x: 320, startPoint y: 357, endPoint x: 904, endPoint y: 404, distance: 585.5
click at [320, 358] on div "Classic T-Shirt" at bounding box center [323, 359] width 174 height 15
click at [507, 383] on img at bounding box center [514, 483] width 160 height 200
click at [670, 390] on img at bounding box center [707, 483] width 160 height 200
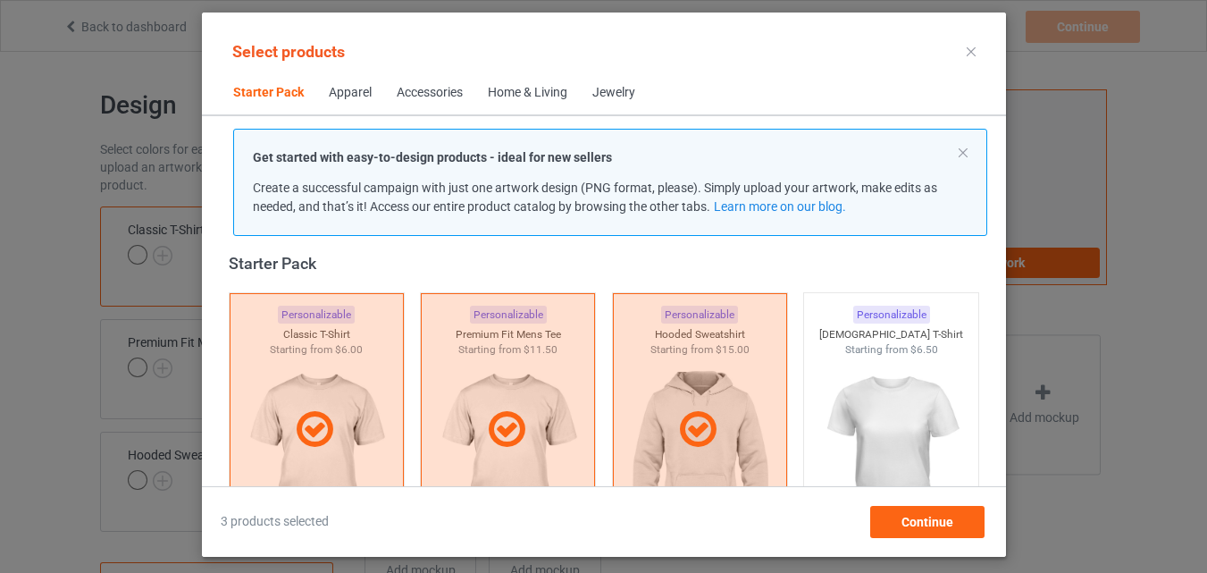
scroll to position [559, 0]
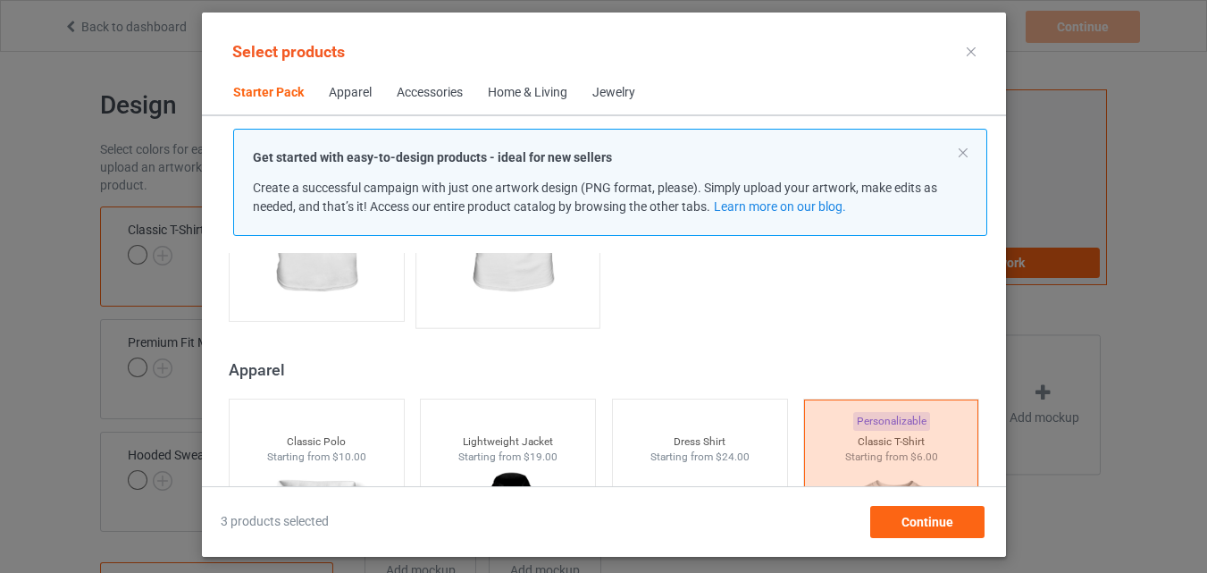
click at [320, 227] on div "Get started with easy-to-design products - ideal for new sellers Create a succe…" at bounding box center [610, 182] width 754 height 107
click at [345, 288] on img at bounding box center [316, 212] width 160 height 200
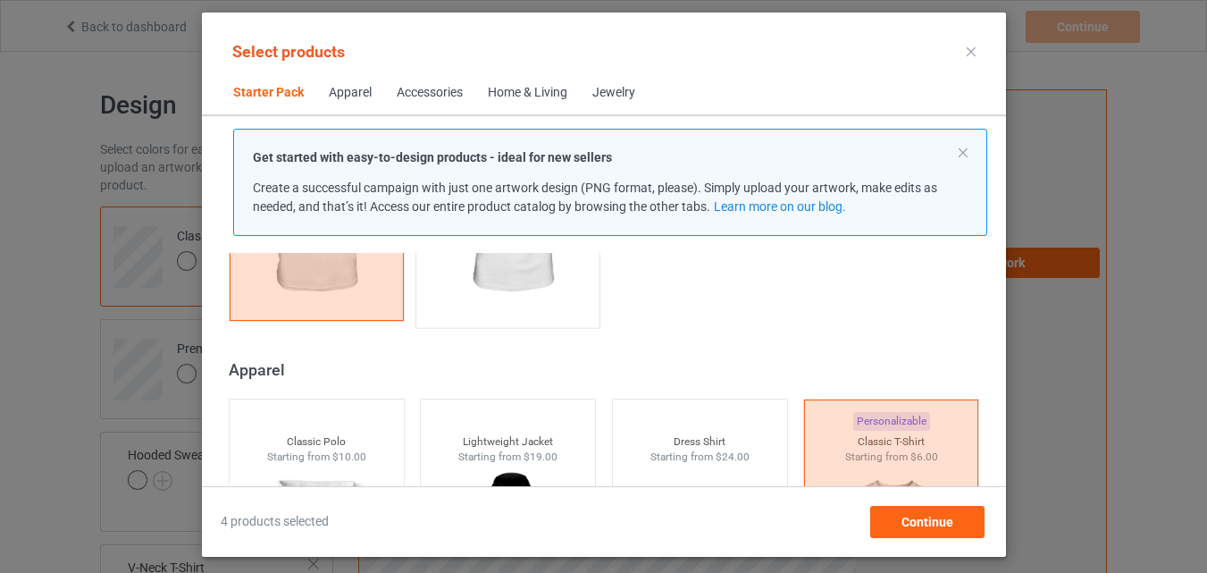
click at [509, 289] on img at bounding box center [508, 213] width 168 height 210
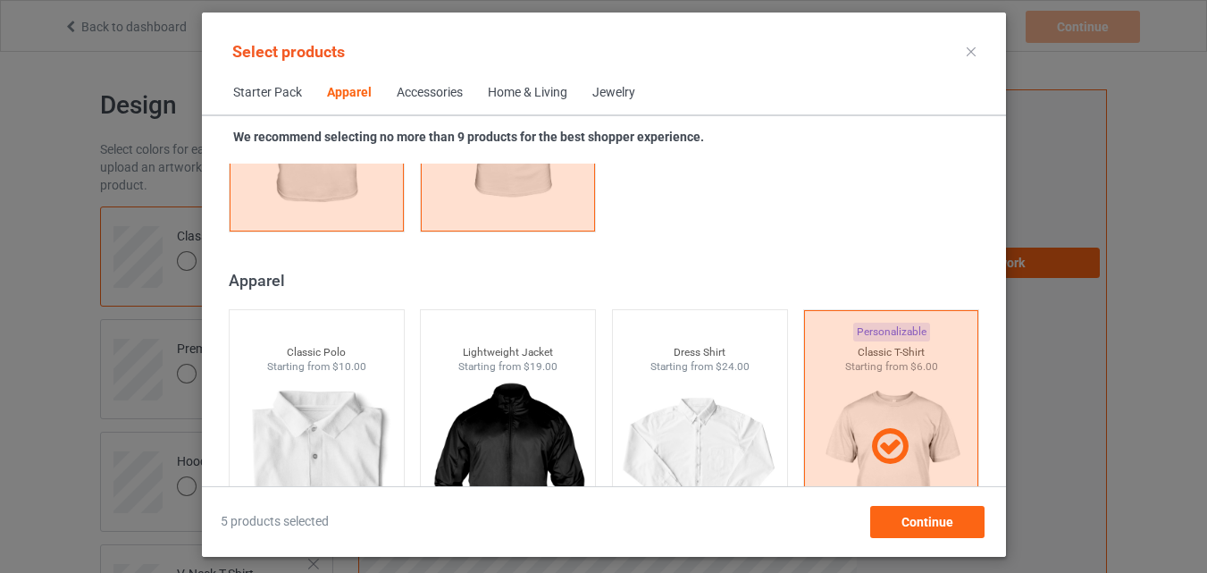
scroll to position [1096, 0]
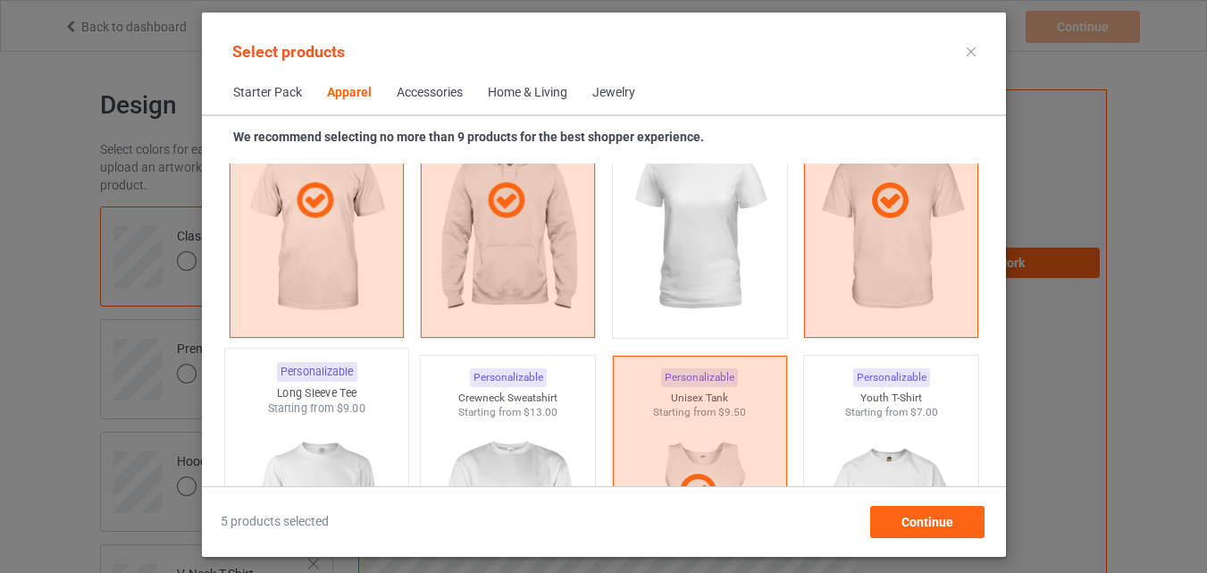
click at [356, 406] on span "$9.00" at bounding box center [350, 407] width 29 height 13
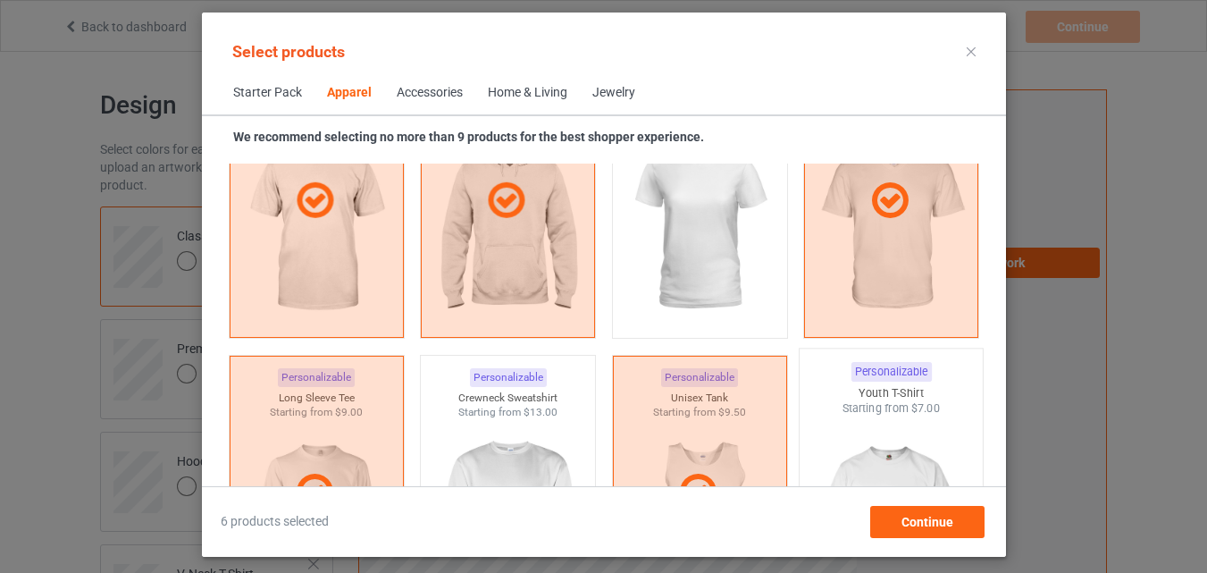
click at [472, 416] on div "Starting from $13.00" at bounding box center [508, 412] width 174 height 15
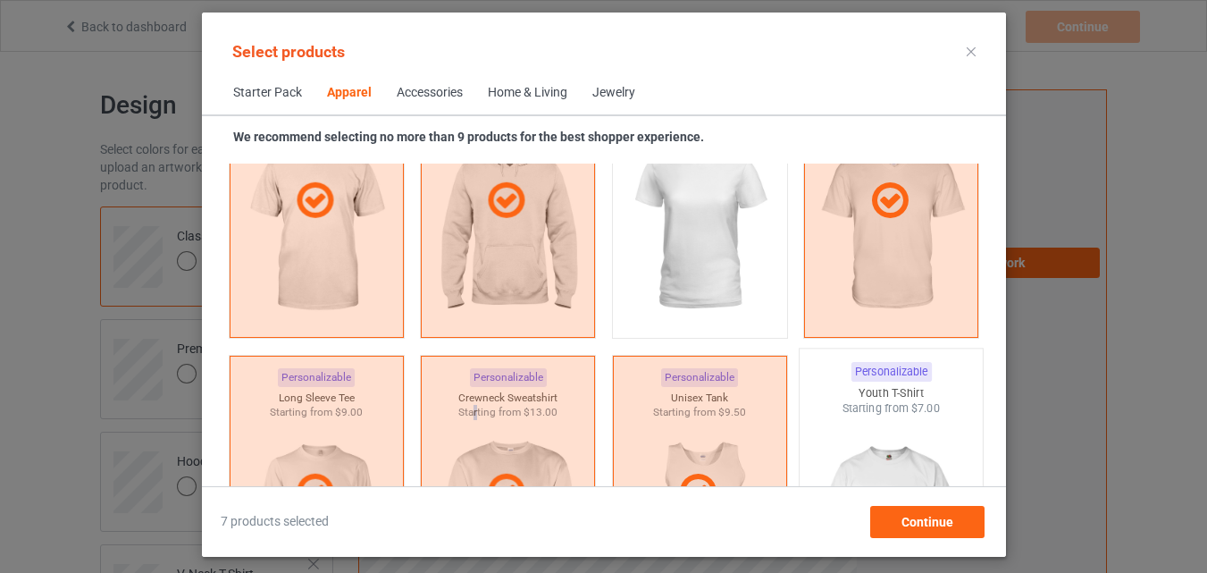
click at [842, 442] on img at bounding box center [891, 521] width 168 height 210
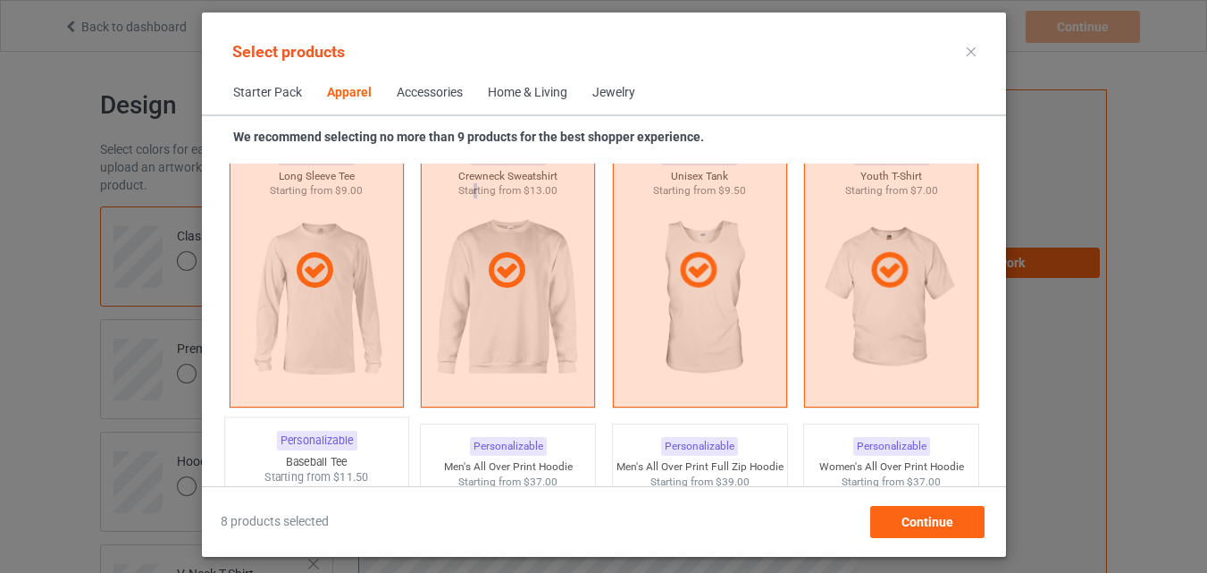
scroll to position [1453, 0]
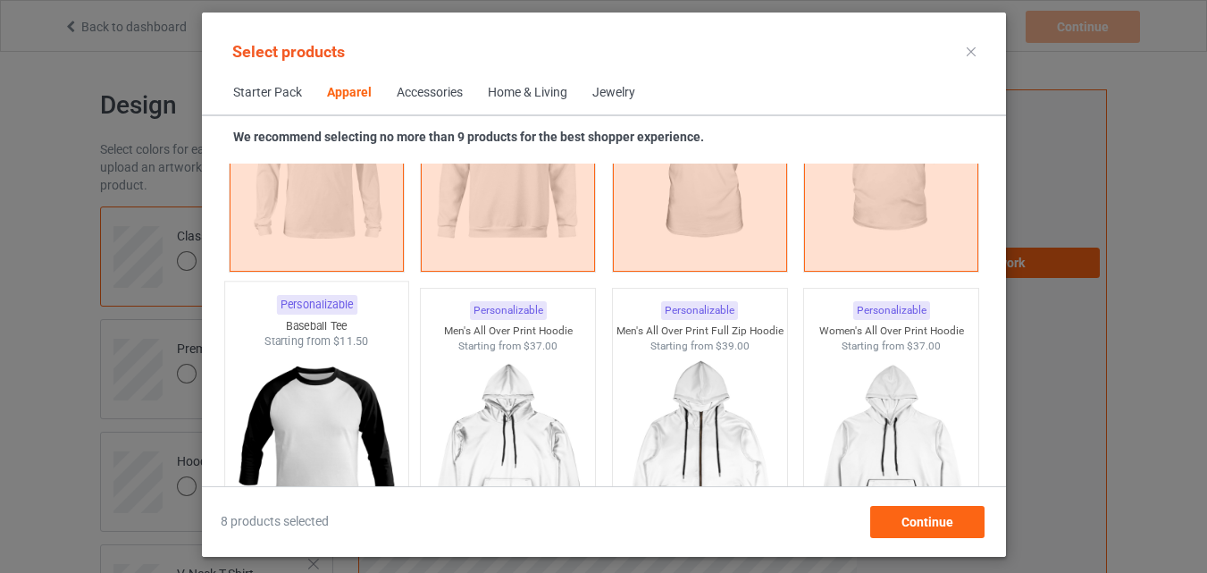
click at [328, 453] on img at bounding box center [316, 454] width 168 height 210
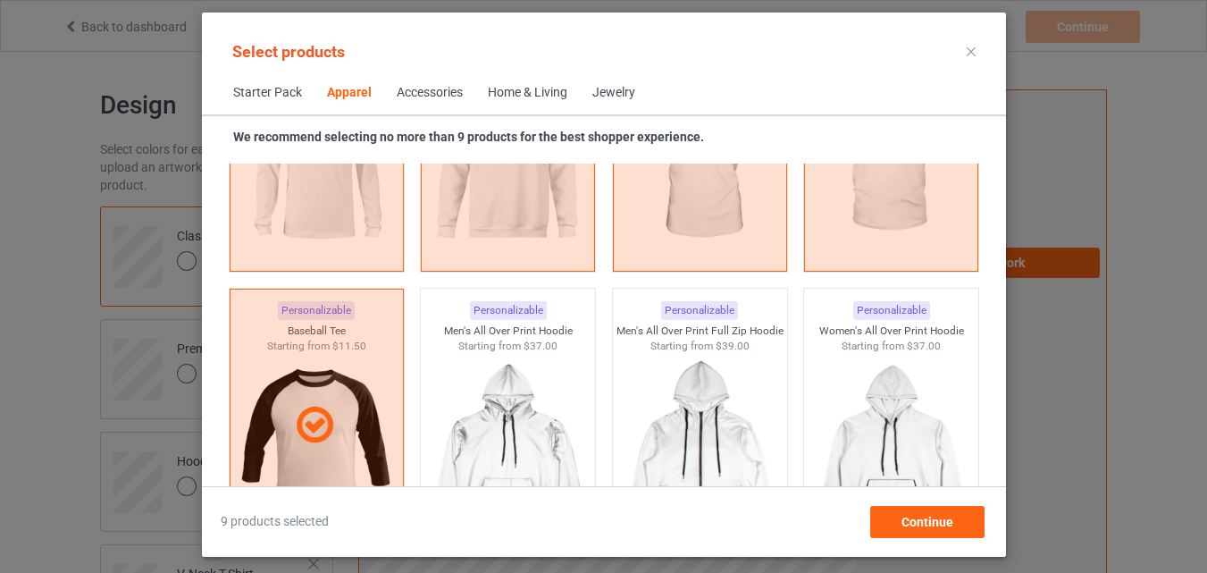
click at [509, 94] on div "Home & Living" at bounding box center [528, 93] width 80 height 18
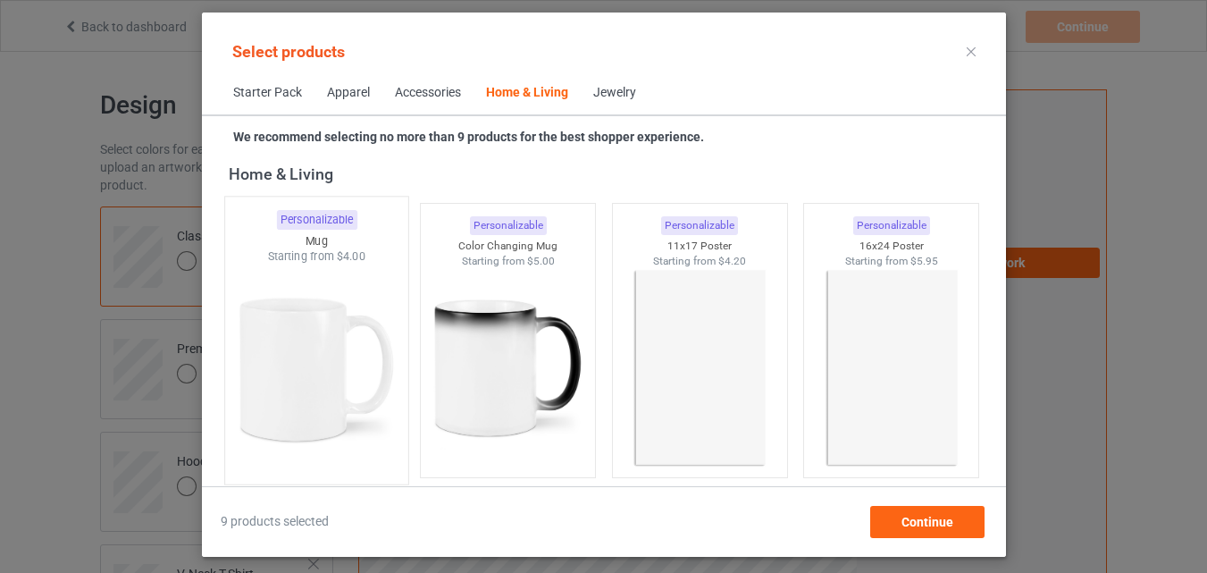
click at [331, 359] on img at bounding box center [316, 370] width 168 height 210
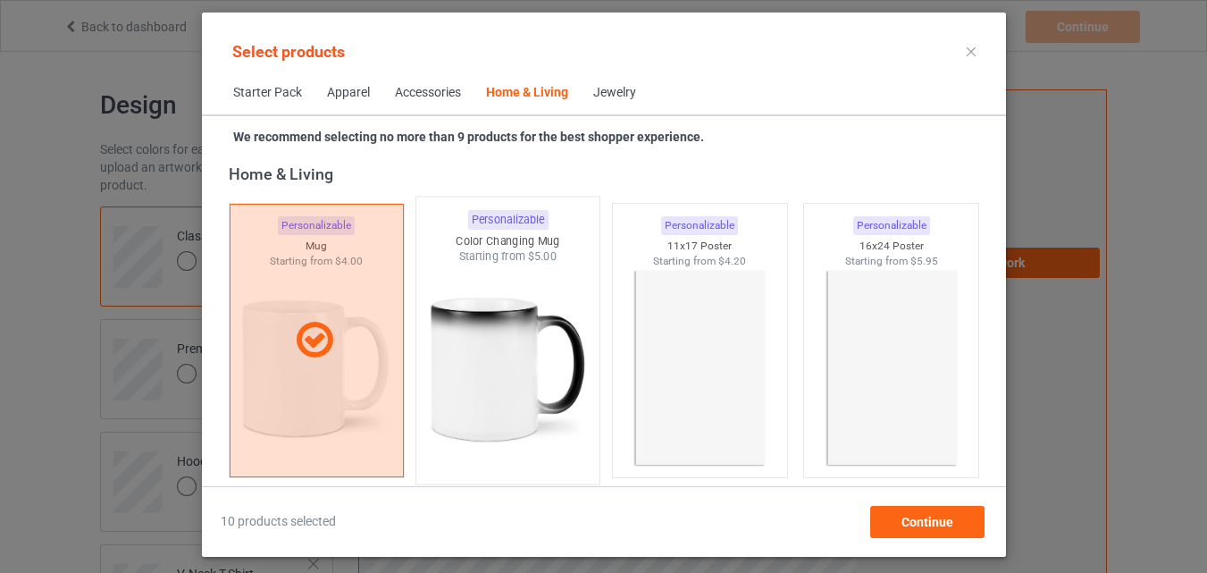
click at [467, 364] on img at bounding box center [508, 370] width 168 height 210
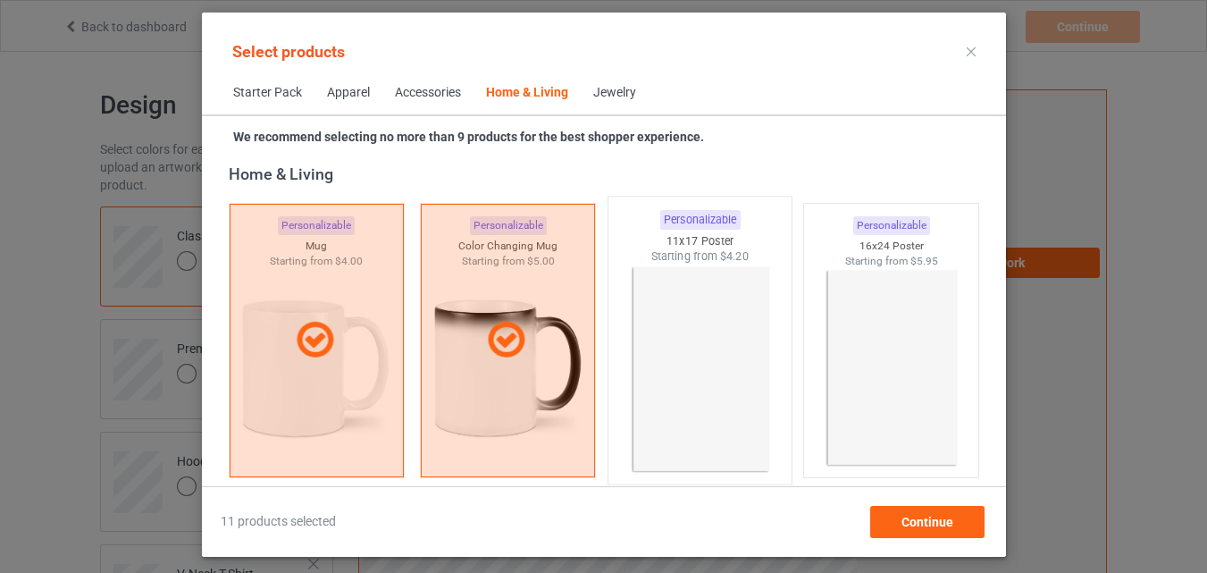
click at [689, 386] on img at bounding box center [700, 370] width 168 height 210
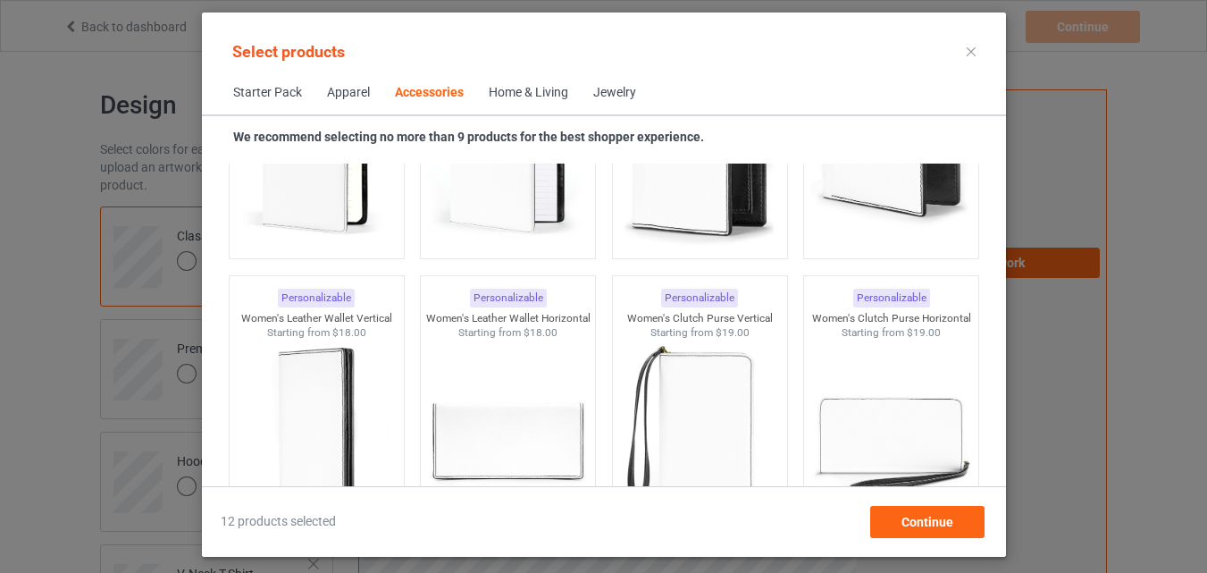
scroll to position [7077, 0]
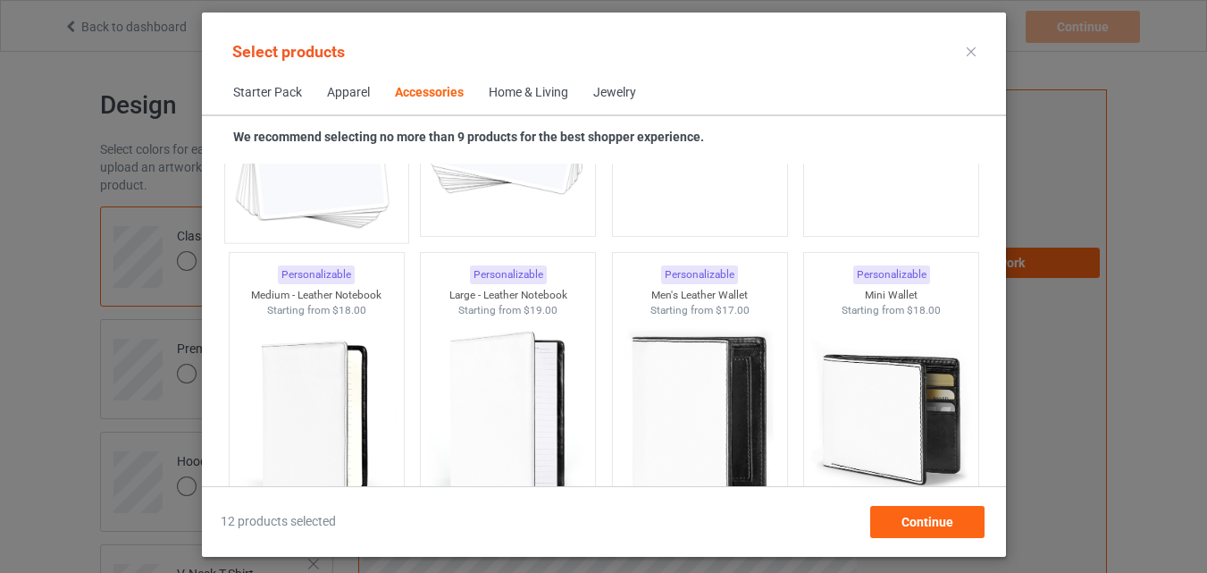
click at [323, 210] on img at bounding box center [316, 128] width 168 height 210
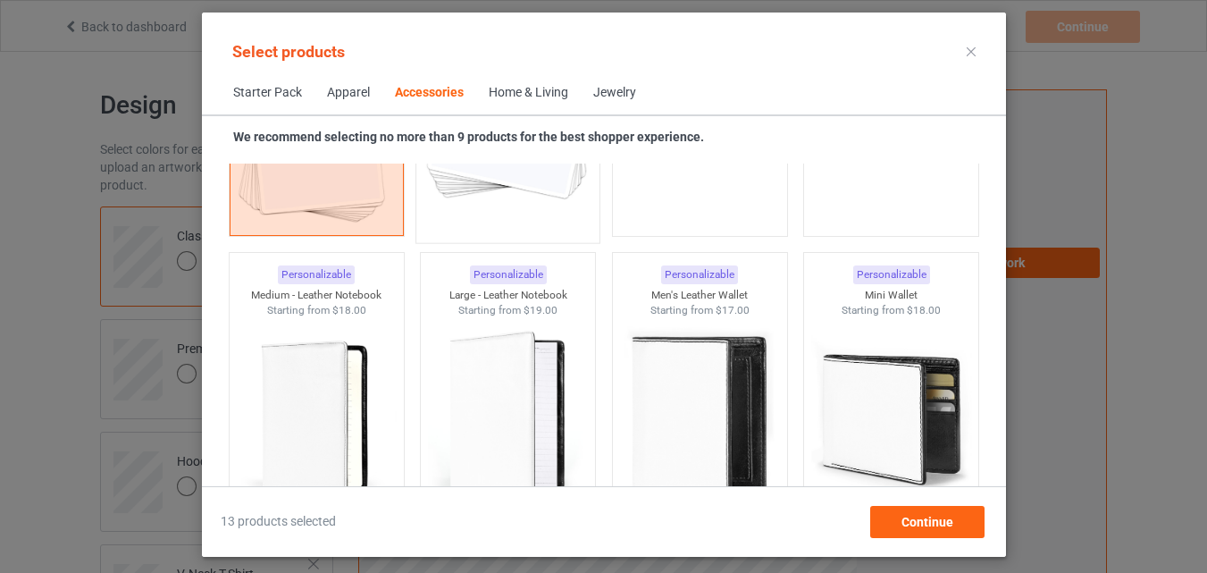
click at [493, 214] on img at bounding box center [508, 128] width 168 height 210
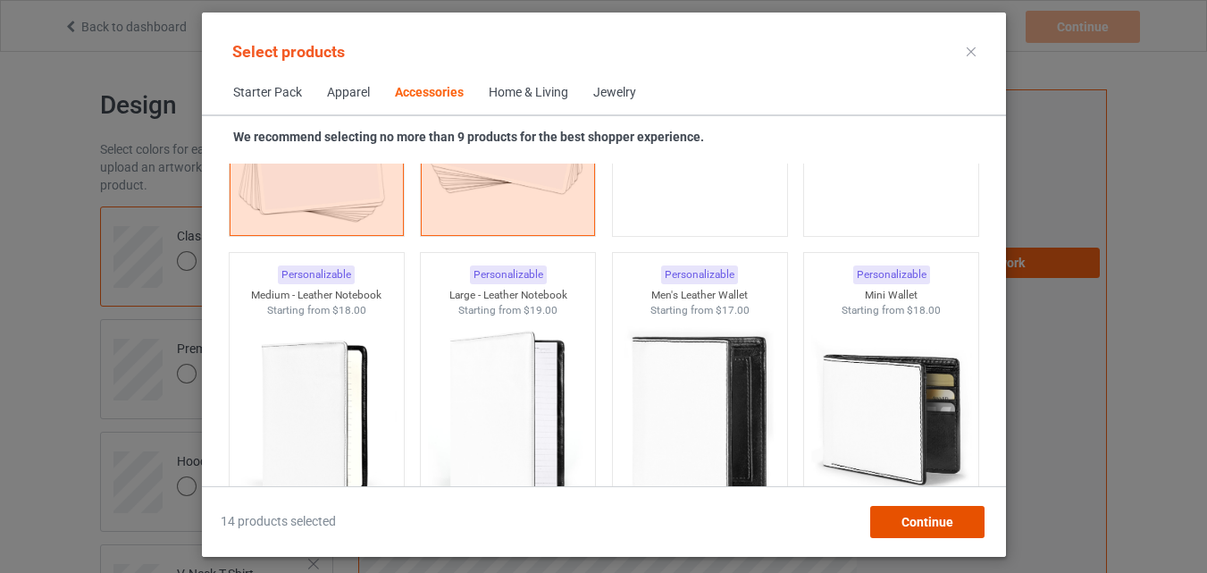
click at [916, 516] on span "Continue" at bounding box center [927, 522] width 52 height 14
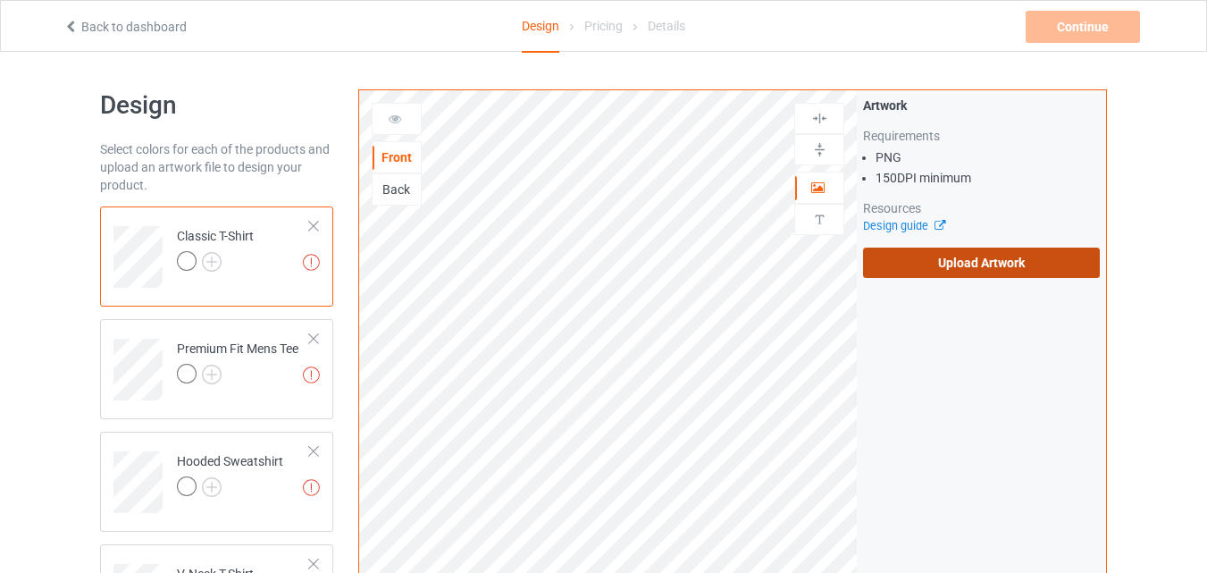
click at [900, 271] on label "Upload Artwork" at bounding box center [981, 263] width 237 height 30
click at [0, 0] on input "Upload Artwork" at bounding box center [0, 0] width 0 height 0
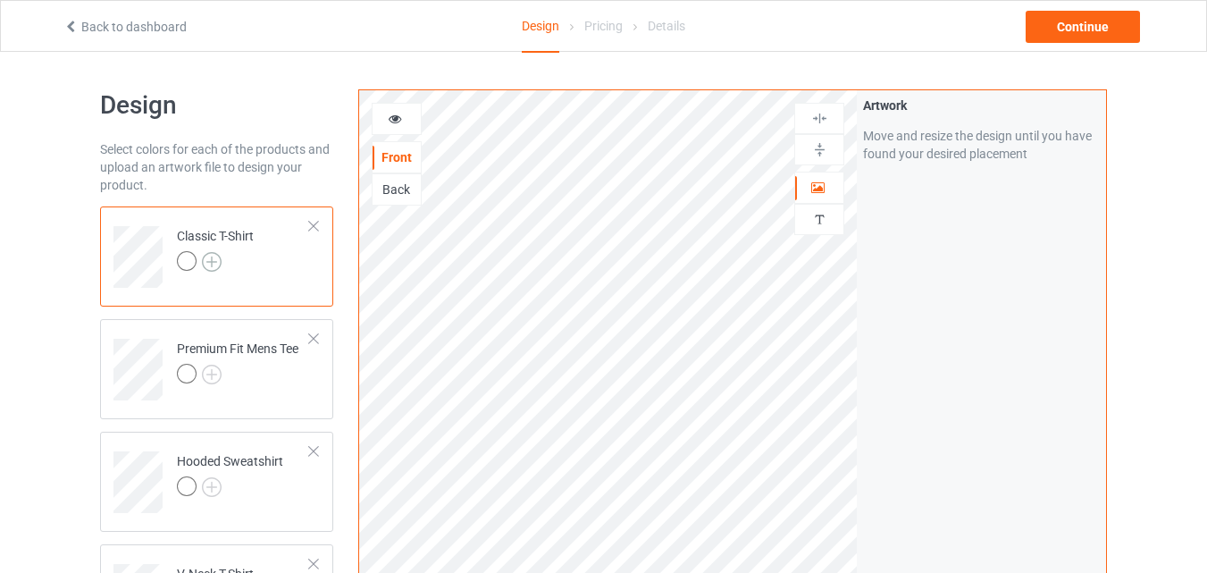
click at [210, 263] on img at bounding box center [212, 262] width 20 height 20
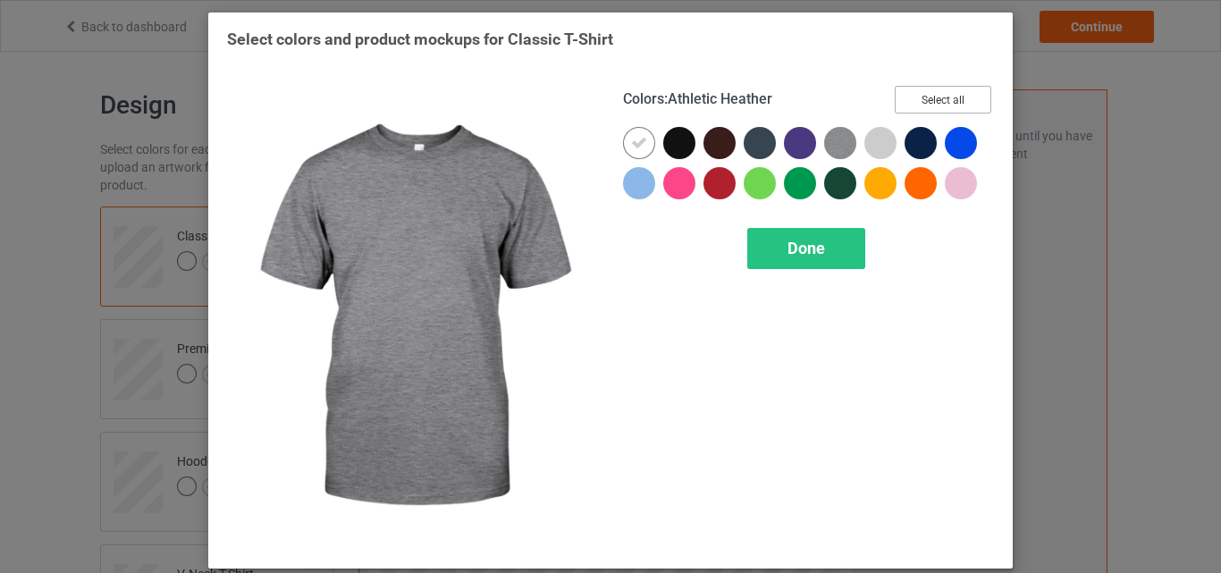
click at [900, 100] on button "Select all" at bounding box center [943, 100] width 97 height 28
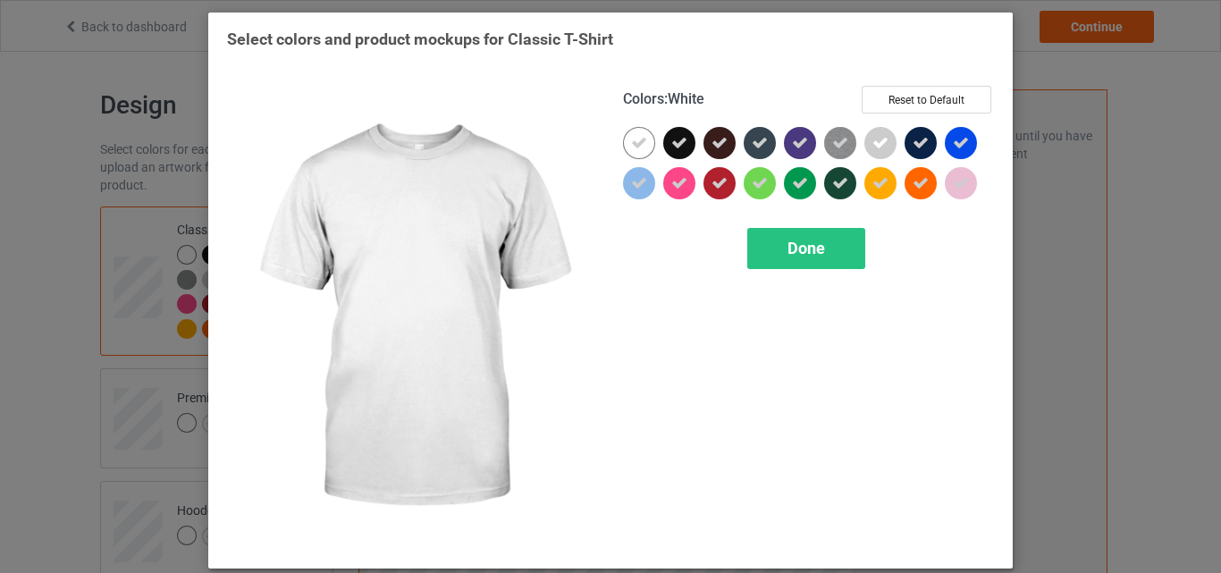
click at [633, 150] on icon at bounding box center [639, 143] width 16 height 16
click at [633, 150] on div at bounding box center [639, 143] width 32 height 32
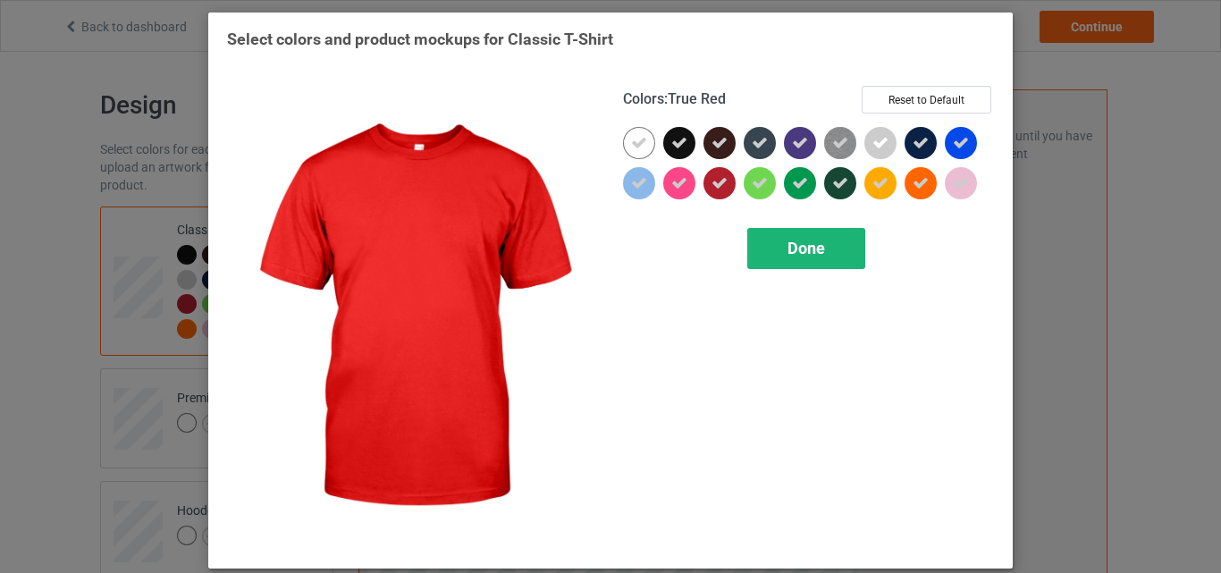
click at [785, 261] on div "Done" at bounding box center [806, 248] width 118 height 41
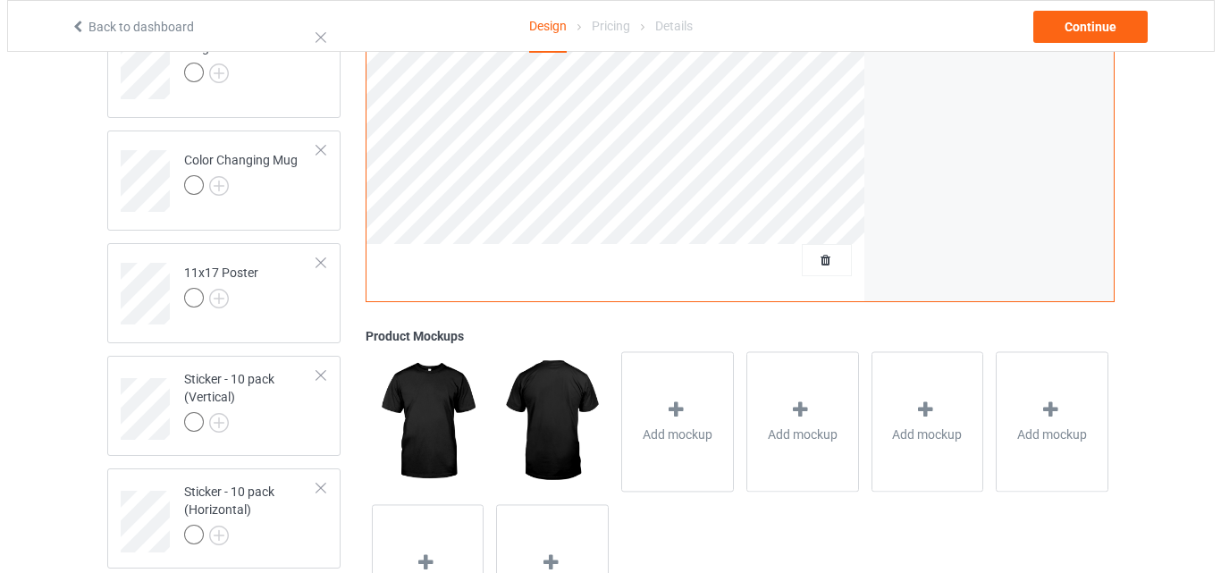
scroll to position [1369, 0]
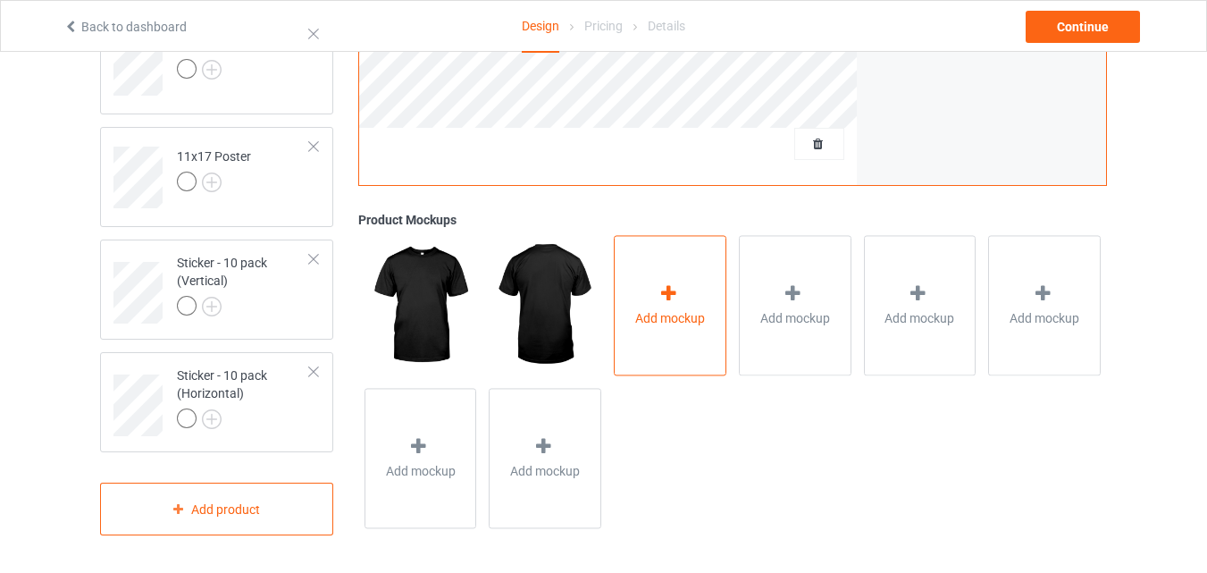
click at [641, 299] on div "Add mockup" at bounding box center [670, 306] width 113 height 140
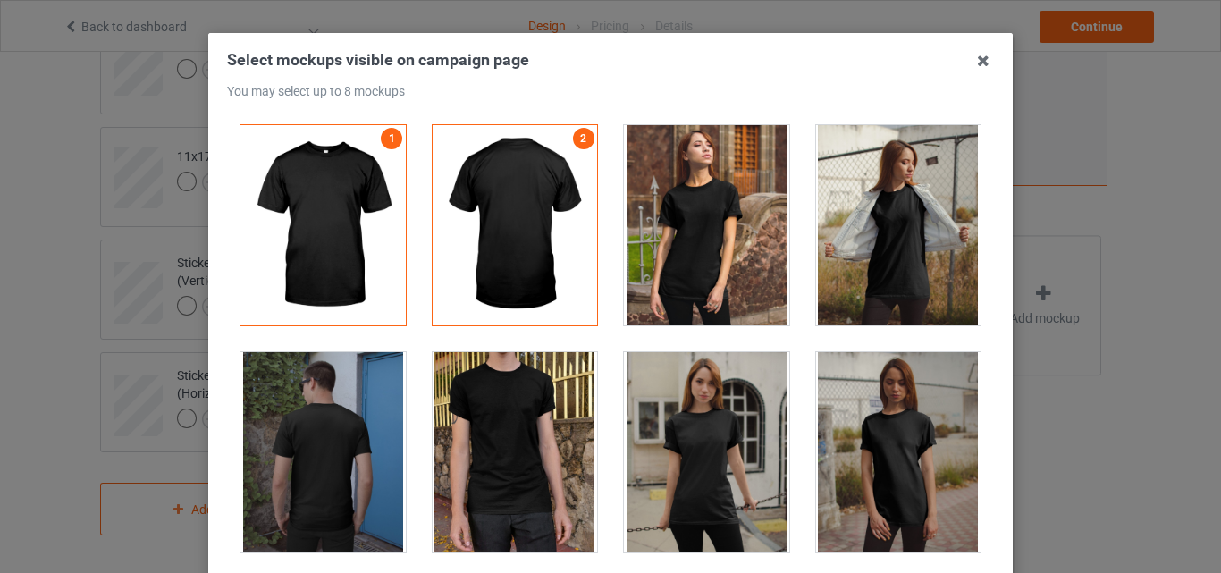
scroll to position [18328, 0]
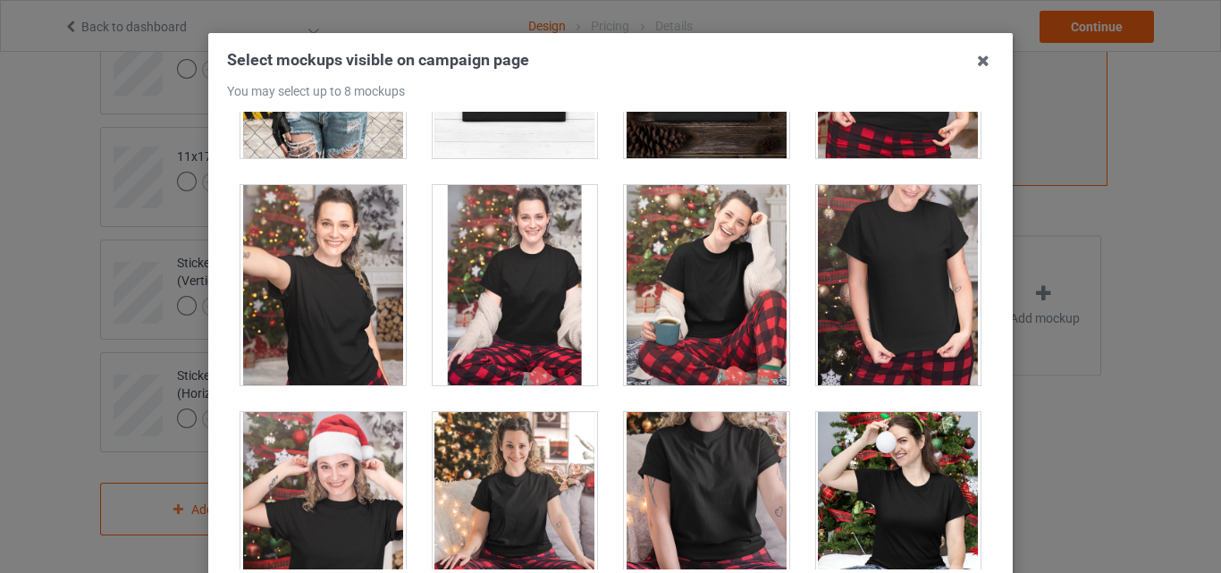
click at [526, 139] on div at bounding box center [515, 58] width 165 height 200
click at [678, 137] on div at bounding box center [706, 58] width 165 height 200
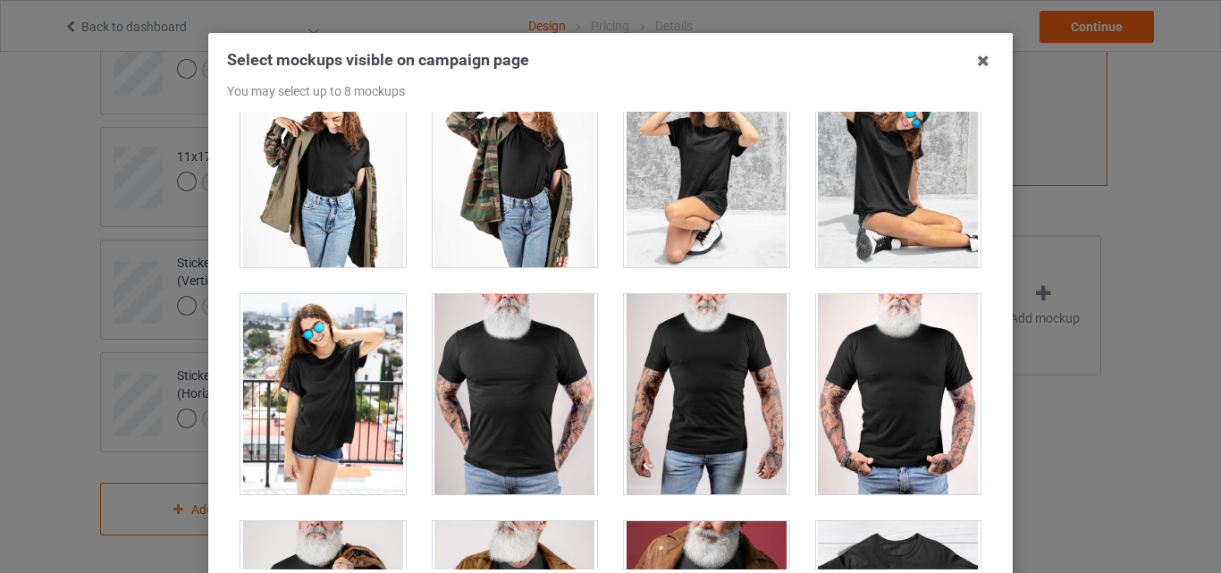
click at [862, 342] on div at bounding box center [898, 394] width 165 height 200
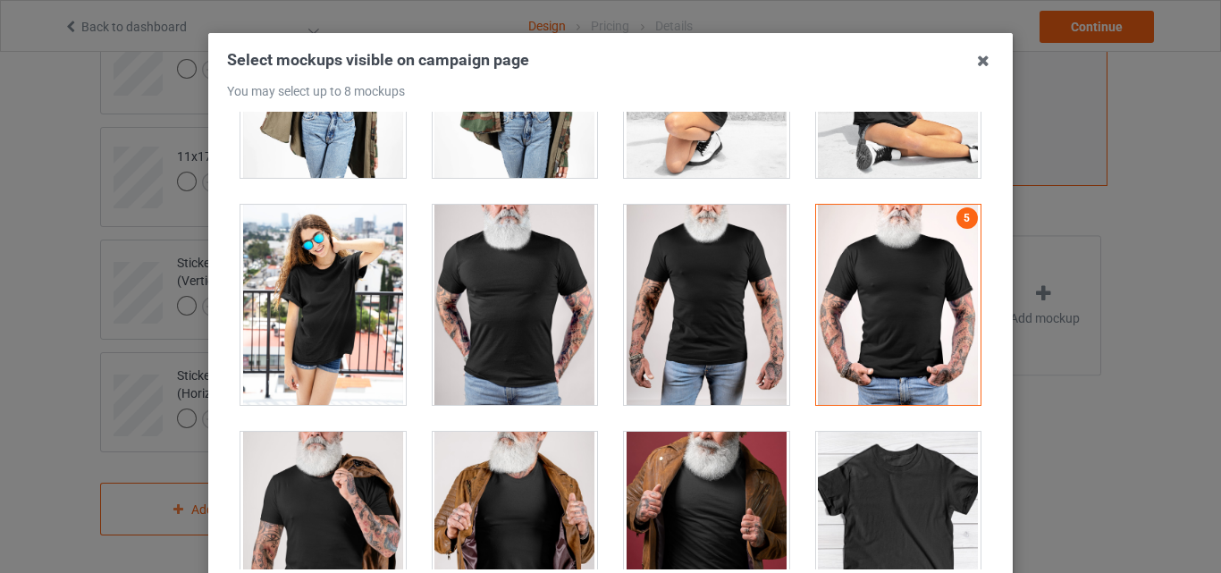
click at [862, 329] on div at bounding box center [898, 305] width 165 height 200
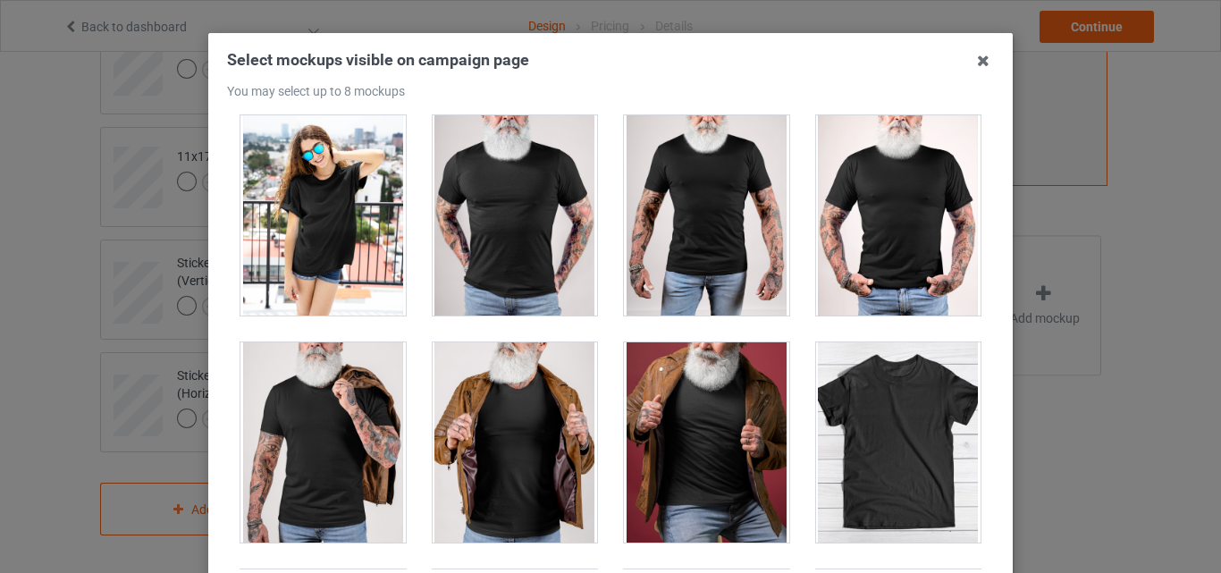
click at [873, 398] on div at bounding box center [898, 442] width 165 height 200
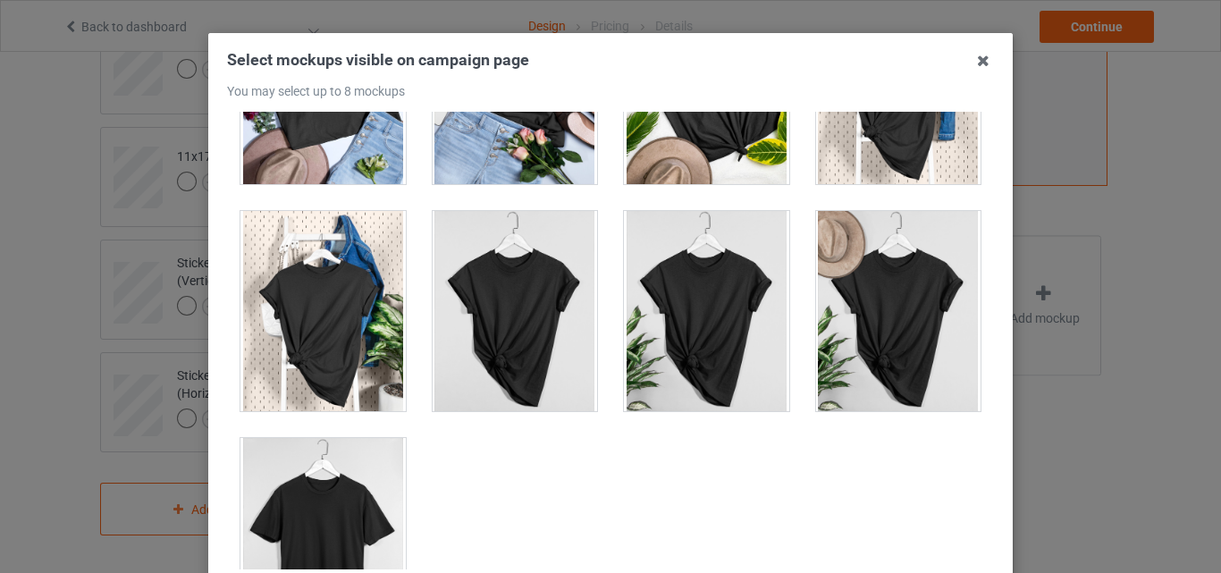
scroll to position [25647, 0]
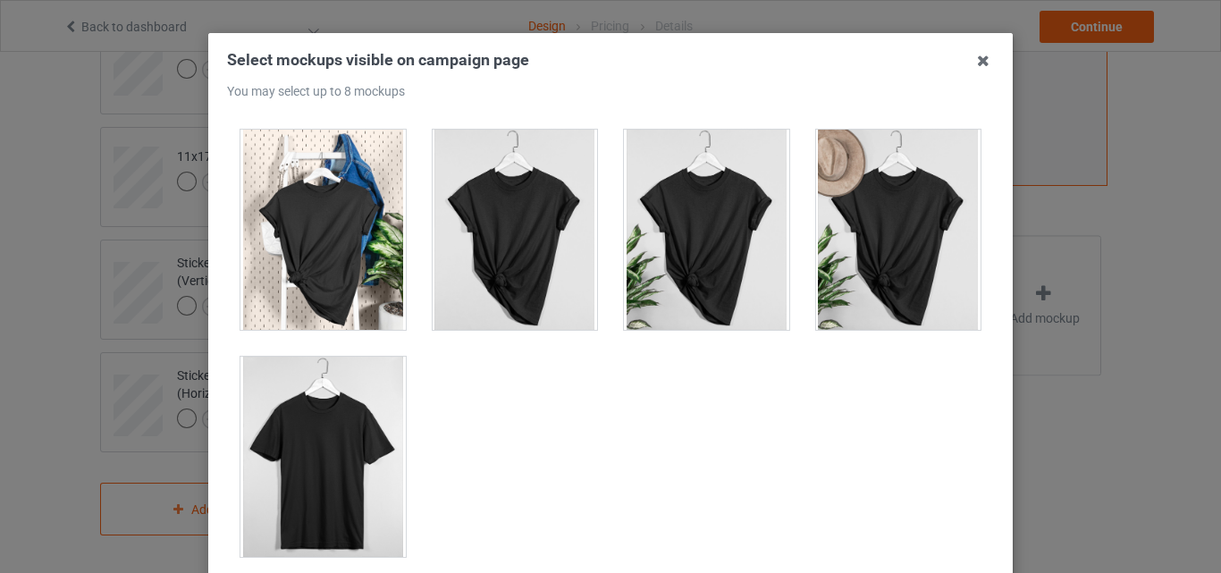
click at [344, 438] on div at bounding box center [322, 457] width 165 height 200
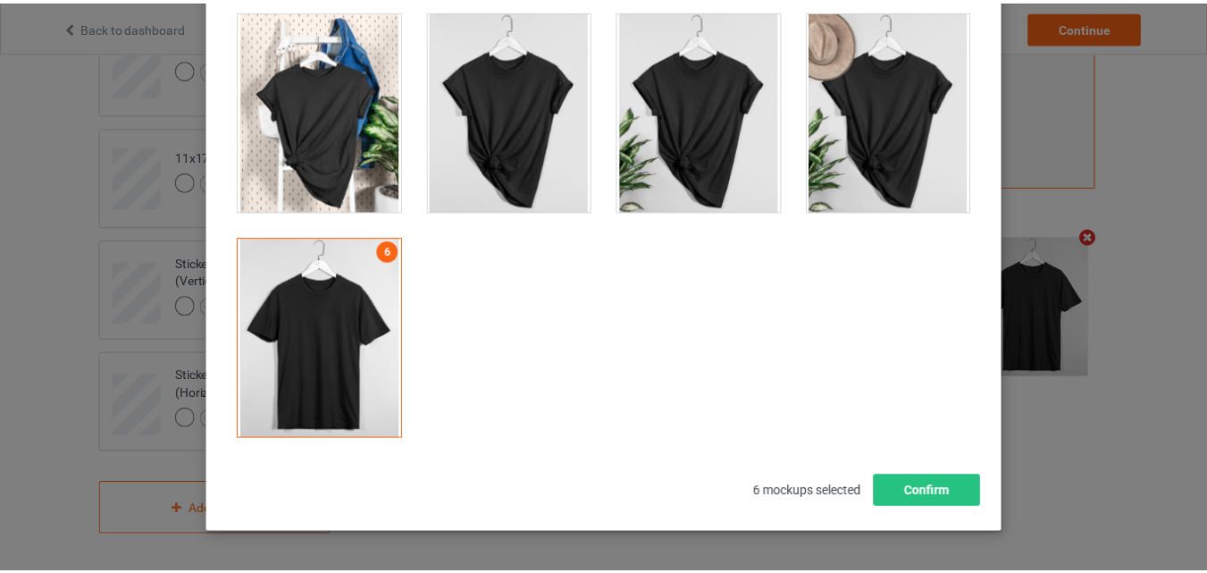
scroll to position [246, 0]
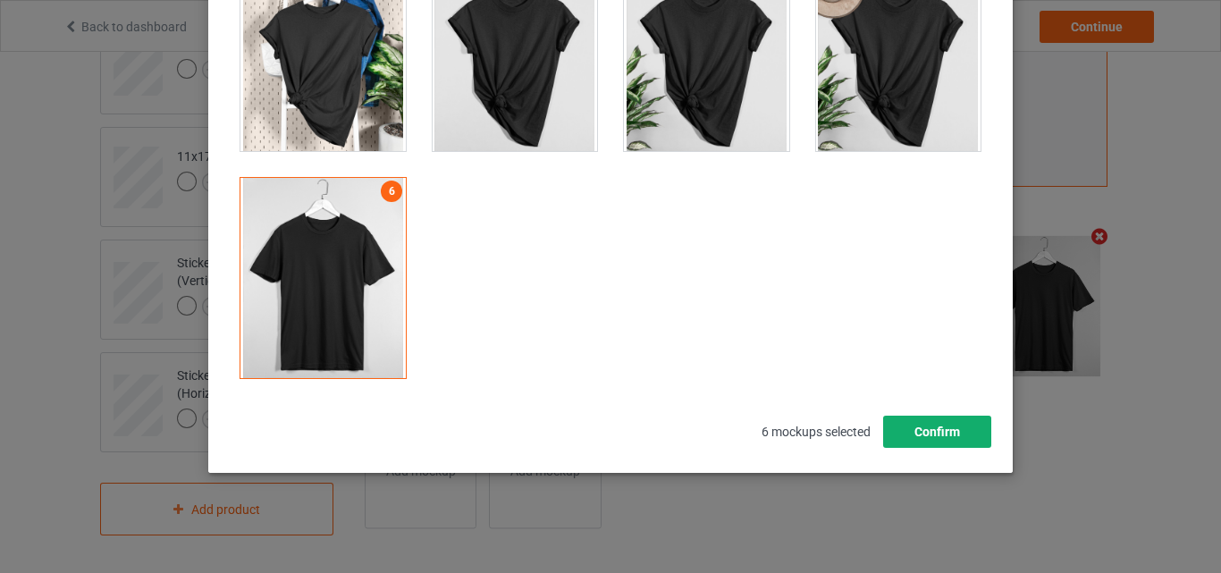
click at [957, 439] on button "Confirm" at bounding box center [937, 432] width 108 height 32
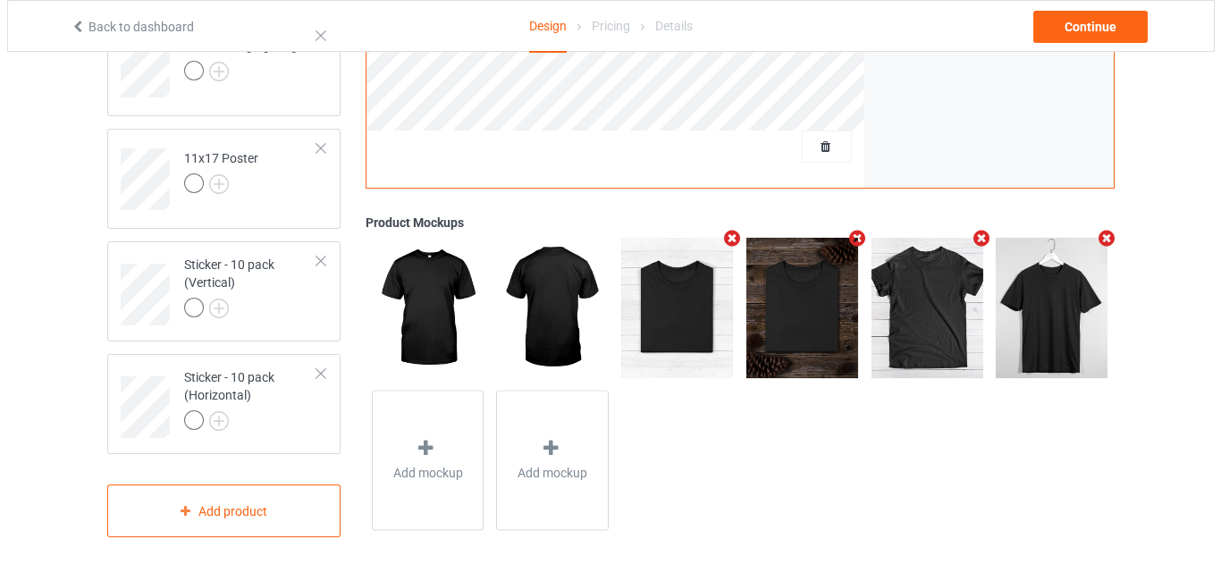
scroll to position [1369, 0]
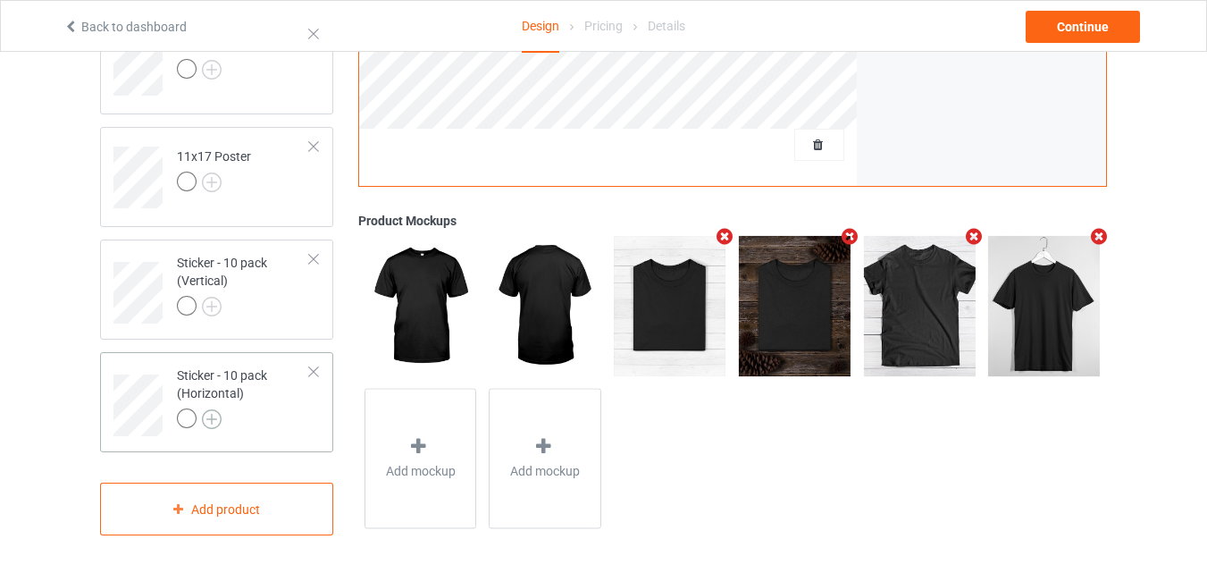
click at [210, 418] on img at bounding box center [212, 419] width 20 height 20
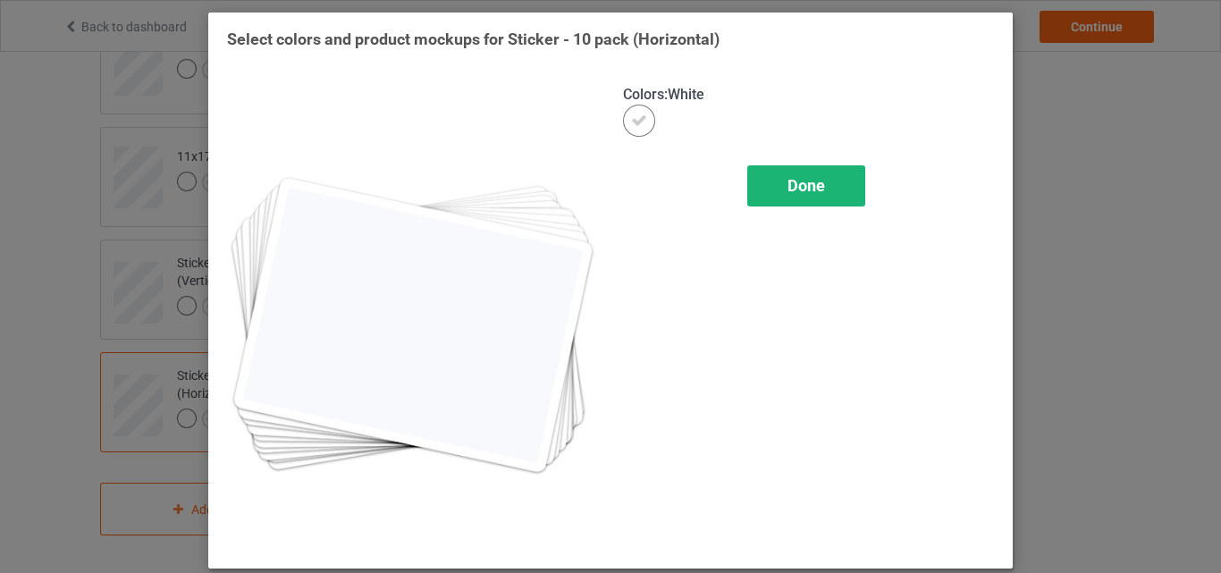
click at [804, 202] on div "Done" at bounding box center [806, 185] width 118 height 41
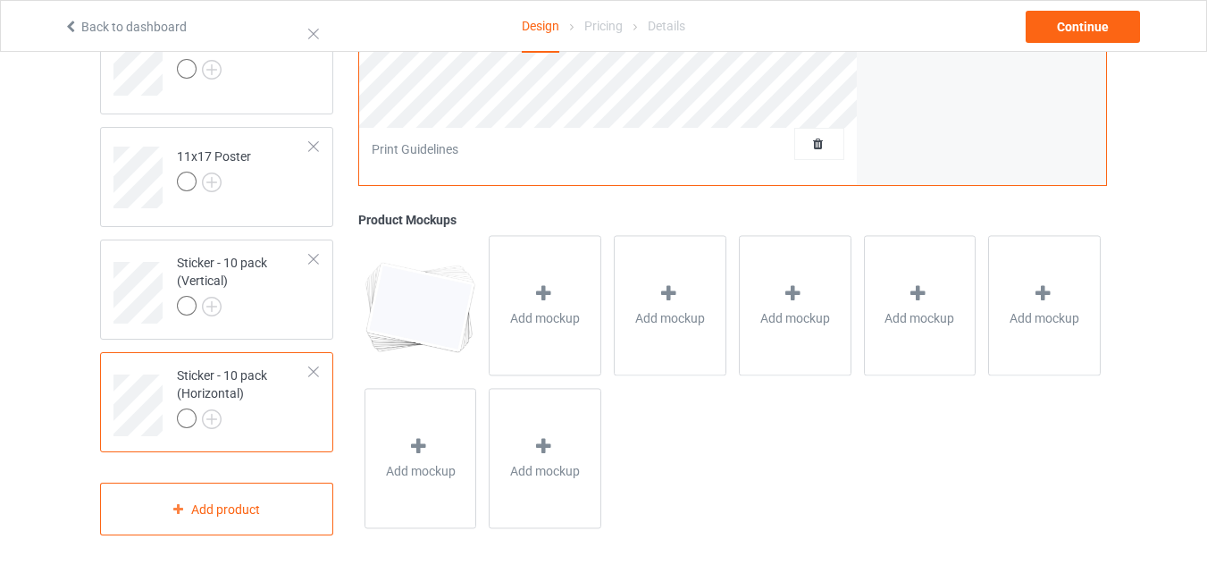
click at [297, 442] on div "Sticker - 10 pack (Horizontal)" at bounding box center [216, 402] width 233 height 100
click at [546, 326] on span "Add mockup" at bounding box center [545, 319] width 70 height 18
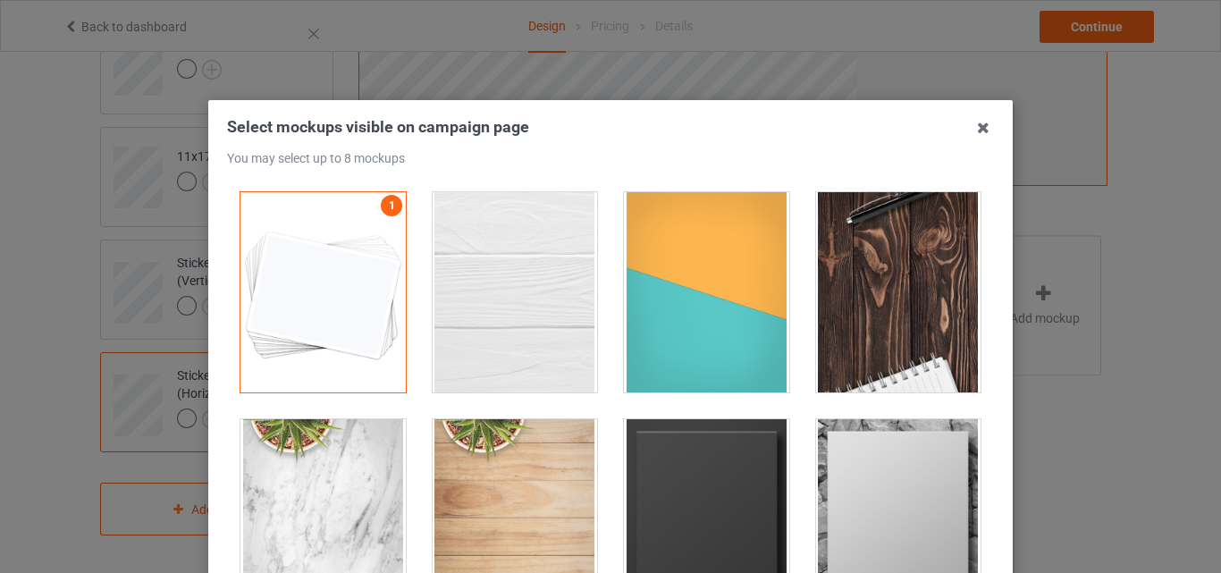
click at [515, 302] on div at bounding box center [515, 292] width 165 height 200
drag, startPoint x: 653, startPoint y: 302, endPoint x: 764, endPoint y: 302, distance: 110.8
click at [655, 302] on div at bounding box center [706, 292] width 165 height 200
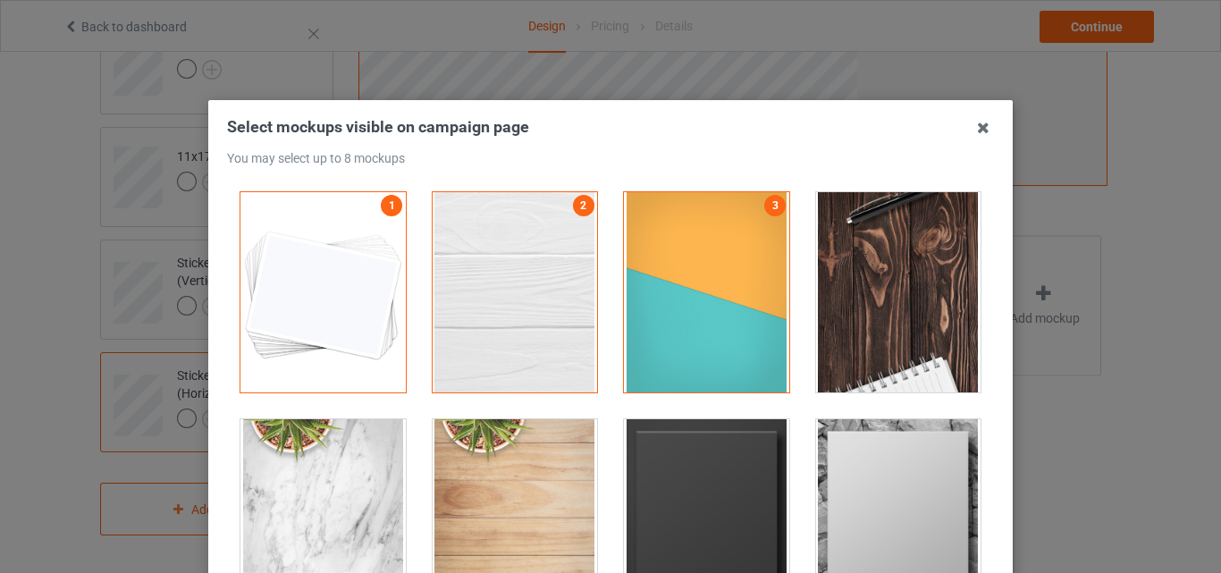
click at [888, 293] on div at bounding box center [898, 292] width 165 height 200
click at [685, 459] on div at bounding box center [706, 519] width 165 height 200
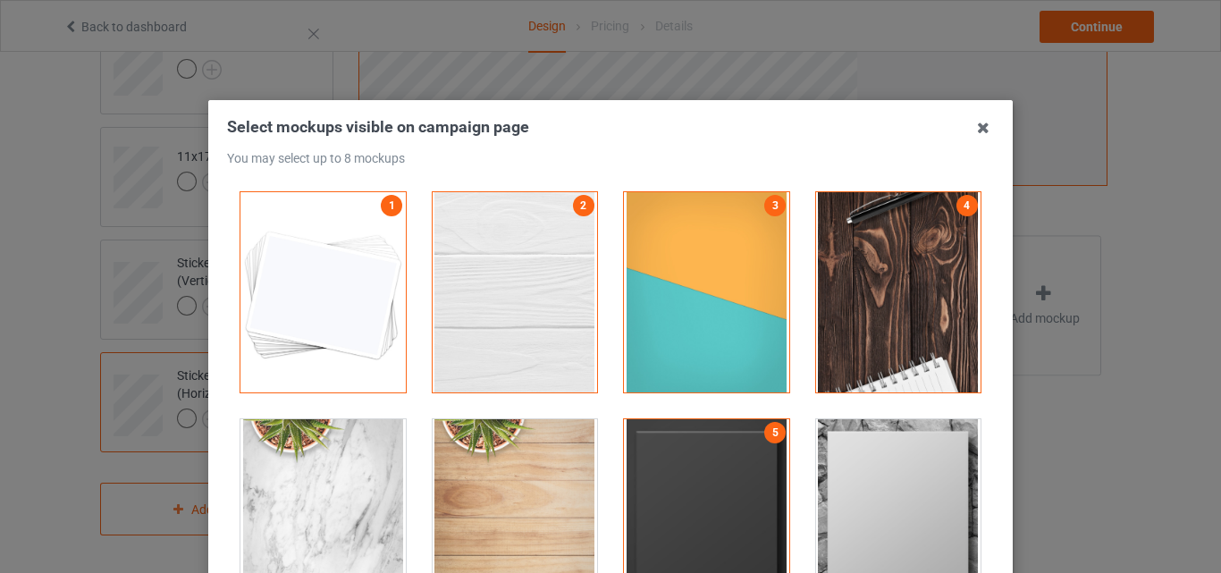
drag, startPoint x: 851, startPoint y: 460, endPoint x: 954, endPoint y: 465, distance: 102.9
click at [852, 460] on div at bounding box center [898, 519] width 165 height 200
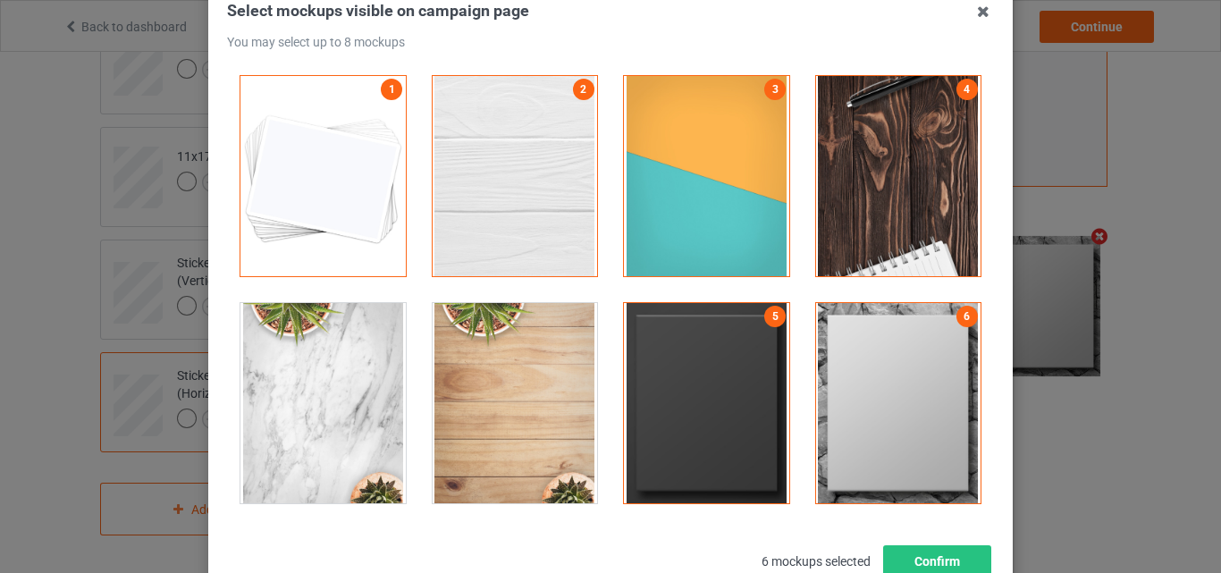
scroll to position [246, 0]
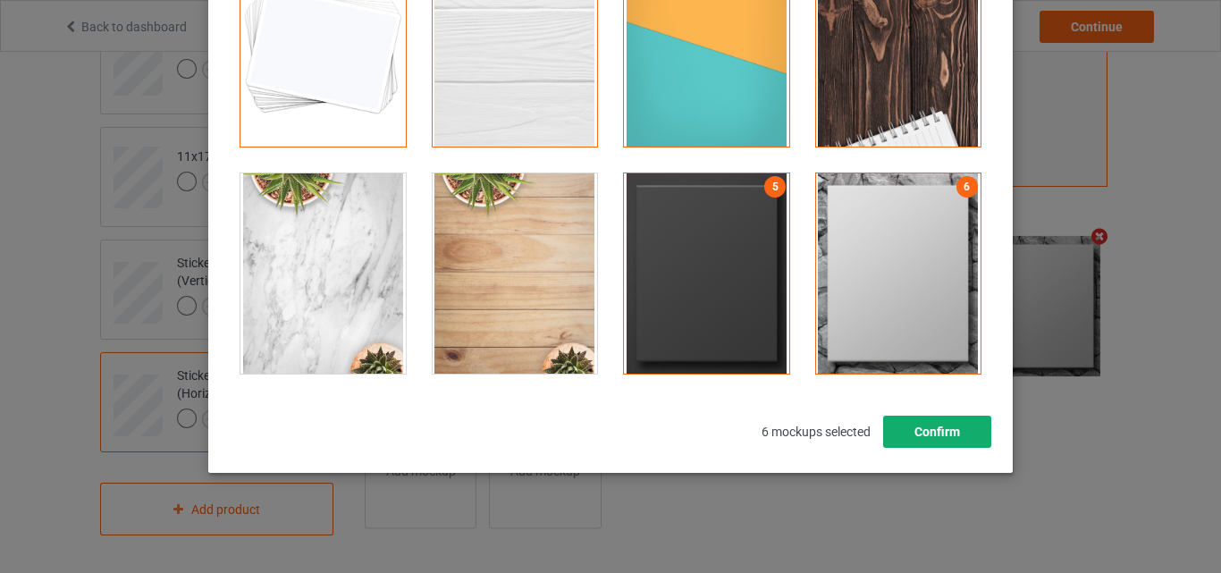
click at [946, 426] on button "Confirm" at bounding box center [937, 432] width 108 height 32
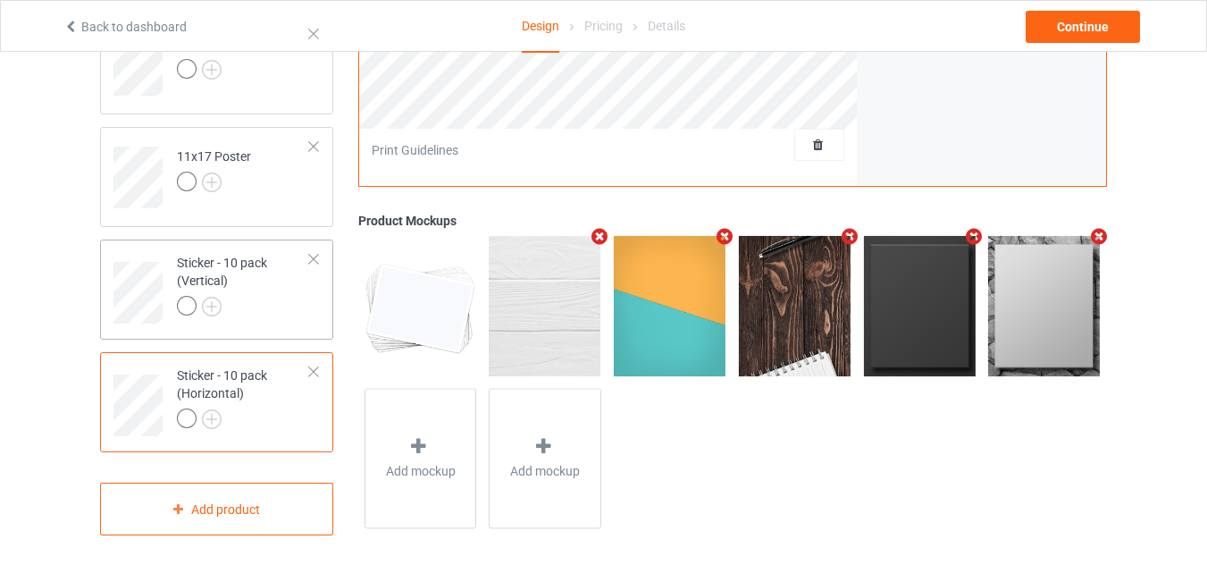
click at [273, 314] on div at bounding box center [243, 308] width 133 height 25
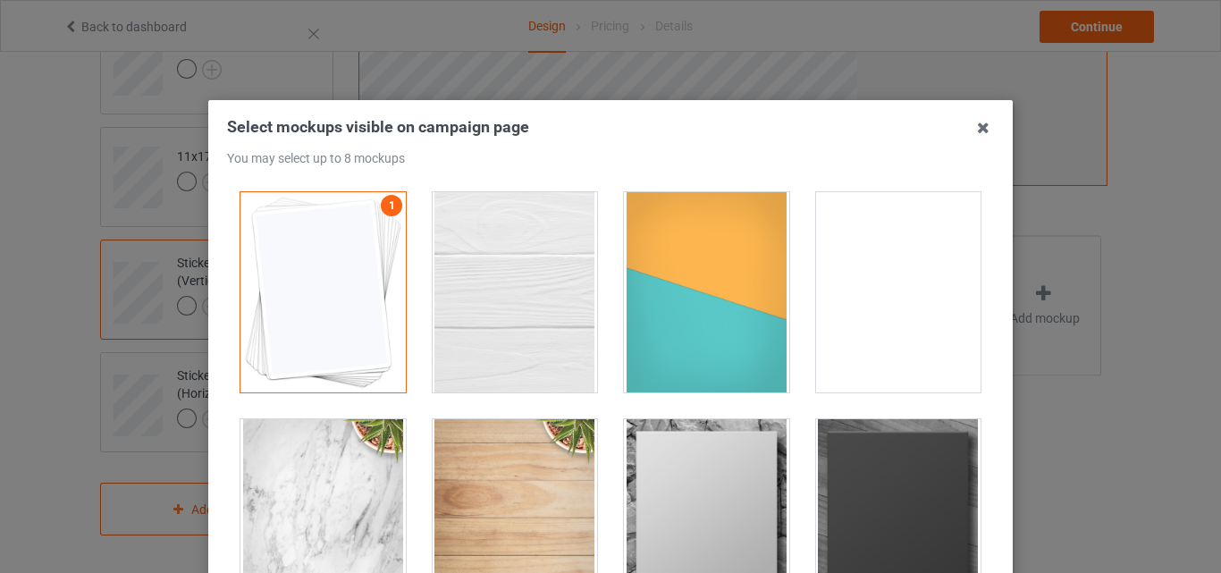
click at [492, 292] on div at bounding box center [515, 292] width 165 height 200
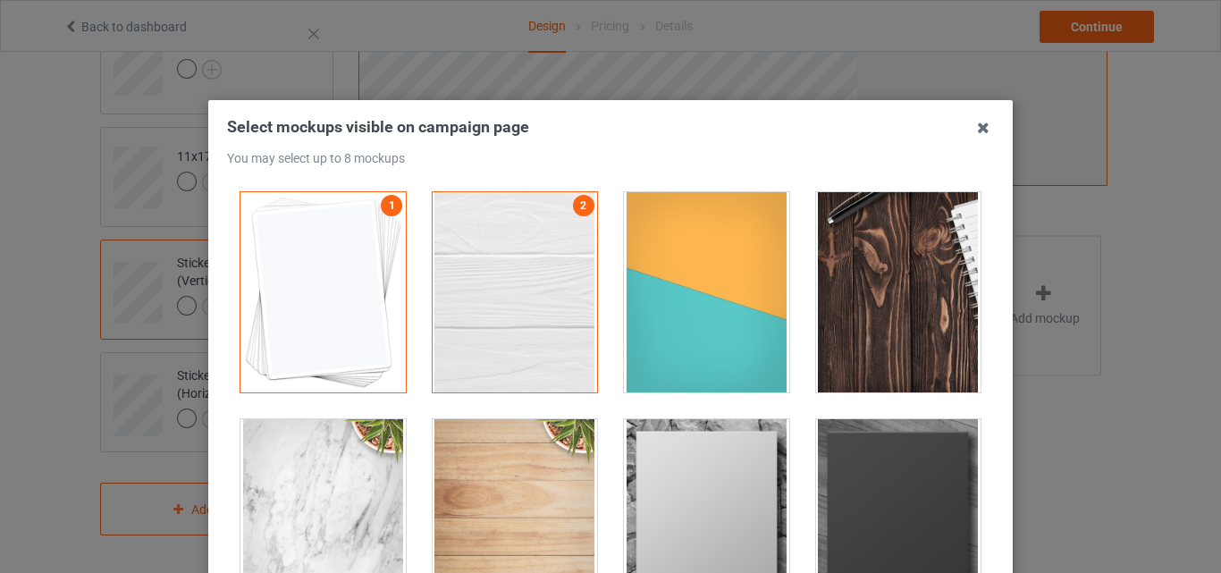
click at [753, 305] on div at bounding box center [706, 292] width 165 height 200
click at [886, 296] on div at bounding box center [898, 292] width 165 height 200
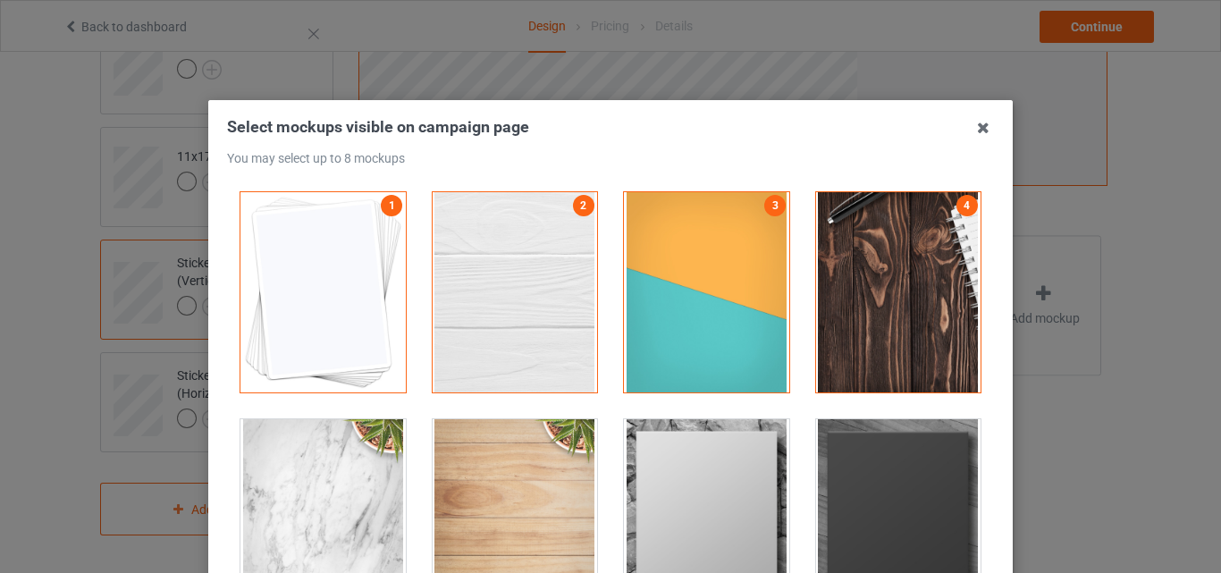
click at [704, 493] on div at bounding box center [706, 519] width 165 height 200
drag, startPoint x: 814, startPoint y: 492, endPoint x: 847, endPoint y: 488, distance: 33.4
click at [816, 492] on div at bounding box center [898, 519] width 165 height 200
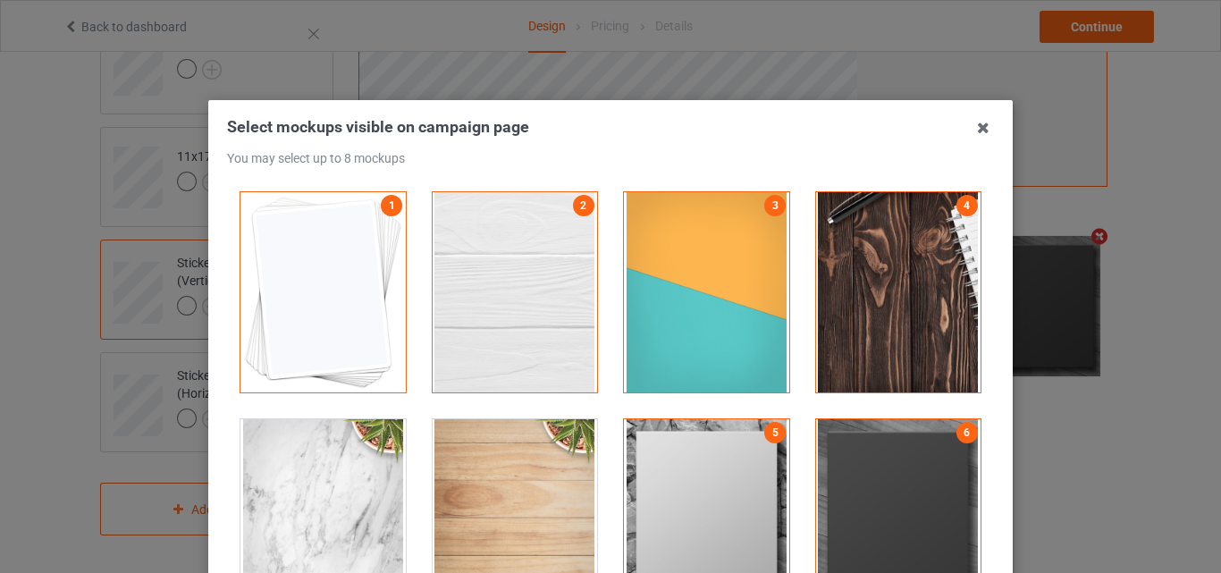
scroll to position [242, 0]
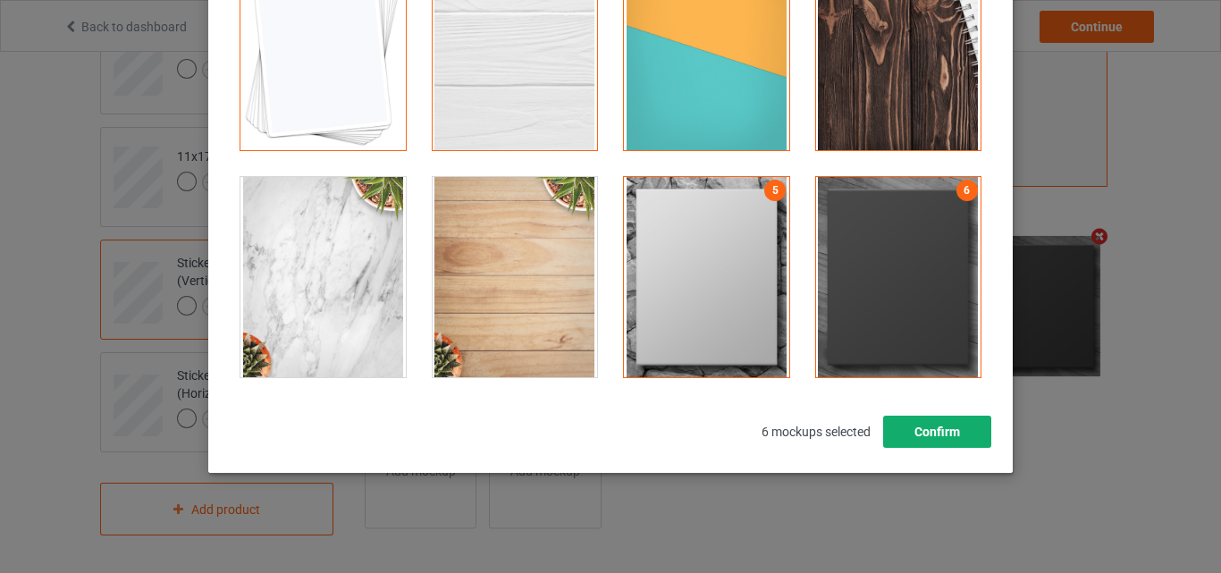
click at [917, 442] on button "Confirm" at bounding box center [937, 432] width 108 height 32
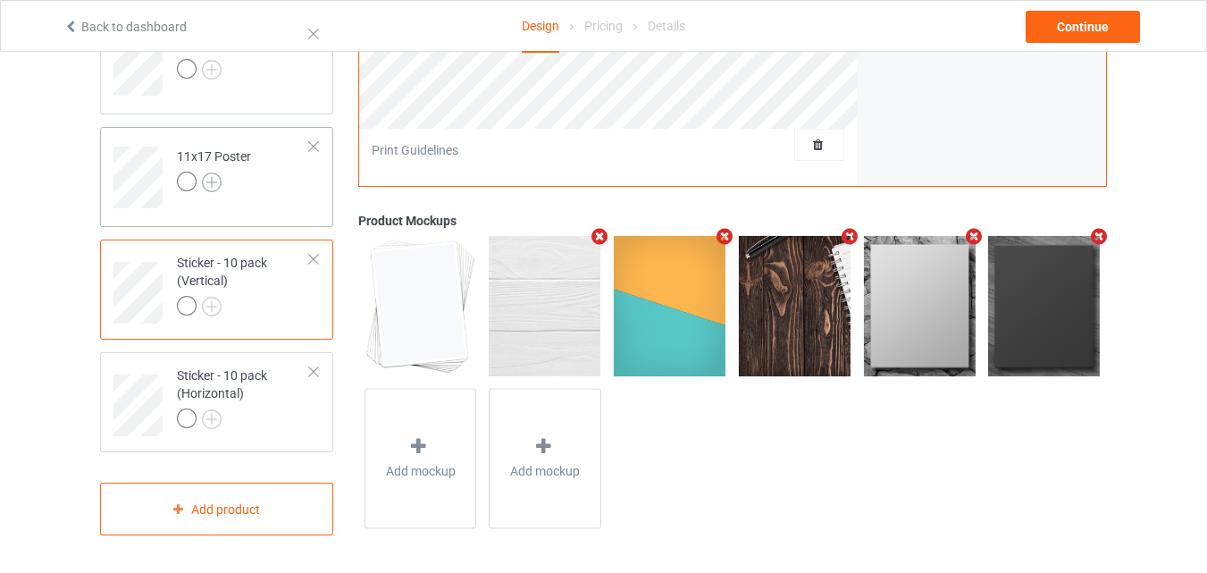
click at [212, 181] on img at bounding box center [212, 182] width 20 height 20
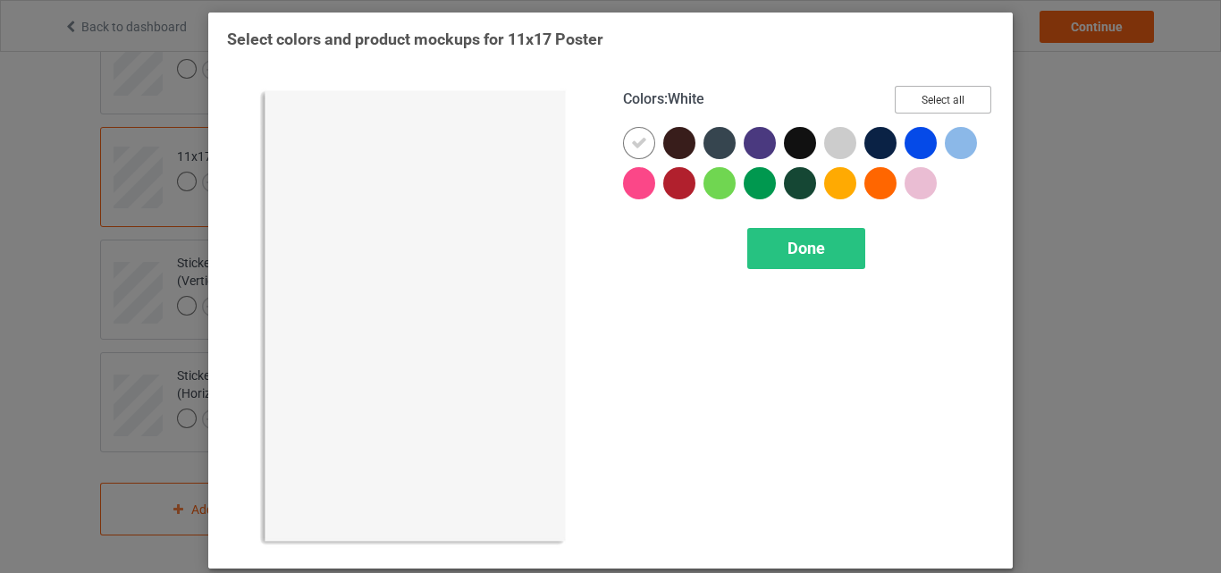
click at [936, 105] on button "Select all" at bounding box center [943, 100] width 97 height 28
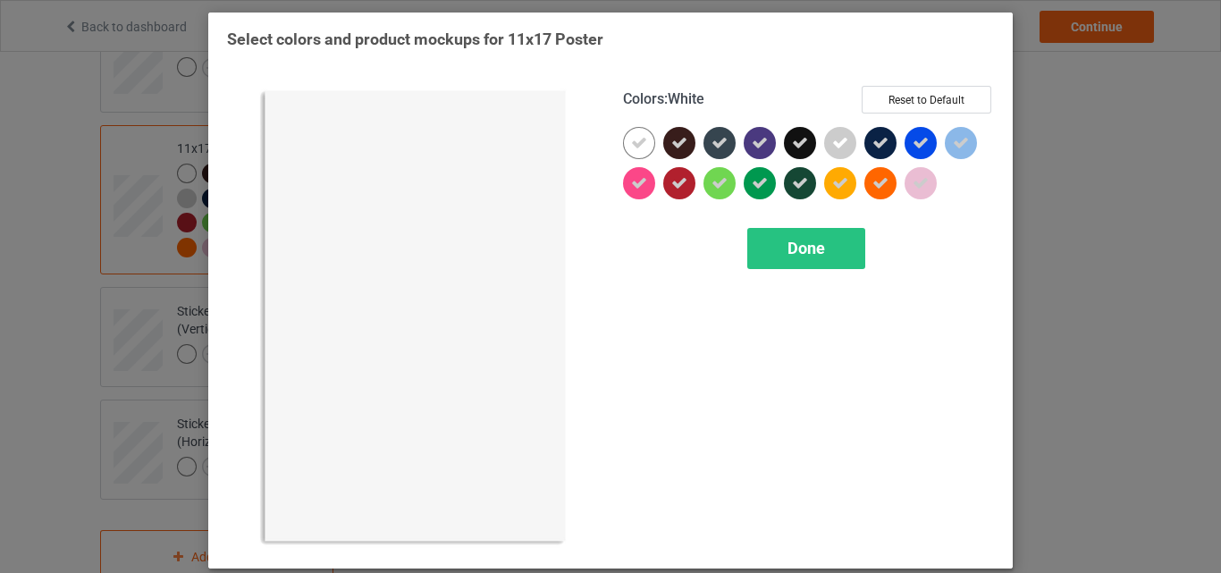
click at [623, 139] on div at bounding box center [639, 143] width 32 height 32
click at [817, 248] on span "Done" at bounding box center [806, 248] width 38 height 19
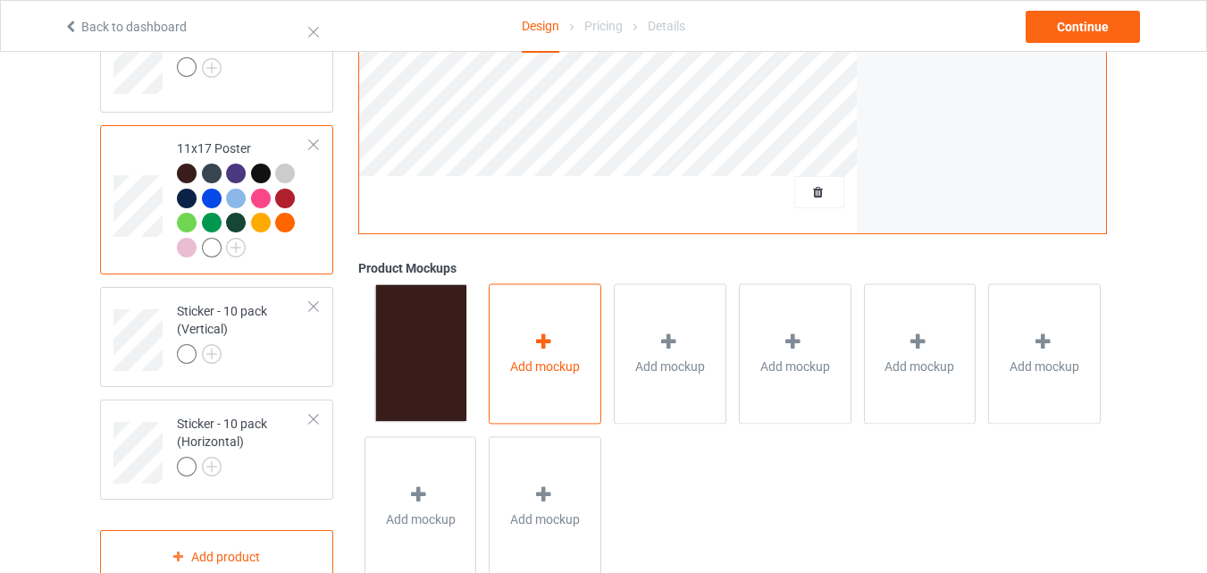
click at [559, 365] on span "Add mockup" at bounding box center [545, 366] width 70 height 18
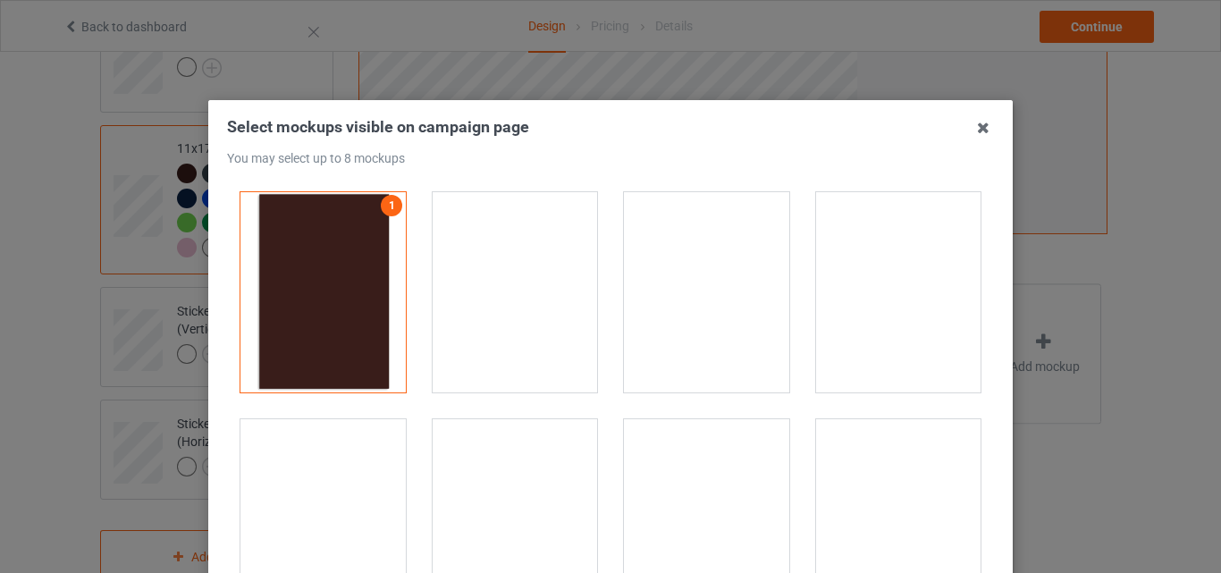
click at [500, 322] on div at bounding box center [515, 292] width 165 height 200
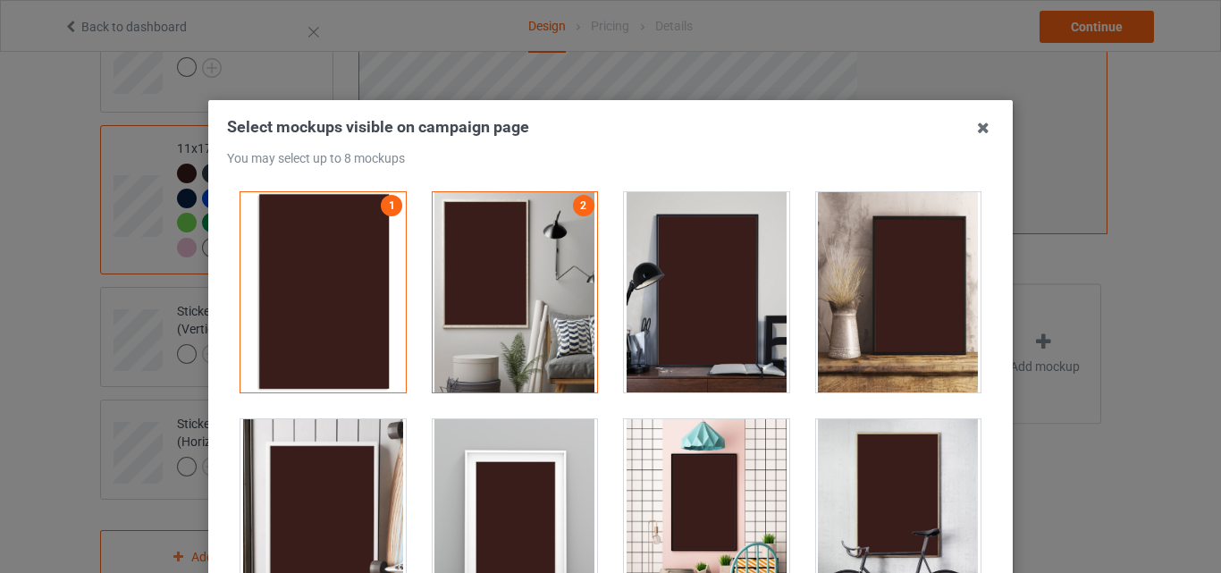
click at [648, 323] on div at bounding box center [706, 292] width 165 height 200
click at [517, 442] on div at bounding box center [515, 519] width 165 height 200
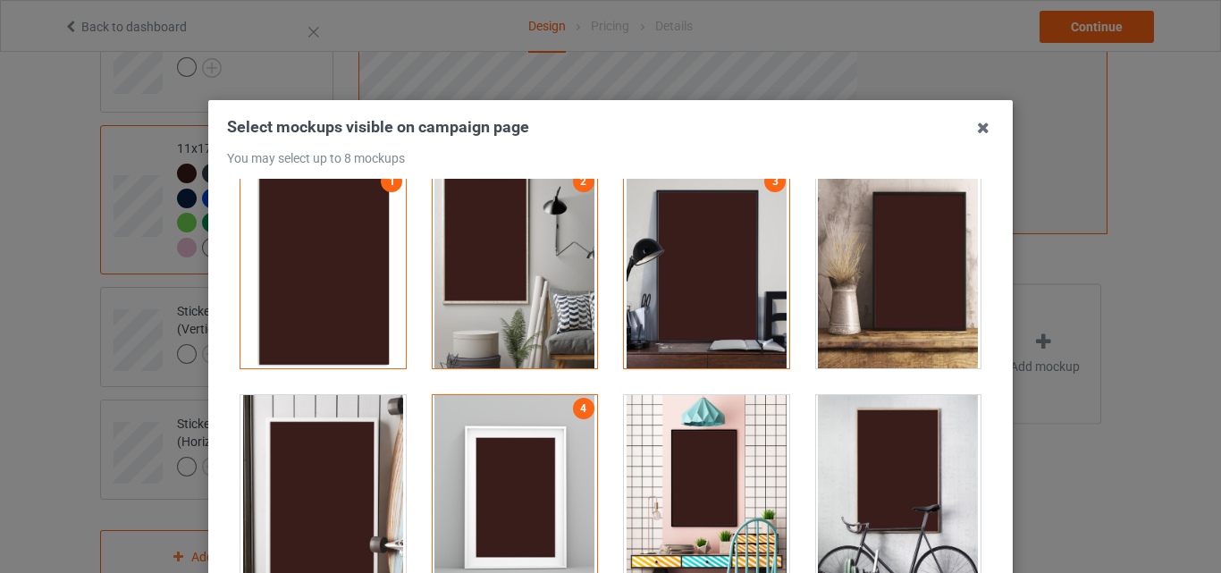
scroll to position [447, 0]
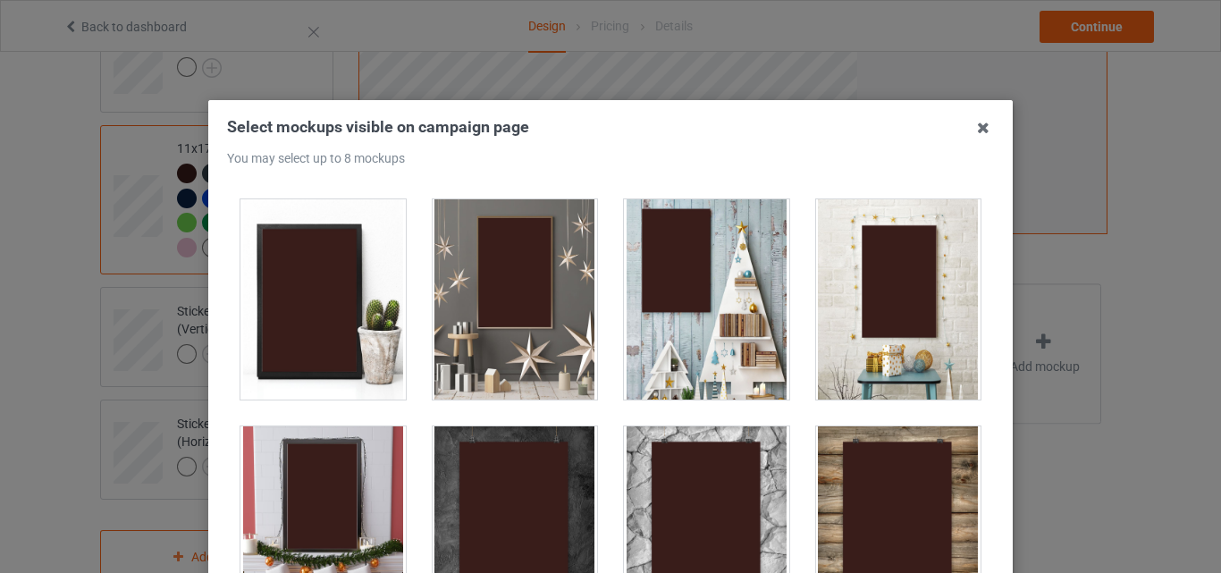
click at [528, 307] on div at bounding box center [515, 299] width 165 height 200
click at [651, 315] on div at bounding box center [706, 299] width 165 height 200
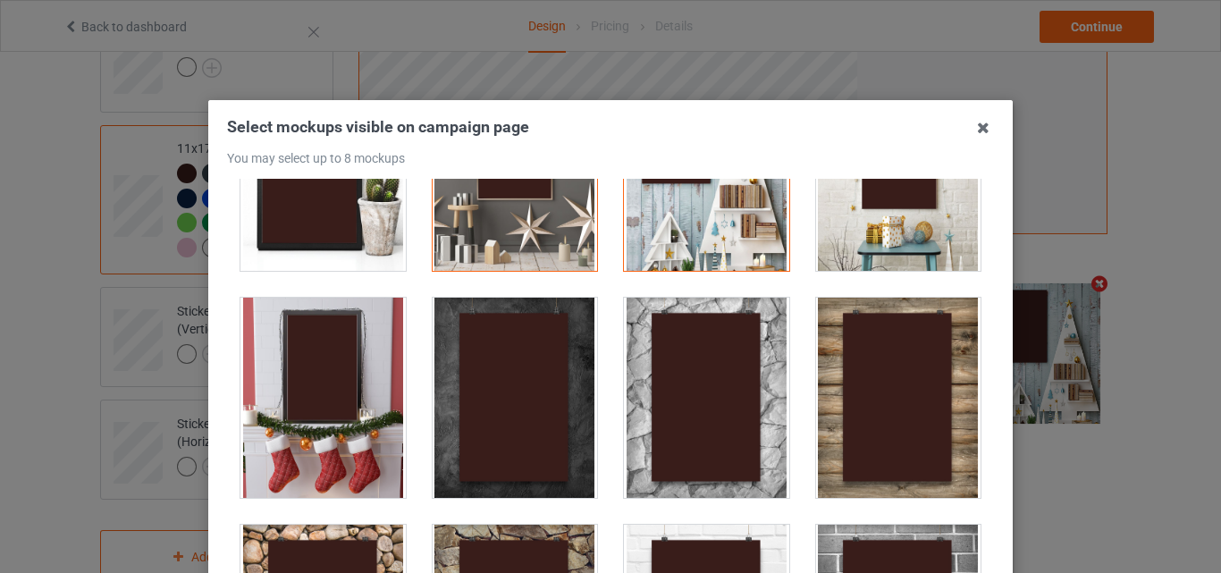
scroll to position [804, 0]
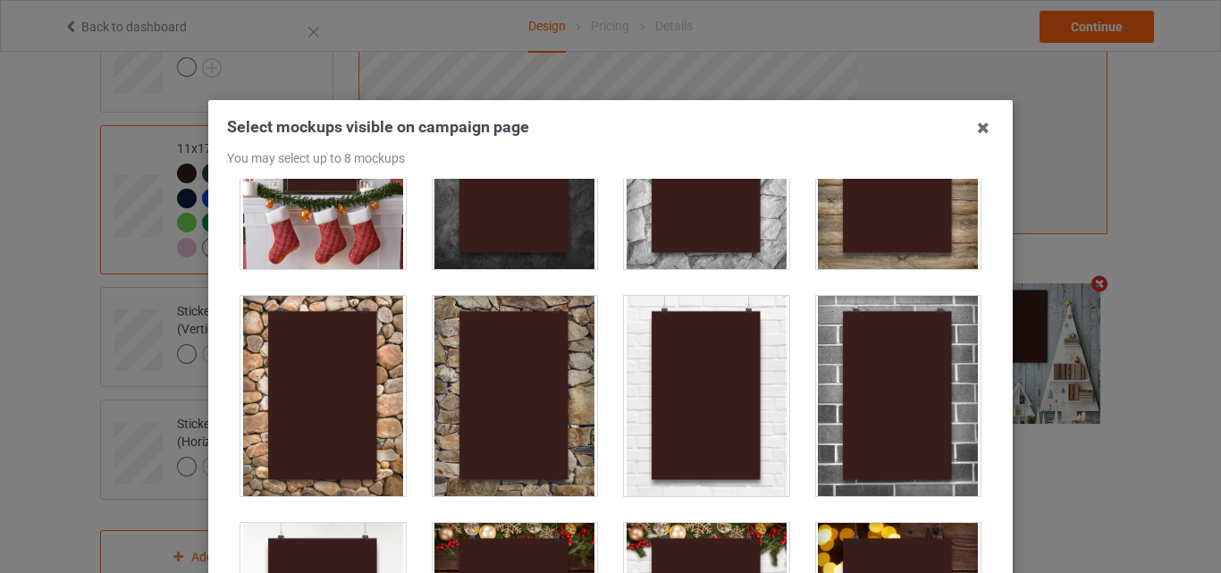
click at [851, 407] on div at bounding box center [898, 396] width 165 height 200
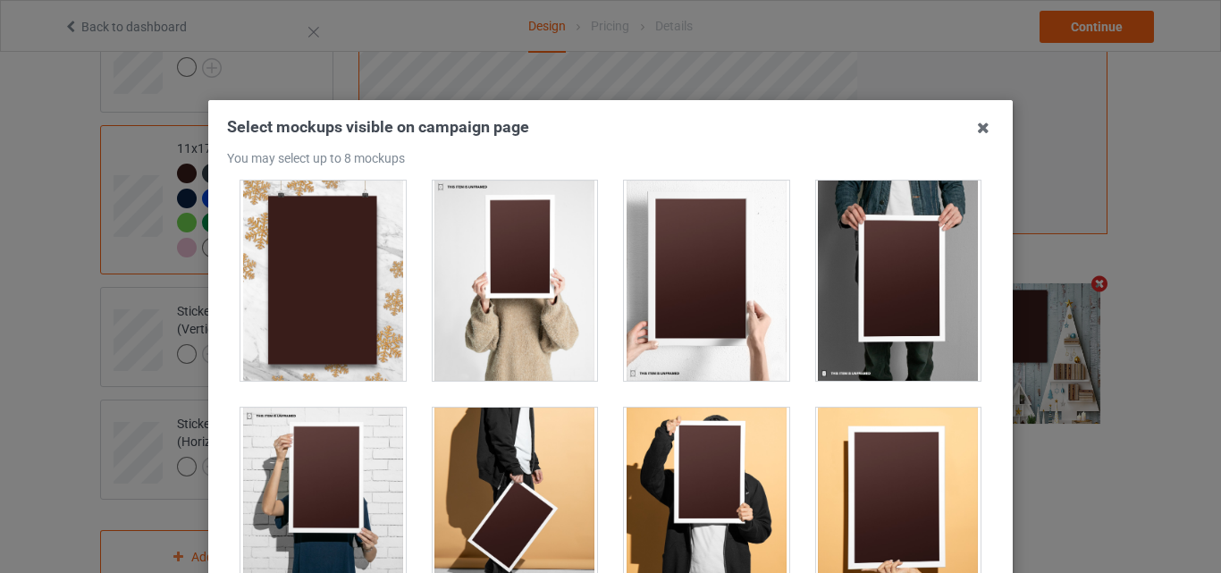
scroll to position [1609, 0]
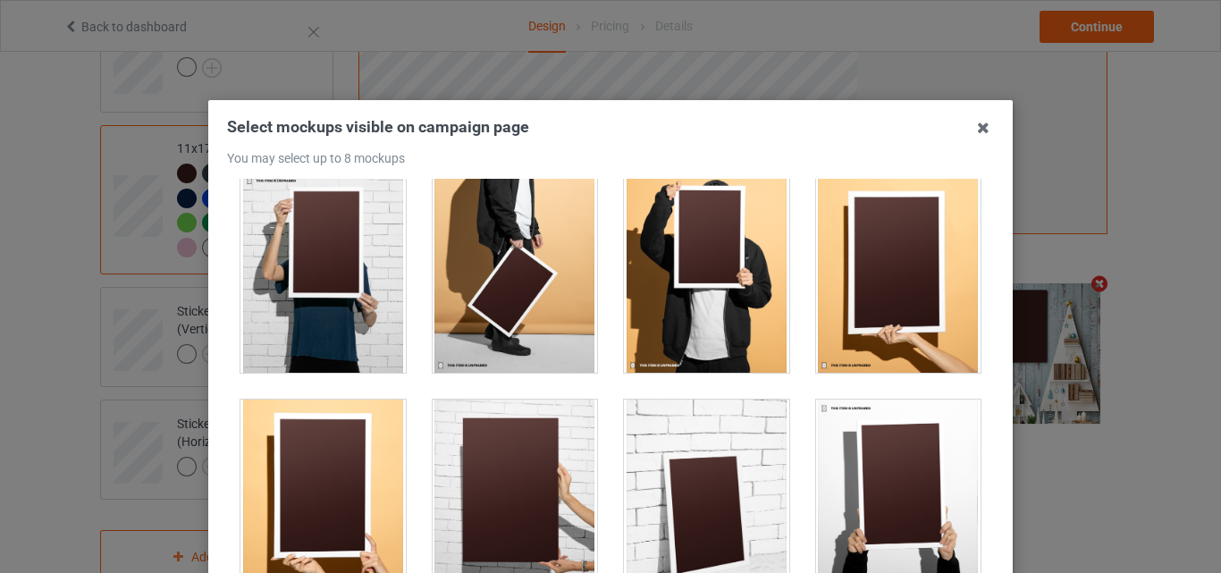
click at [488, 433] on div at bounding box center [515, 499] width 165 height 200
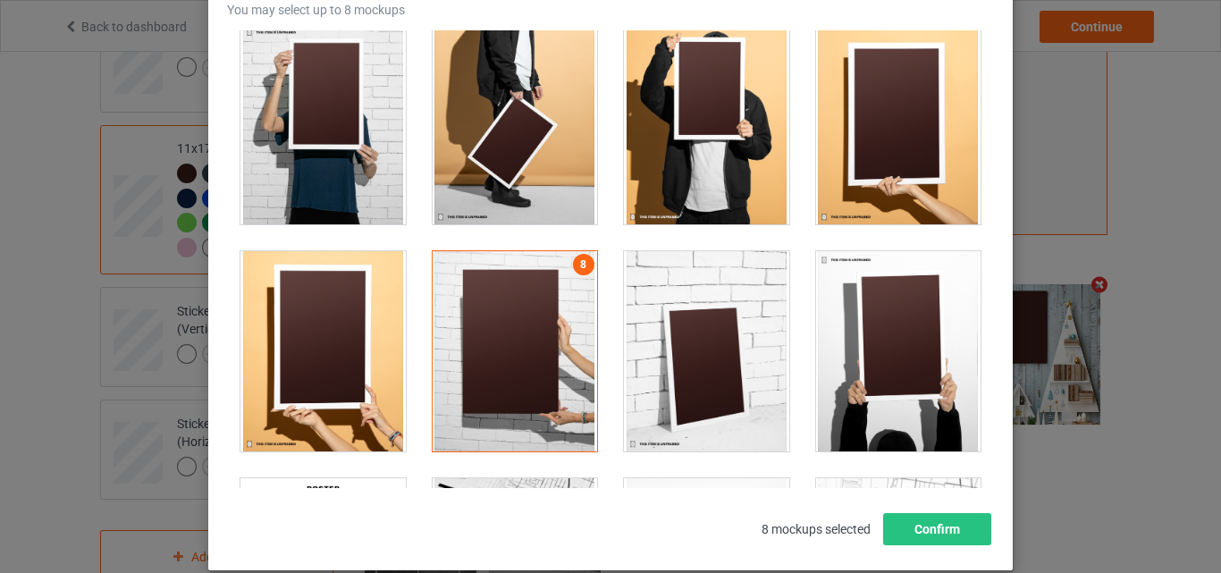
scroll to position [246, 0]
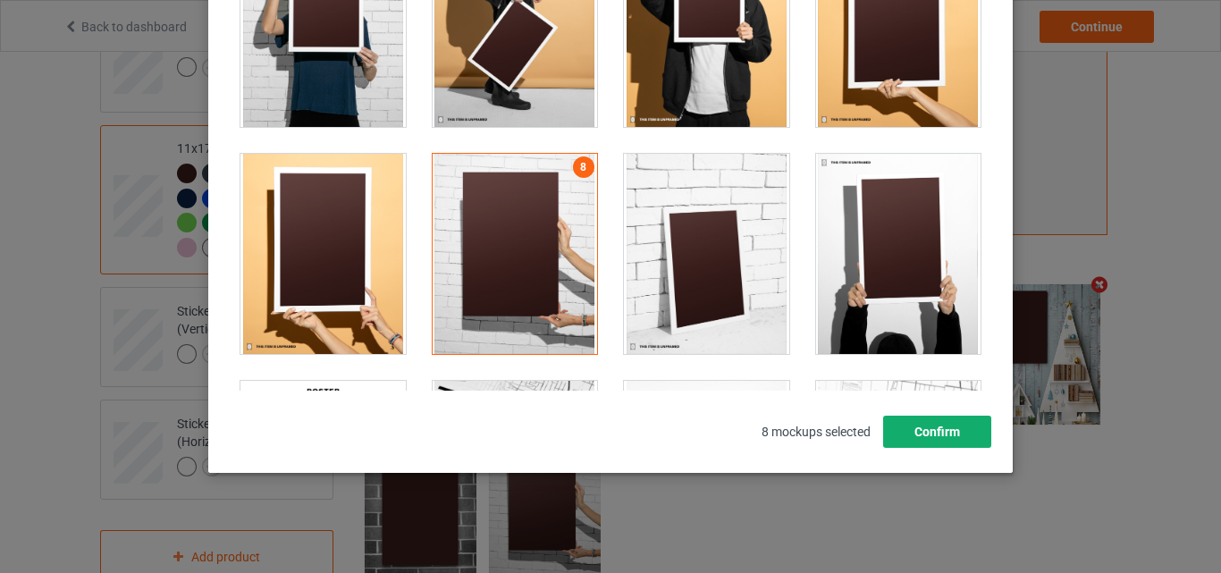
click at [952, 433] on button "Confirm" at bounding box center [937, 432] width 108 height 32
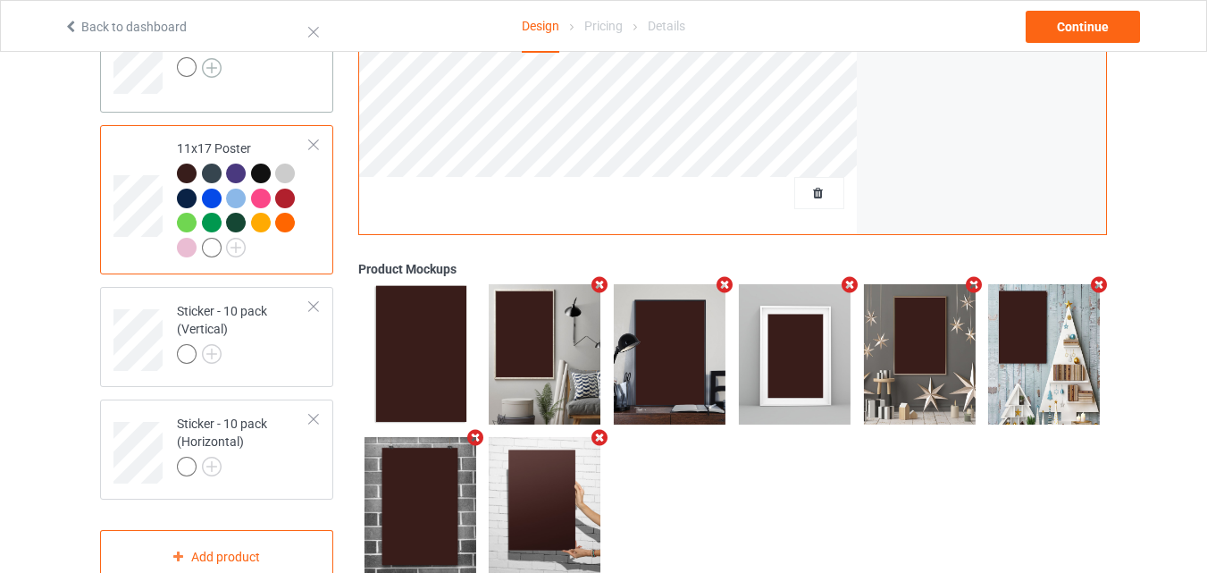
click at [211, 71] on img at bounding box center [212, 68] width 20 height 20
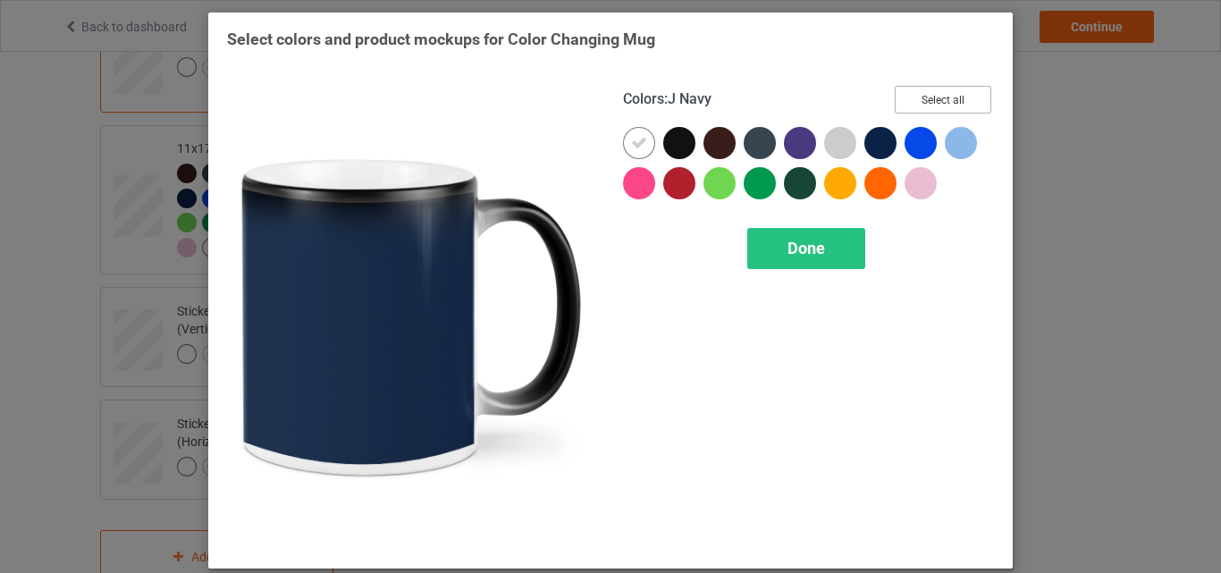
click at [909, 93] on button "Select all" at bounding box center [943, 100] width 97 height 28
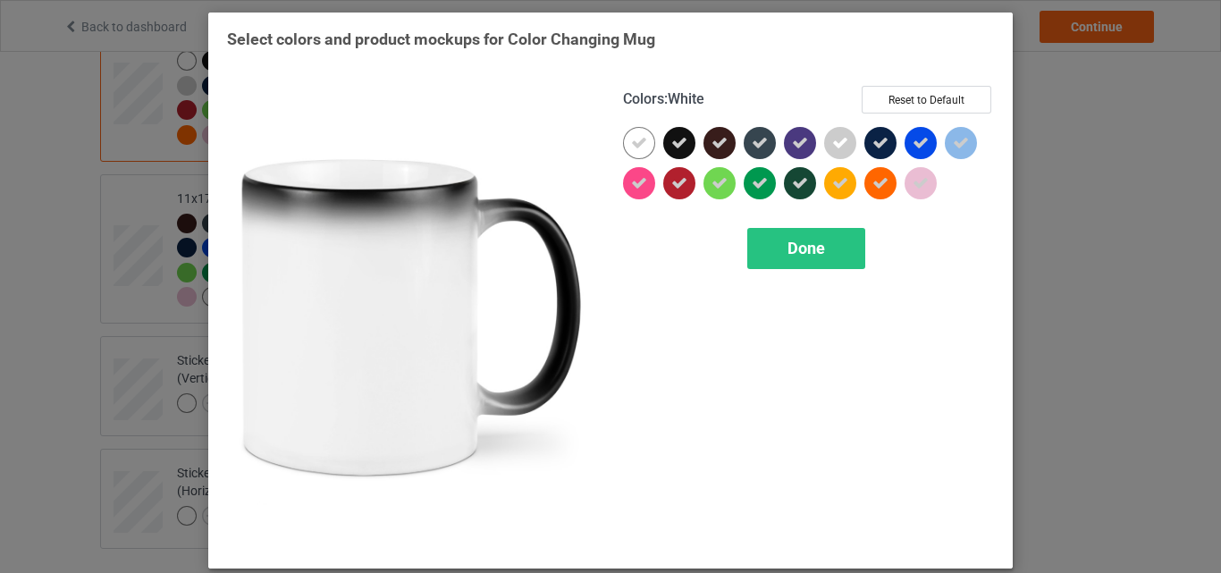
click at [638, 140] on icon at bounding box center [639, 143] width 16 height 16
click at [638, 140] on div at bounding box center [639, 143] width 32 height 32
drag, startPoint x: 771, startPoint y: 236, endPoint x: 562, endPoint y: 275, distance: 212.8
click at [772, 236] on div "Done" at bounding box center [806, 248] width 118 height 41
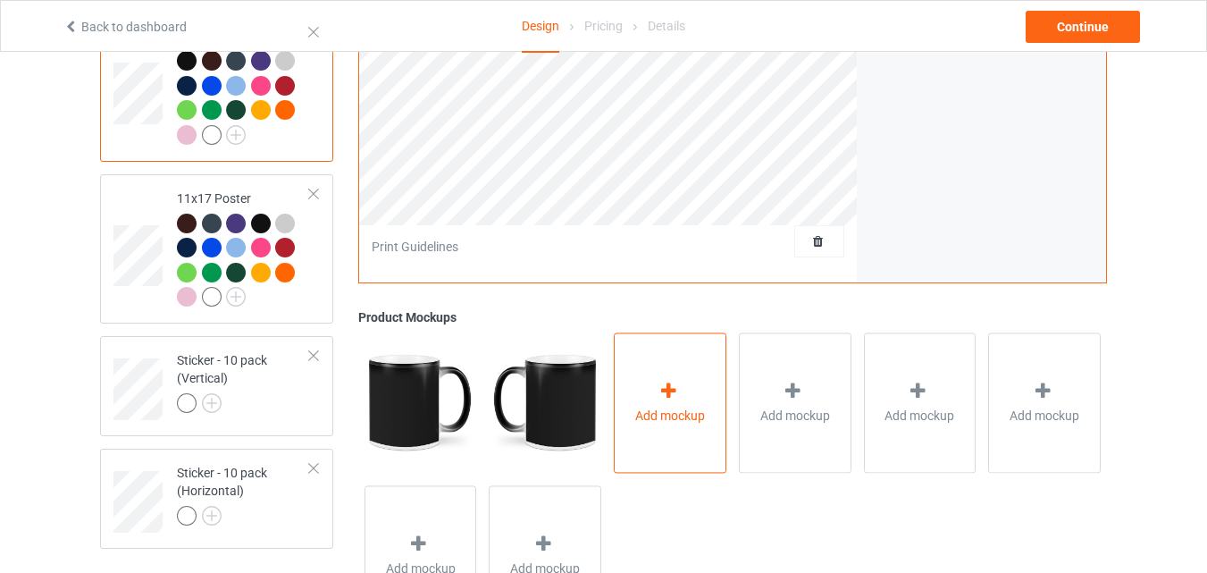
click at [623, 375] on div "Add mockup" at bounding box center [670, 402] width 113 height 140
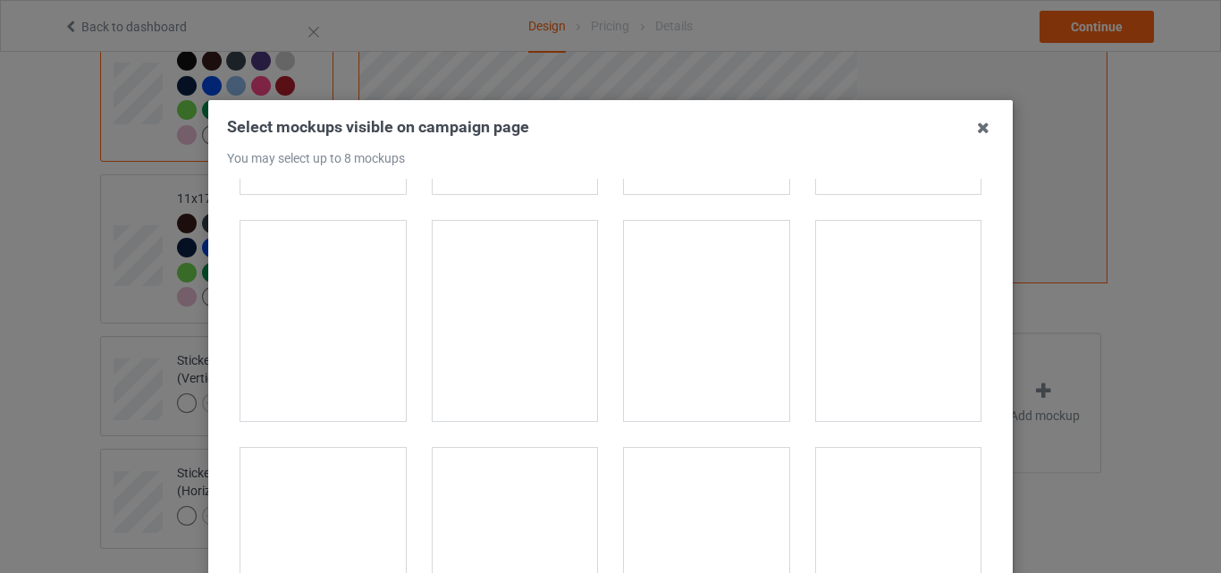
scroll to position [3128, 0]
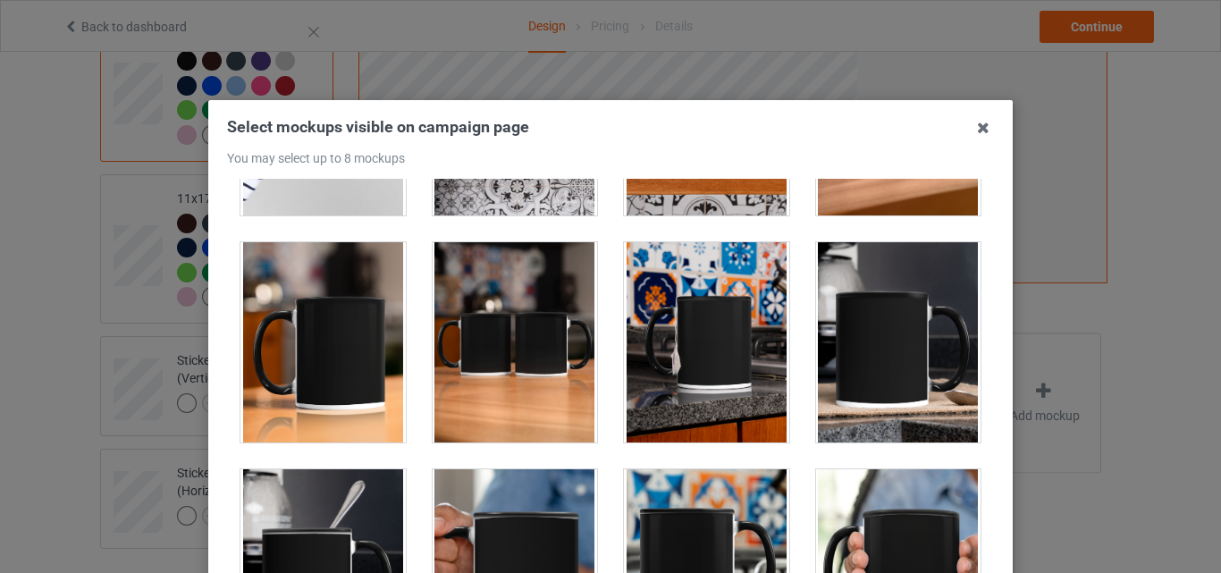
drag, startPoint x: 307, startPoint y: 323, endPoint x: 576, endPoint y: 320, distance: 269.0
click at [308, 322] on div at bounding box center [322, 342] width 165 height 200
click at [576, 320] on div at bounding box center [515, 342] width 165 height 200
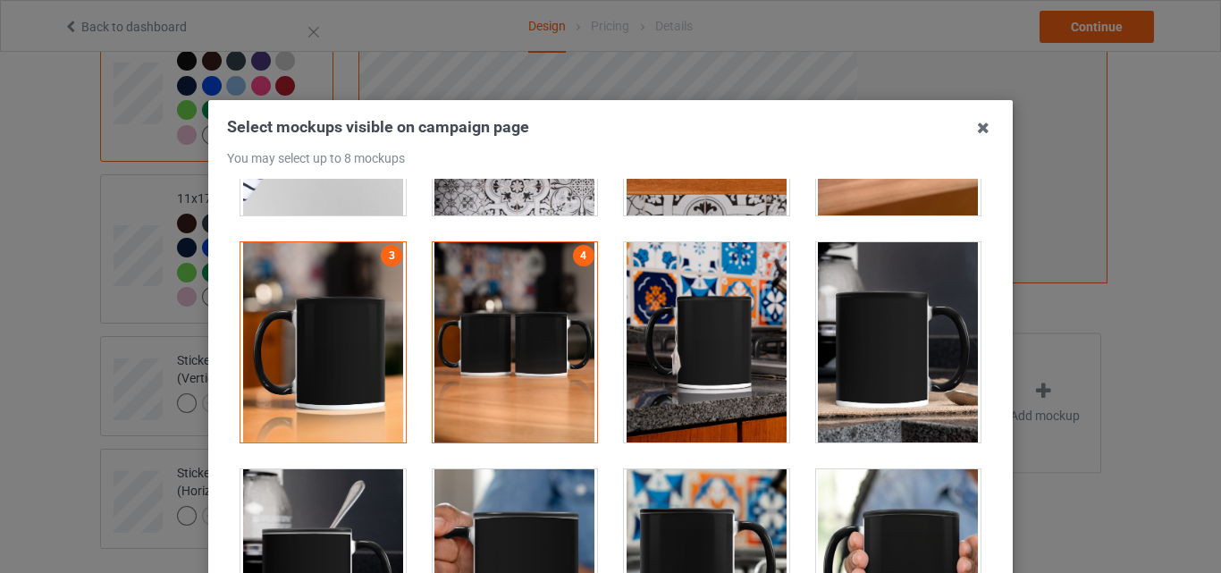
click at [610, 320] on div at bounding box center [706, 342] width 192 height 227
click at [683, 342] on div at bounding box center [706, 342] width 165 height 200
drag, startPoint x: 874, startPoint y: 330, endPoint x: 764, endPoint y: 393, distance: 126.9
click at [875, 330] on div at bounding box center [898, 342] width 165 height 200
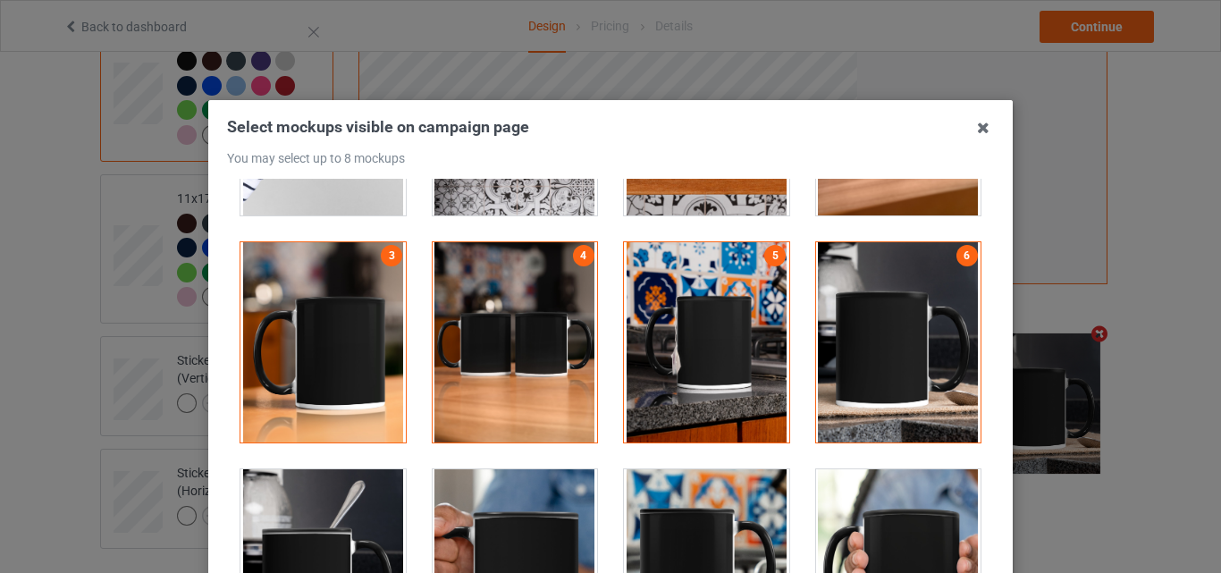
click at [330, 488] on div at bounding box center [322, 569] width 165 height 200
click at [831, 499] on div at bounding box center [898, 569] width 165 height 200
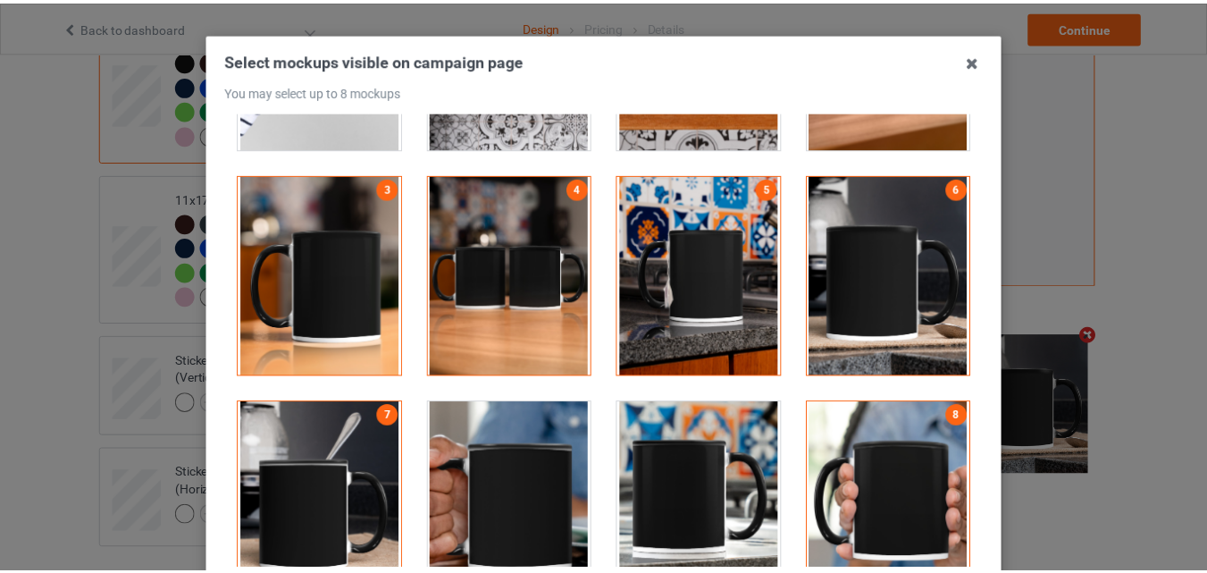
scroll to position [246, 0]
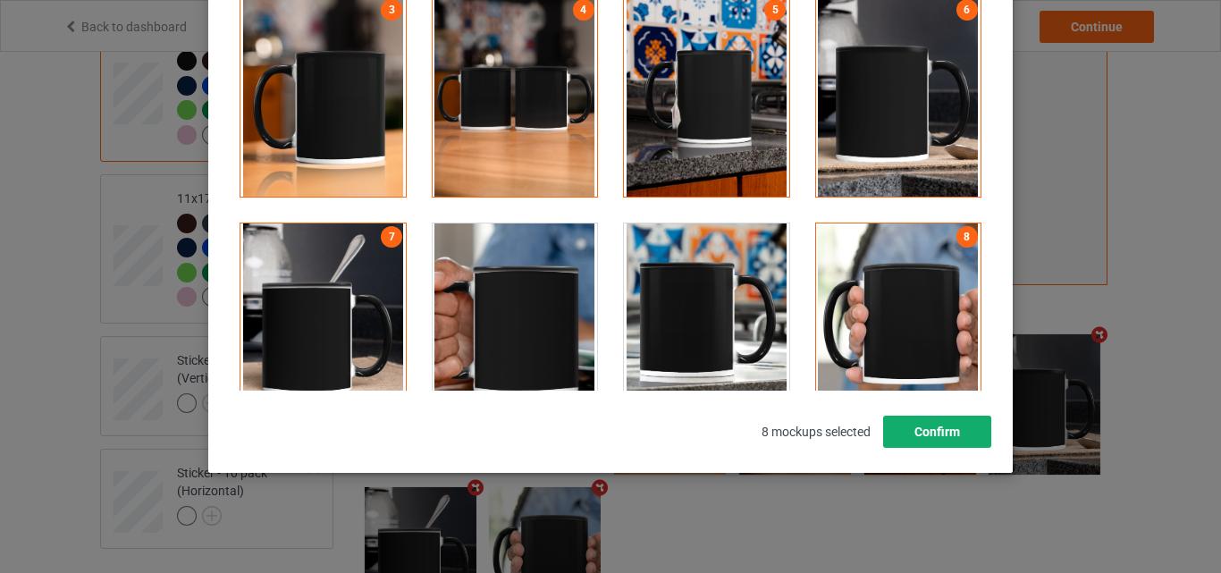
click at [940, 437] on button "Confirm" at bounding box center [937, 432] width 108 height 32
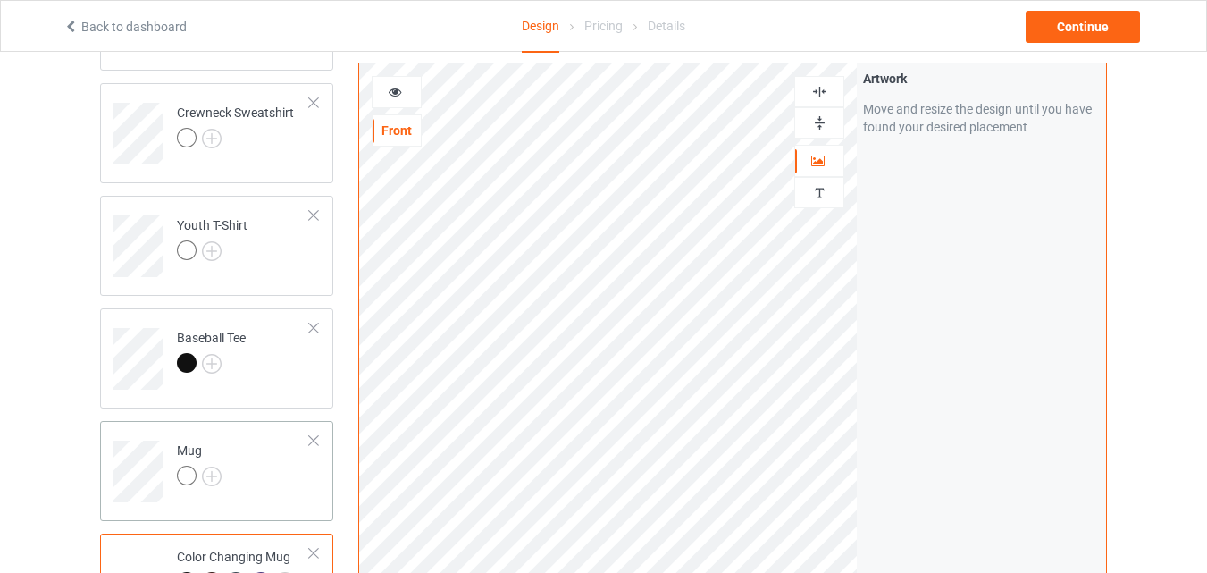
scroll to position [833, 0]
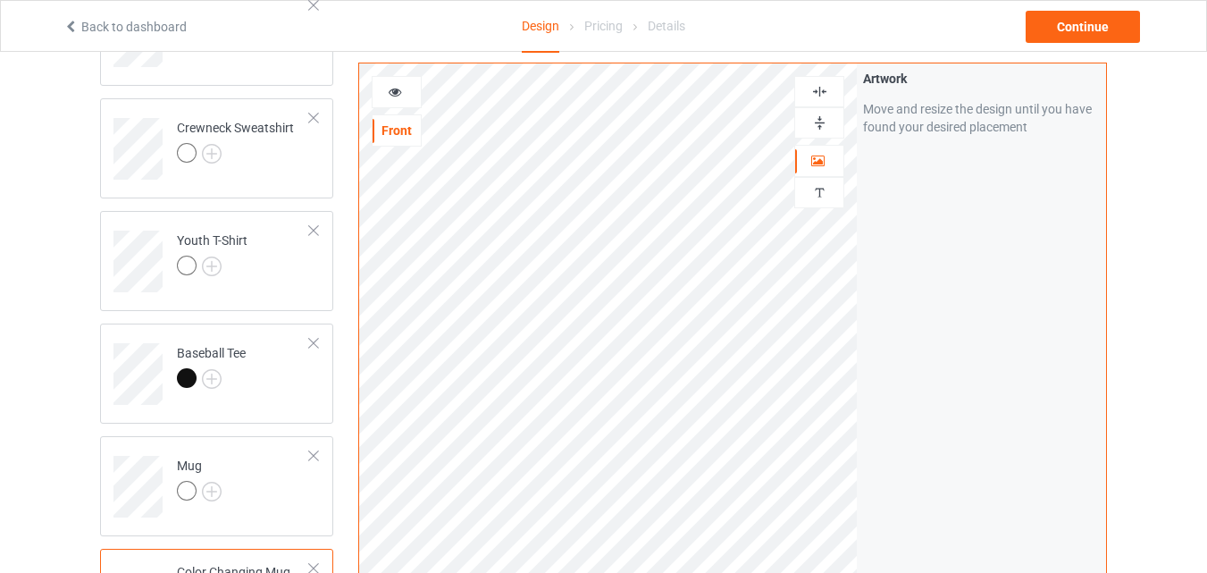
click at [818, 123] on img at bounding box center [820, 122] width 17 height 17
click at [212, 492] on img at bounding box center [212, 492] width 20 height 20
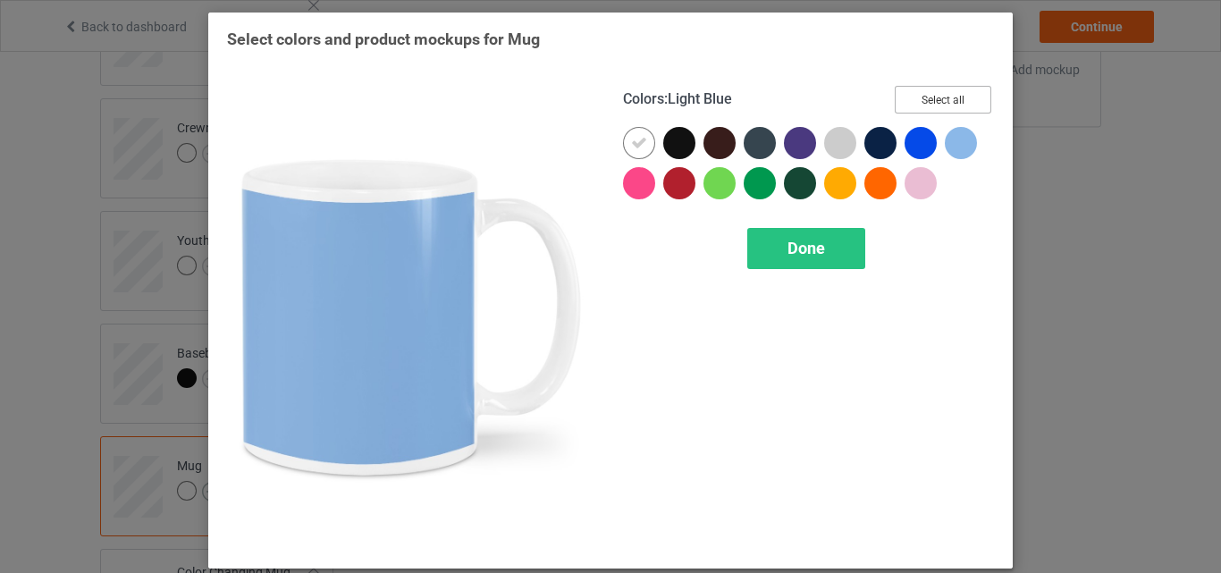
click at [952, 106] on button "Select all" at bounding box center [943, 100] width 97 height 28
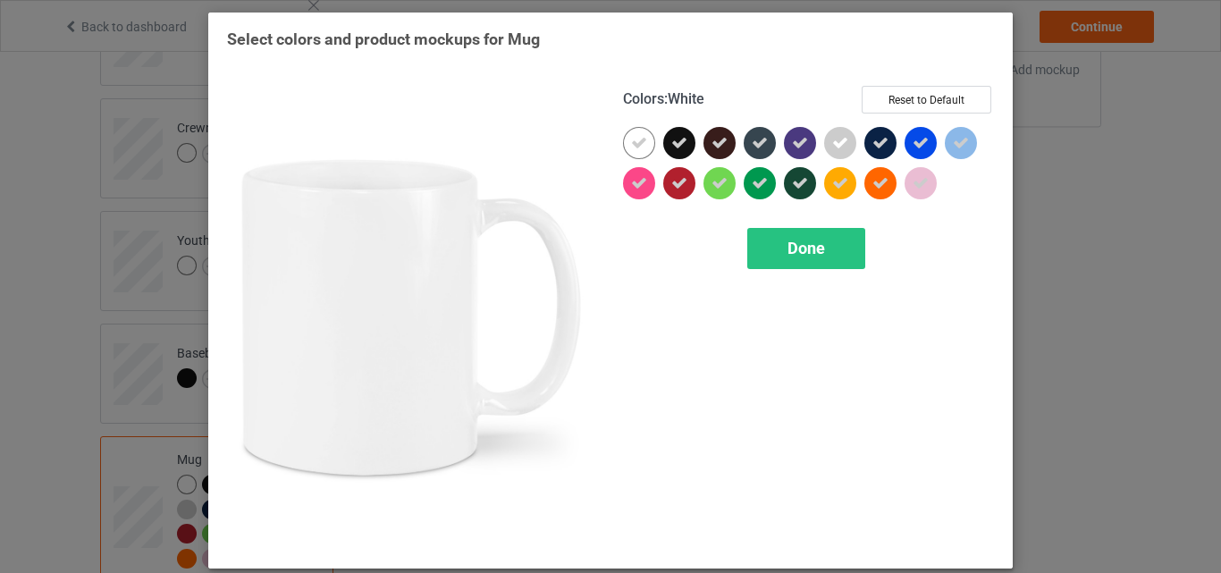
click at [635, 143] on icon at bounding box center [639, 143] width 16 height 16
click at [635, 143] on div at bounding box center [639, 143] width 32 height 32
click at [764, 238] on div "Done" at bounding box center [806, 248] width 118 height 41
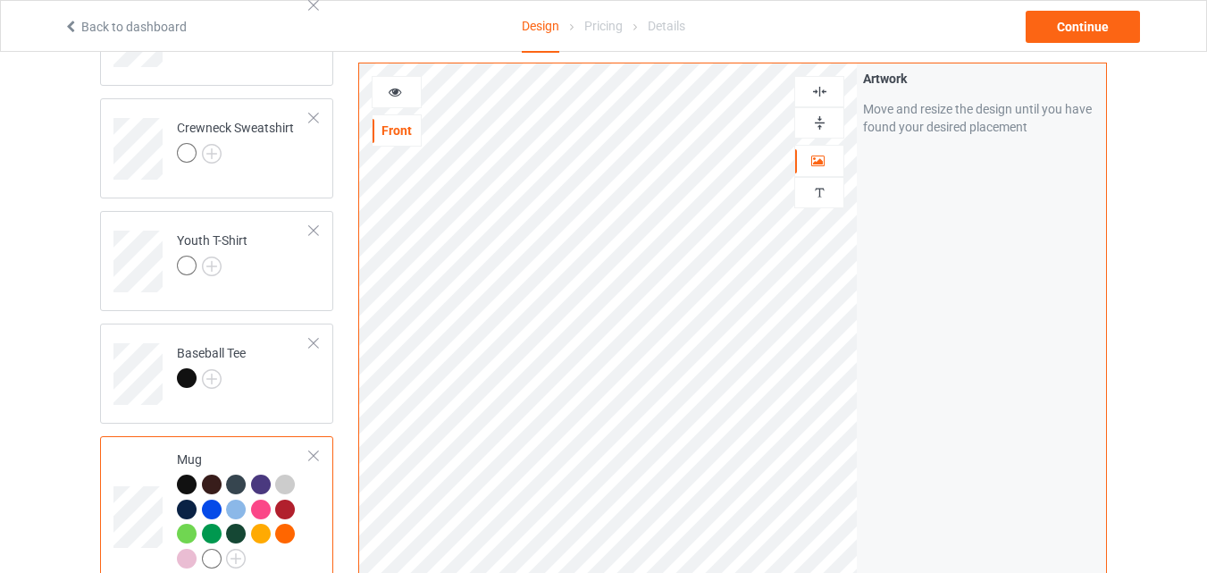
click at [405, 96] on div at bounding box center [397, 92] width 48 height 18
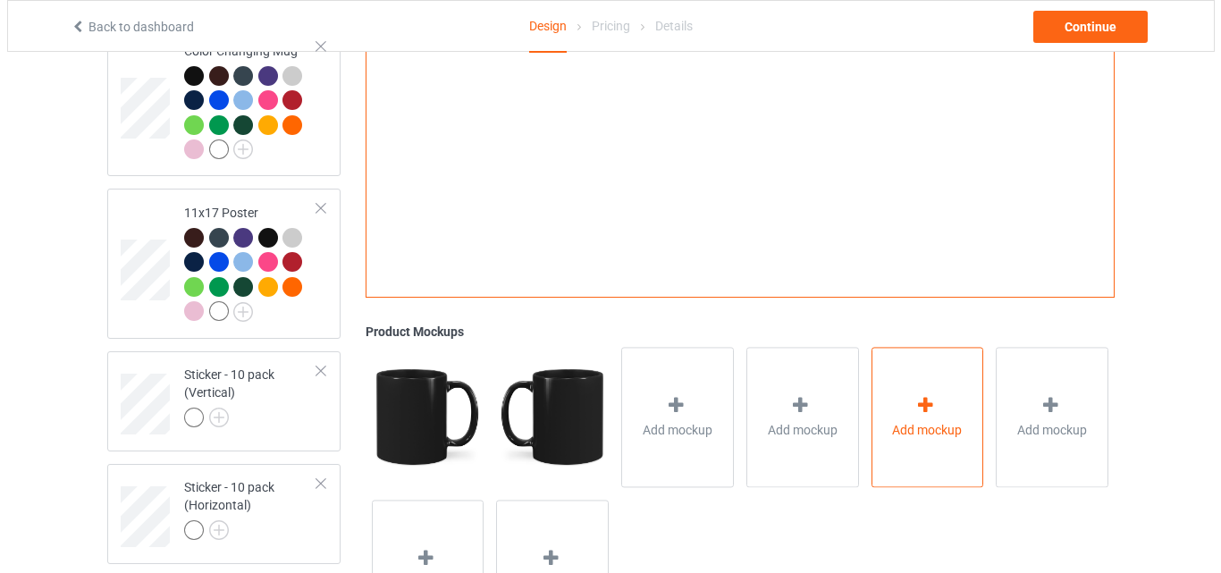
scroll to position [1459, 0]
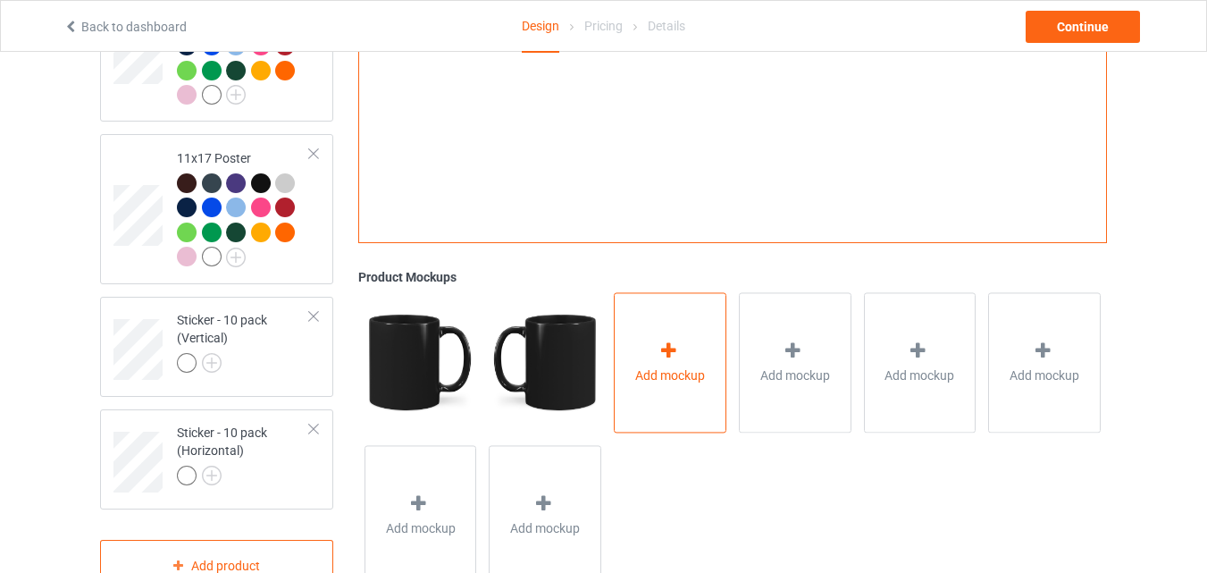
click at [696, 354] on div "Add mockup" at bounding box center [670, 362] width 113 height 140
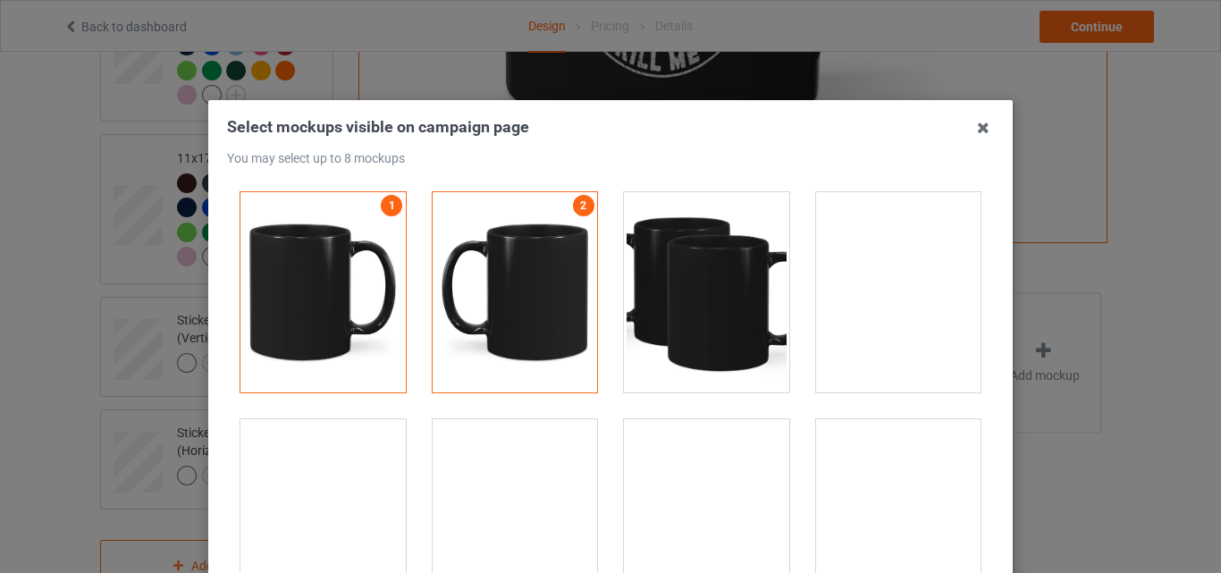
scroll to position [2860, 0]
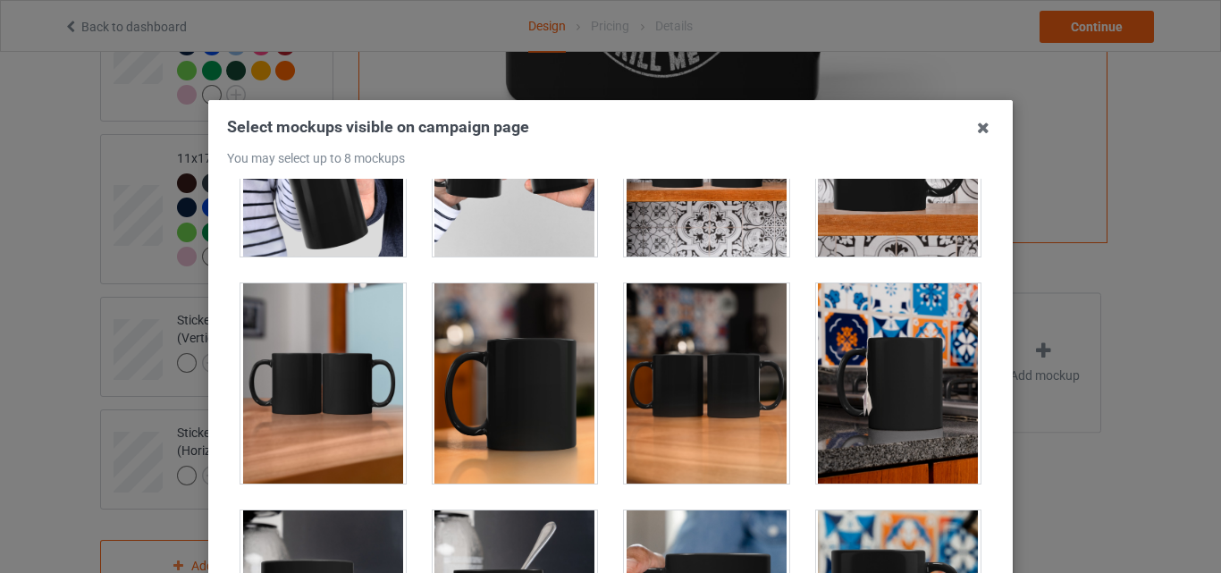
click at [320, 383] on div at bounding box center [322, 383] width 165 height 200
click at [502, 357] on div at bounding box center [515, 383] width 165 height 200
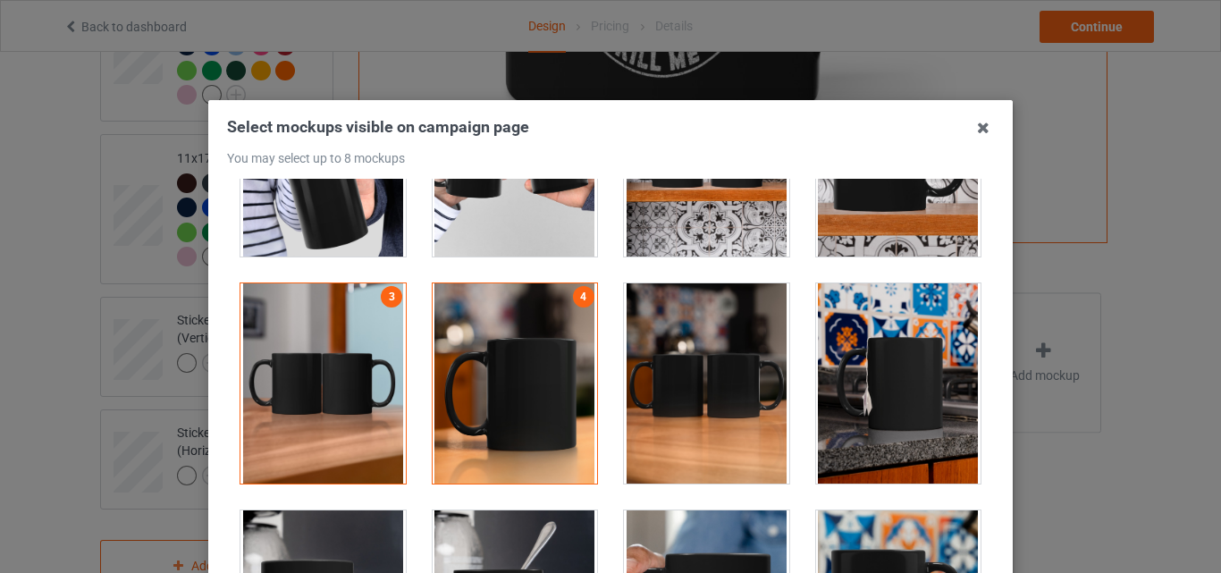
click at [676, 375] on div at bounding box center [706, 383] width 165 height 200
click at [918, 374] on div at bounding box center [898, 383] width 165 height 200
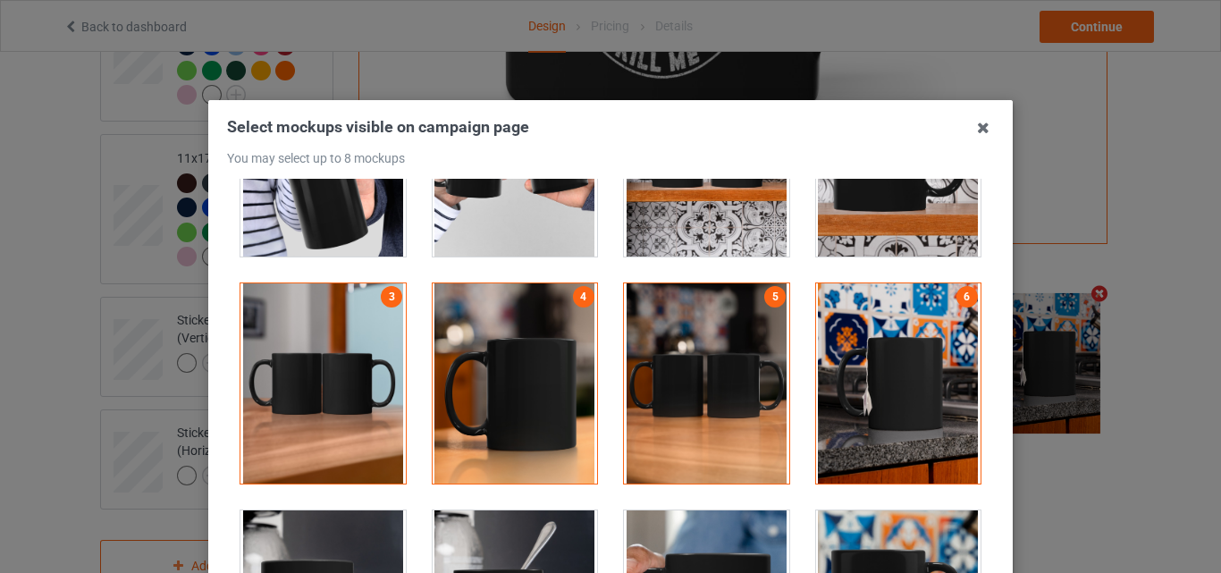
drag, startPoint x: 701, startPoint y: 531, endPoint x: 929, endPoint y: 531, distance: 228.8
drag, startPoint x: 867, startPoint y: 539, endPoint x: 938, endPoint y: 549, distance: 71.3
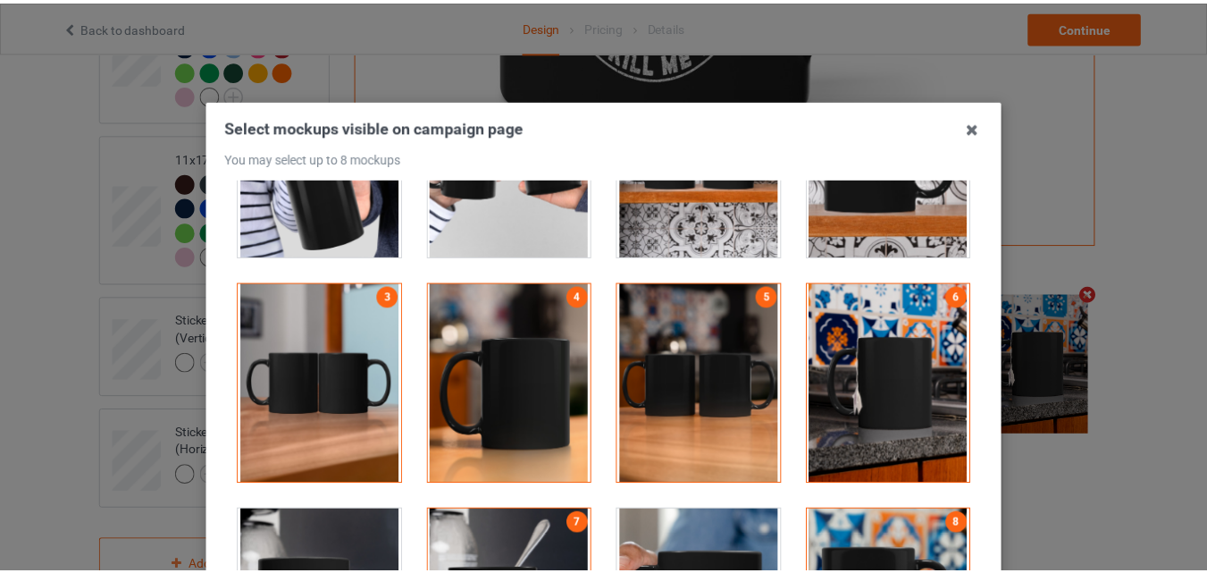
scroll to position [246, 0]
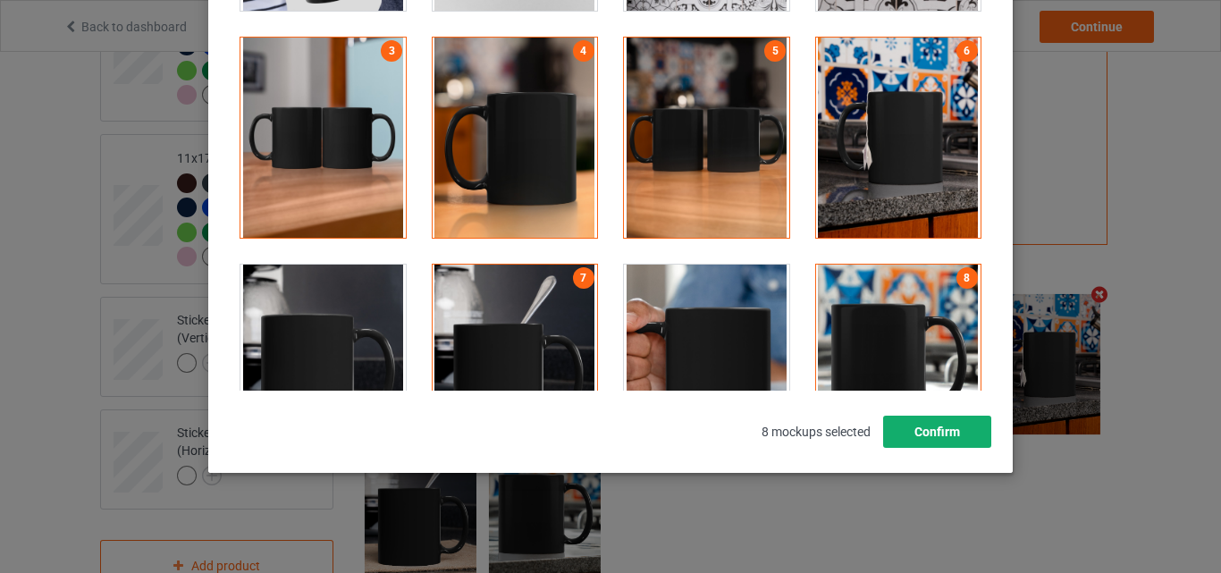
click at [947, 422] on button "Confirm" at bounding box center [937, 432] width 108 height 32
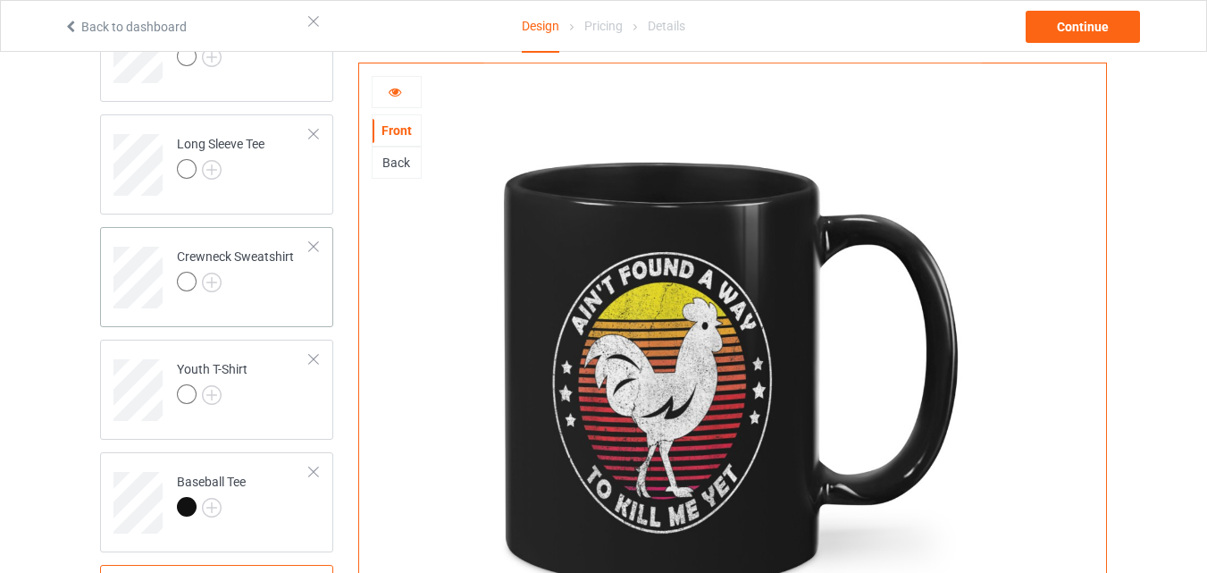
scroll to position [744, 0]
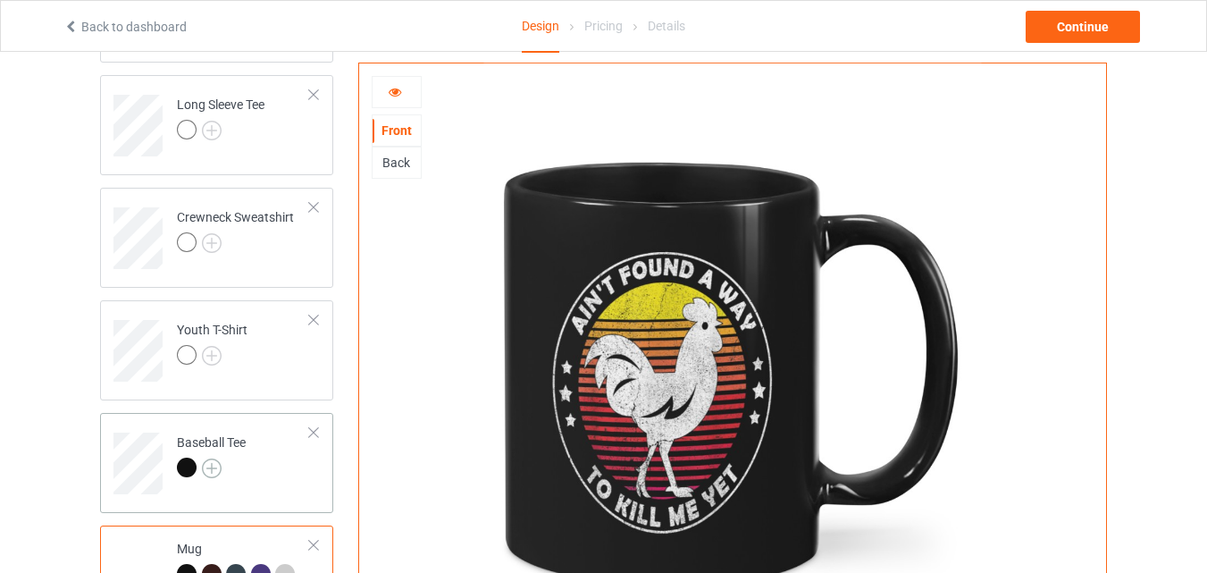
click at [206, 471] on img at bounding box center [212, 468] width 20 height 20
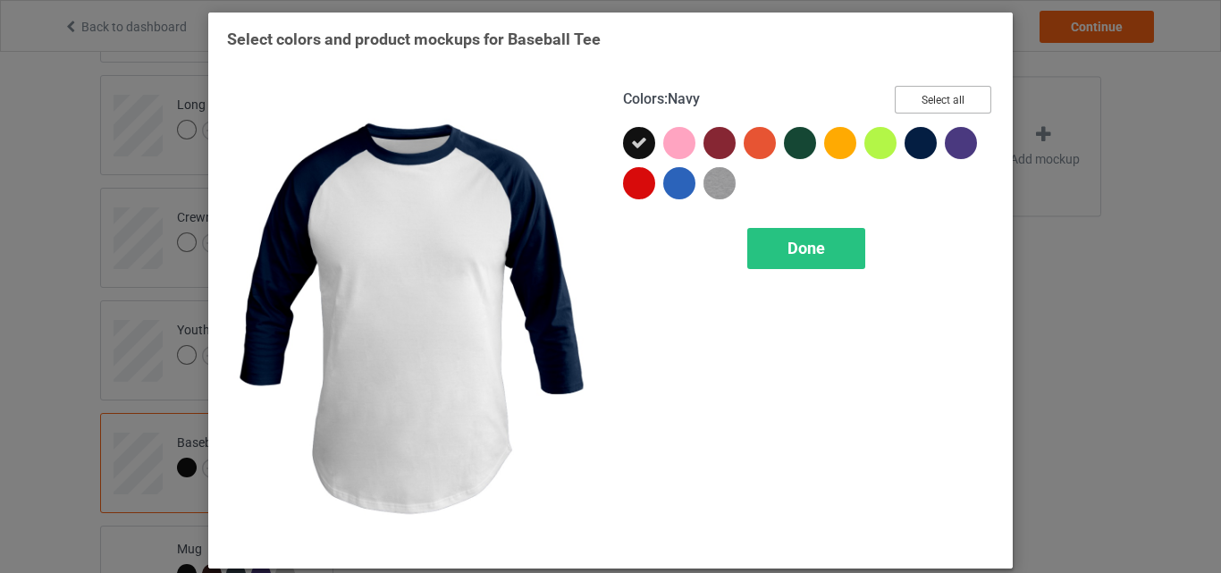
click at [925, 89] on button "Select all" at bounding box center [943, 100] width 97 height 28
click at [812, 262] on div "Done" at bounding box center [806, 248] width 118 height 41
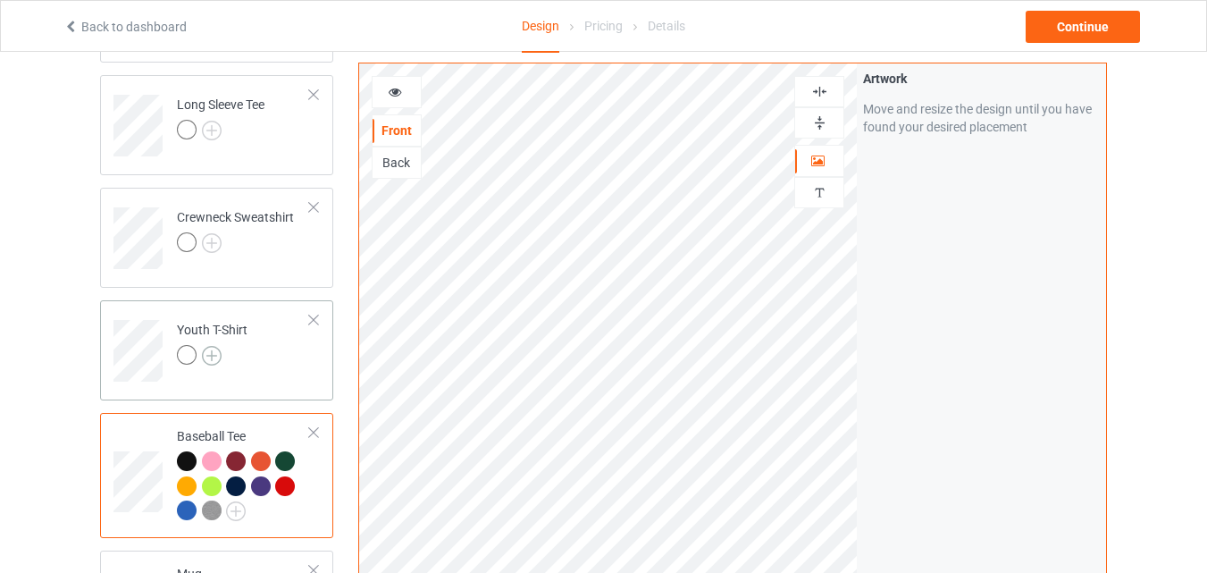
click at [215, 349] on img at bounding box center [212, 356] width 20 height 20
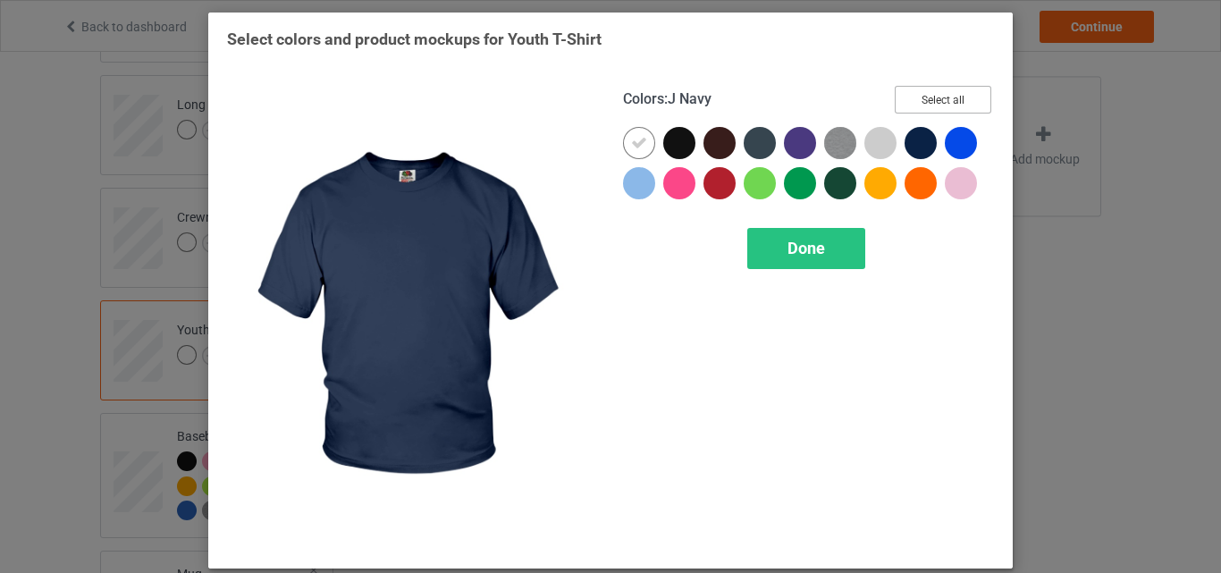
click at [944, 95] on button "Select all" at bounding box center [943, 100] width 97 height 28
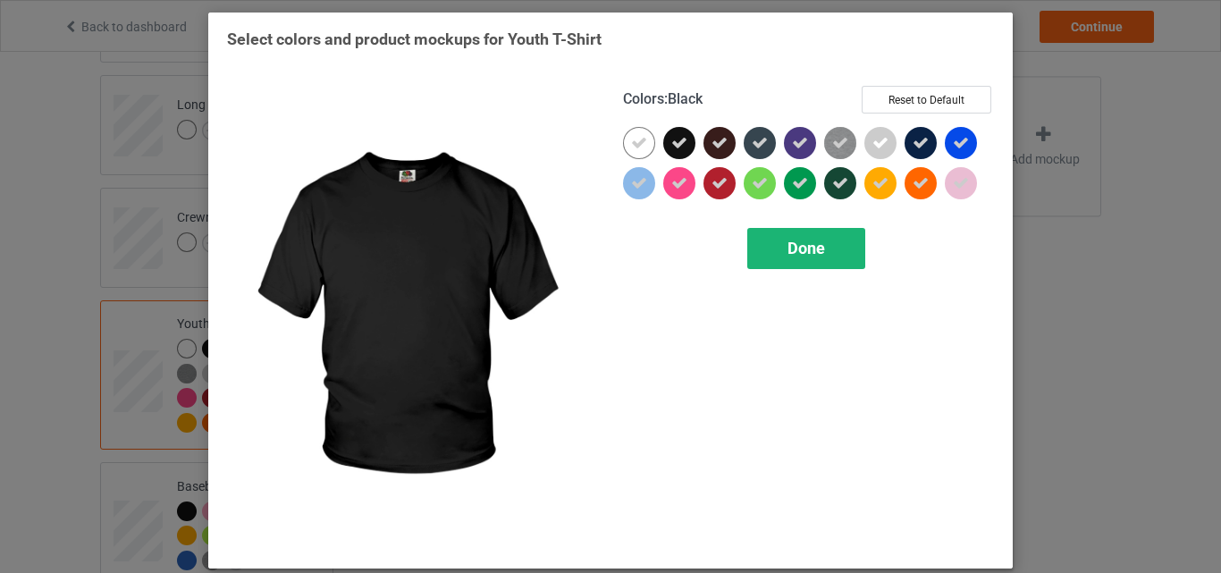
click at [637, 142] on icon at bounding box center [639, 143] width 16 height 16
click at [637, 142] on div at bounding box center [639, 143] width 32 height 32
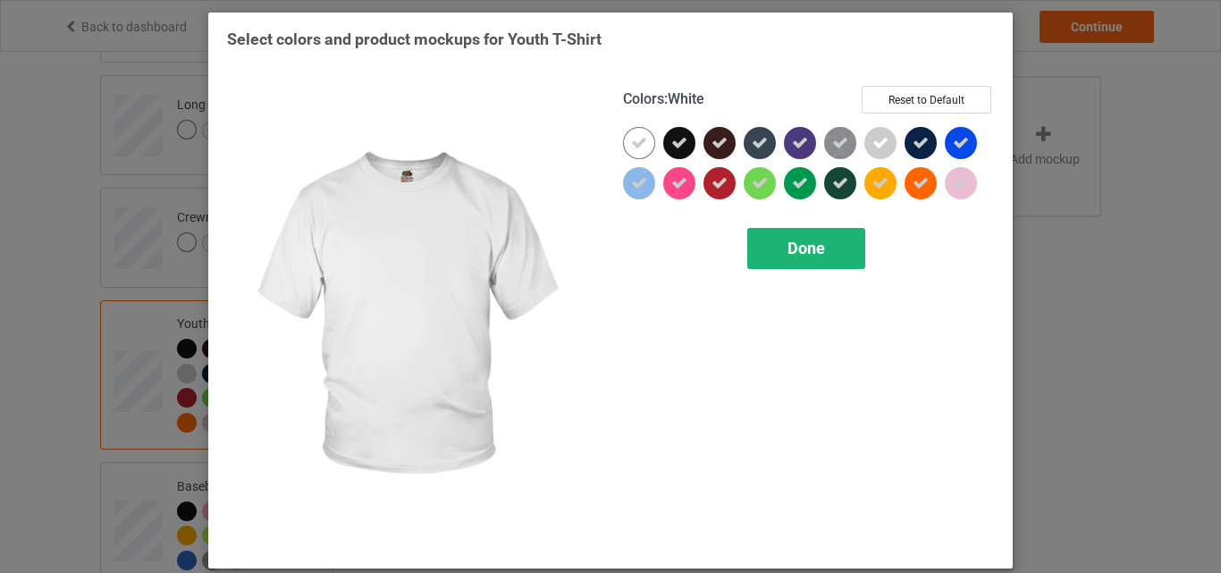
click at [775, 239] on div "Done" at bounding box center [806, 248] width 118 height 41
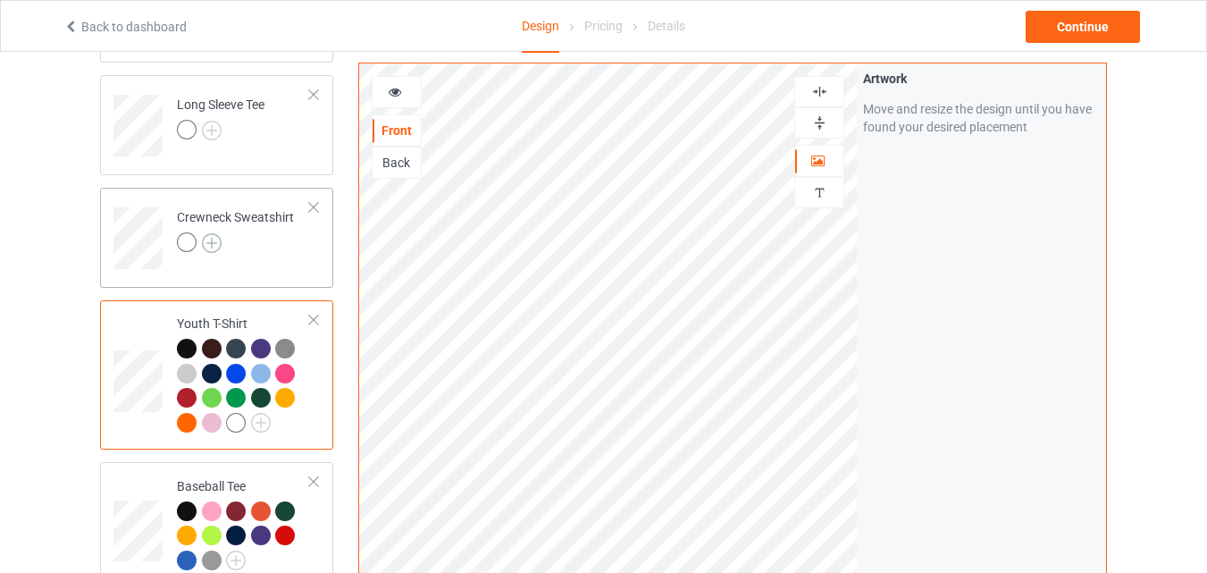
click at [214, 241] on img at bounding box center [212, 243] width 20 height 20
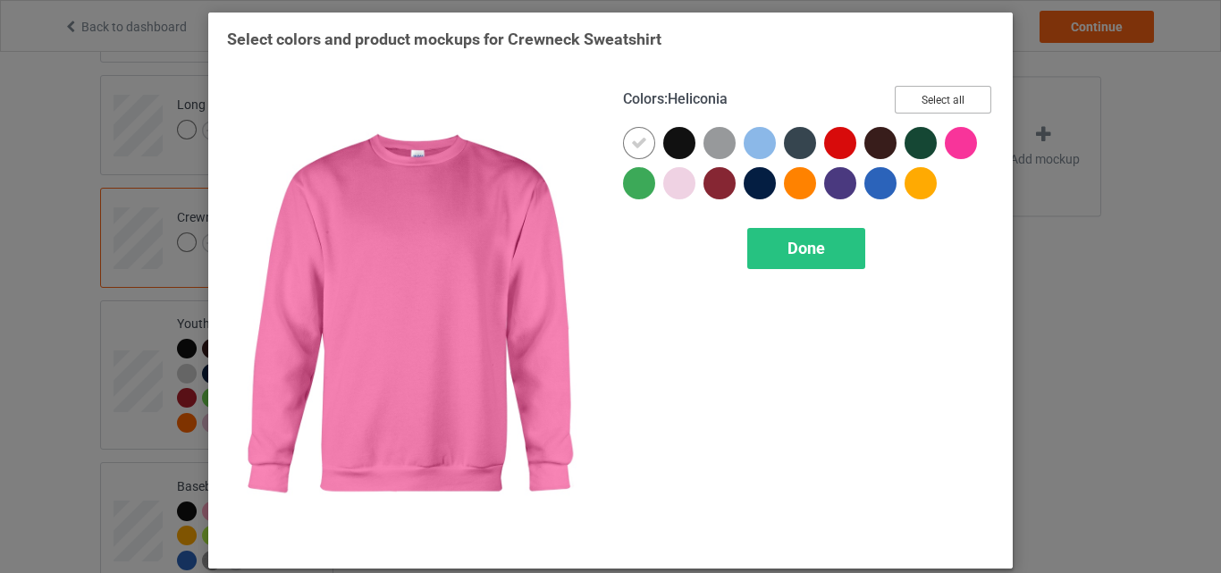
click at [954, 99] on button "Select all" at bounding box center [943, 100] width 97 height 28
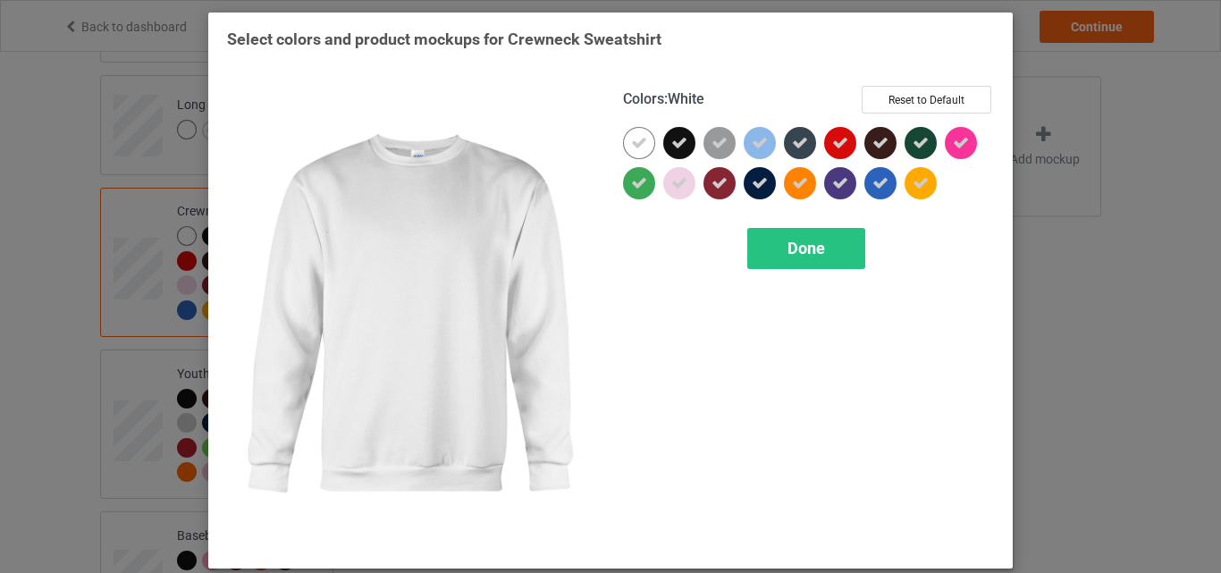
click at [633, 143] on icon at bounding box center [639, 143] width 16 height 16
click at [633, 143] on div at bounding box center [639, 143] width 32 height 32
click at [765, 246] on div "Done" at bounding box center [806, 248] width 118 height 41
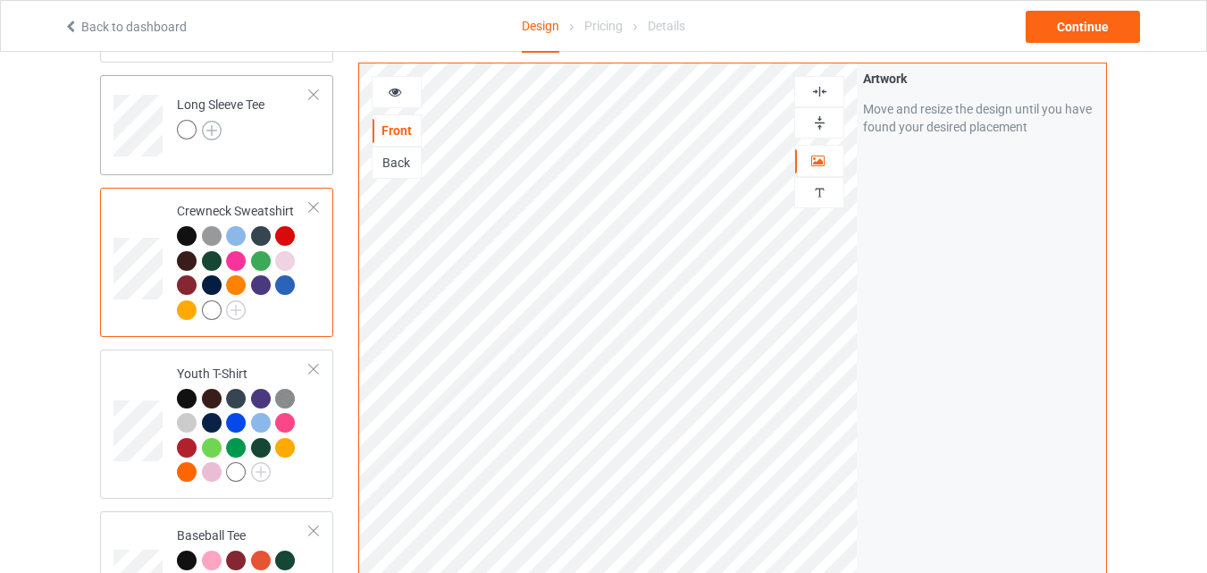
click at [206, 129] on img at bounding box center [212, 131] width 20 height 20
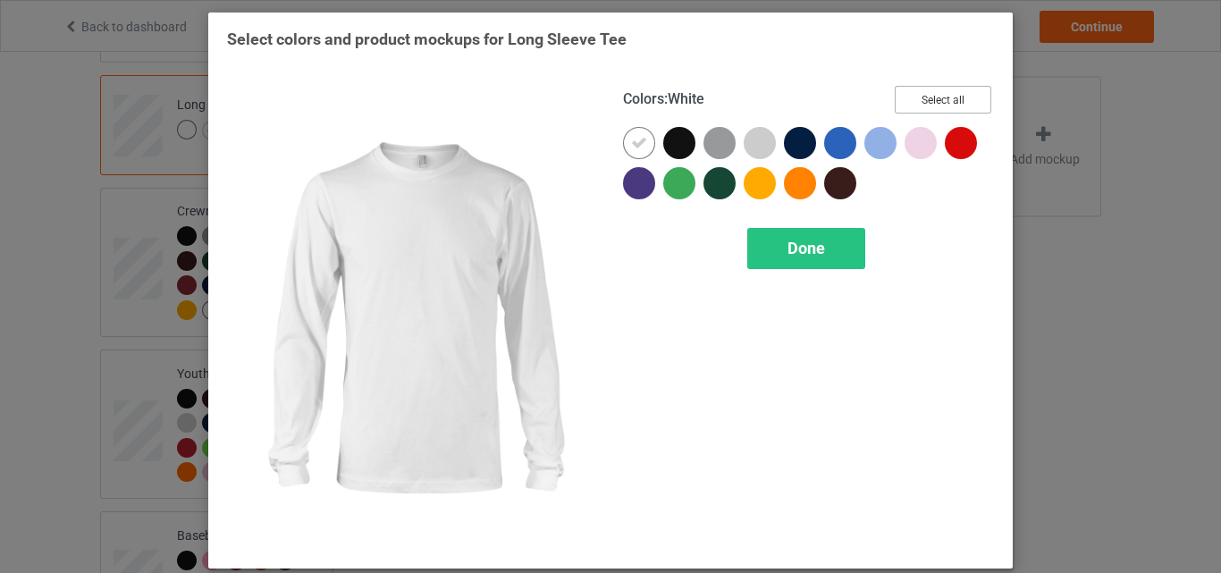
click at [932, 104] on button "Select all" at bounding box center [943, 100] width 97 height 28
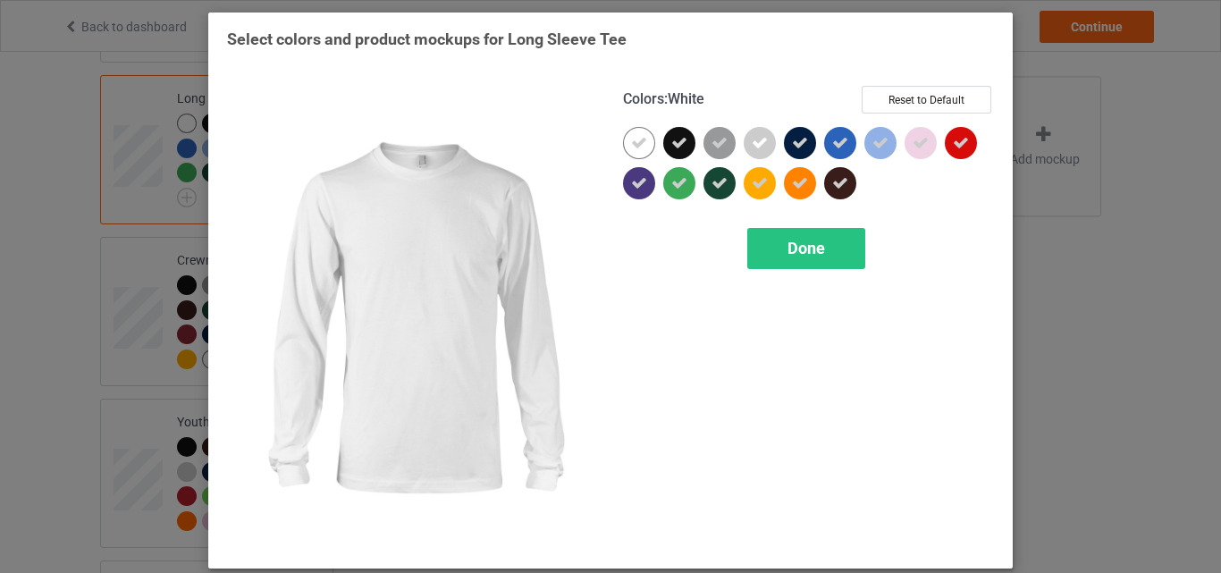
click at [633, 142] on icon at bounding box center [639, 143] width 16 height 16
click at [633, 142] on div at bounding box center [639, 143] width 32 height 32
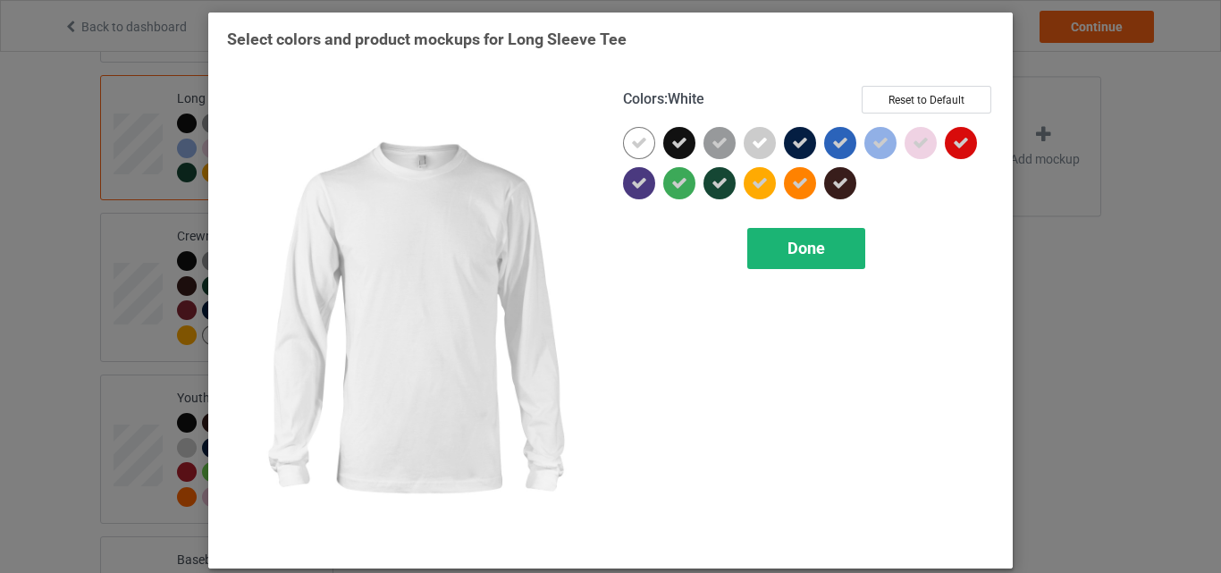
click at [789, 261] on div "Done" at bounding box center [806, 248] width 118 height 41
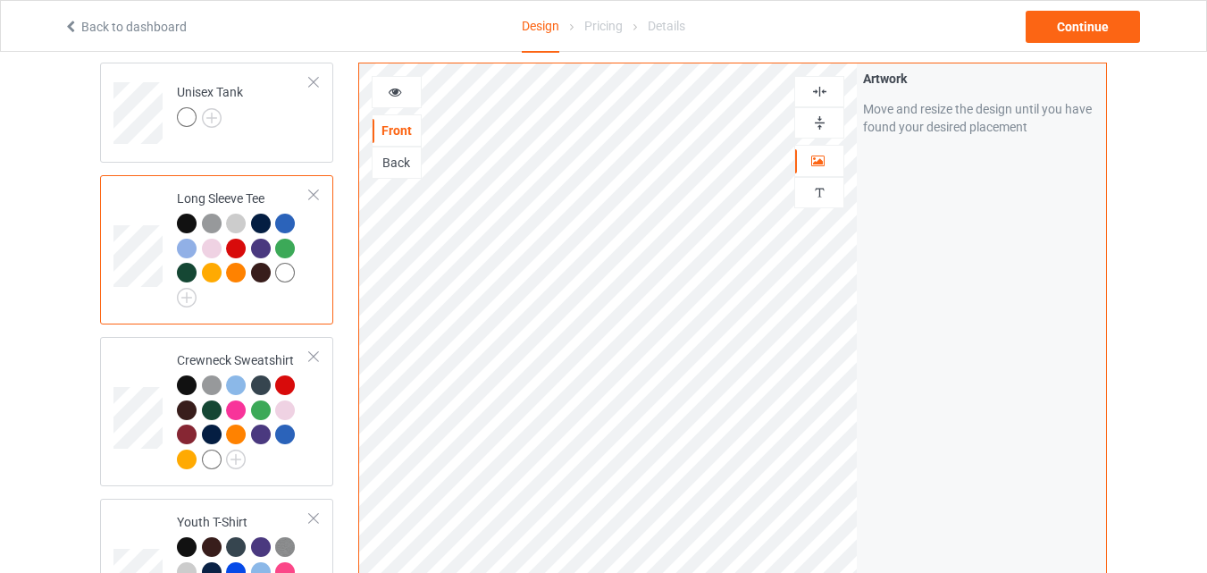
scroll to position [475, 0]
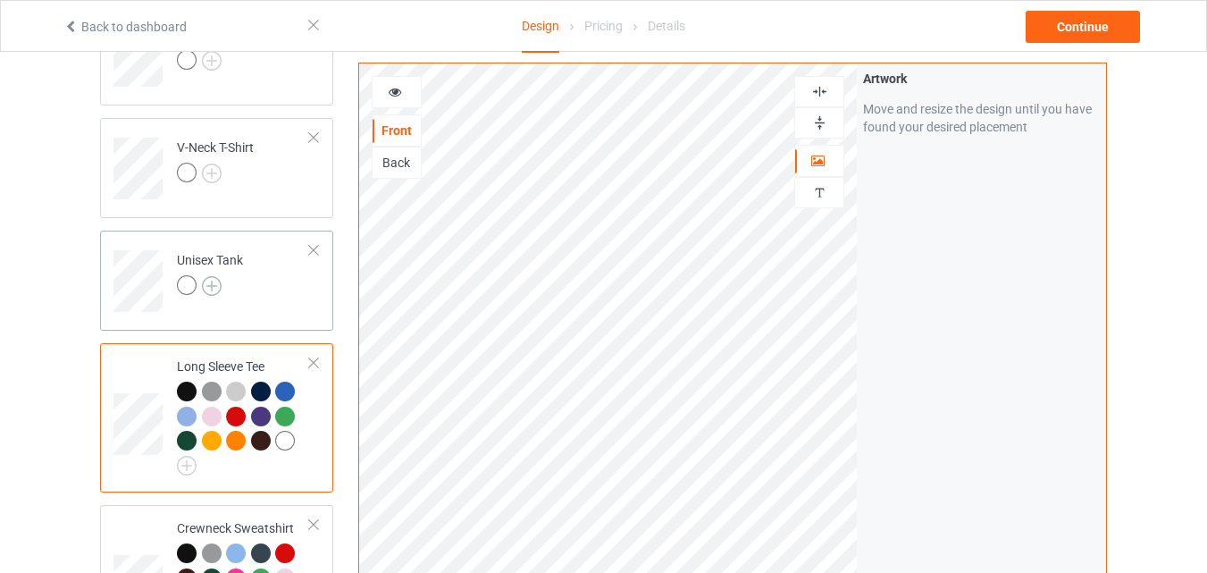
click at [211, 283] on img at bounding box center [212, 286] width 20 height 20
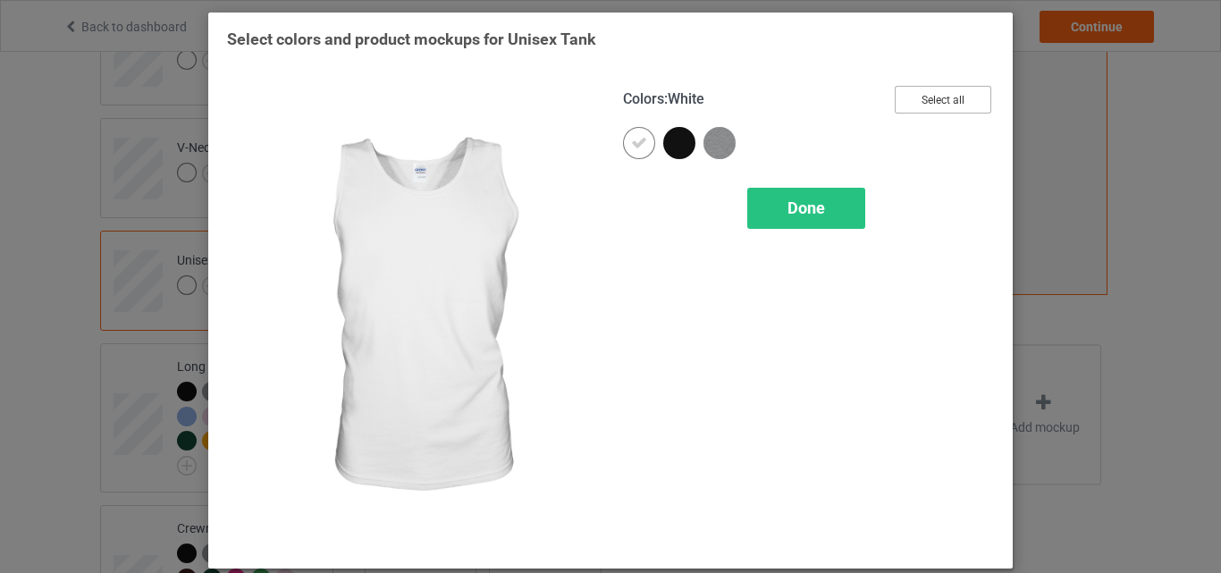
click at [963, 88] on button "Select all" at bounding box center [943, 100] width 97 height 28
click at [637, 138] on icon at bounding box center [639, 143] width 16 height 16
click at [637, 138] on div at bounding box center [639, 143] width 32 height 32
click at [791, 210] on span "Done" at bounding box center [806, 207] width 38 height 19
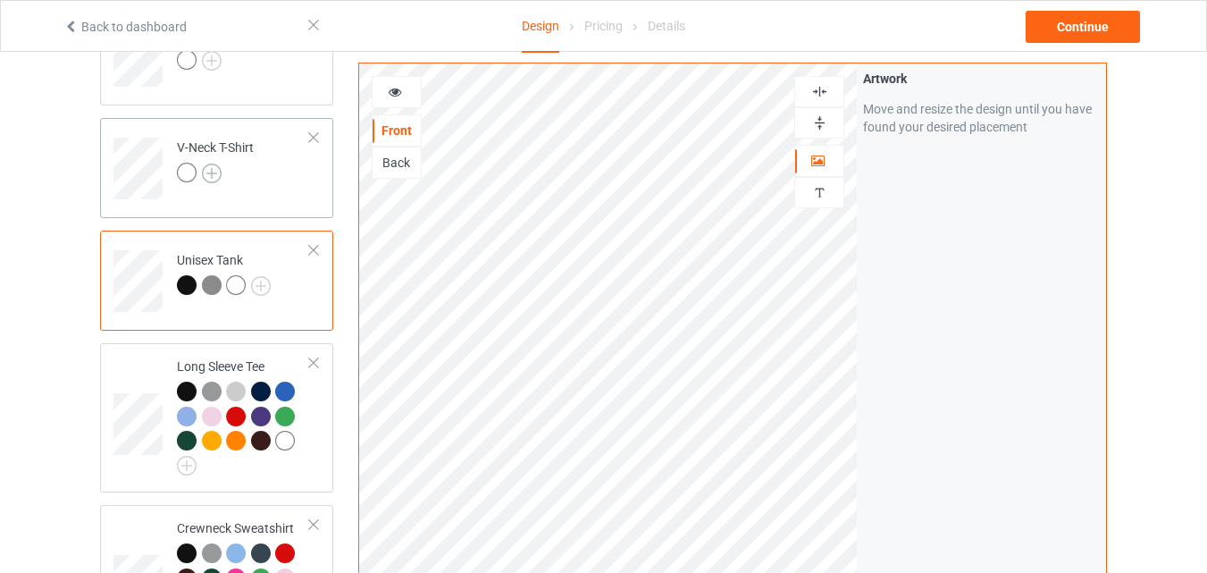
click at [217, 171] on img at bounding box center [212, 174] width 20 height 20
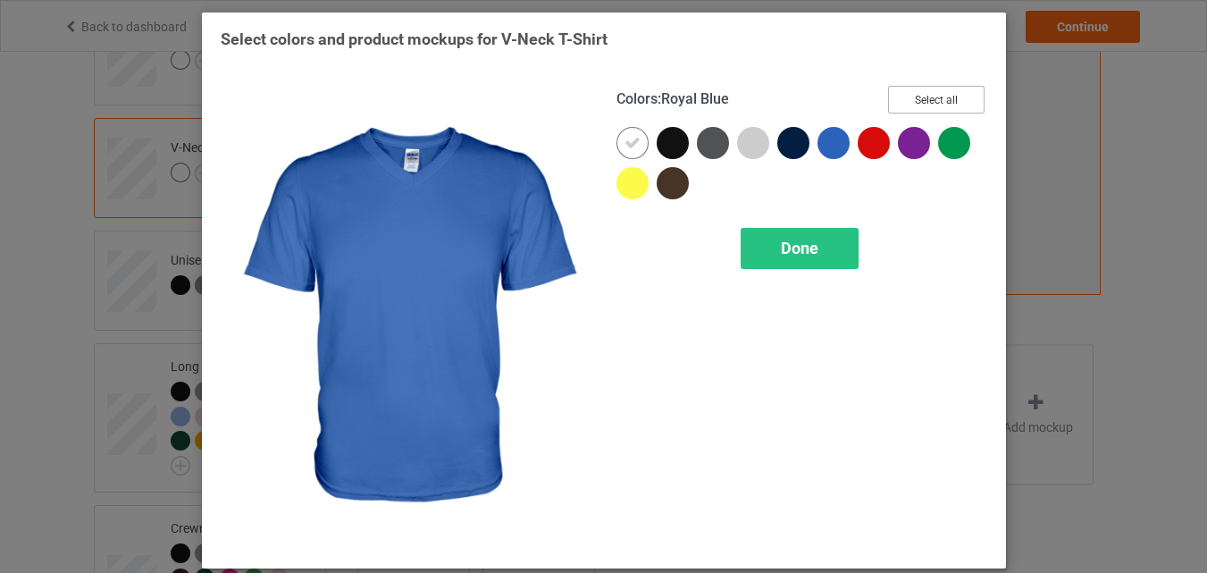
click at [979, 105] on button "Select all" at bounding box center [936, 100] width 97 height 28
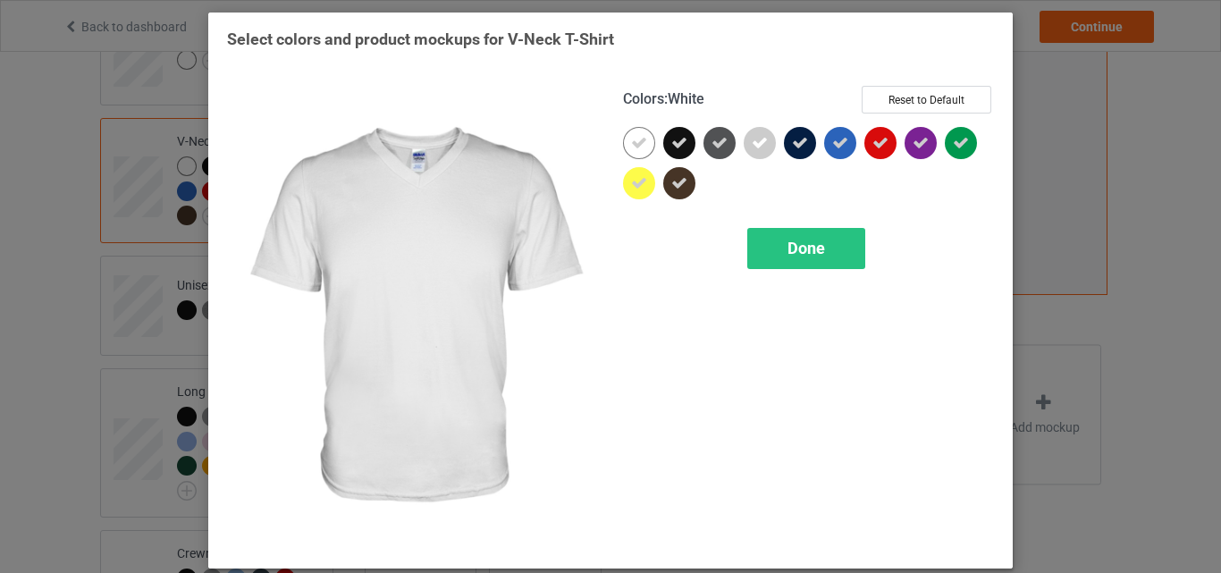
click at [631, 139] on icon at bounding box center [639, 143] width 16 height 16
click at [627, 139] on div at bounding box center [639, 143] width 32 height 32
click at [779, 222] on div "Colors : White Reset to Default Done" at bounding box center [808, 317] width 396 height 489
click at [782, 230] on div "Done" at bounding box center [806, 248] width 118 height 41
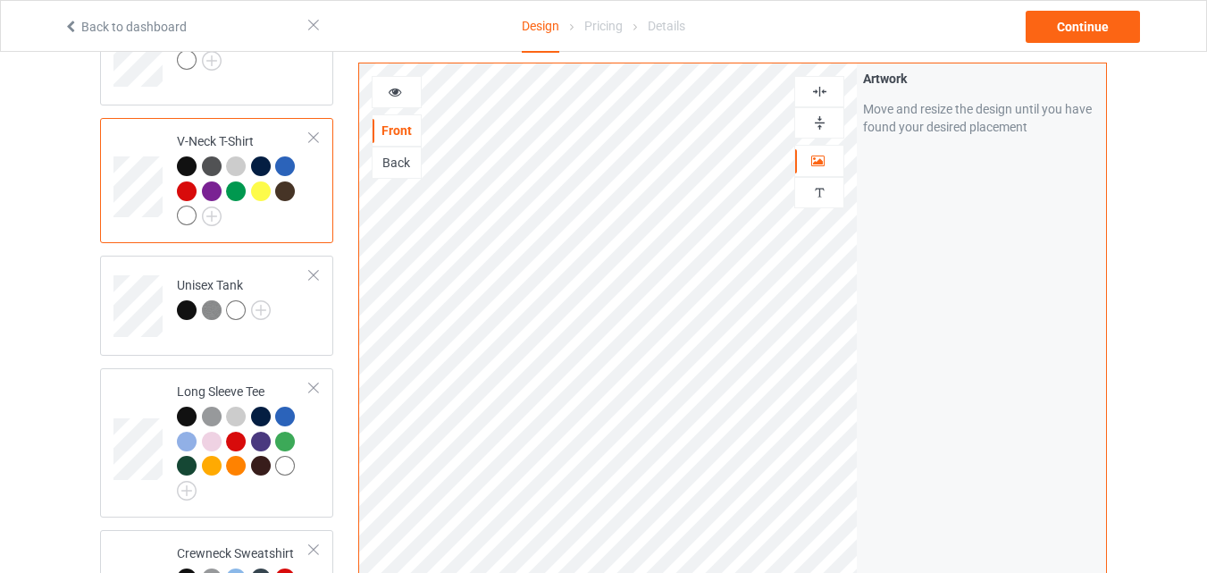
scroll to position [207, 0]
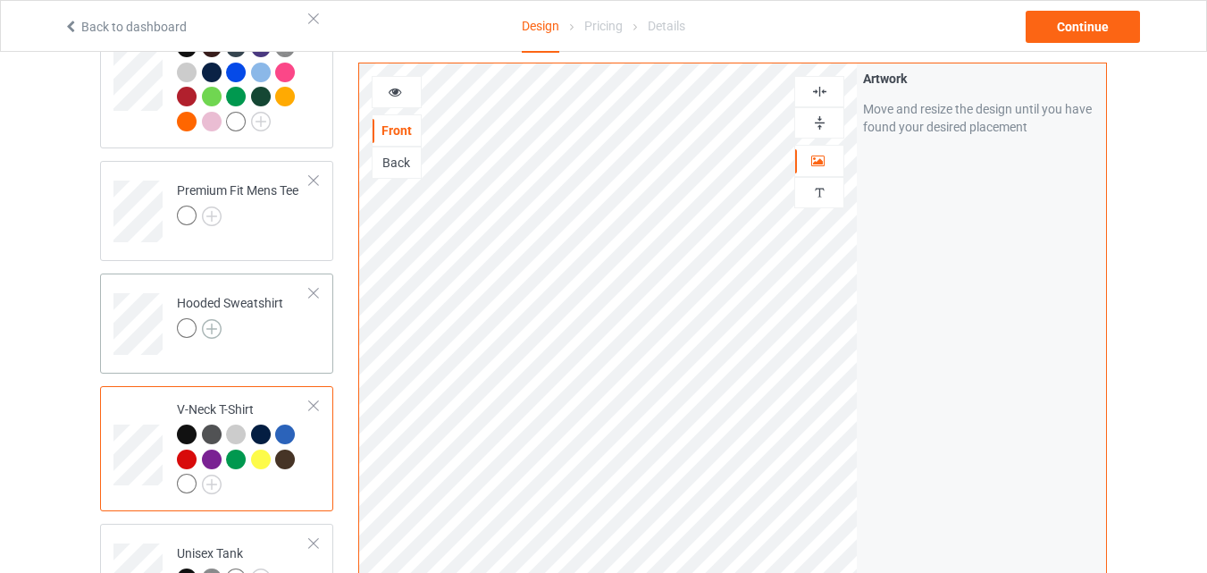
click at [212, 328] on img at bounding box center [212, 329] width 20 height 20
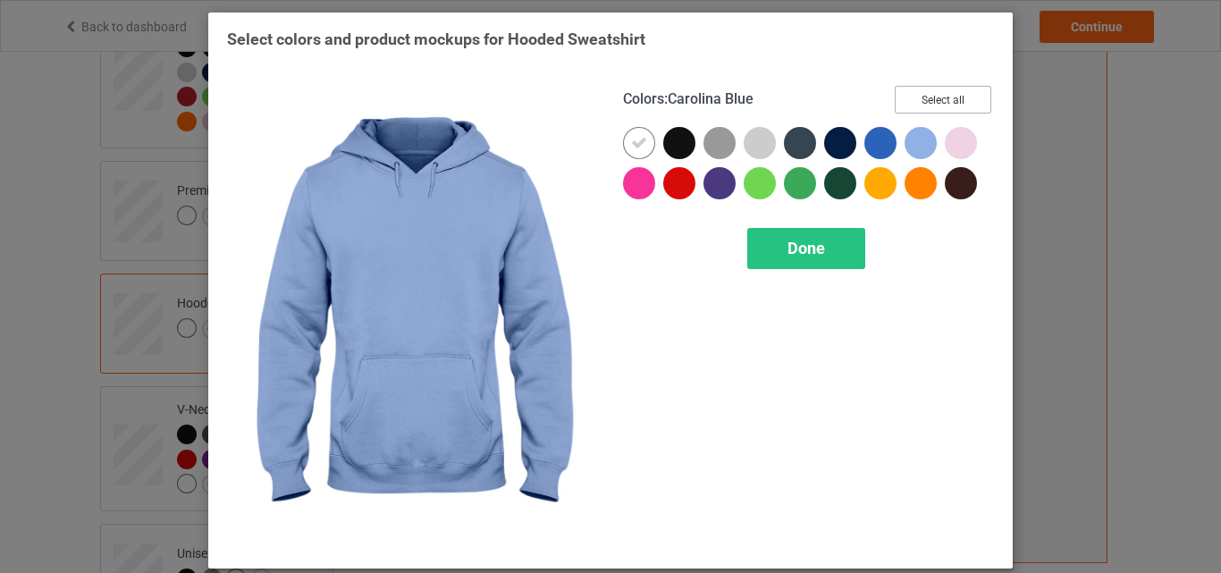
click at [913, 108] on button "Select all" at bounding box center [943, 100] width 97 height 28
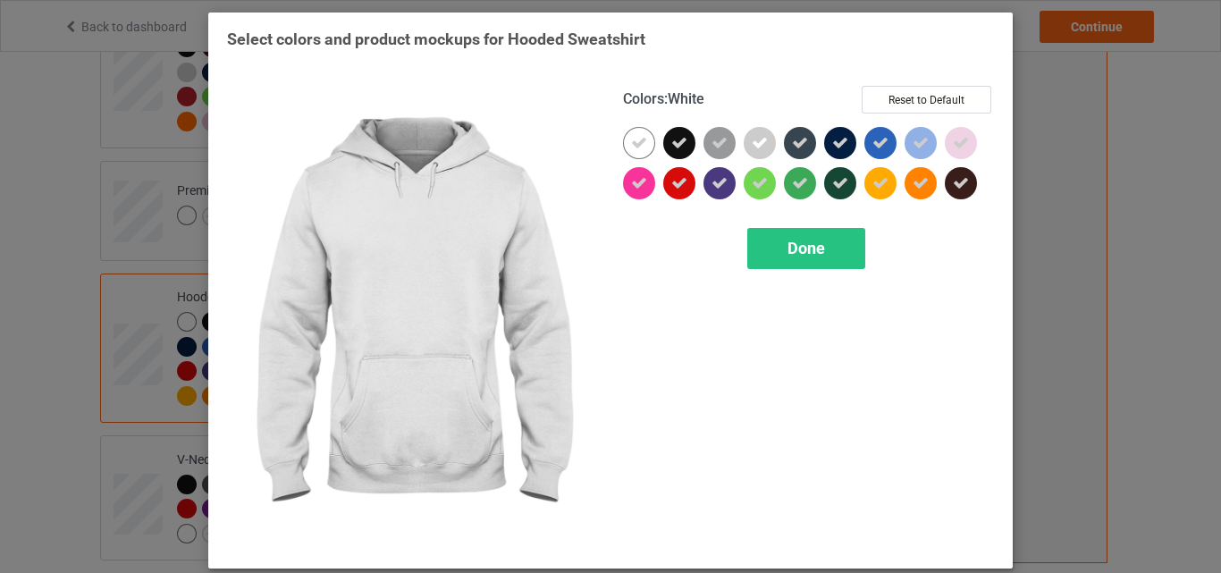
click at [643, 134] on div at bounding box center [639, 143] width 32 height 32
click at [778, 259] on div "Done" at bounding box center [806, 248] width 118 height 41
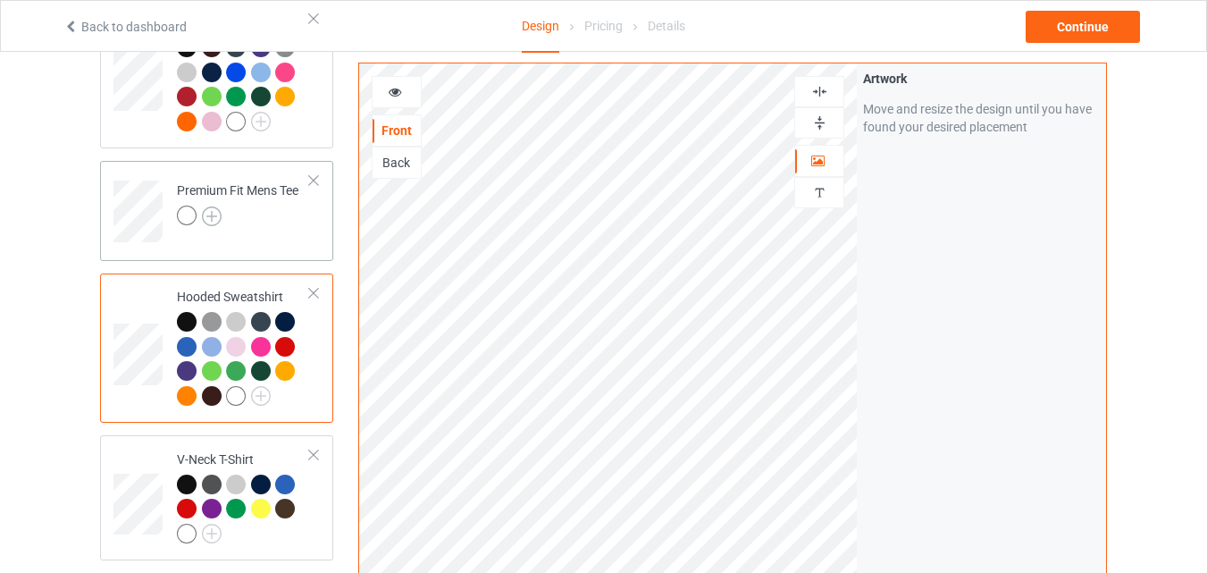
click at [214, 214] on img at bounding box center [212, 216] width 20 height 20
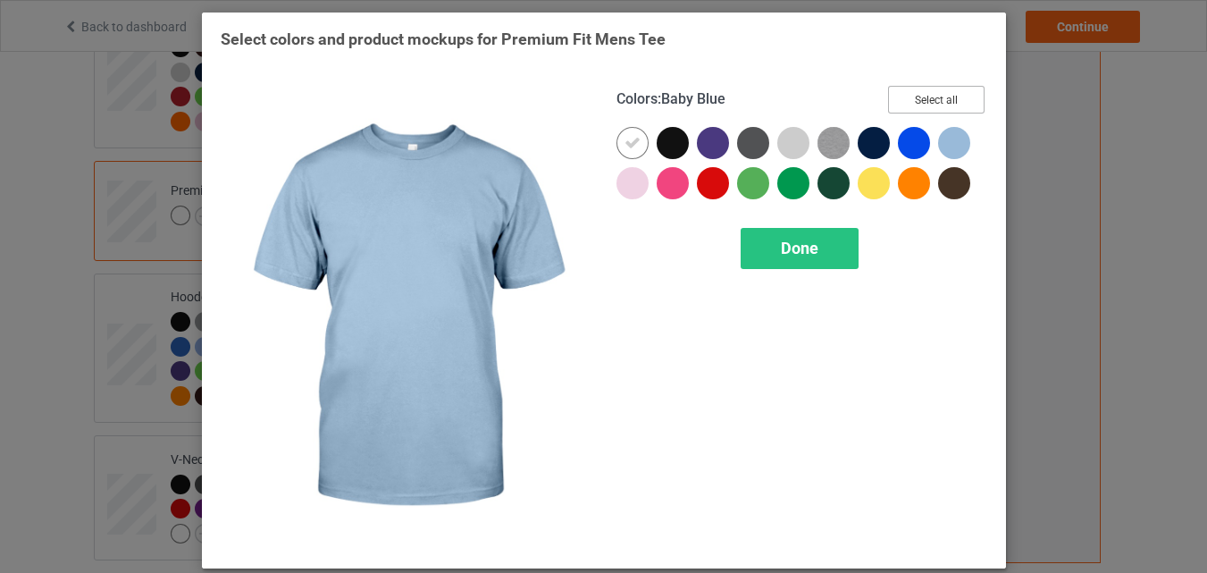
scroll to position [118, 0]
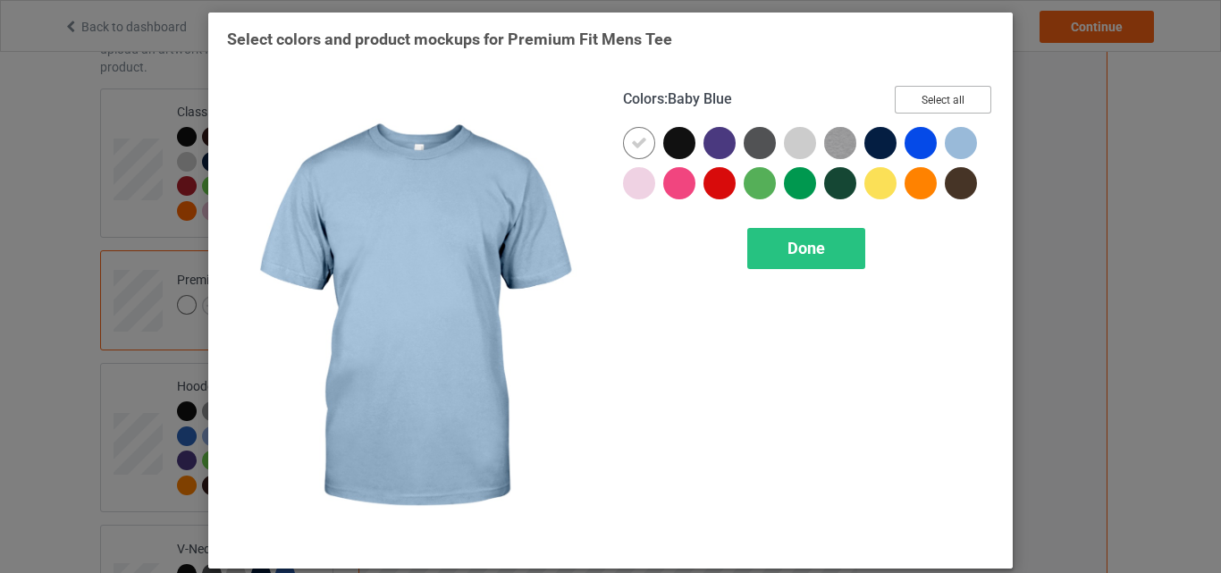
drag, startPoint x: 948, startPoint y: 102, endPoint x: 650, endPoint y: 147, distance: 302.0
click at [948, 101] on button "Select all" at bounding box center [943, 100] width 97 height 28
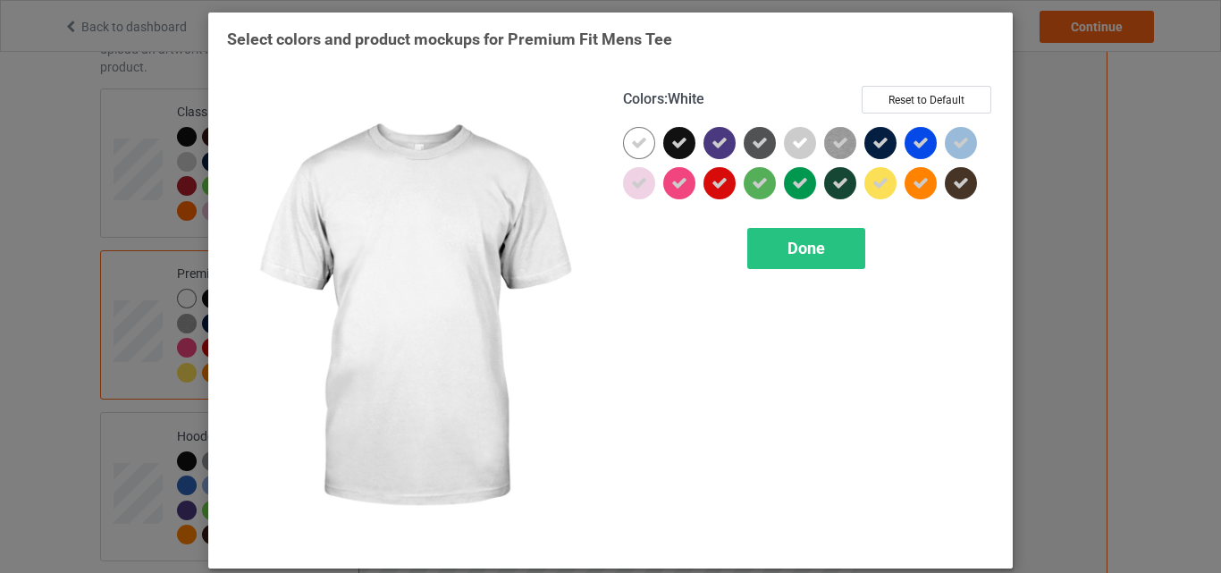
click at [642, 147] on div at bounding box center [639, 143] width 32 height 32
click at [840, 254] on div "Done" at bounding box center [806, 248] width 118 height 41
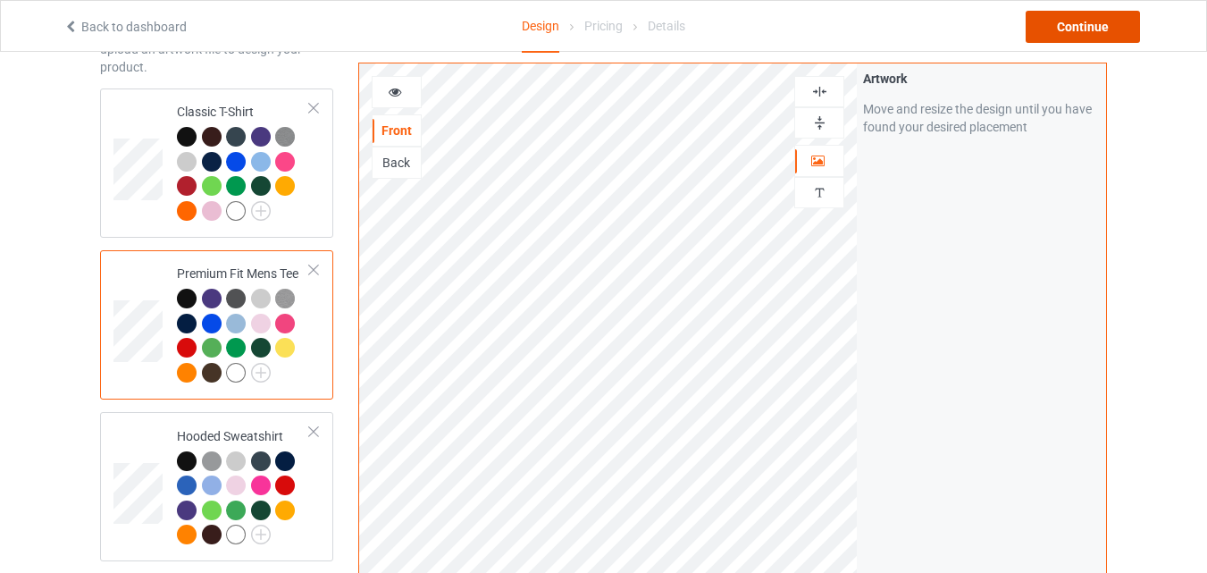
click at [1114, 33] on div "Continue" at bounding box center [1083, 27] width 114 height 32
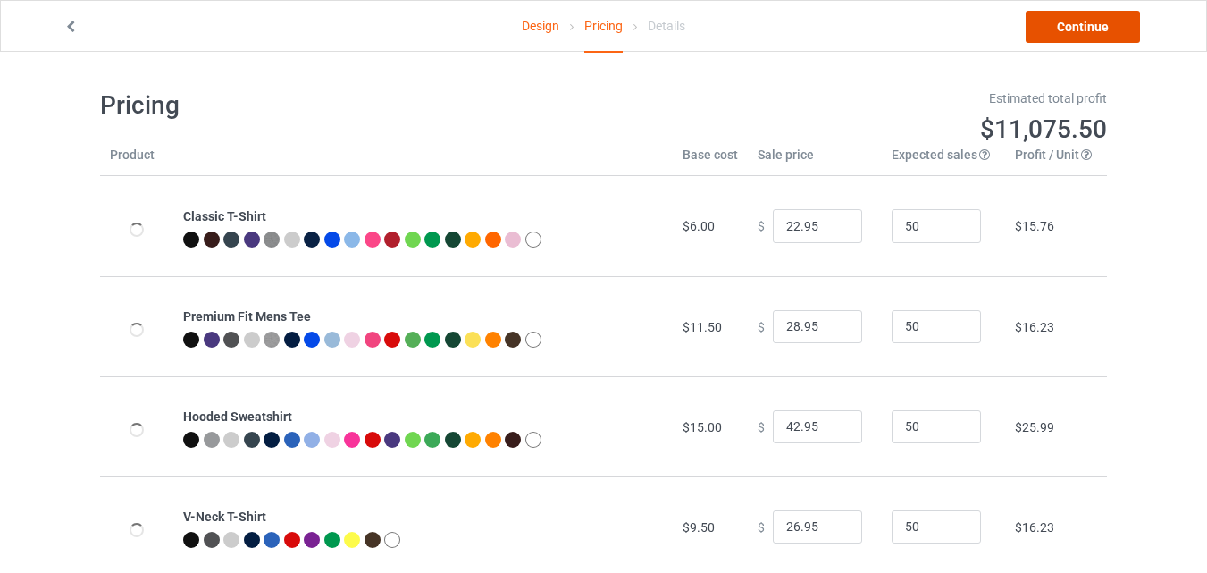
click at [1081, 32] on link "Continue" at bounding box center [1083, 27] width 114 height 32
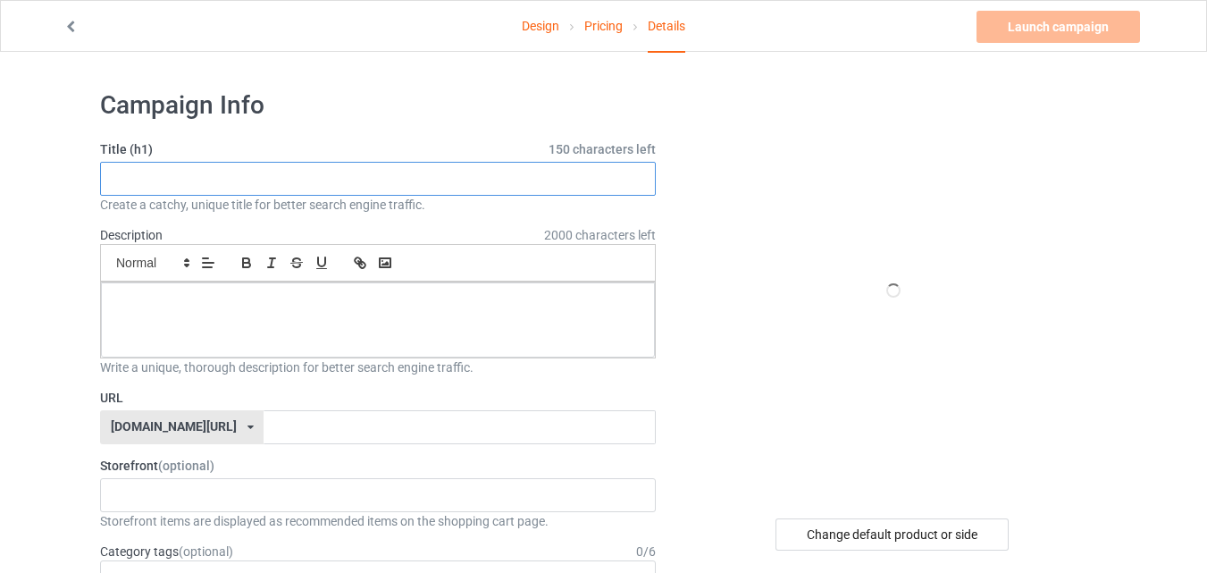
click at [420, 176] on input "text" at bounding box center [378, 179] width 556 height 34
paste input "Ain't Found a Way to Kill me Yet"
type input "Ain't Found a Way to Kill me Yet"
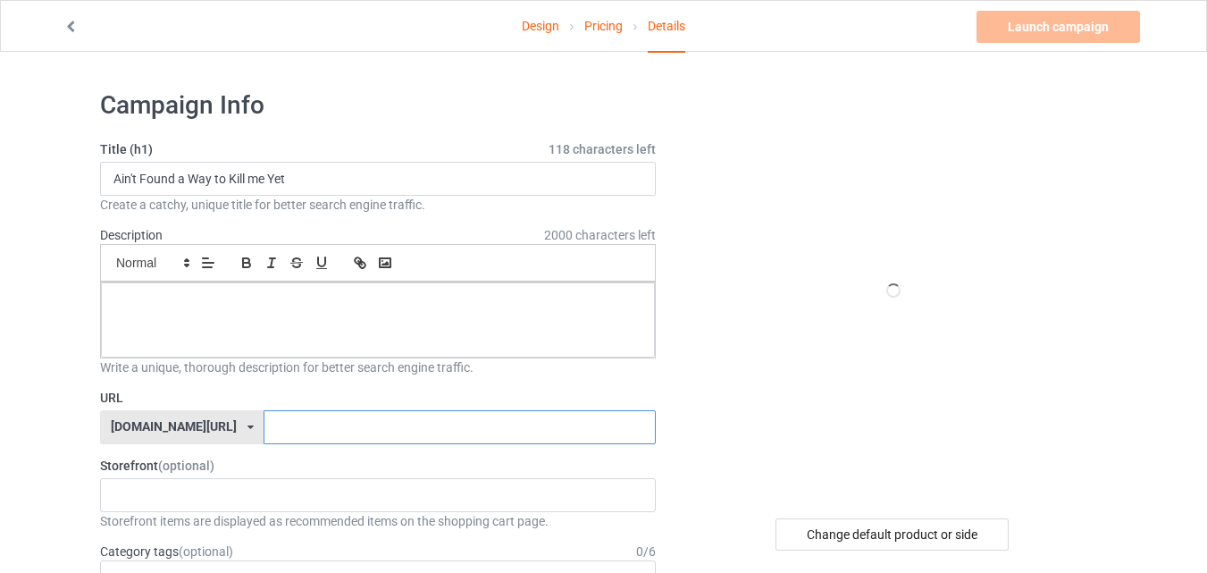
click at [393, 437] on input "text" at bounding box center [459, 427] width 391 height 34
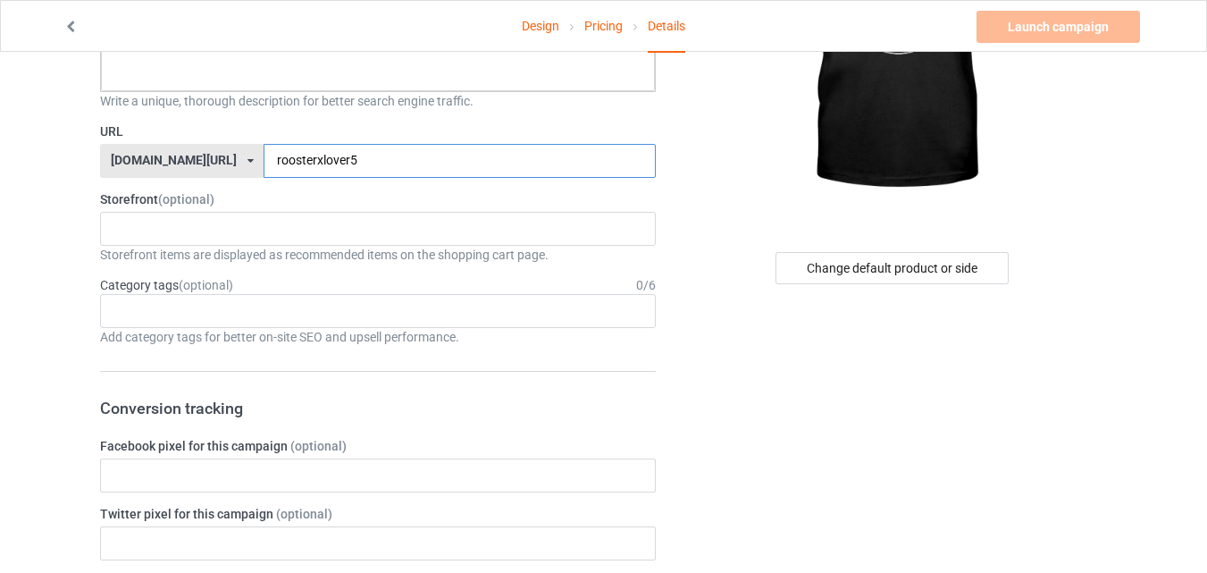
scroll to position [268, 0]
type input "roosterxlover5"
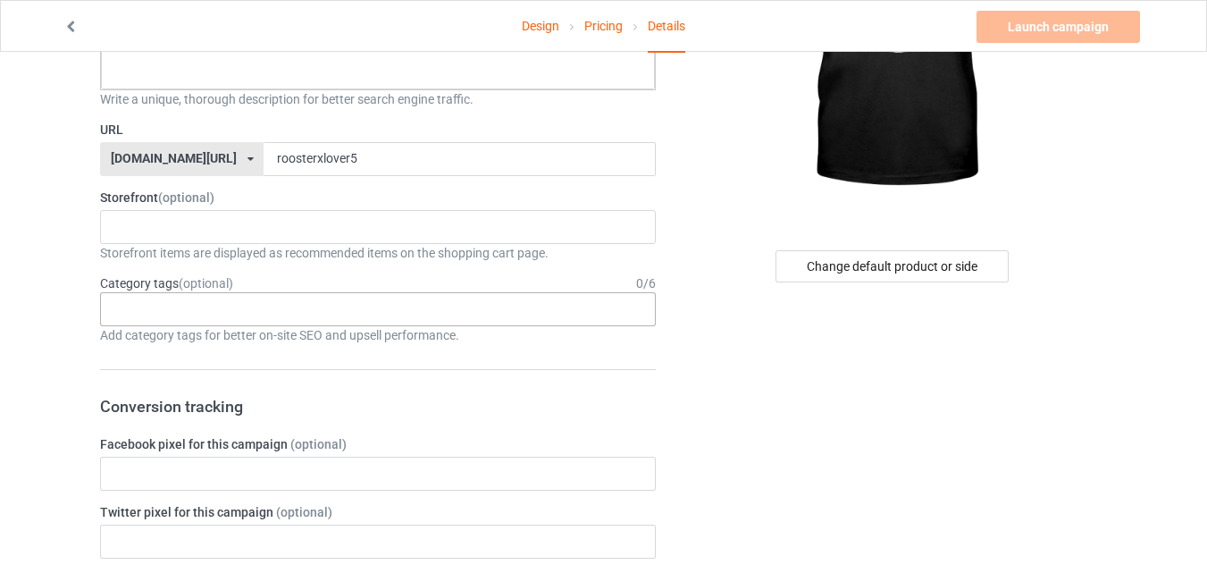
click at [405, 313] on div "Age > [DEMOGRAPHIC_DATA] > 1 Age > [DEMOGRAPHIC_DATA] Months > 1 Month Age > [D…" at bounding box center [378, 309] width 556 height 34
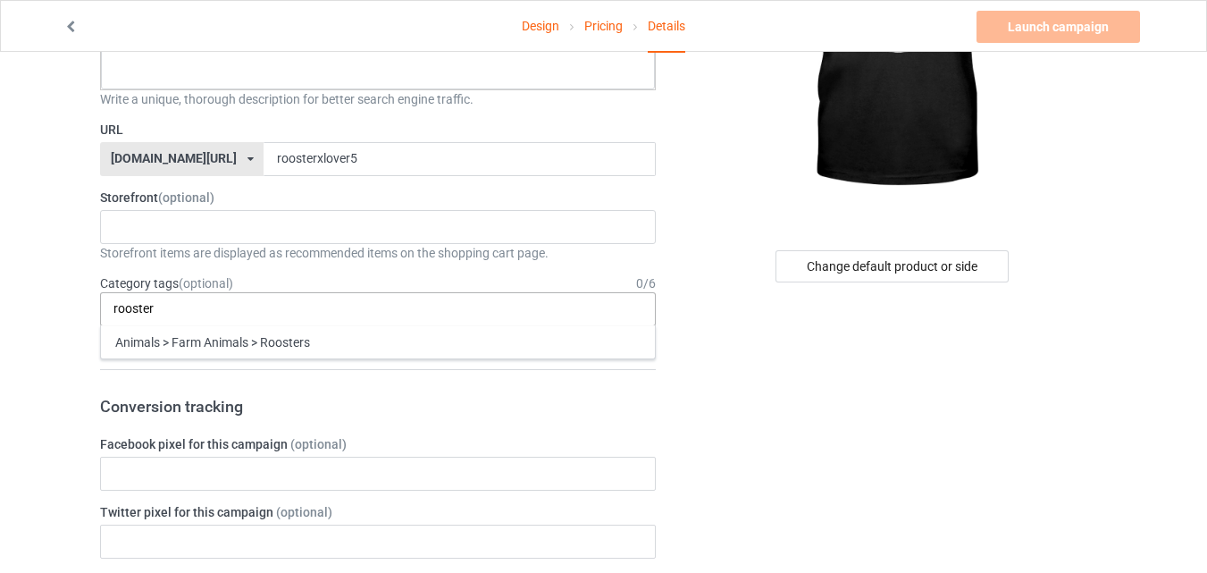
type input "rooster"
type input "[DEMOGRAPHIC_DATA]"
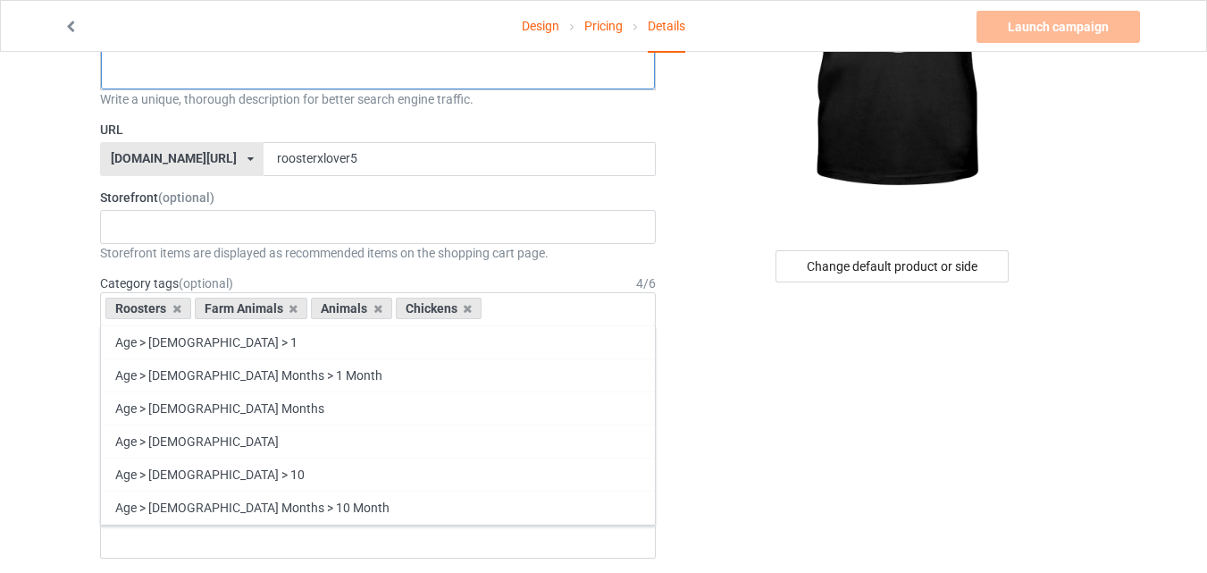
click at [303, 87] on div at bounding box center [378, 51] width 554 height 75
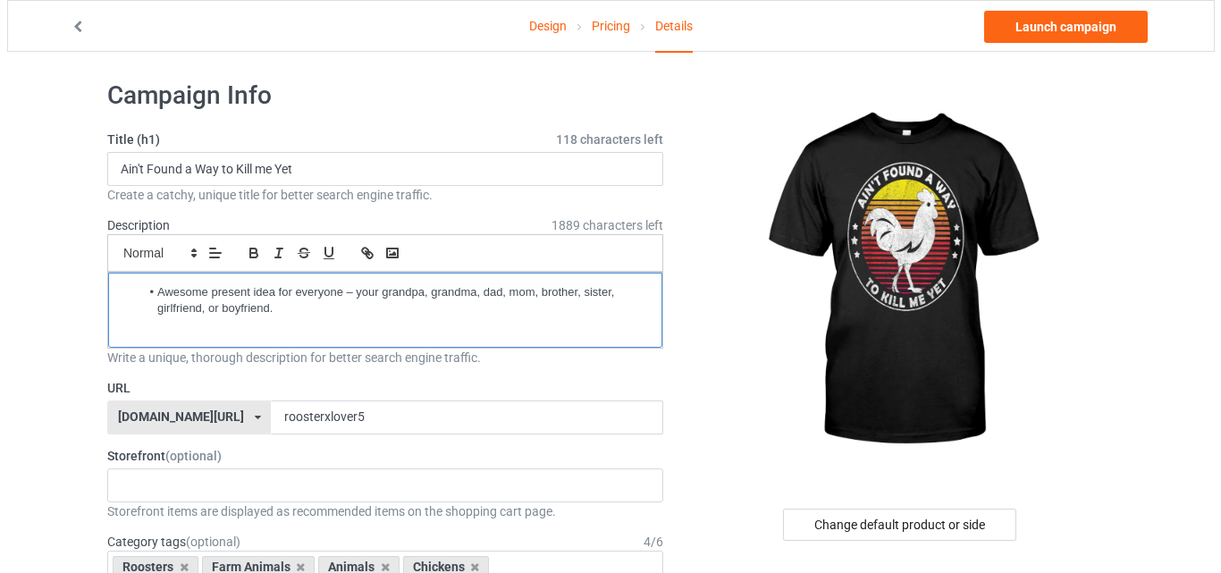
scroll to position [0, 0]
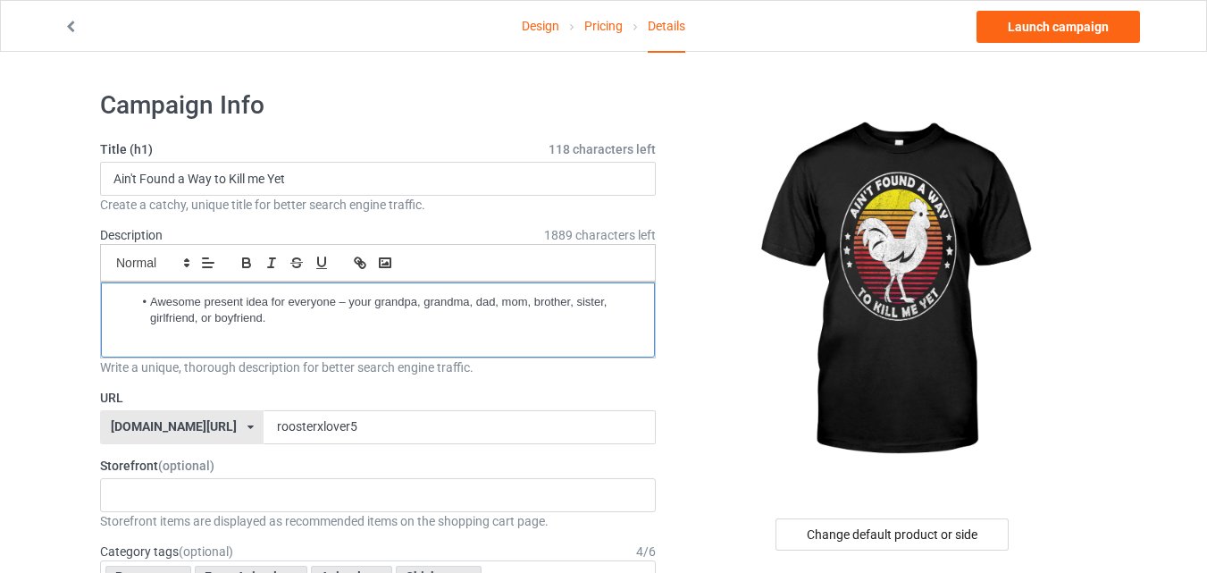
drag, startPoint x: 151, startPoint y: 298, endPoint x: 39, endPoint y: 303, distance: 111.8
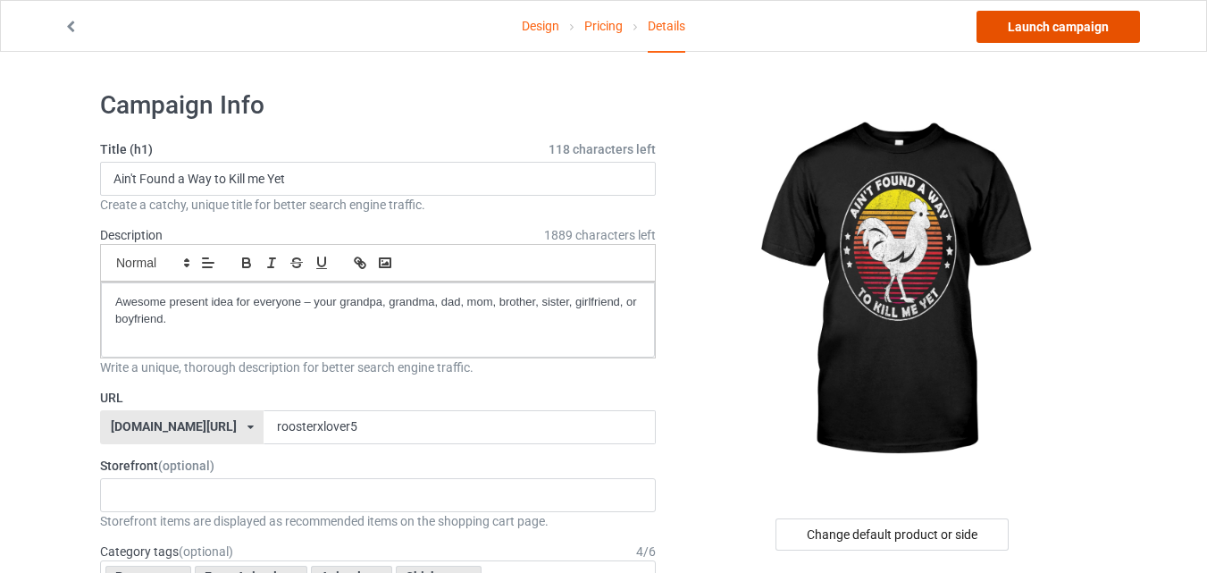
click at [1030, 31] on link "Launch campaign" at bounding box center [1059, 27] width 164 height 32
